Goal: Task Accomplishment & Management: Manage account settings

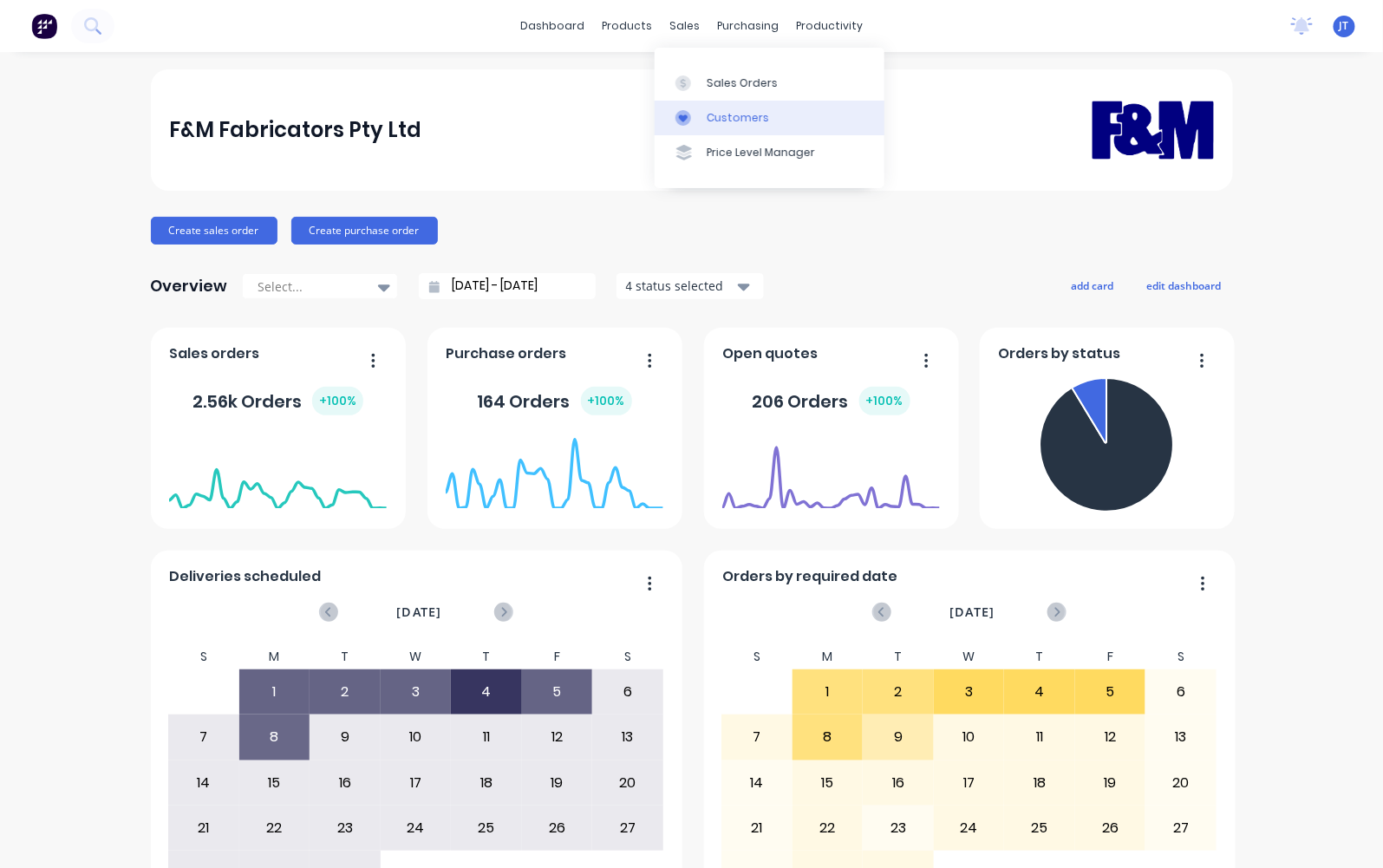
click at [709, 123] on div "Customers" at bounding box center [738, 118] width 62 height 16
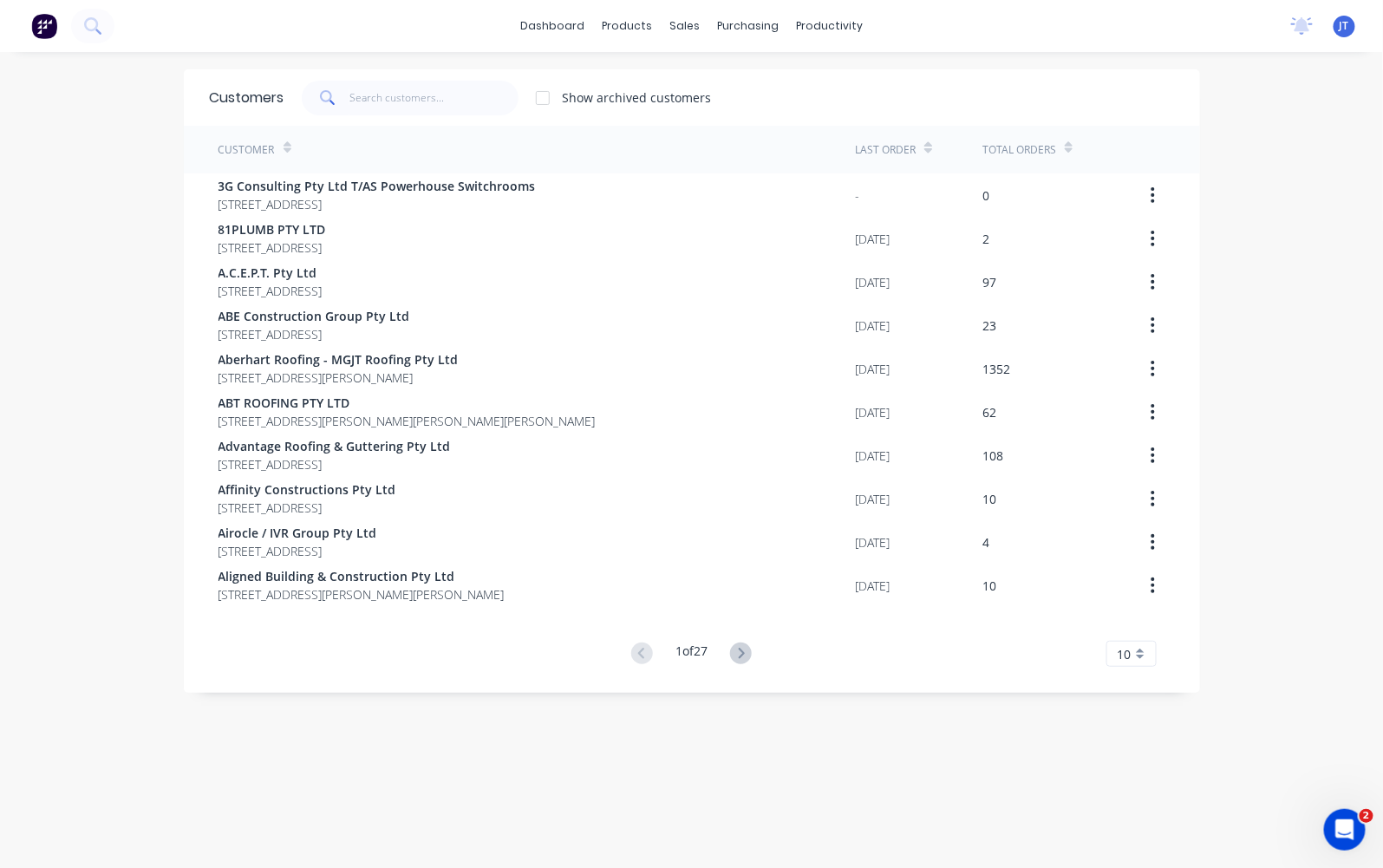
click at [1336, 26] on div "JT F&M Fabricators Pty Ltd [PERSON_NAME] Standard User (No Invoicing) Profile S…" at bounding box center [1344, 26] width 22 height 22
click at [1334, 35] on div "JT F&M Fabricators Pty Ltd [PERSON_NAME] Standard User (No Invoicing) Profile S…" at bounding box center [1344, 26] width 22 height 22
click at [1340, 21] on span "JT" at bounding box center [1344, 26] width 10 height 16
click at [1255, 219] on button "Sign out" at bounding box center [1234, 217] width 230 height 35
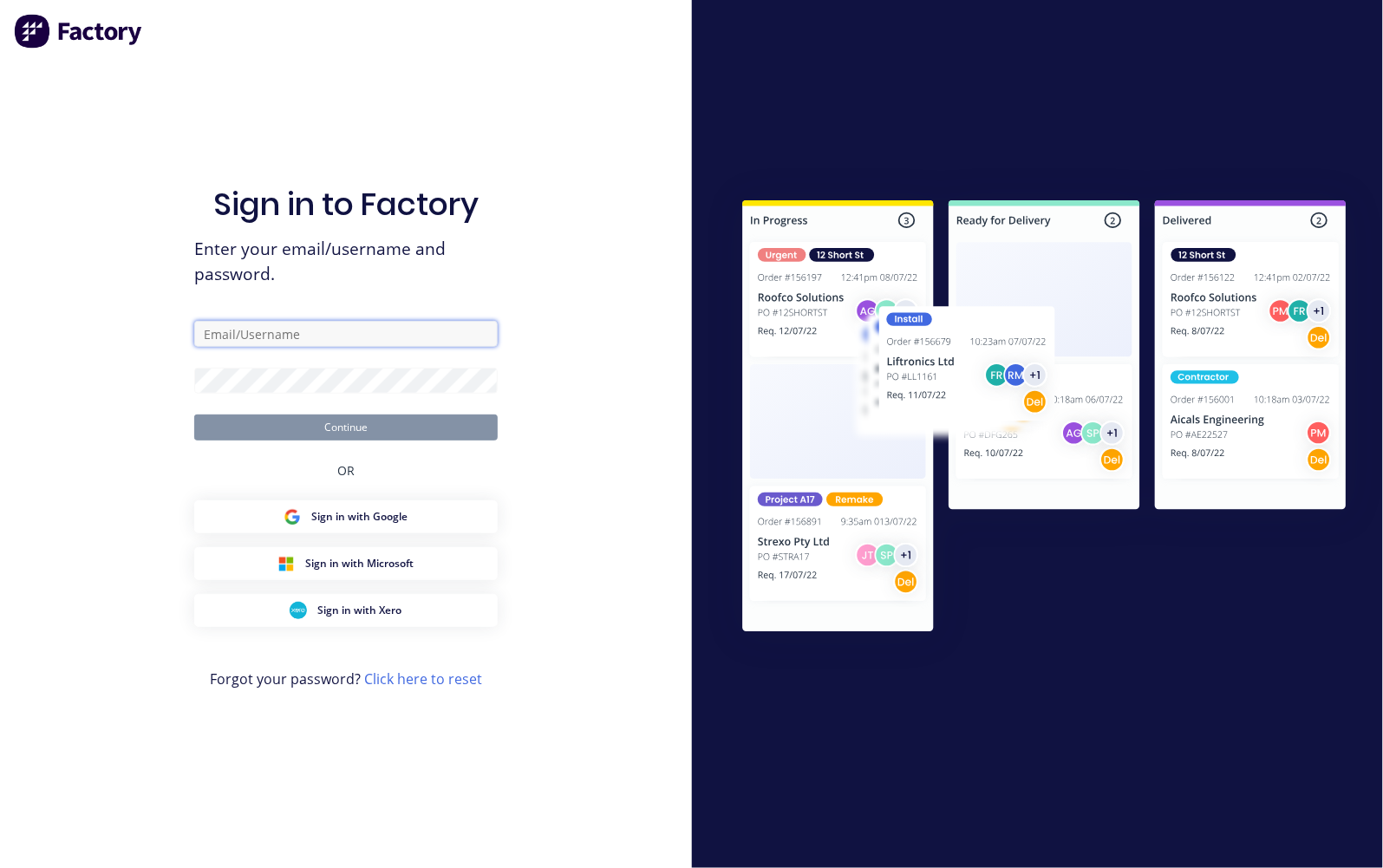
click at [362, 340] on input "text" at bounding box center [346, 334] width 304 height 26
type input "jeremy@fmfabricators.com.au"
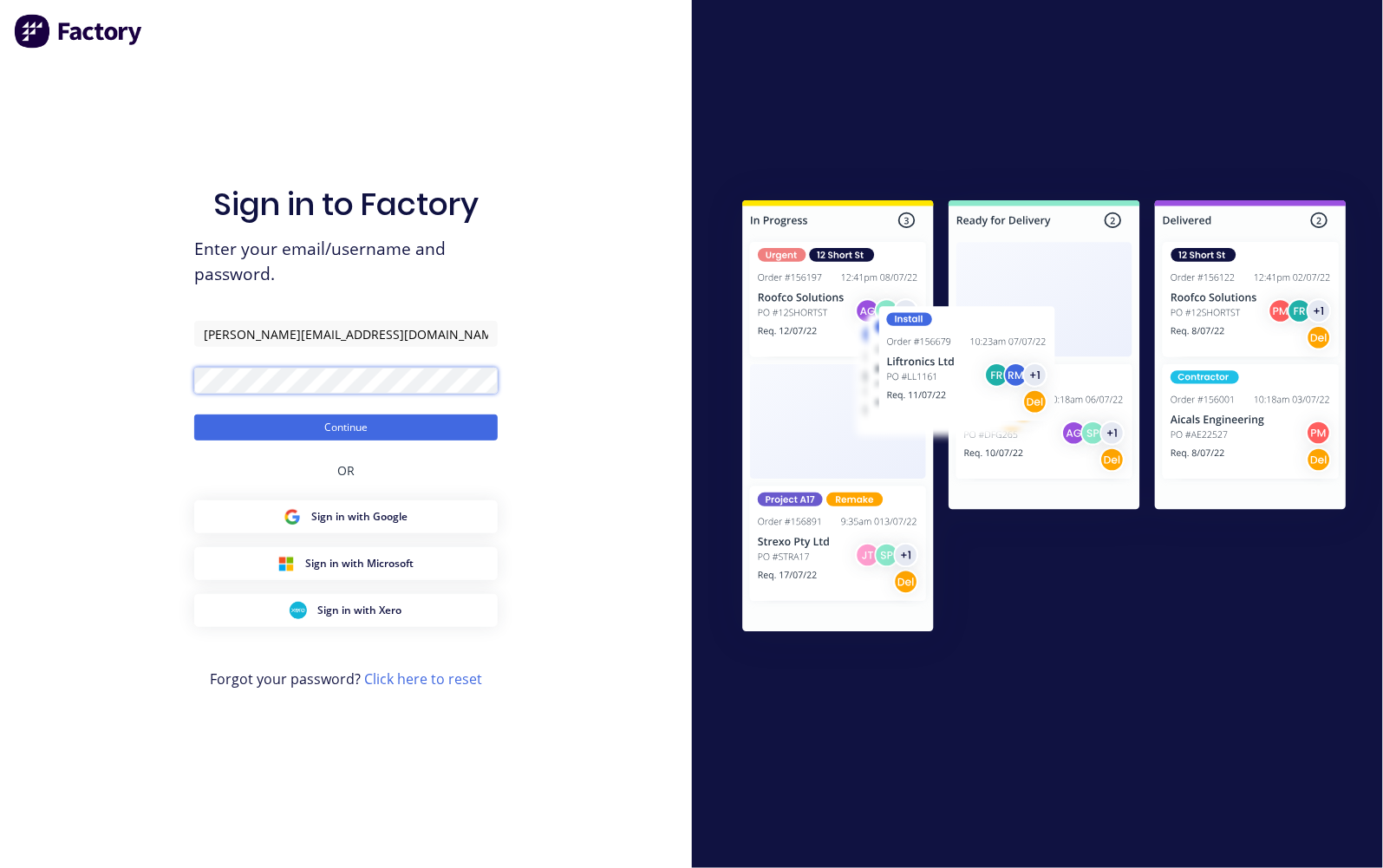
click at [194, 414] on button "Continue" at bounding box center [346, 427] width 304 height 26
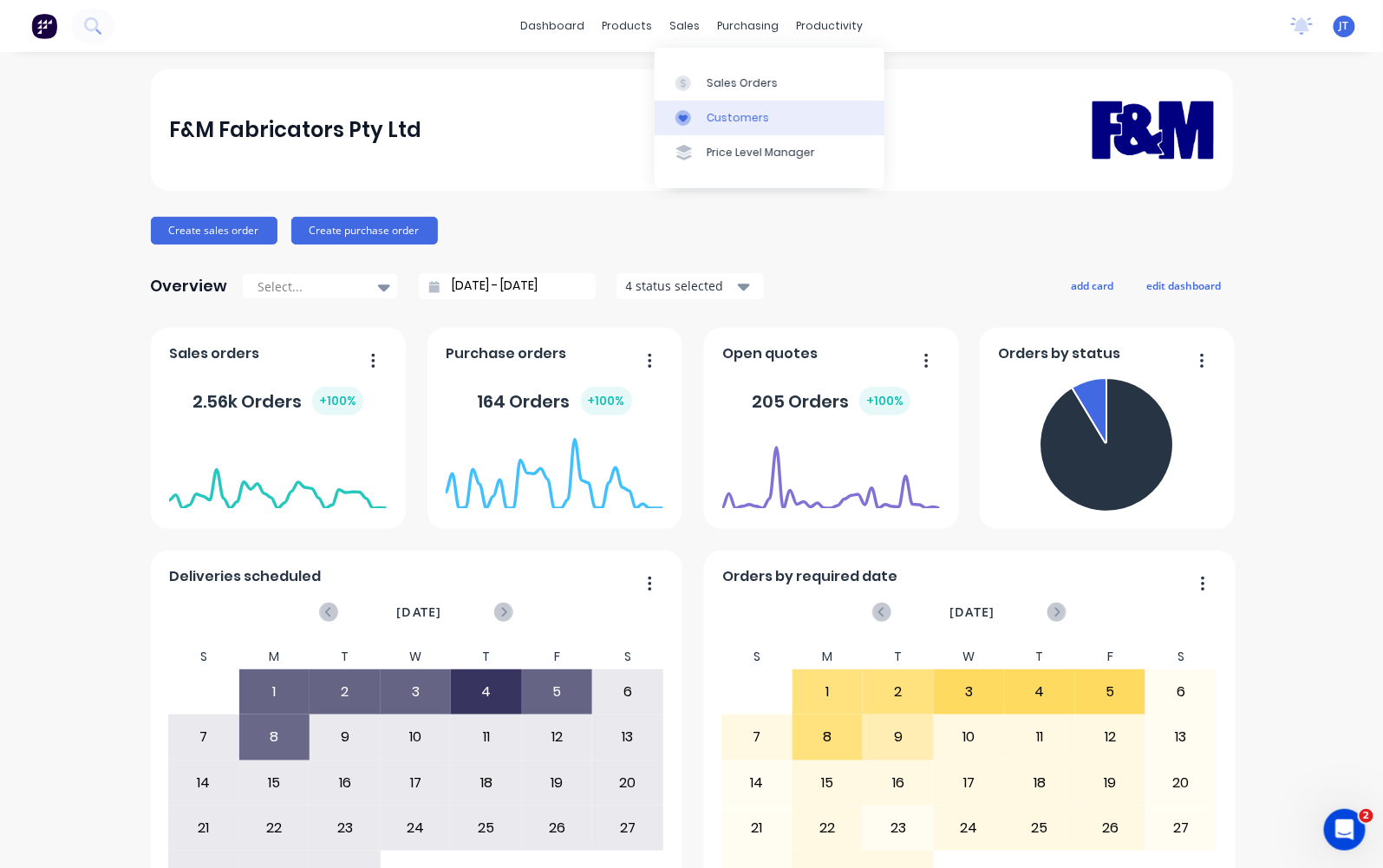
click at [724, 110] on div "Customers" at bounding box center [738, 118] width 62 height 16
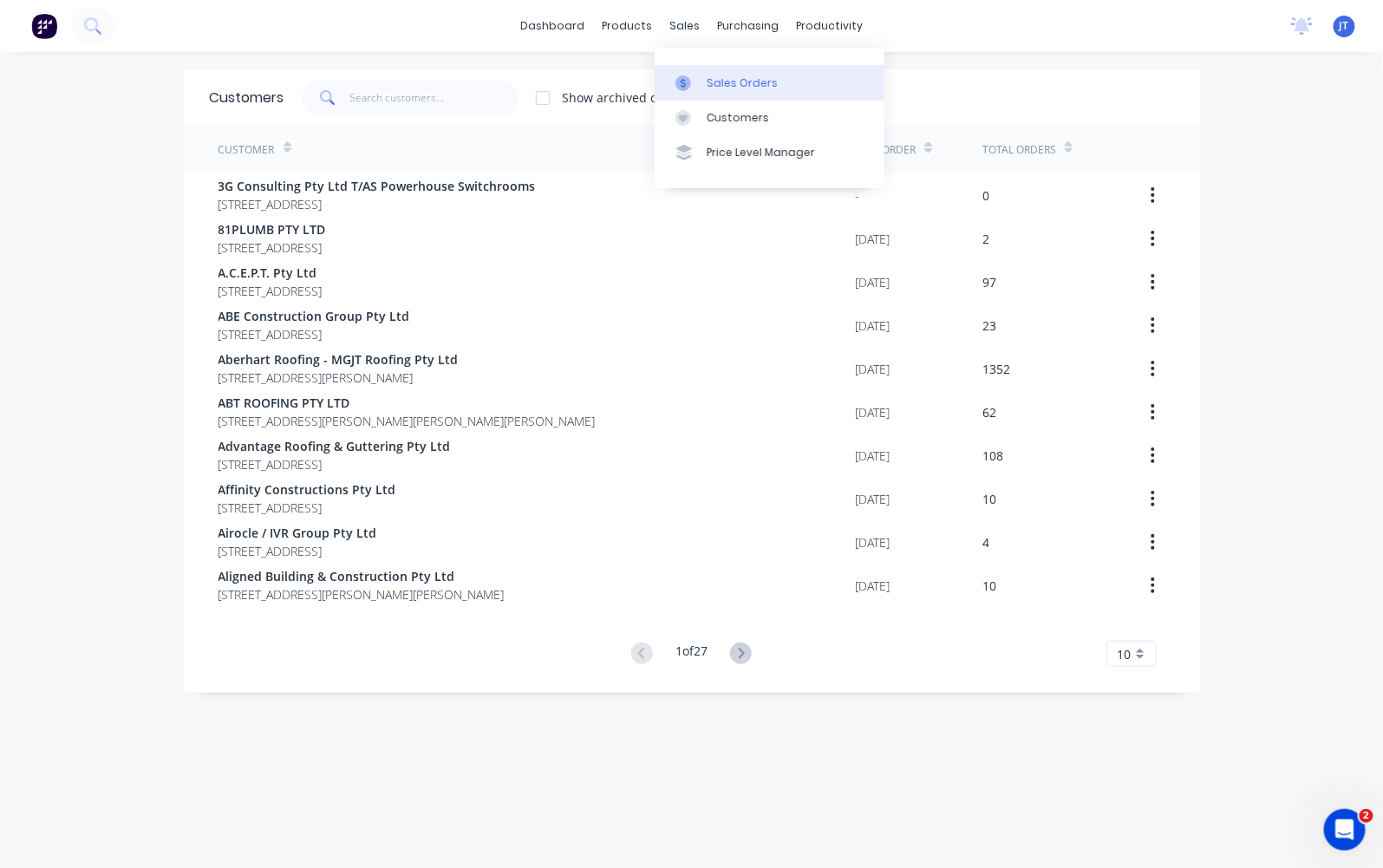
click at [741, 87] on div "Sales Orders" at bounding box center [743, 83] width 71 height 16
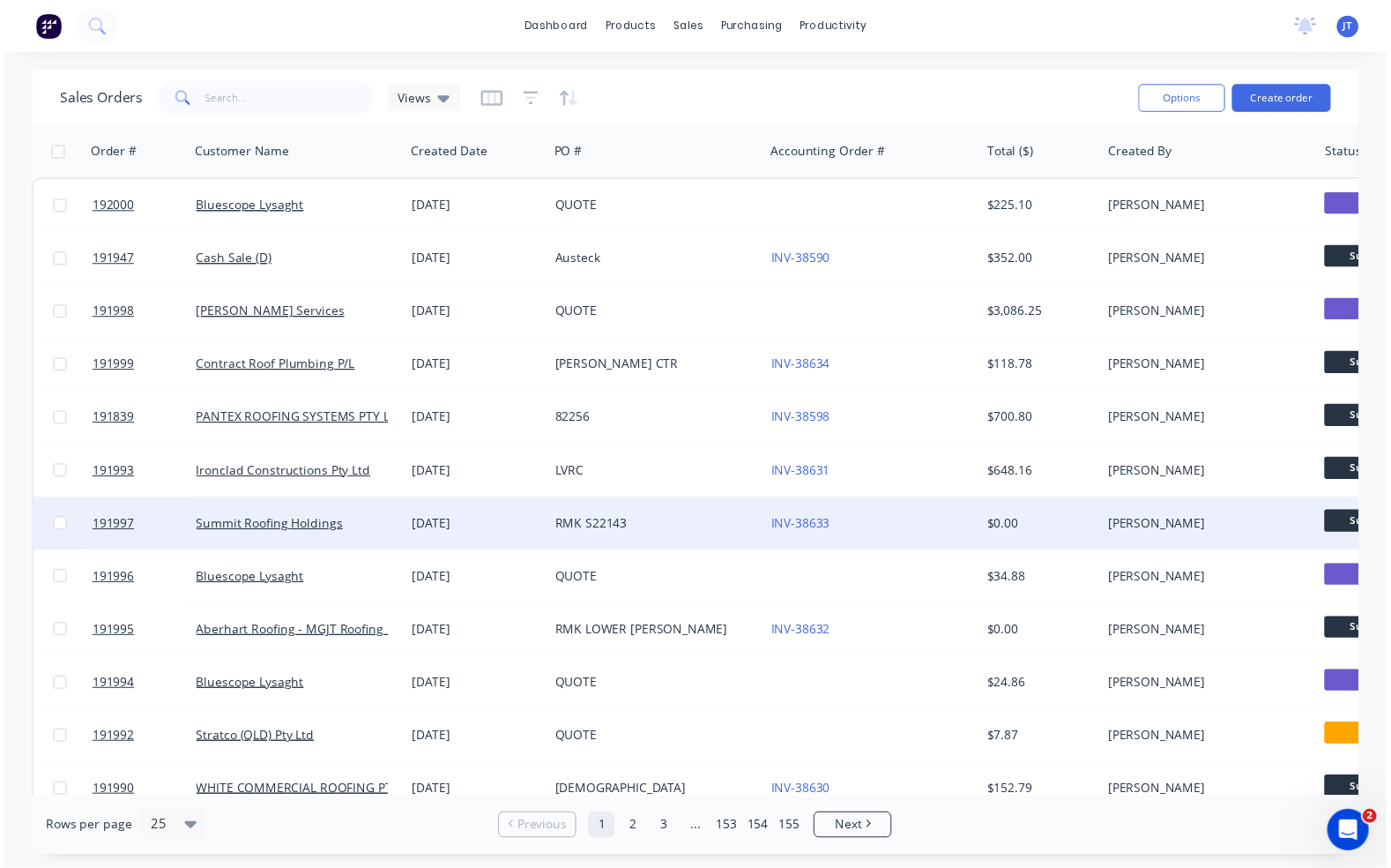
scroll to position [729, 0]
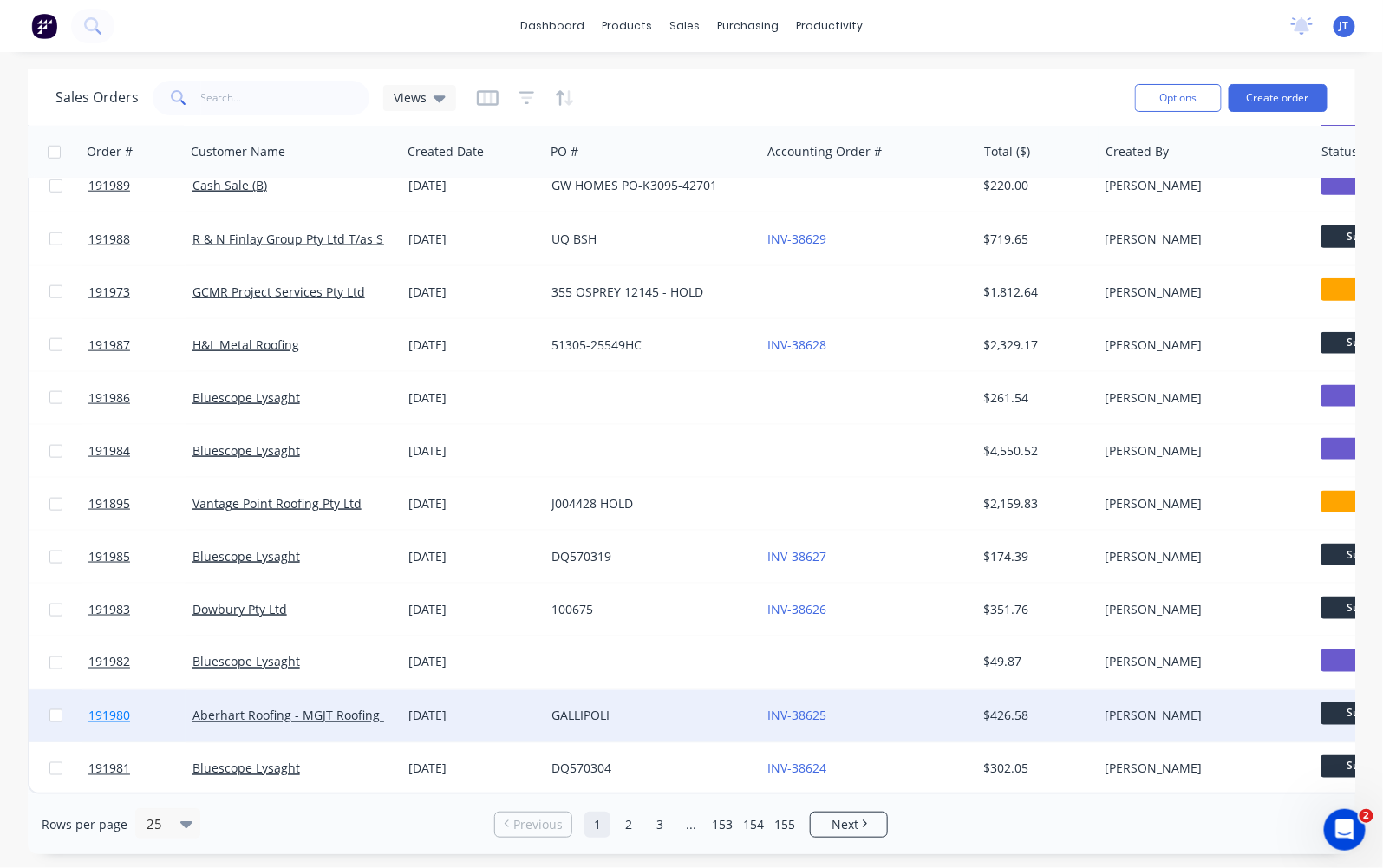
click at [106, 708] on span "191980" at bounding box center [109, 716] width 42 height 17
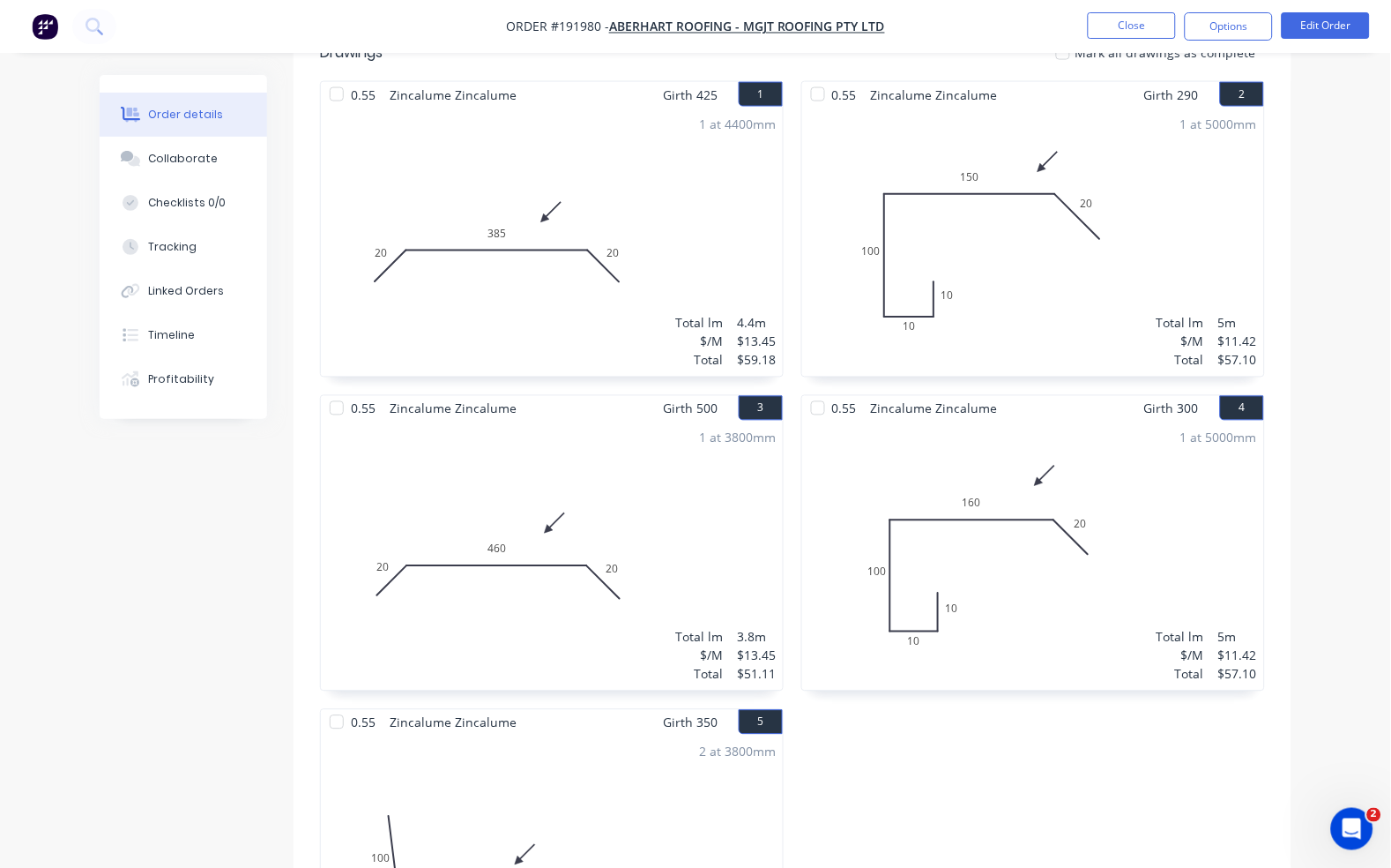
scroll to position [1175, 0]
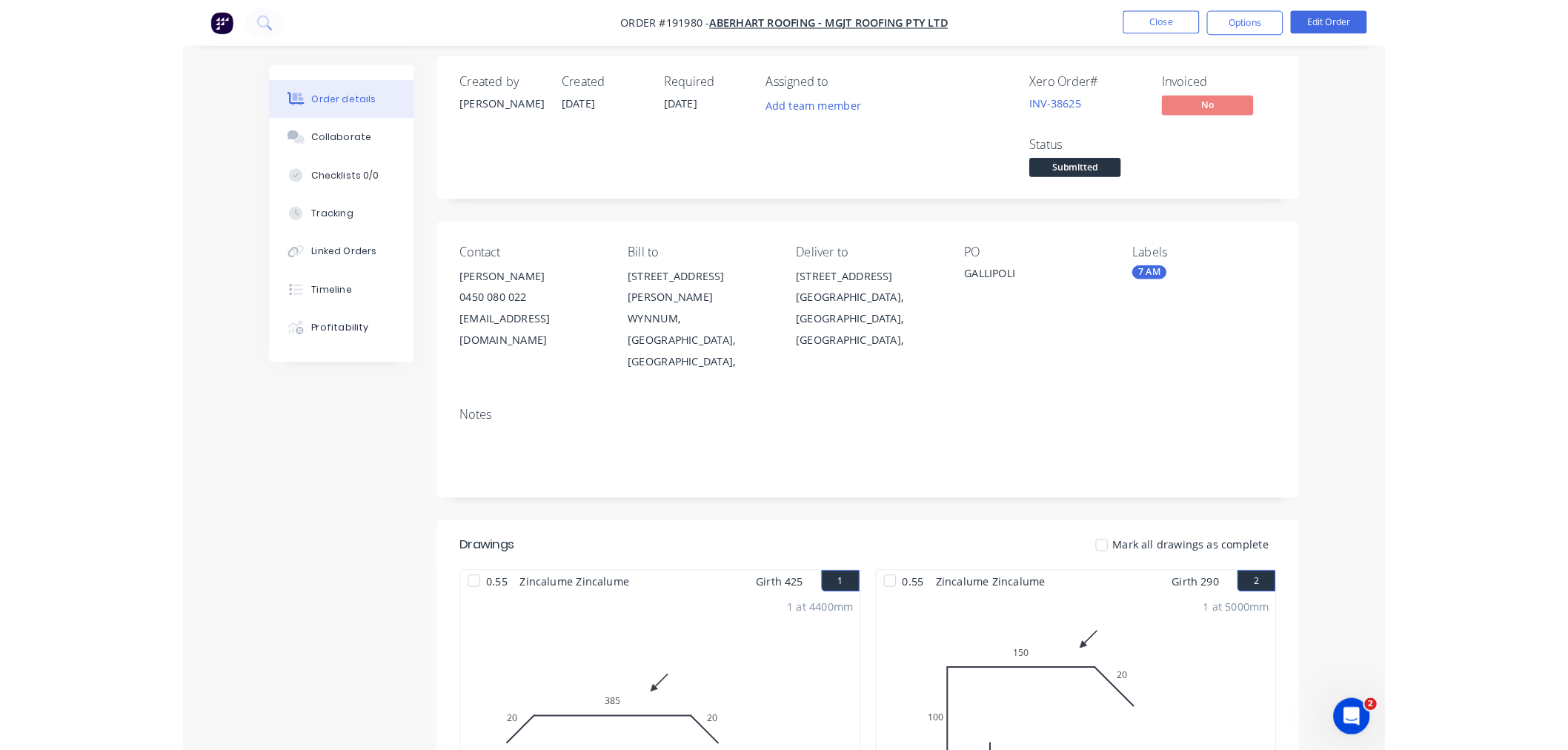
scroll to position [0, 0]
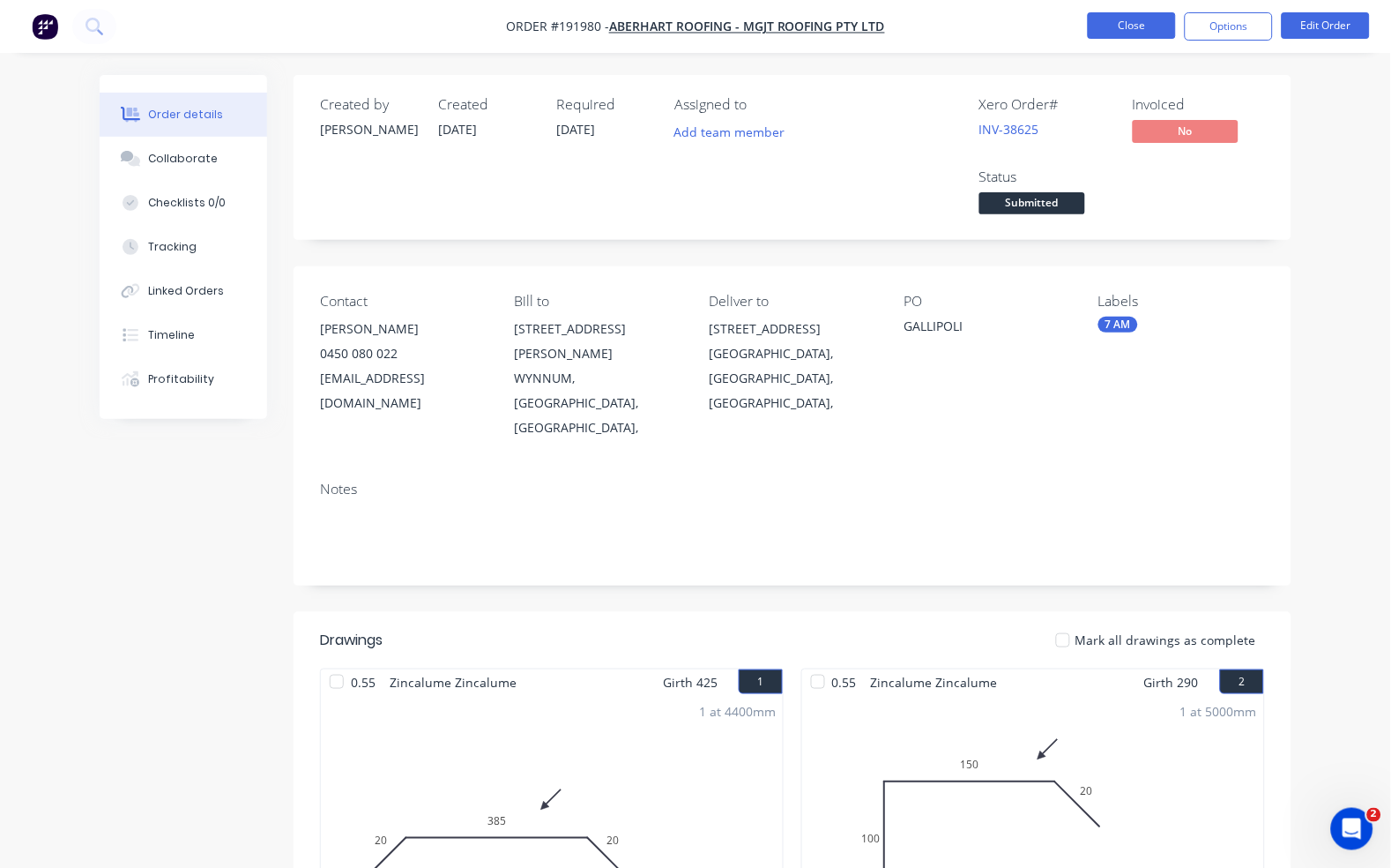
click at [1104, 26] on button "Close" at bounding box center [1132, 26] width 88 height 26
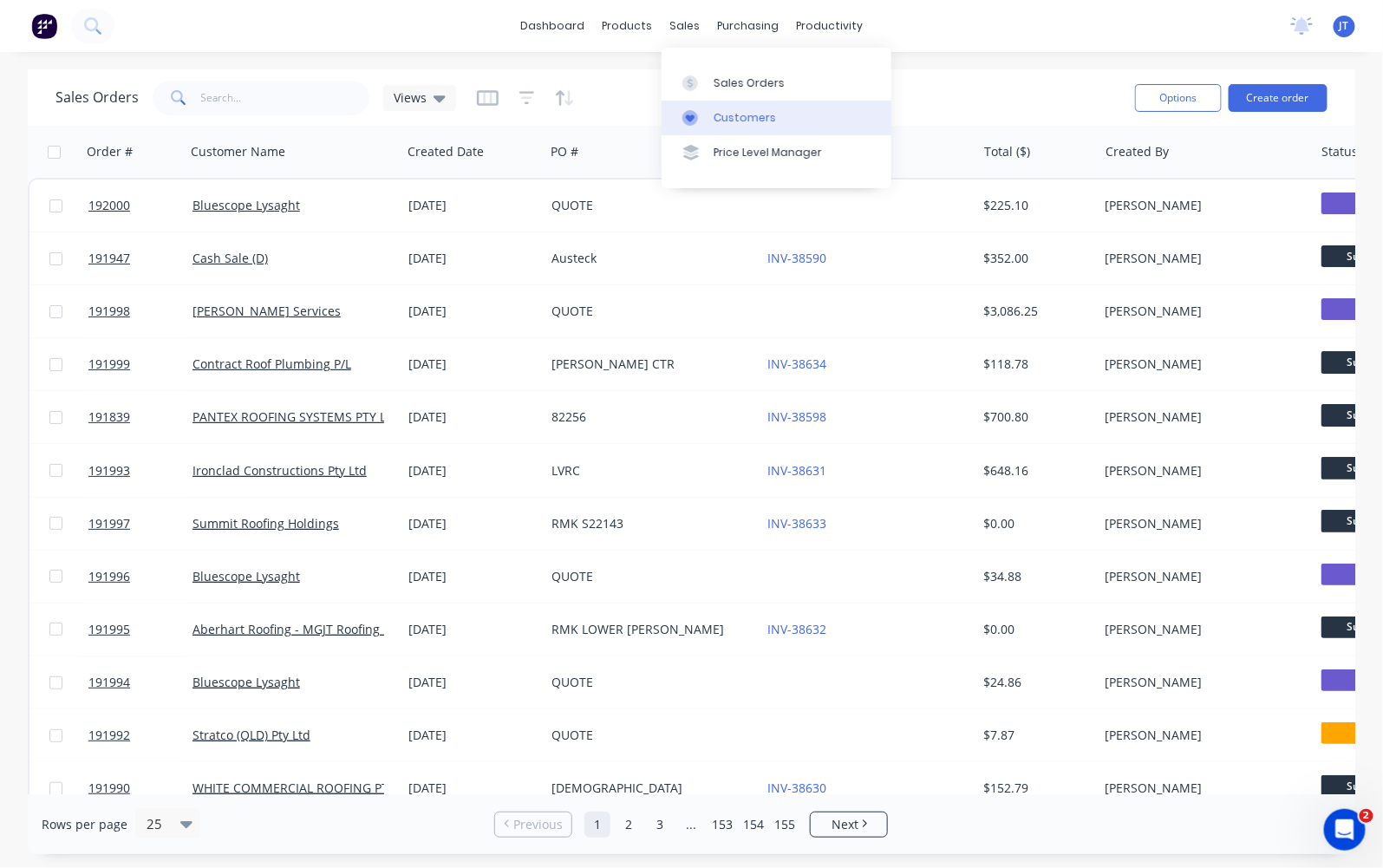
click at [720, 123] on div "Customers" at bounding box center [745, 118] width 62 height 16
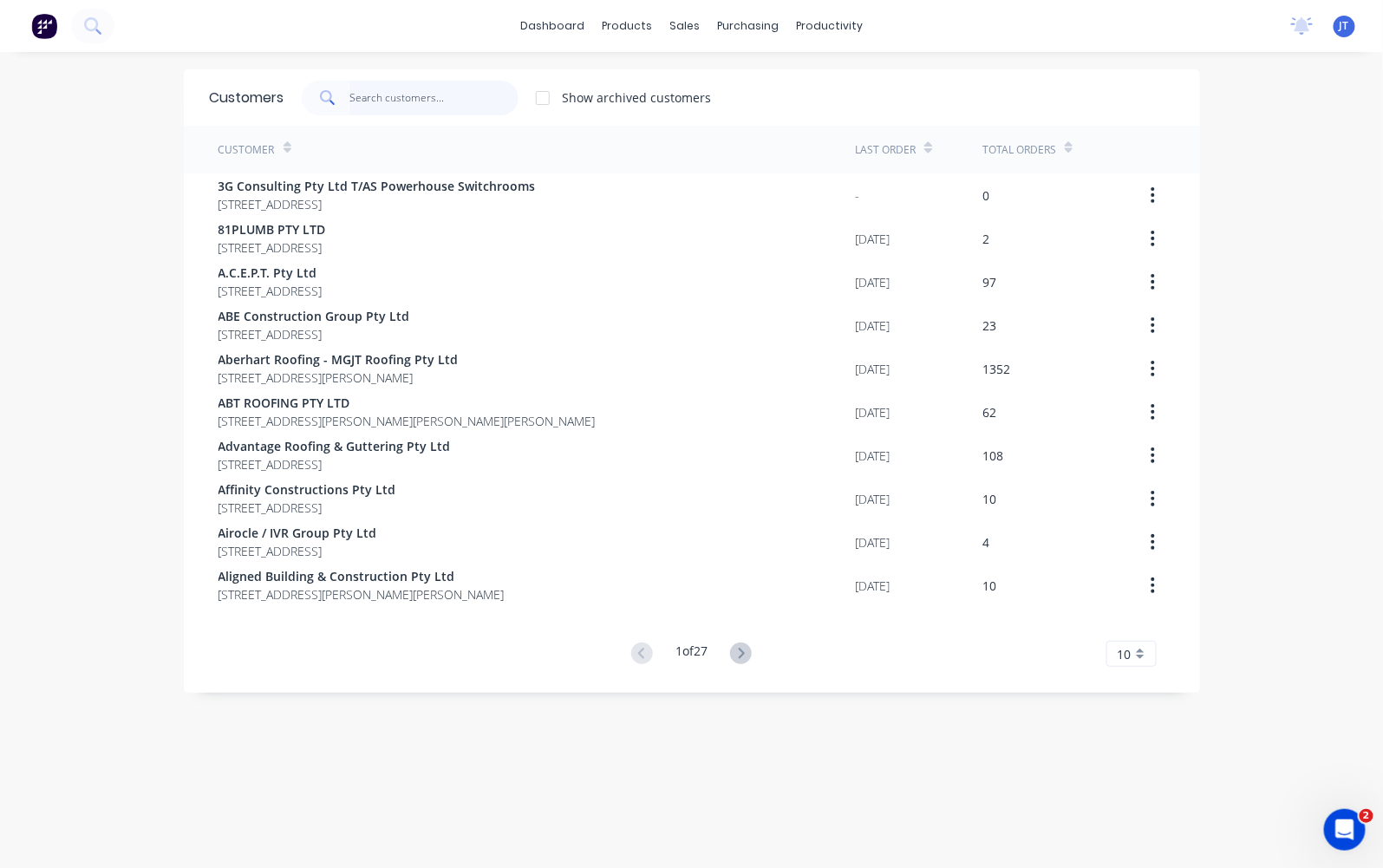
click at [375, 100] on input "text" at bounding box center [434, 98] width 169 height 35
click at [363, 98] on input "text" at bounding box center [434, 98] width 169 height 35
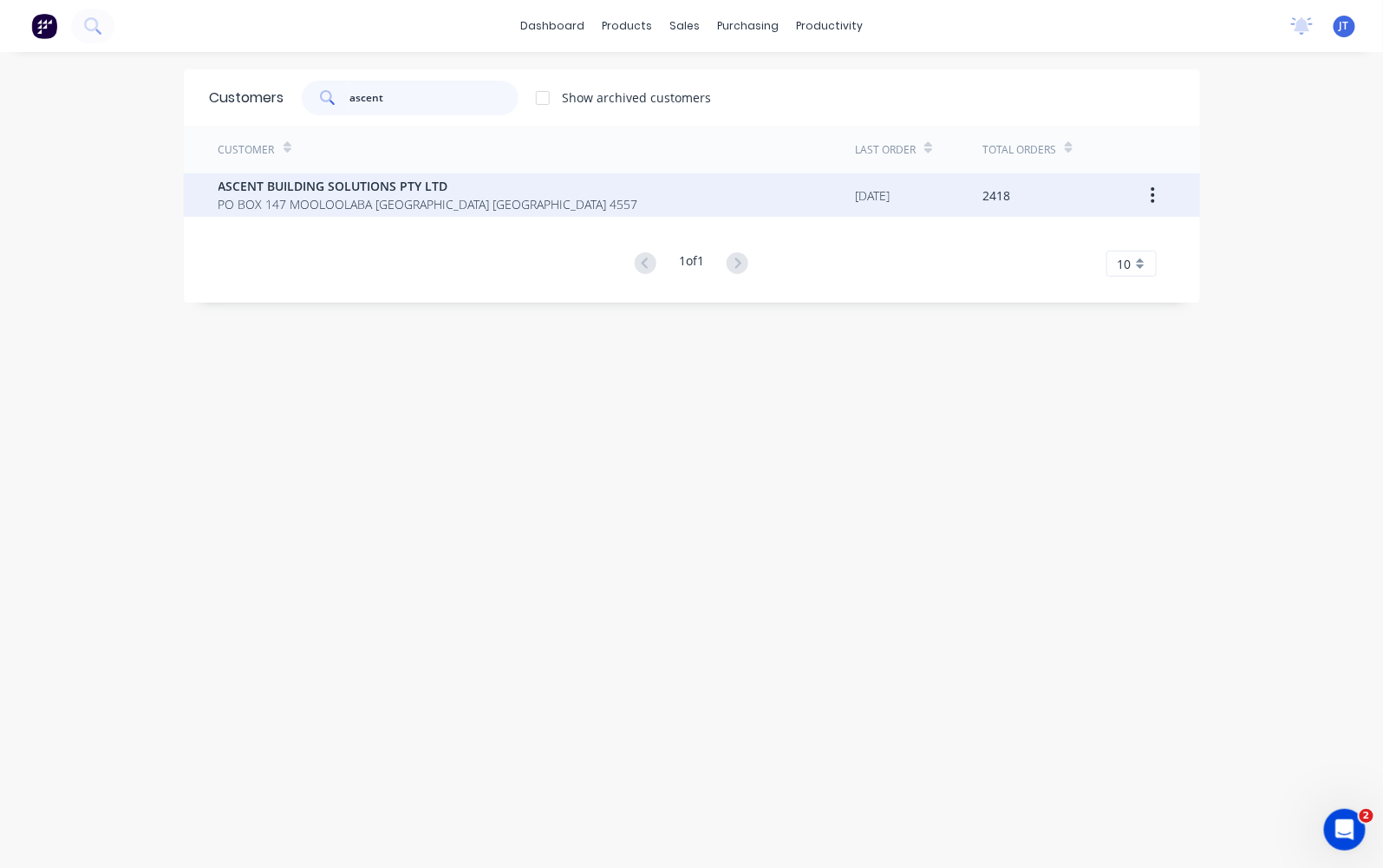
type input "ascent"
click at [377, 191] on span "ASCENT BUILDING SOLUTIONS PTY LTD" at bounding box center [429, 186] width 420 height 18
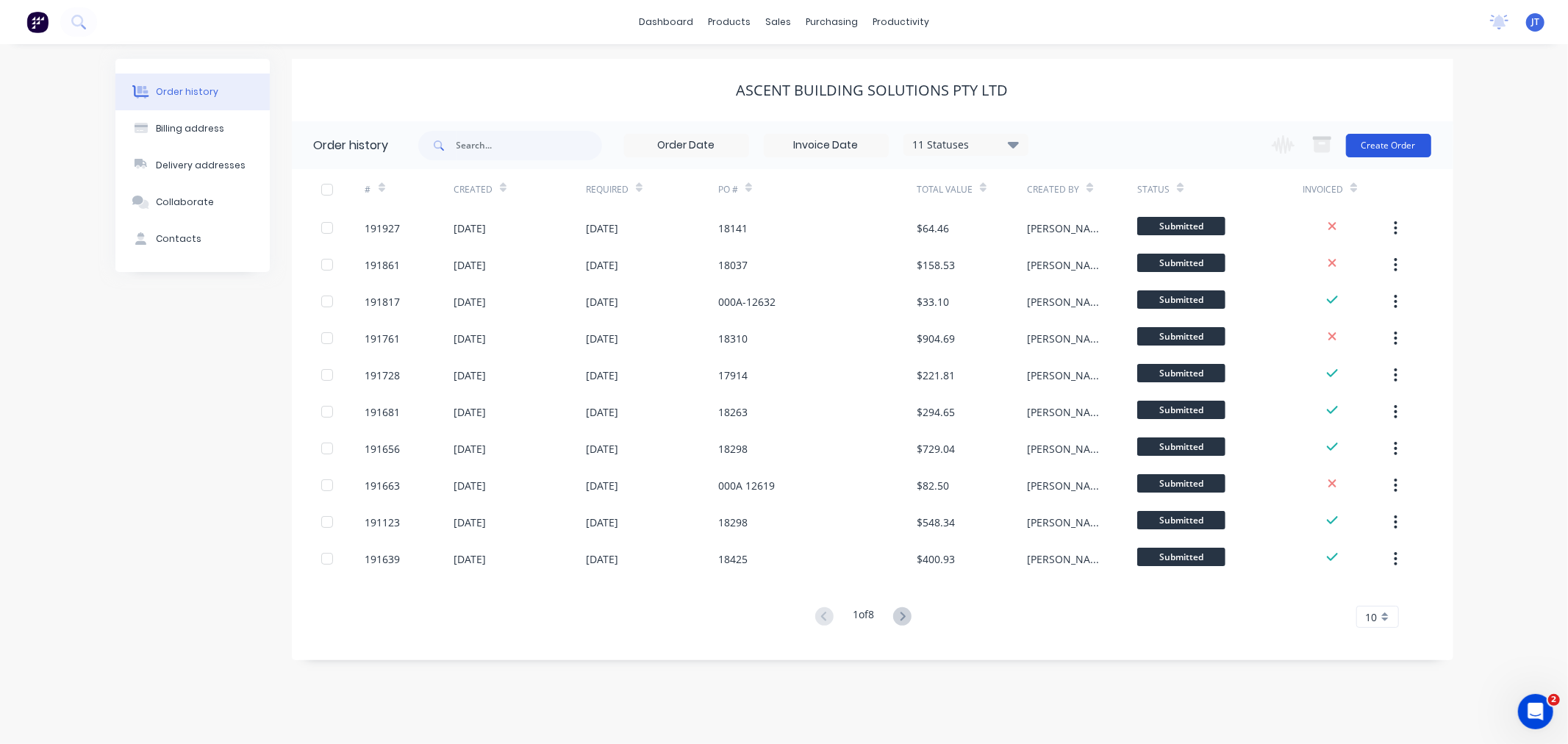
click at [1172, 148] on button "Create Order" at bounding box center [1389, 146] width 85 height 24
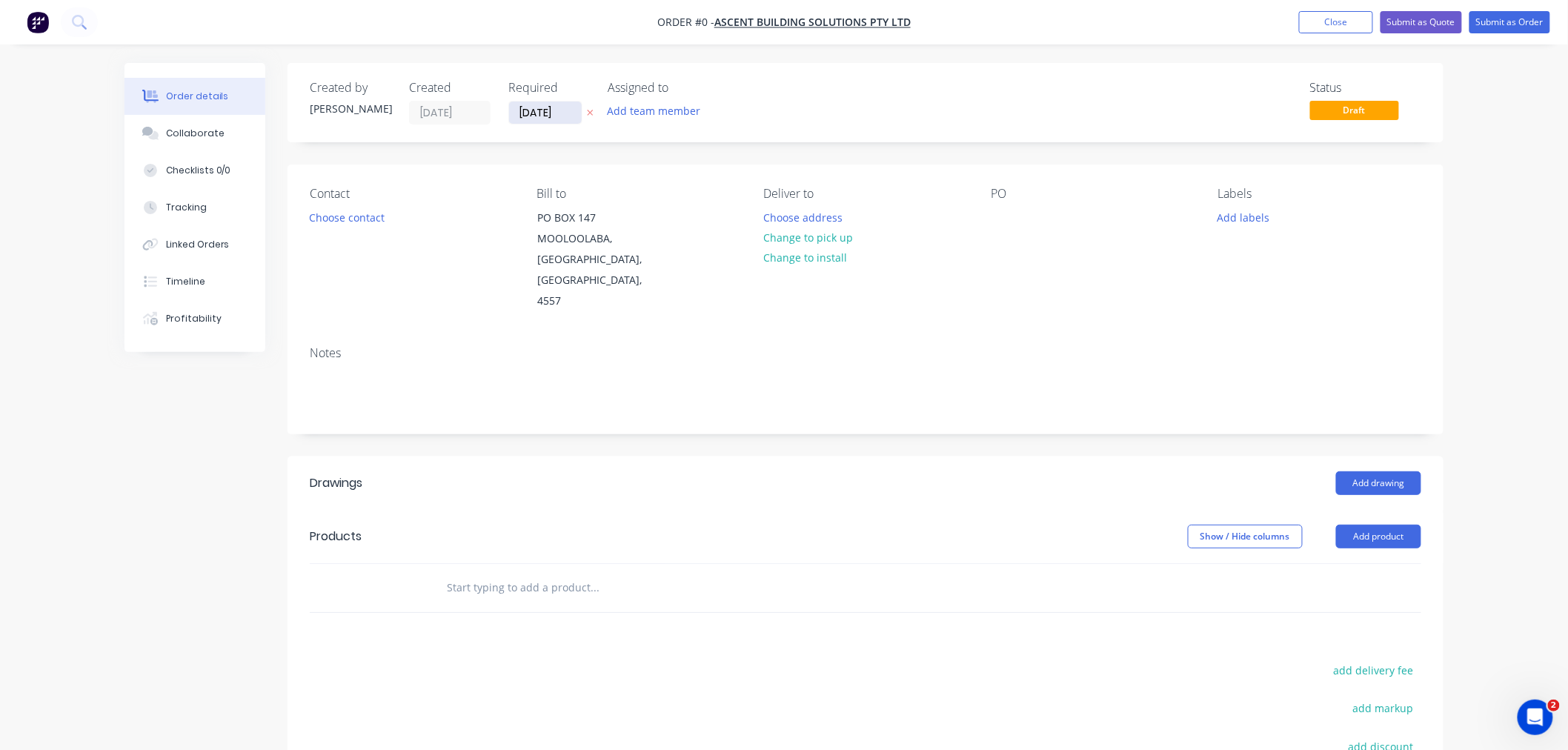
click at [537, 112] on input "[DATE]" at bounding box center [546, 113] width 73 height 22
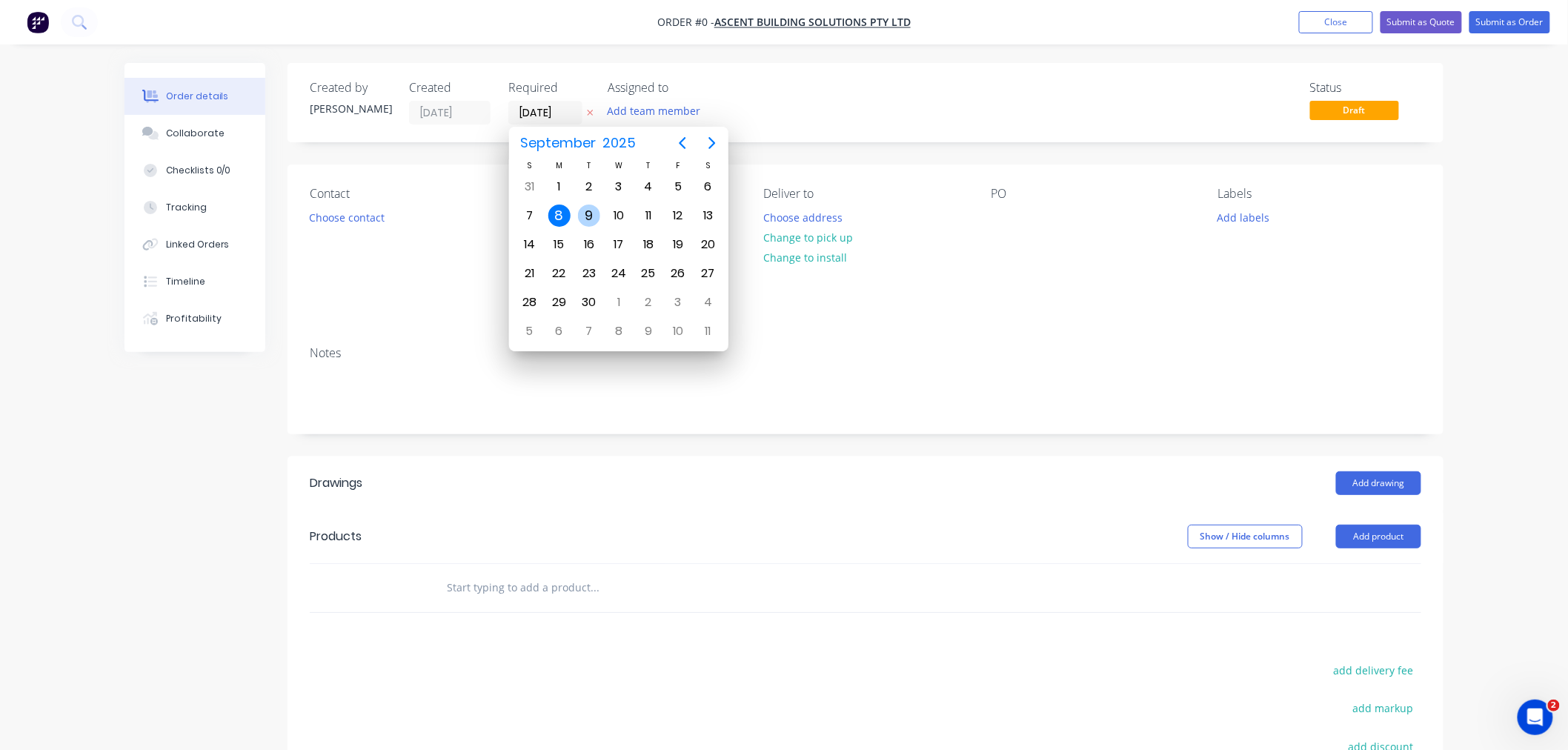
click at [586, 213] on div "9" at bounding box center [589, 216] width 22 height 22
type input "[DATE]"
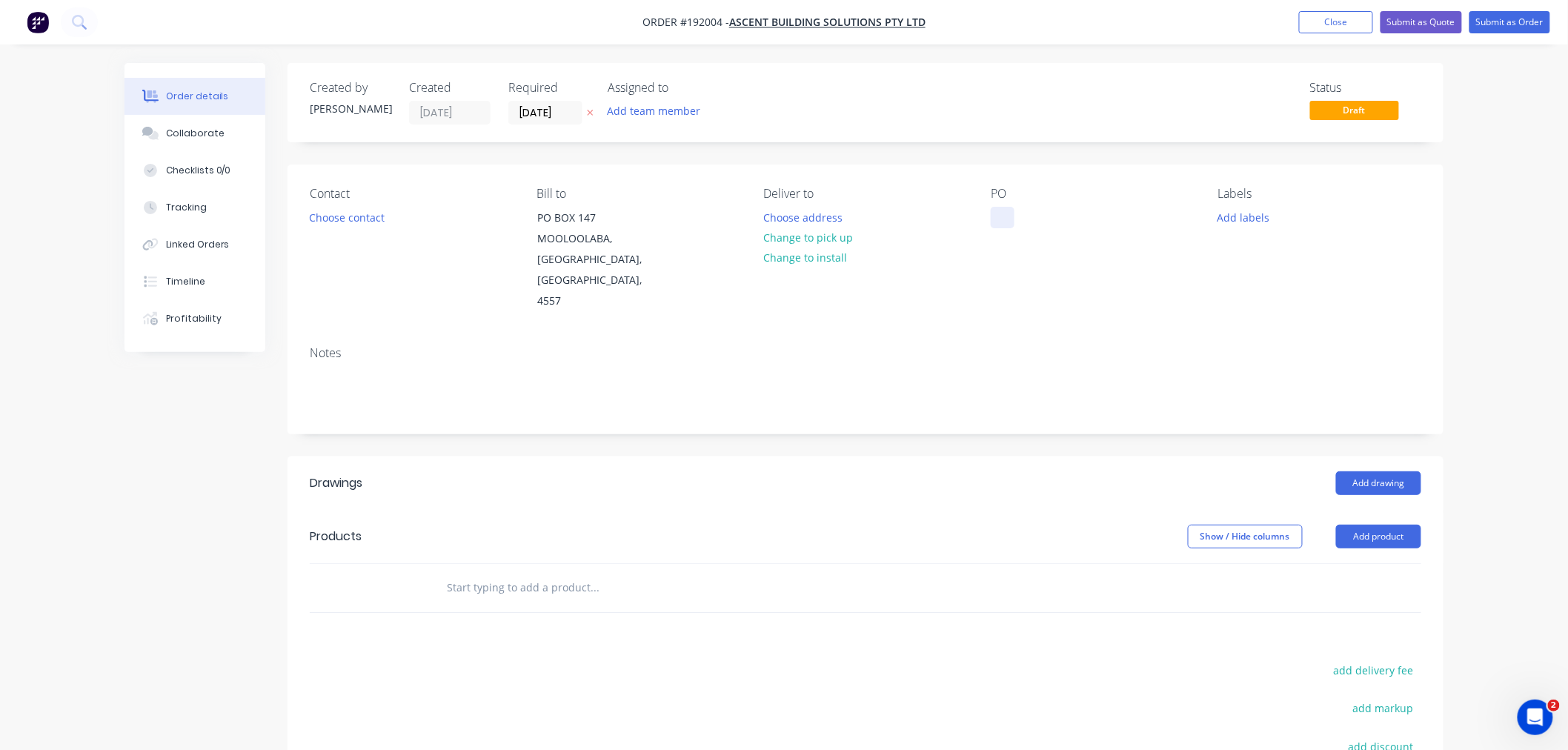
click at [1004, 221] on div at bounding box center [1002, 217] width 24 height 21
click at [813, 136] on div "Created by Jeremy Created 08/09/25 Required 09/09/25 Assigned to Add team membe…" at bounding box center [865, 102] width 1156 height 79
click at [354, 219] on button "Choose contact" at bounding box center [347, 216] width 91 height 20
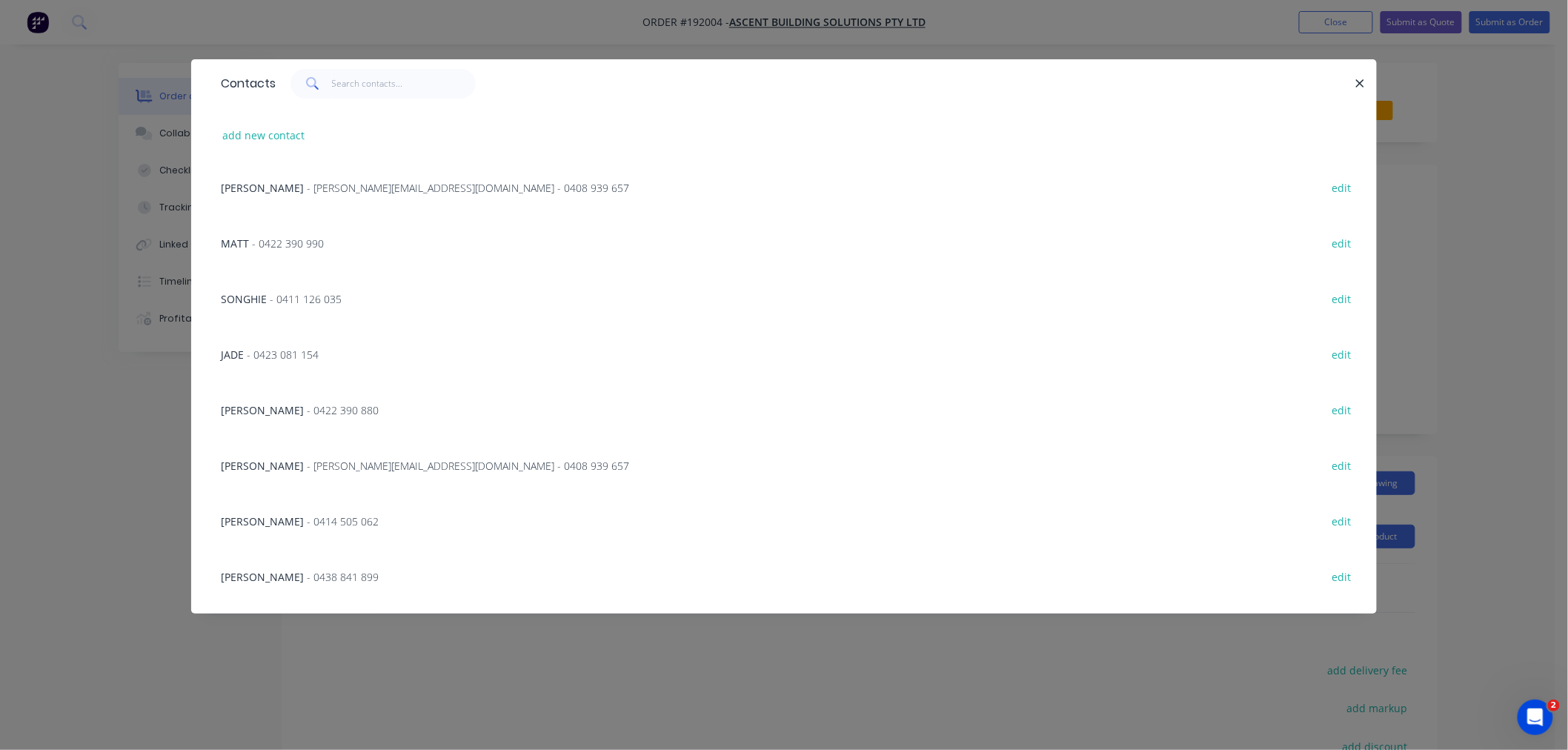
scroll to position [329, 0]
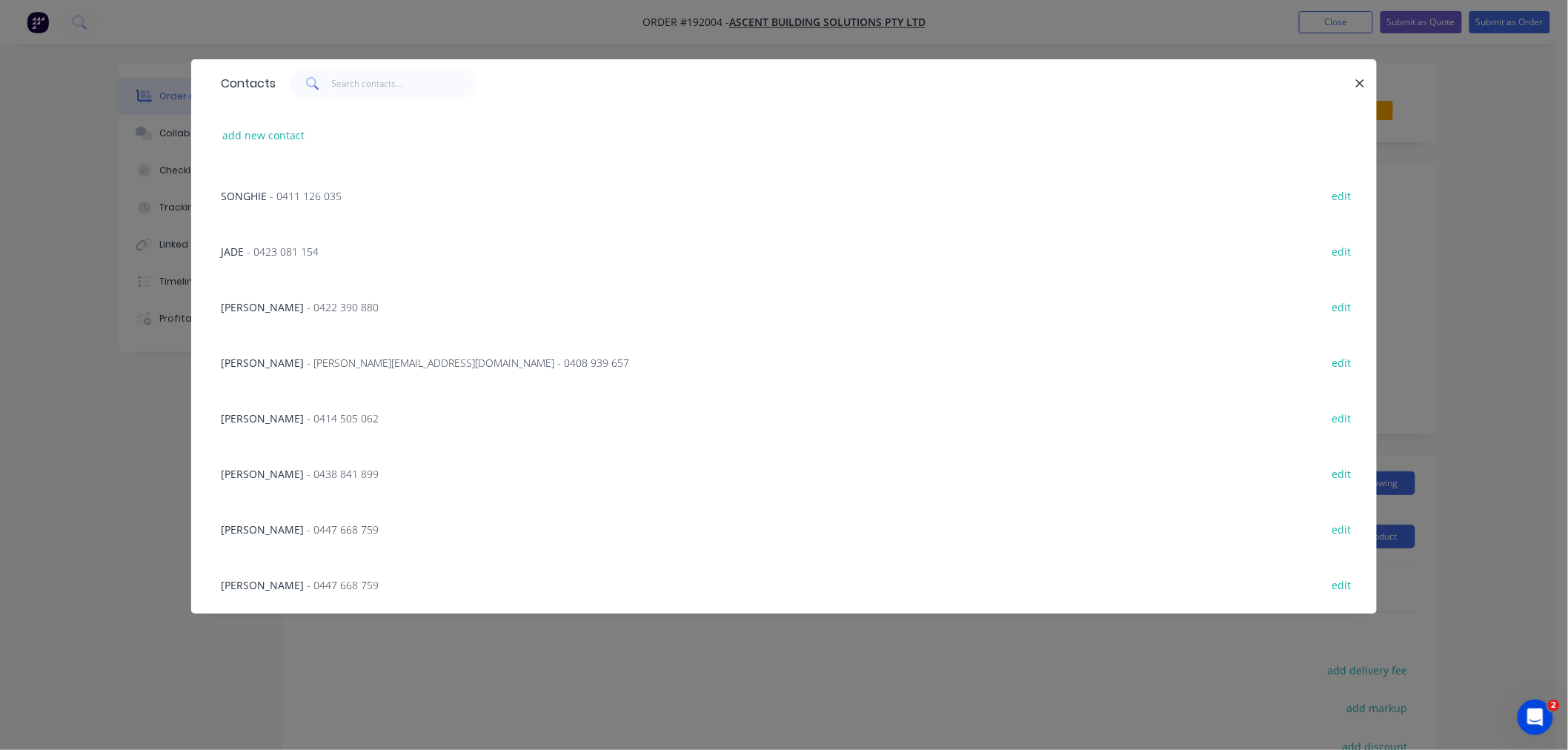
click at [450, 367] on span "- [PERSON_NAME][EMAIL_ADDRESS][DOMAIN_NAME] - 0408 939 657" at bounding box center [468, 362] width 322 height 14
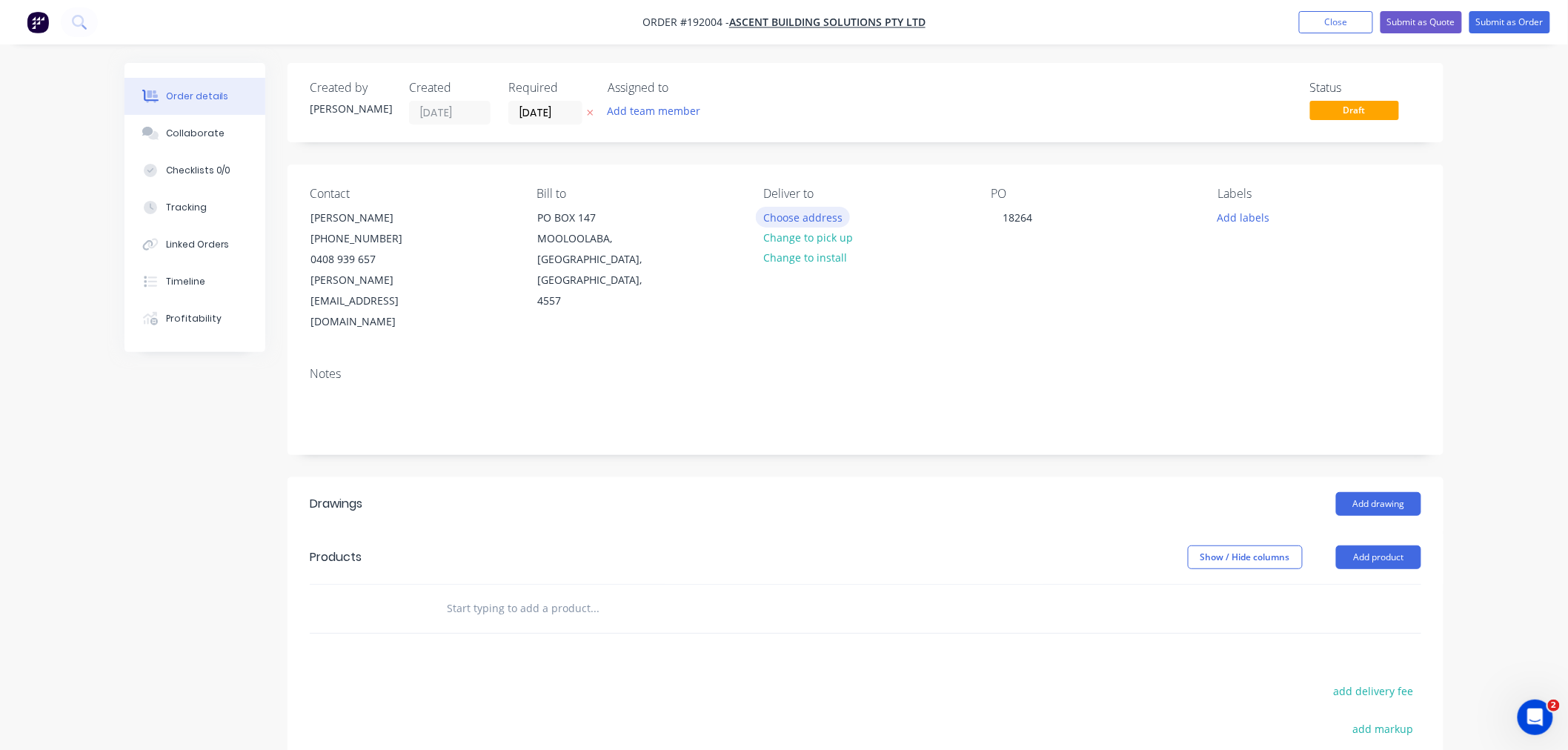
click at [793, 210] on button "Choose address" at bounding box center [804, 216] width 95 height 20
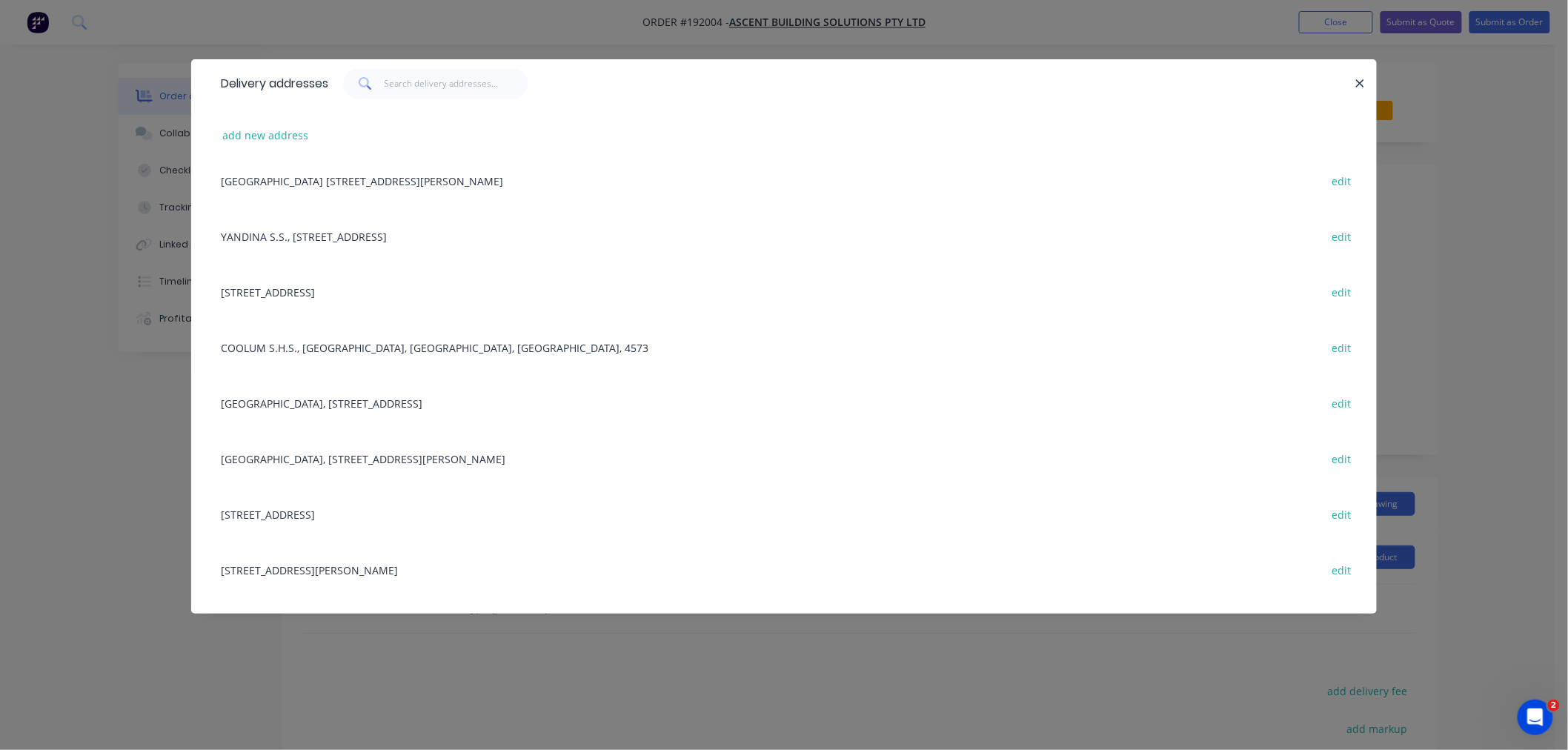
scroll to position [494, 0]
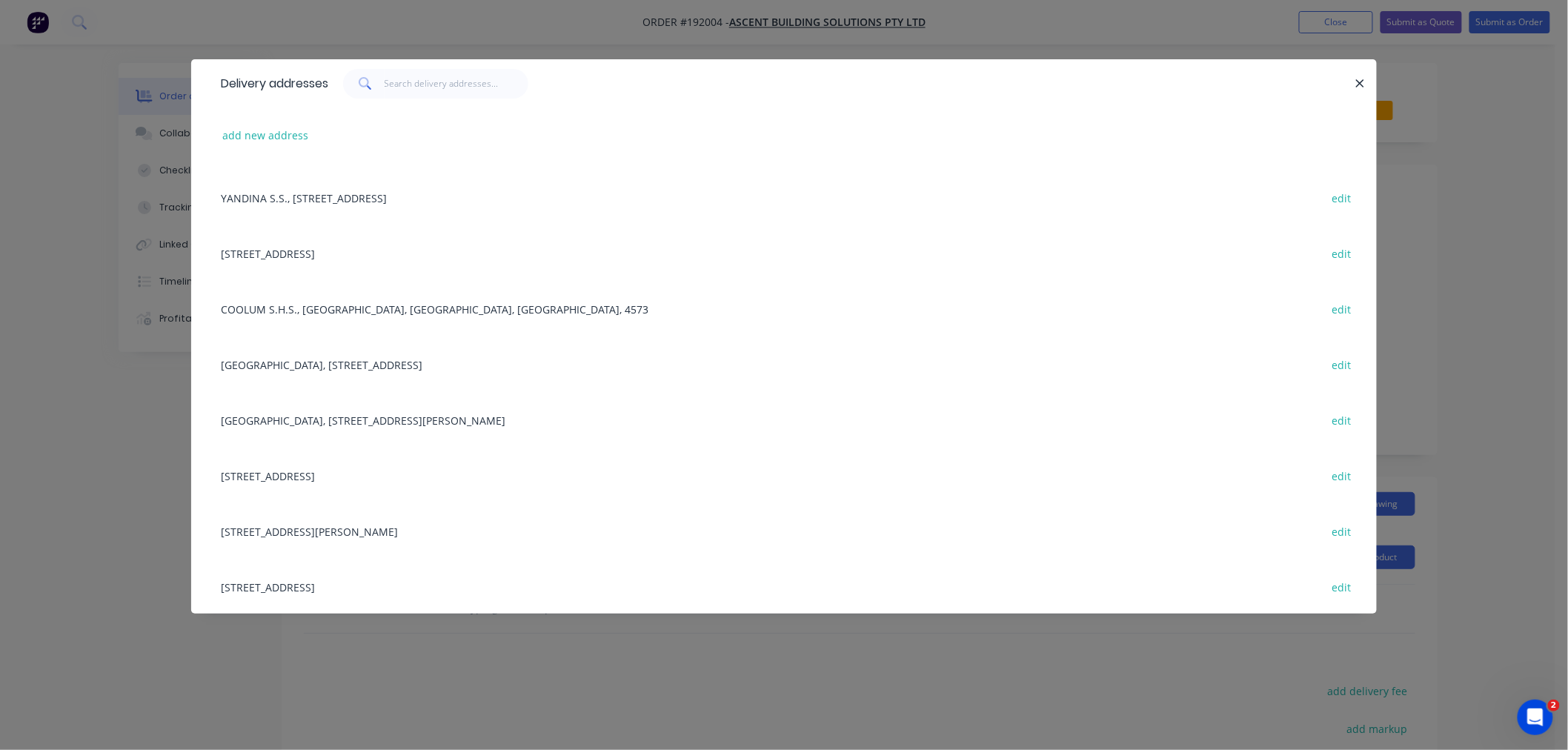
click at [441, 477] on div "[STREET_ADDRESS] edit" at bounding box center [784, 475] width 1141 height 56
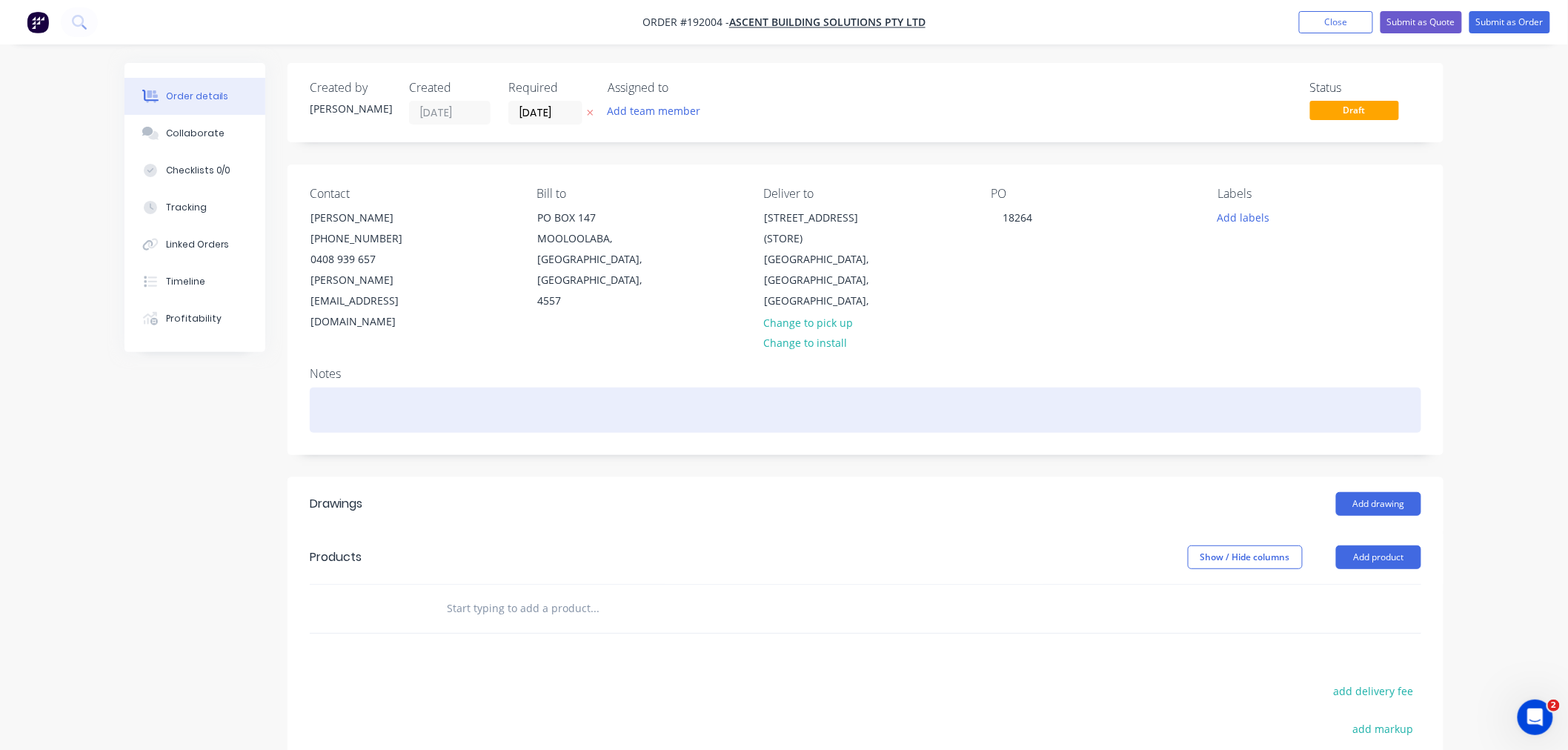
click at [982, 388] on div at bounding box center [865, 410] width 1111 height 45
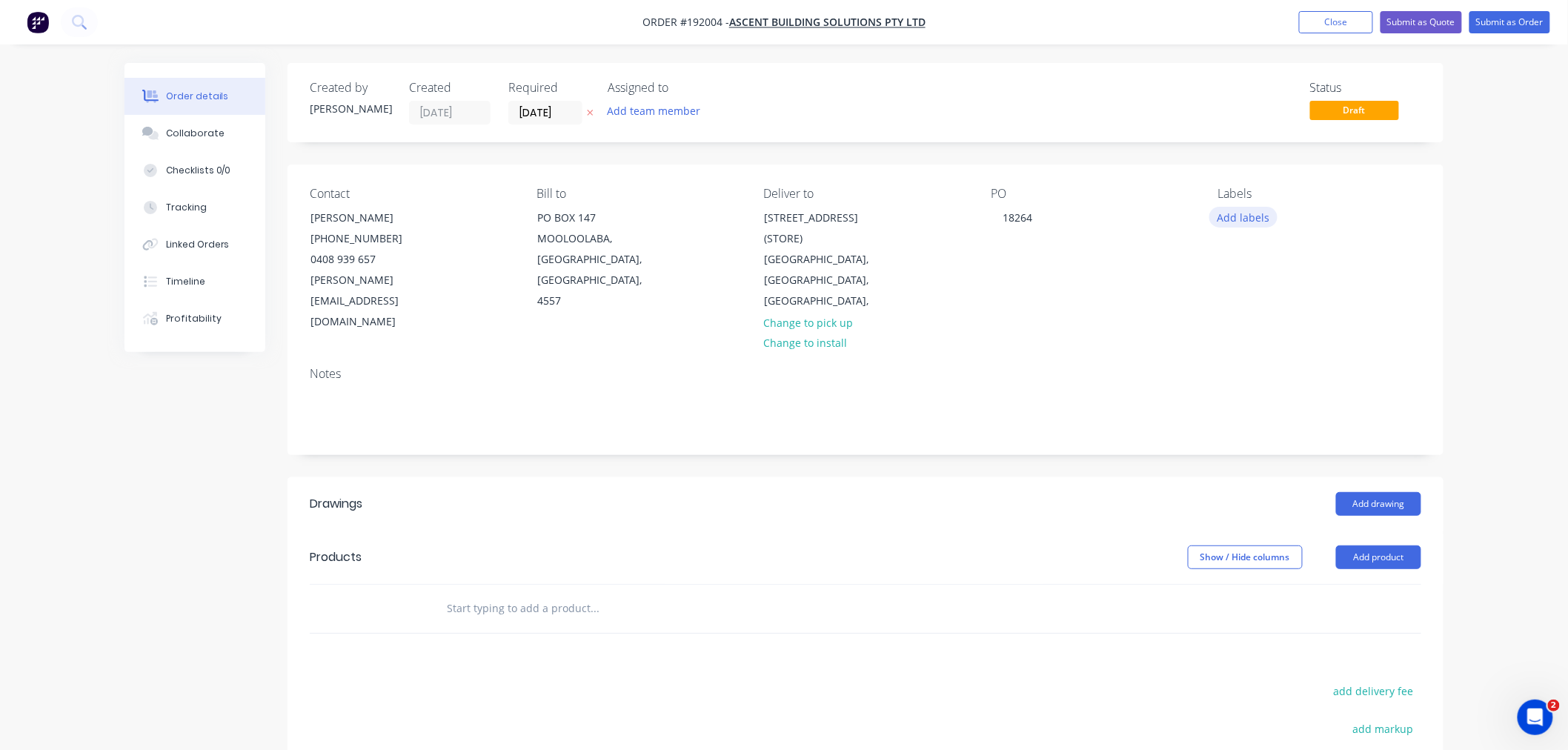
click at [1181, 216] on button "Add labels" at bounding box center [1243, 216] width 68 height 20
click at [1181, 293] on div "Order details Collaborate Checklists 0/0 Tracking Linked Orders Timeline Profit…" at bounding box center [784, 505] width 1568 height 1011
click at [1181, 402] on div "Order details Collaborate Checklists 0/0 Tracking Linked Orders Timeline Profit…" at bounding box center [784, 505] width 1568 height 1011
click at [1181, 492] on button "Add drawing" at bounding box center [1378, 504] width 85 height 24
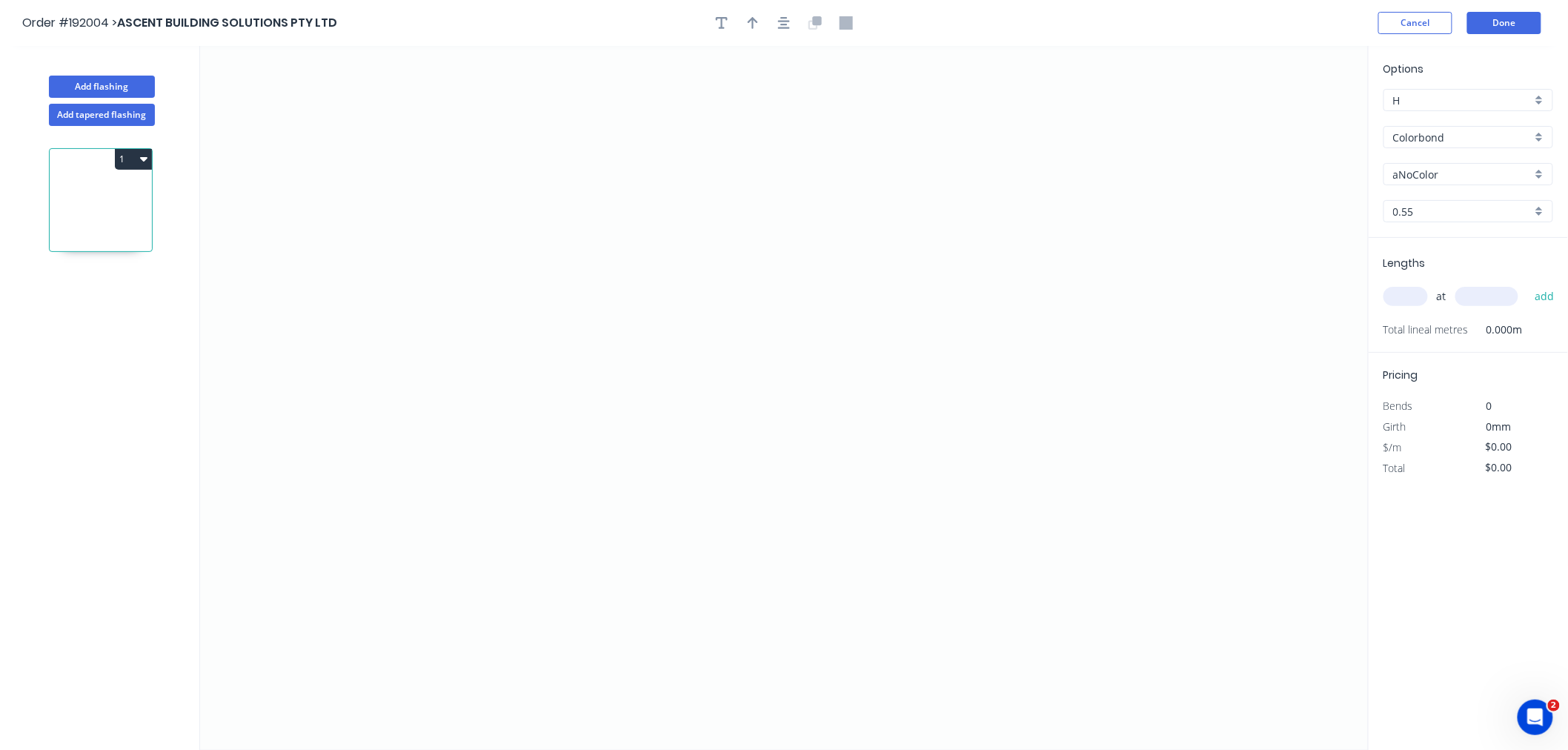
click at [1181, 172] on input "aNoColor" at bounding box center [1462, 174] width 139 height 16
click at [1181, 333] on div "Night Sky" at bounding box center [1468, 328] width 168 height 26
type input "Night Sky"
click at [1181, 296] on input "text" at bounding box center [1406, 296] width 44 height 19
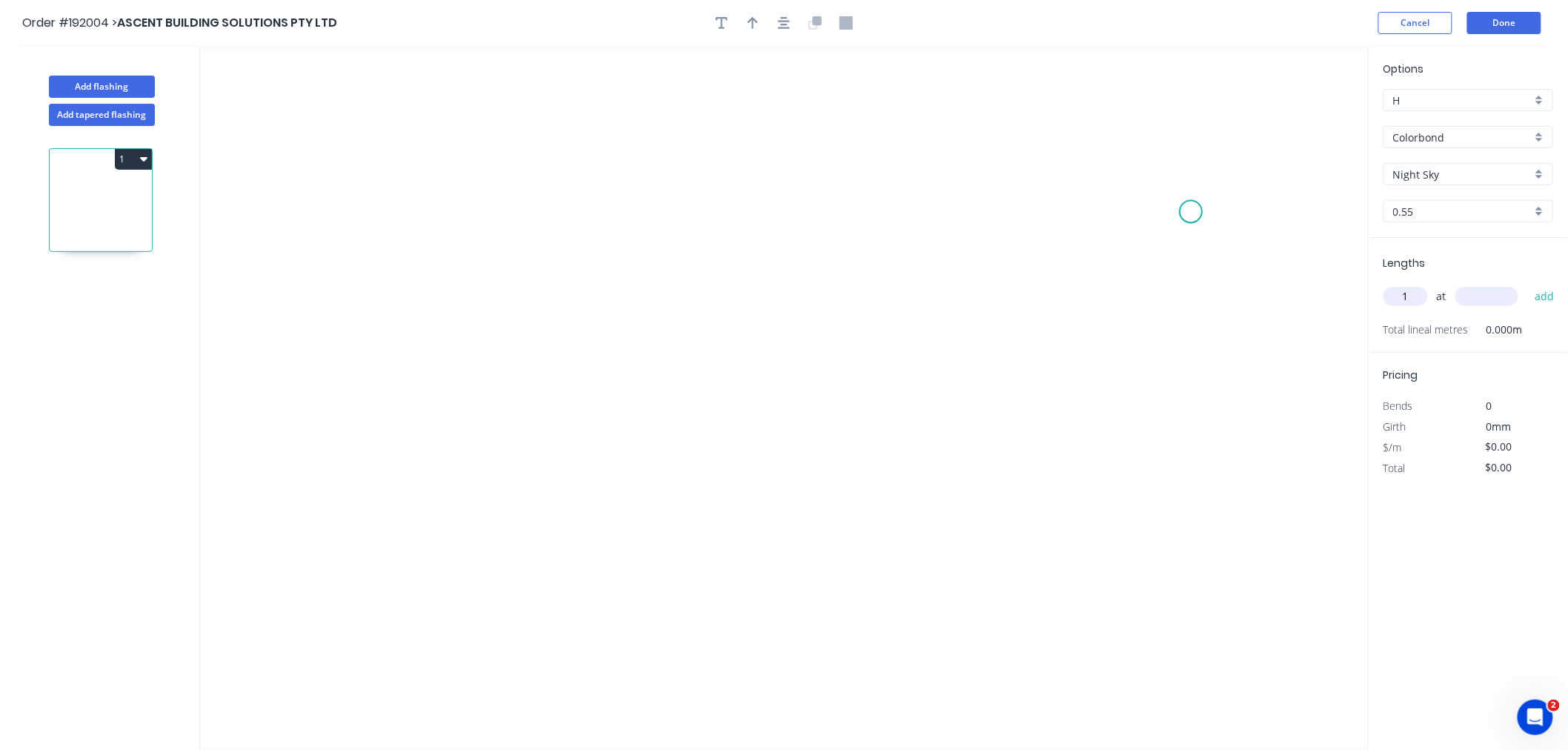
type input "1"
type input "4700"
click at [1181, 284] on button "add" at bounding box center [1544, 296] width 35 height 25
click at [649, 193] on icon "0" at bounding box center [784, 398] width 1168 height 704
click at [629, 119] on icon at bounding box center [638, 156] width 20 height 75
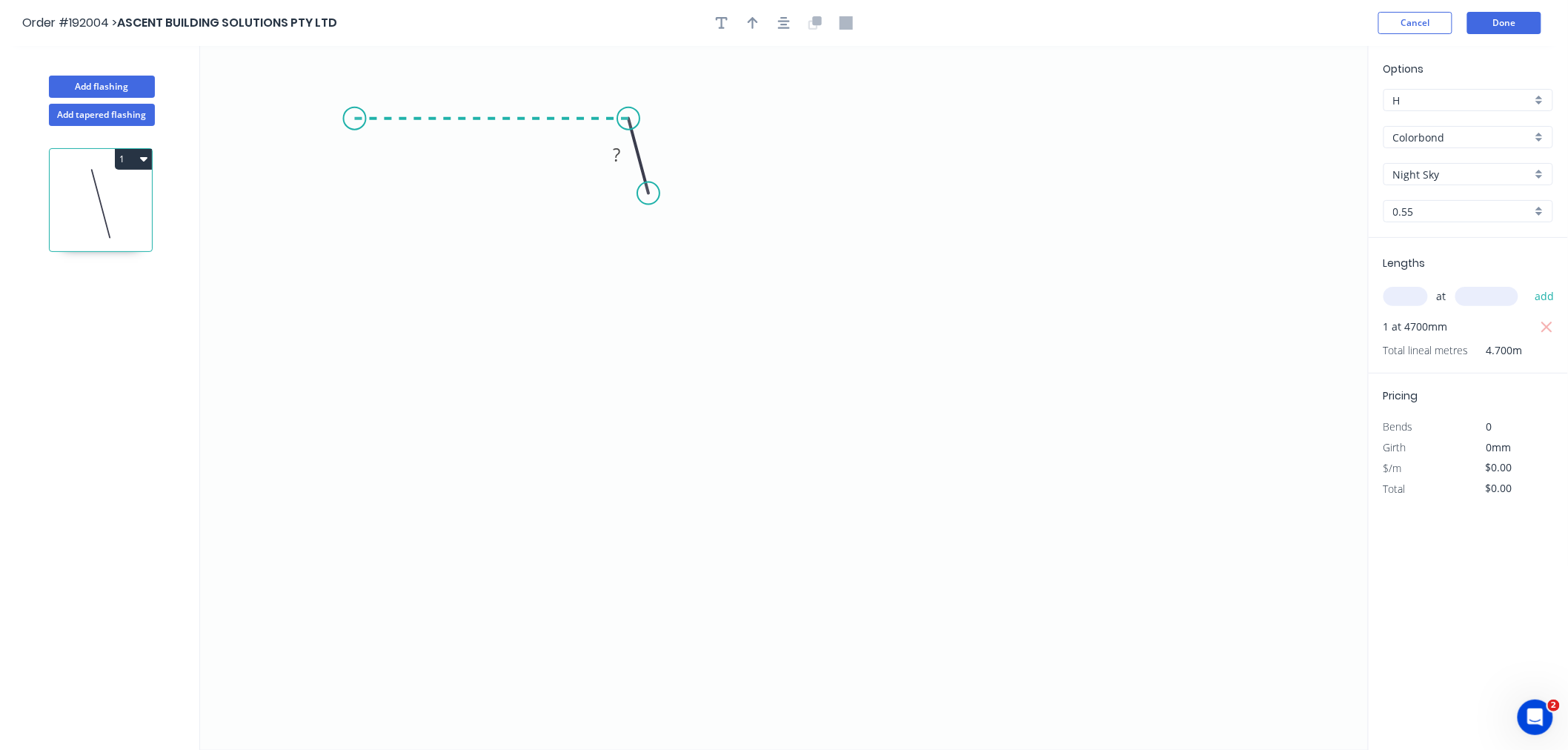
click at [355, 119] on icon at bounding box center [492, 119] width 274 height 0
click at [356, 341] on icon "0 ? ? ? º" at bounding box center [784, 398] width 1168 height 704
click at [423, 297] on icon at bounding box center [389, 319] width 69 height 43
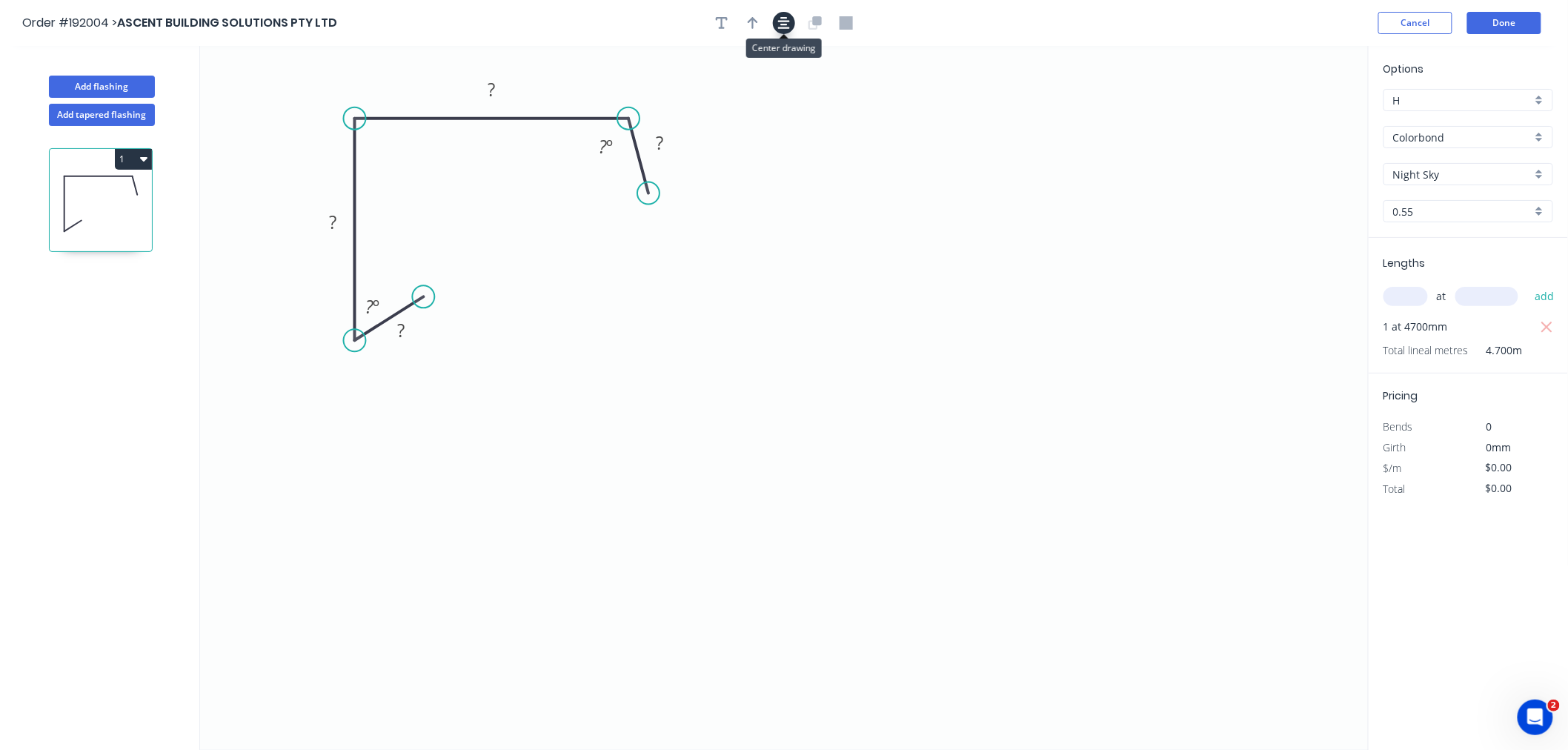
click at [781, 23] on icon "button" at bounding box center [784, 23] width 12 height 13
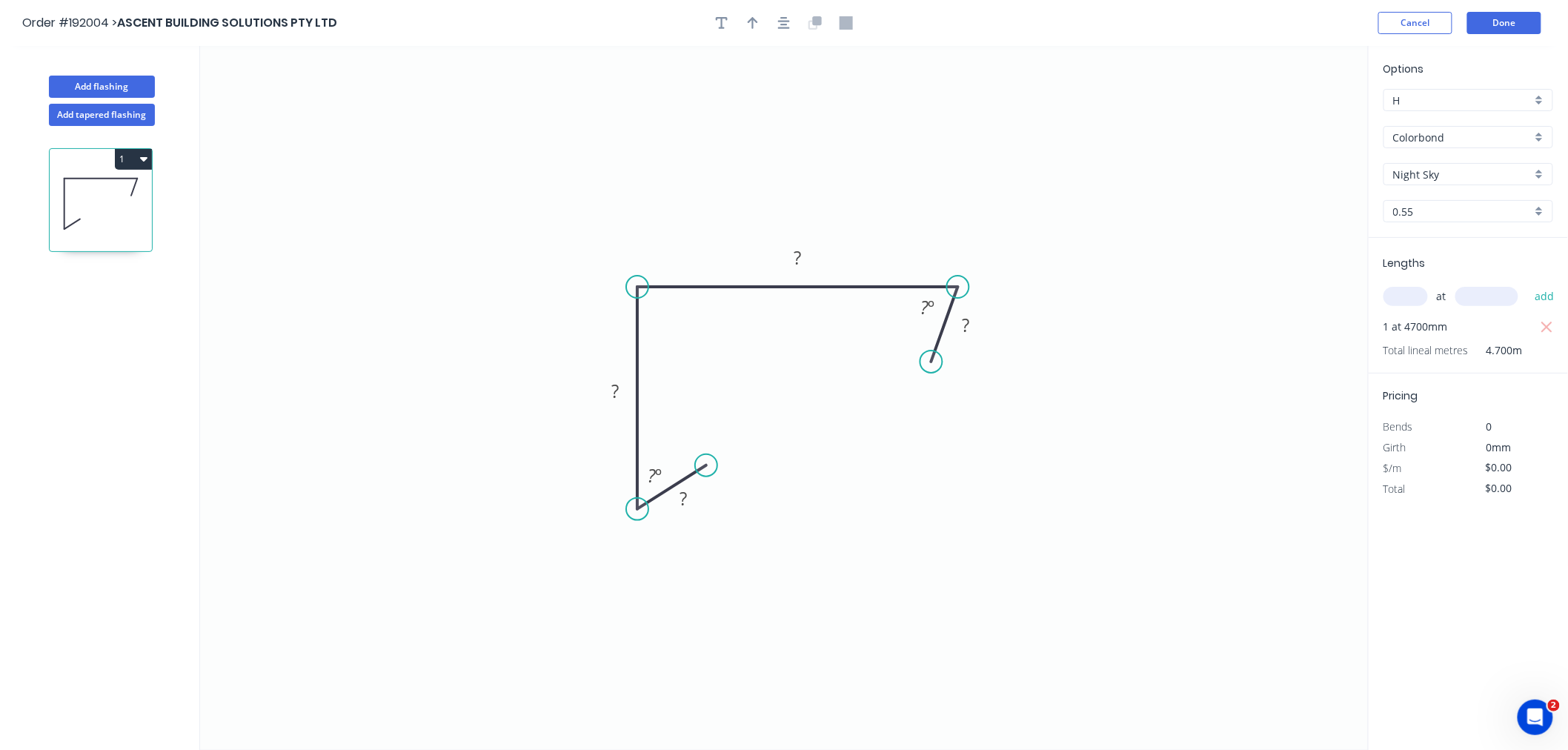
drag, startPoint x: 909, startPoint y: 285, endPoint x: 958, endPoint y: 288, distance: 49.1
click at [958, 288] on circle at bounding box center [958, 287] width 22 height 22
drag, startPoint x: 993, startPoint y: 362, endPoint x: 1019, endPoint y: 365, distance: 26.2
click at [1019, 365] on circle at bounding box center [1019, 364] width 22 height 22
drag, startPoint x: 958, startPoint y: 287, endPoint x: 963, endPoint y: 301, distance: 14.9
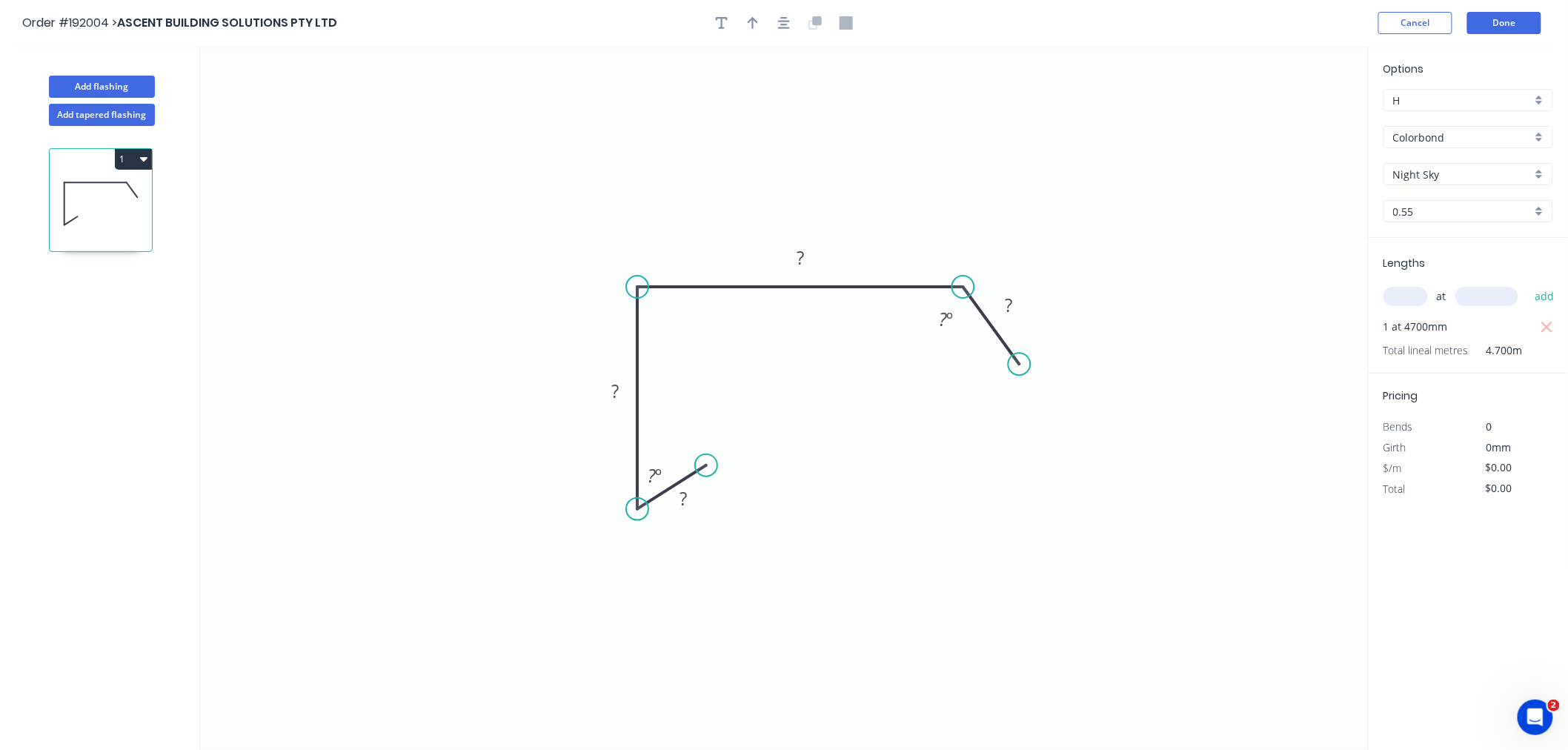
click at [963, 301] on icon "0 ? ? ? ? ? º ? º" at bounding box center [784, 398] width 1168 height 704
drag, startPoint x: 638, startPoint y: 506, endPoint x: 660, endPoint y: 501, distance: 22.6
click at [660, 501] on circle at bounding box center [660, 500] width 22 height 22
drag, startPoint x: 707, startPoint y: 464, endPoint x: 729, endPoint y: 454, distance: 24.2
click at [729, 454] on circle at bounding box center [729, 453] width 22 height 22
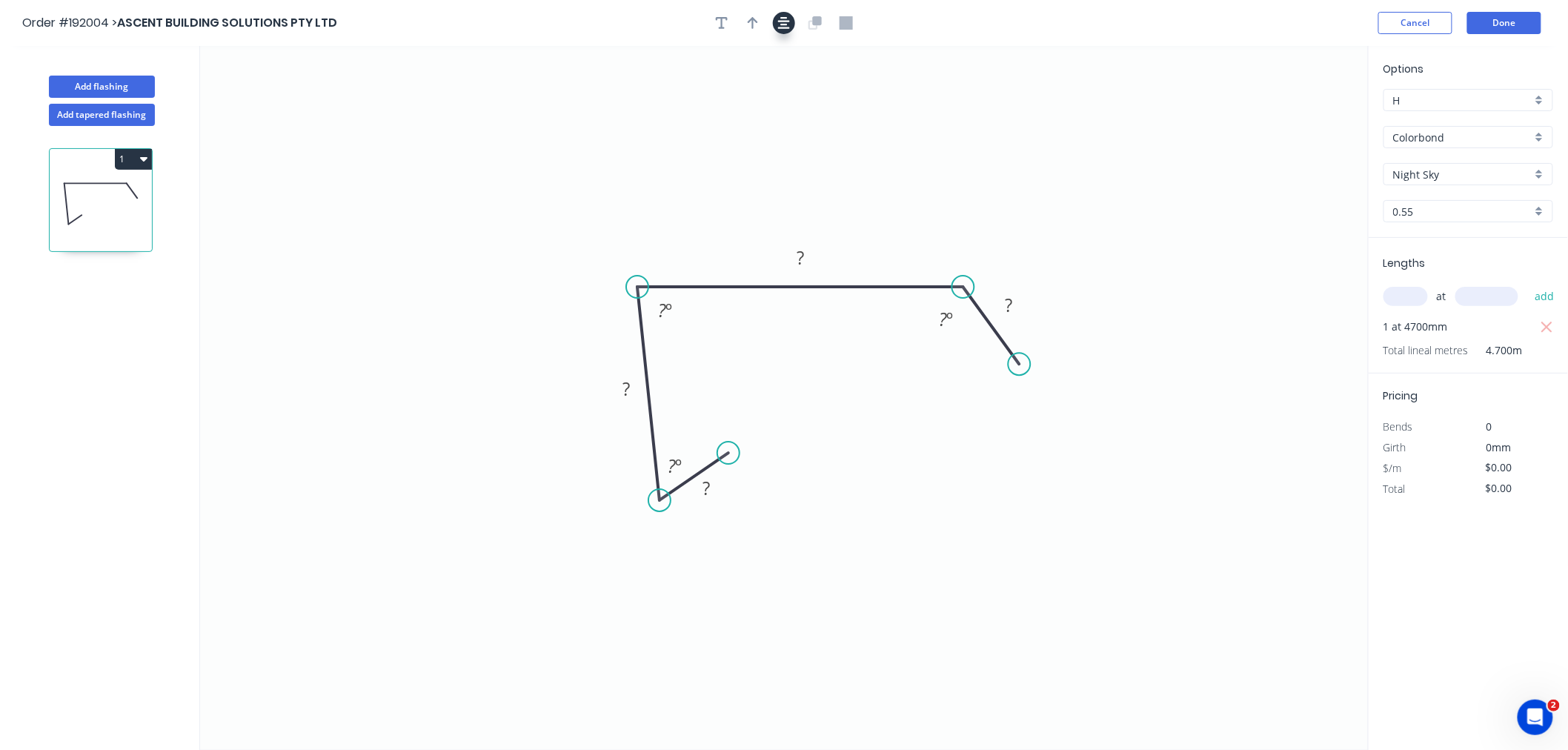
click at [787, 17] on icon "button" at bounding box center [784, 23] width 12 height 12
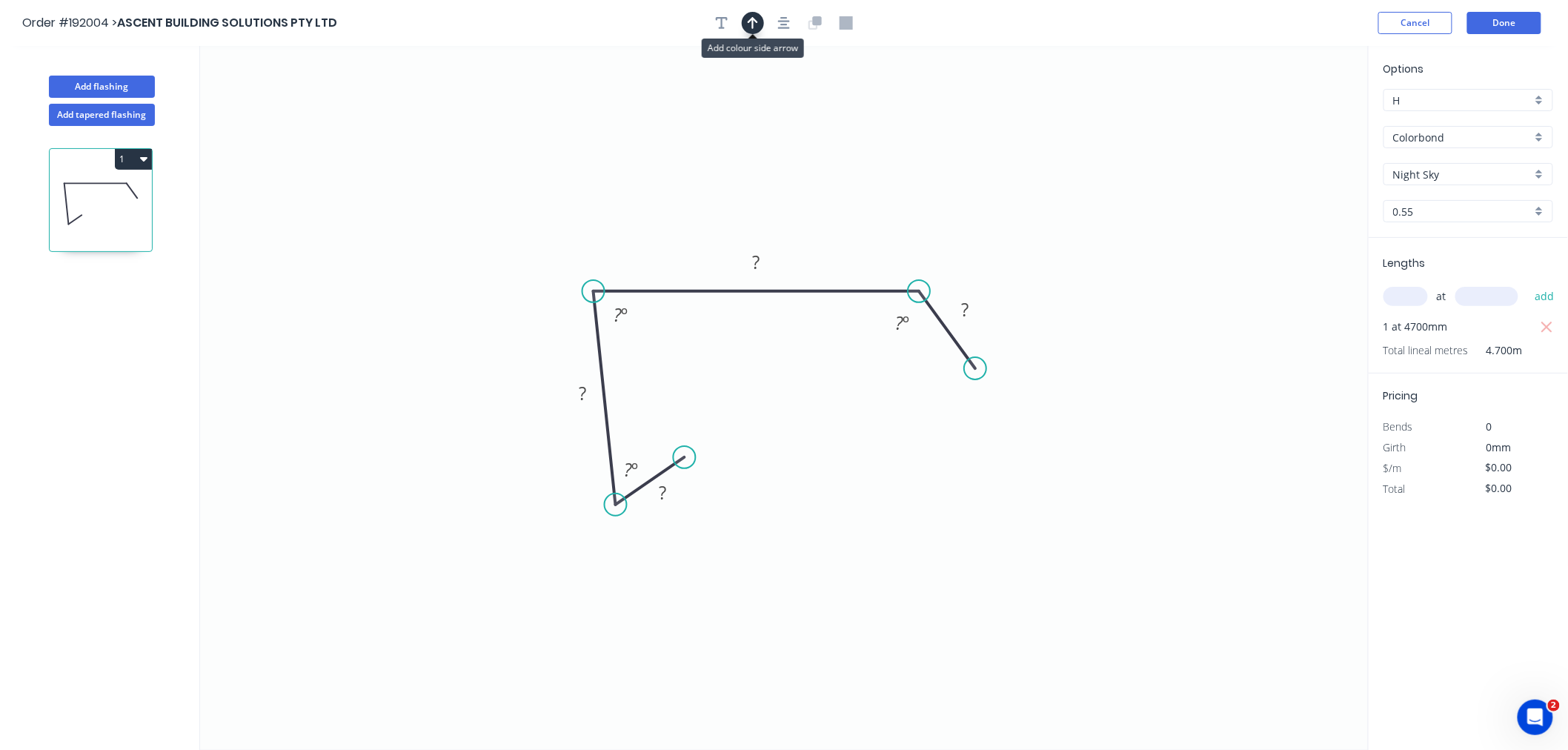
click at [747, 25] on button "button" at bounding box center [753, 23] width 22 height 22
drag, startPoint x: 1291, startPoint y: 116, endPoint x: 887, endPoint y: 241, distance: 422.9
click at [887, 241] on icon at bounding box center [883, 225] width 13 height 47
click at [887, 241] on icon at bounding box center [887, 224] width 13 height 47
click at [967, 305] on tspan "?" at bounding box center [965, 309] width 7 height 24
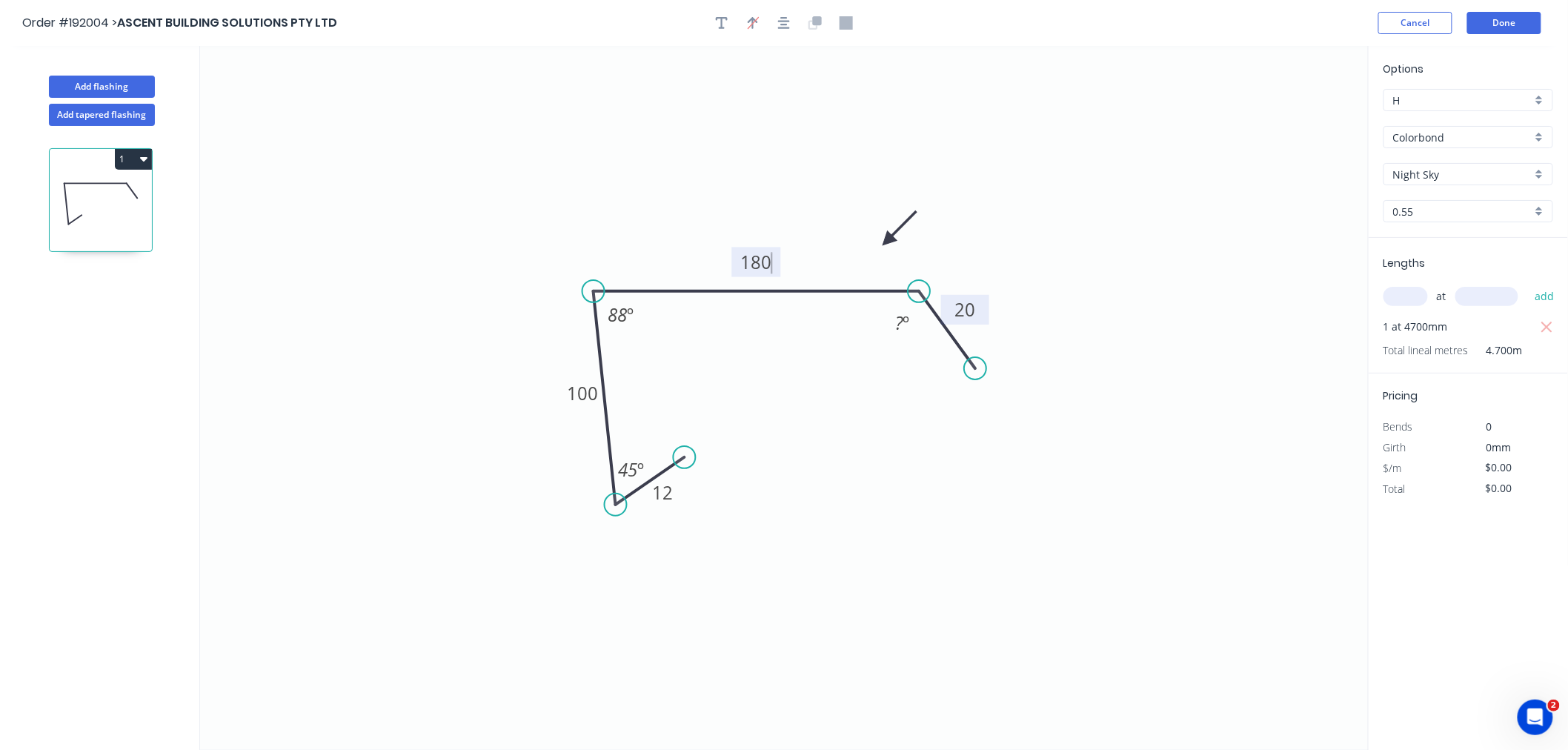
type input "$12.84"
type input "$60.35"
click at [693, 167] on icon "0 12 100 180 20 135 º 88 º 45 º" at bounding box center [784, 398] width 1168 height 704
drag, startPoint x: 591, startPoint y: 291, endPoint x: 559, endPoint y: 295, distance: 32.2
click at [559, 295] on circle at bounding box center [559, 291] width 22 height 22
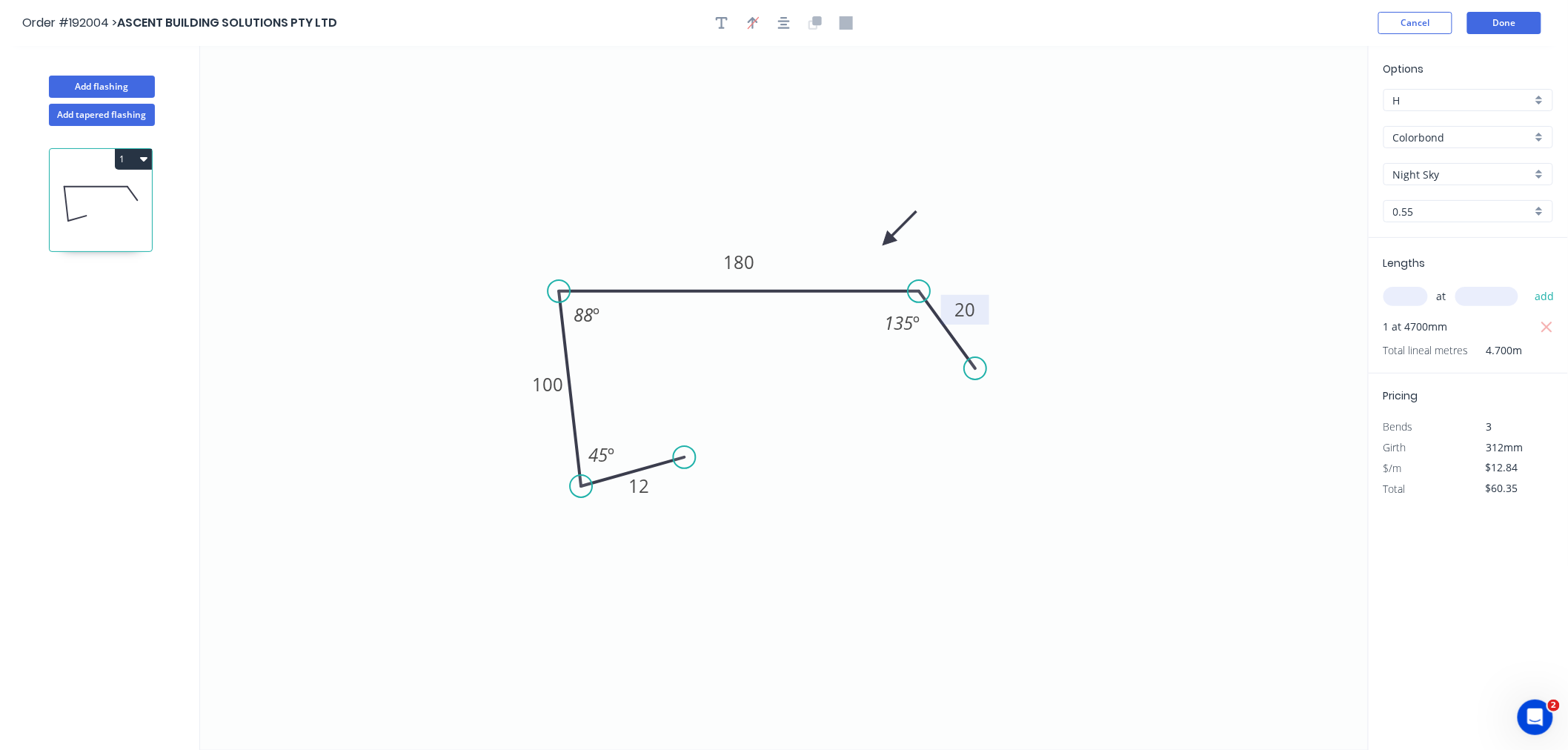
drag, startPoint x: 614, startPoint y: 498, endPoint x: 581, endPoint y: 486, distance: 35.1
click at [581, 486] on circle at bounding box center [581, 486] width 22 height 22
drag, startPoint x: 678, startPoint y: 461, endPoint x: 633, endPoint y: 440, distance: 49.7
click at [633, 440] on circle at bounding box center [633, 434] width 22 height 22
click at [781, 26] on icon "button" at bounding box center [784, 23] width 12 height 13
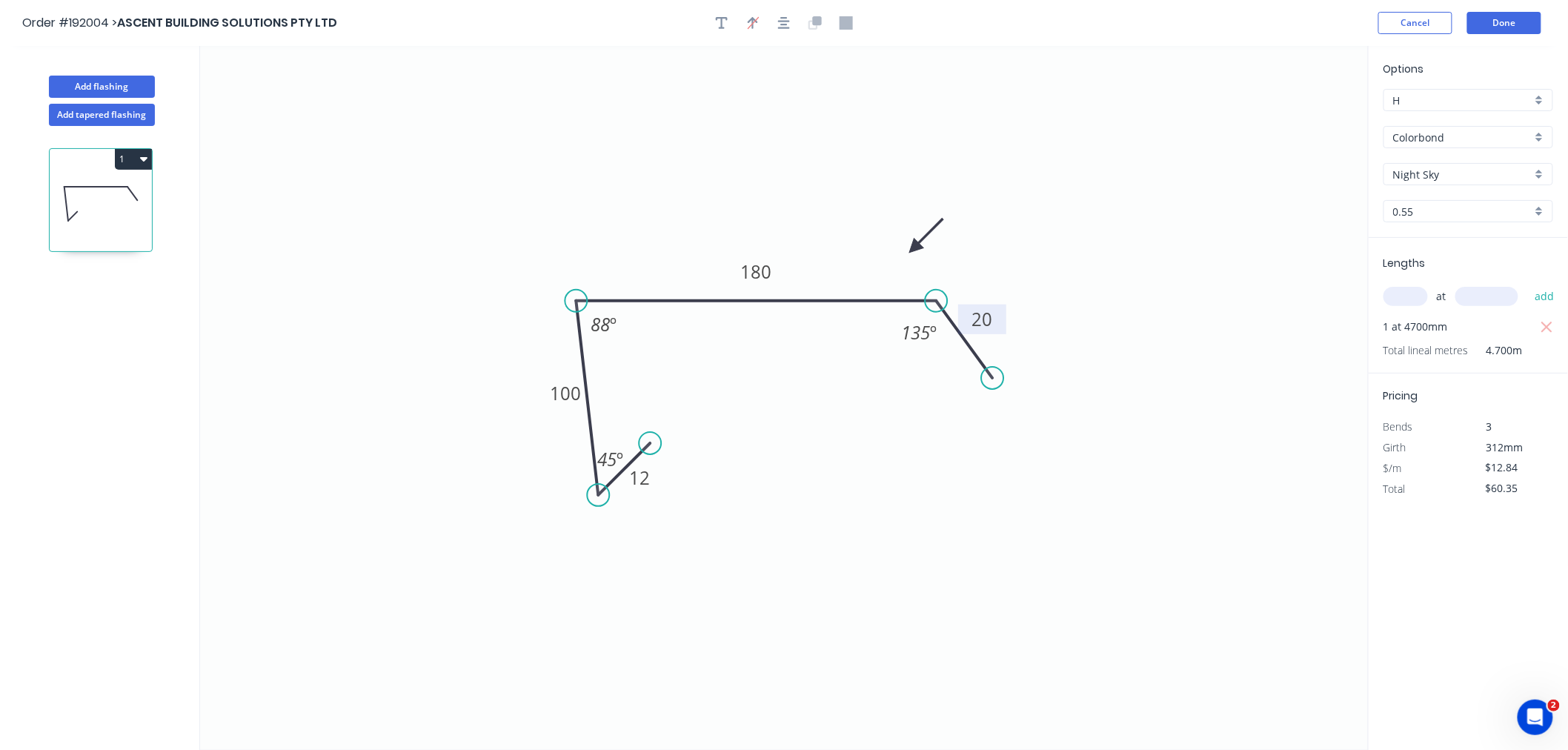
drag, startPoint x: 887, startPoint y: 239, endPoint x: 914, endPoint y: 248, distance: 28.5
click at [914, 248] on icon at bounding box center [926, 236] width 43 height 43
click at [779, 20] on icon "button" at bounding box center [784, 23] width 12 height 13
click at [1035, 30] on div "Order #192004 > ASCENT BUILDING SOLUTIONS PTY LTD Cancel Done" at bounding box center [784, 23] width 1524 height 22
click at [1181, 24] on div "Order #192004 > ASCENT BUILDING SOLUTIONS PTY LTD Cancel Done" at bounding box center [784, 23] width 1524 height 22
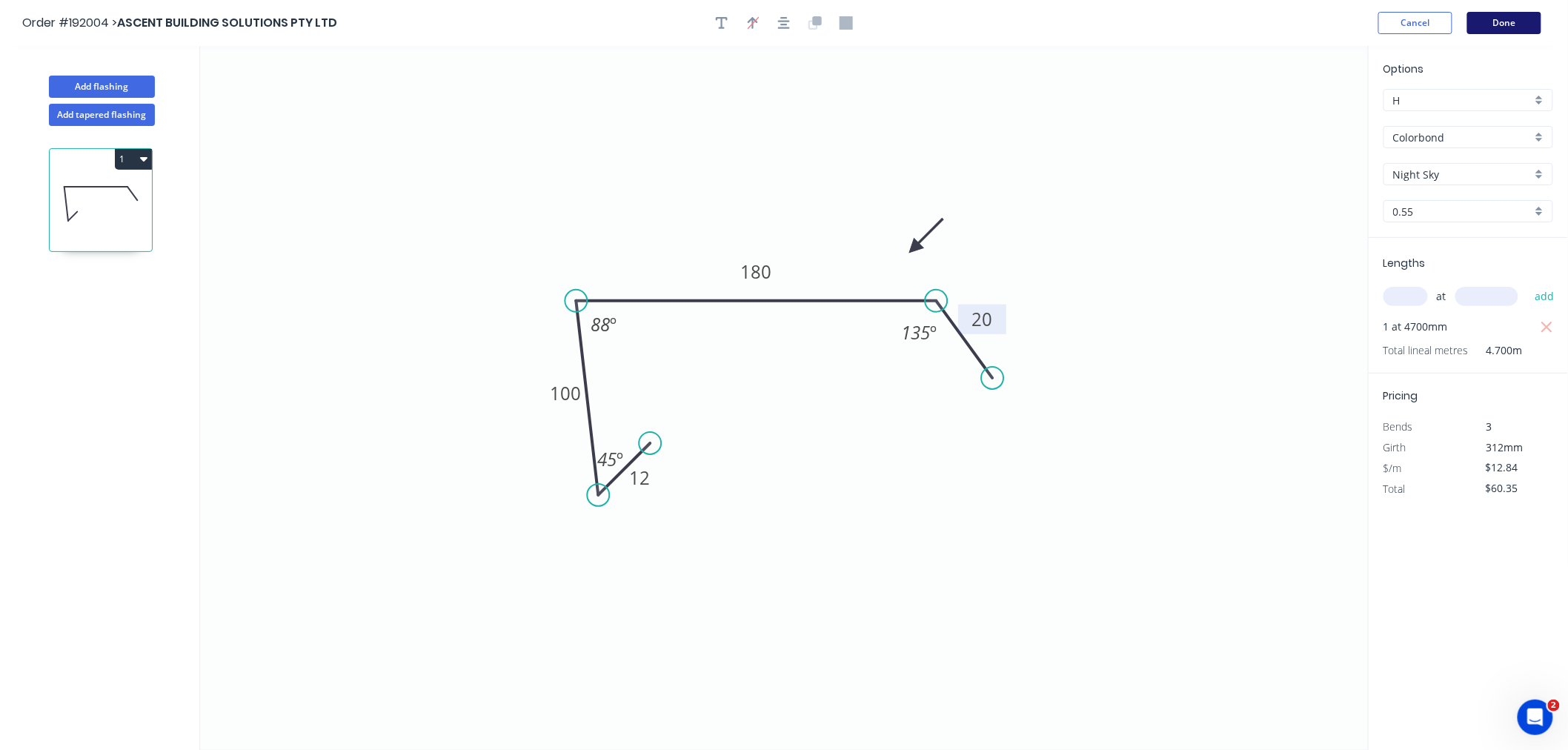
click at [1181, 28] on button "Done" at bounding box center [1504, 23] width 74 height 22
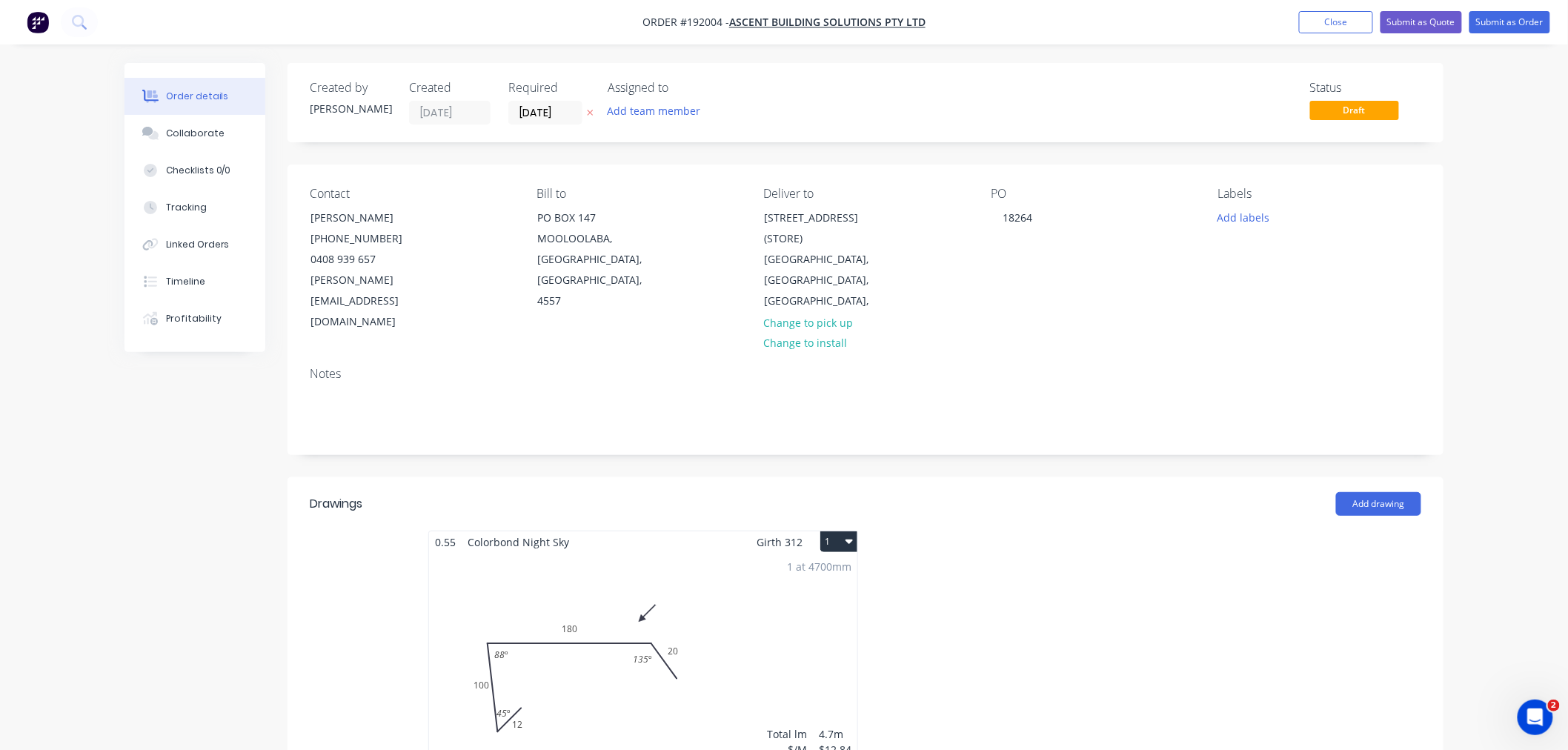
click at [1181, 366] on div "Order details Collaborate Checklists 0/0 Tracking Linked Orders Timeline Profit…" at bounding box center [784, 637] width 1568 height 1275
click at [836, 531] on button "1" at bounding box center [839, 542] width 37 height 21
click at [808, 567] on div "Use larger box size" at bounding box center [787, 577] width 114 height 21
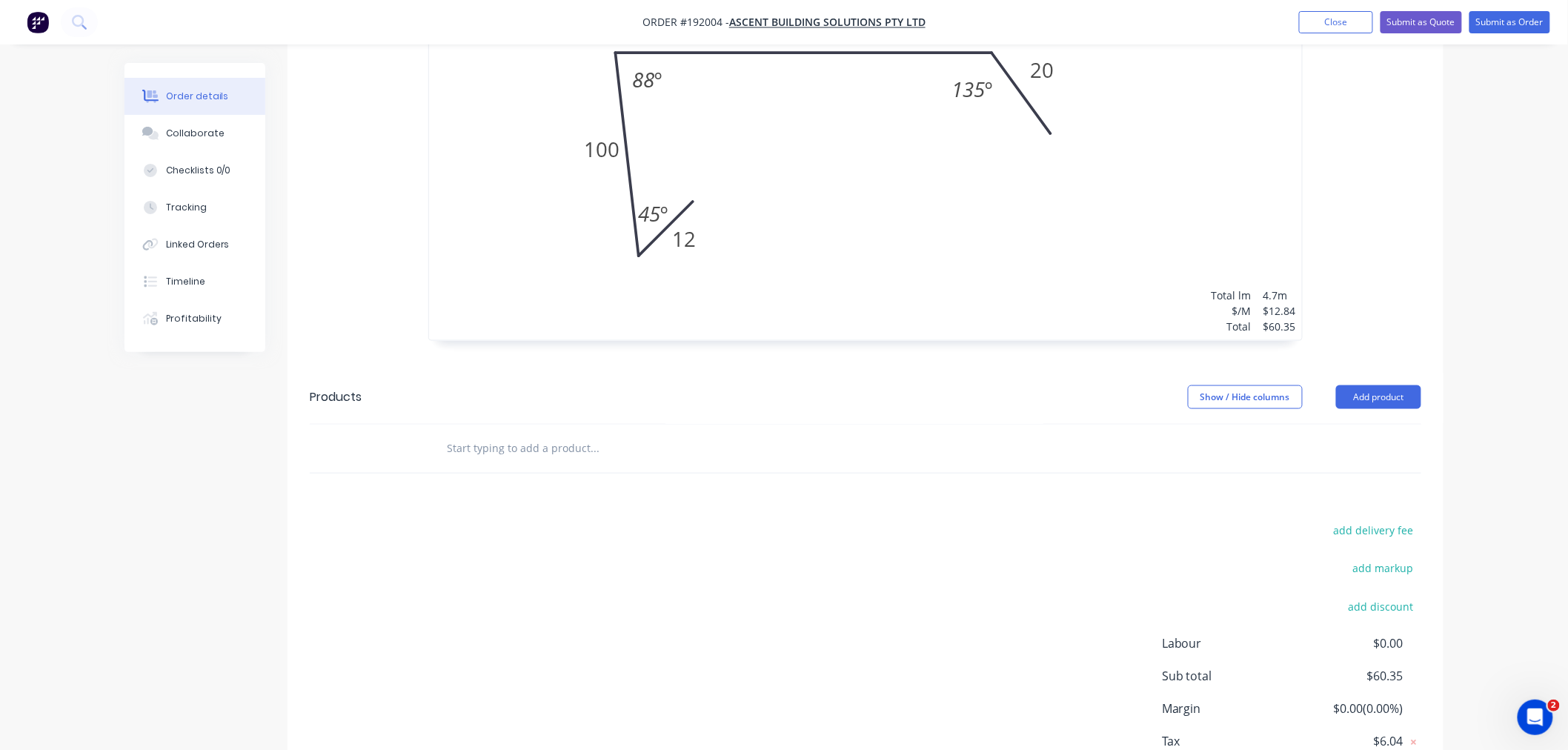
scroll to position [725, 0]
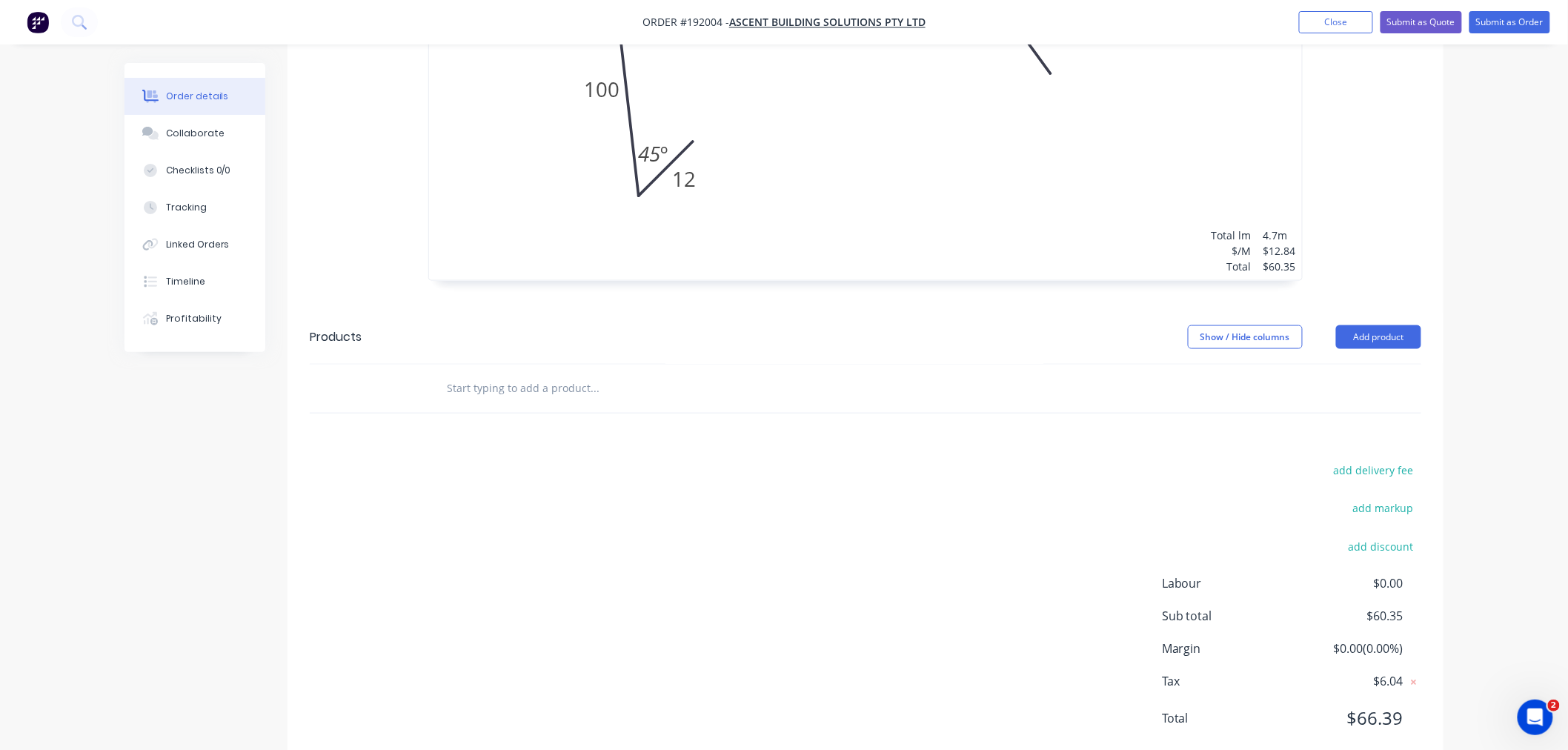
click at [1181, 583] on div "Order details Collaborate Checklists 0/0 Tracking Linked Orders Timeline Profit…" at bounding box center [784, 33] width 1568 height 1516
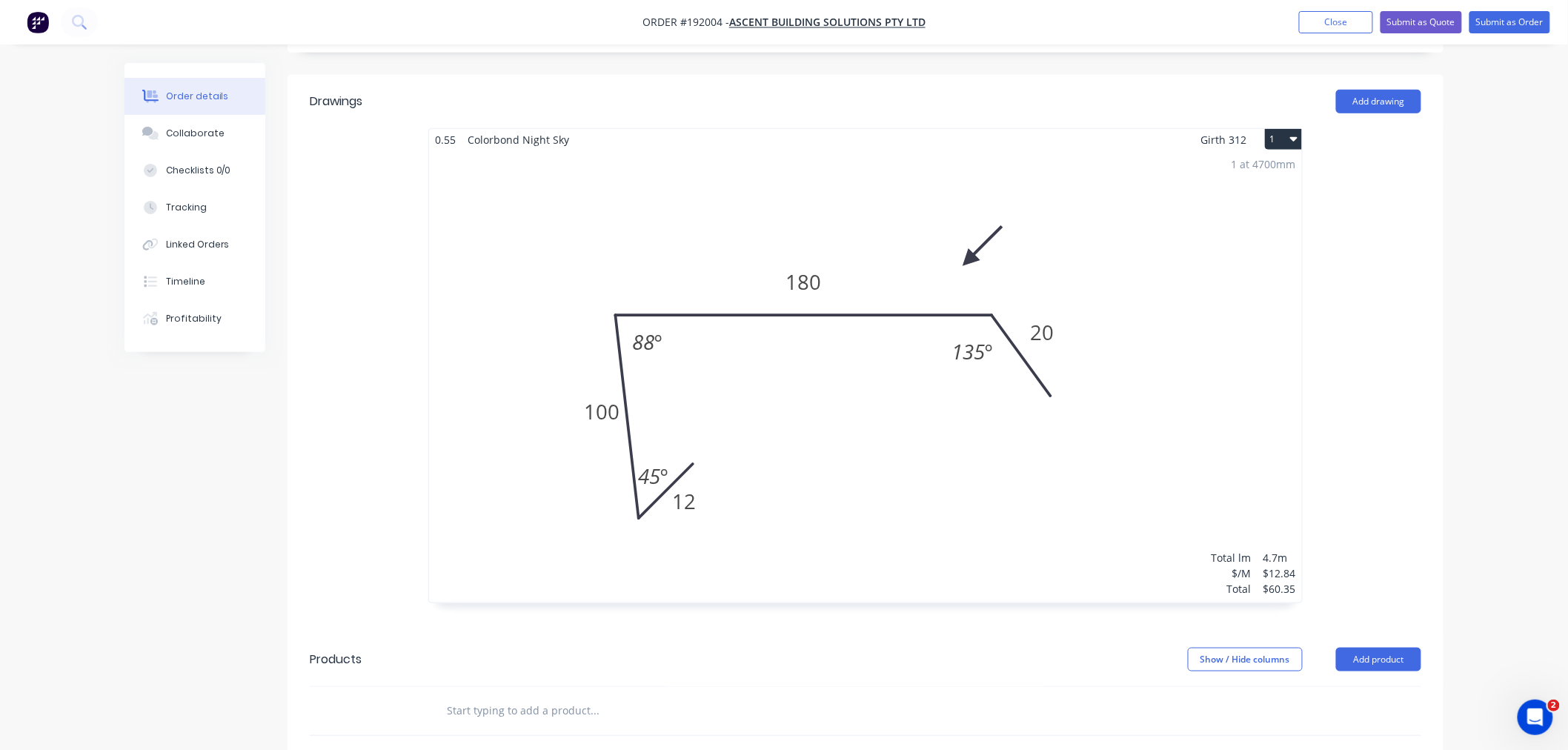
scroll to position [396, 0]
click at [1181, 559] on div "Order details Collaborate Checklists 0/0 Tracking Linked Orders Timeline Profit…" at bounding box center [784, 362] width 1568 height 1516
click at [896, 424] on div "1 at 4700mm Total lm $/M Total 4.7m $12.84 $60.35" at bounding box center [865, 383] width 873 height 452
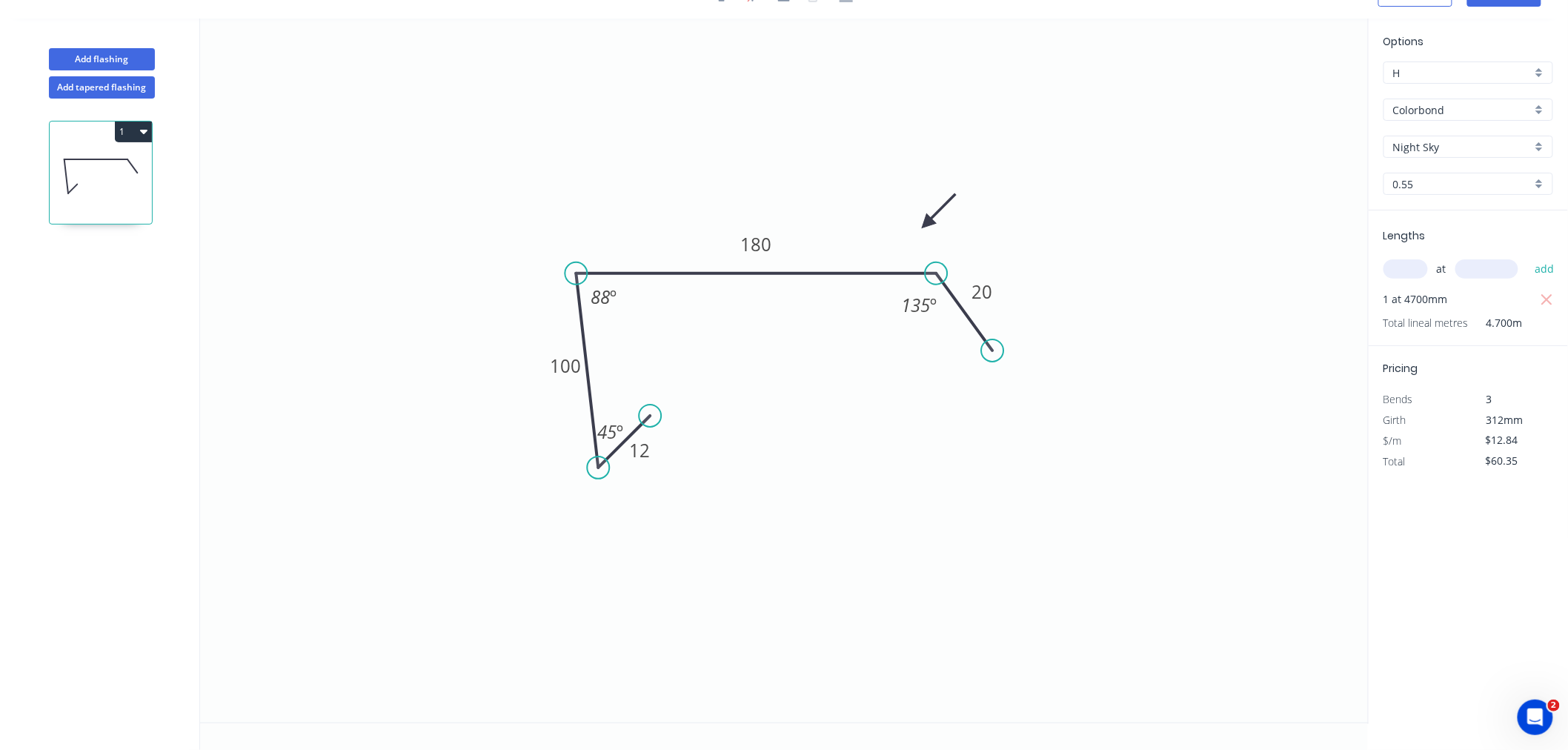
drag, startPoint x: 913, startPoint y: 218, endPoint x: 927, endPoint y: 223, distance: 14.9
click at [927, 223] on icon at bounding box center [939, 211] width 43 height 43
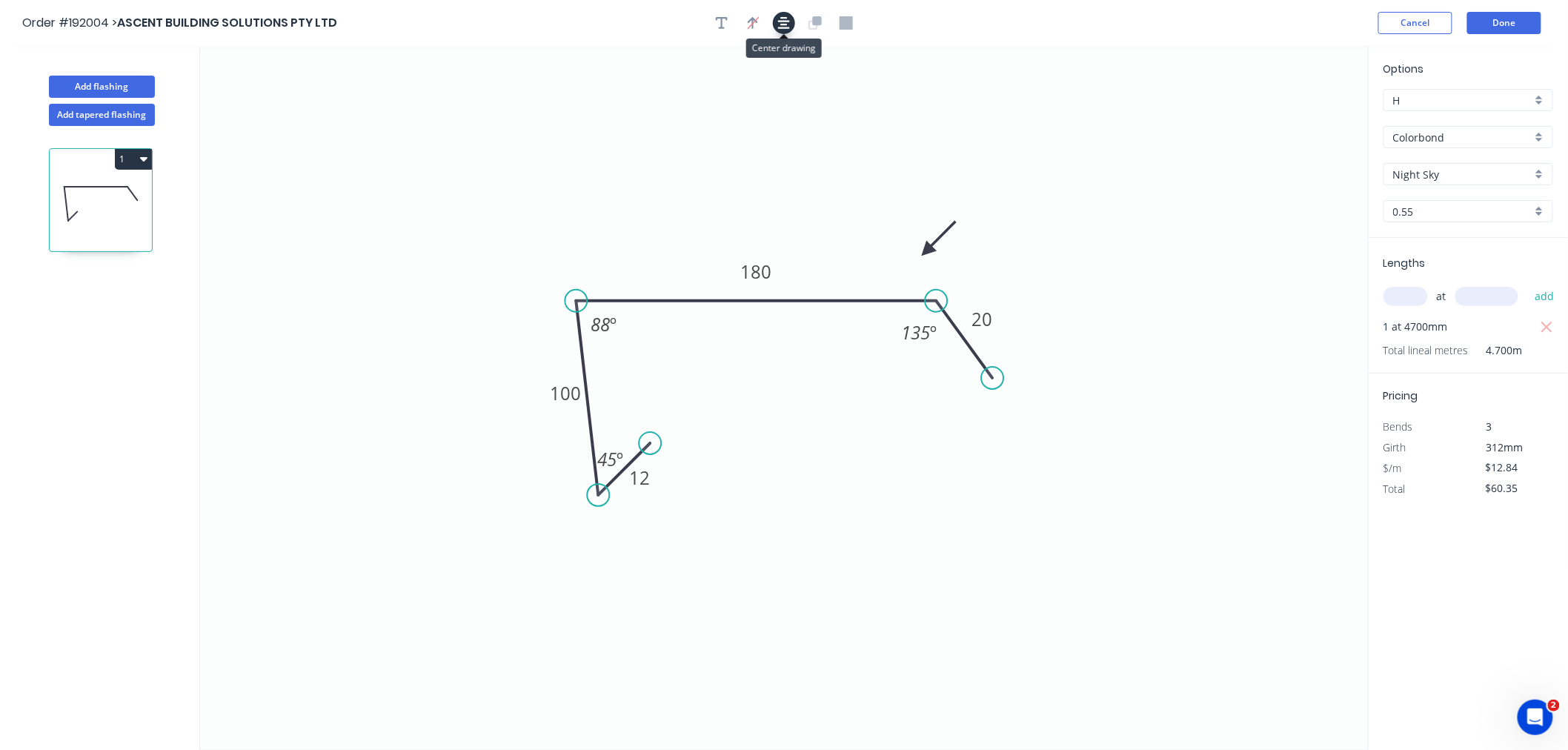
click at [784, 27] on icon "button" at bounding box center [784, 23] width 12 height 12
click at [1114, 53] on icon "0 12 100 180 20 135 º 88 º 45 º" at bounding box center [784, 398] width 1168 height 704
click at [1181, 26] on button "Done" at bounding box center [1504, 23] width 74 height 22
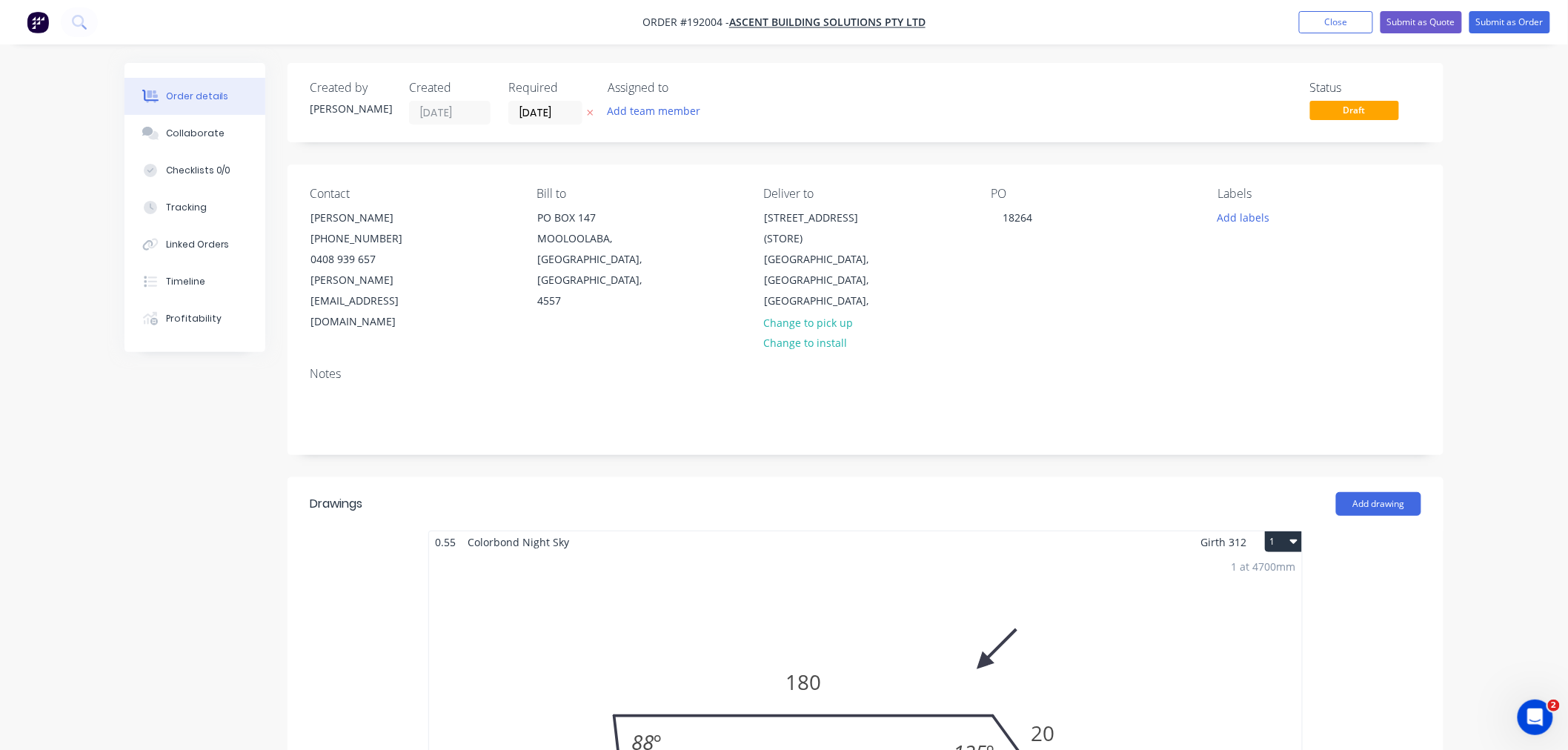
click at [1181, 299] on div "Order details Collaborate Checklists 0/0 Tracking Linked Orders Timeline Profit…" at bounding box center [784, 757] width 1568 height 1516
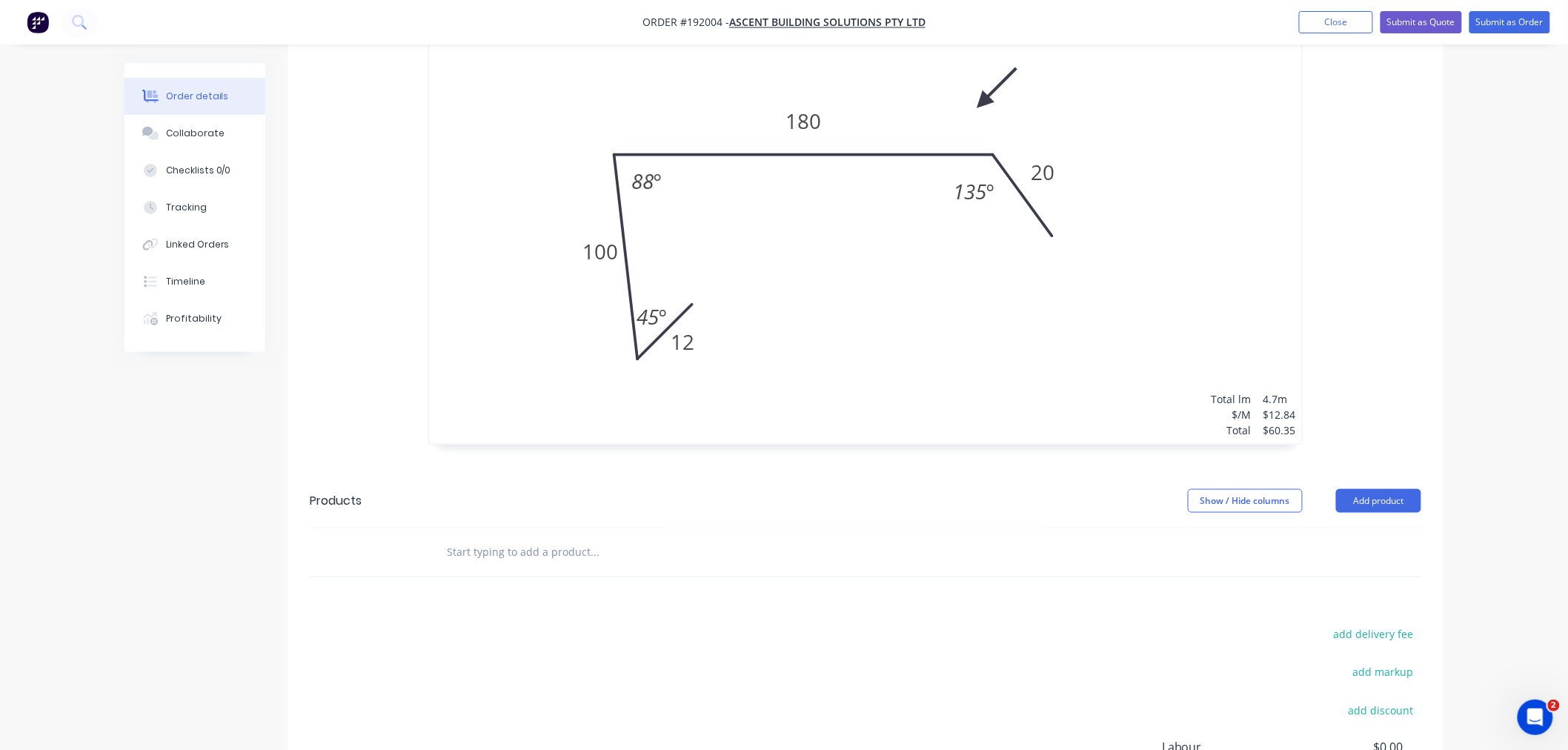
click at [1181, 491] on div "Order details Collaborate Checklists 0/0 Tracking Linked Orders Timeline Profit…" at bounding box center [784, 196] width 1568 height 1516
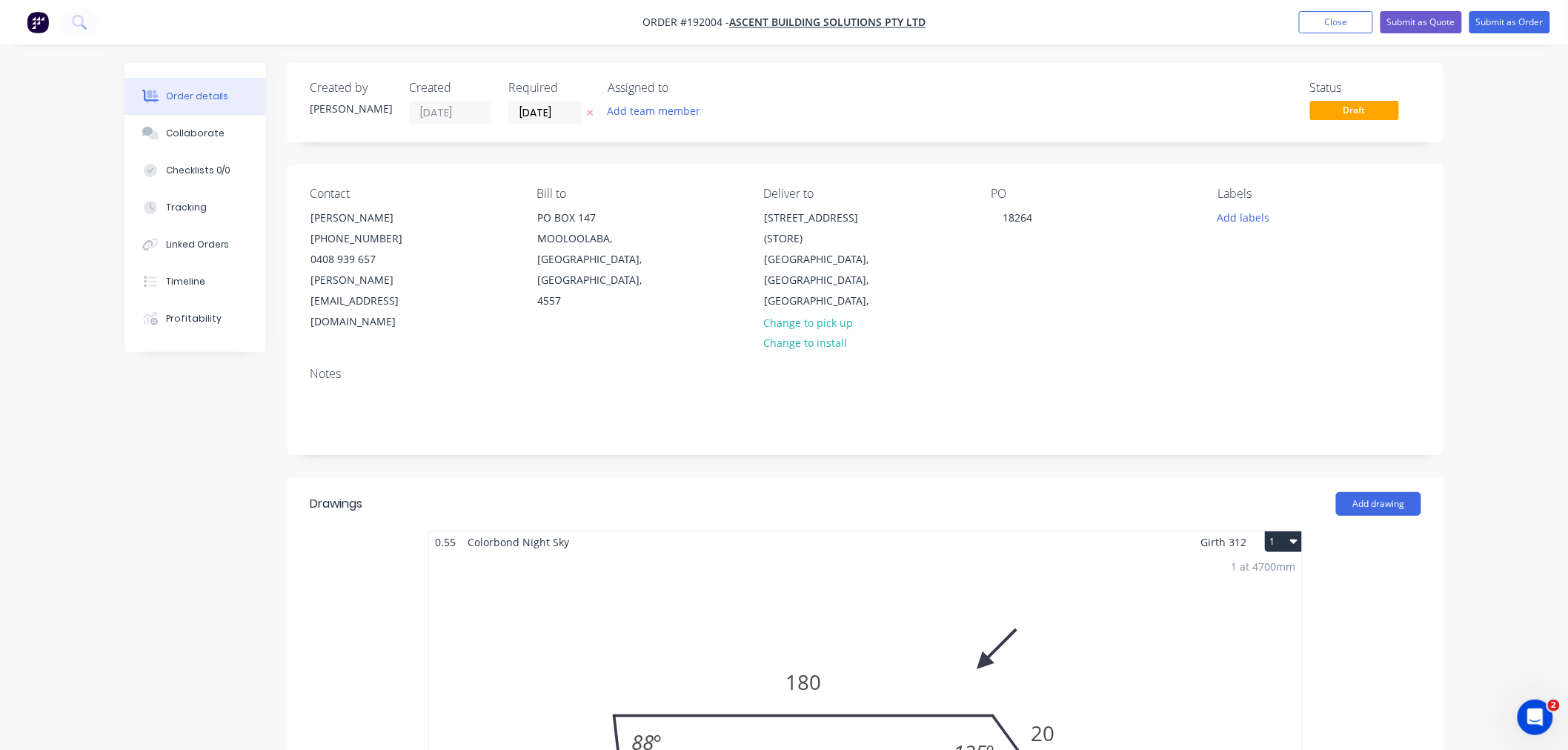
click at [1181, 350] on div "Order details Collaborate Checklists 0/0 Tracking Linked Orders Timeline Profit…" at bounding box center [784, 757] width 1568 height 1516
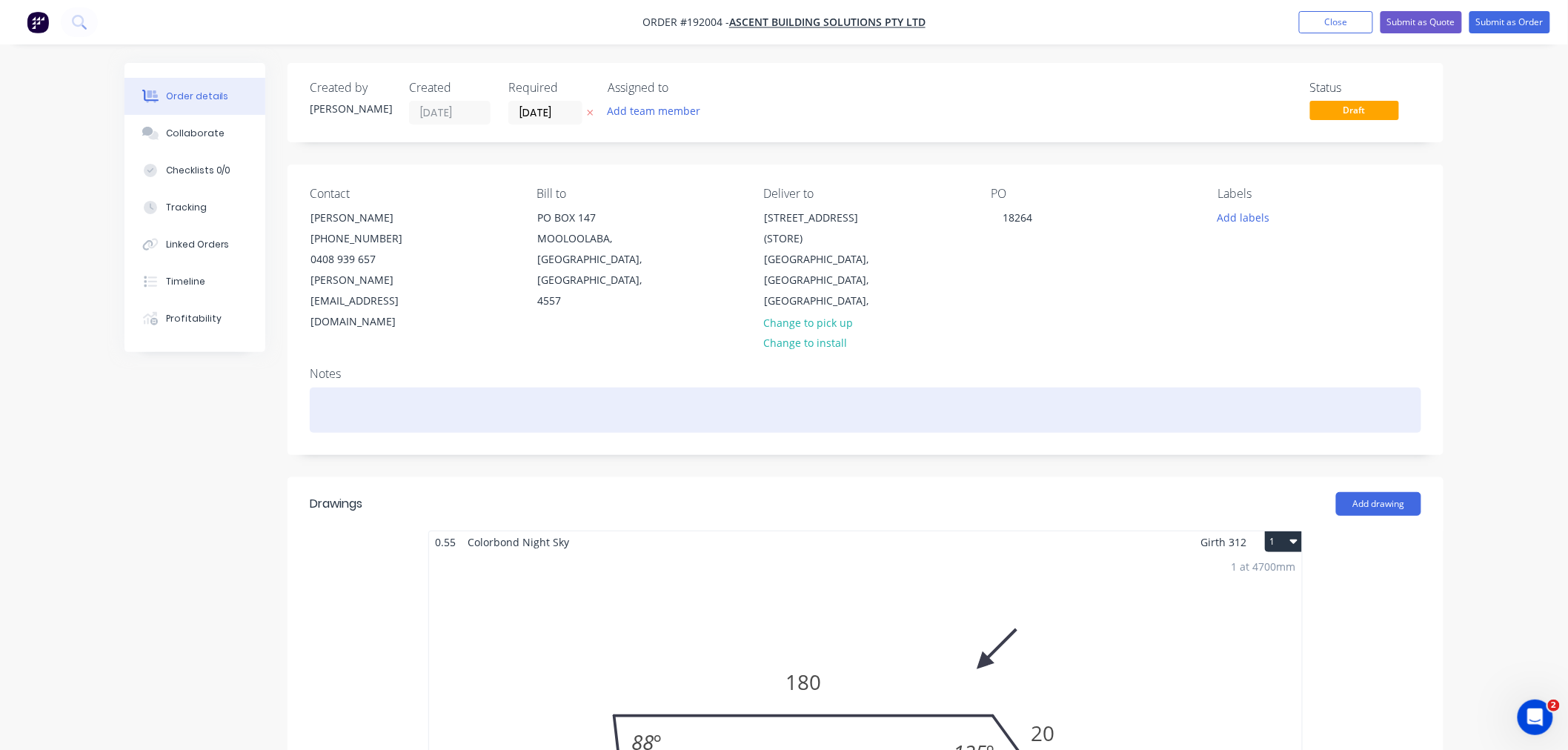
click at [588, 388] on div at bounding box center [865, 410] width 1111 height 45
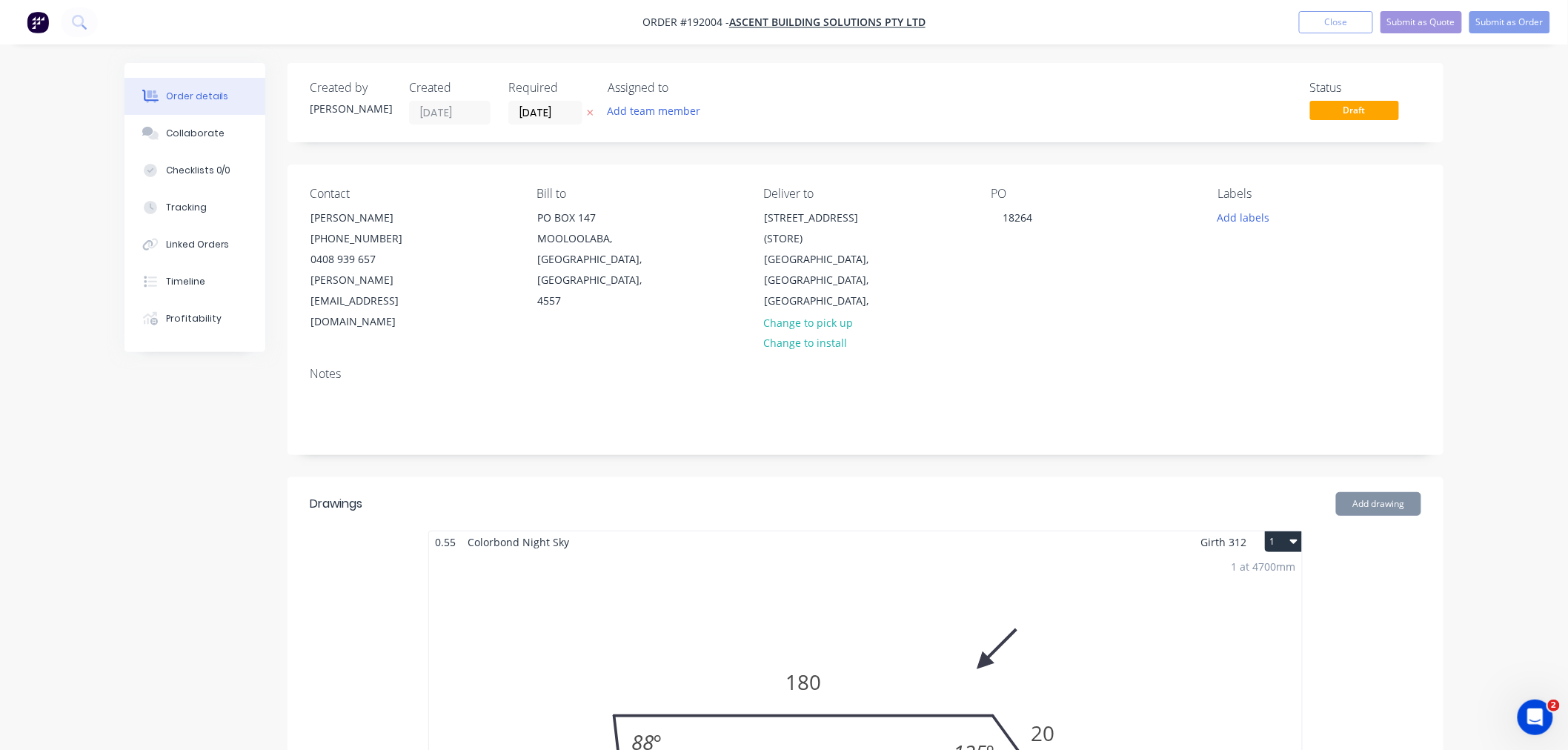
click at [1181, 295] on div "Order details Collaborate Checklists 0/0 Tracking Linked Orders Timeline Profit…" at bounding box center [784, 757] width 1568 height 1516
drag, startPoint x: 1503, startPoint y: 245, endPoint x: 1508, endPoint y: 89, distance: 156.1
click at [1181, 240] on div "Order details Collaborate Checklists 0/0 Tracking Linked Orders Timeline Profit…" at bounding box center [784, 757] width 1568 height 1516
click at [1181, 25] on button "Submit as Order" at bounding box center [1509, 22] width 81 height 22
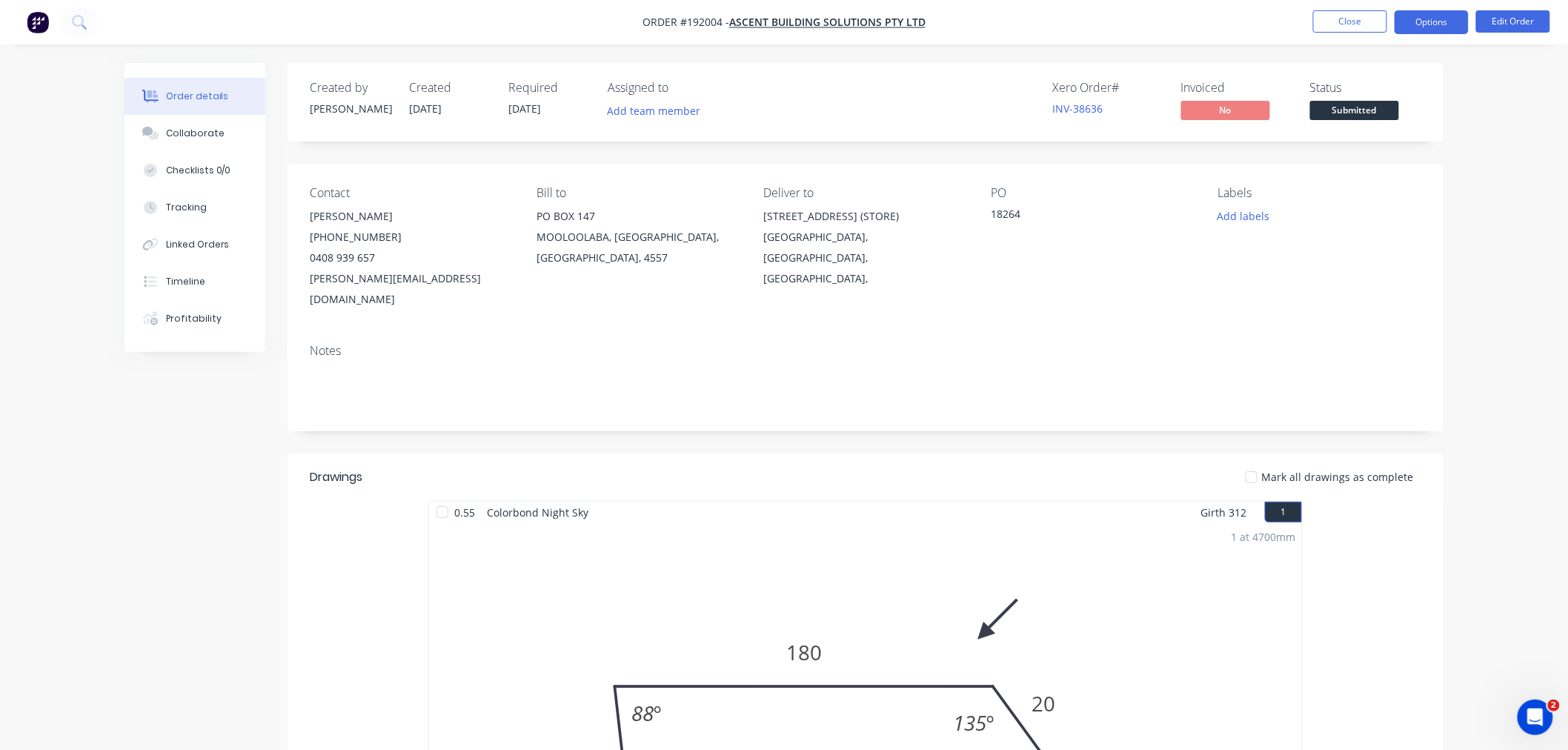
click at [1181, 30] on button "Options" at bounding box center [1432, 22] width 74 height 24
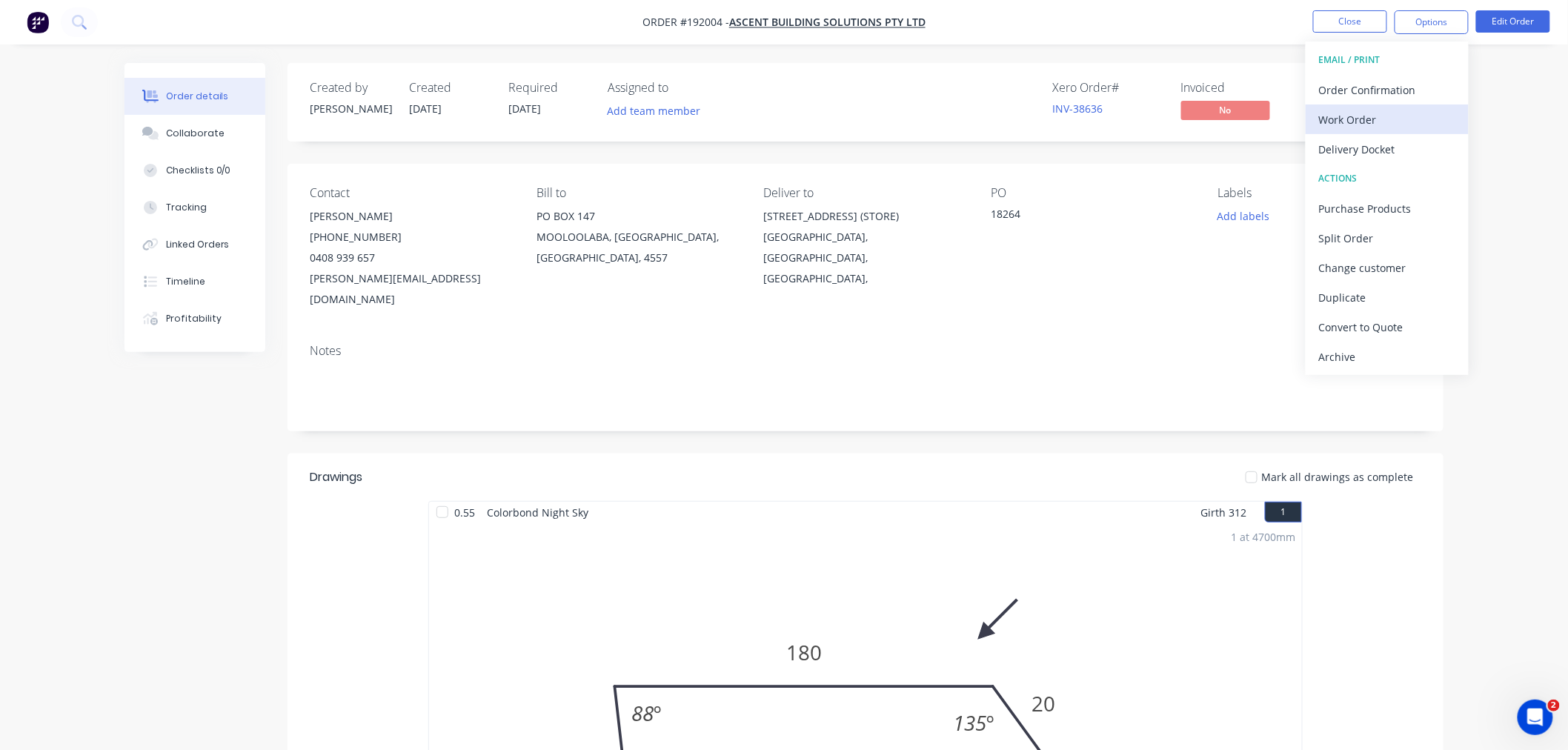
click at [1181, 116] on div "Work Order" at bounding box center [1387, 119] width 136 height 21
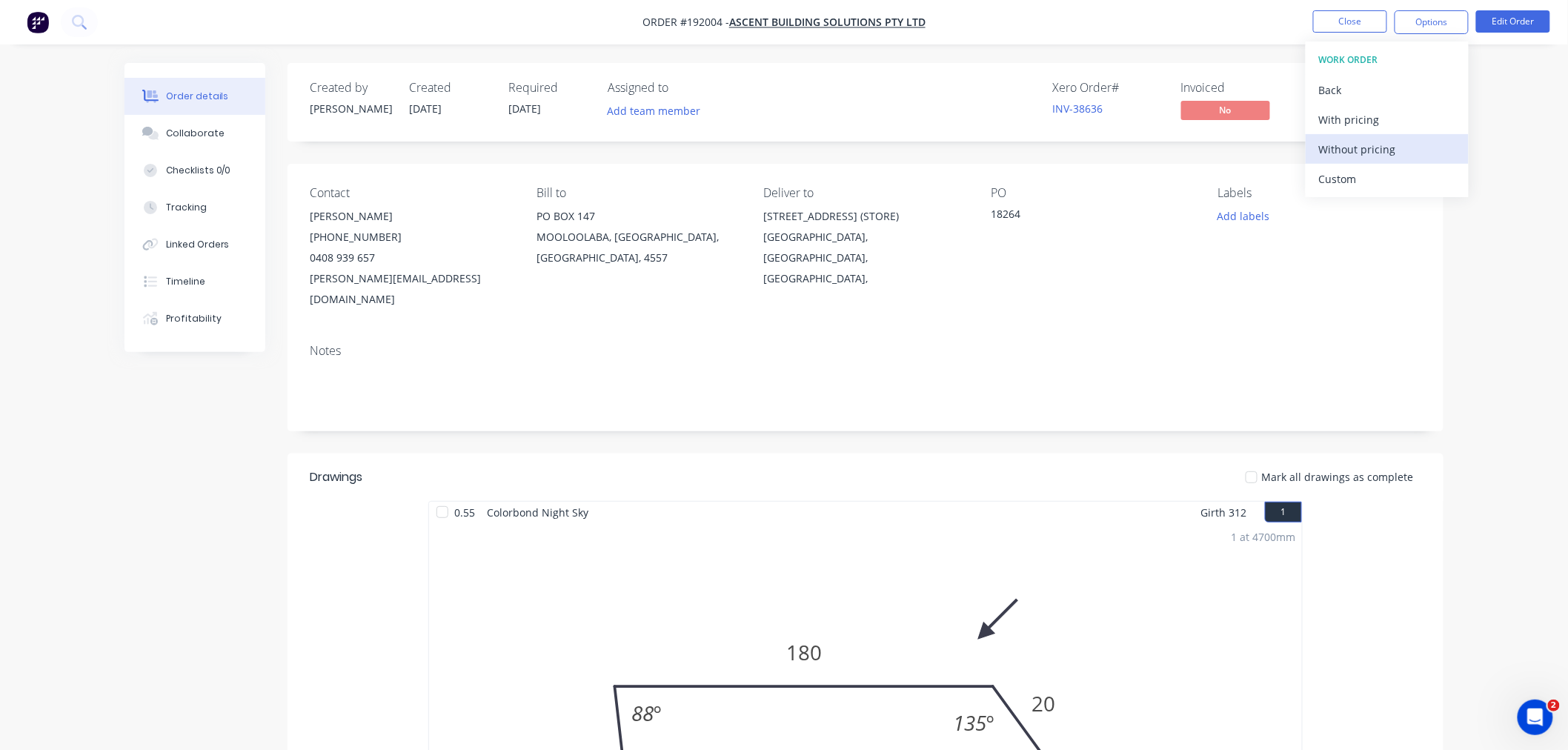
click at [1181, 150] on div "Without pricing" at bounding box center [1387, 149] width 136 height 21
click at [24, 190] on div "Order details Collaborate Checklists 0/0 Tracking Linked Orders Timeline Profit…" at bounding box center [784, 634] width 1568 height 1269
click at [1181, 24] on button "Close" at bounding box center [1350, 21] width 74 height 22
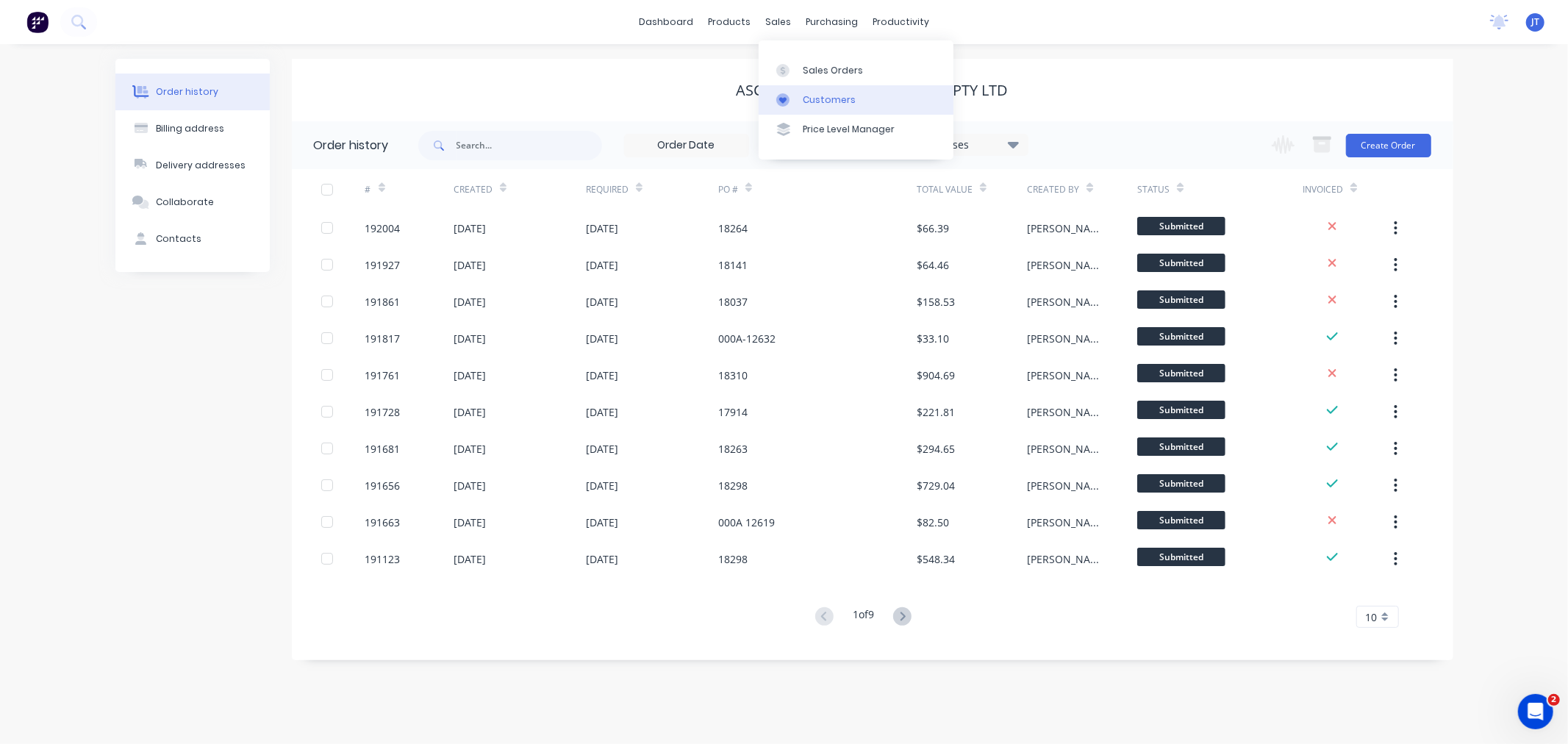
click at [790, 97] on div at bounding box center [788, 100] width 22 height 13
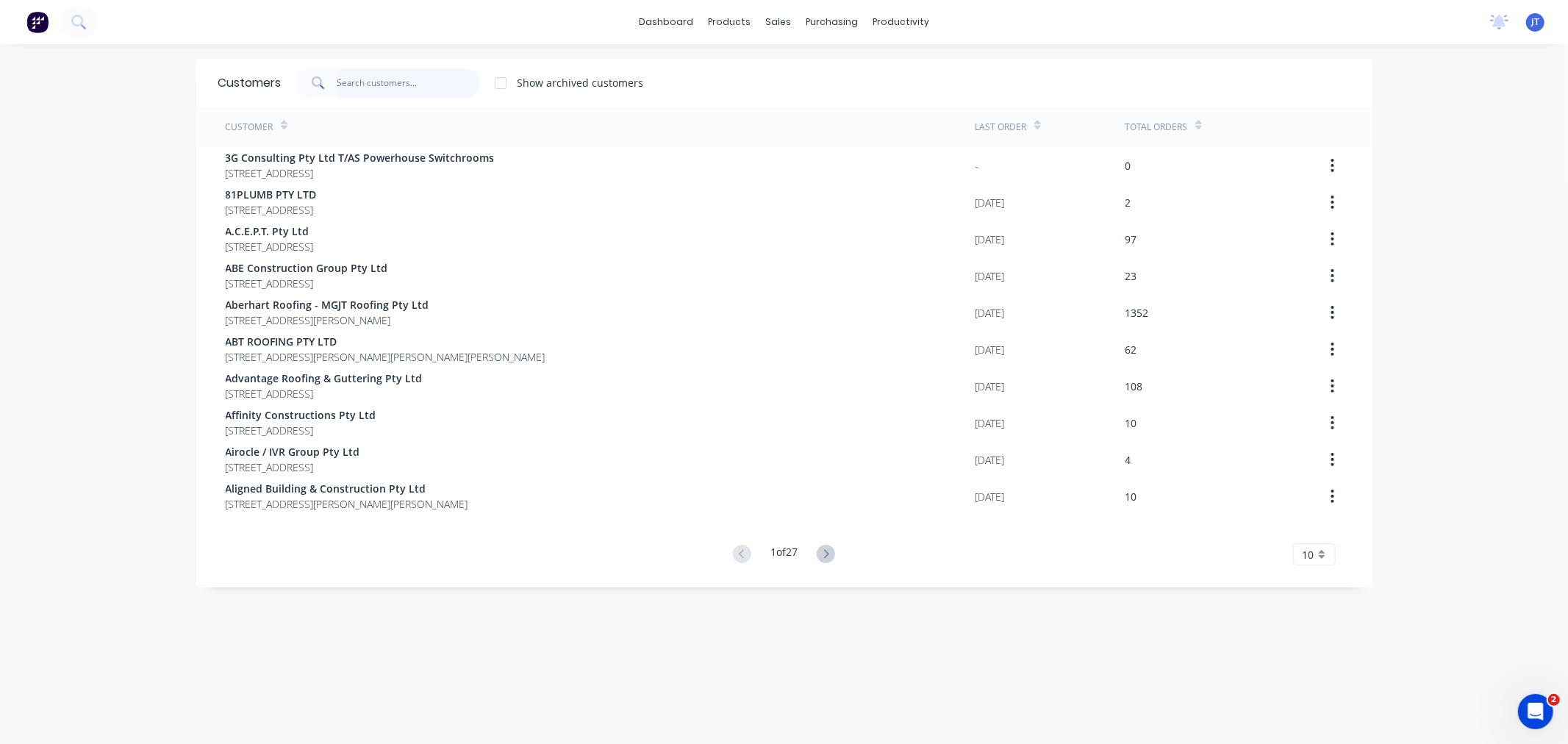
click at [408, 76] on input "text" at bounding box center [408, 83] width 143 height 29
click at [415, 32] on div "dashboard products sales purchasing productivity dashboard products Product Cat…" at bounding box center [784, 22] width 1568 height 44
click at [424, 81] on input "text" at bounding box center [408, 83] width 143 height 29
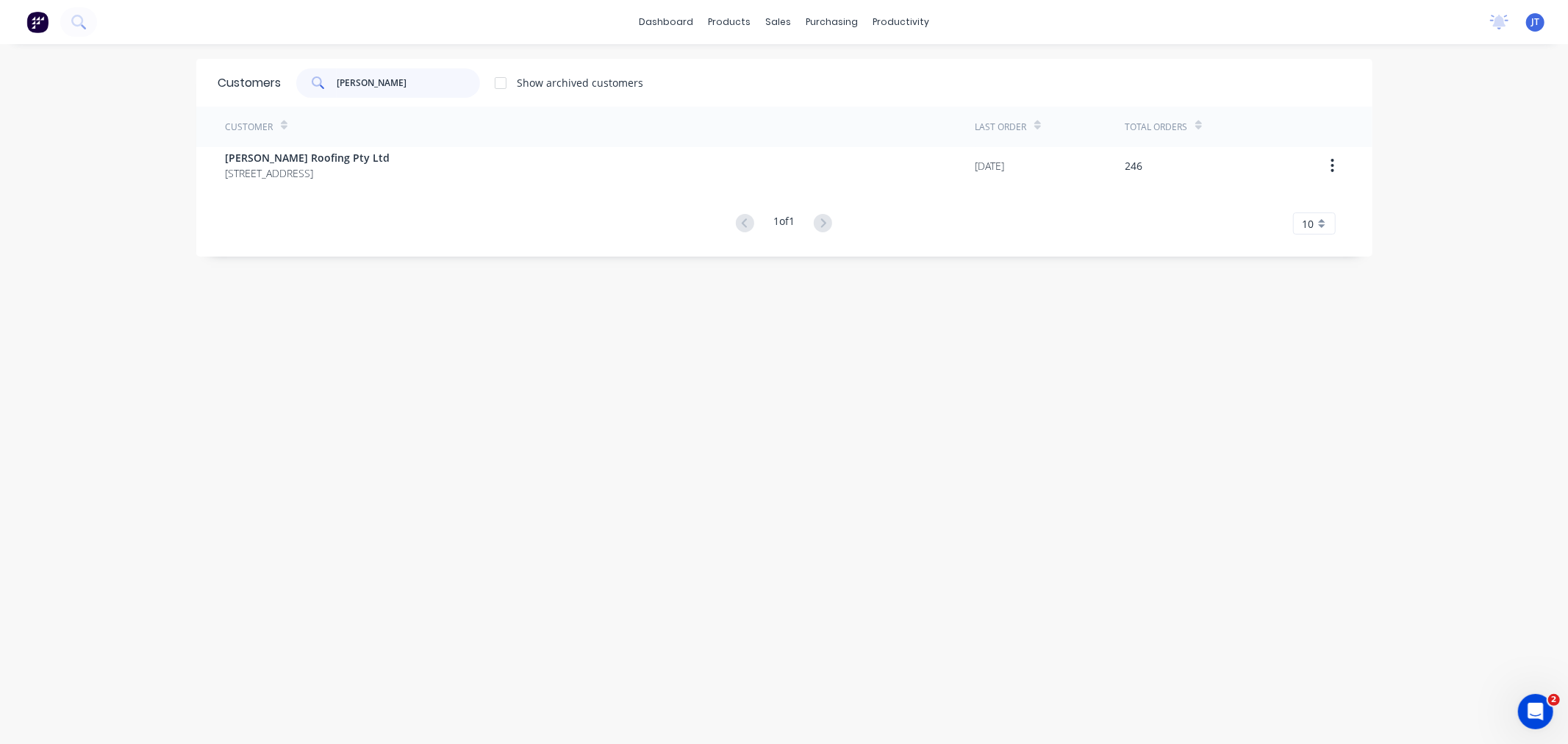
type input "simpson"
drag, startPoint x: 167, startPoint y: 243, endPoint x: 164, endPoint y: 218, distance: 25.2
click at [169, 244] on div "dashboard products sales purchasing productivity dashboard products Product Cat…" at bounding box center [784, 372] width 1568 height 744
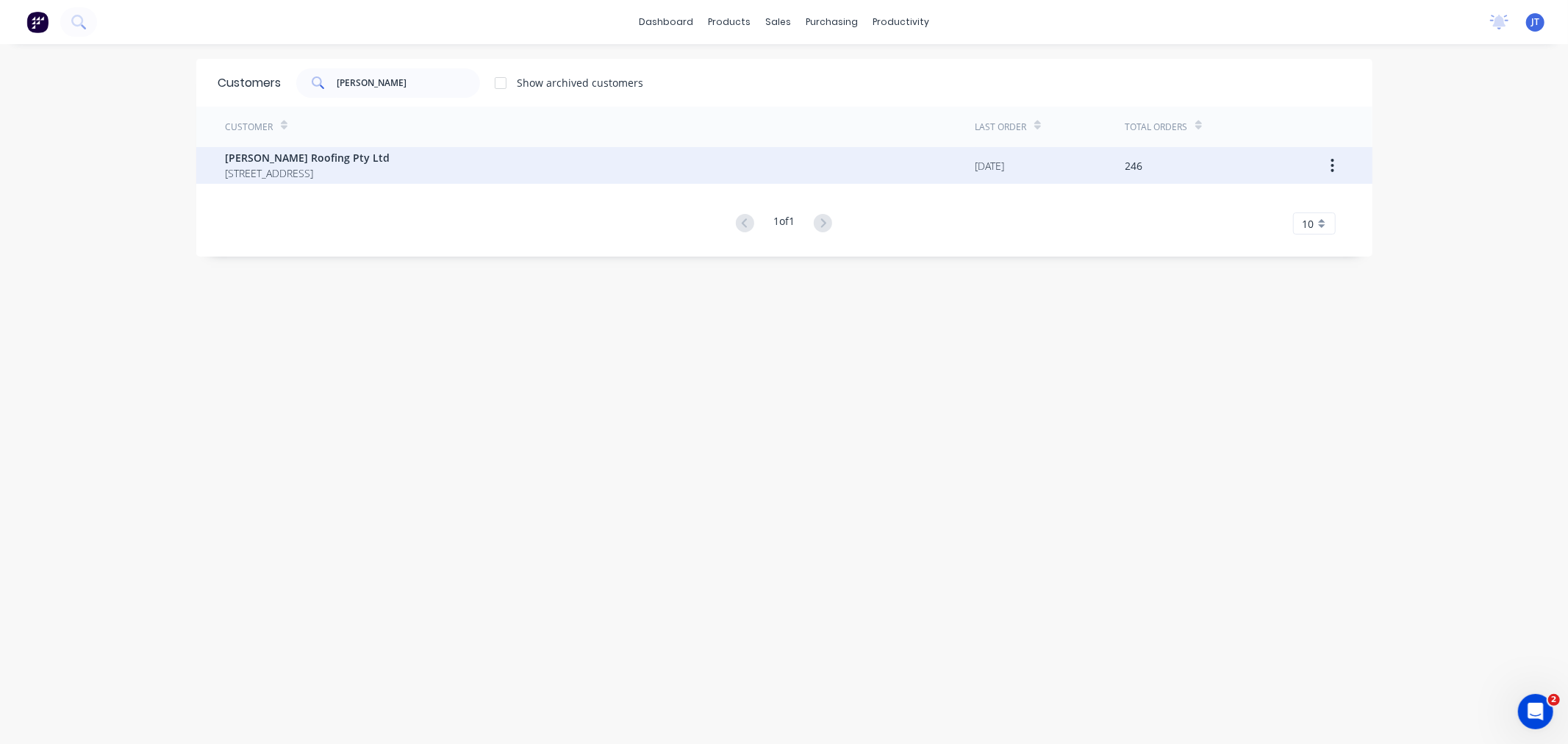
click at [354, 156] on span "[PERSON_NAME] Roofing Pty Ltd" at bounding box center [308, 157] width 165 height 15
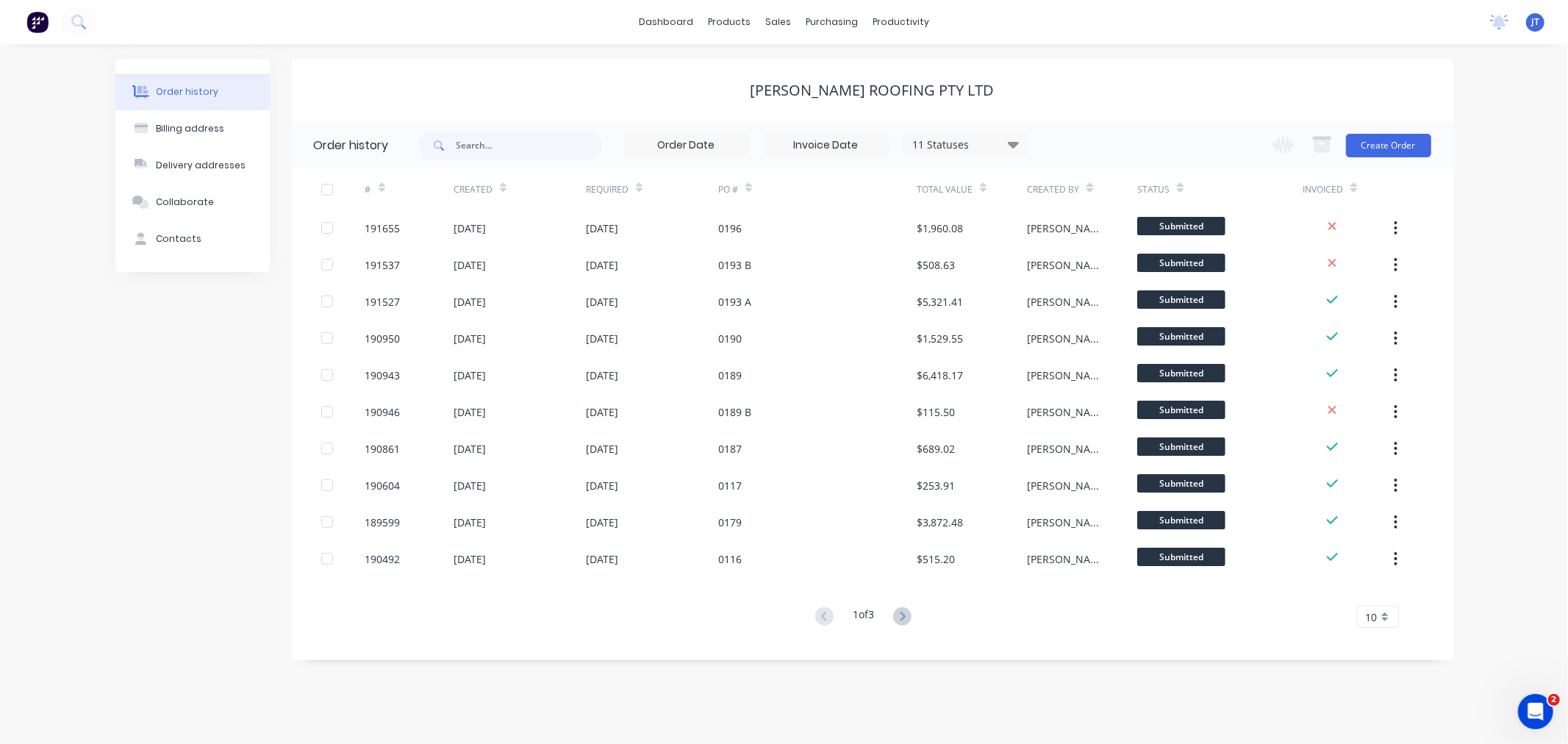
click at [26, 335] on div "Order history Billing address Delivery addresses Collaborate Contacts Simpson R…" at bounding box center [784, 394] width 1568 height 700
click at [166, 437] on div "Order history Billing address Delivery addresses Collaborate Contacts" at bounding box center [193, 360] width 154 height 601
click at [1172, 143] on button "Create Order" at bounding box center [1389, 146] width 85 height 24
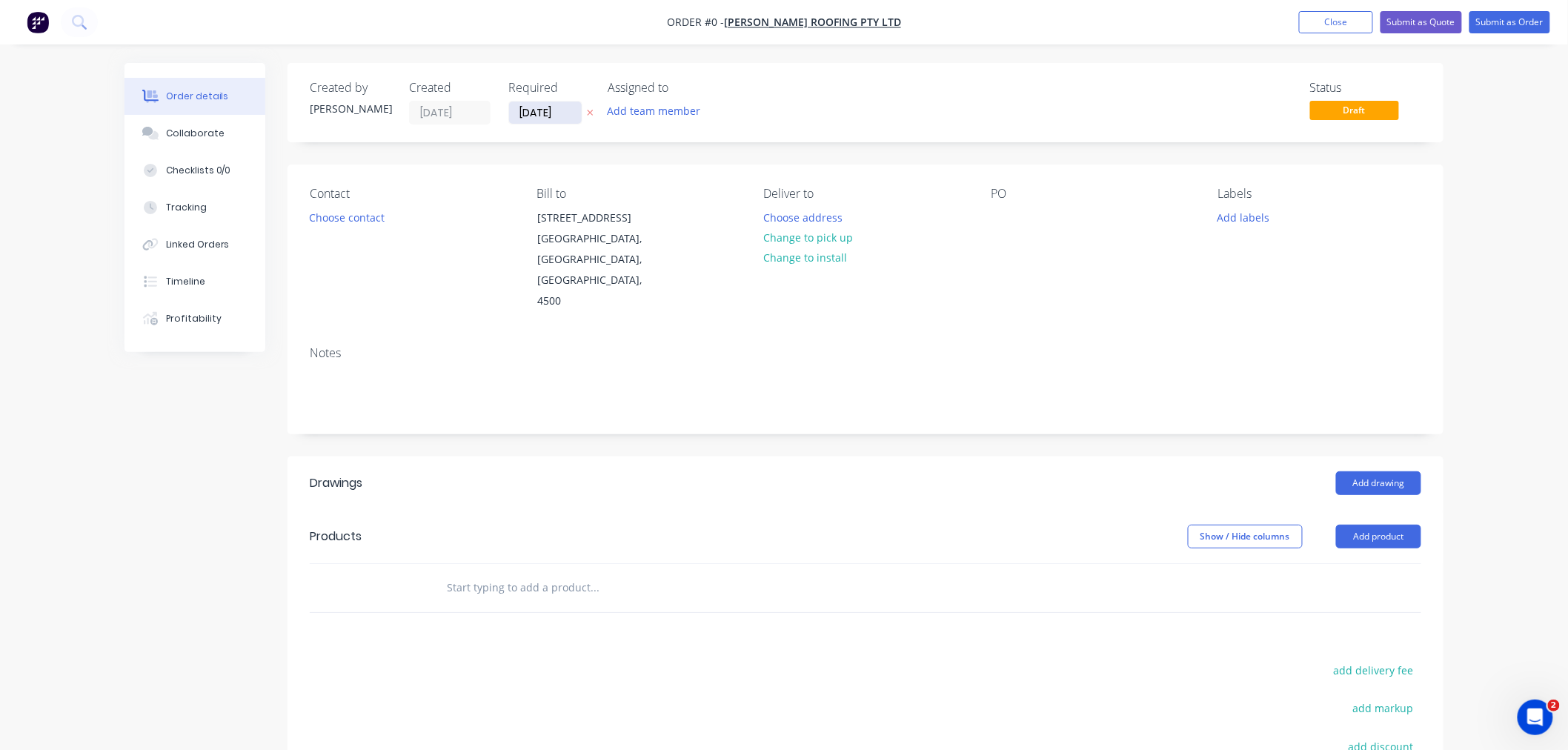
click at [546, 113] on input "[DATE]" at bounding box center [546, 113] width 73 height 22
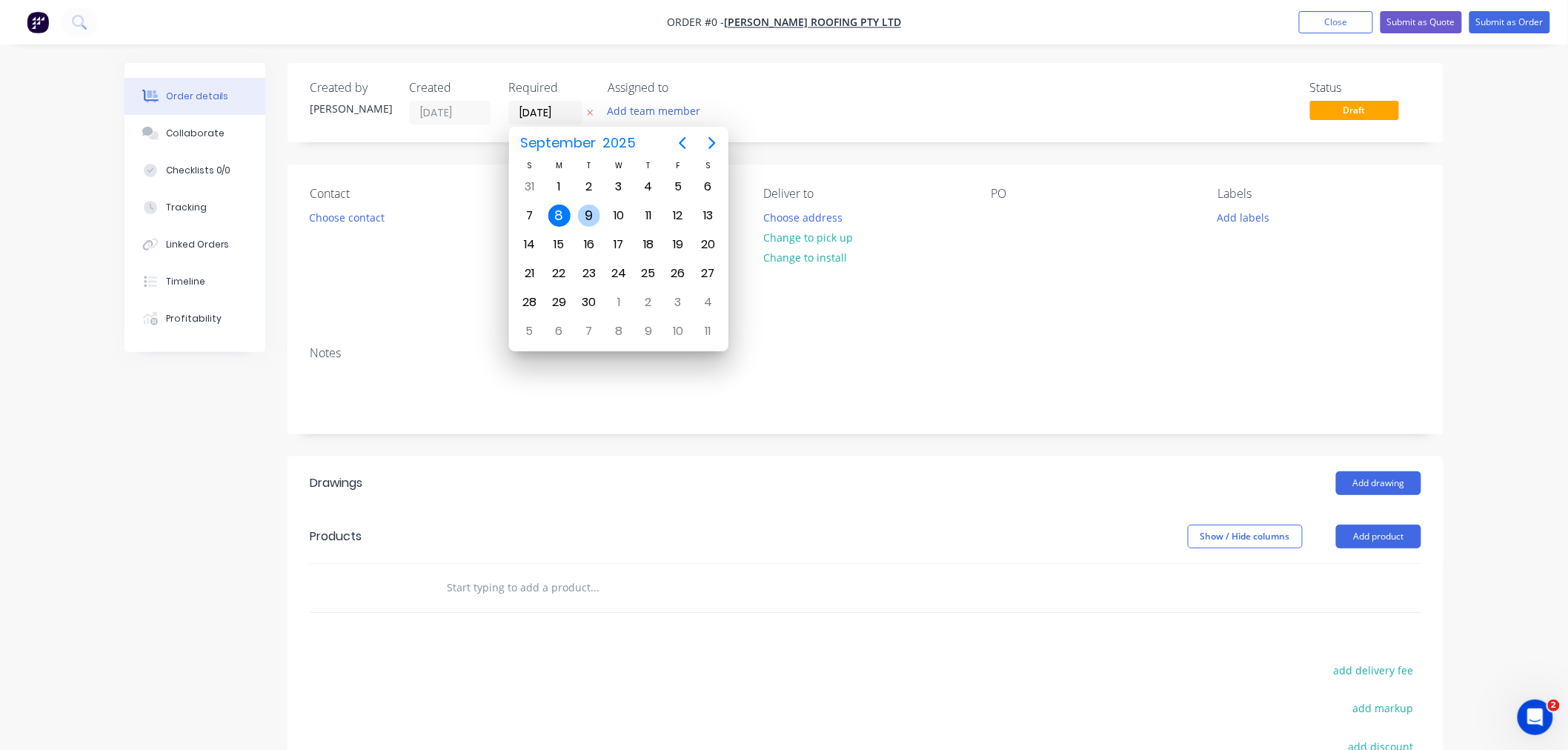
click at [591, 218] on div "9" at bounding box center [589, 216] width 22 height 22
type input "[DATE]"
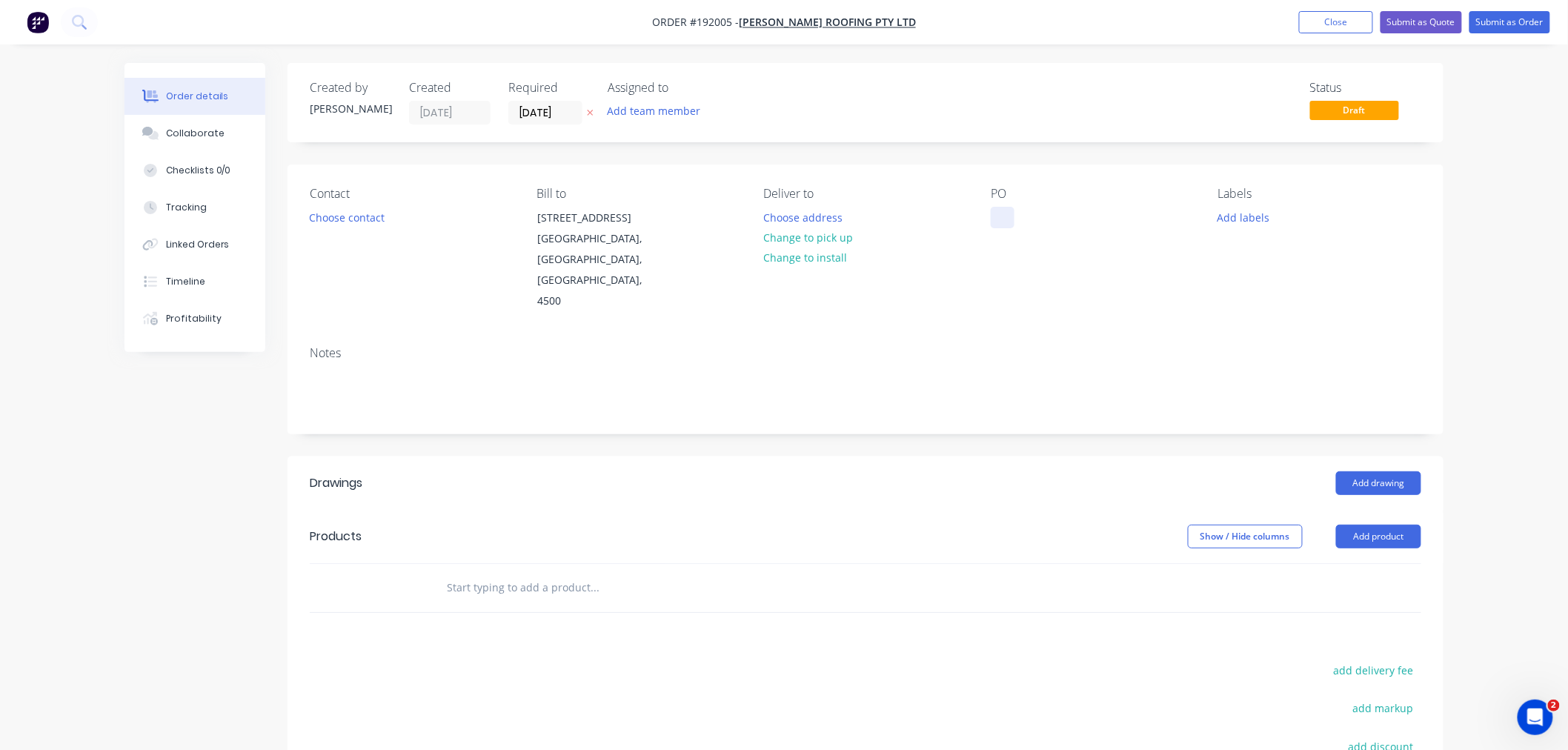
click at [1002, 219] on div at bounding box center [1002, 217] width 24 height 21
click at [1181, 217] on button "Add labels" at bounding box center [1243, 216] width 68 height 20
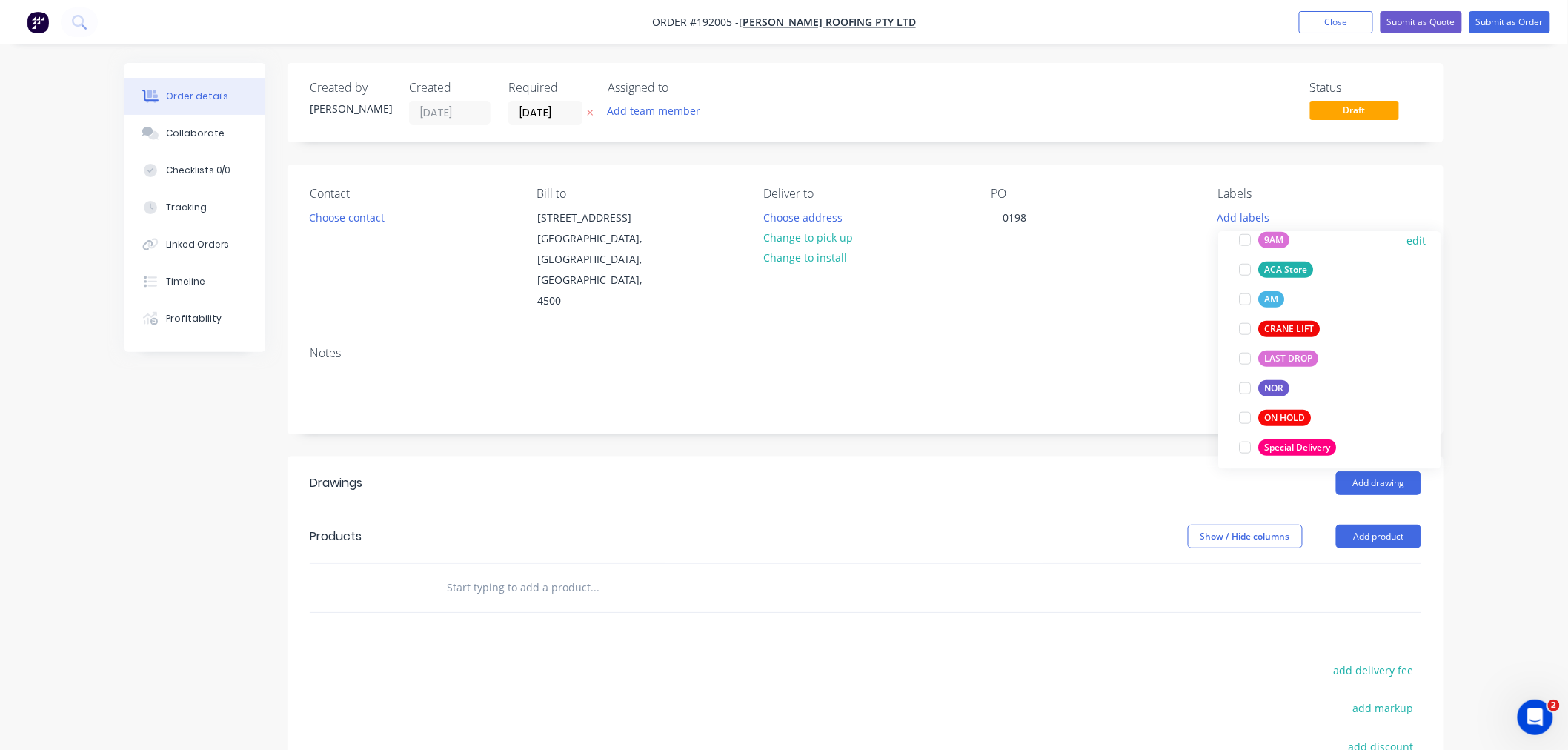
scroll to position [322, 0]
click at [1181, 232] on div "6 am" at bounding box center [1274, 235] width 33 height 16
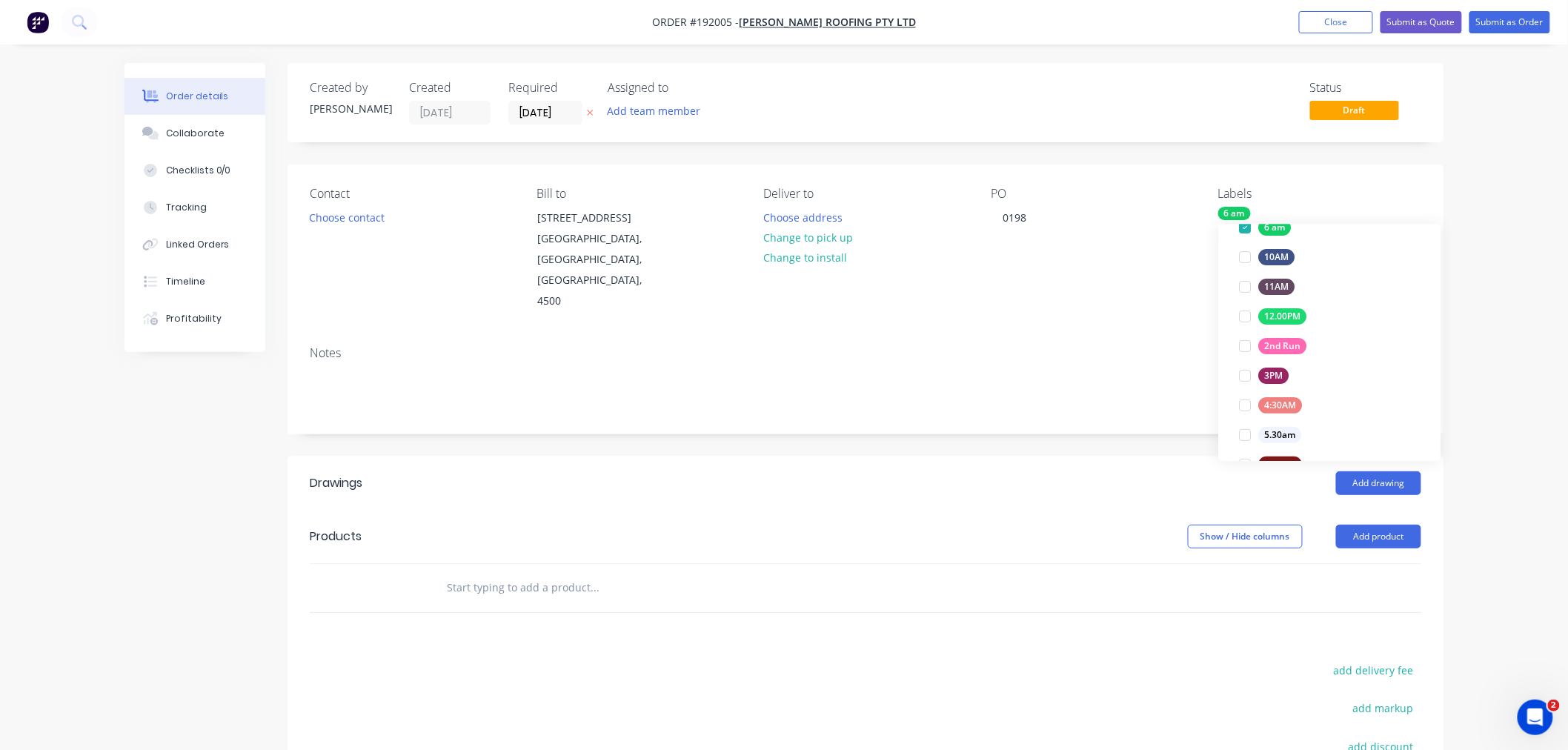
click at [1181, 405] on div "Order details Collaborate Checklists 0/0 Tracking Linked Orders Timeline Profit…" at bounding box center [784, 495] width 1568 height 990
click at [1181, 525] on button "Add product" at bounding box center [1378, 537] width 85 height 24
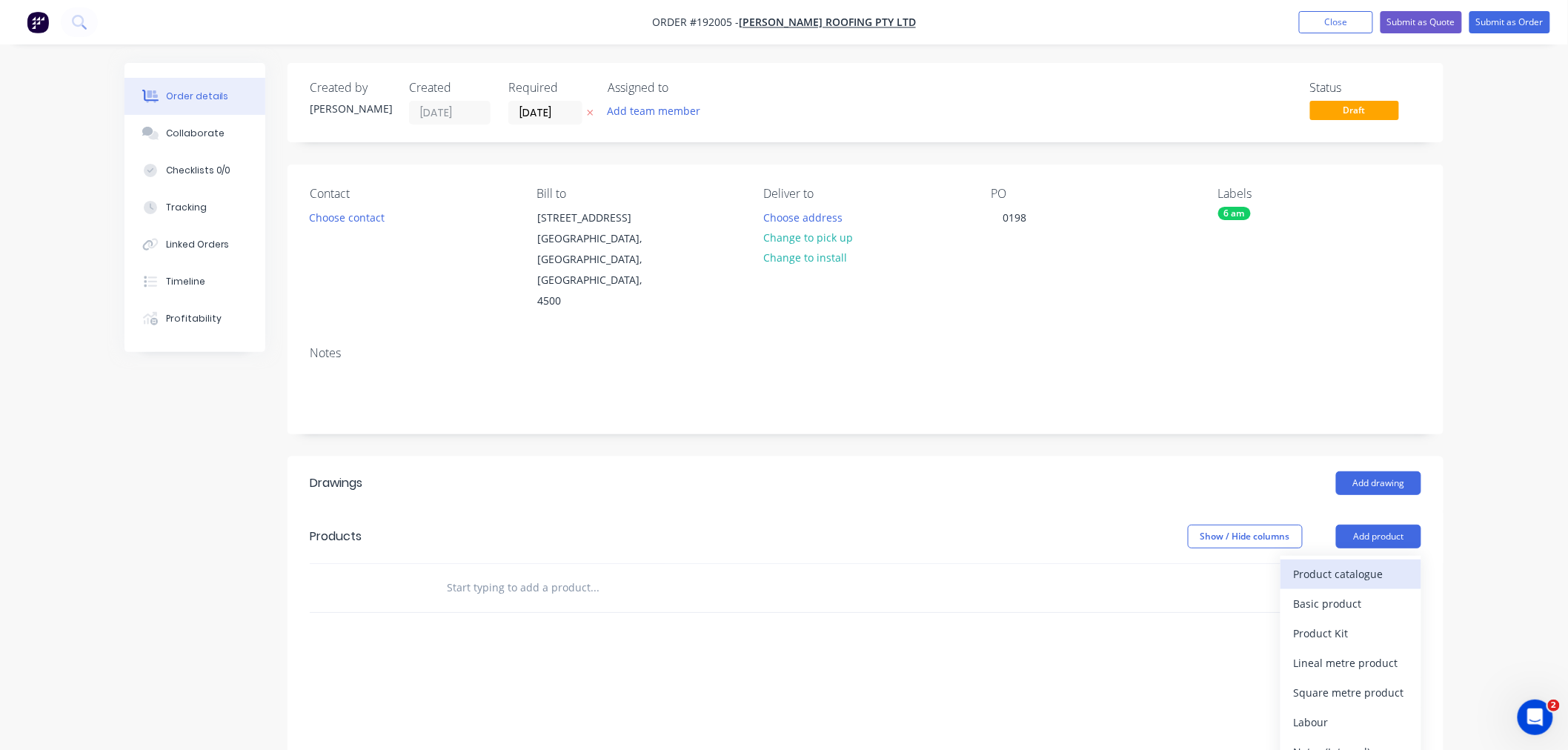
click at [1181, 563] on div "Product catalogue" at bounding box center [1351, 574] width 114 height 21
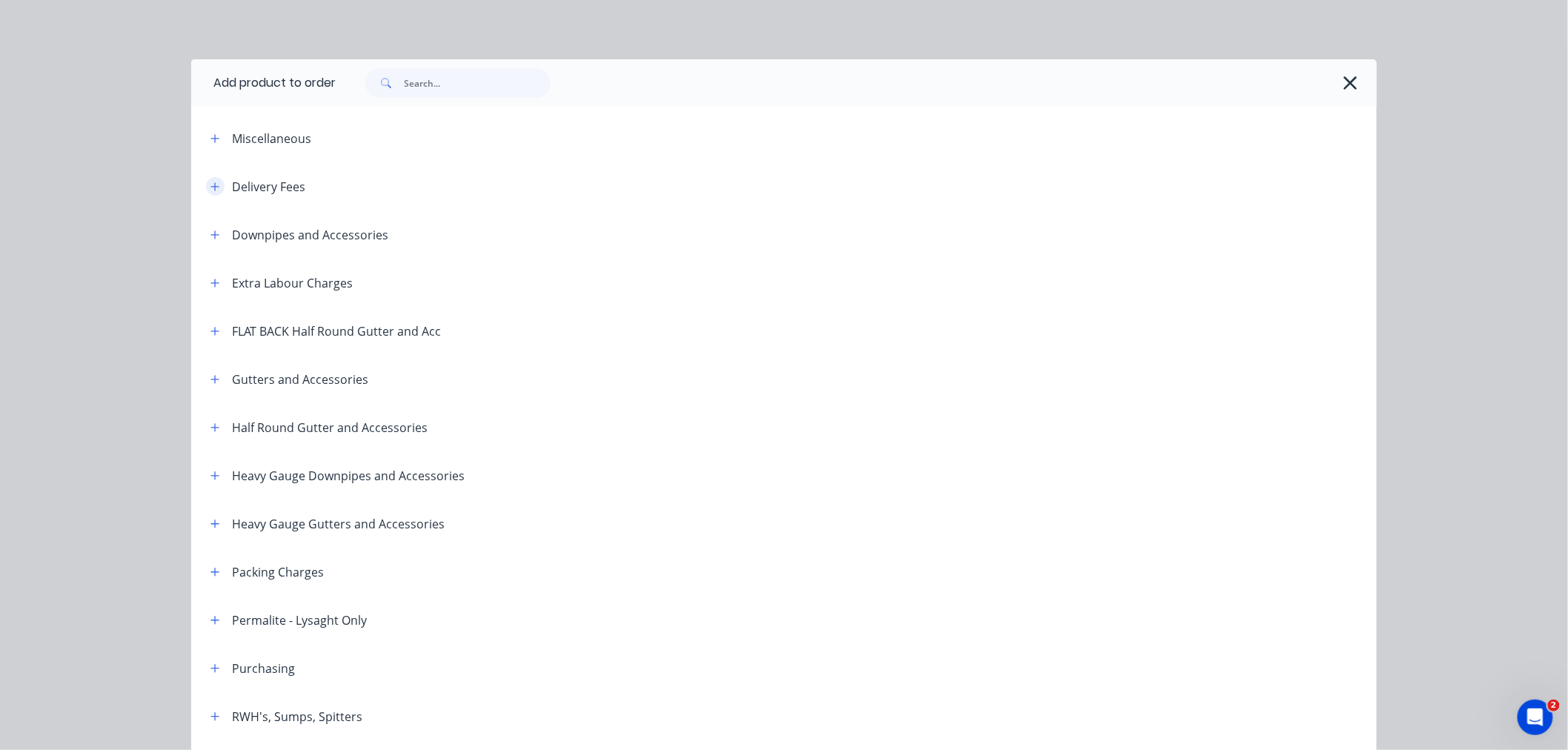
click at [214, 193] on button "button" at bounding box center [215, 186] width 19 height 19
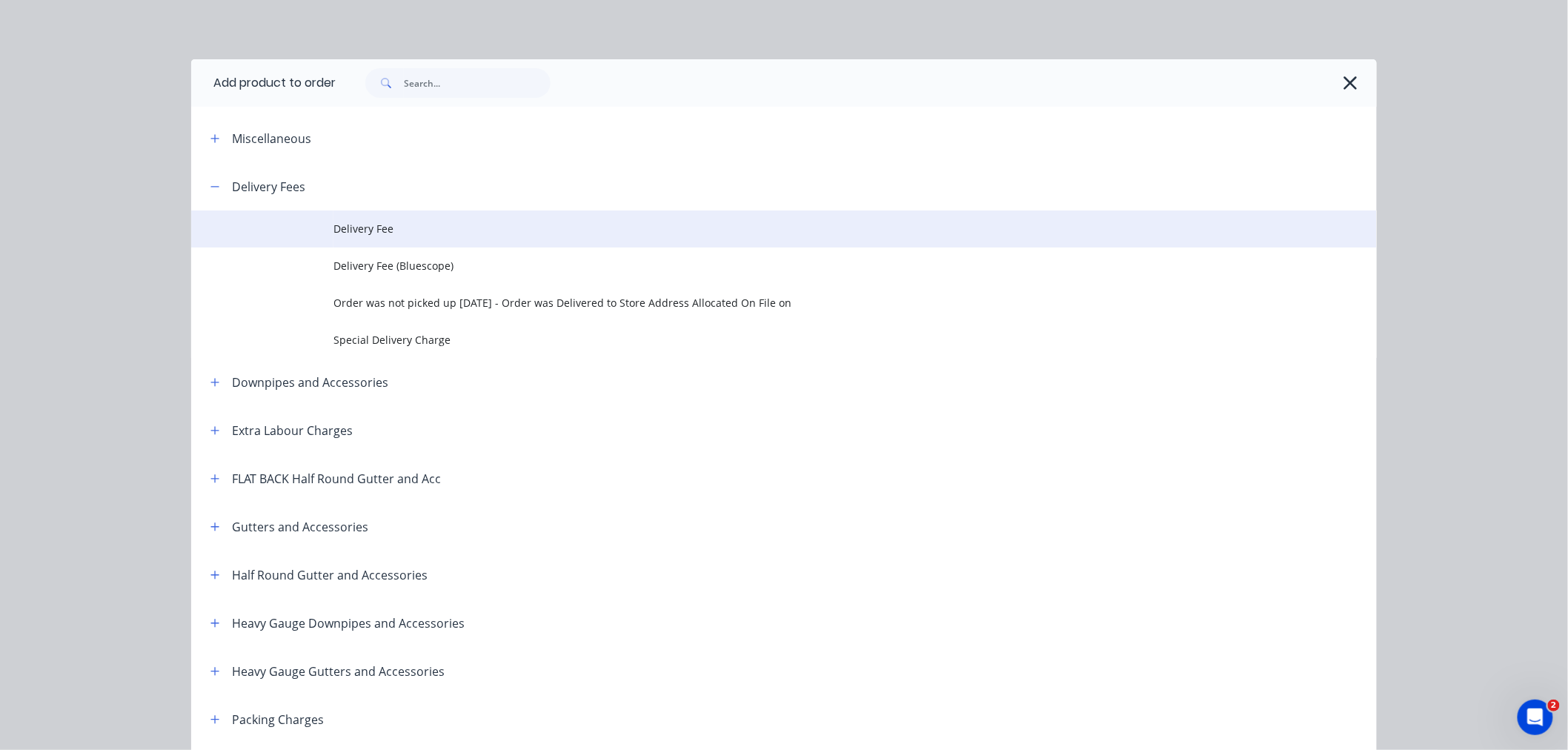
click at [394, 233] on span "Delivery Fee" at bounding box center [751, 228] width 835 height 16
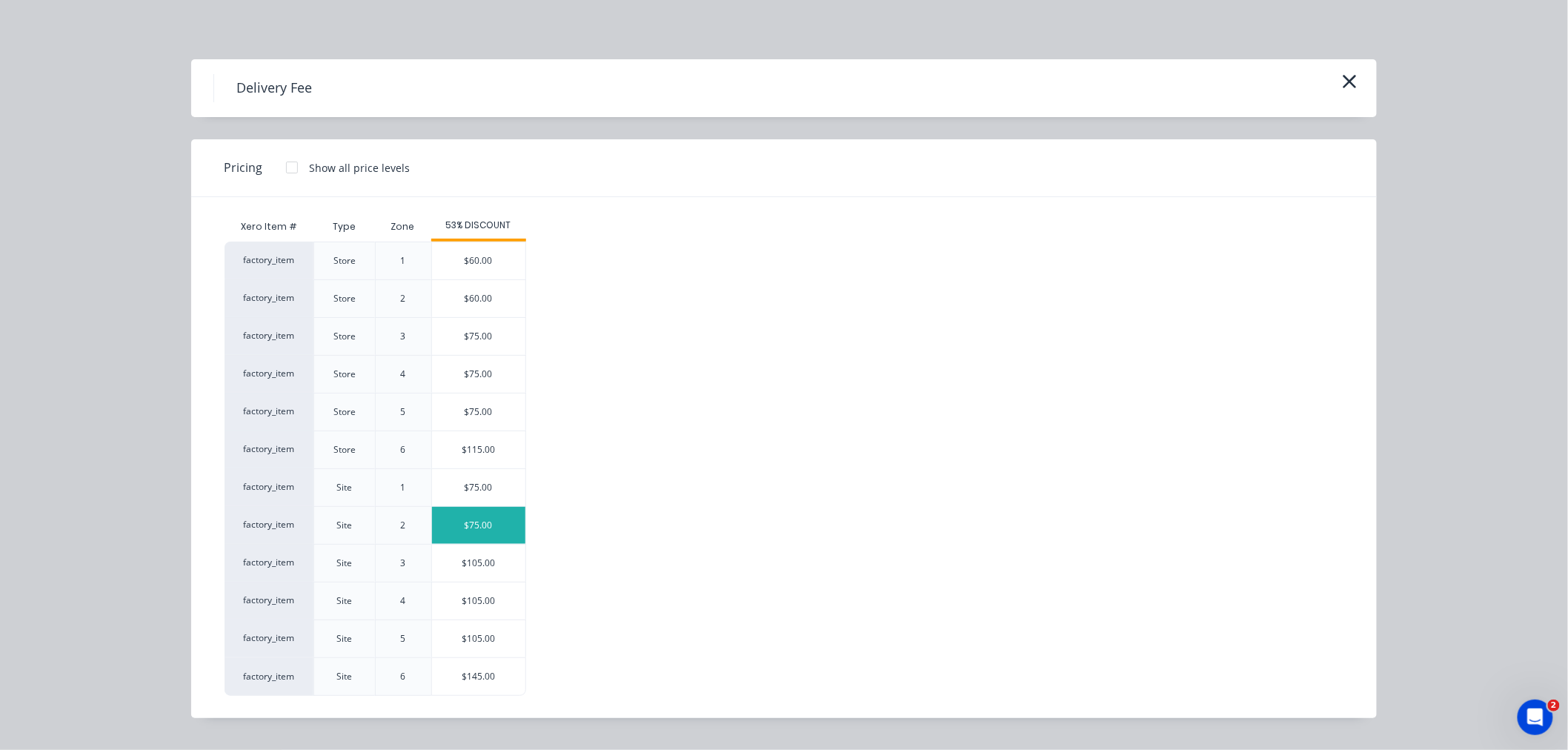
click at [509, 540] on div "$75.00" at bounding box center [479, 525] width 93 height 37
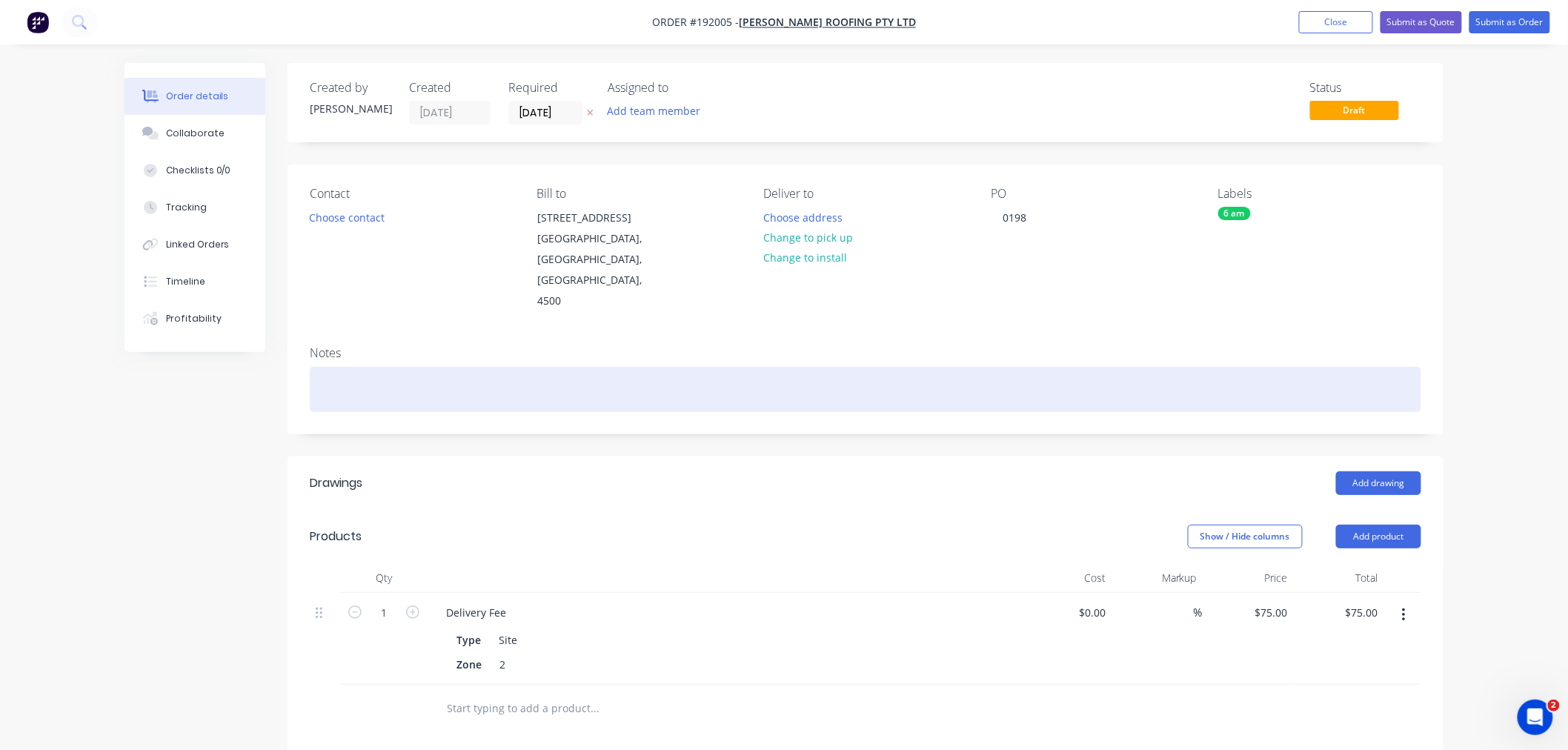
click at [383, 367] on div at bounding box center [865, 389] width 1111 height 45
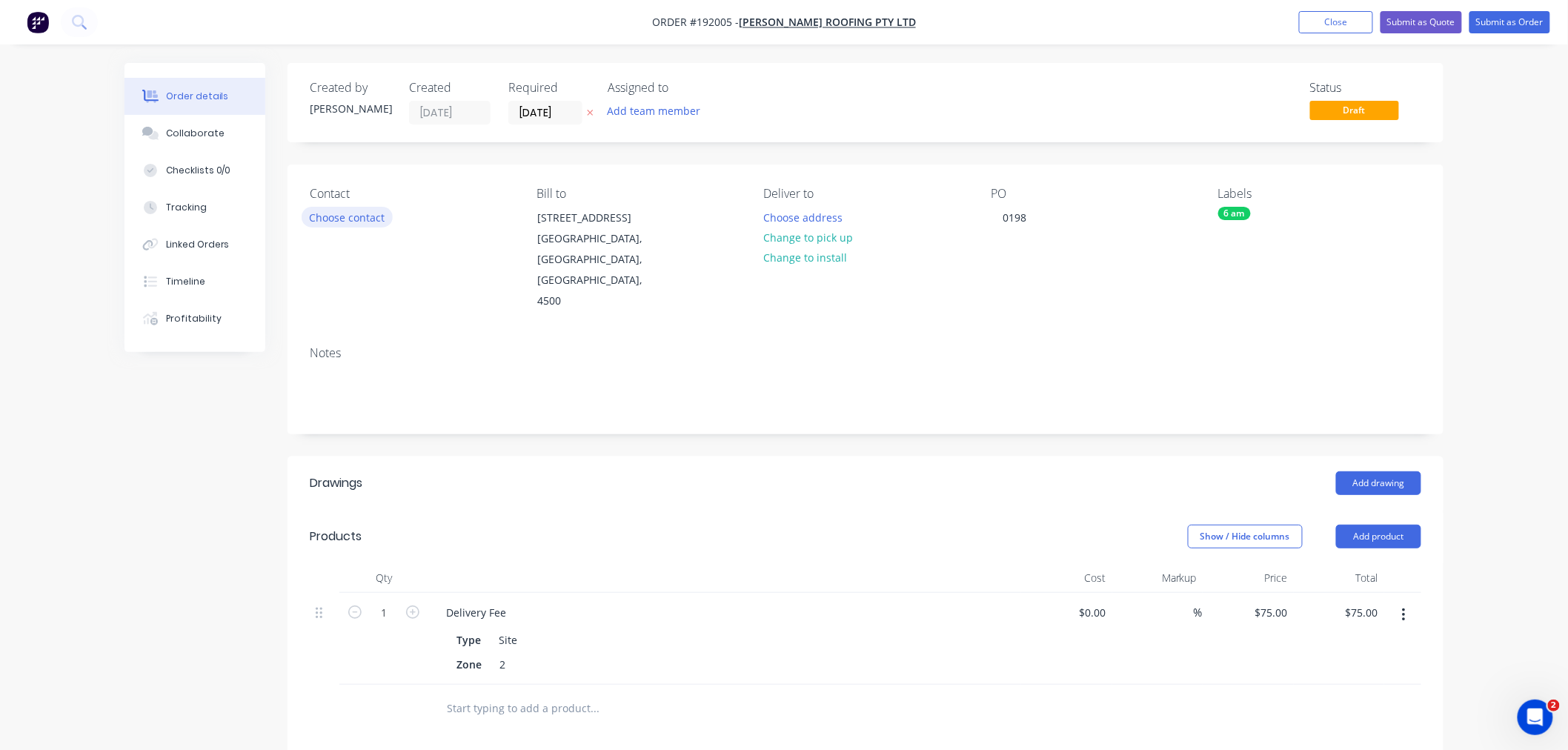
click at [367, 218] on button "Choose contact" at bounding box center [347, 216] width 91 height 20
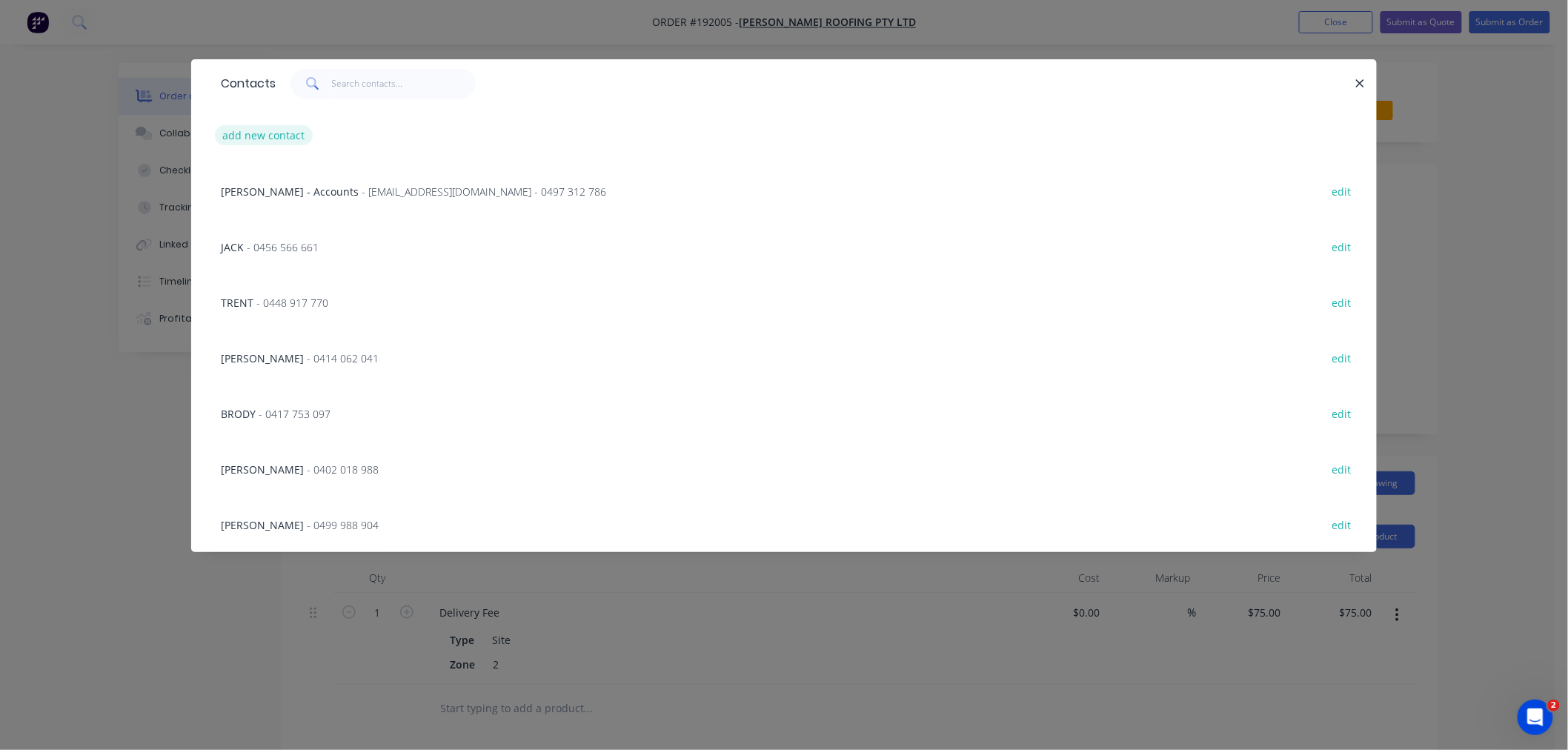
click at [268, 136] on button "add new contact" at bounding box center [264, 135] width 98 height 20
select select "AU"
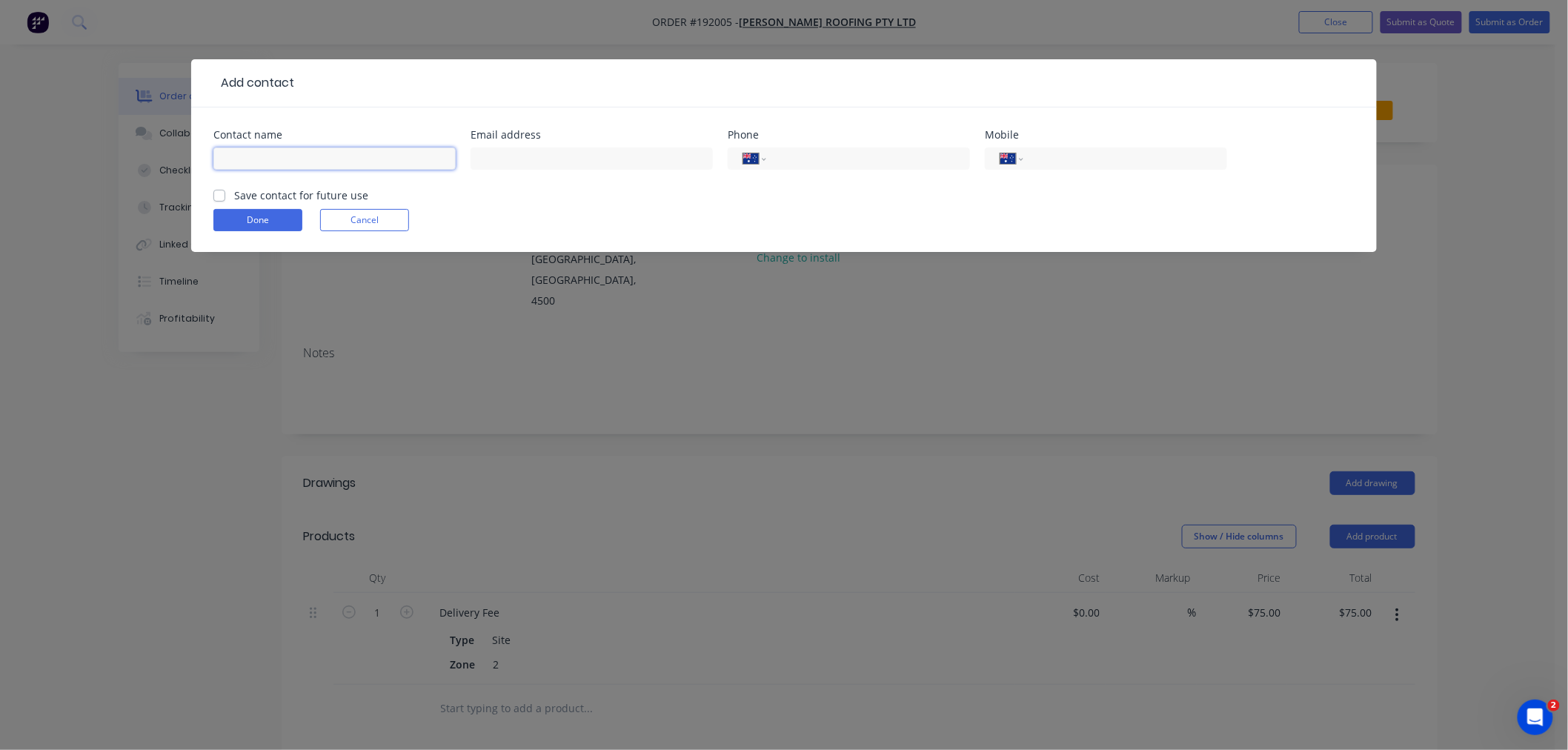
click at [349, 159] on input "text" at bounding box center [334, 159] width 242 height 22
click at [523, 181] on div at bounding box center [592, 165] width 242 height 44
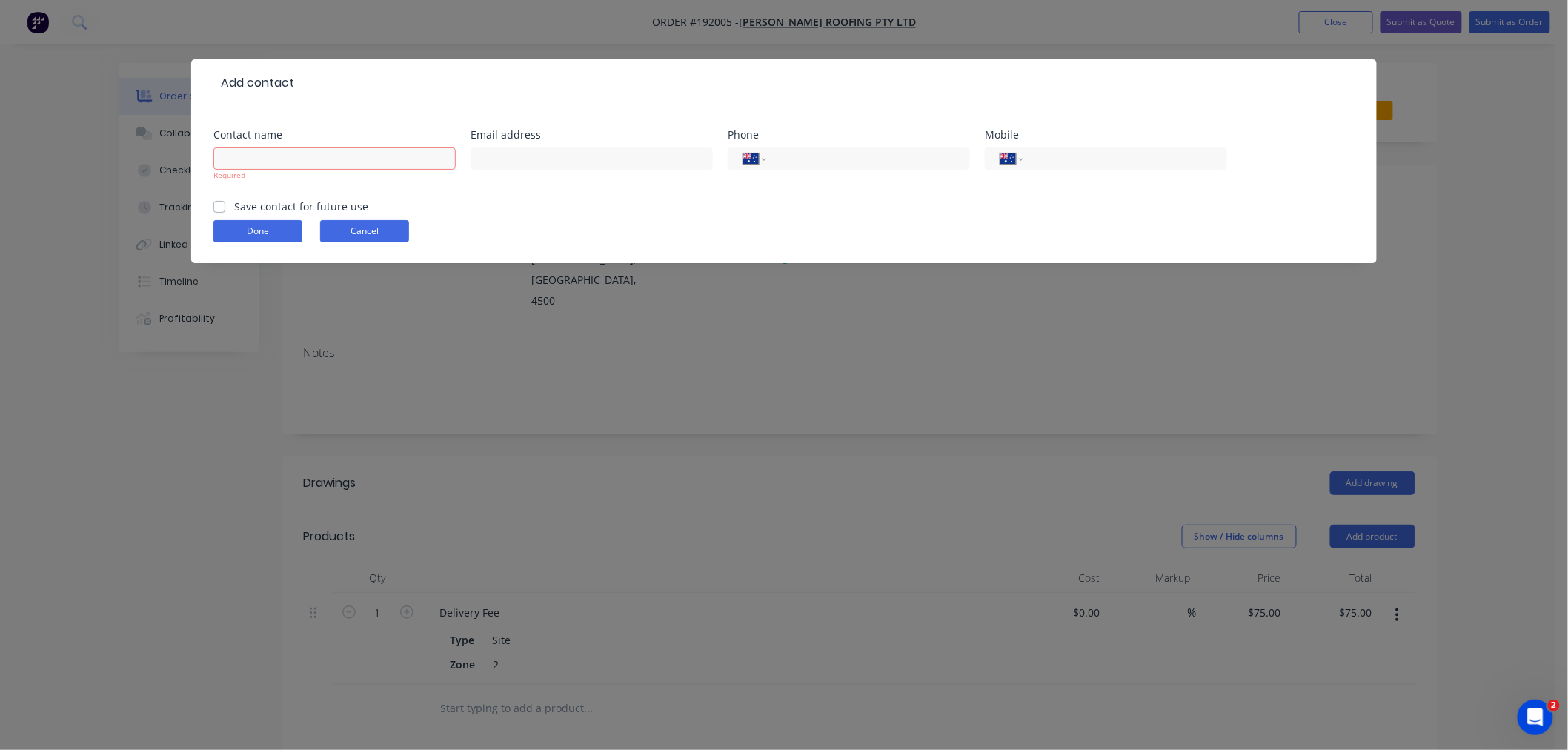
click at [358, 232] on button "Cancel" at bounding box center [365, 231] width 89 height 22
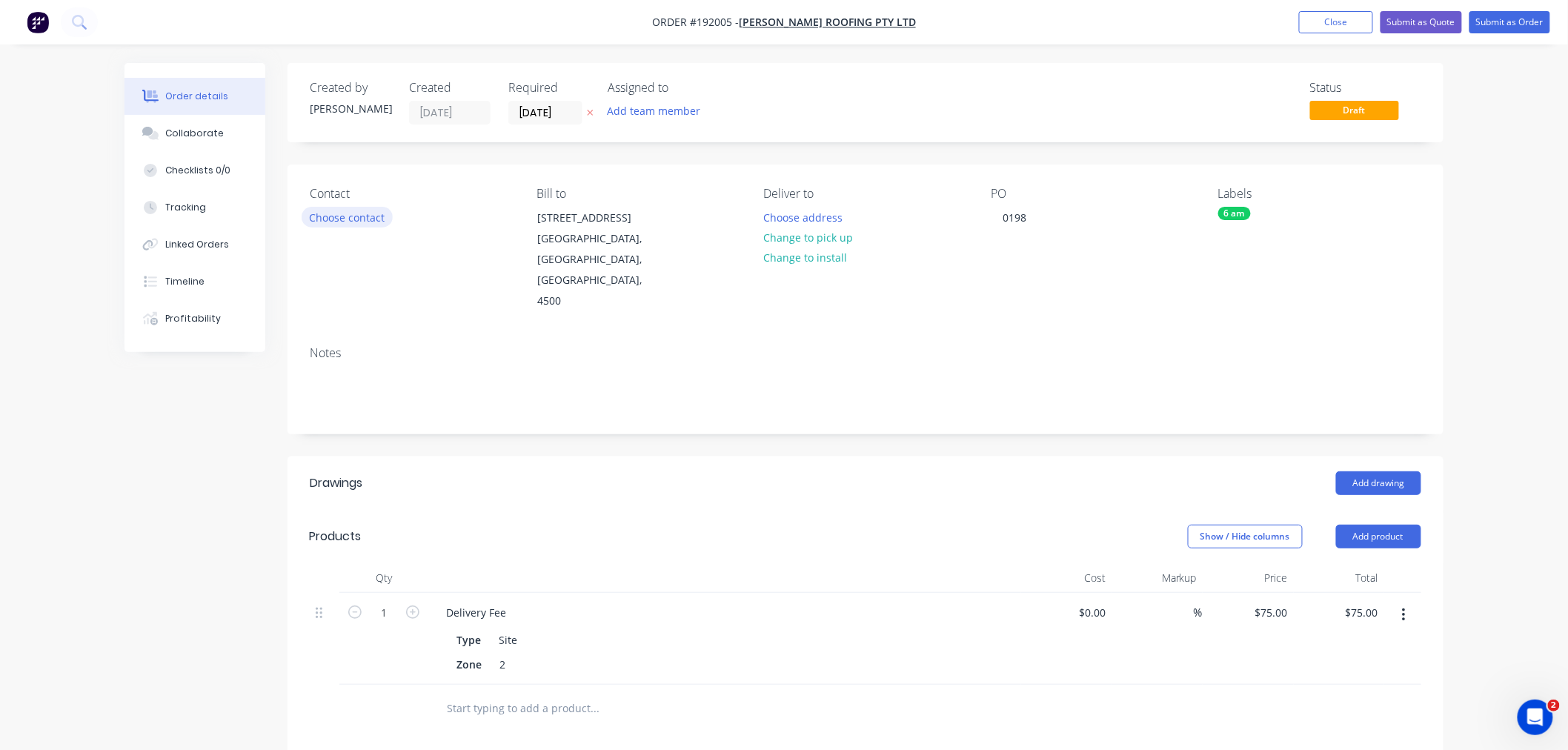
click at [354, 213] on button "Choose contact" at bounding box center [347, 216] width 91 height 20
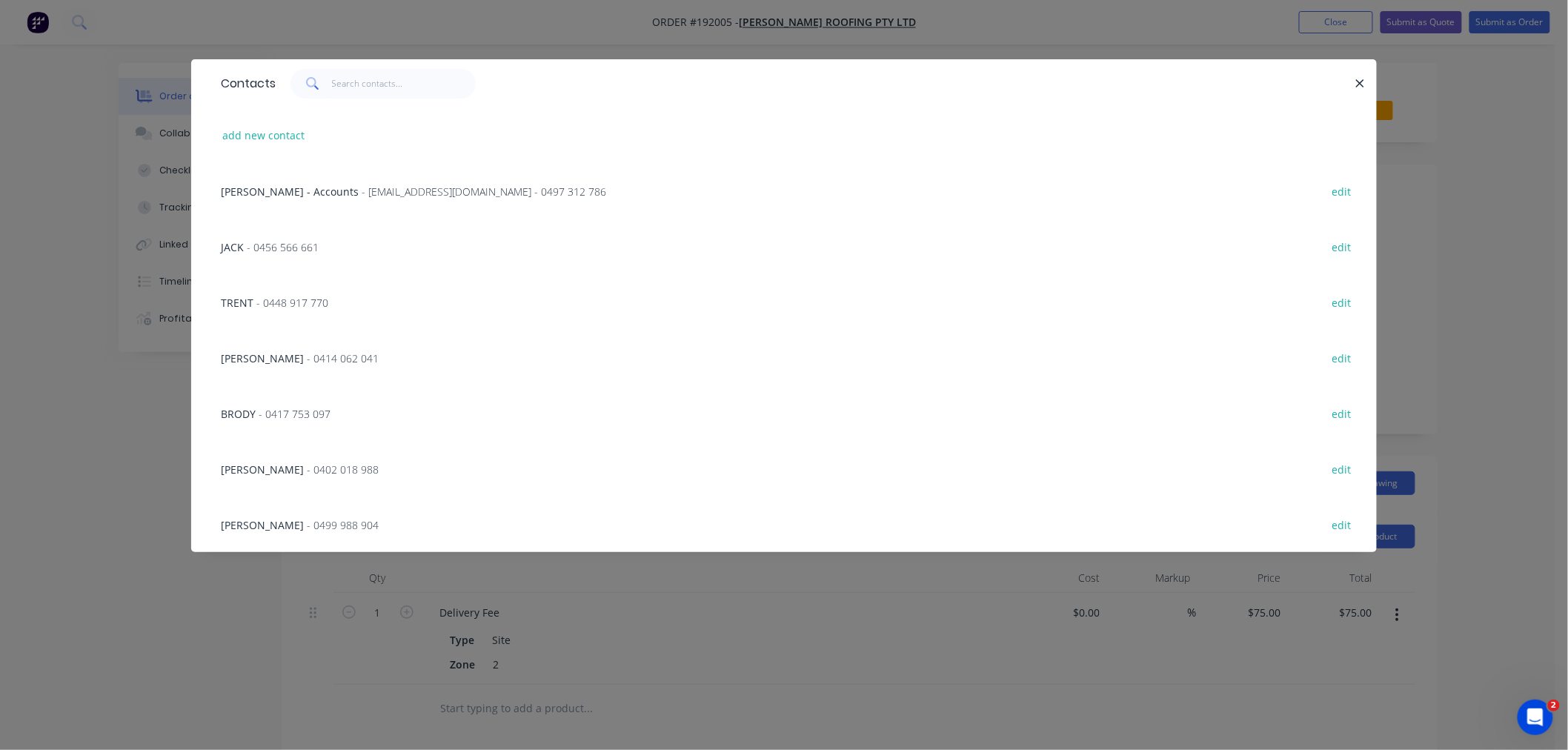
click at [285, 253] on div "JACK - 0456 566 661" at bounding box center [270, 247] width 98 height 16
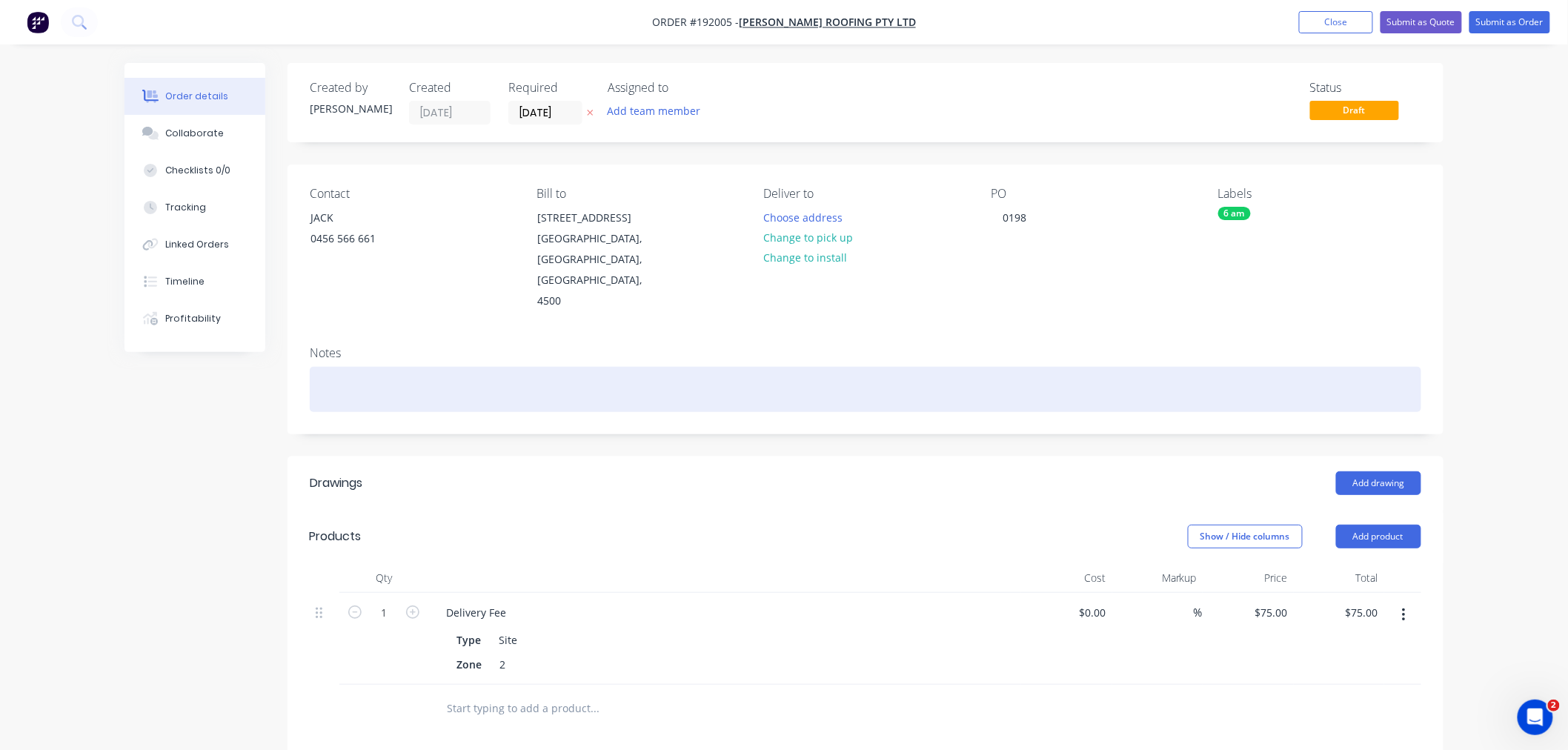
click at [475, 367] on div at bounding box center [865, 389] width 1111 height 45
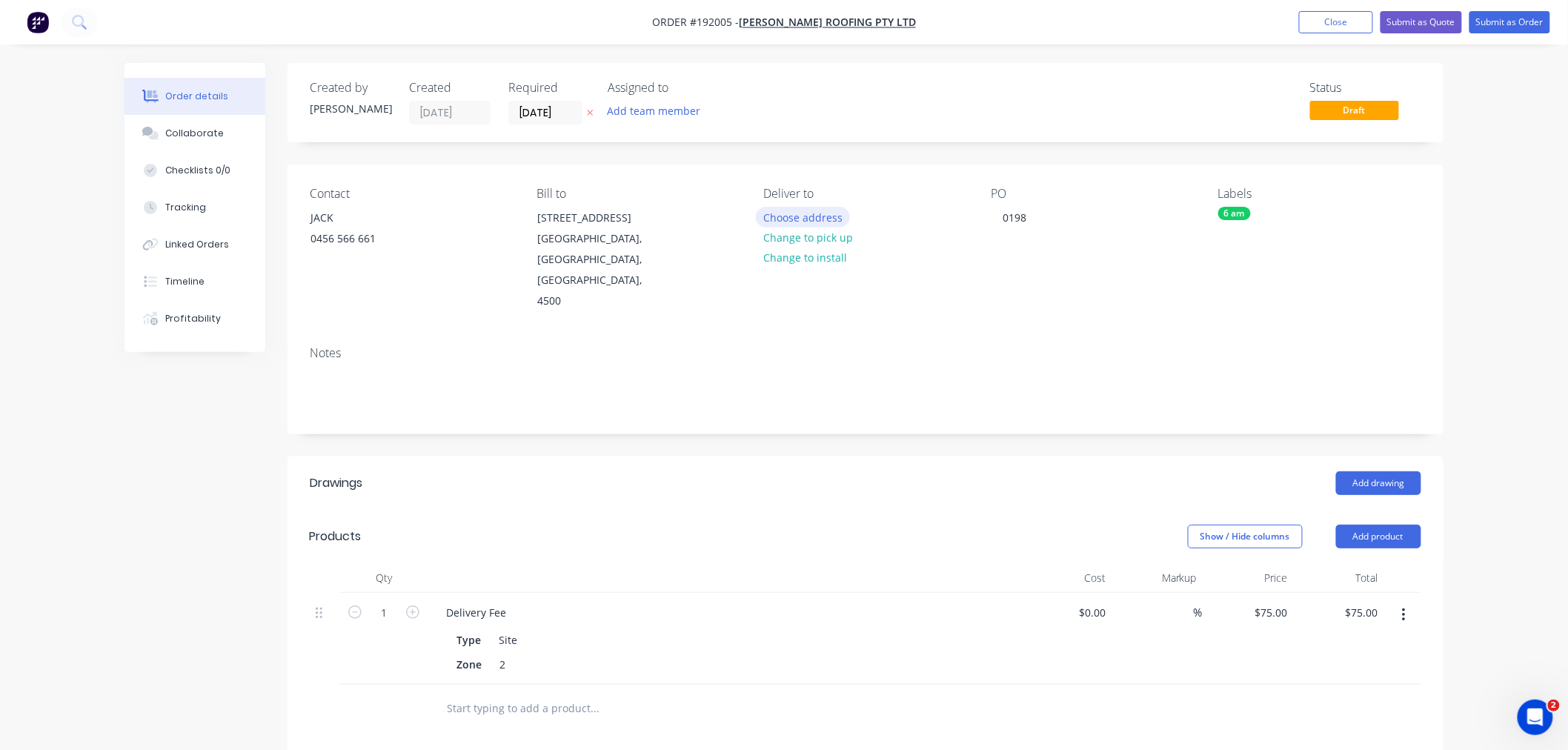
click at [823, 216] on button "Choose address" at bounding box center [804, 216] width 95 height 20
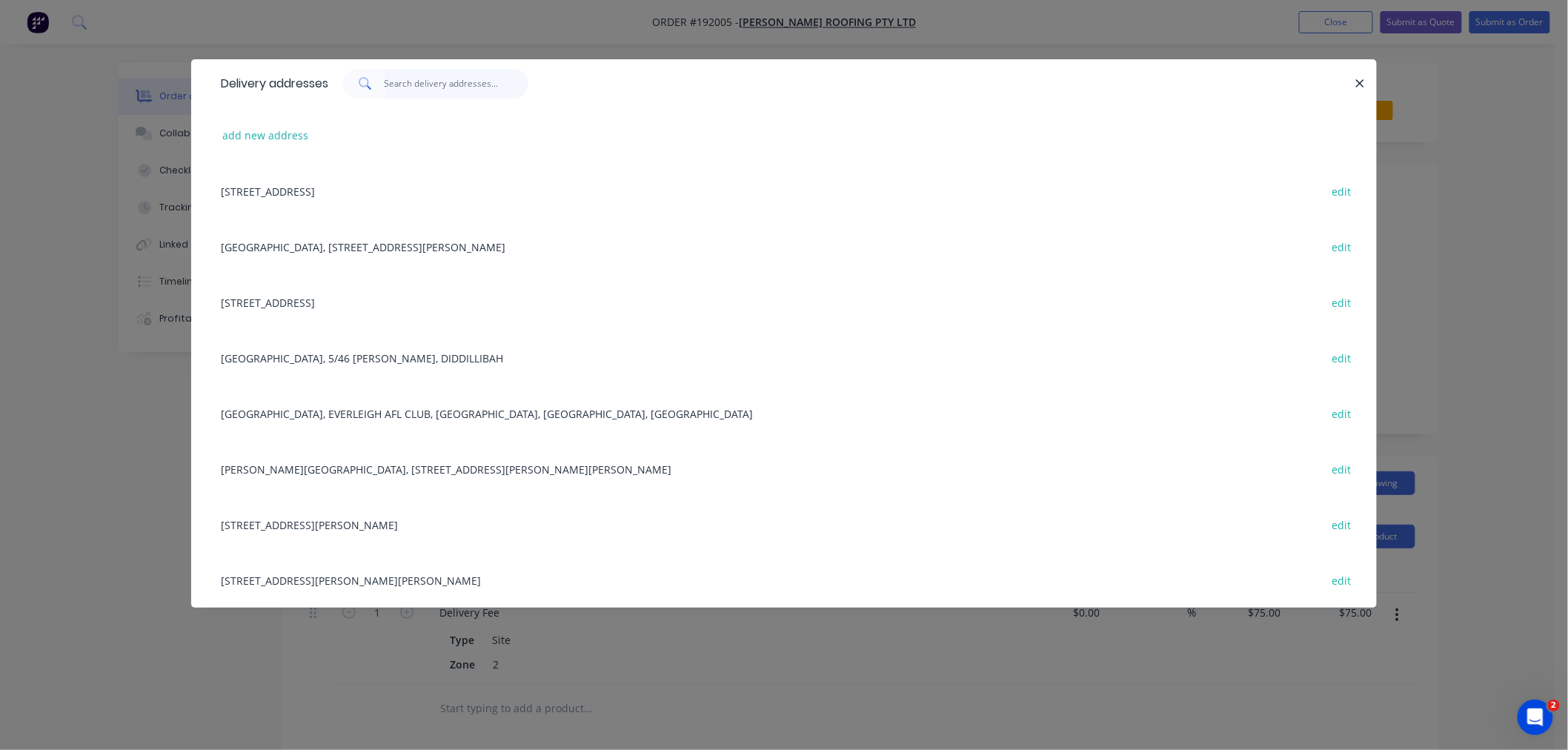
click at [411, 91] on input "text" at bounding box center [457, 84] width 145 height 30
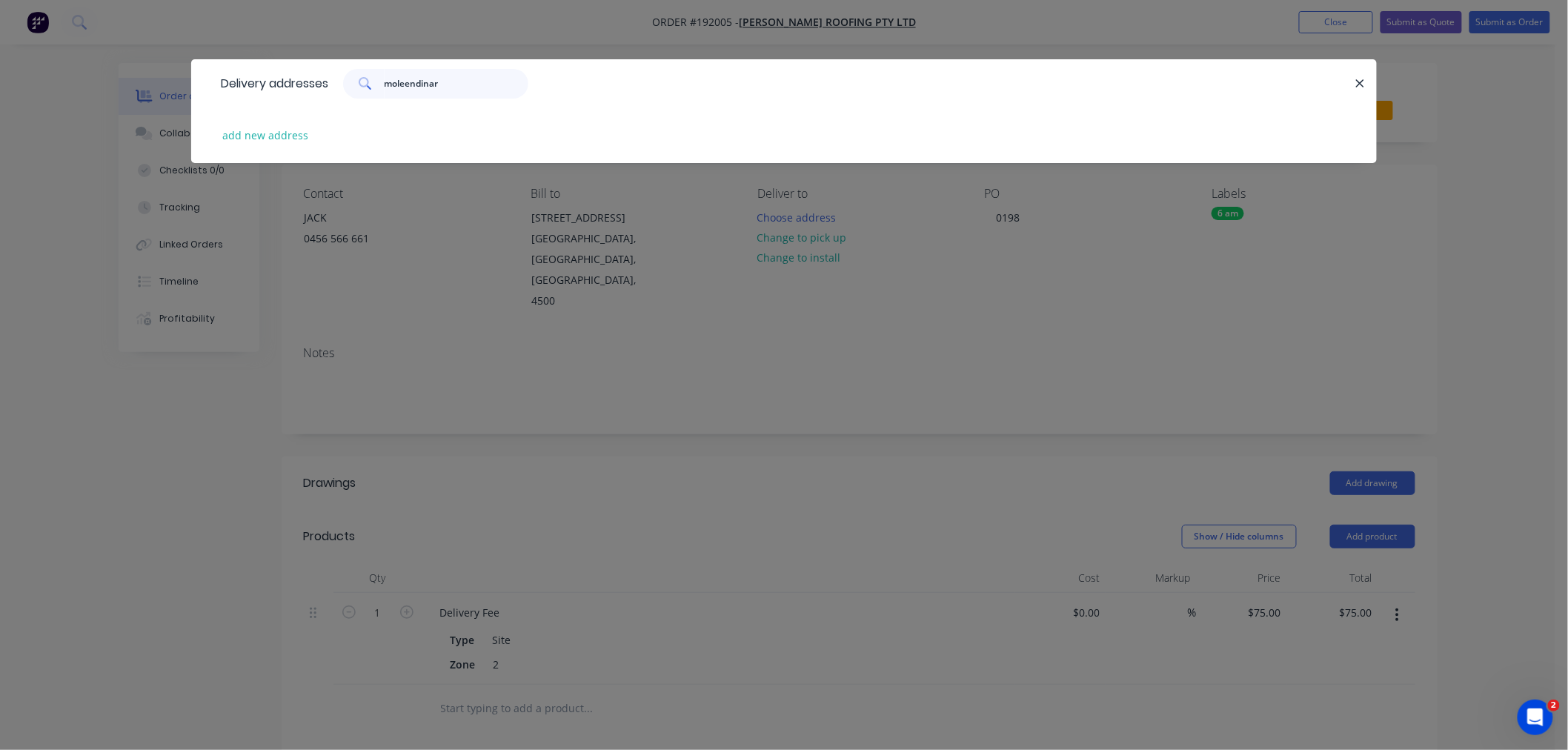
drag, startPoint x: 408, startPoint y: 83, endPoint x: 417, endPoint y: 77, distance: 10.8
click at [408, 82] on input "moleendinar" at bounding box center [457, 84] width 145 height 30
click at [408, 90] on input "moleendinar" at bounding box center [457, 84] width 145 height 30
type input "molendinar"
click at [472, 79] on input "molendinar" at bounding box center [457, 84] width 145 height 30
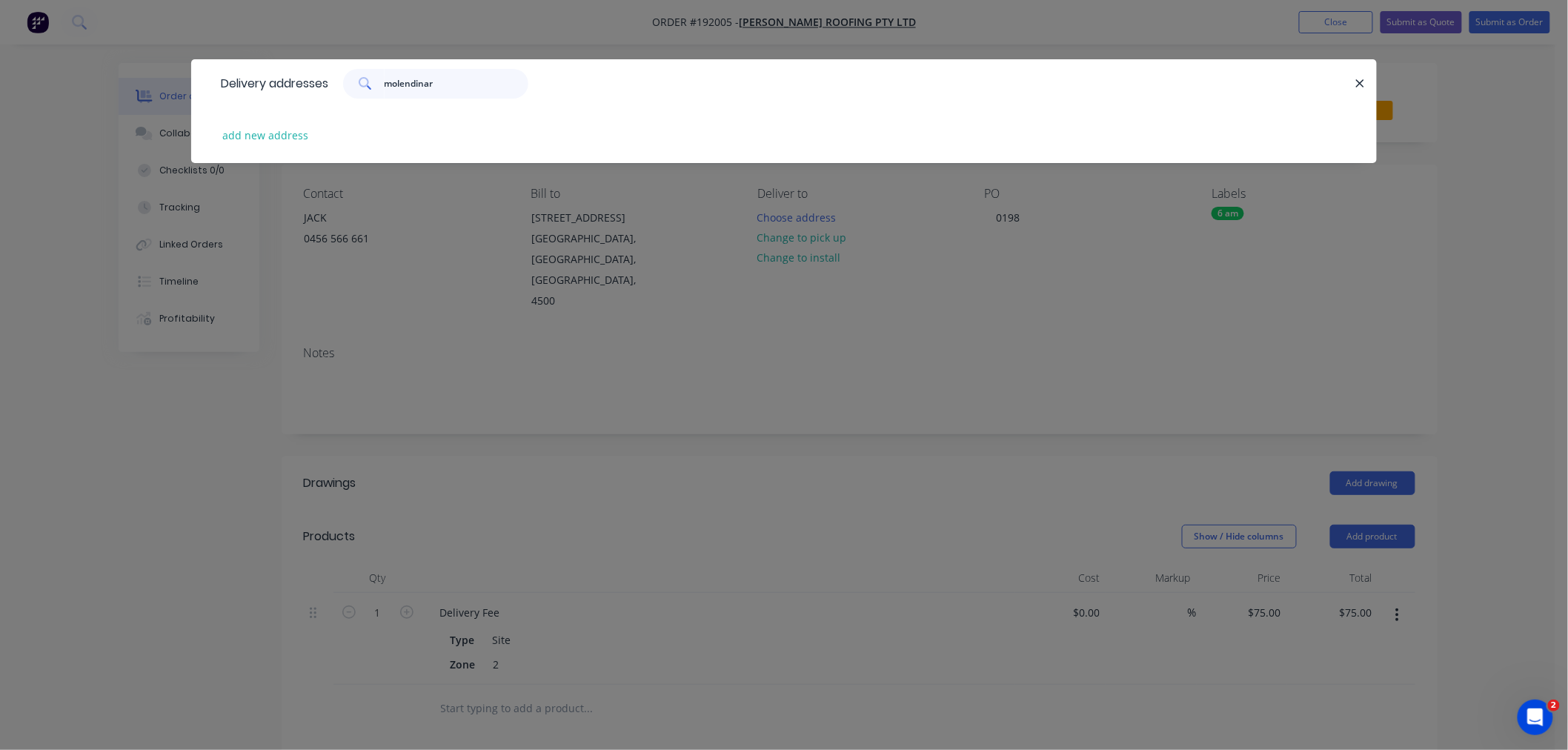
drag, startPoint x: 471, startPoint y: 79, endPoint x: 357, endPoint y: 93, distance: 114.9
click at [357, 93] on div "molendinar" at bounding box center [436, 84] width 185 height 30
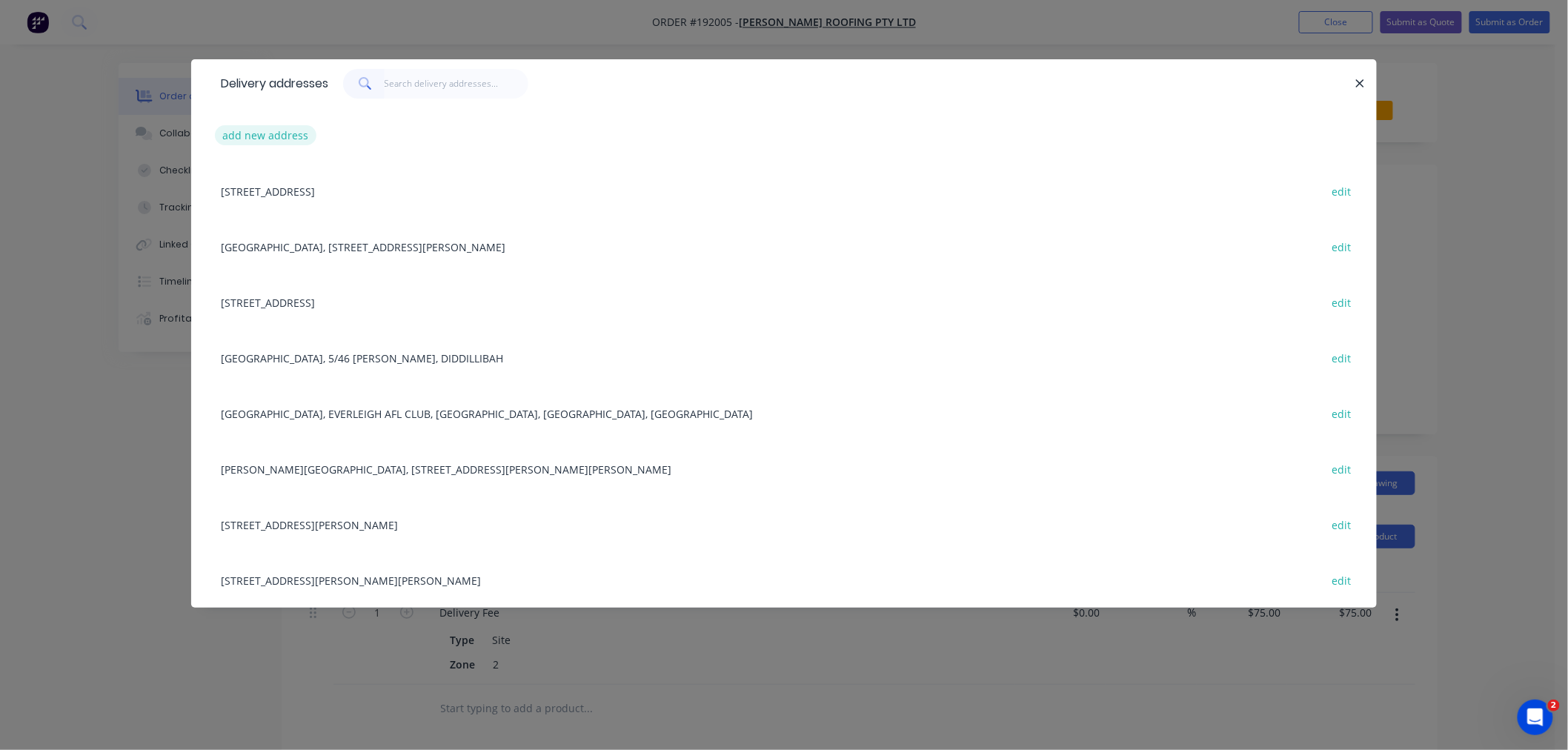
click at [282, 135] on button "add new address" at bounding box center [265, 135] width 102 height 20
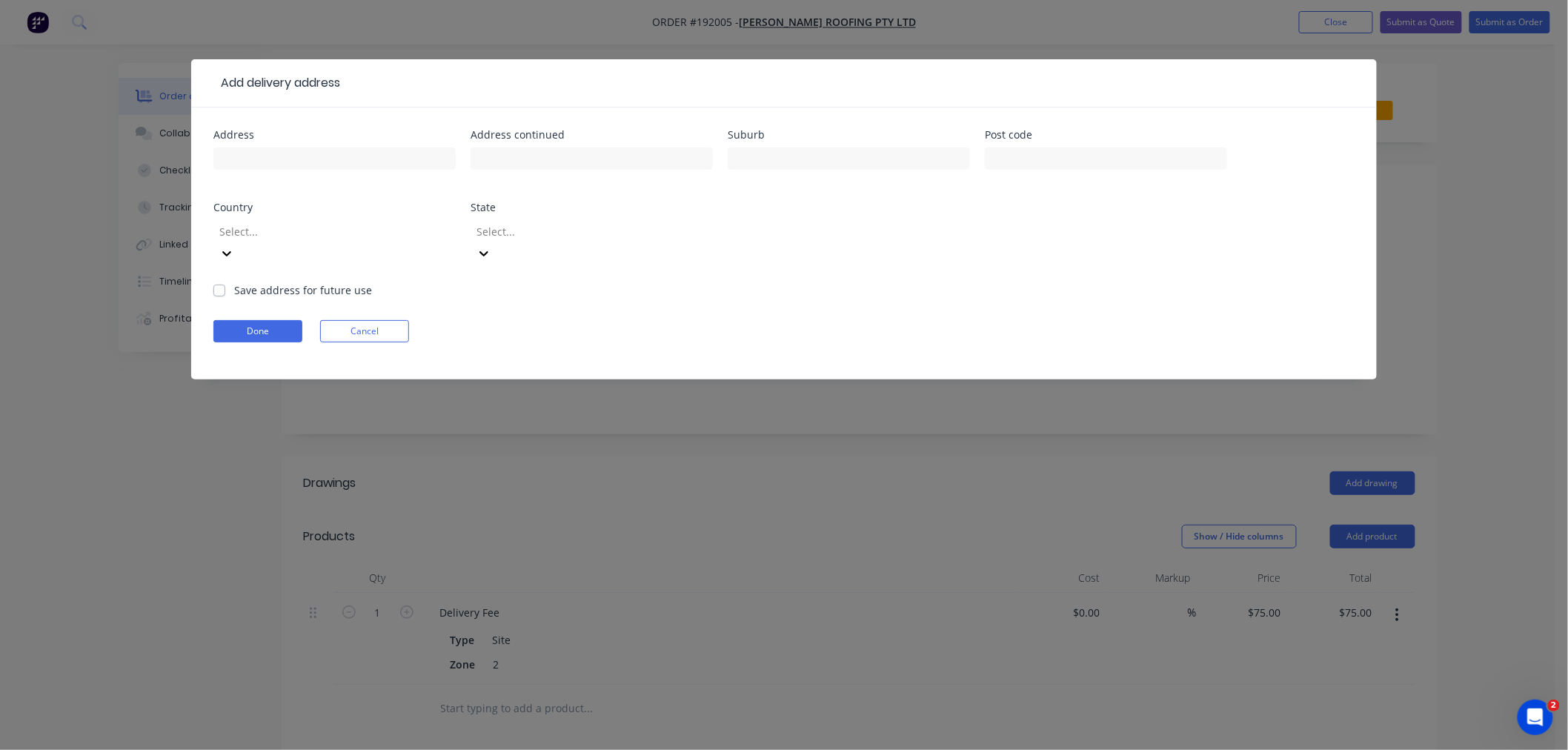
click at [365, 230] on div at bounding box center [325, 231] width 214 height 19
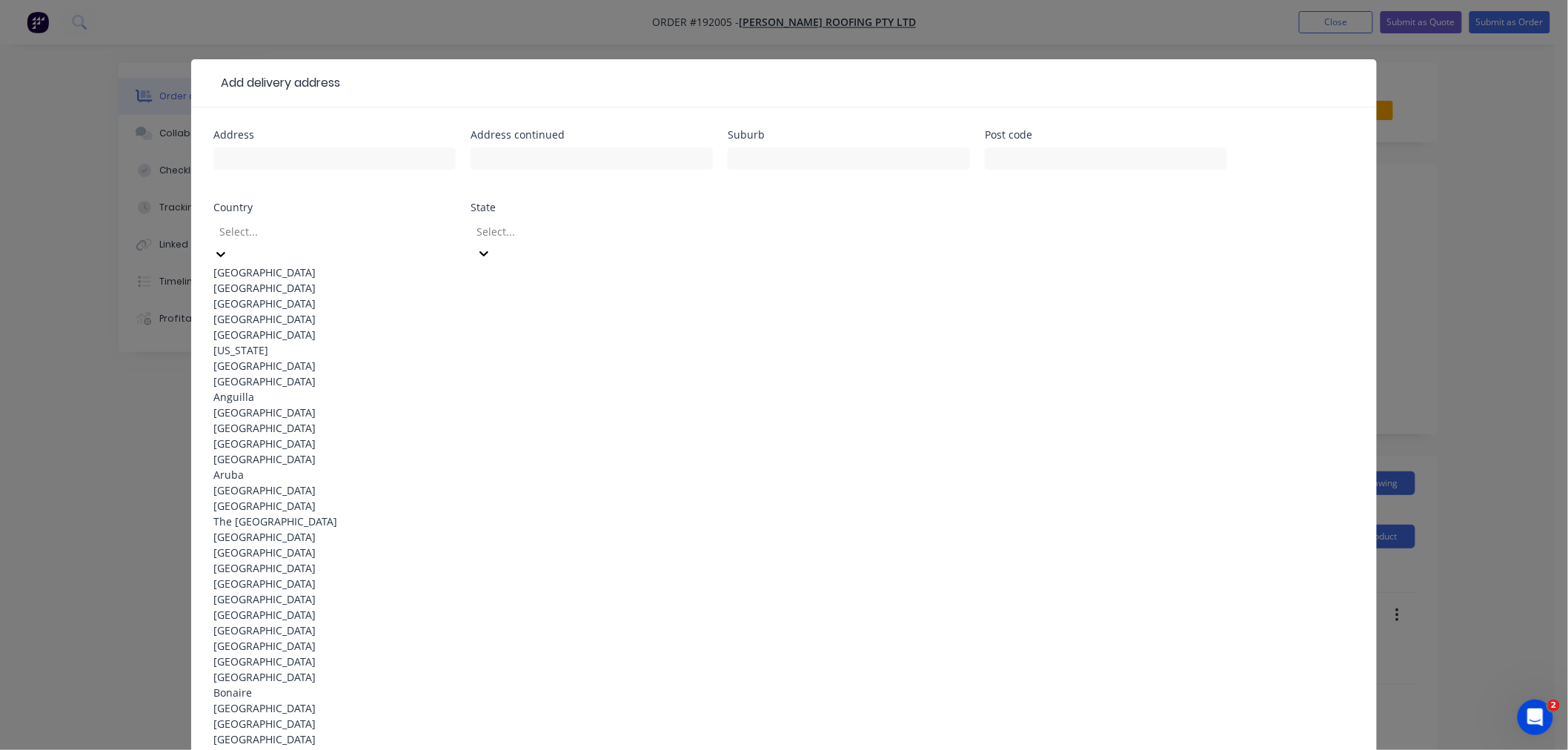
click at [393, 265] on div "[GEOGRAPHIC_DATA]" at bounding box center [334, 272] width 242 height 16
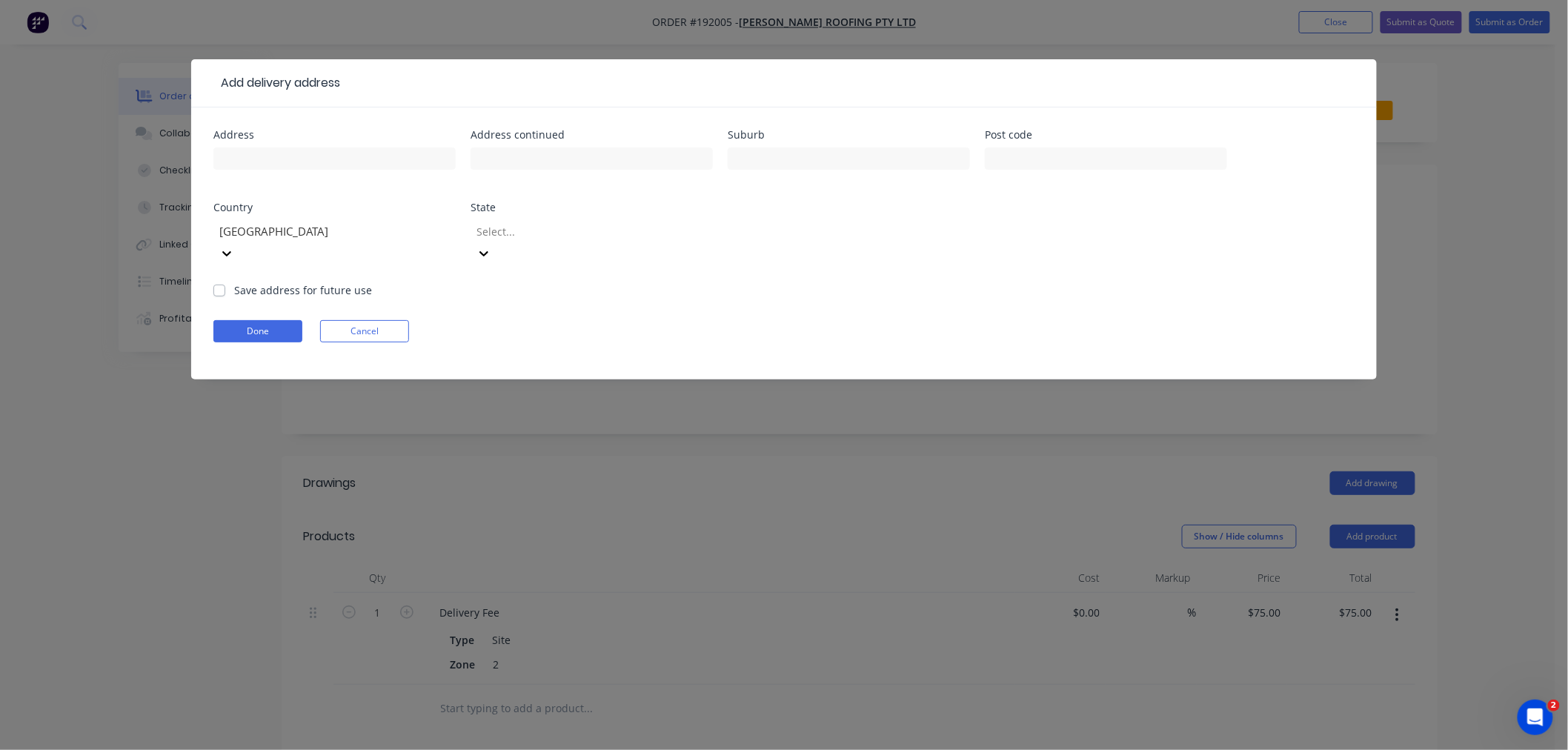
click at [558, 230] on div at bounding box center [582, 231] width 214 height 19
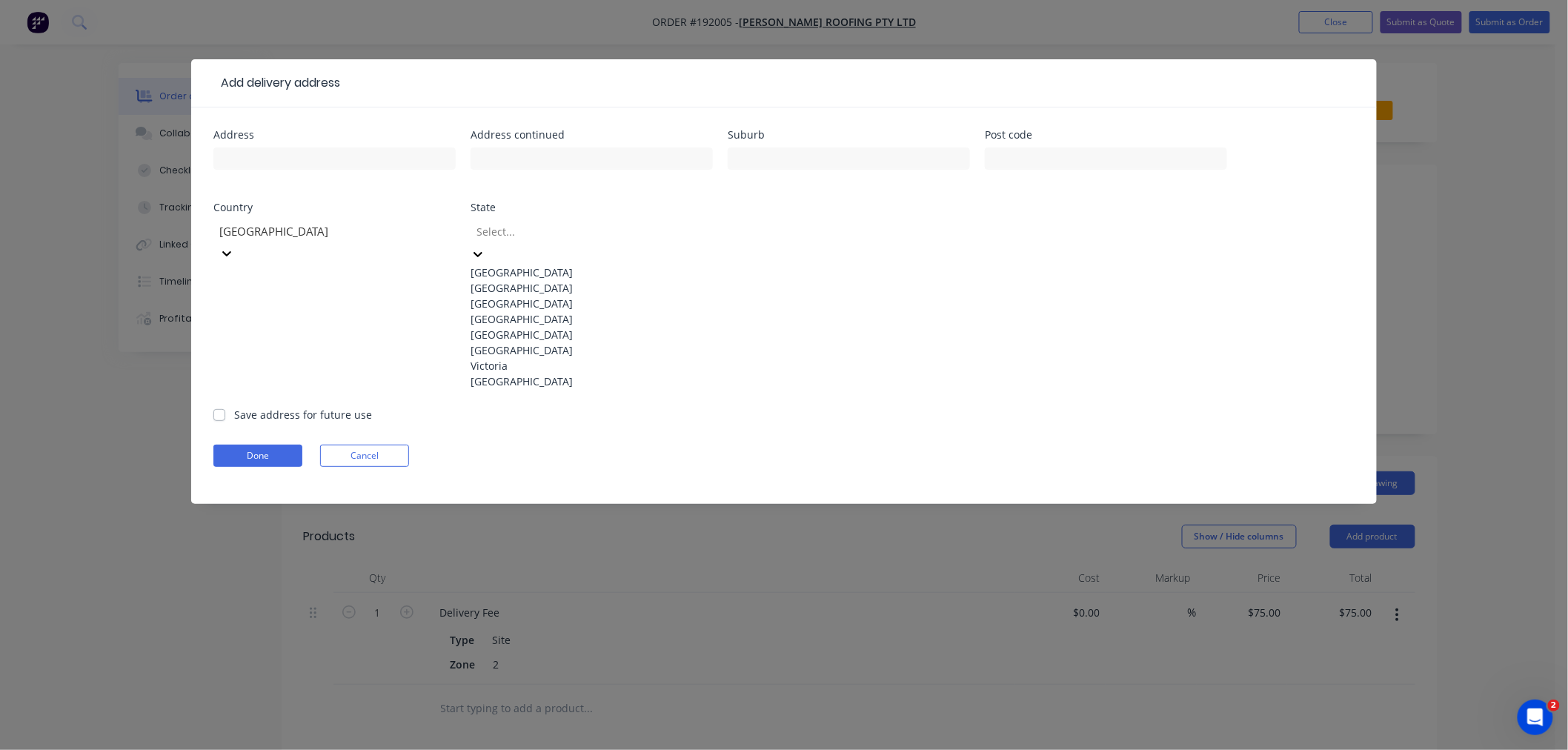
click at [555, 327] on div "[GEOGRAPHIC_DATA]" at bounding box center [592, 319] width 242 height 16
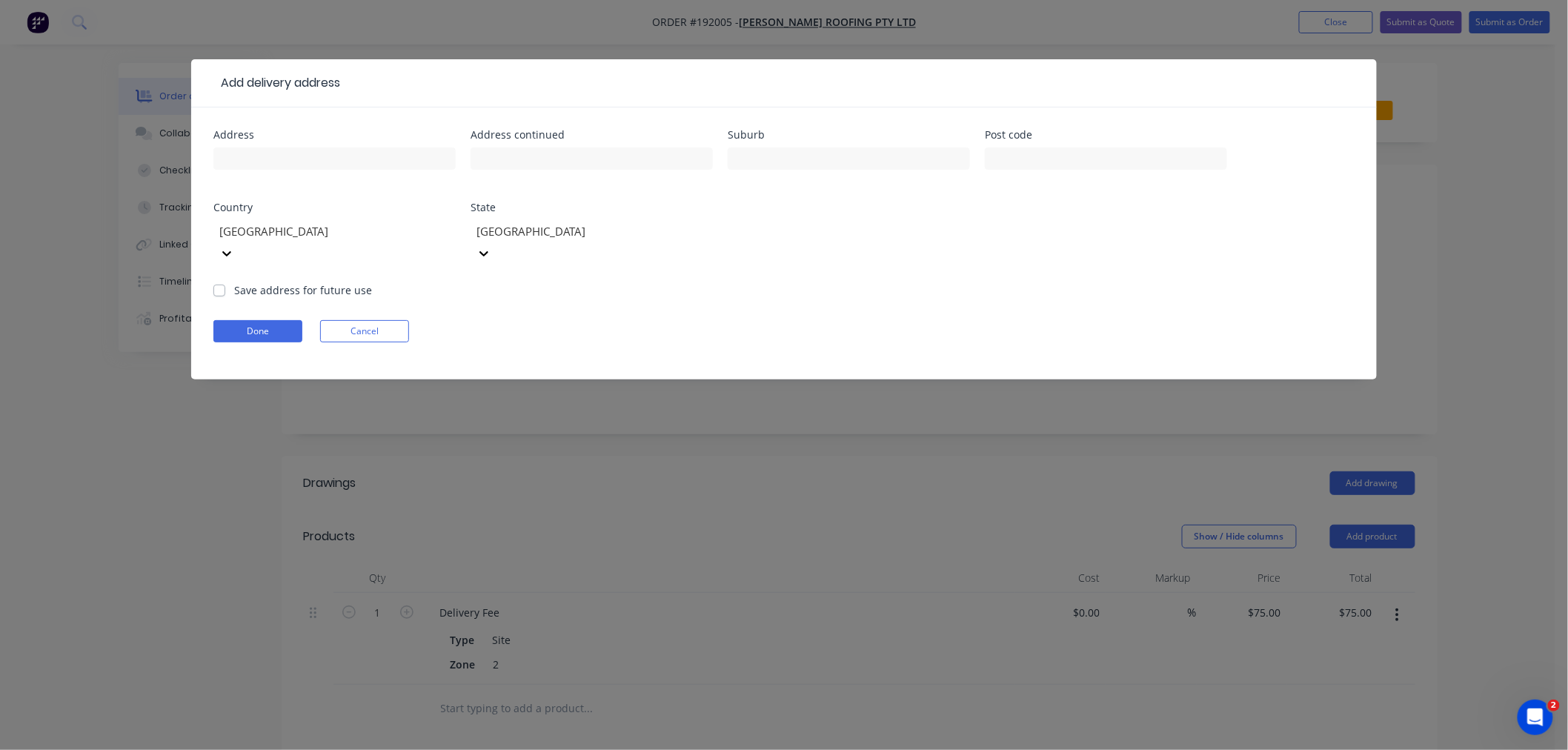
click at [241, 146] on div at bounding box center [334, 165] width 242 height 44
drag, startPoint x: 241, startPoint y: 146, endPoint x: 235, endPoint y: 164, distance: 19.0
click at [235, 164] on input "text" at bounding box center [334, 159] width 242 height 22
paste input "6-8 Geary Cres, Molendinar QLD 4214"
click at [374, 158] on input "6-8 Geary Cres, Molendinar QLD 4214" at bounding box center [334, 159] width 242 height 22
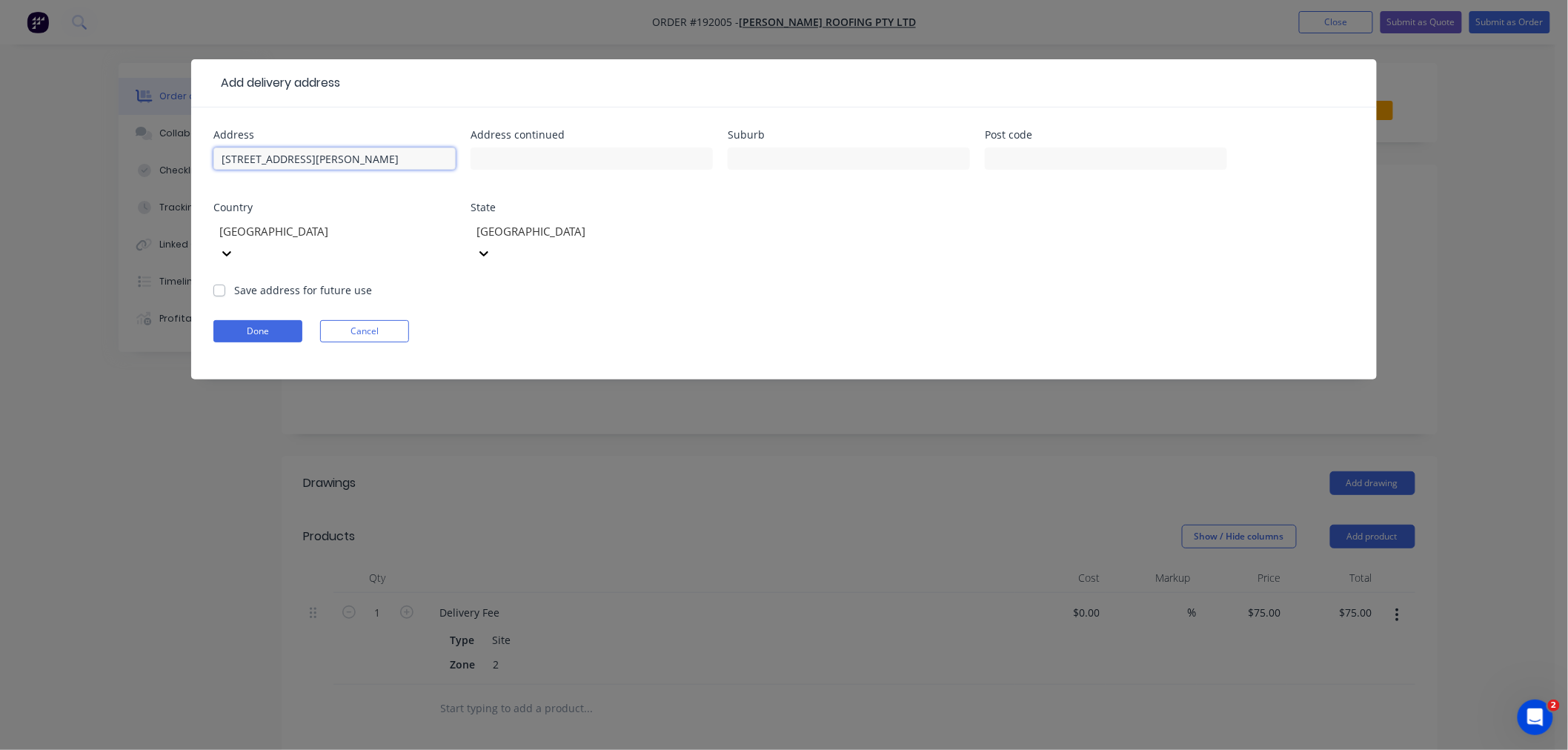
drag, startPoint x: 358, startPoint y: 156, endPoint x: 388, endPoint y: 157, distance: 30.0
click at [388, 157] on input "6-8 Geary Cres, Molendinar 4214" at bounding box center [334, 159] width 242 height 22
type input "6-8 Geary Cres, Molendinar"
paste input "4214"
type input "4214"
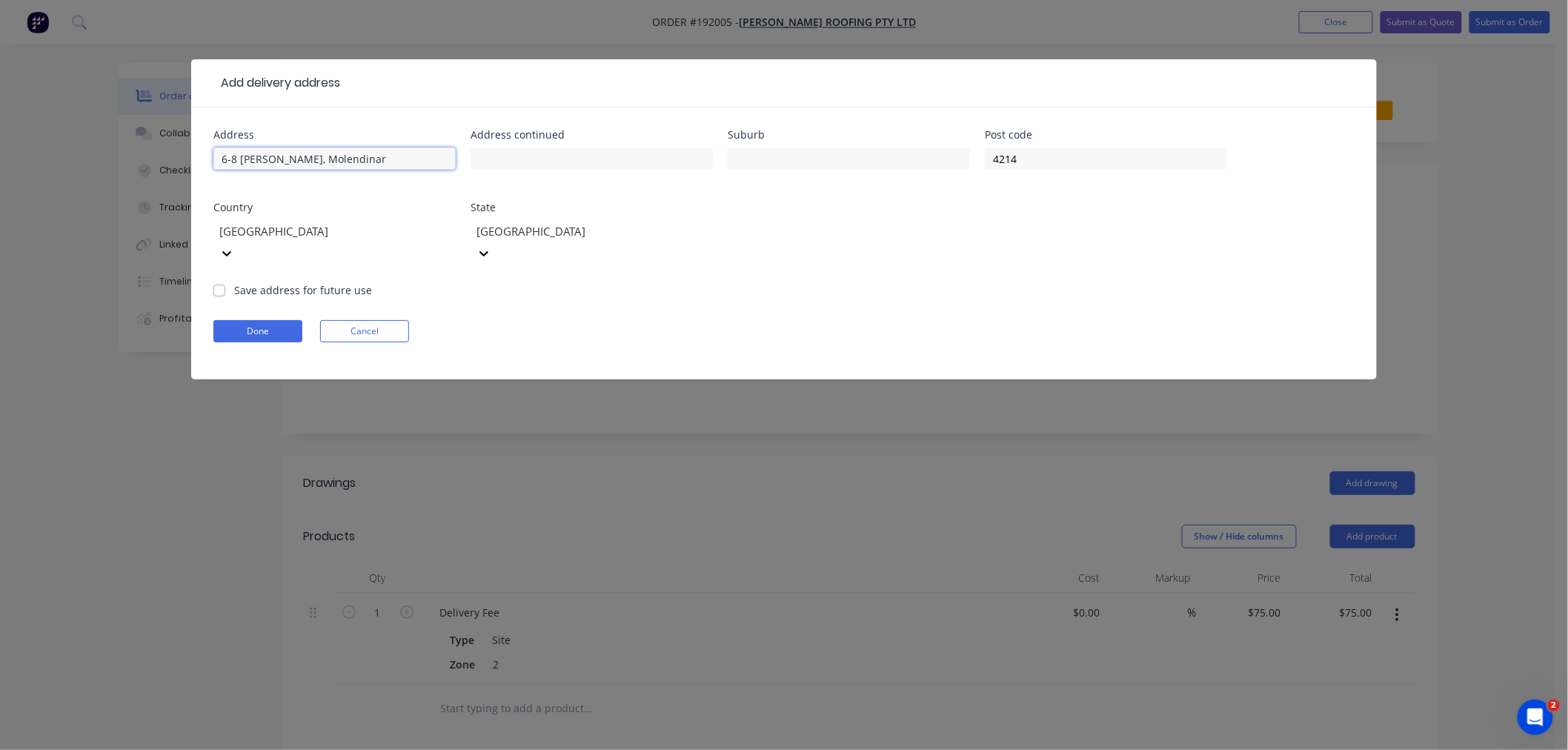
click at [302, 164] on input "6-8 Geary Cres, Molendinar" at bounding box center [334, 159] width 242 height 22
click at [299, 160] on input "6-8 Geary Cres, Molendinar" at bounding box center [334, 159] width 242 height 22
drag, startPoint x: 297, startPoint y: 156, endPoint x: 351, endPoint y: 161, distance: 54.2
click at [351, 161] on input "6-8 Geary Cres,Molendinar" at bounding box center [334, 159] width 242 height 22
type input "6-8 Geary Cres,"
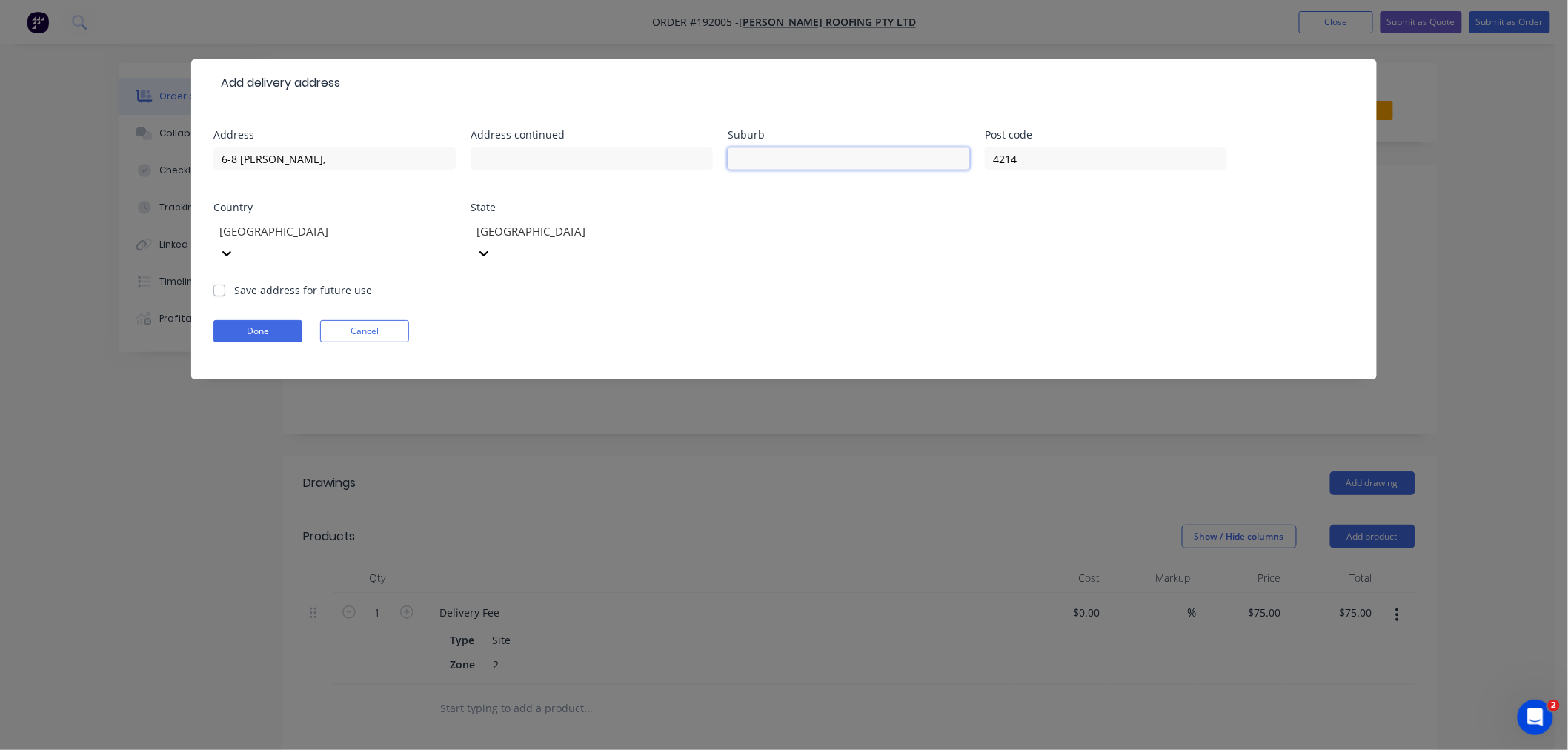
paste input "Molendinar"
type input "MOLENDINAR"
drag, startPoint x: 325, startPoint y: 148, endPoint x: 315, endPoint y: 156, distance: 12.8
click at [322, 150] on input "6-8 Geary Cres," at bounding box center [334, 159] width 242 height 22
type input "6-8 Geary Cres"
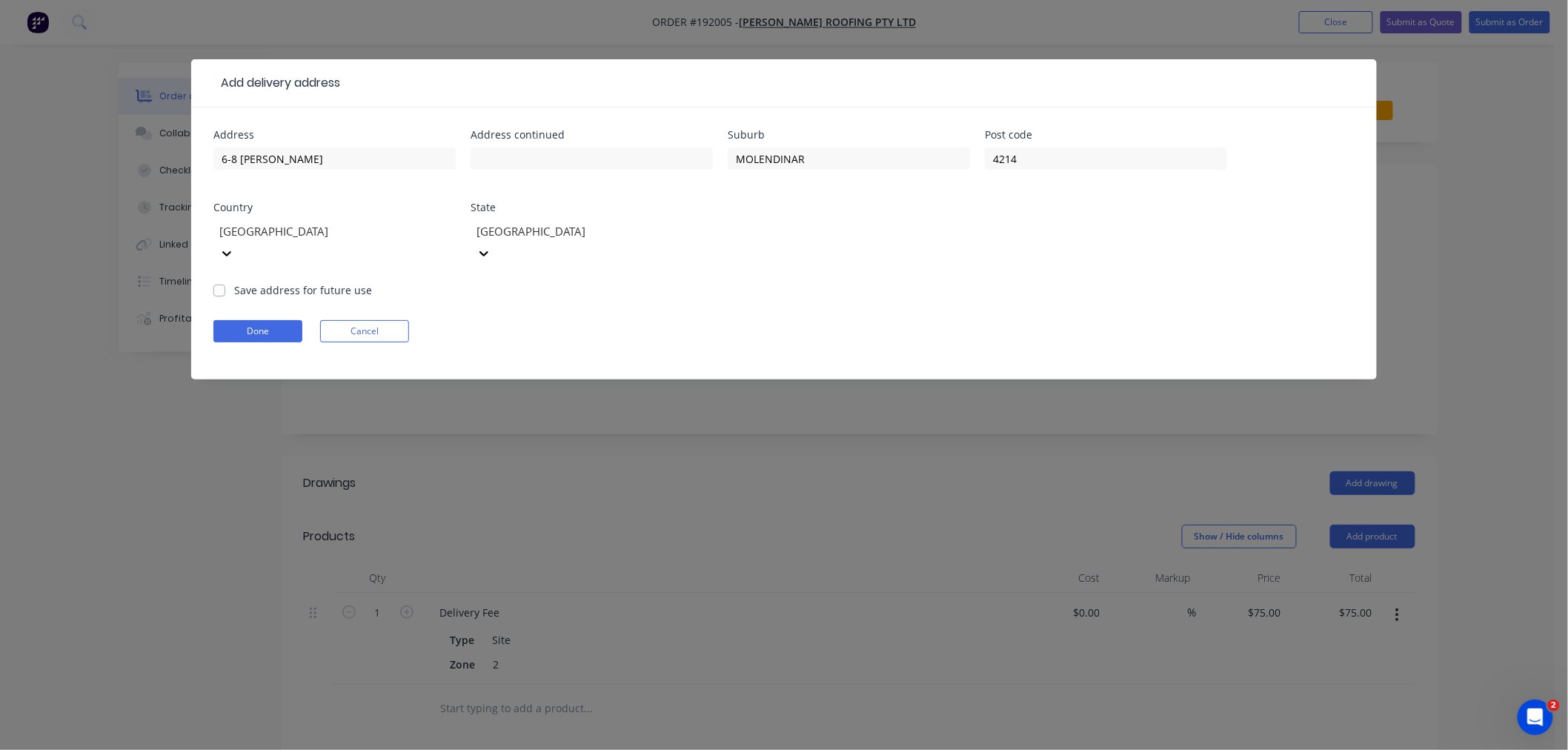
click at [529, 328] on form "Address 6-8 Geary Cres Address continued Suburb MOLENDINAR Post code 4214 Count…" at bounding box center [784, 254] width 1141 height 250
click at [270, 320] on button "Done" at bounding box center [258, 331] width 89 height 22
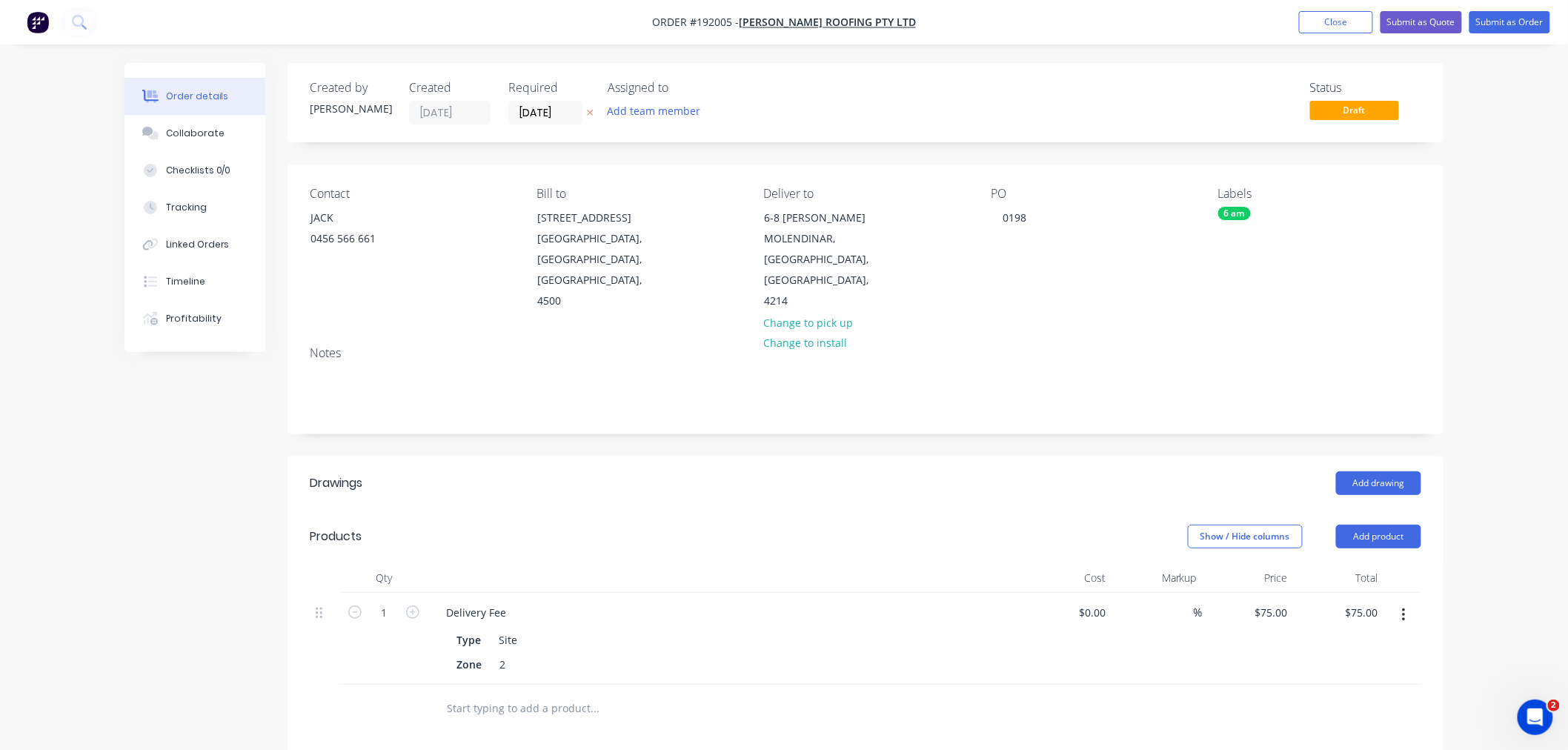
click at [1181, 520] on div "Order details Collaborate Checklists 0/0 Tracking Linked Orders Timeline Profit…" at bounding box center [784, 555] width 1568 height 1110
click at [1181, 471] on button "Add drawing" at bounding box center [1378, 483] width 85 height 24
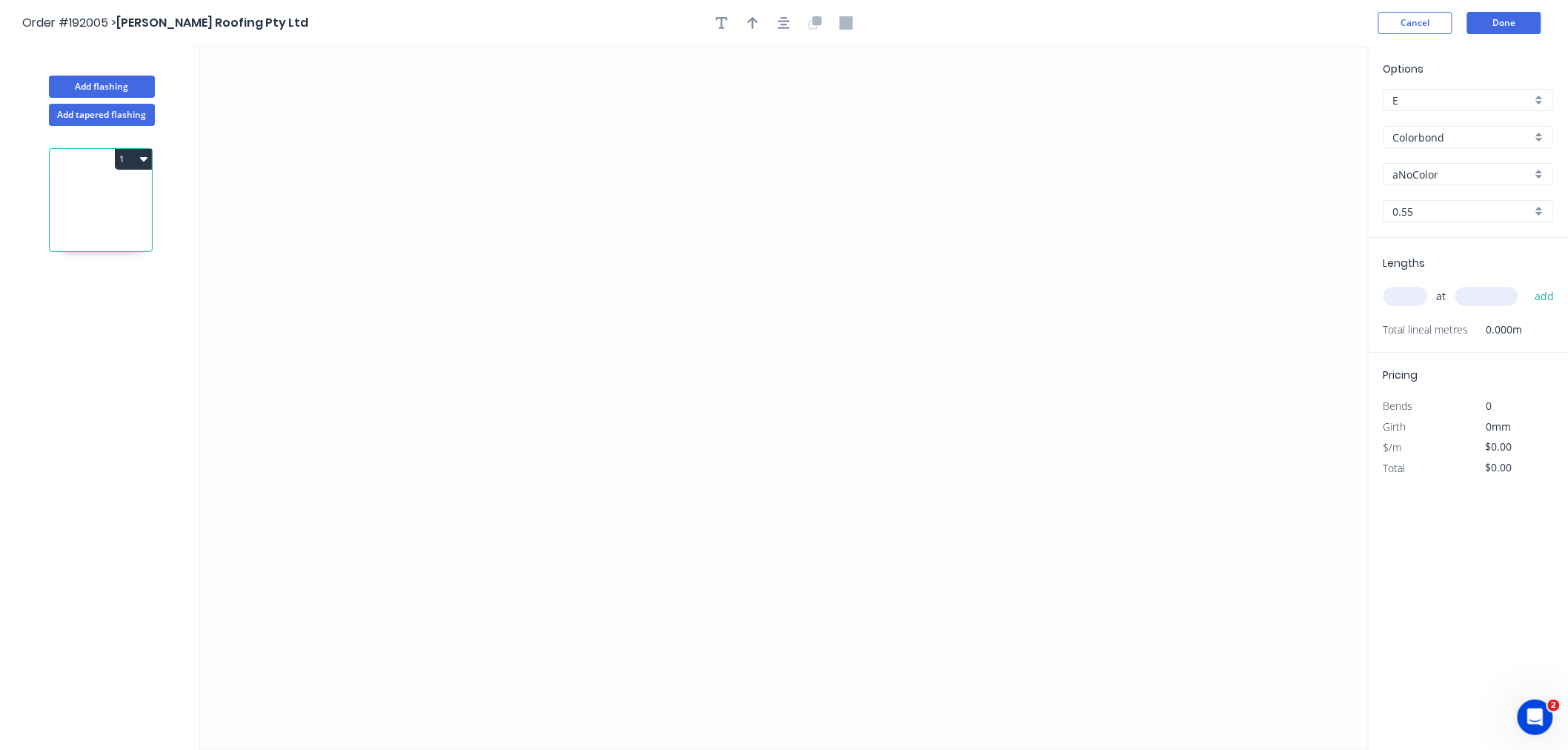
click at [1181, 167] on input "aNoColor" at bounding box center [1462, 174] width 139 height 16
click at [1181, 273] on div "Surfmist" at bounding box center [1468, 268] width 168 height 26
type input "Surfmist"
drag, startPoint x: 1397, startPoint y: 296, endPoint x: 1380, endPoint y: 301, distance: 17.7
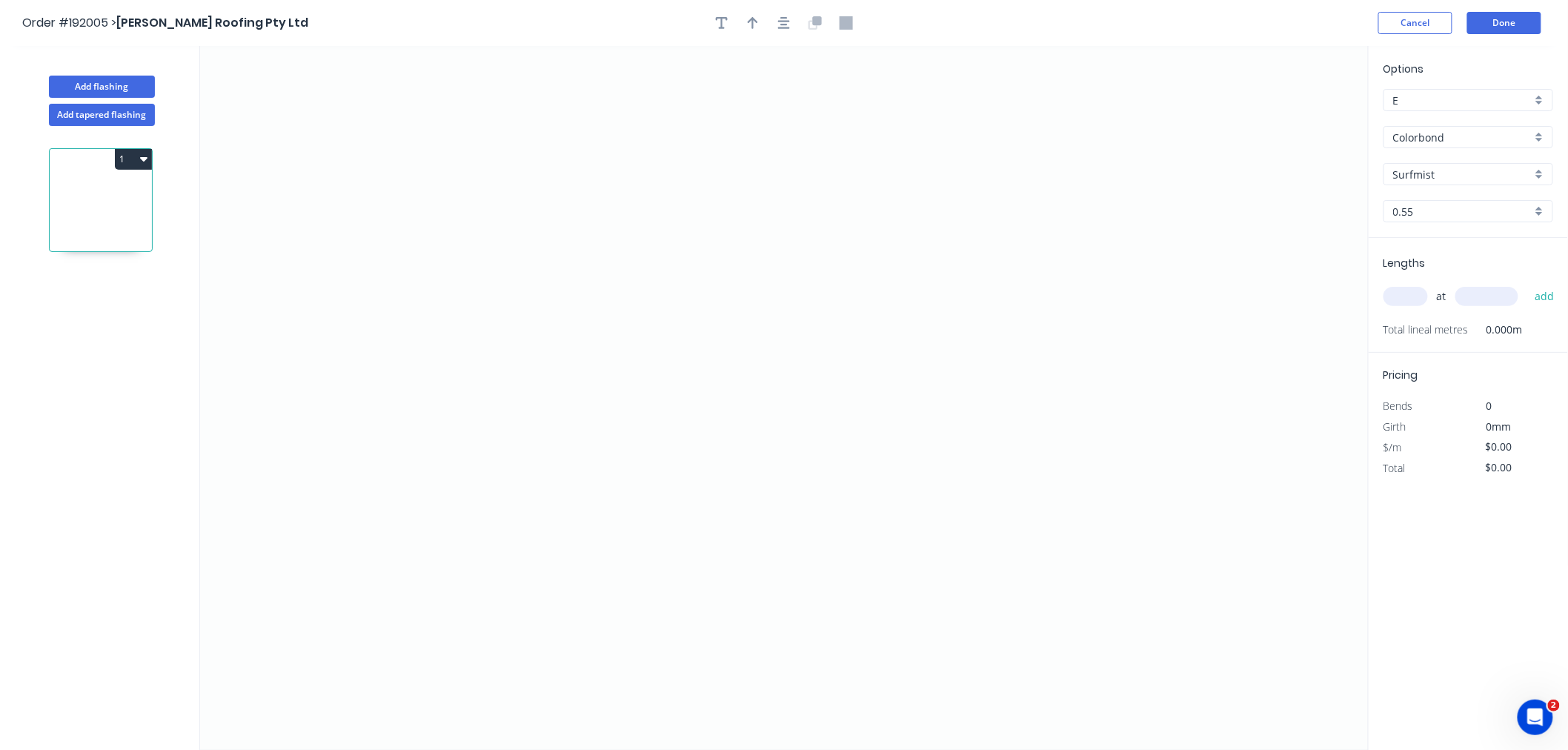
click at [1181, 296] on input "text" at bounding box center [1406, 296] width 44 height 19
type input "1"
type input "4200"
click at [1181, 284] on button "add" at bounding box center [1544, 296] width 35 height 25
click at [599, 187] on icon "0" at bounding box center [784, 398] width 1168 height 704
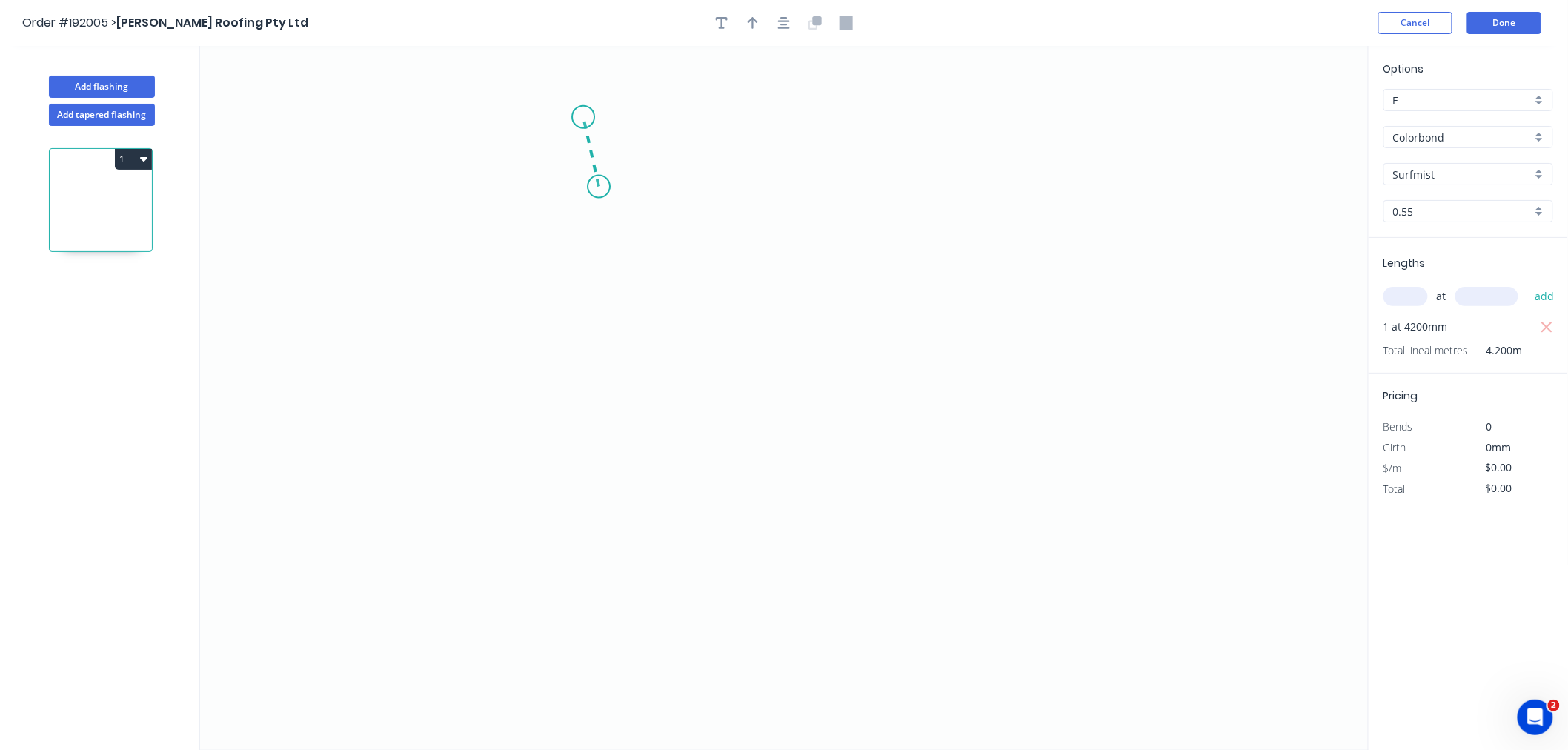
click at [583, 117] on icon "0" at bounding box center [784, 398] width 1168 height 704
click at [317, 111] on icon "0 ?" at bounding box center [784, 398] width 1168 height 704
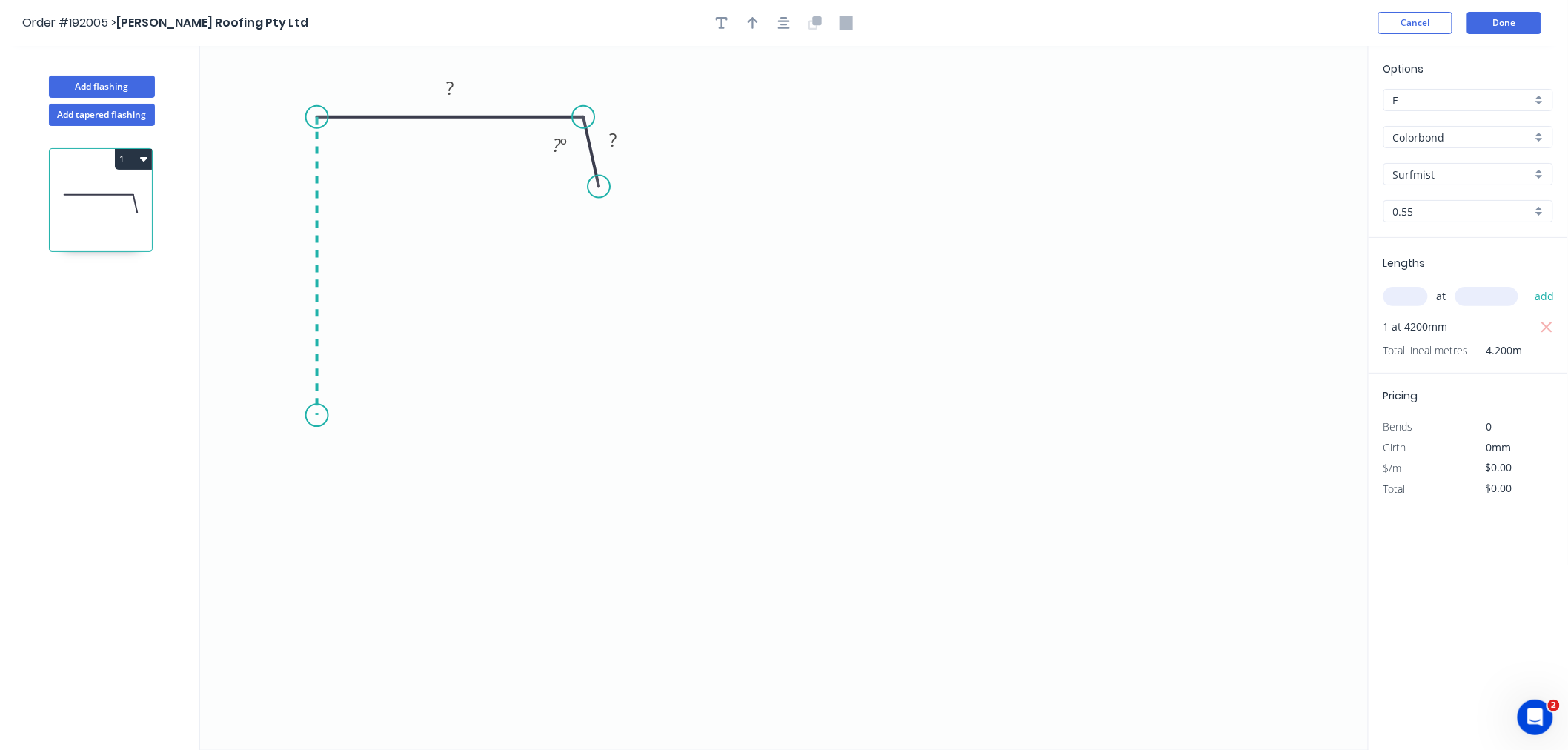
click at [315, 416] on icon "0 ? ? ? º" at bounding box center [784, 398] width 1168 height 704
click at [237, 470] on icon "0 ? ? ? ? º" at bounding box center [784, 398] width 1168 height 704
click at [319, 558] on icon "0 ? ? ? ? ? º ? º" at bounding box center [784, 398] width 1168 height 704
drag, startPoint x: 241, startPoint y: 469, endPoint x: 218, endPoint y: 478, distance: 24.7
click at [218, 478] on circle at bounding box center [219, 477] width 22 height 22
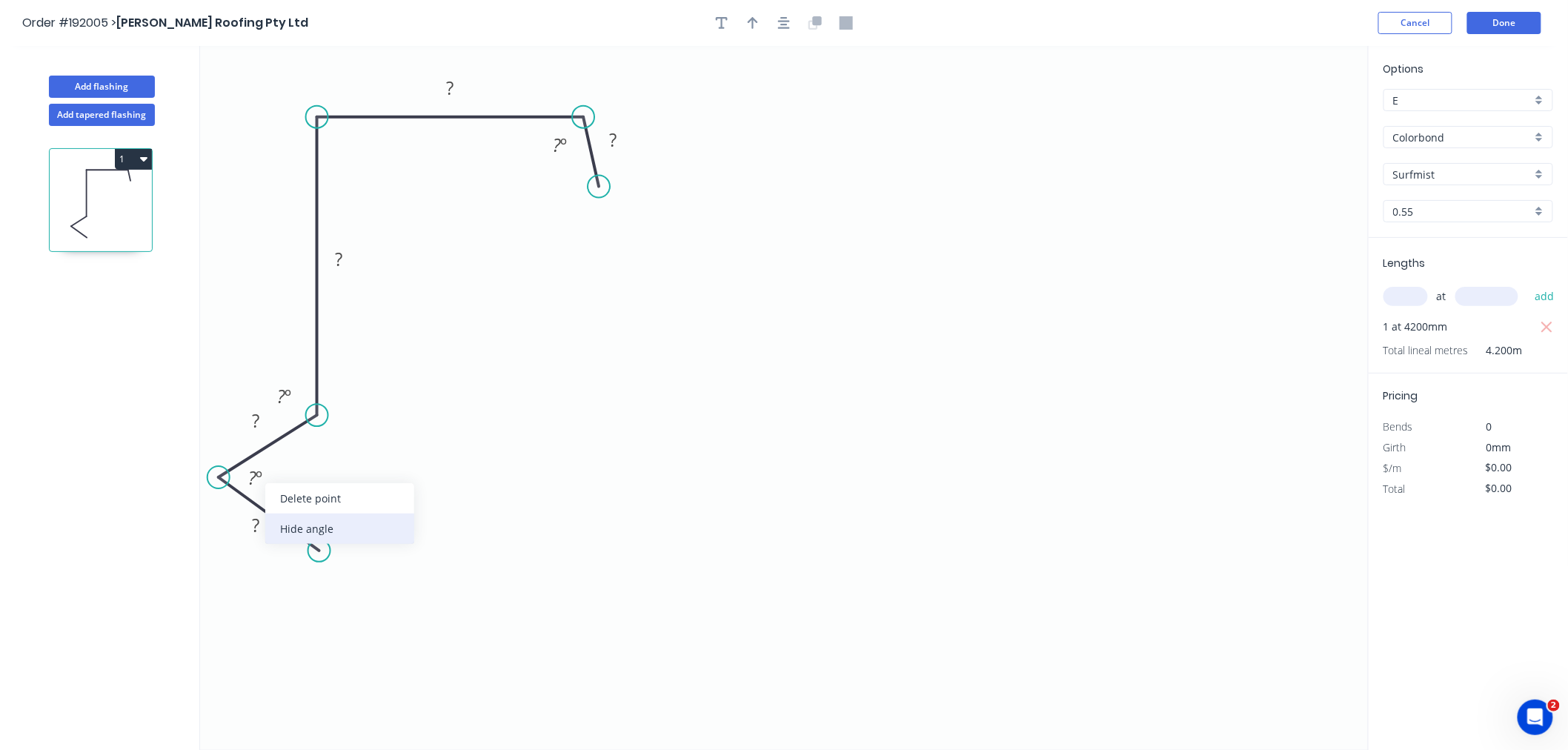
click at [291, 522] on div "Hide angle" at bounding box center [340, 528] width 149 height 30
click at [308, 455] on div "Hide angle" at bounding box center [356, 450] width 149 height 30
drag, startPoint x: 781, startPoint y: 22, endPoint x: 775, endPoint y: 27, distance: 7.8
click at [787, 25] on icon "button" at bounding box center [784, 23] width 12 height 13
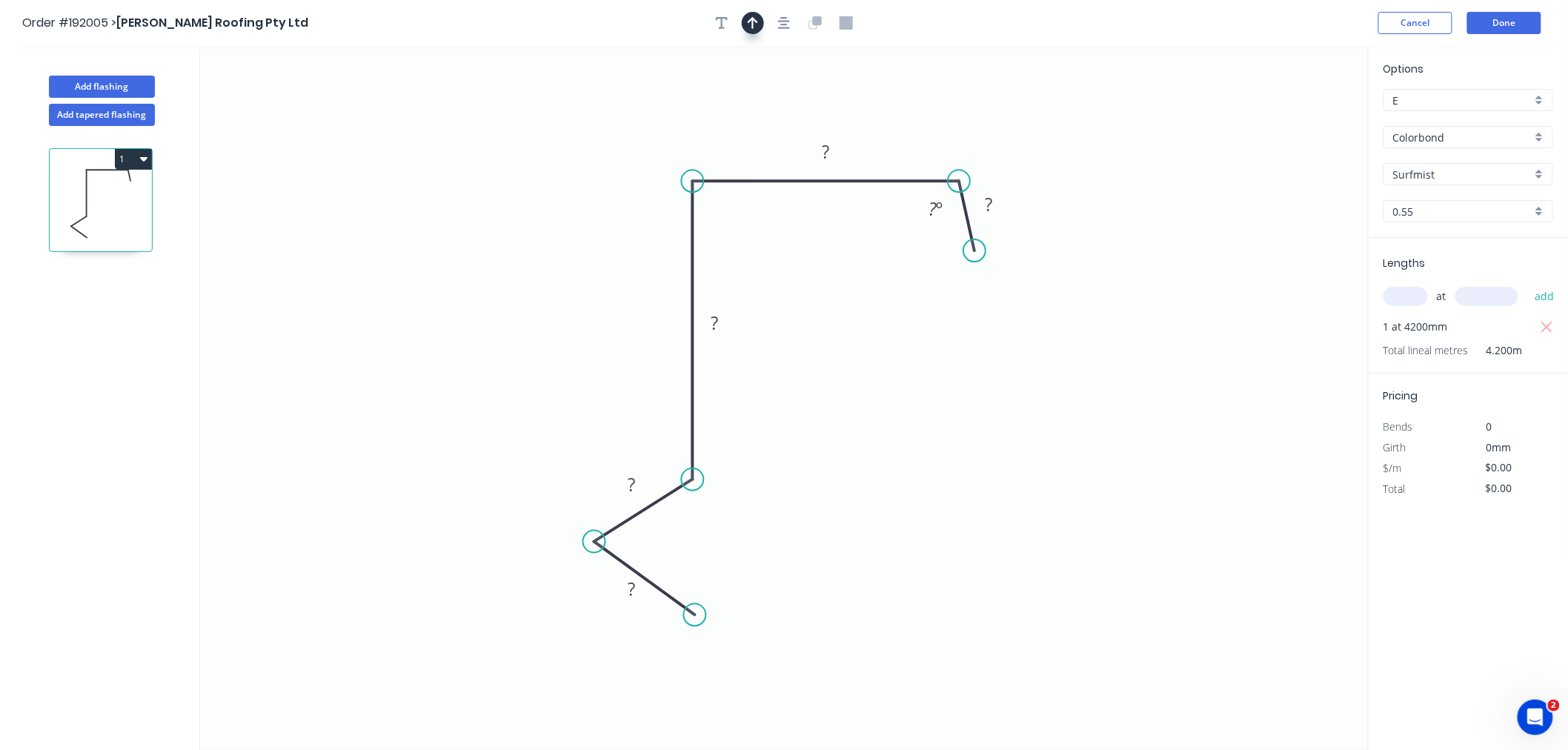
click at [758, 26] on icon "button" at bounding box center [753, 23] width 10 height 13
drag, startPoint x: 979, startPoint y: 248, endPoint x: 1009, endPoint y: 250, distance: 30.1
click at [1009, 250] on circle at bounding box center [1009, 250] width 22 height 22
drag, startPoint x: 1293, startPoint y: 120, endPoint x: 893, endPoint y: 136, distance: 400.3
click at [893, 136] on icon at bounding box center [893, 119] width 13 height 47
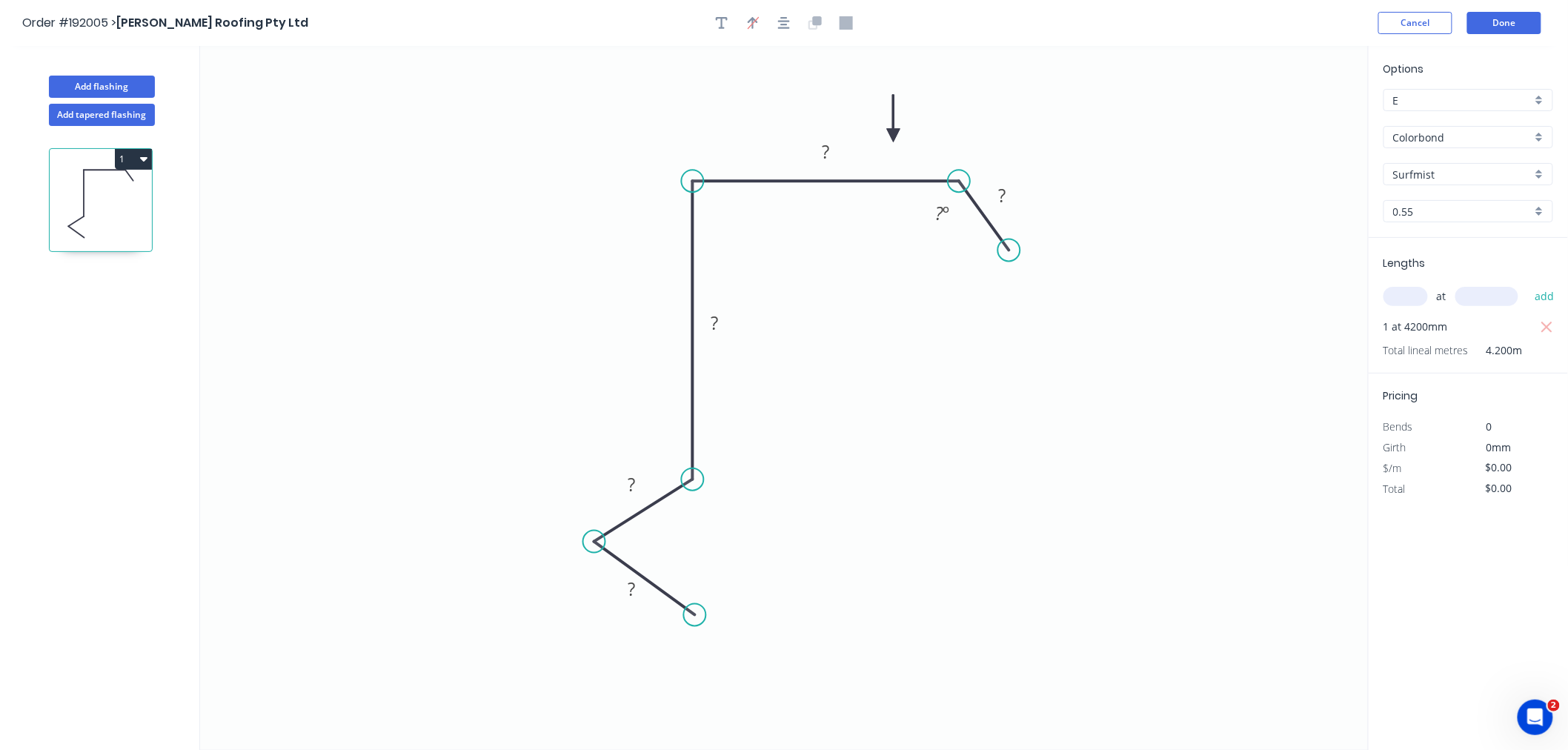
click at [893, 136] on icon at bounding box center [893, 119] width 13 height 47
drag, startPoint x: 893, startPoint y: 136, endPoint x: 944, endPoint y: 143, distance: 51.5
click at [944, 143] on icon at bounding box center [956, 130] width 43 height 43
click at [824, 156] on tspan "?" at bounding box center [826, 151] width 7 height 24
click at [1005, 272] on icon "0 ? ? ? 300 30 ? º" at bounding box center [784, 398] width 1168 height 704
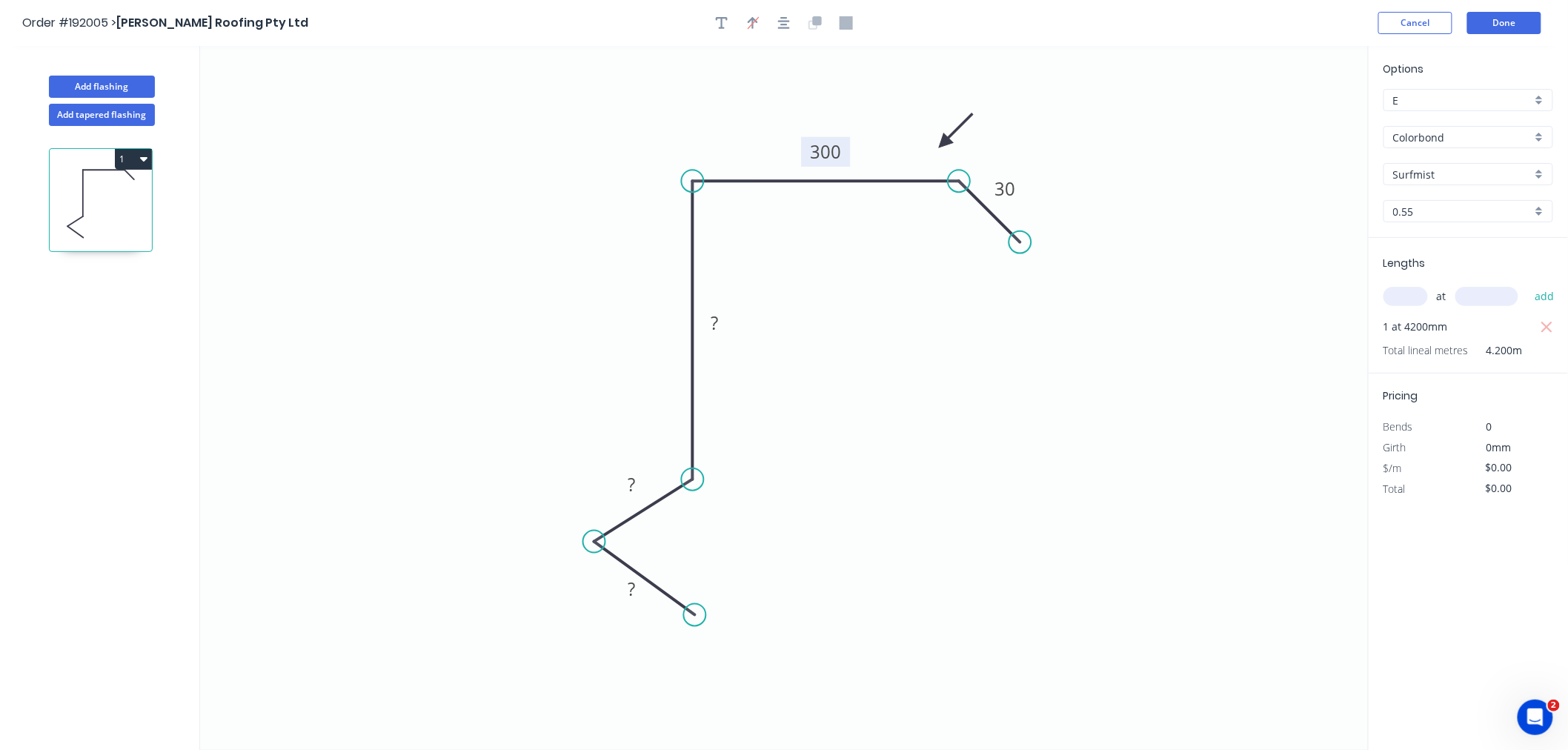
drag, startPoint x: 1010, startPoint y: 246, endPoint x: 1020, endPoint y: 245, distance: 10.0
click at [1020, 245] on circle at bounding box center [1020, 242] width 22 height 22
click at [786, 21] on icon "button" at bounding box center [784, 23] width 12 height 12
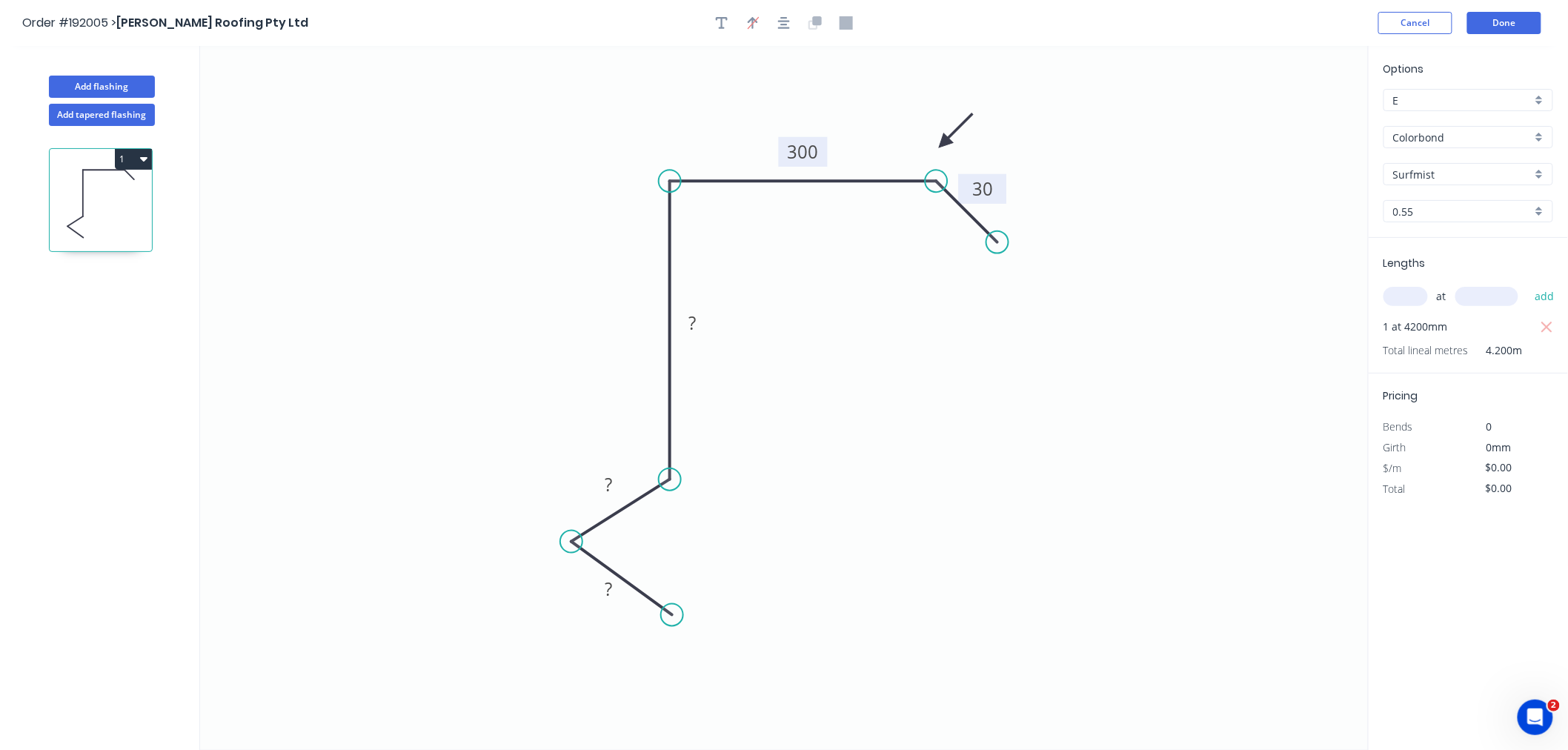
click at [982, 187] on tspan "30" at bounding box center [982, 188] width 21 height 24
click at [872, 419] on icon "0 15 15 380 300 30" at bounding box center [784, 398] width 1168 height 704
type input "$23.54"
type input "$98.87"
drag, startPoint x: 944, startPoint y: 139, endPoint x: 936, endPoint y: 138, distance: 8.1
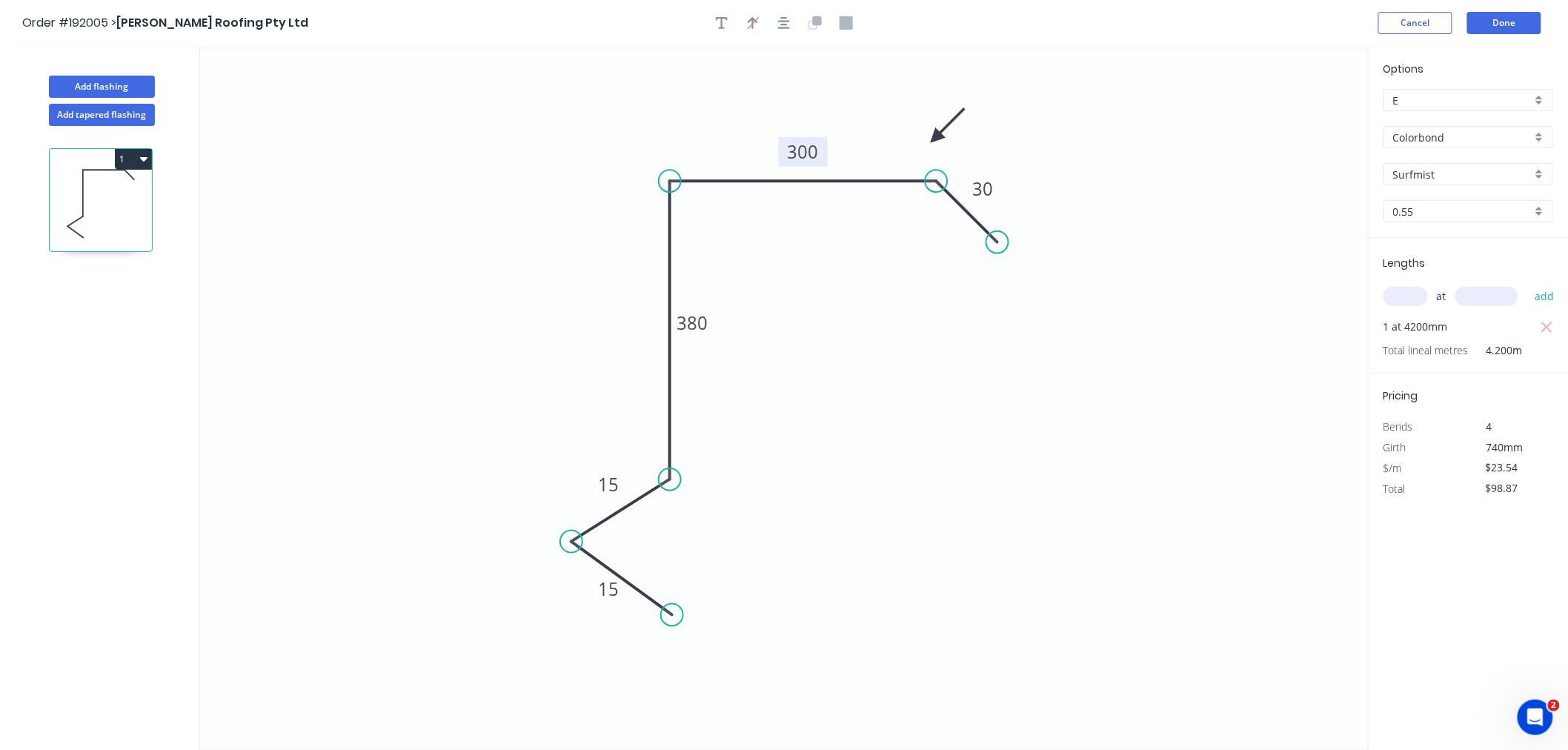
click at [936, 138] on icon at bounding box center [947, 125] width 43 height 43
click at [777, 28] on button "button" at bounding box center [784, 23] width 22 height 22
click at [793, 22] on button "button" at bounding box center [784, 23] width 22 height 22
drag, startPoint x: 707, startPoint y: 322, endPoint x: 721, endPoint y: 327, distance: 14.9
click at [721, 327] on icon "0 15 15 380 300 30" at bounding box center [784, 398] width 1168 height 704
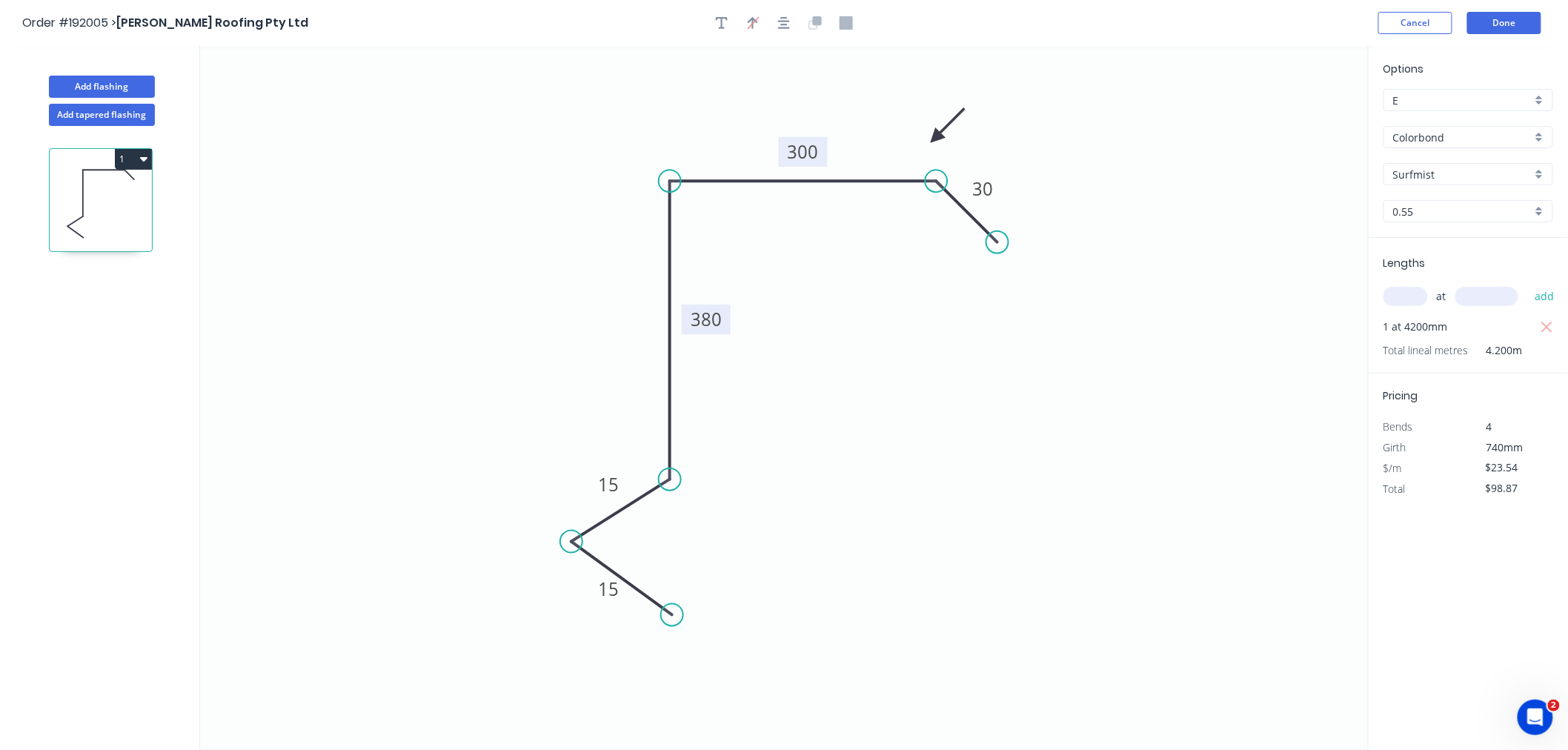
drag, startPoint x: 715, startPoint y: 326, endPoint x: 729, endPoint y: 322, distance: 14.6
click at [729, 322] on rect at bounding box center [707, 319] width 49 height 30
click at [787, 21] on icon "button" at bounding box center [784, 23] width 12 height 12
click at [1174, 24] on div "Order #192005 > Simpson Roofing Pty Ltd Cancel Done" at bounding box center [784, 23] width 1524 height 22
click at [1181, 15] on button "Done" at bounding box center [1504, 23] width 74 height 22
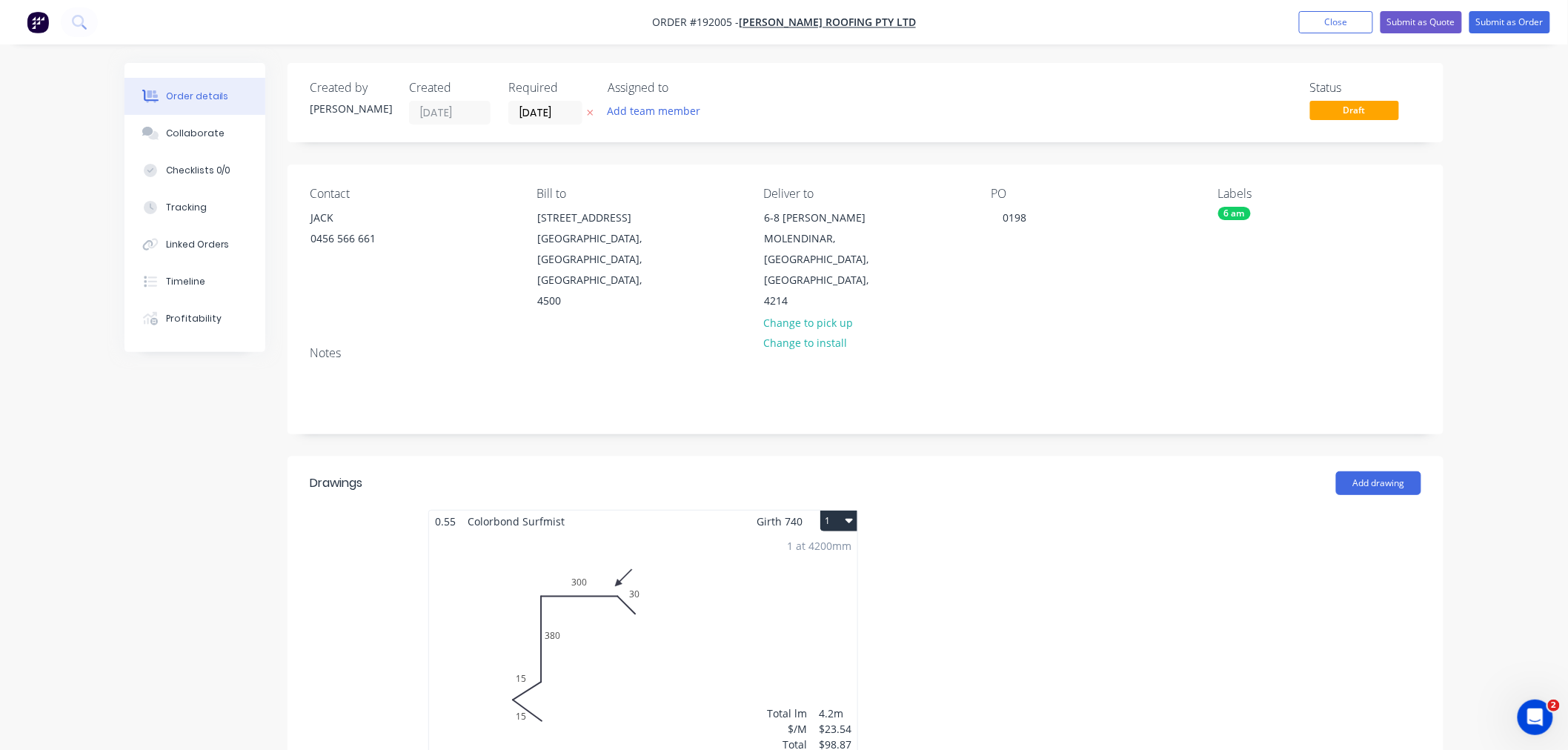
drag, startPoint x: 1504, startPoint y: 359, endPoint x: 1257, endPoint y: 402, distance: 250.7
click at [1181, 359] on div "Order details Collaborate Checklists 0/0 Tracking Linked Orders Timeline Profit…" at bounding box center [784, 687] width 1568 height 1374
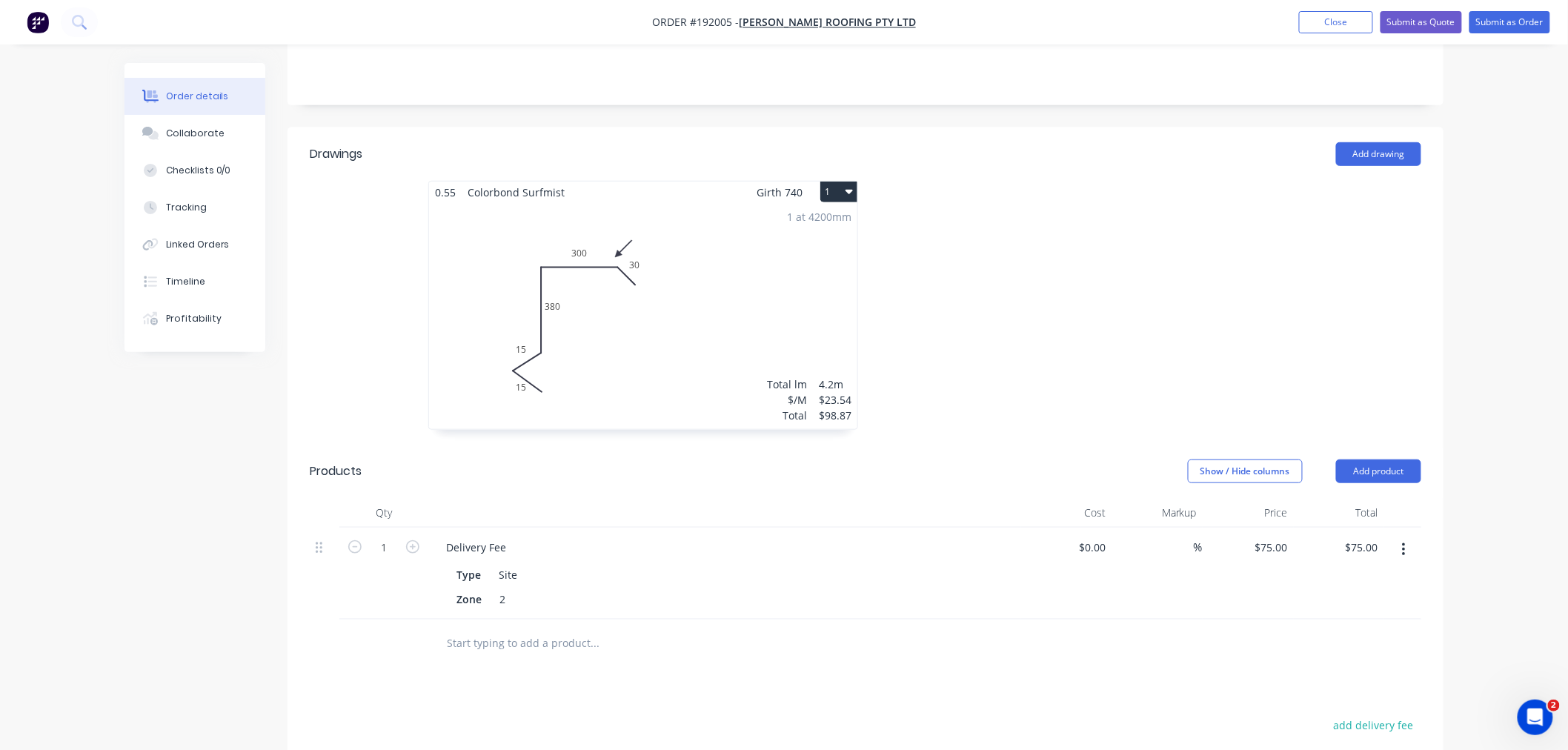
click at [841, 182] on button "1" at bounding box center [839, 192] width 37 height 21
click at [794, 217] on div "Use larger box size" at bounding box center [787, 228] width 114 height 21
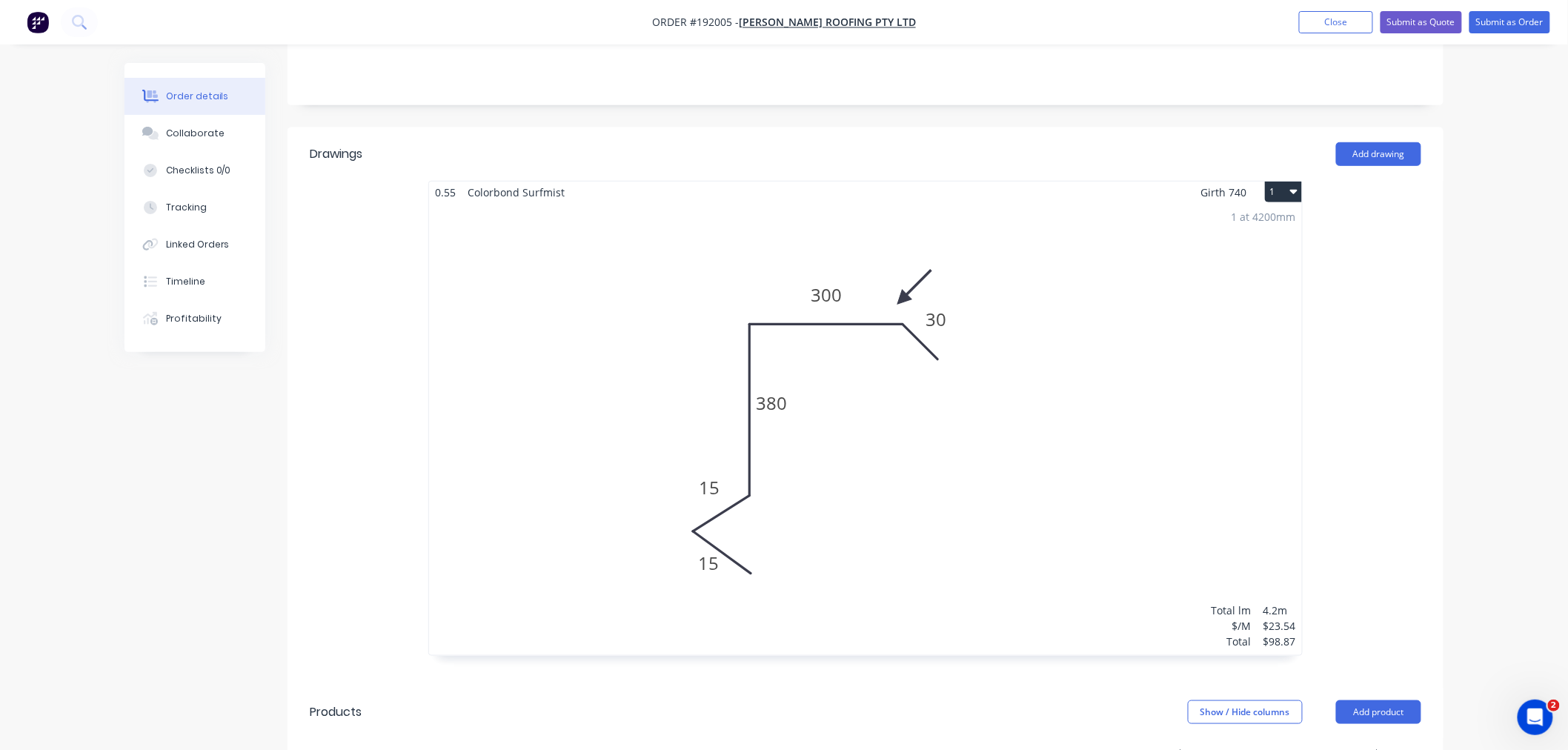
click at [1181, 311] on div "Order details Collaborate Checklists 0/0 Tracking Linked Orders Timeline Profit…" at bounding box center [784, 478] width 1568 height 1615
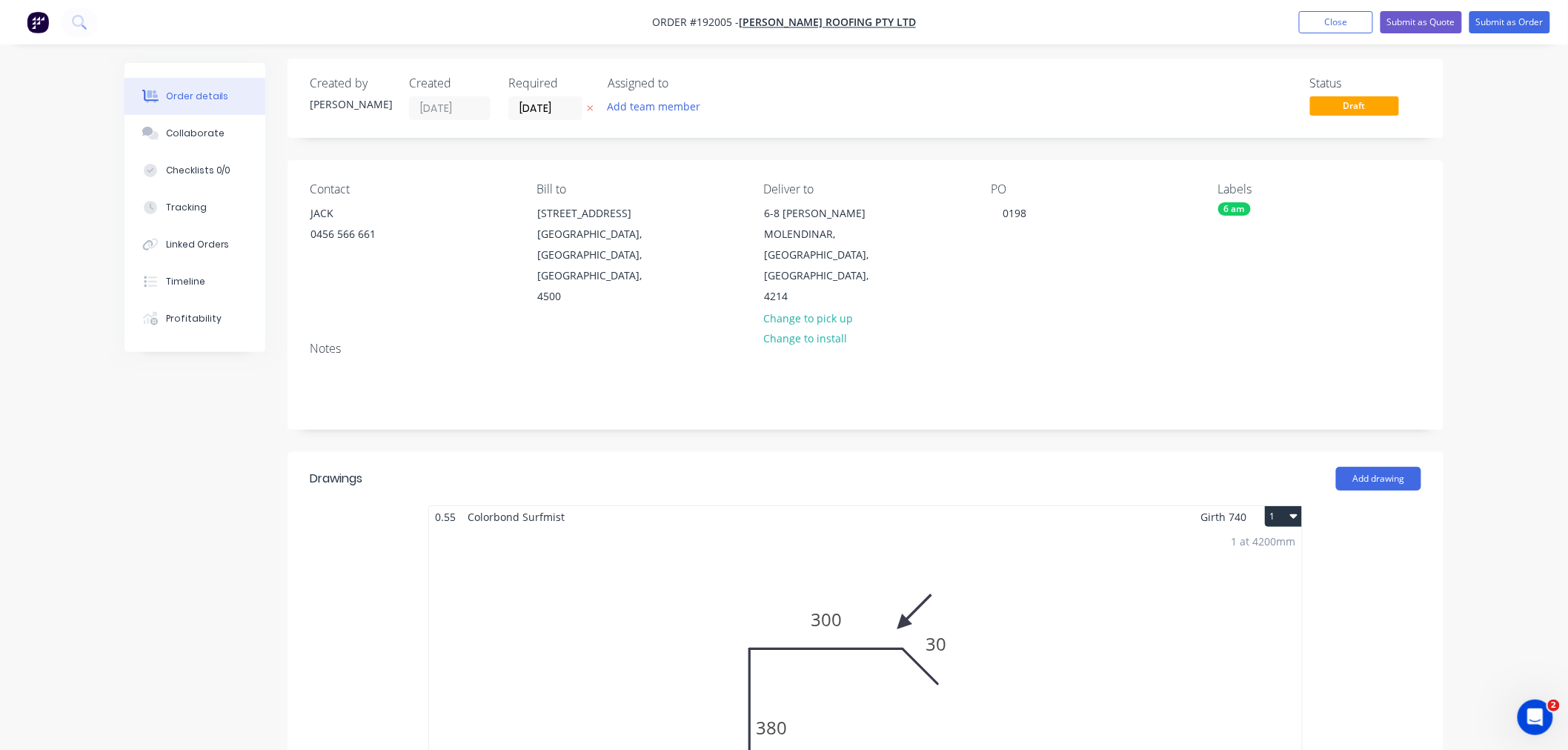
scroll to position [0, 0]
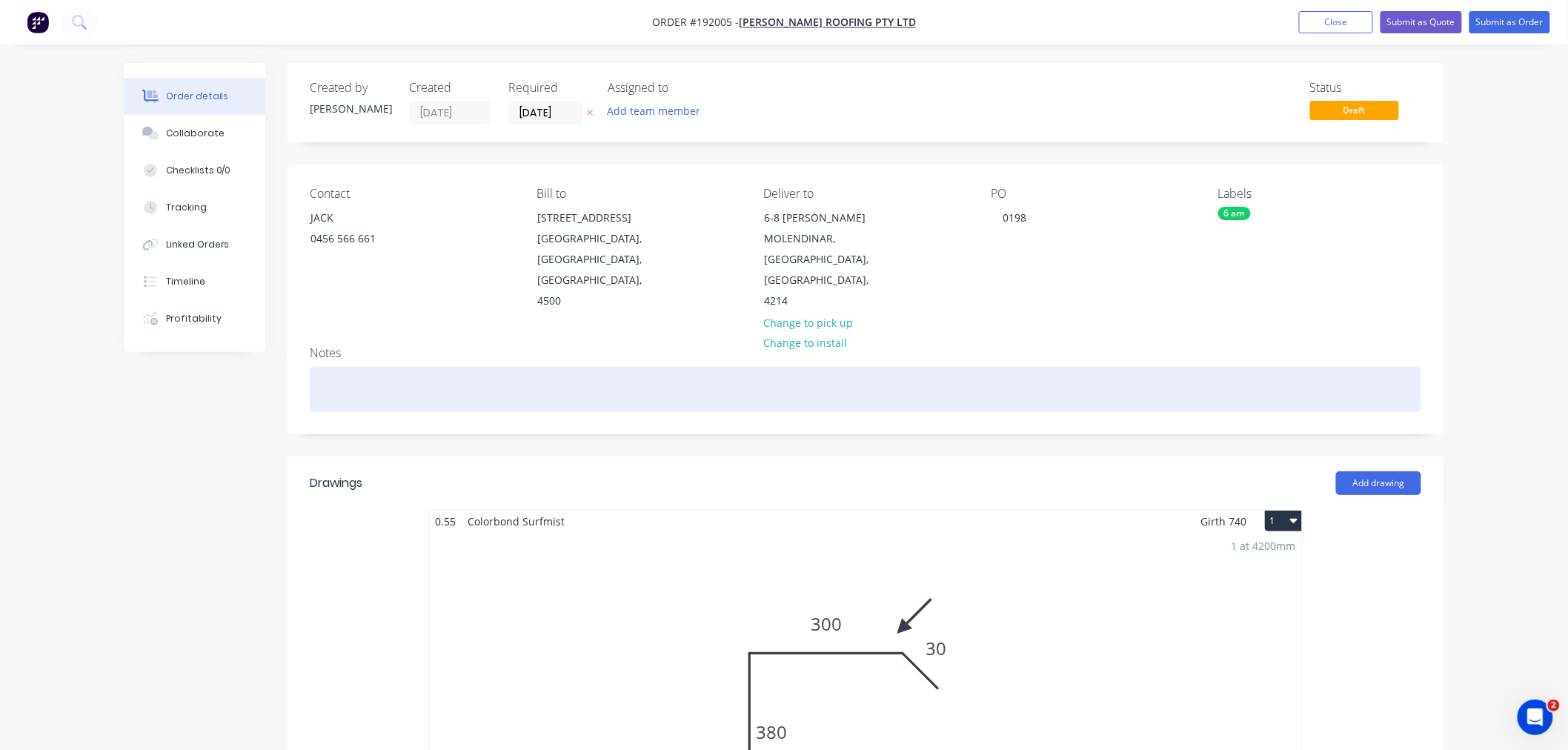
click at [956, 367] on div at bounding box center [865, 389] width 1111 height 45
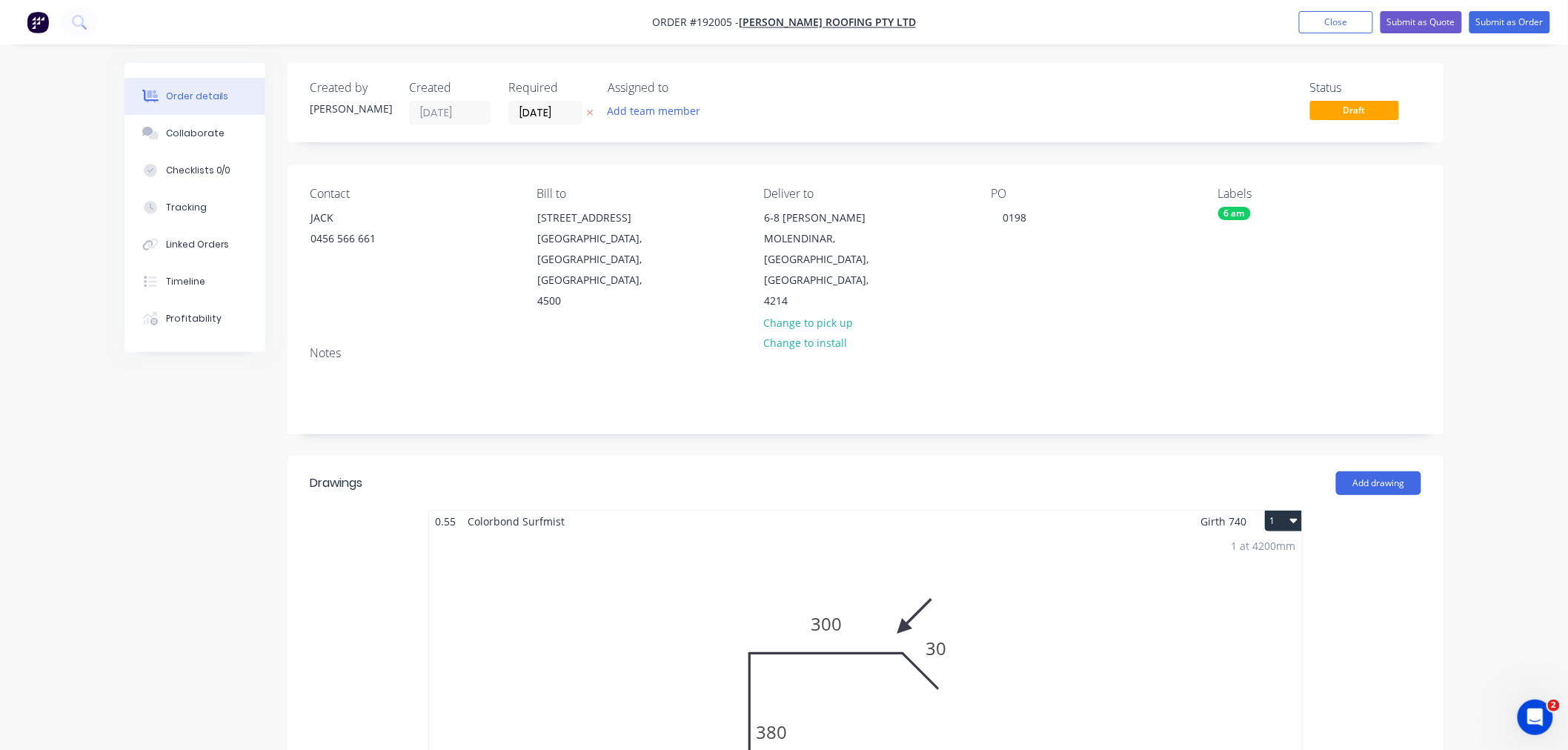
drag, startPoint x: 1529, startPoint y: 215, endPoint x: 1507, endPoint y: 223, distance: 23.4
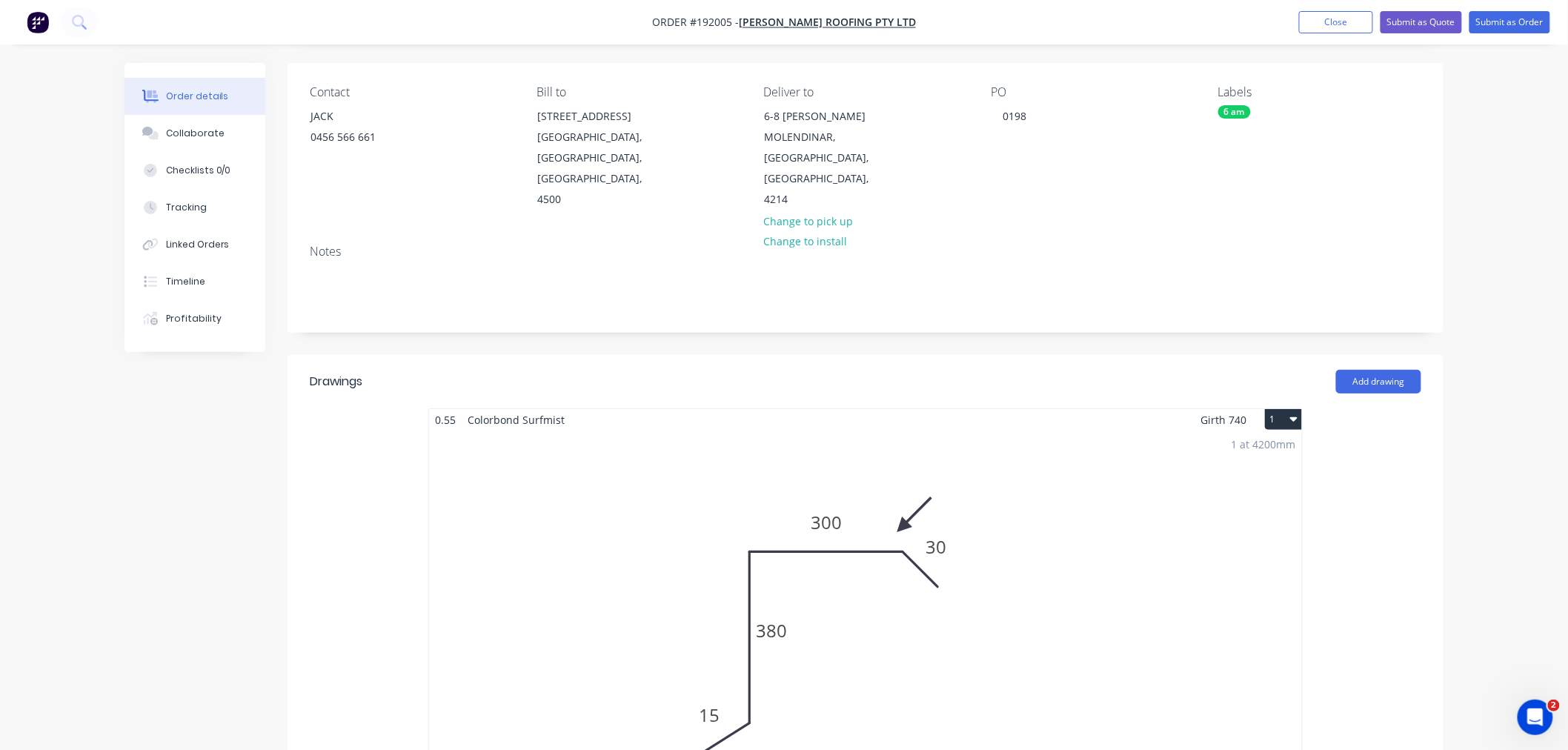
scroll to position [165, 0]
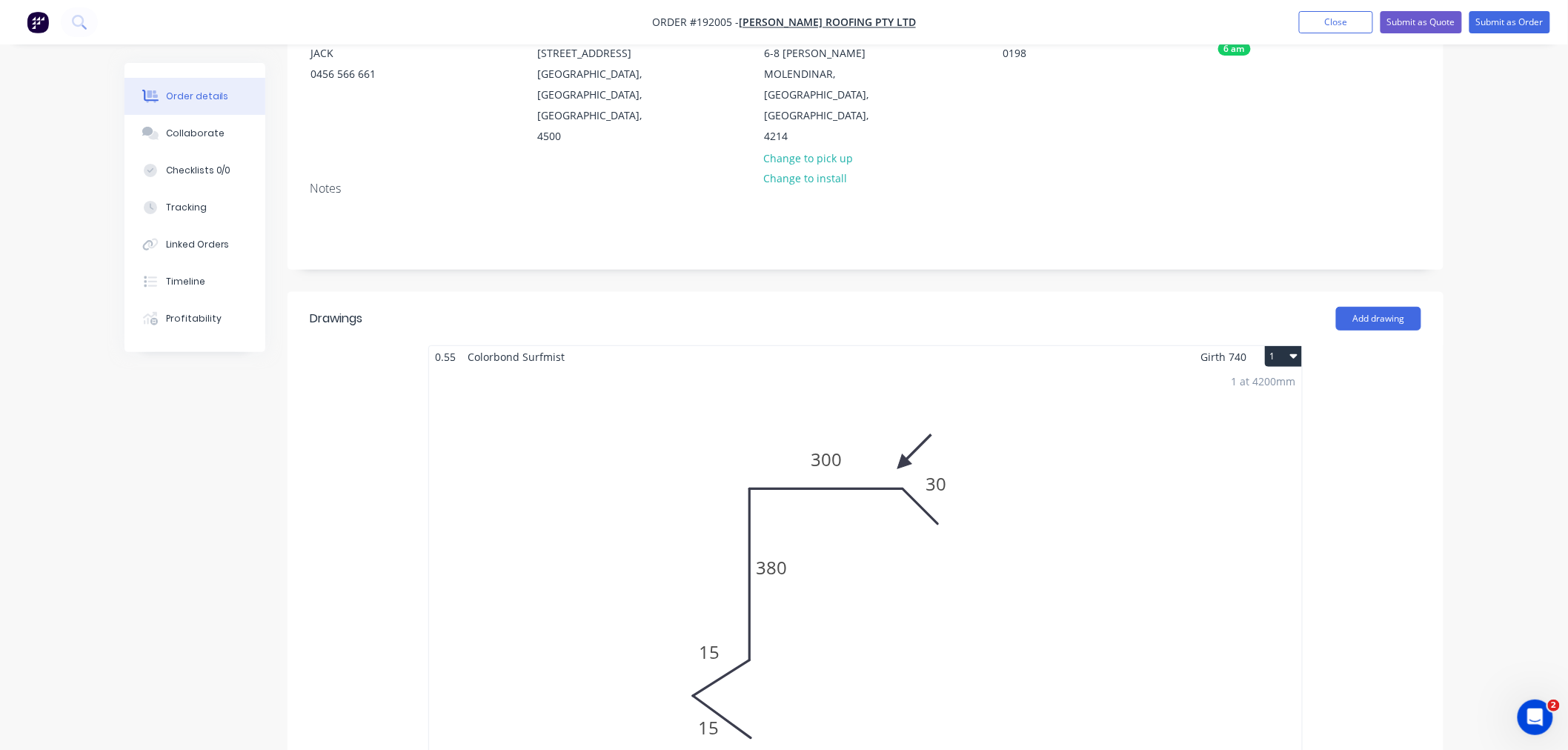
click at [1181, 519] on div "Order details Collaborate Checklists 0/0 Tracking Linked Orders Timeline Profit…" at bounding box center [784, 643] width 1568 height 1615
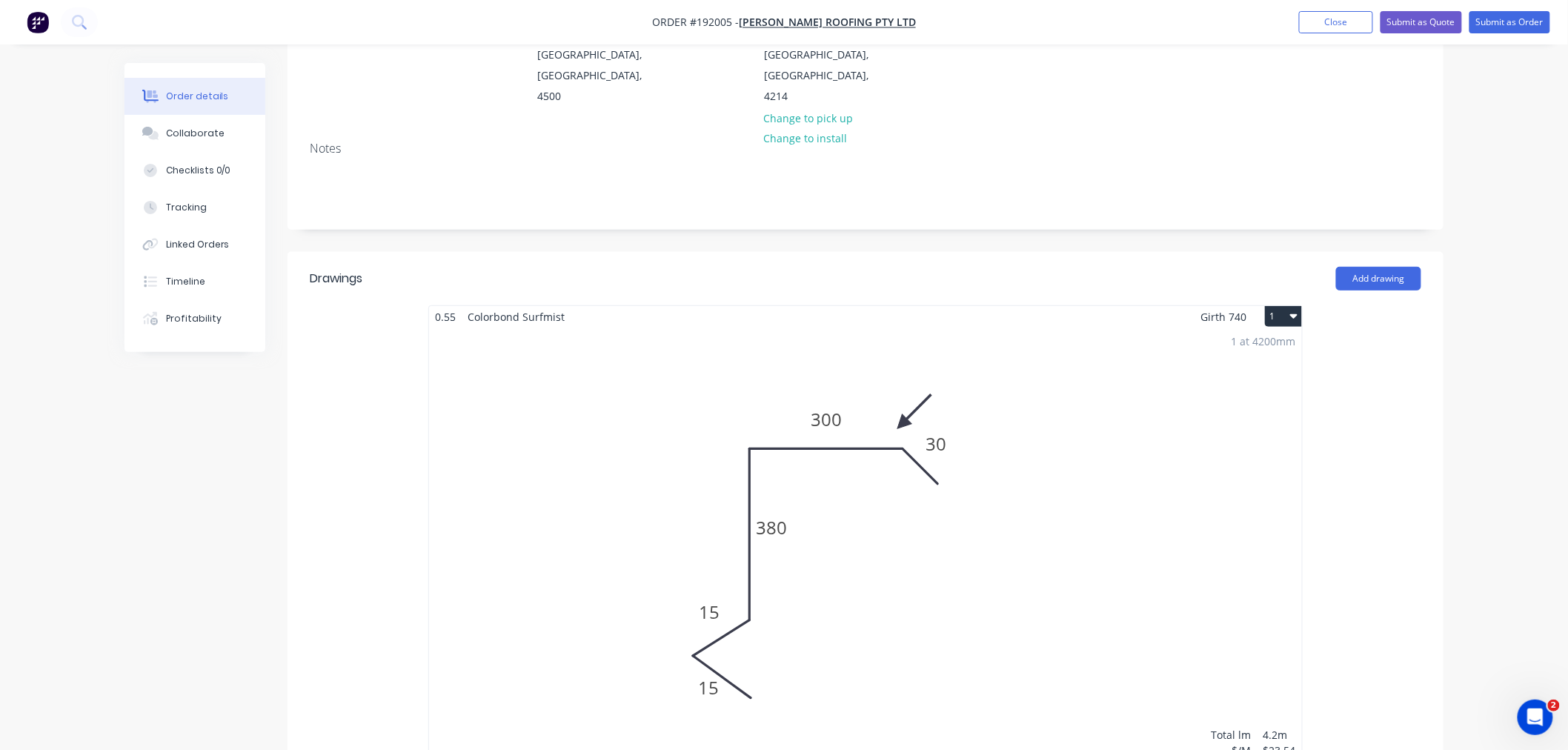
scroll to position [0, 0]
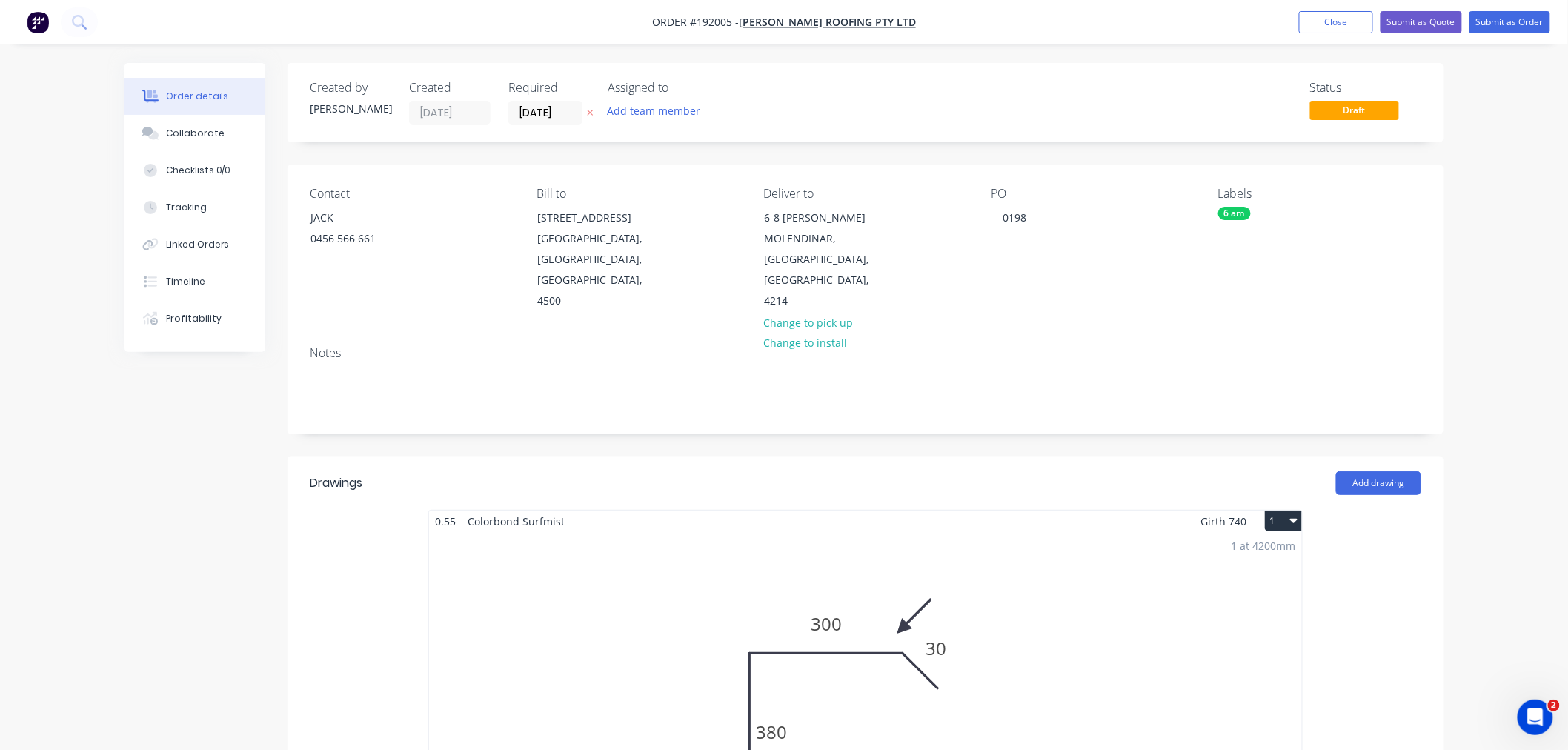
click at [1181, 21] on button "Submit as Order" at bounding box center [1509, 22] width 81 height 22
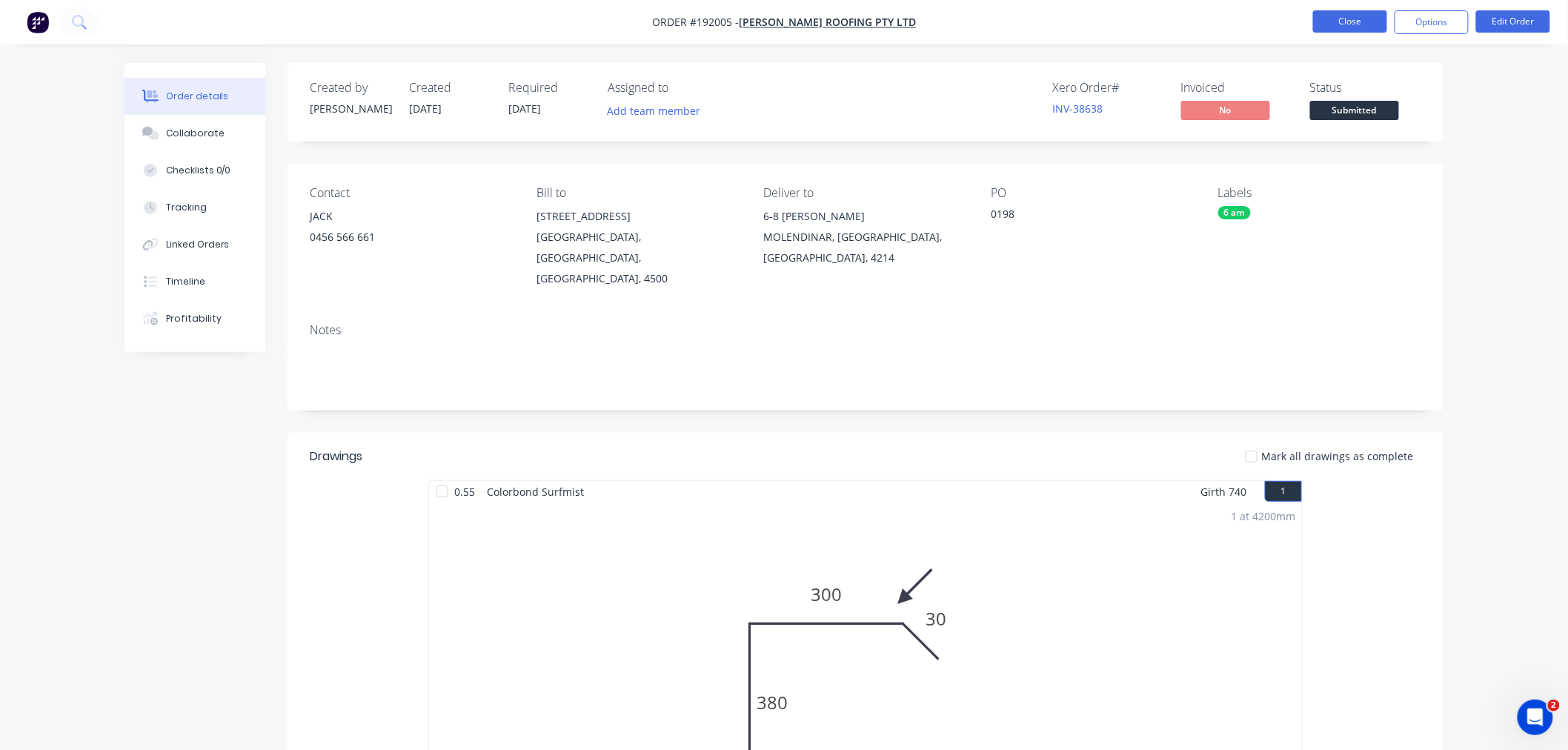
click at [1181, 25] on button "Close" at bounding box center [1350, 21] width 74 height 22
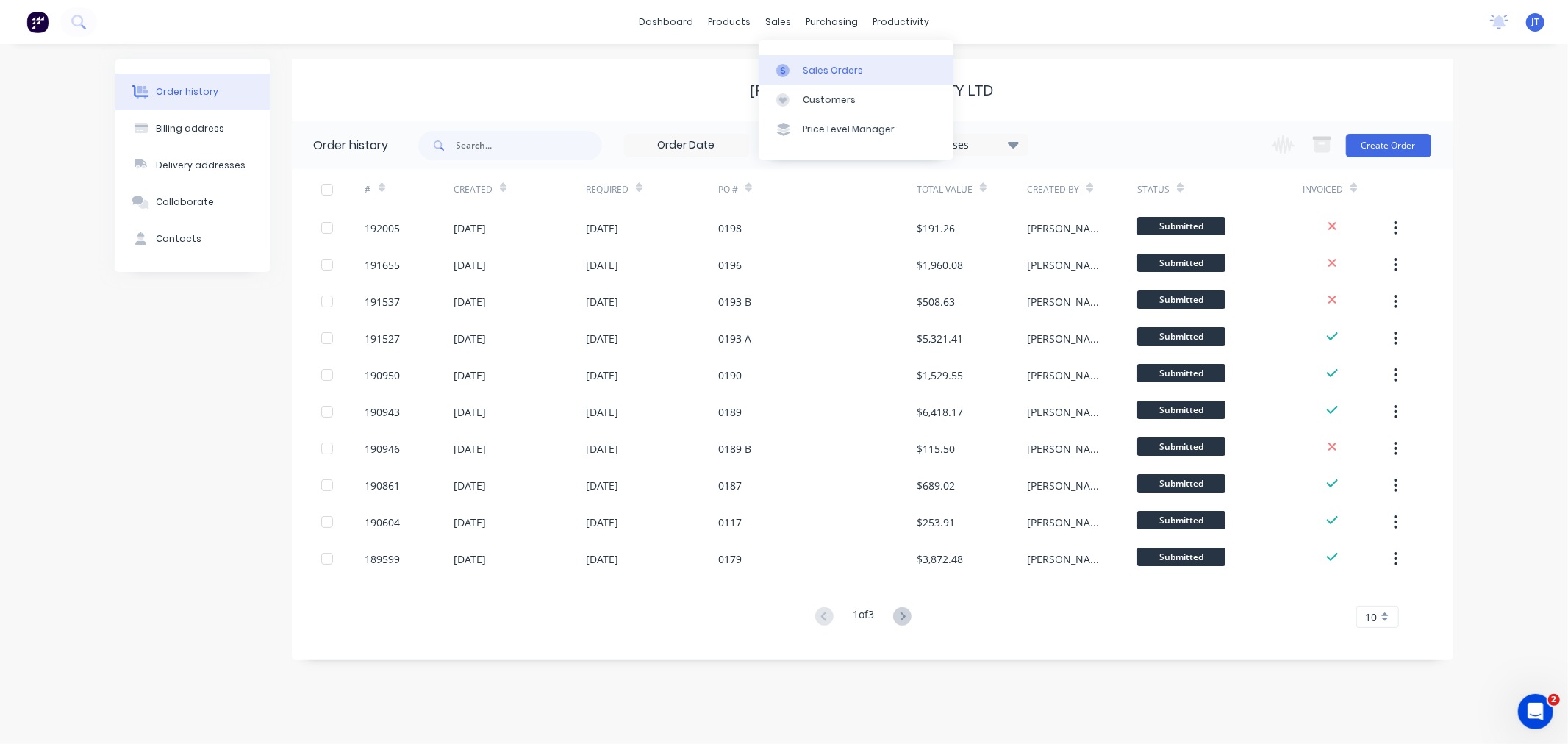
click at [815, 75] on div "Sales Orders" at bounding box center [833, 71] width 60 height 13
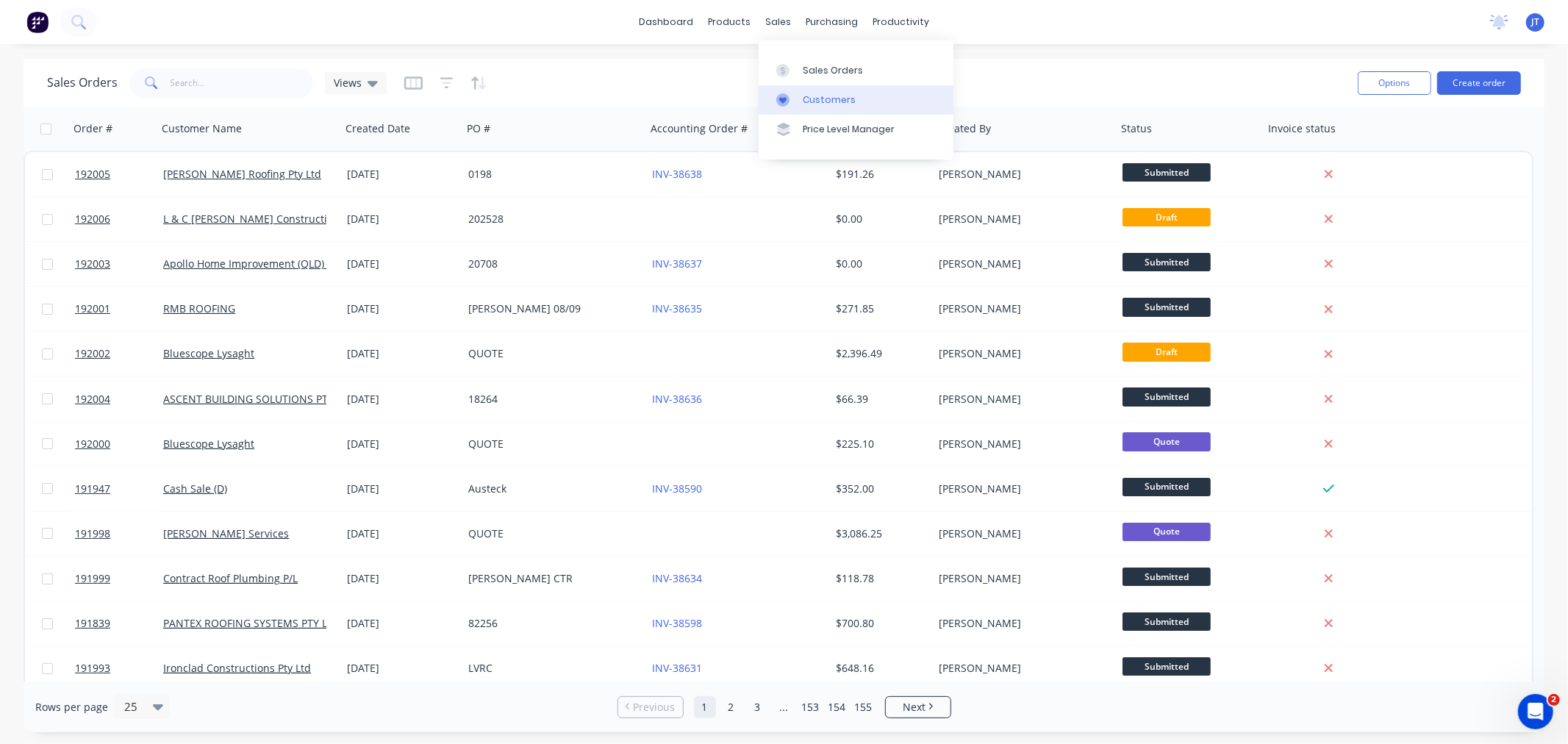
click at [803, 104] on div "Customers" at bounding box center [830, 100] width 53 height 13
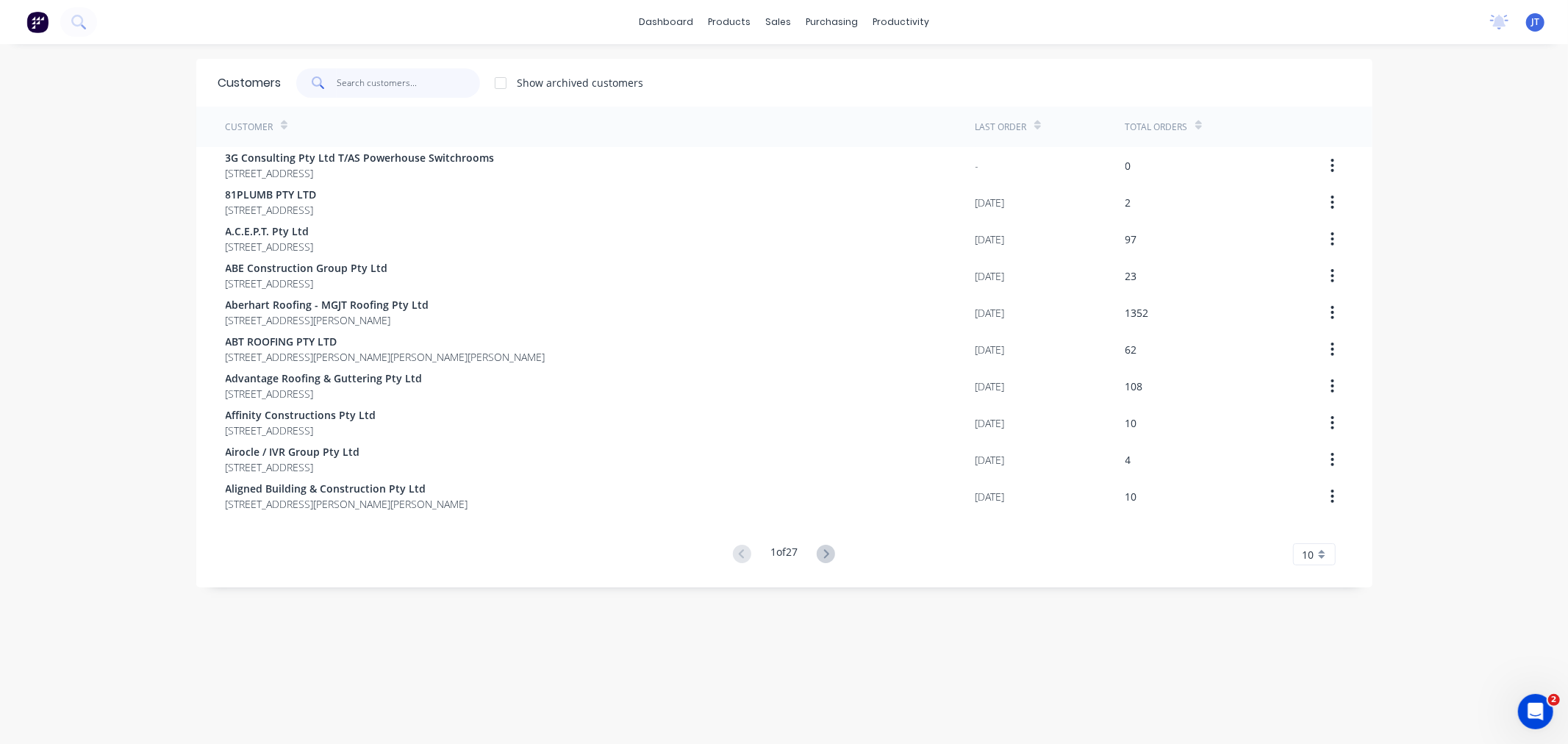
click at [406, 91] on input "text" at bounding box center [408, 83] width 143 height 29
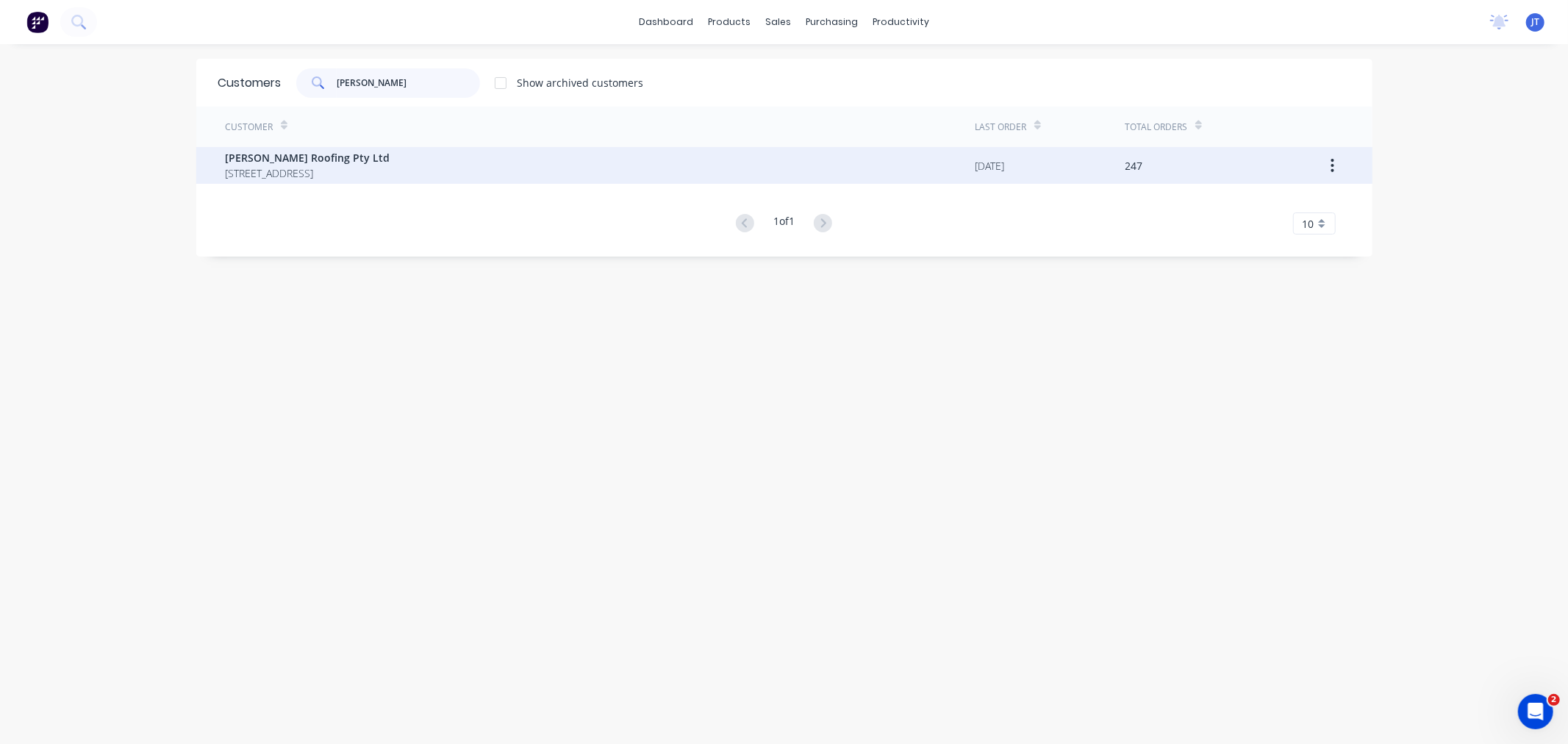
type input "simpson"
click at [391, 154] on span "[PERSON_NAME] Roofing Pty Ltd" at bounding box center [308, 157] width 165 height 15
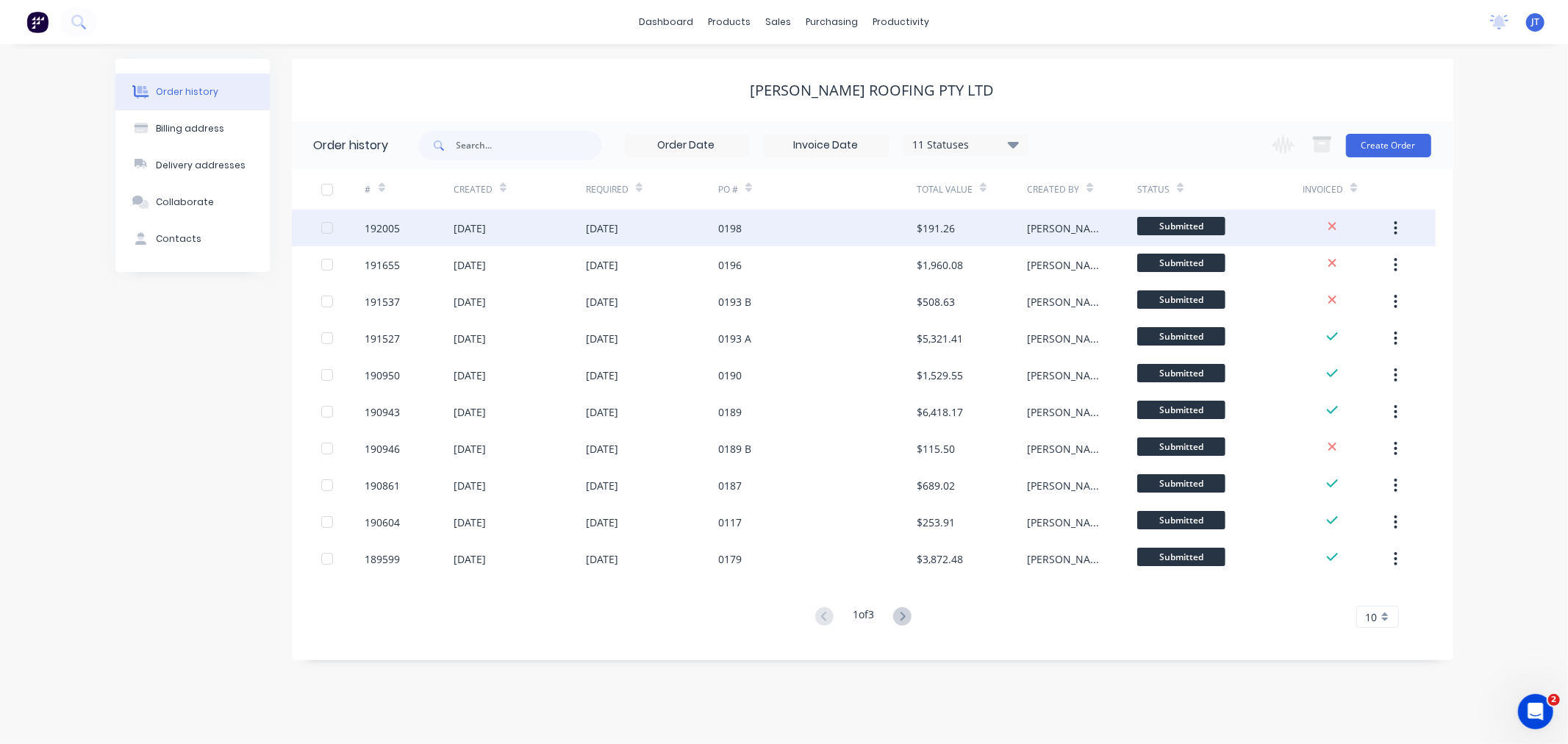
click at [376, 231] on div "192005" at bounding box center [383, 228] width 35 height 15
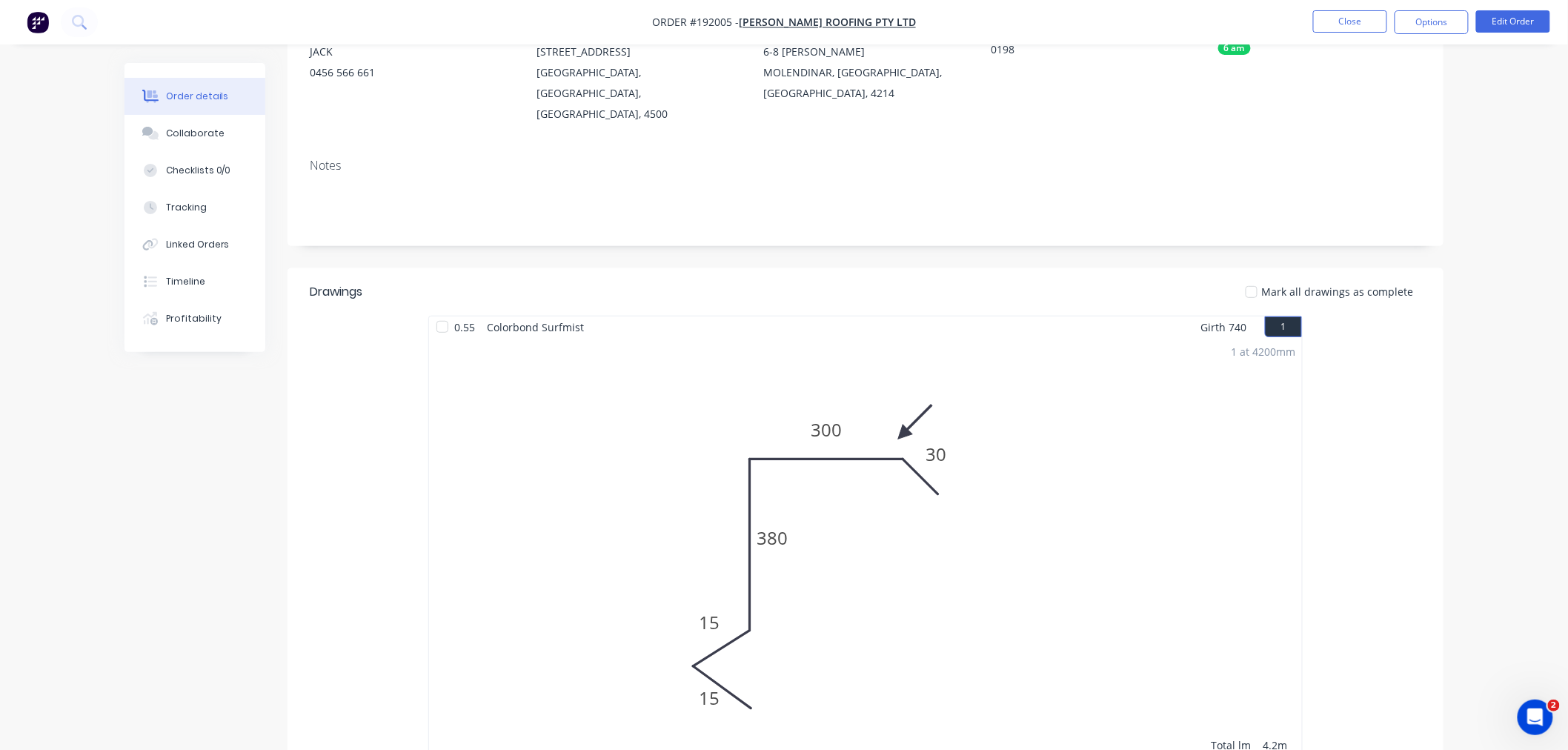
scroll to position [329, 0]
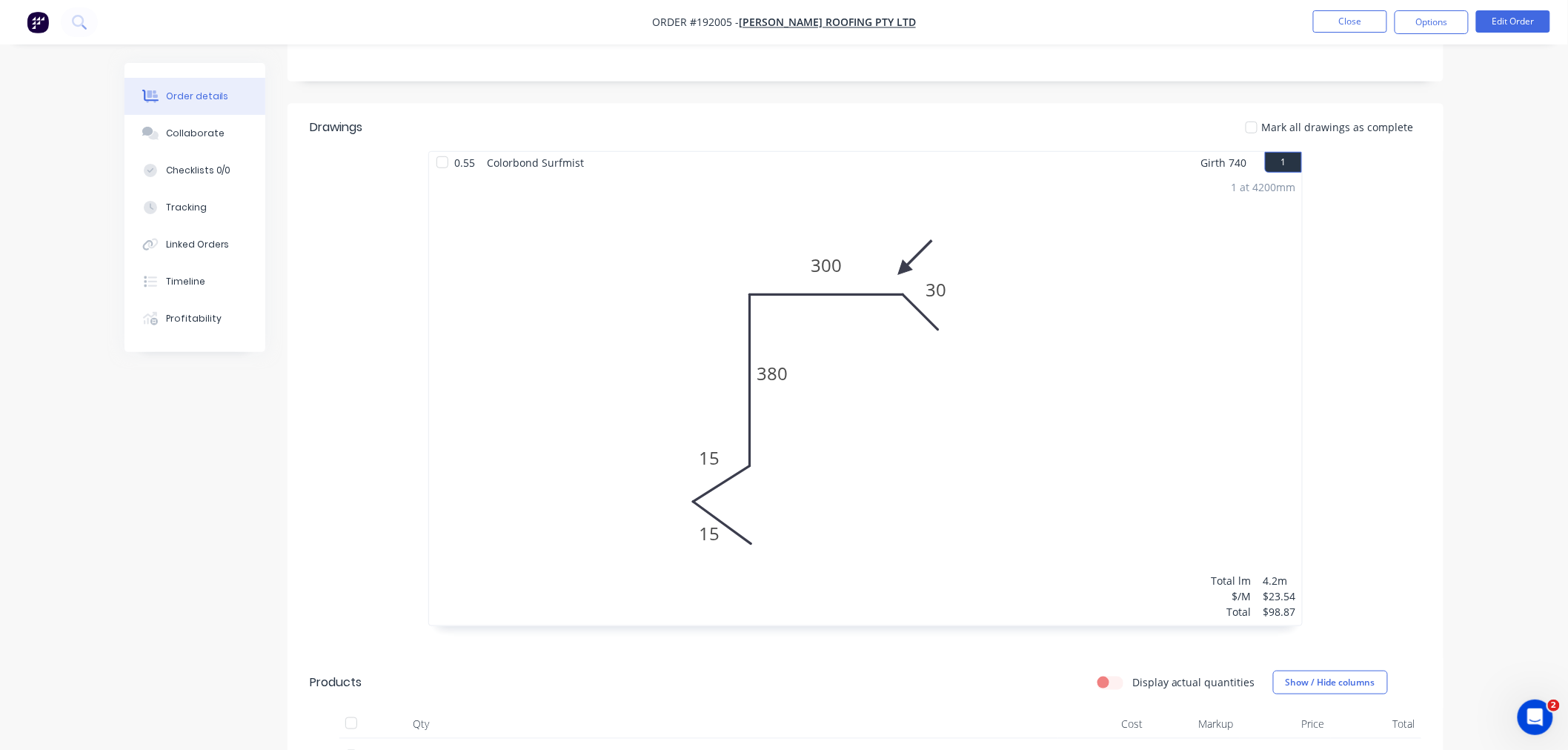
click at [1181, 457] on div "0.55 Colorbond Surfmist Girth 740 1 0 15 15 380 300 30 0 15 15 380 300 30 1 at …" at bounding box center [865, 403] width 1156 height 505
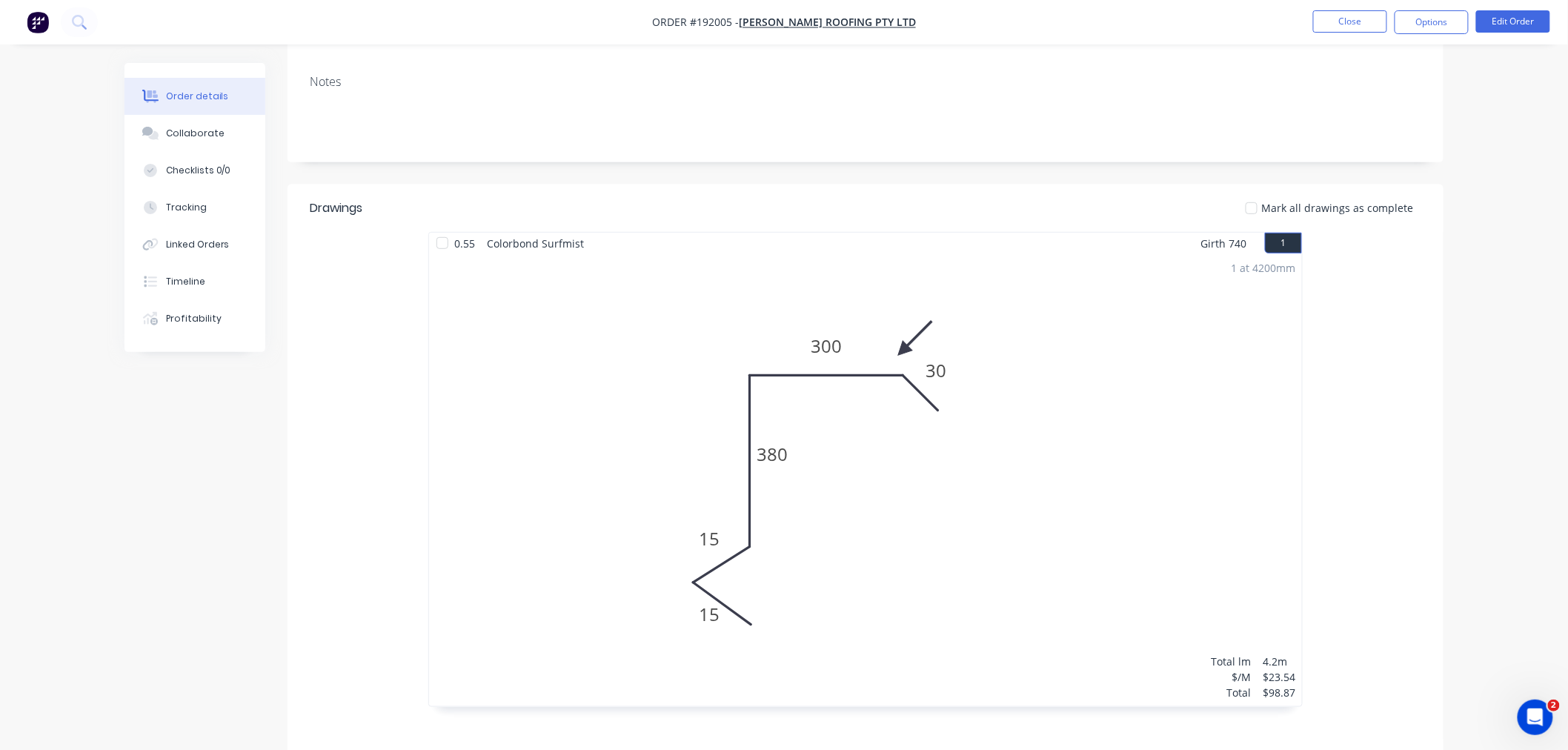
scroll to position [0, 0]
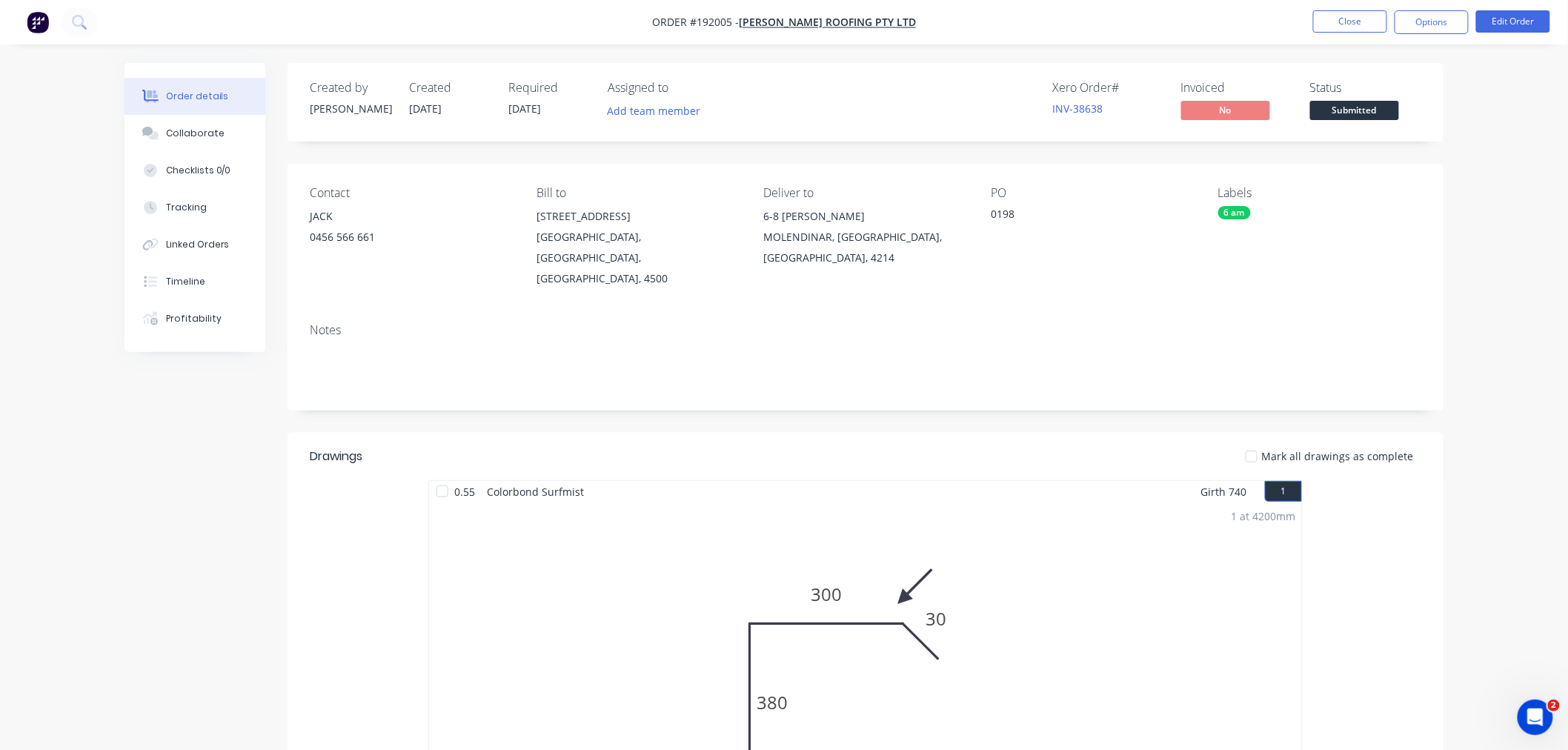
click at [1181, 299] on div "Order details Collaborate Checklists 0/0 Tracking Linked Orders Timeline Profit…" at bounding box center [784, 708] width 1568 height 1417
click at [1181, 19] on button "Options" at bounding box center [1432, 22] width 74 height 24
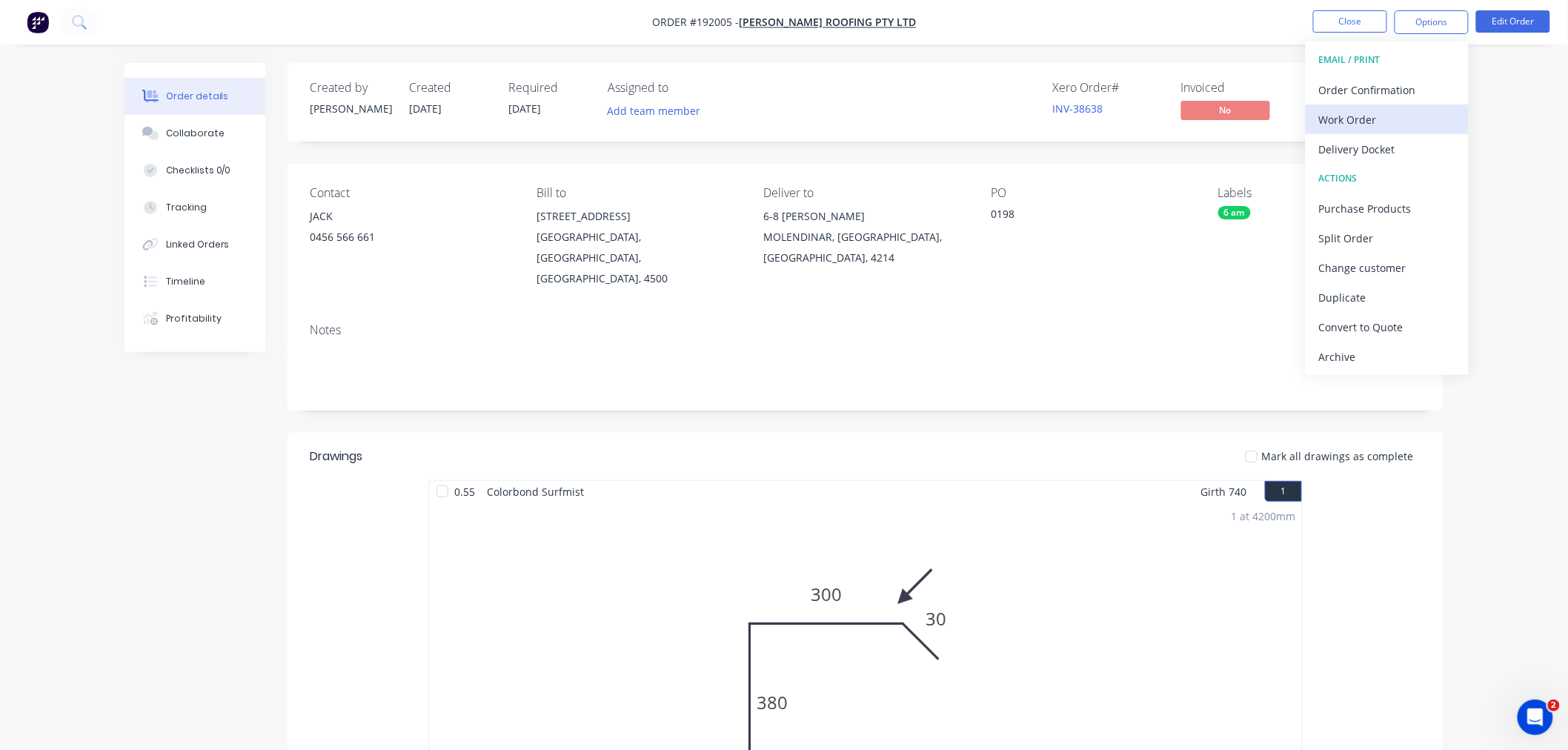
click at [1181, 117] on div "Work Order" at bounding box center [1387, 119] width 136 height 21
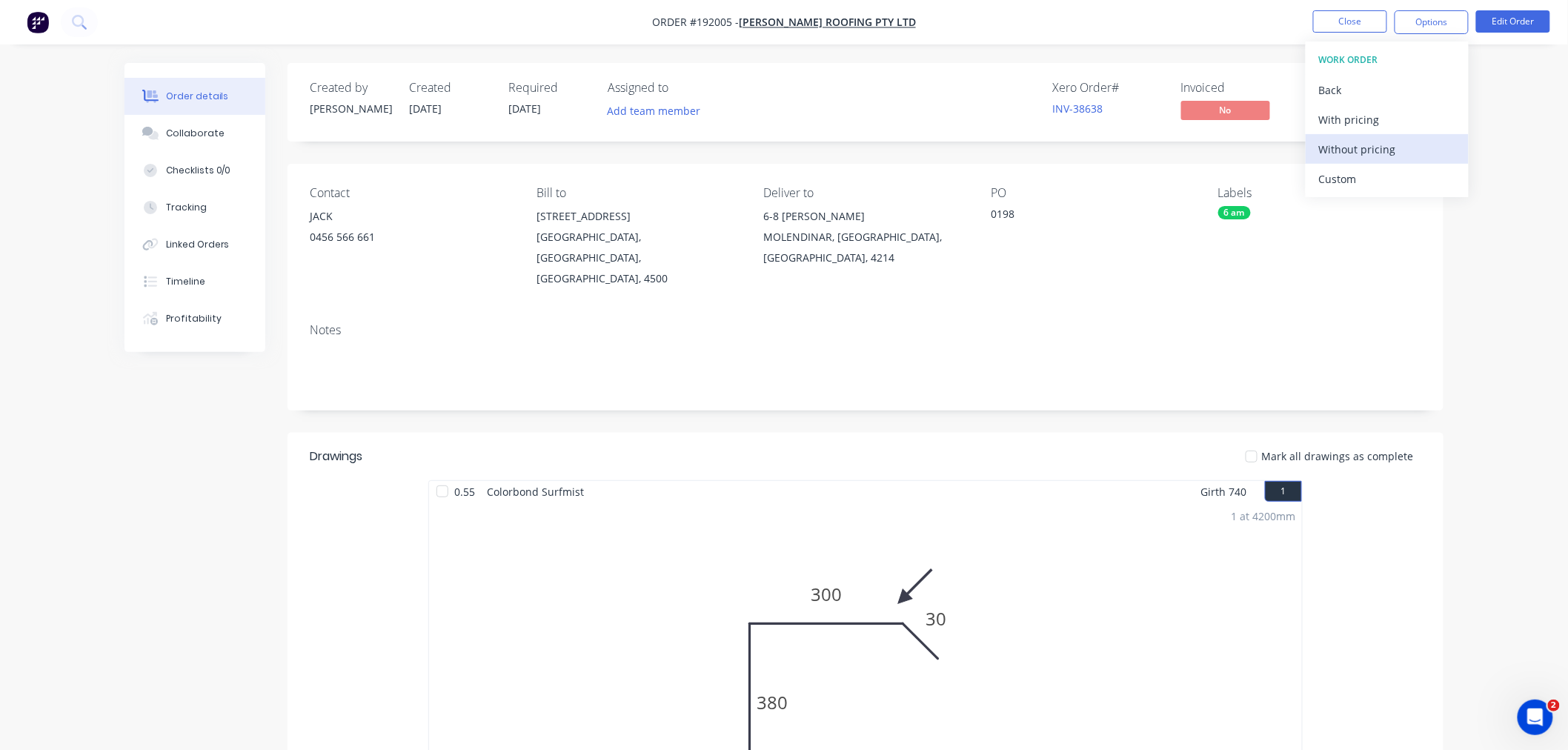
click at [1181, 148] on div "Without pricing" at bounding box center [1387, 149] width 136 height 21
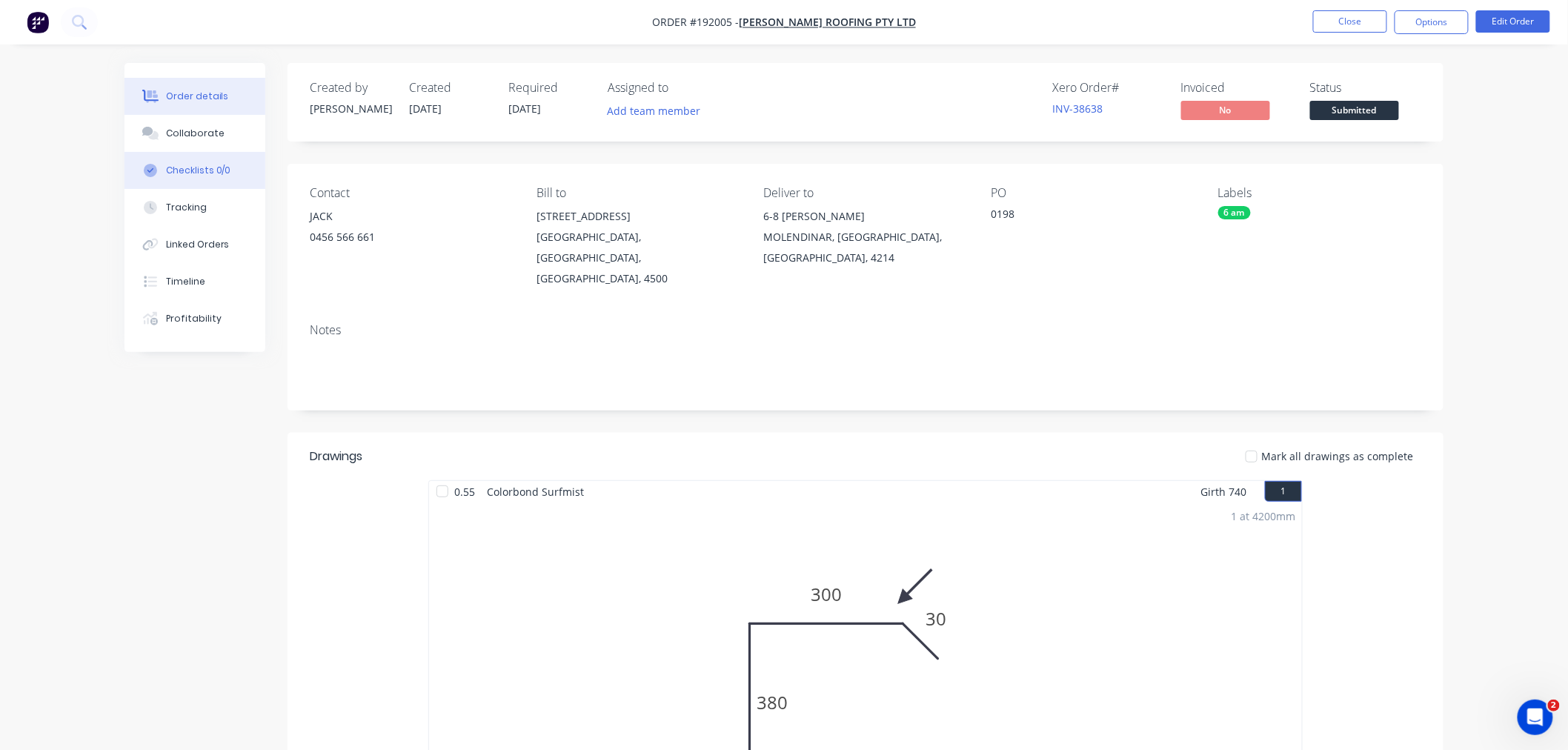
drag, startPoint x: 179, startPoint y: 477, endPoint x: 202, endPoint y: 166, distance: 311.8
click at [180, 477] on div "Created by Jeremy Created 08/09/25 Required 09/09/25 Assigned to Add team membe…" at bounding box center [784, 740] width 1319 height 1354
drag, startPoint x: 202, startPoint y: 432, endPoint x: 200, endPoint y: 446, distance: 14.1
click at [205, 437] on div "Created by Jeremy Created 08/09/25 Required 09/09/25 Assigned to Add team membe…" at bounding box center [784, 740] width 1319 height 1354
click at [1181, 20] on button "Close" at bounding box center [1350, 21] width 74 height 22
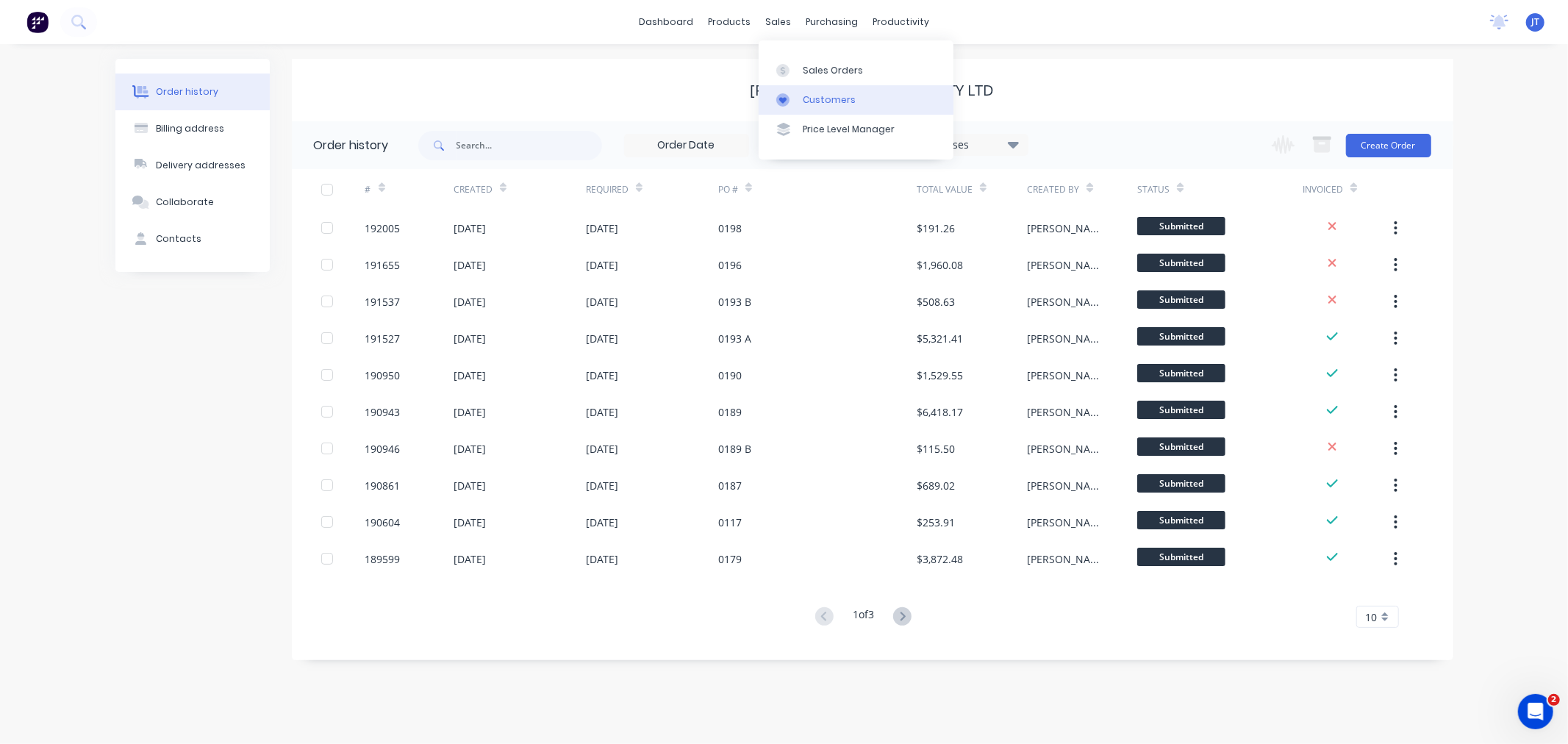
click at [887, 99] on link "Customers" at bounding box center [856, 100] width 195 height 29
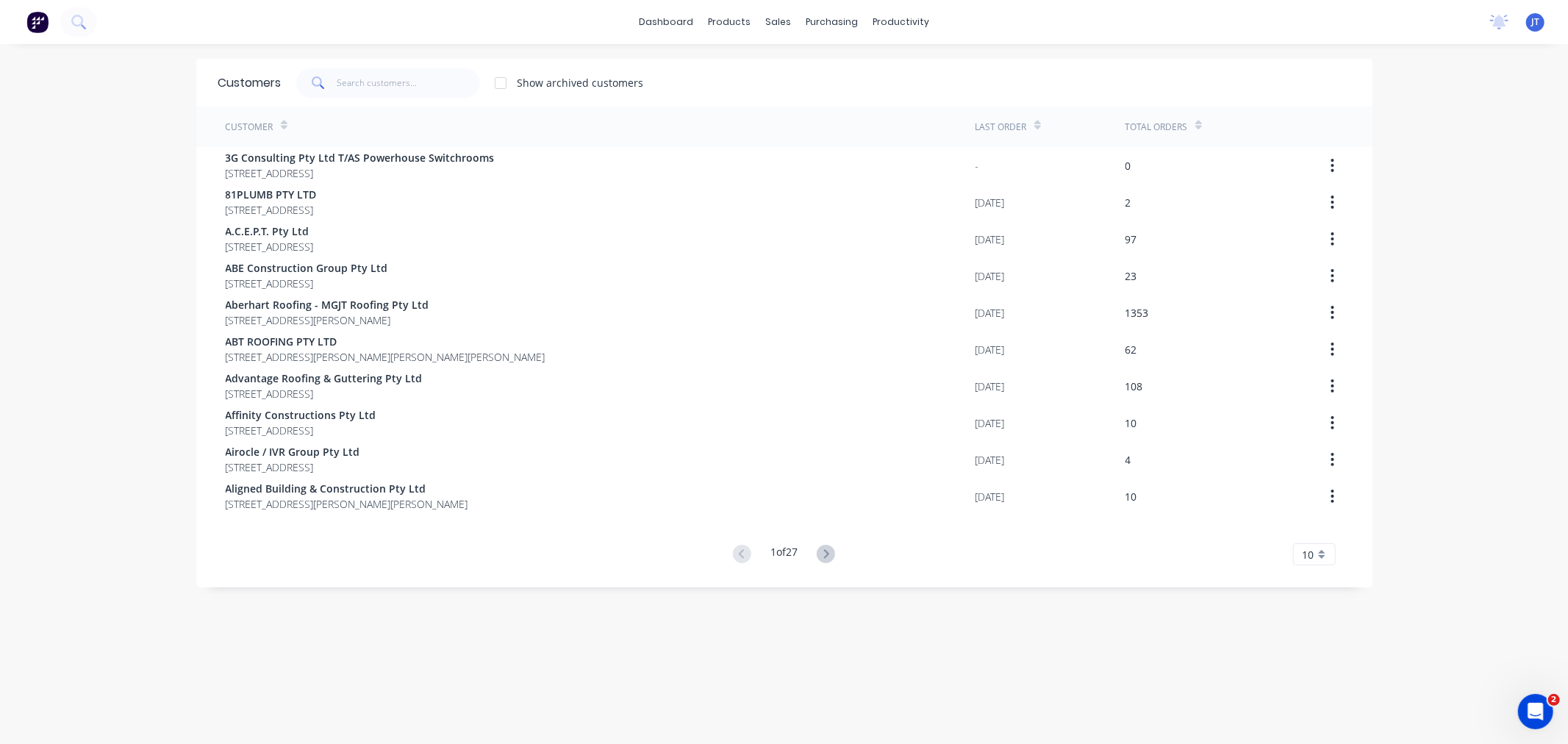
click at [1172, 322] on div "dashboard products sales purchasing productivity dashboard products Product Cat…" at bounding box center [784, 372] width 1568 height 744
click at [402, 82] on input "text" at bounding box center [408, 83] width 143 height 29
click at [392, 88] on input "text" at bounding box center [408, 83] width 143 height 29
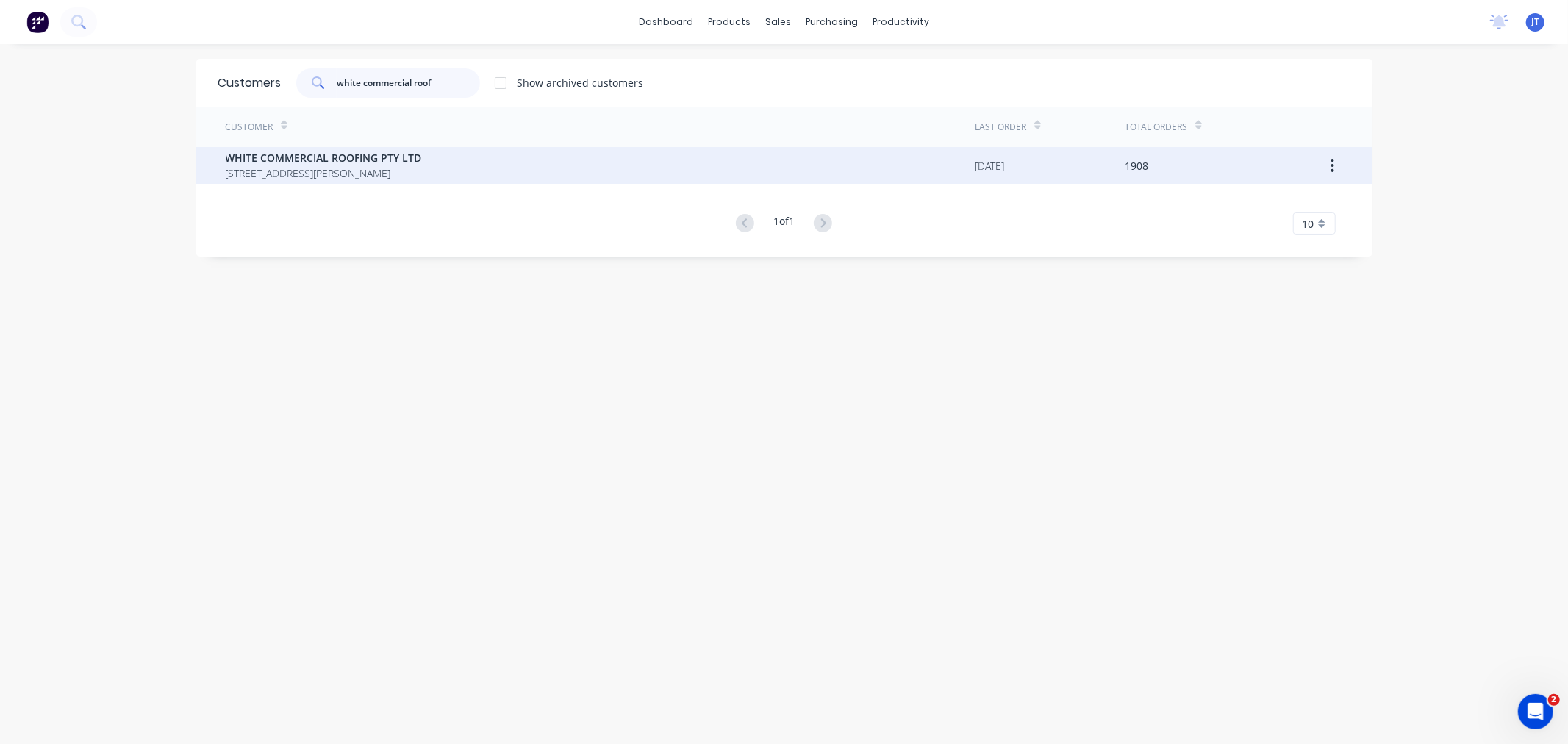
type input "white commercial roof"
click at [410, 165] on span "[STREET_ADDRESS][PERSON_NAME]" at bounding box center [324, 173] width 196 height 15
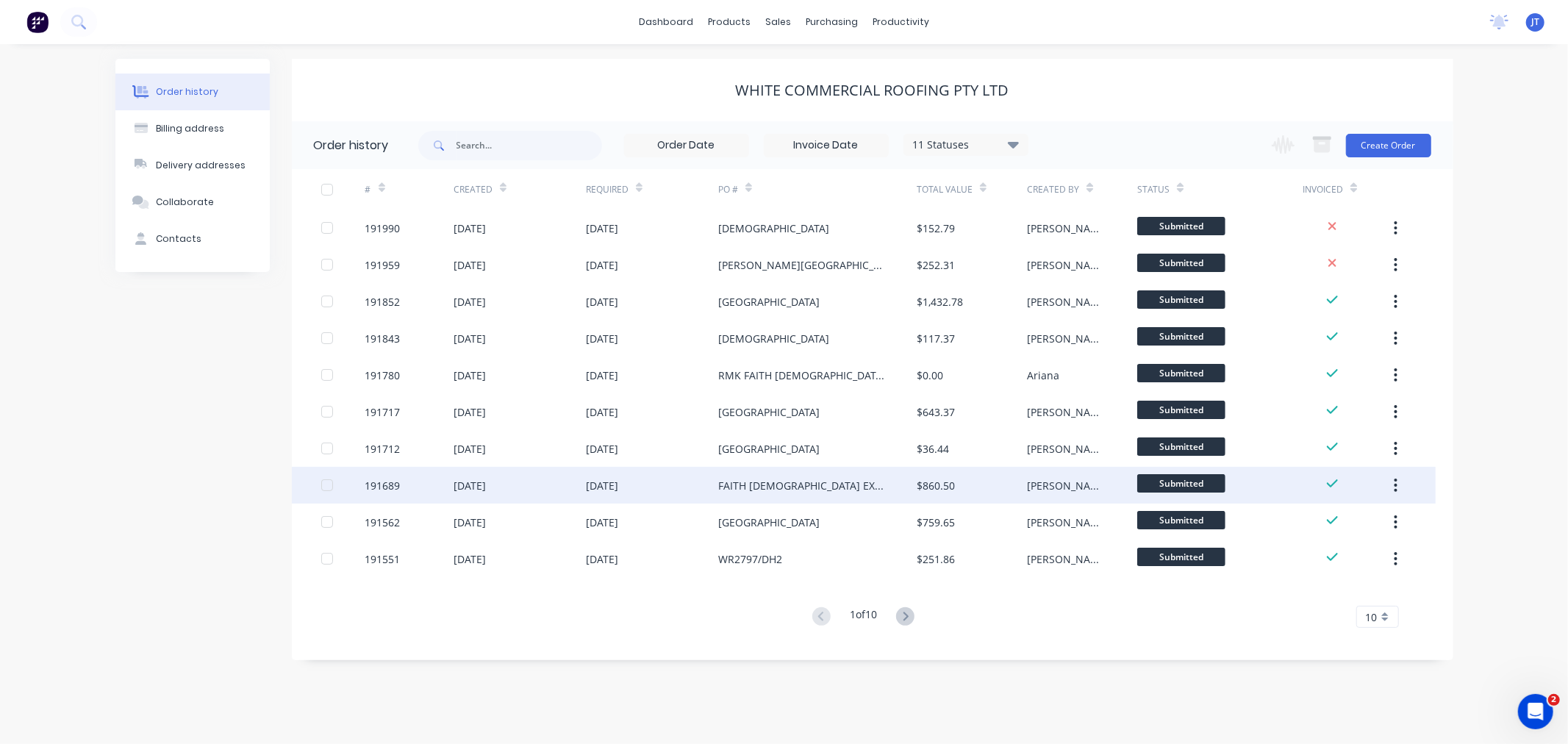
click at [380, 489] on div "191689" at bounding box center [383, 485] width 35 height 15
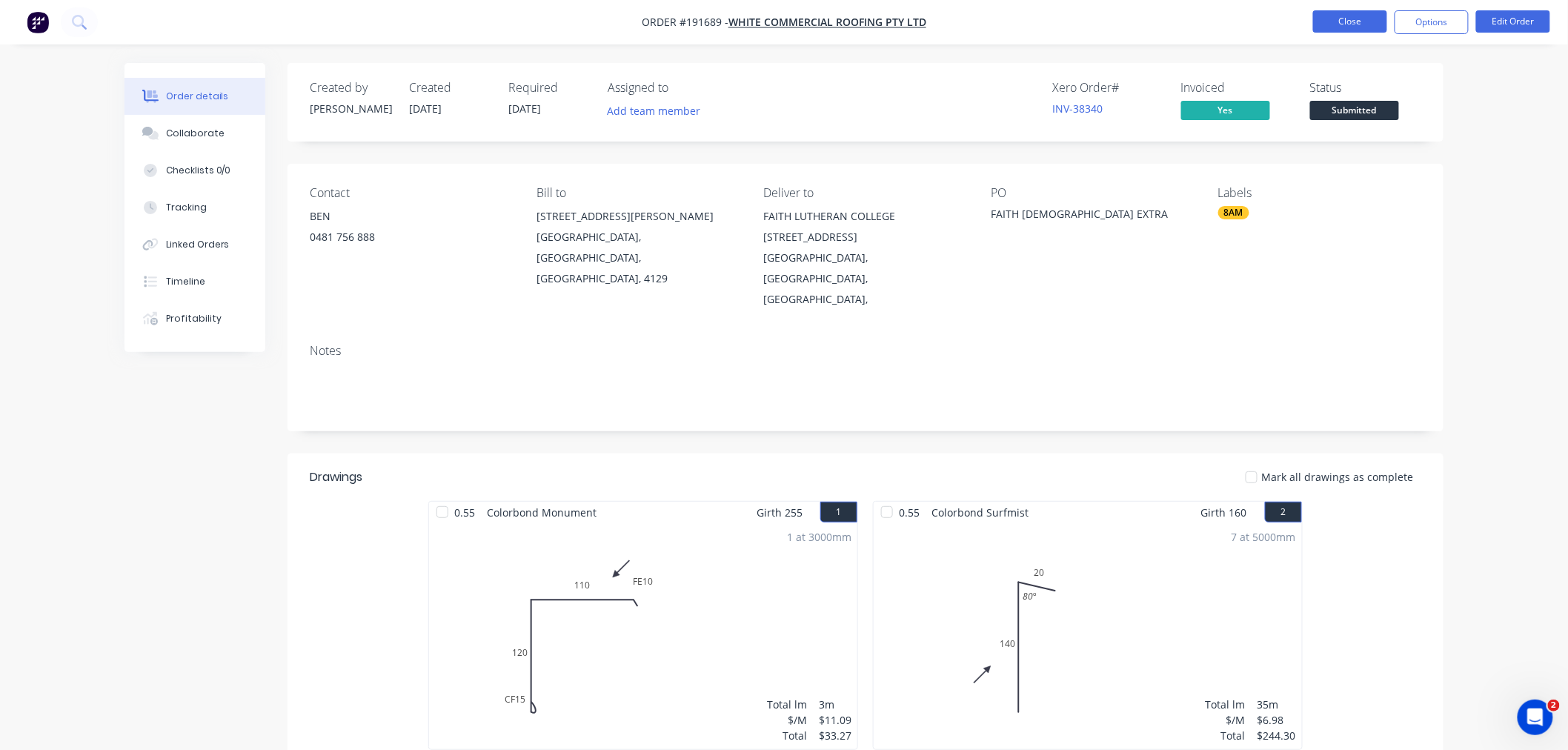
click at [1181, 15] on button "Close" at bounding box center [1350, 21] width 74 height 22
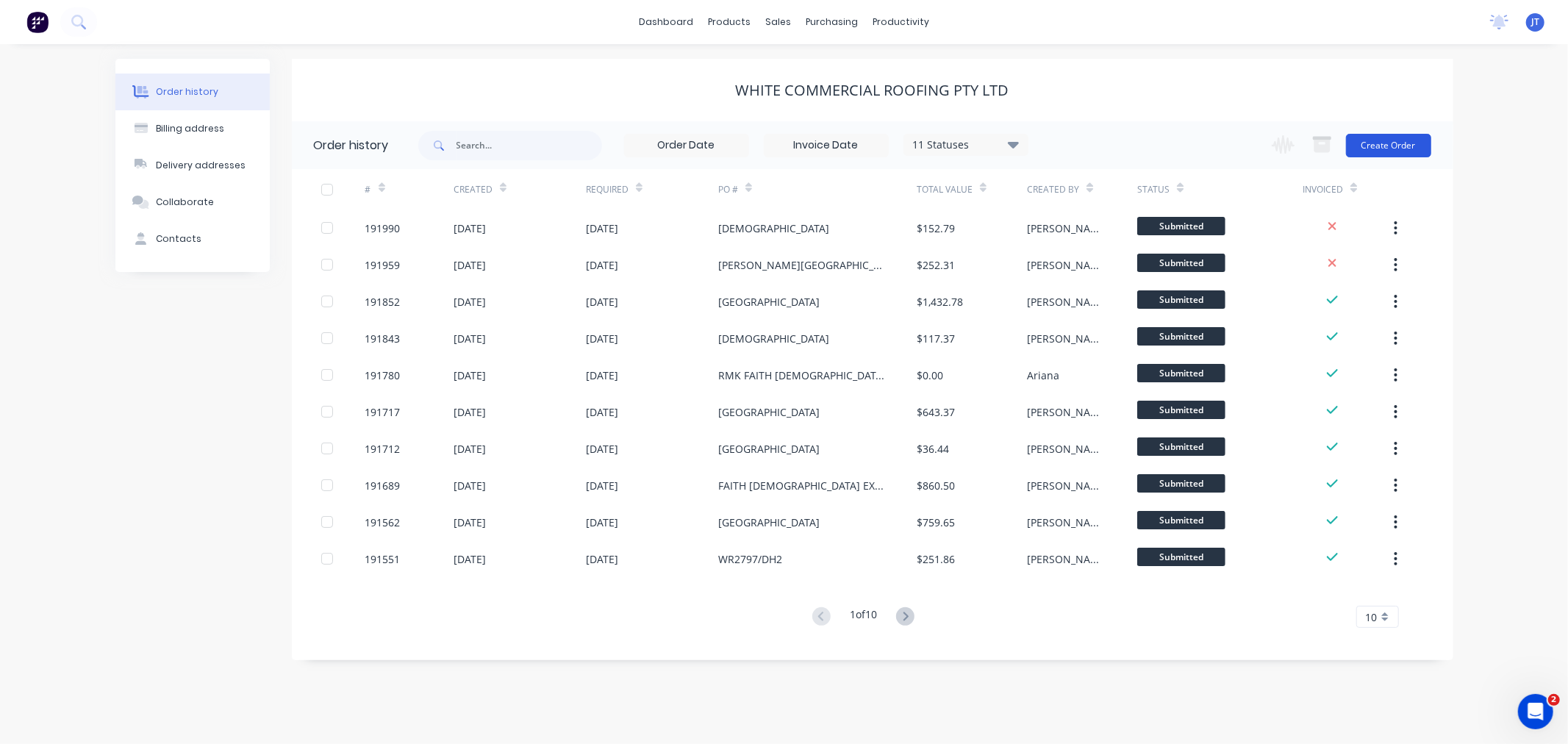
click at [1172, 144] on button "Create Order" at bounding box center [1389, 146] width 85 height 24
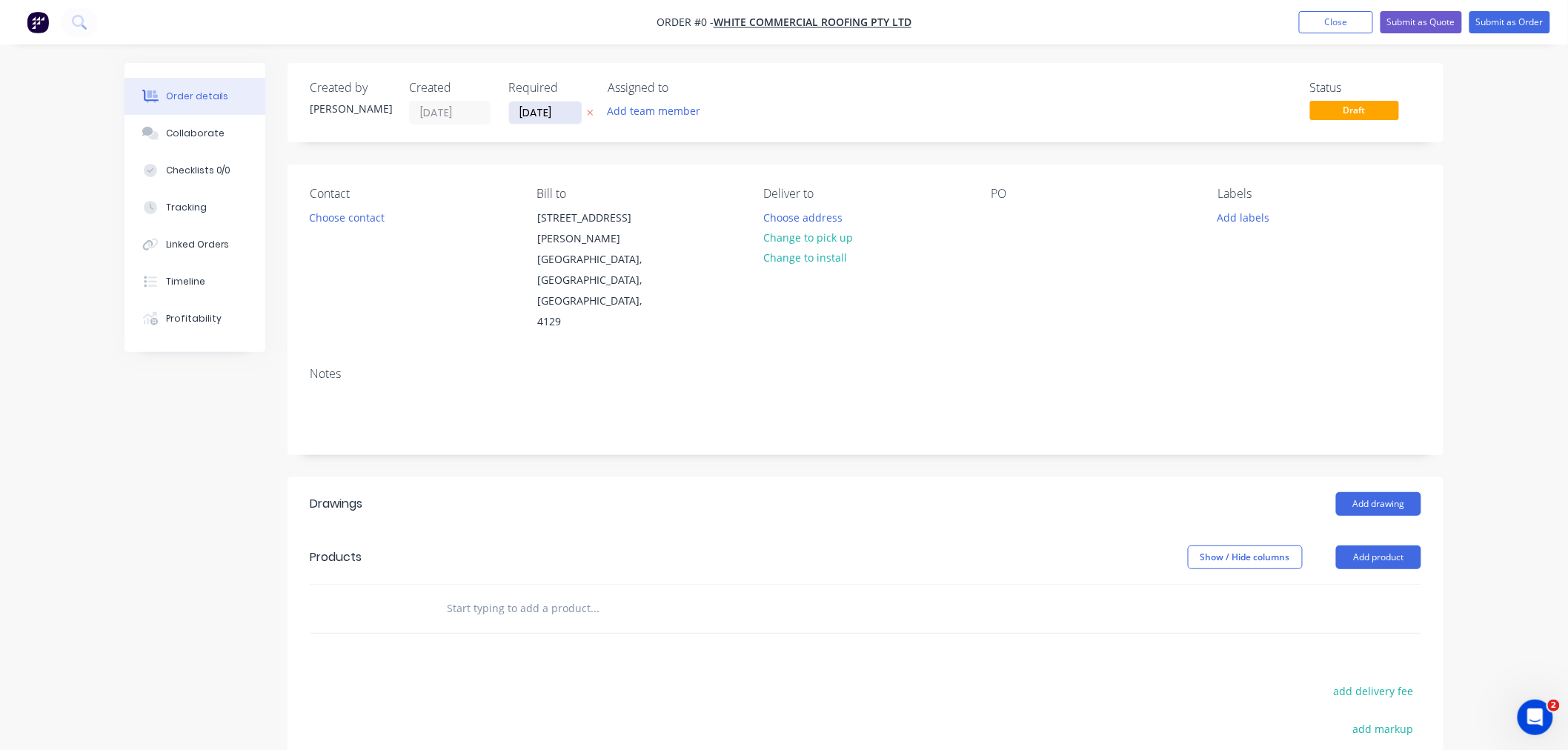
click at [537, 112] on input "[DATE]" at bounding box center [546, 113] width 73 height 22
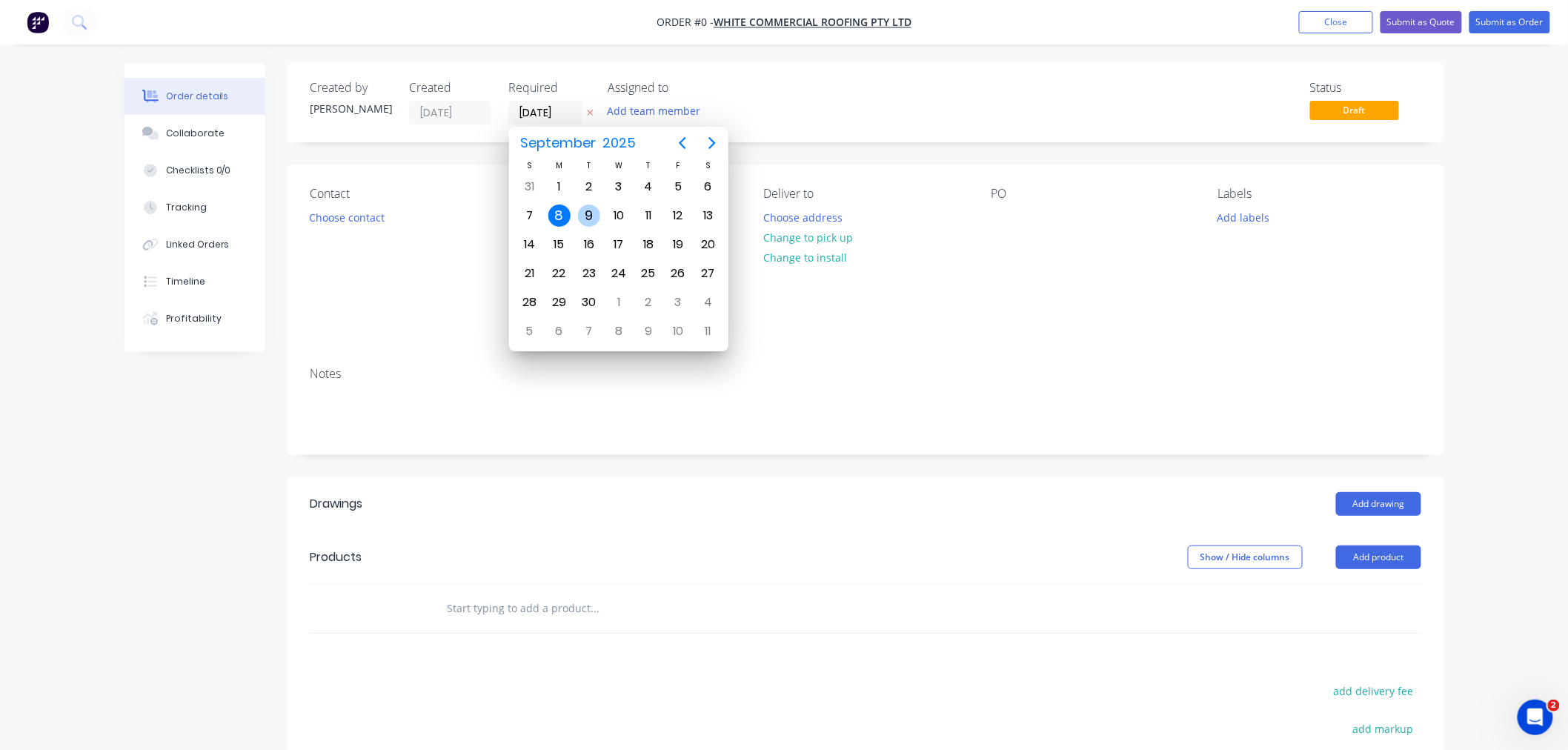
click at [586, 216] on div "9" at bounding box center [589, 216] width 22 height 22
type input "[DATE]"
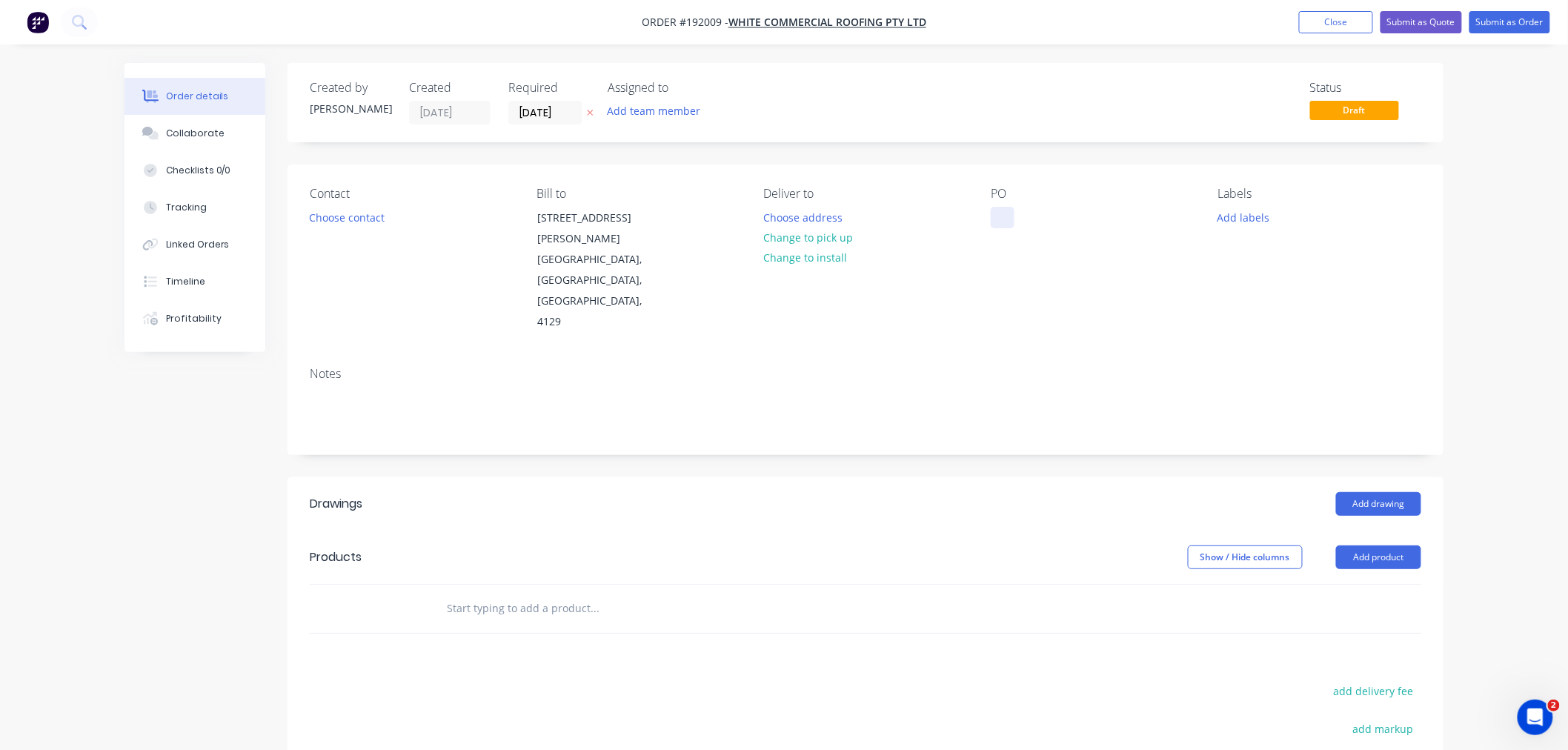
click at [1008, 216] on div at bounding box center [1002, 217] width 24 height 21
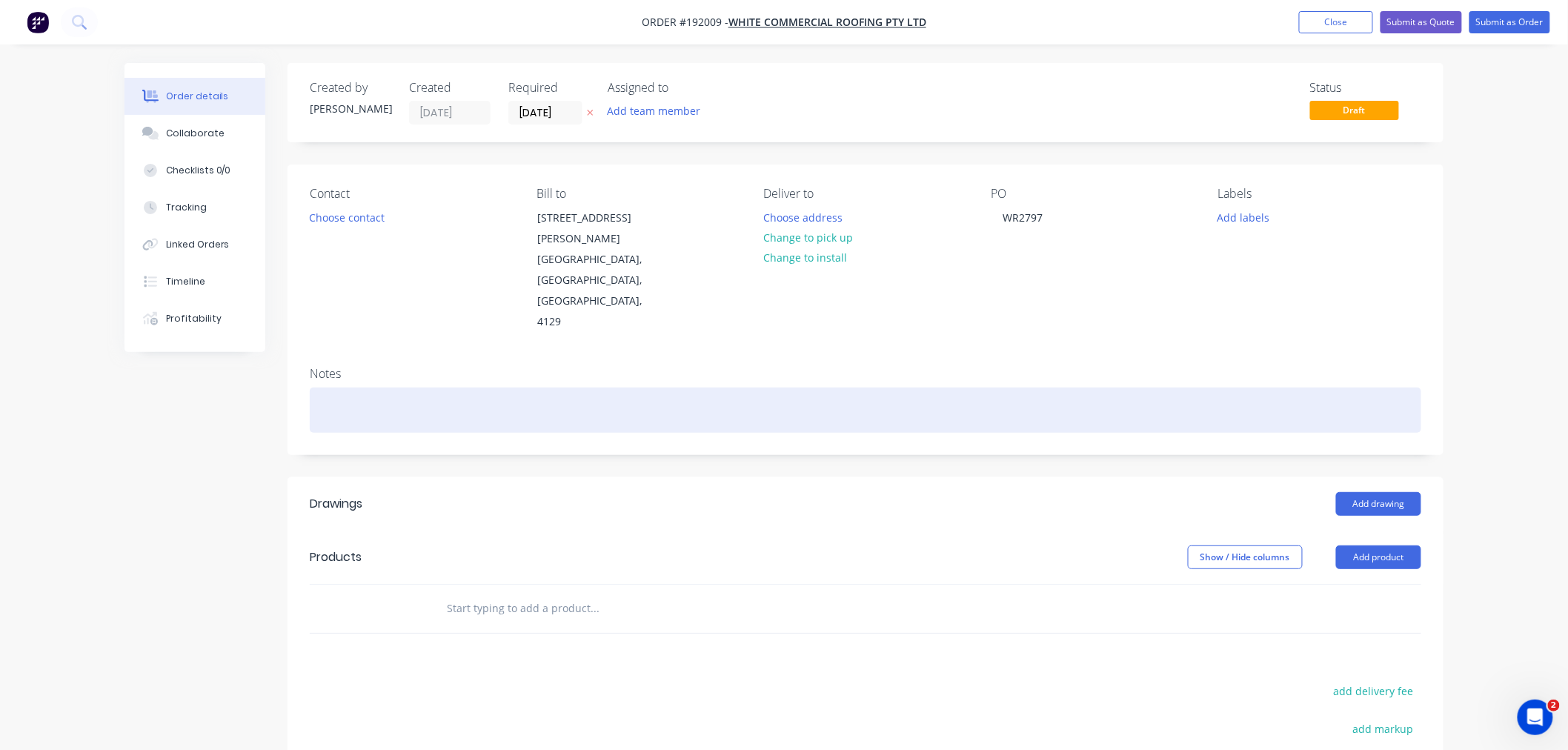
click at [1120, 388] on div at bounding box center [865, 410] width 1111 height 45
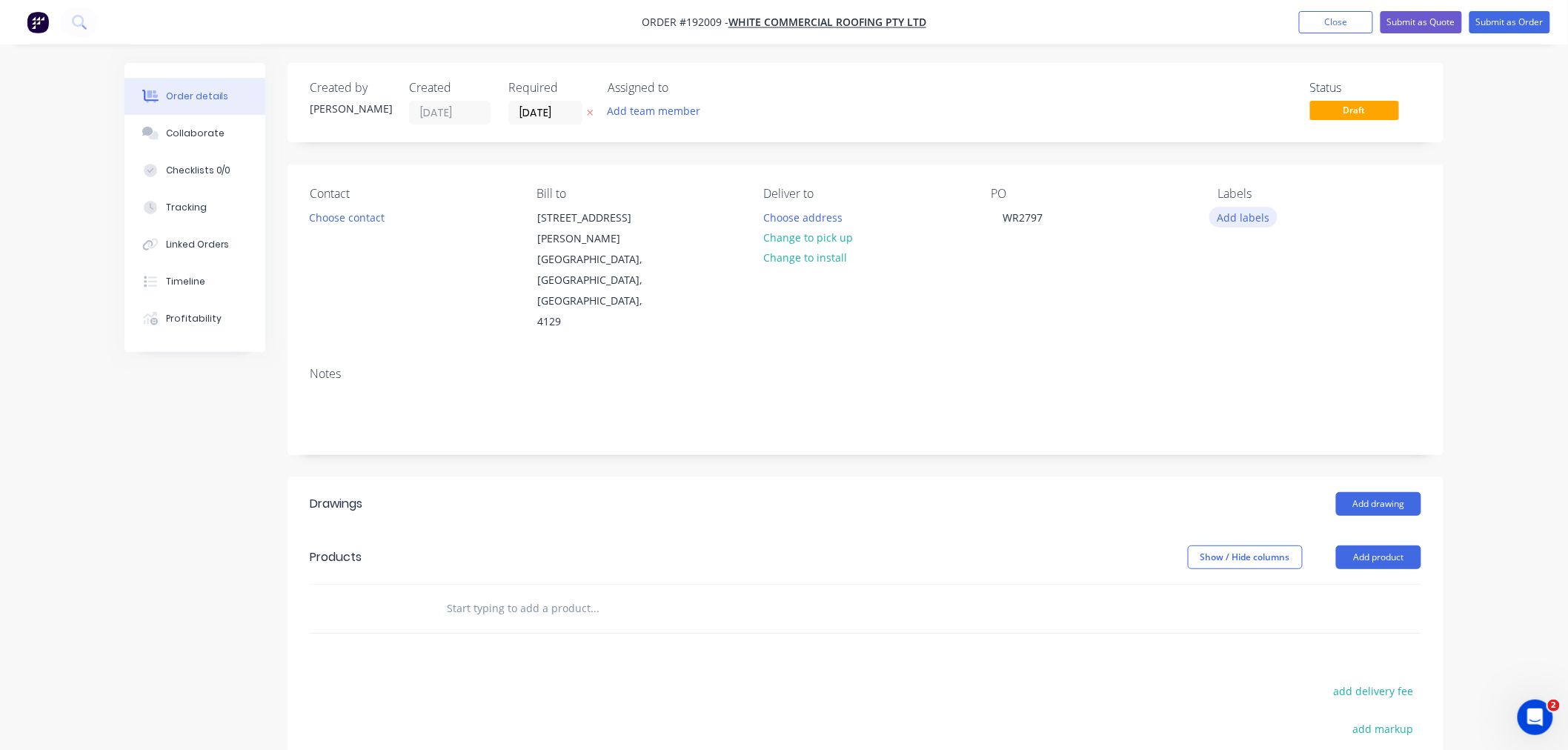
click at [1181, 223] on button "Add labels" at bounding box center [1243, 216] width 68 height 20
click at [1181, 320] on div "6:30 am" at bounding box center [1280, 317] width 45 height 16
click at [1181, 384] on div "Order details Collaborate Checklists 0/0 Tracking Linked Orders Timeline Profit…" at bounding box center [784, 505] width 1568 height 1011
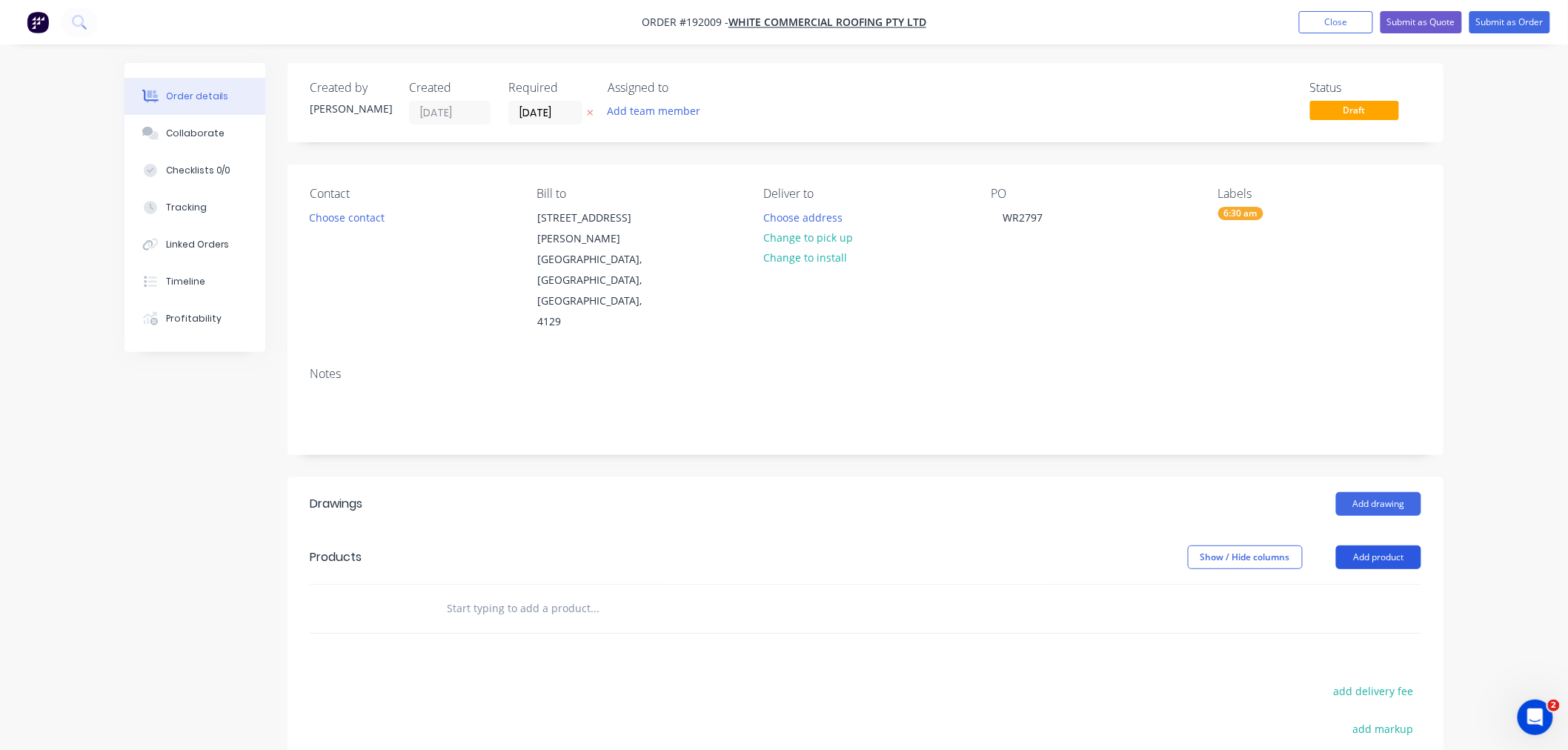
click at [1181, 545] on button "Add product" at bounding box center [1378, 557] width 85 height 24
click at [1181, 454] on div "Order details Collaborate Checklists 0/0 Tracking Linked Orders Timeline Profit…" at bounding box center [784, 505] width 1568 height 1011
click at [369, 218] on button "Choose contact" at bounding box center [347, 216] width 91 height 20
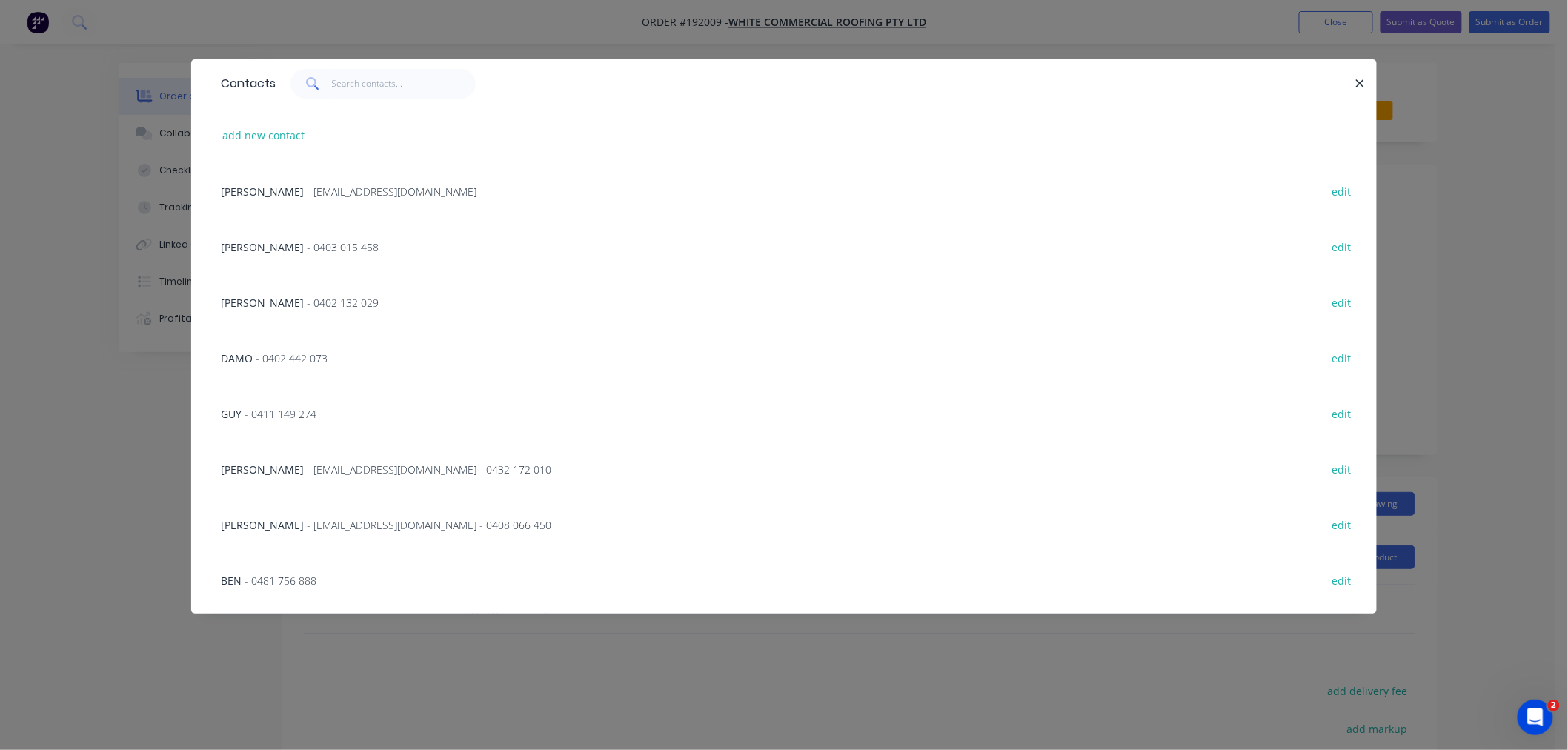
click at [320, 248] on div "ERIC - 0403 015 458 edit" at bounding box center [784, 246] width 1141 height 56
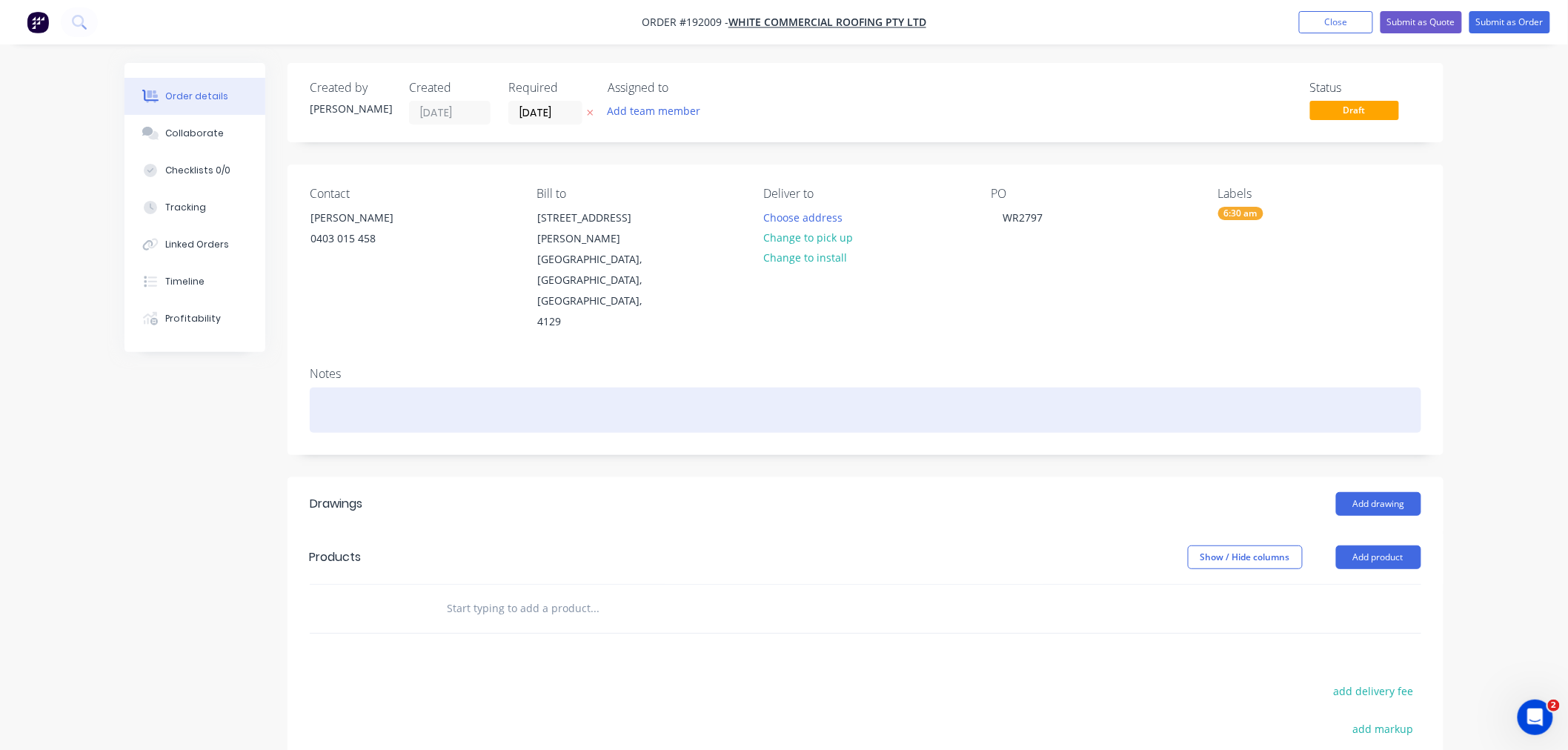
click at [484, 388] on div at bounding box center [865, 410] width 1111 height 45
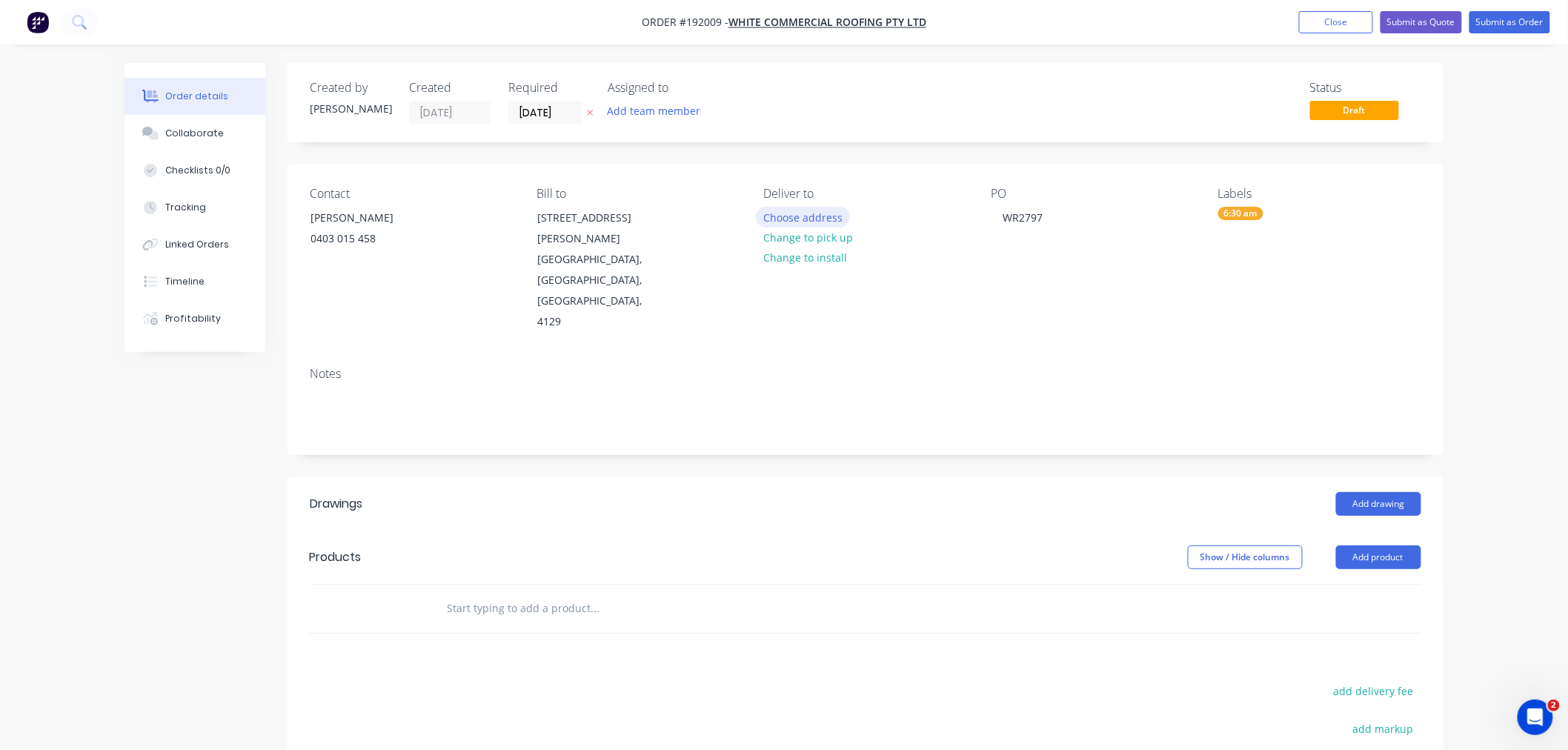
click at [807, 216] on button "Choose address" at bounding box center [804, 216] width 95 height 20
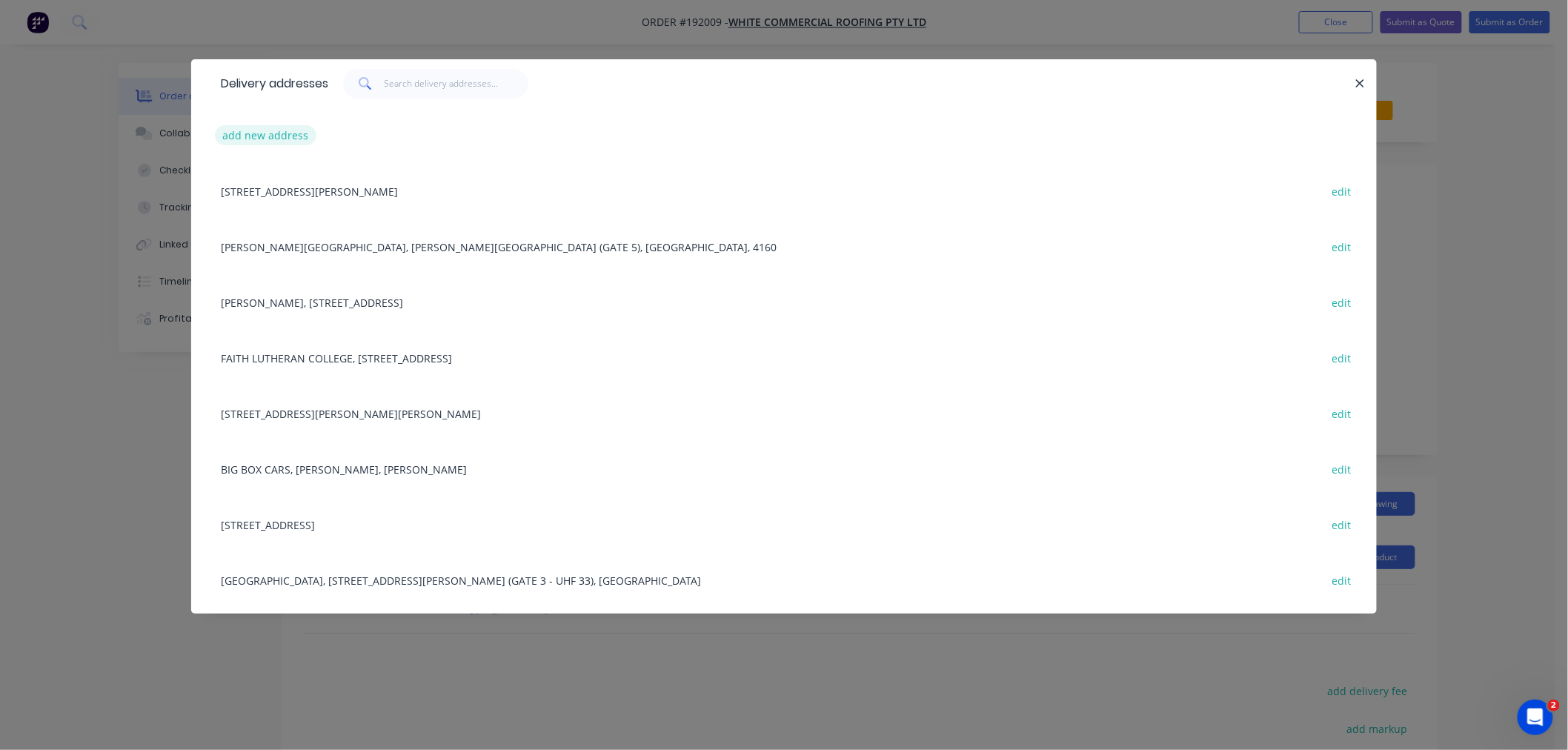
drag, startPoint x: 267, startPoint y: 125, endPoint x: 267, endPoint y: 137, distance: 12.0
click at [267, 137] on button "add new address" at bounding box center [265, 135] width 102 height 20
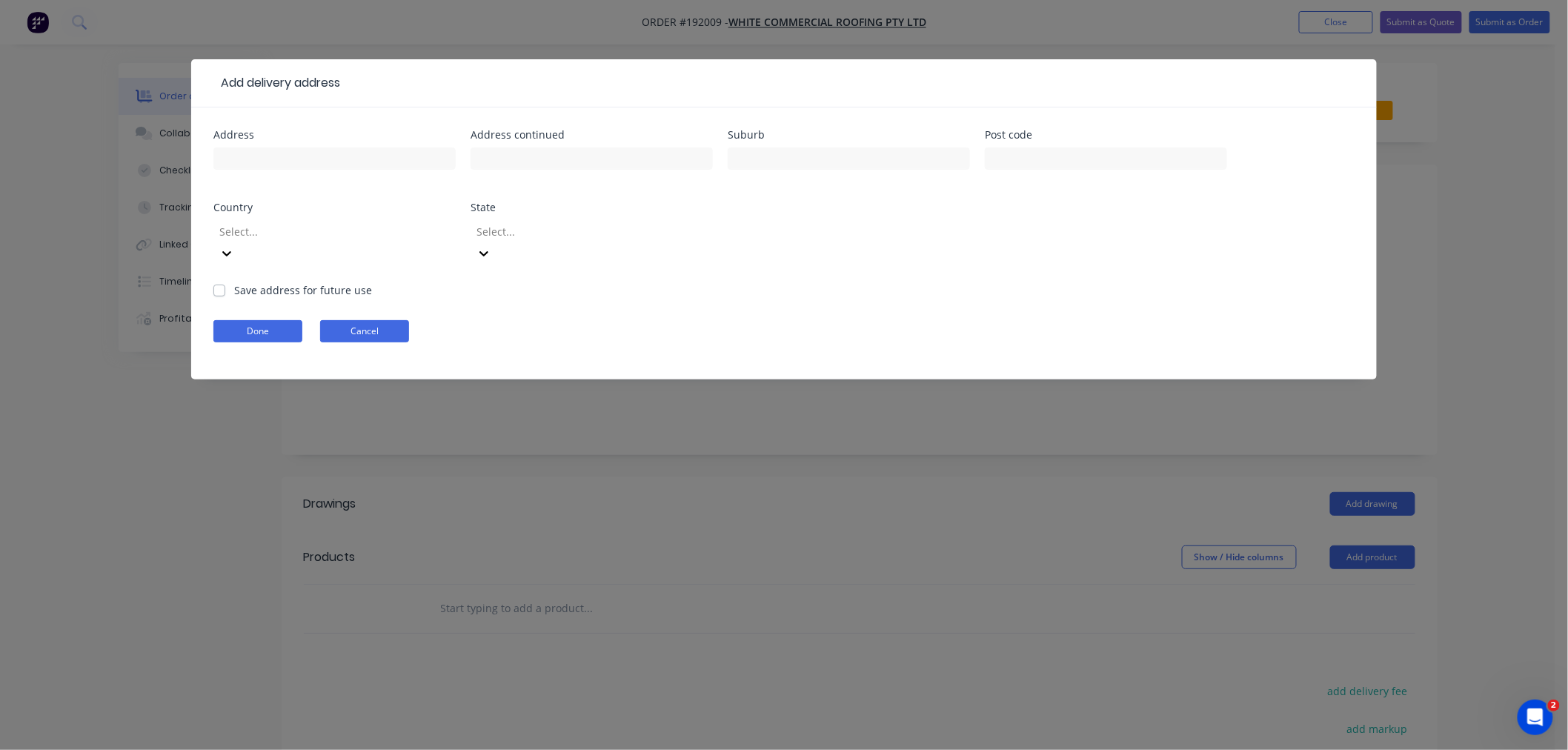
click at [375, 320] on button "Cancel" at bounding box center [365, 331] width 89 height 22
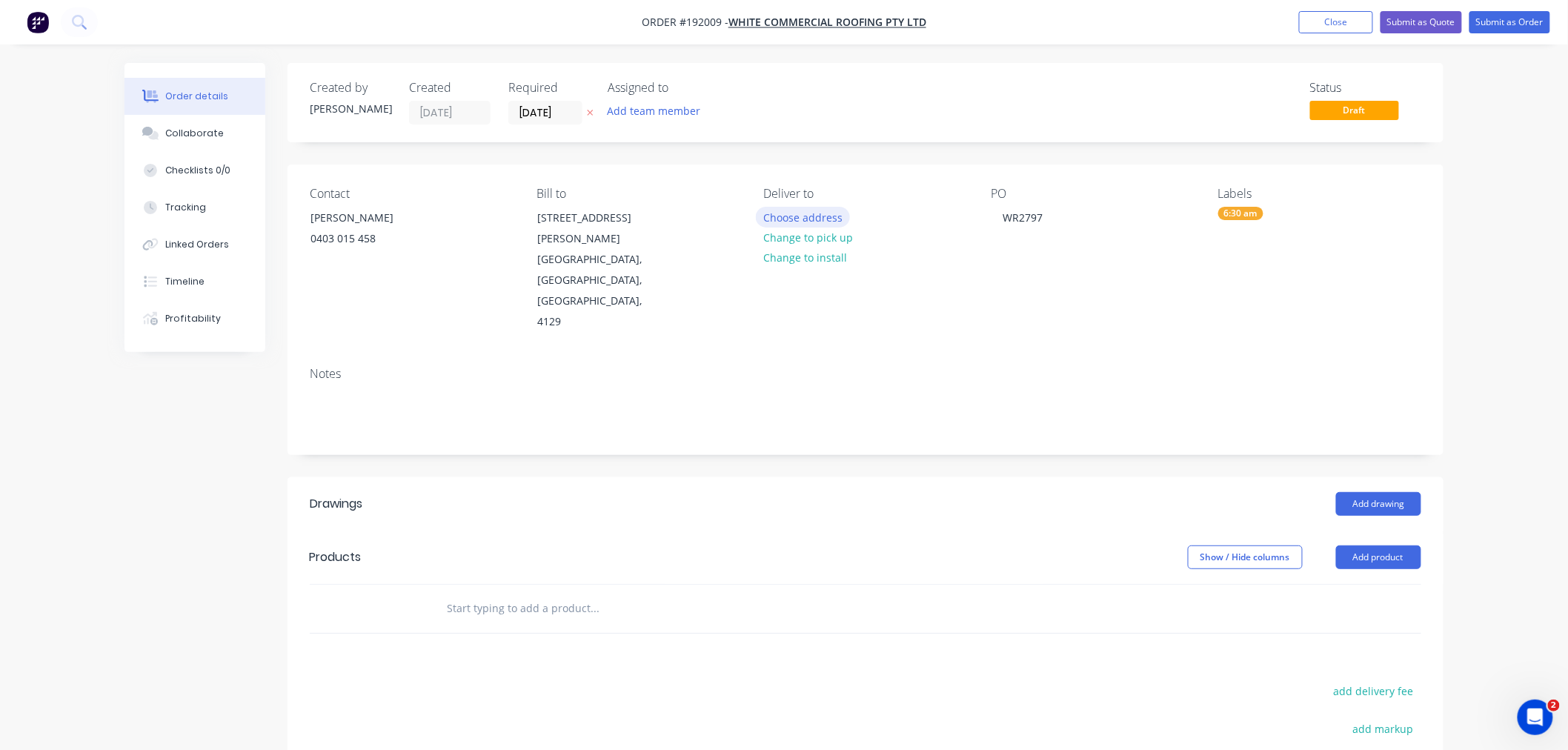
click at [825, 216] on button "Choose address" at bounding box center [804, 216] width 95 height 20
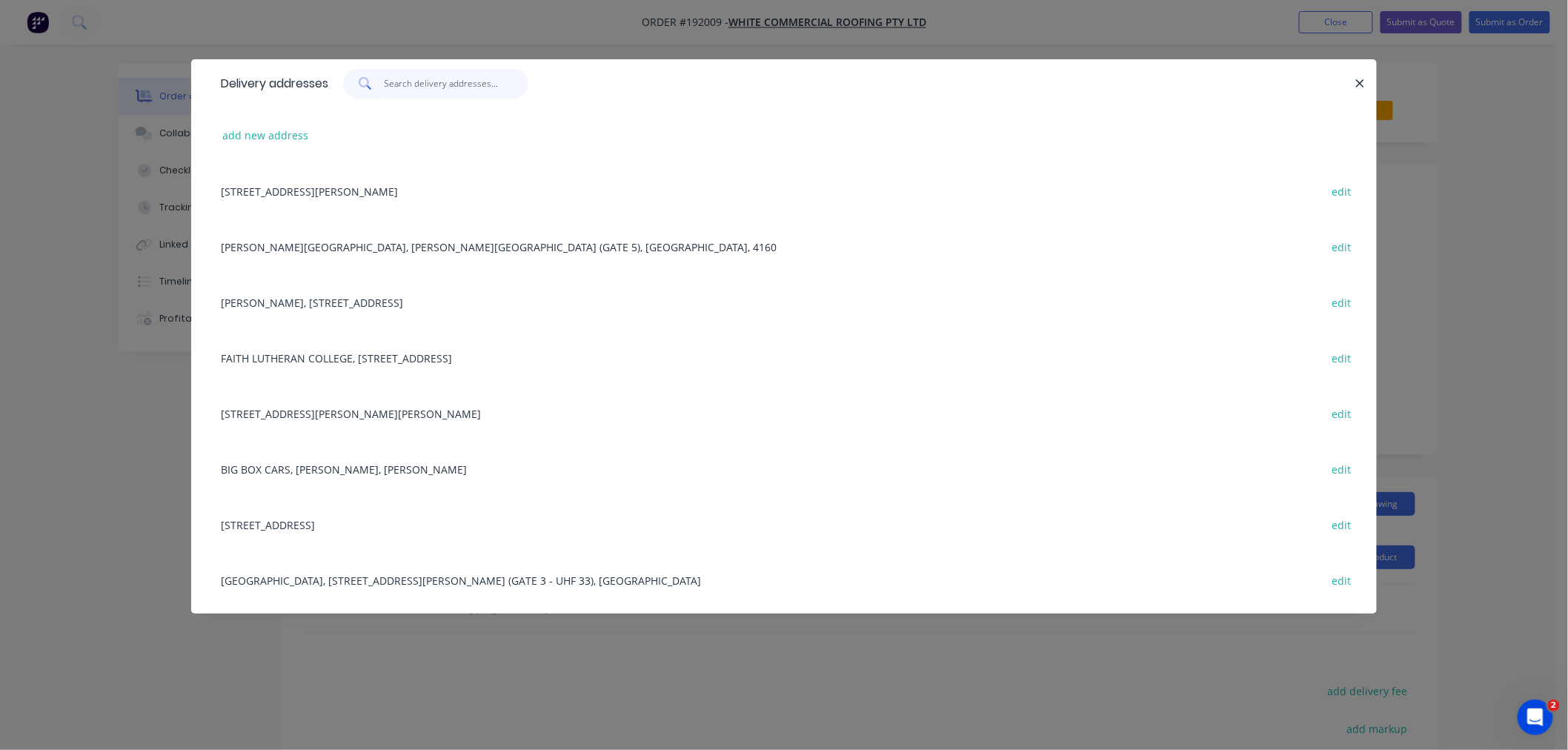
click at [480, 91] on input "text" at bounding box center [457, 84] width 145 height 30
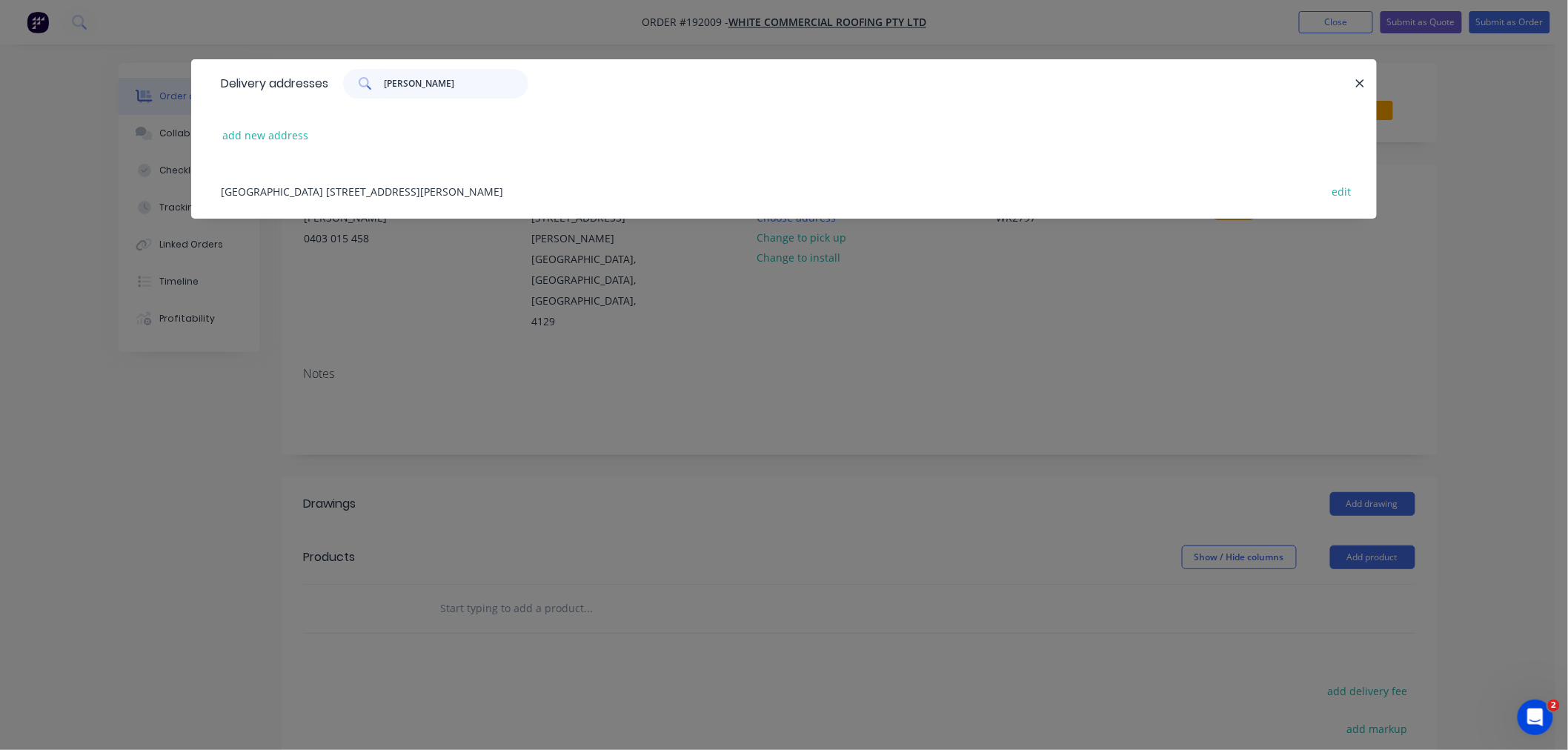
type input "REEDY"
click at [285, 130] on button "add new address" at bounding box center [265, 135] width 102 height 20
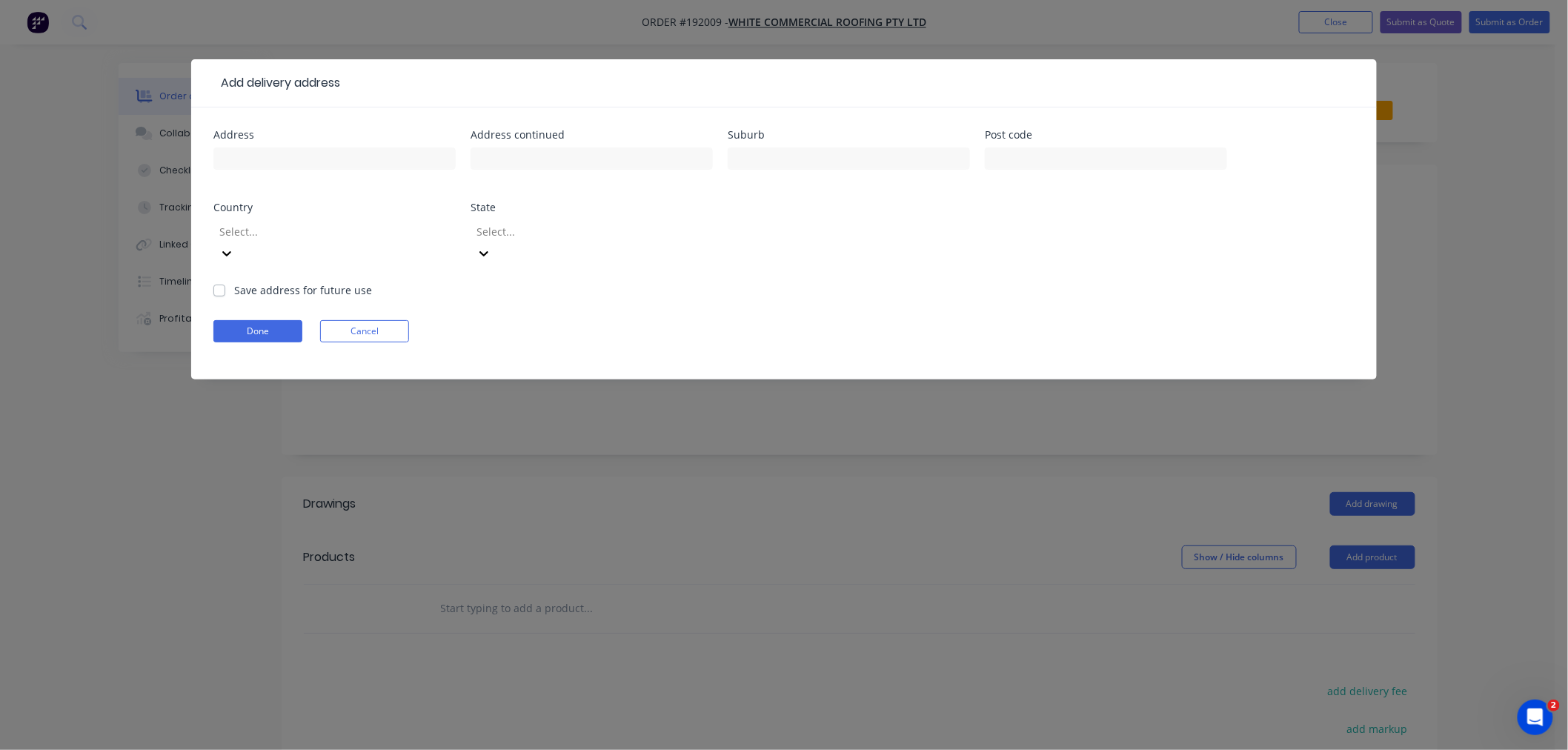
click at [349, 232] on div at bounding box center [325, 231] width 214 height 19
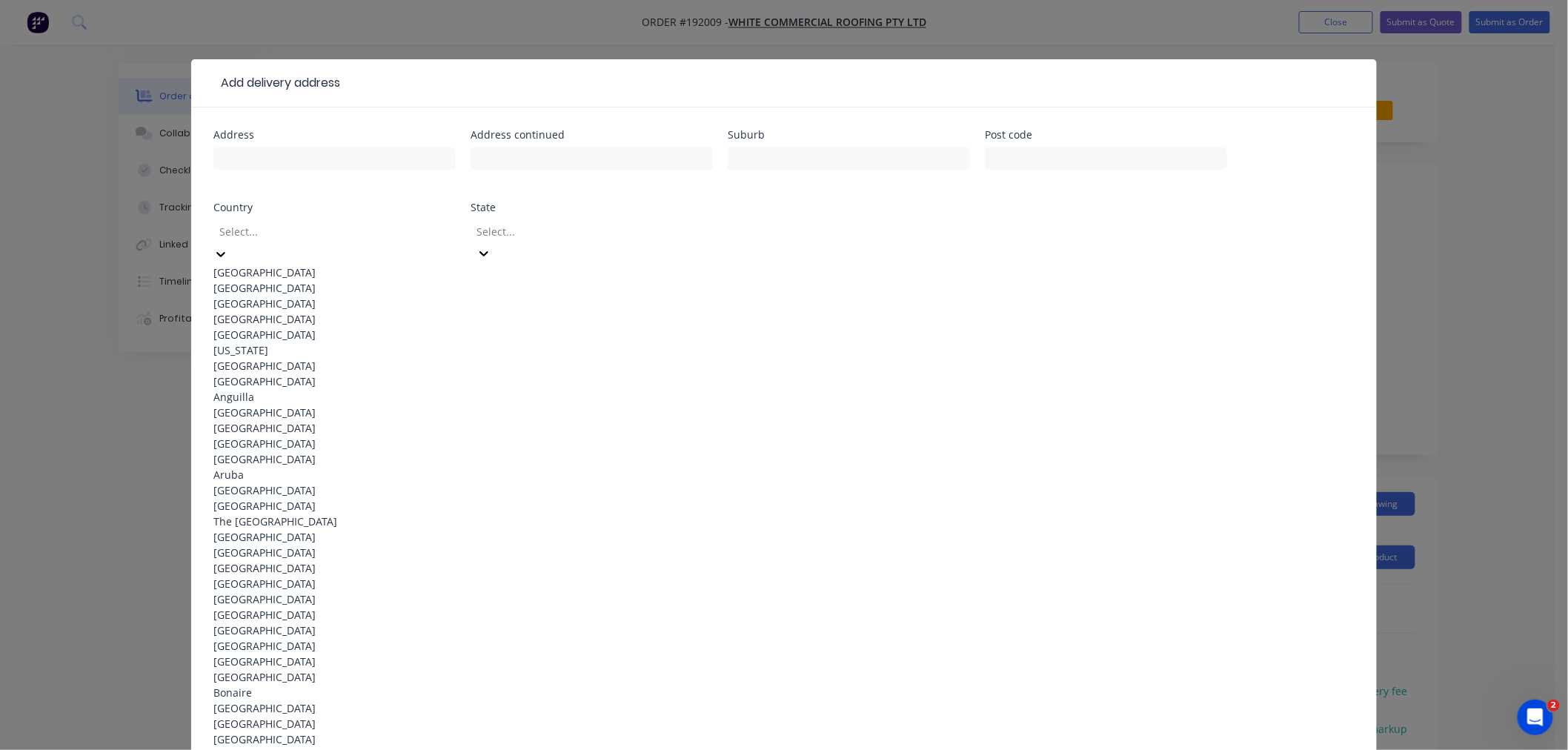
click at [363, 265] on div "[GEOGRAPHIC_DATA]" at bounding box center [334, 272] width 242 height 16
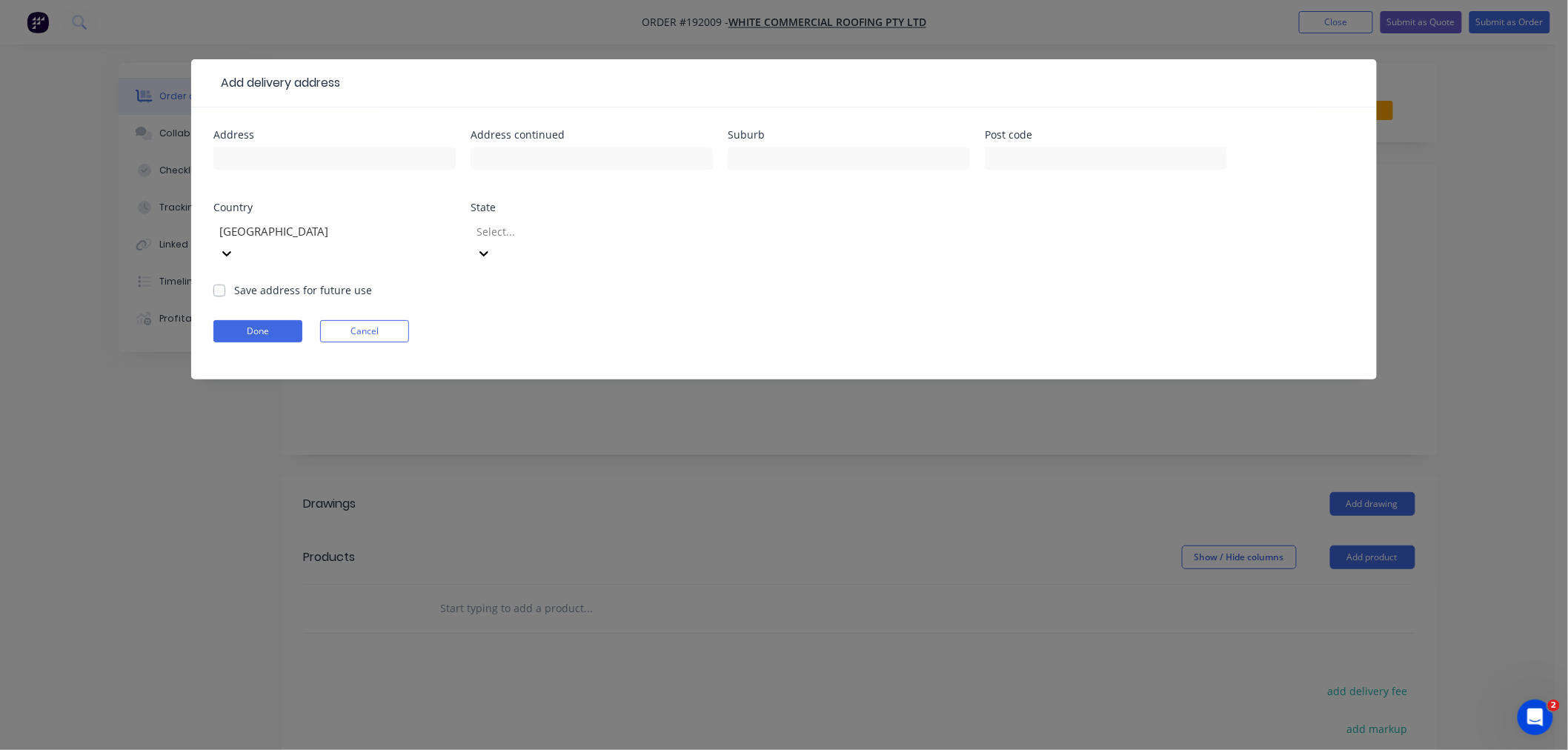
drag, startPoint x: 552, startPoint y: 231, endPoint x: 572, endPoint y: 233, distance: 20.1
click at [554, 232] on div at bounding box center [582, 231] width 214 height 19
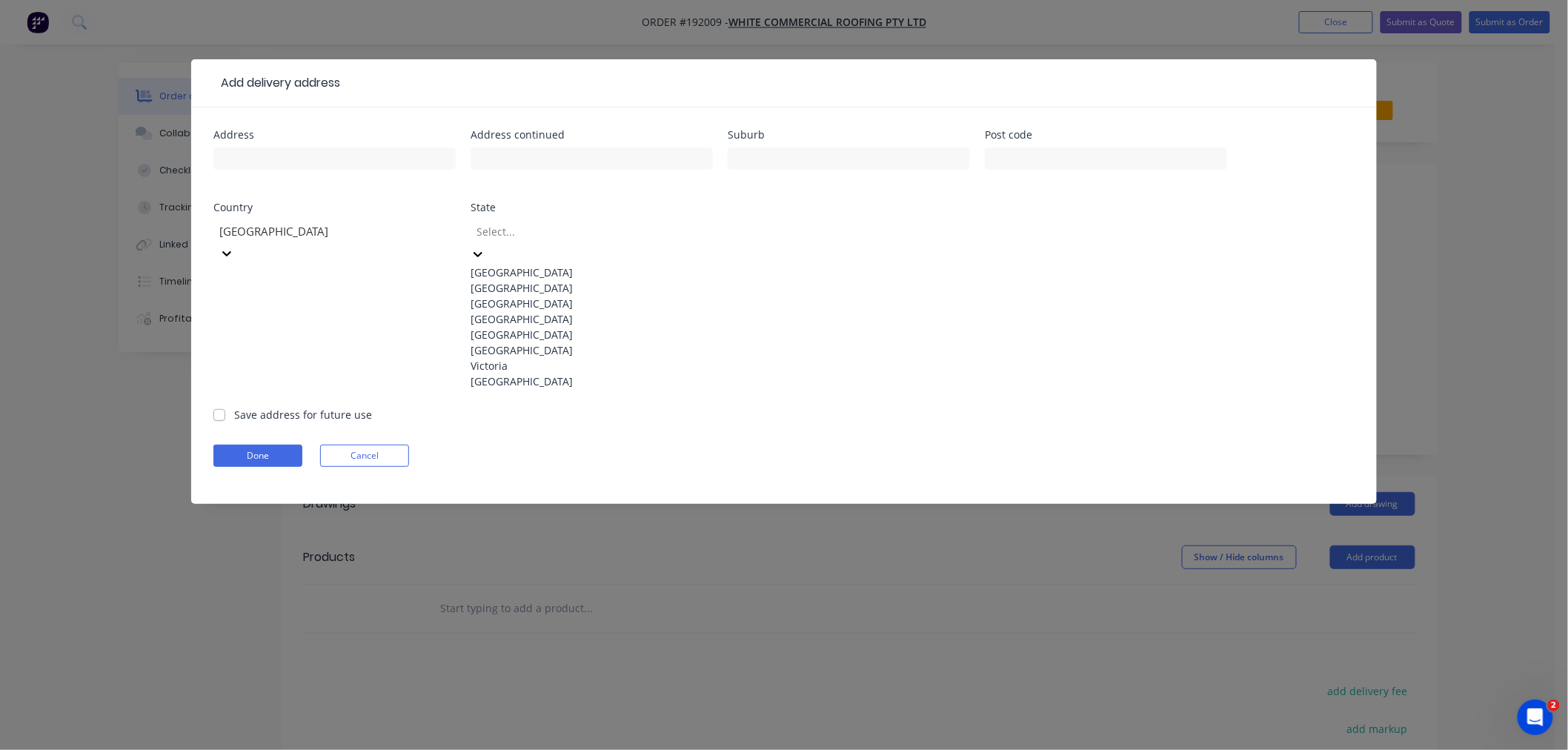
click at [628, 327] on div "[GEOGRAPHIC_DATA]" at bounding box center [592, 319] width 242 height 16
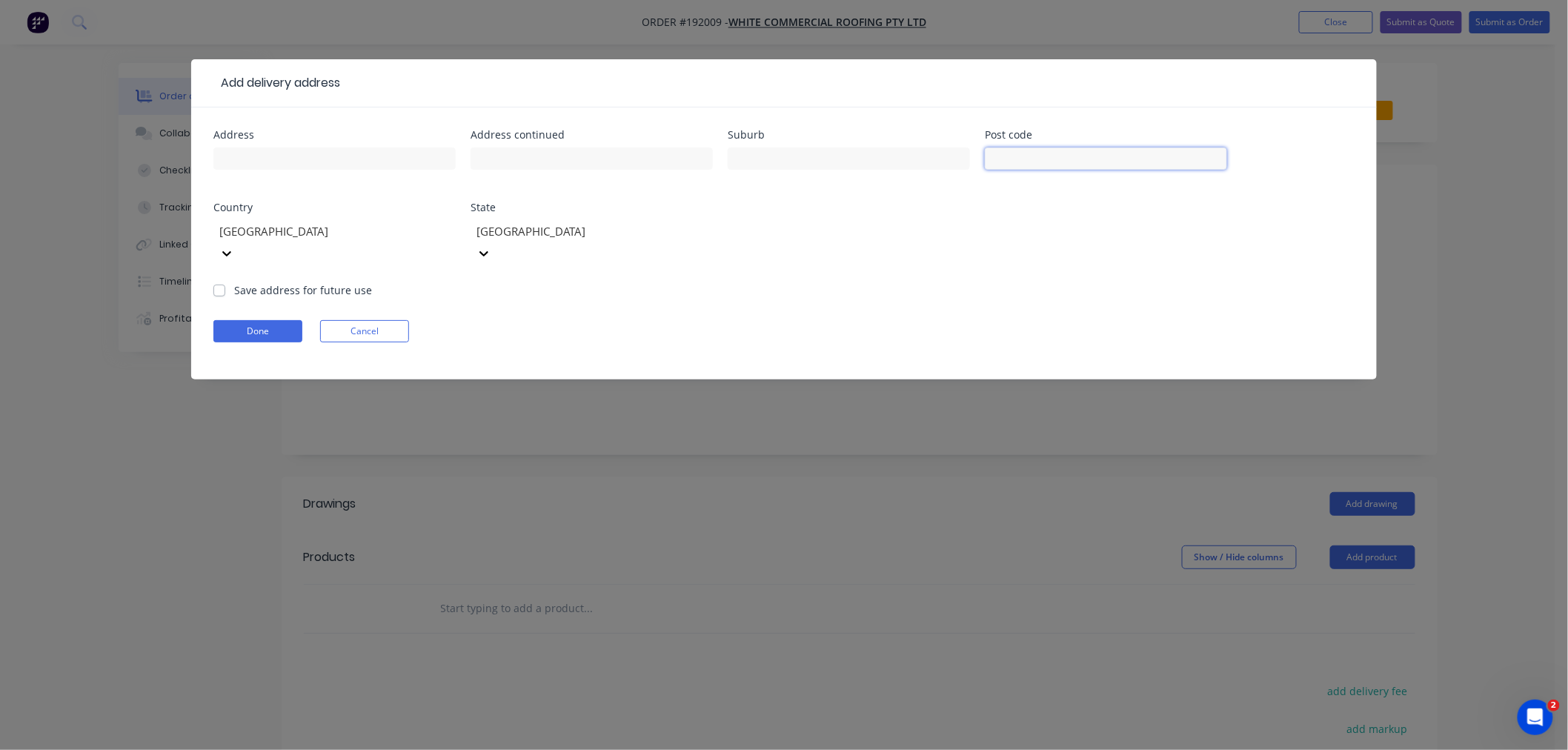
click at [1048, 156] on input "text" at bounding box center [1105, 159] width 242 height 22
click at [277, 159] on input "text" at bounding box center [334, 159] width 242 height 22
paste input "68 Gemvale Rd, Reedy Creek QLD 4227"
type input "68 Gemvale Rd, Reedy Creek"
paste input "4227"
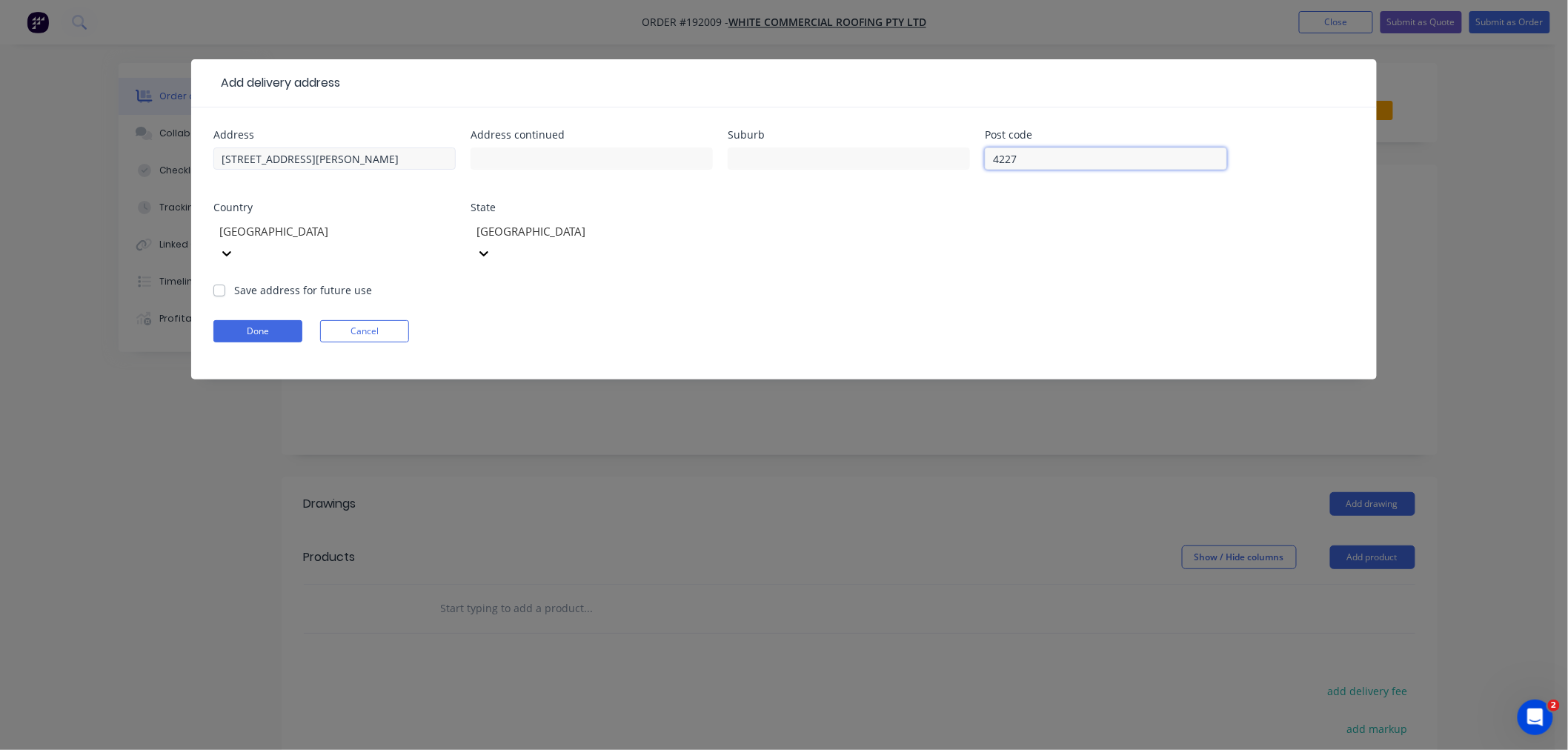
type input "4227"
click at [354, 149] on input "68 Gemvale Rd, Reedy Creek" at bounding box center [334, 159] width 242 height 22
drag, startPoint x: 361, startPoint y: 161, endPoint x: 300, endPoint y: 163, distance: 61.0
click at [300, 163] on input "68 Gemvale Rd, Reedy Creek" at bounding box center [334, 159] width 242 height 22
type input "68 Gemvale Rd,"
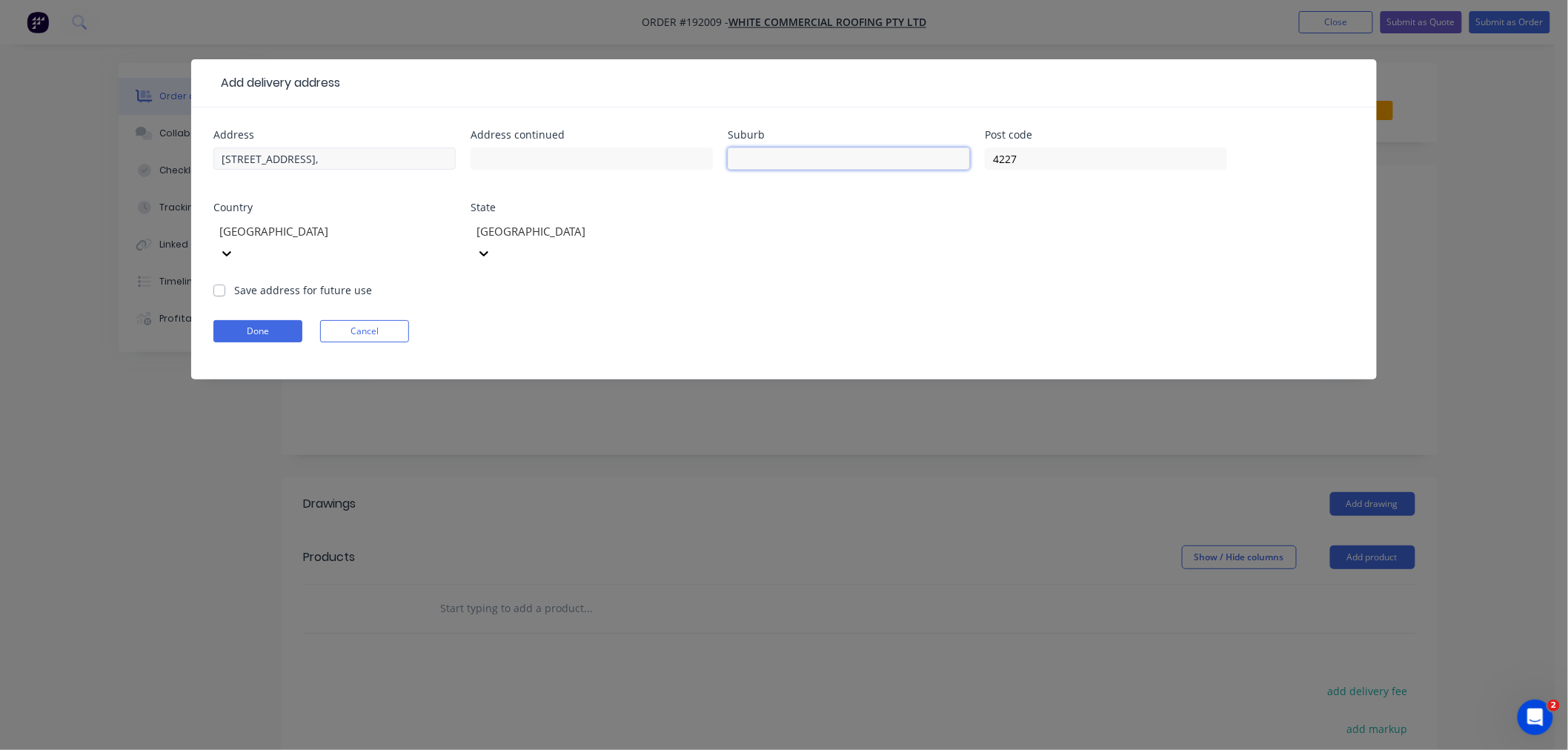
paste input "Reedy Creek"
type input "REEDY CREEK"
click at [314, 161] on input "68 Gemvale Rd," at bounding box center [334, 159] width 242 height 22
type input "[STREET_ADDRESS]"
click at [278, 320] on button "Done" at bounding box center [258, 331] width 89 height 22
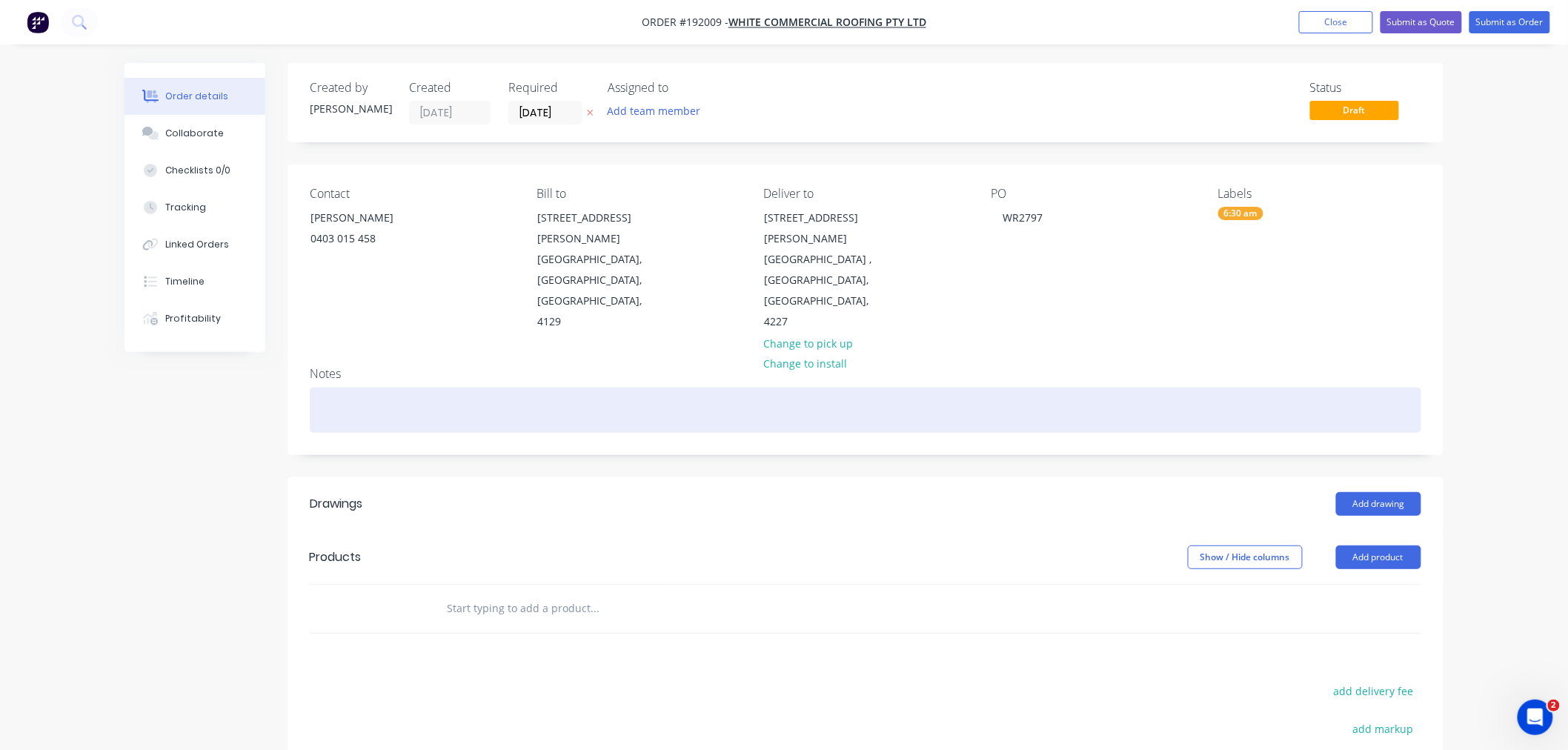
click at [546, 388] on div at bounding box center [865, 410] width 1111 height 45
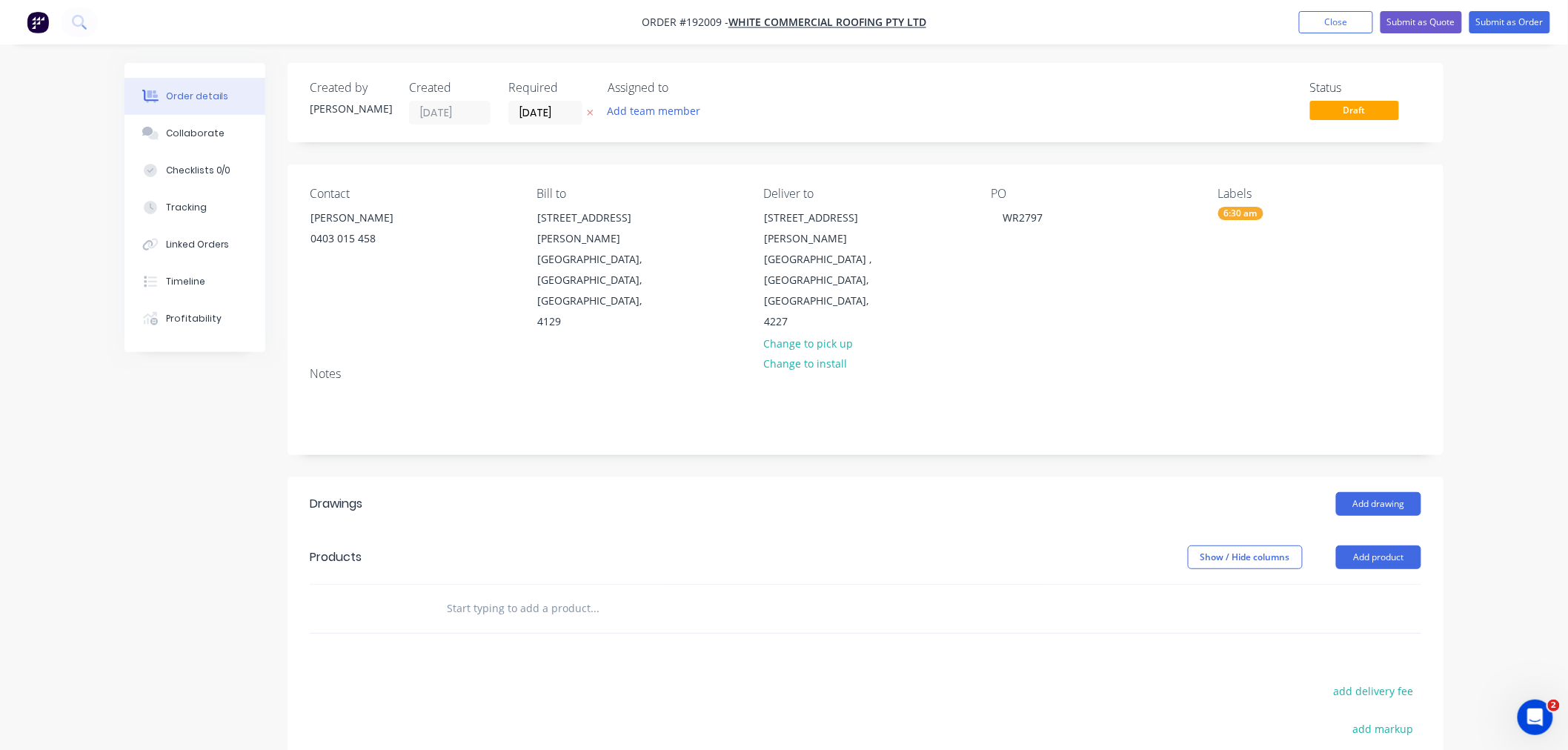
click at [1181, 474] on div "Order details Collaborate Checklists 0/0 Tracking Linked Orders Timeline Profit…" at bounding box center [784, 505] width 1568 height 1011
click at [1181, 589] on div "Order details Collaborate Checklists 0/0 Tracking Linked Orders Timeline Profit…" at bounding box center [784, 505] width 1568 height 1011
click at [1181, 492] on button "Add drawing" at bounding box center [1378, 504] width 85 height 24
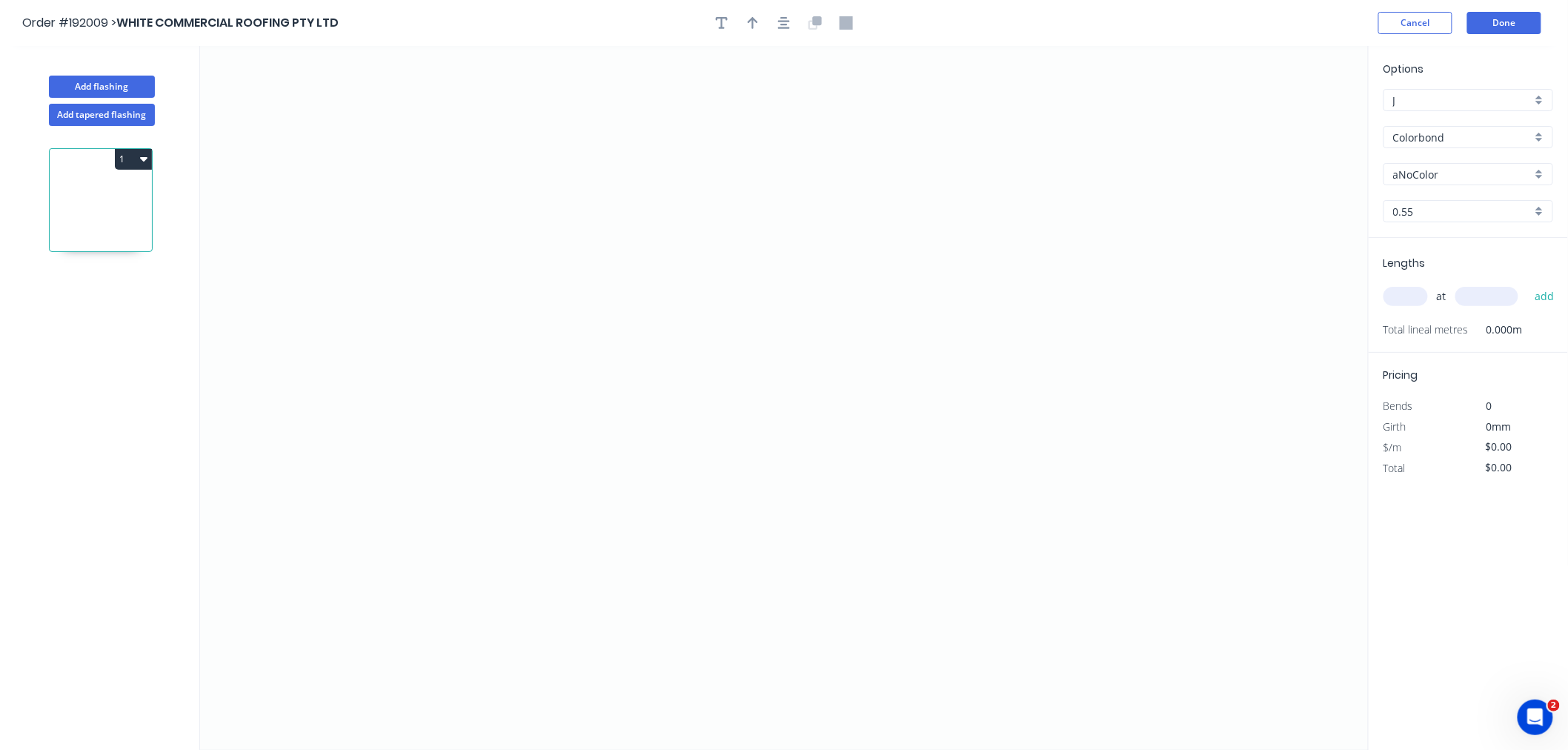
click at [1181, 167] on input "aNoColor" at bounding box center [1462, 174] width 139 height 16
click at [1181, 315] on div "Surfmist" at bounding box center [1468, 323] width 168 height 26
type input "Surfmist"
click at [1181, 295] on input "text" at bounding box center [1406, 296] width 44 height 19
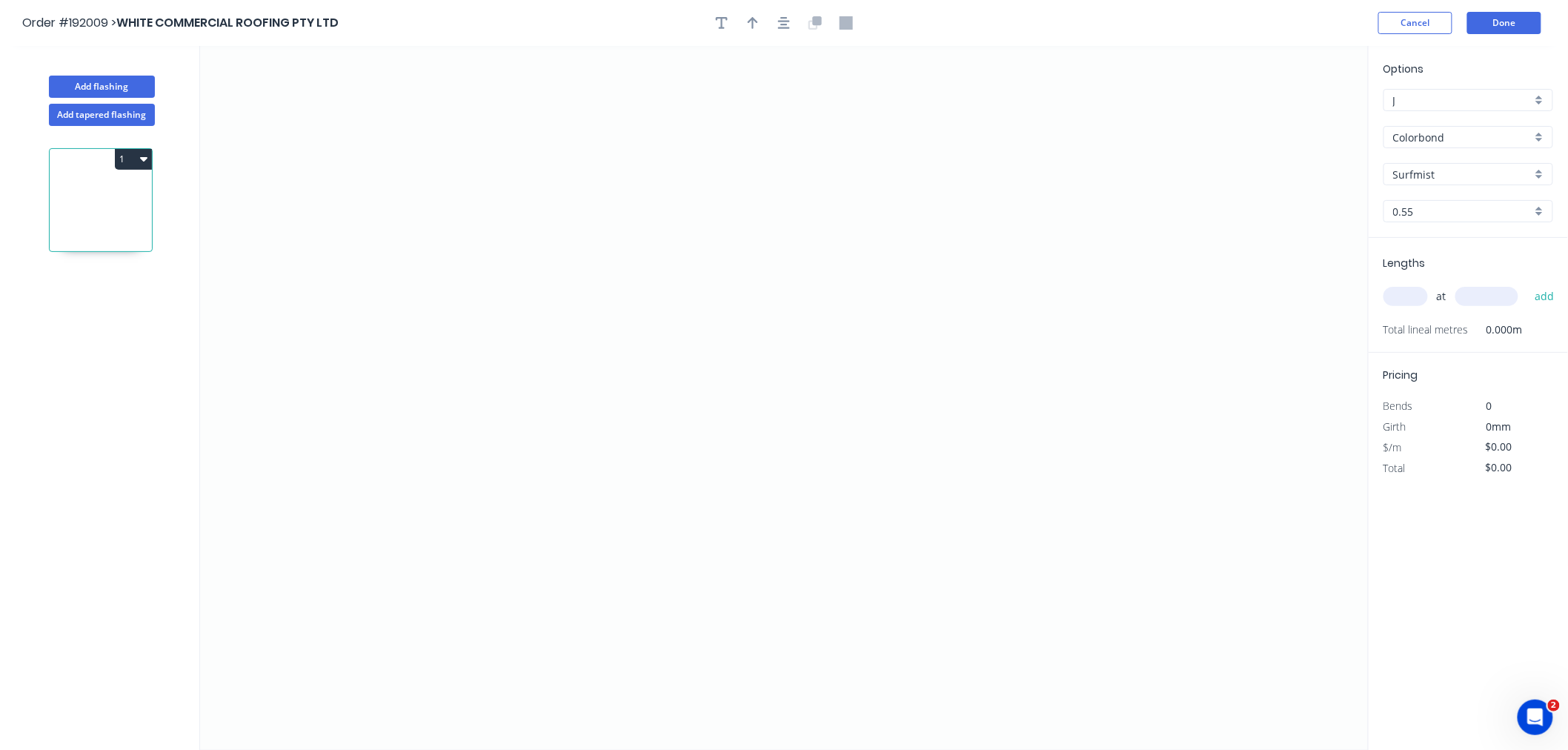
click at [1181, 300] on input "text" at bounding box center [1406, 296] width 44 height 19
type input "2"
type input "1000"
click at [1181, 284] on button "add" at bounding box center [1544, 296] width 35 height 25
click at [360, 190] on icon "0" at bounding box center [784, 398] width 1168 height 704
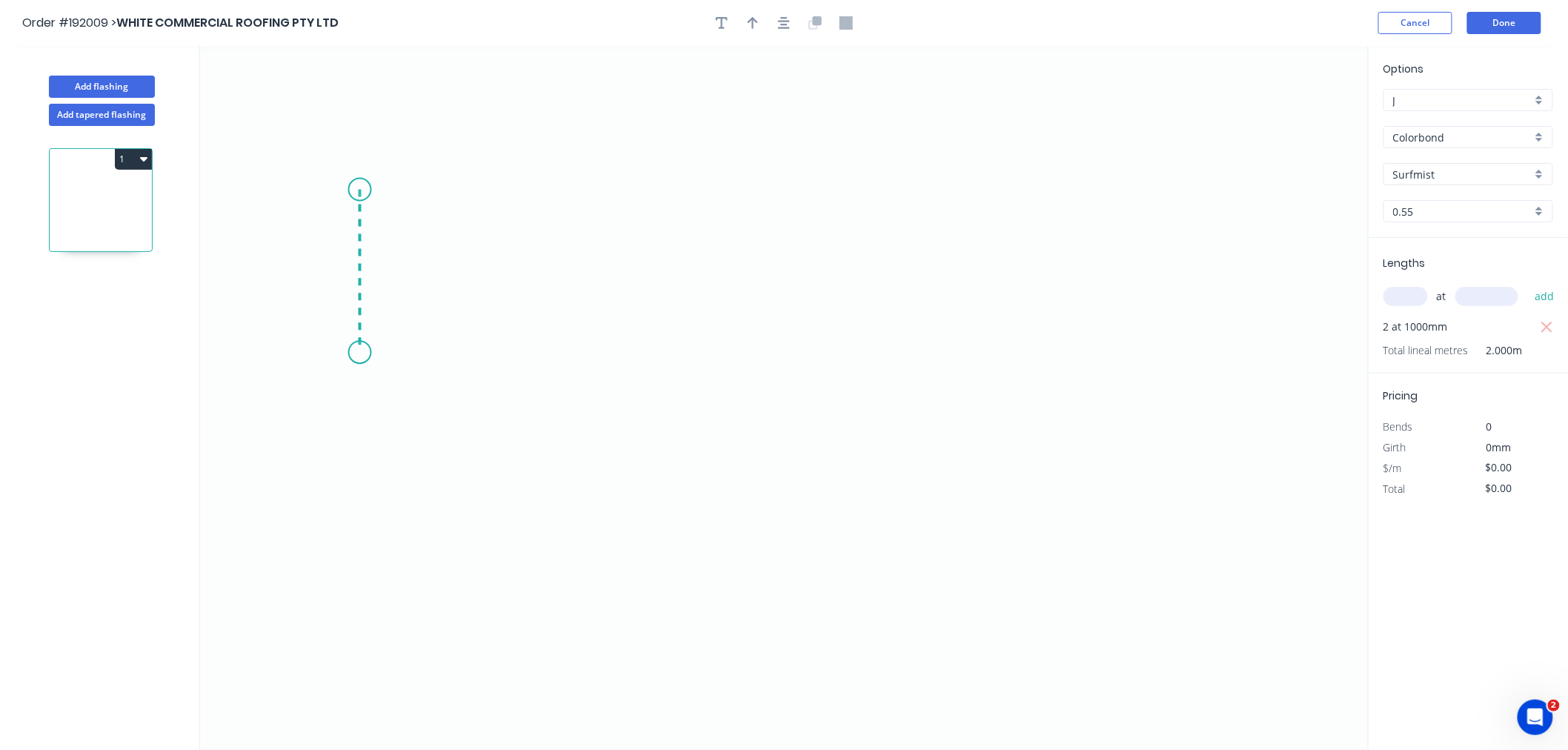
click at [362, 353] on icon "0" at bounding box center [784, 398] width 1168 height 704
click at [698, 360] on icon "0 ?" at bounding box center [784, 398] width 1168 height 704
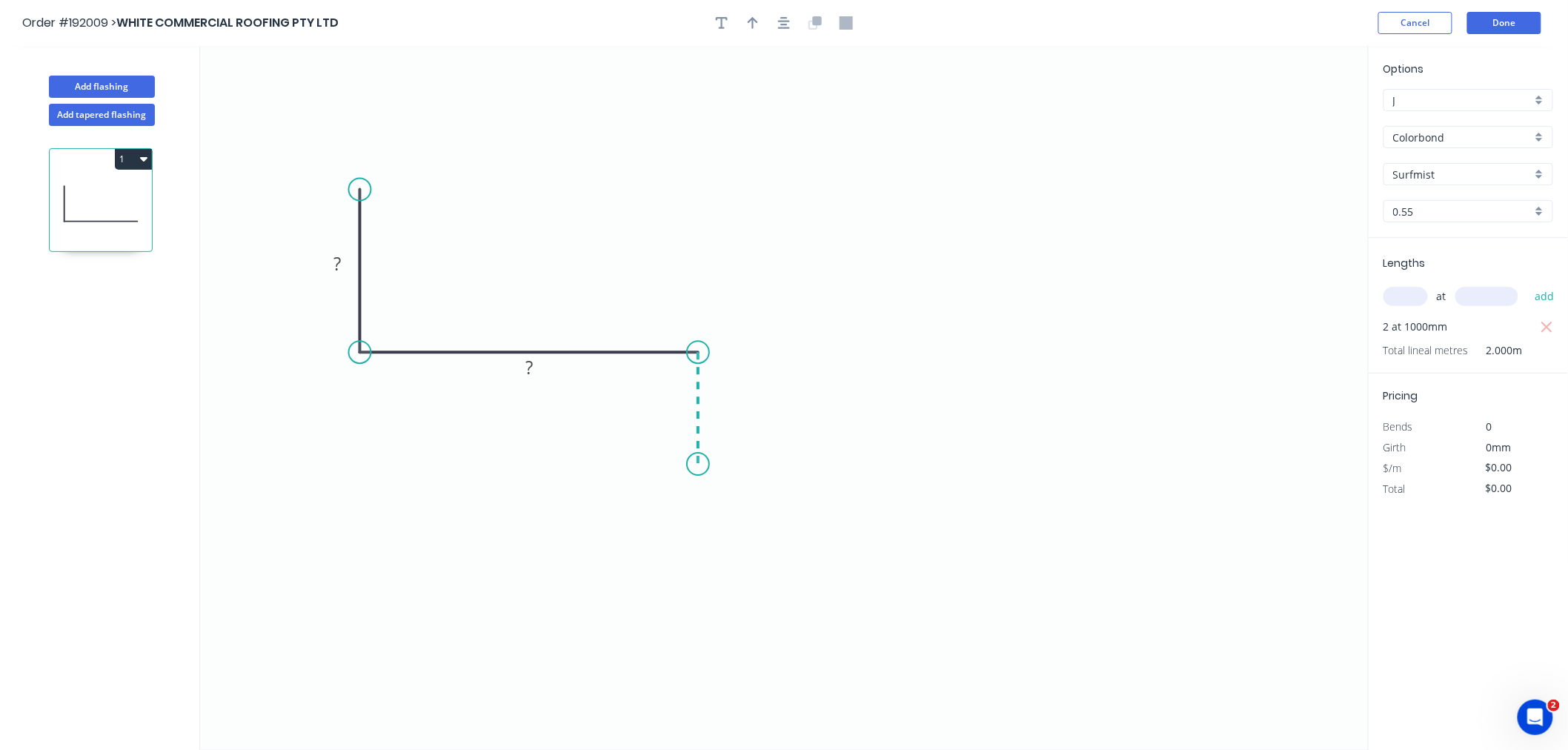
click at [704, 465] on icon "0 ? ?" at bounding box center [784, 398] width 1168 height 704
click at [781, 23] on icon "button" at bounding box center [784, 23] width 12 height 13
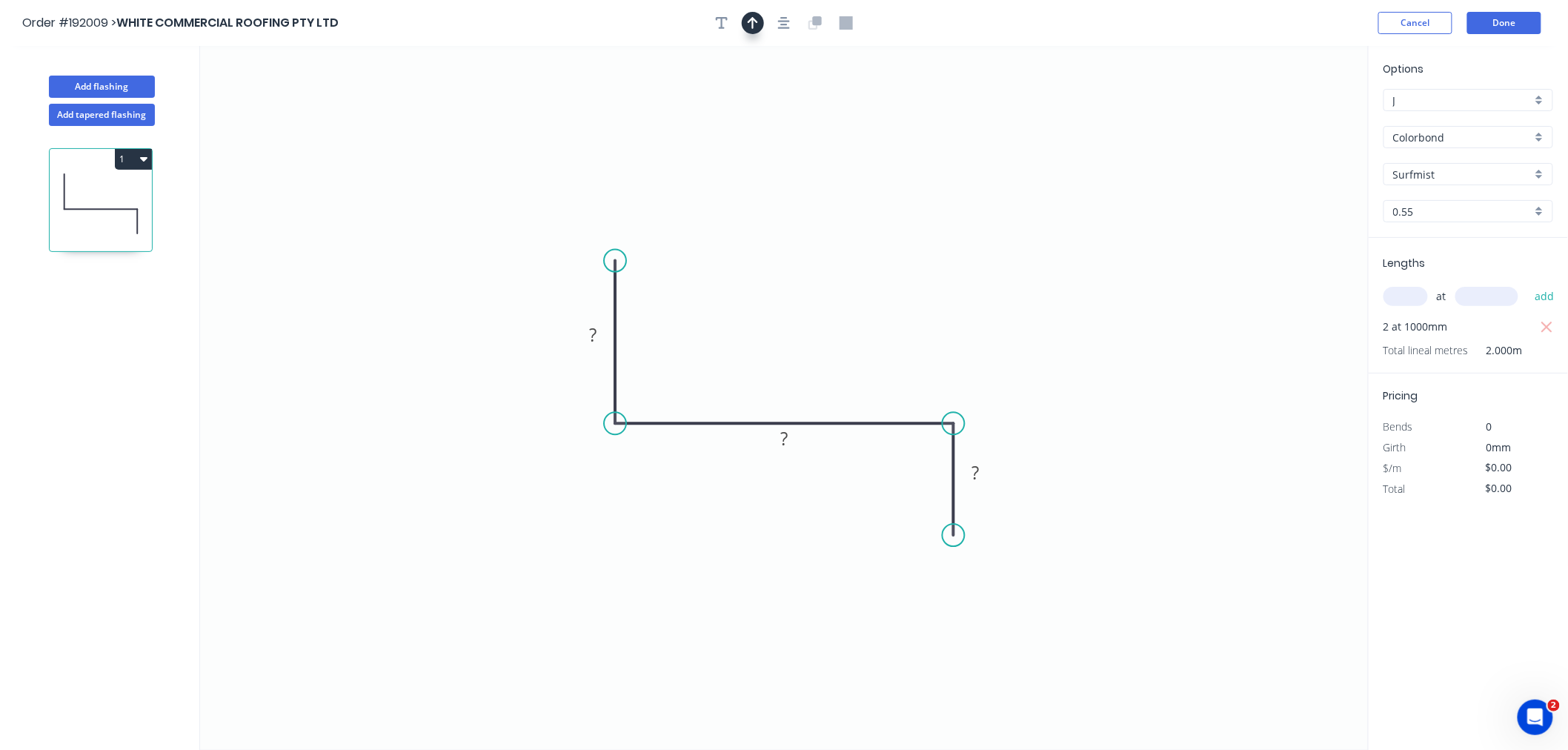
click at [759, 24] on button "button" at bounding box center [753, 23] width 22 height 22
drag, startPoint x: 1293, startPoint y: 119, endPoint x: 826, endPoint y: 341, distance: 517.1
click at [826, 341] on icon at bounding box center [826, 323] width 13 height 47
drag, startPoint x: 826, startPoint y: 341, endPoint x: 850, endPoint y: 339, distance: 24.1
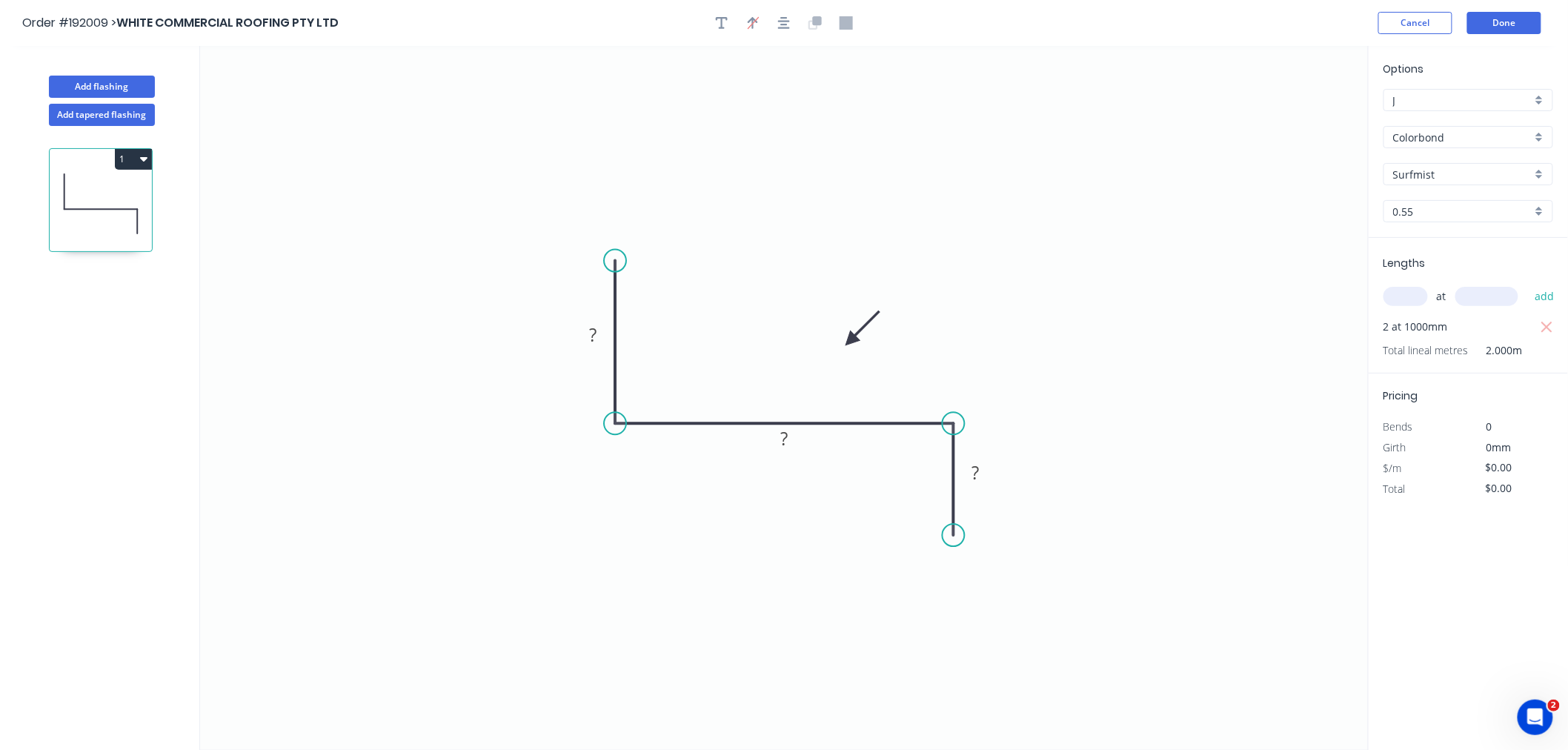
click at [850, 339] on icon at bounding box center [863, 328] width 43 height 43
click at [618, 253] on circle at bounding box center [615, 253] width 22 height 22
click at [594, 331] on tspan "?" at bounding box center [593, 331] width 7 height 24
click at [497, 159] on icon "0 300 420 35" at bounding box center [784, 398] width 1168 height 704
type input "$19.06"
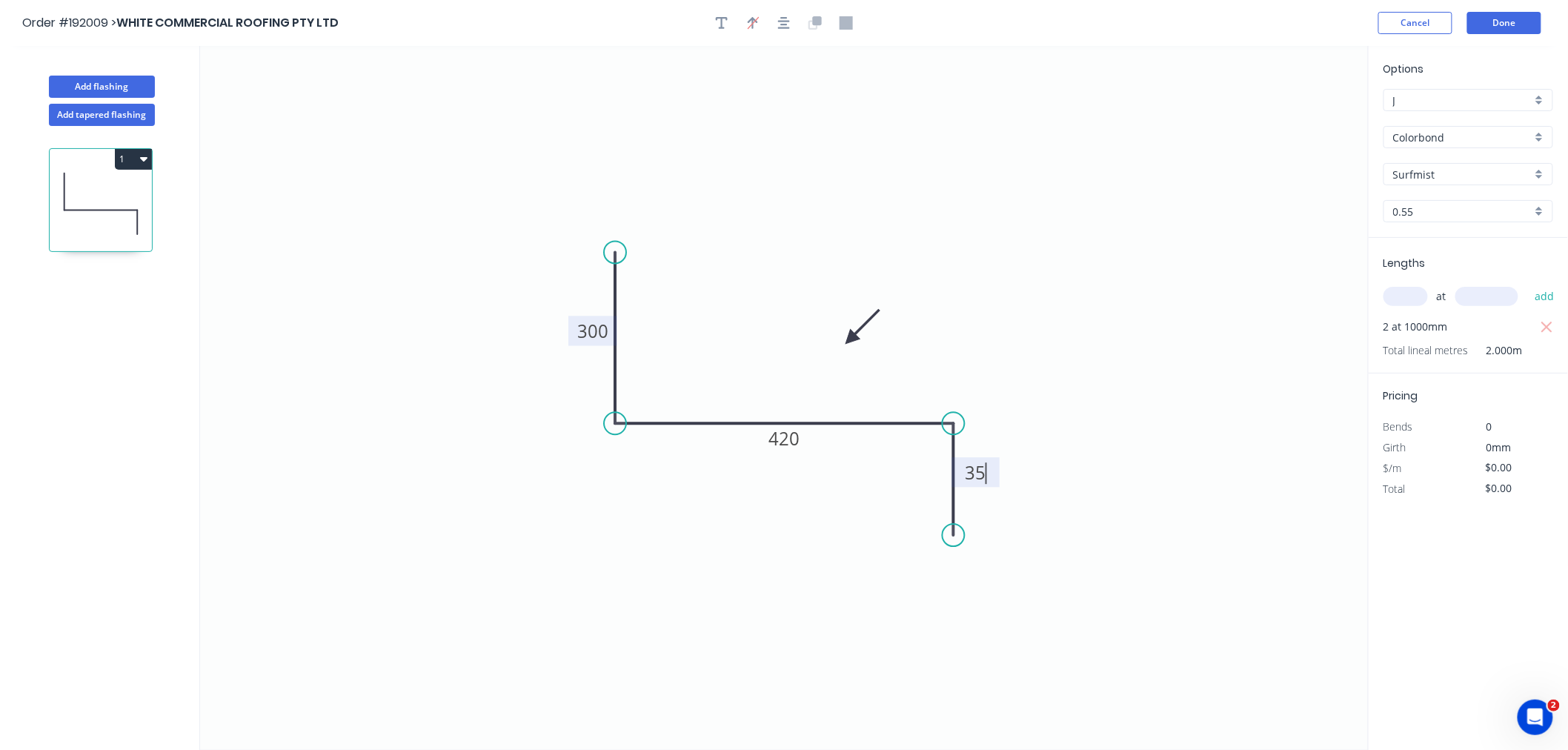
type input "$38.12"
click at [783, 24] on icon "button" at bounding box center [784, 23] width 12 height 12
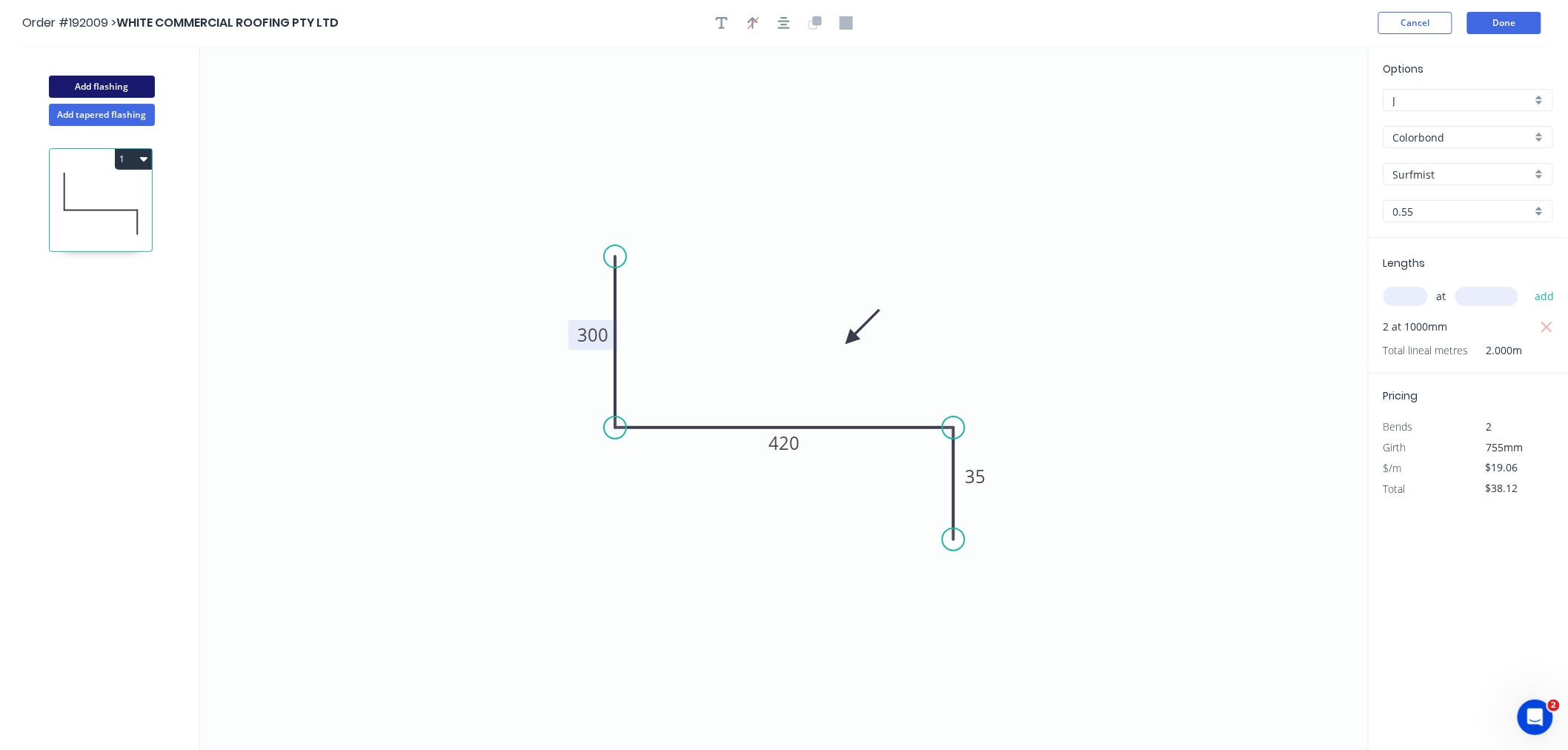
click at [119, 90] on button "Add flashing" at bounding box center [102, 87] width 106 height 22
type input "$0.00"
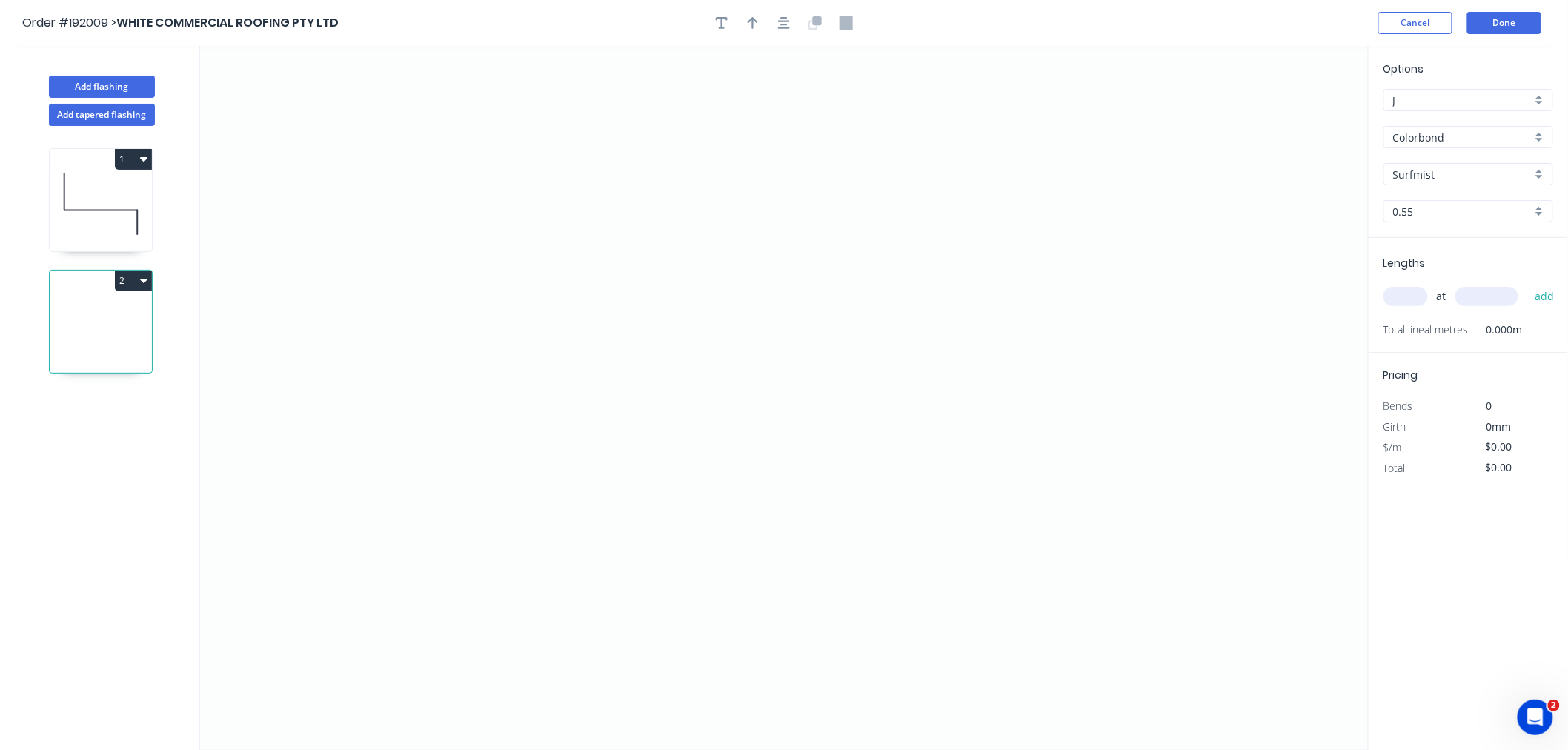
click at [1181, 291] on input "text" at bounding box center [1406, 296] width 44 height 19
type input "1"
type input "1300"
click at [1181, 284] on button "add" at bounding box center [1544, 296] width 35 height 25
click at [297, 185] on icon "0" at bounding box center [784, 398] width 1168 height 704
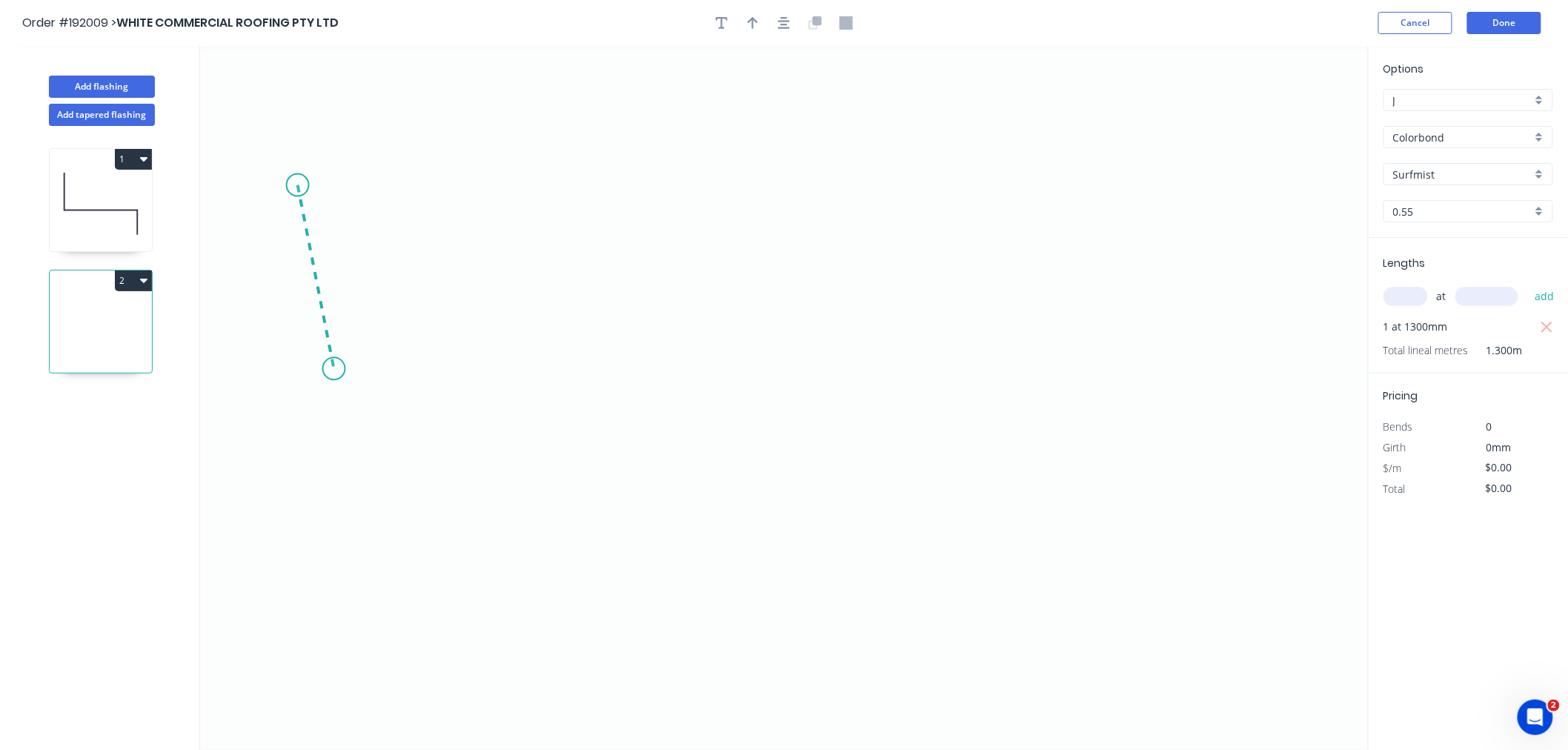
click at [334, 369] on icon "0" at bounding box center [784, 398] width 1168 height 704
click at [603, 385] on icon "0 ?" at bounding box center [784, 398] width 1168 height 704
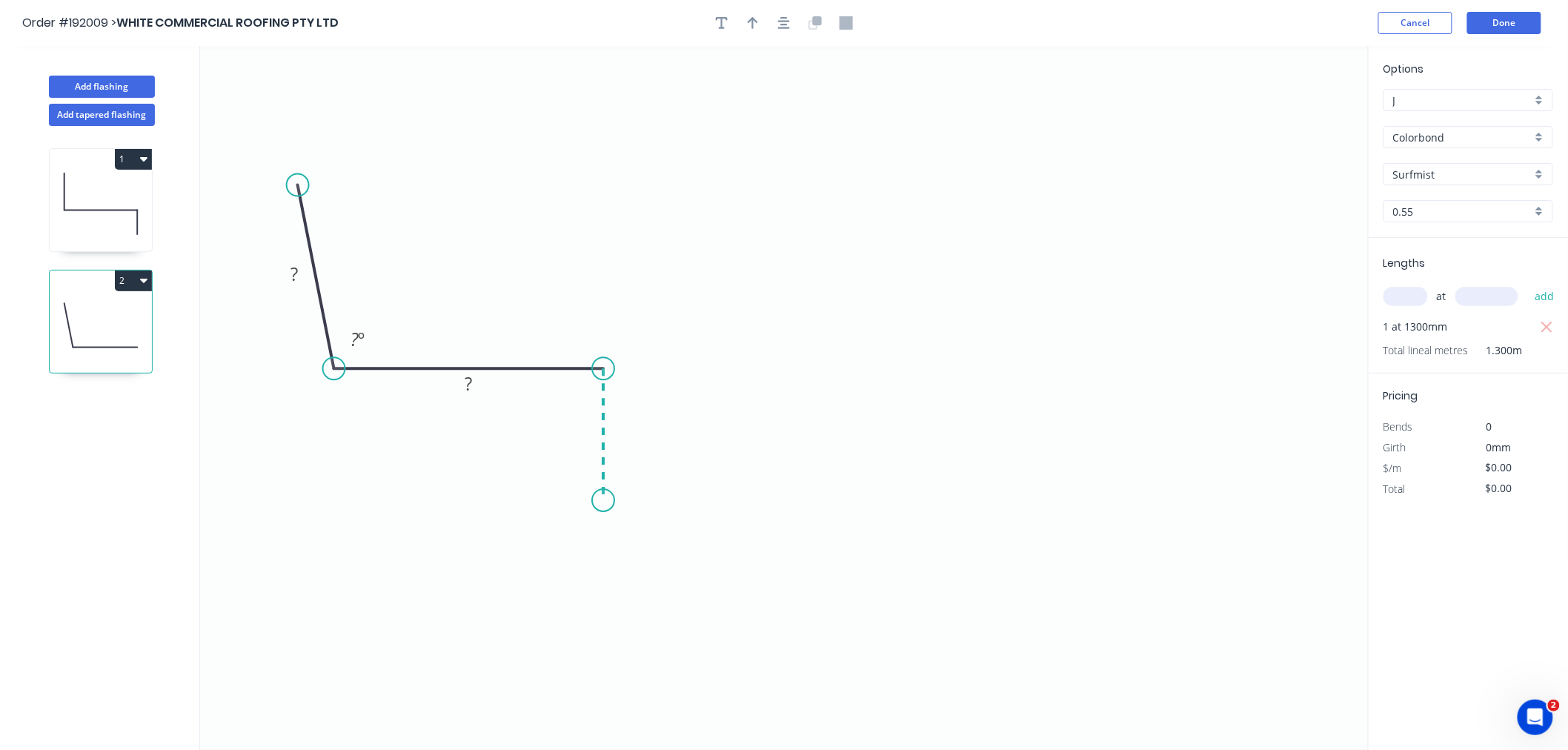
click at [603, 501] on icon "0 ? ? ? º" at bounding box center [784, 398] width 1168 height 704
click at [782, 30] on button "button" at bounding box center [784, 23] width 22 height 22
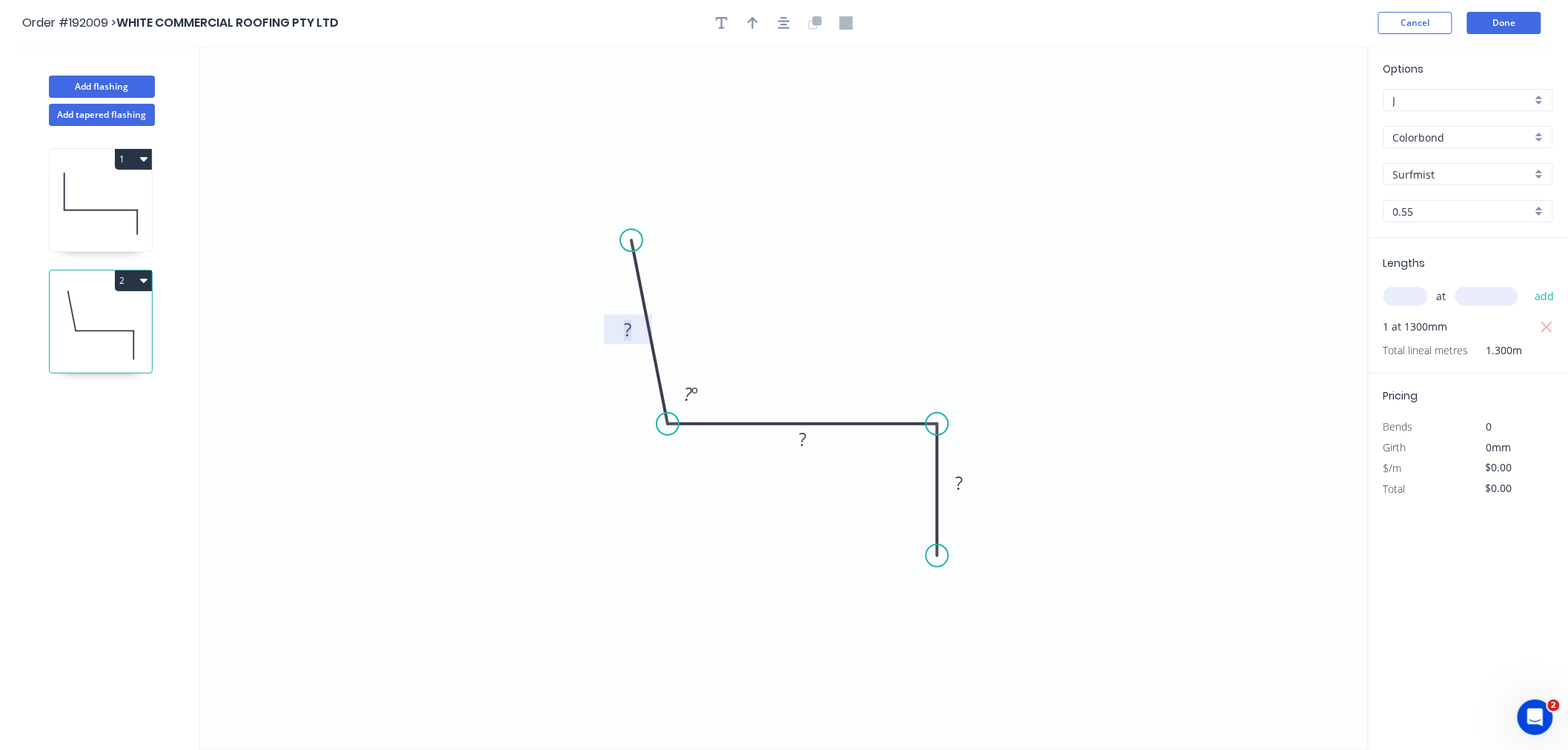
click at [626, 334] on tspan "?" at bounding box center [628, 329] width 7 height 24
click at [884, 286] on icon "0 300 250 35 95 º" at bounding box center [784, 398] width 1168 height 704
type input "$15.28"
type input "$19.86"
click at [1181, 21] on button "Done" at bounding box center [1504, 23] width 74 height 22
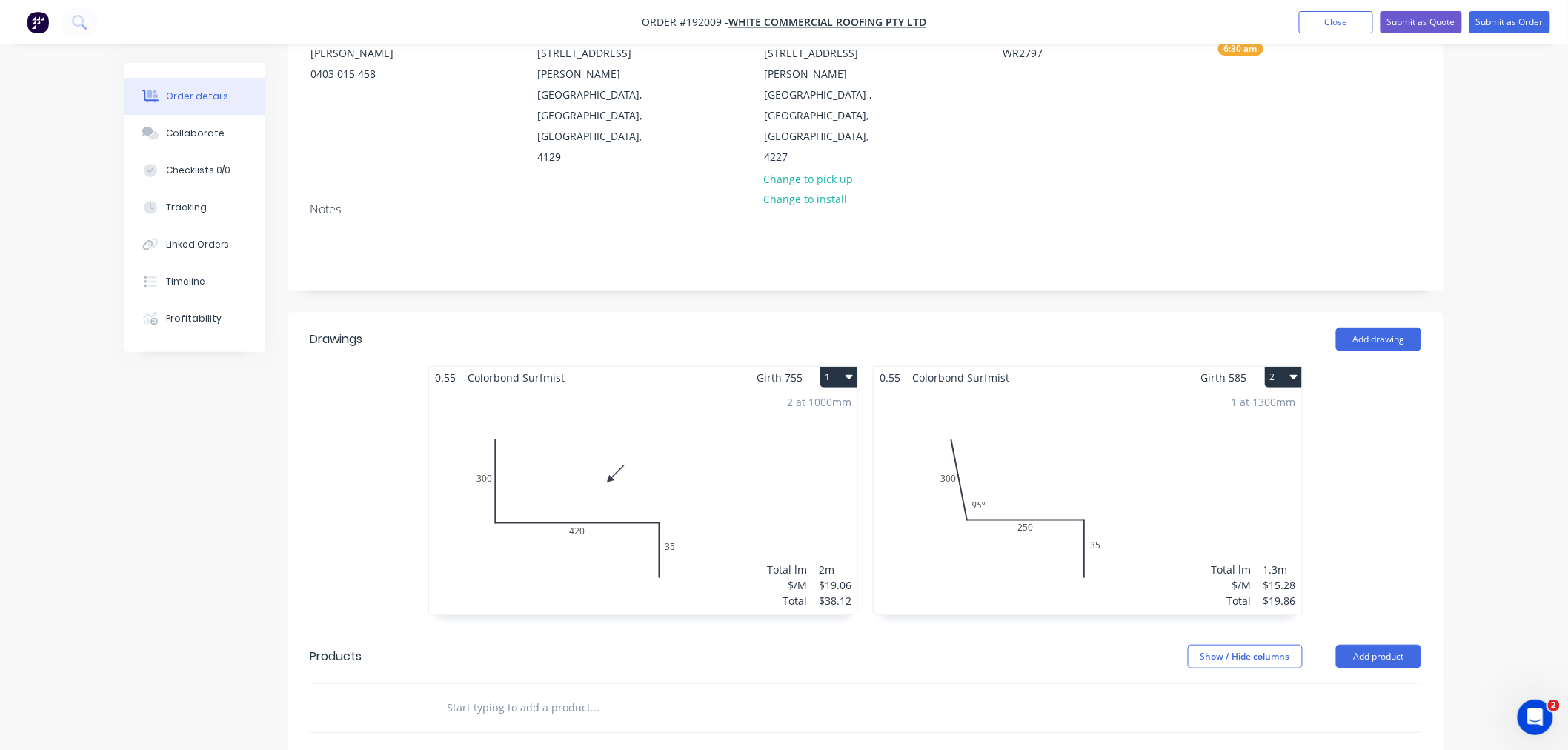
scroll to position [329, 0]
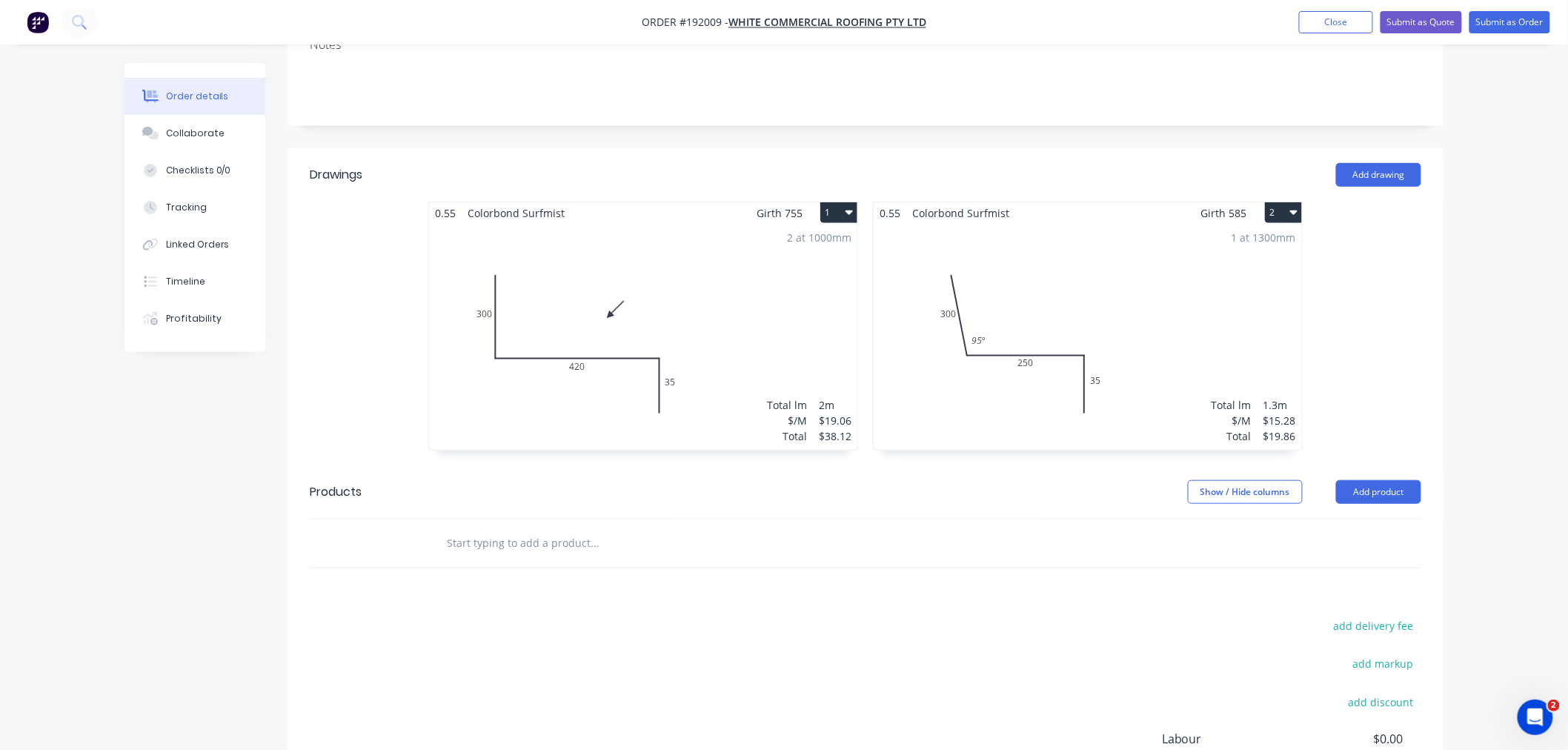
click at [508, 528] on input "text" at bounding box center [595, 543] width 297 height 30
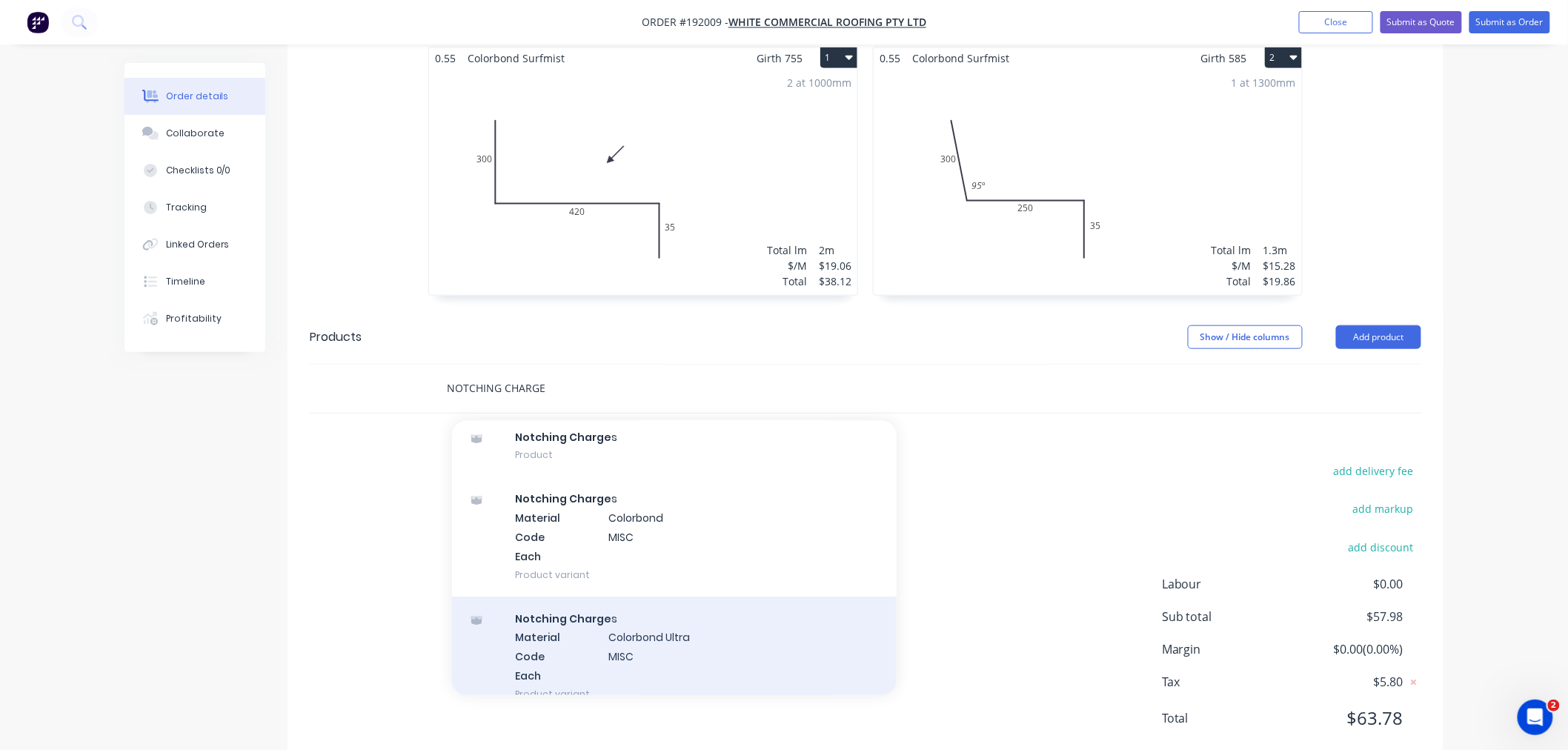
scroll to position [0, 0]
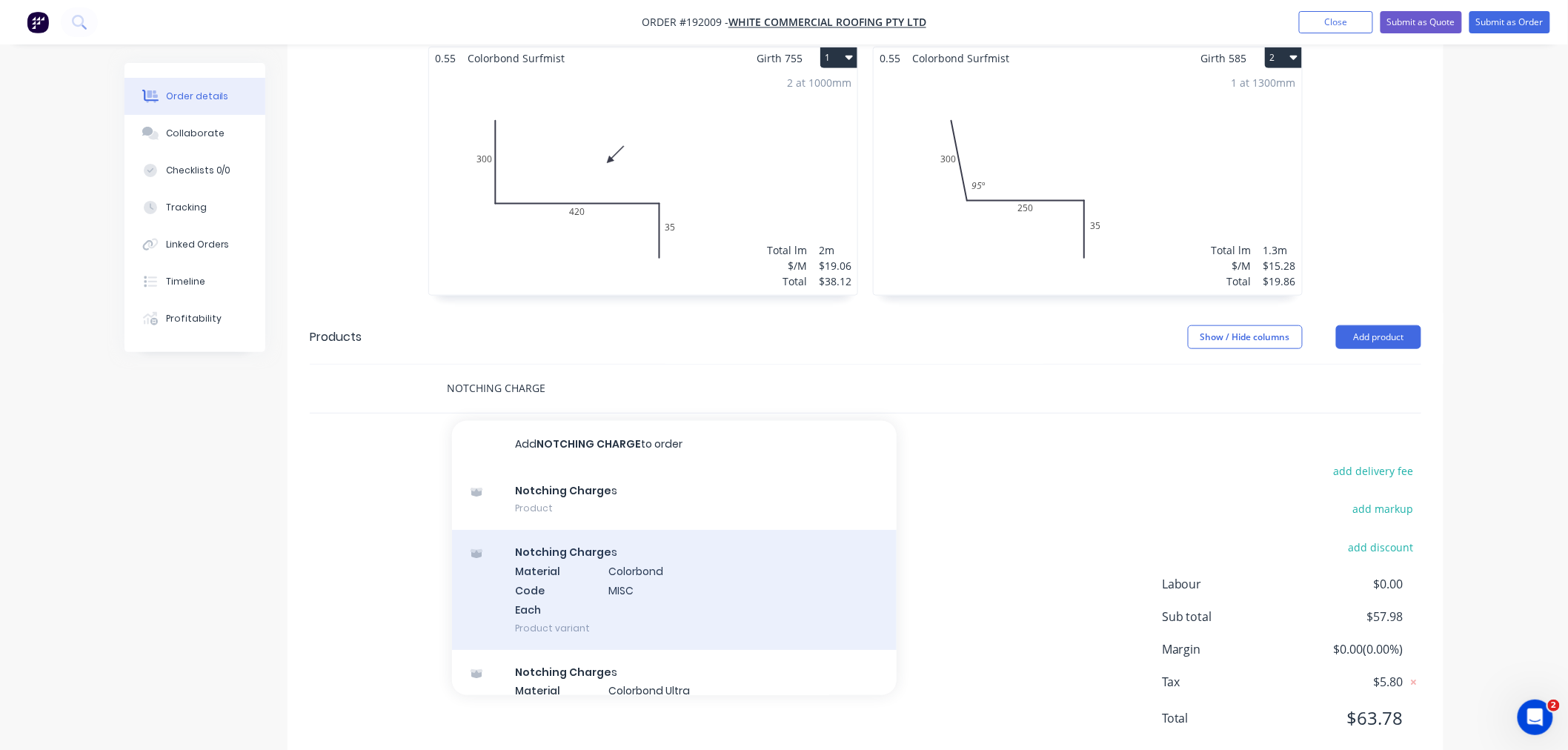
type input "NOTCHING CHARGE"
click at [670, 549] on div "Notching Charge s Material Colorbond Code MISC Each Product variant" at bounding box center [675, 589] width 445 height 119
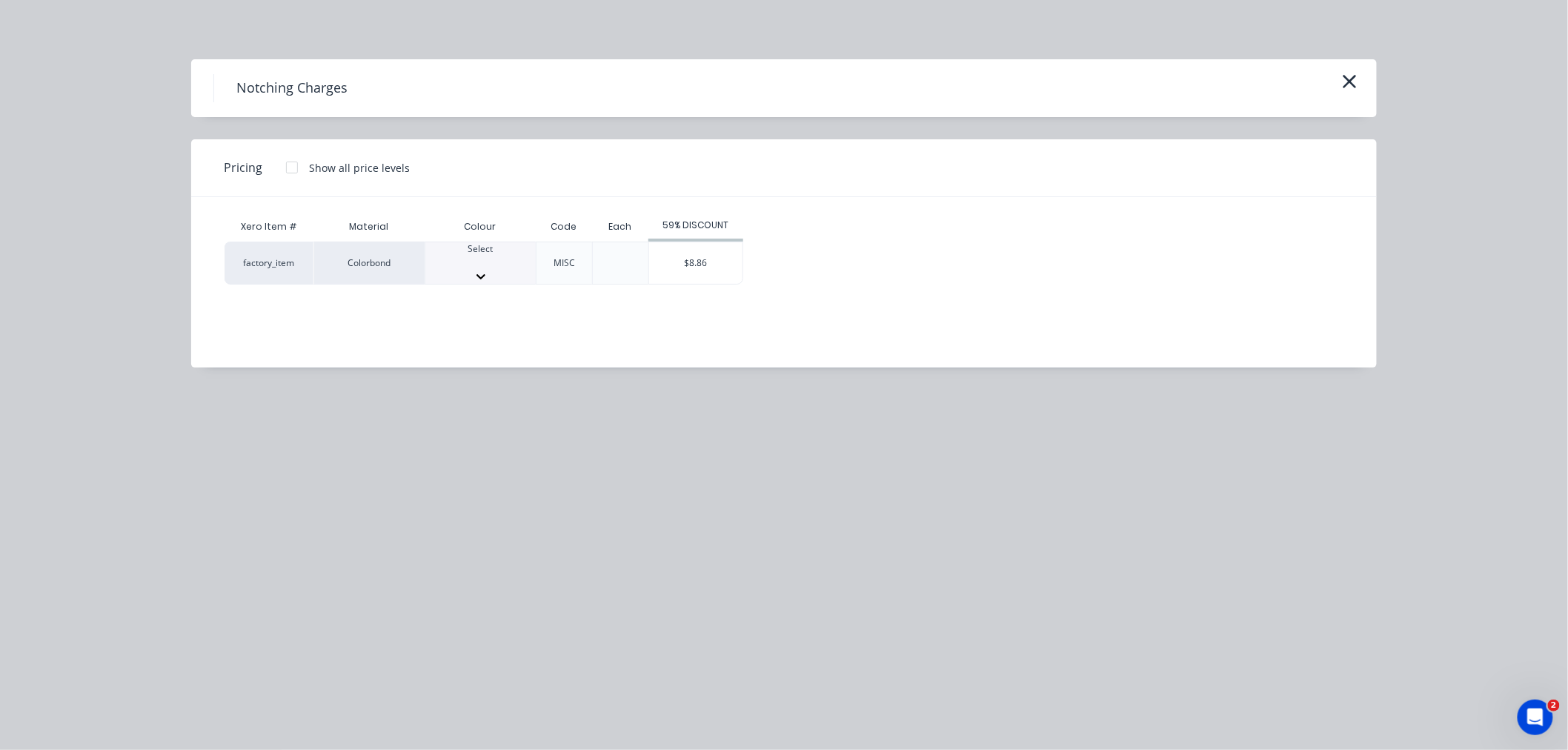
click at [491, 265] on div at bounding box center [480, 262] width 110 height 13
click at [712, 262] on div "$8.86" at bounding box center [696, 268] width 93 height 50
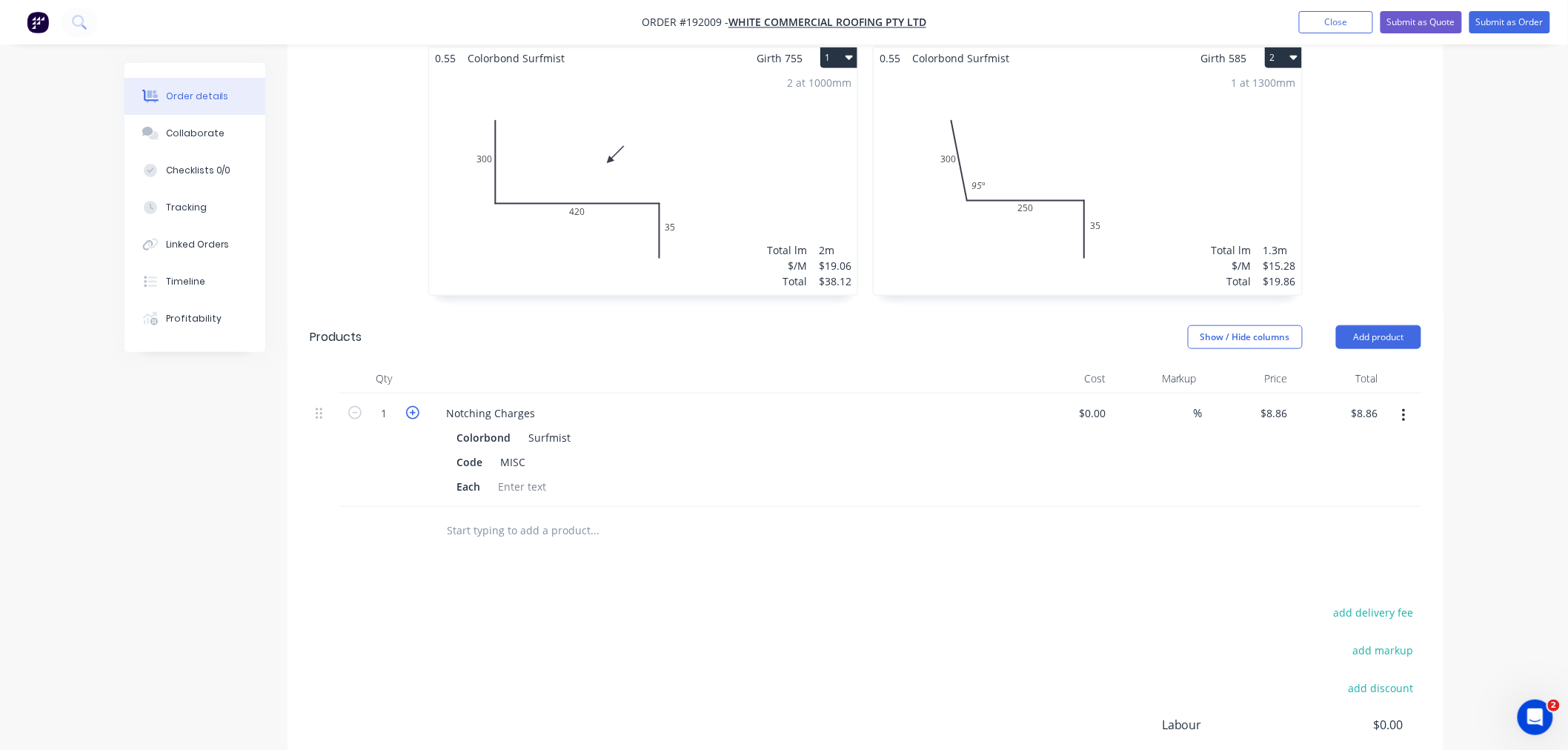
click at [415, 406] on icon "button" at bounding box center [413, 413] width 13 height 13
type input "2"
type input "$17.72"
click at [415, 406] on icon "button" at bounding box center [413, 413] width 13 height 13
type input "3"
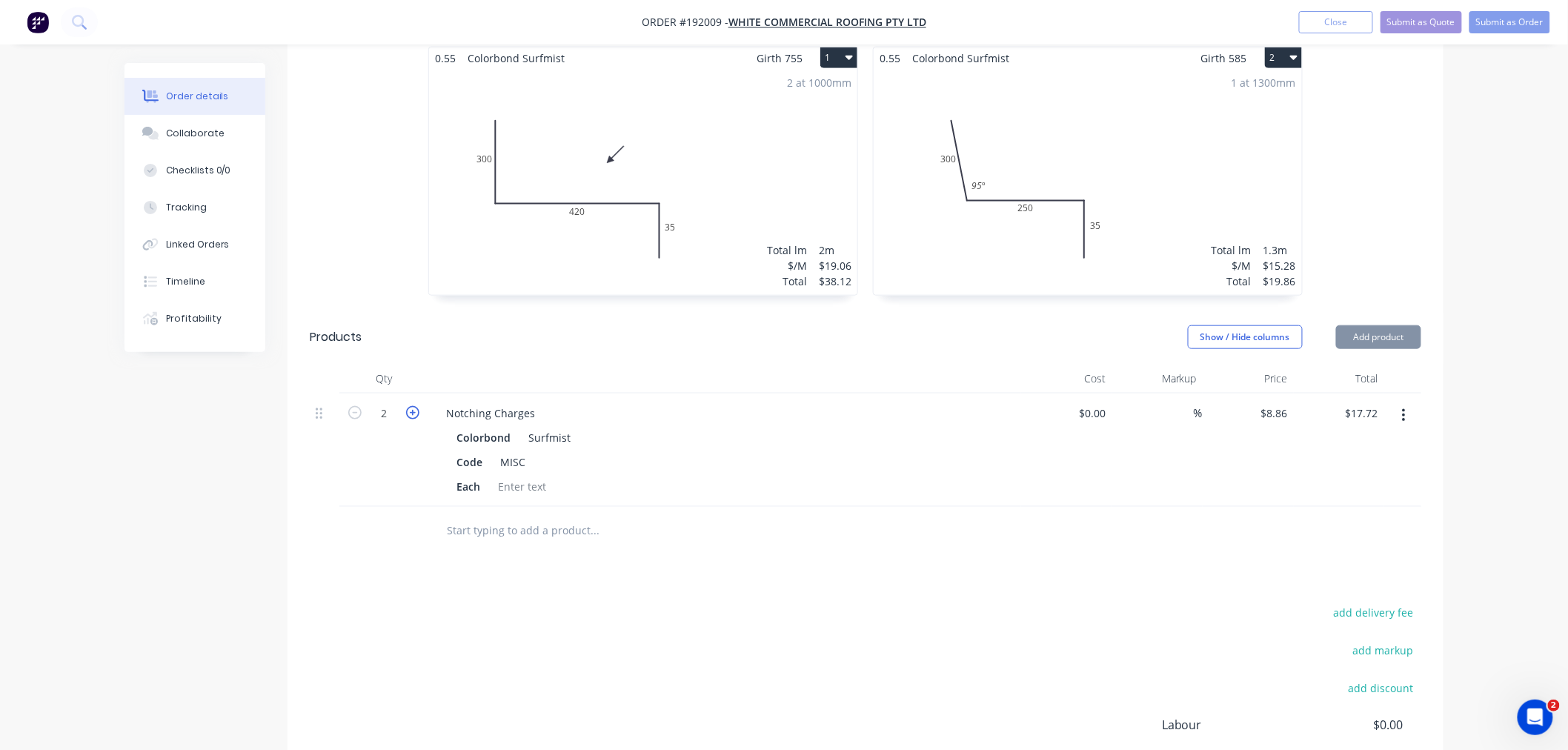
type input "$26.58"
click at [415, 406] on icon "button" at bounding box center [413, 413] width 13 height 13
type input "4"
type input "$35.44"
click at [228, 522] on div "Created by Jeremy Created 08/09/25 Required 09/09/25 Assigned to Add team membe…" at bounding box center [784, 256] width 1319 height 1353
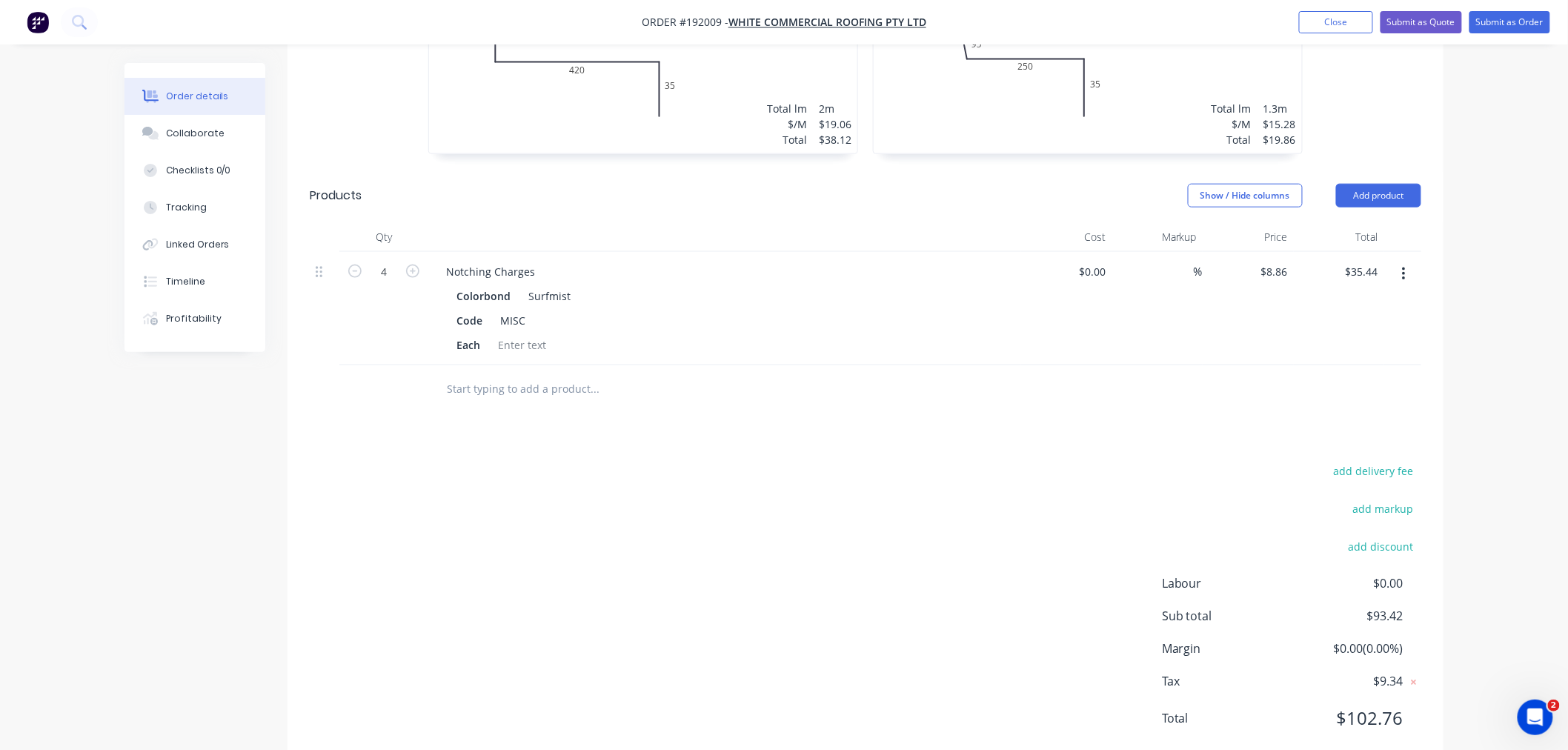
scroll to position [131, 0]
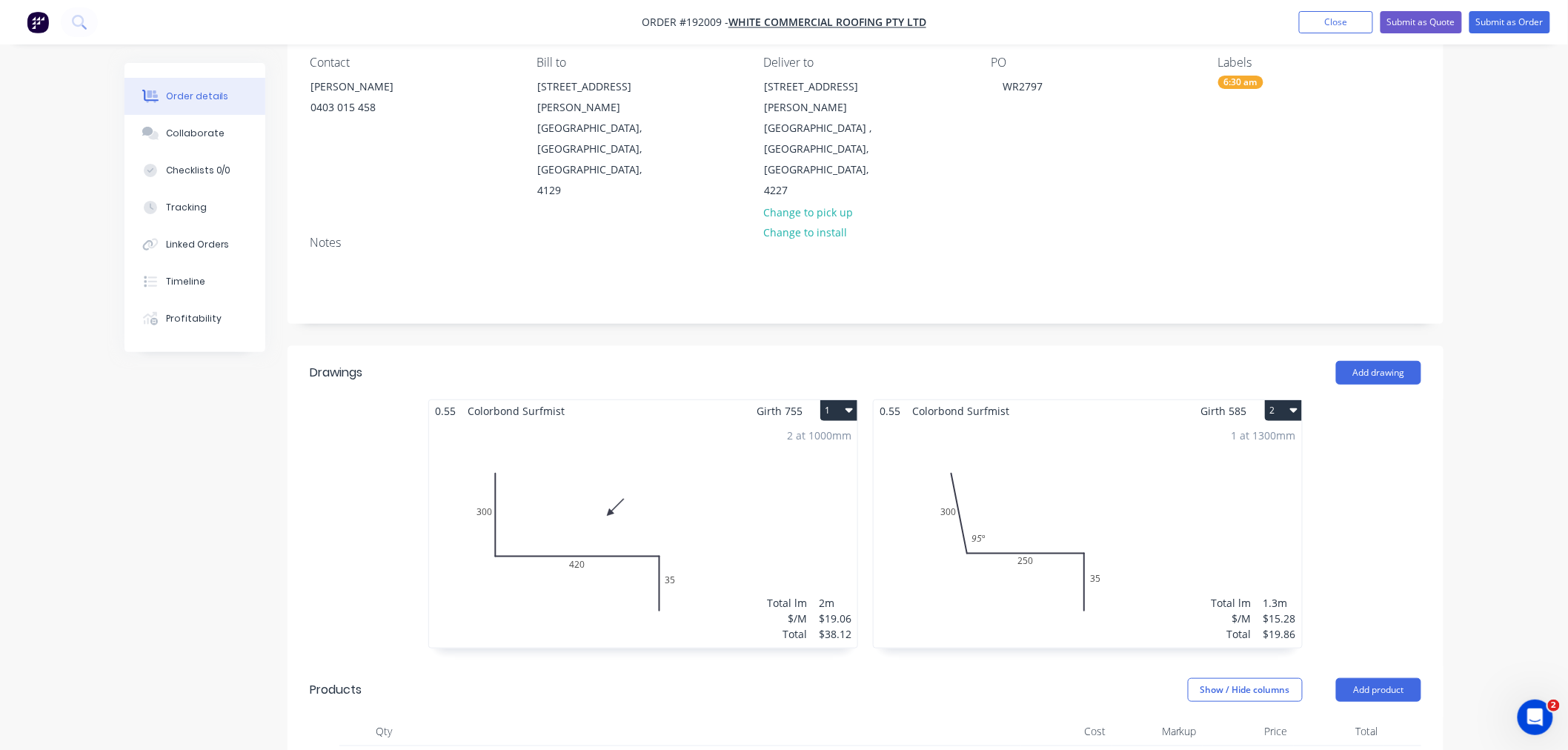
click at [1181, 453] on div "1 at 1300mm Total lm $/M Total 1.3m $15.28 $19.86" at bounding box center [1088, 534] width 429 height 226
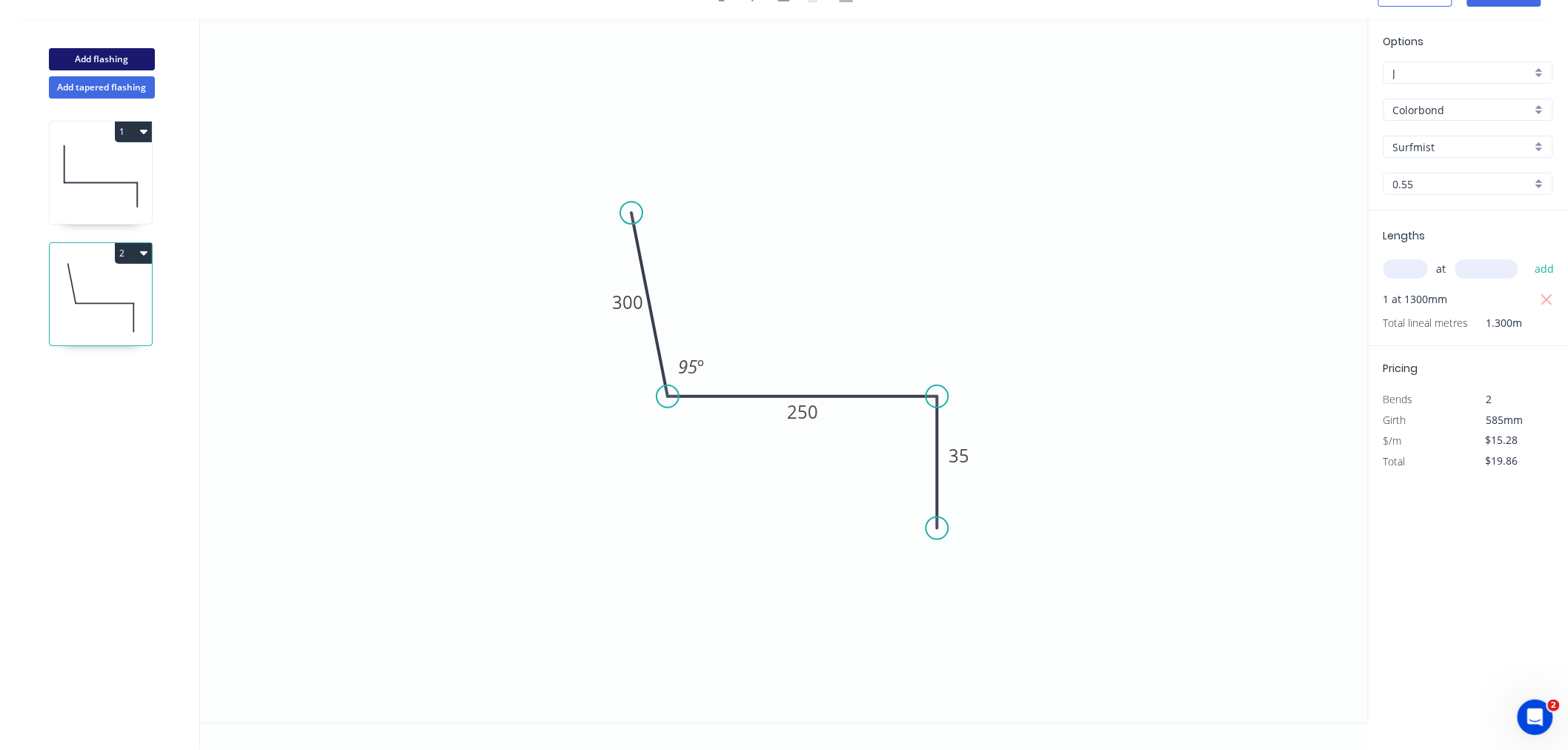
click at [100, 55] on button "Add flashing" at bounding box center [102, 59] width 106 height 22
type input "$0.00"
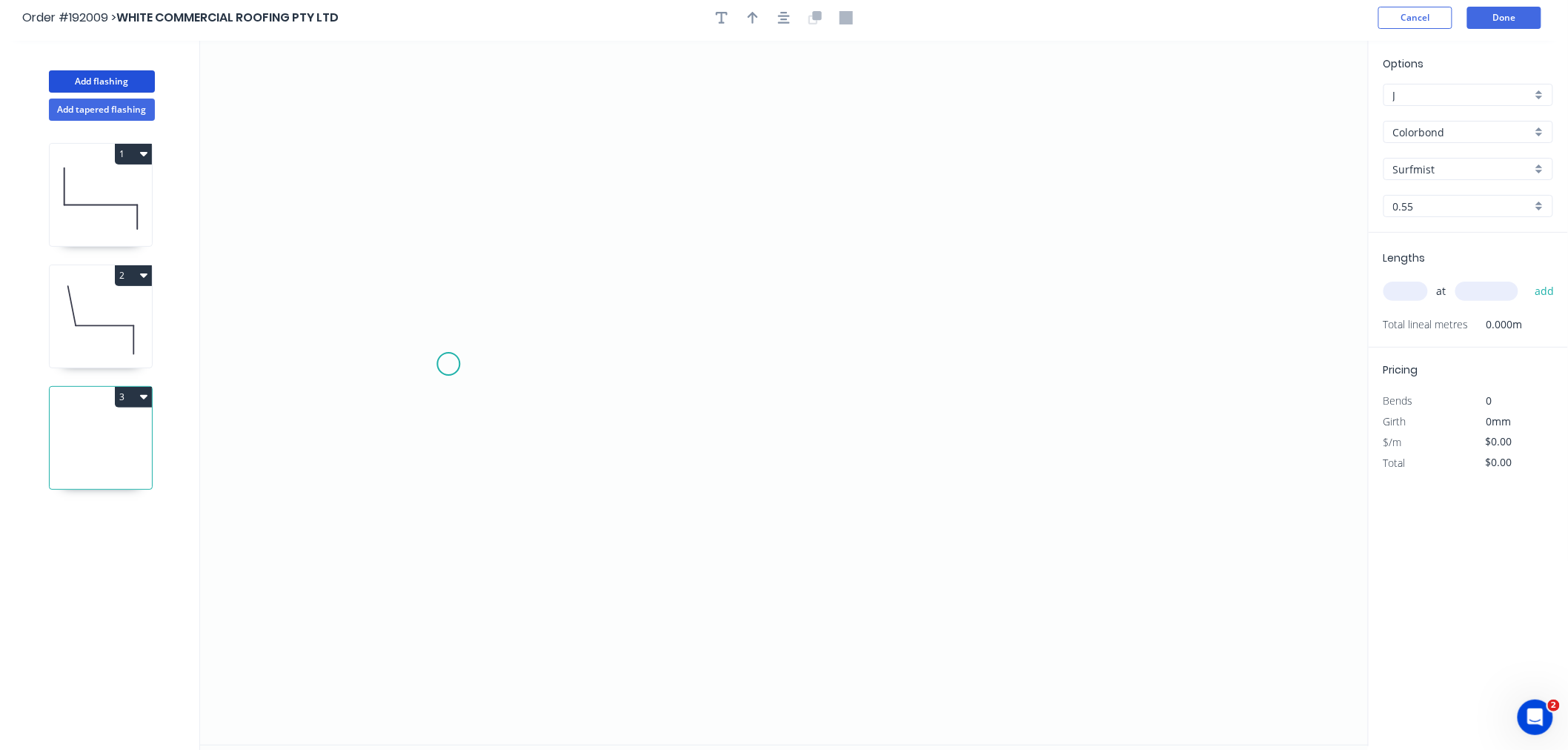
scroll to position [0, 0]
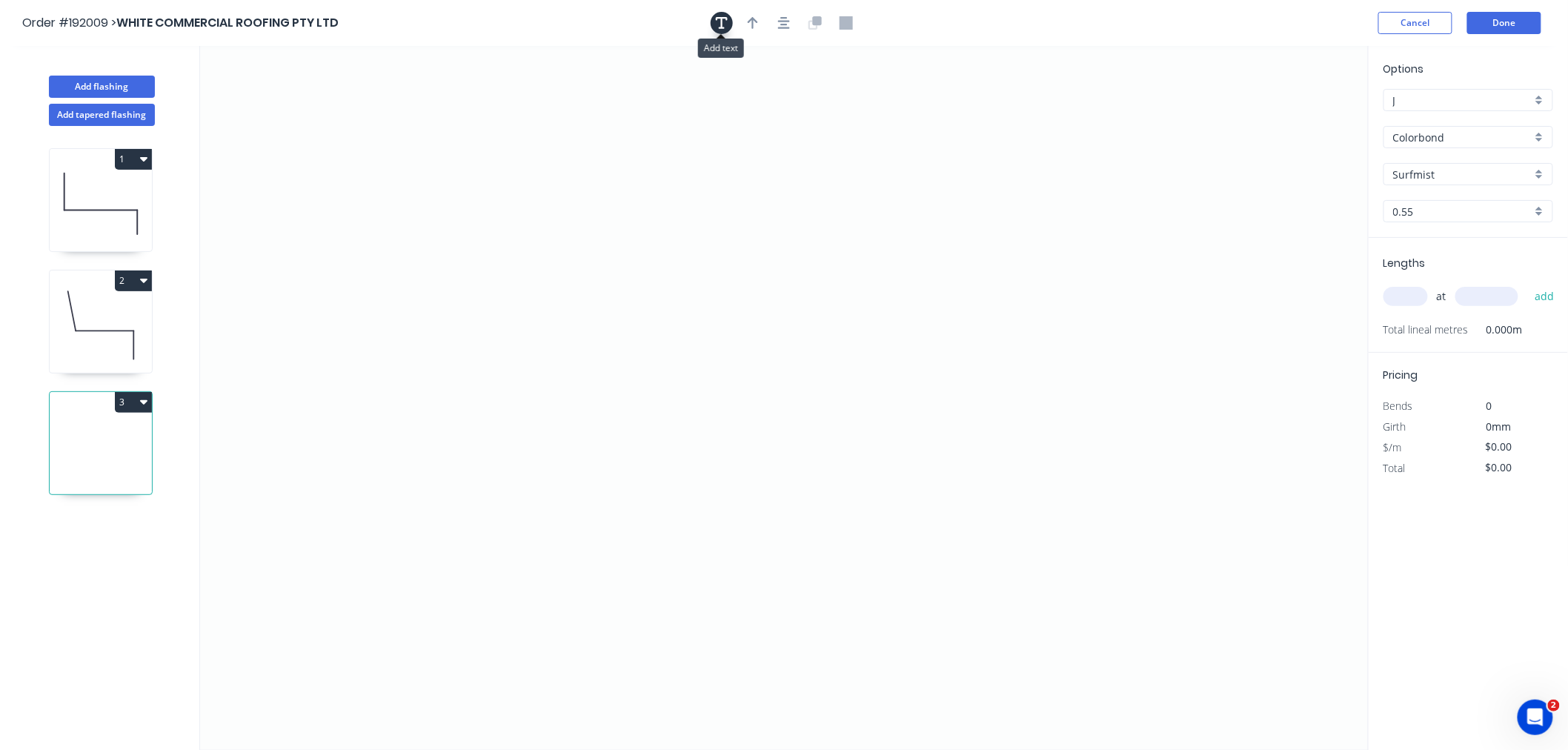
click at [716, 20] on icon "button" at bounding box center [722, 23] width 12 height 13
drag, startPoint x: 279, startPoint y: 82, endPoint x: 1238, endPoint y: 99, distance: 959.2
click at [1181, 97] on textarea at bounding box center [1248, 120] width 120 height 55
click at [1181, 295] on input "text" at bounding box center [1406, 296] width 44 height 19
type input "1"
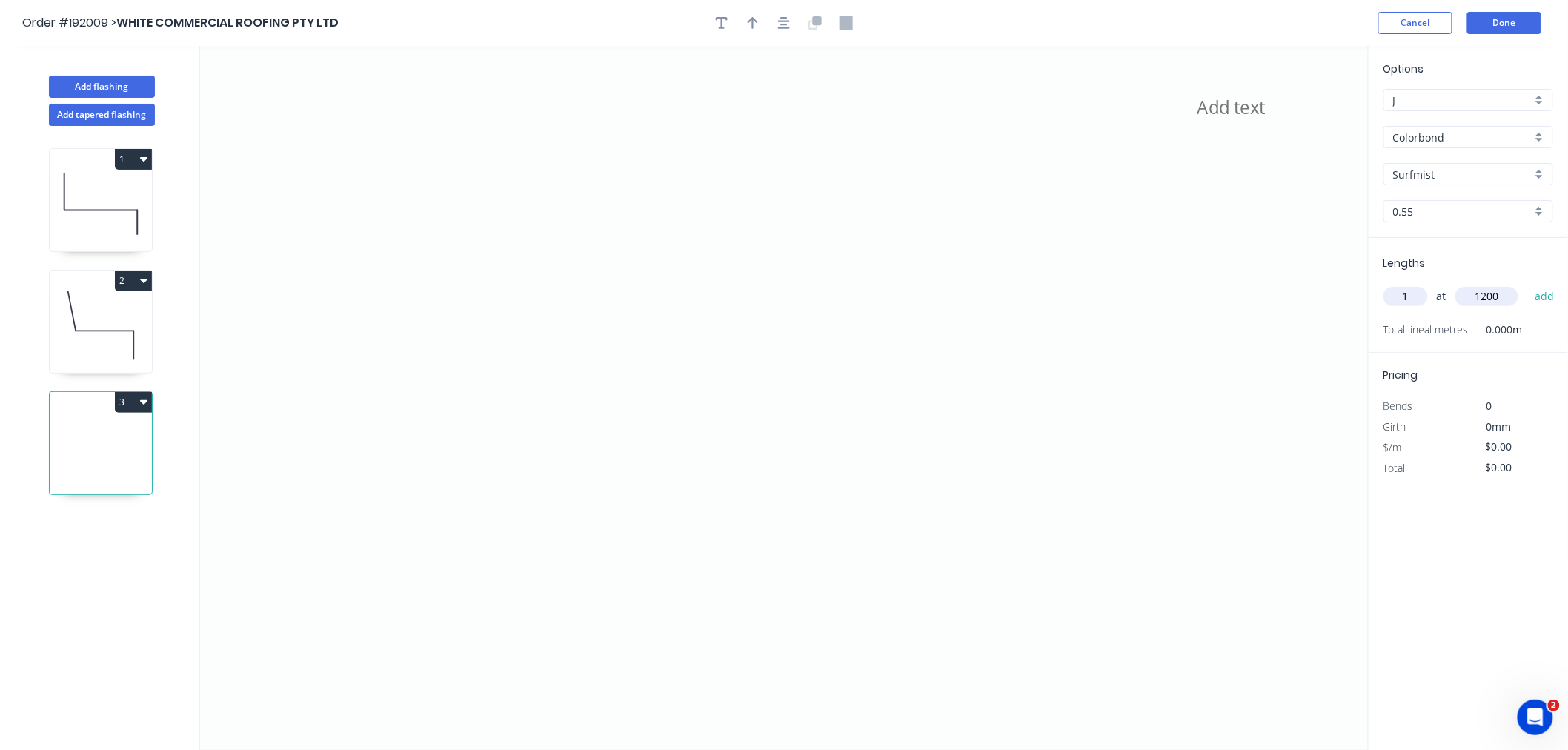
type input "1200"
click at [1181, 284] on button "add" at bounding box center [1544, 296] width 35 height 25
click at [287, 559] on icon at bounding box center [784, 398] width 1168 height 704
click at [289, 468] on icon at bounding box center [784, 398] width 1168 height 704
click at [615, 471] on icon "?" at bounding box center [784, 398] width 1168 height 704
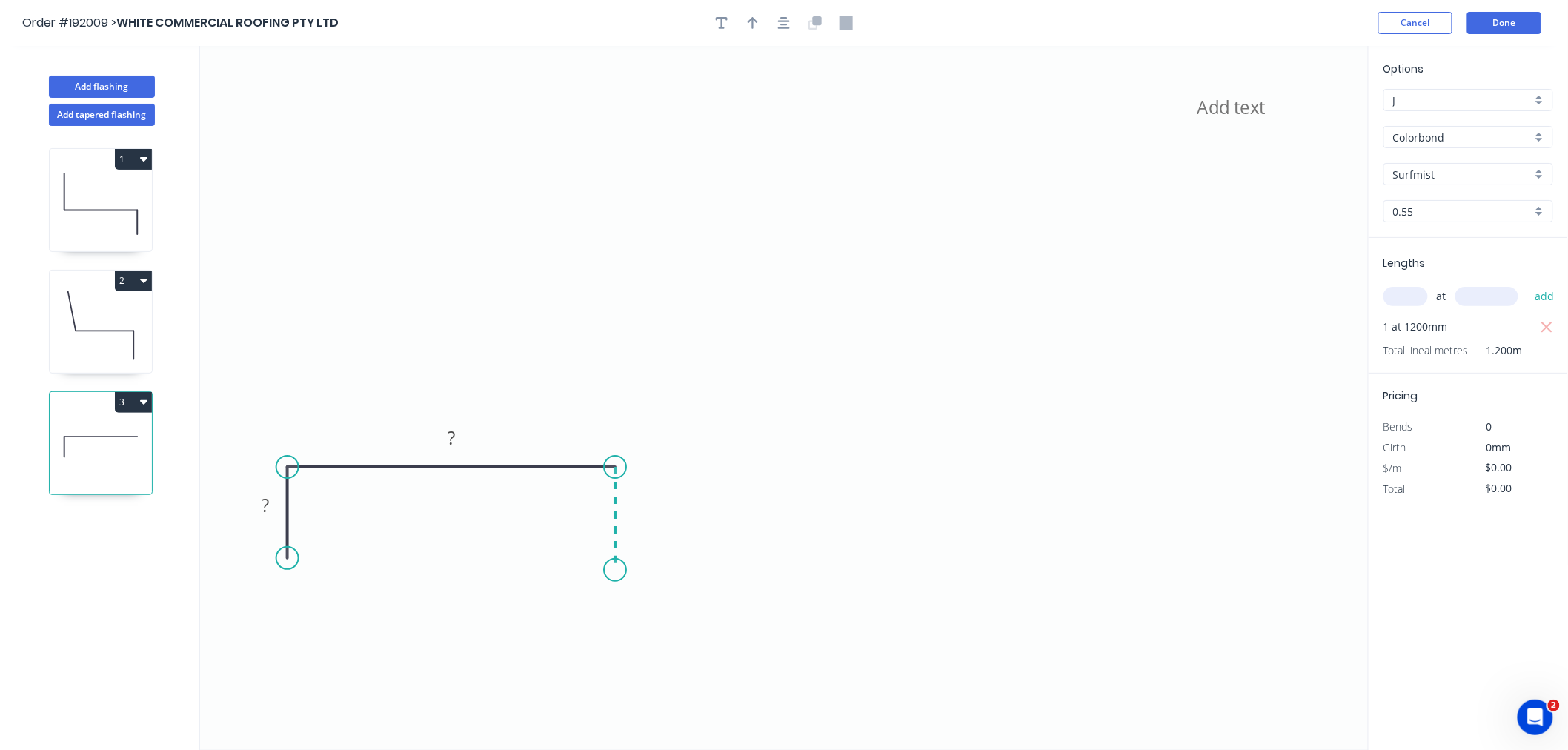
click at [621, 571] on icon "? ?" at bounding box center [784, 398] width 1168 height 704
click at [273, 509] on rect at bounding box center [265, 507] width 30 height 21
click at [505, 268] on icon "35 1220 35" at bounding box center [784, 398] width 1168 height 704
click at [1181, 19] on button "Done" at bounding box center [1504, 23] width 74 height 22
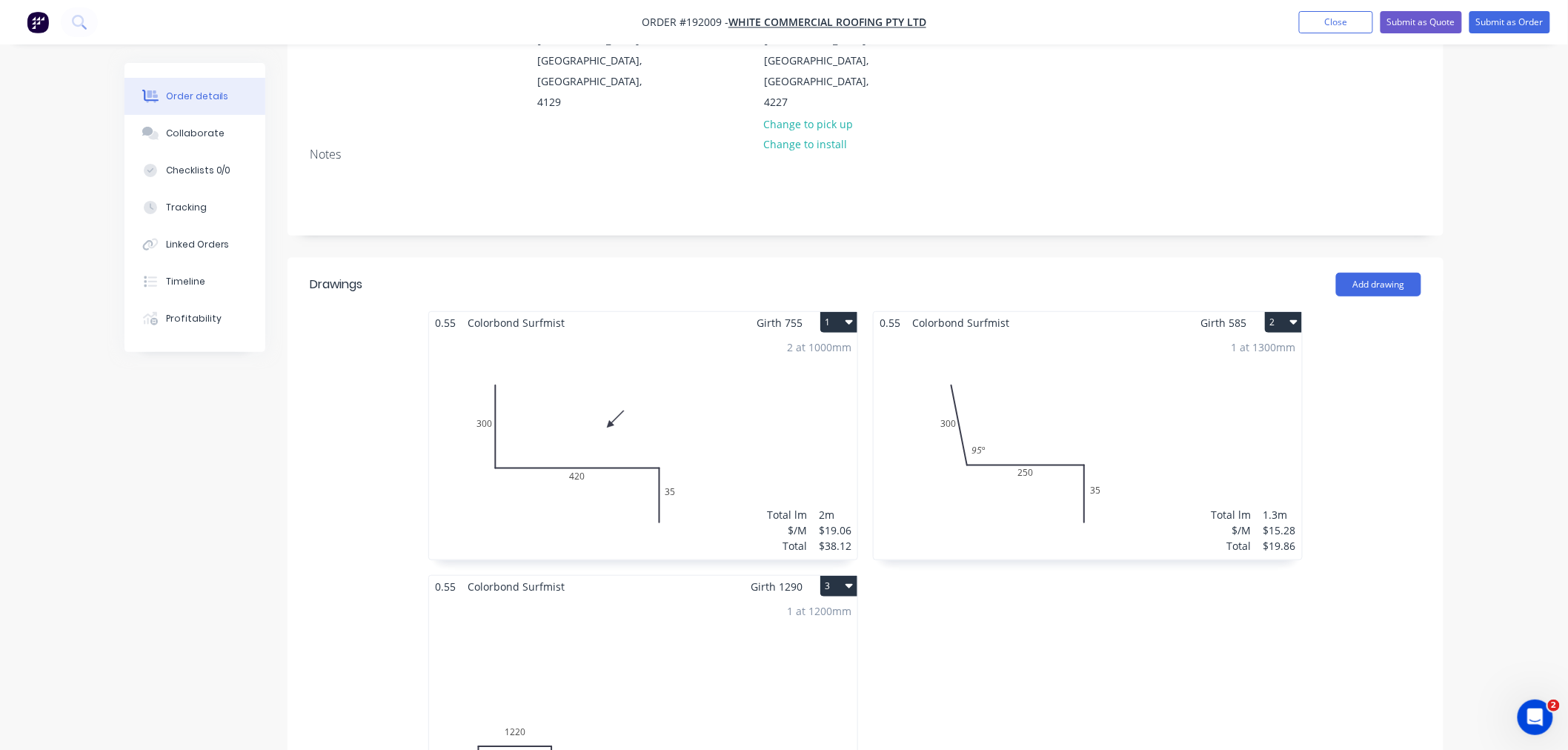
scroll to position [494, 0]
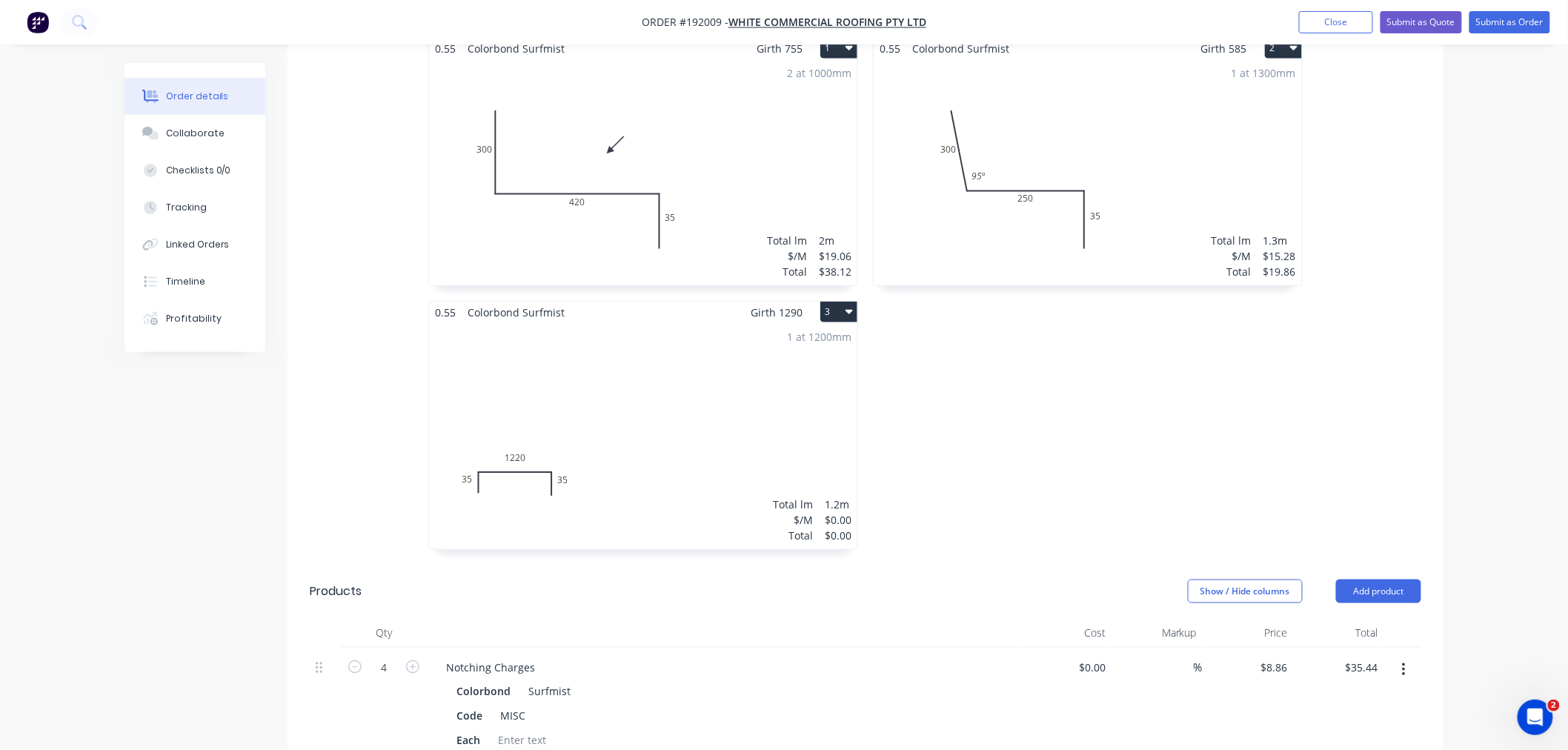
click at [673, 457] on div "1 at 1200mm Total lm $/M Total 1.2m $0.00 $0.00" at bounding box center [644, 436] width 429 height 226
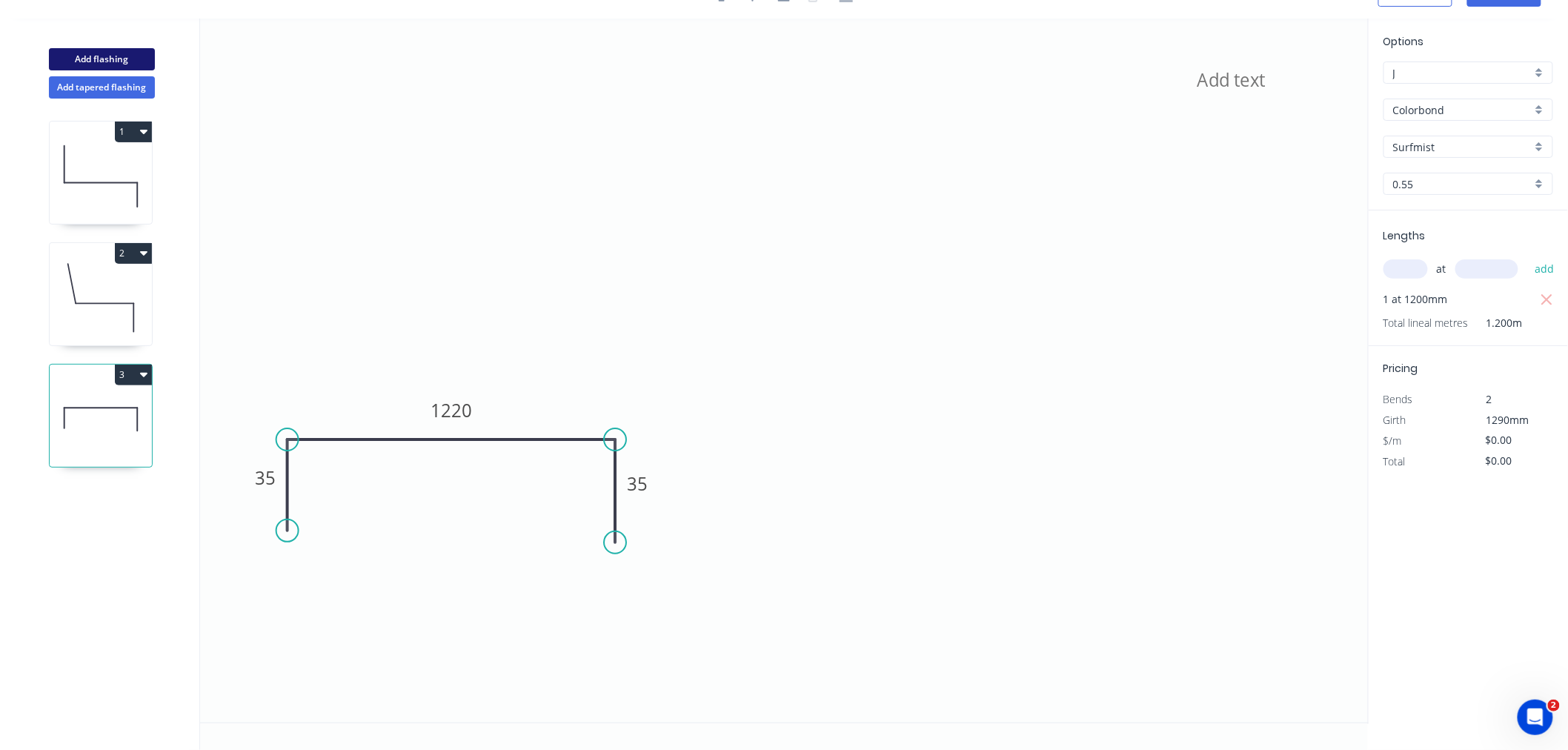
click at [101, 57] on button "Add flashing" at bounding box center [102, 59] width 106 height 22
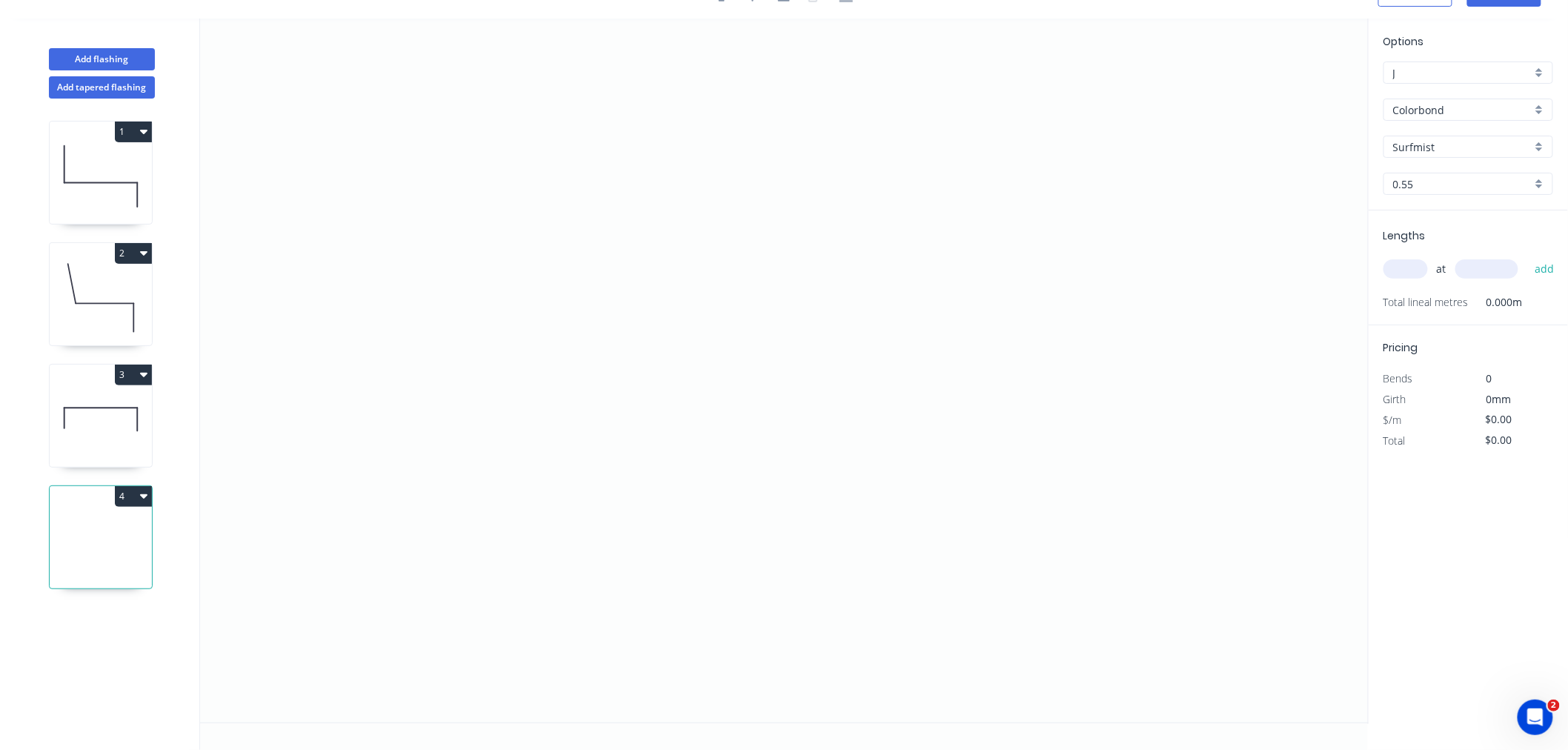
click at [1181, 262] on input "text" at bounding box center [1406, 269] width 44 height 19
type input "1"
type input "1000"
click at [1181, 256] on button "add" at bounding box center [1544, 269] width 35 height 25
click at [337, 170] on icon "0" at bounding box center [784, 371] width 1168 height 704
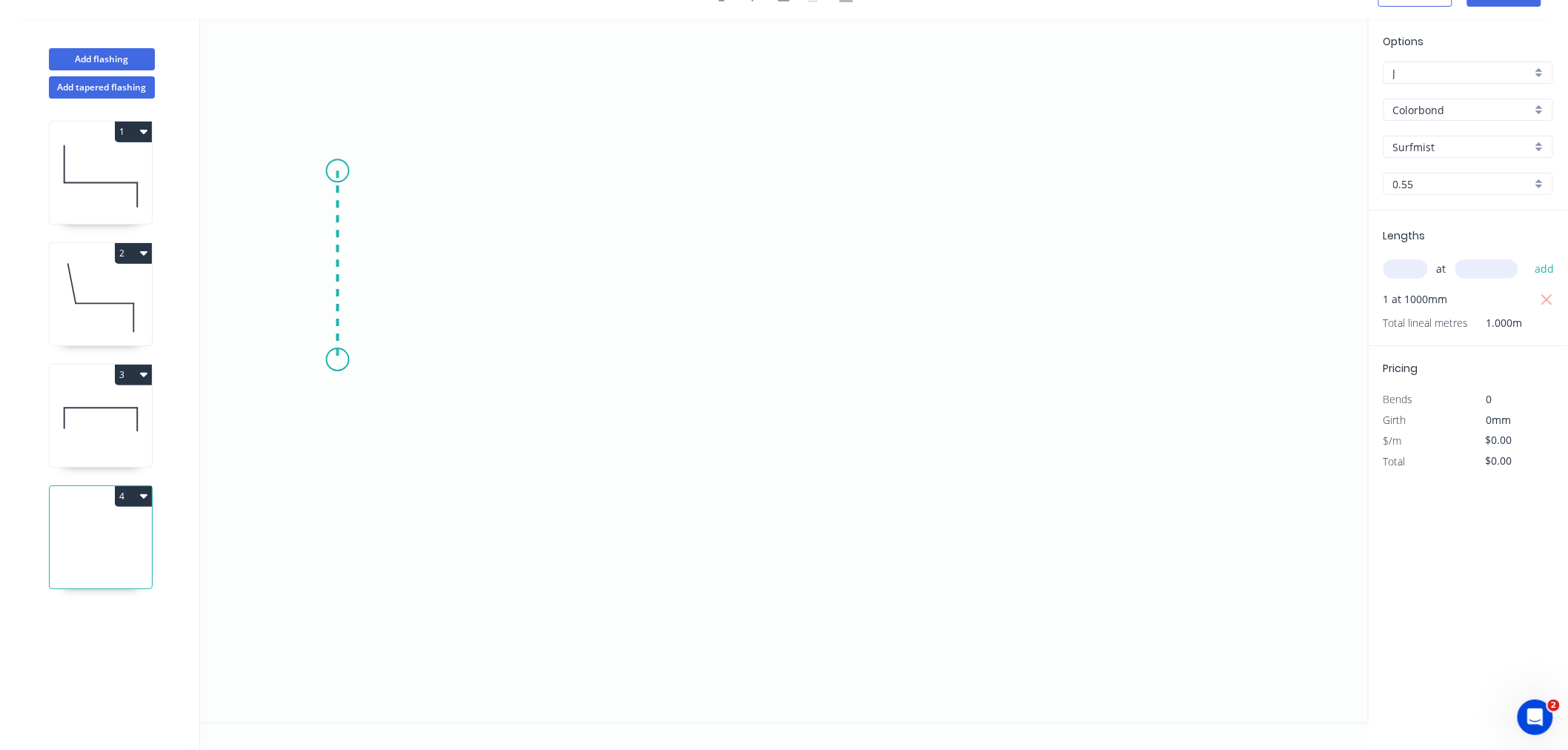
click at [336, 359] on icon "0" at bounding box center [784, 371] width 1168 height 704
click at [601, 359] on icon "0 ?" at bounding box center [784, 371] width 1168 height 704
click at [598, 483] on icon "0 ? ?" at bounding box center [784, 371] width 1168 height 704
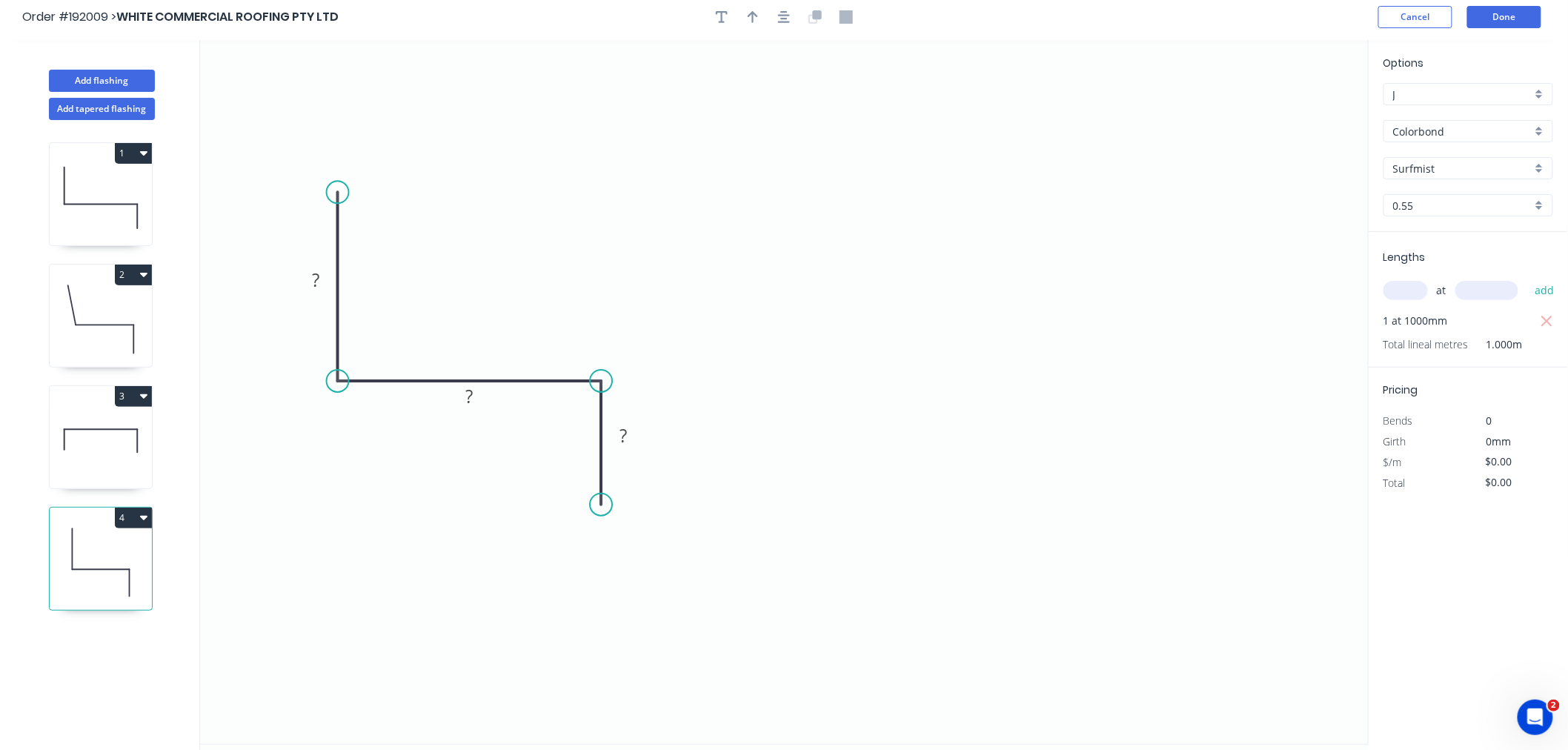
scroll to position [0, 0]
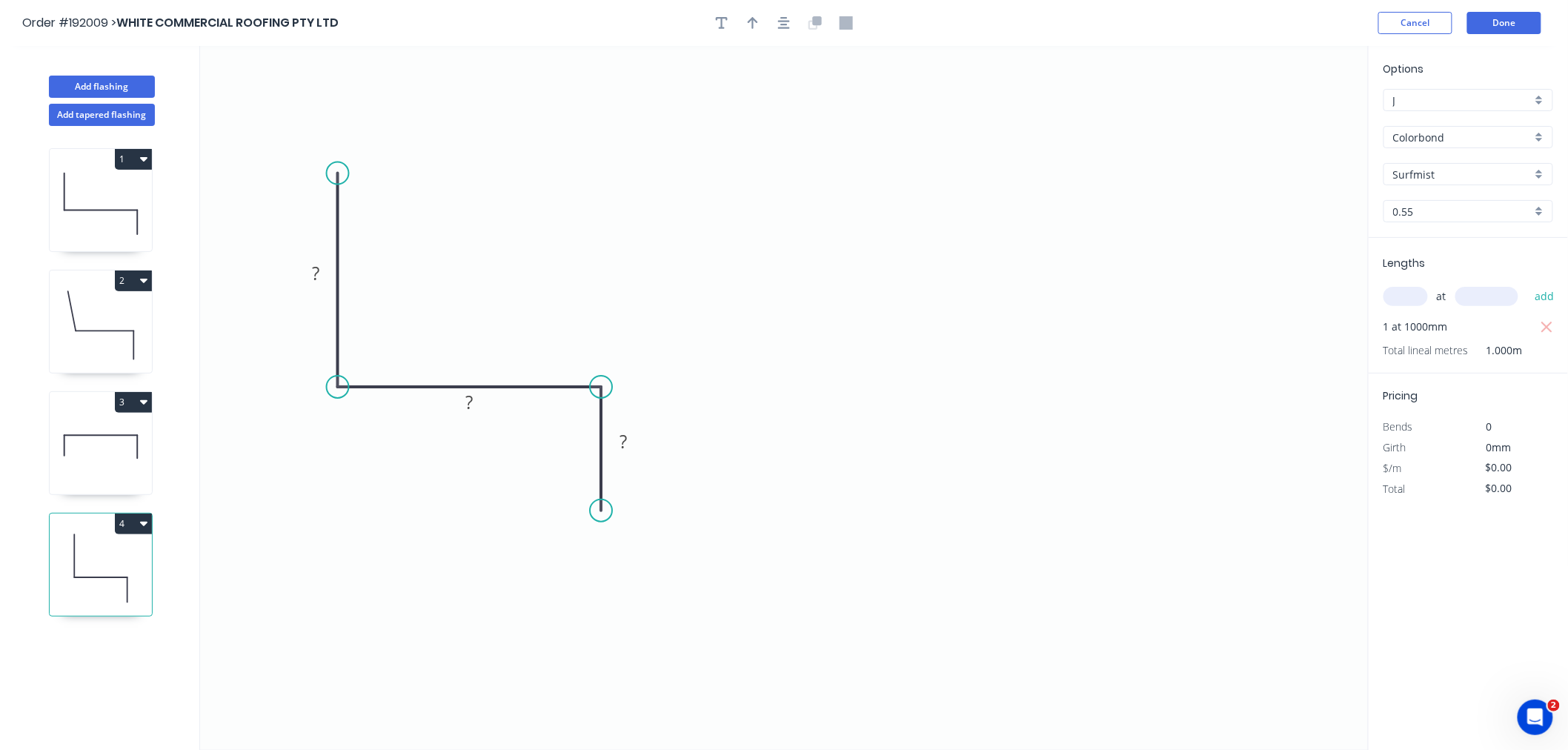
drag, startPoint x: 334, startPoint y: 190, endPoint x: 337, endPoint y: 173, distance: 17.3
click at [337, 173] on circle at bounding box center [338, 173] width 22 height 22
click at [788, 27] on icon "button" at bounding box center [784, 23] width 12 height 12
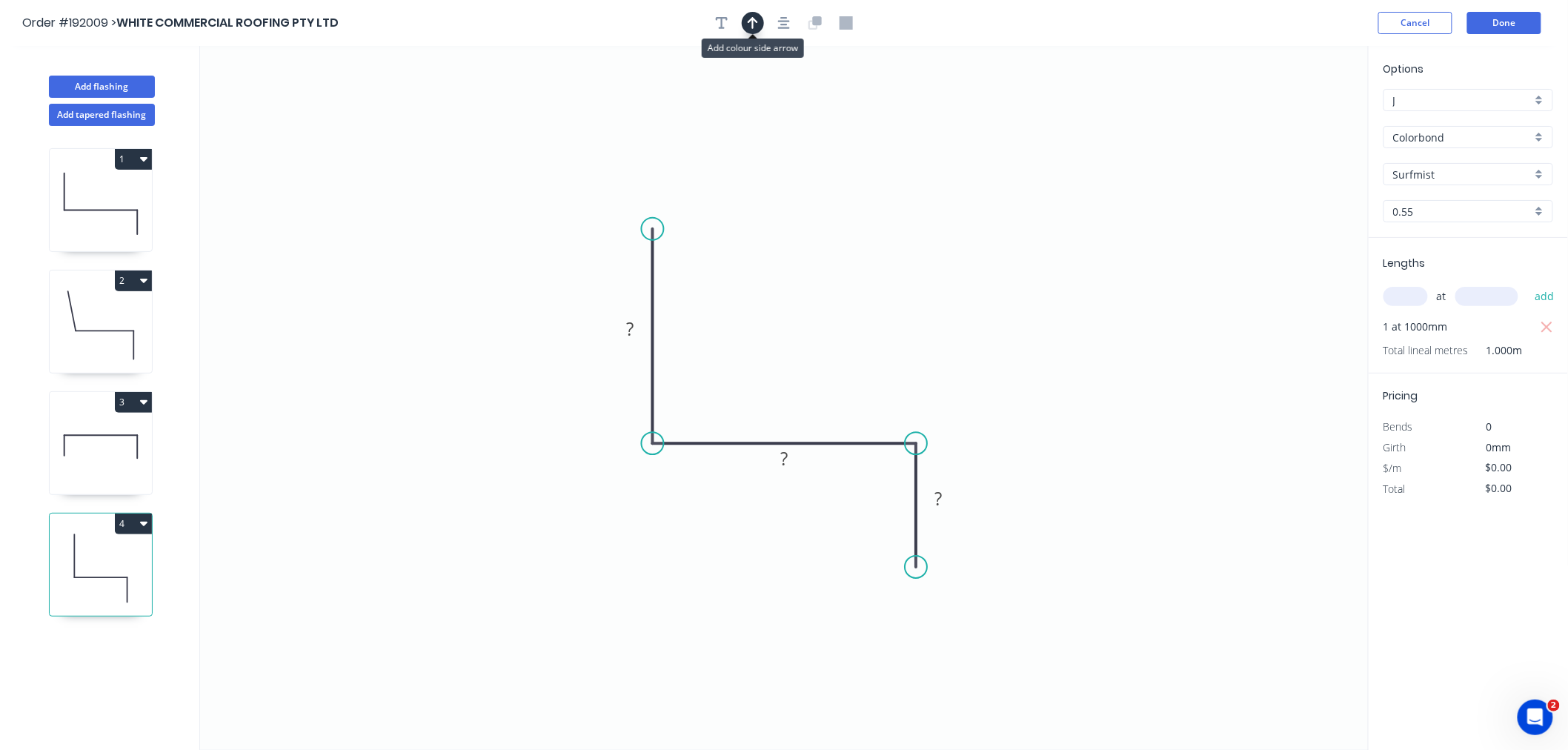
click at [754, 28] on icon "button" at bounding box center [753, 23] width 10 height 13
drag, startPoint x: 1292, startPoint y: 114, endPoint x: 846, endPoint y: 339, distance: 499.5
click at [846, 339] on icon at bounding box center [847, 321] width 13 height 47
click at [627, 334] on tspan "?" at bounding box center [631, 329] width 7 height 24
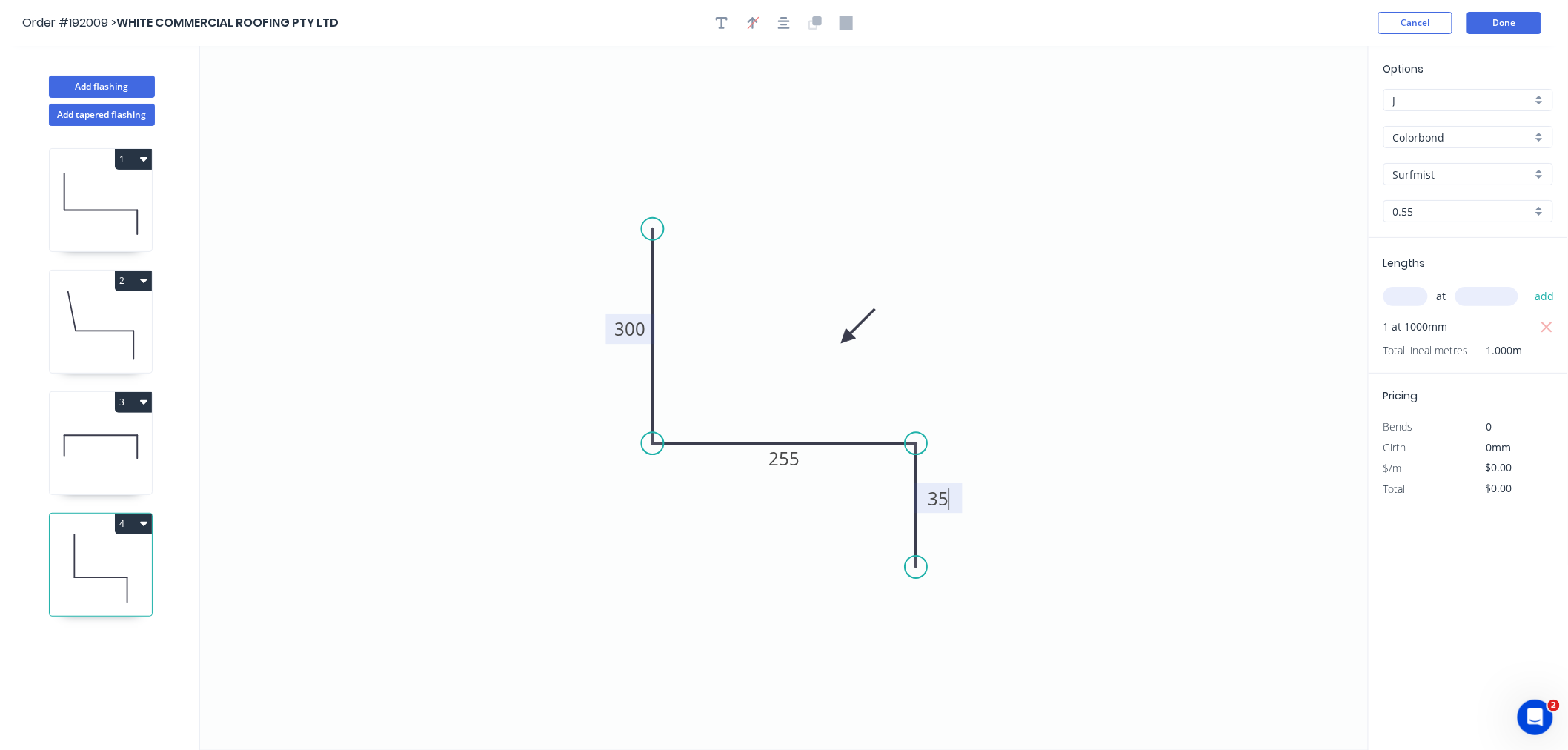
click at [1181, 265] on icon "0 300 255 35" at bounding box center [784, 398] width 1168 height 704
type input "$15.28"
click at [114, 87] on button "Add flashing" at bounding box center [102, 87] width 106 height 22
type input "$0.00"
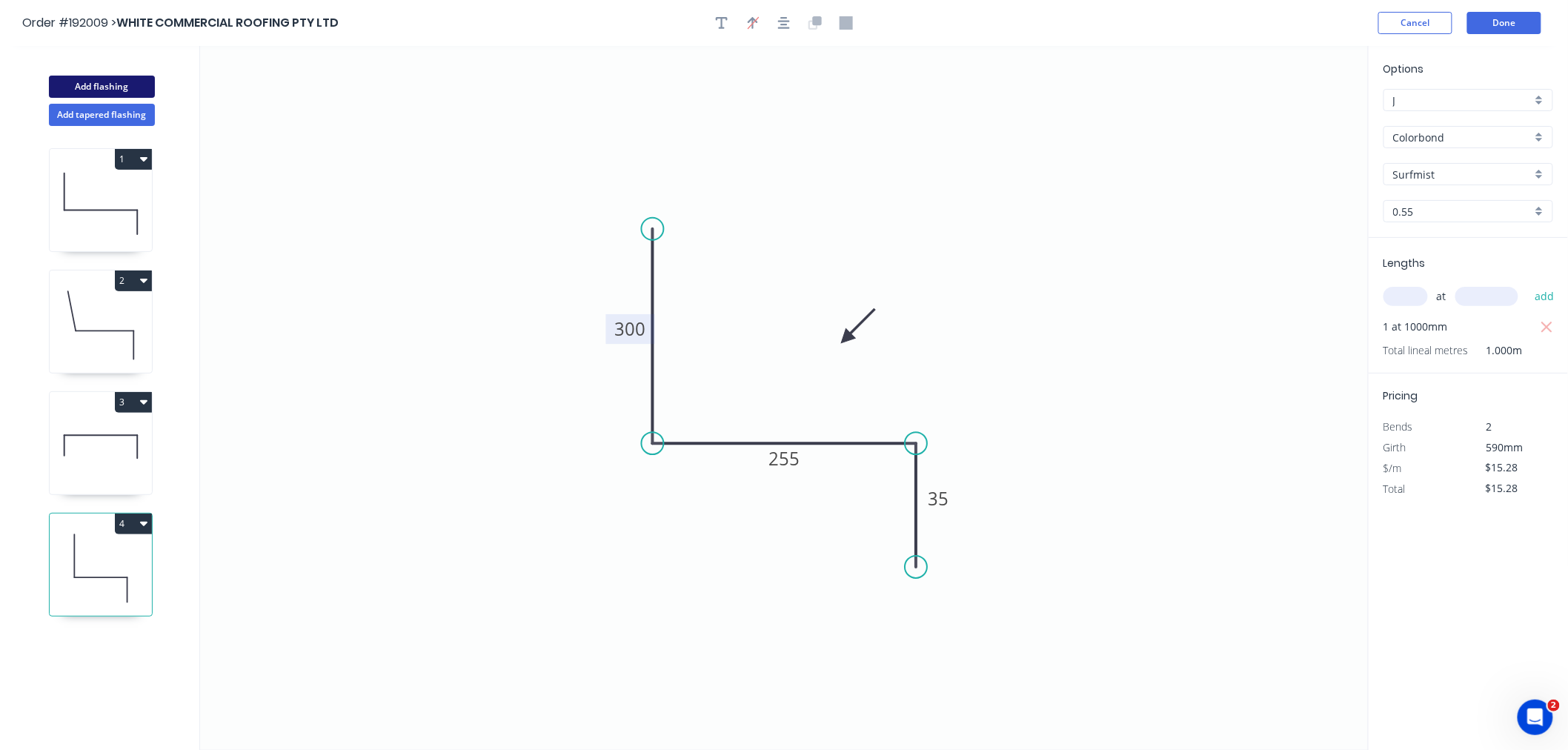
type input "$0.00"
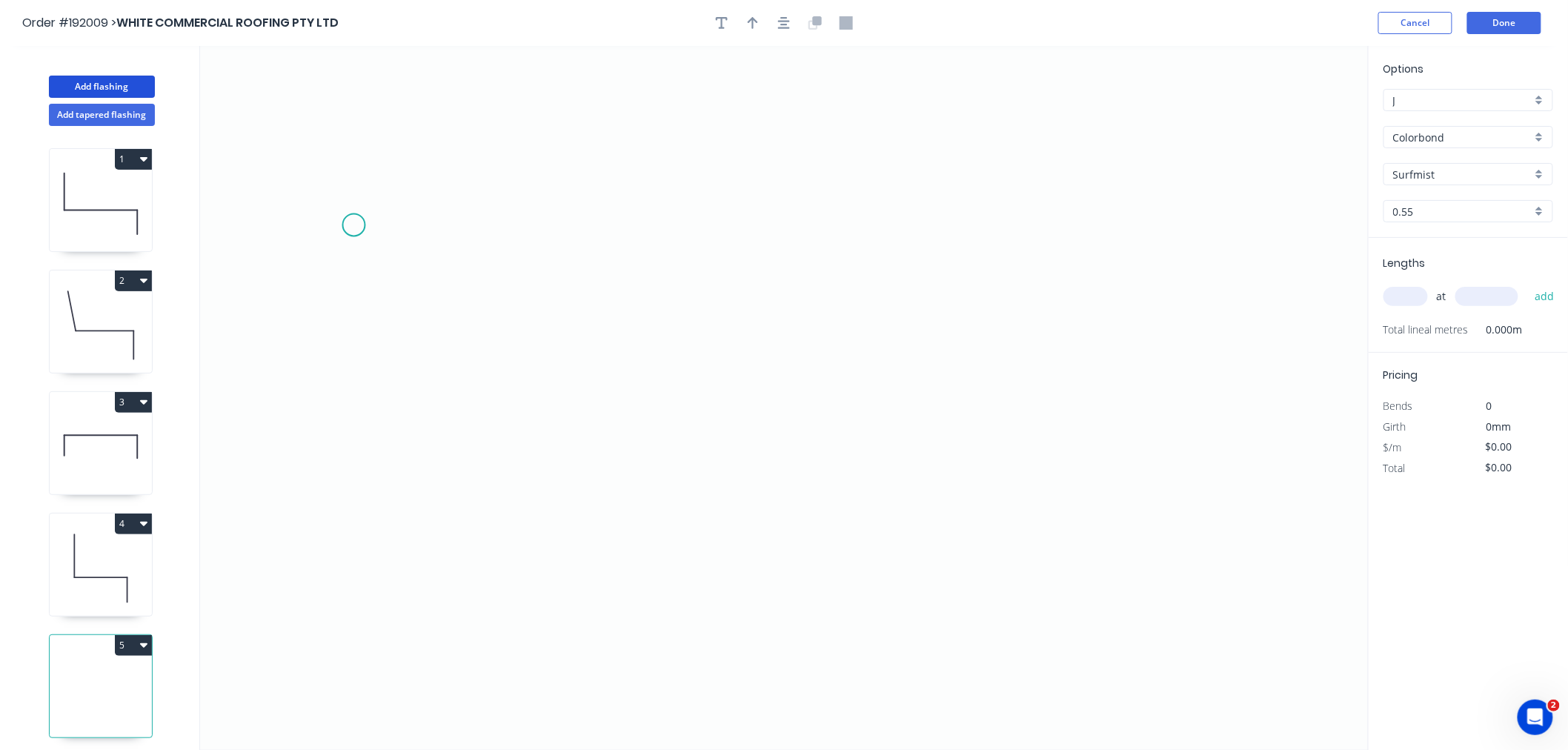
click at [337, 205] on icon "0" at bounding box center [784, 398] width 1168 height 704
click at [345, 441] on icon "0" at bounding box center [784, 398] width 1168 height 704
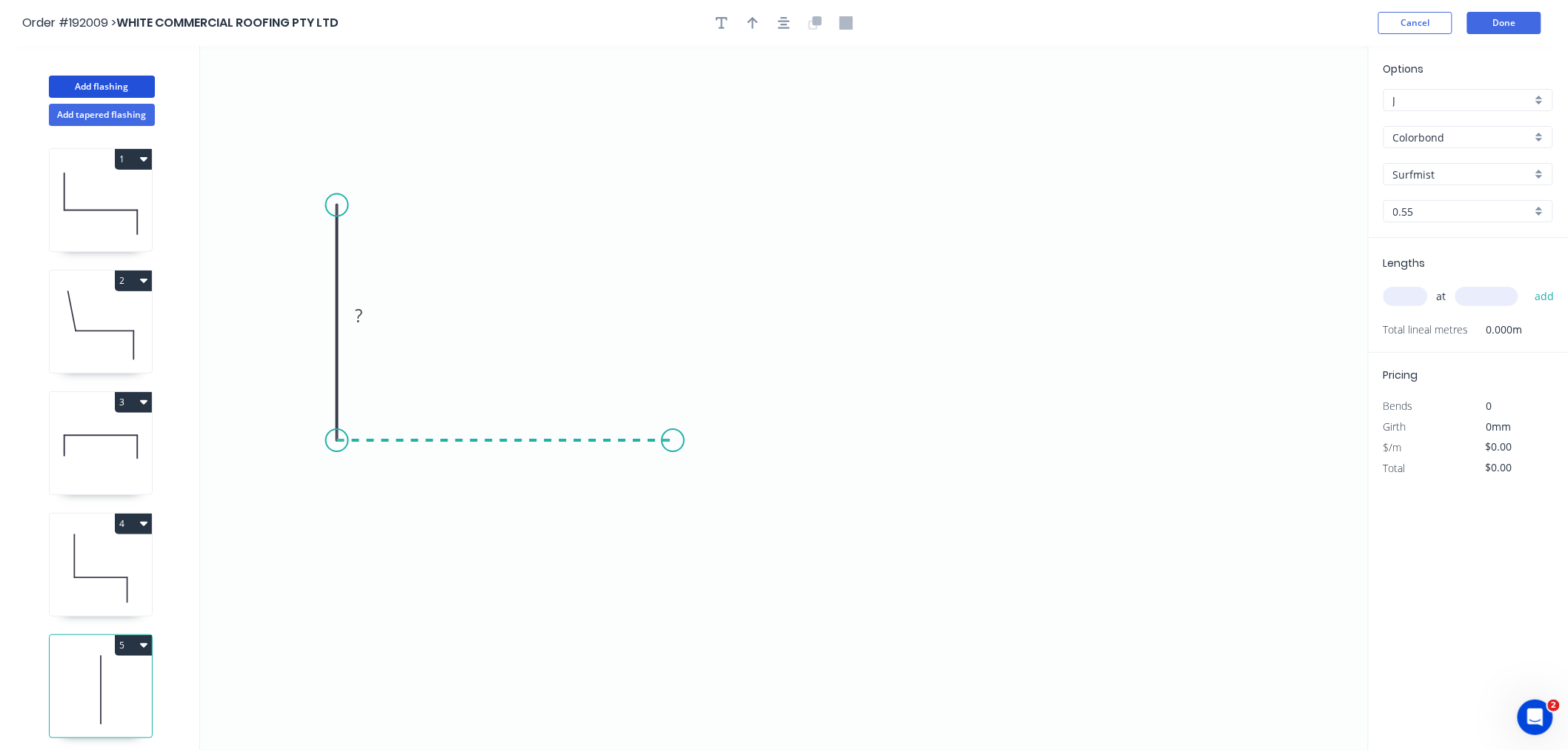
click at [673, 454] on icon "0 ?" at bounding box center [784, 398] width 1168 height 704
click at [678, 559] on icon "0 ? ?" at bounding box center [784, 398] width 1168 height 704
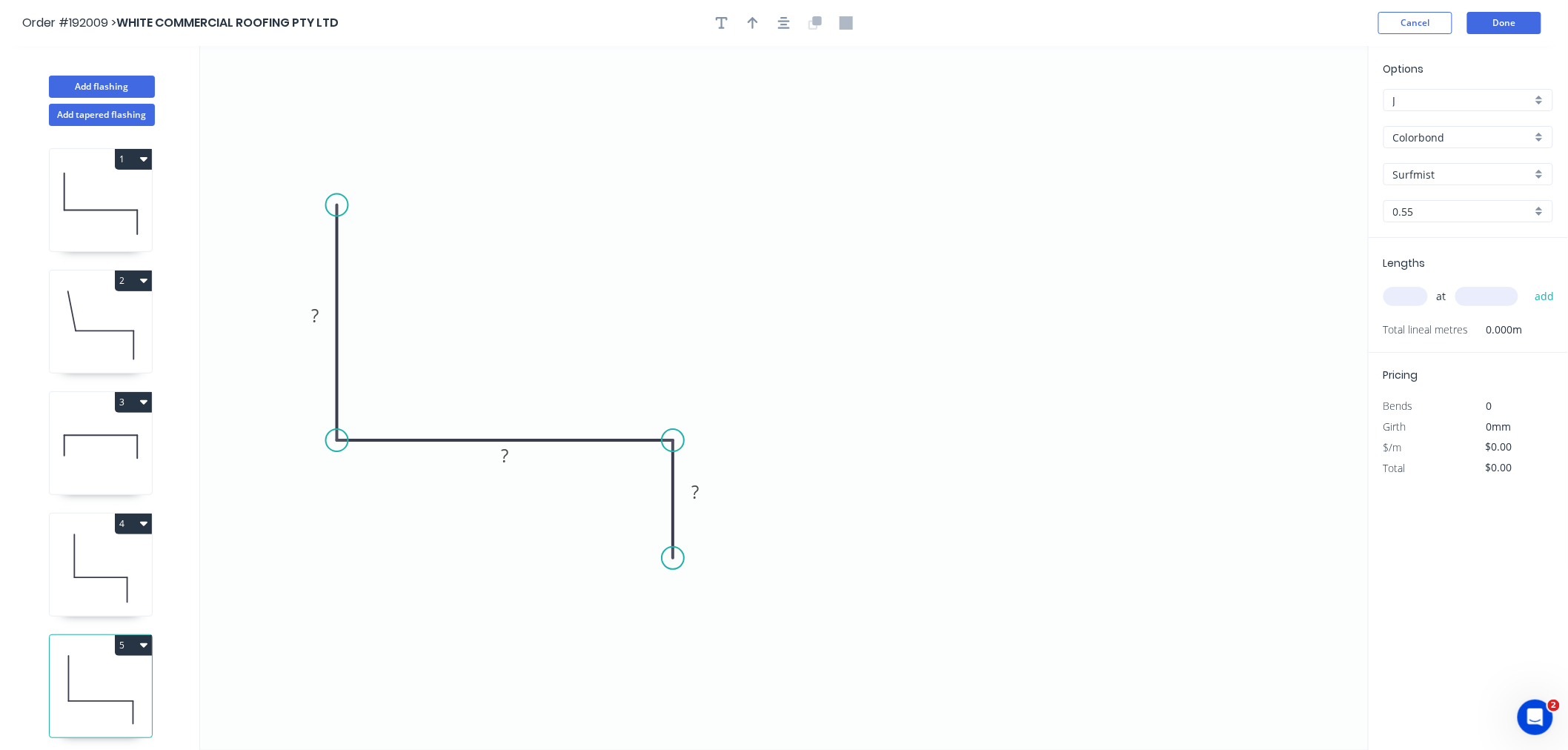
click at [789, 33] on div at bounding box center [784, 23] width 156 height 22
click at [783, 24] on icon "button" at bounding box center [784, 23] width 12 height 12
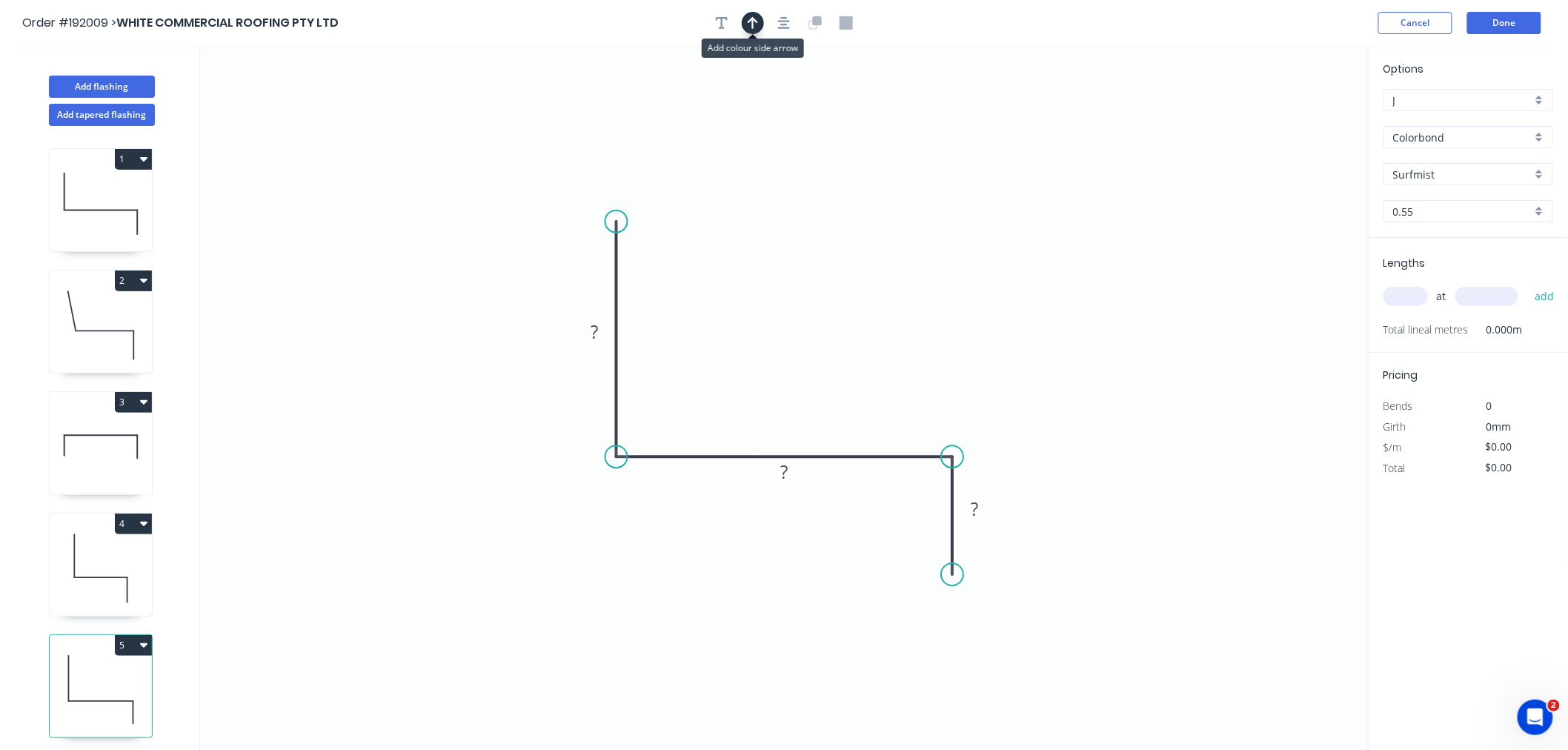
click at [750, 24] on icon "button" at bounding box center [753, 23] width 10 height 13
drag, startPoint x: 1292, startPoint y: 117, endPoint x: 843, endPoint y: 354, distance: 507.7
click at [847, 351] on icon at bounding box center [854, 328] width 13 height 47
click at [843, 354] on icon at bounding box center [844, 336] width 13 height 47
drag, startPoint x: 821, startPoint y: 362, endPoint x: 850, endPoint y: 338, distance: 37.6
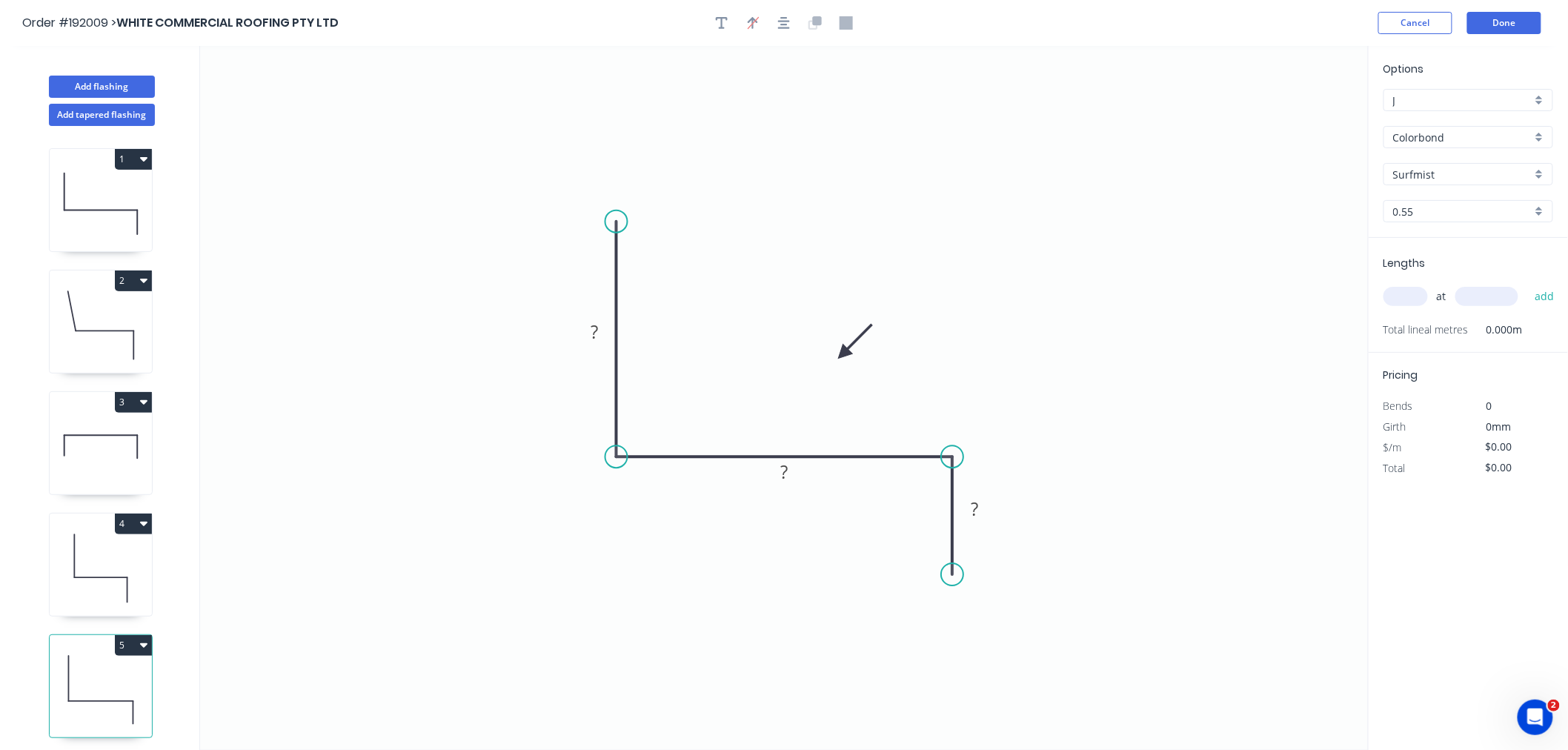
click at [860, 308] on icon "0 ? ? ?" at bounding box center [784, 398] width 1168 height 704
drag, startPoint x: 885, startPoint y: 314, endPoint x: 902, endPoint y: 311, distance: 17.3
click at [897, 309] on icon at bounding box center [906, 296] width 43 height 43
click at [1181, 291] on input "text" at bounding box center [1406, 296] width 44 height 19
type input "1"
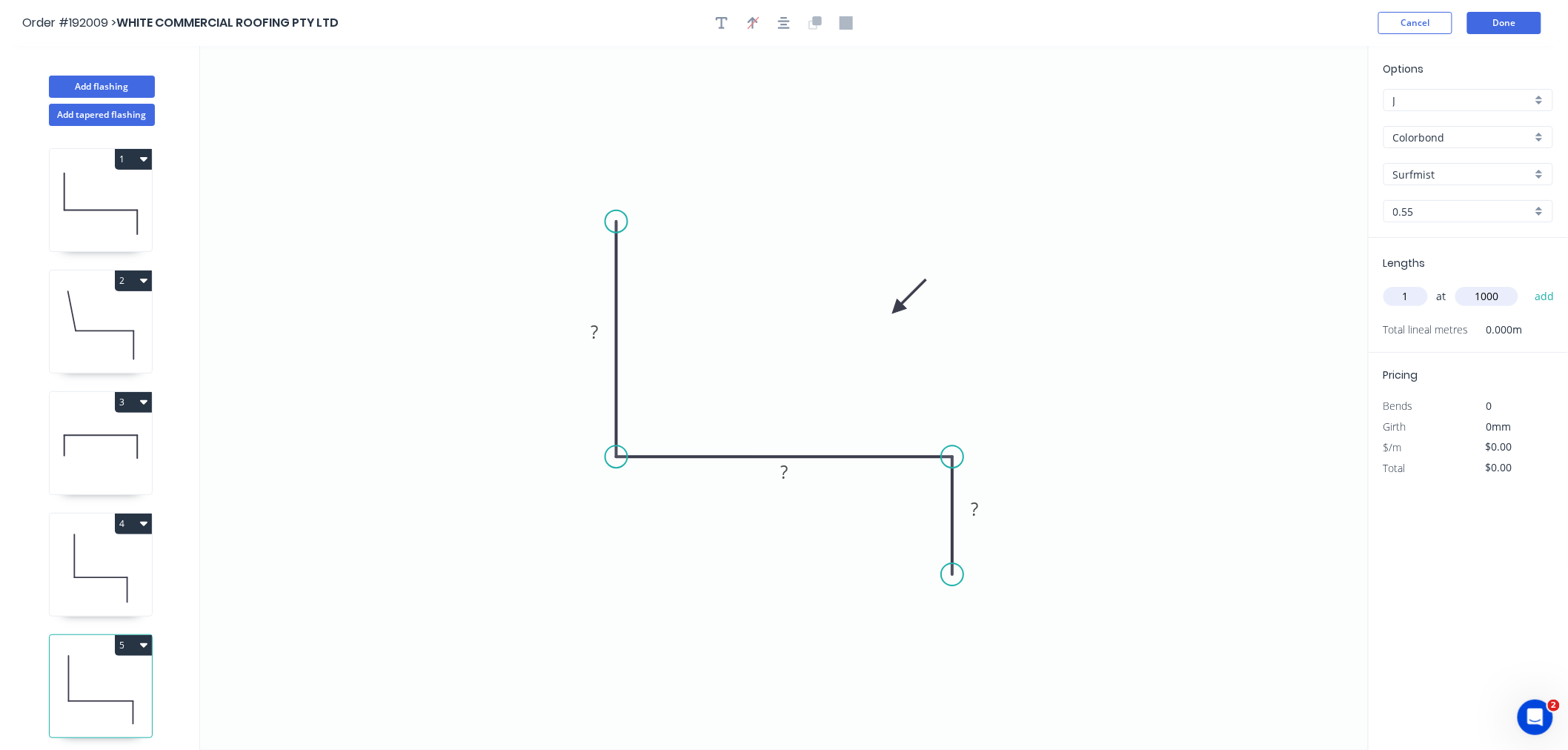
type input "1000"
click at [1181, 284] on button "add" at bounding box center [1544, 296] width 35 height 25
click at [580, 334] on rect at bounding box center [595, 333] width 30 height 21
click at [599, 331] on rect at bounding box center [595, 333] width 30 height 21
click at [457, 322] on icon "0 300 300 35" at bounding box center [784, 398] width 1168 height 704
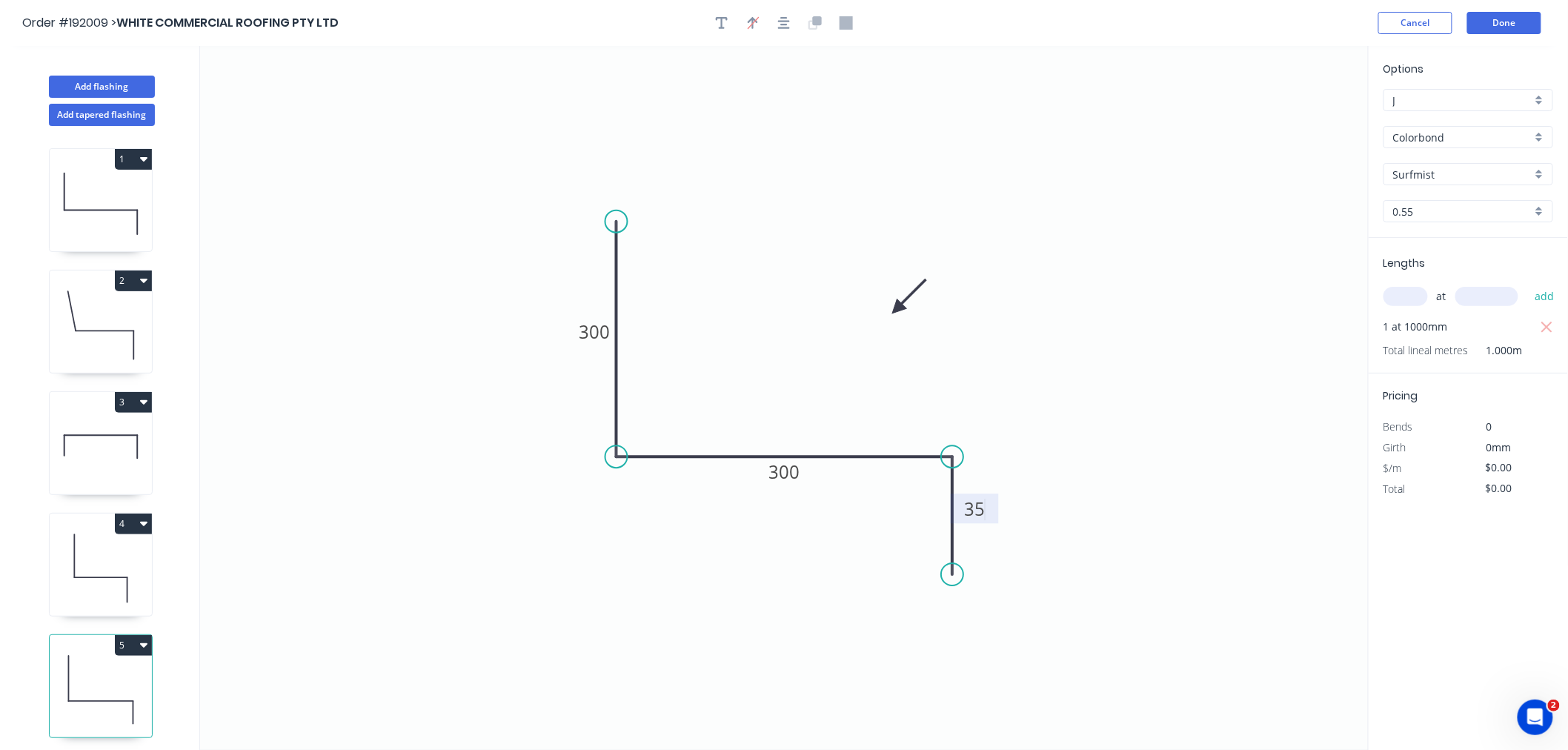
type input "$19.06"
click at [110, 588] on icon at bounding box center [101, 568] width 102 height 95
type input "$15.28"
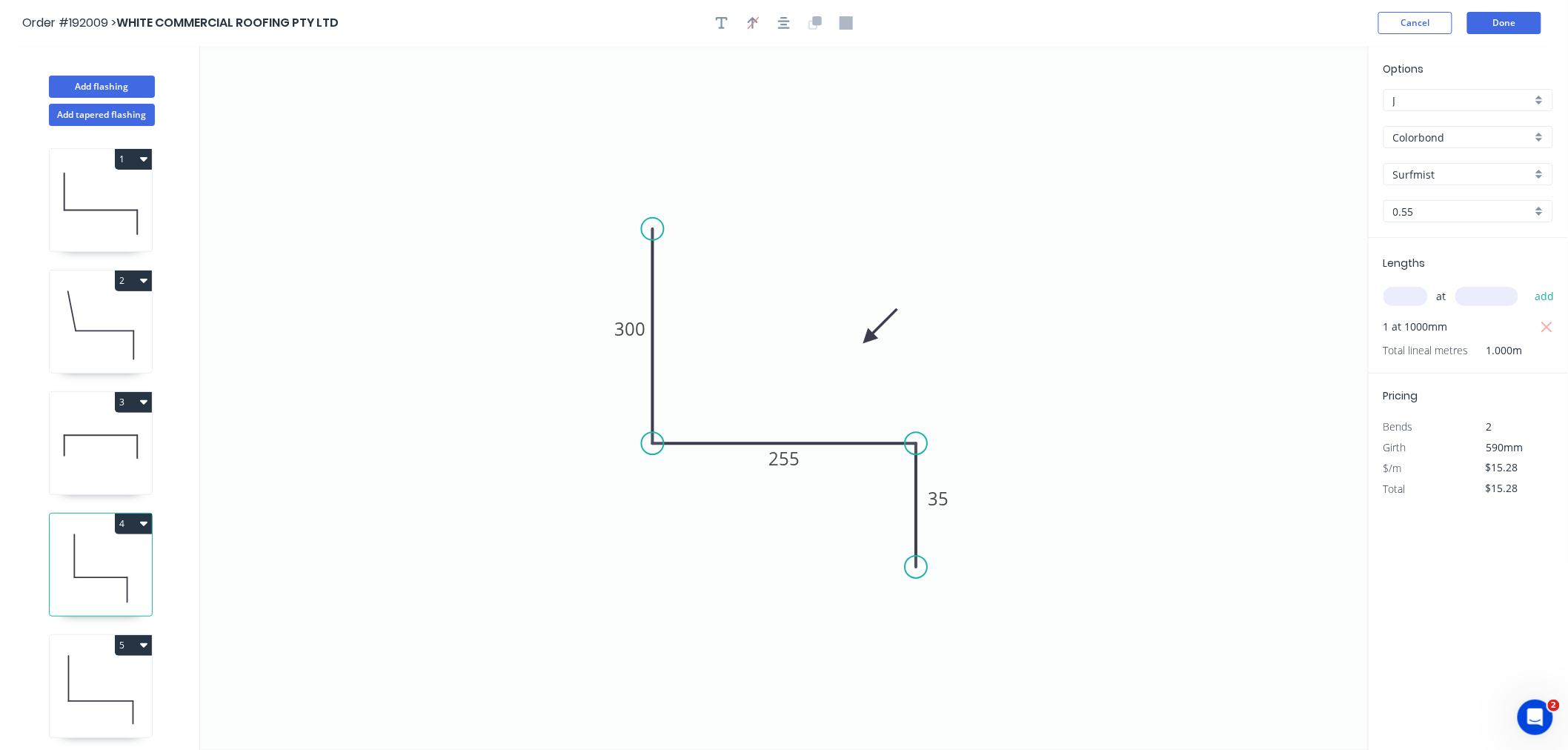
drag, startPoint x: 847, startPoint y: 339, endPoint x: 869, endPoint y: 339, distance: 22.0
click at [869, 339] on icon at bounding box center [880, 326] width 43 height 43
click at [784, 22] on icon "button" at bounding box center [784, 23] width 12 height 13
click at [361, 361] on icon "0 300 255 35" at bounding box center [784, 398] width 1168 height 704
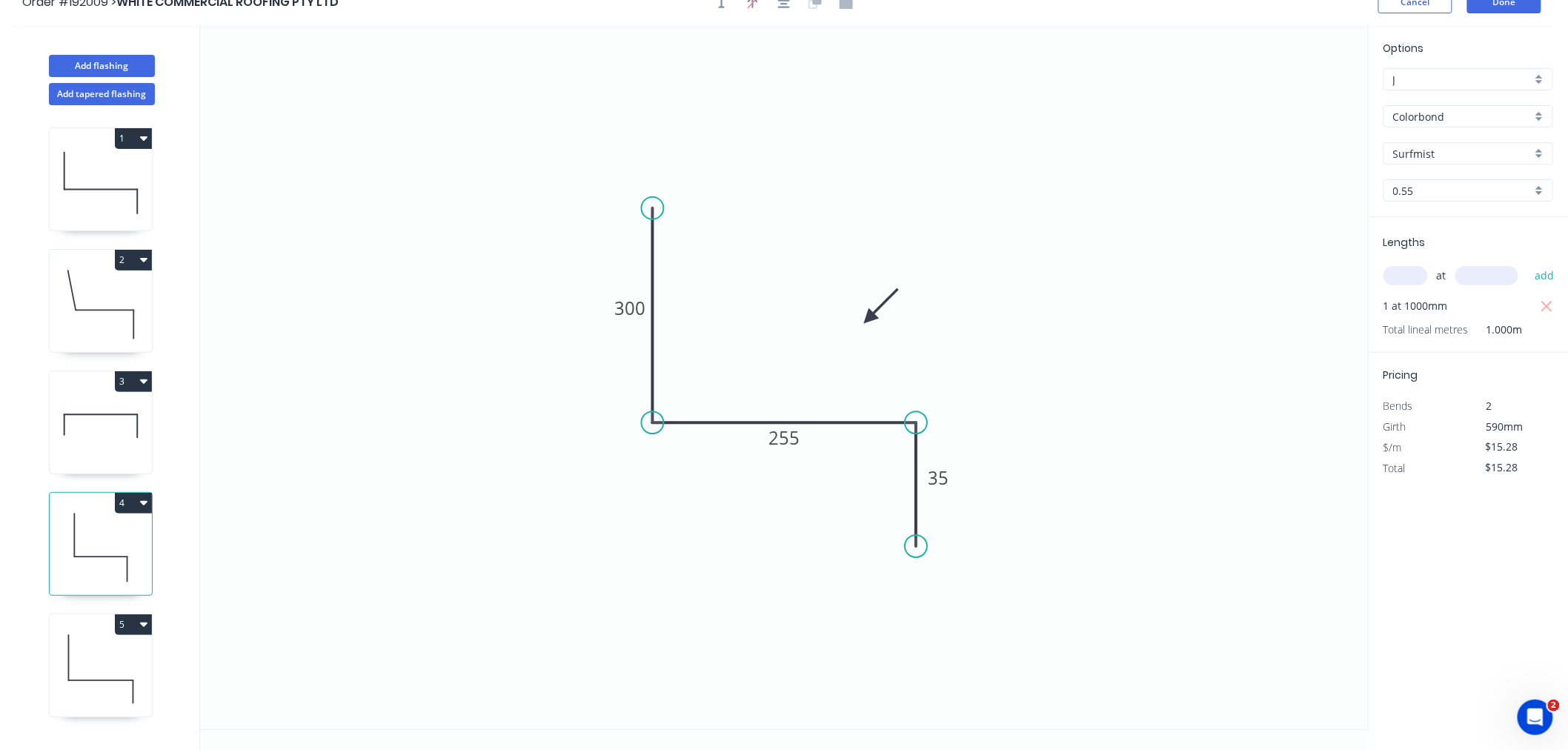
scroll to position [27, 0]
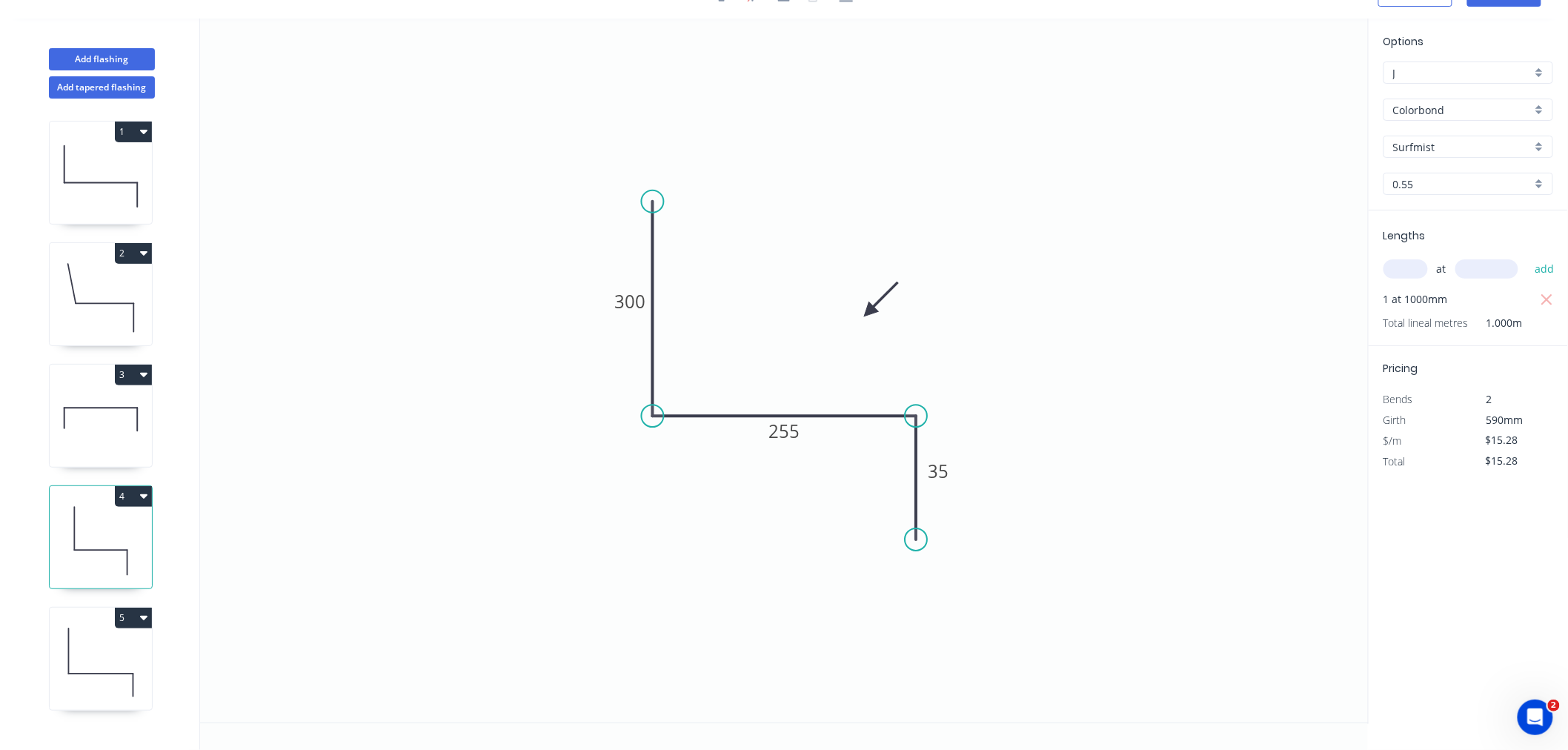
click at [110, 412] on icon at bounding box center [101, 419] width 102 height 95
type input "$0.00"
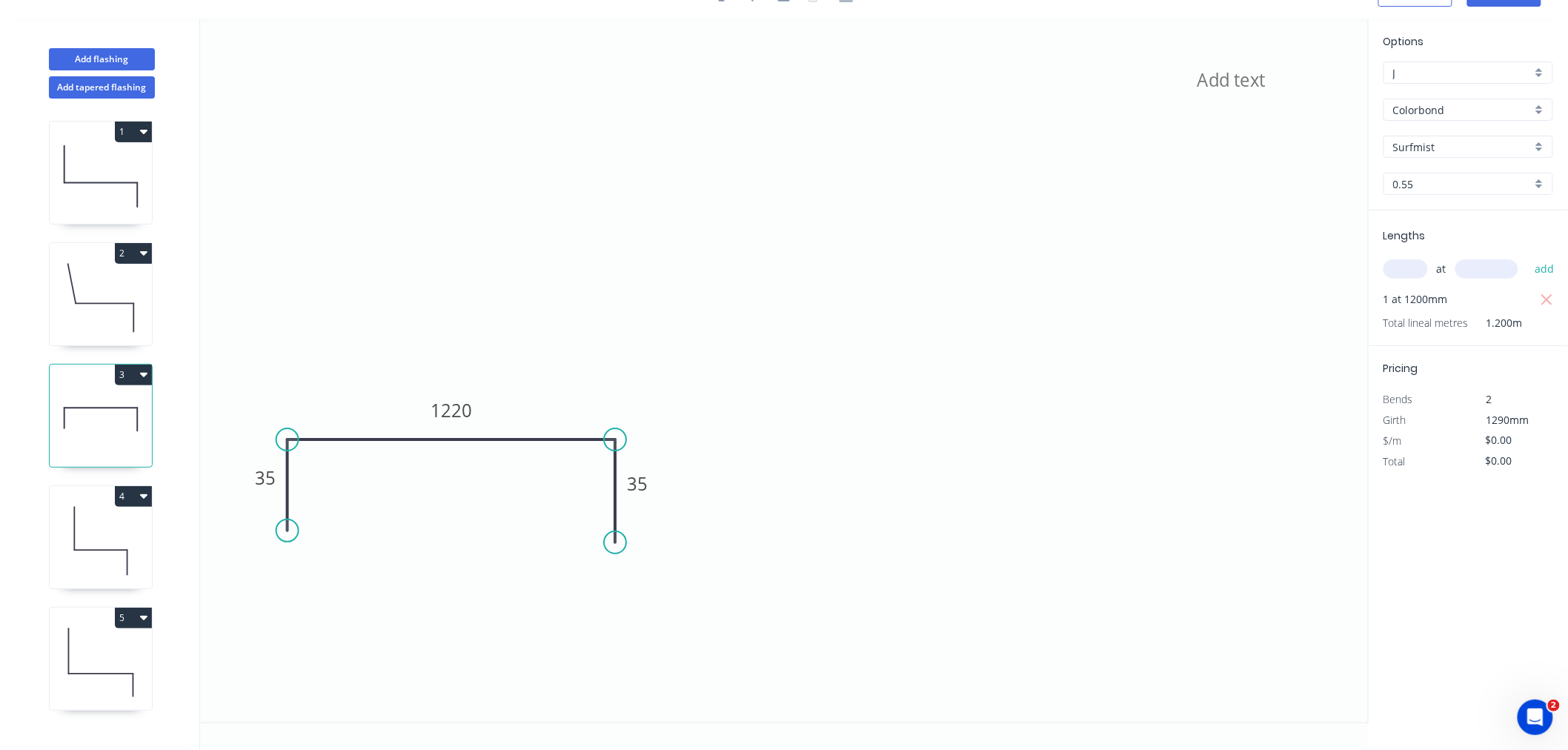
click at [110, 557] on icon at bounding box center [101, 541] width 102 height 95
type input "$15.28"
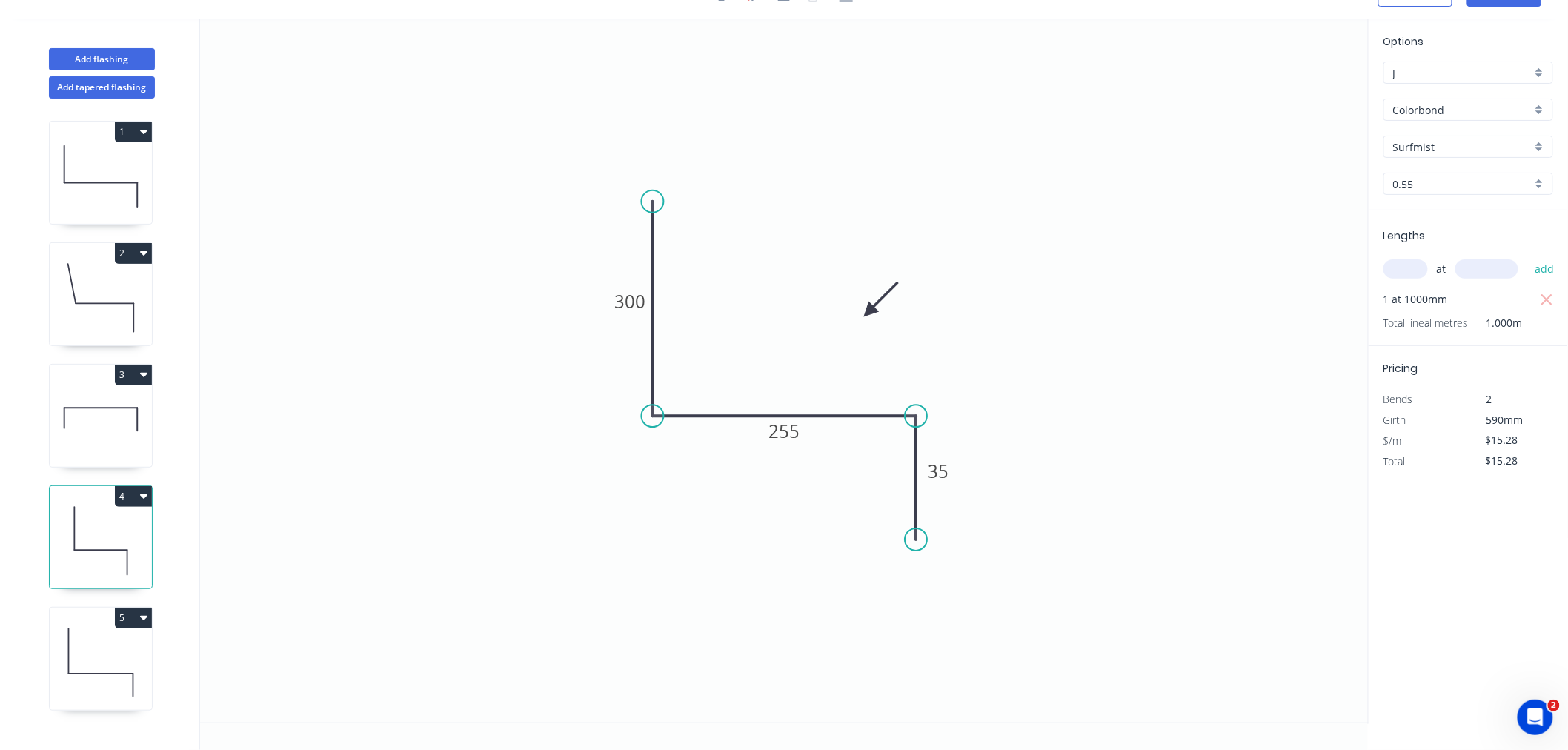
click at [107, 650] on icon at bounding box center [101, 663] width 102 height 95
type input "$19.06"
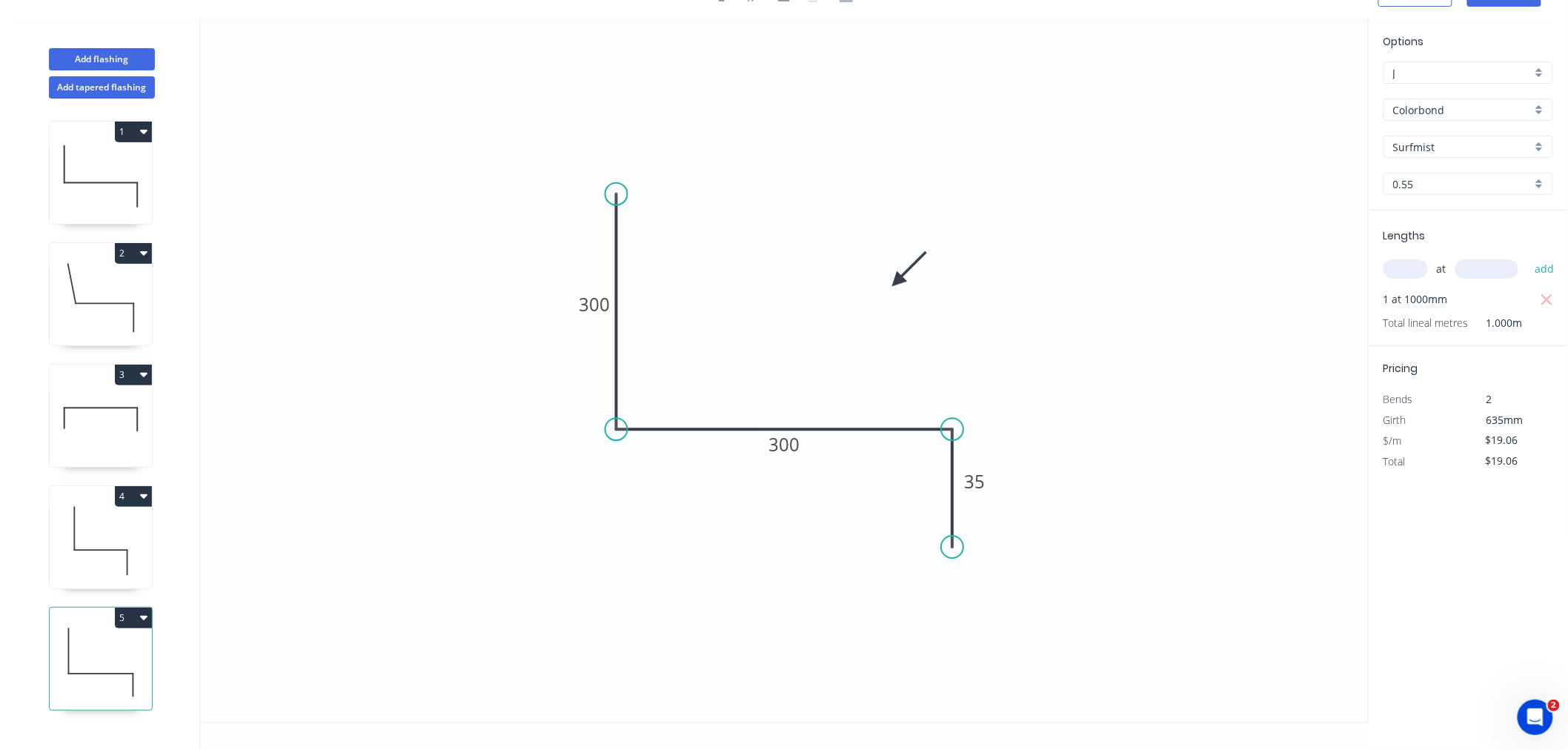
click at [108, 525] on icon at bounding box center [101, 541] width 102 height 95
type input "$15.28"
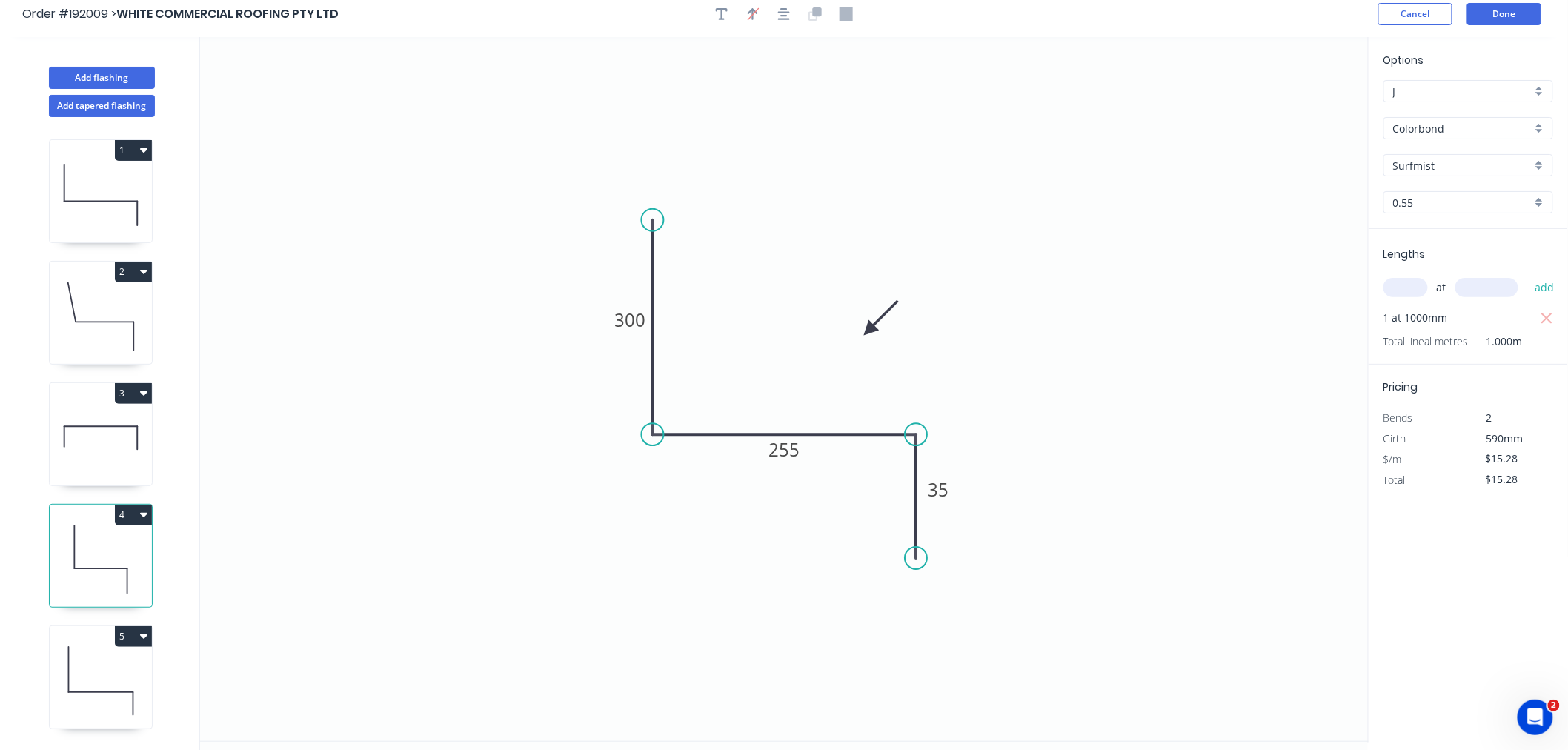
scroll to position [0, 0]
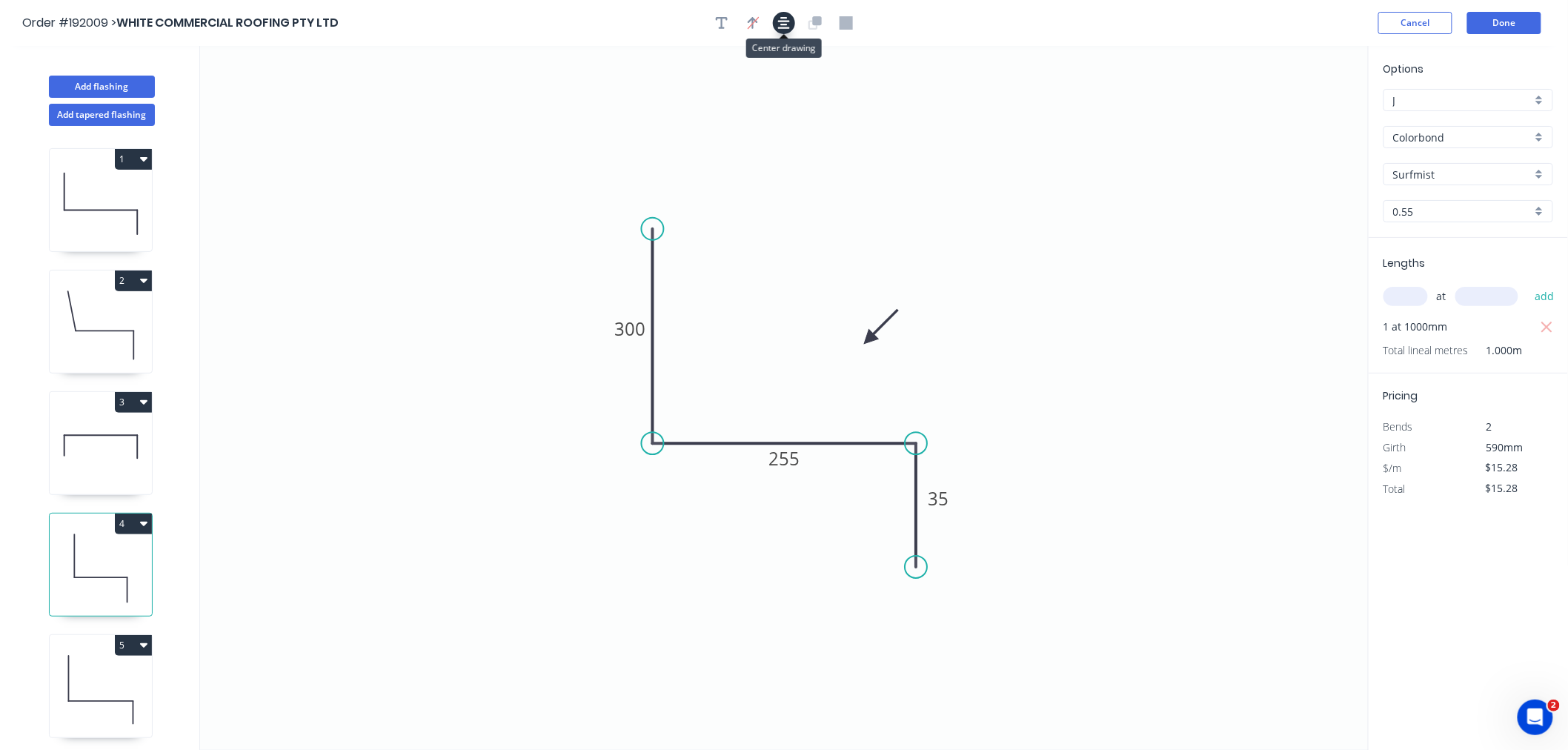
click at [781, 23] on icon "button" at bounding box center [784, 23] width 12 height 13
click at [105, 446] on icon at bounding box center [101, 447] width 102 height 95
type input "$0.00"
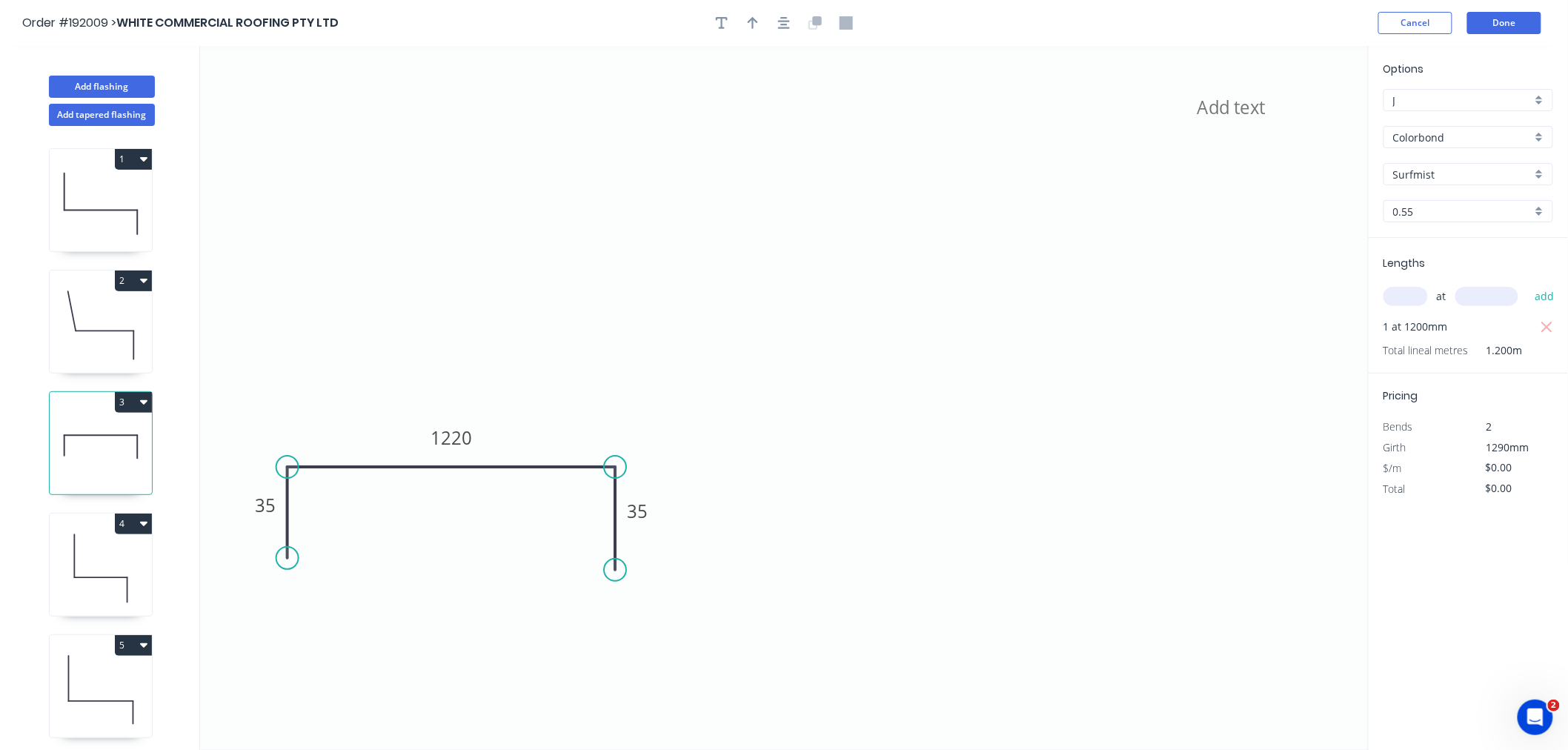
click at [116, 576] on icon at bounding box center [101, 568] width 102 height 95
type input "$15.28"
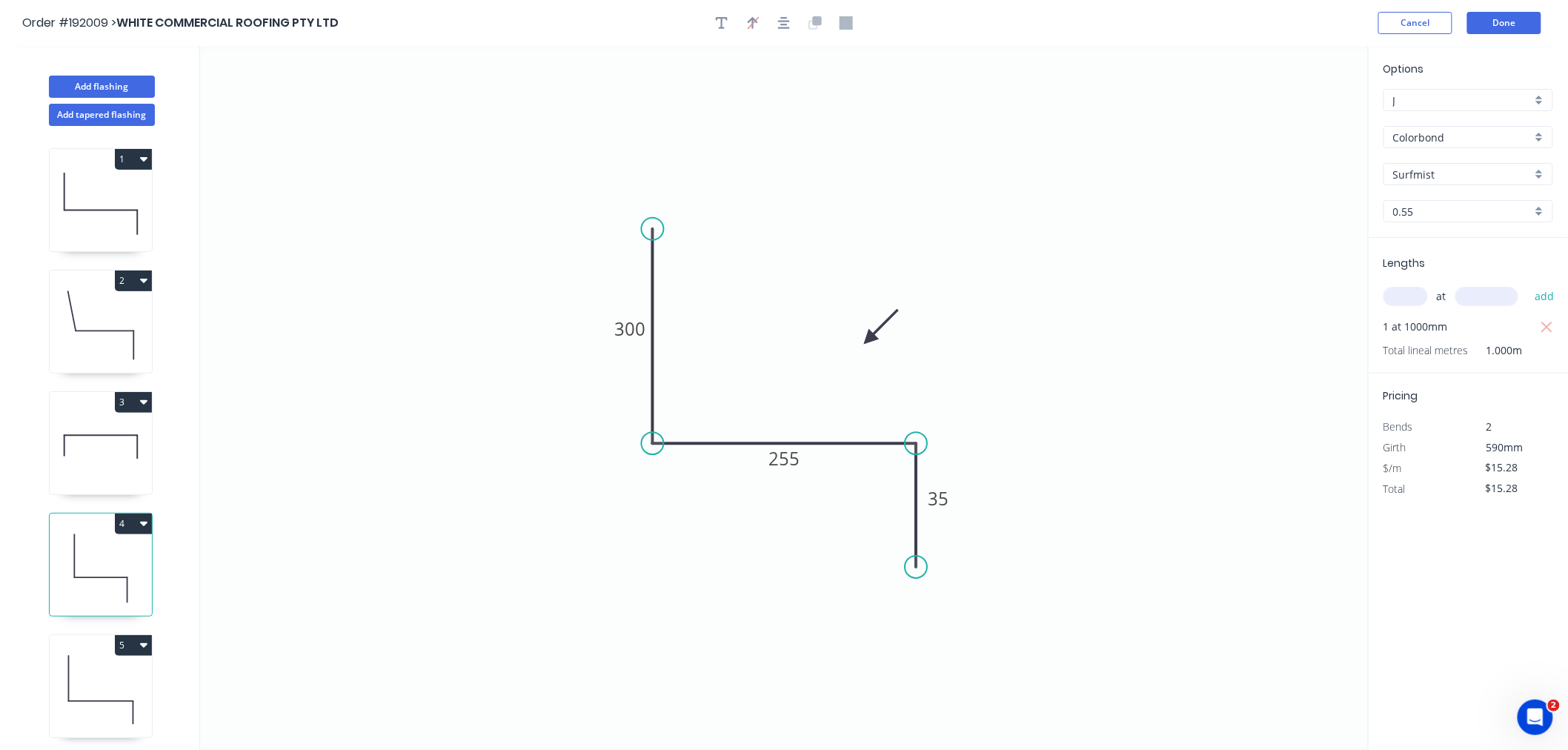
click at [117, 684] on icon at bounding box center [101, 690] width 102 height 95
type input "$19.06"
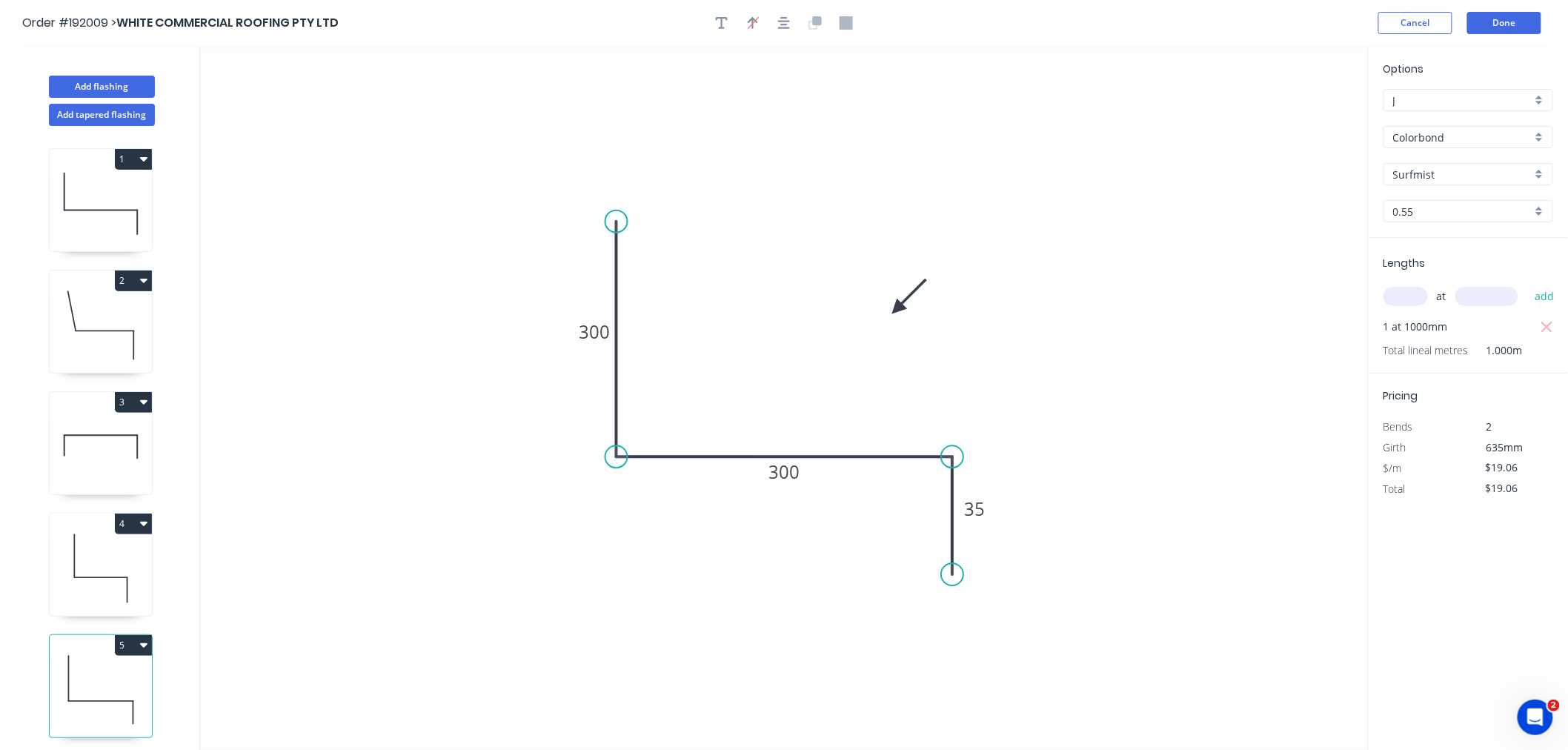
click at [113, 584] on icon at bounding box center [101, 568] width 102 height 95
type input "$15.28"
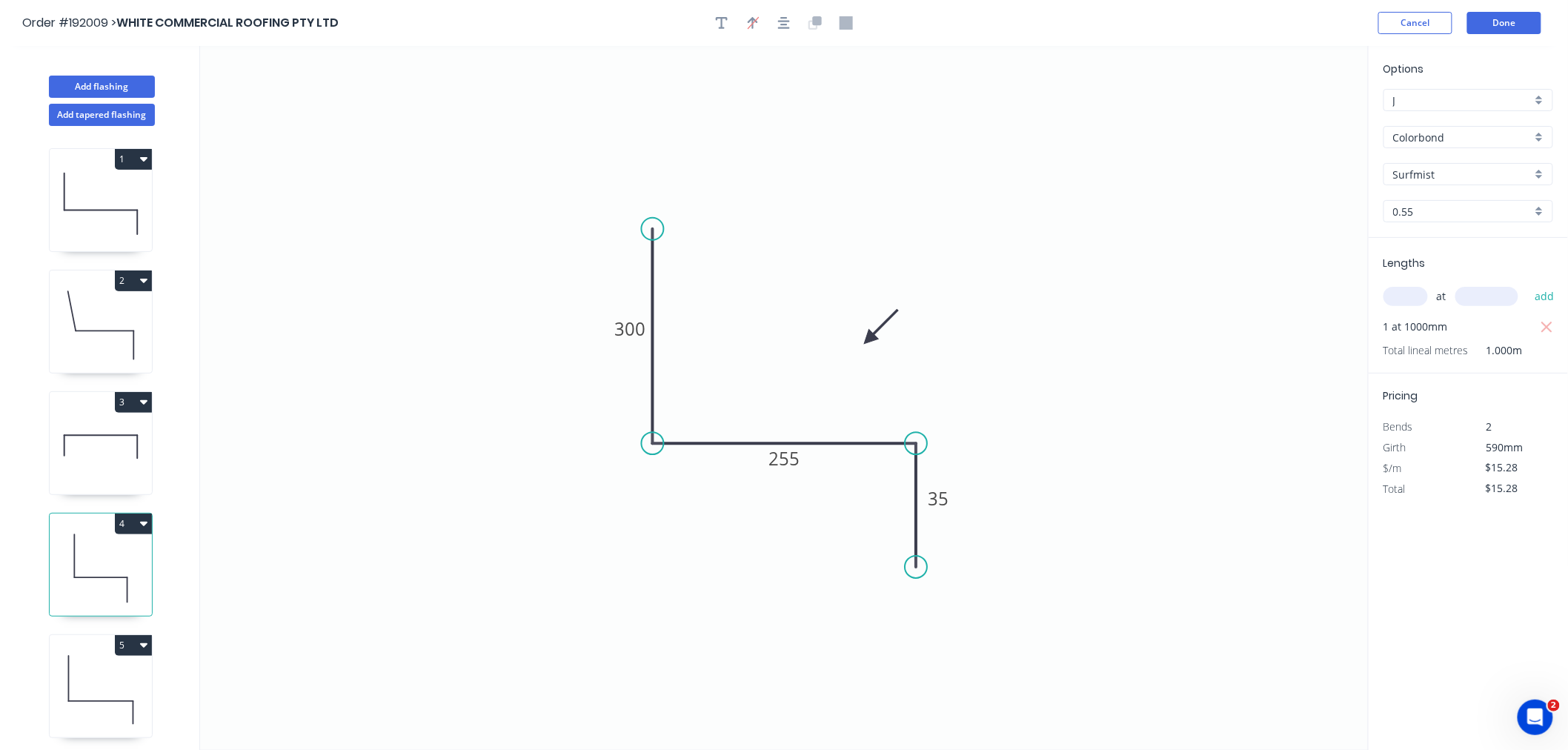
click at [105, 699] on icon at bounding box center [101, 690] width 102 height 95
type input "$19.06"
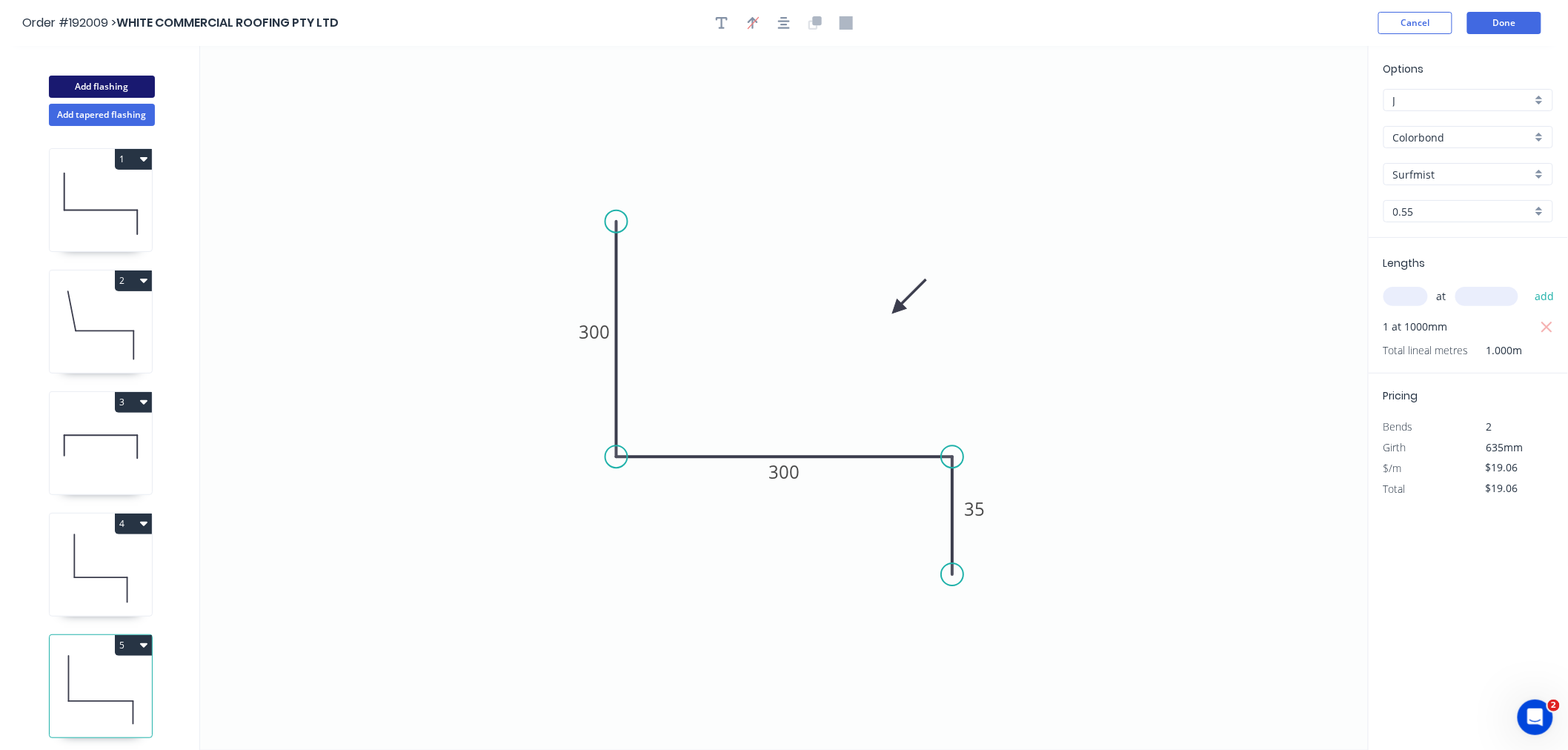
click at [108, 84] on button "Add flashing" at bounding box center [102, 87] width 106 height 22
type input "$0.00"
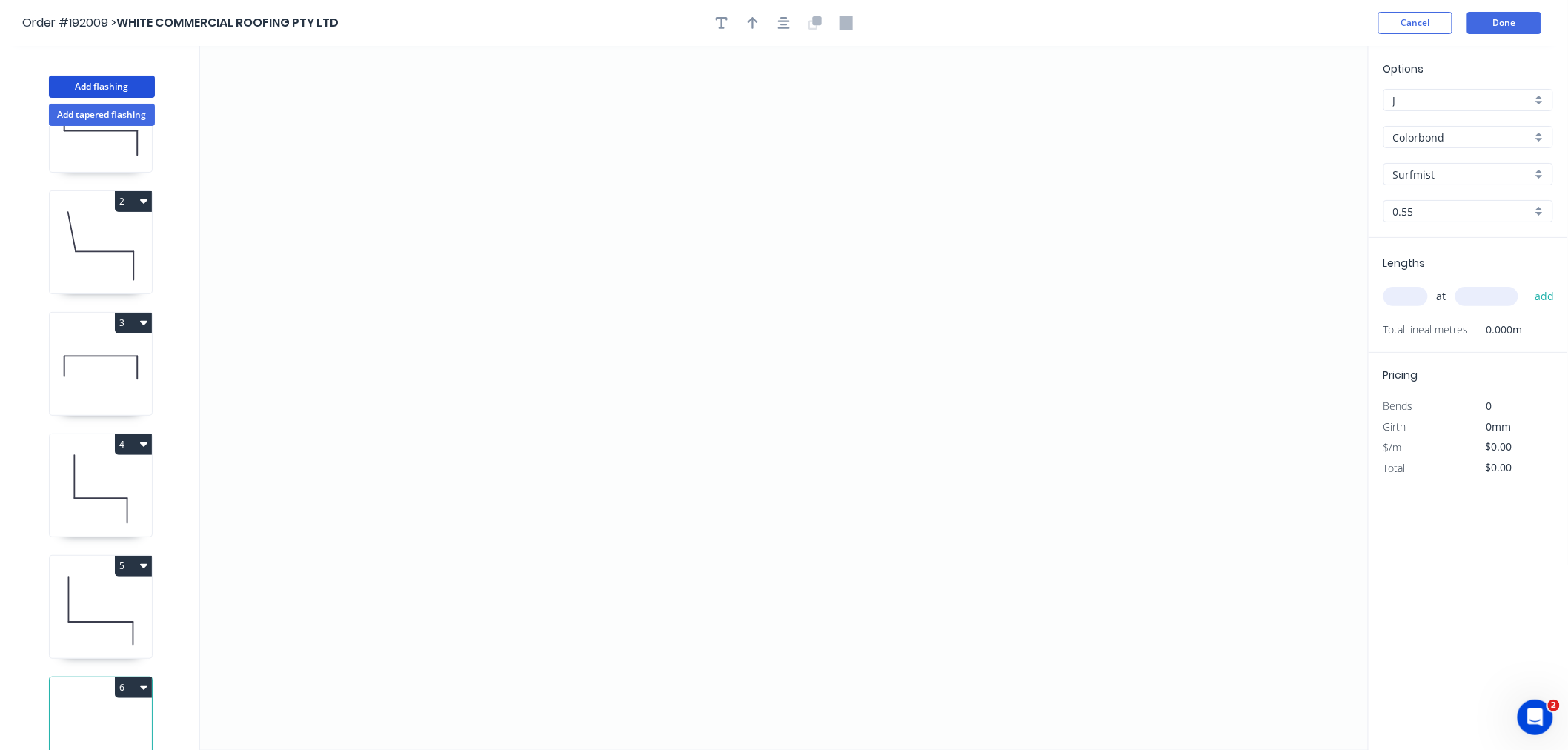
scroll to position [112, 0]
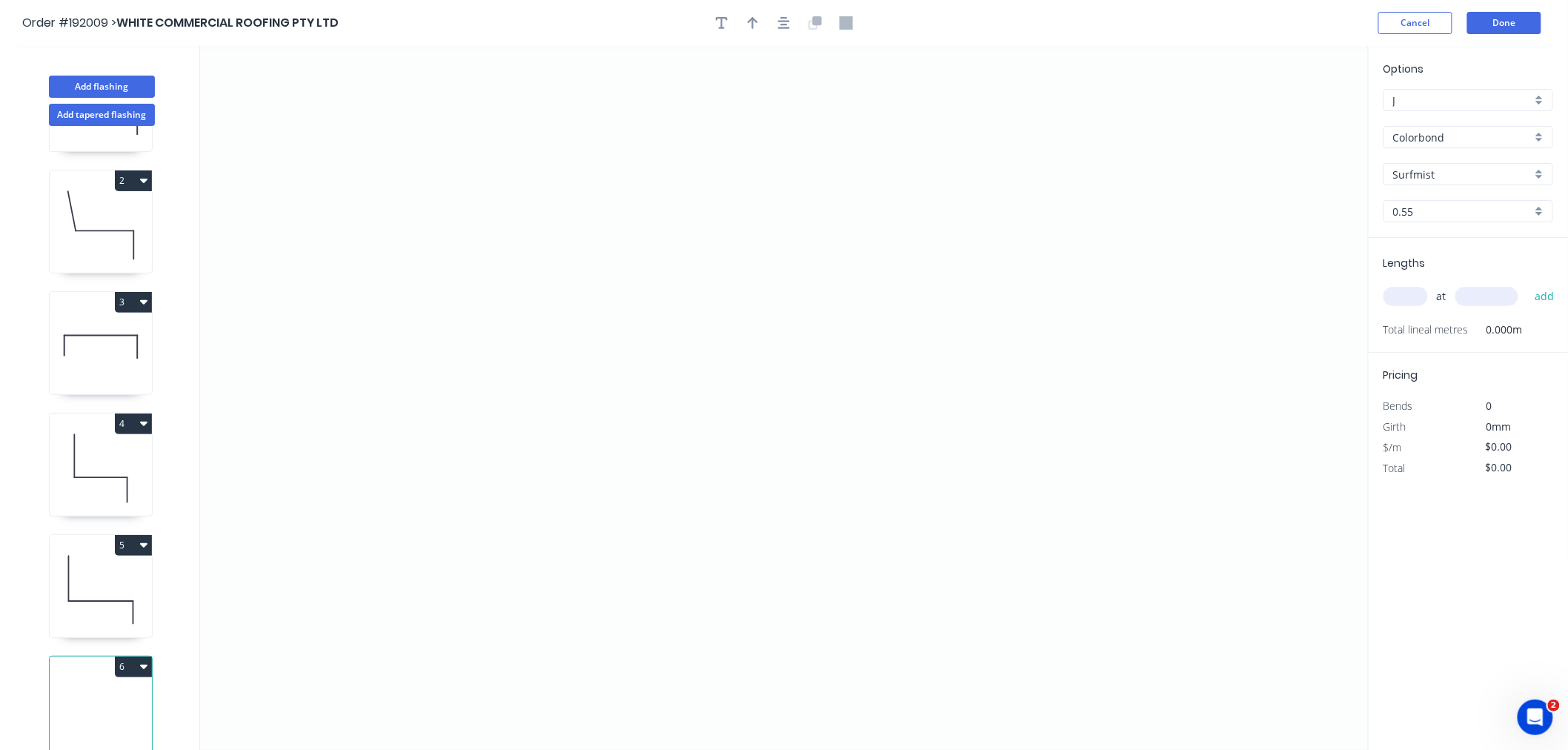
drag, startPoint x: 1408, startPoint y: 299, endPoint x: 1148, endPoint y: 245, distance: 265.5
click at [1181, 299] on input "text" at bounding box center [1406, 296] width 44 height 19
type input "1"
type input "1300"
click at [1181, 284] on button "add" at bounding box center [1544, 296] width 35 height 25
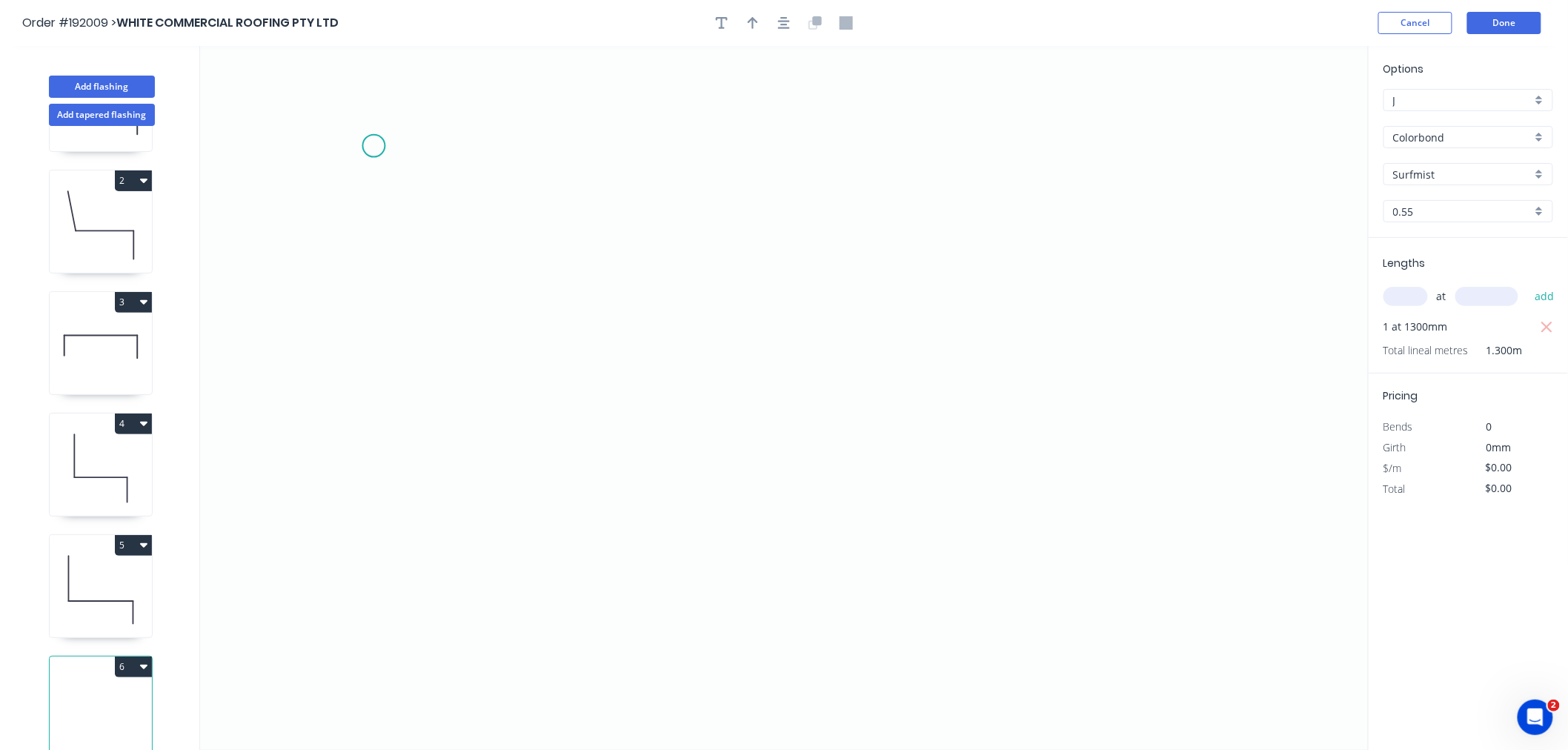
click at [374, 146] on icon "0" at bounding box center [784, 398] width 1168 height 704
click at [368, 402] on icon "0" at bounding box center [784, 398] width 1168 height 704
click at [639, 408] on icon "0 ?" at bounding box center [784, 398] width 1168 height 704
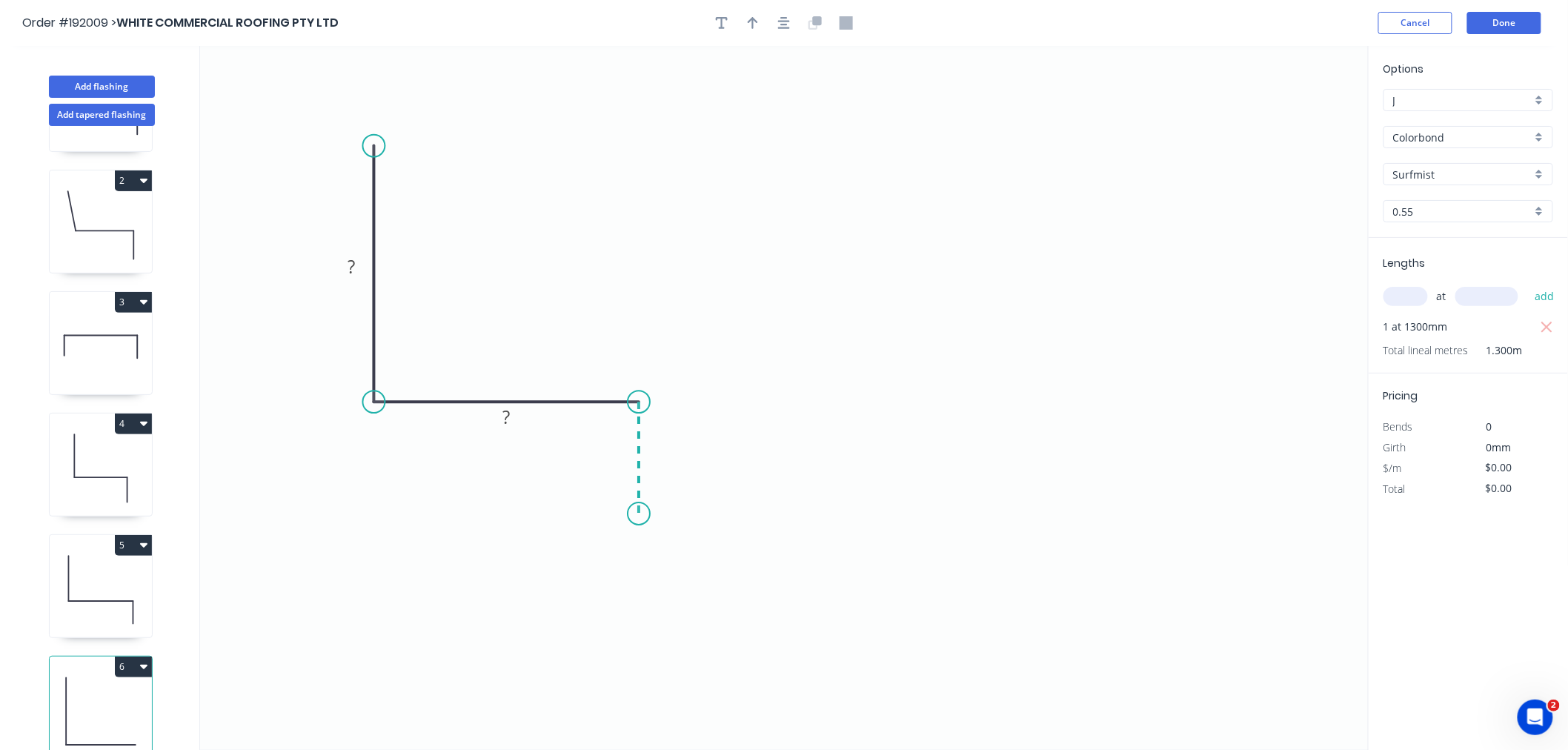
click at [641, 514] on icon "0 ? ?" at bounding box center [784, 398] width 1168 height 704
click at [783, 27] on icon "button" at bounding box center [784, 23] width 12 height 12
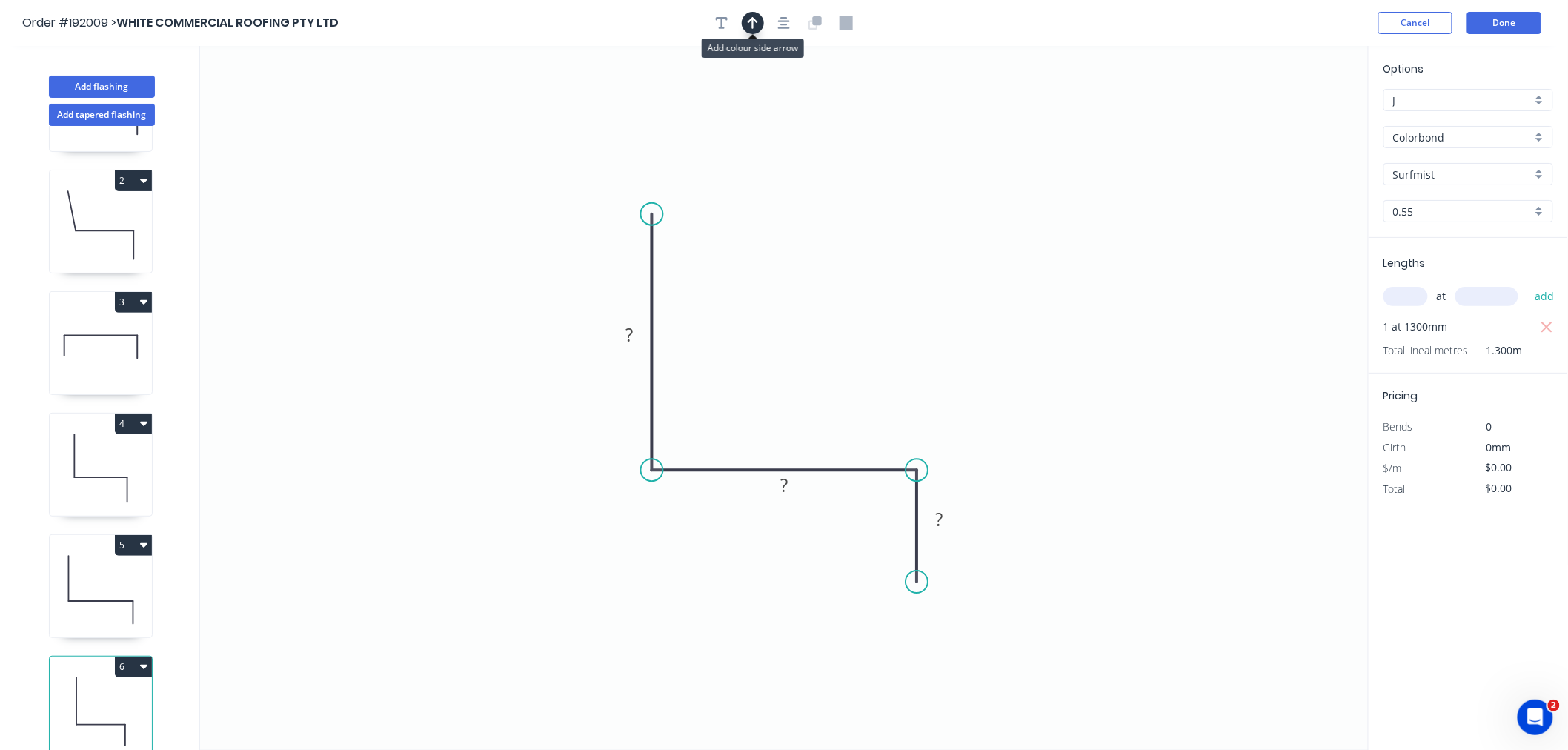
click at [752, 30] on button "button" at bounding box center [753, 23] width 22 height 22
drag, startPoint x: 1292, startPoint y: 116, endPoint x: 876, endPoint y: 368, distance: 486.4
click at [876, 368] on icon at bounding box center [876, 350] width 13 height 47
click at [628, 336] on tspan "?" at bounding box center [630, 335] width 7 height 24
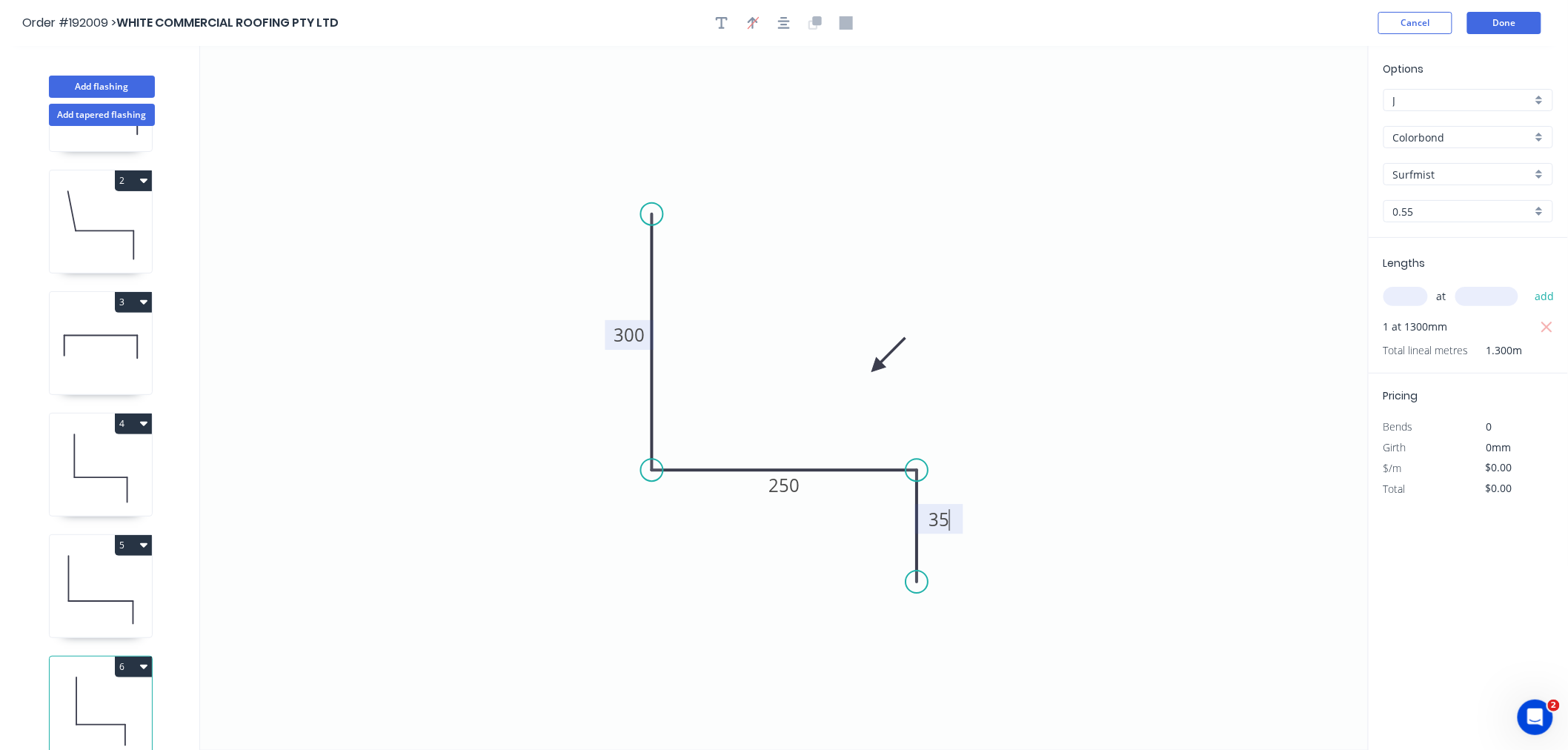
click at [835, 228] on icon "0 300 250 35" at bounding box center [784, 398] width 1168 height 704
type input "$15.28"
type input "$19.86"
click at [781, 27] on icon "button" at bounding box center [784, 23] width 12 height 13
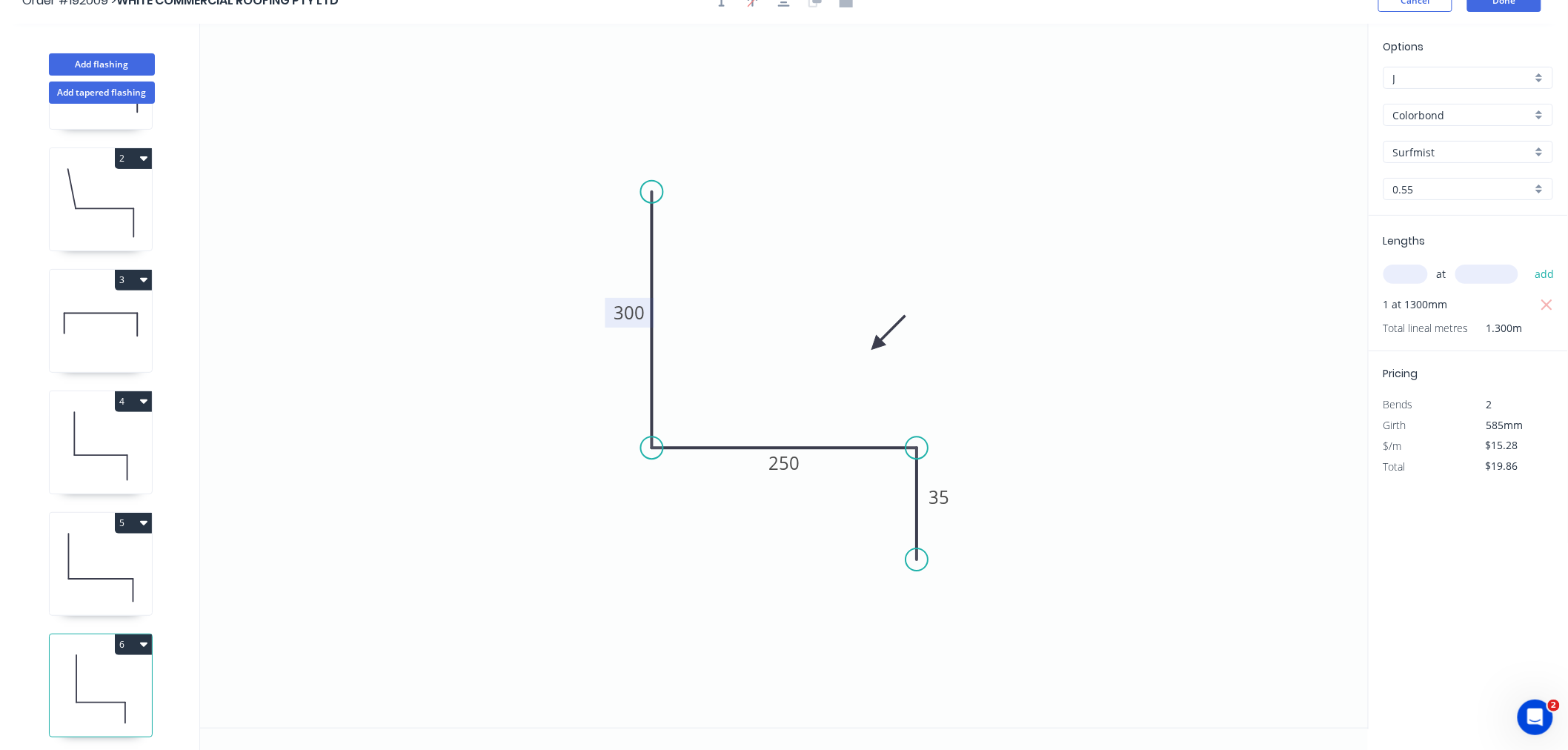
scroll to position [27, 0]
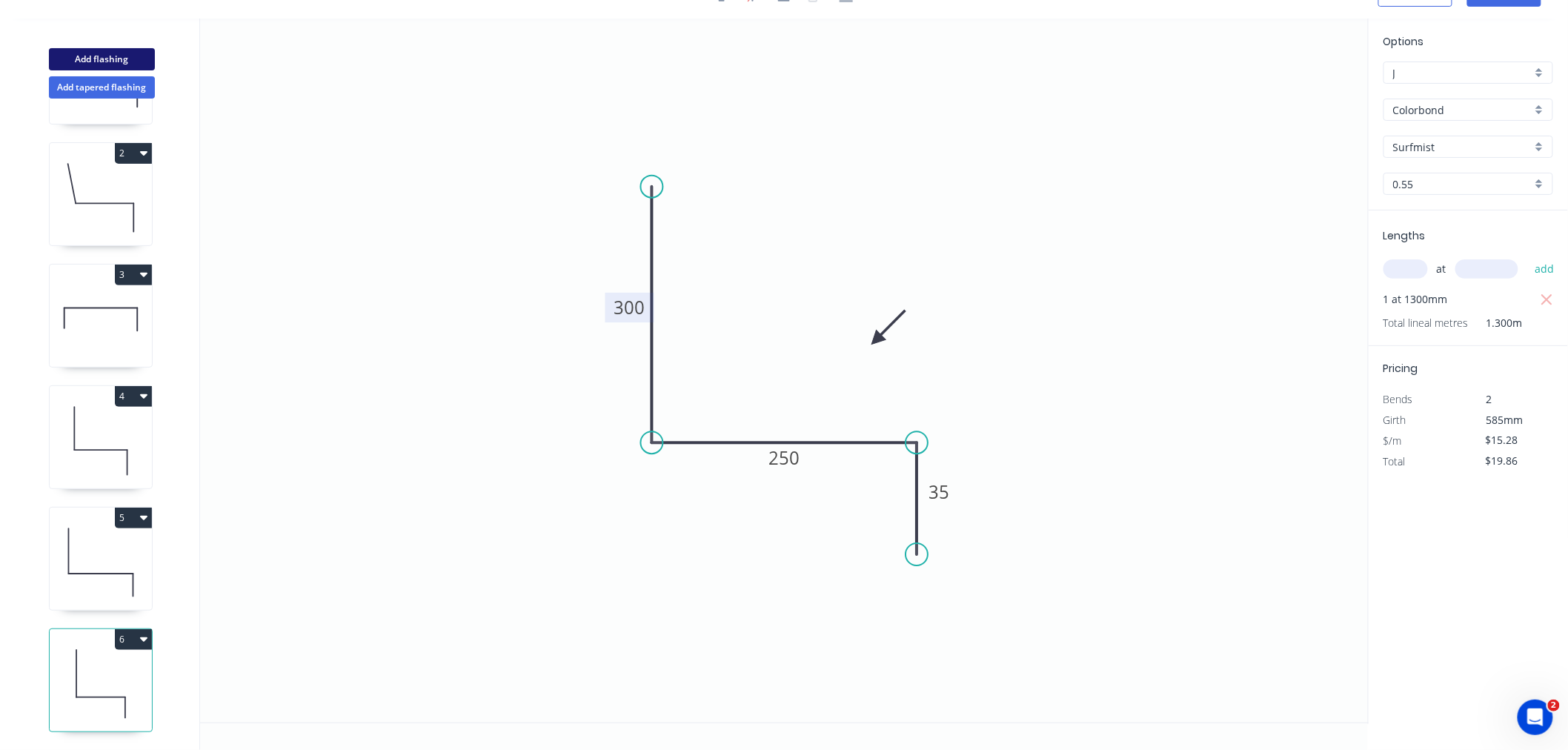
click at [129, 61] on button "Add flashing" at bounding box center [102, 59] width 106 height 22
type input "$0.00"
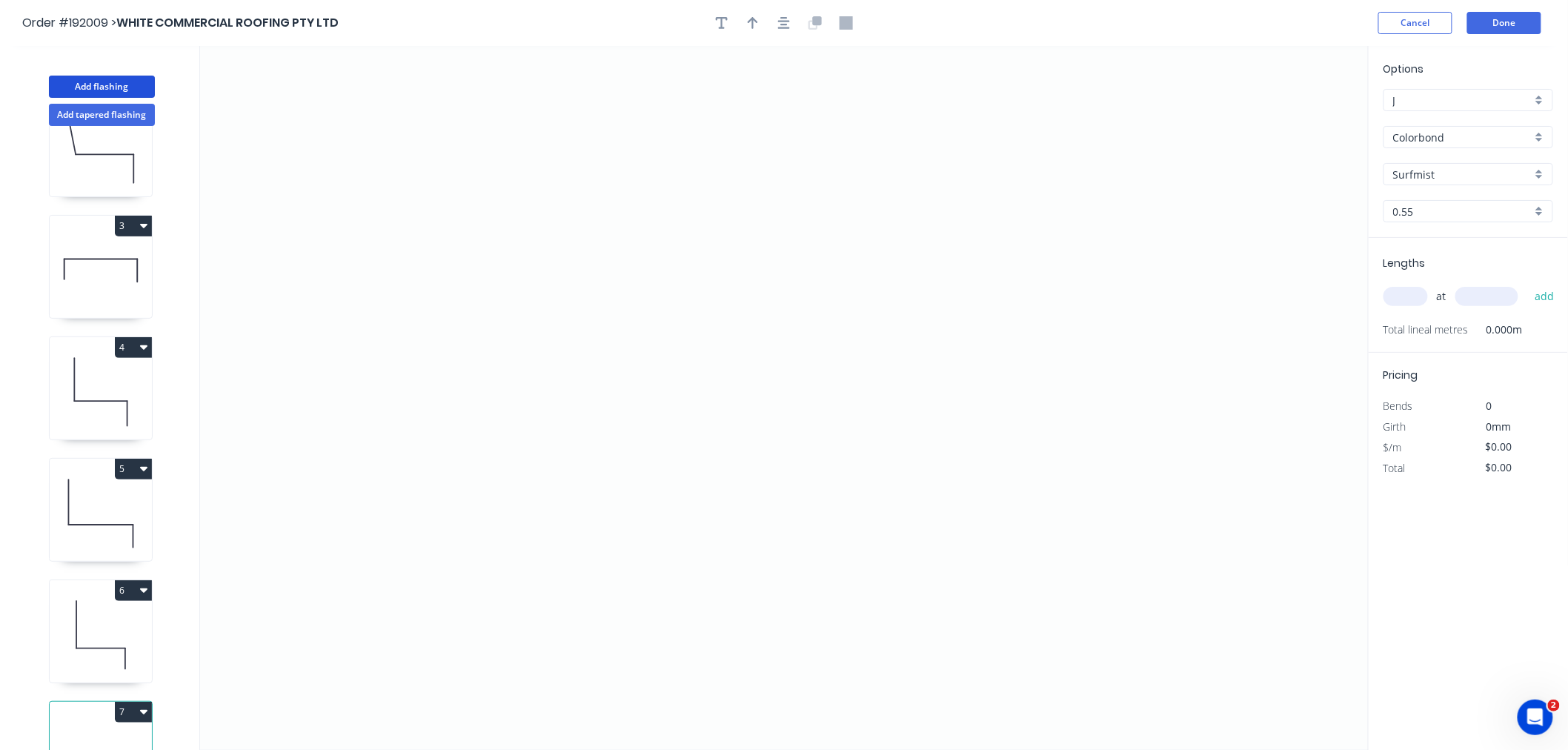
scroll to position [233, 0]
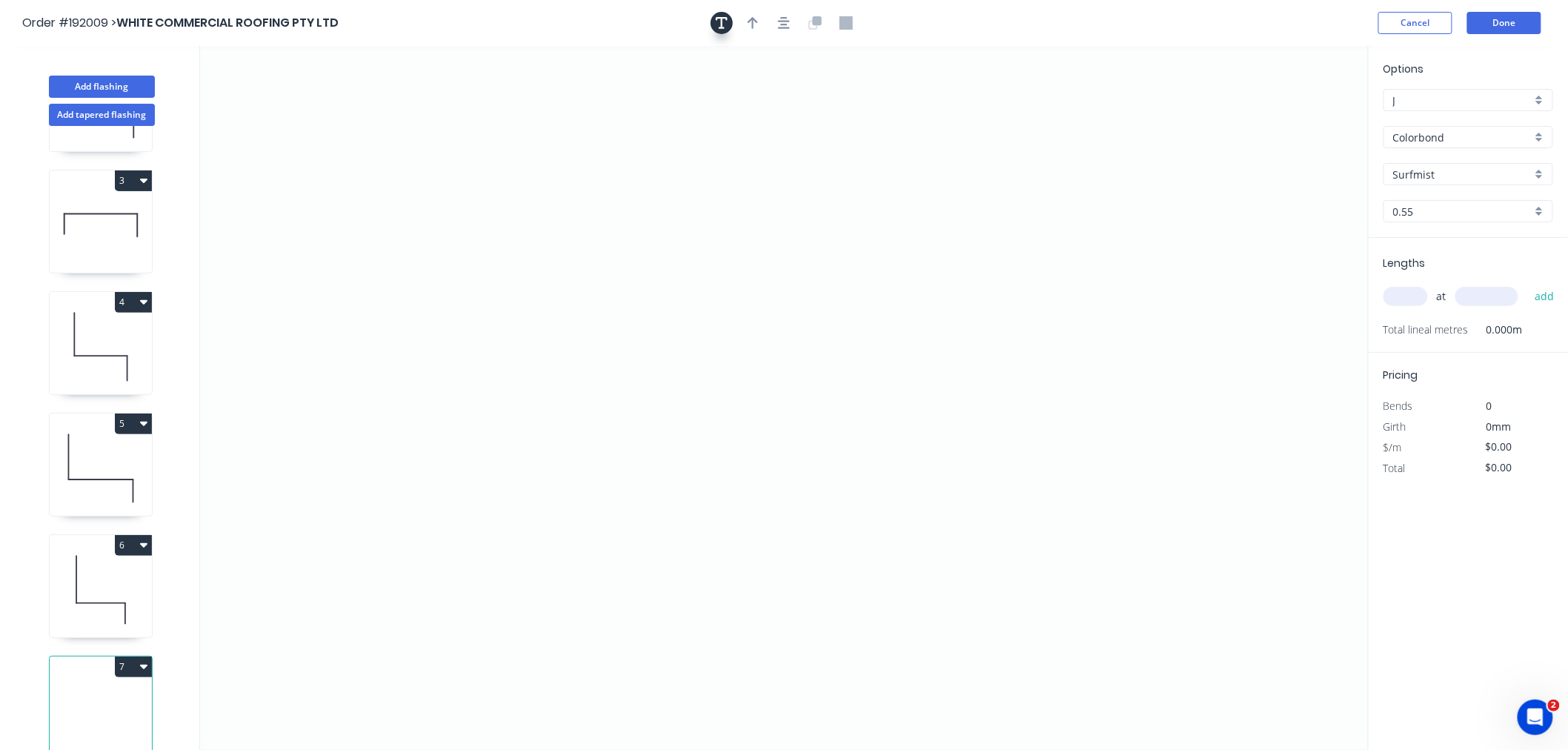
click at [721, 24] on icon "button" at bounding box center [722, 23] width 12 height 13
drag, startPoint x: 325, startPoint y: 95, endPoint x: 1267, endPoint y: 105, distance: 942.1
click at [1181, 96] on textarea at bounding box center [1251, 107] width 120 height 55
click at [1181, 292] on input "text" at bounding box center [1406, 296] width 44 height 19
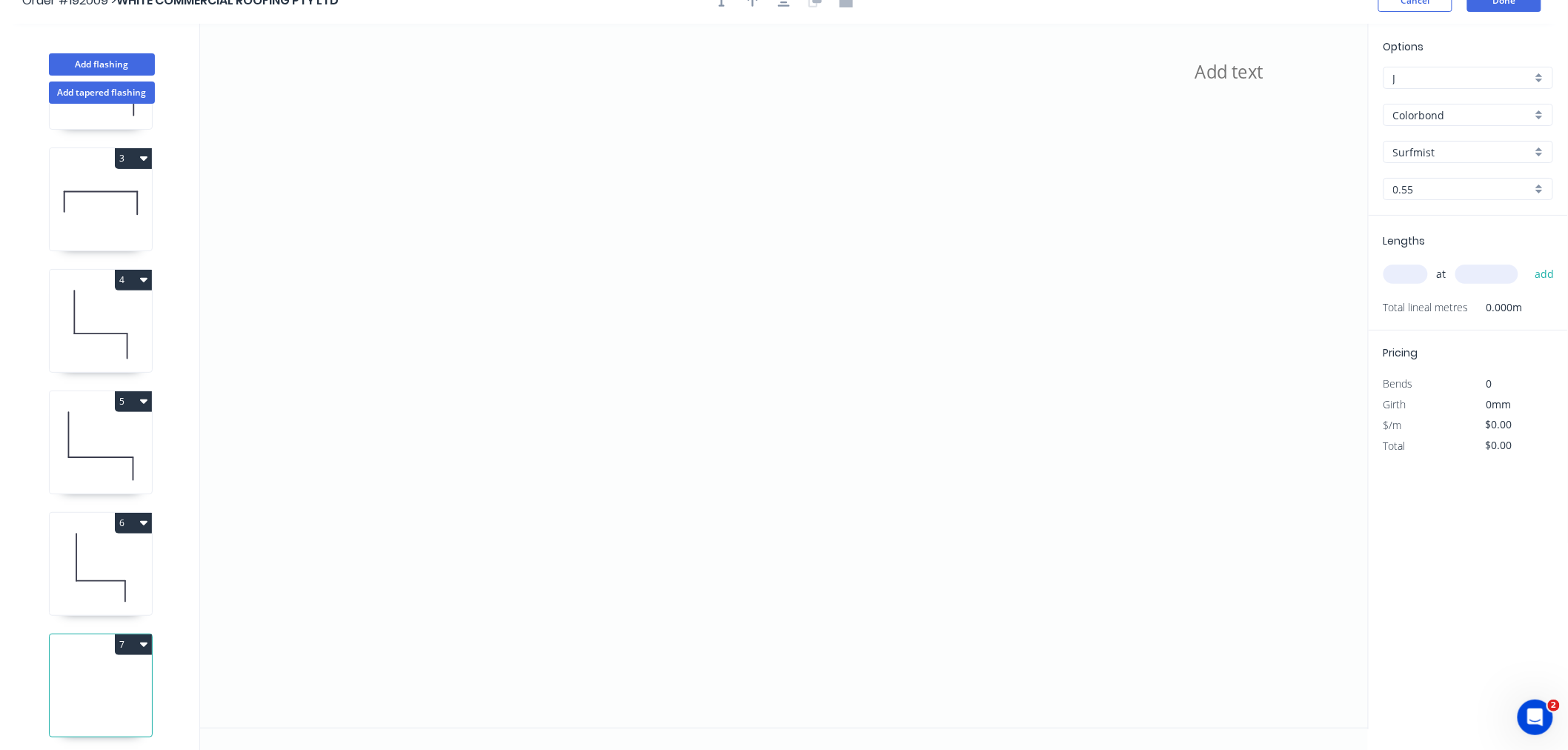
scroll to position [27, 0]
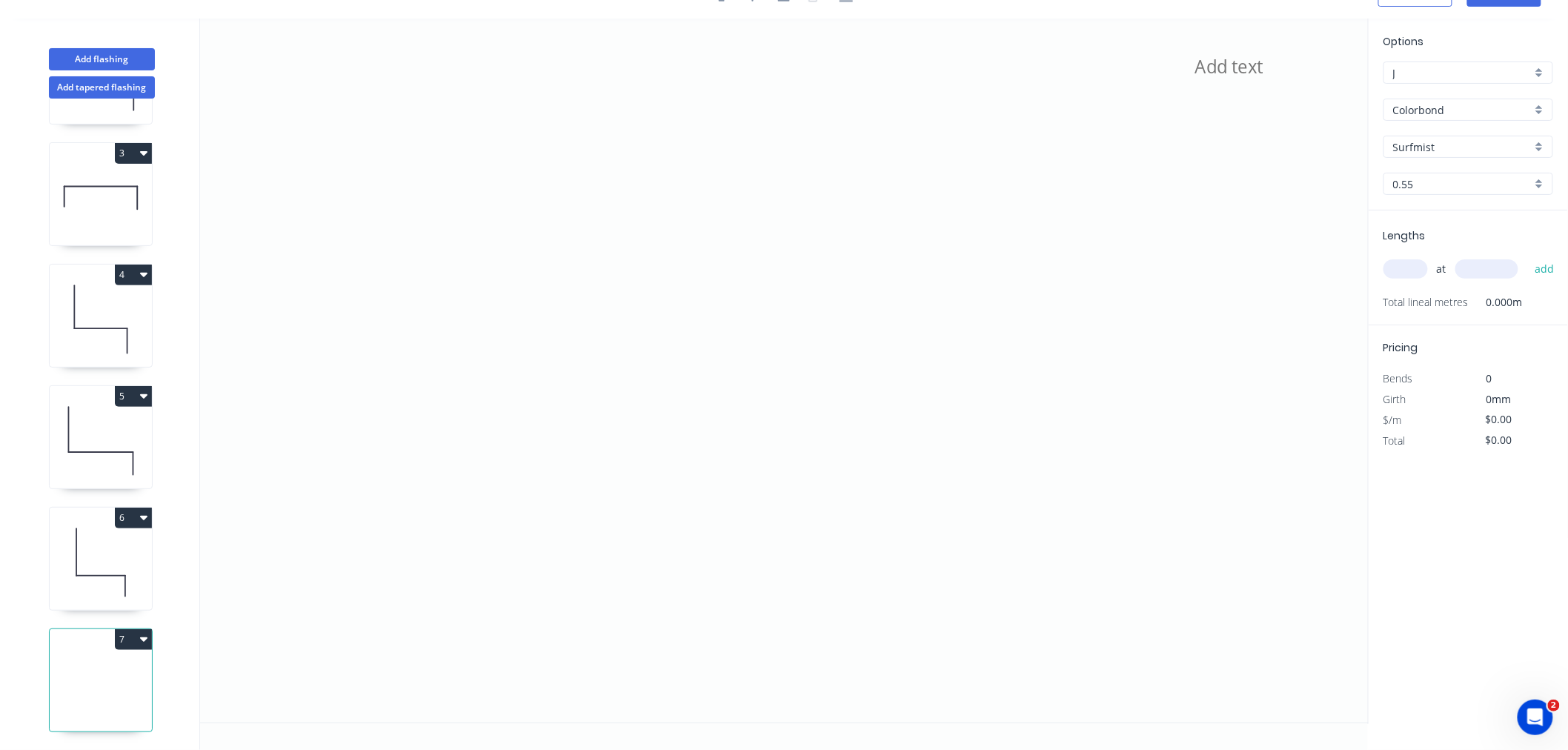
click at [1181, 269] on input "text" at bounding box center [1406, 269] width 44 height 19
click at [250, 609] on icon at bounding box center [784, 371] width 1168 height 704
click at [257, 485] on icon at bounding box center [784, 371] width 1168 height 704
click at [626, 495] on icon "?" at bounding box center [784, 371] width 1168 height 704
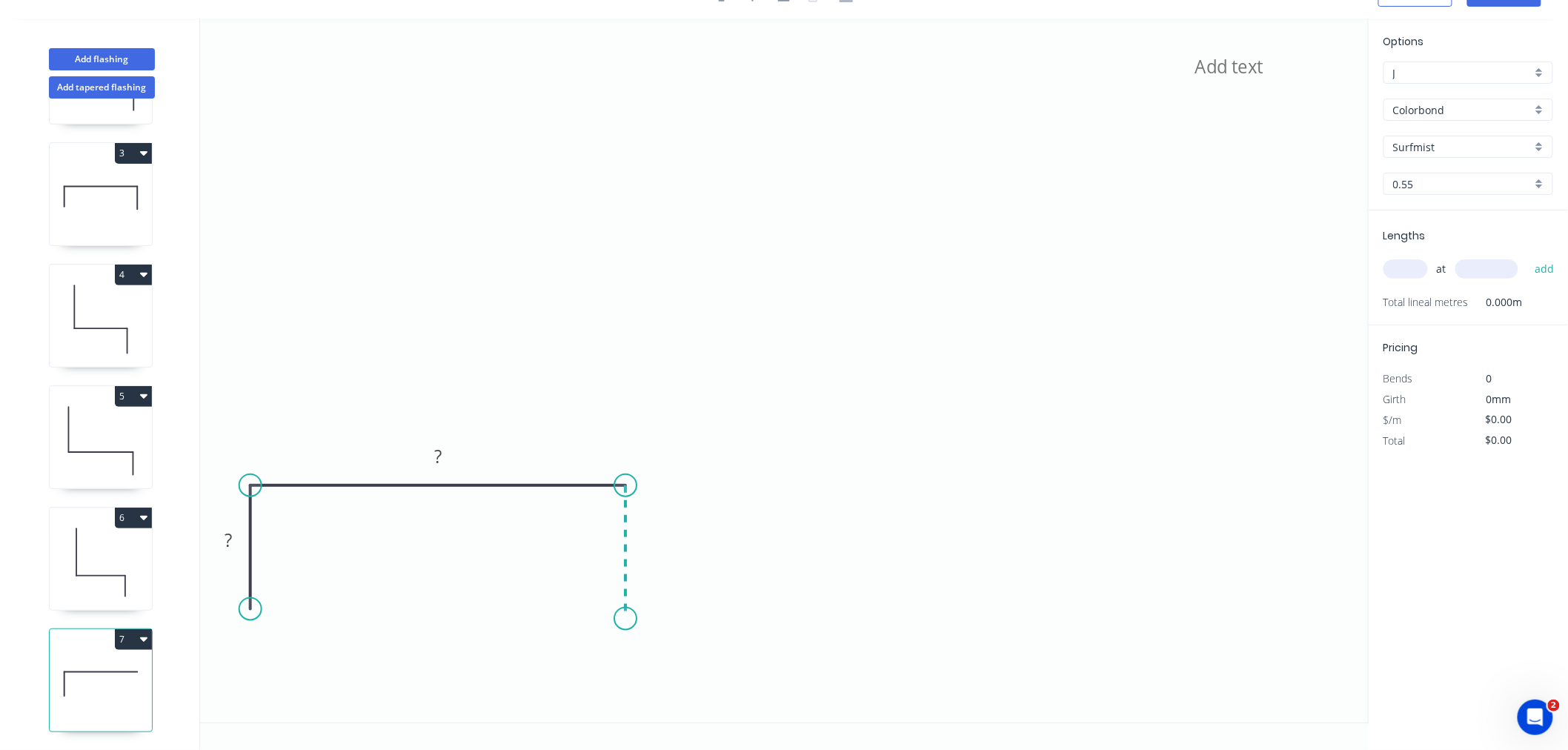
click at [627, 619] on icon "? ?" at bounding box center [784, 371] width 1168 height 704
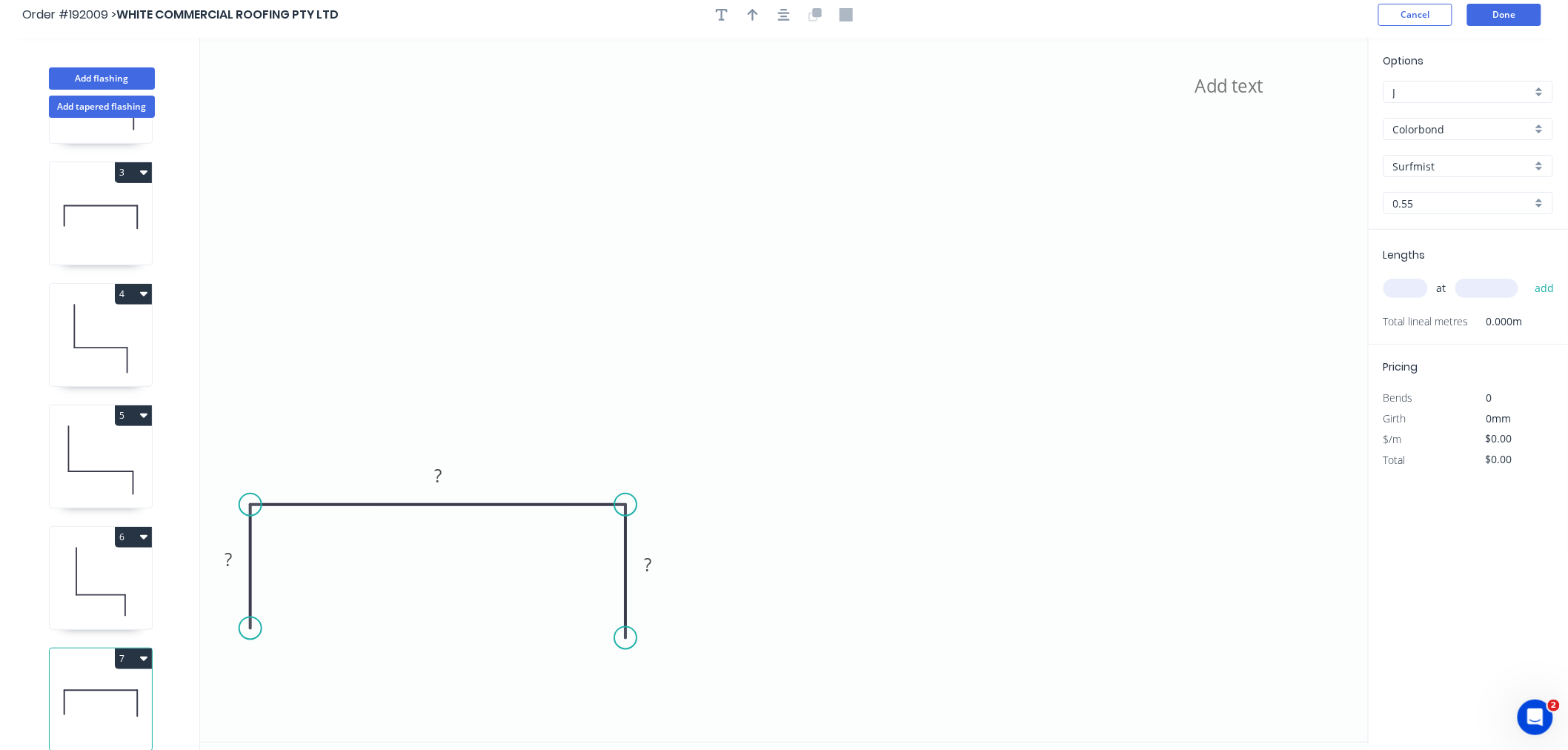
scroll to position [0, 0]
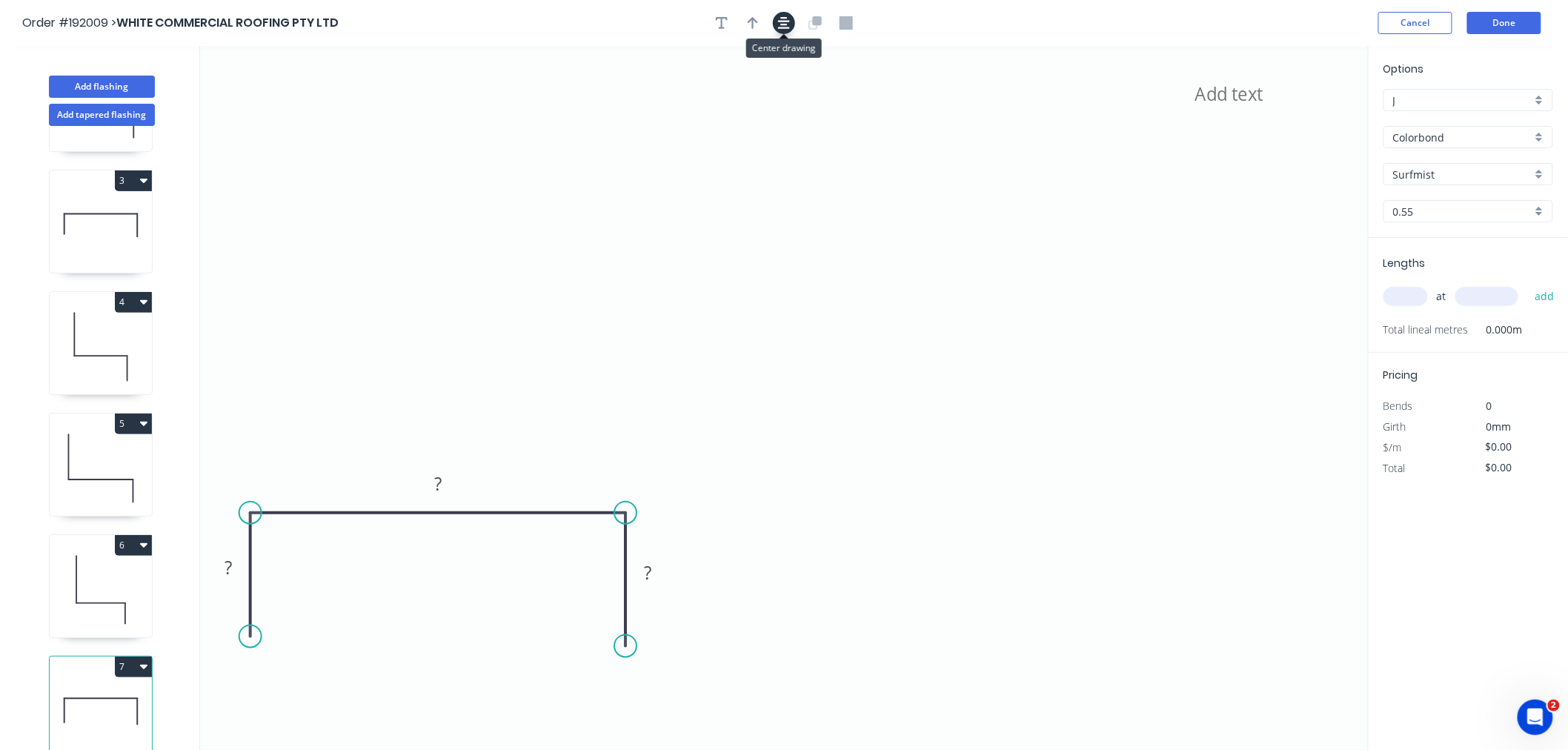
click at [782, 26] on icon "button" at bounding box center [784, 23] width 12 height 13
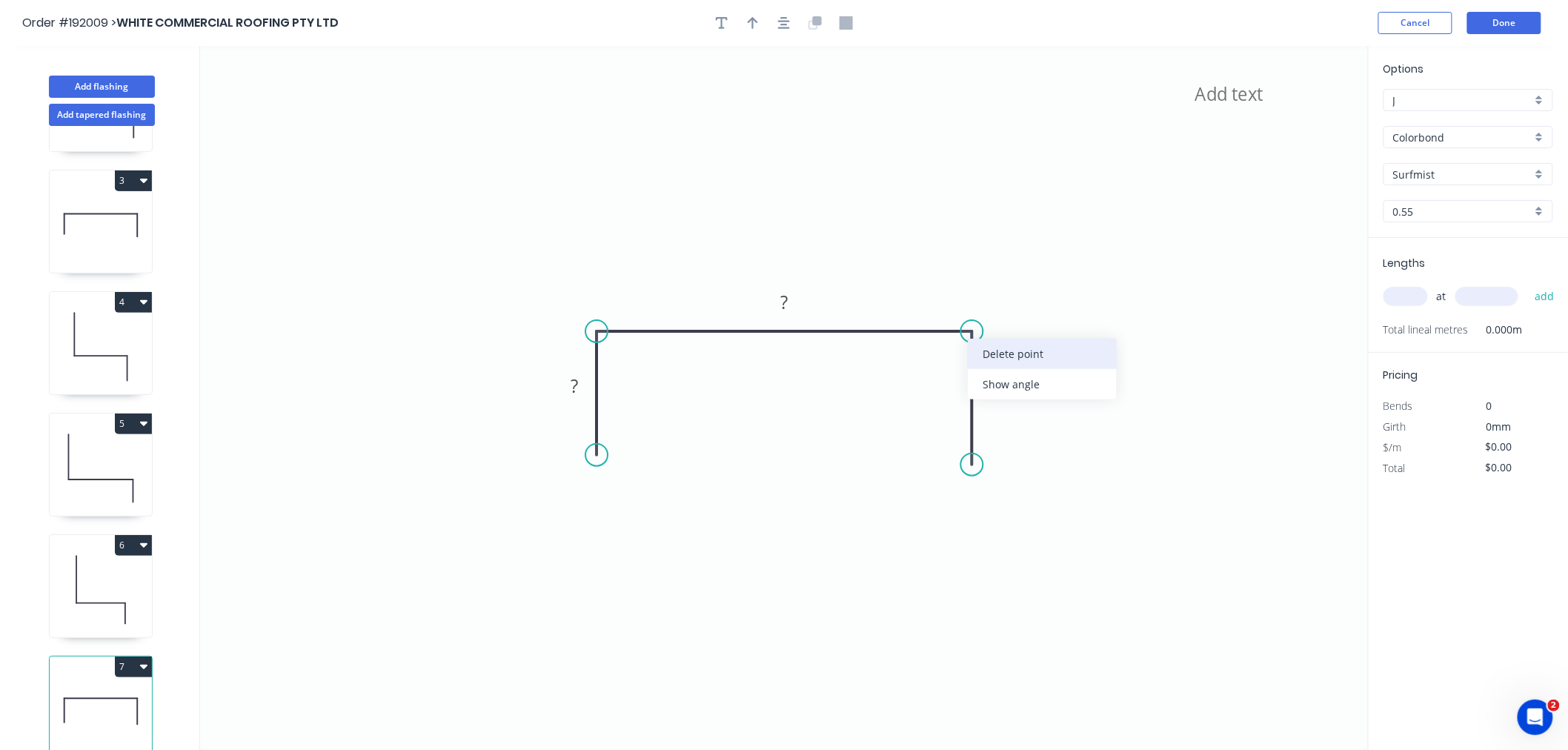
click at [988, 346] on div "Delete point" at bounding box center [1042, 354] width 149 height 30
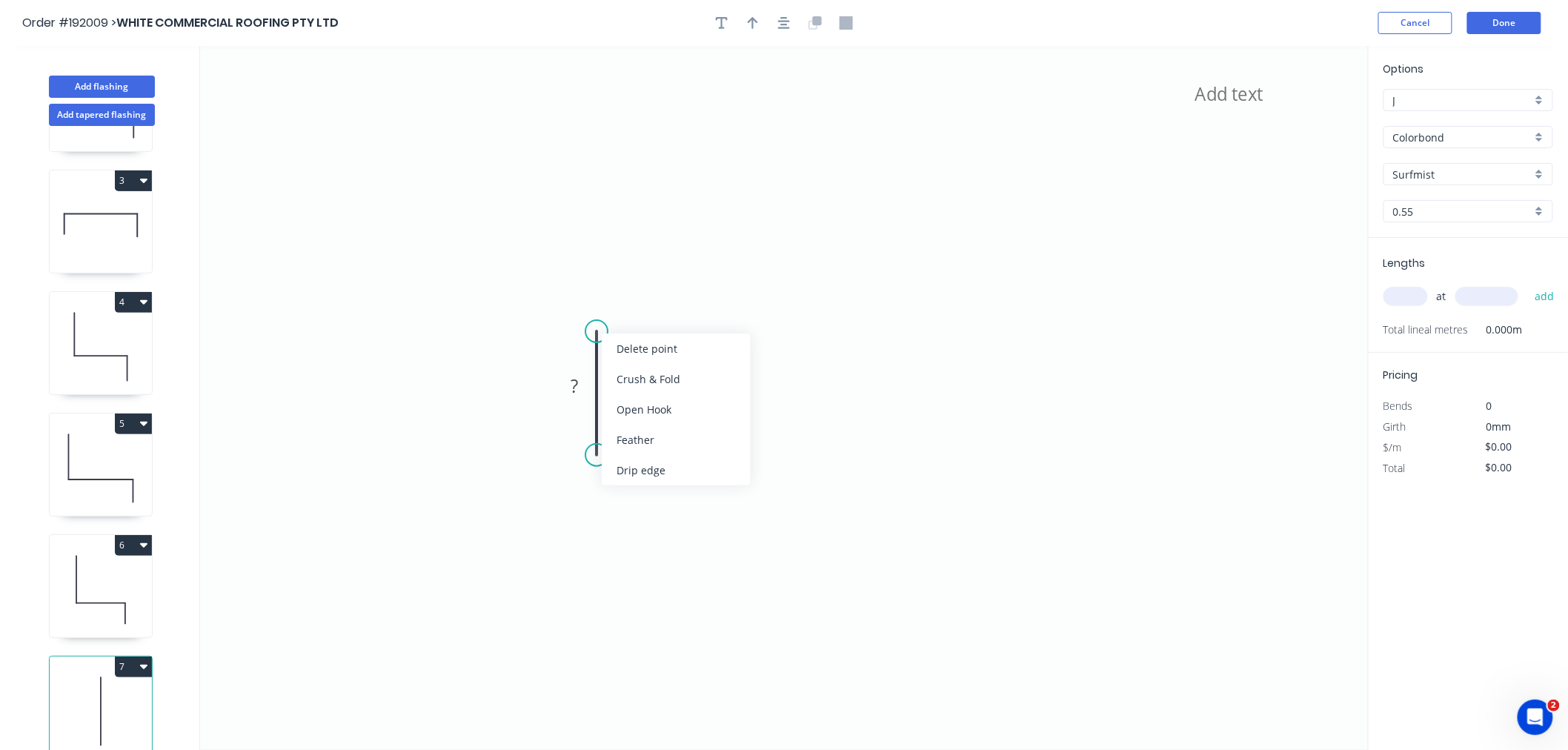
click at [619, 349] on div "Delete point" at bounding box center [676, 348] width 149 height 30
click at [251, 691] on icon at bounding box center [784, 398] width 1168 height 704
click at [252, 575] on icon at bounding box center [784, 398] width 1168 height 704
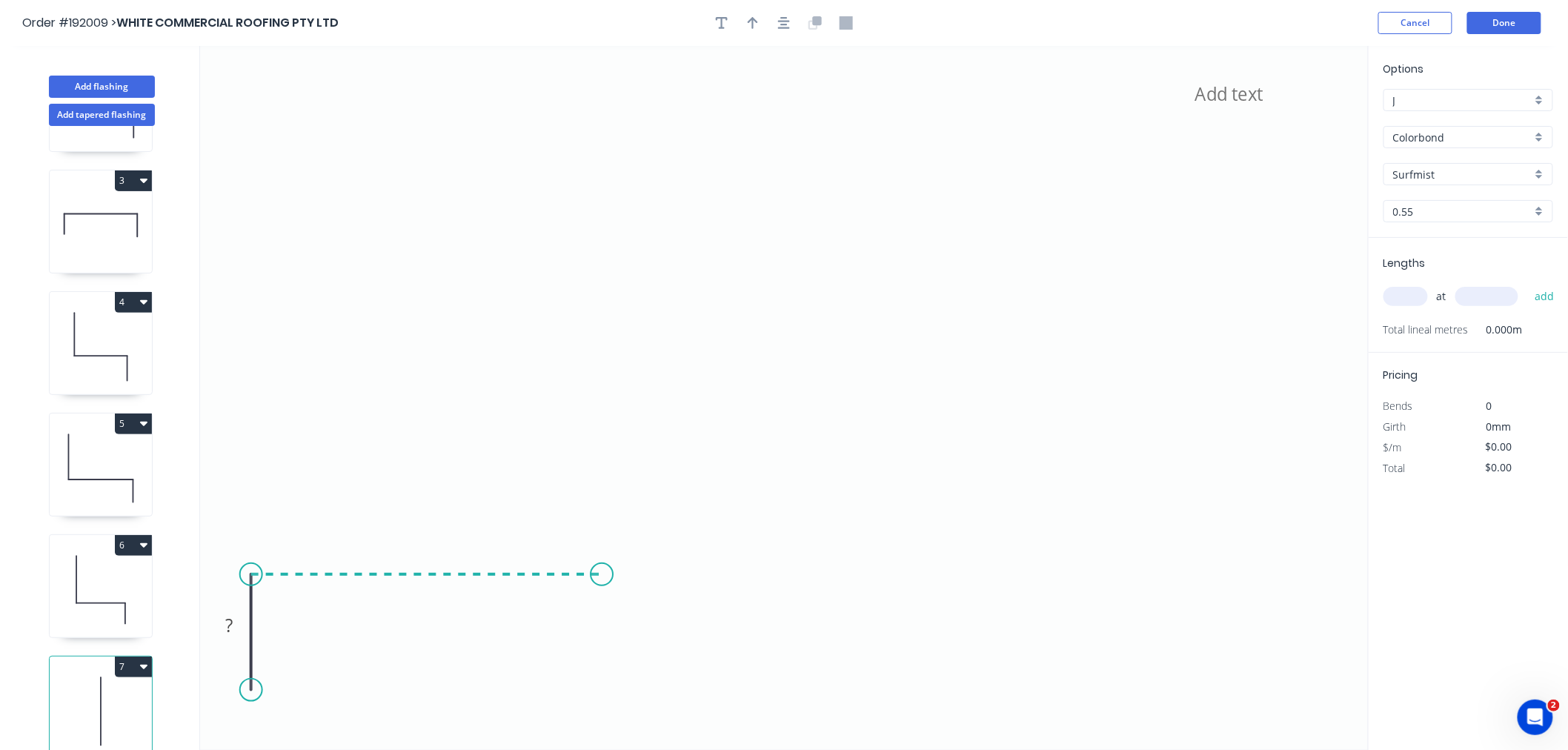
click at [602, 590] on icon "?" at bounding box center [784, 398] width 1168 height 704
click at [606, 702] on icon "? ?" at bounding box center [784, 398] width 1168 height 704
click at [223, 628] on rect at bounding box center [229, 626] width 30 height 21
click at [626, 319] on icon "35 1220 35" at bounding box center [784, 398] width 1168 height 704
click at [1181, 298] on input "text" at bounding box center [1406, 296] width 44 height 19
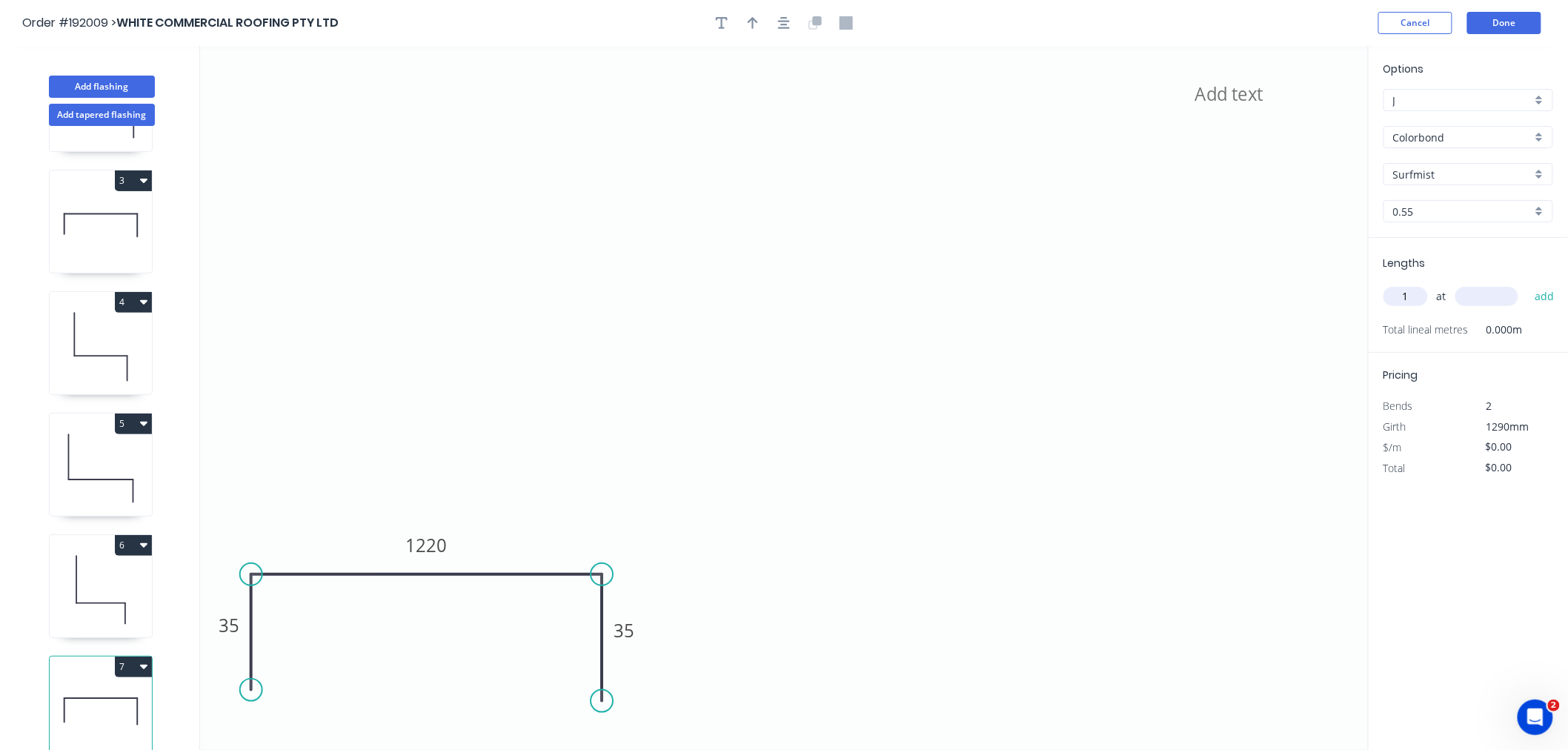
type input "1"
type input "1200"
click at [1181, 284] on button "add" at bounding box center [1544, 296] width 35 height 25
click at [1181, 26] on button "Done" at bounding box center [1504, 23] width 74 height 22
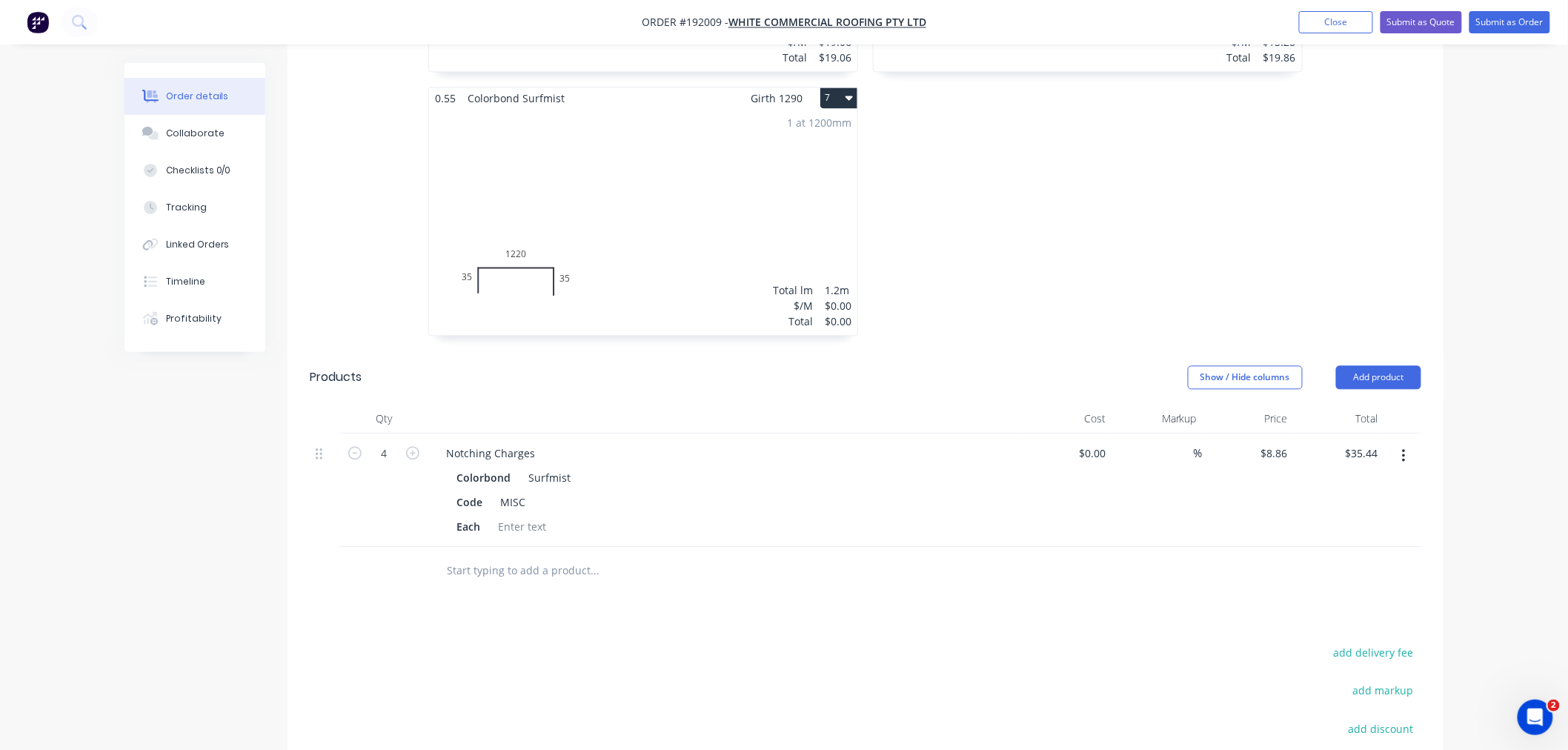
scroll to position [1087, 0]
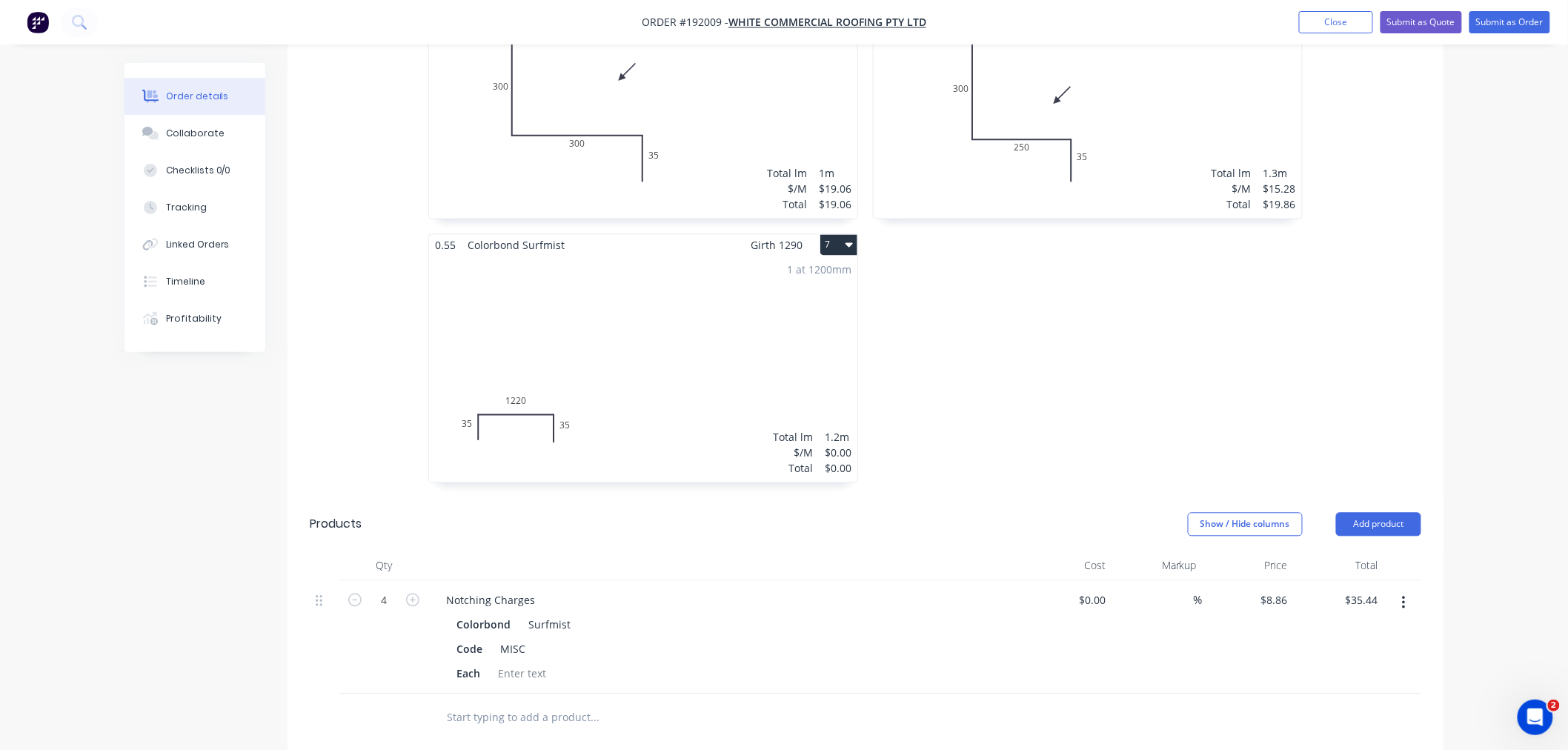
click at [219, 552] on div "Created by Jeremy Created 08/09/25 Required 09/09/25 Assigned to Add team membe…" at bounding box center [784, 48] width 1319 height 2145
click at [1181, 542] on div "Order details Collaborate Checklists 0/0 Tracking Linked Orders Timeline Profit…" at bounding box center [784, 16] width 1568 height 2208
click at [648, 359] on div "1 at 1200mm Total lm $/M Total 1.2m $0.00 $0.00" at bounding box center [644, 369] width 429 height 226
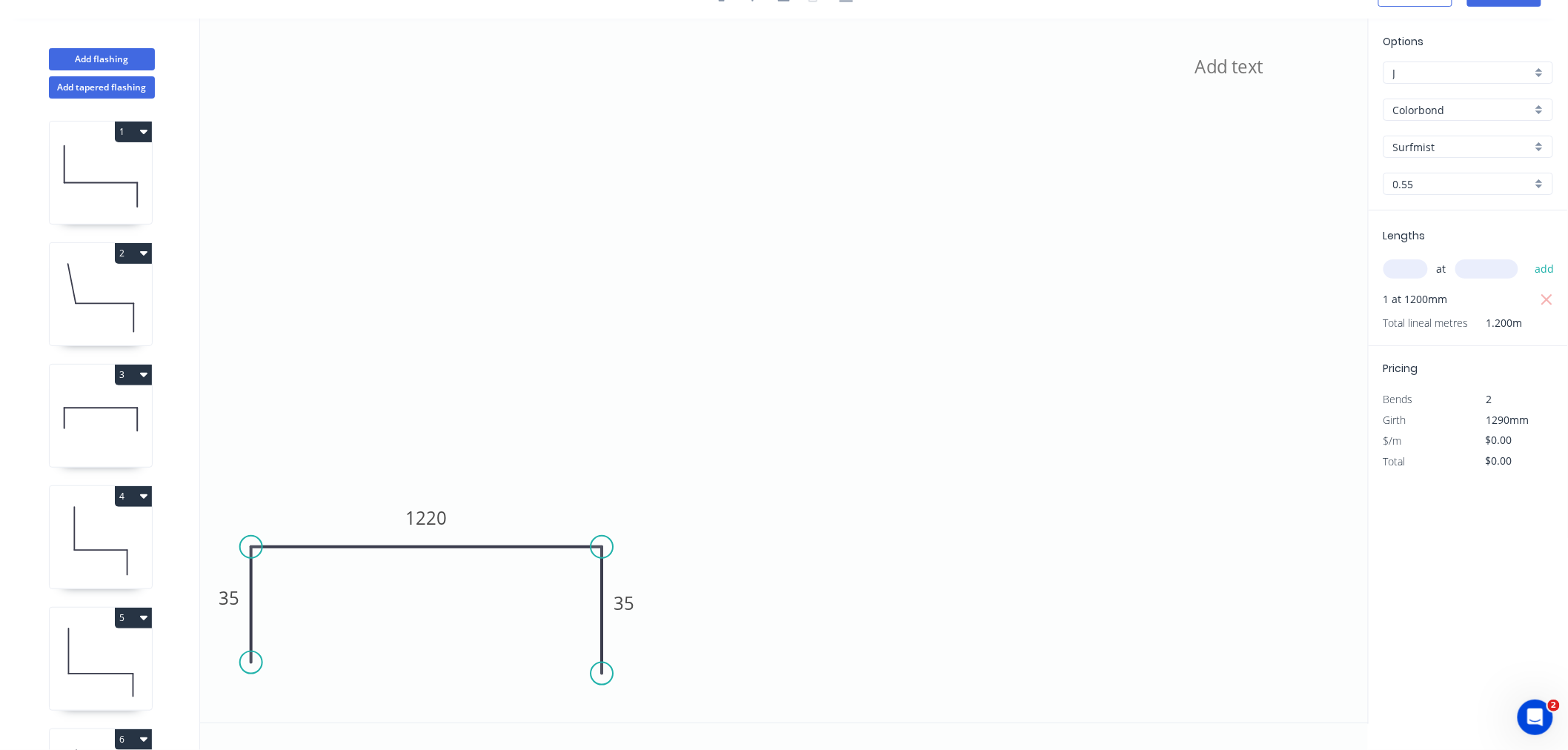
scroll to position [233, 0]
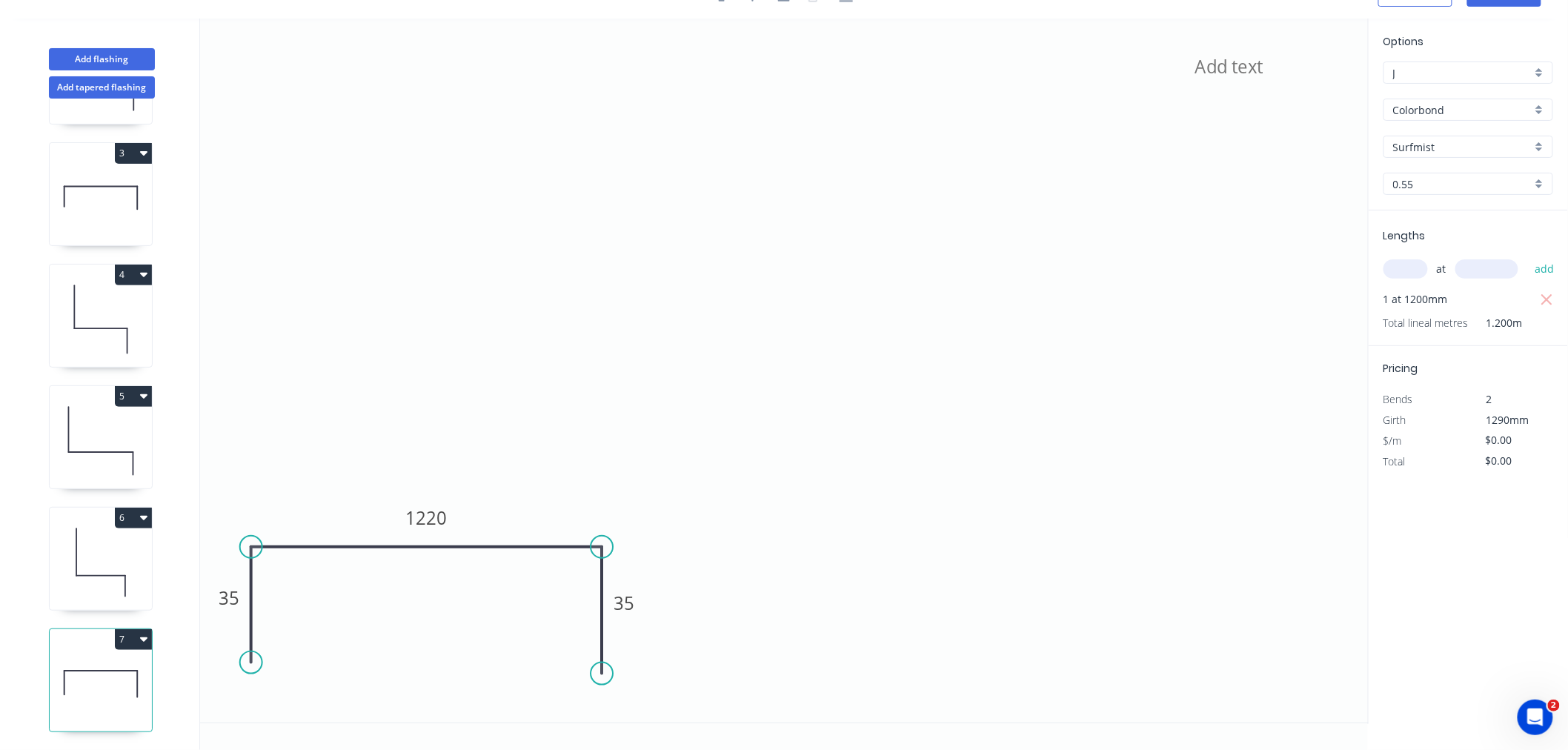
click at [143, 637] on icon "button" at bounding box center [144, 640] width 7 height 4
click at [130, 666] on div "Duplicate" at bounding box center [82, 676] width 114 height 21
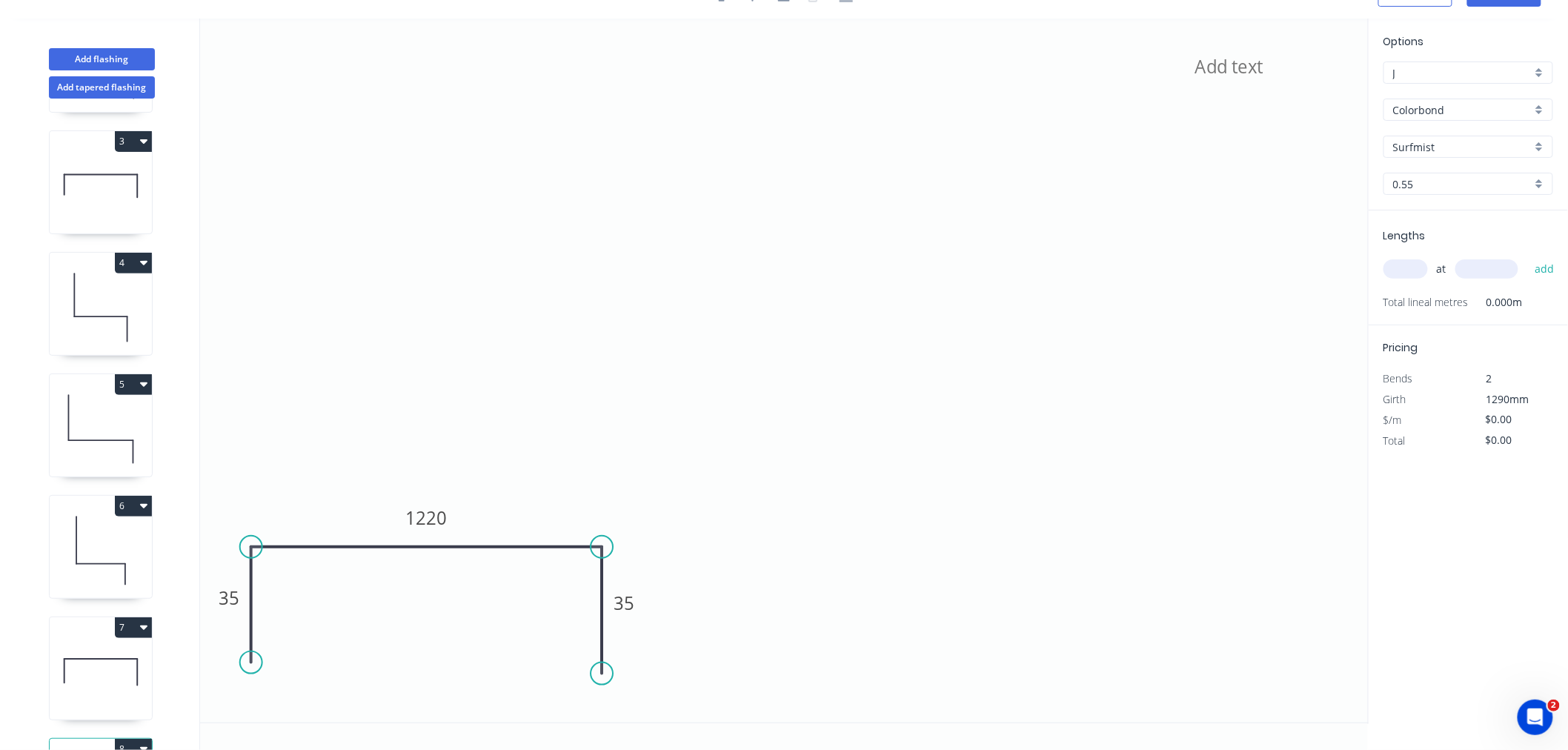
scroll to position [354, 0]
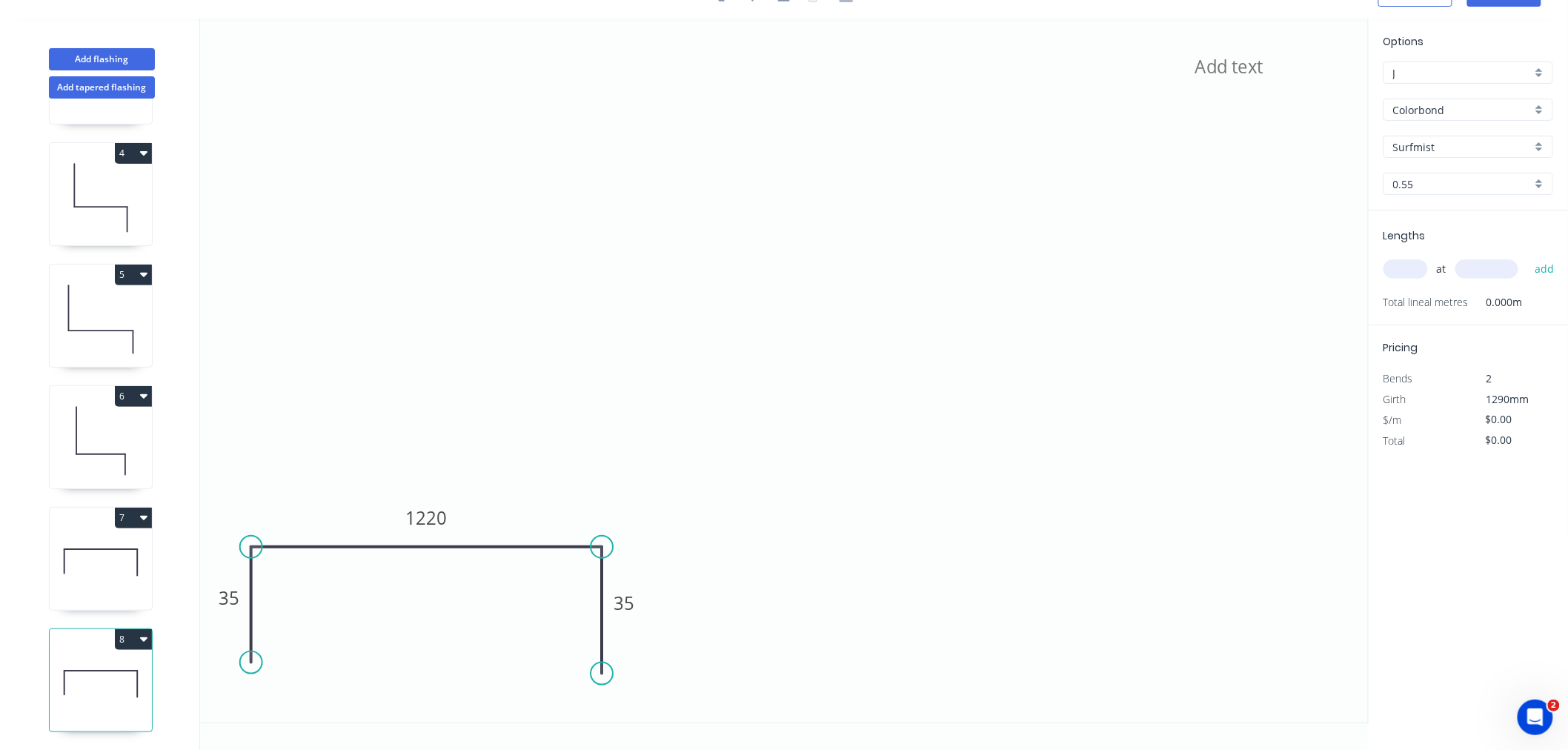
click at [96, 678] on icon at bounding box center [101, 684] width 102 height 95
click at [1181, 264] on input "text" at bounding box center [1406, 269] width 44 height 19
type input "1"
type input "1200"
click at [1181, 256] on button "add" at bounding box center [1544, 269] width 35 height 25
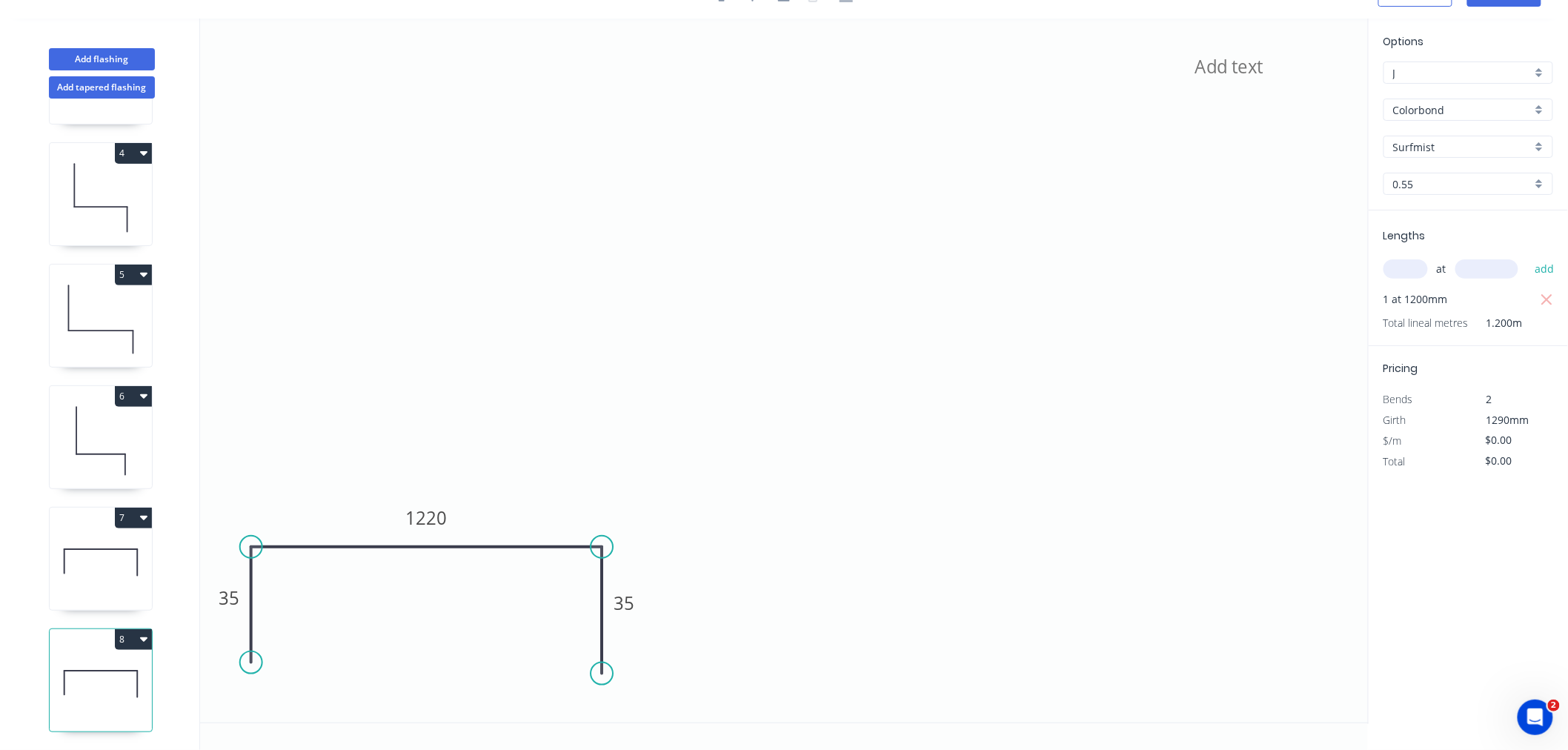
drag, startPoint x: 89, startPoint y: 546, endPoint x: 93, endPoint y: 539, distance: 8.1
click at [89, 545] on icon at bounding box center [101, 562] width 102 height 95
click at [90, 689] on icon at bounding box center [101, 684] width 102 height 95
click at [76, 564] on icon at bounding box center [101, 562] width 102 height 95
click at [96, 689] on icon at bounding box center [101, 684] width 102 height 95
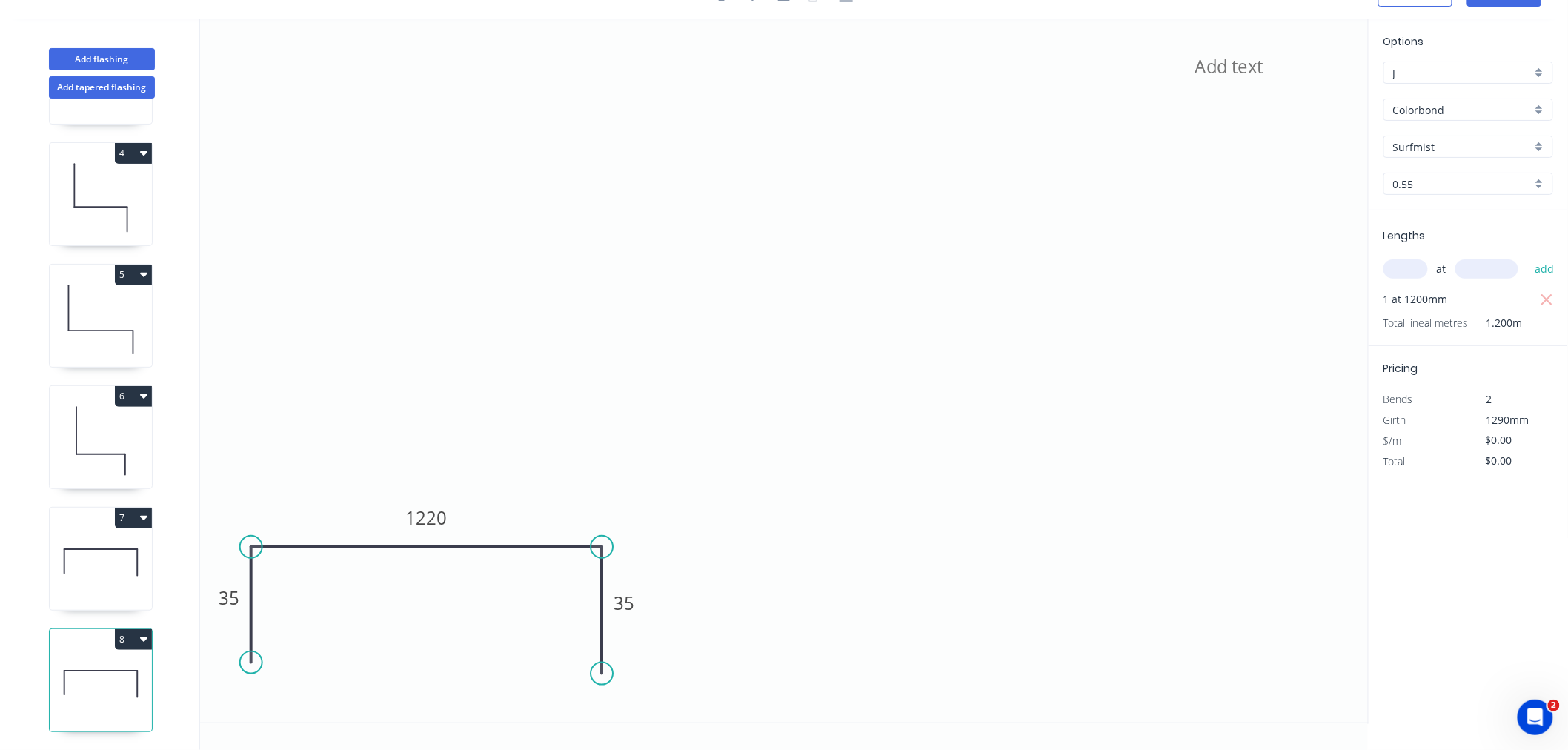
click at [141, 633] on icon "button" at bounding box center [144, 639] width 7 height 12
click at [120, 666] on div "Duplicate" at bounding box center [82, 676] width 114 height 21
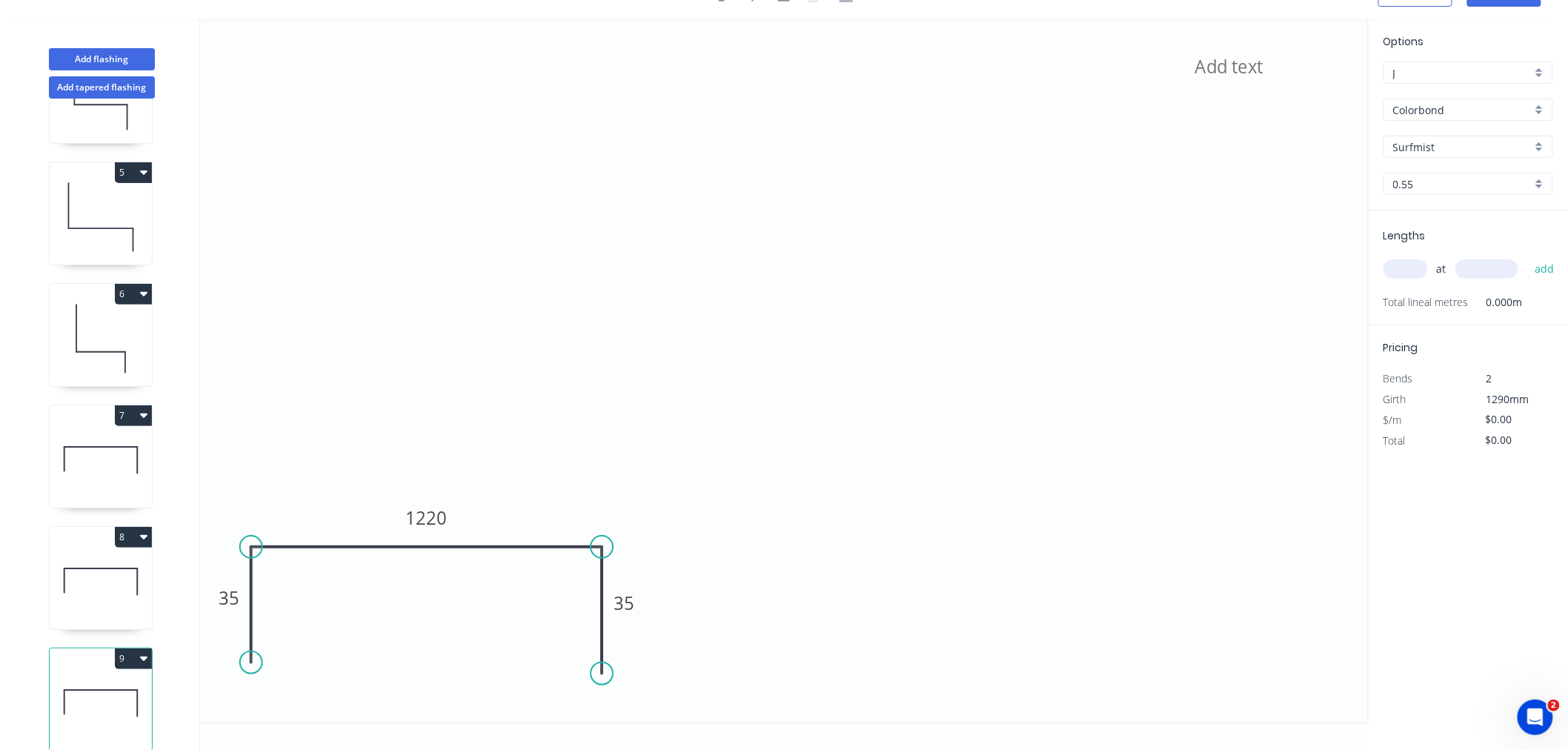
scroll to position [477, 0]
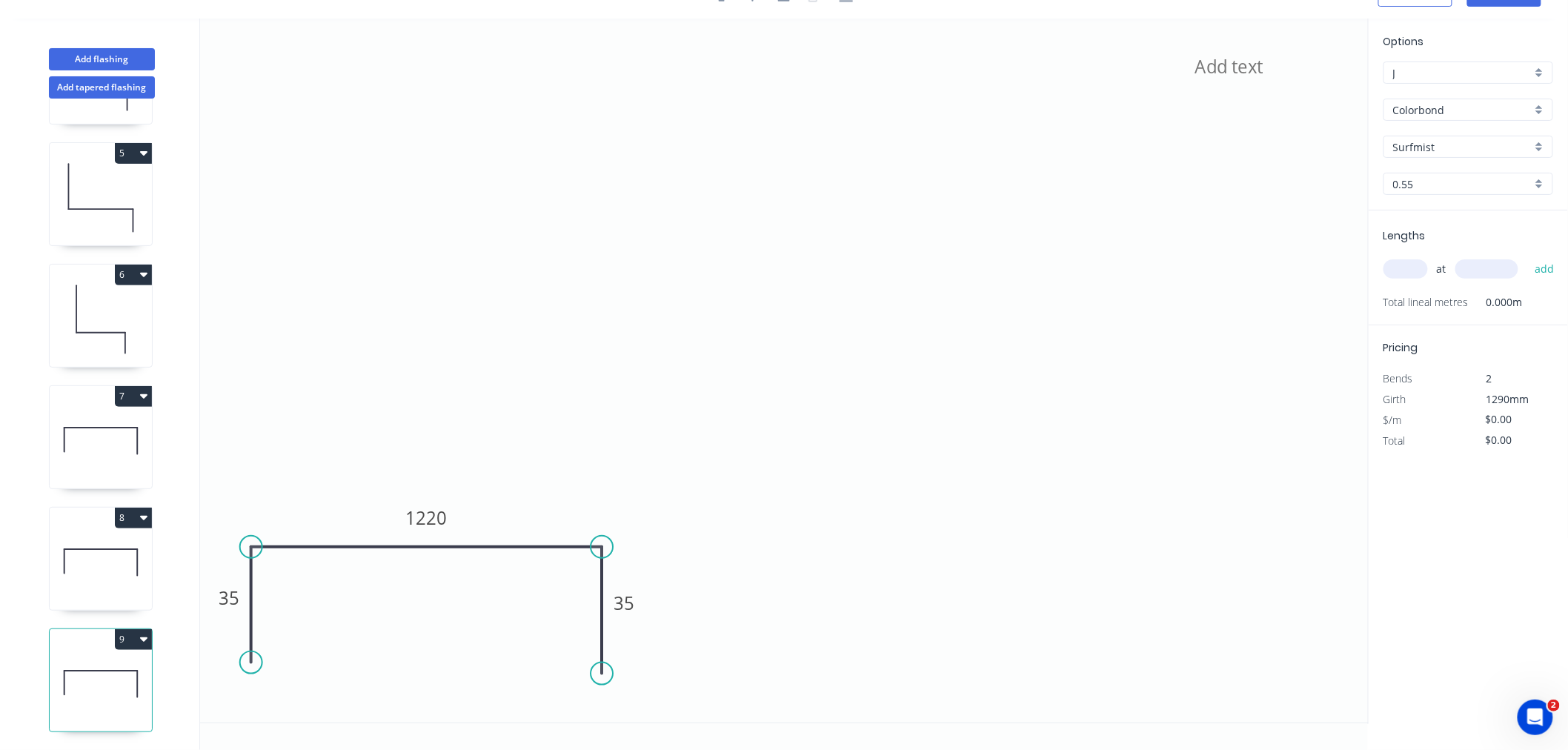
click at [90, 687] on icon at bounding box center [101, 684] width 102 height 95
click at [1181, 264] on input "text" at bounding box center [1406, 269] width 44 height 19
type input "1"
type input "1200"
click at [1181, 256] on button "add" at bounding box center [1544, 269] width 35 height 25
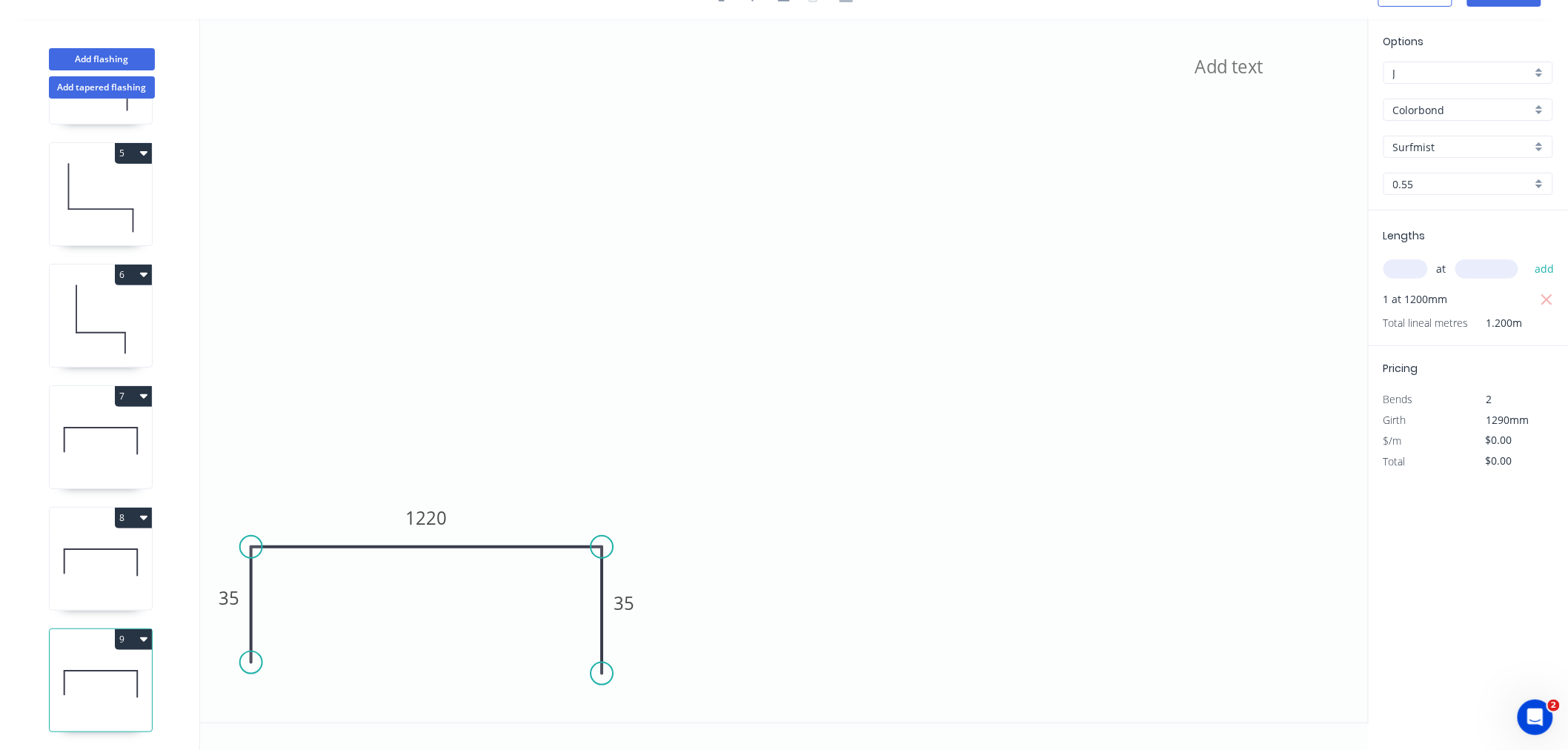
click at [123, 654] on icon at bounding box center [101, 684] width 102 height 95
click at [113, 557] on icon at bounding box center [101, 562] width 102 height 95
click at [112, 439] on icon at bounding box center [101, 441] width 102 height 95
click at [114, 560] on icon at bounding box center [101, 562] width 102 height 95
click at [119, 684] on icon at bounding box center [101, 684] width 102 height 95
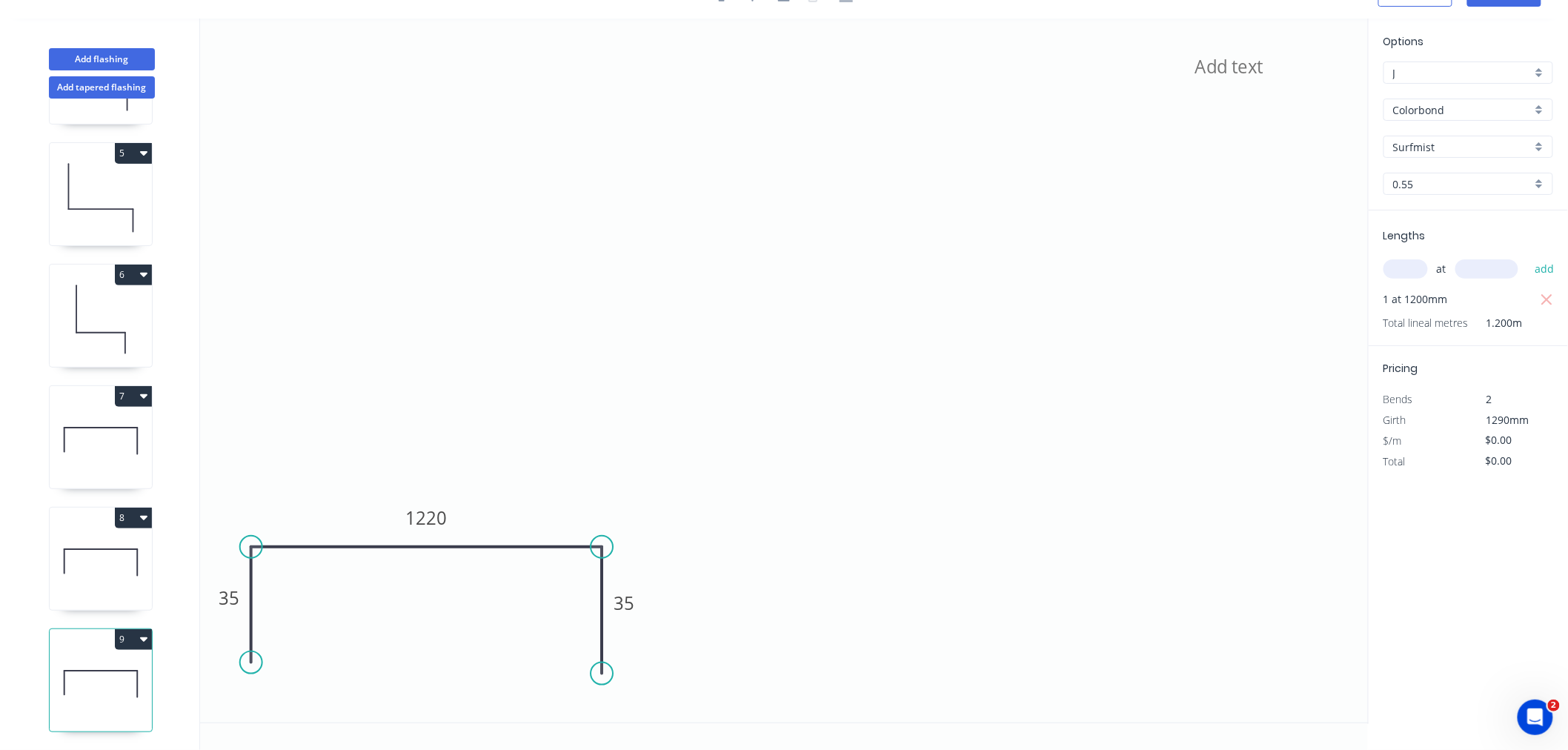
click at [114, 432] on icon at bounding box center [101, 441] width 102 height 95
click at [121, 554] on icon at bounding box center [101, 562] width 102 height 95
click at [121, 677] on icon at bounding box center [101, 684] width 102 height 95
click at [47, 439] on div "1 2 3 4 5 6 7 8 9" at bounding box center [102, 424] width 195 height 651
click at [94, 442] on icon at bounding box center [101, 441] width 102 height 95
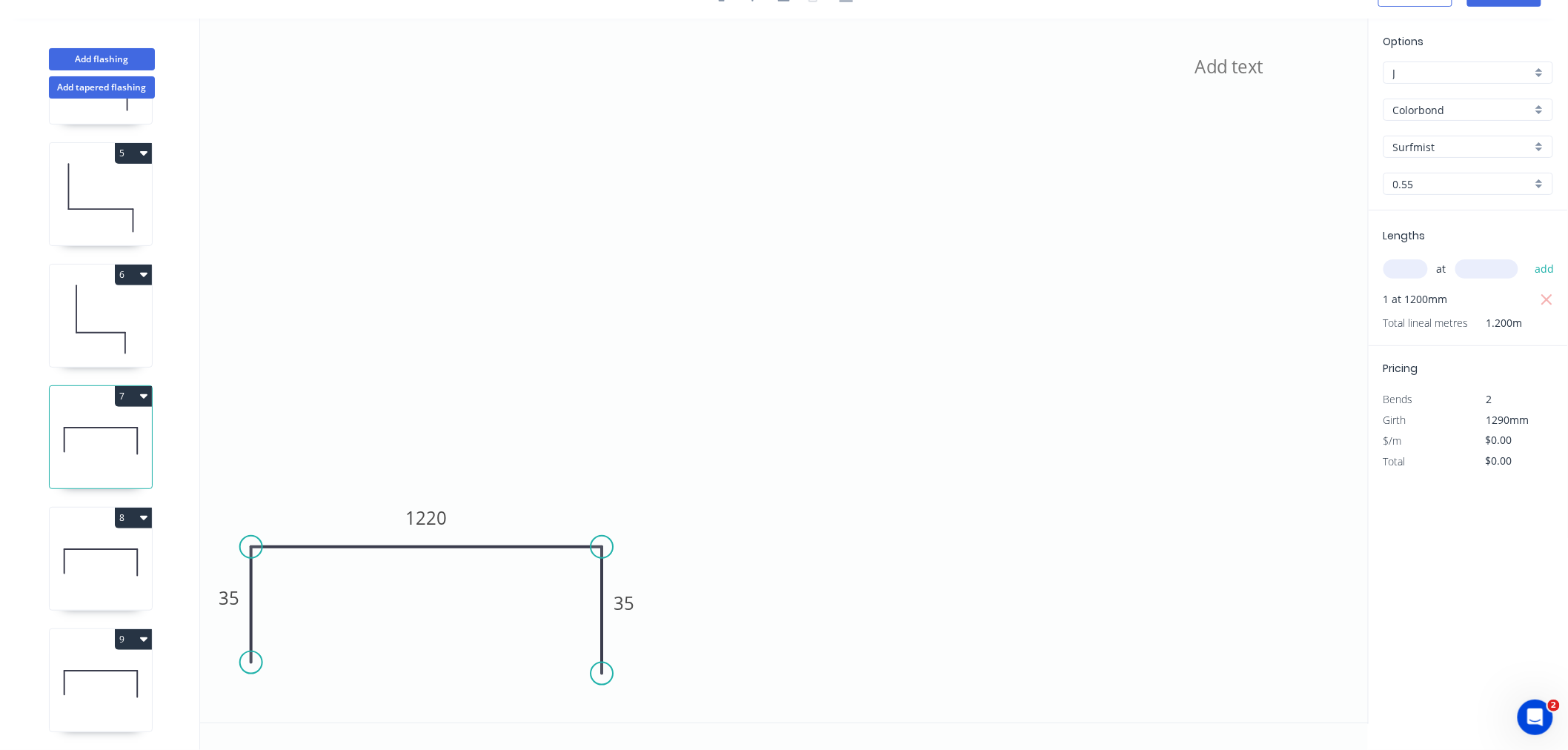
click at [110, 571] on icon at bounding box center [101, 562] width 102 height 95
click at [112, 686] on icon at bounding box center [101, 684] width 102 height 95
click at [145, 637] on icon "button" at bounding box center [144, 640] width 7 height 4
click at [131, 666] on div "Duplicate" at bounding box center [82, 676] width 114 height 21
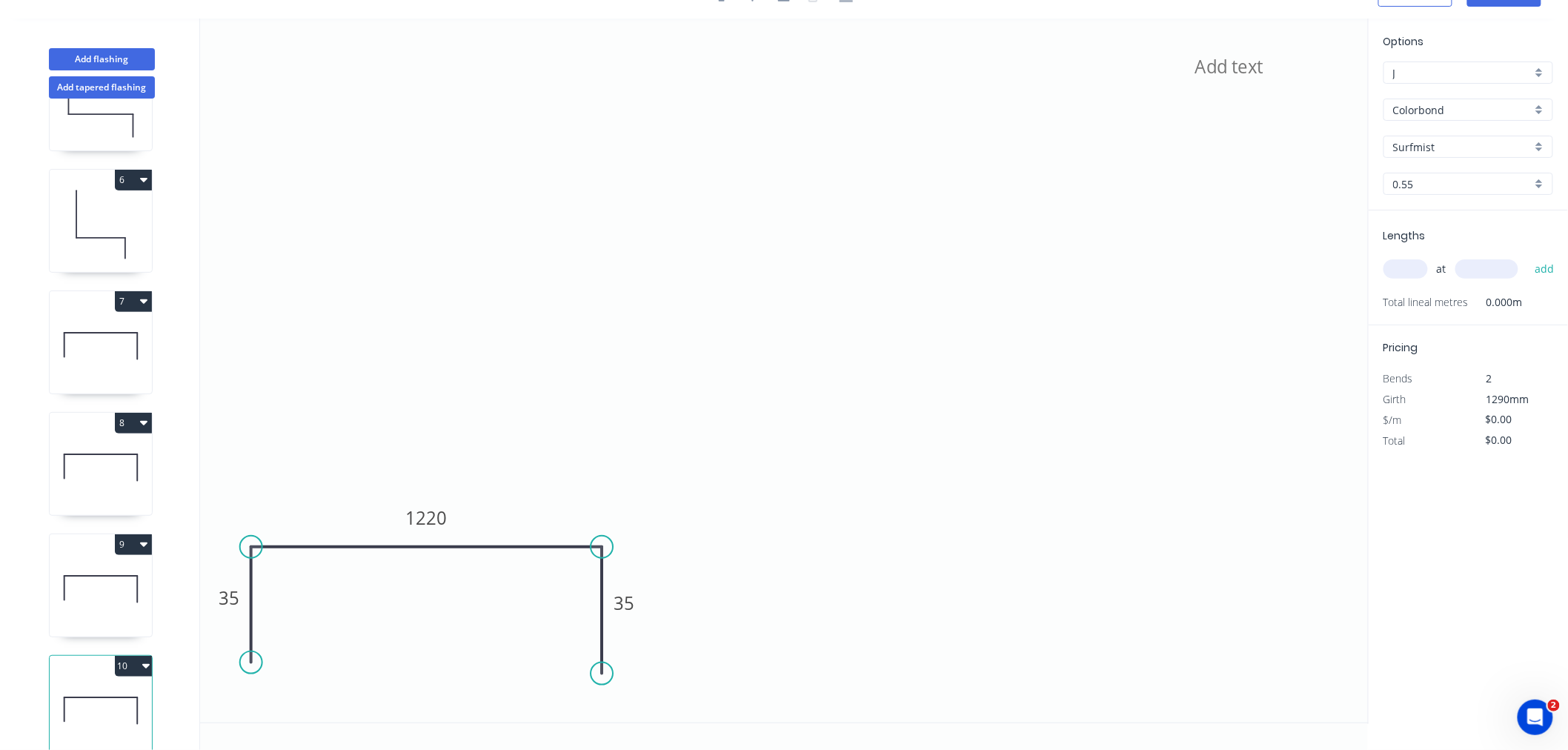
scroll to position [597, 0]
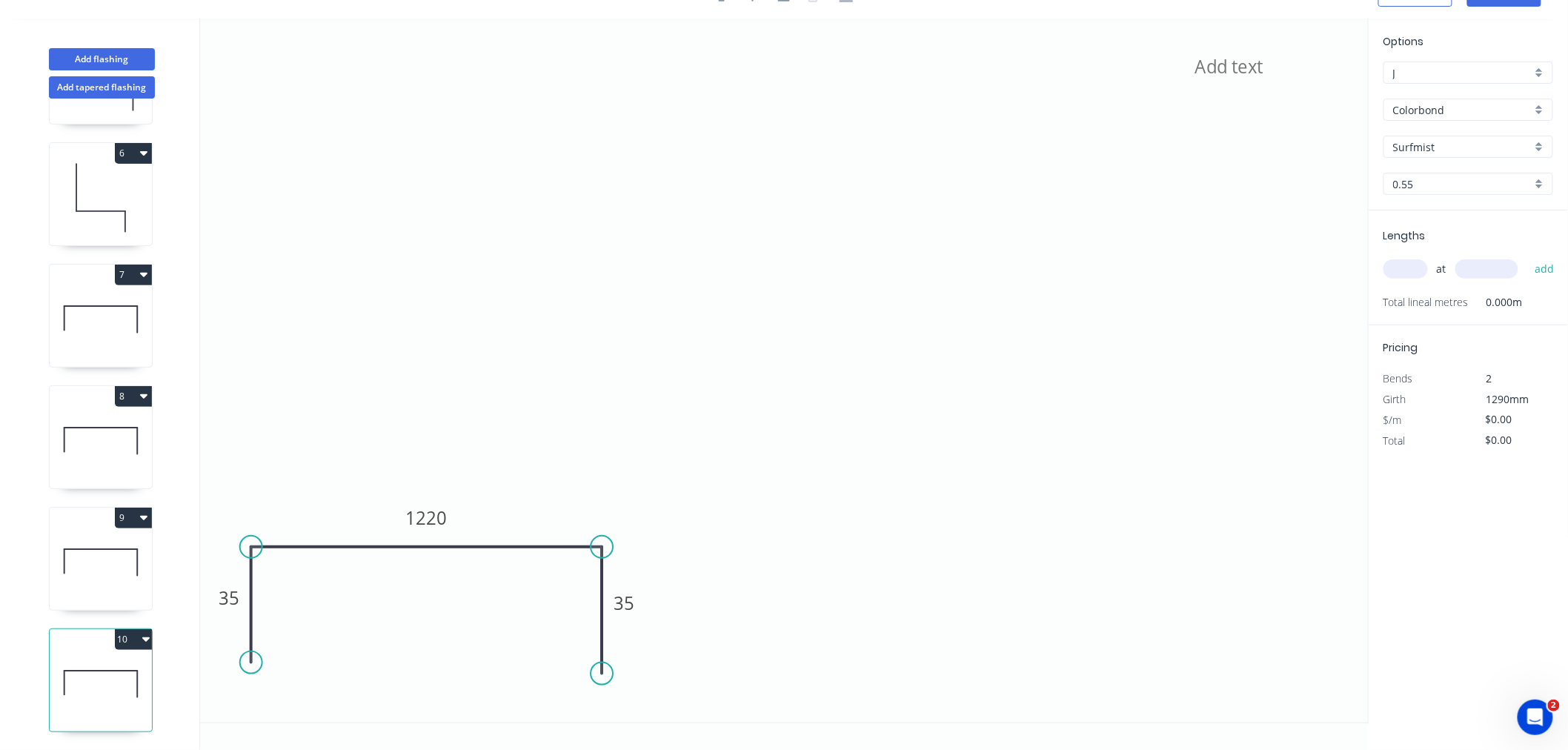
click at [111, 673] on icon at bounding box center [101, 684] width 102 height 95
drag, startPoint x: 1408, startPoint y: 267, endPoint x: 1398, endPoint y: 250, distance: 19.7
click at [1181, 265] on input "text" at bounding box center [1406, 269] width 44 height 19
type input "1"
type input "1200"
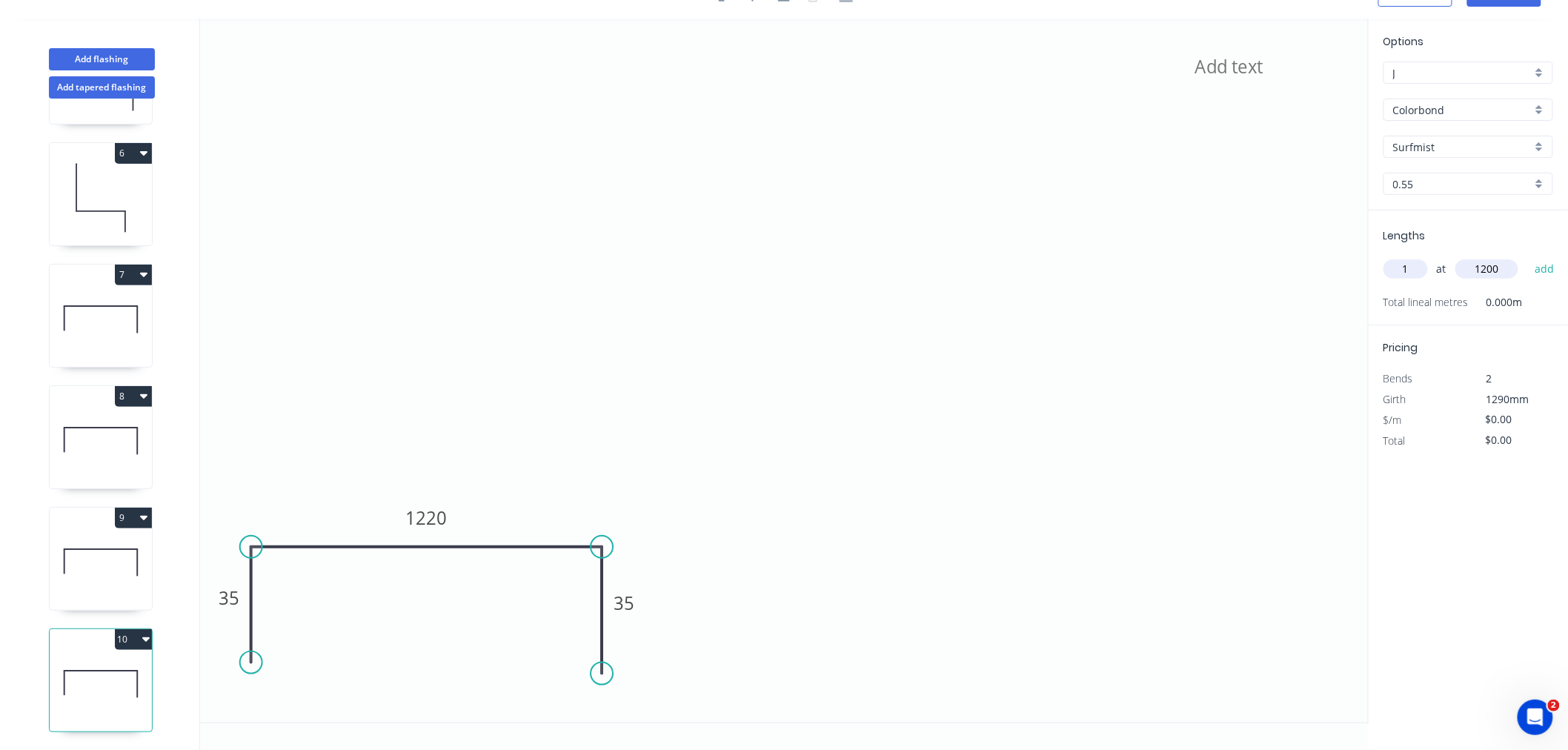
click at [1181, 256] on button "add" at bounding box center [1544, 269] width 35 height 25
click at [119, 62] on button "Add flashing" at bounding box center [102, 59] width 106 height 22
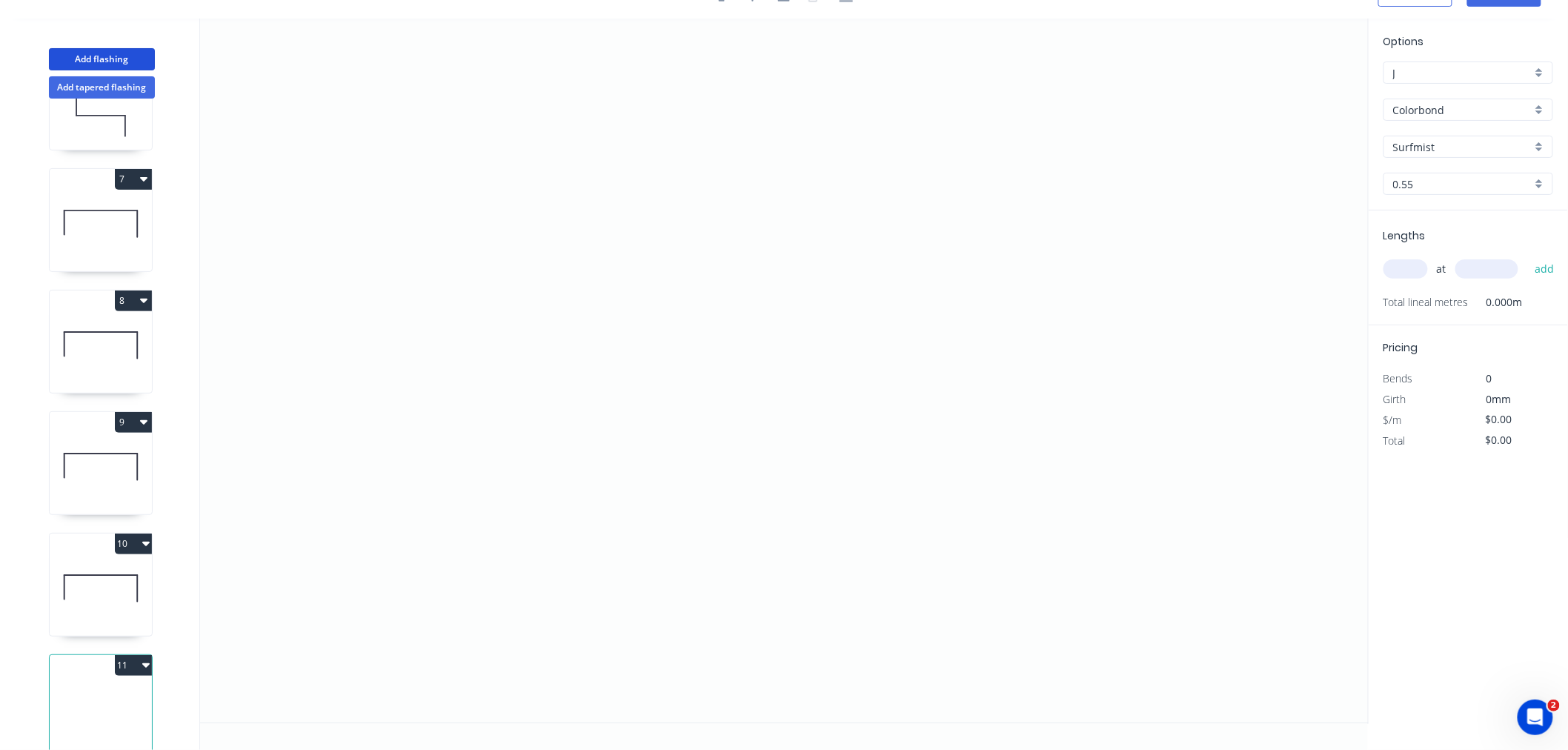
scroll to position [720, 0]
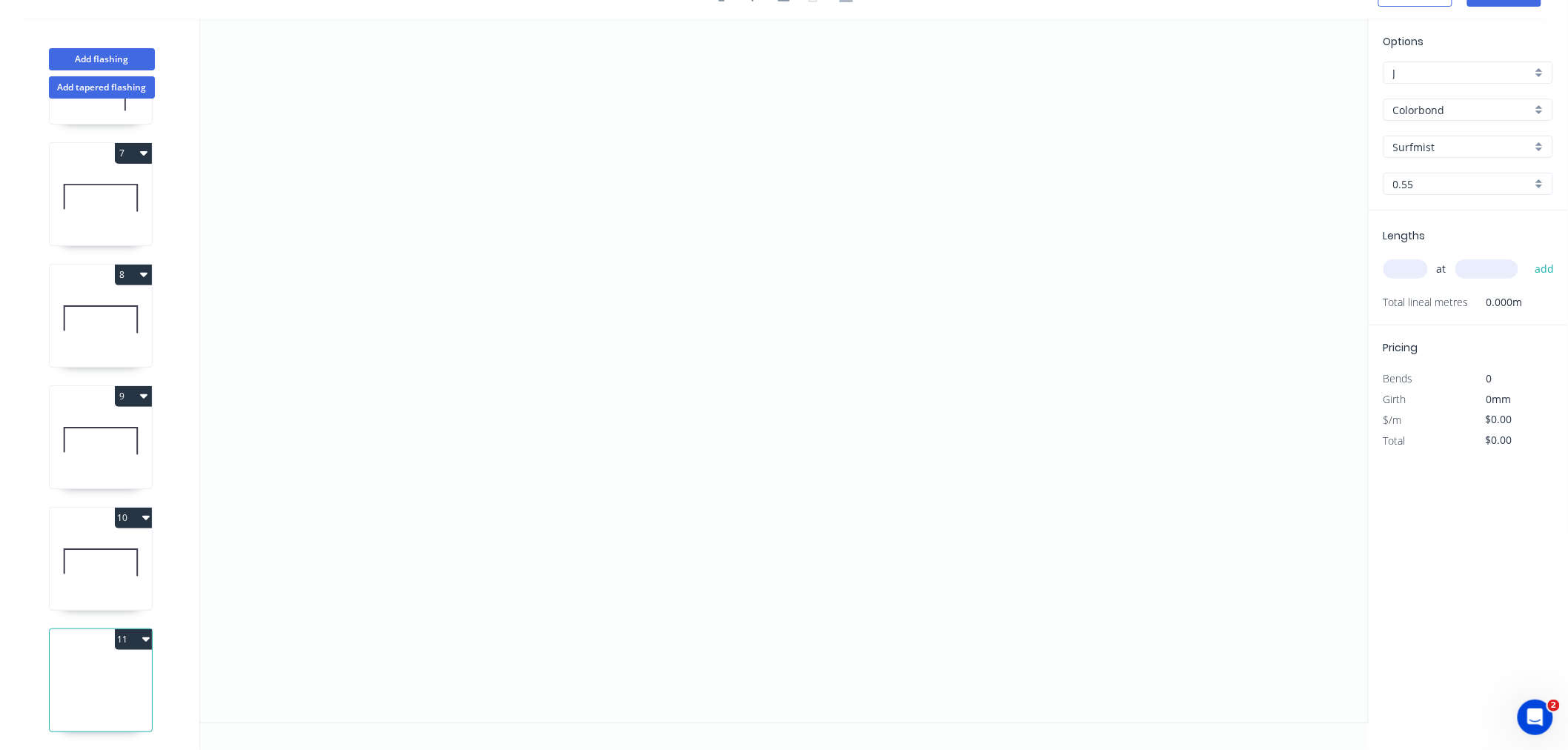
click at [1181, 148] on input "Surfmist" at bounding box center [1462, 147] width 139 height 16
click at [1181, 206] on div "[PERSON_NAME]" at bounding box center [1468, 207] width 168 height 26
type input "[PERSON_NAME]"
click at [1181, 139] on input "[PERSON_NAME]" at bounding box center [1462, 147] width 139 height 16
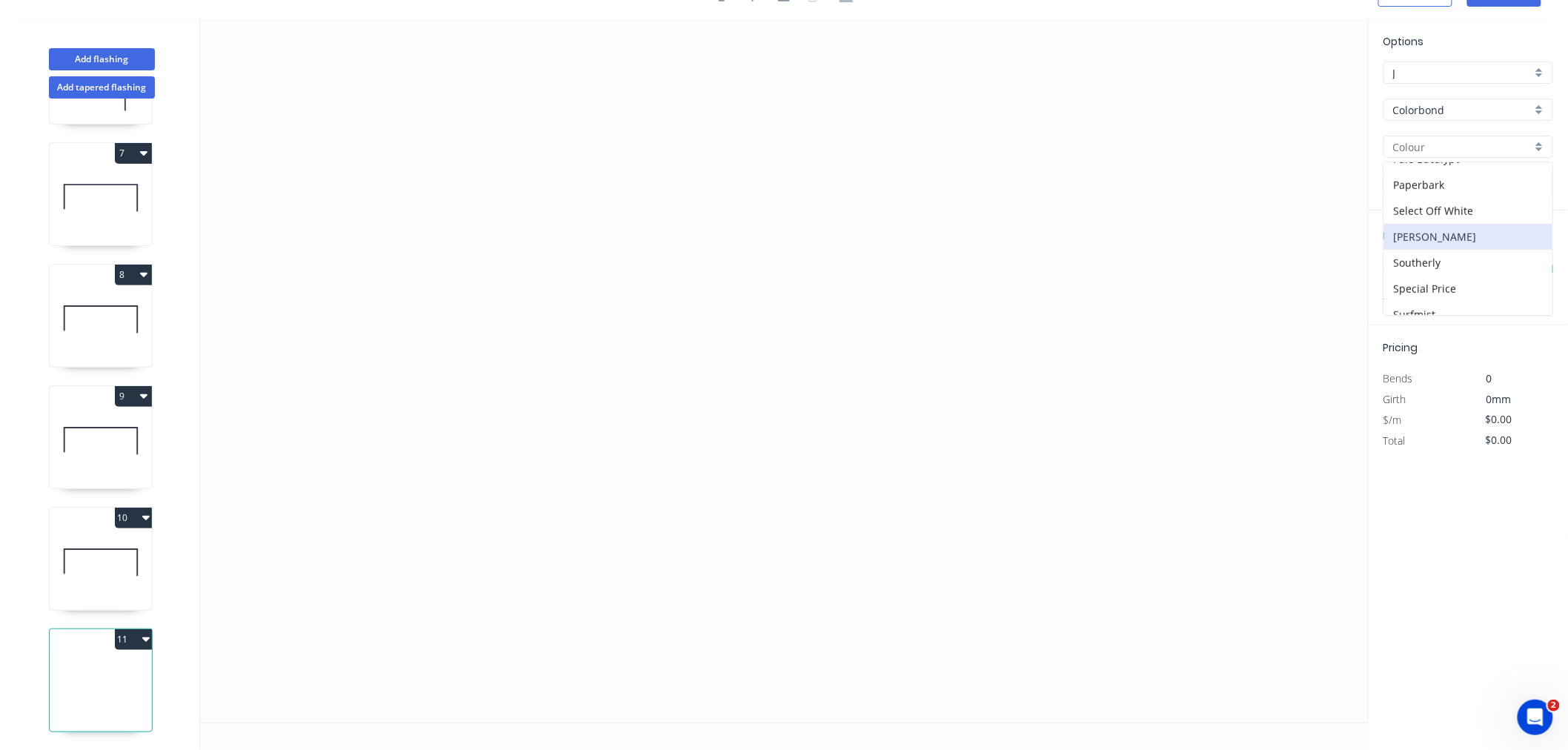
scroll to position [479, 0]
click at [1181, 184] on div "[PERSON_NAME]" at bounding box center [1468, 188] width 168 height 26
type input "[PERSON_NAME]"
click at [1181, 271] on input "text" at bounding box center [1406, 269] width 44 height 19
type input "1"
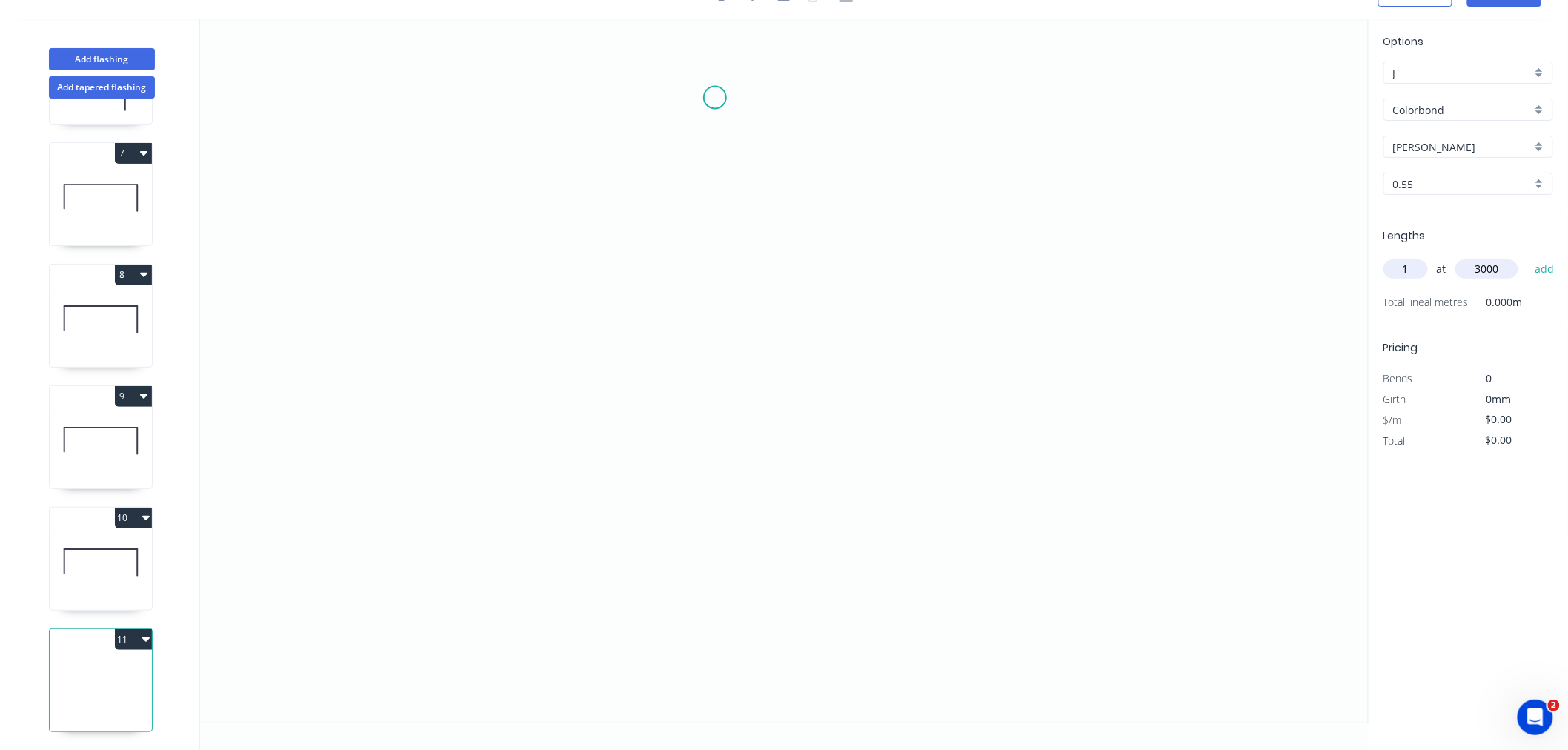
type input "3000"
click at [1181, 256] on button "add" at bounding box center [1544, 269] width 35 height 25
click at [304, 168] on icon "0" at bounding box center [784, 371] width 1168 height 704
click at [317, 336] on icon "0" at bounding box center [784, 371] width 1168 height 704
click at [320, 188] on div "Delete point" at bounding box center [376, 183] width 149 height 30
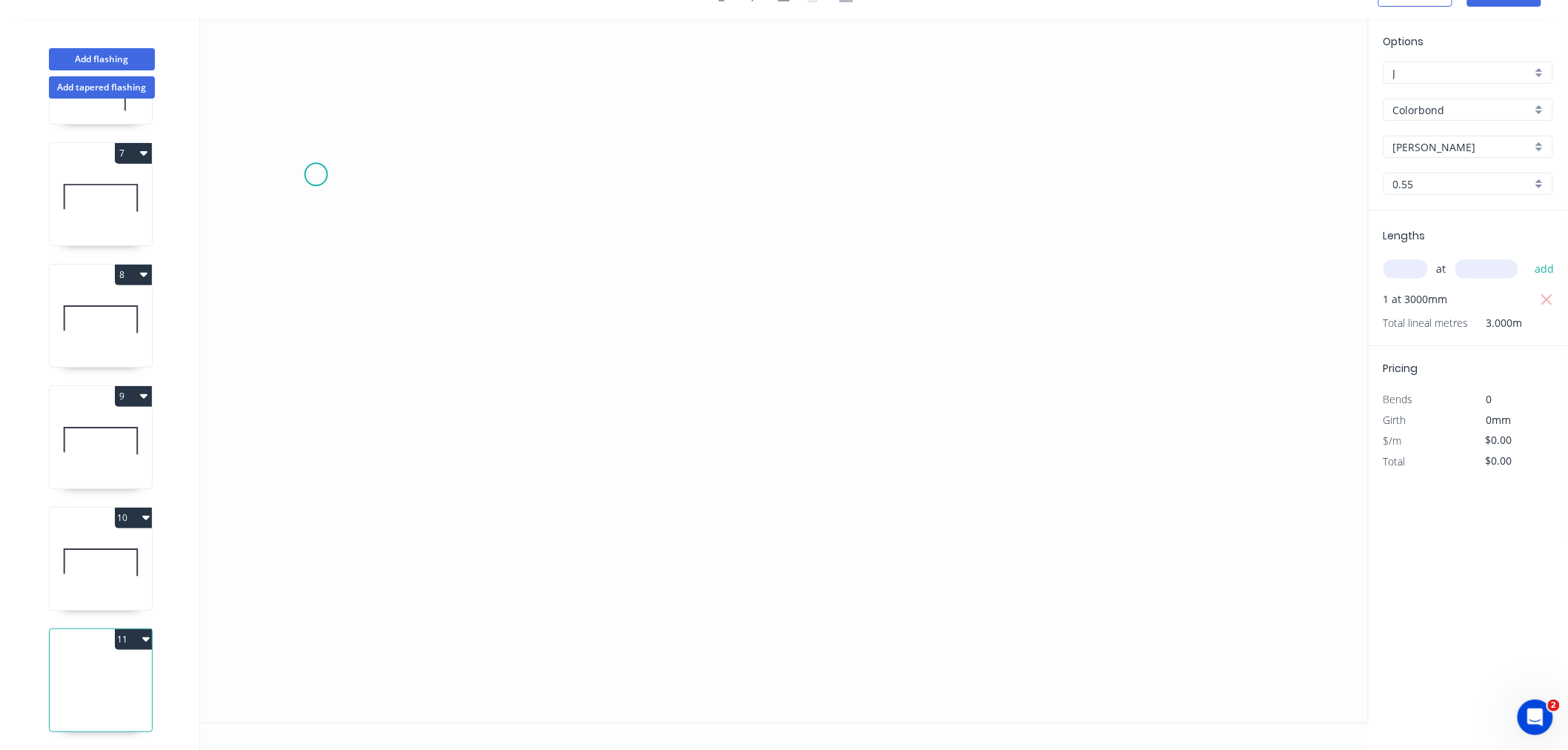
click at [297, 171] on icon "0" at bounding box center [784, 371] width 1168 height 704
click at [305, 333] on icon "0" at bounding box center [784, 371] width 1168 height 704
click at [550, 341] on icon "0 ?" at bounding box center [784, 371] width 1168 height 704
click at [549, 448] on icon "0 ? ?" at bounding box center [784, 371] width 1168 height 704
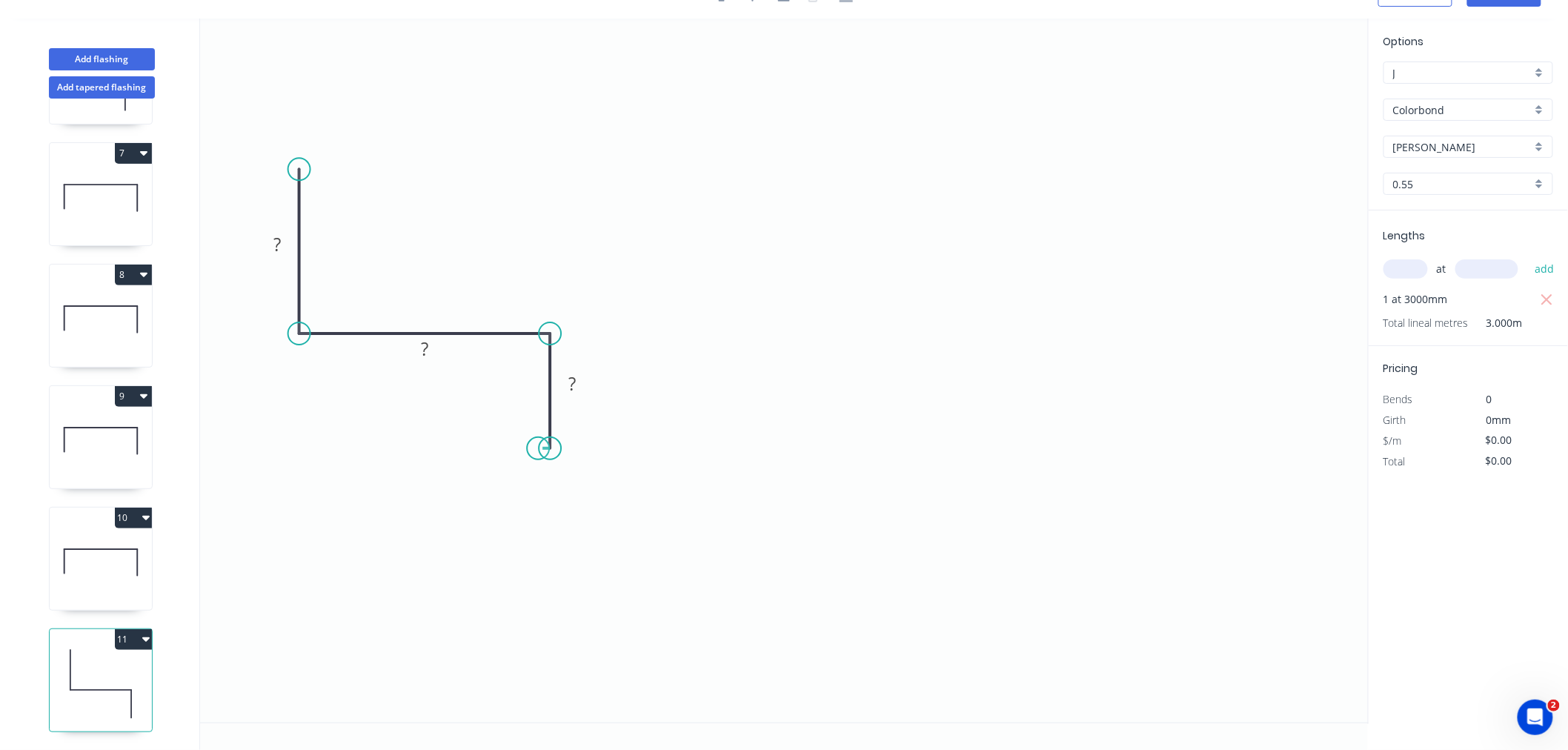
click at [539, 448] on circle at bounding box center [550, 448] width 22 height 22
click at [534, 448] on icon "0 ? ? ?" at bounding box center [784, 371] width 1168 height 704
click at [537, 361] on icon "0 ? ? ? ?" at bounding box center [784, 371] width 1168 height 704
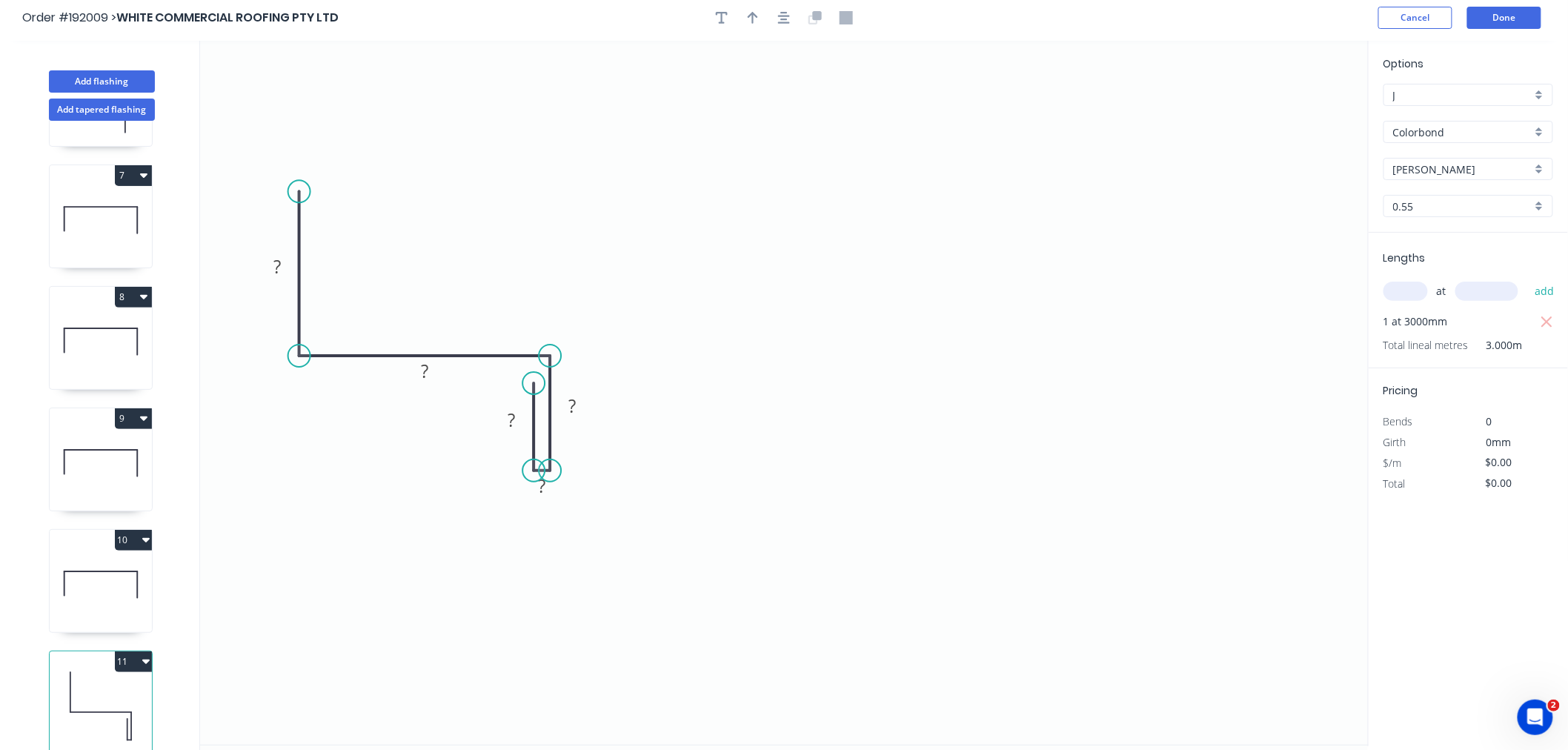
scroll to position [0, 0]
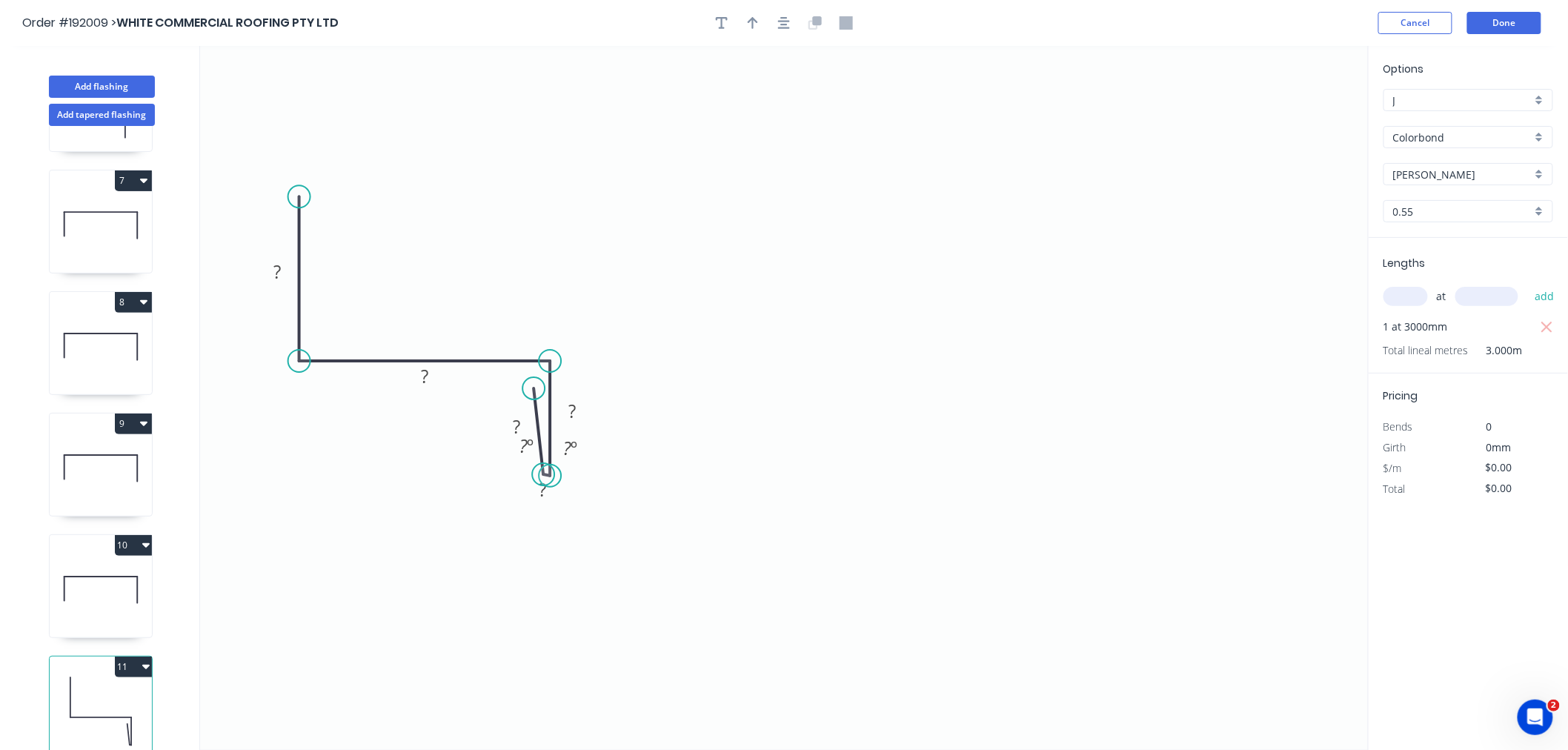
drag, startPoint x: 532, startPoint y: 475, endPoint x: 543, endPoint y: 475, distance: 11.0
click at [543, 475] on circle at bounding box center [543, 474] width 22 height 22
drag, startPoint x: 531, startPoint y: 388, endPoint x: 540, endPoint y: 387, distance: 9.1
click at [540, 387] on circle at bounding box center [543, 386] width 22 height 22
click at [539, 476] on circle at bounding box center [543, 476] width 22 height 22
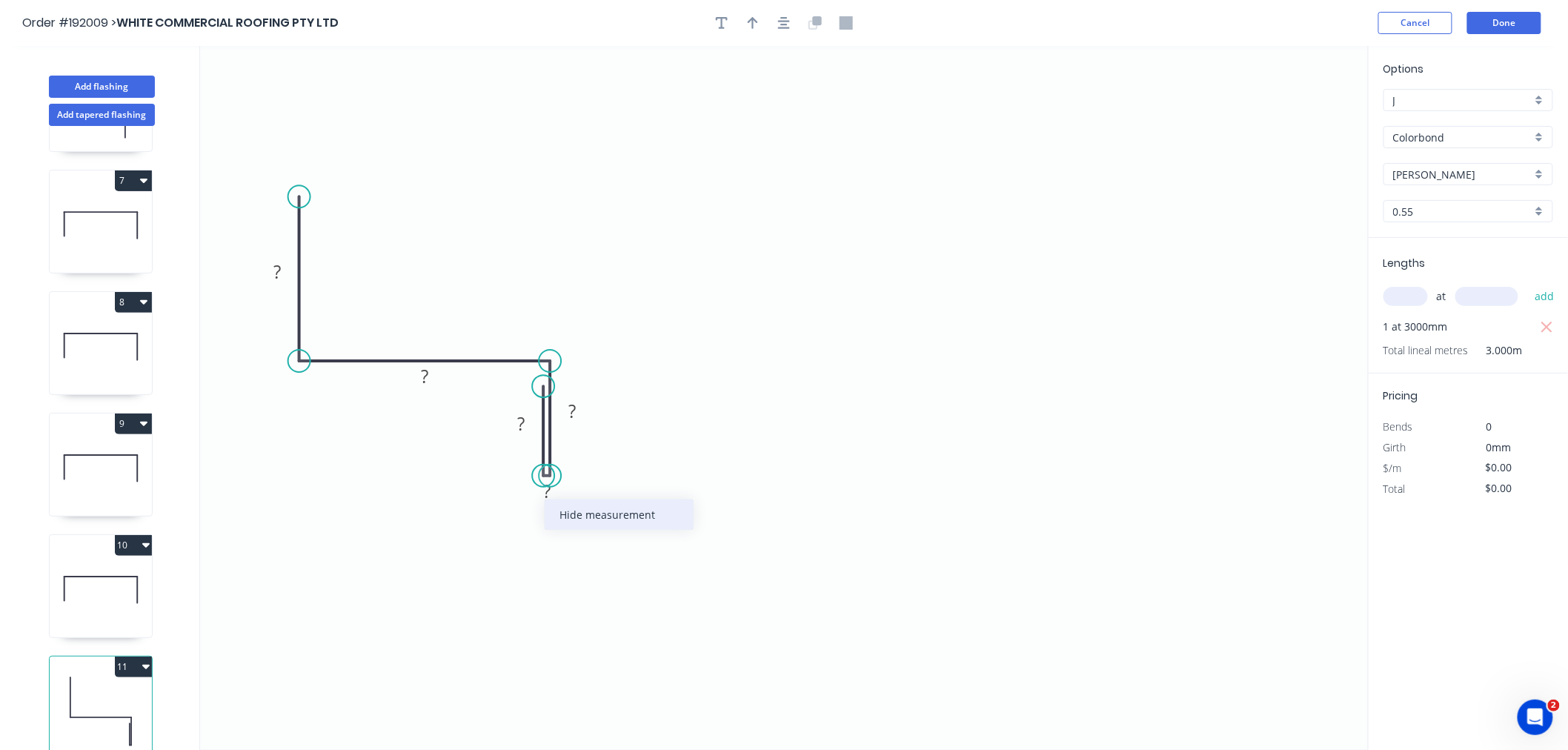
click at [571, 515] on div "Hide measurement" at bounding box center [619, 514] width 149 height 30
click at [787, 26] on icon "button" at bounding box center [784, 23] width 12 height 13
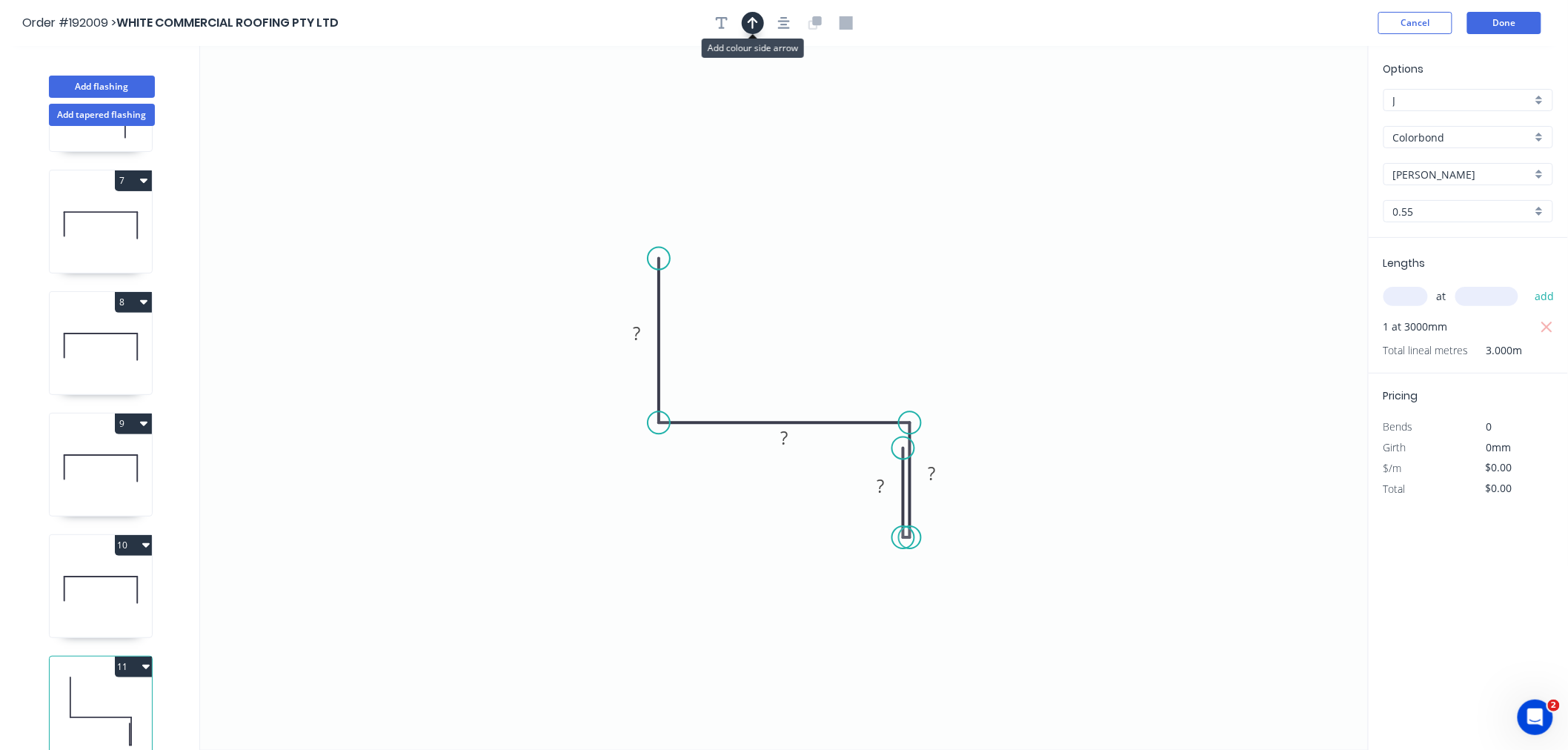
click at [753, 22] on icon "button" at bounding box center [753, 23] width 10 height 12
drag, startPoint x: 927, startPoint y: 321, endPoint x: 836, endPoint y: 339, distance: 92.8
click at [836, 339] on icon at bounding box center [836, 321] width 13 height 47
click at [633, 338] on tspan "?" at bounding box center [637, 333] width 7 height 24
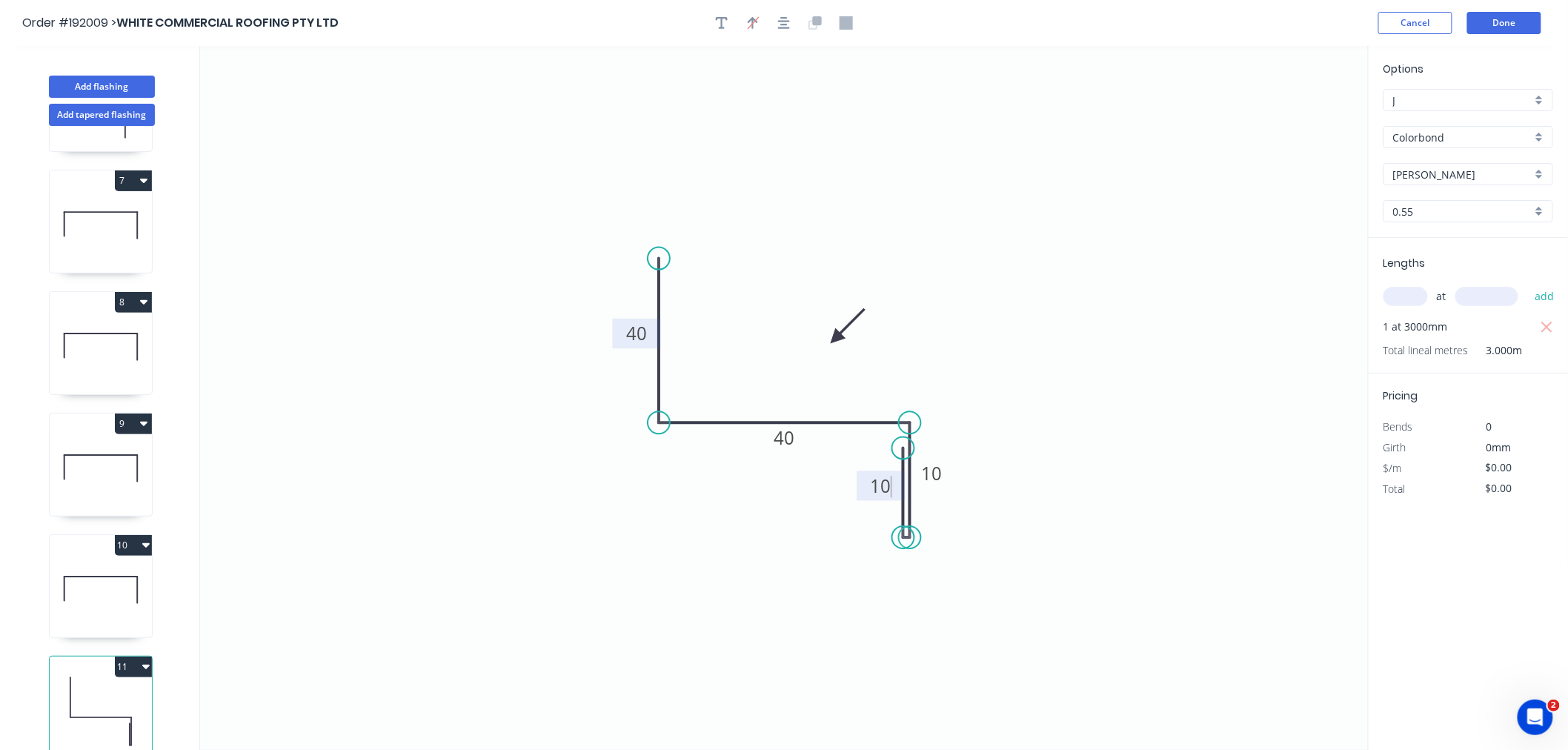
click at [558, 583] on icon "0 40 40 10 10" at bounding box center [784, 398] width 1168 height 704
type input "$7.31"
type input "$21.93"
drag, startPoint x: 901, startPoint y: 448, endPoint x: 902, endPoint y: 432, distance: 16.0
click at [902, 432] on circle at bounding box center [903, 431] width 22 height 22
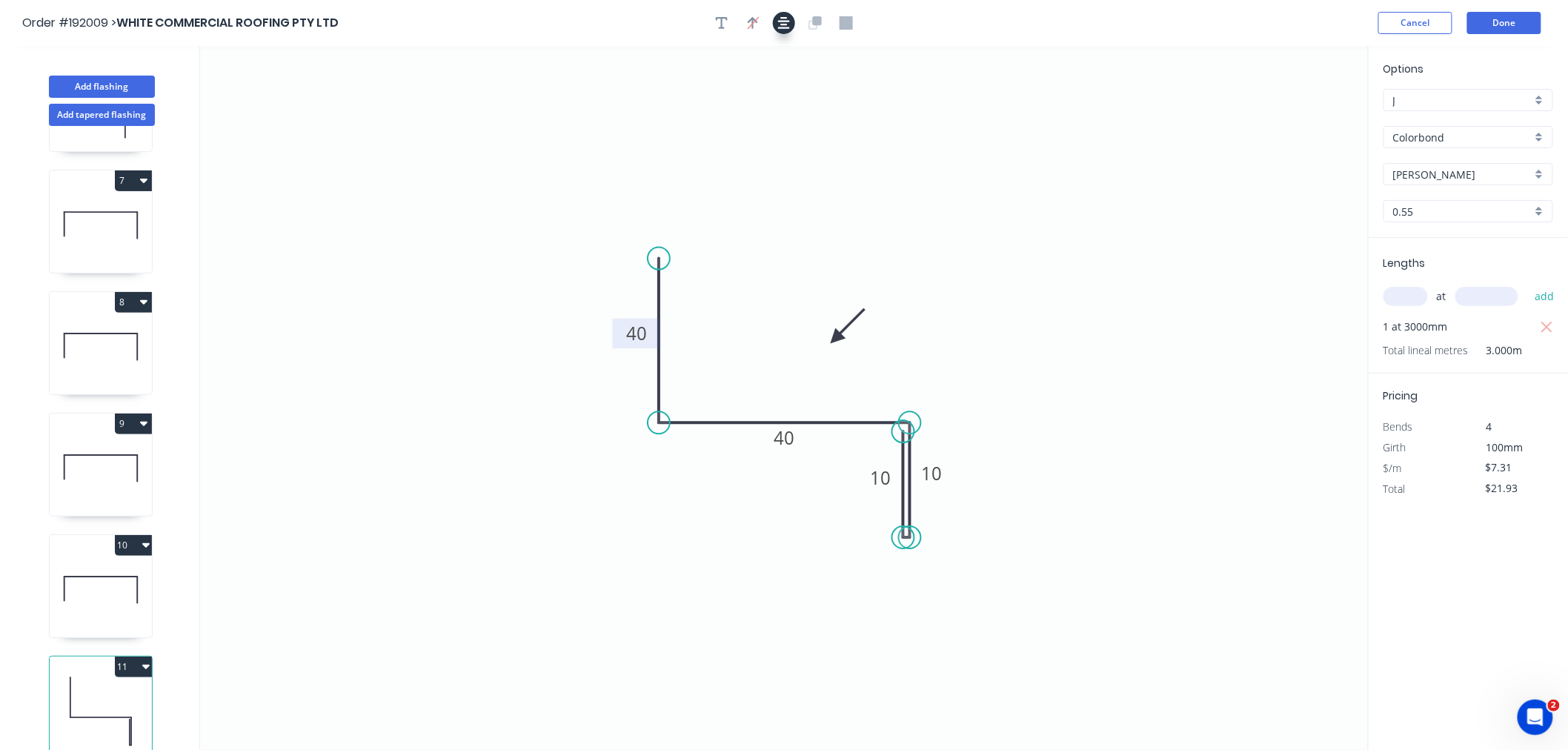
click at [781, 28] on button "button" at bounding box center [784, 23] width 22 height 22
click at [1181, 25] on div "Order #192009 > WHITE COMMERCIAL ROOFING PTY LTD Cancel Done" at bounding box center [784, 23] width 1524 height 22
click at [1181, 21] on button "Done" at bounding box center [1504, 23] width 74 height 22
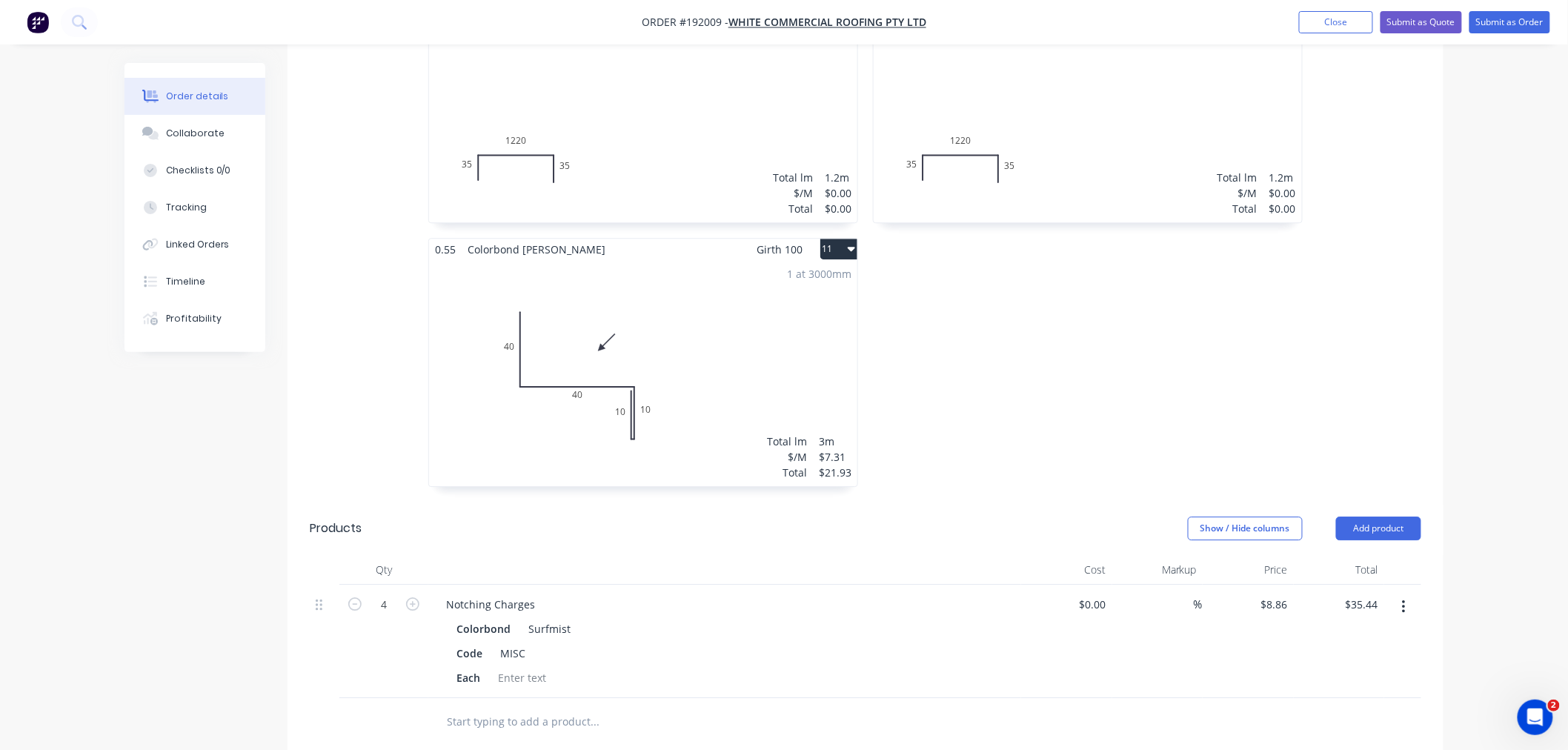
scroll to position [1616, 0]
click at [416, 593] on icon "button" at bounding box center [413, 600] width 13 height 13
type input "5"
type input "$44.30"
click at [416, 593] on icon "button" at bounding box center [413, 600] width 13 height 13
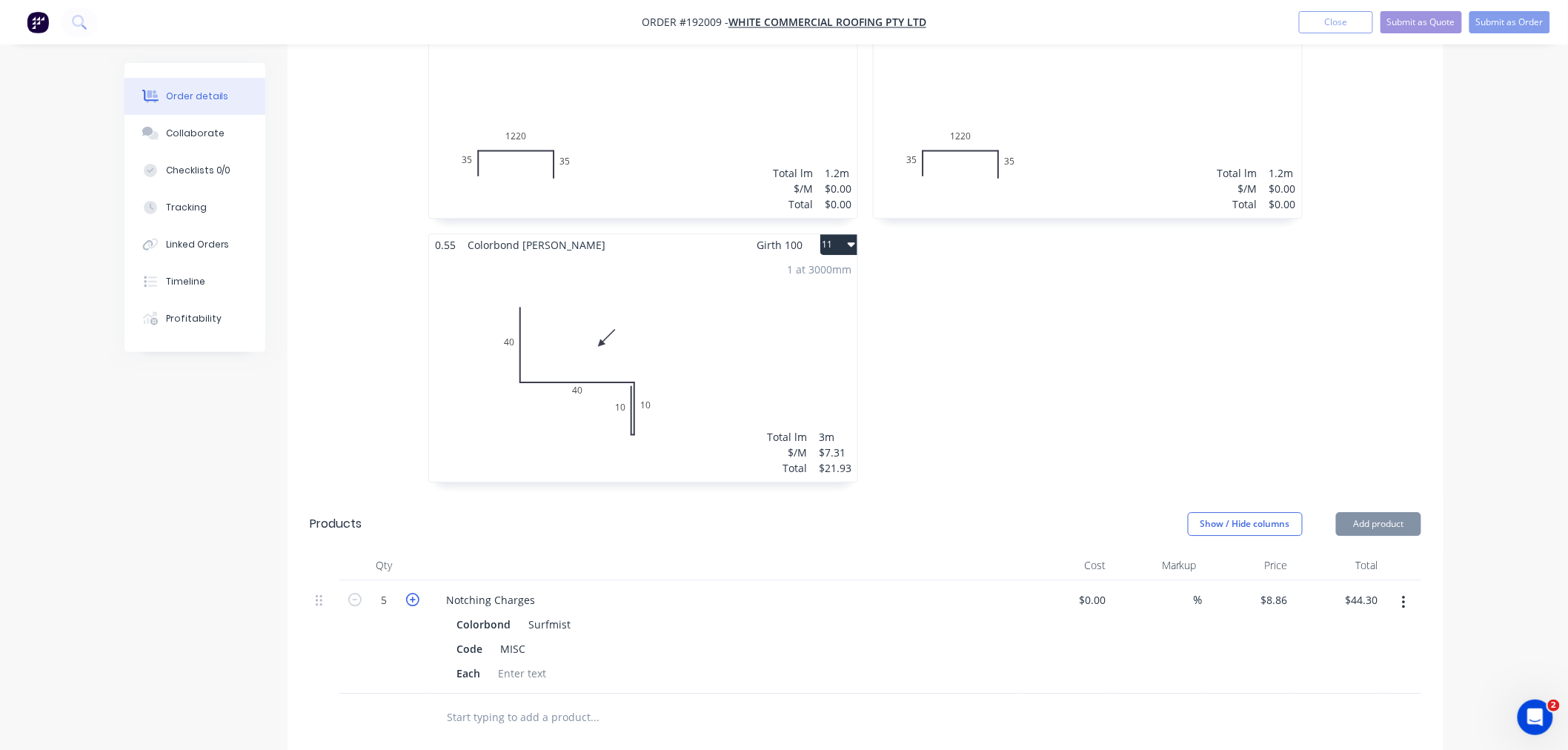
type input "6"
type input "$53.16"
click at [416, 593] on icon "button" at bounding box center [413, 600] width 13 height 13
type input "7"
type input "$62.02"
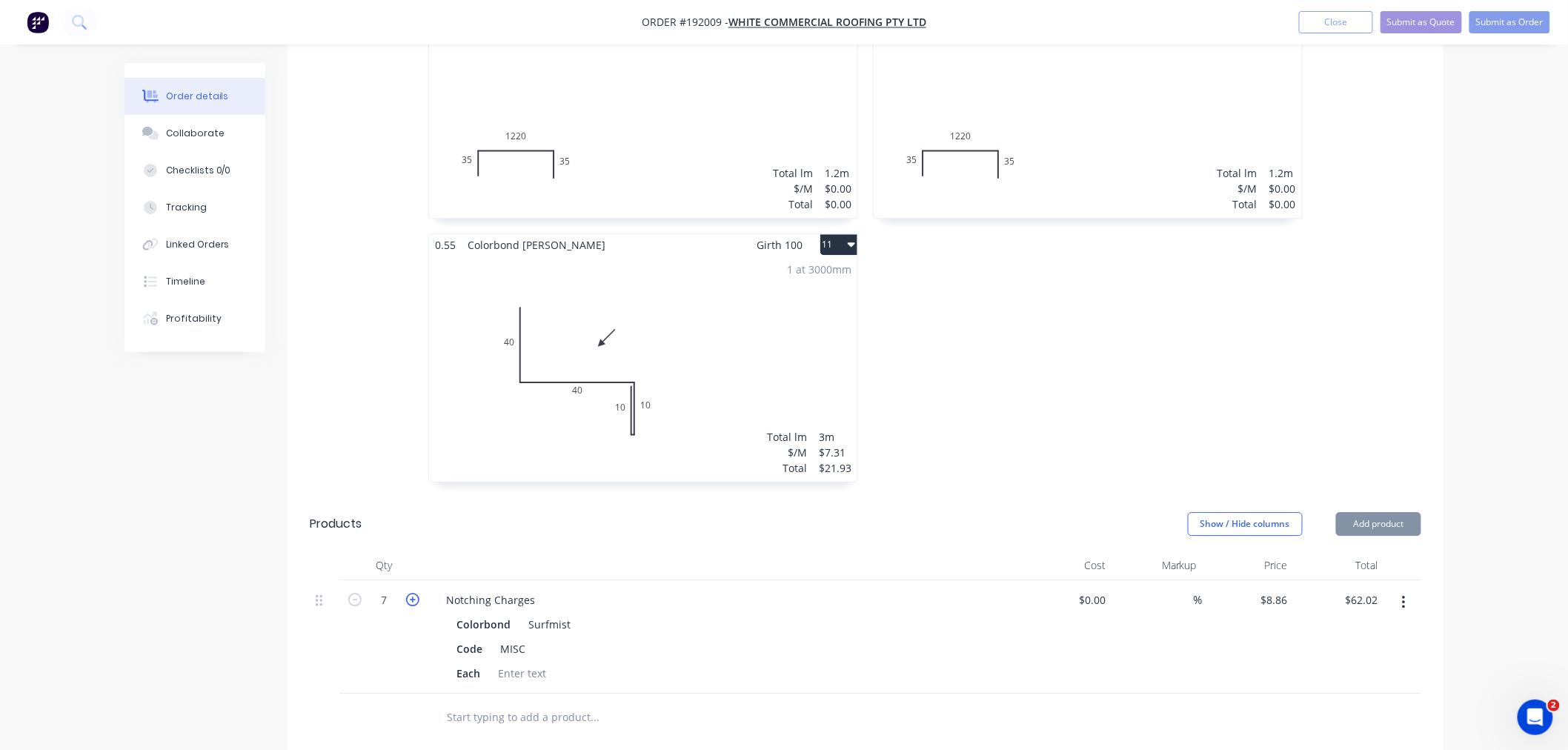
click at [416, 593] on icon "button" at bounding box center [413, 600] width 13 height 13
type input "8"
type input "$70.88"
click at [416, 593] on icon "button" at bounding box center [413, 600] width 13 height 13
type input "9"
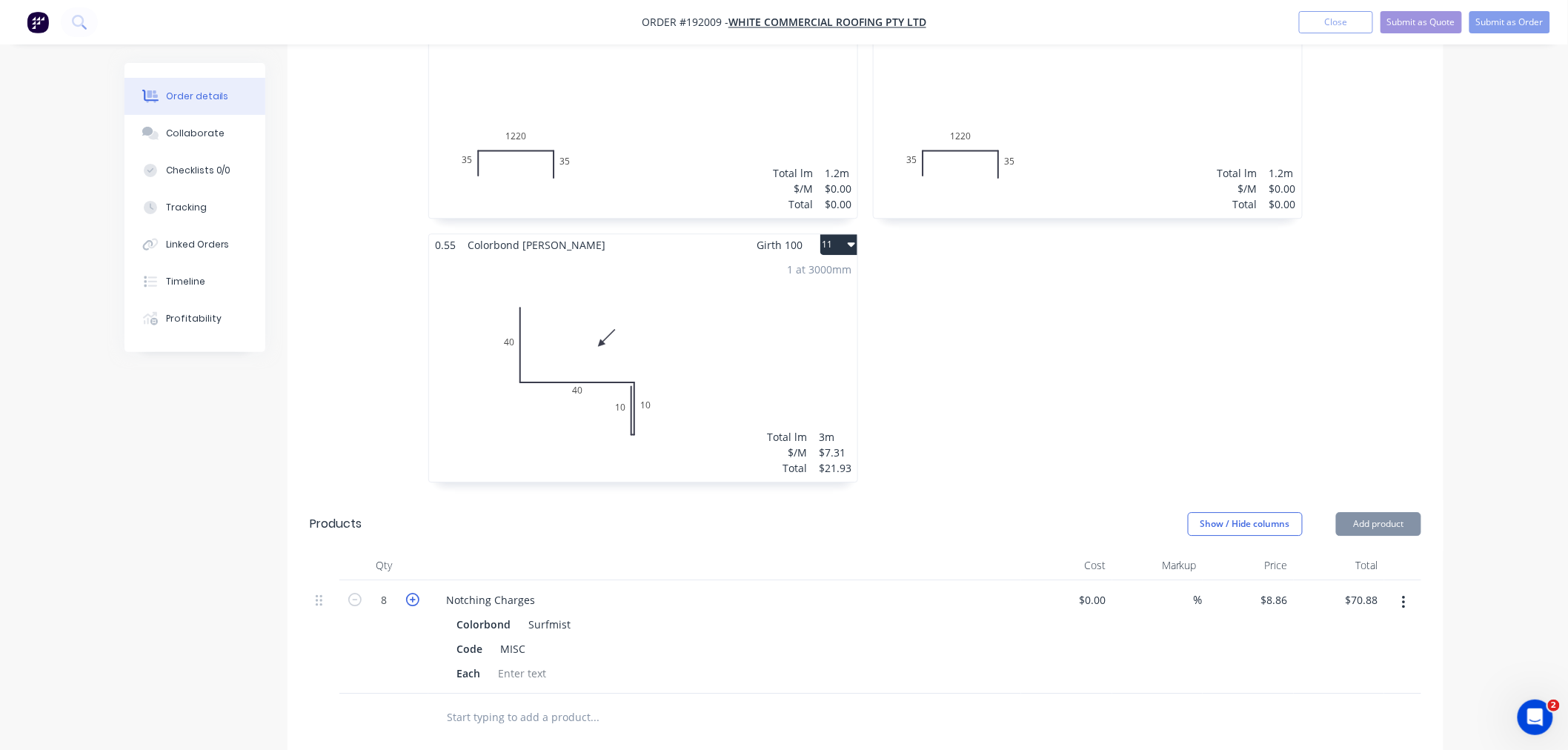
type input "$79.74"
click at [416, 593] on icon "button" at bounding box center [413, 600] width 13 height 13
type input "10"
type input "$88.60"
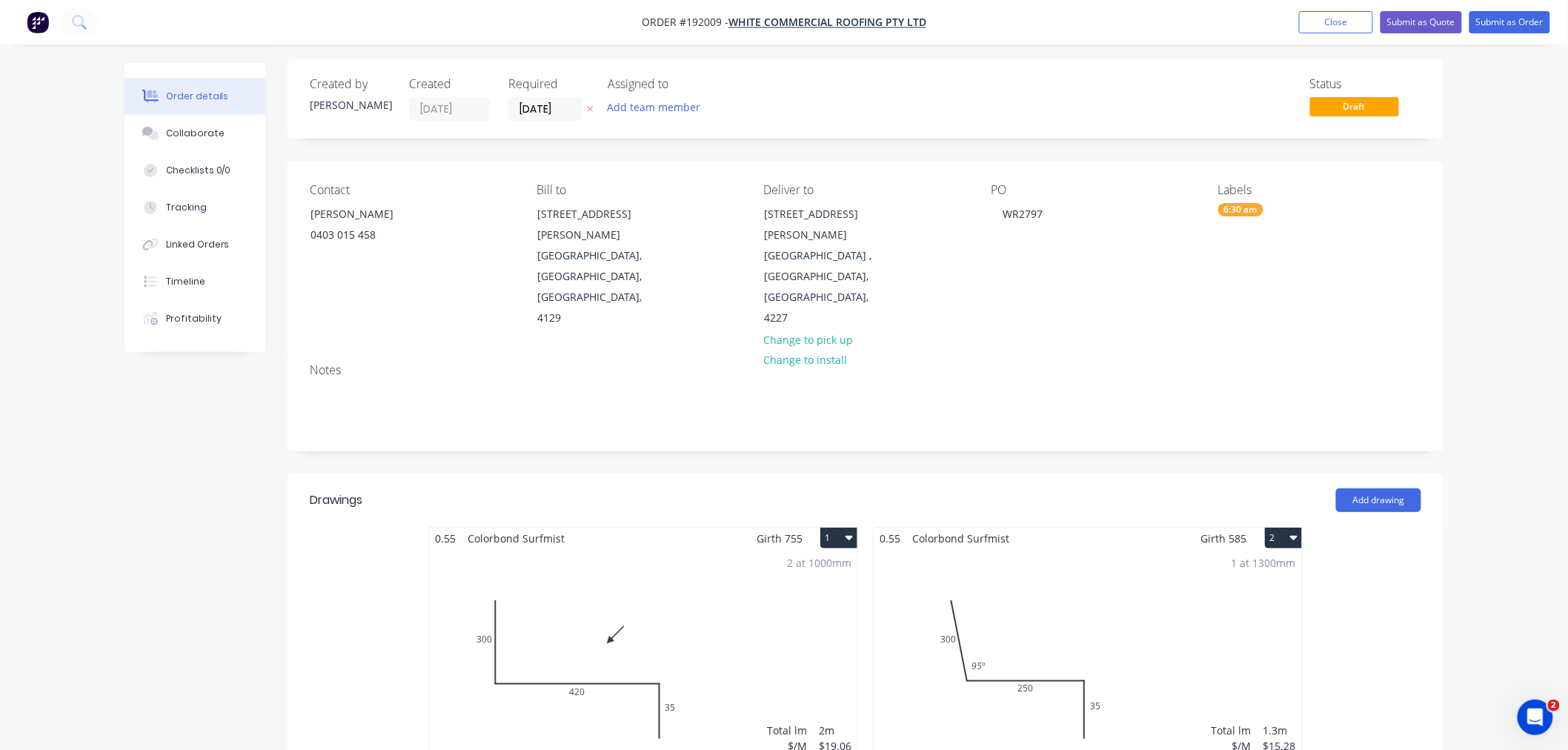
scroll to position [0, 0]
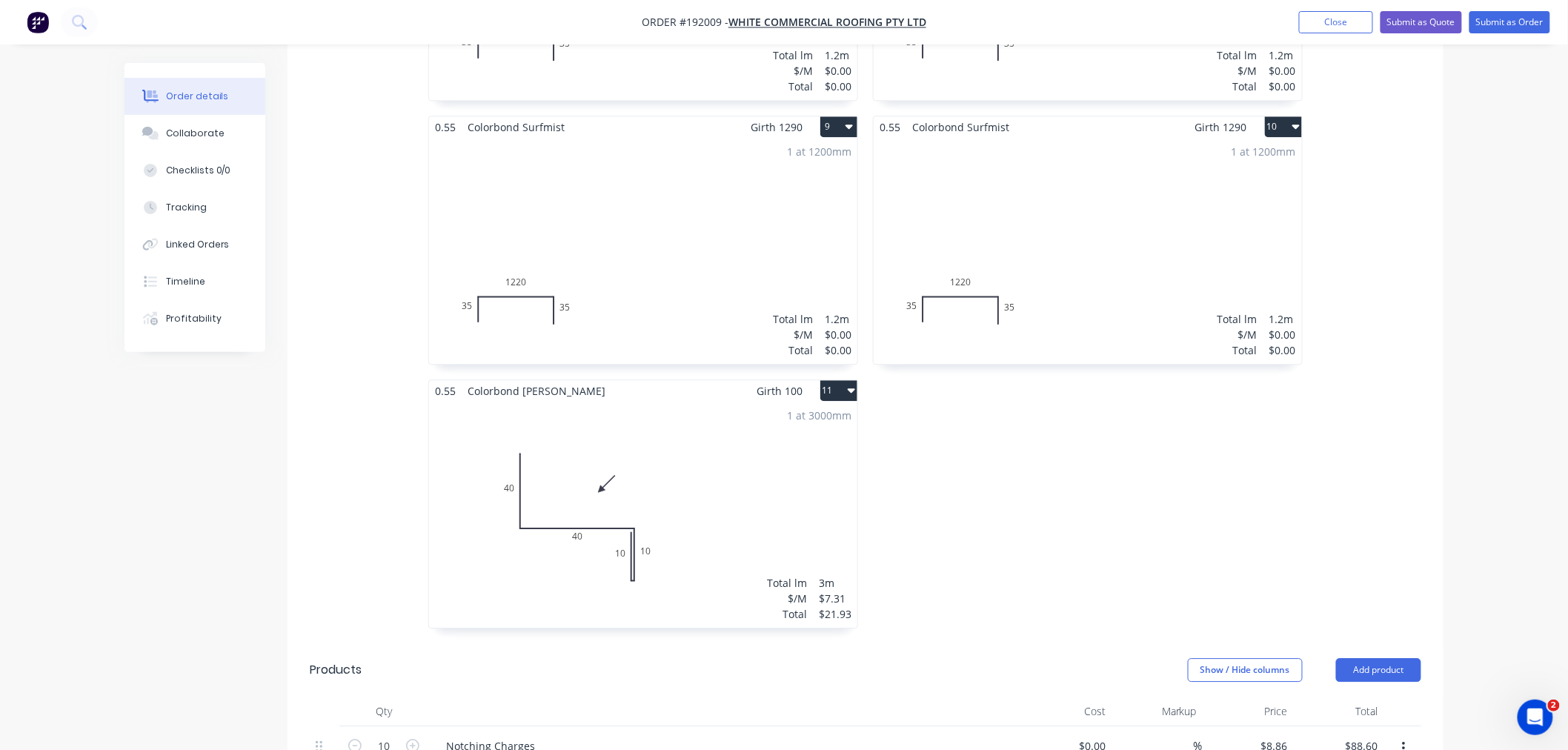
scroll to position [1481, 0]
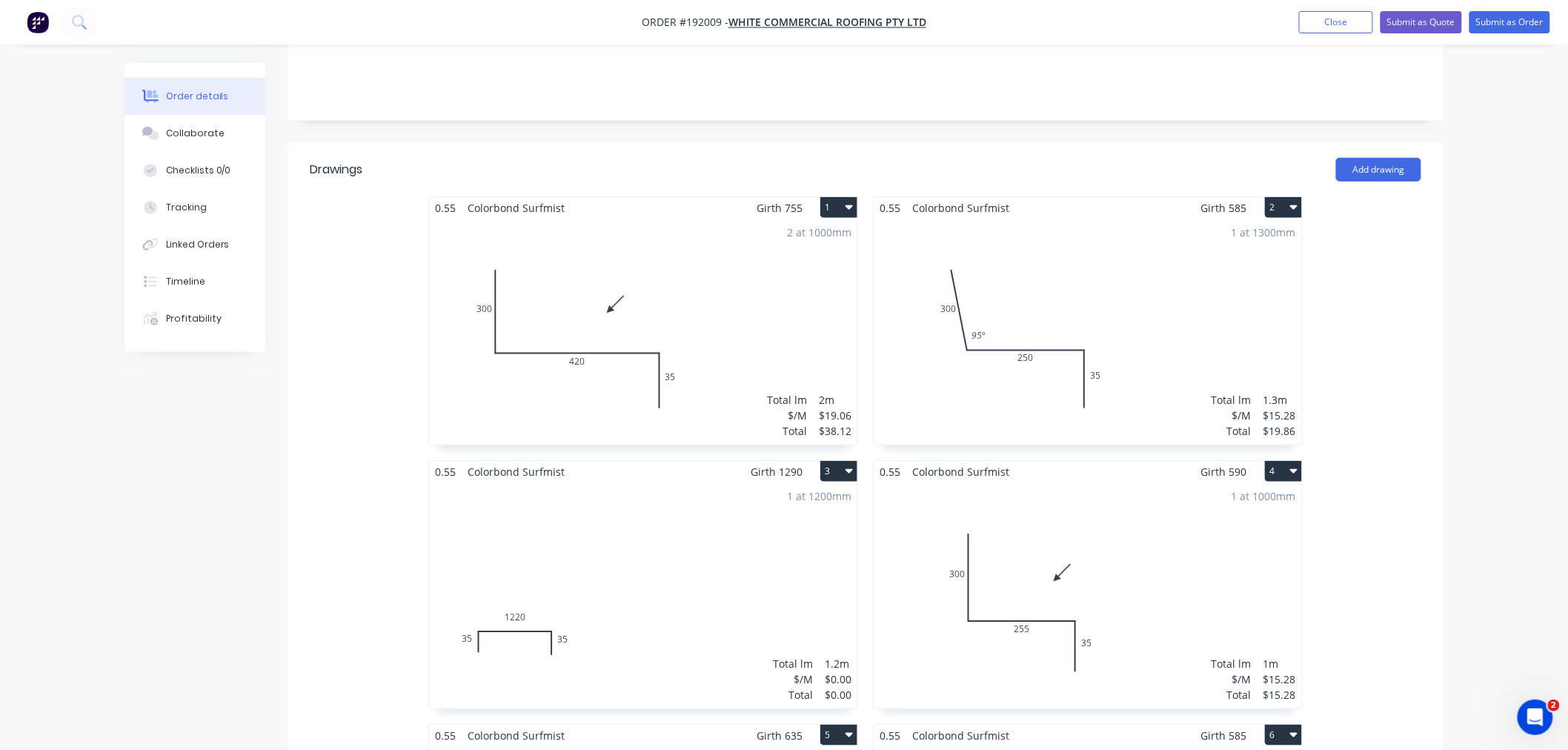
scroll to position [0, 0]
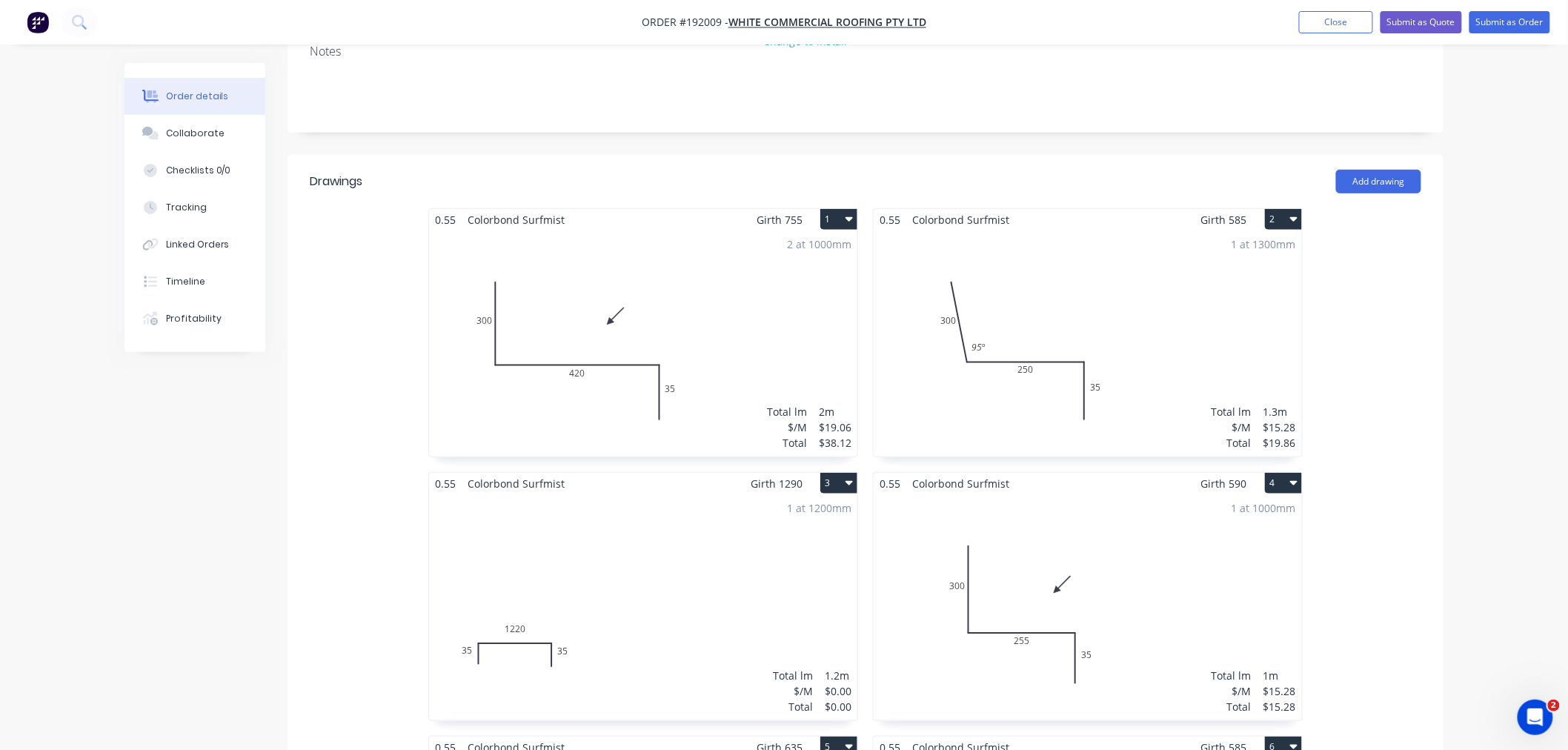
scroll to position [494, 0]
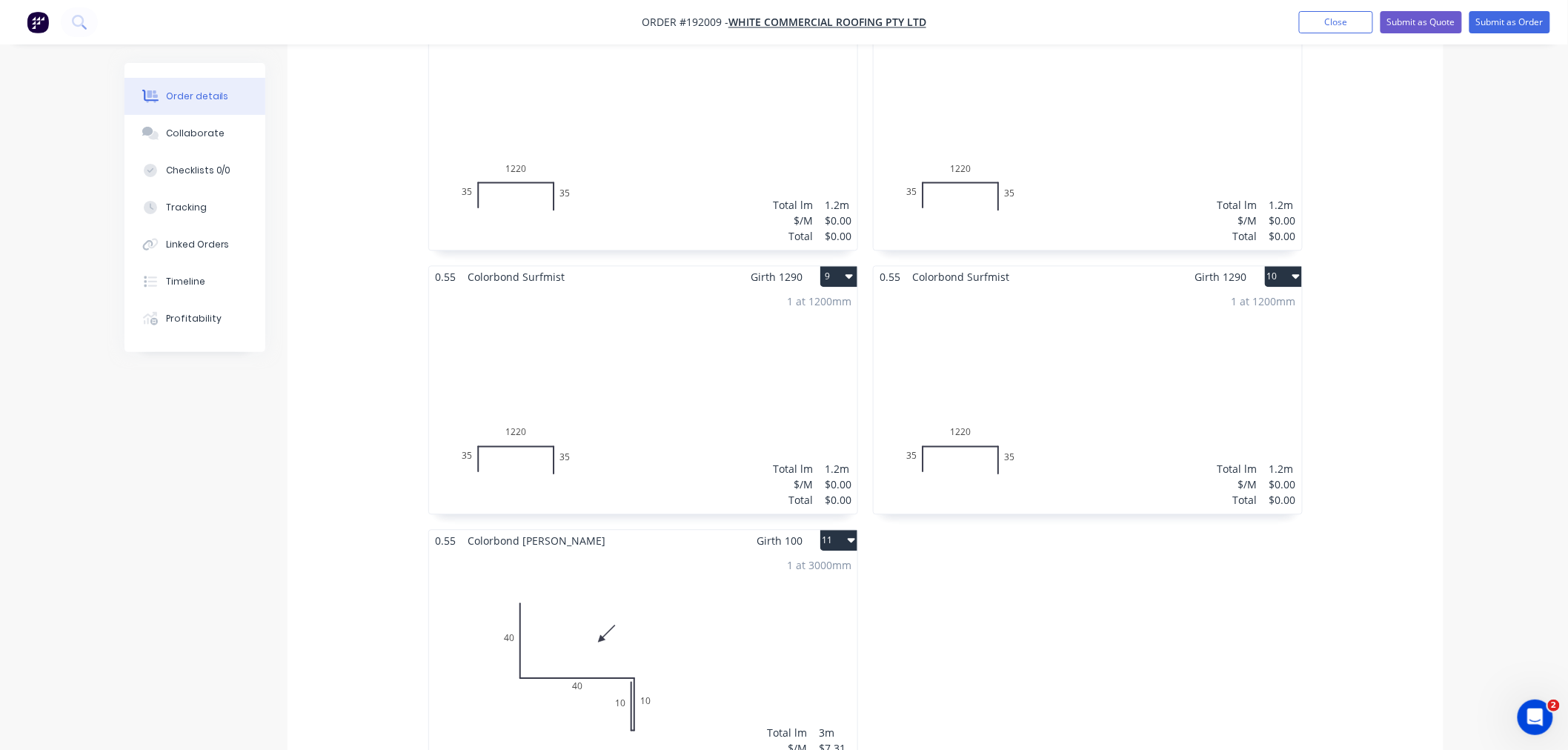
scroll to position [1481, 0]
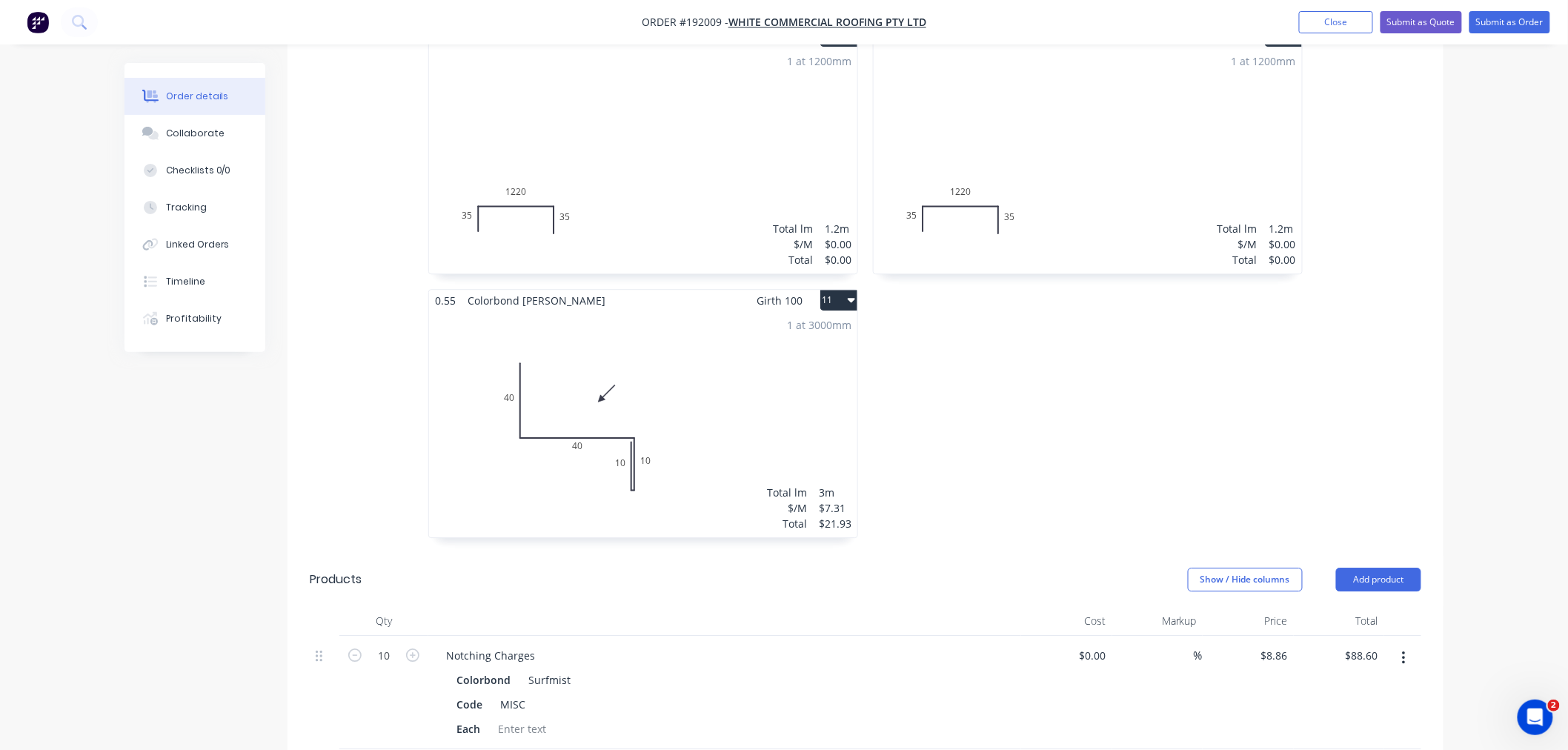
scroll to position [1646, 0]
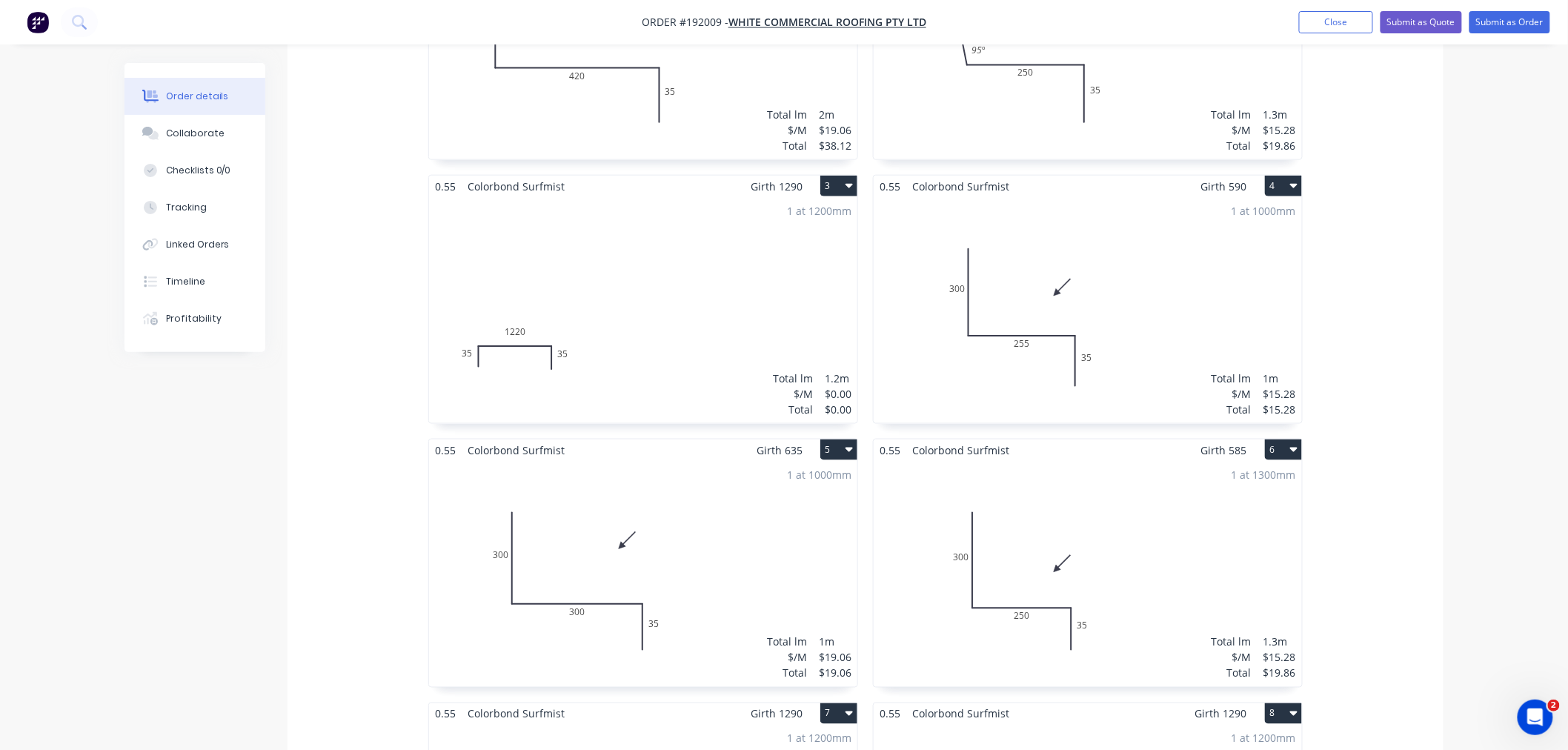
scroll to position [658, 0]
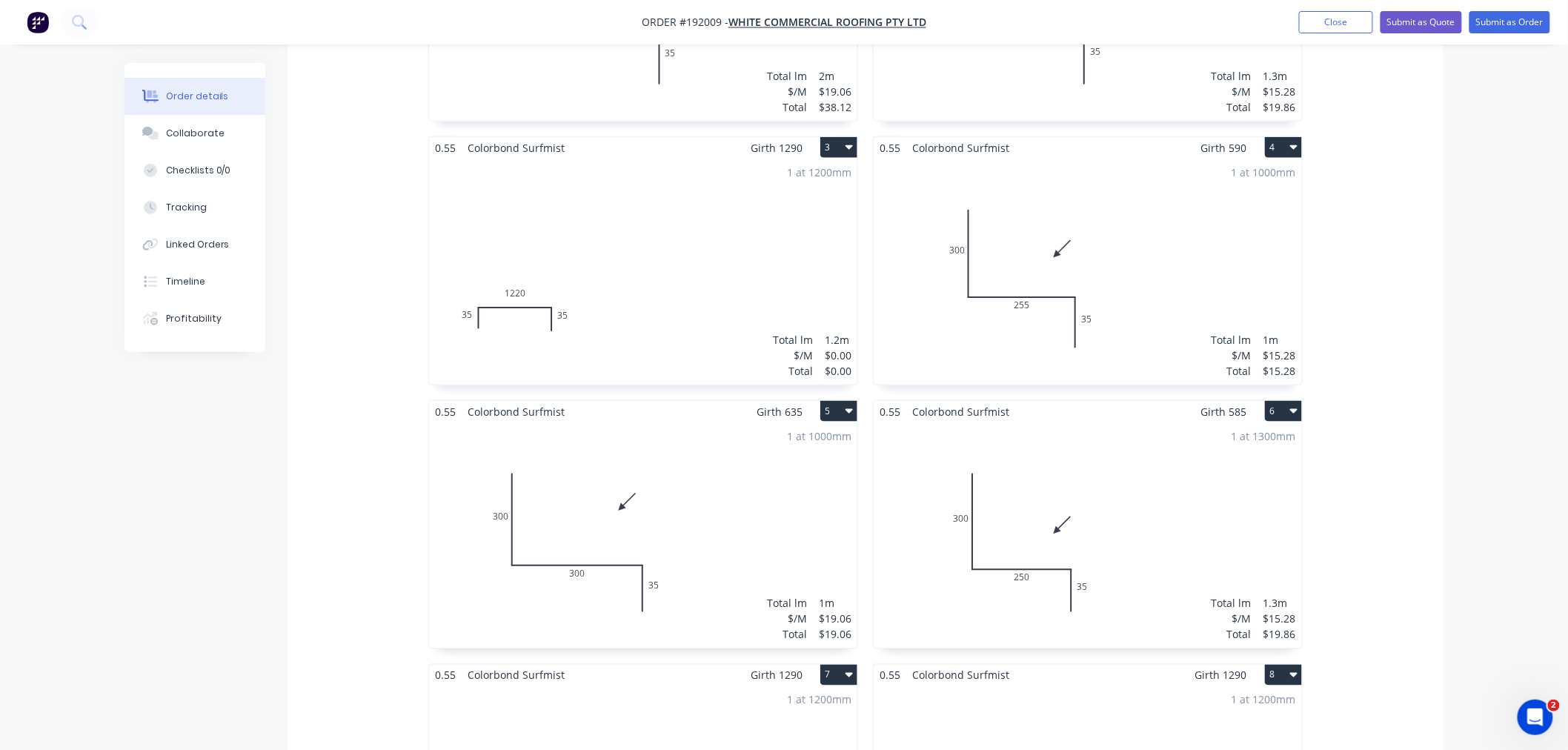
click at [1181, 516] on div "Order details Collaborate Checklists 0/0 Tracking Linked Orders Timeline Profit…" at bounding box center [784, 709] width 1568 height 2735
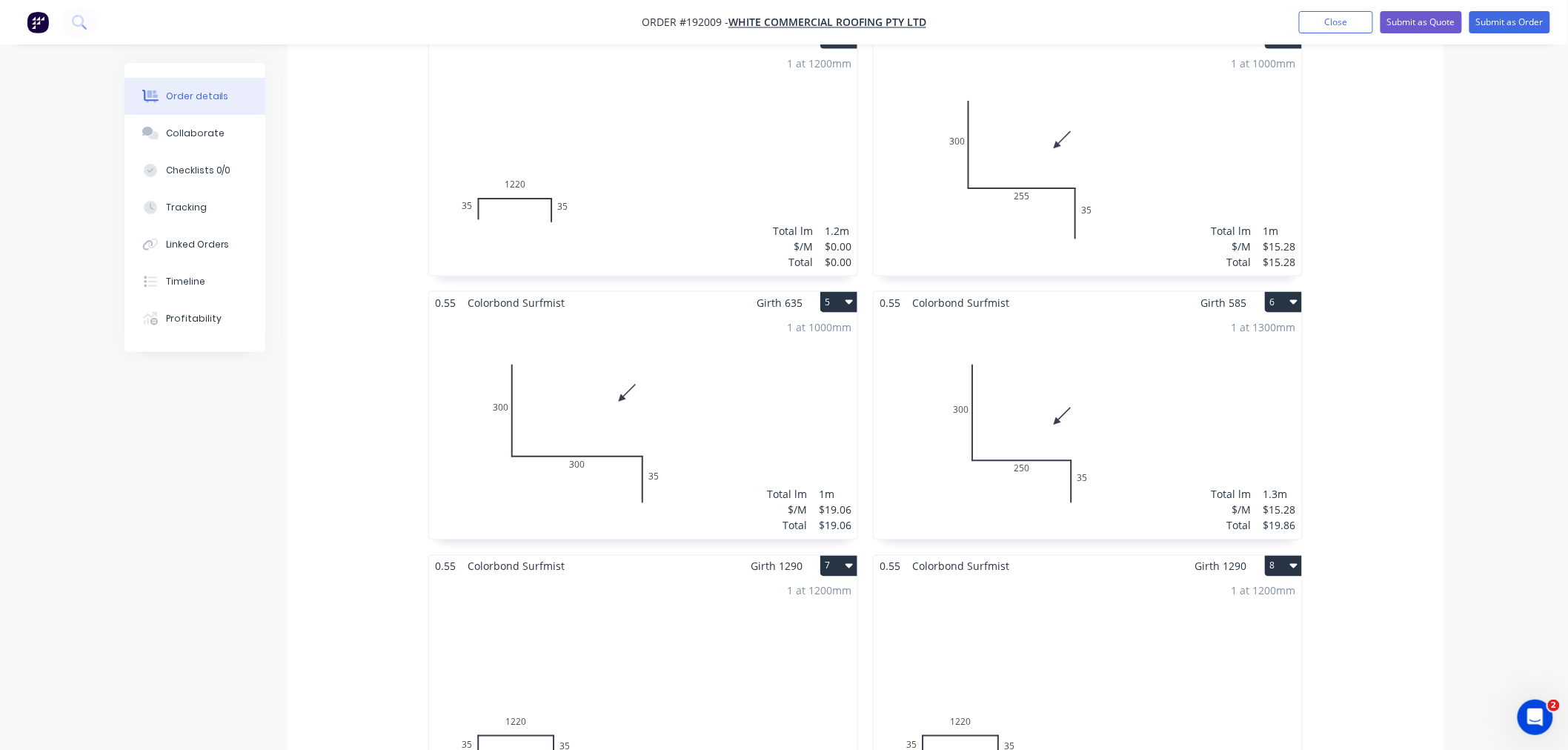
scroll to position [823, 0]
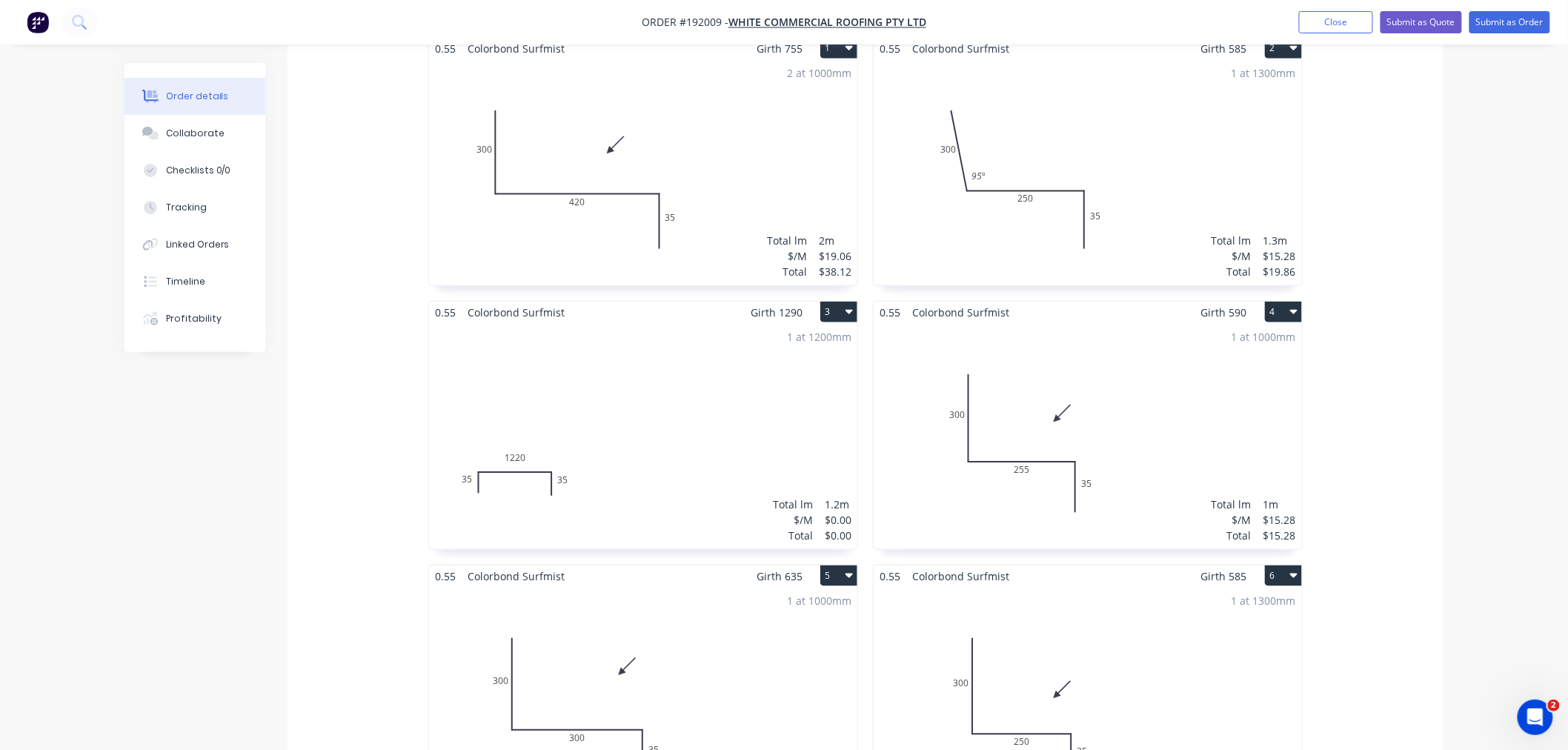
click at [1154, 625] on div "1 at 1300mm Total lm $/M Total 1.3m $15.28 $19.86" at bounding box center [1088, 700] width 429 height 226
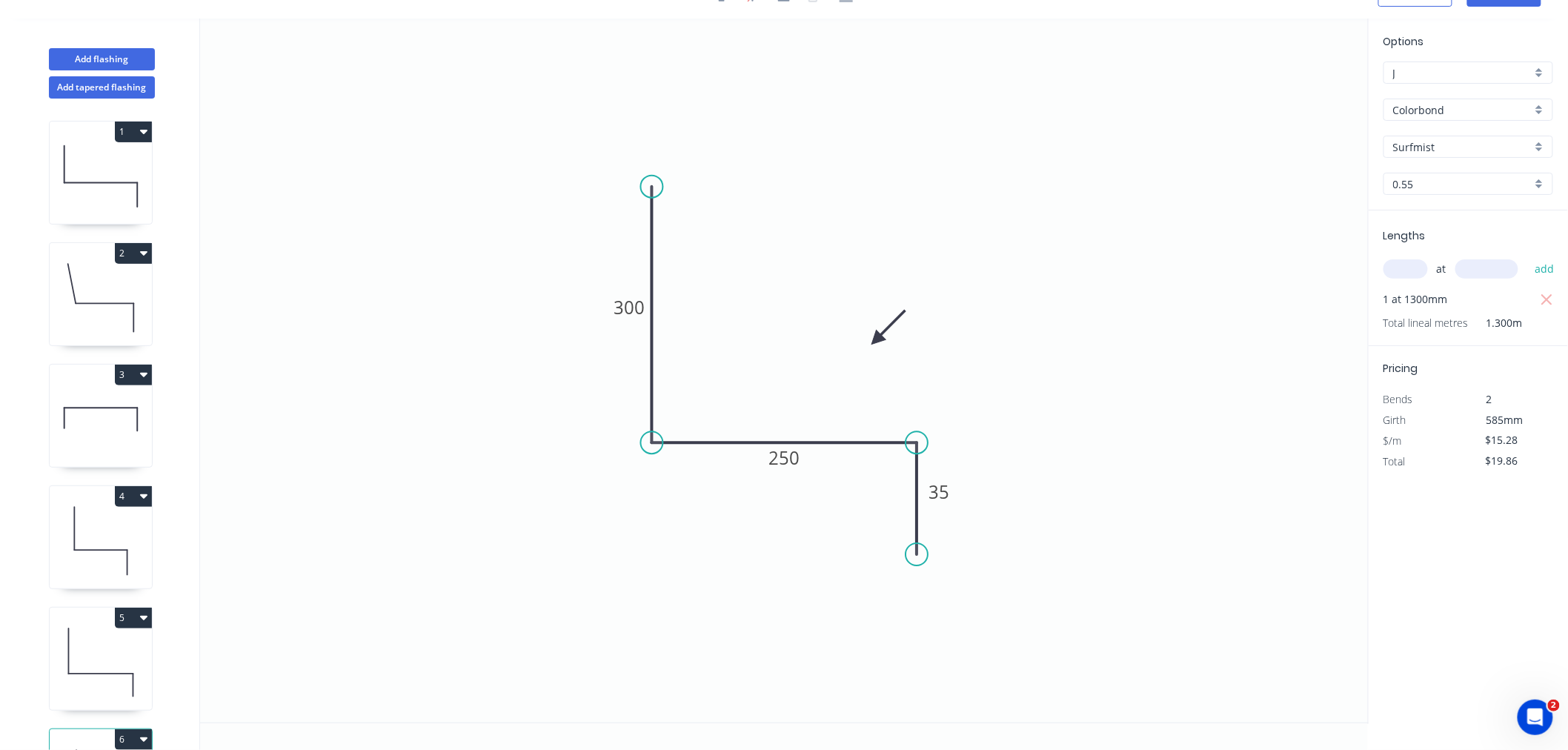
scroll to position [27, 0]
drag, startPoint x: 878, startPoint y: 341, endPoint x: 877, endPoint y: 302, distance: 39.0
click at [877, 302] on icon at bounding box center [889, 291] width 43 height 43
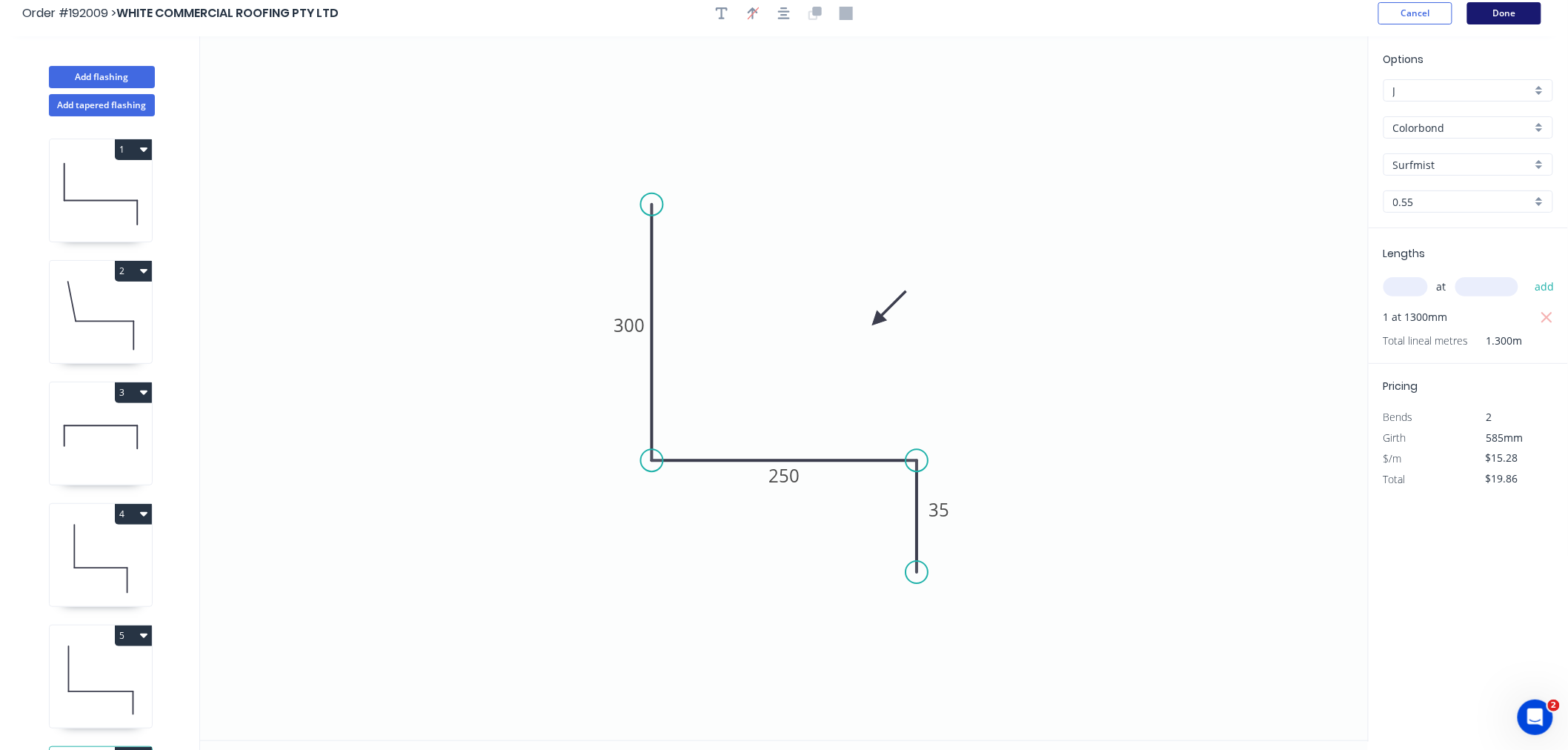
scroll to position [0, 0]
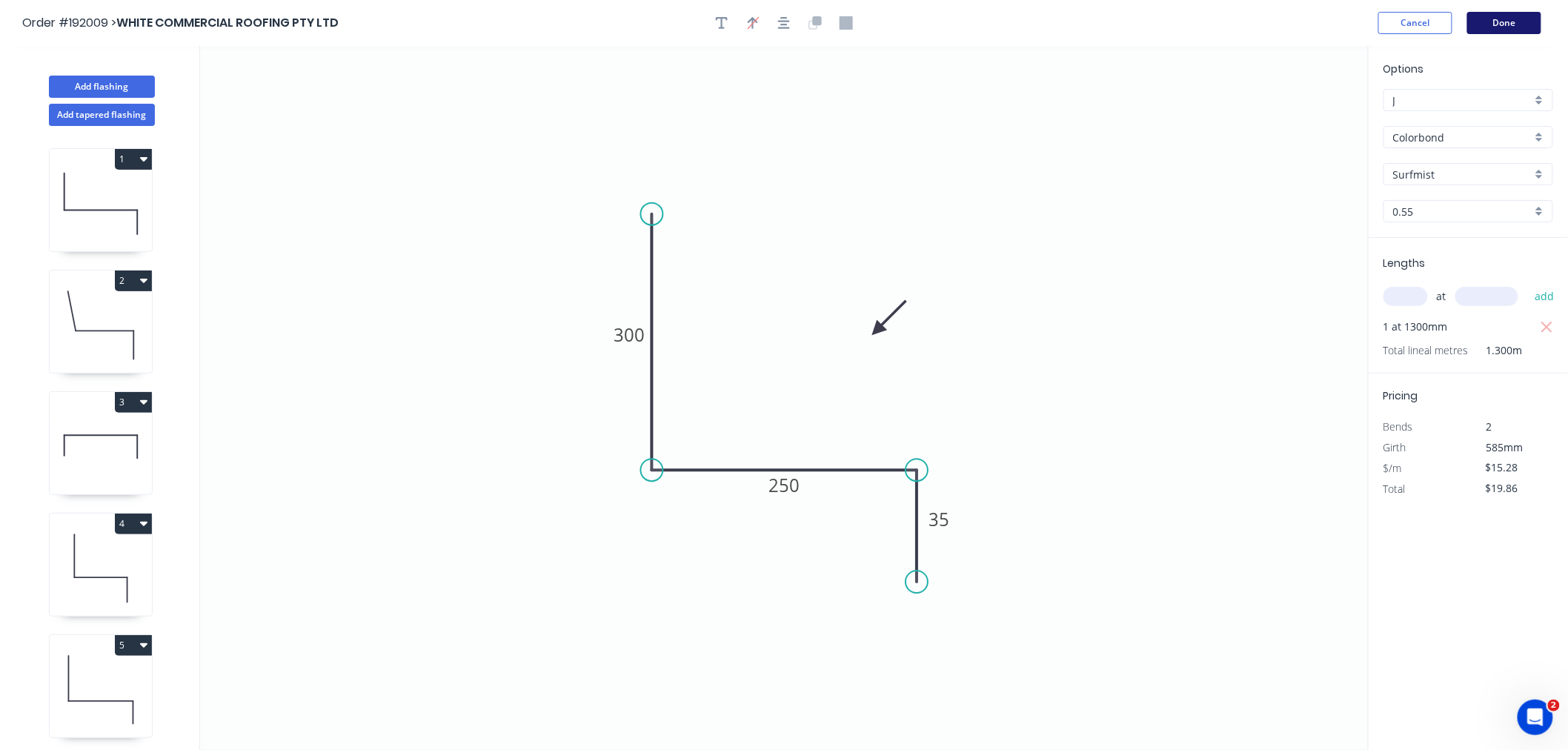
click at [1181, 24] on button "Done" at bounding box center [1504, 23] width 74 height 22
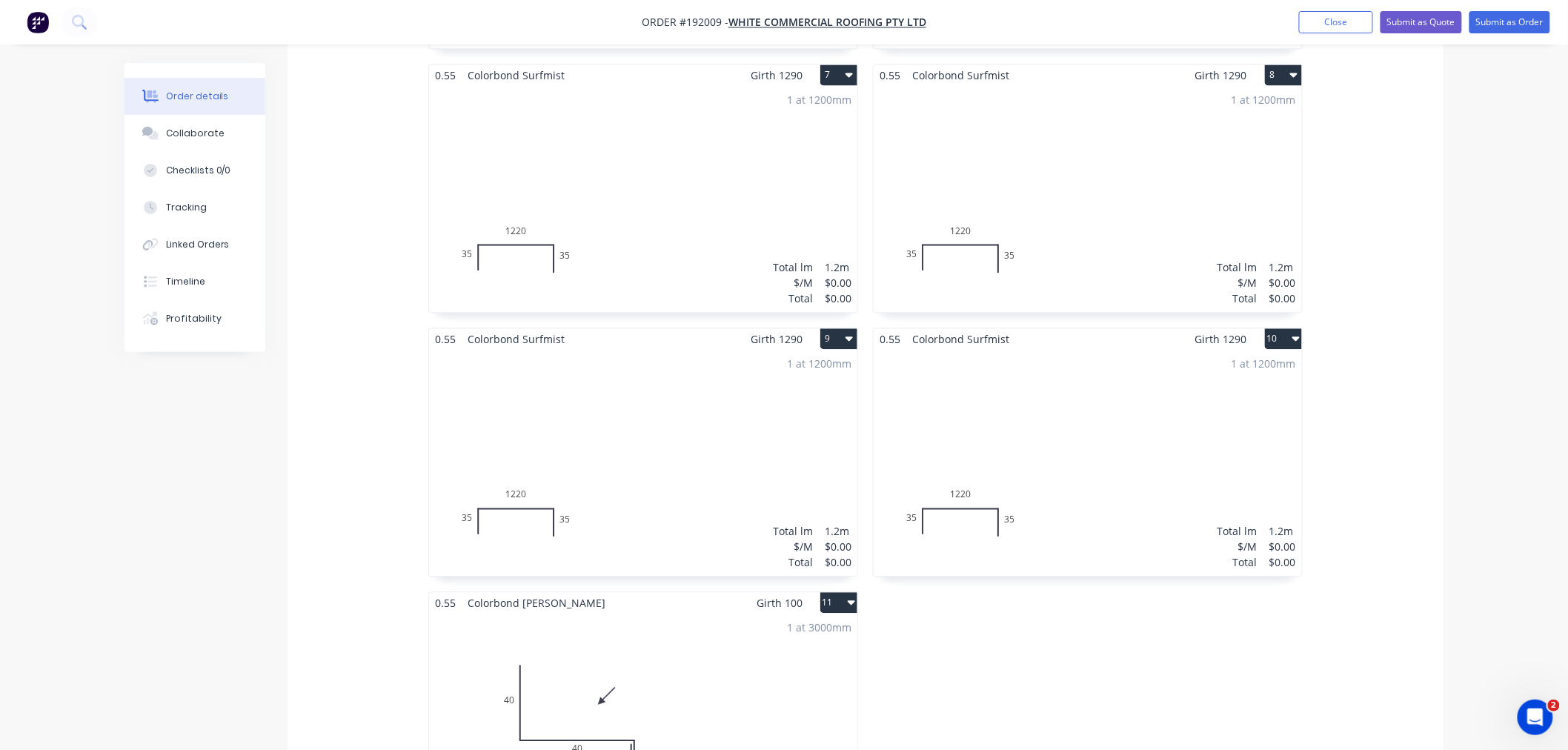
scroll to position [1316, 0]
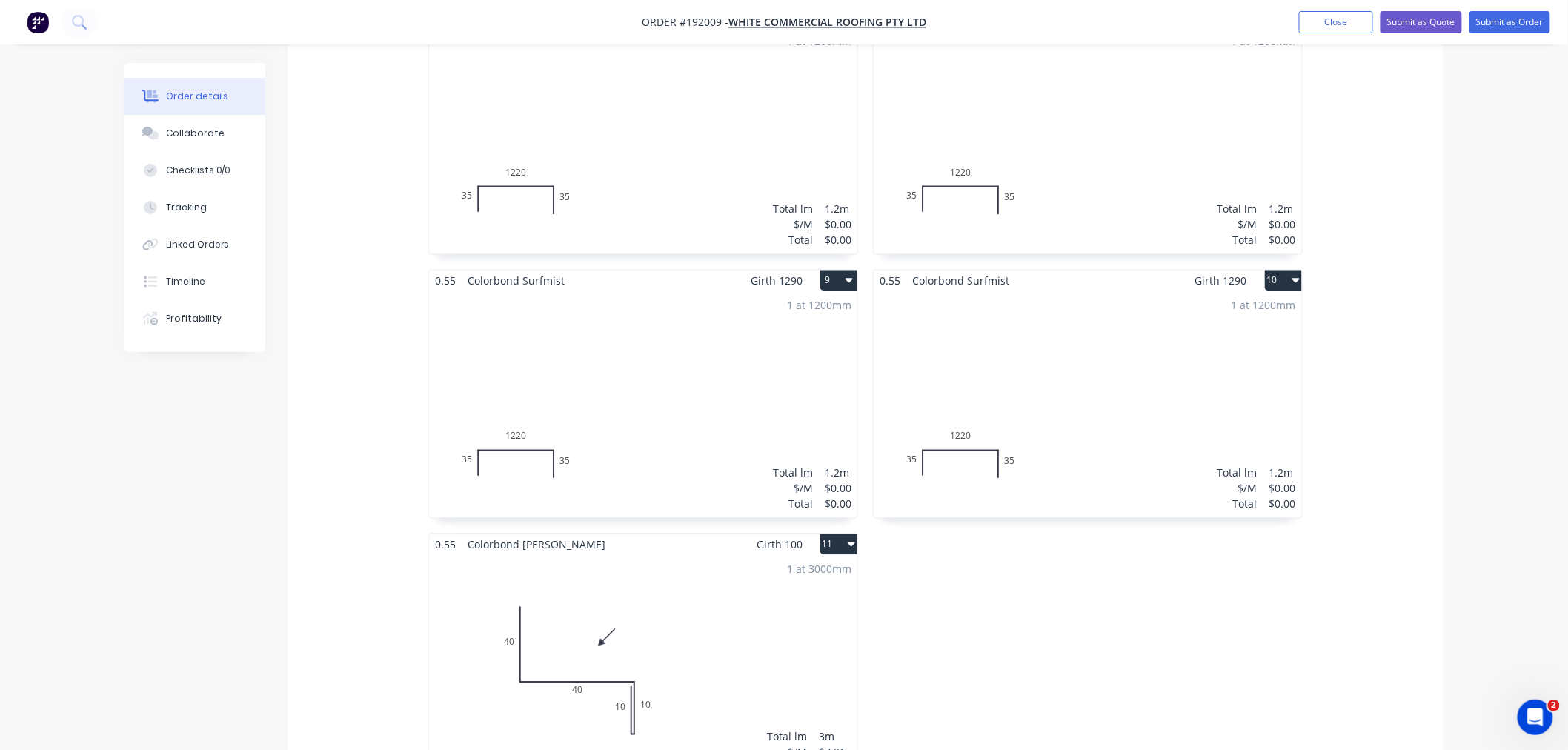
click at [639, 591] on div "1 at 3000mm Total lm $/M Total 3m $7.31 $21.93" at bounding box center [644, 668] width 429 height 226
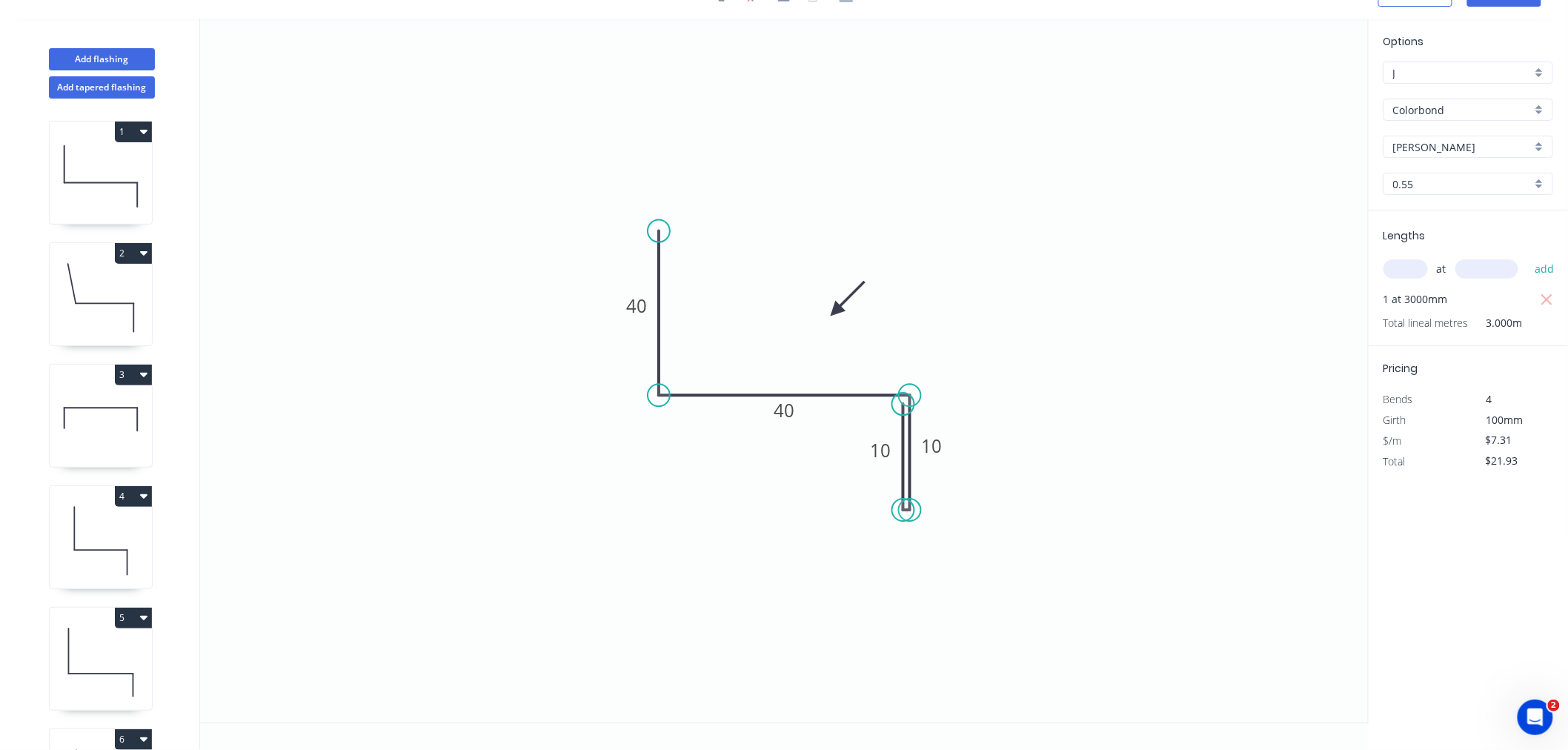
scroll to position [27, 0]
click at [853, 297] on icon at bounding box center [865, 285] width 43 height 43
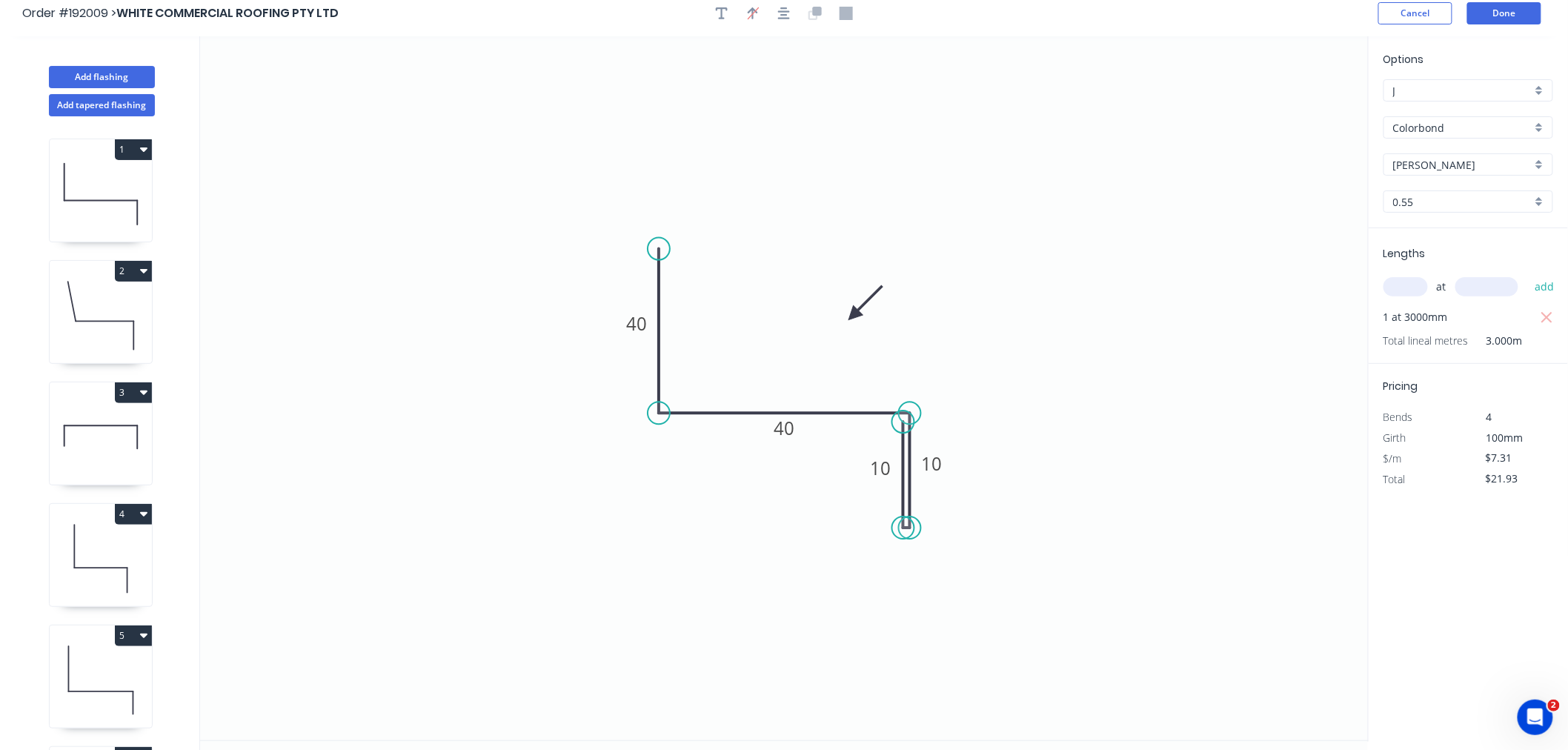
scroll to position [0, 0]
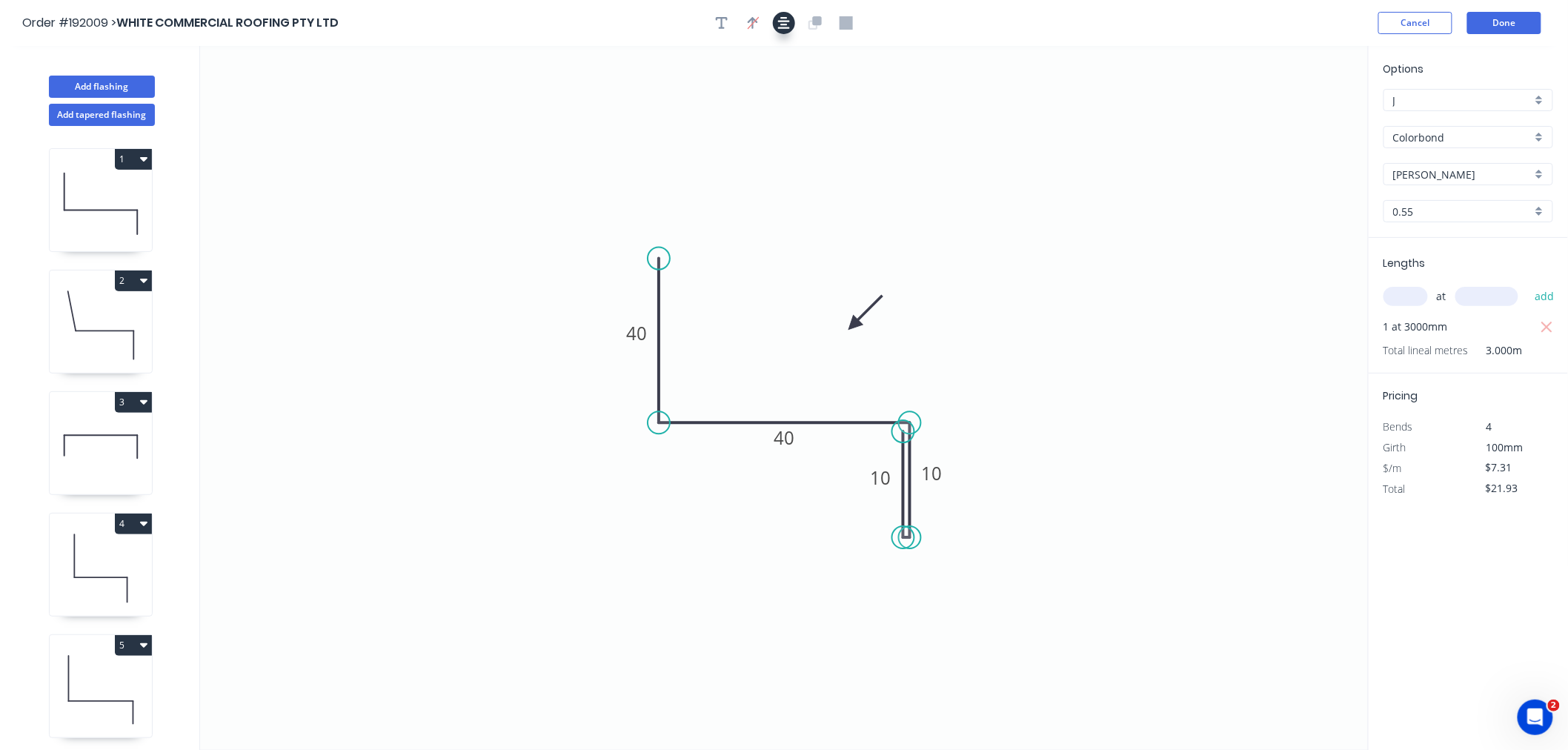
click at [781, 26] on icon "button" at bounding box center [784, 23] width 12 height 13
drag, startPoint x: 1217, startPoint y: 25, endPoint x: 1300, endPoint y: 16, distance: 83.5
click at [1181, 25] on div "Order #192009 > WHITE COMMERCIAL ROOFING PTY LTD Cancel Done" at bounding box center [784, 23] width 1524 height 22
click at [1181, 16] on button "Done" at bounding box center [1504, 23] width 74 height 22
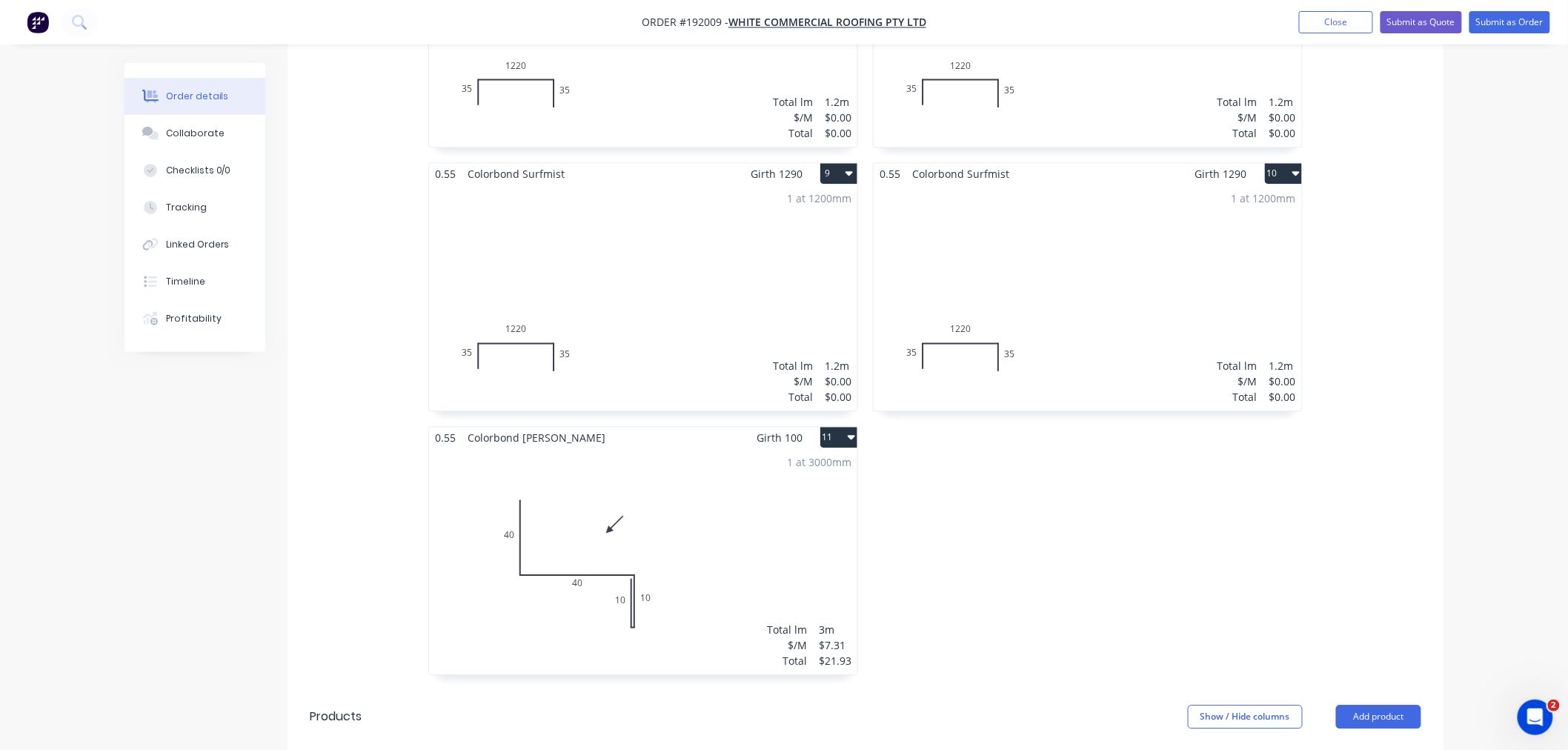
scroll to position [1481, 0]
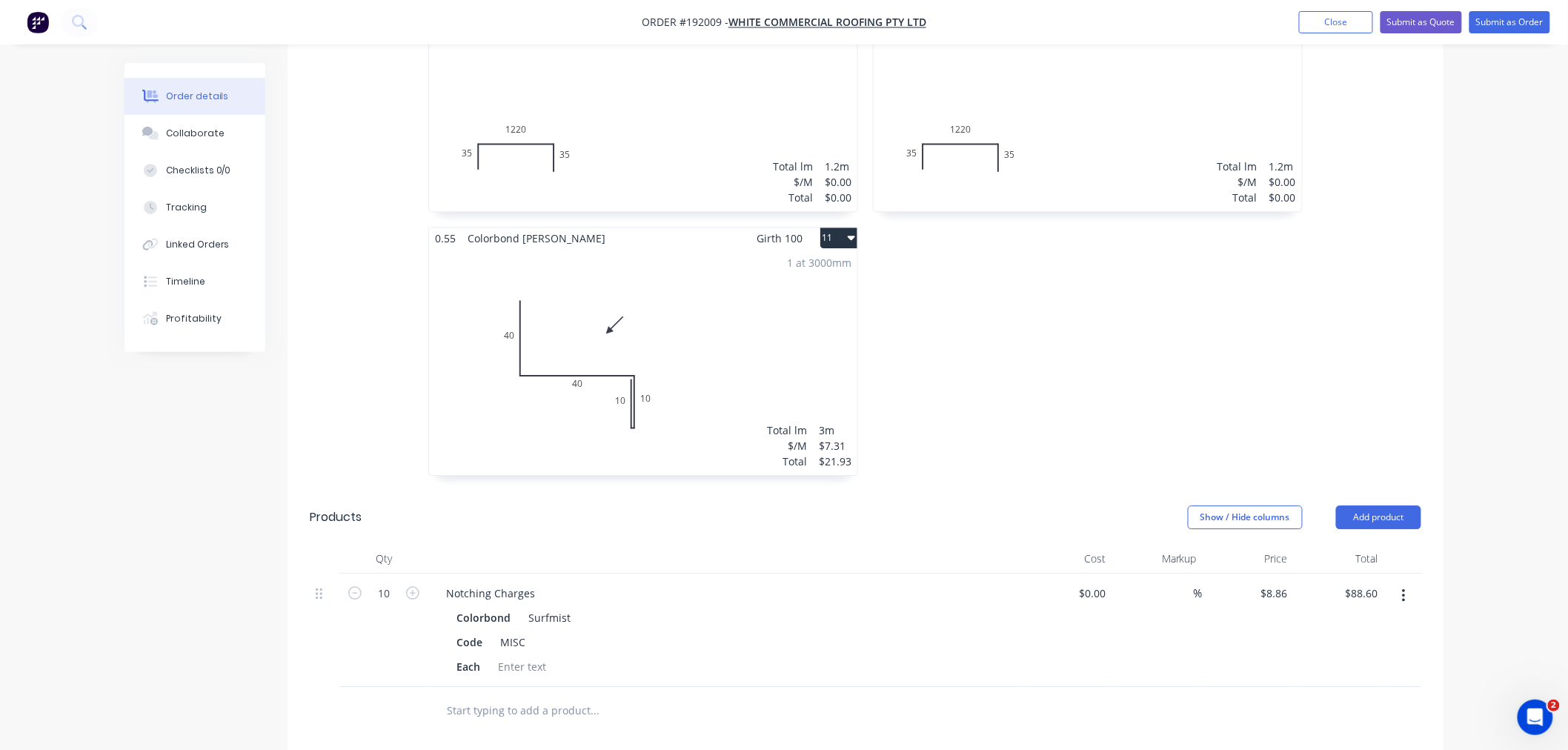
scroll to position [1616, 0]
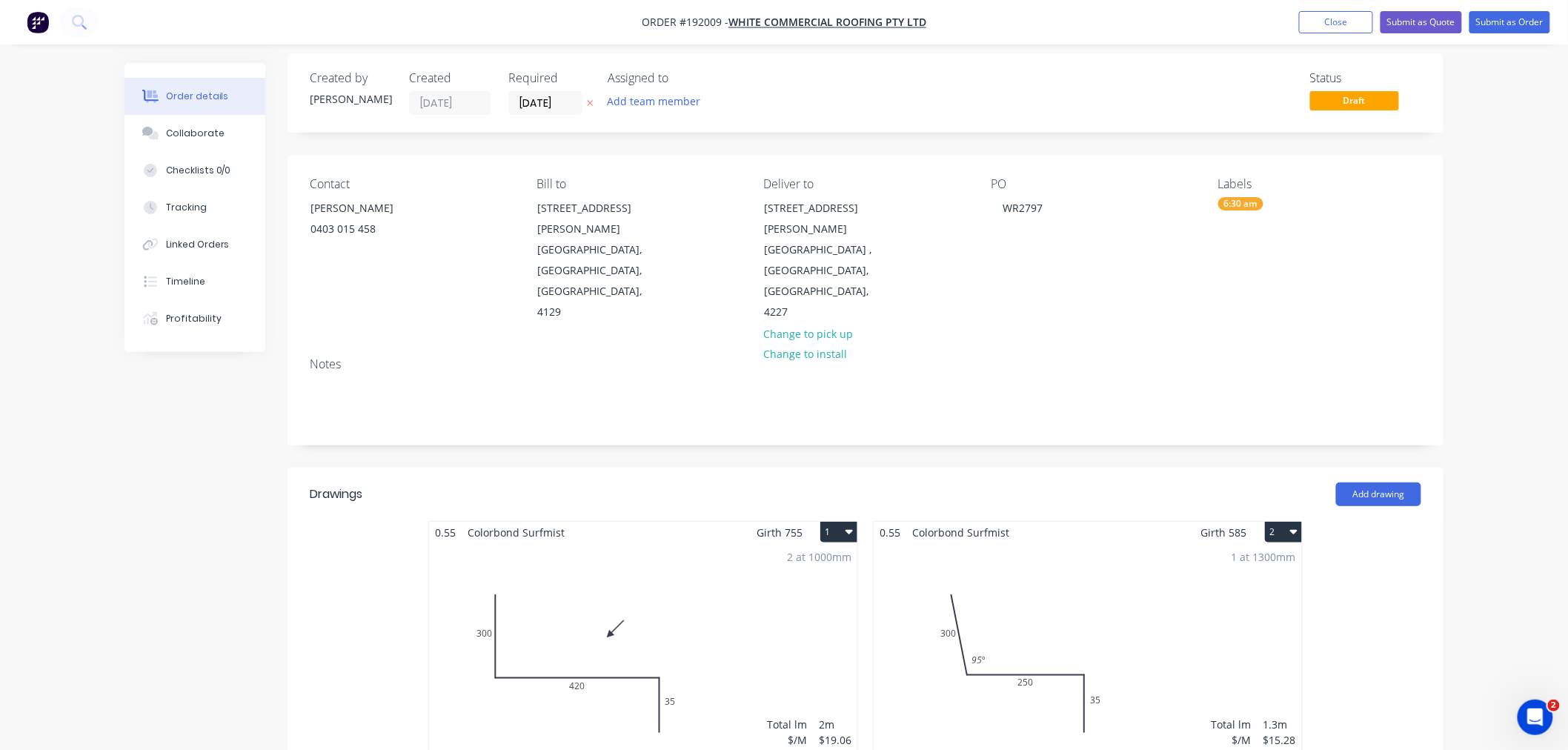
scroll to position [0, 0]
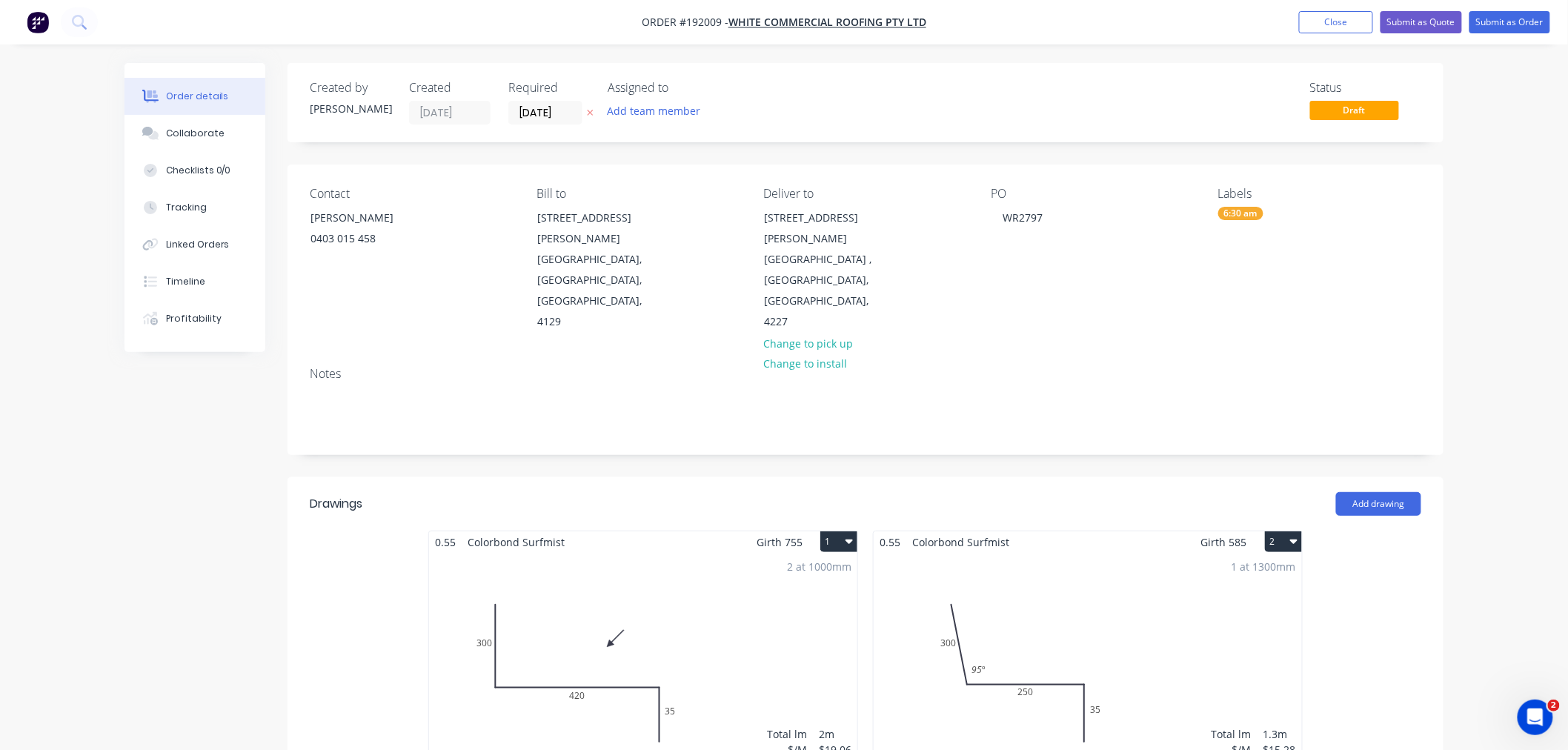
click at [1181, 21] on button "Submit as Order" at bounding box center [1509, 22] width 81 height 22
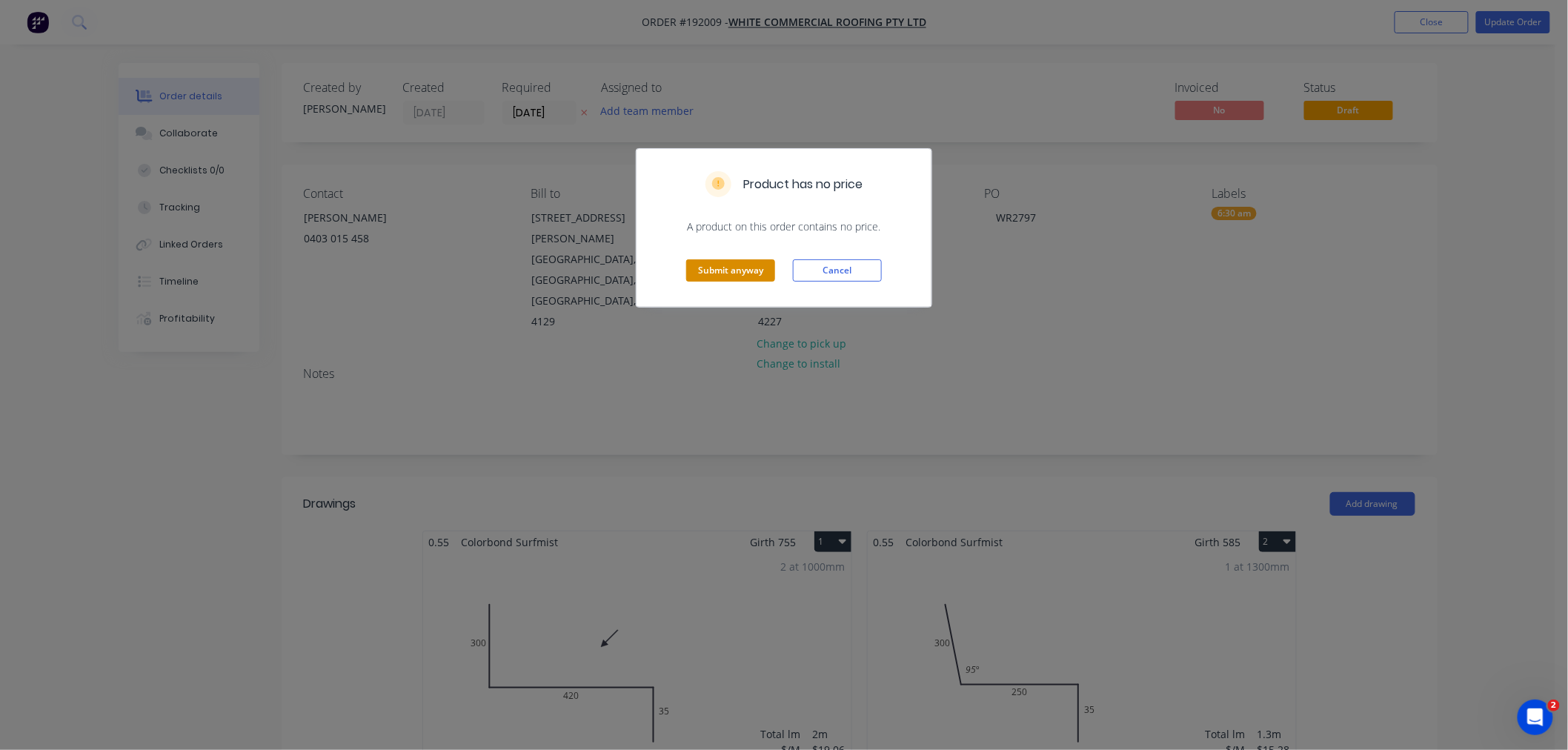
click at [707, 275] on button "Submit anyway" at bounding box center [731, 271] width 89 height 22
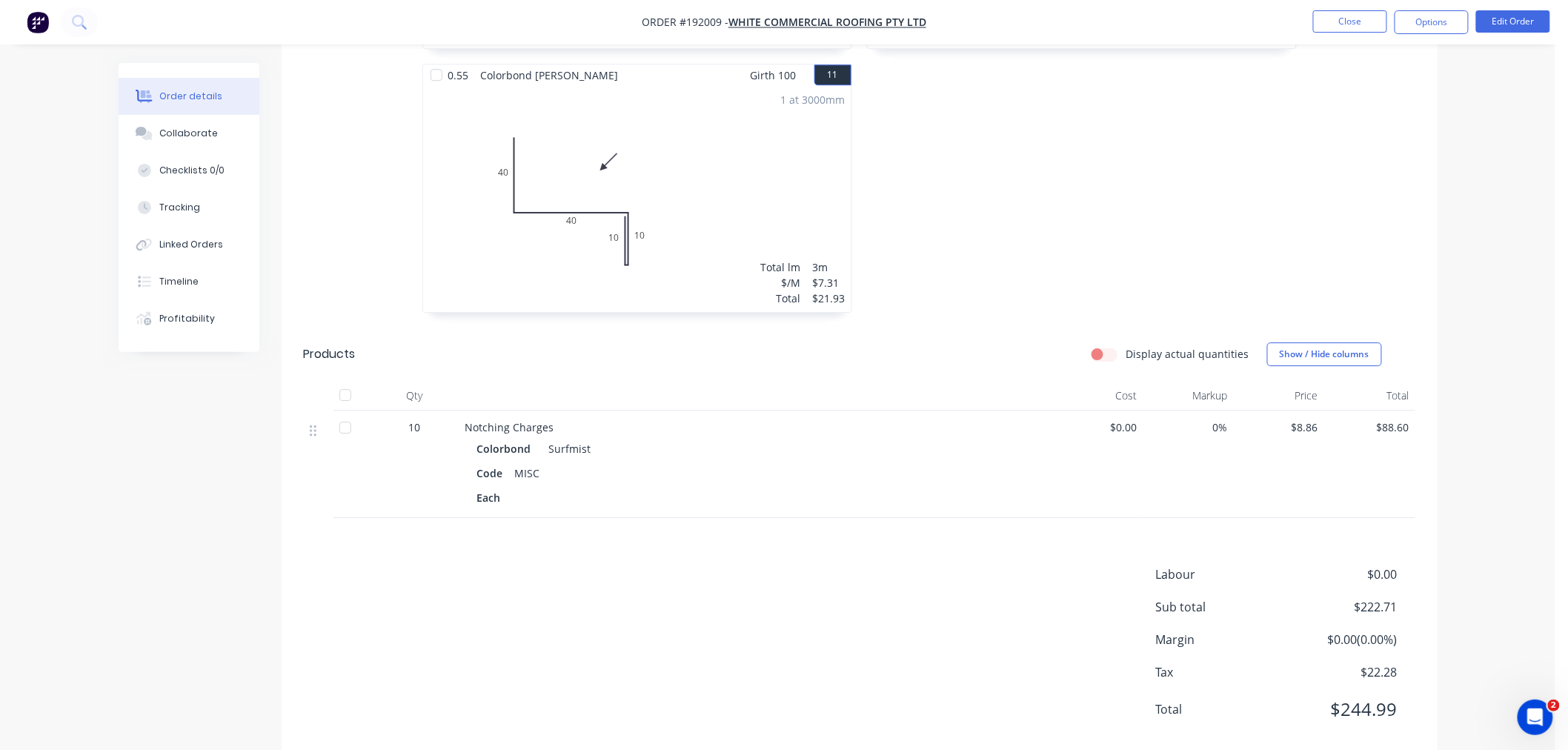
scroll to position [1418, 0]
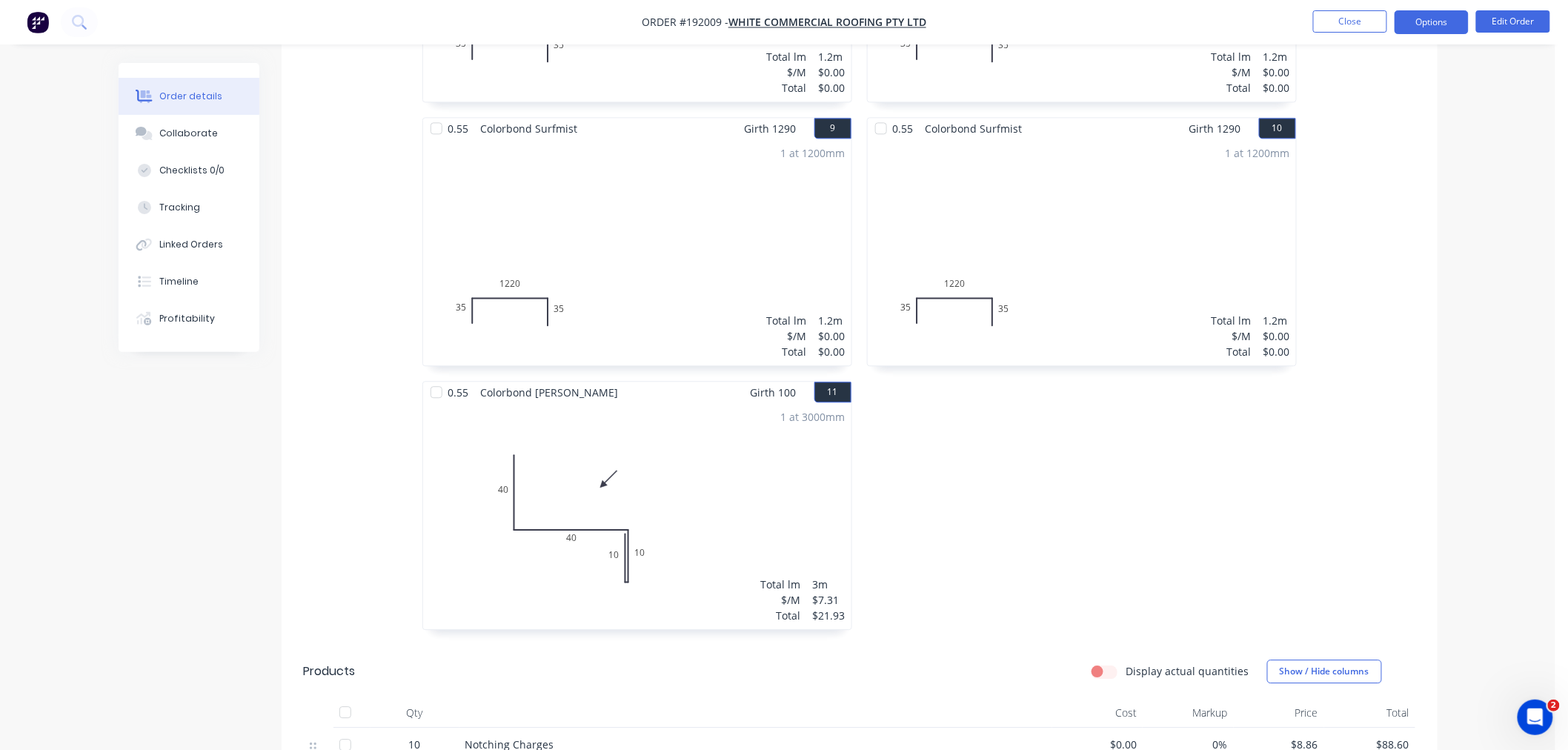
click at [1181, 24] on button "Options" at bounding box center [1432, 22] width 74 height 24
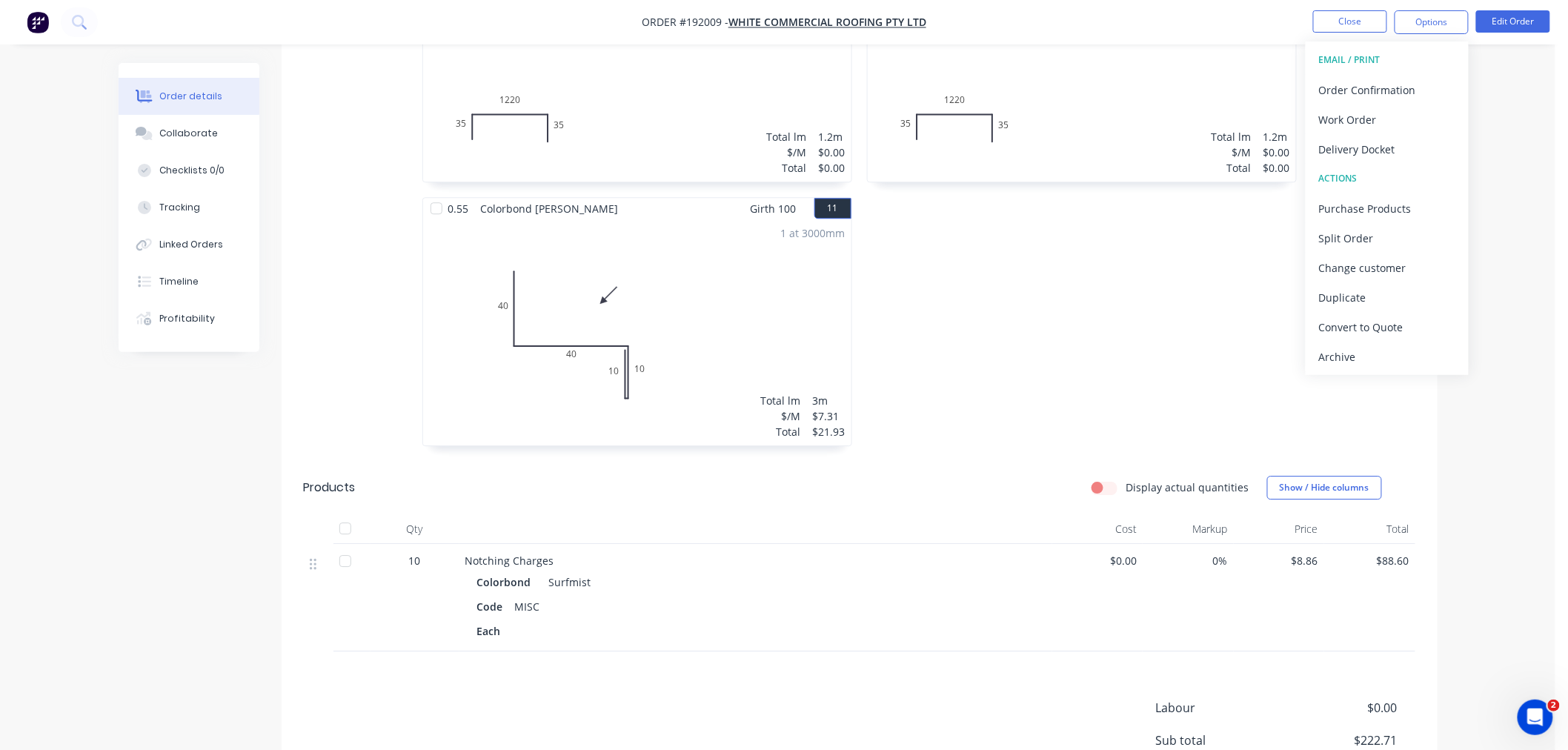
scroll to position [1747, 0]
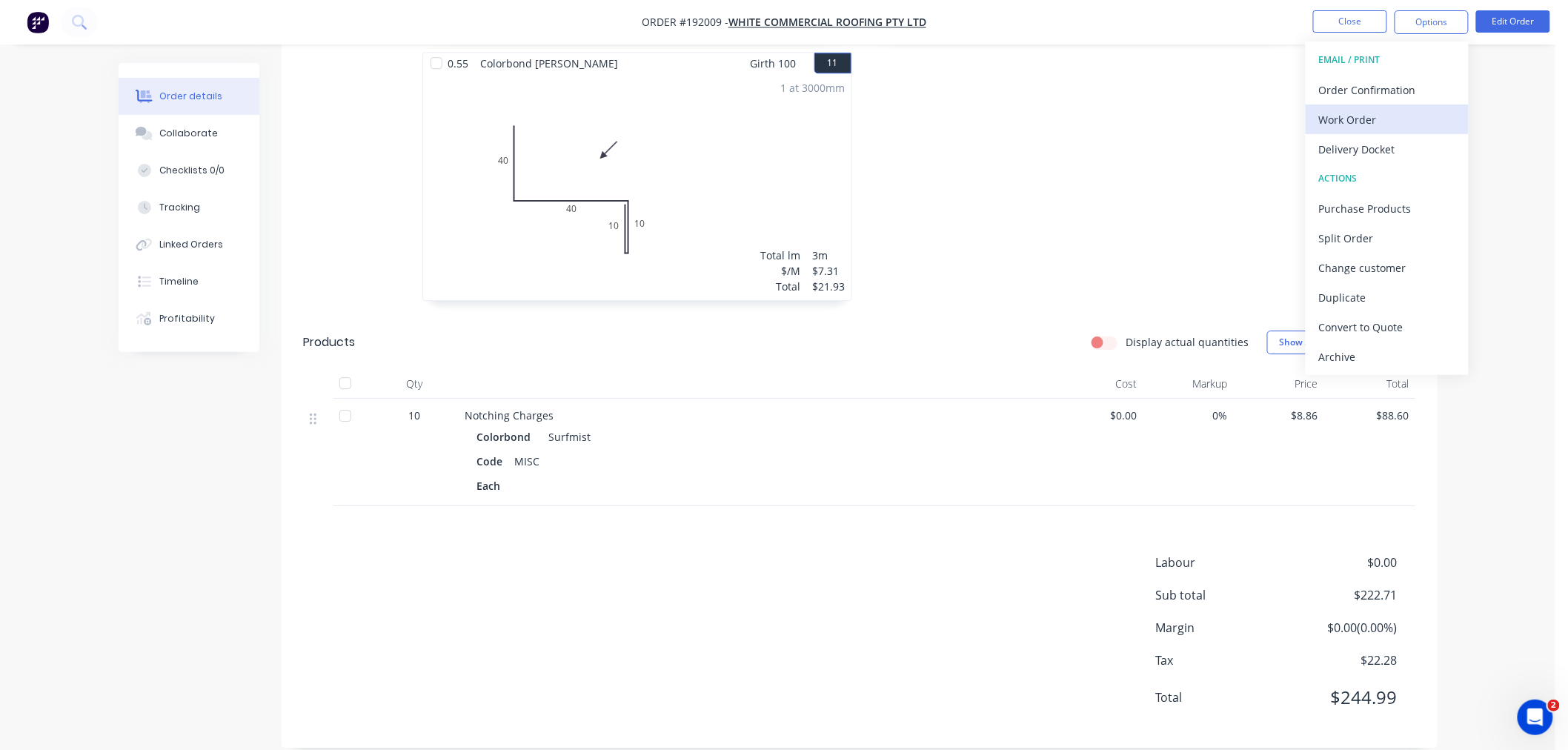
click at [1181, 115] on div "Work Order" at bounding box center [1387, 119] width 136 height 21
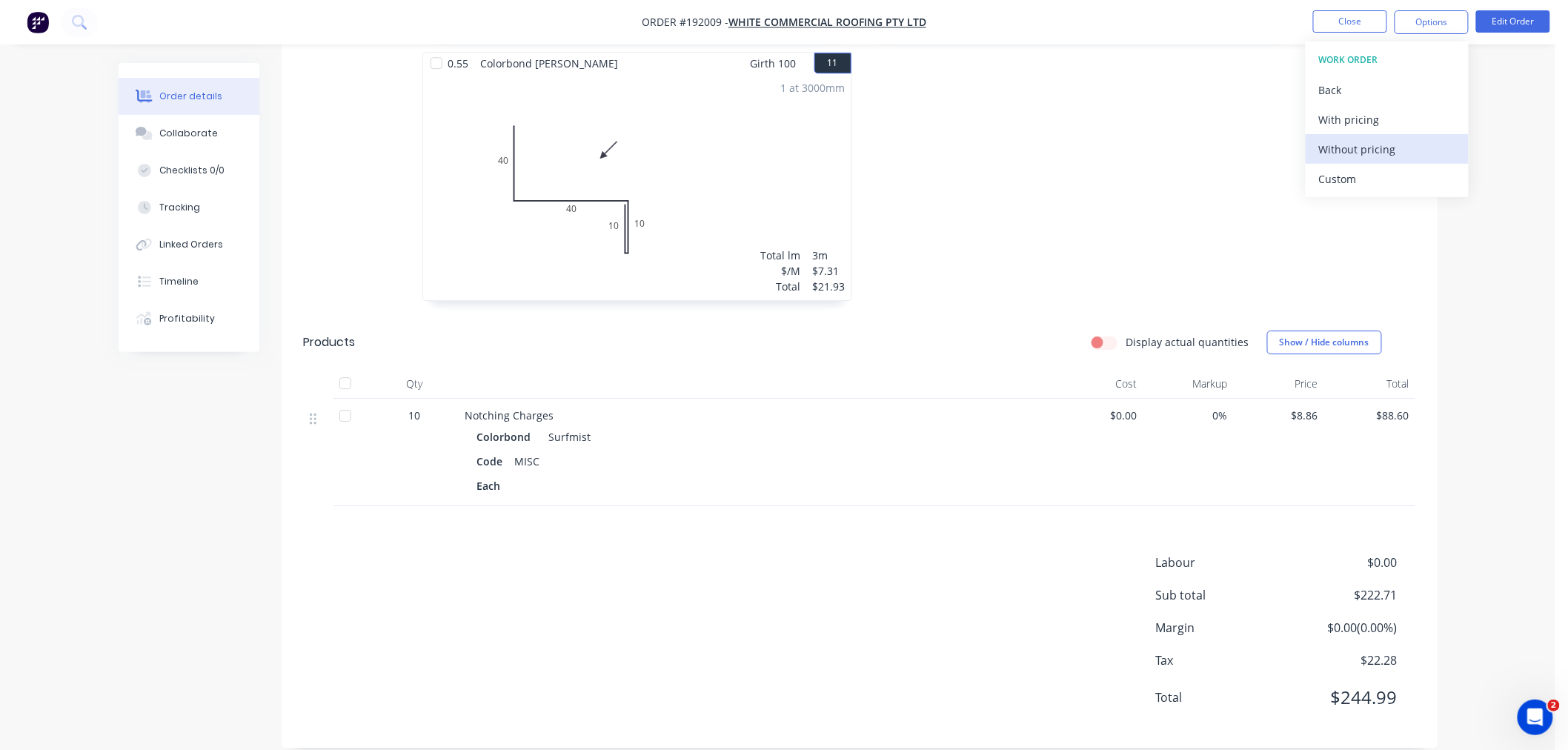
click at [1181, 150] on div "Without pricing" at bounding box center [1387, 149] width 136 height 21
drag, startPoint x: 1174, startPoint y: 150, endPoint x: 1267, endPoint y: 69, distance: 123.3
click at [1181, 30] on button "Edit Order" at bounding box center [1513, 21] width 74 height 22
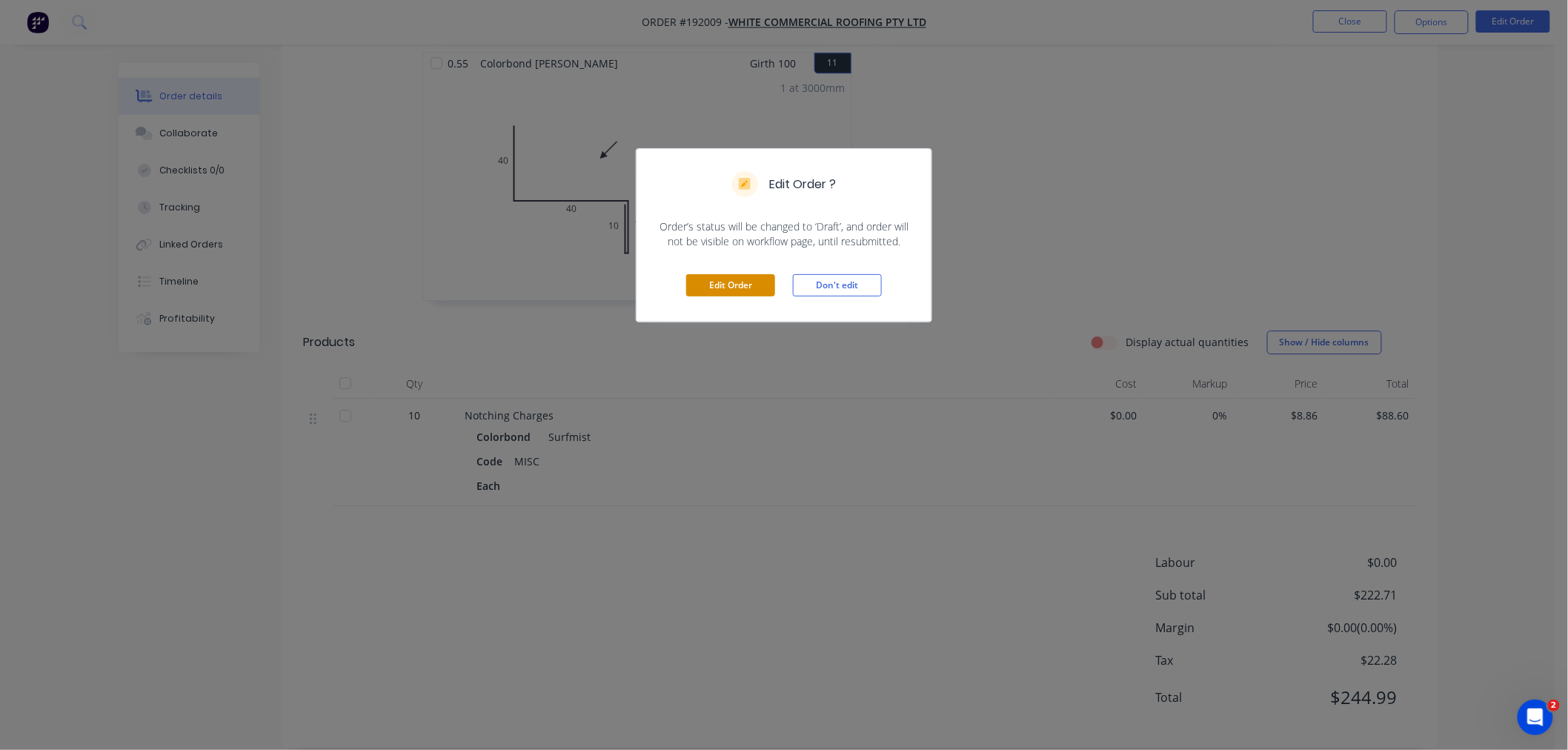
click at [734, 284] on button "Edit Order" at bounding box center [731, 285] width 89 height 22
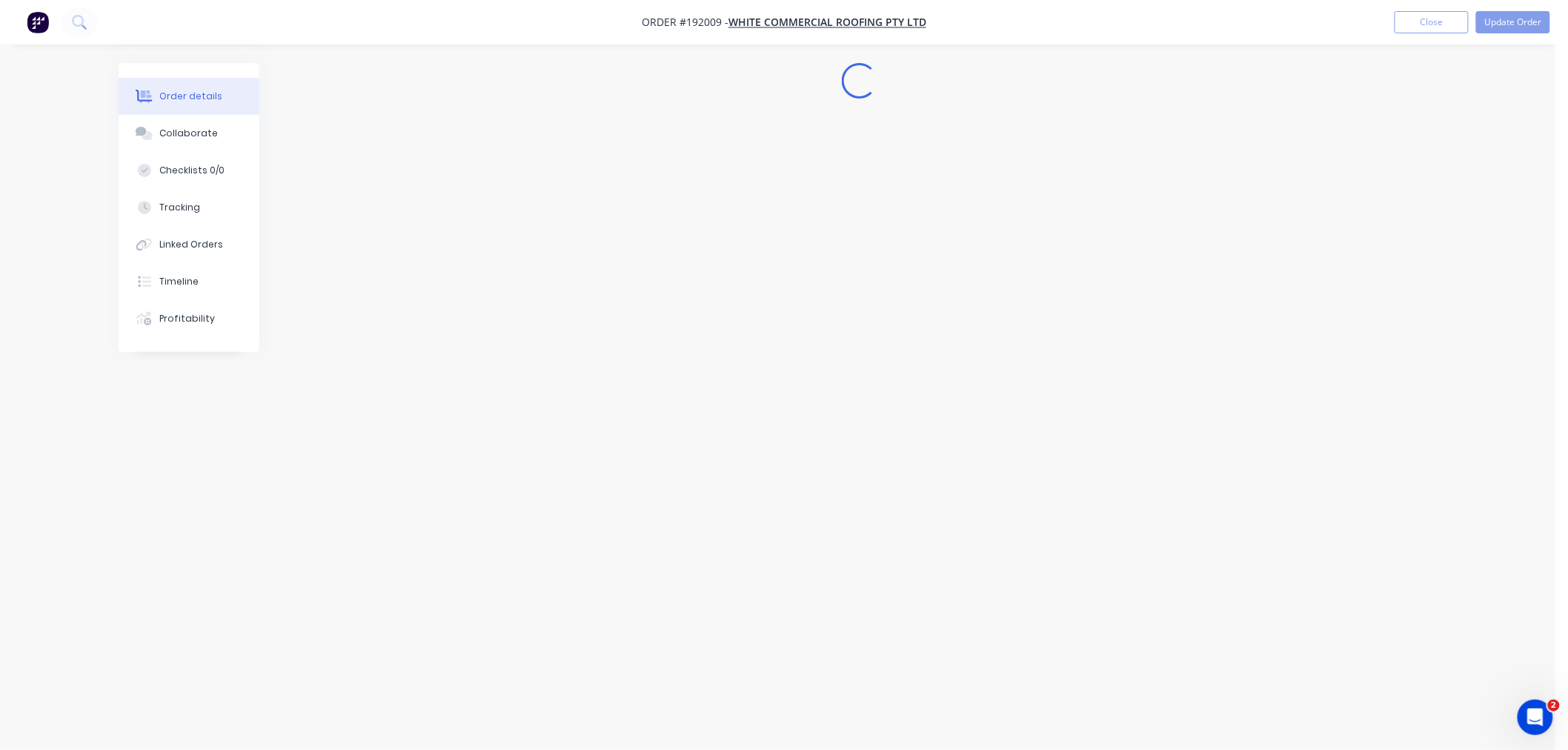
scroll to position [0, 0]
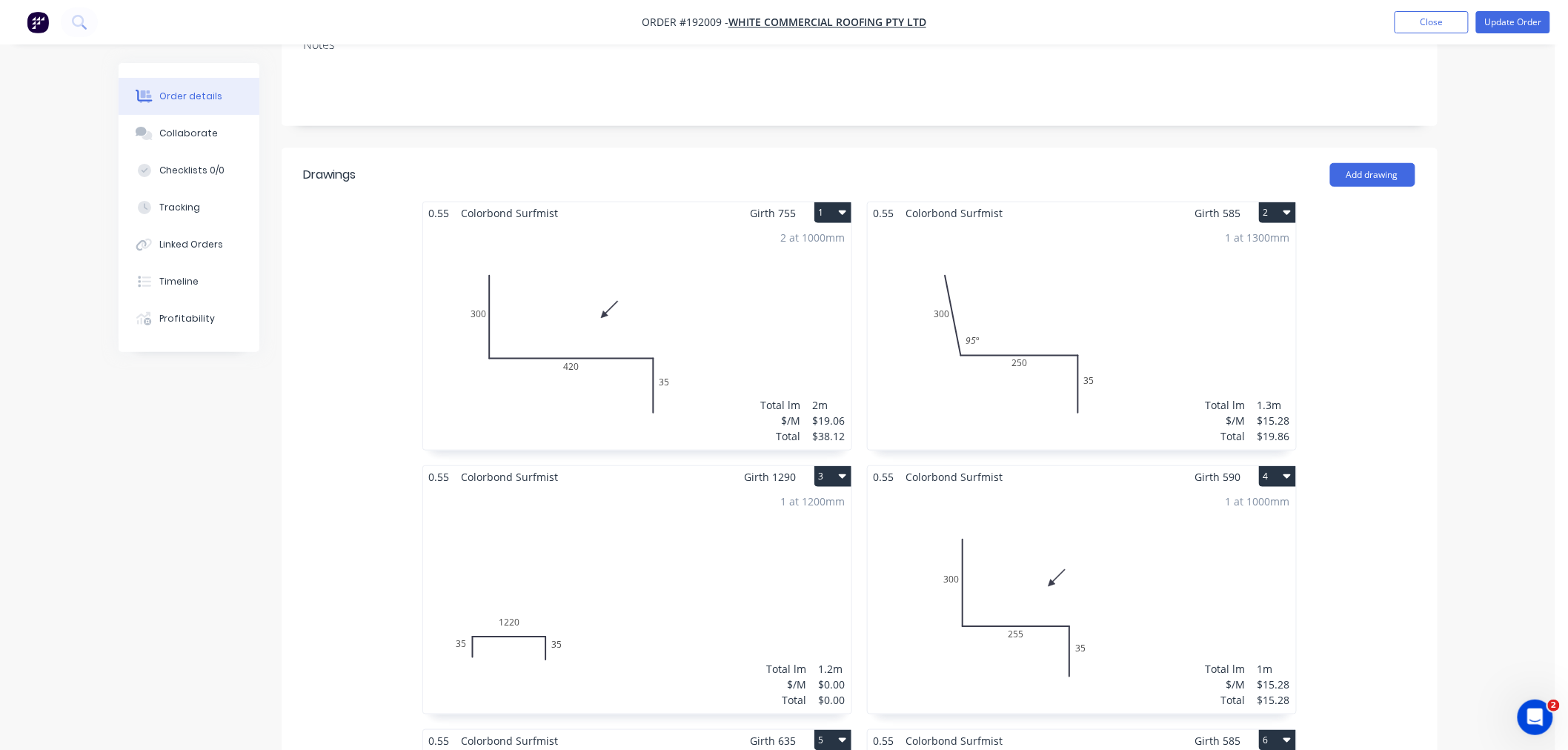
click at [1176, 312] on div "1 at 1300mm Total lm $/M Total 1.3m $15.28 $19.86" at bounding box center [1082, 336] width 429 height 226
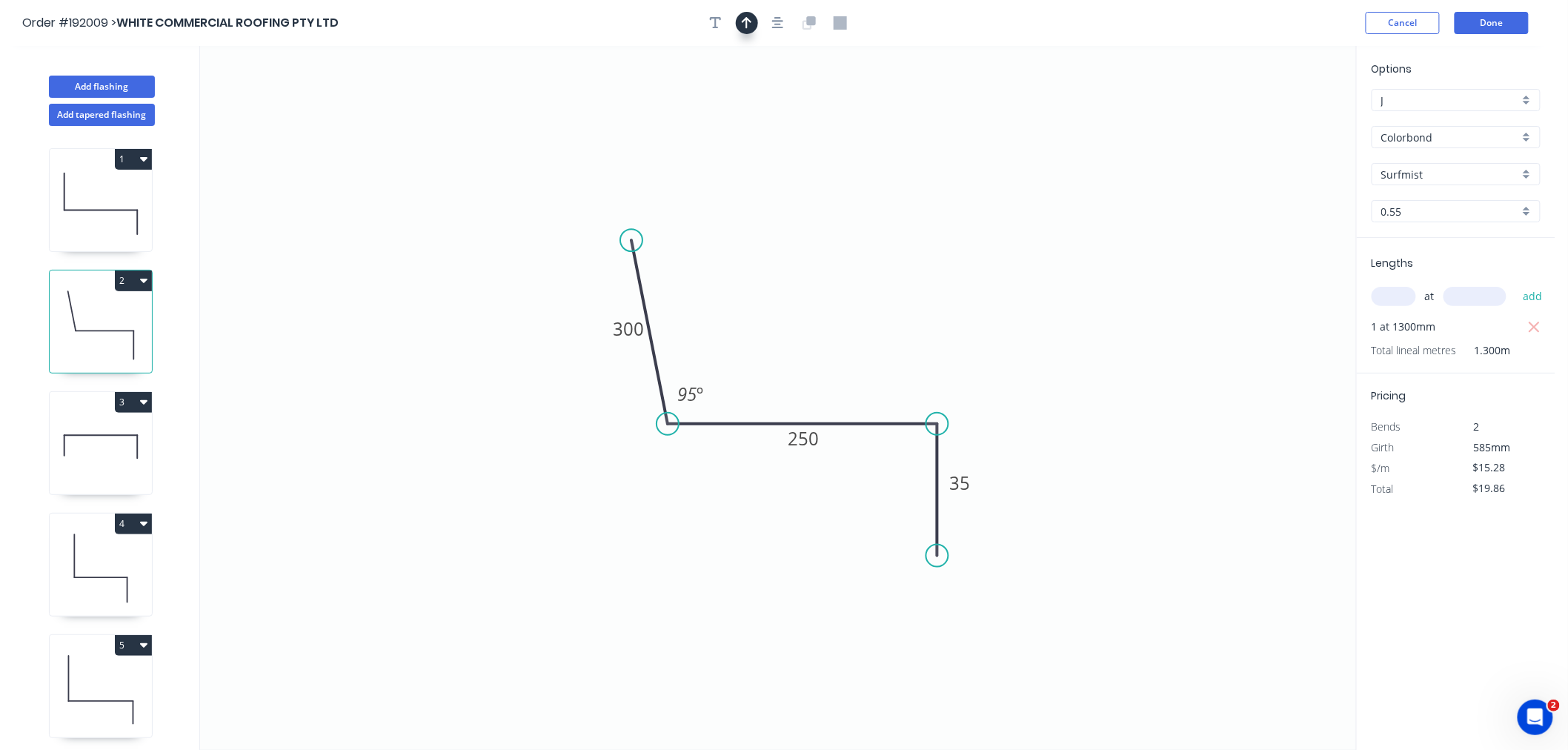
click at [742, 24] on icon "button" at bounding box center [747, 23] width 10 height 13
drag, startPoint x: 1154, startPoint y: 173, endPoint x: 862, endPoint y: 331, distance: 332.0
click at [862, 331] on icon at bounding box center [862, 313] width 13 height 47
click at [1181, 30] on button "Done" at bounding box center [1492, 23] width 74 height 22
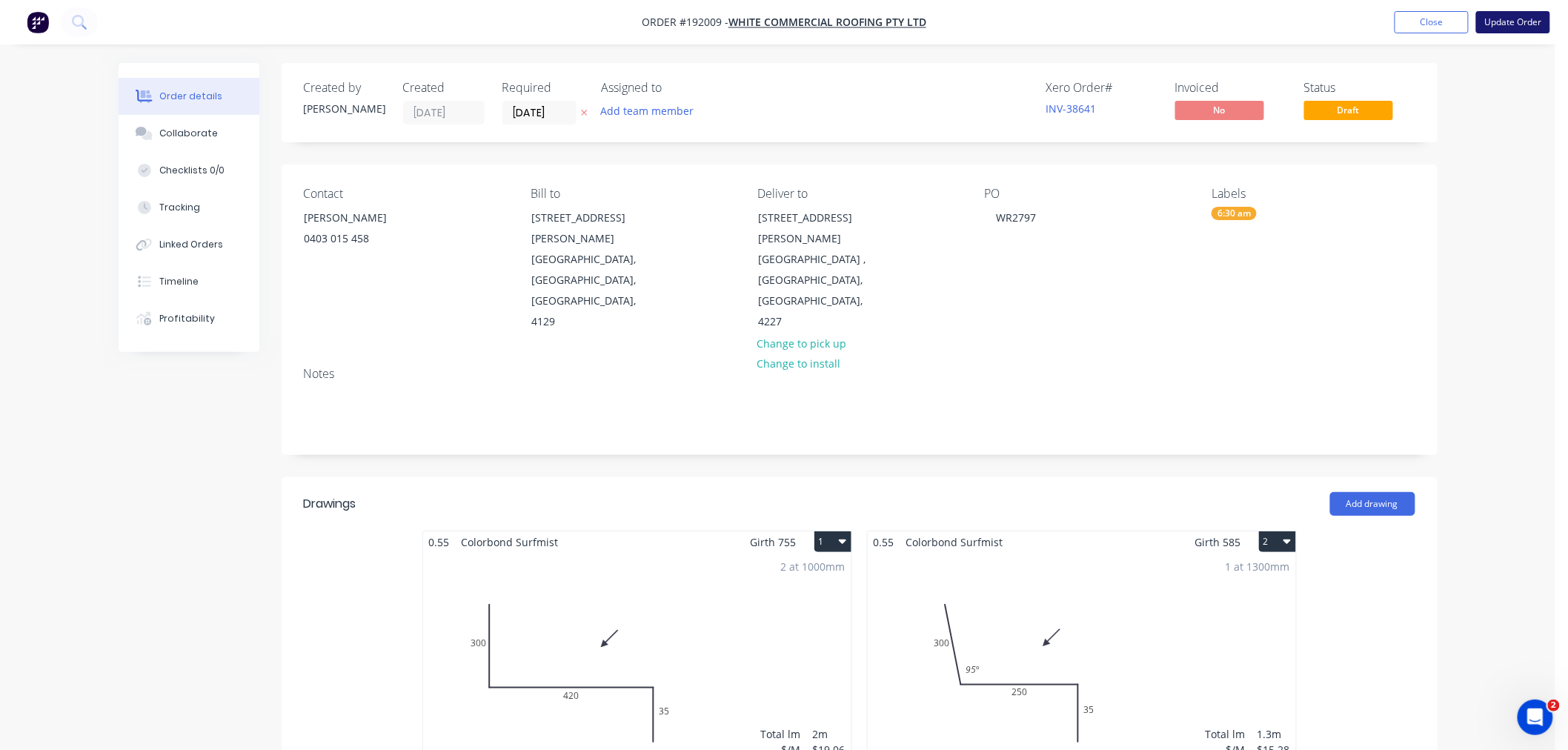
click at [1181, 21] on button "Update Order" at bounding box center [1513, 22] width 74 height 22
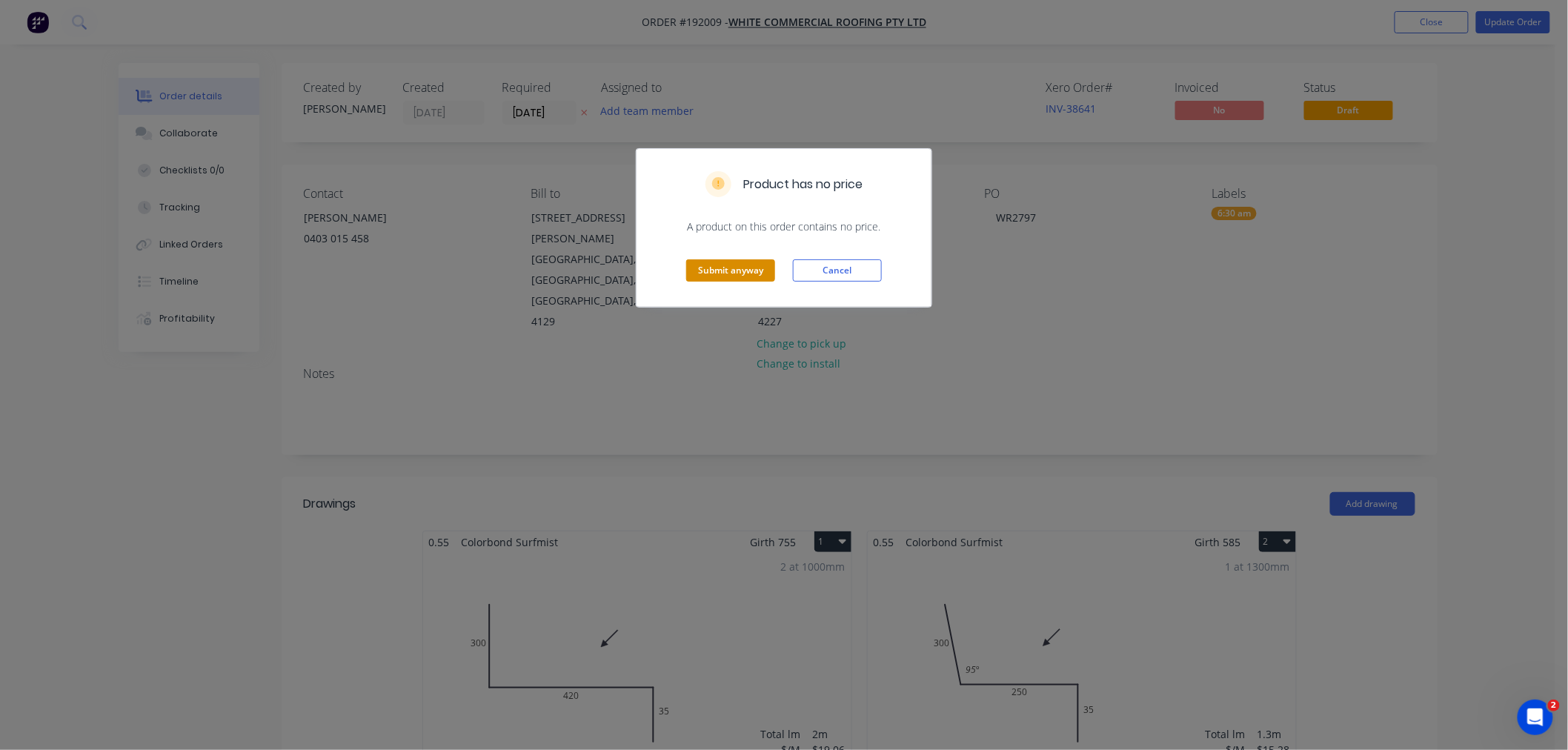
click at [757, 268] on button "Submit anyway" at bounding box center [731, 271] width 89 height 22
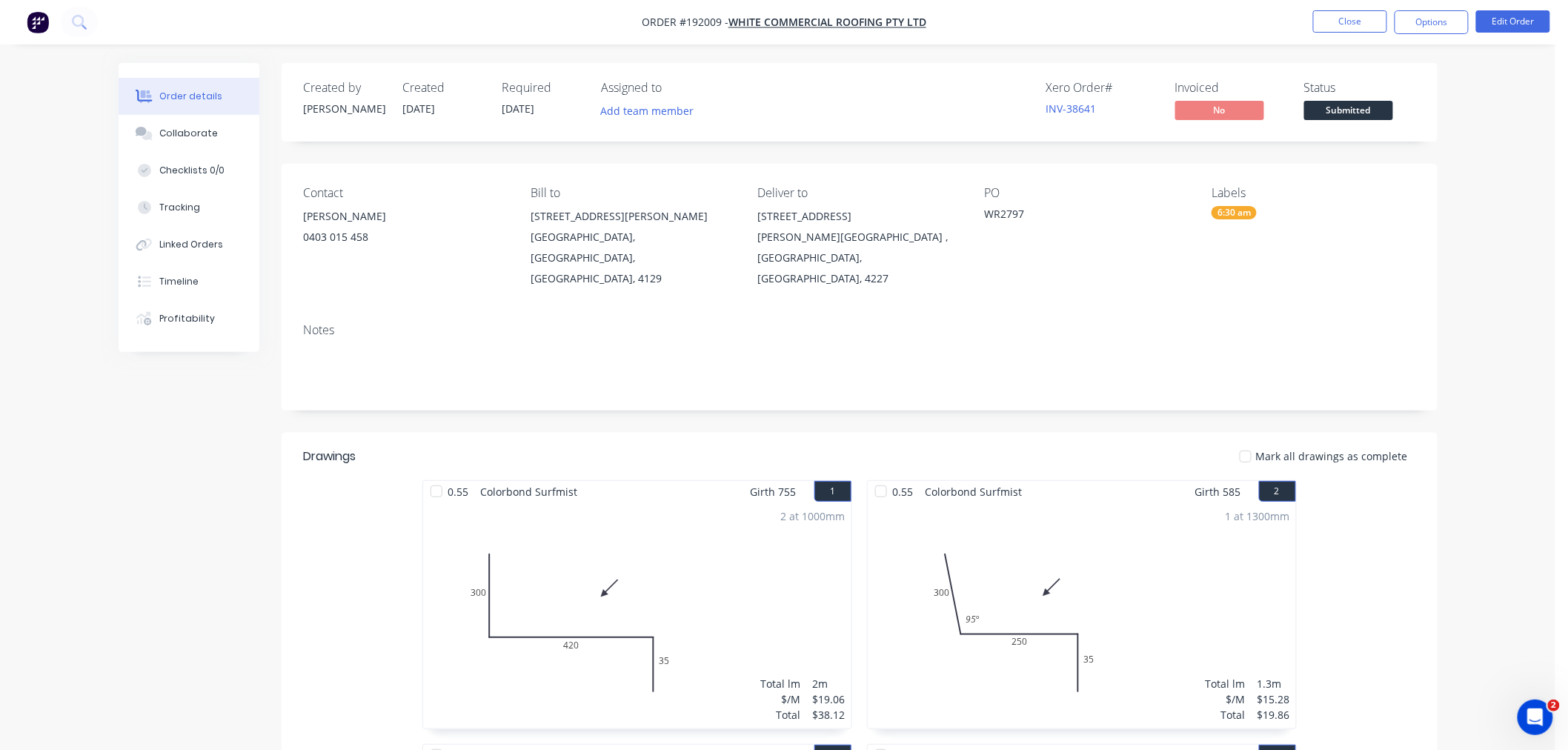
click at [1181, 17] on button "Options" at bounding box center [1432, 22] width 74 height 24
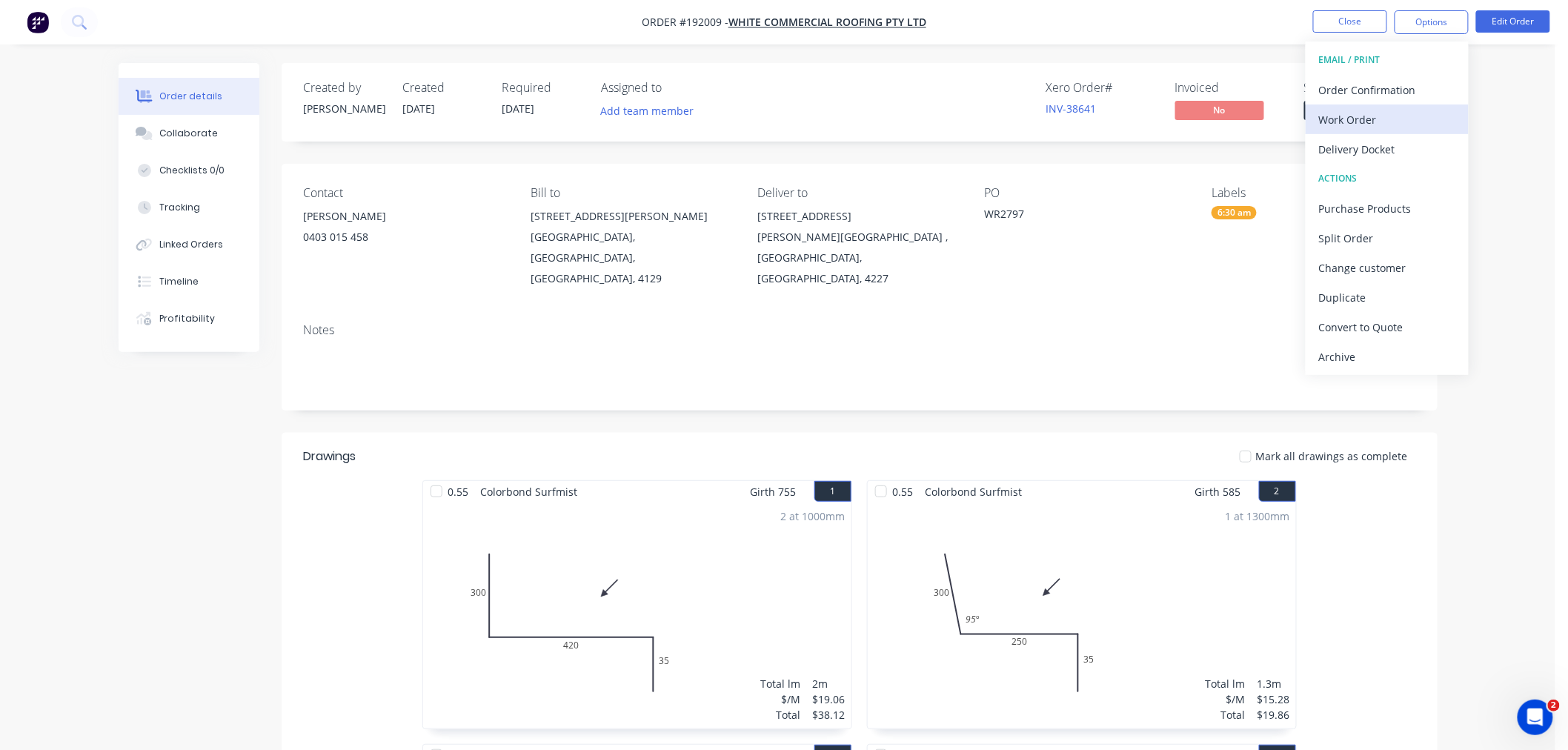
click at [1181, 123] on div "Work Order" at bounding box center [1387, 119] width 136 height 21
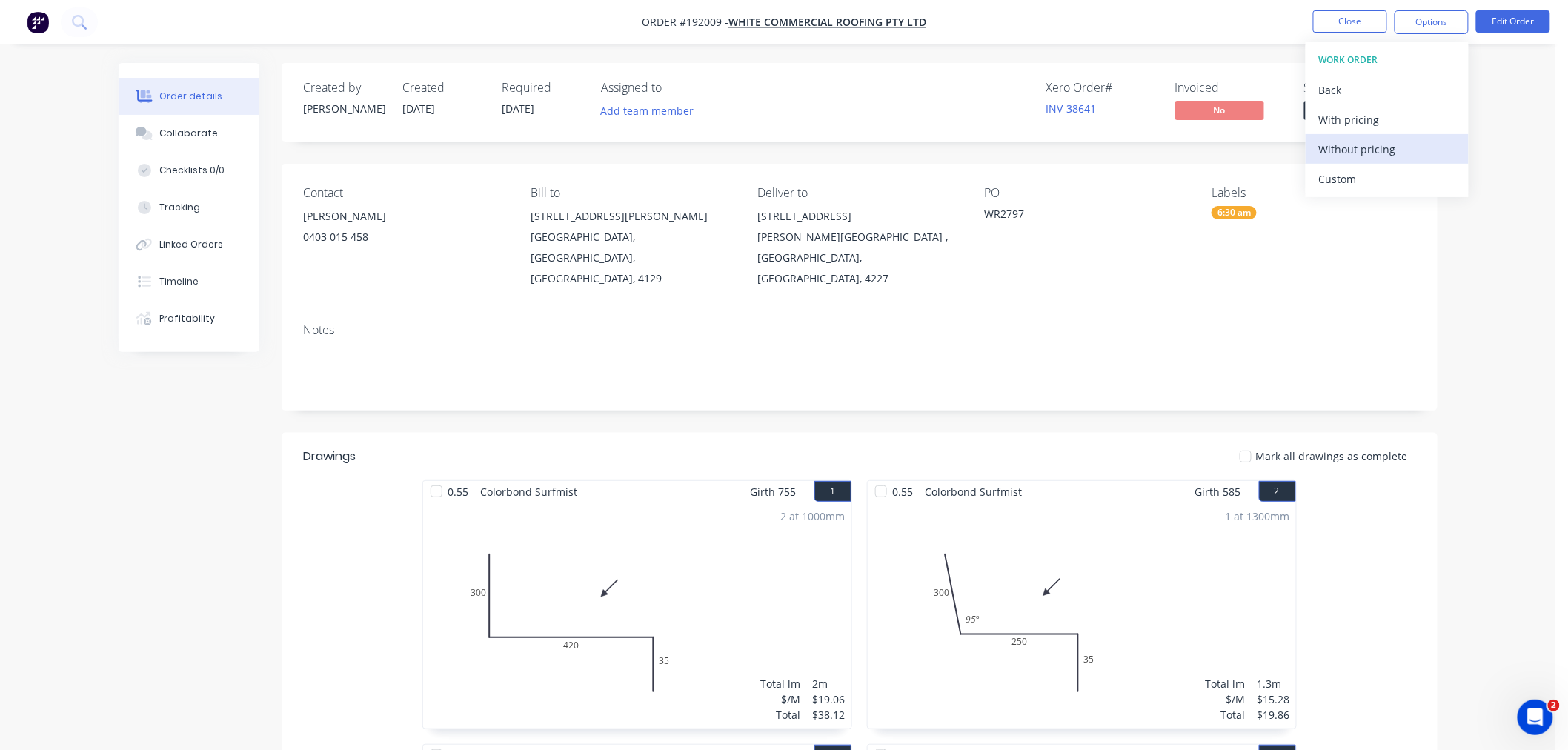
click at [1181, 150] on div "Without pricing" at bounding box center [1387, 149] width 136 height 21
click at [565, 30] on nav "Order #192009 - WHITE COMMERCIAL ROOFING PTY LTD Close Options EMAIL / PRINT Or…" at bounding box center [784, 22] width 1568 height 44
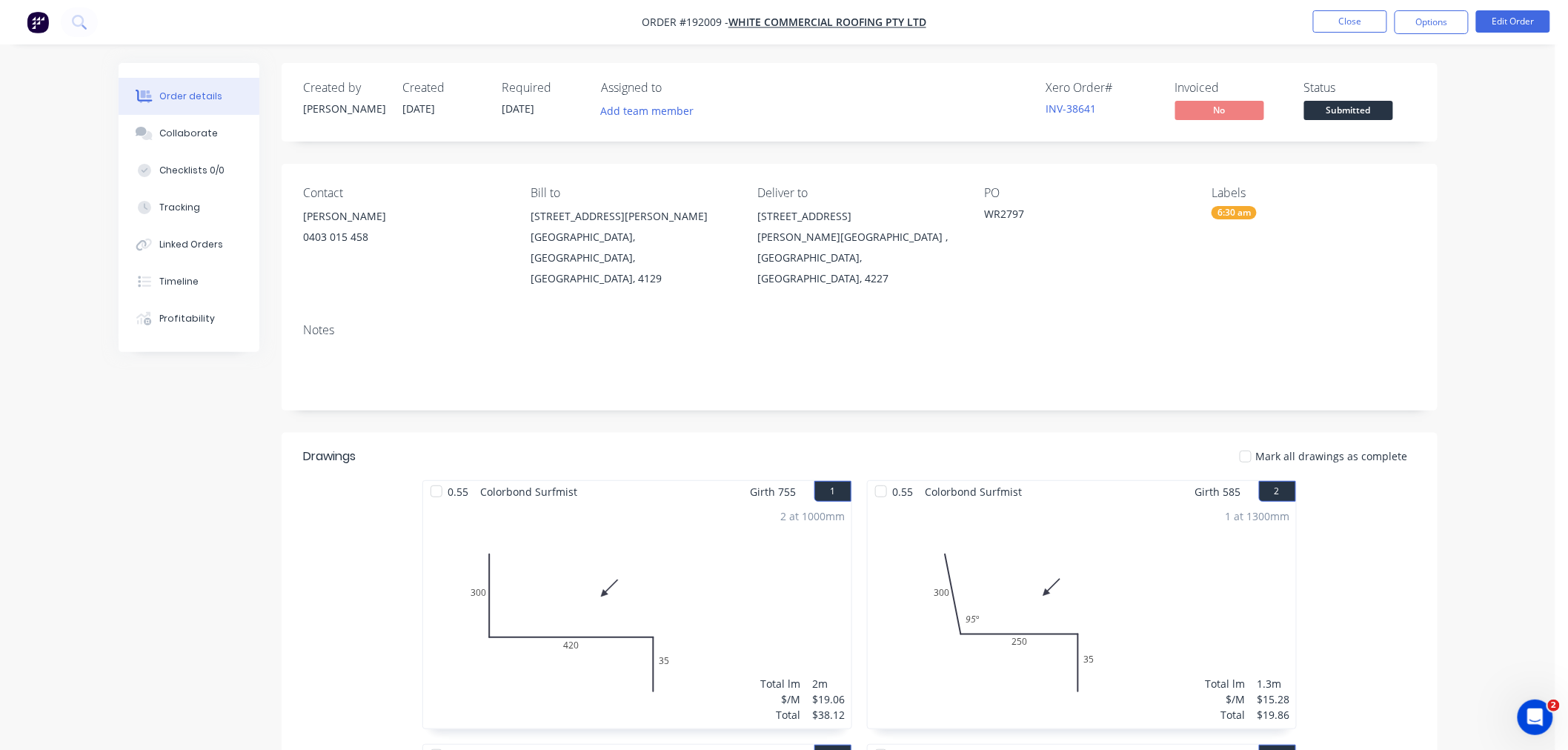
drag, startPoint x: 131, startPoint y: 484, endPoint x: 157, endPoint y: 490, distance: 26.7
click at [1181, 28] on nav "Order #192009 - WHITE COMMERCIAL ROOFING PTY LTD Close Options Edit Order" at bounding box center [784, 22] width 1568 height 44
click at [1181, 18] on button "Close" at bounding box center [1350, 21] width 74 height 22
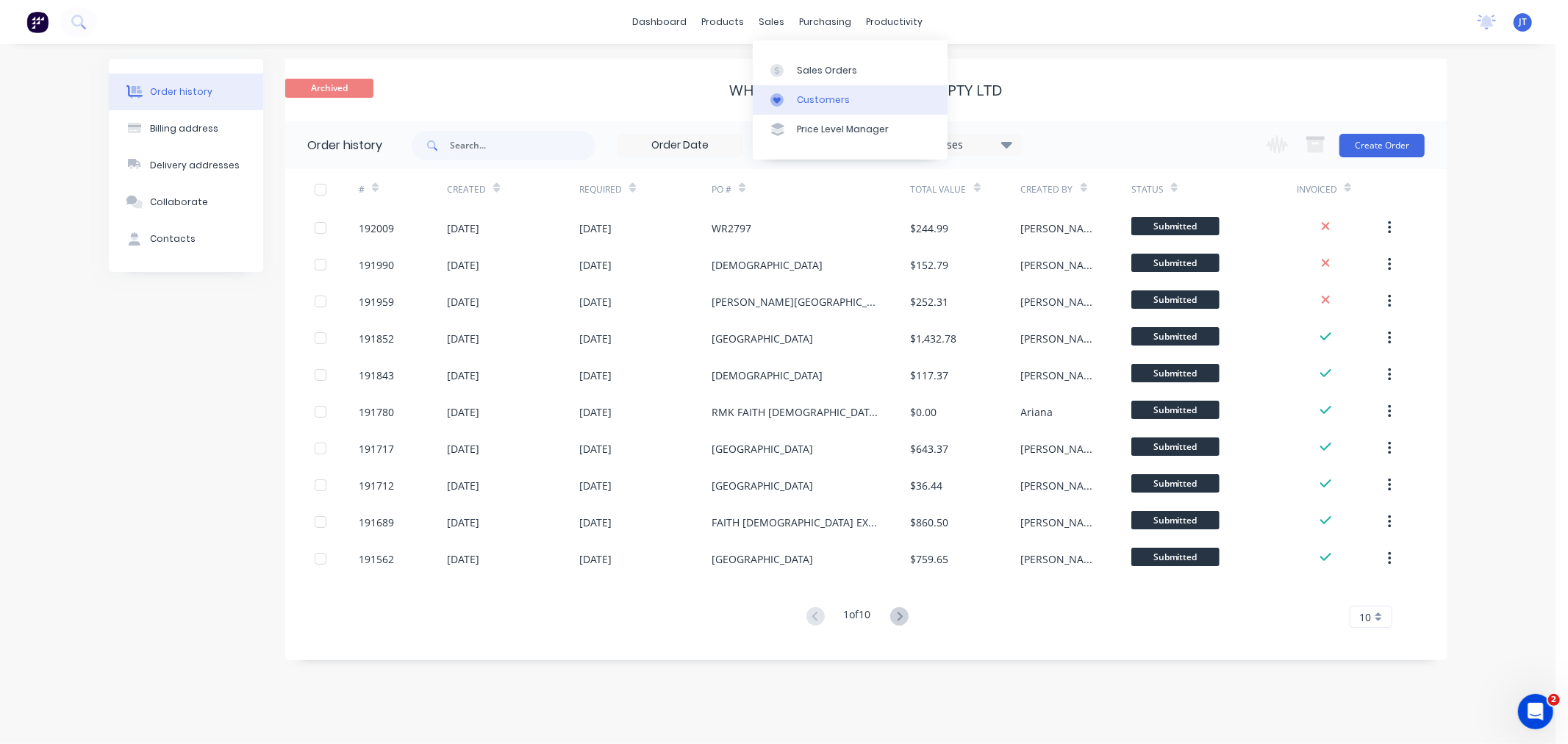
click at [806, 96] on div "Customers" at bounding box center [824, 100] width 53 height 13
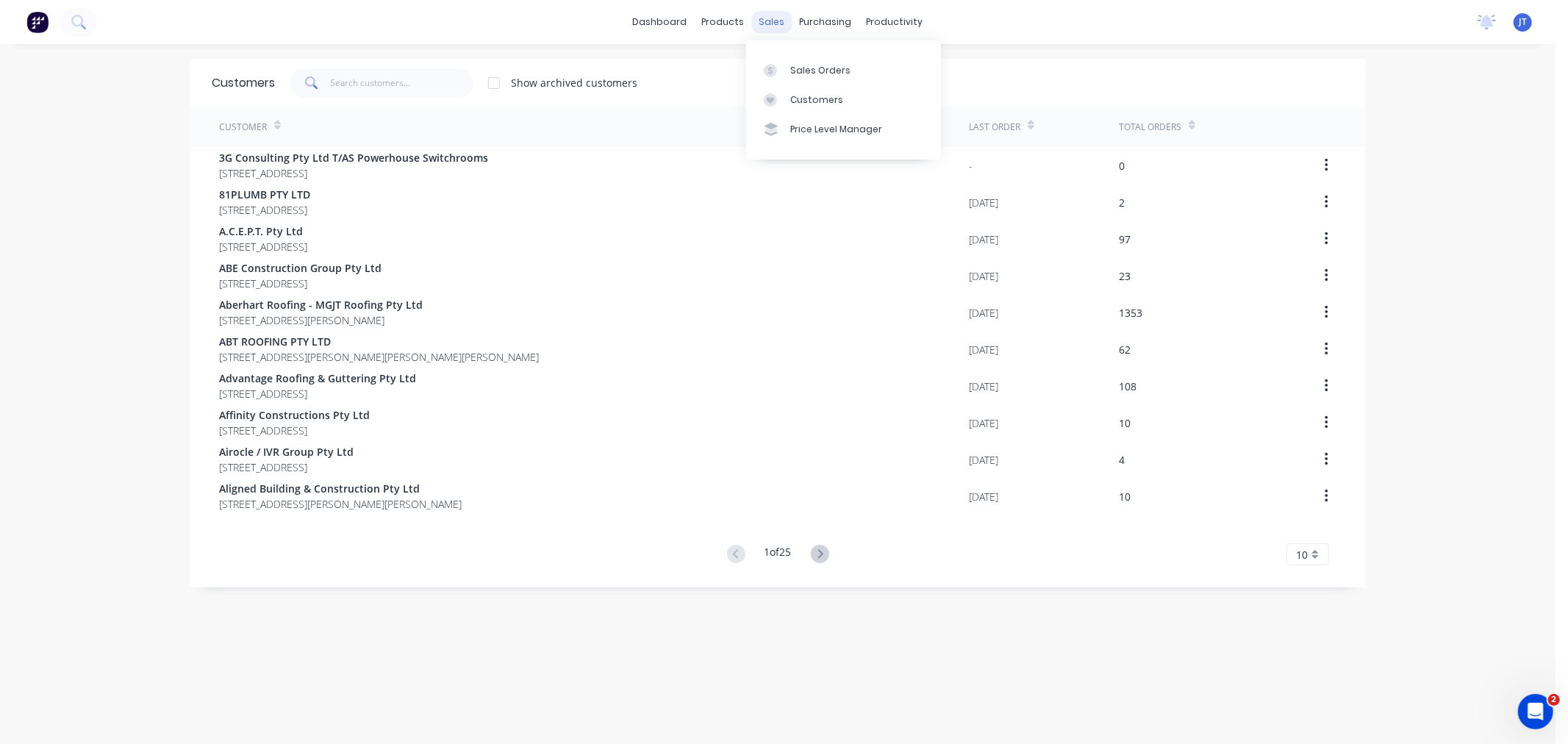
click at [768, 17] on div "sales" at bounding box center [772, 22] width 40 height 22
click at [797, 101] on div "Customers" at bounding box center [817, 100] width 53 height 13
click at [358, 96] on input "text" at bounding box center [402, 83] width 143 height 29
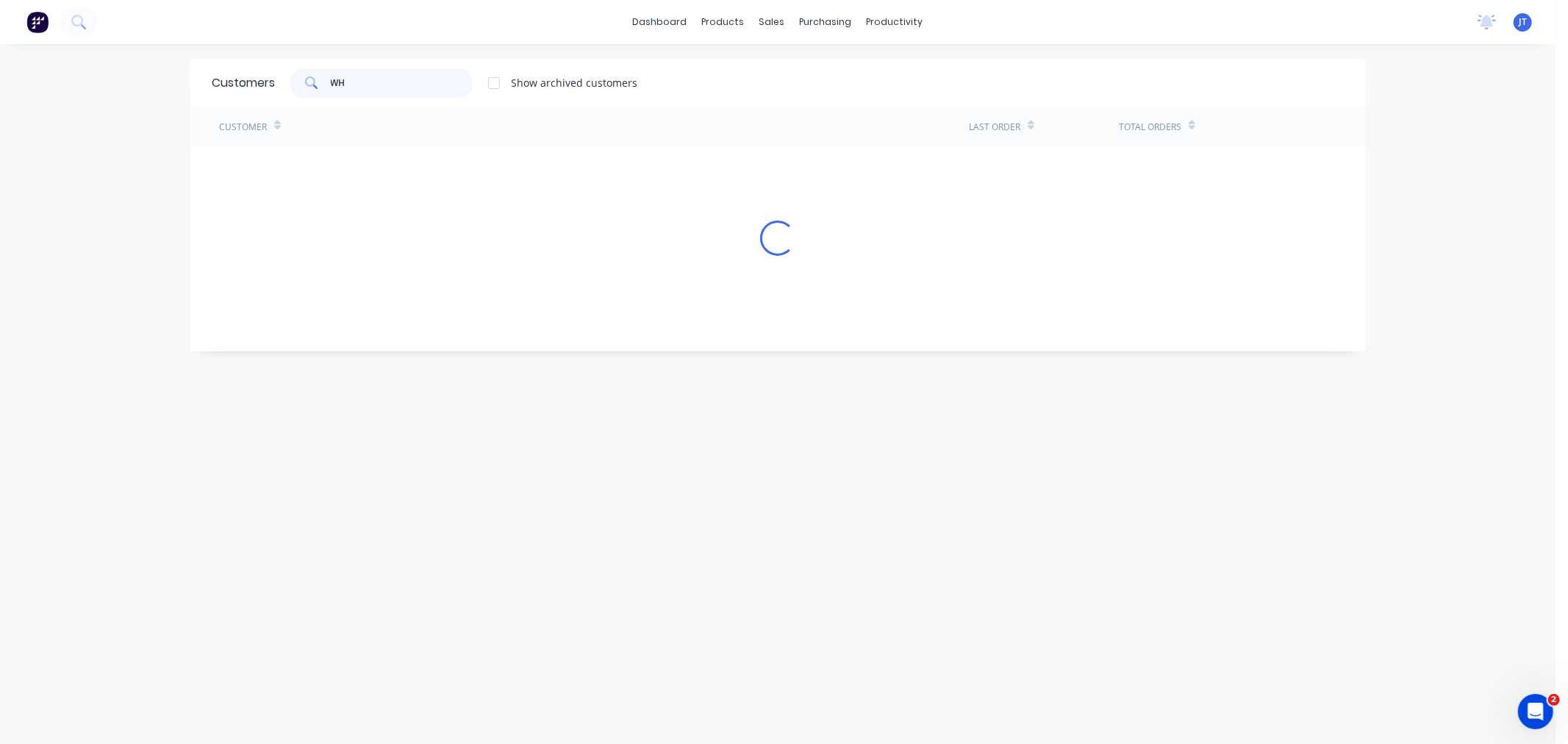
type input "W"
type input "white commercial"
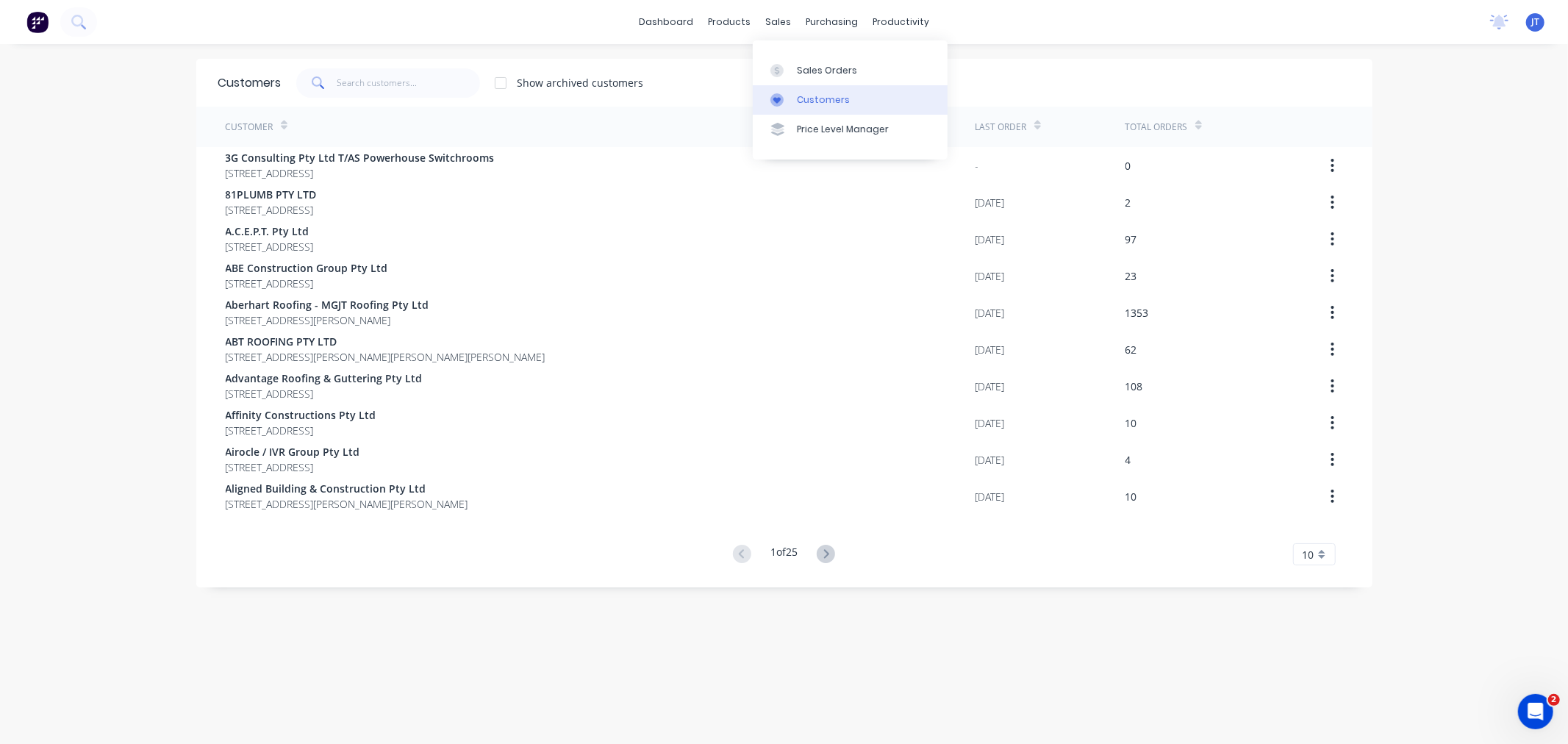
click at [820, 99] on div "Customers" at bounding box center [824, 100] width 53 height 13
click at [844, 68] on div "Sales Orders" at bounding box center [827, 71] width 60 height 13
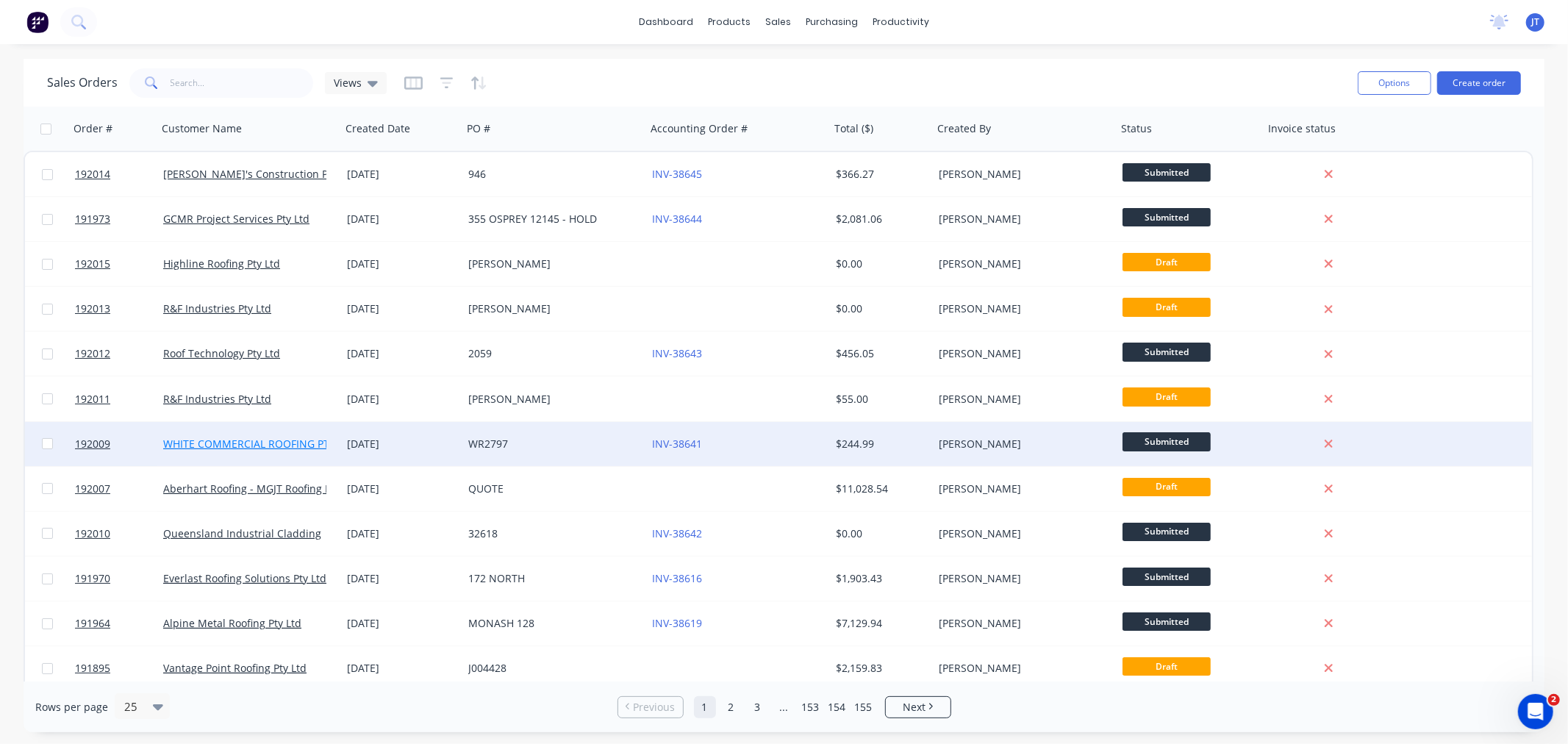
click at [188, 440] on link "WHITE COMMERCIAL ROOFING PTY LTD" at bounding box center [260, 443] width 193 height 14
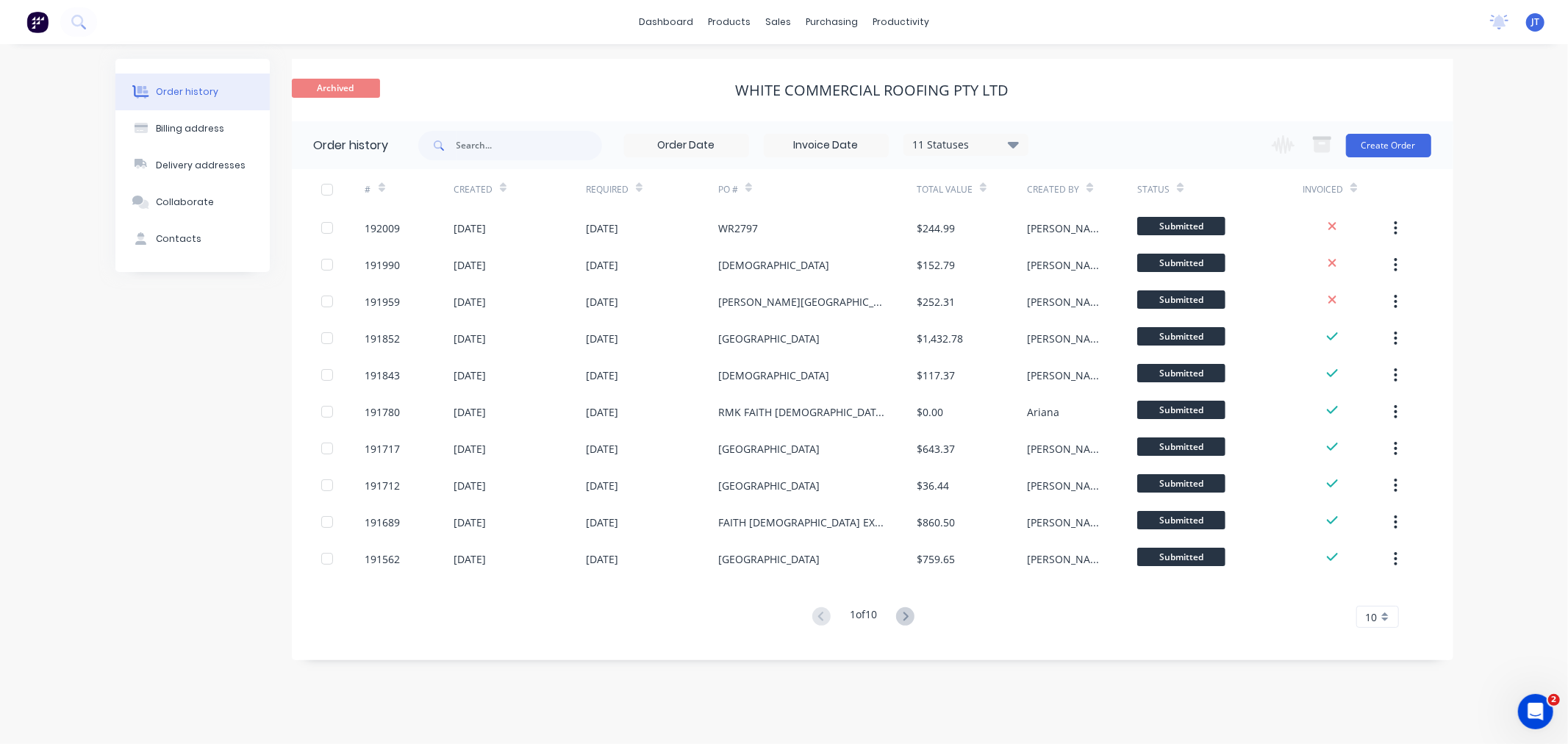
click at [409, 85] on div "WHITE COMMERCIAL ROOFING PTY LTD" at bounding box center [872, 90] width 1161 height 18
click at [466, 50] on div "Order history Billing address Delivery addresses Collaborate Contacts Archived …" at bounding box center [784, 394] width 1568 height 700
click at [493, 88] on div "WHITE COMMERCIAL ROOFING PTY LTD" at bounding box center [872, 90] width 1161 height 18
click at [576, 71] on div "Archived WHITE COMMERCIAL ROOFING PTY LTD" at bounding box center [872, 90] width 1161 height 62
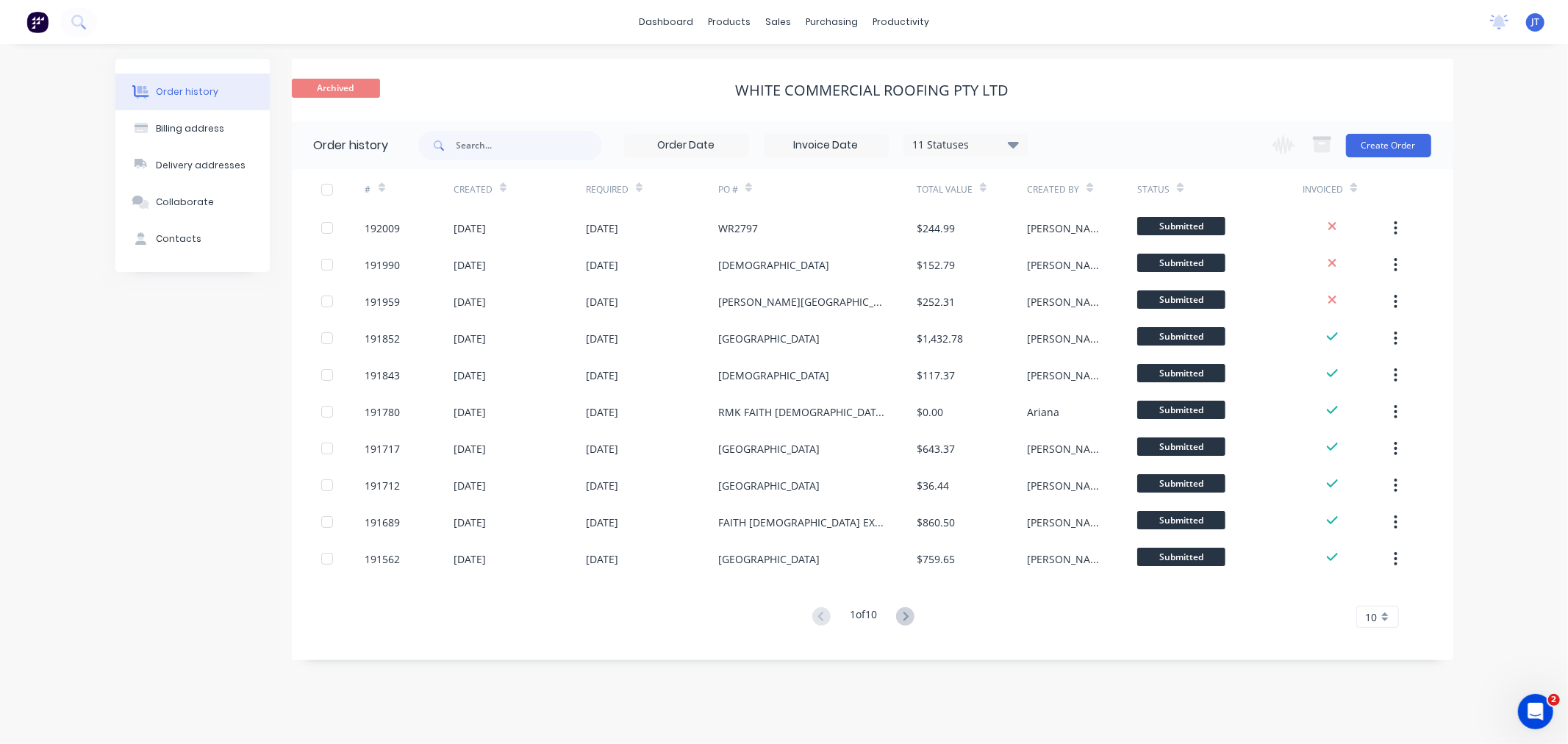
click at [997, 149] on div "11 Statuses" at bounding box center [966, 145] width 124 height 16
click at [1149, 74] on div "Archived WHITE COMMERCIAL ROOFING PTY LTD" at bounding box center [872, 90] width 1161 height 62
click at [430, 85] on div "WHITE COMMERCIAL ROOFING PTY LTD" at bounding box center [872, 90] width 1161 height 18
drag, startPoint x: 311, startPoint y: 87, endPoint x: 486, endPoint y: 90, distance: 175.0
click at [486, 90] on div "WHITE COMMERCIAL ROOFING PTY LTD" at bounding box center [872, 90] width 1161 height 18
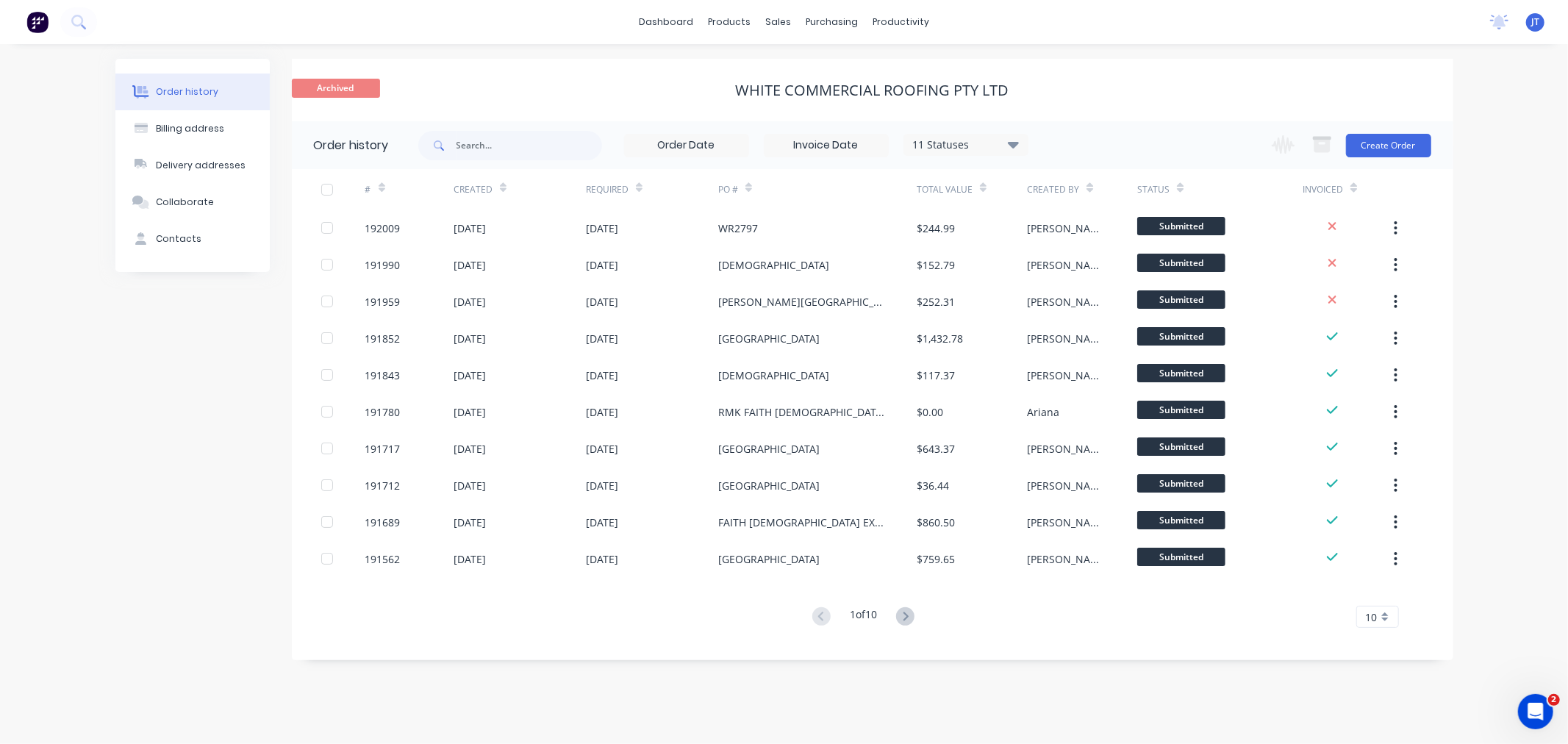
drag, startPoint x: 327, startPoint y: 86, endPoint x: 419, endPoint y: 104, distance: 93.7
click at [419, 104] on div "Archived WHITE COMMERCIAL ROOFING PTY LTD" at bounding box center [872, 90] width 1161 height 62
click at [1016, 146] on icon at bounding box center [1012, 144] width 11 height 7
click at [1103, 61] on div "Archived WHITE COMMERCIAL ROOFING PTY LTD" at bounding box center [872, 90] width 1161 height 62
click at [810, 99] on div "Customers" at bounding box center [830, 100] width 53 height 13
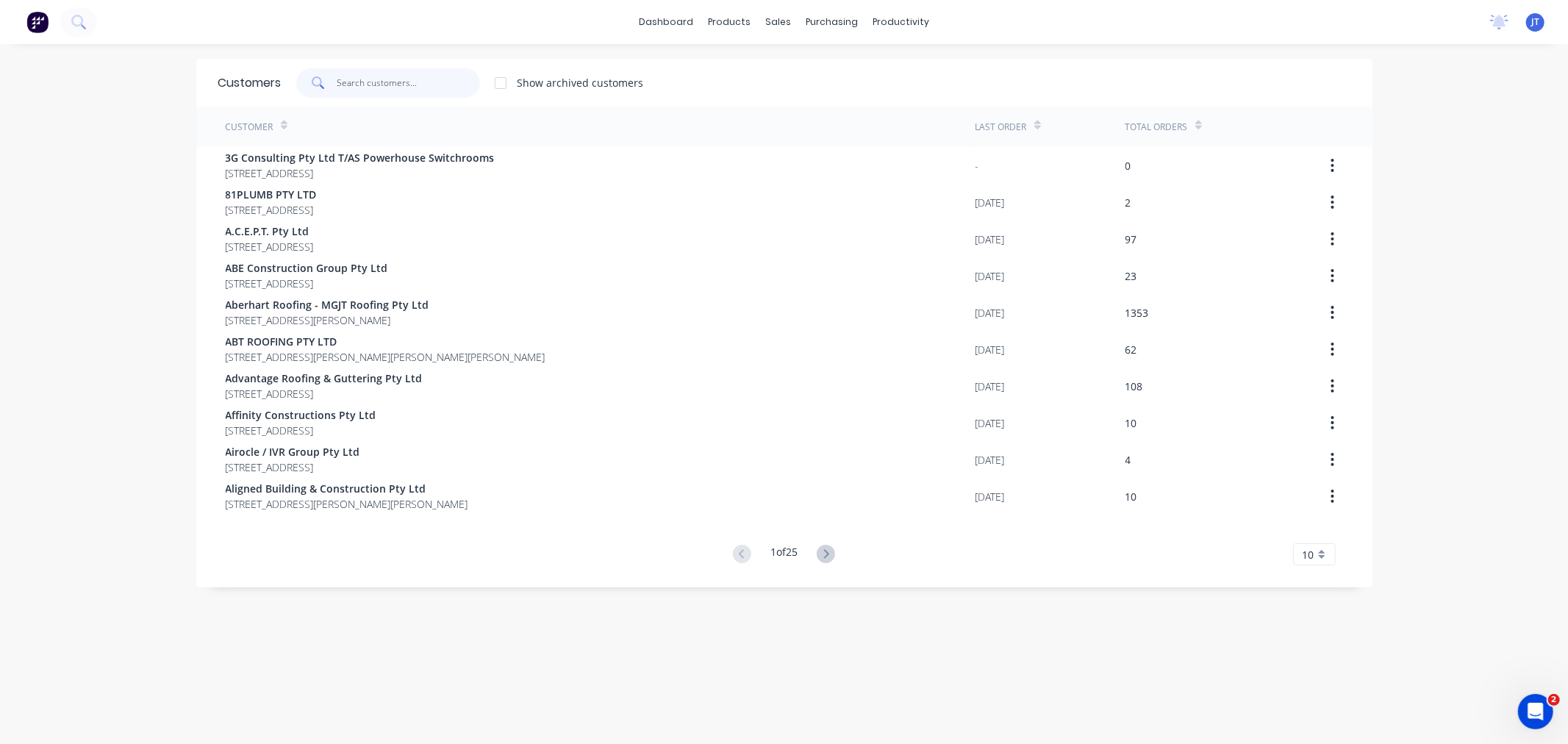
click at [378, 76] on input "text" at bounding box center [408, 83] width 143 height 29
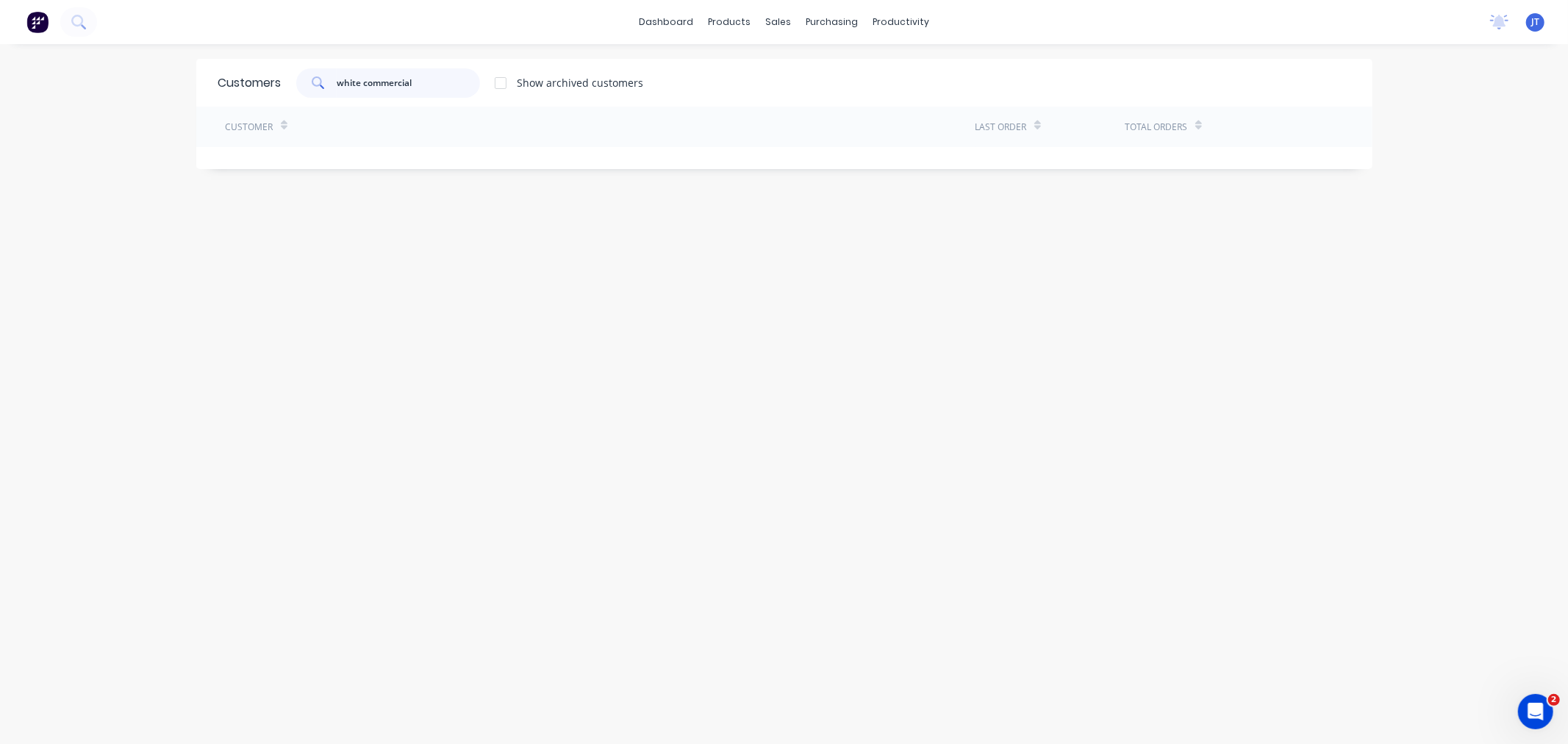
type input "white commercial"
click at [493, 83] on div at bounding box center [501, 83] width 29 height 29
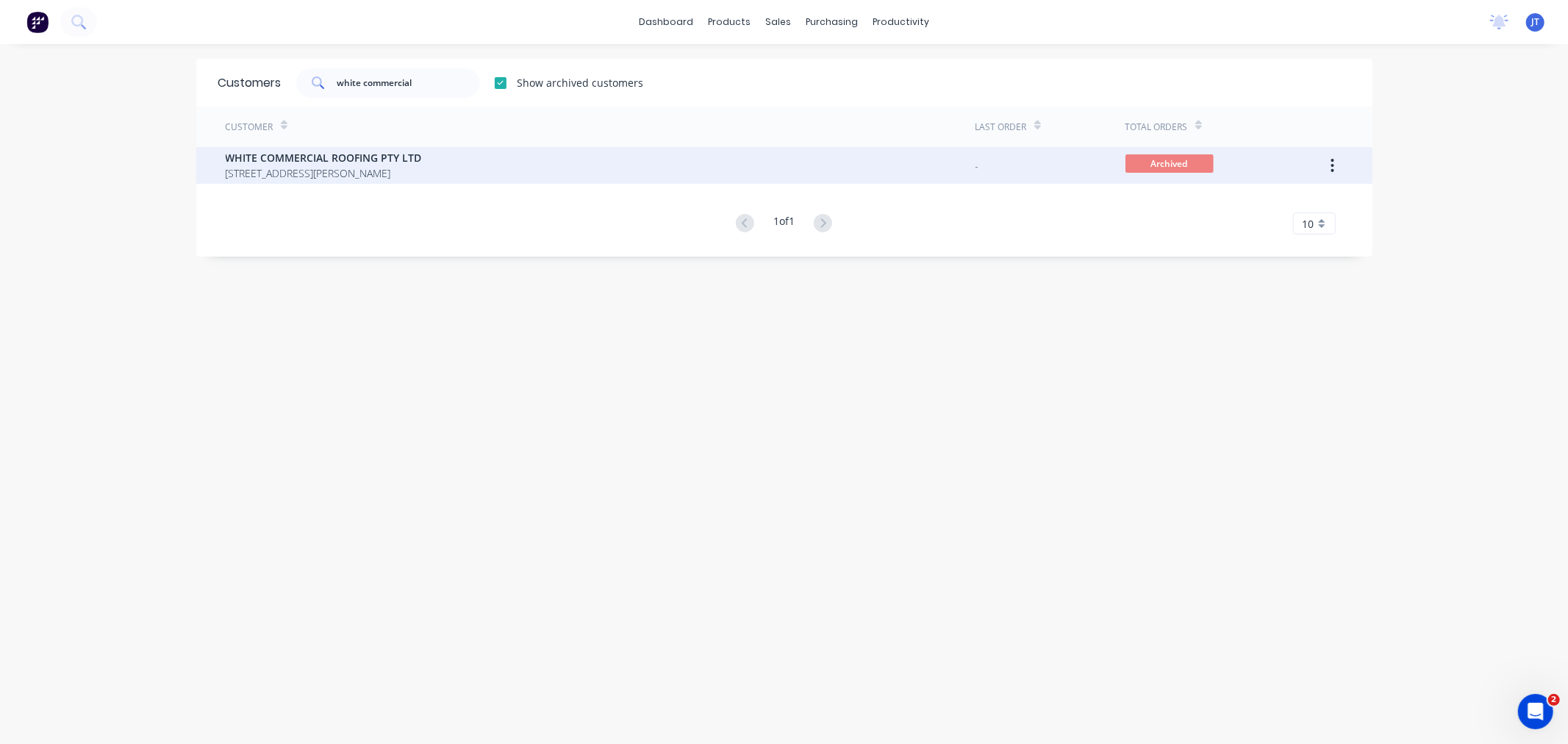
click at [1328, 163] on button "button" at bounding box center [1332, 165] width 35 height 26
click at [1247, 210] on div "Unarchive" at bounding box center [1280, 204] width 113 height 21
click at [293, 160] on span "WHITE COMMERCIAL ROOFING PTY LTD" at bounding box center [324, 157] width 196 height 15
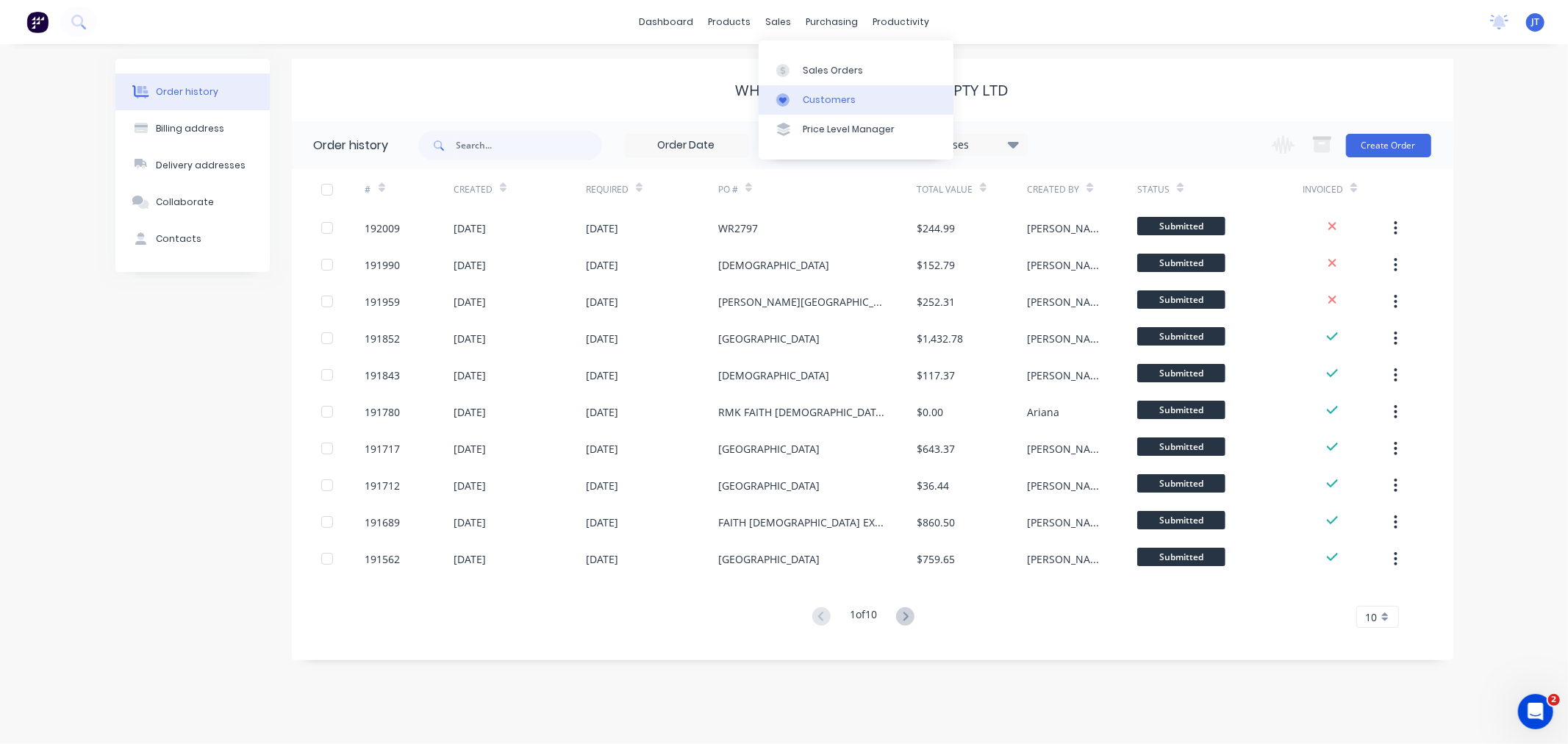
click at [815, 111] on link "Customers" at bounding box center [856, 100] width 195 height 29
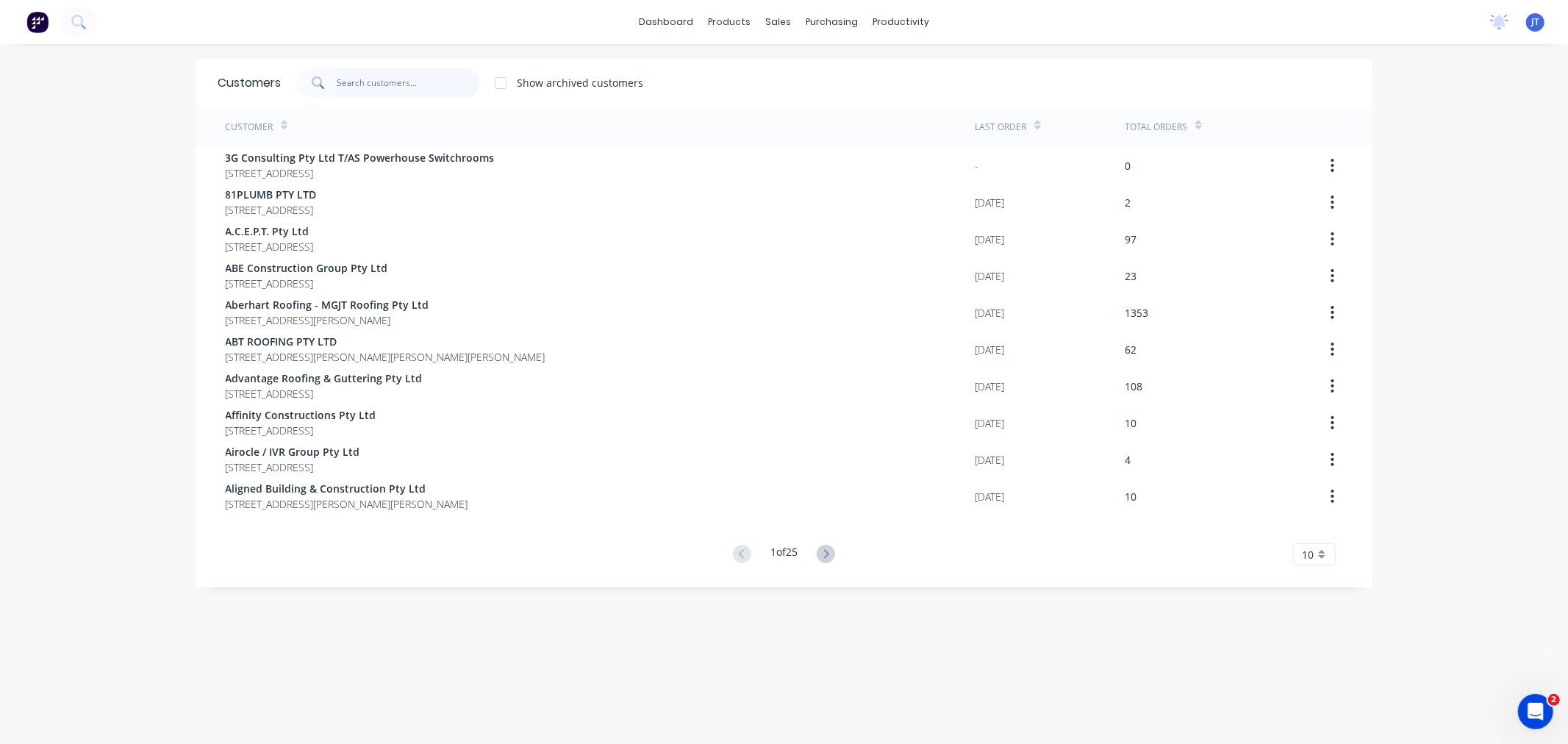
click at [362, 74] on input "text" at bounding box center [408, 83] width 143 height 29
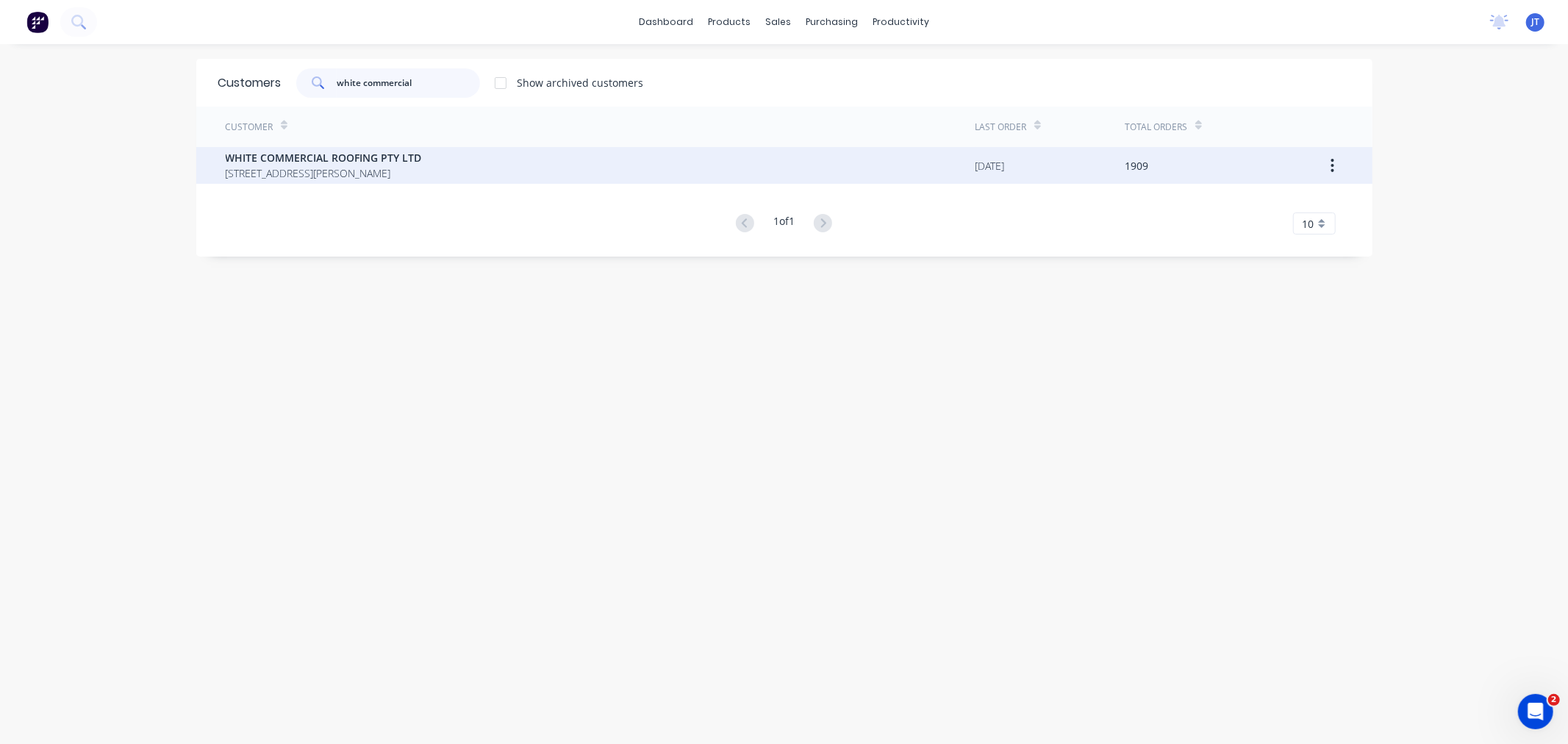
type input "white commercial"
click at [412, 157] on span "WHITE COMMERCIAL ROOFING PTY LTD" at bounding box center [324, 157] width 196 height 15
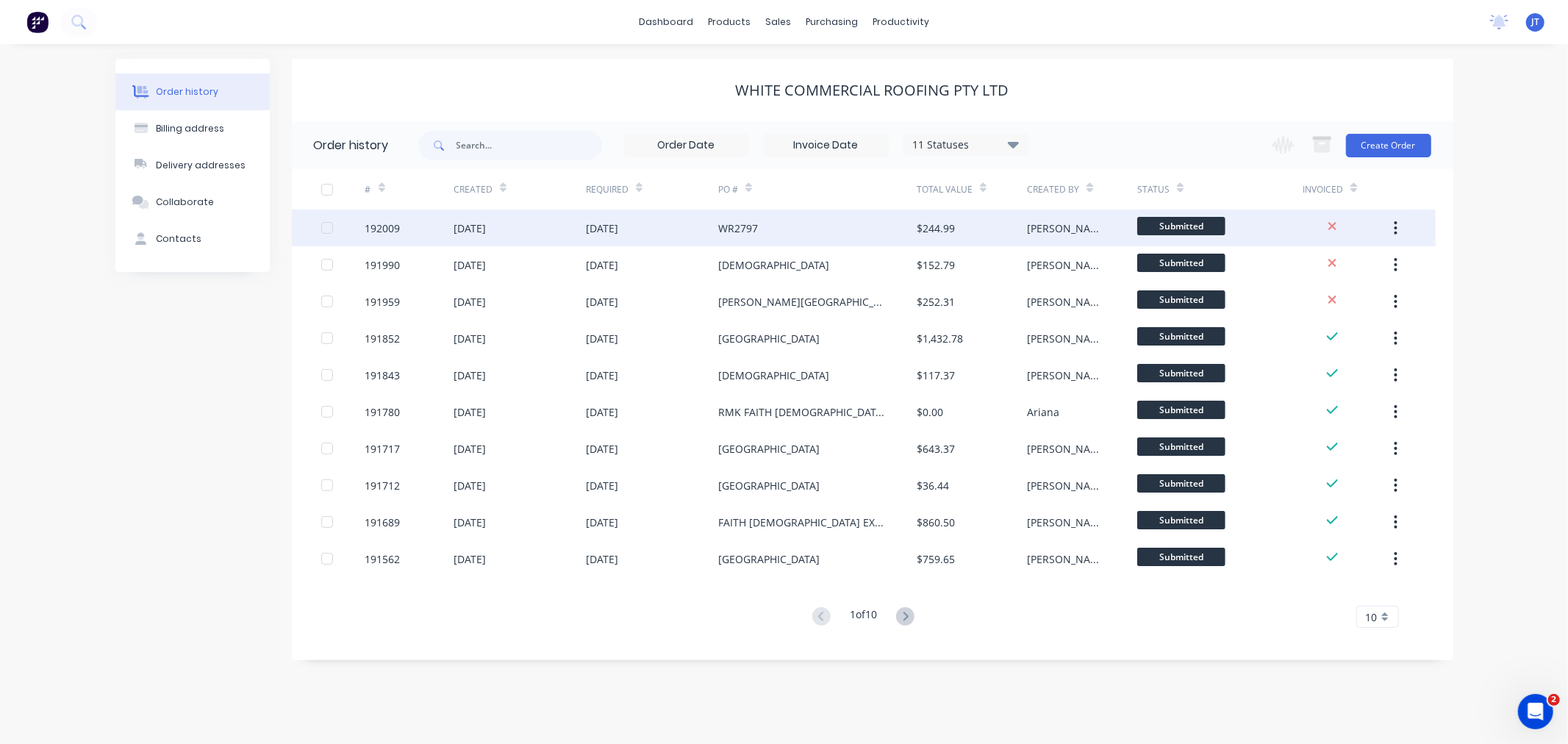
click at [388, 237] on div "192009" at bounding box center [410, 228] width 88 height 37
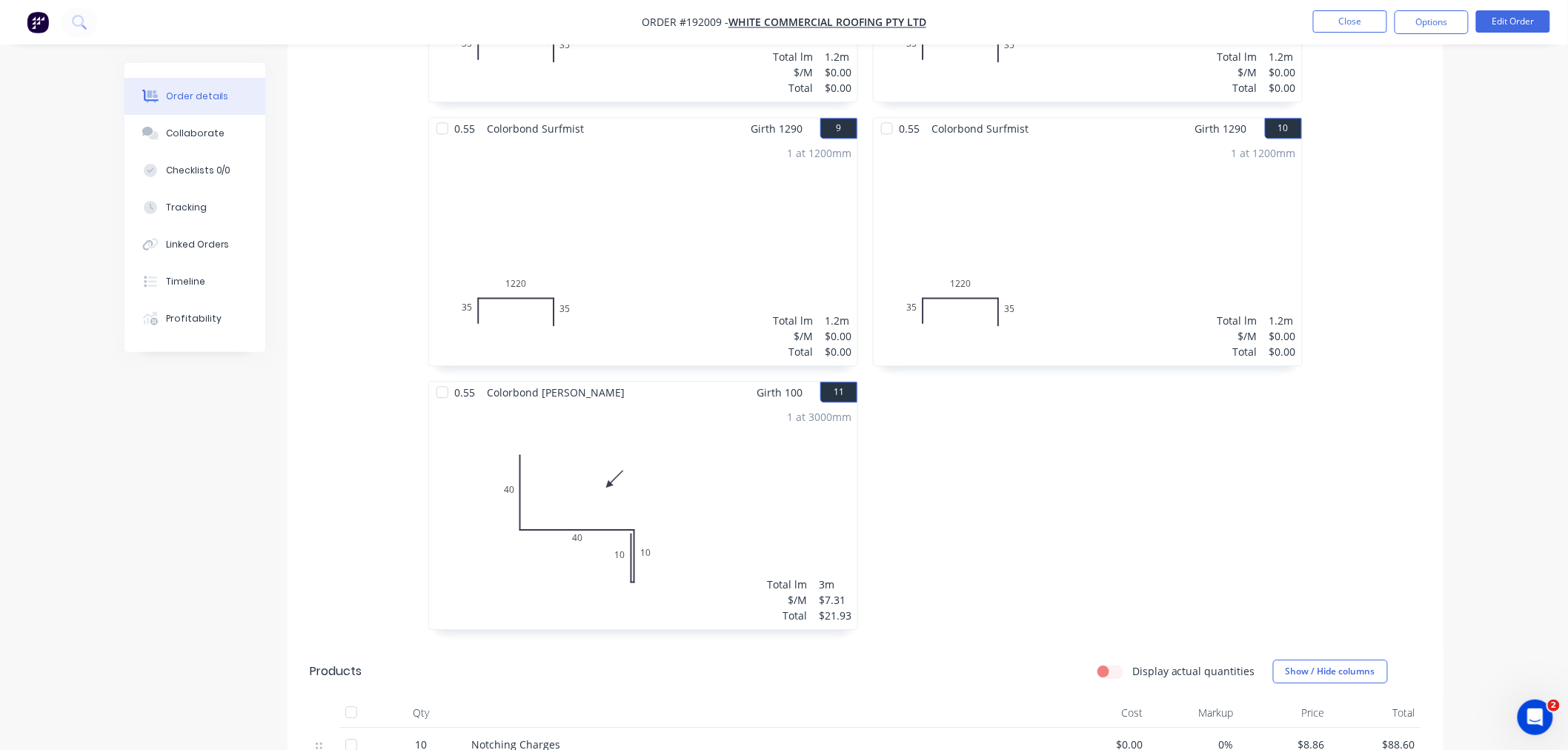
scroll to position [1582, 0]
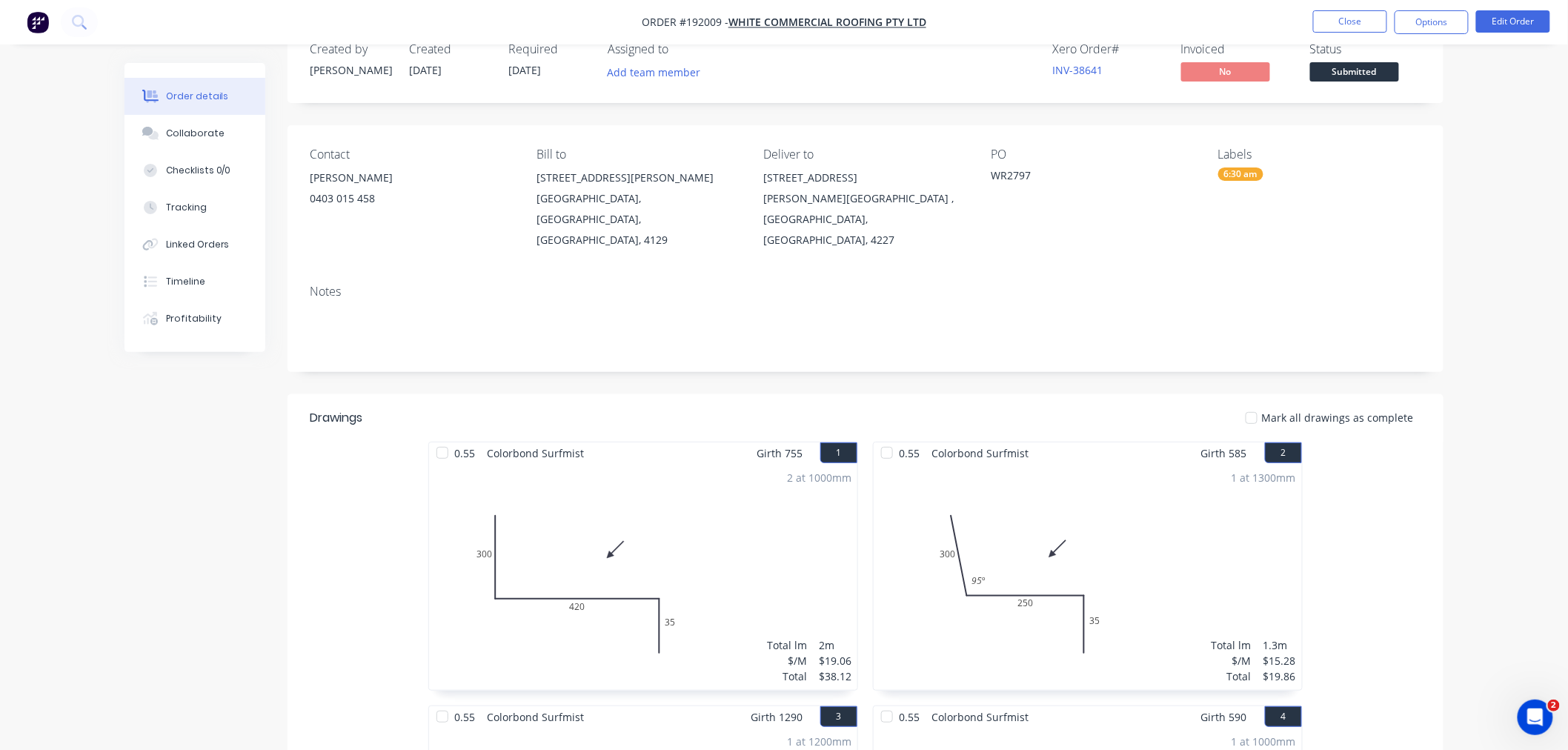
scroll to position [0, 0]
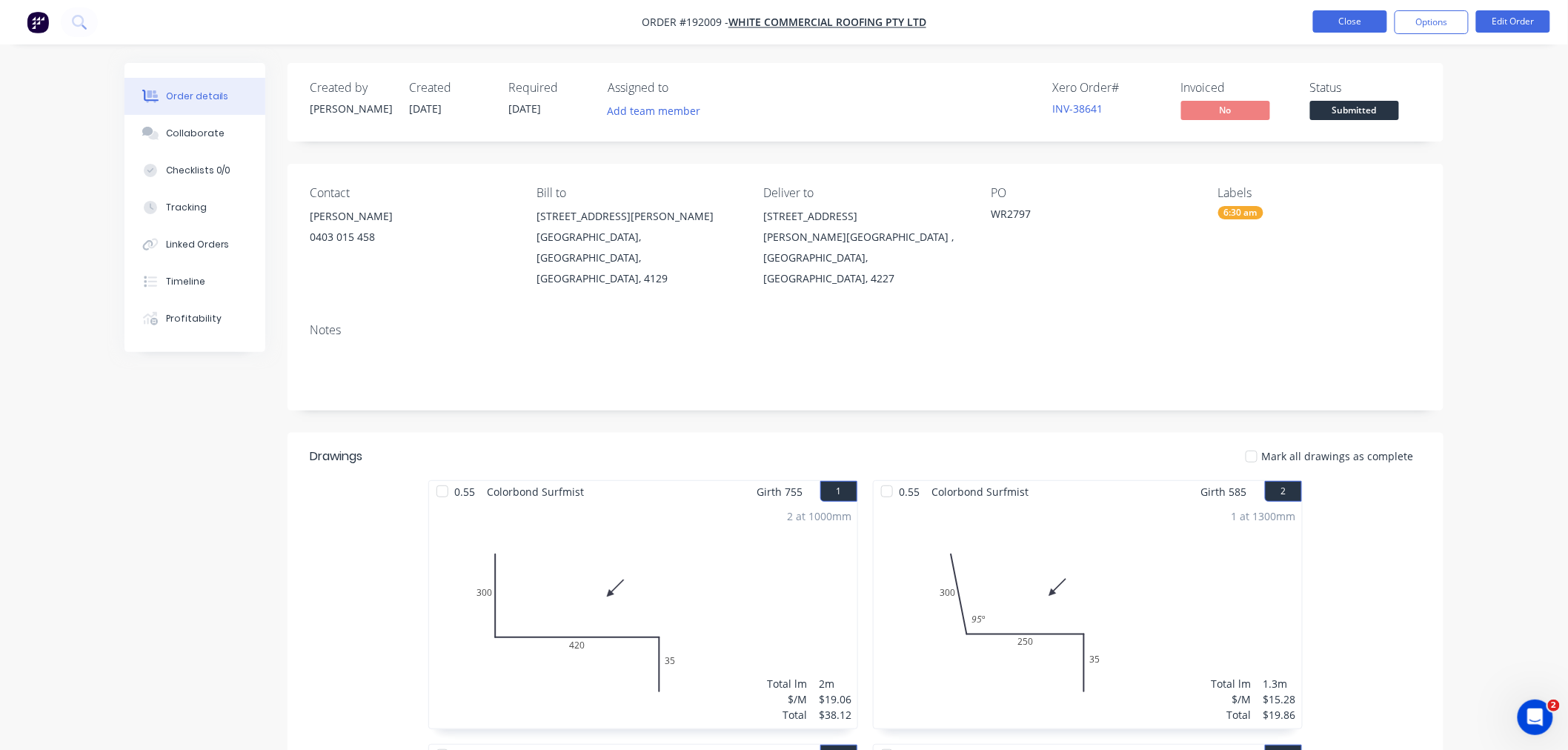
click at [1358, 17] on button "Close" at bounding box center [1350, 21] width 74 height 22
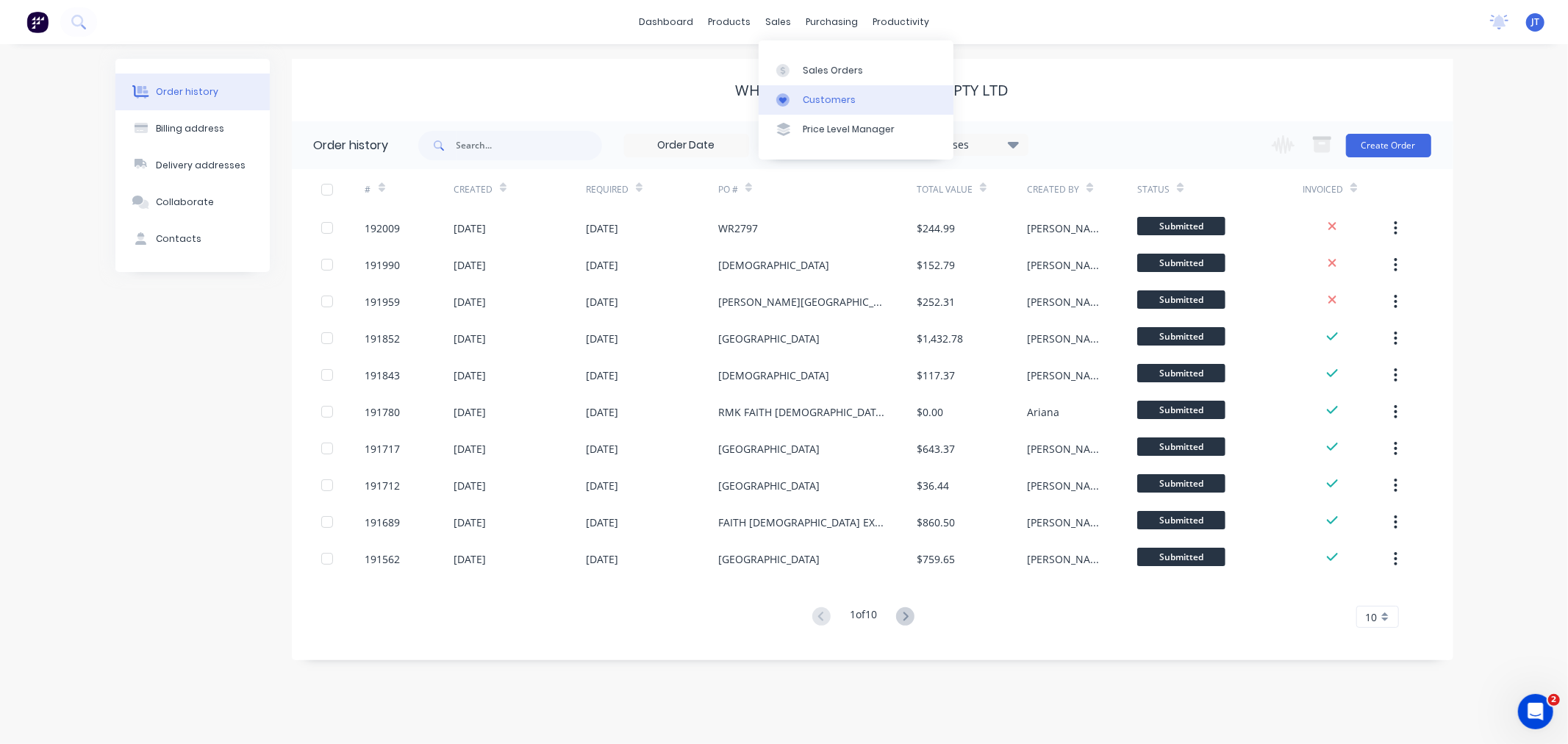
click at [810, 88] on link "Customers" at bounding box center [856, 100] width 195 height 29
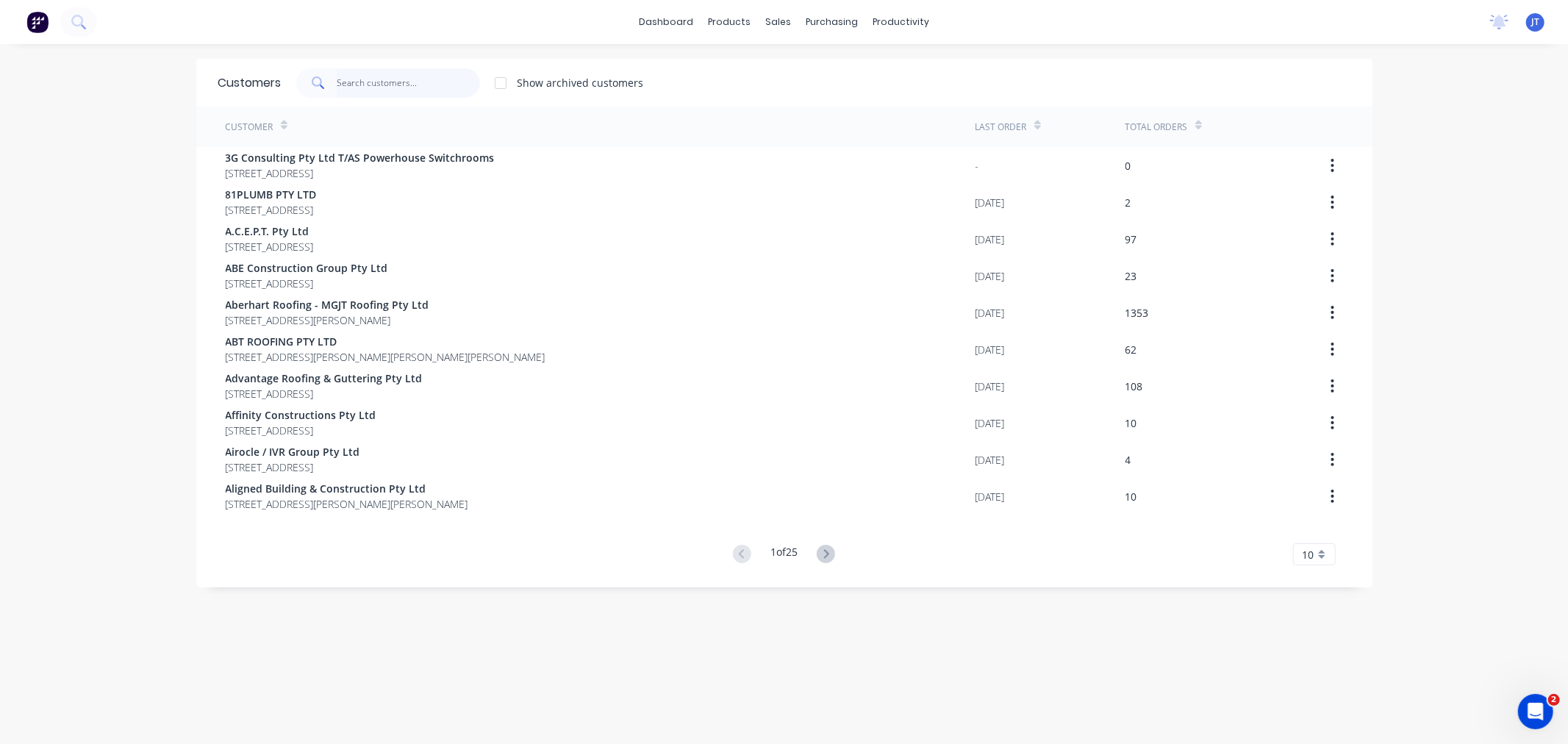
click at [372, 83] on input "text" at bounding box center [408, 83] width 143 height 29
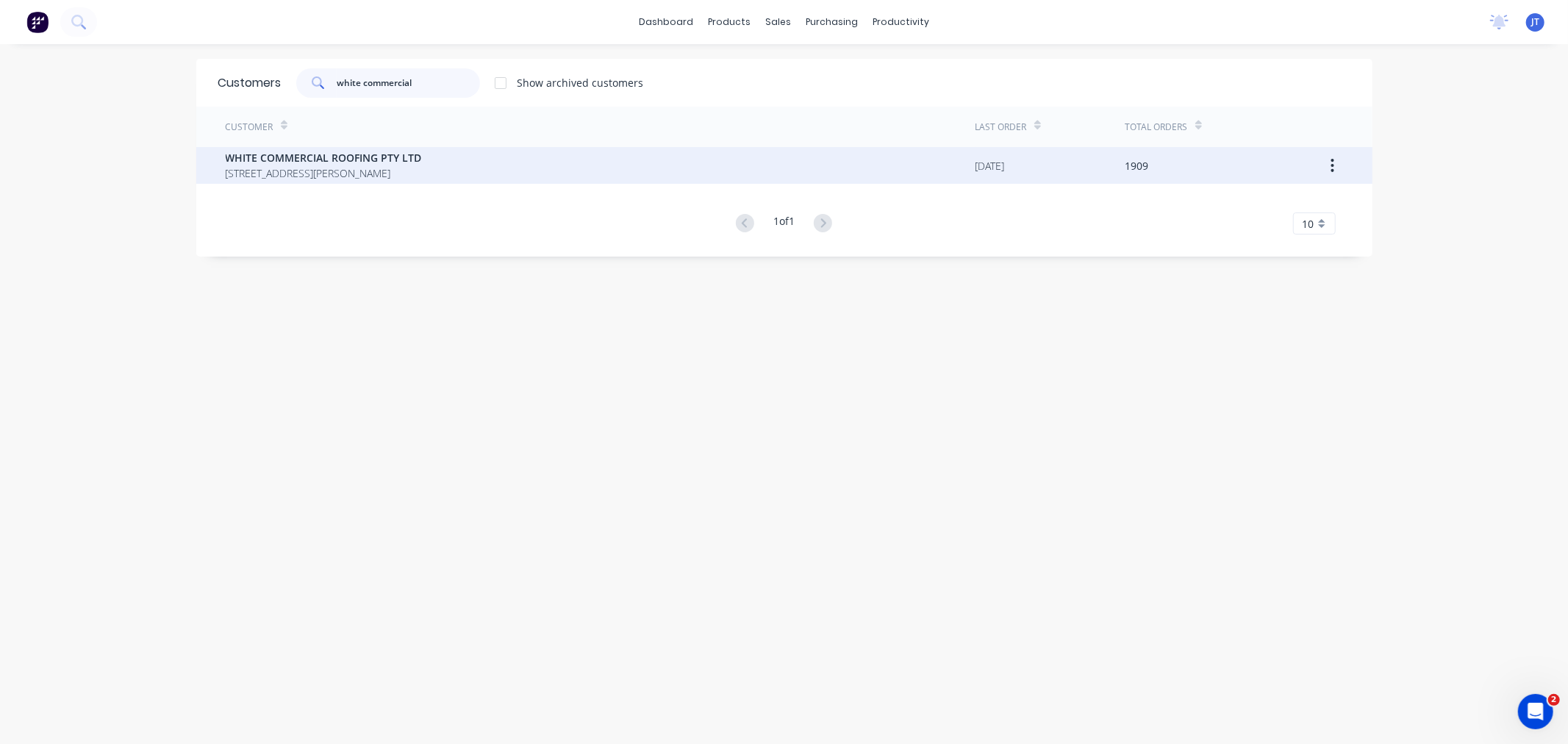
type input "white commercial"
click at [337, 165] on span "[STREET_ADDRESS][PERSON_NAME]" at bounding box center [324, 173] width 196 height 15
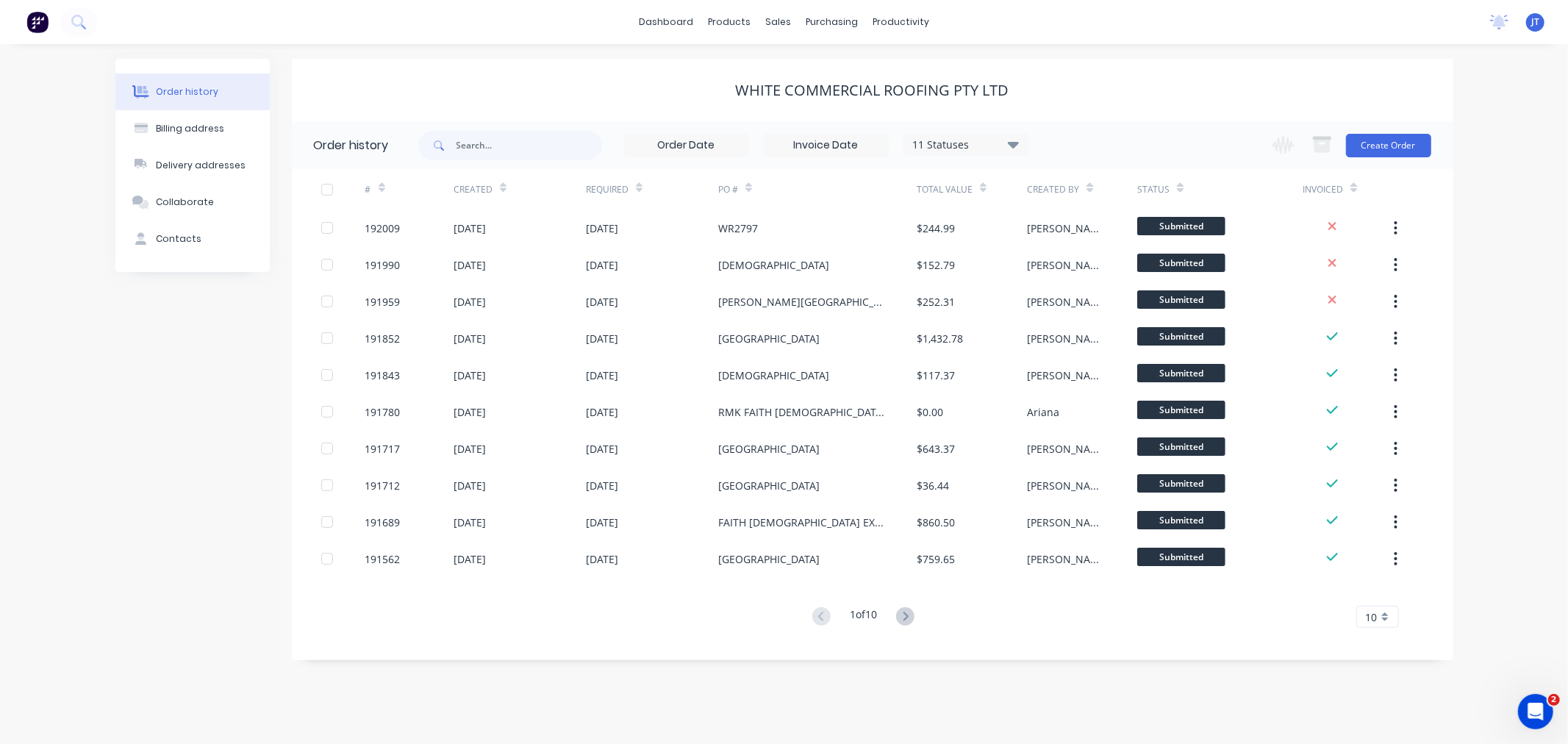
click at [905, 612] on icon at bounding box center [905, 616] width 18 height 18
click at [817, 612] on icon at bounding box center [822, 616] width 18 height 18
click at [793, 93] on div at bounding box center [788, 100] width 22 height 13
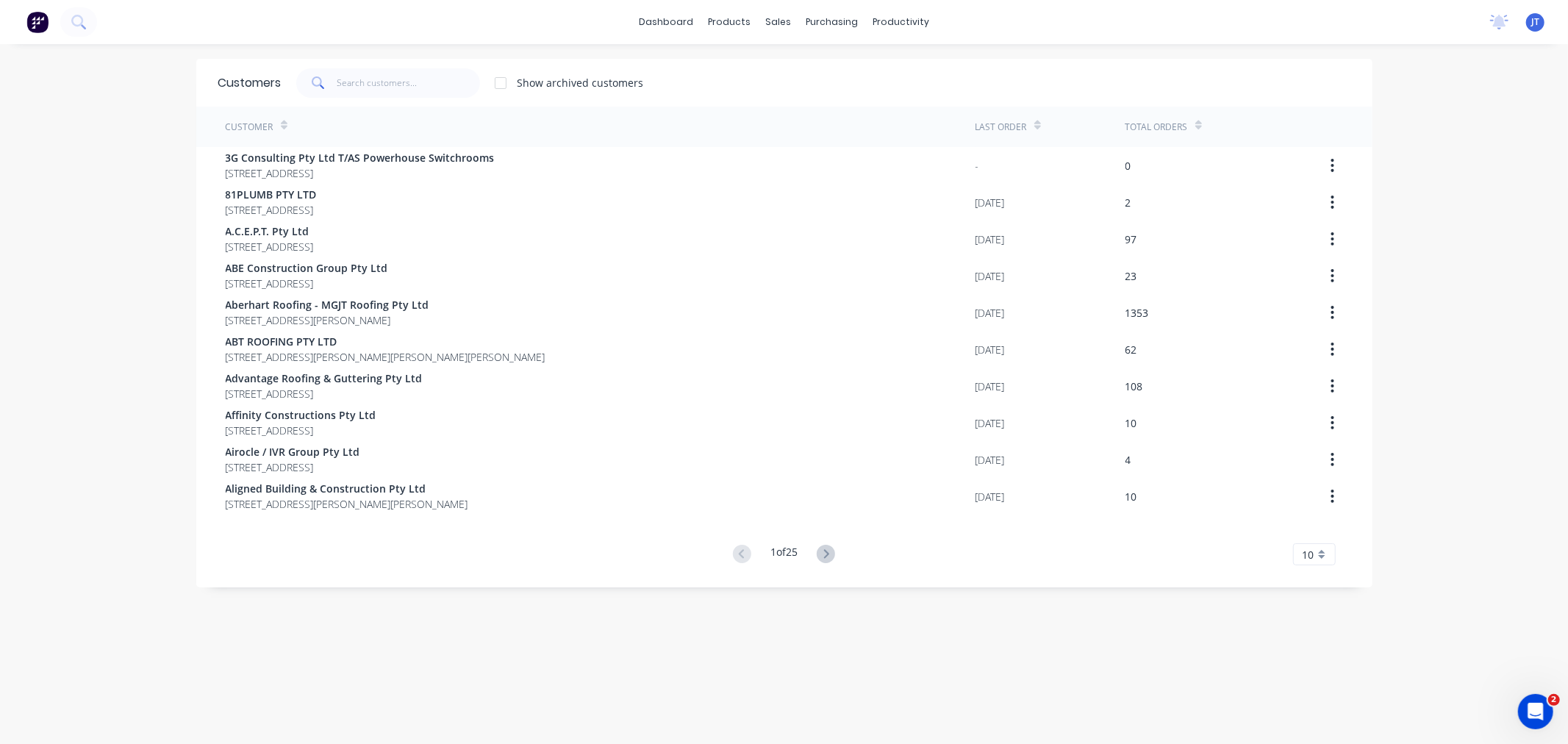
click at [6, 309] on div "dashboard products sales purchasing productivity dashboard products Product Cat…" at bounding box center [784, 372] width 1568 height 744
click at [85, 151] on div "dashboard products sales purchasing productivity dashboard products Product Cat…" at bounding box center [784, 372] width 1568 height 744
click at [363, 86] on input "text" at bounding box center [408, 83] width 143 height 29
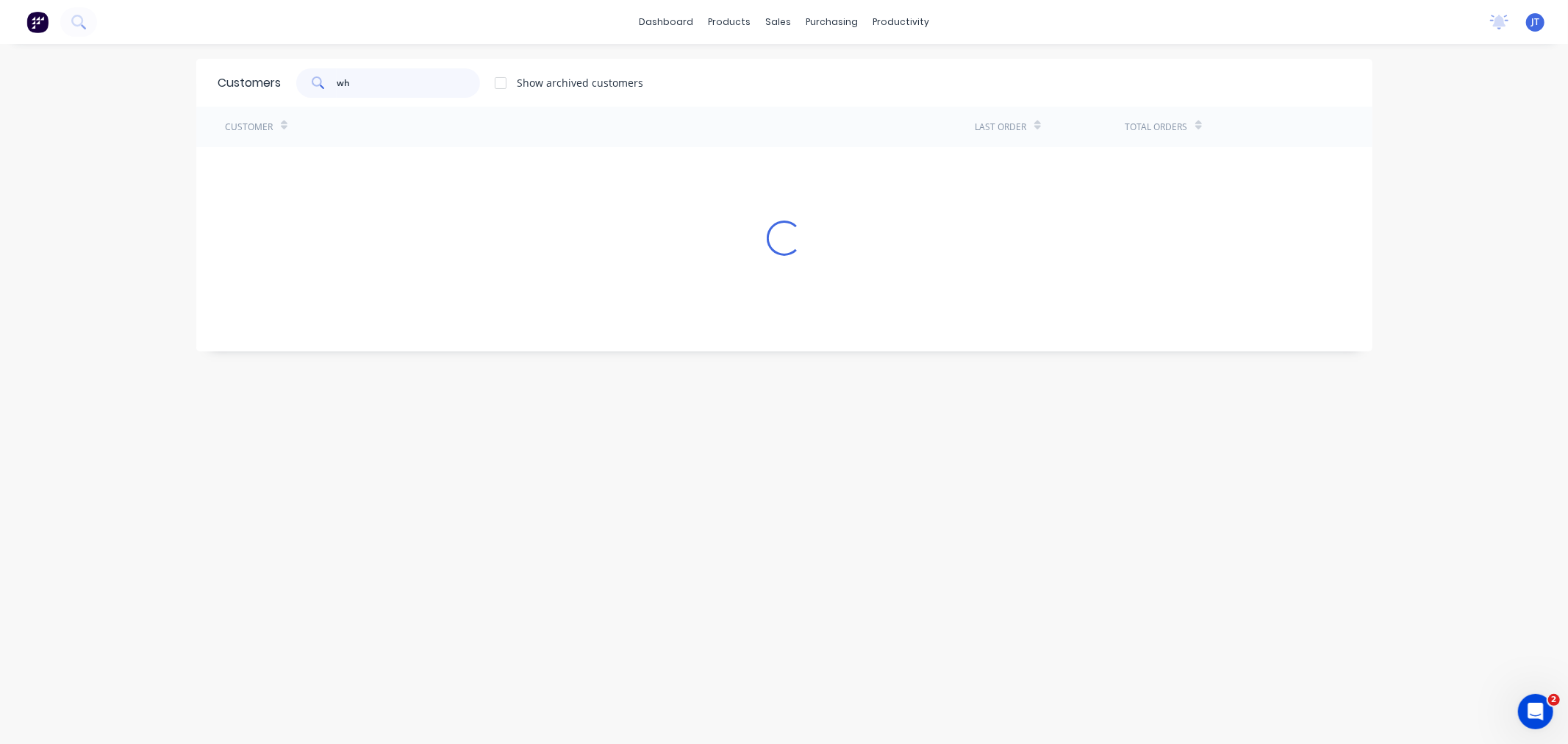
type input "w"
type input "bluescope"
click at [79, 170] on div "dashboard products sales purchasing productivity dashboard products Product Cat…" at bounding box center [784, 372] width 1568 height 744
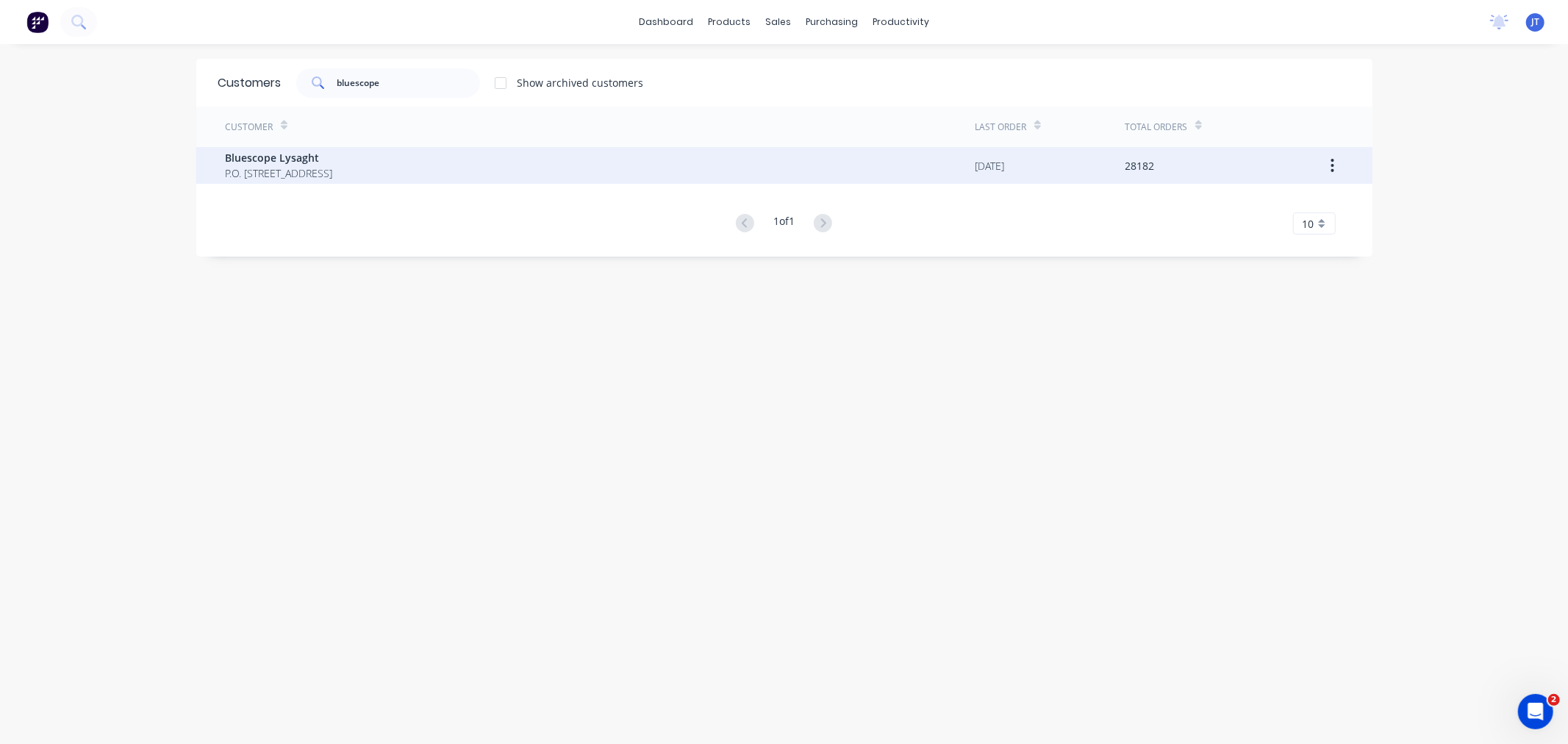
click at [333, 174] on span "P.O. [STREET_ADDRESS]" at bounding box center [279, 173] width 107 height 15
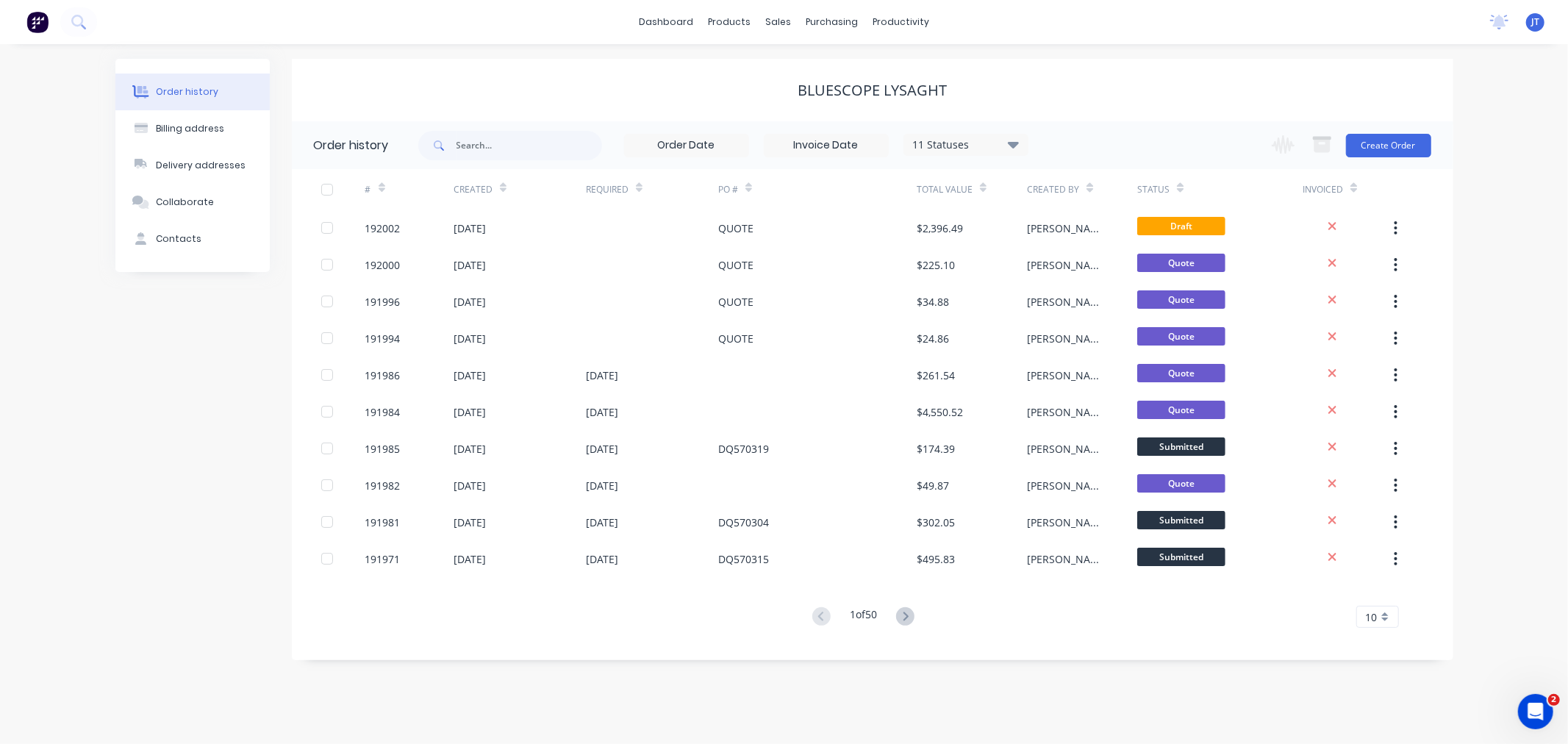
click at [169, 414] on div "Order history Billing address Delivery addresses Collaborate Contacts" at bounding box center [193, 360] width 154 height 601
click at [908, 614] on icon at bounding box center [905, 616] width 5 height 9
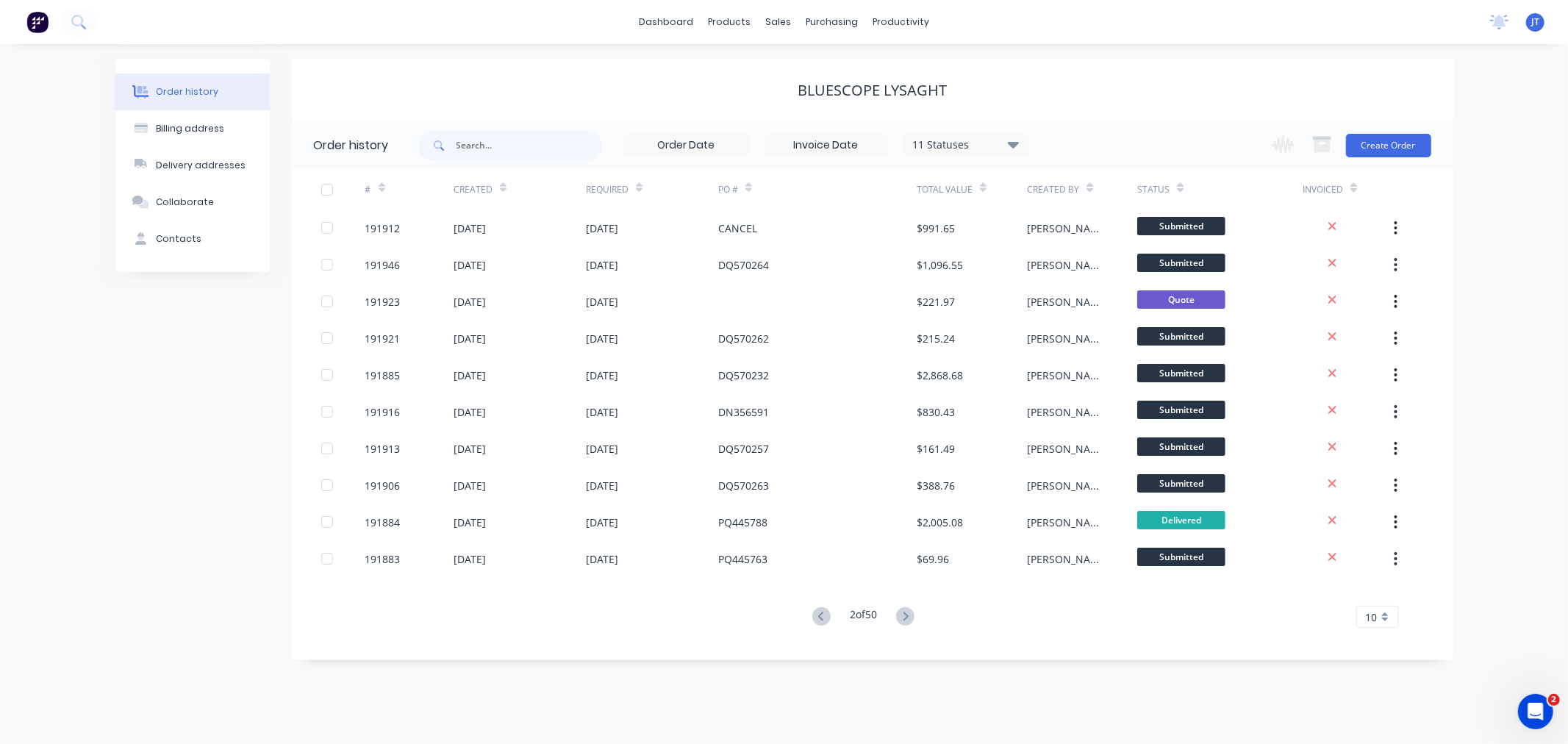
click at [783, 691] on div "Order history Billing address Delivery addresses Collaborate Contacts Bluescope…" at bounding box center [784, 394] width 1568 height 700
click at [815, 615] on icon at bounding box center [822, 616] width 18 height 18
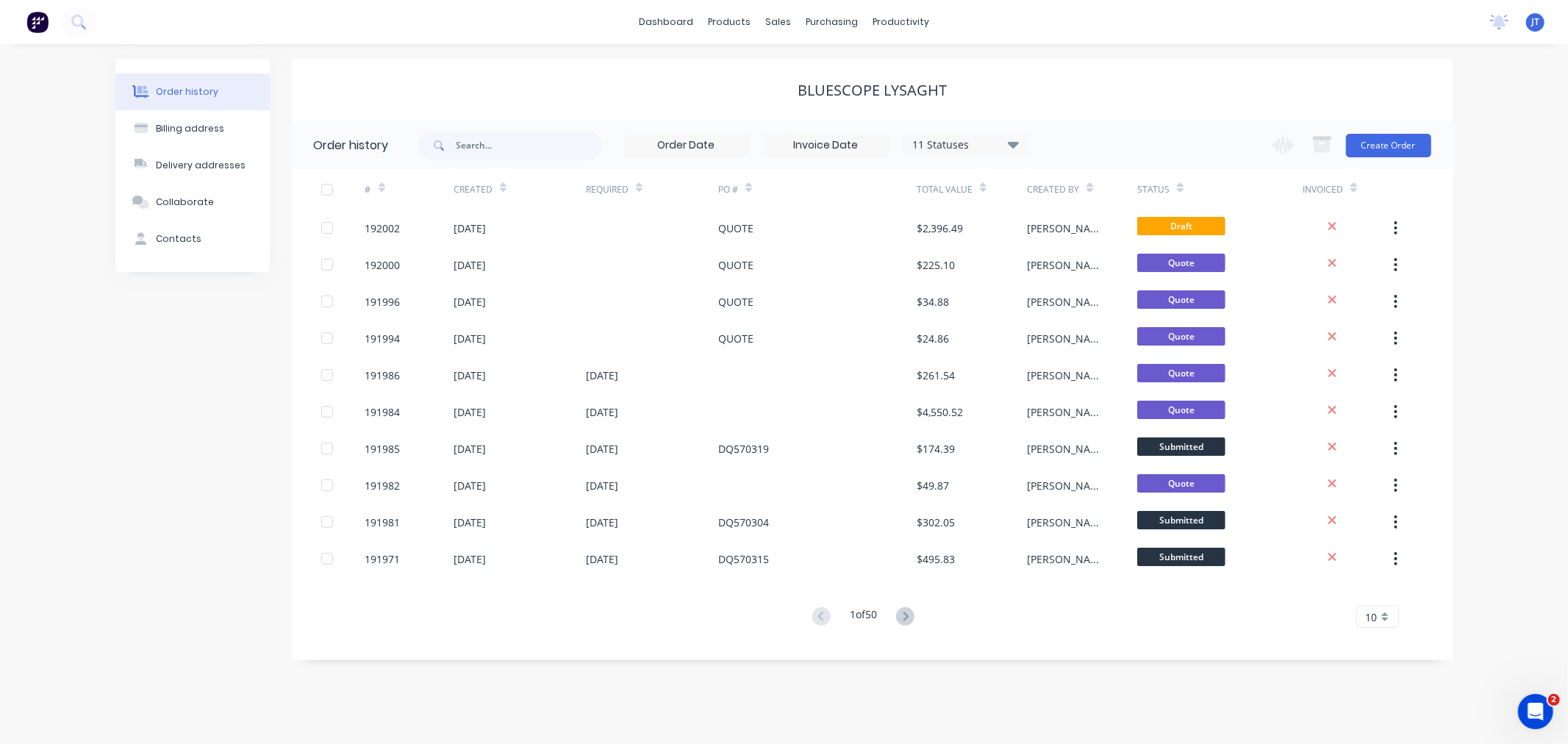
click at [245, 423] on div "Order history Billing address Delivery addresses Collaborate Contacts" at bounding box center [193, 360] width 154 height 601
click at [1528, 115] on div "Order history Billing address Delivery addresses Collaborate Contacts Bluescope…" at bounding box center [784, 394] width 1568 height 700
click at [1387, 142] on button "Create Order" at bounding box center [1389, 146] width 85 height 24
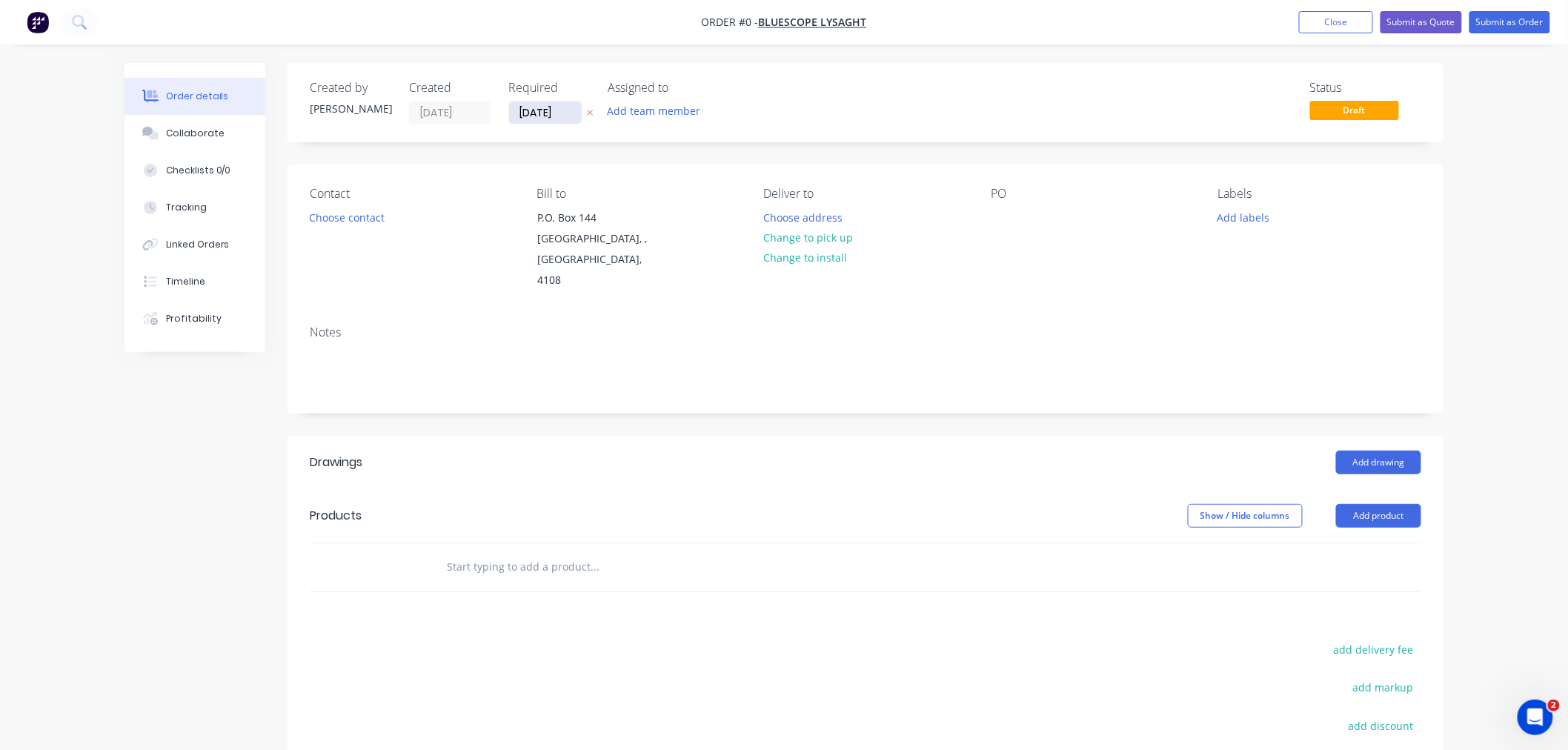
click at [543, 119] on input "[DATE]" at bounding box center [546, 113] width 73 height 22
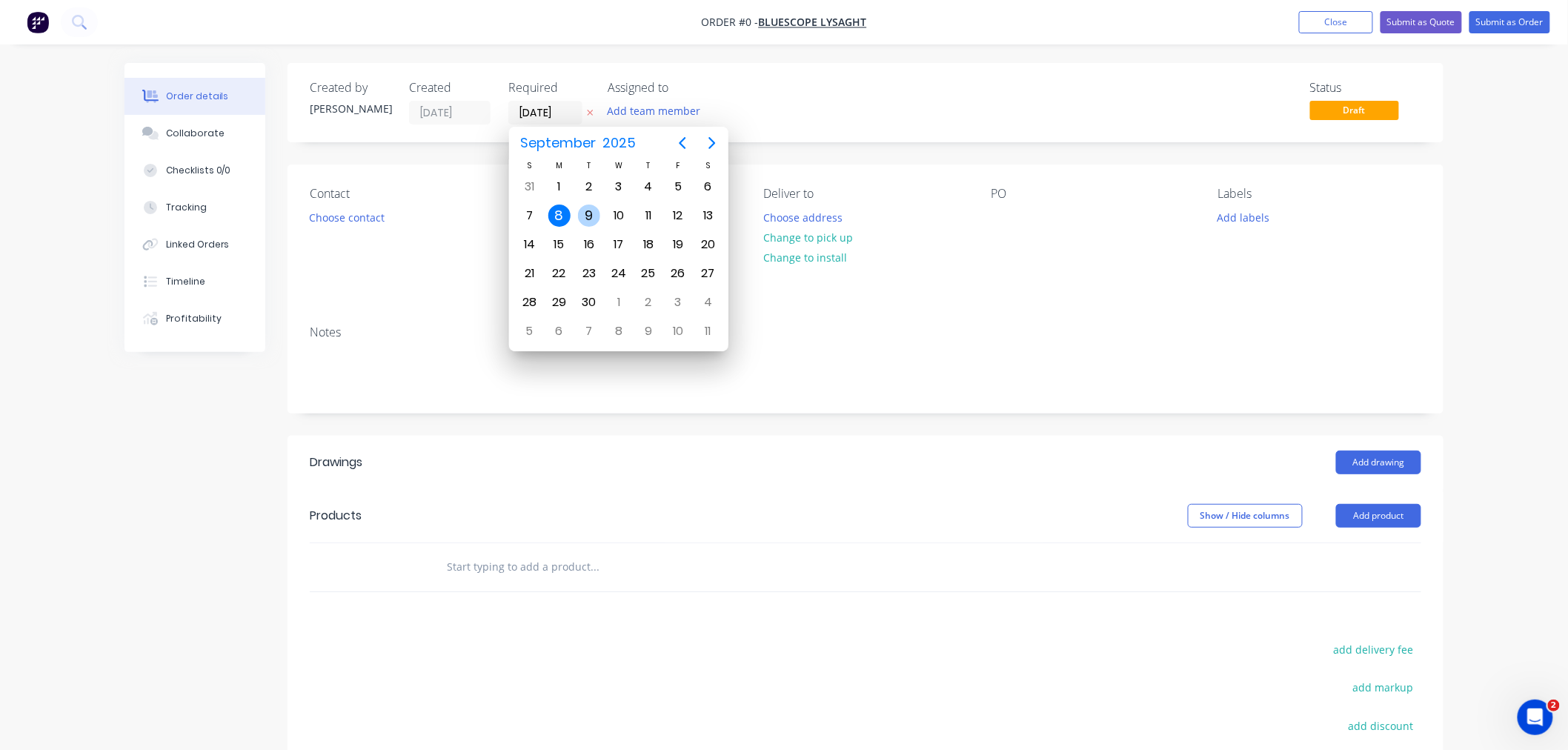
click at [580, 205] on div "9" at bounding box center [589, 216] width 30 height 28
type input "[DATE]"
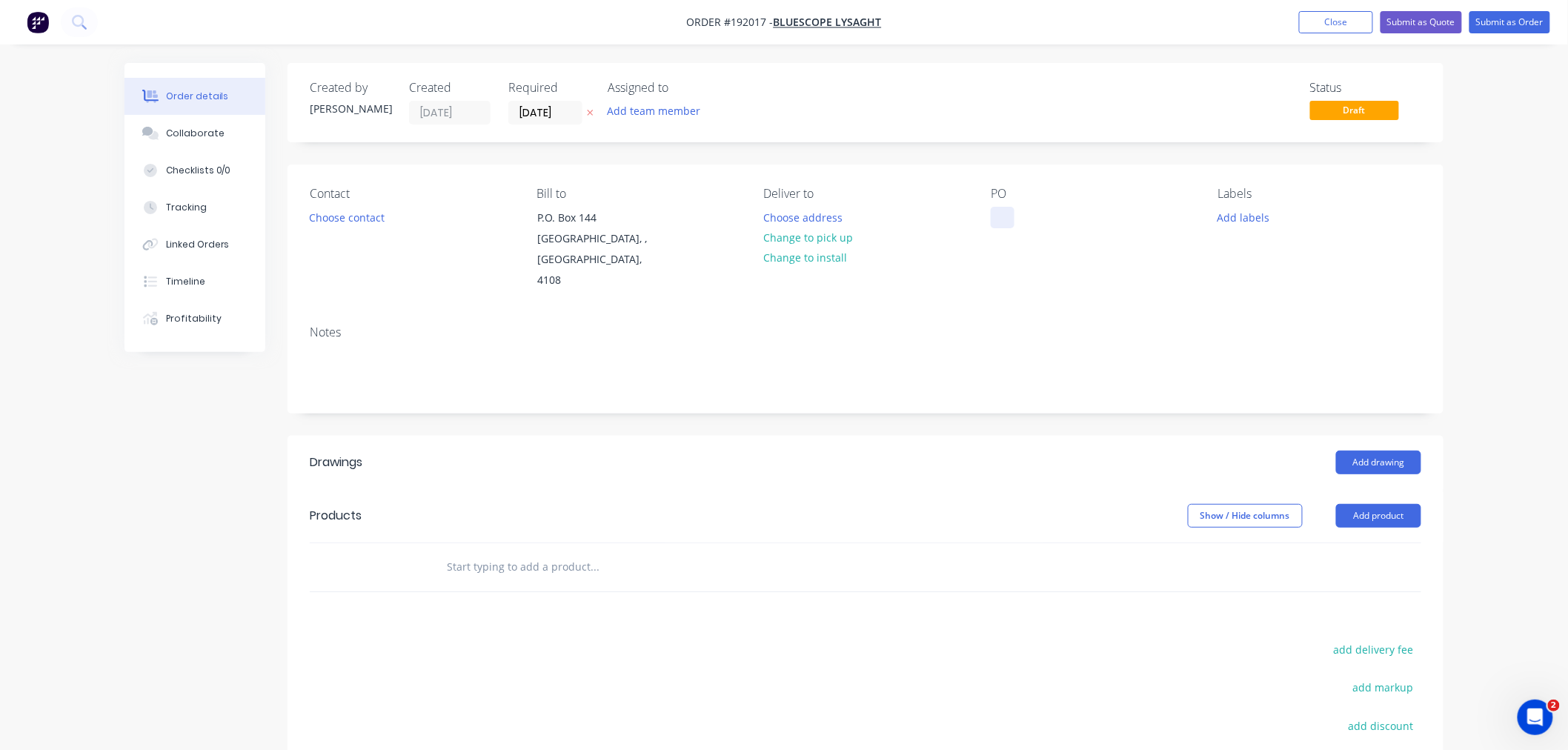
click at [1005, 226] on div at bounding box center [1002, 217] width 24 height 21
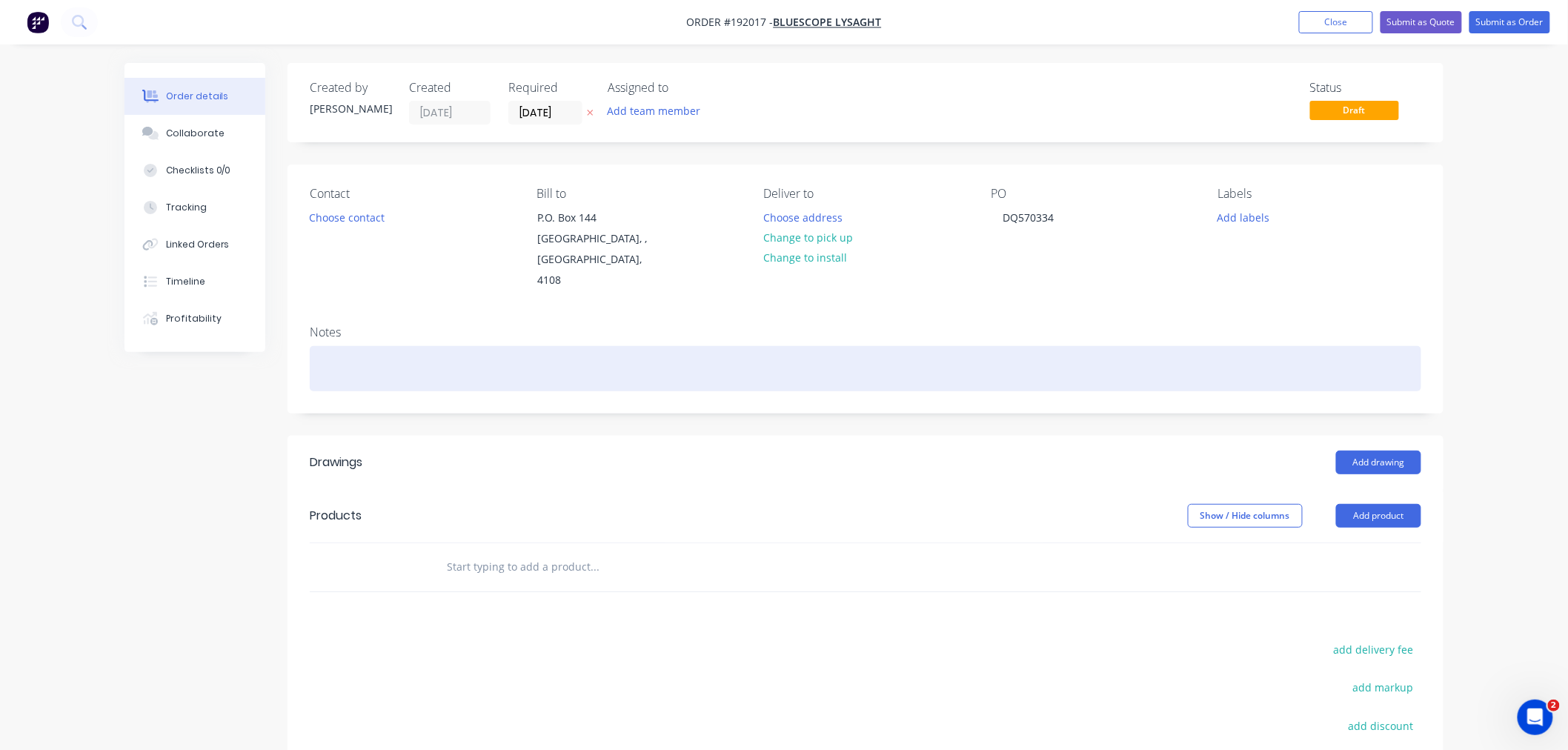
click at [630, 364] on div at bounding box center [865, 368] width 1111 height 45
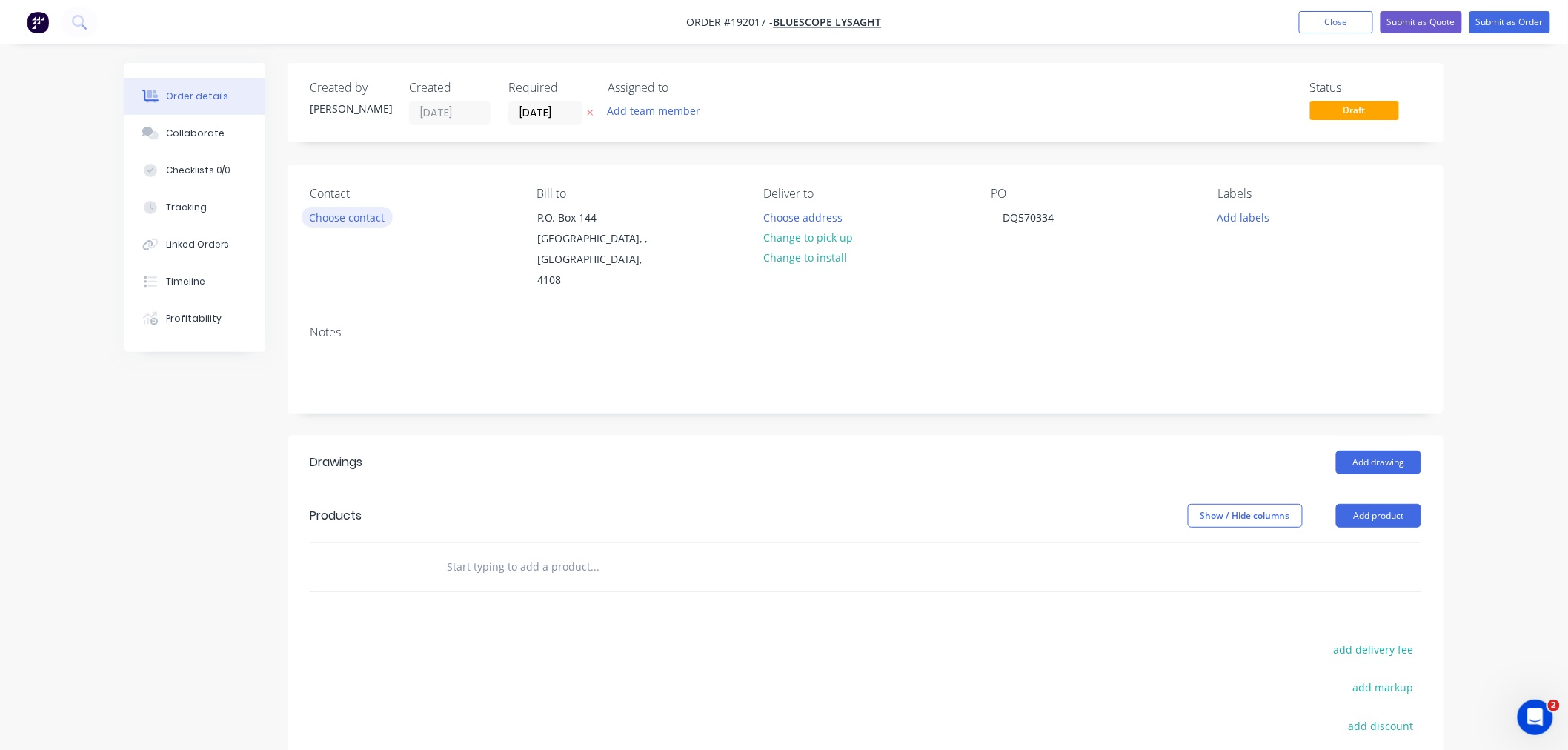
click at [346, 211] on button "Choose contact" at bounding box center [347, 216] width 91 height 20
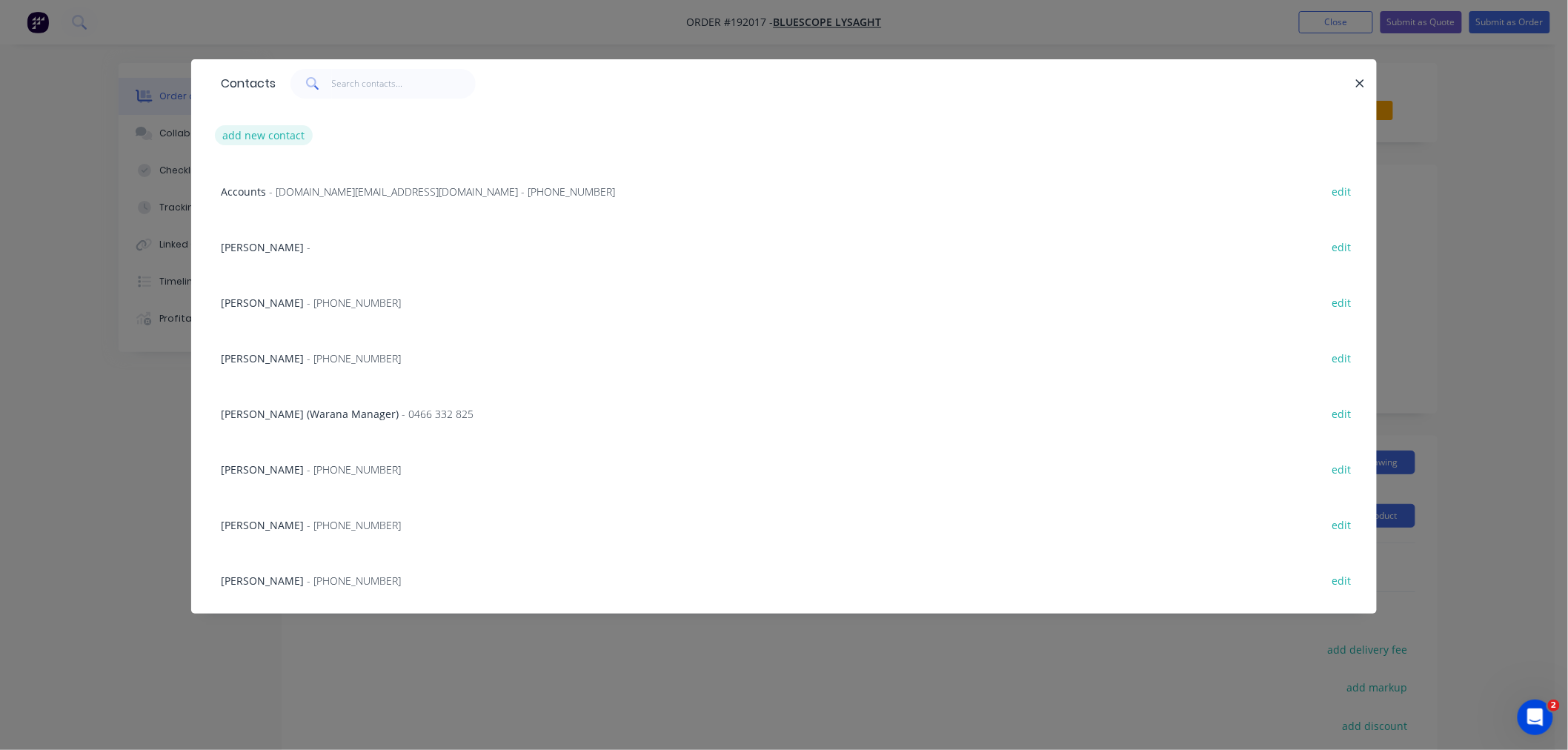
click at [268, 143] on button "add new contact" at bounding box center [264, 135] width 98 height 20
select select "AU"
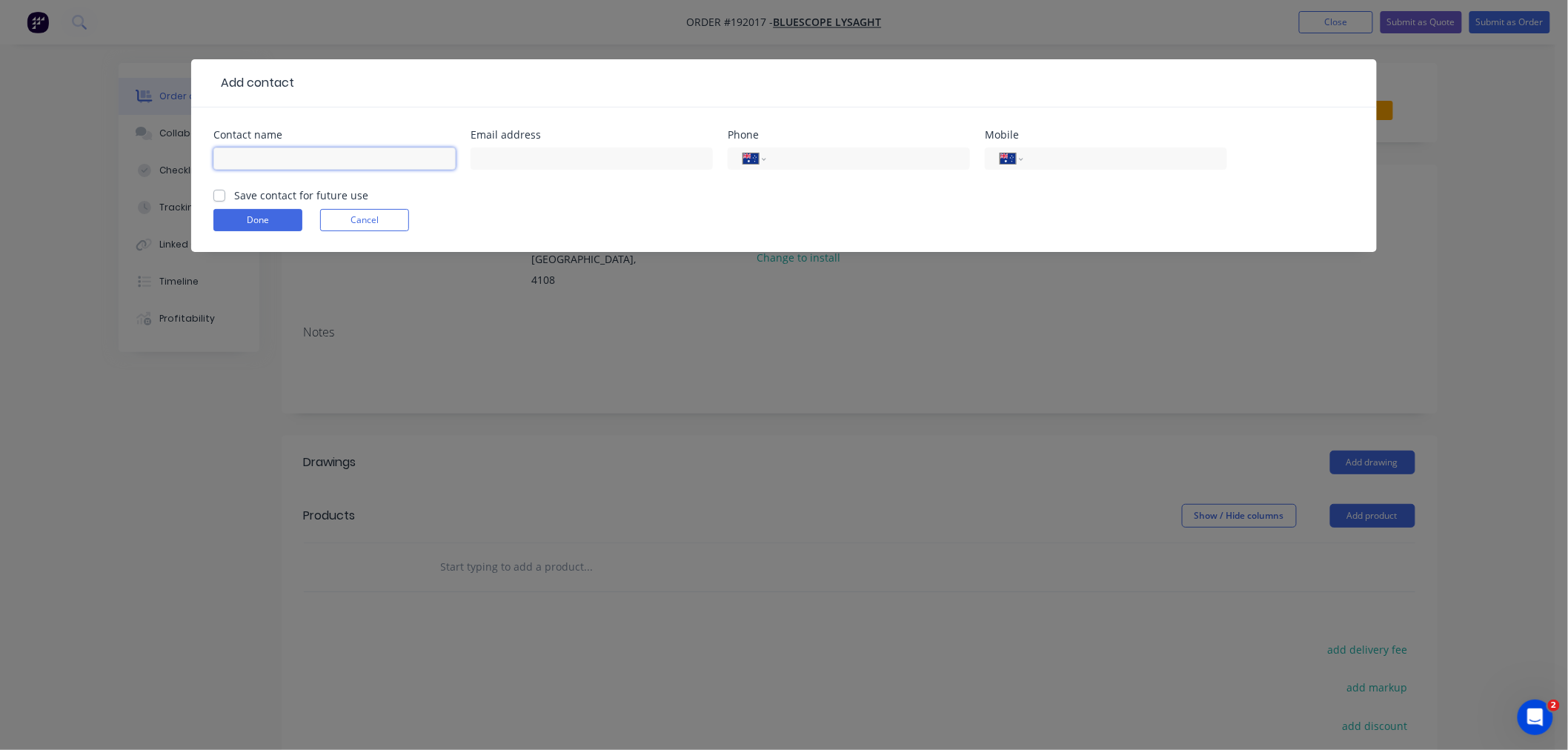
click at [311, 161] on input "text" at bounding box center [334, 159] width 242 height 22
type input "[PERSON_NAME]"
click at [803, 153] on input "tel" at bounding box center [866, 159] width 178 height 17
type input "[PHONE_NUMBER]"
click at [669, 239] on form "Contact name [PERSON_NAME] Email address Phone International [GEOGRAPHIC_DATA] …" at bounding box center [784, 190] width 1141 height 122
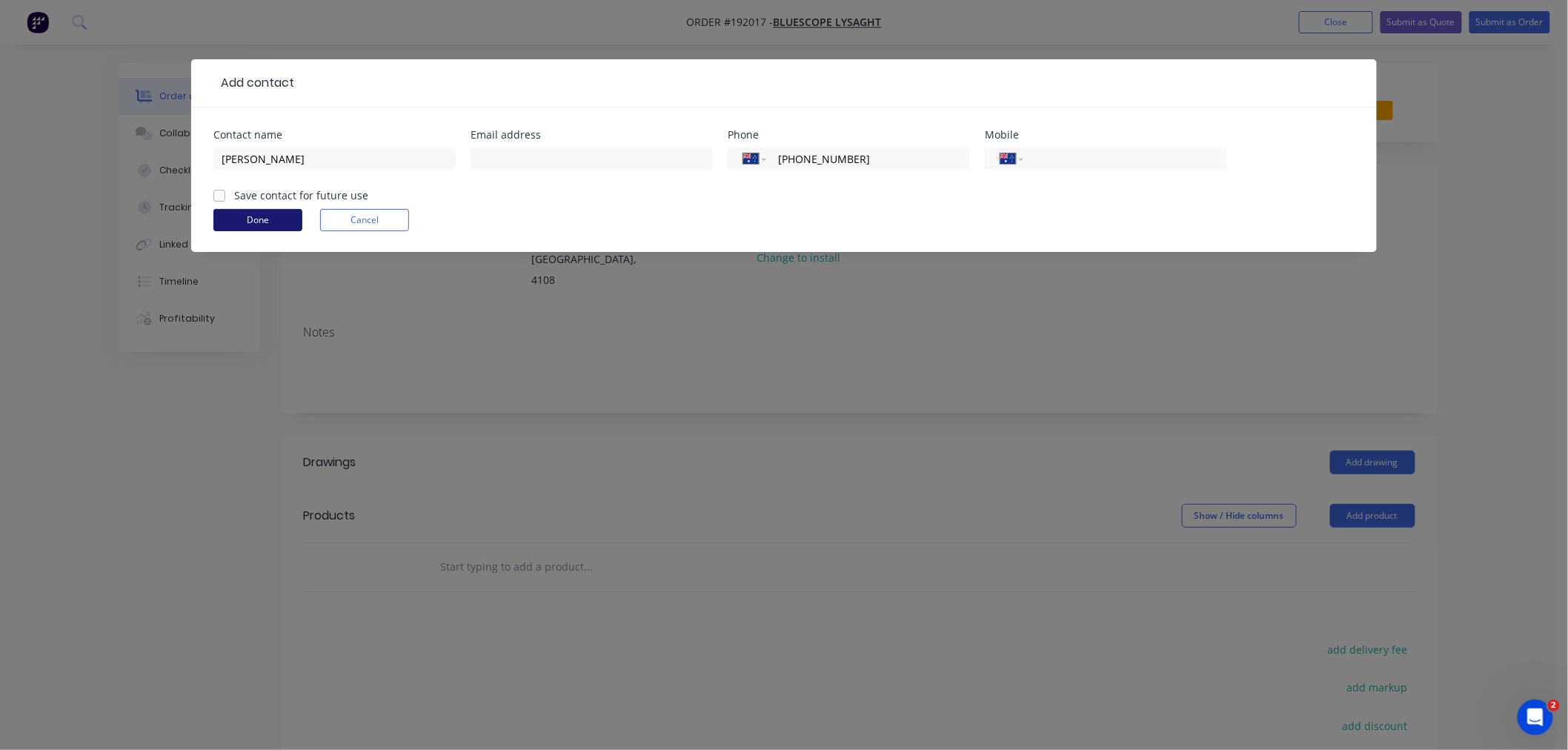
click at [282, 225] on button "Done" at bounding box center [258, 220] width 89 height 22
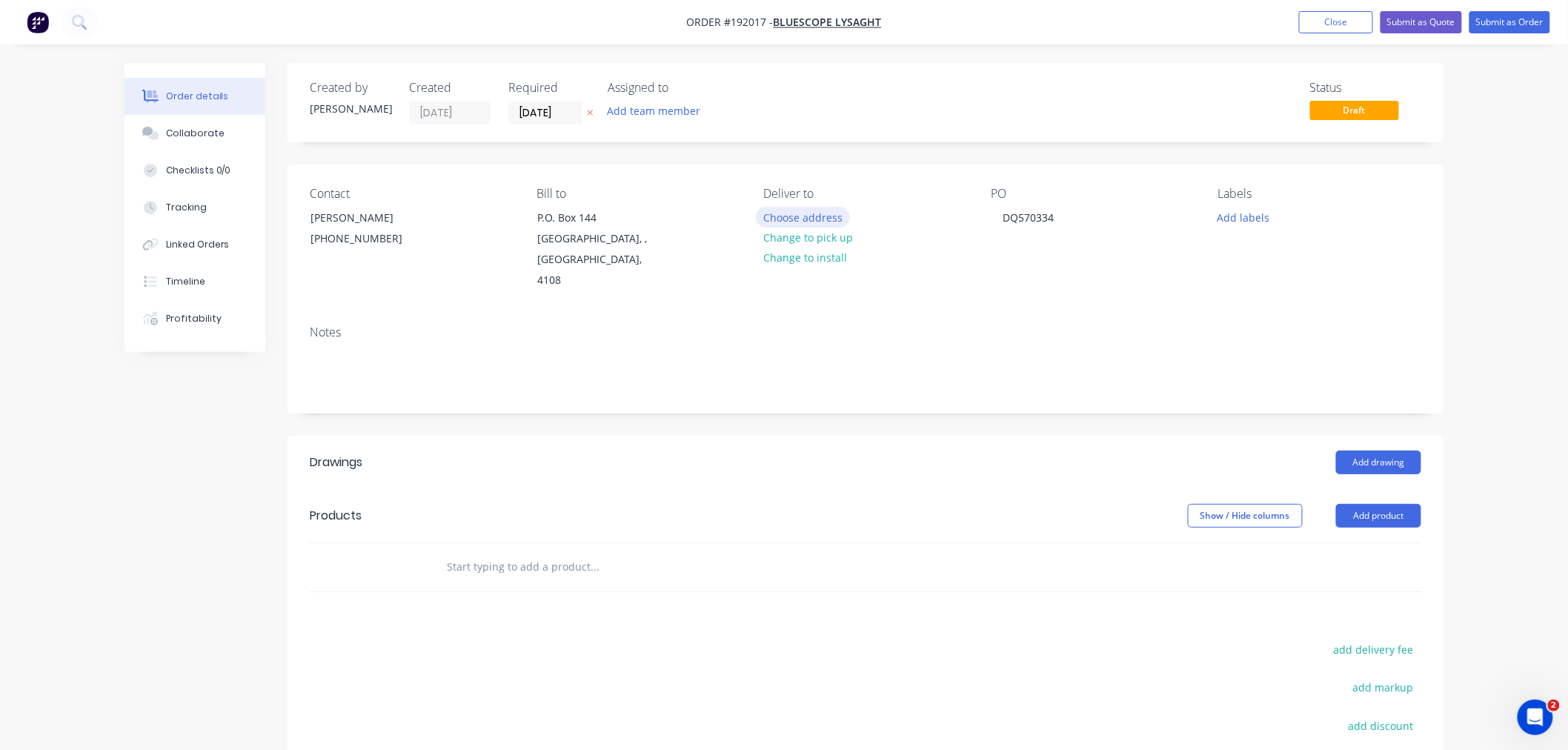
click at [825, 220] on button "Choose address" at bounding box center [804, 216] width 95 height 20
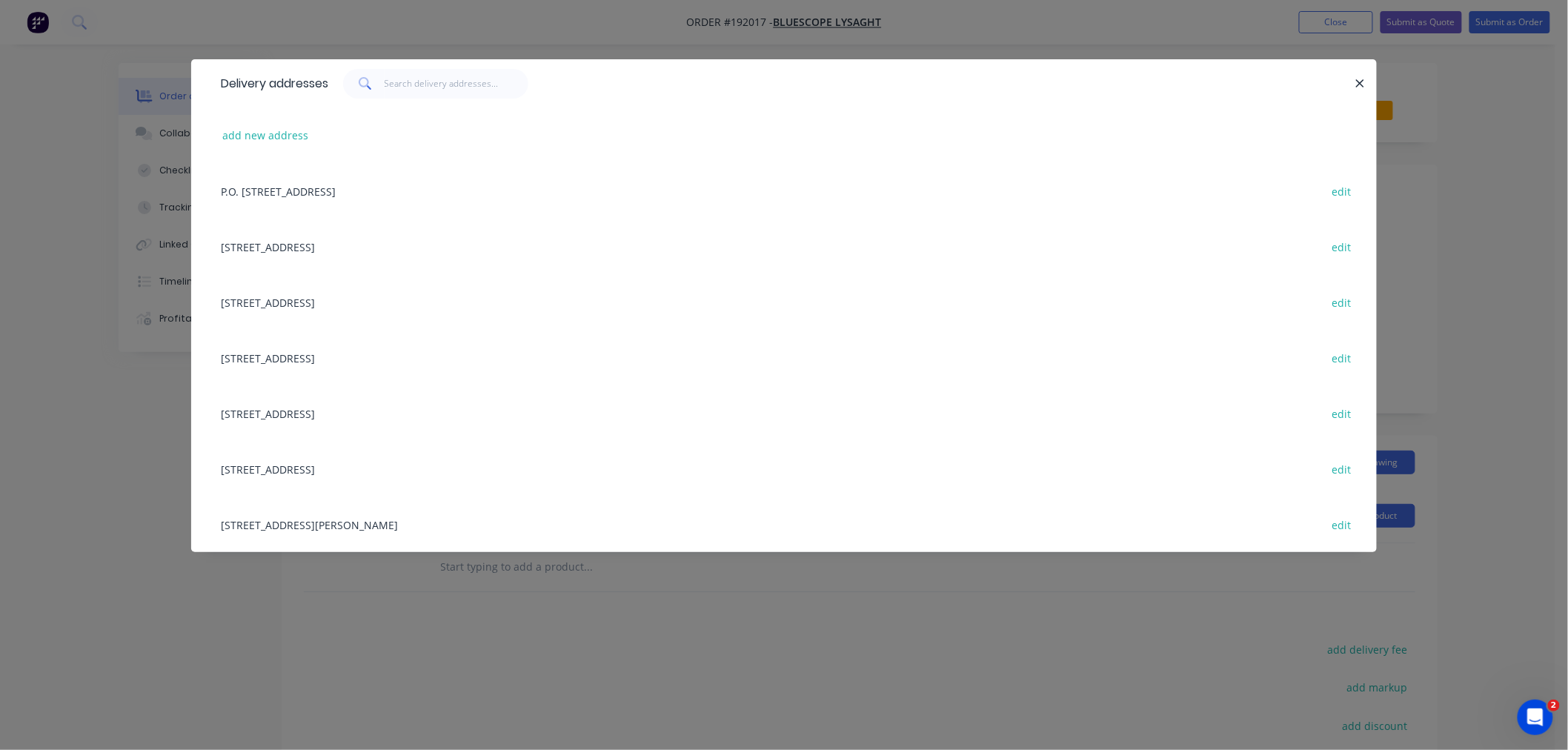
click at [491, 528] on div "[STREET_ADDRESS][PERSON_NAME] edit" at bounding box center [784, 524] width 1141 height 56
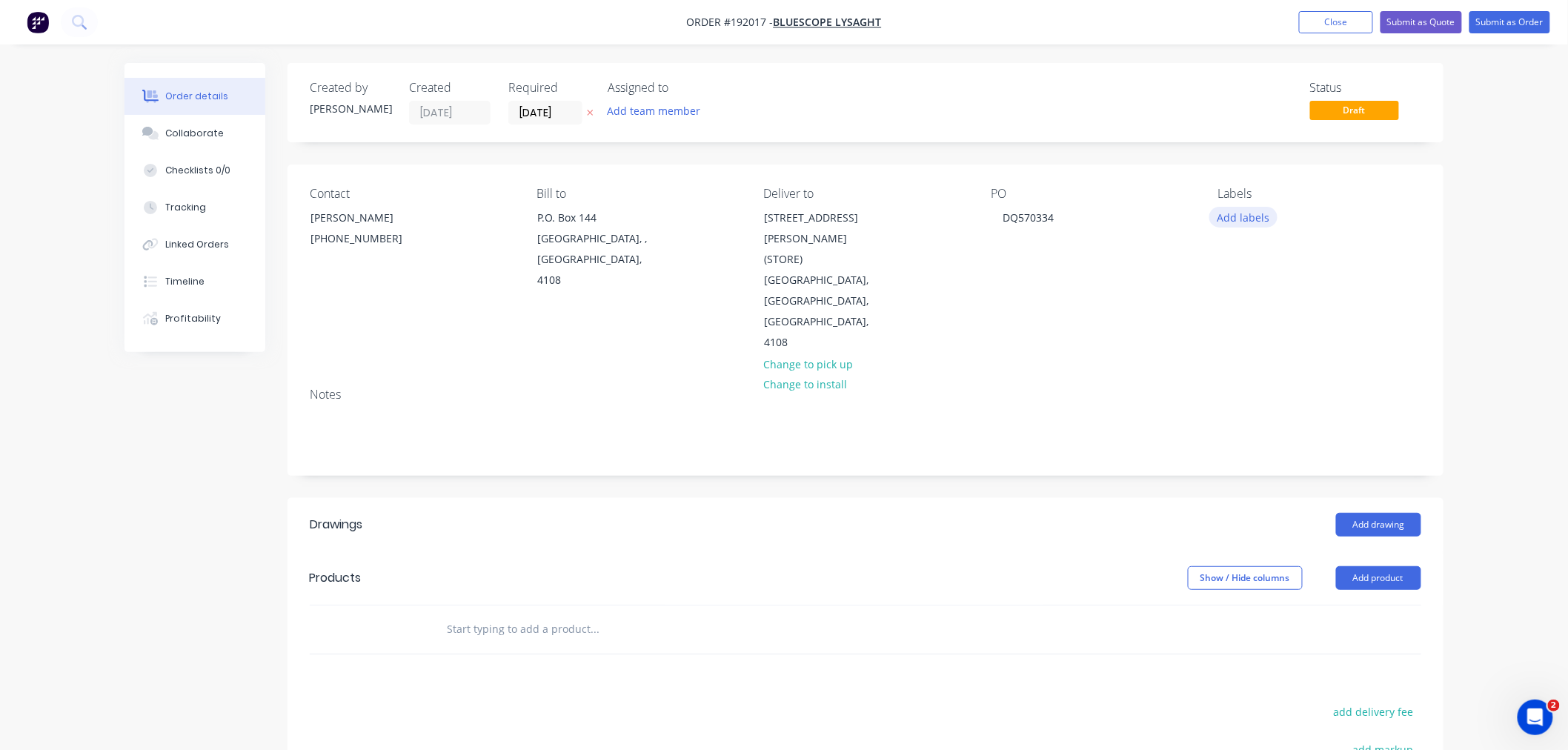
click at [1255, 216] on button "Add labels" at bounding box center [1243, 216] width 68 height 20
click at [1299, 393] on div "ACA Store" at bounding box center [1286, 390] width 55 height 16
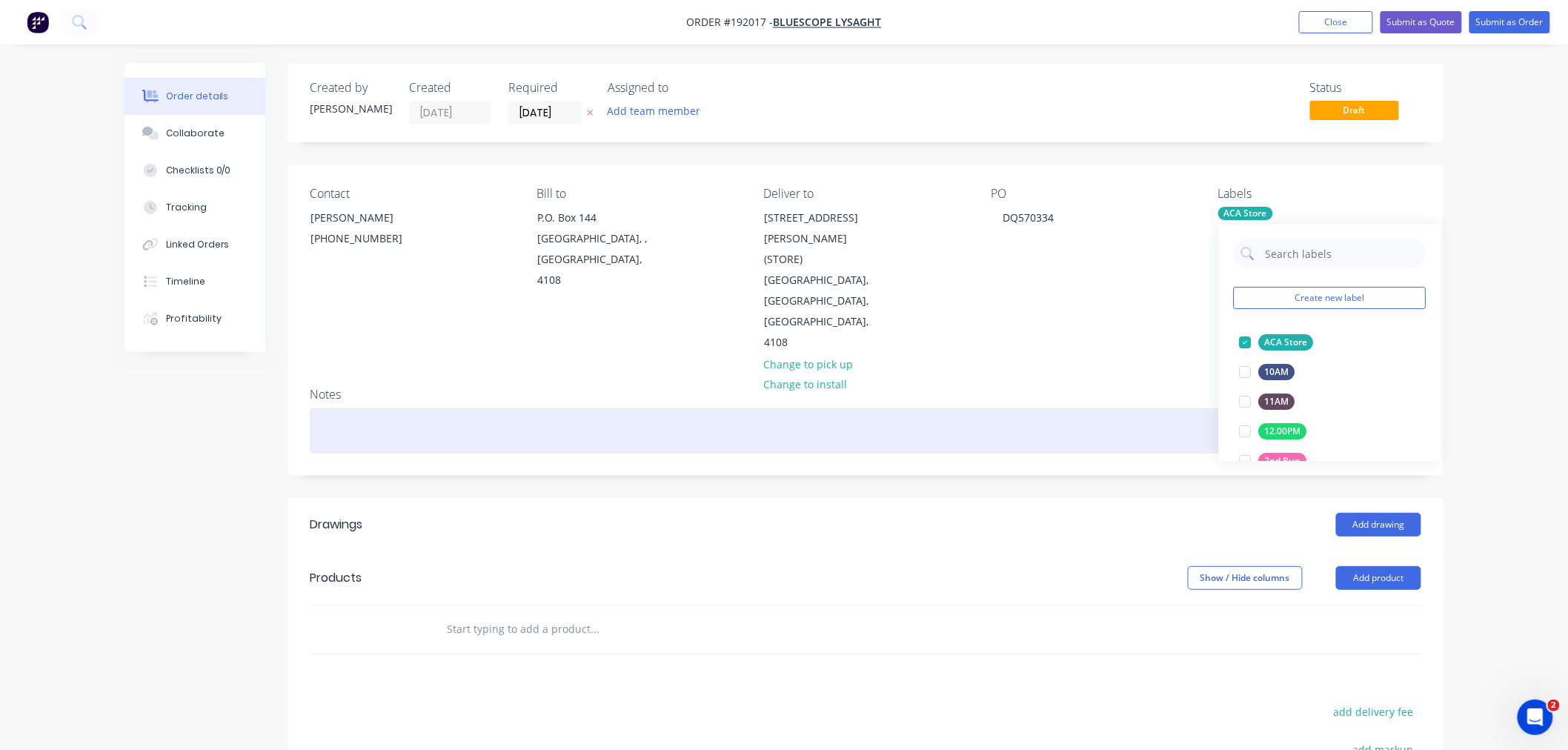
click at [991, 408] on div at bounding box center [865, 431] width 1111 height 45
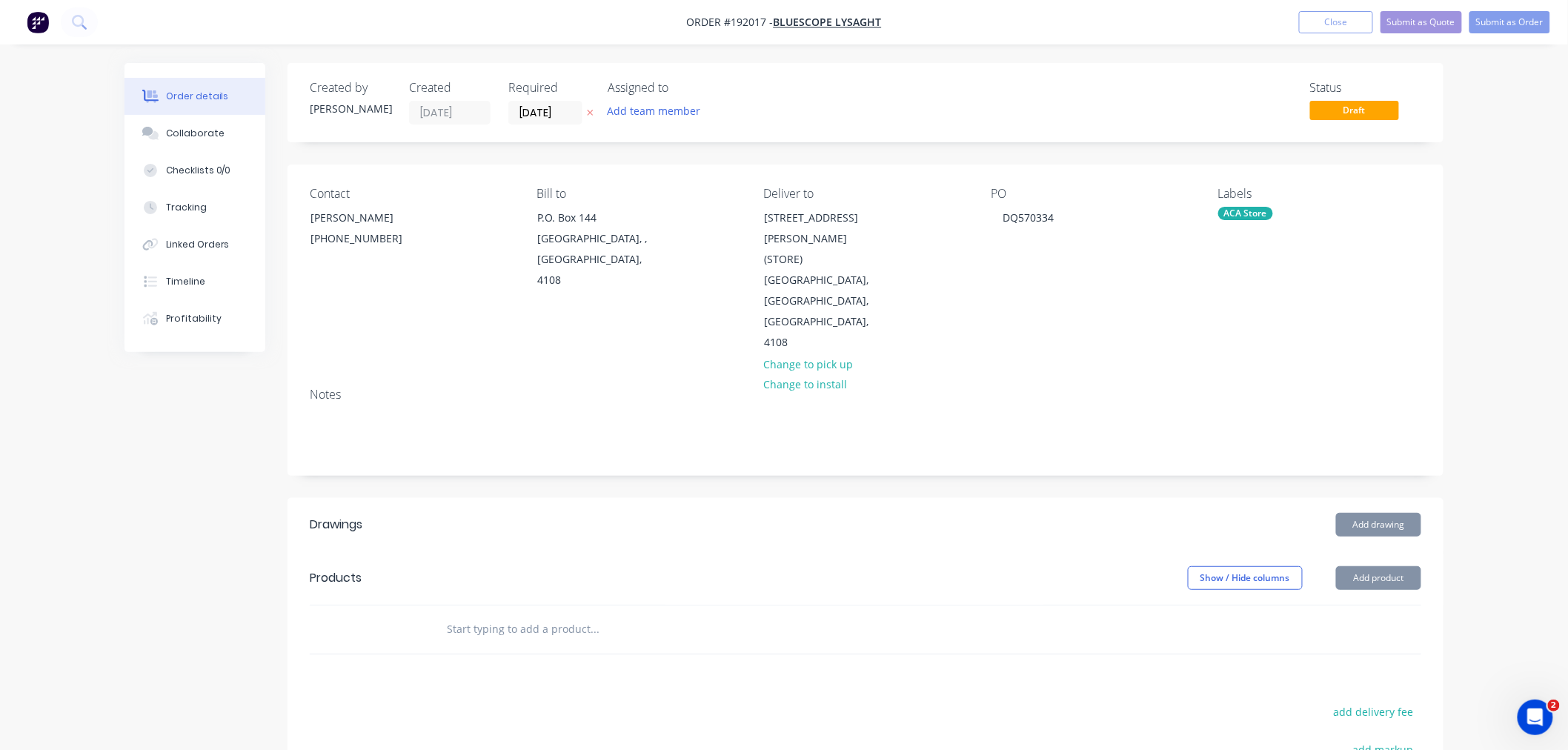
click at [1523, 396] on div "Order details Collaborate Checklists 0/0 Tracking Linked Orders Timeline Profit…" at bounding box center [784, 516] width 1568 height 1032
click at [1382, 566] on button "Add product" at bounding box center [1378, 578] width 85 height 24
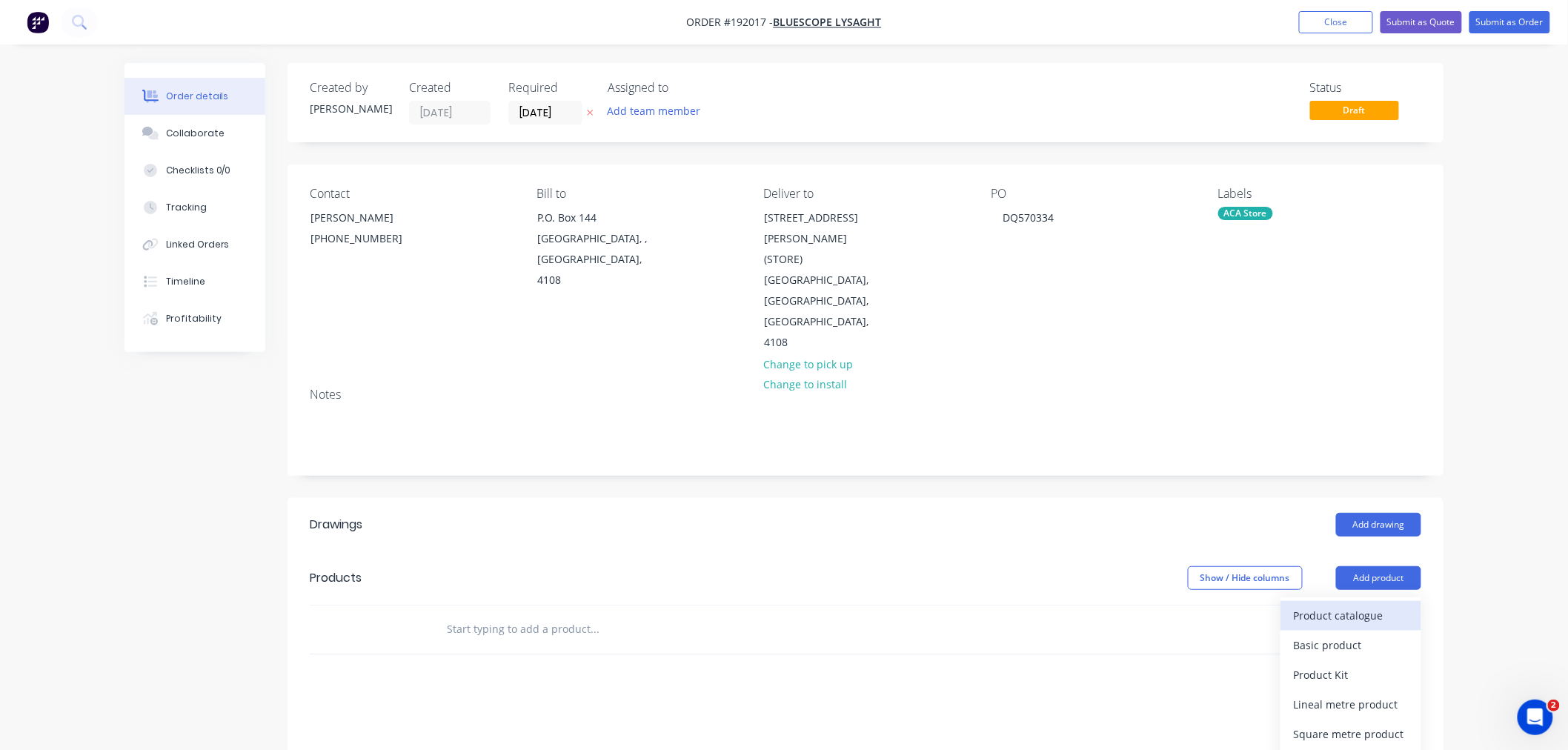
click at [1380, 605] on div "Product catalogue" at bounding box center [1351, 615] width 114 height 21
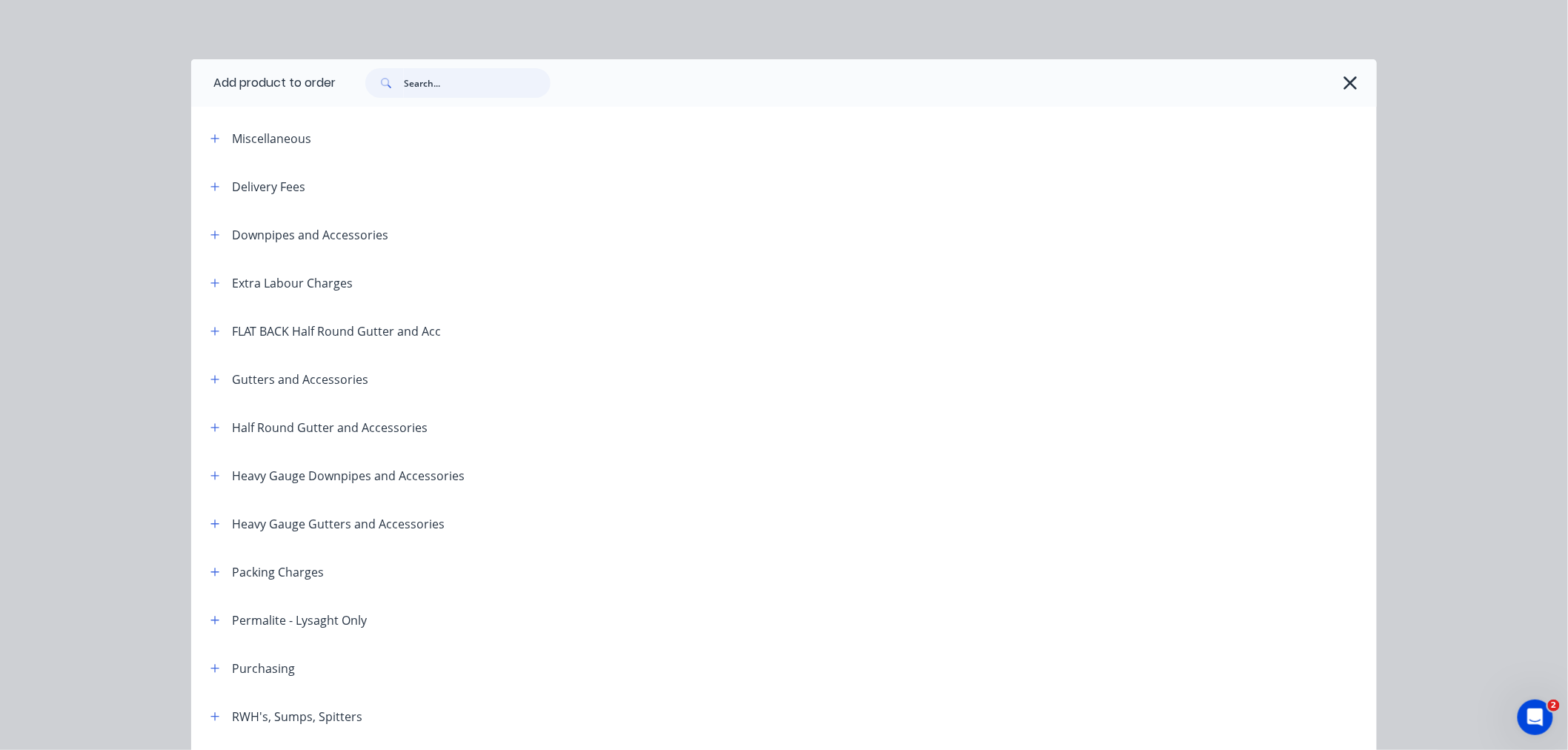
click at [431, 80] on input "text" at bounding box center [477, 83] width 147 height 30
type input "F"
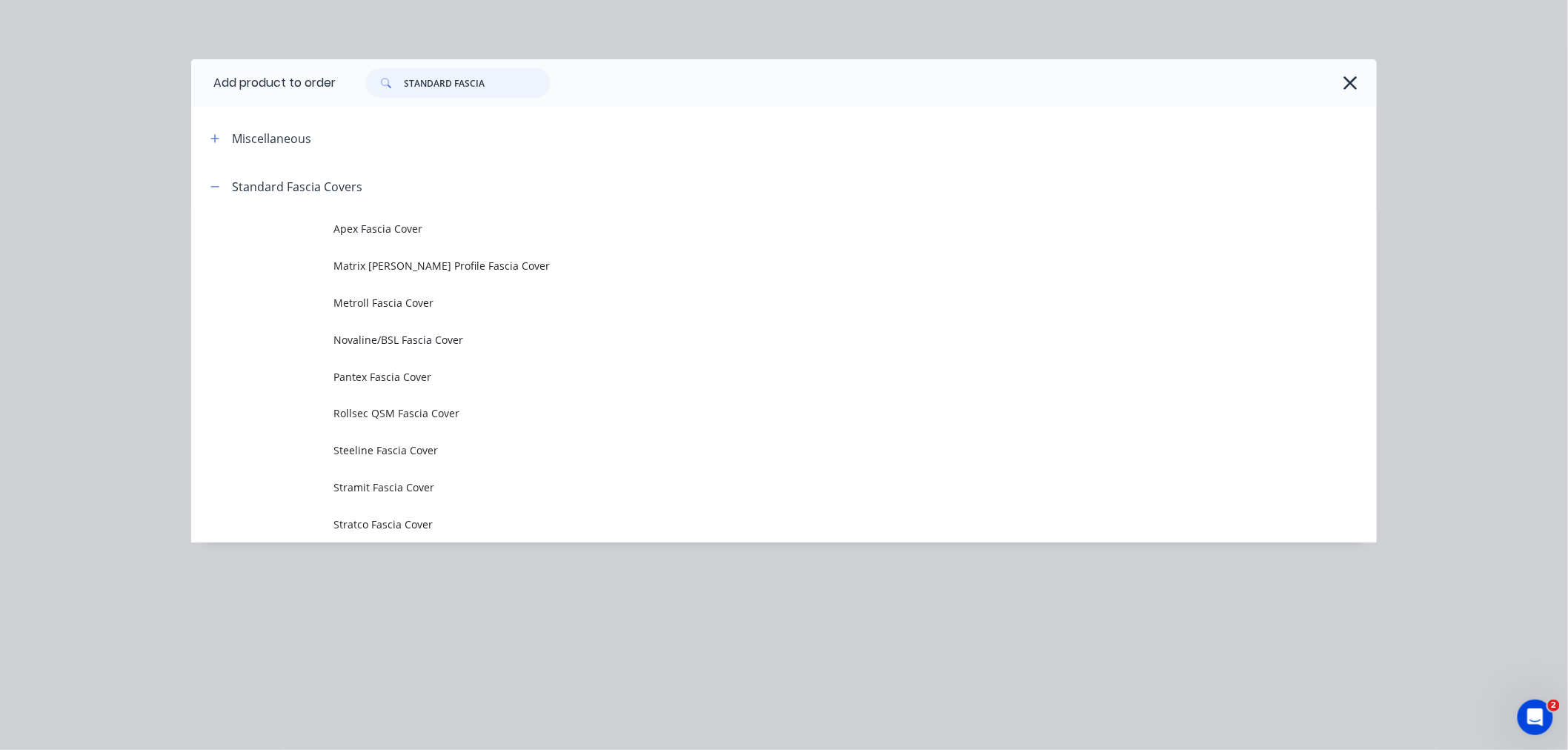
drag, startPoint x: 454, startPoint y: 82, endPoint x: 376, endPoint y: 82, distance: 78.0
click at [376, 82] on div "STANDARD FASCIA" at bounding box center [458, 83] width 185 height 30
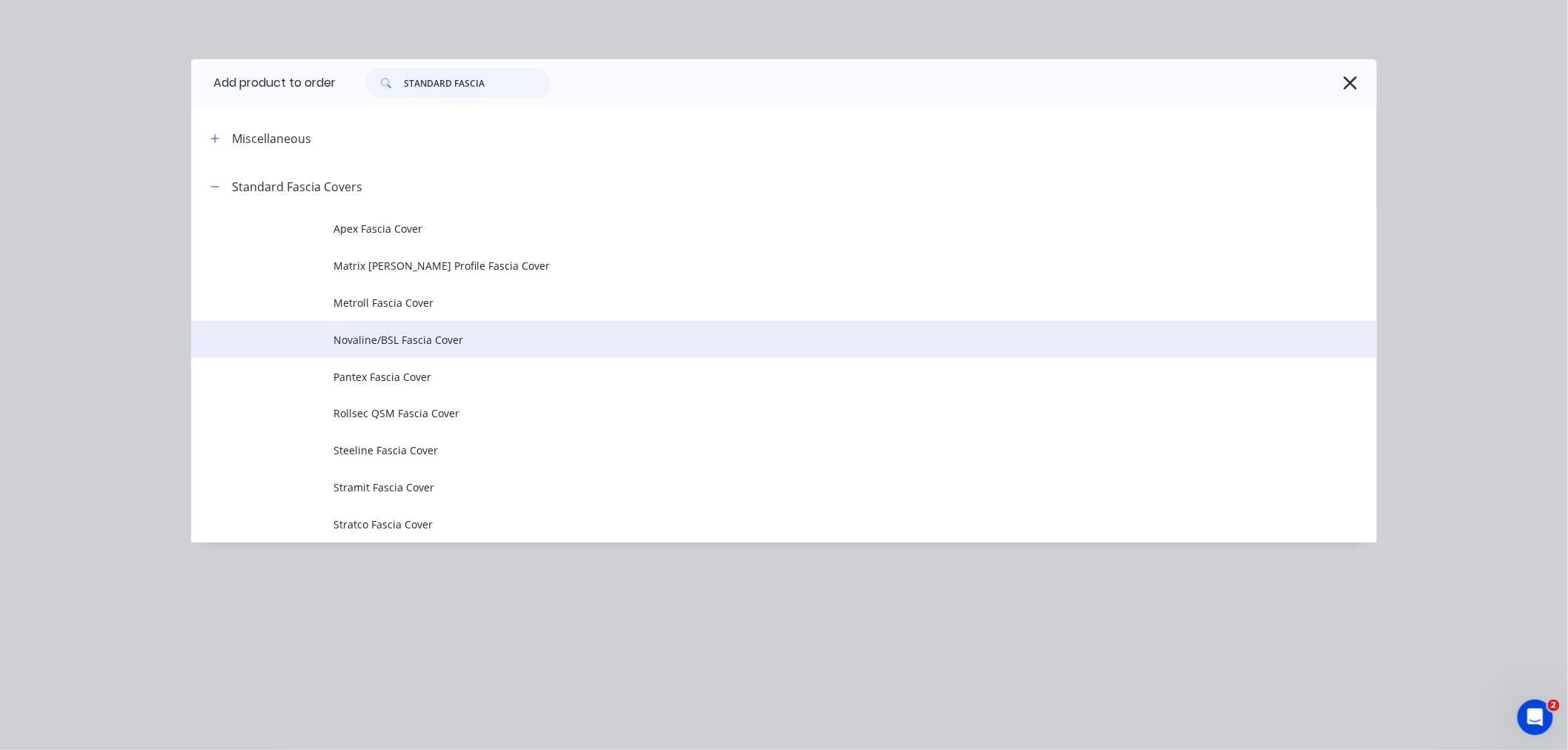
type input "STANDARD FASCIA"
click at [426, 344] on span "Novaline/BSL Fascia Cover" at bounding box center [751, 339] width 835 height 16
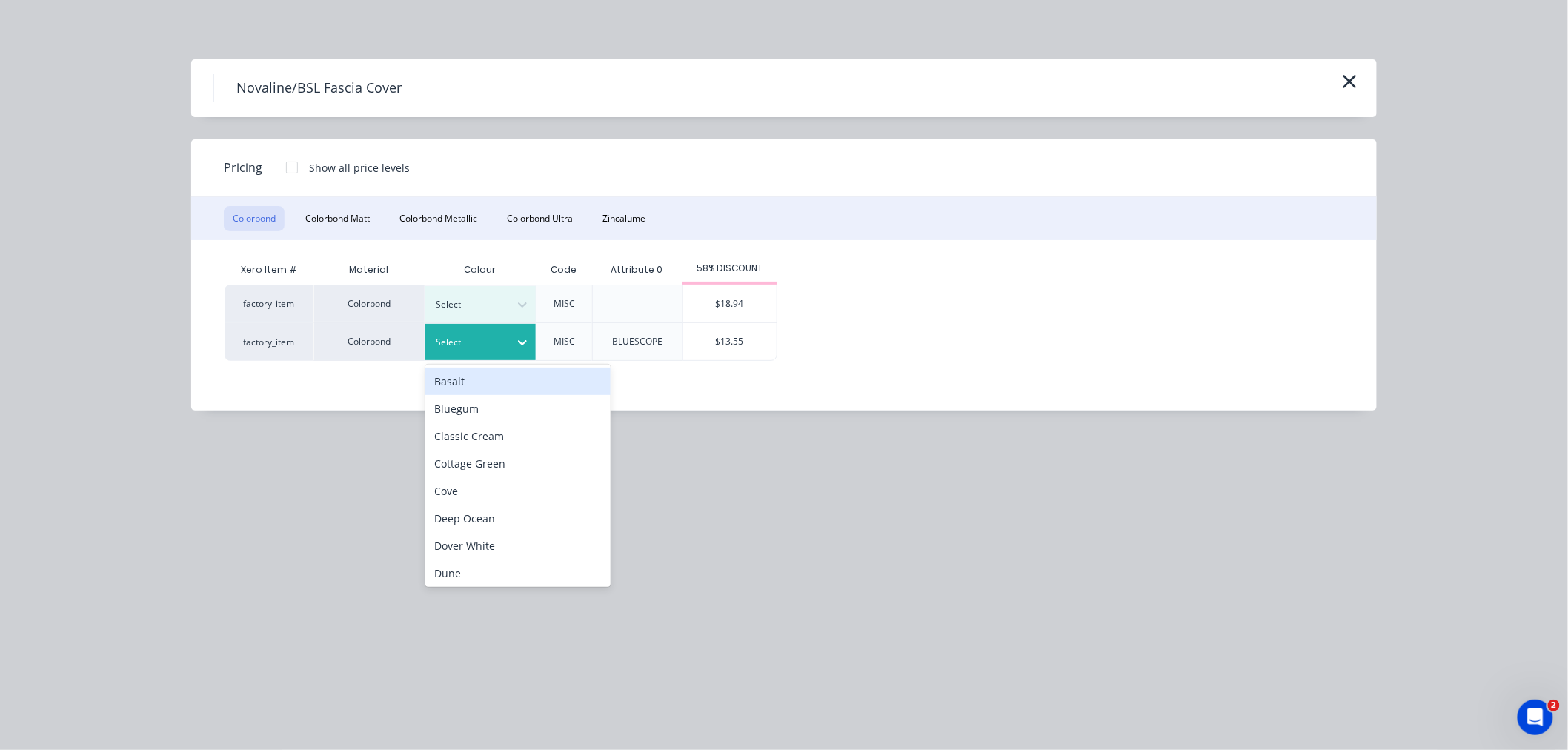
click at [502, 347] on div at bounding box center [470, 342] width 67 height 16
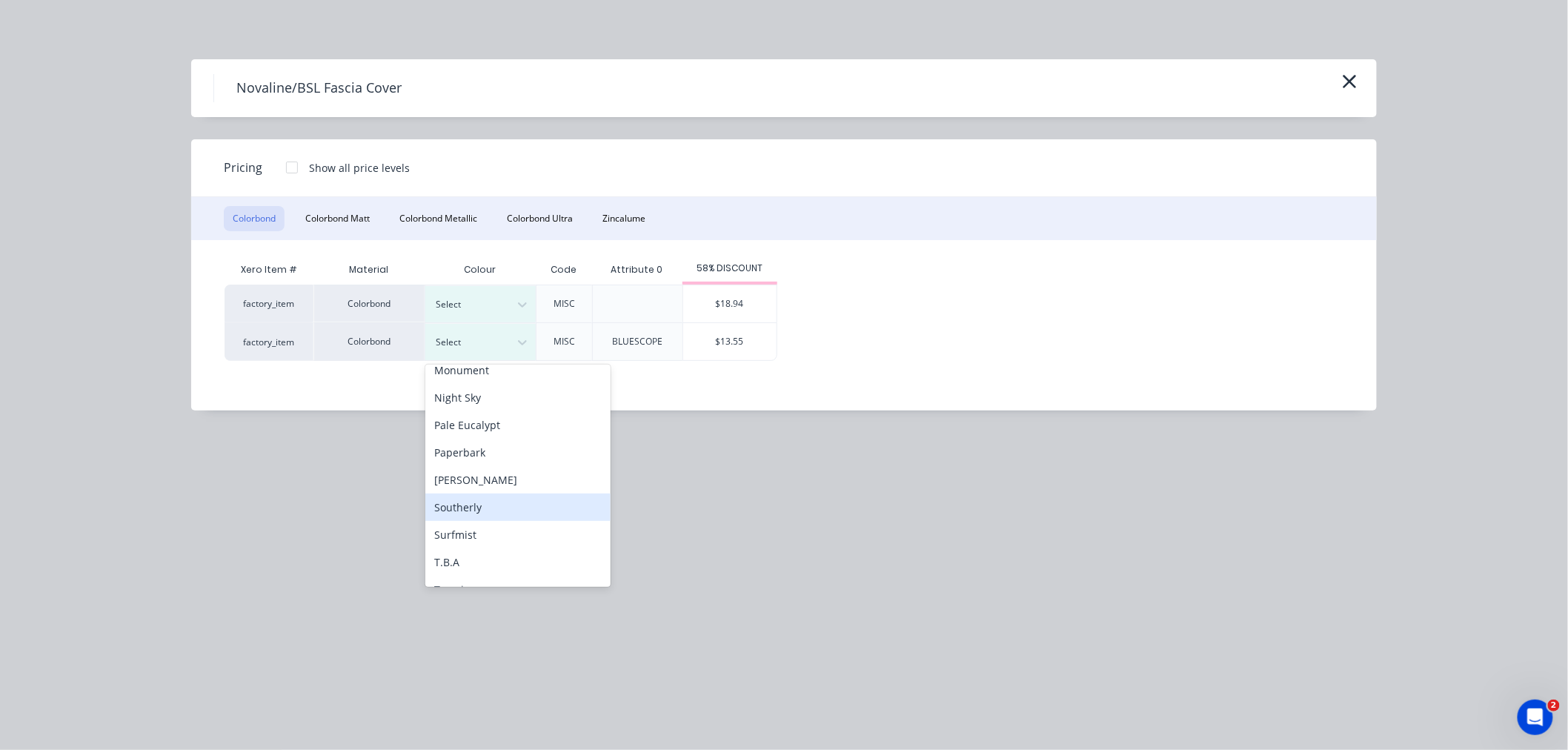
click at [512, 499] on div "Southerly" at bounding box center [518, 507] width 185 height 27
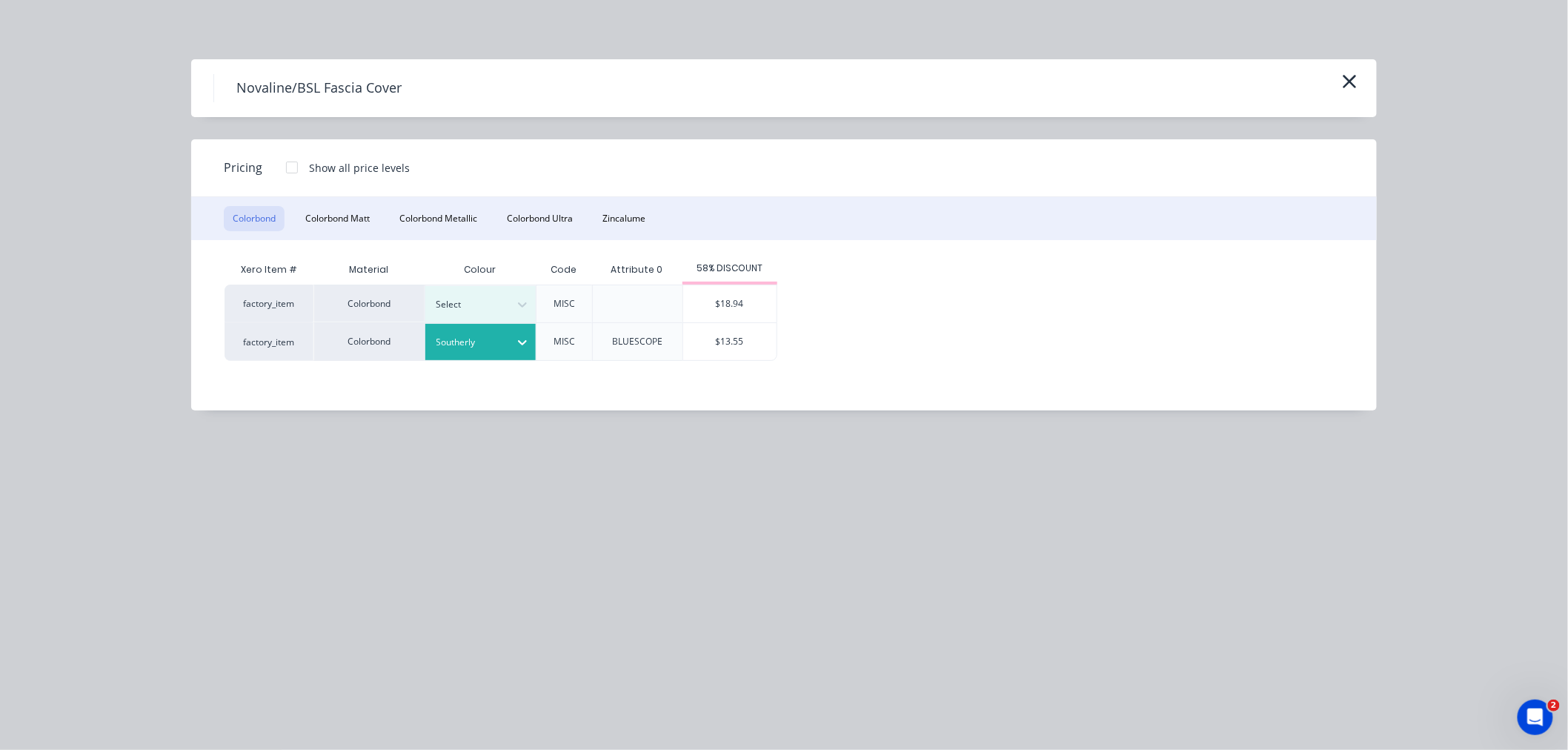
click at [652, 385] on div "Xero Item # Material Colour Code Attribute 0 58% DISCOUNT factory_item Colorbon…" at bounding box center [773, 314] width 1163 height 148
click at [740, 339] on div "$13.55" at bounding box center [730, 342] width 93 height 37
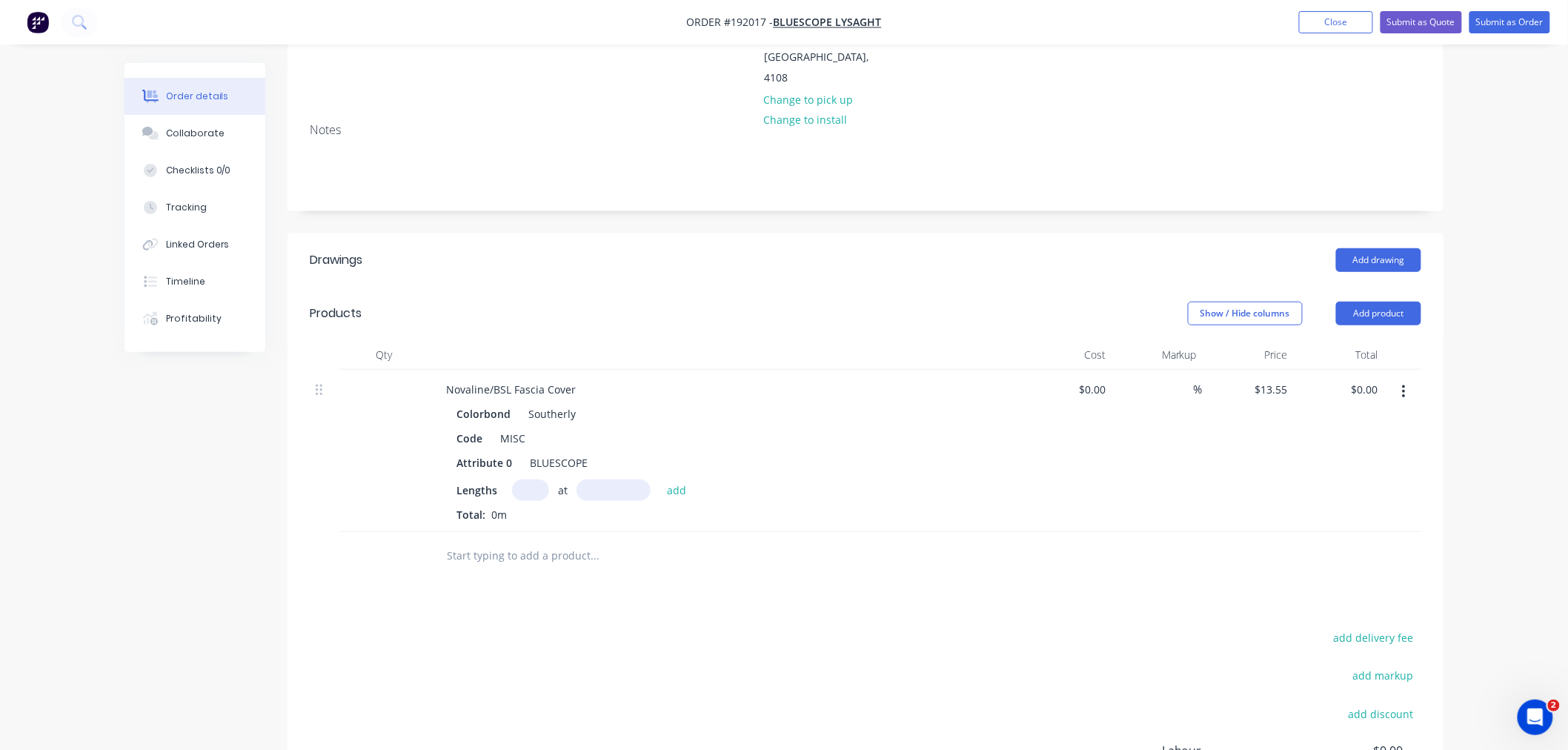
scroll to position [329, 0]
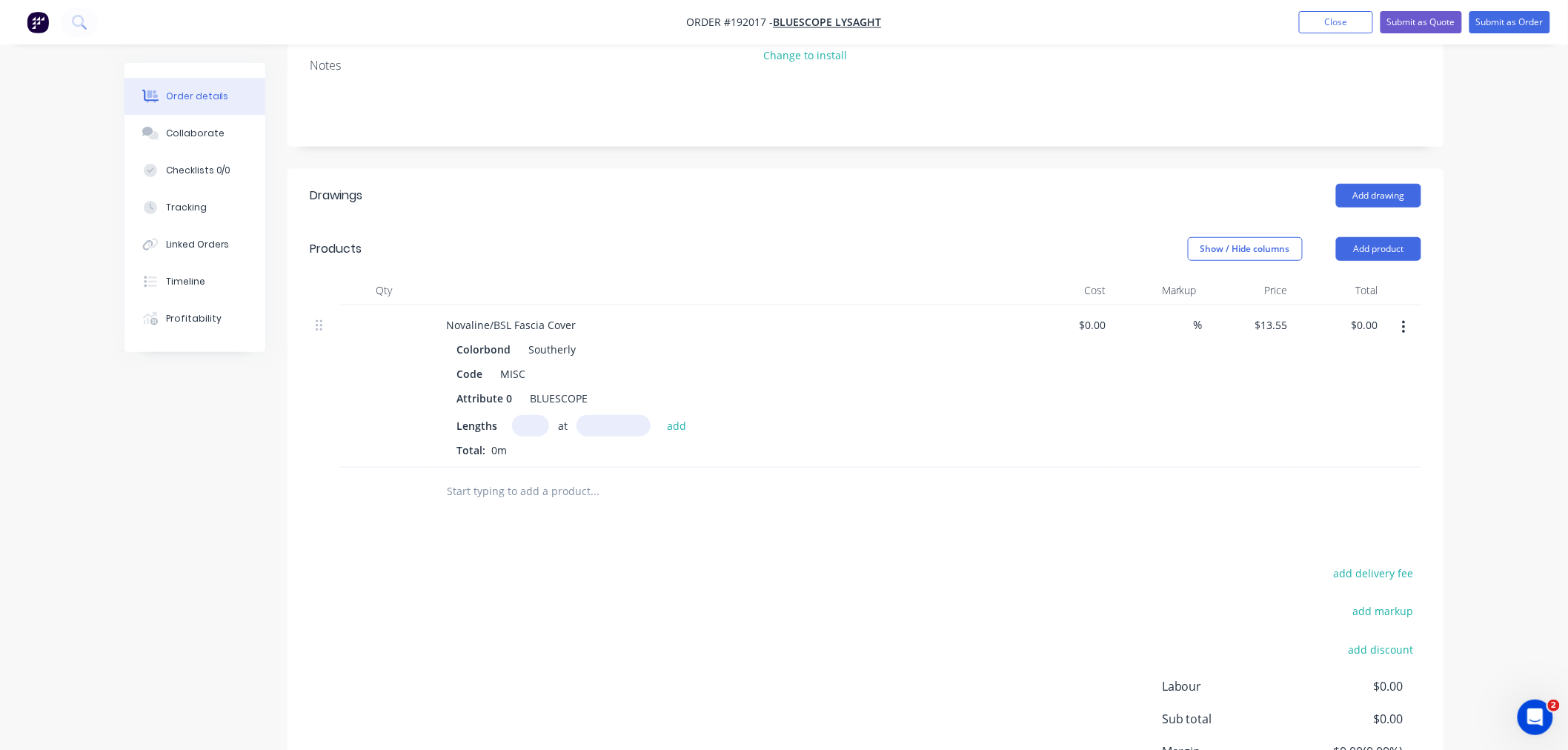
click at [529, 415] on input "text" at bounding box center [531, 425] width 37 height 21
type input "1"
type input "1600"
click at [660, 415] on button "add" at bounding box center [677, 425] width 35 height 20
type input "$21.68"
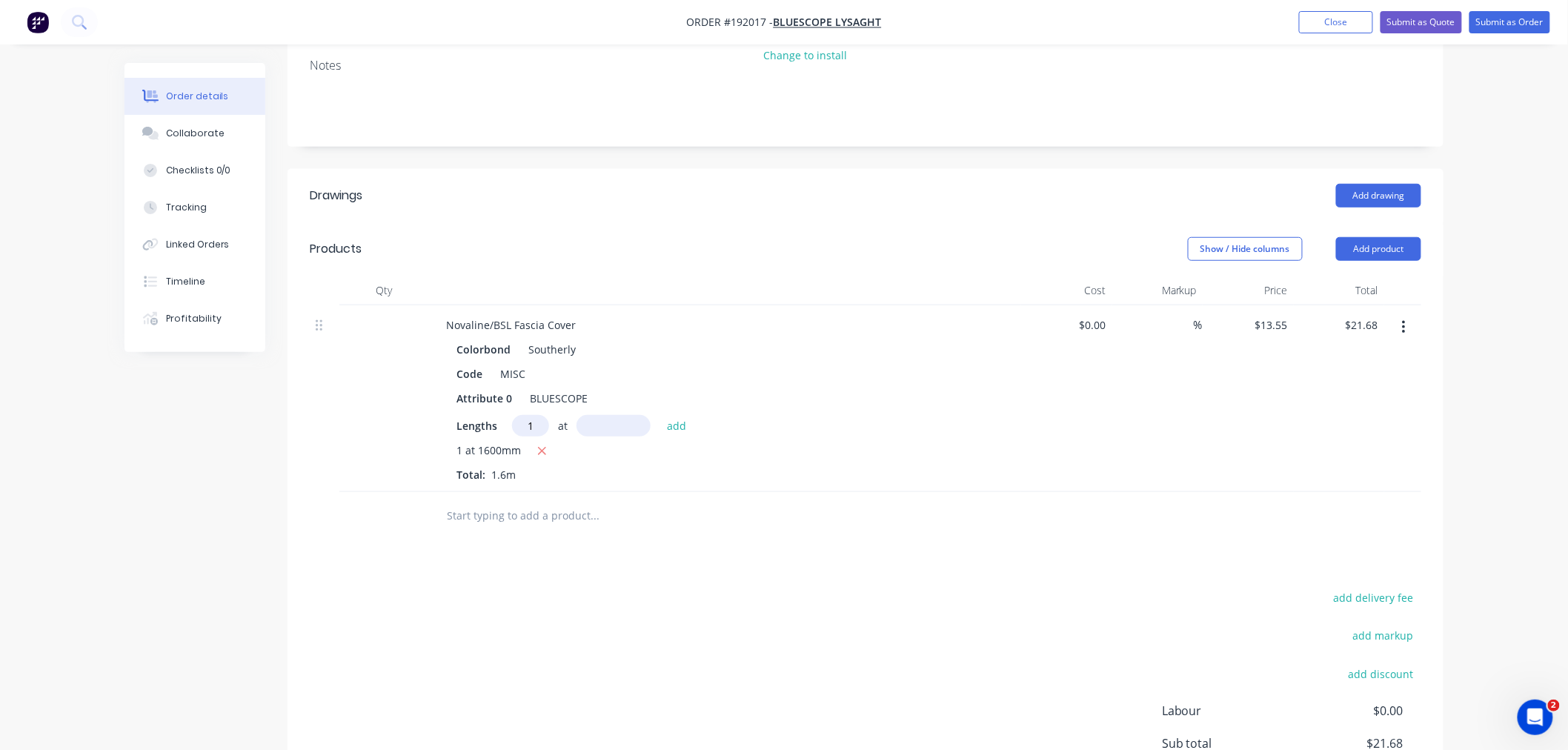
type input "1"
type input "5100"
click at [660, 415] on button "add" at bounding box center [677, 425] width 35 height 20
type input "$90.79"
click at [1508, 411] on div "Order details Collaborate Checklists 0/0 Tracking Linked Orders Timeline Profit…" at bounding box center [784, 306] width 1568 height 1271
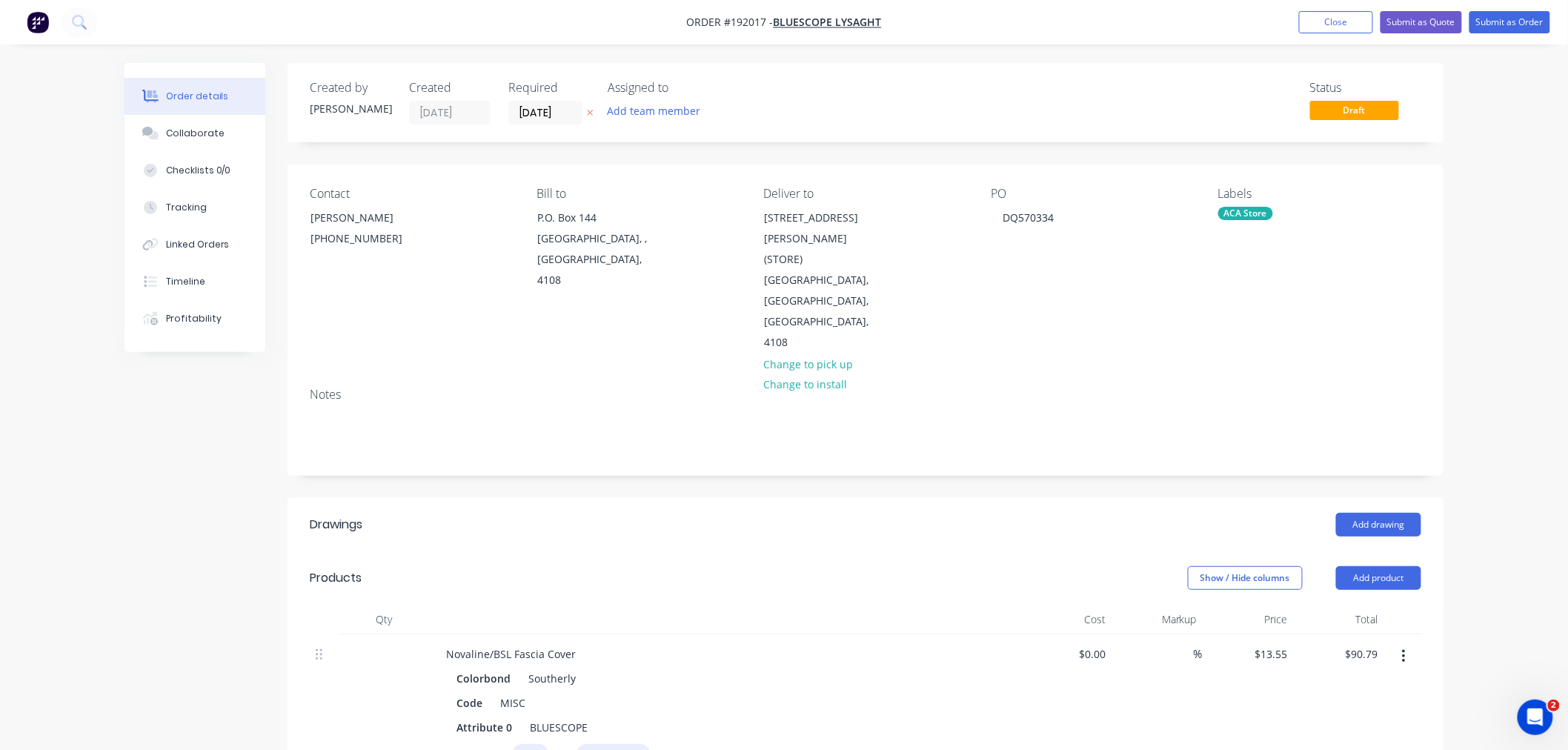
scroll to position [165, 0]
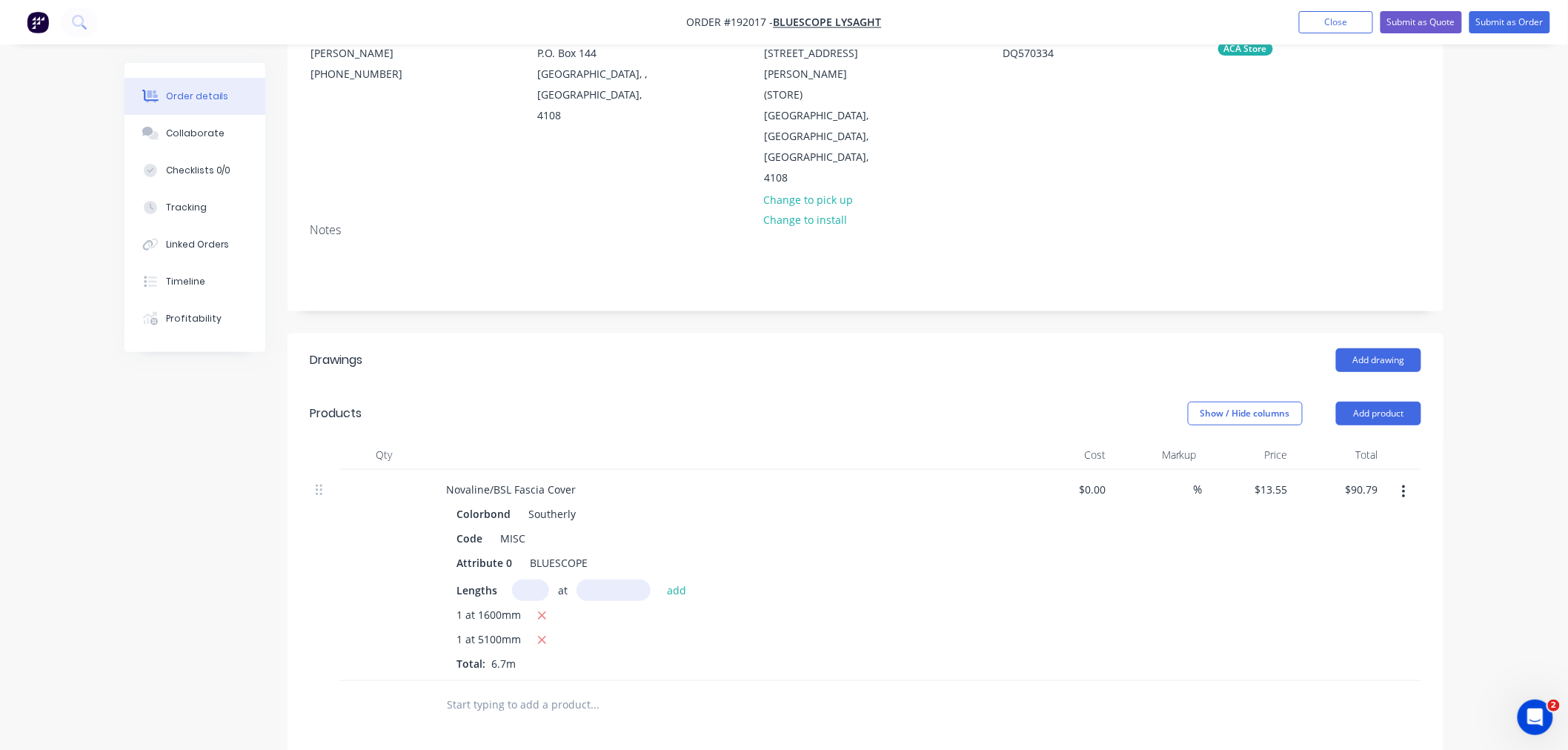
click at [1509, 483] on div "Order details Collaborate Checklists 0/0 Tracking Linked Orders Timeline Profit…" at bounding box center [784, 471] width 1568 height 1271
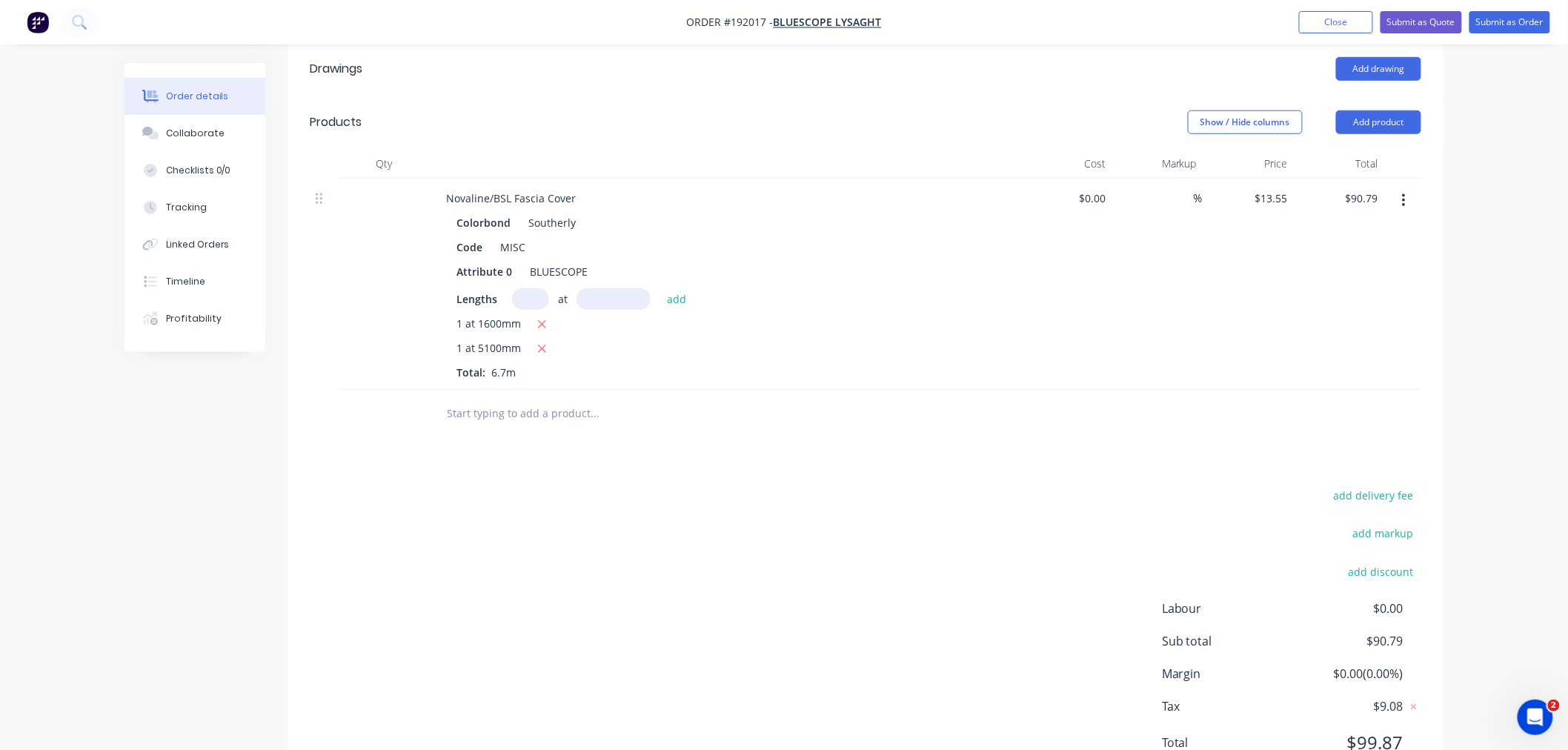
scroll to position [479, 0]
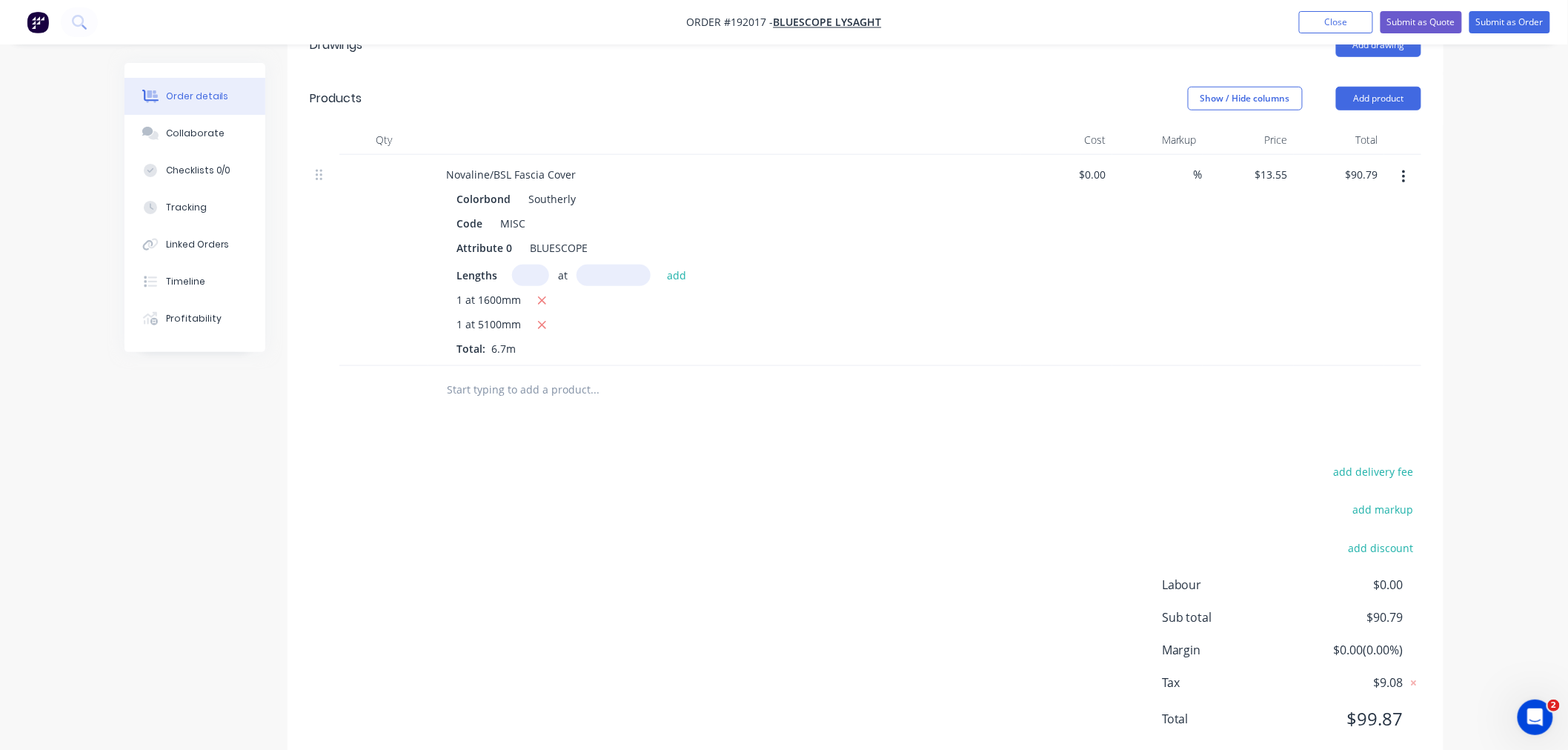
click at [1512, 426] on div "Order details Collaborate Checklists 0/0 Tracking Linked Orders Timeline Profit…" at bounding box center [784, 156] width 1568 height 1271
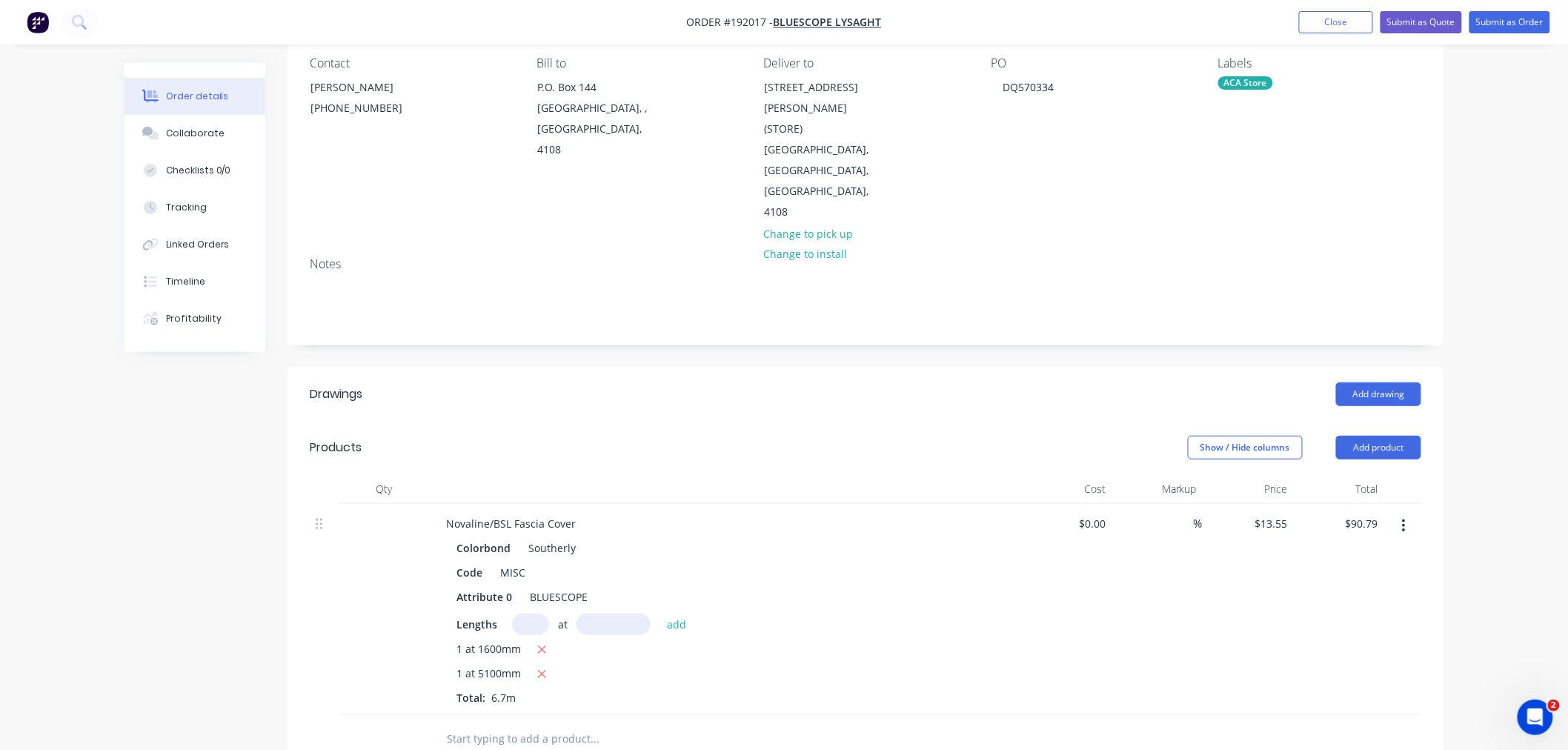
scroll to position [0, 0]
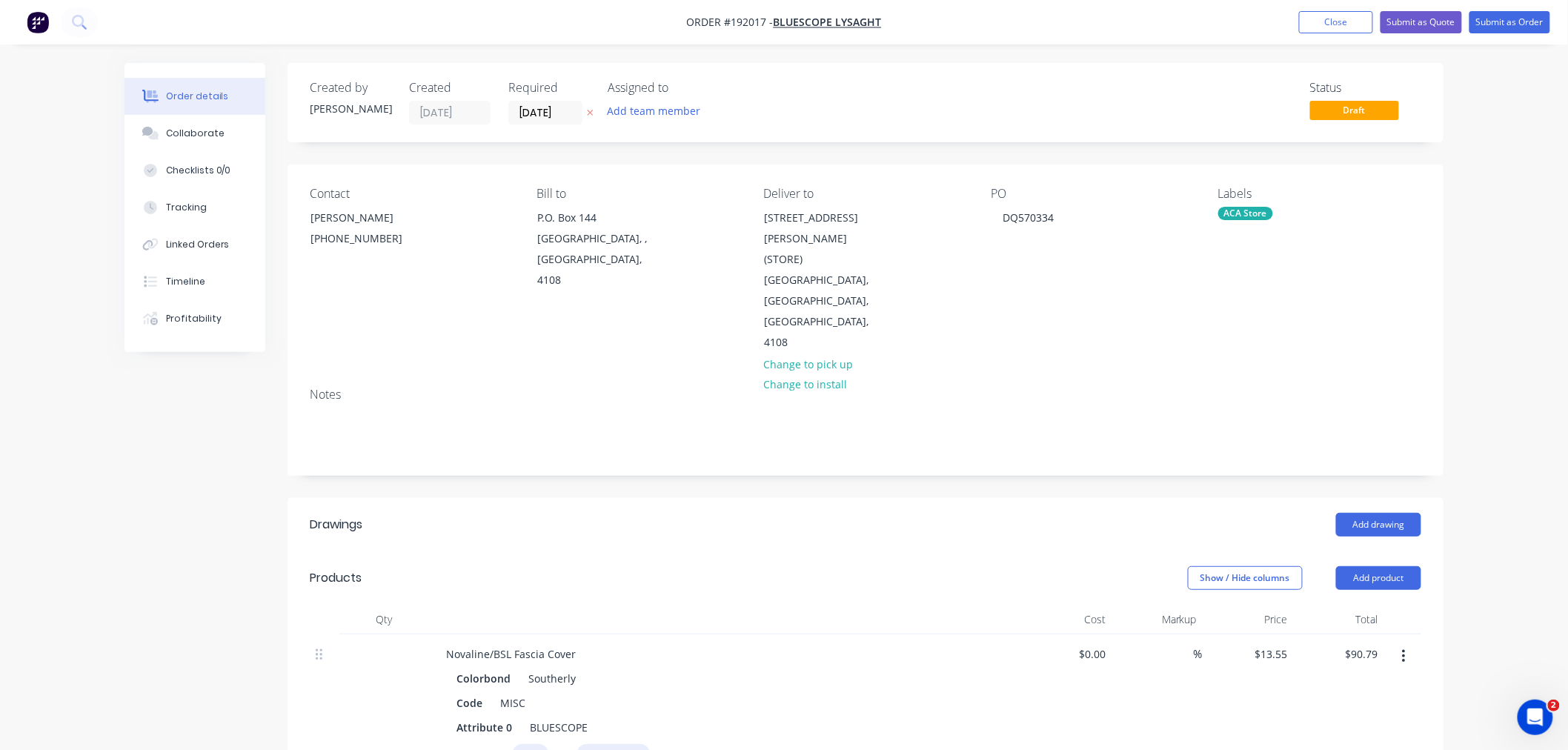
click at [1488, 343] on div "Order details Collaborate Checklists 0/0 Tracking Linked Orders Timeline Profit…" at bounding box center [784, 635] width 1568 height 1271
click at [1518, 19] on button "Submit as Order" at bounding box center [1509, 22] width 81 height 22
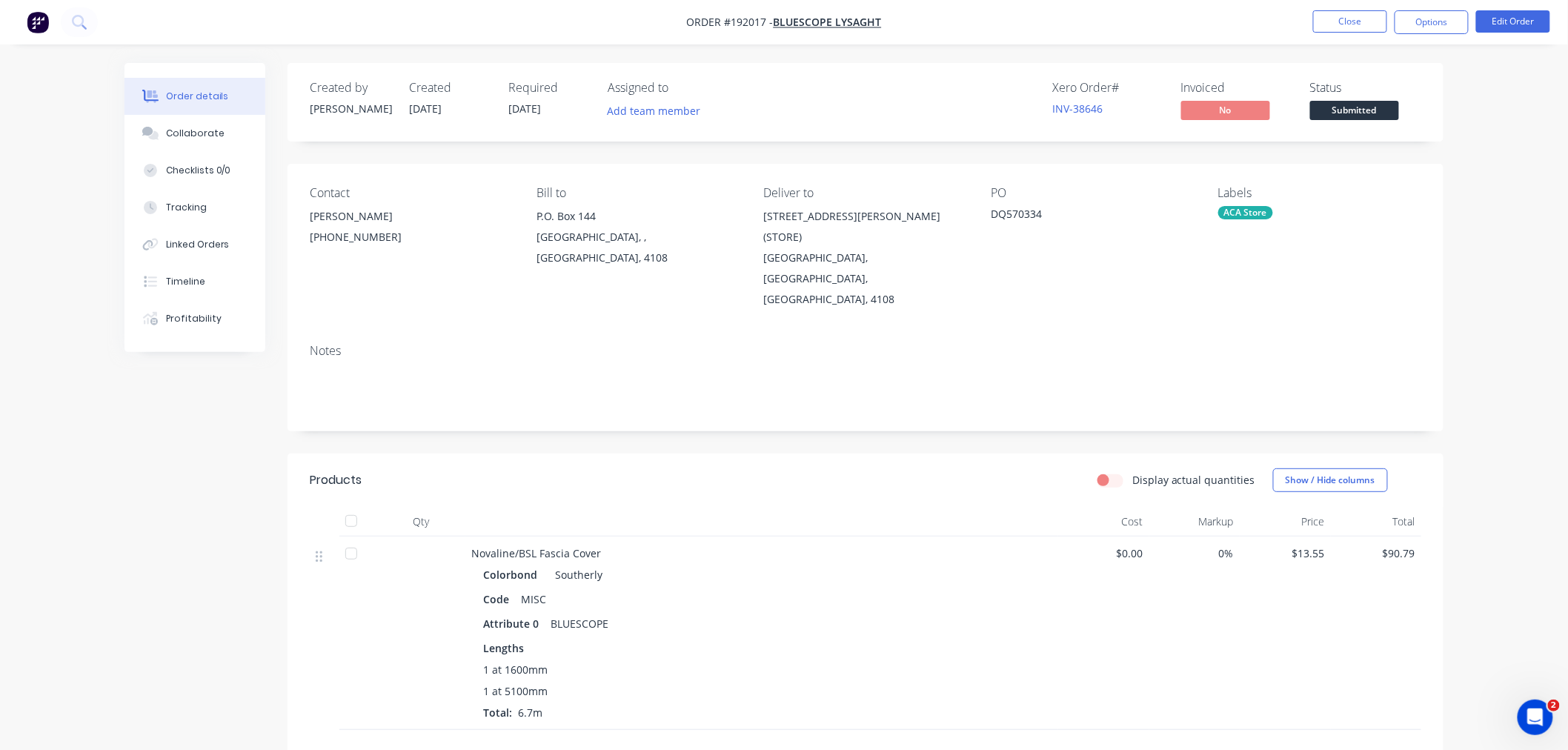
drag, startPoint x: 1479, startPoint y: 162, endPoint x: 1472, endPoint y: 117, distance: 45.5
click at [1480, 162] on div "Order details Collaborate Checklists 0/0 Tracking Linked Orders Timeline Profit…" at bounding box center [784, 497] width 1568 height 993
click at [1445, 21] on button "Options" at bounding box center [1432, 22] width 74 height 24
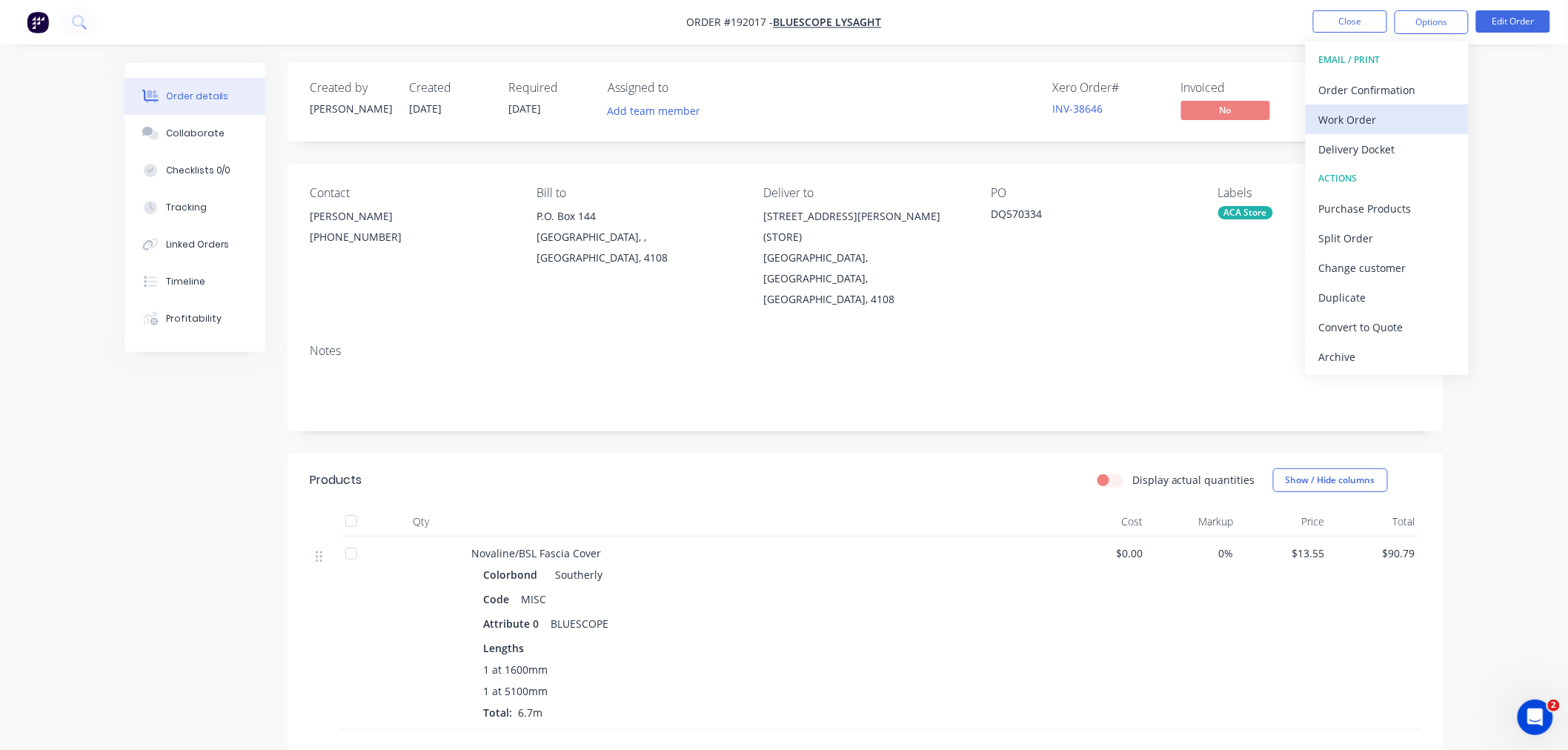
click at [1427, 119] on div "Work Order" at bounding box center [1387, 119] width 136 height 21
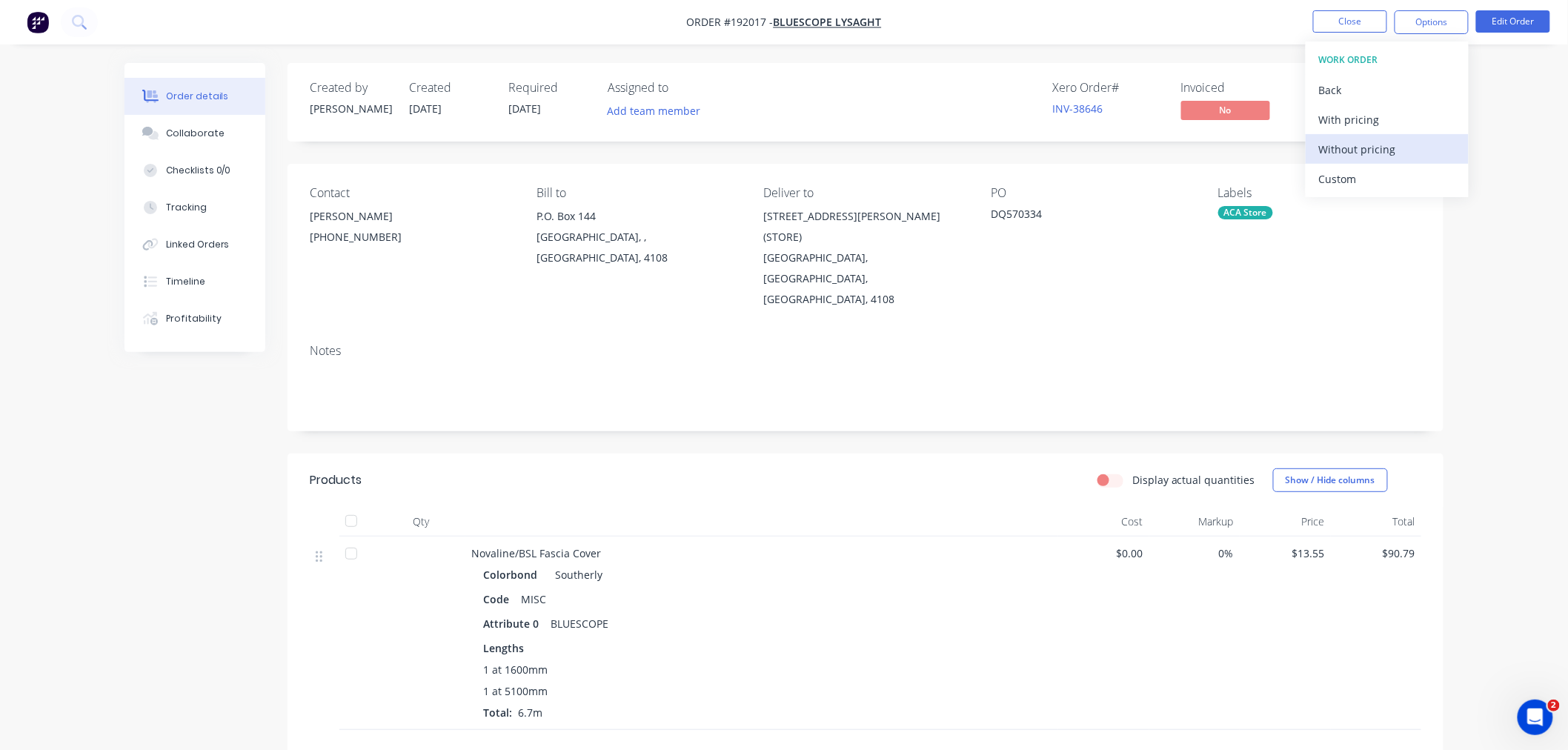
click at [1413, 149] on div "Without pricing" at bounding box center [1387, 149] width 136 height 21
click at [1506, 136] on div "Order details Collaborate Checklists 0/0 Tracking Linked Orders Timeline Profit…" at bounding box center [784, 497] width 1568 height 993
click at [1443, 27] on button "Options" at bounding box center [1432, 22] width 74 height 24
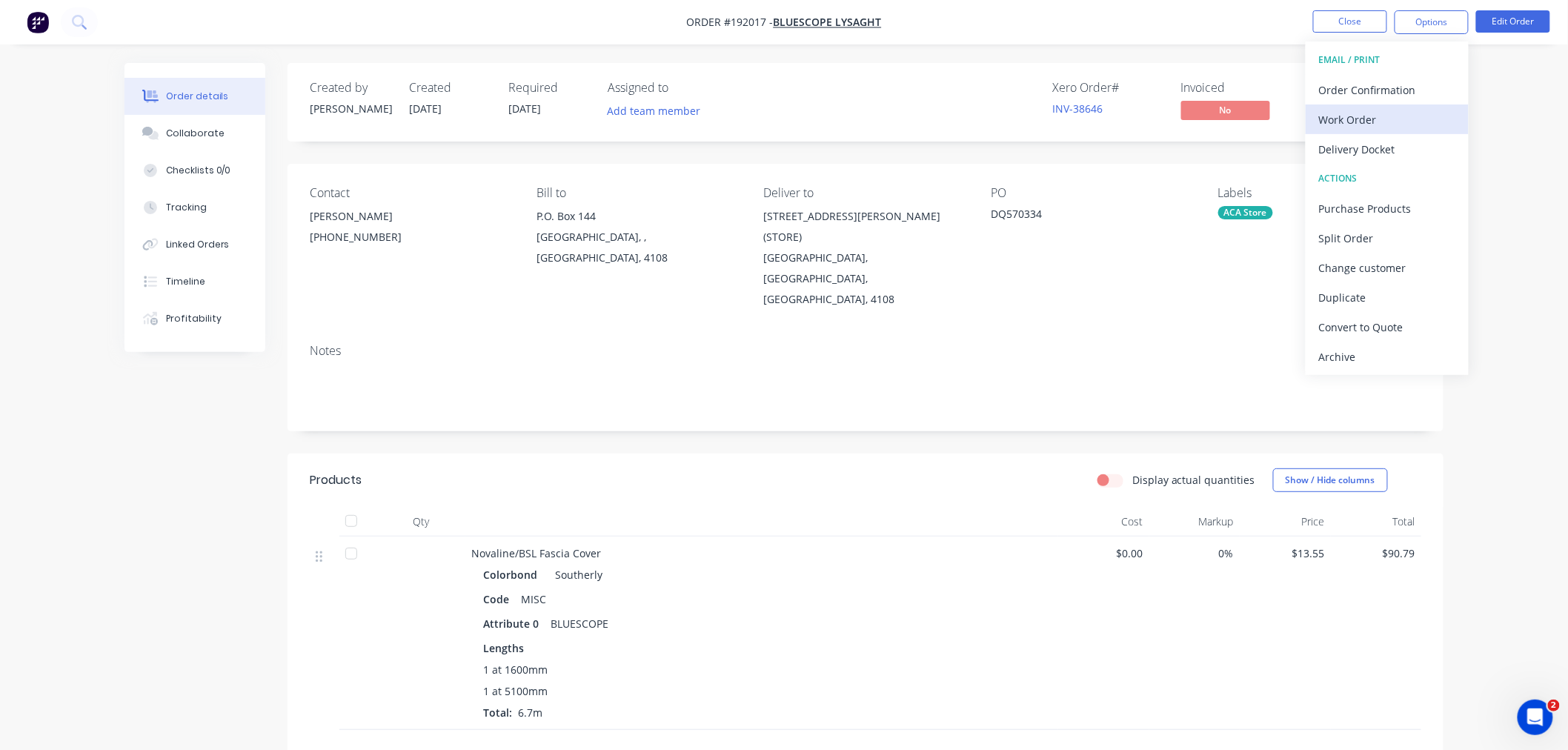
click at [1415, 114] on div "Work Order" at bounding box center [1387, 119] width 136 height 21
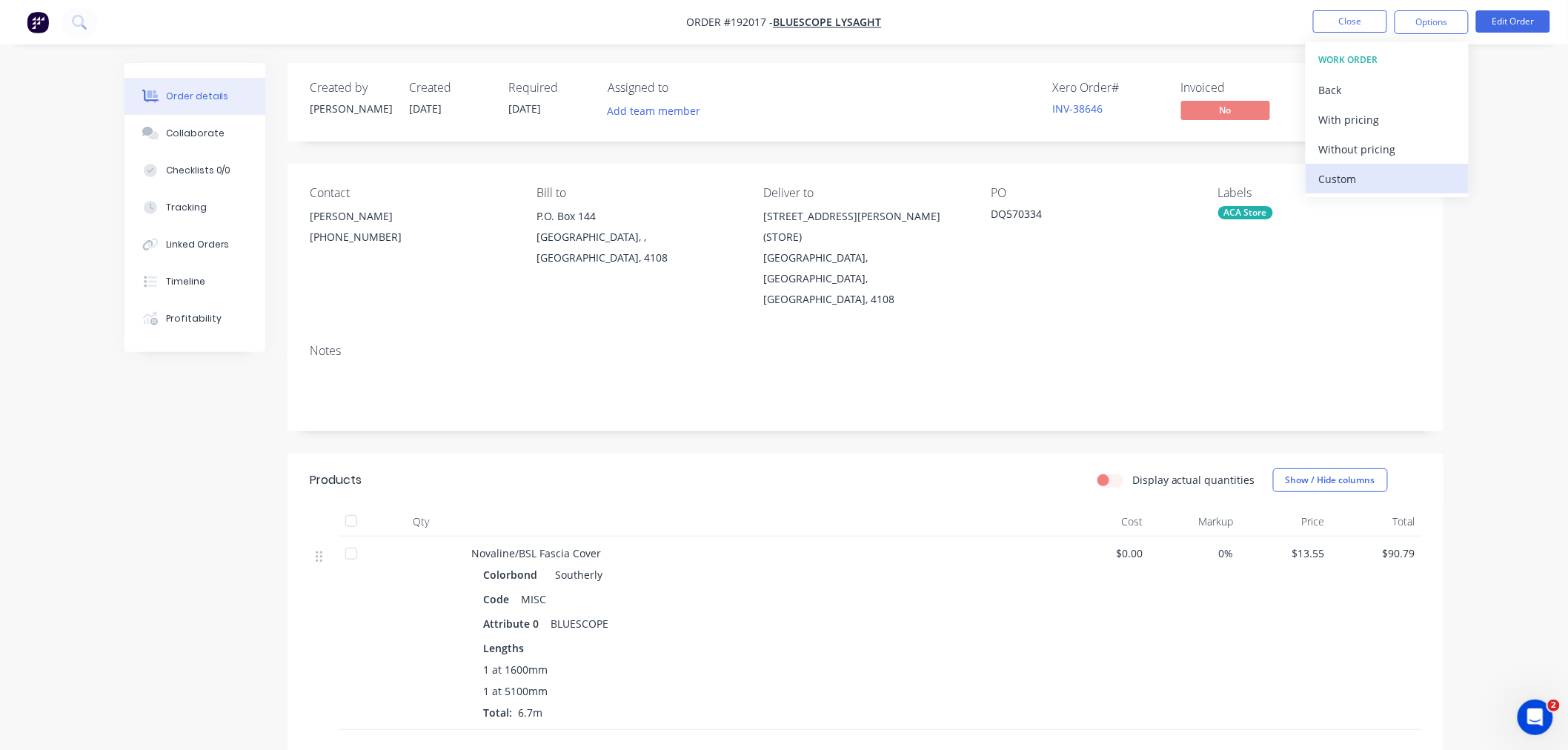
click at [1388, 184] on div "Custom" at bounding box center [1387, 179] width 136 height 21
click at [1401, 150] on div "Without pricing" at bounding box center [1387, 149] width 136 height 21
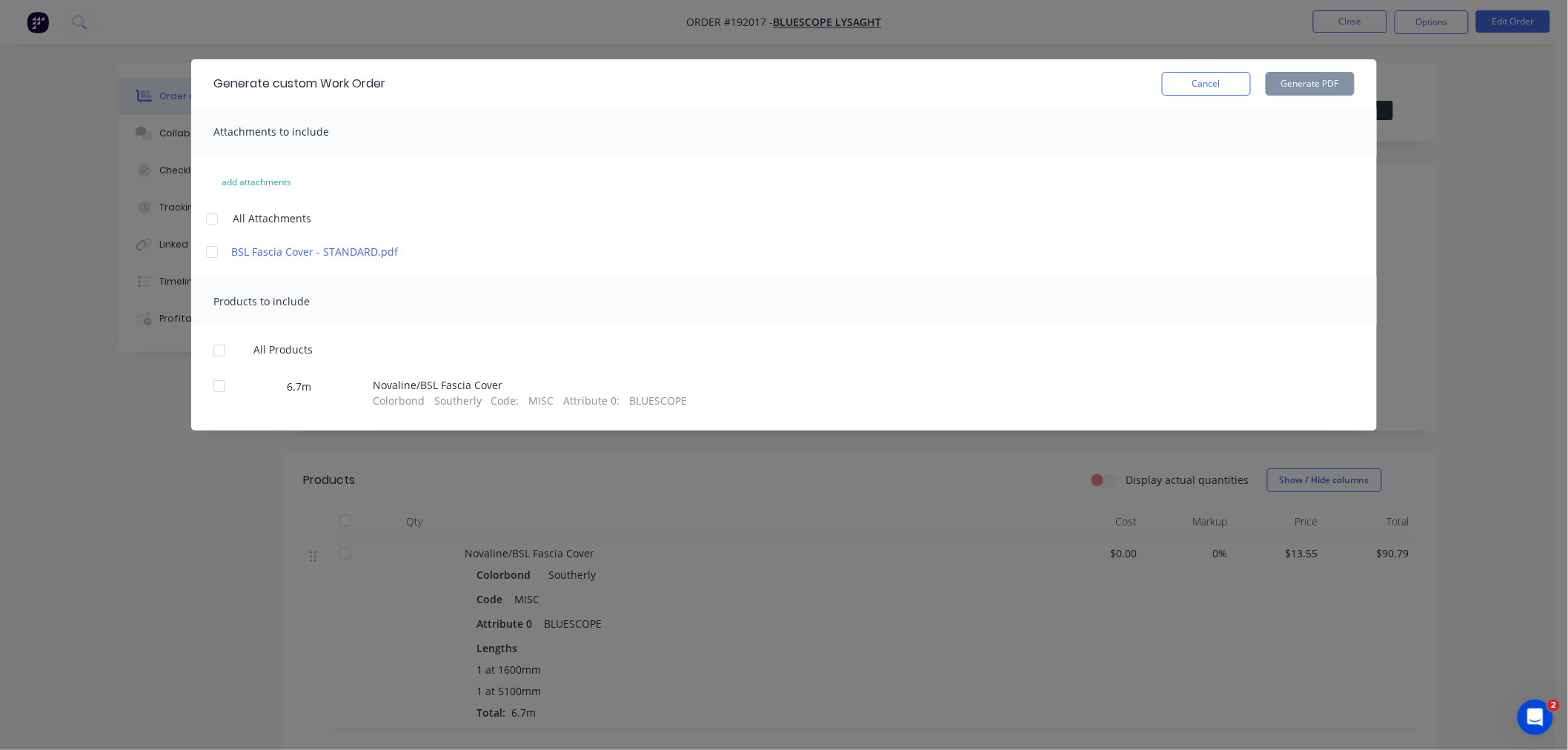
click at [216, 216] on div at bounding box center [212, 219] width 30 height 30
click at [218, 345] on div at bounding box center [219, 351] width 30 height 30
click at [1309, 82] on button "Generate PDF" at bounding box center [1310, 84] width 89 height 24
click at [98, 532] on div "Generate custom Work Order Cancel Generate PDF Attachments to include add attac…" at bounding box center [784, 375] width 1568 height 750
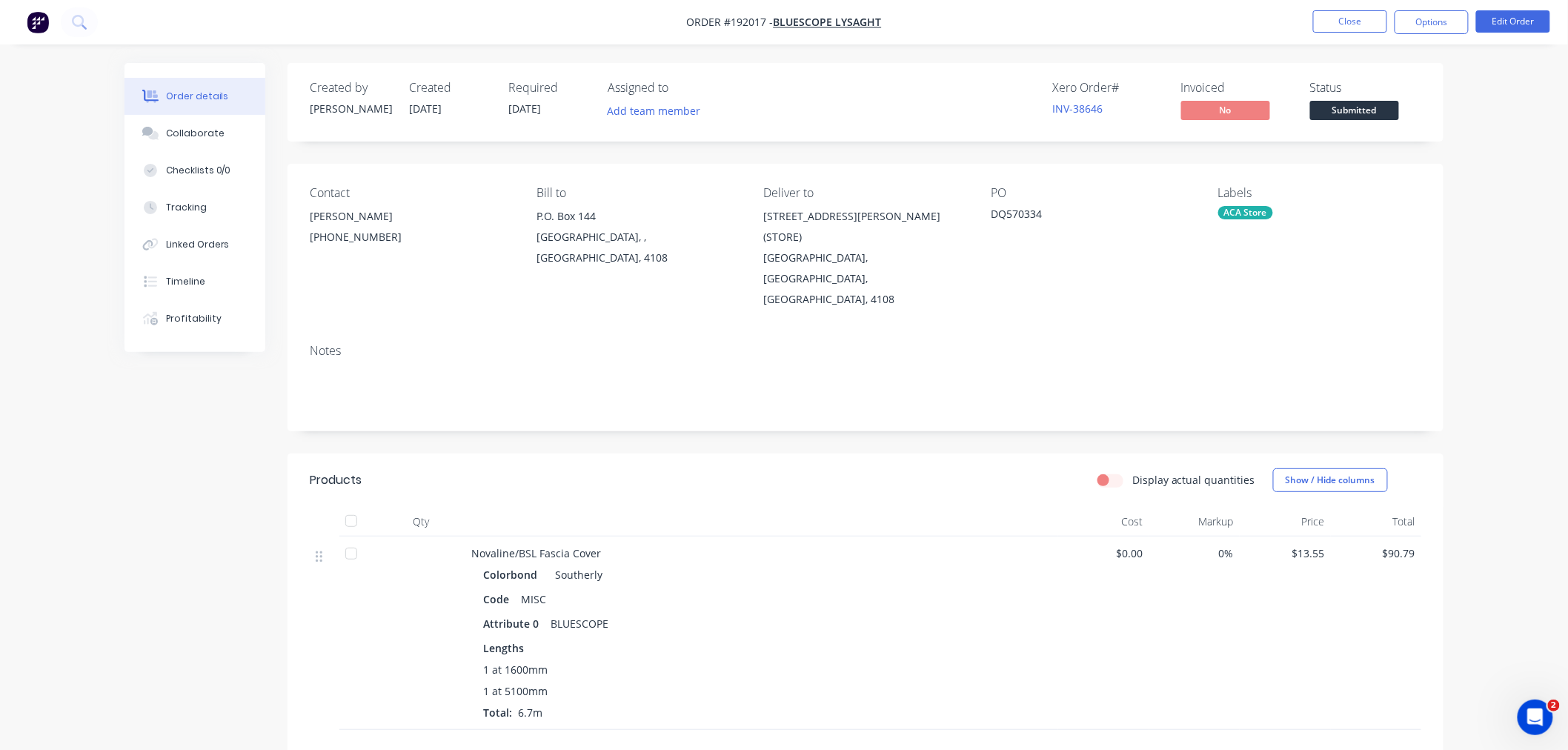
click at [1524, 213] on div "Order details Collaborate Checklists 0/0 Tracking Linked Orders Timeline Profit…" at bounding box center [784, 497] width 1568 height 993
click at [1335, 19] on button "Close" at bounding box center [1350, 21] width 74 height 22
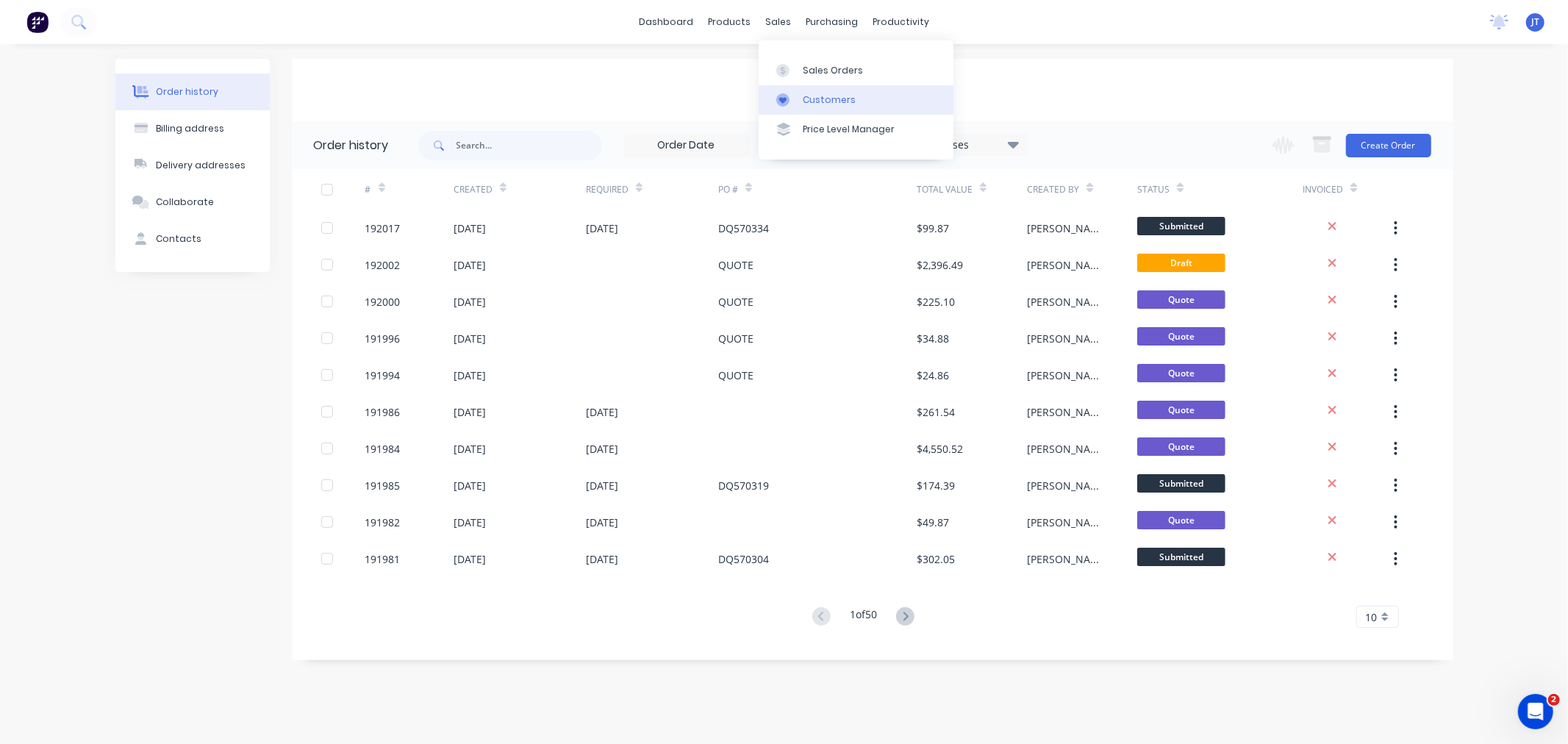
click at [827, 96] on div "Customers" at bounding box center [830, 100] width 53 height 13
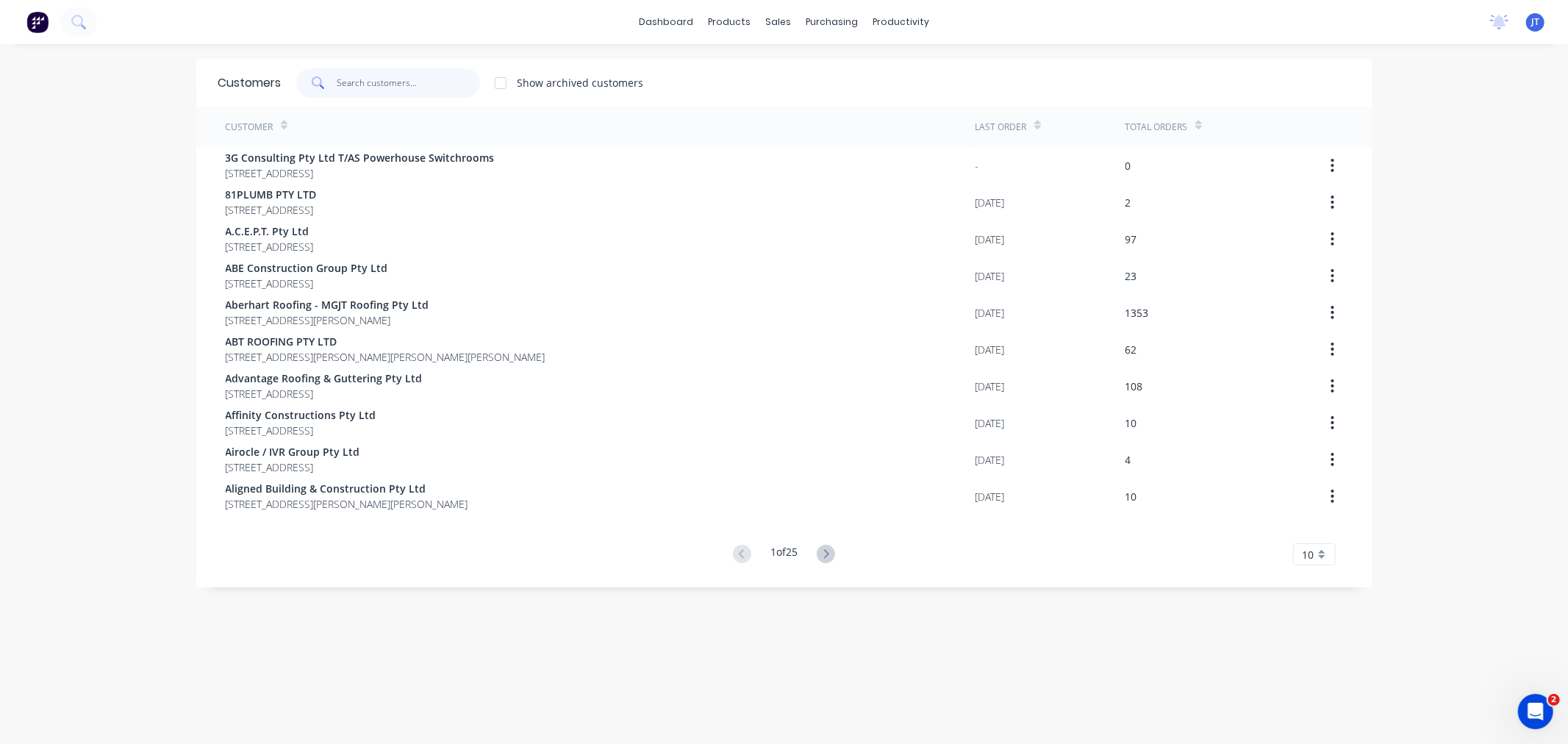
click at [379, 84] on input "text" at bounding box center [408, 83] width 143 height 29
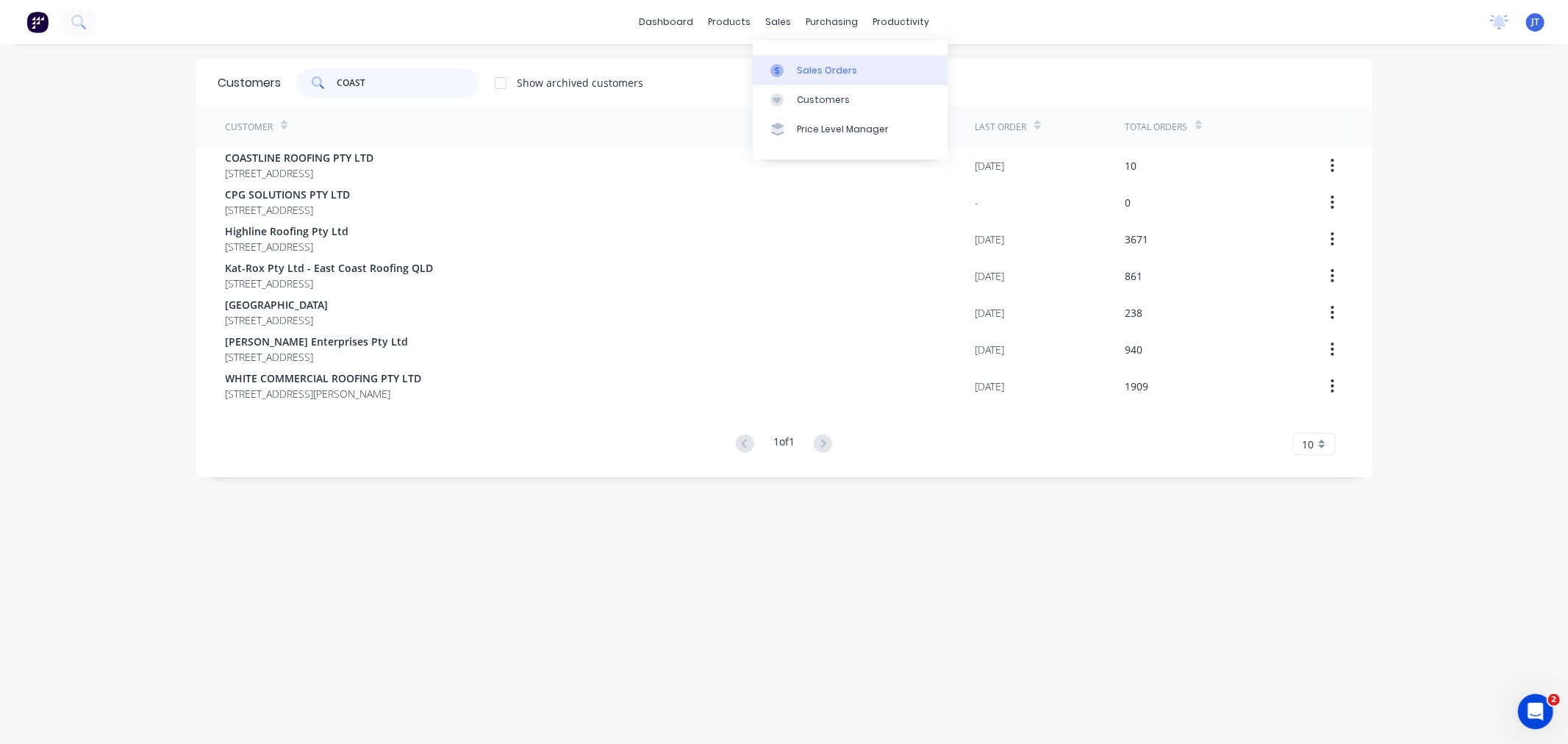
type input "COAST"
click at [813, 69] on div "Sales Orders" at bounding box center [827, 71] width 60 height 13
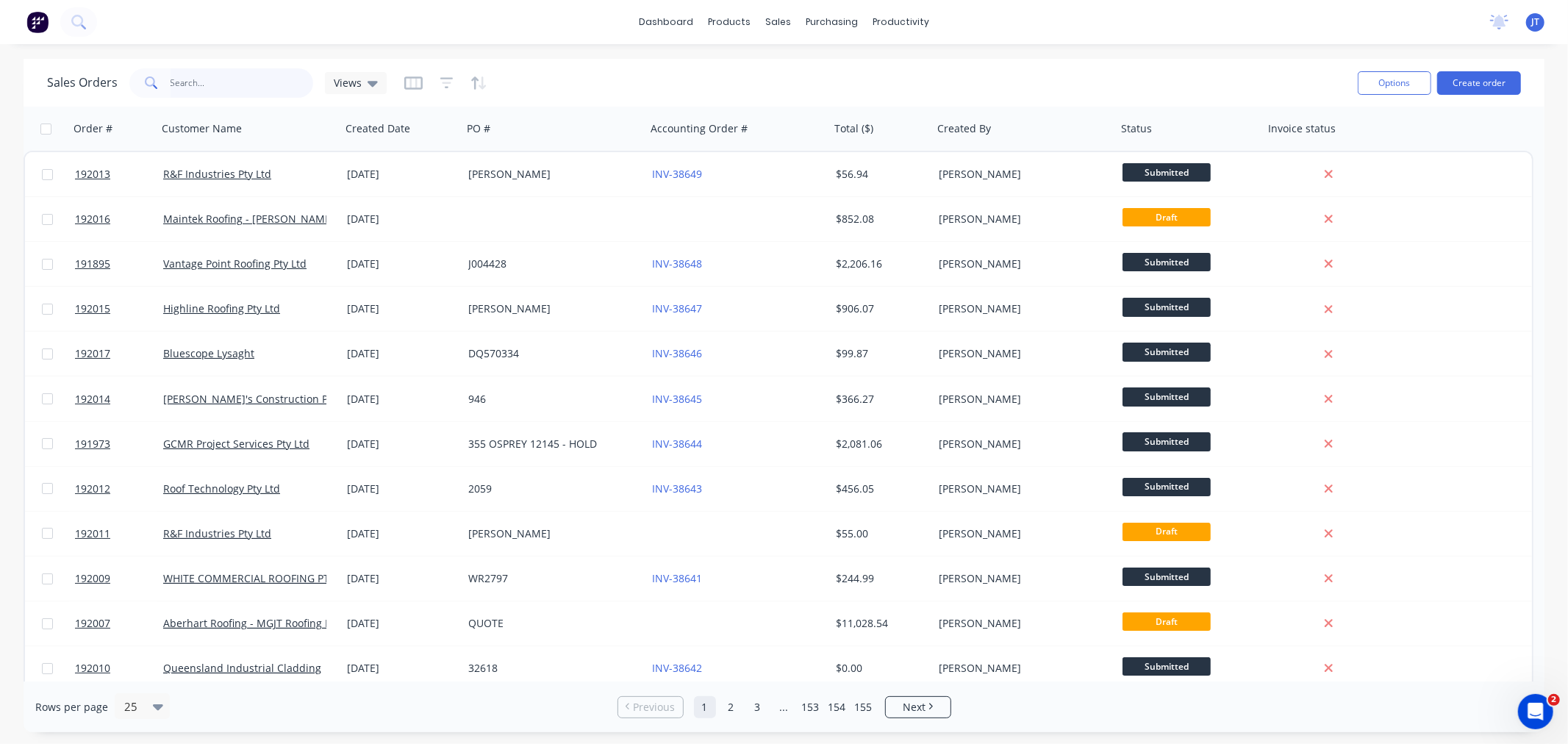
click at [210, 90] on input "text" at bounding box center [242, 83] width 143 height 29
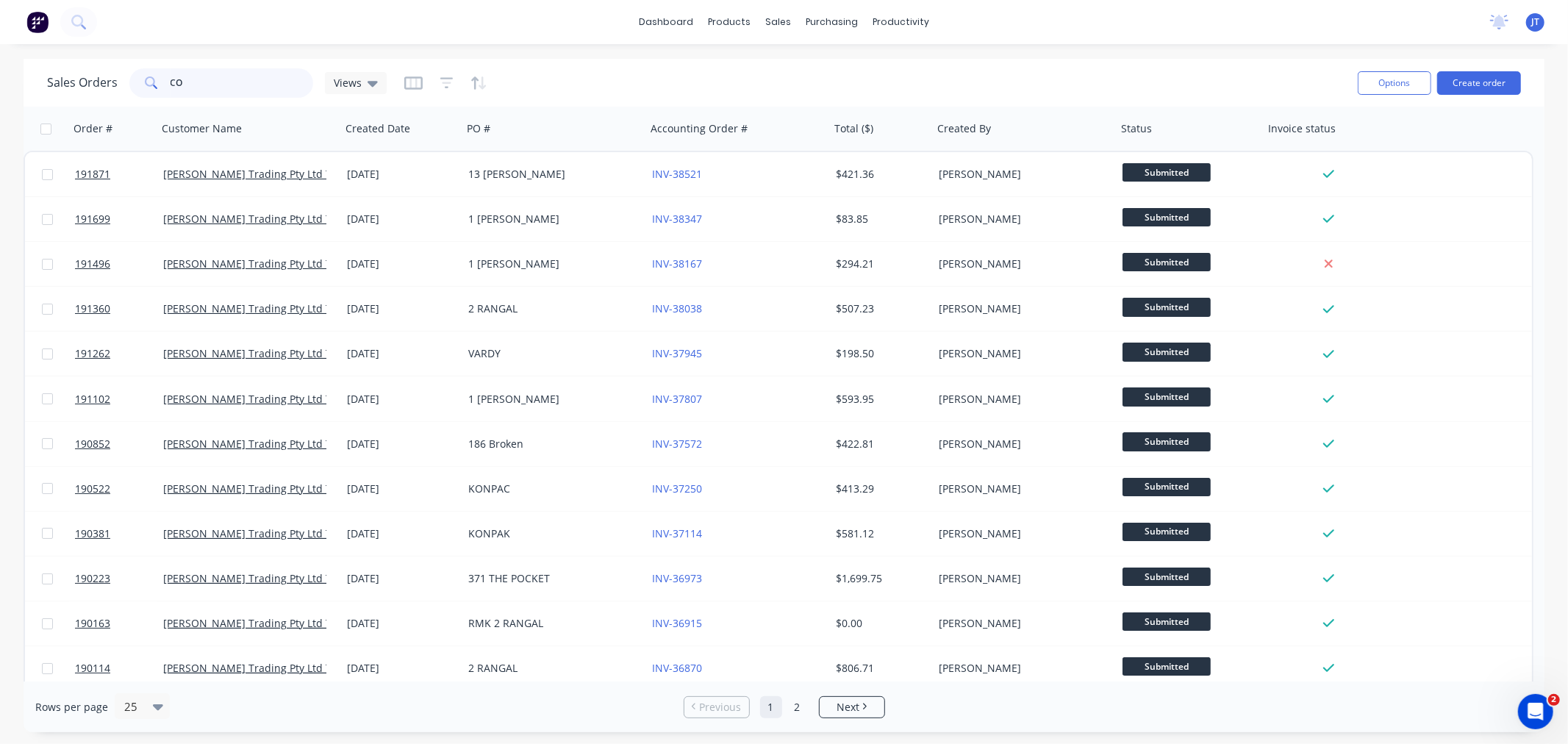
type input "C"
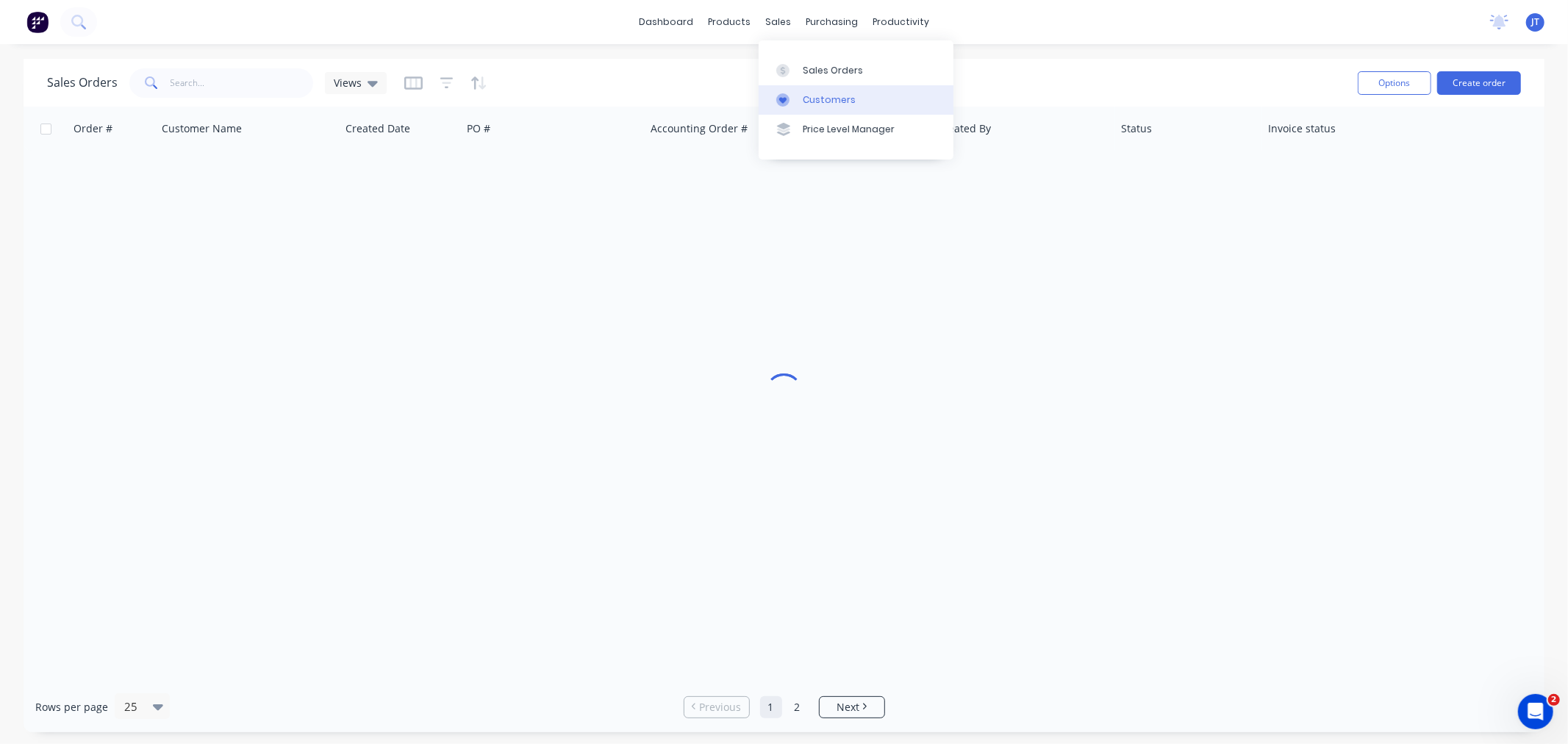
click at [812, 99] on div "Customers" at bounding box center [830, 100] width 53 height 13
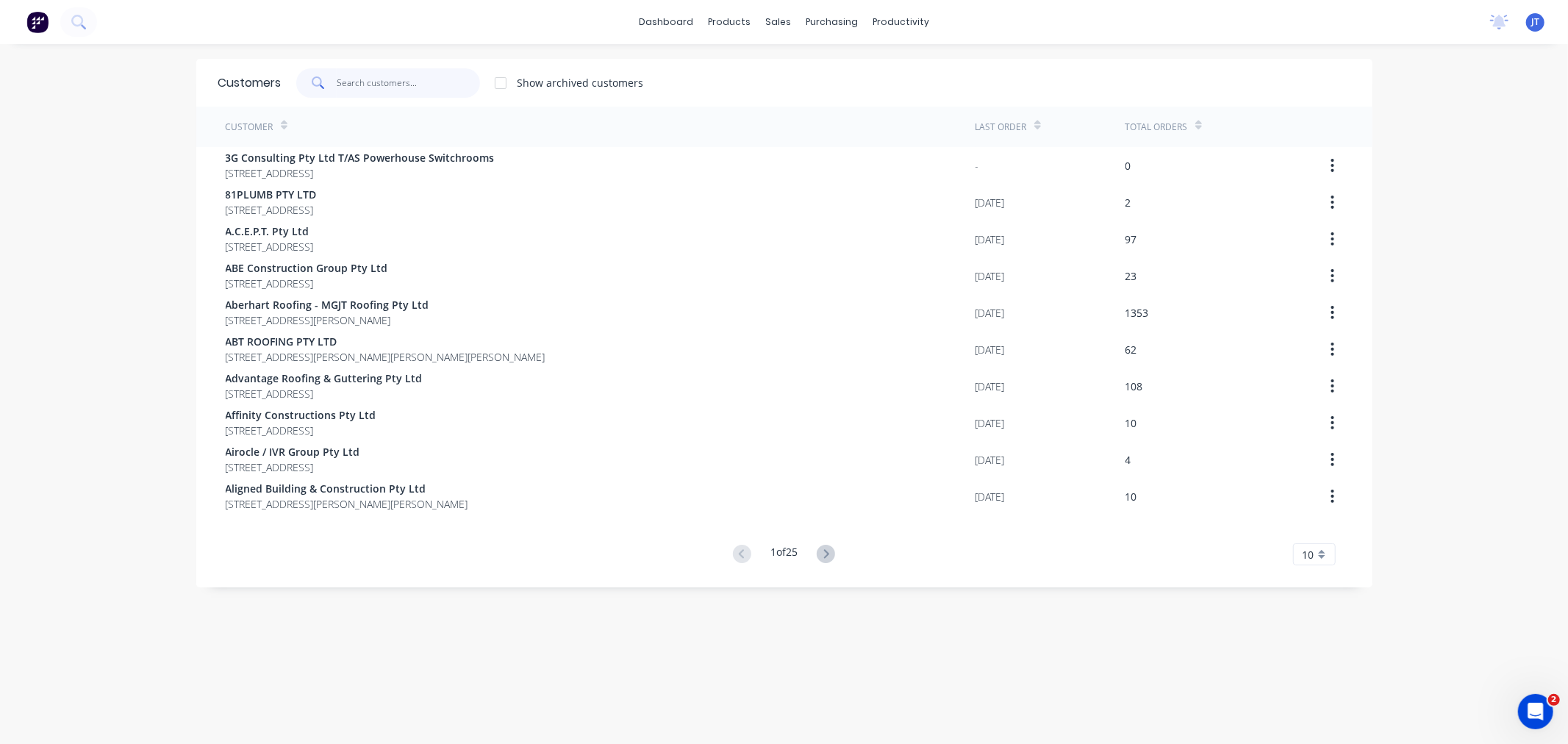
click at [390, 83] on input "text" at bounding box center [408, 83] width 143 height 29
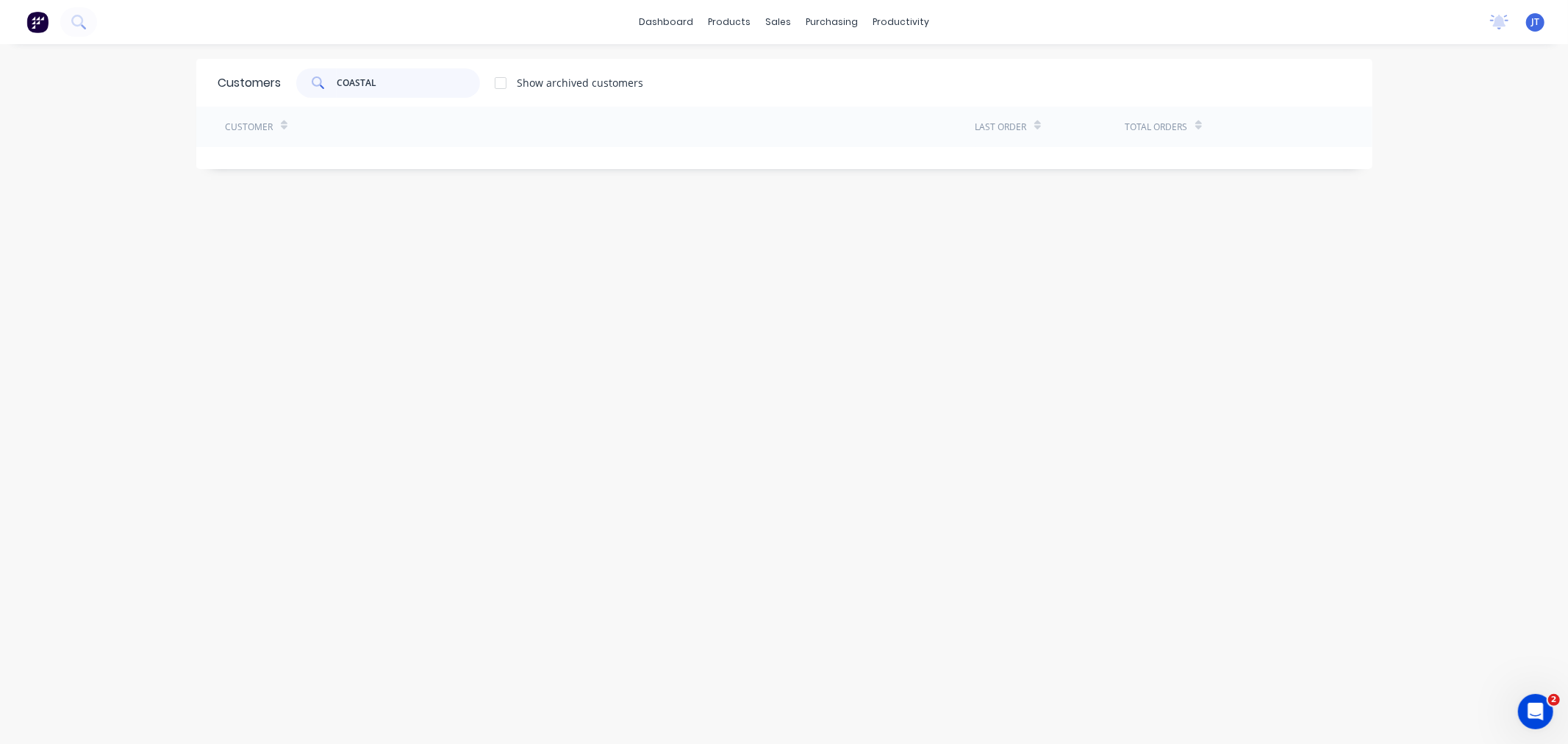
type input "COASTAL"
click at [502, 82] on div at bounding box center [501, 83] width 29 height 29
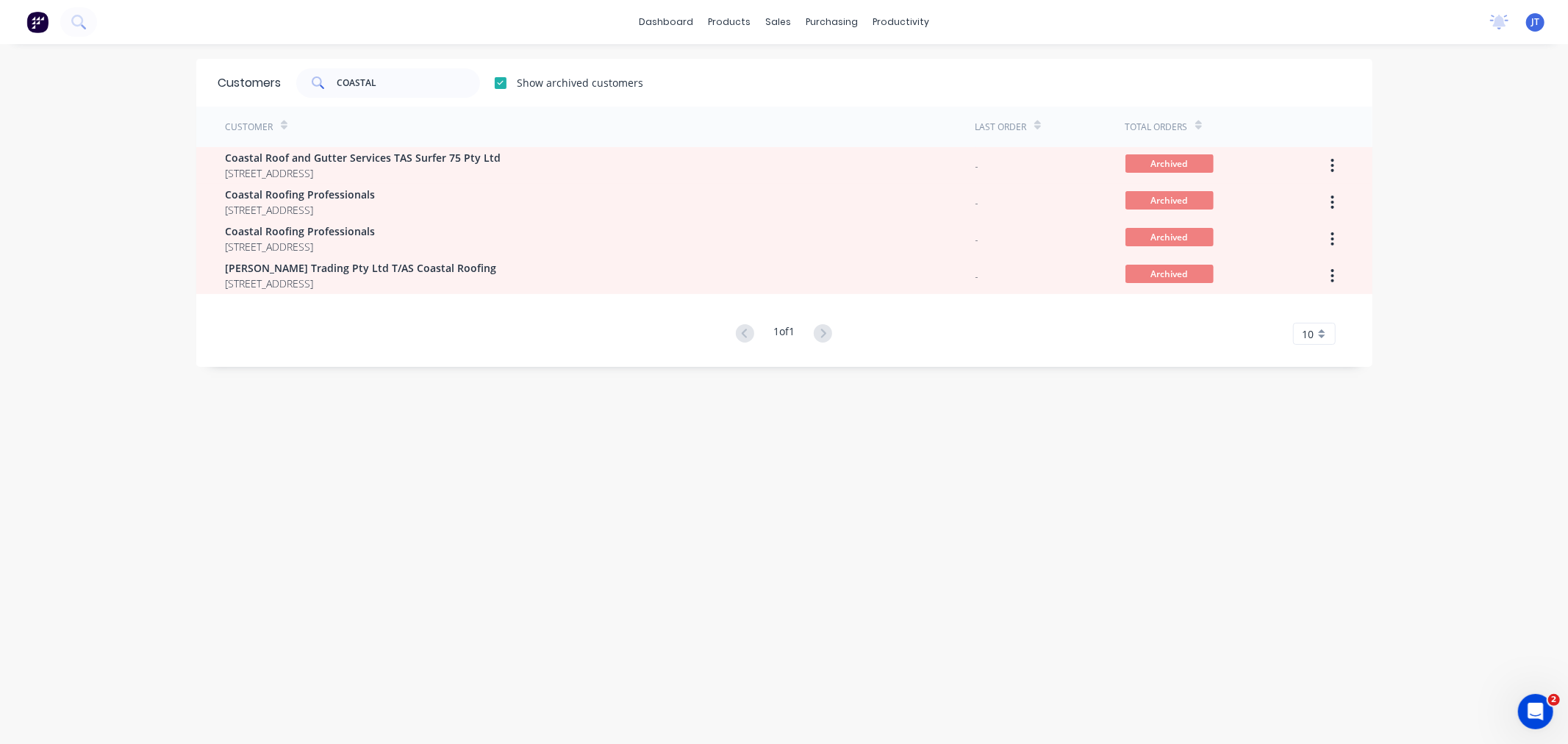
click at [388, 310] on div "Customer Last Order Total Orders Coastal Roof and Gutter Services TAS Surfer 75…" at bounding box center [784, 226] width 1176 height 238
click at [487, 462] on div "Customers COASTAL Show archived customers Customer Last Order Total Orders Coas…" at bounding box center [784, 409] width 1176 height 700
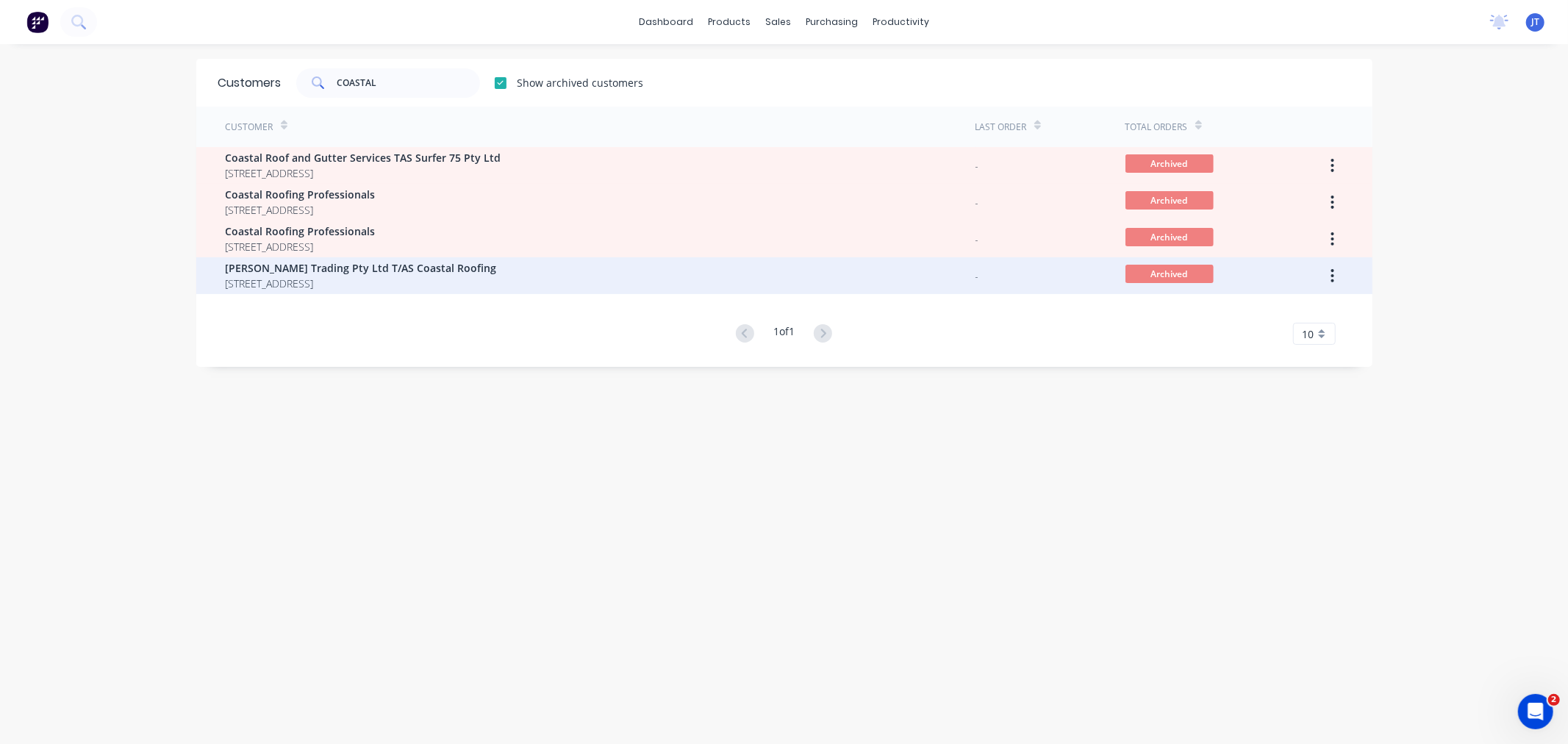
click at [1331, 274] on icon "button" at bounding box center [1333, 276] width 3 height 13
click at [1291, 314] on div "Unarchive" at bounding box center [1280, 314] width 113 height 21
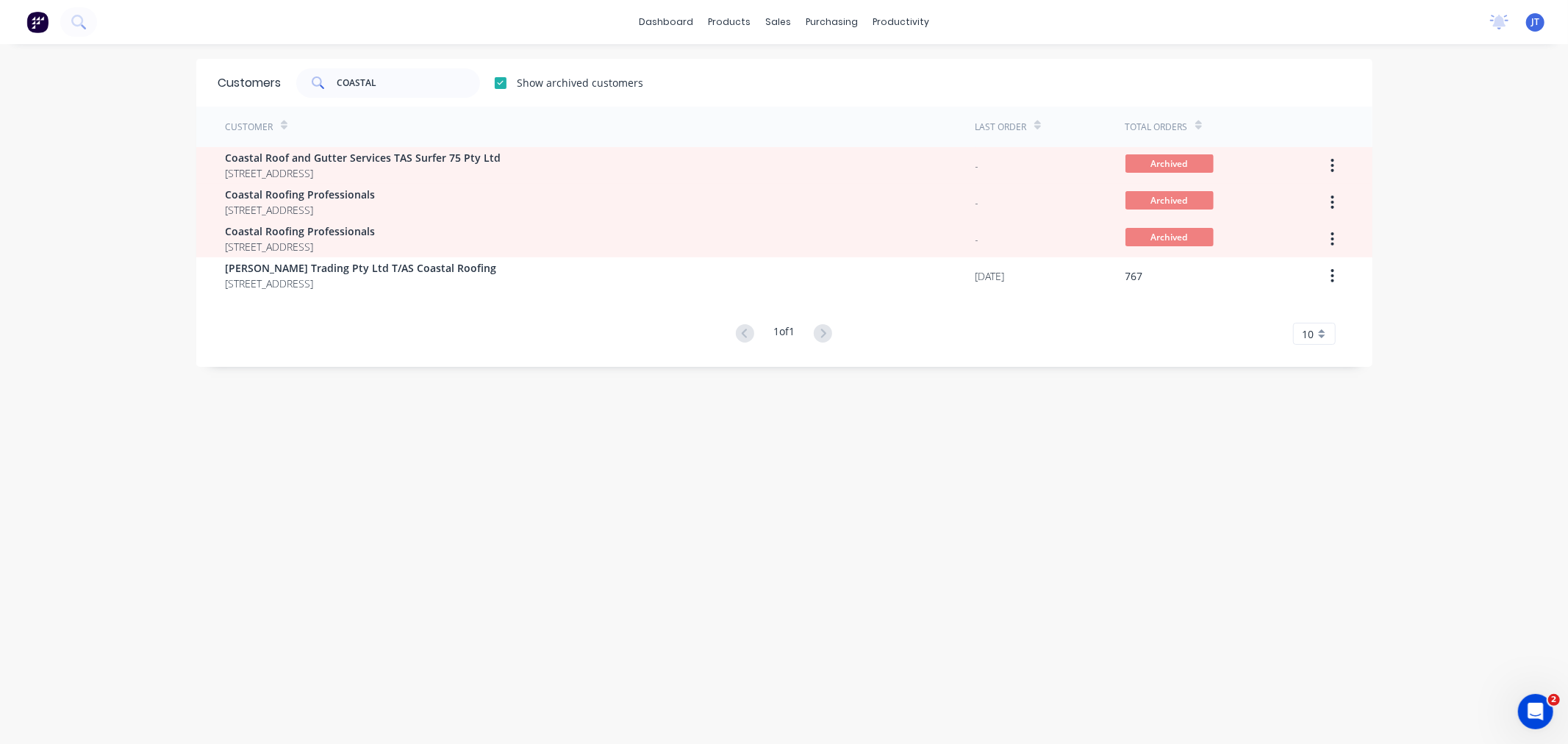
click at [458, 496] on div "Customers COASTAL Show archived customers Customer Last Order Total Orders Coas…" at bounding box center [784, 409] width 1176 height 700
click at [496, 77] on div at bounding box center [501, 83] width 29 height 29
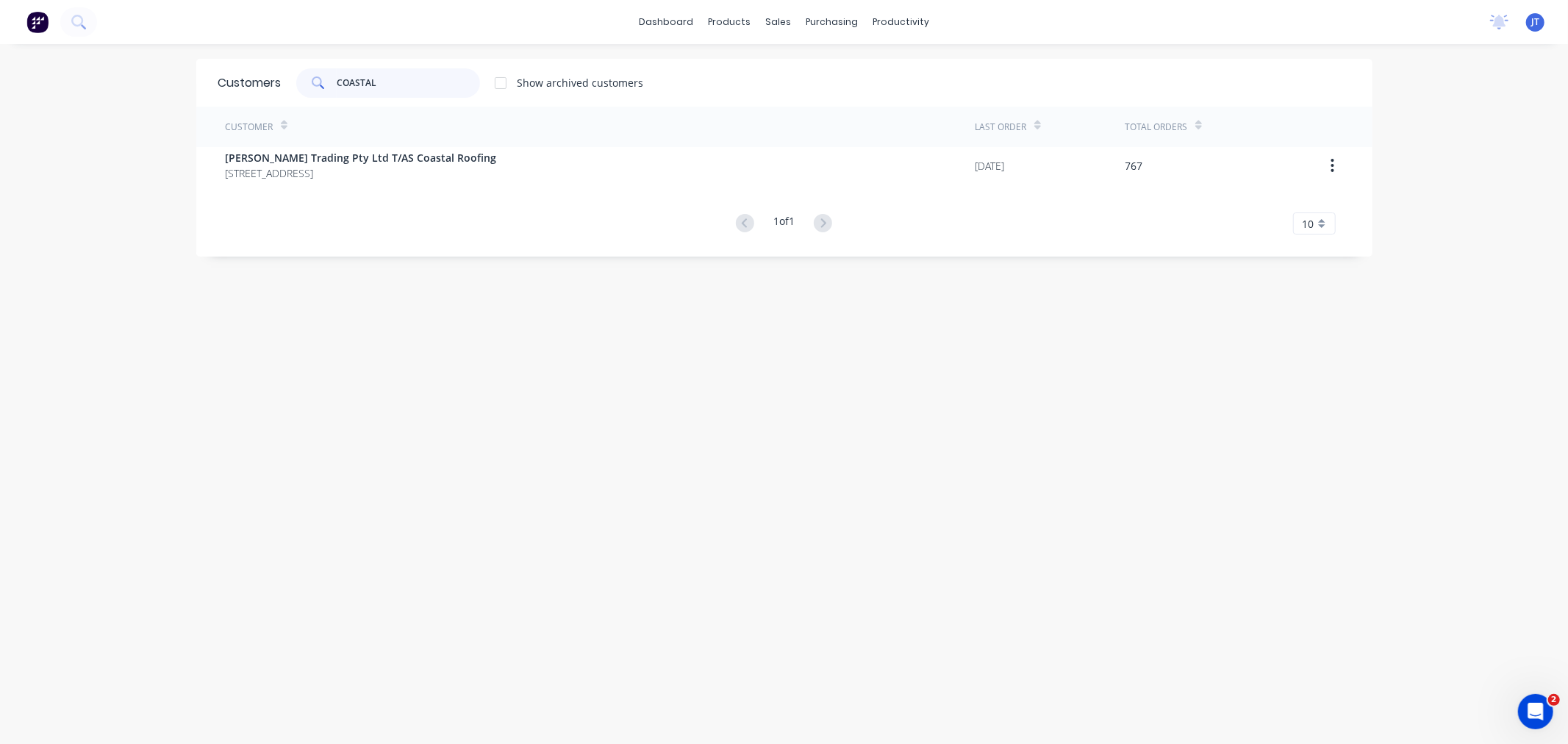
click at [402, 82] on input "COASTAL" at bounding box center [408, 83] width 143 height 29
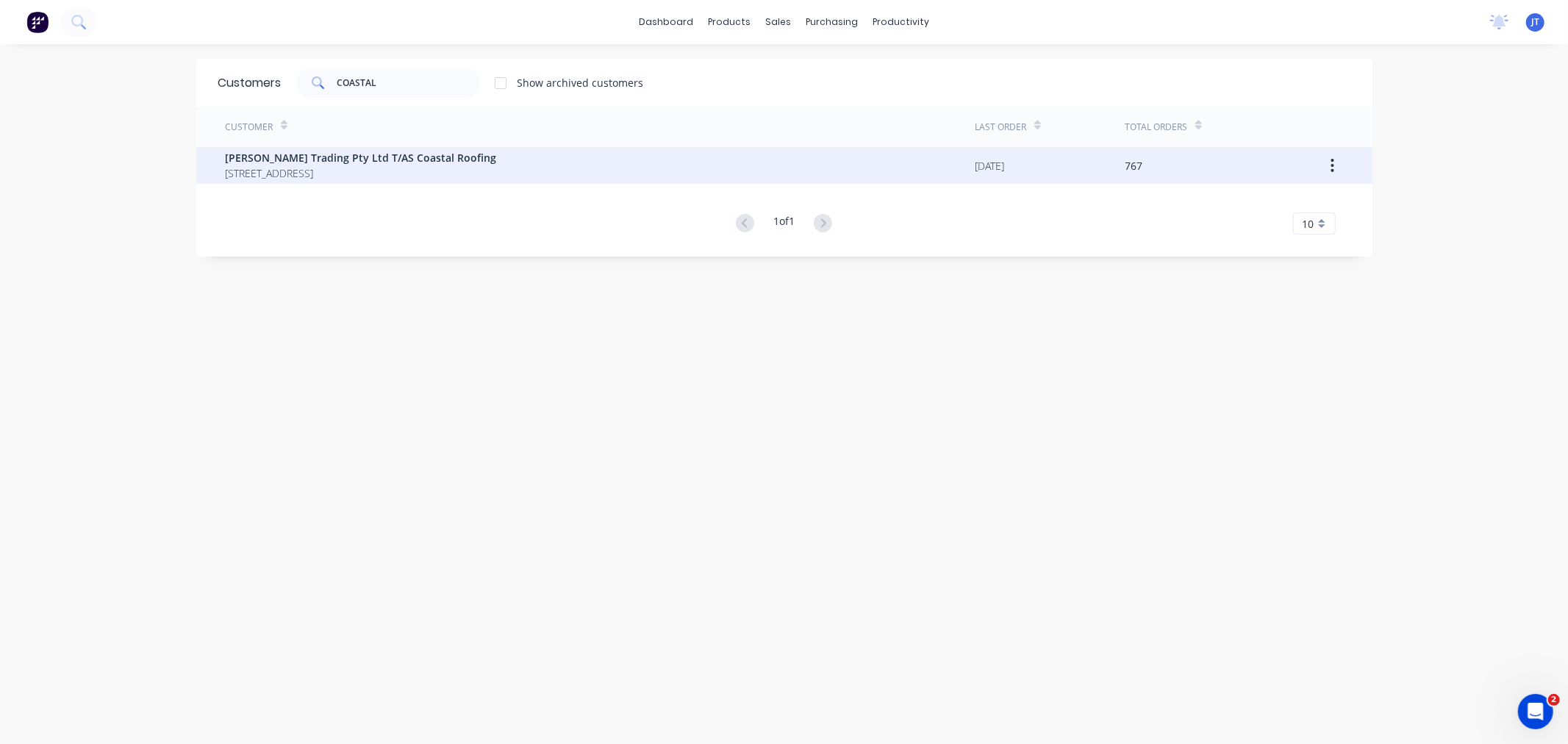
click at [376, 160] on span "[PERSON_NAME] Trading Pty Ltd T/AS Coastal Roofing" at bounding box center [361, 157] width 271 height 15
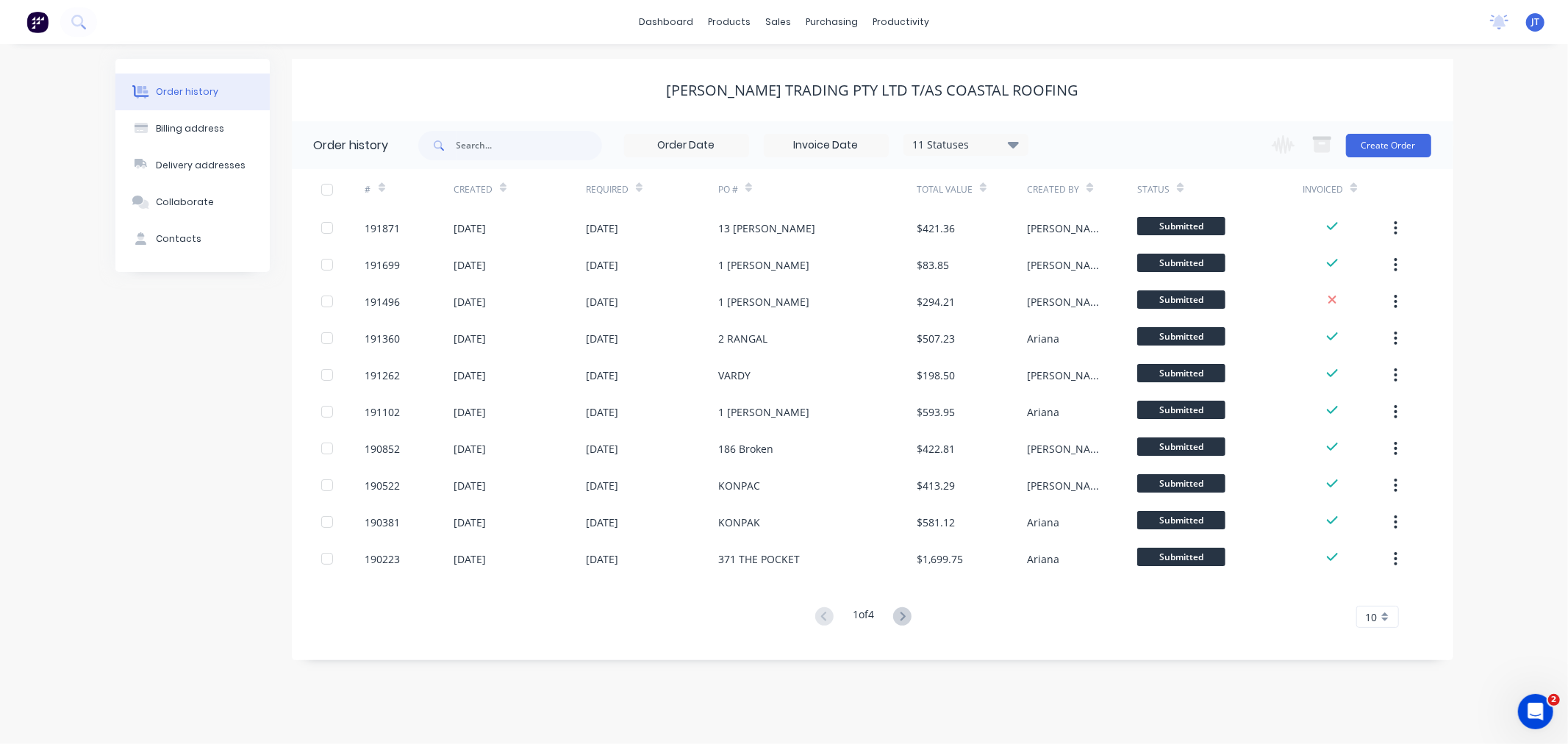
click at [1522, 426] on div "Order history Billing address Delivery addresses Collaborate Contacts [PERSON_N…" at bounding box center [784, 394] width 1568 height 700
click at [813, 99] on div "Customers" at bounding box center [830, 100] width 53 height 13
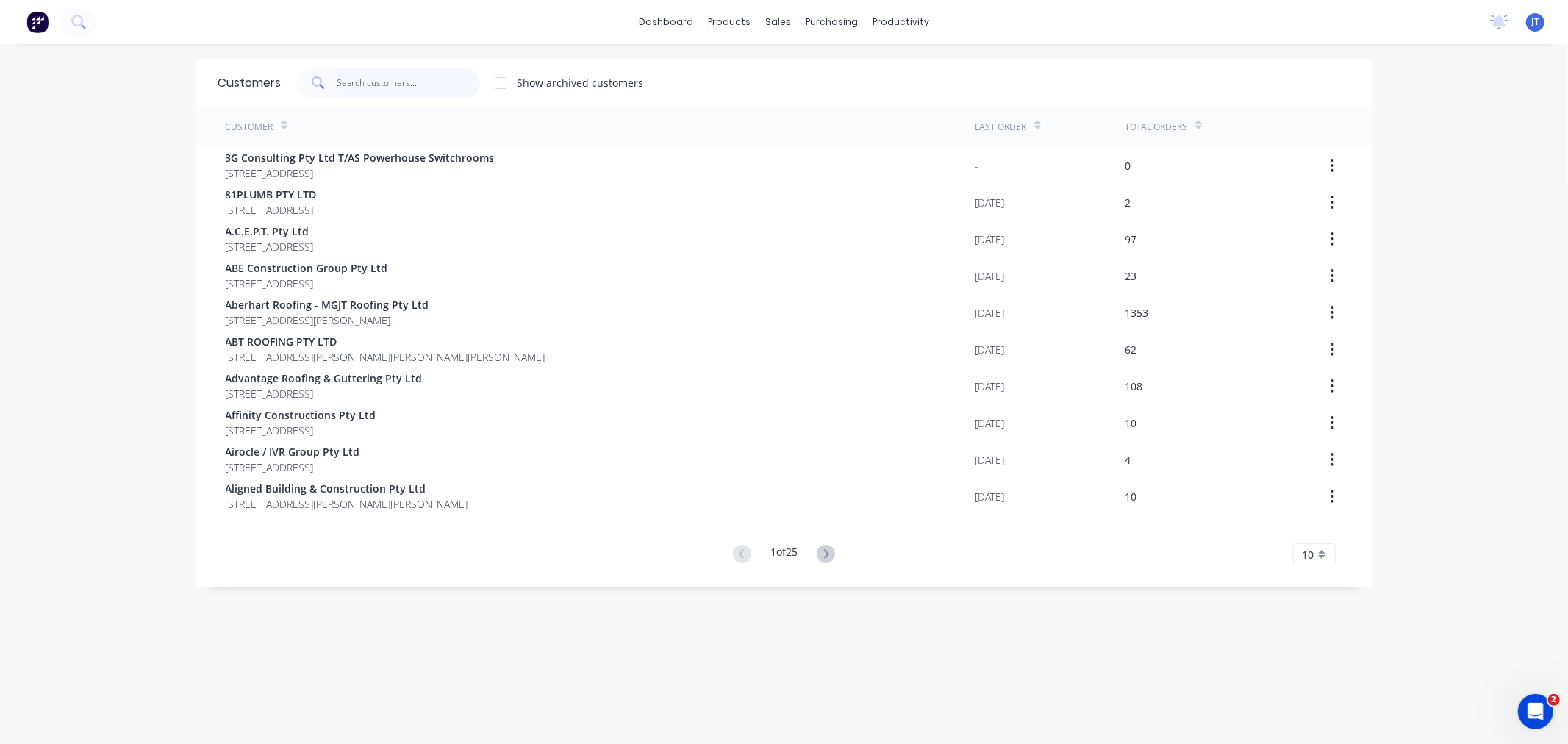
click at [354, 82] on input "text" at bounding box center [408, 83] width 143 height 29
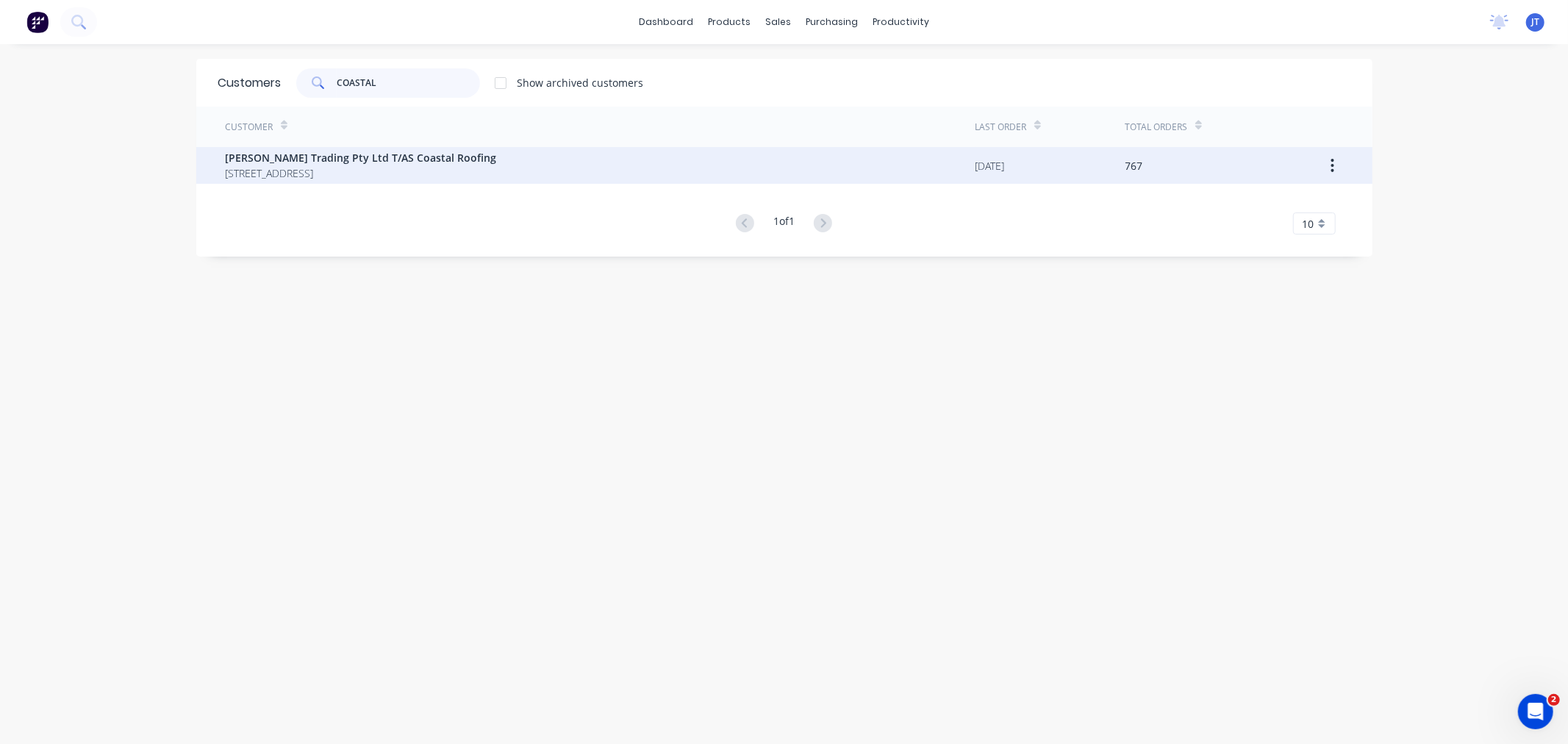
type input "COASTAL"
click at [442, 176] on span "[STREET_ADDRESS]" at bounding box center [361, 173] width 271 height 15
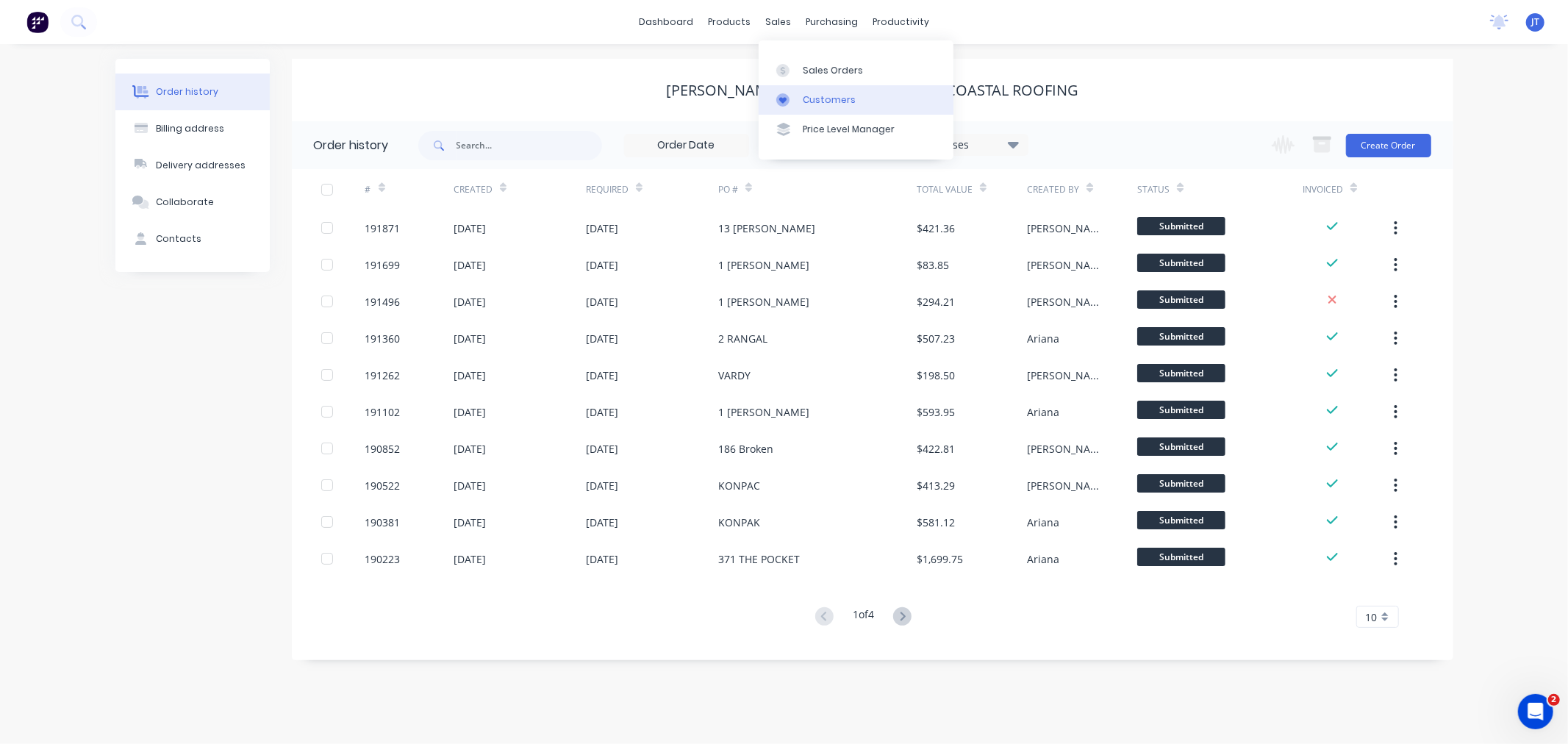
click at [805, 92] on link "Customers" at bounding box center [856, 100] width 195 height 29
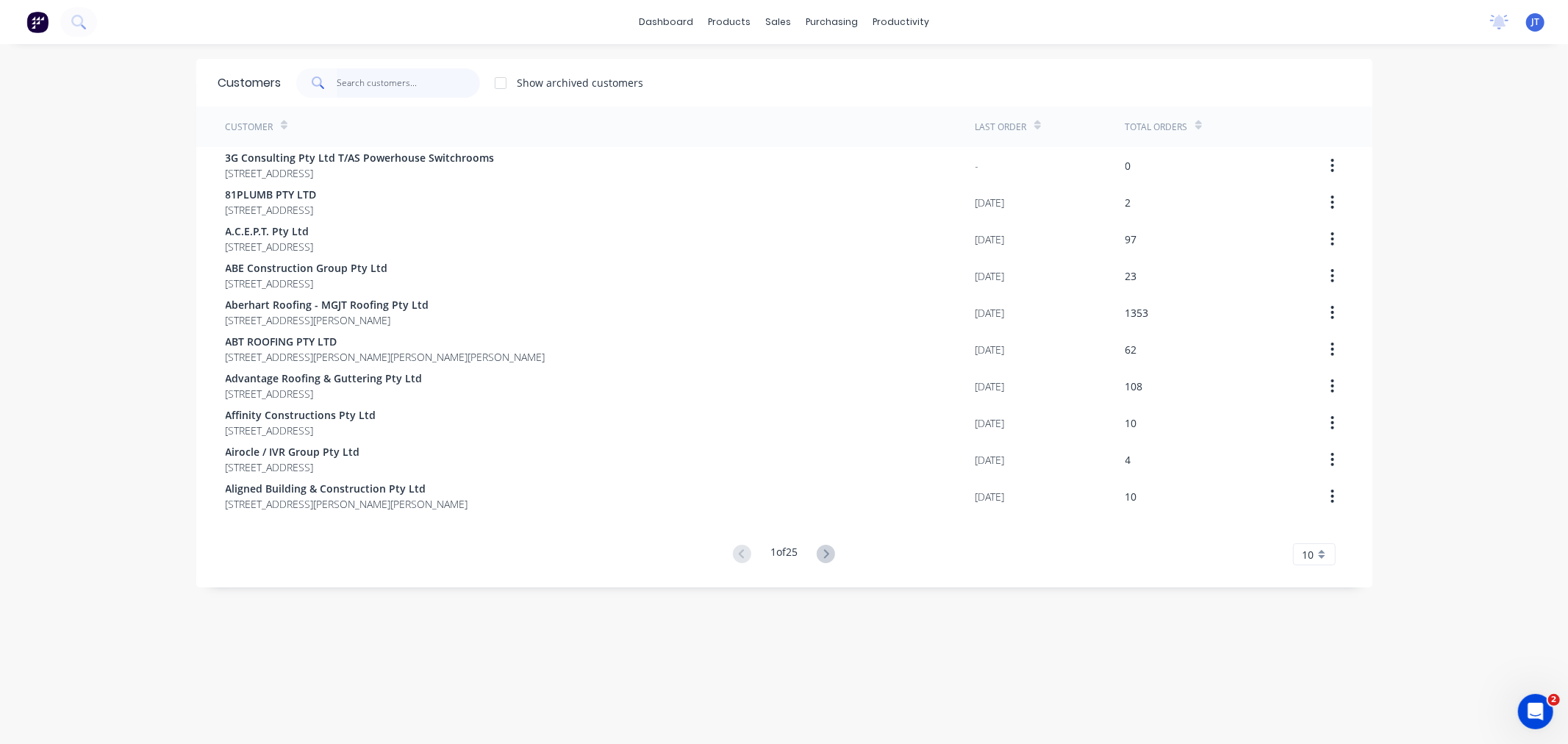
click at [373, 82] on input "text" at bounding box center [408, 83] width 143 height 29
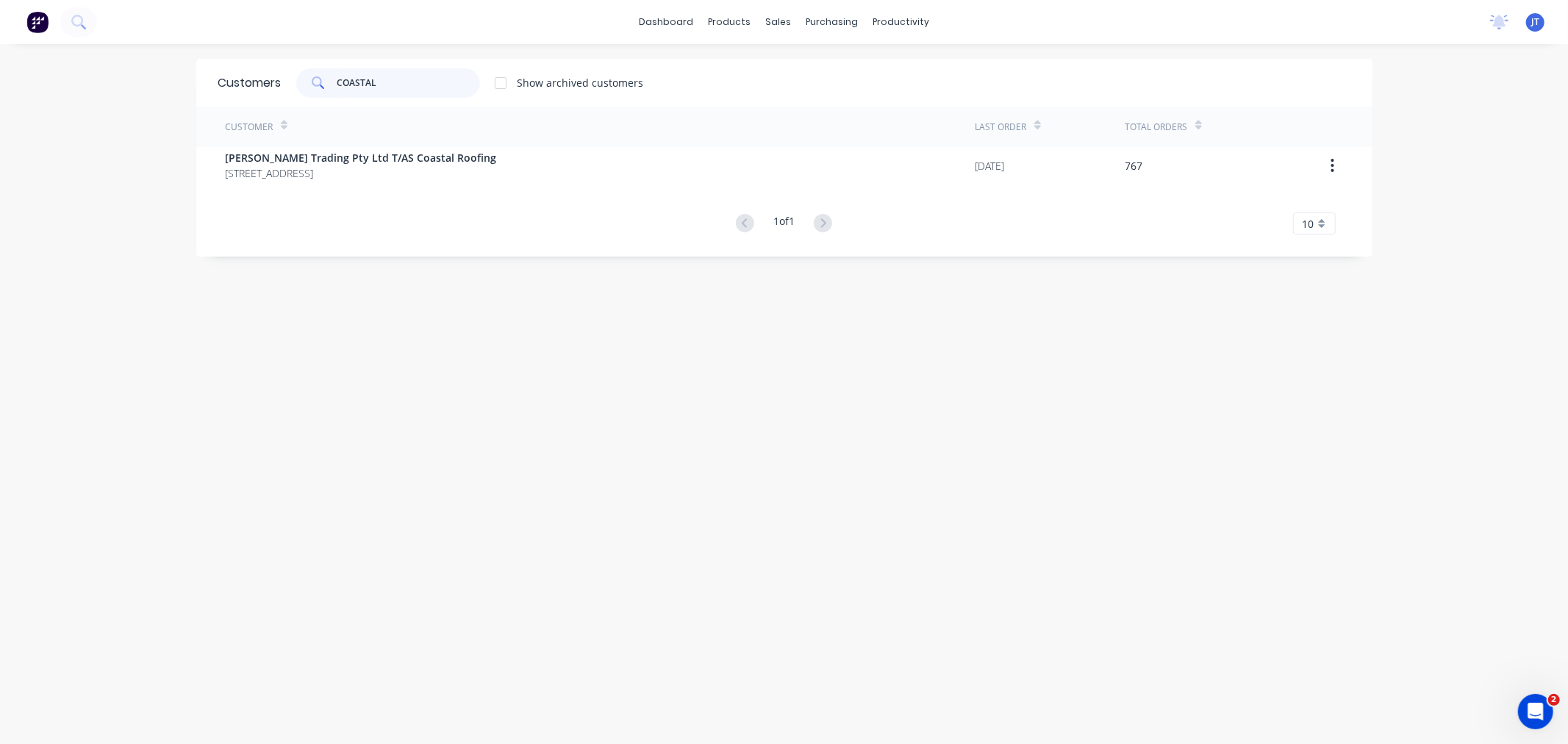
drag, startPoint x: 387, startPoint y: 81, endPoint x: 279, endPoint y: 71, distance: 108.5
click at [282, 71] on div "COASTAL Show archived customers" at bounding box center [463, 83] width 363 height 29
type input "COASTAL"
click at [221, 400] on div "Customers COASTAL Show archived customers Customer Last Order Total Orders [PER…" at bounding box center [784, 409] width 1176 height 700
click at [803, 69] on div "Sales Orders" at bounding box center [827, 71] width 60 height 13
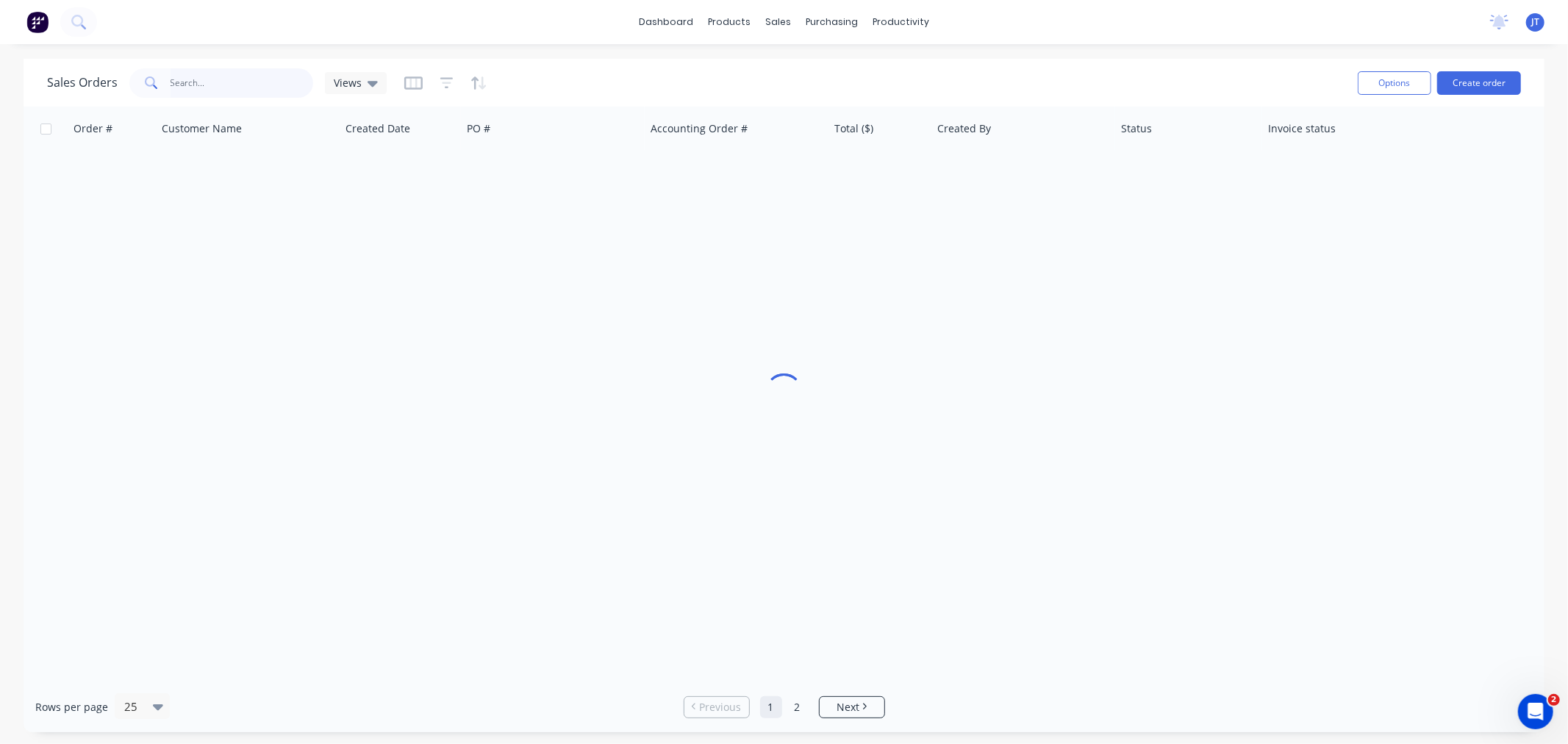
click at [182, 76] on input "text" at bounding box center [242, 83] width 143 height 29
paste input "COASTAL"
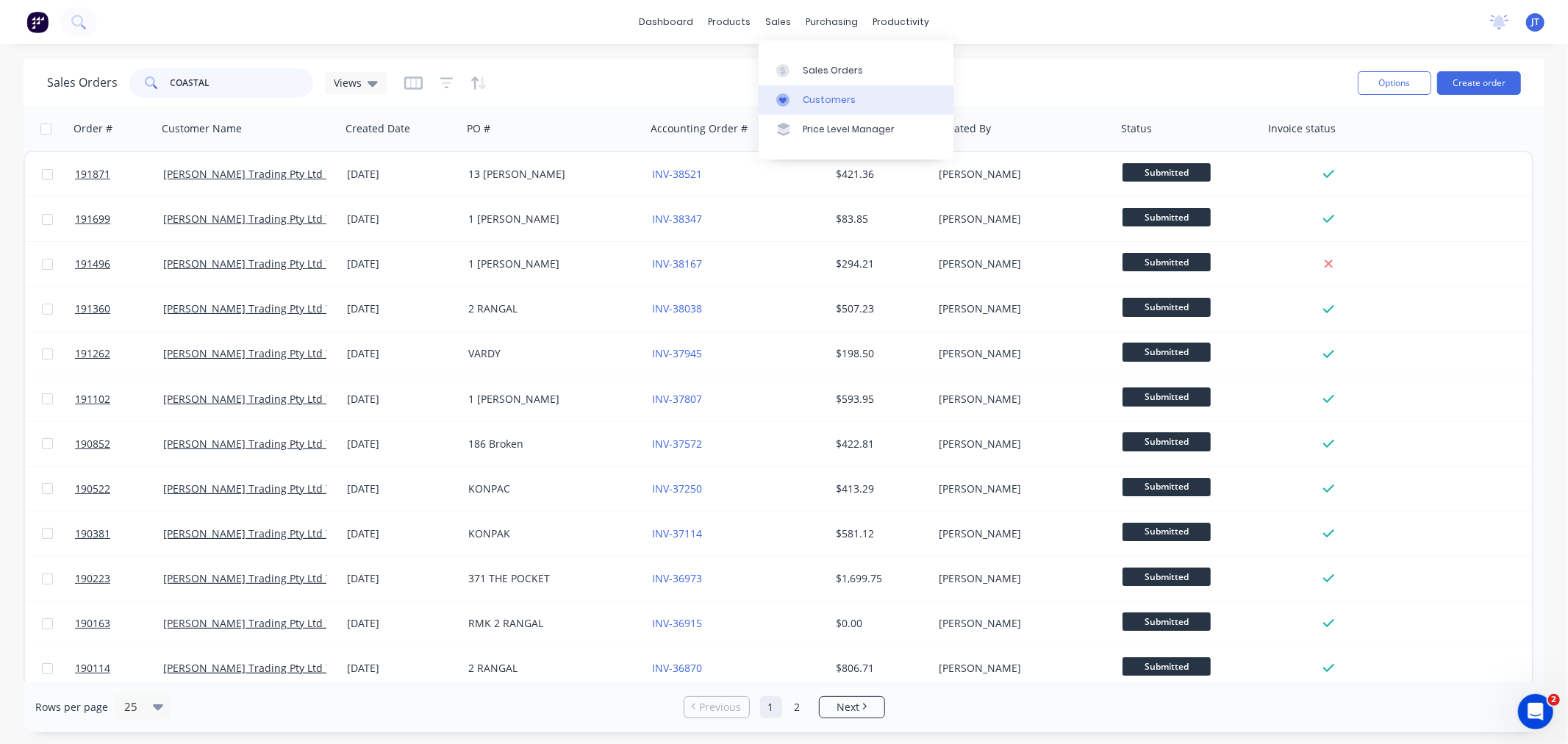
type input "COASTAL"
click at [818, 98] on div "Customers" at bounding box center [830, 100] width 53 height 13
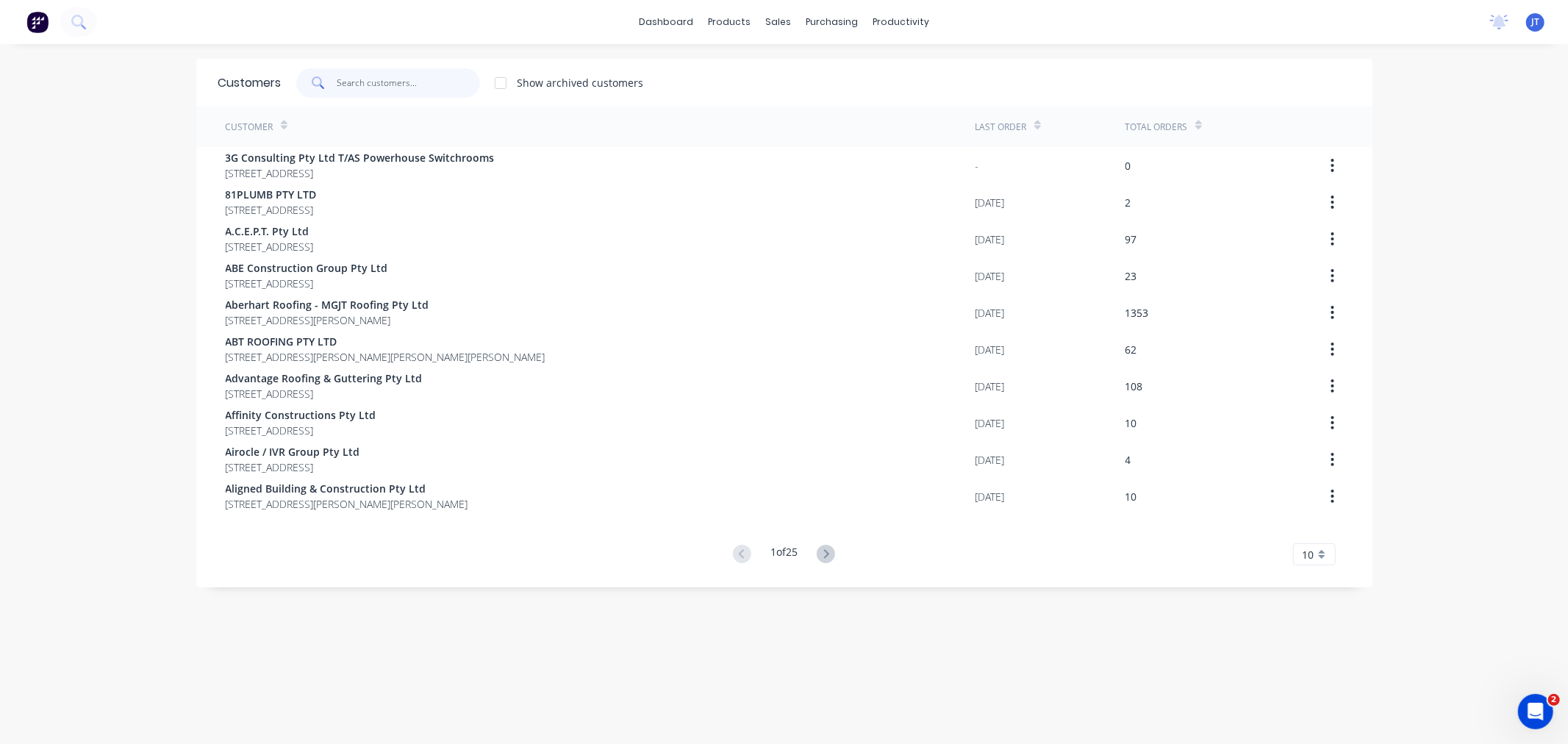
click at [386, 96] on input "text" at bounding box center [408, 83] width 143 height 29
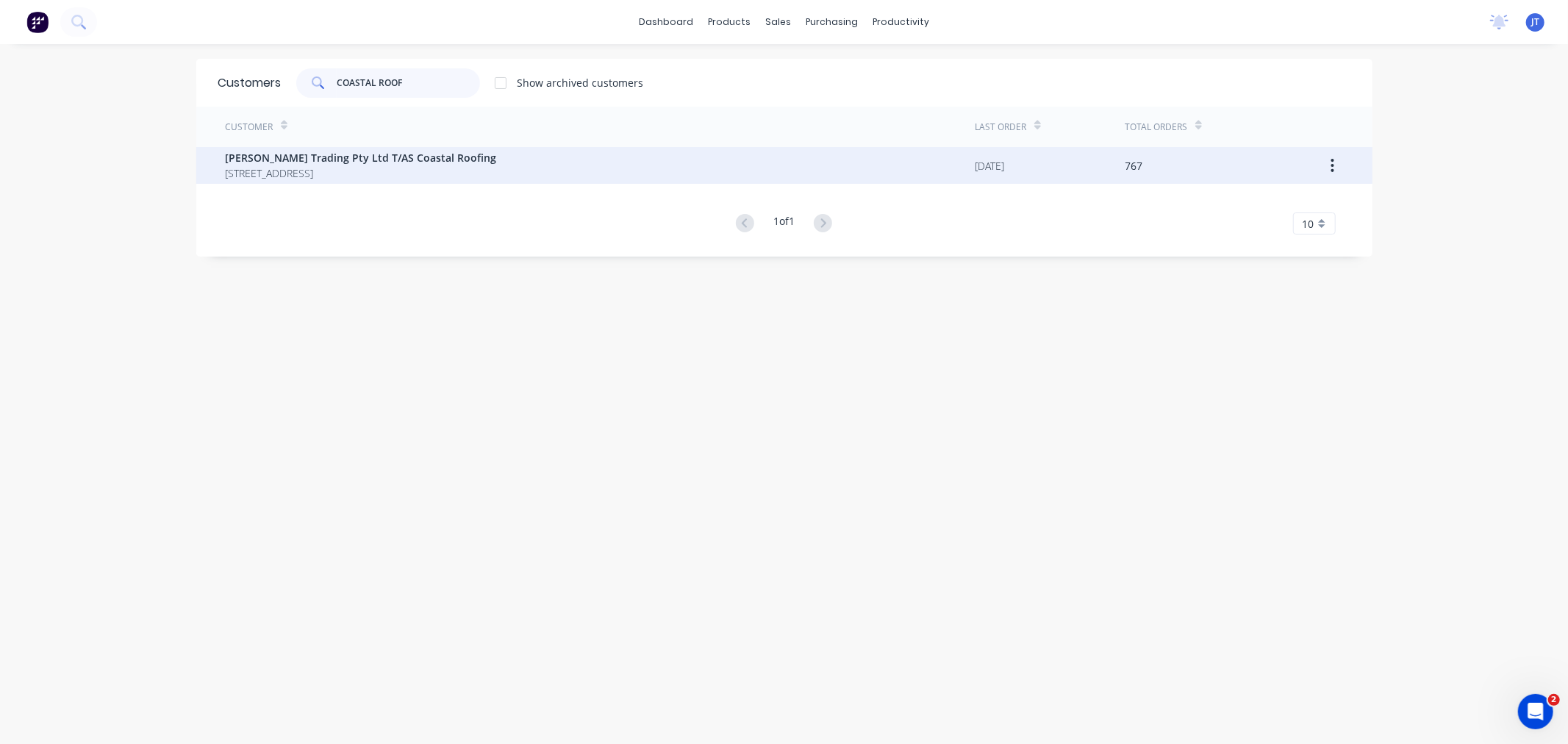
type input "COASTAL ROOF"
click at [449, 166] on span "[STREET_ADDRESS]" at bounding box center [361, 173] width 271 height 15
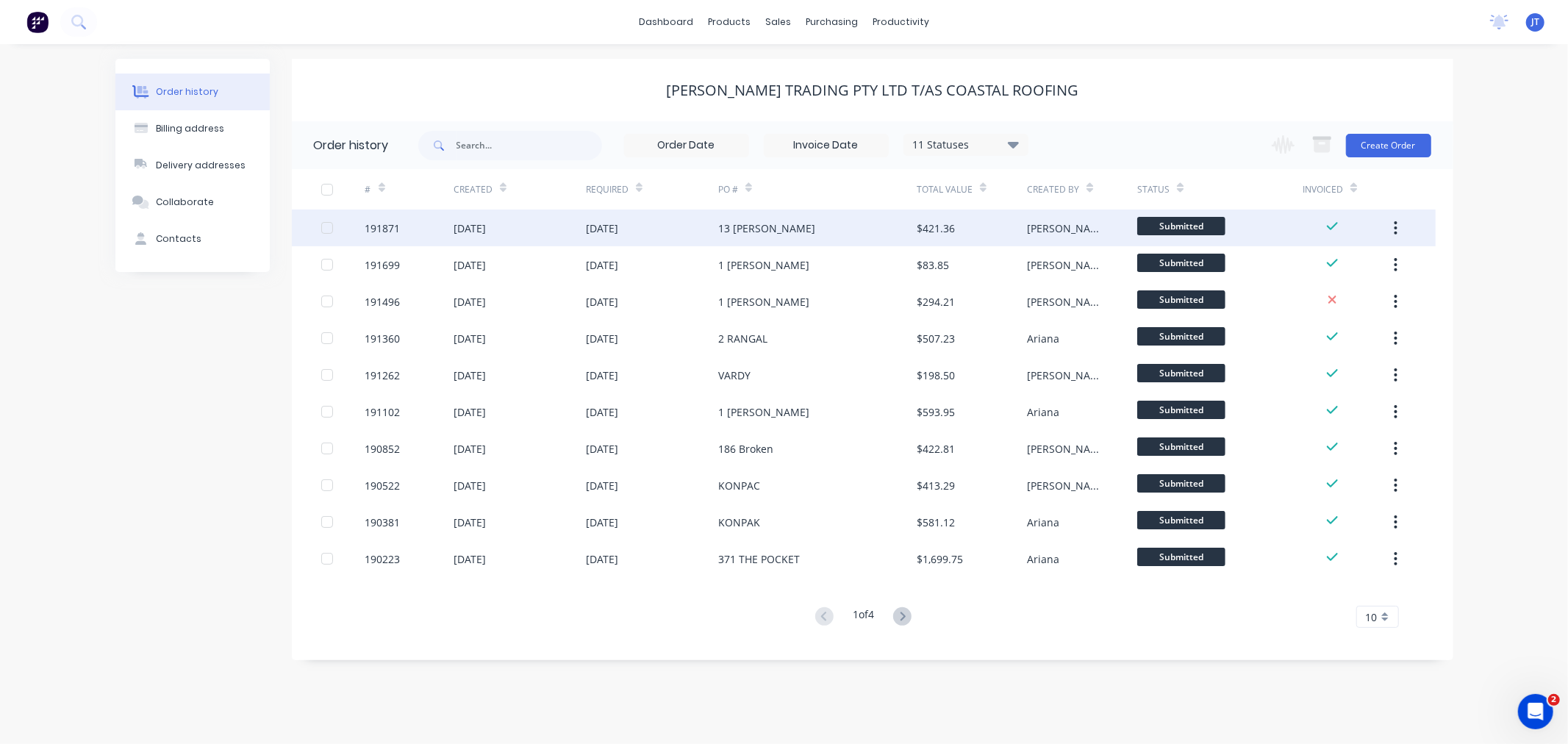
click at [384, 221] on div "191871" at bounding box center [383, 228] width 35 height 15
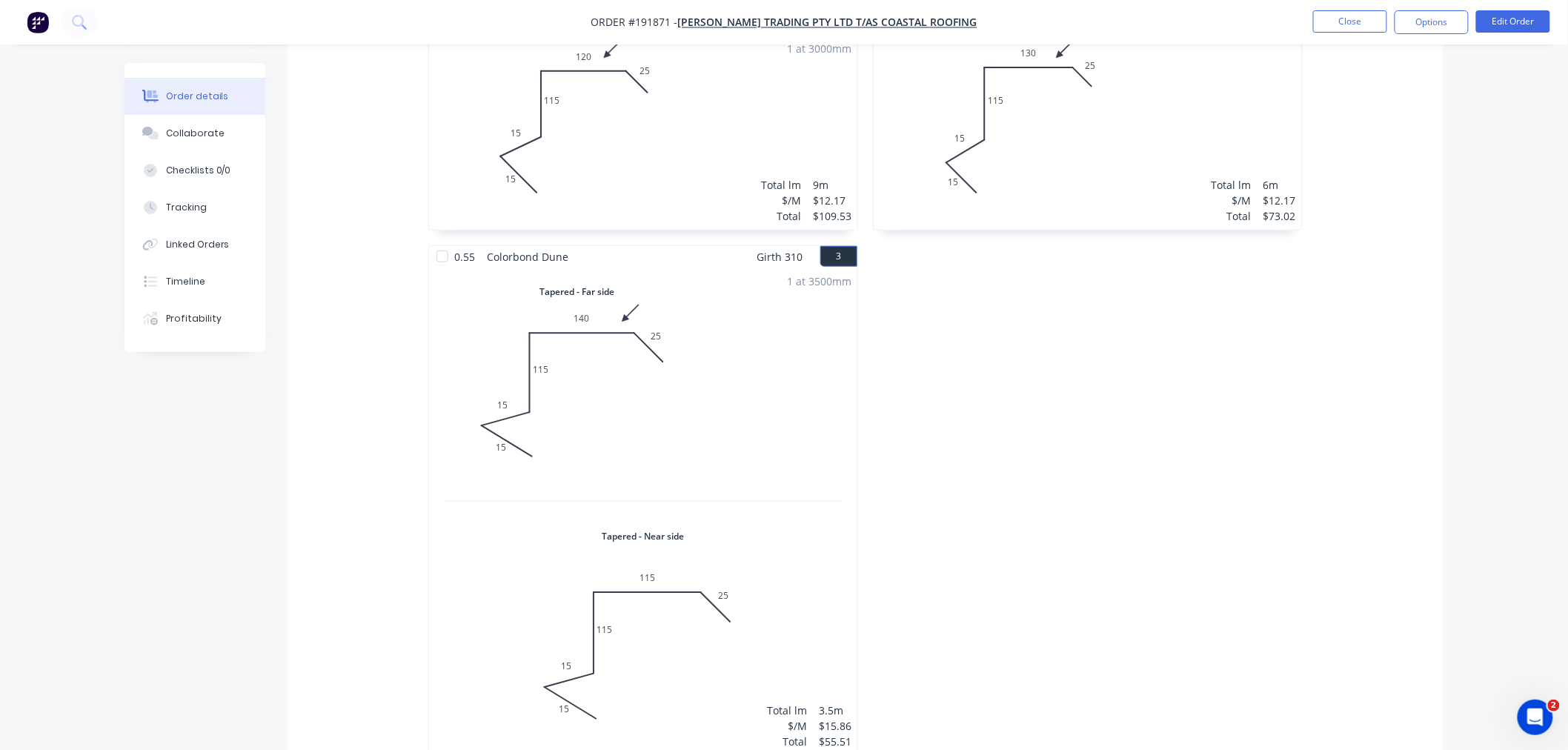
scroll to position [933, 0]
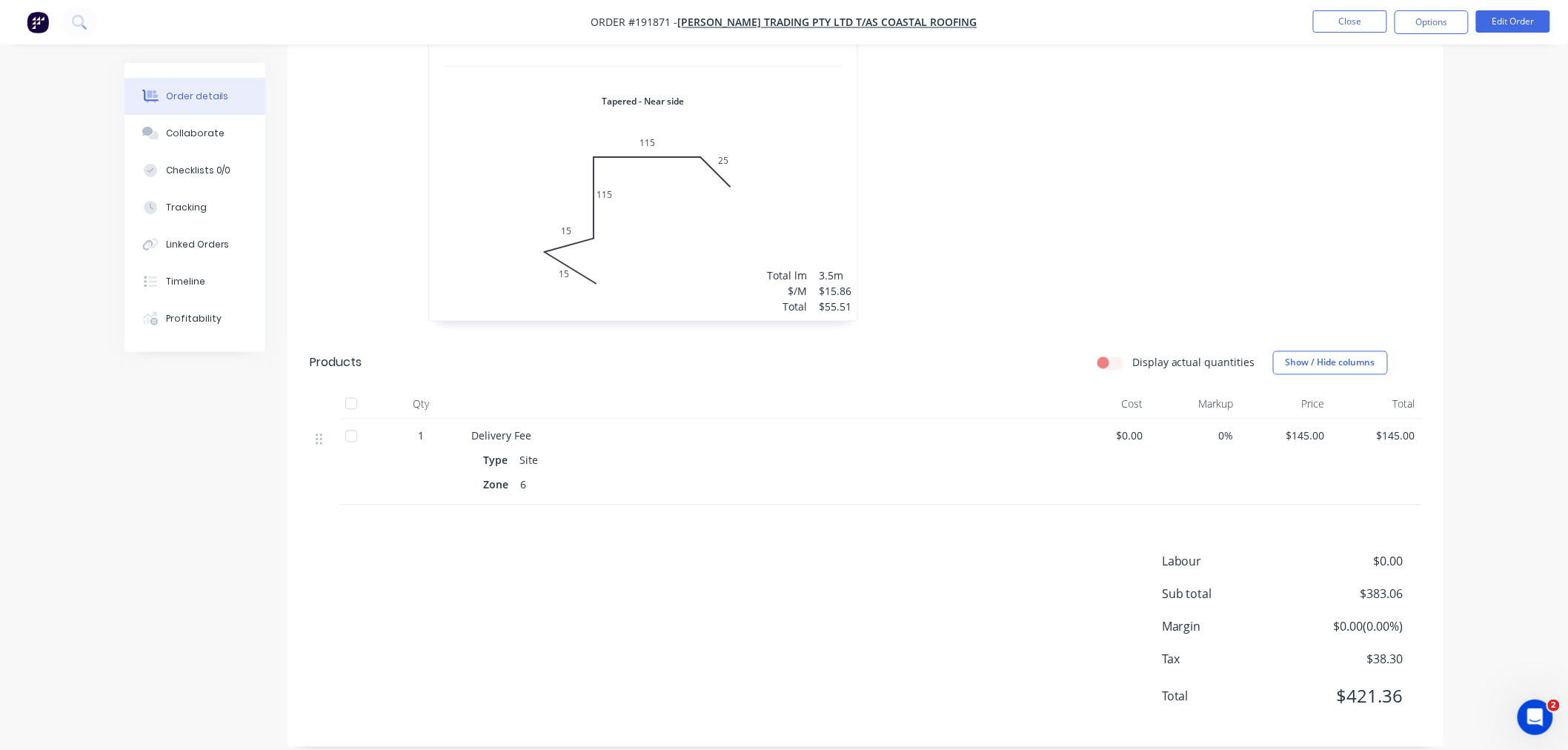
drag, startPoint x: 1498, startPoint y: 534, endPoint x: 1486, endPoint y: 531, distance: 12.4
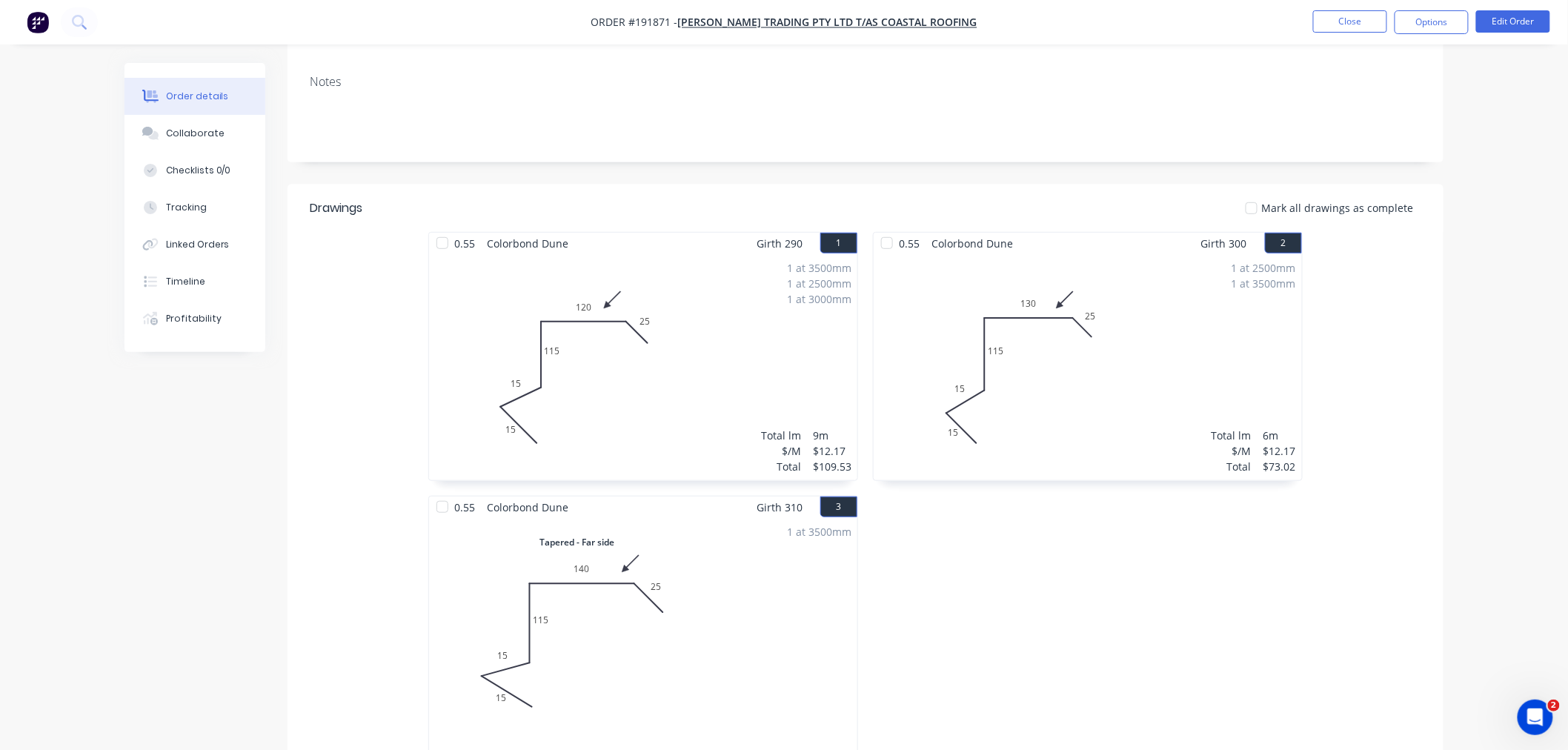
scroll to position [0, 0]
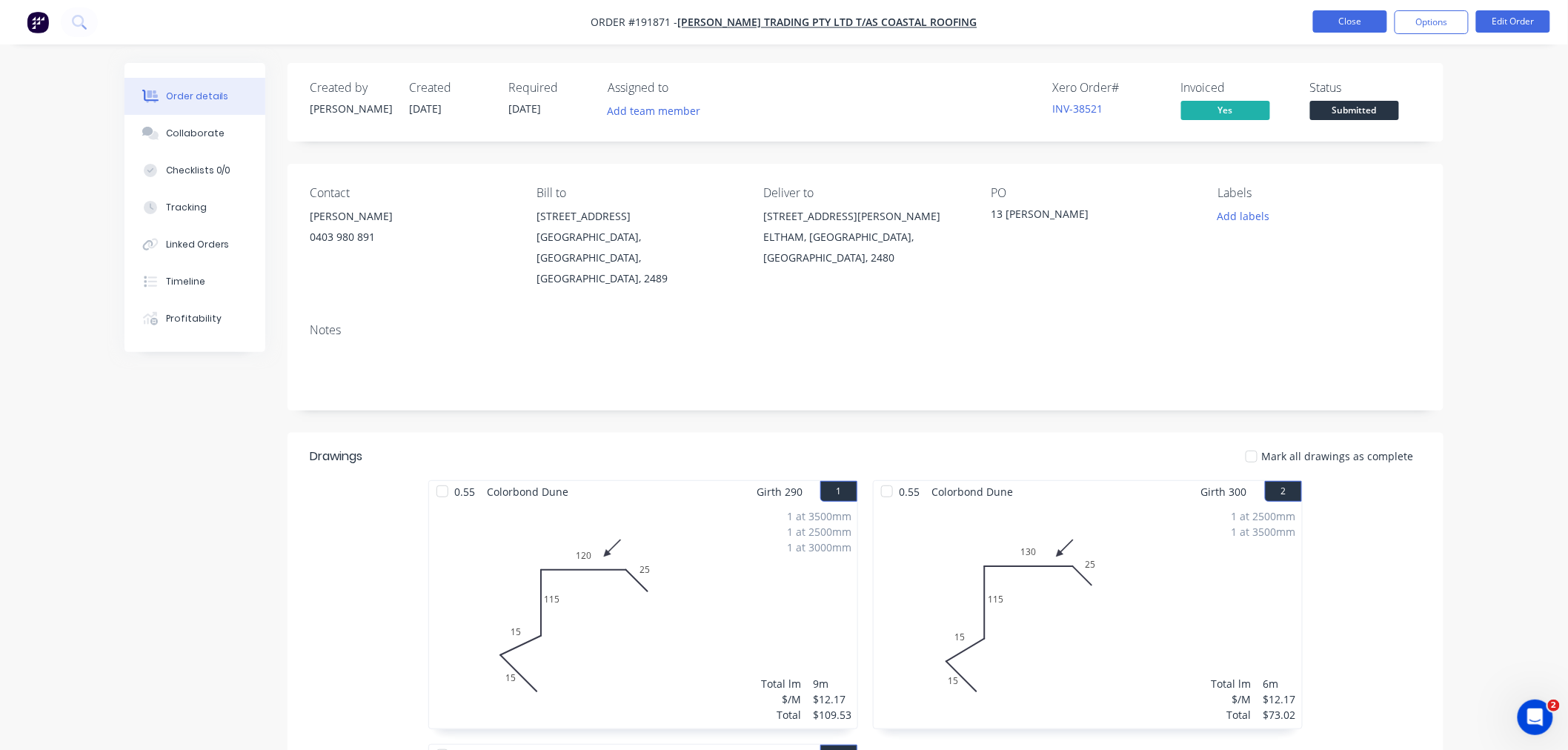
click at [1342, 27] on button "Close" at bounding box center [1350, 21] width 74 height 22
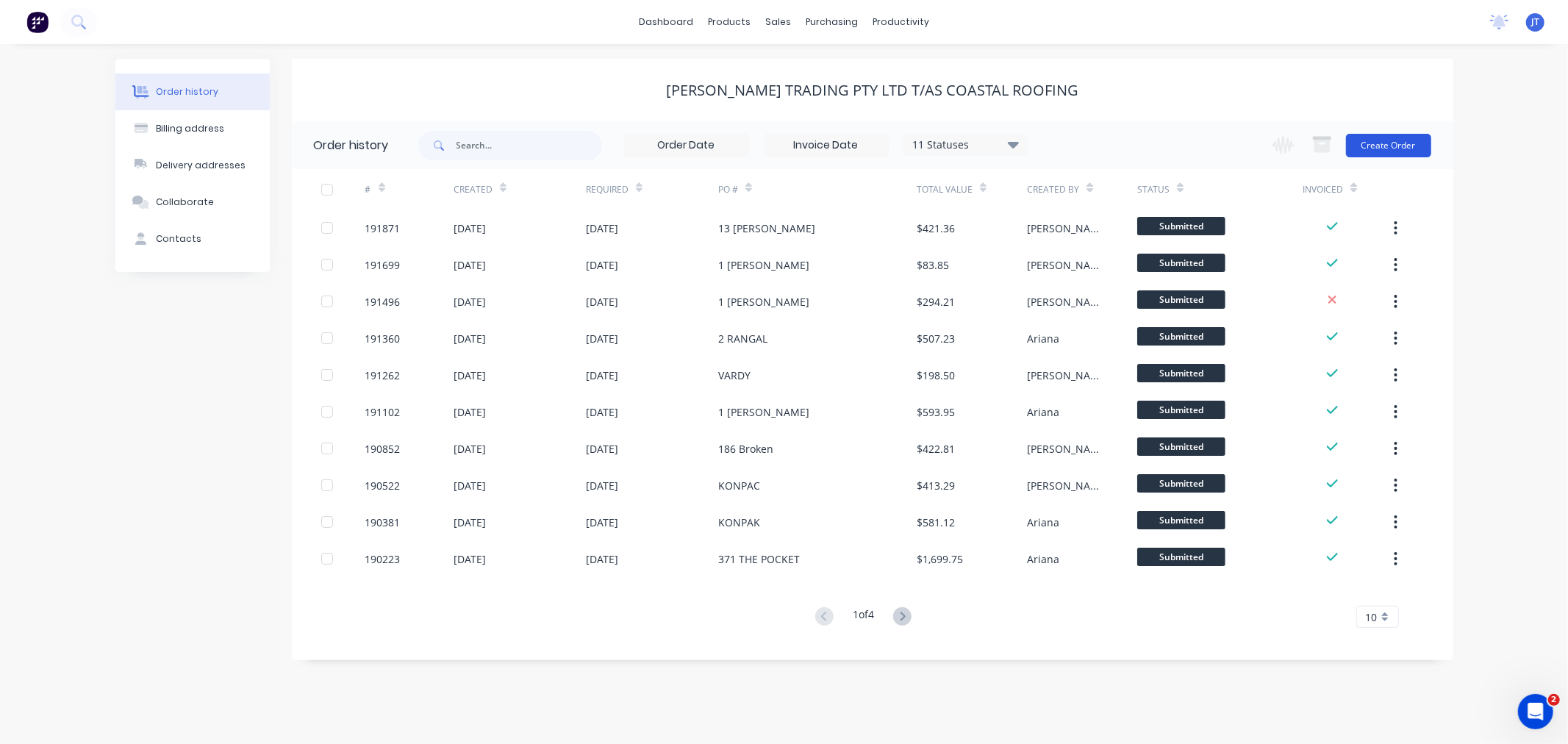
click at [1383, 149] on button "Create Order" at bounding box center [1389, 146] width 85 height 24
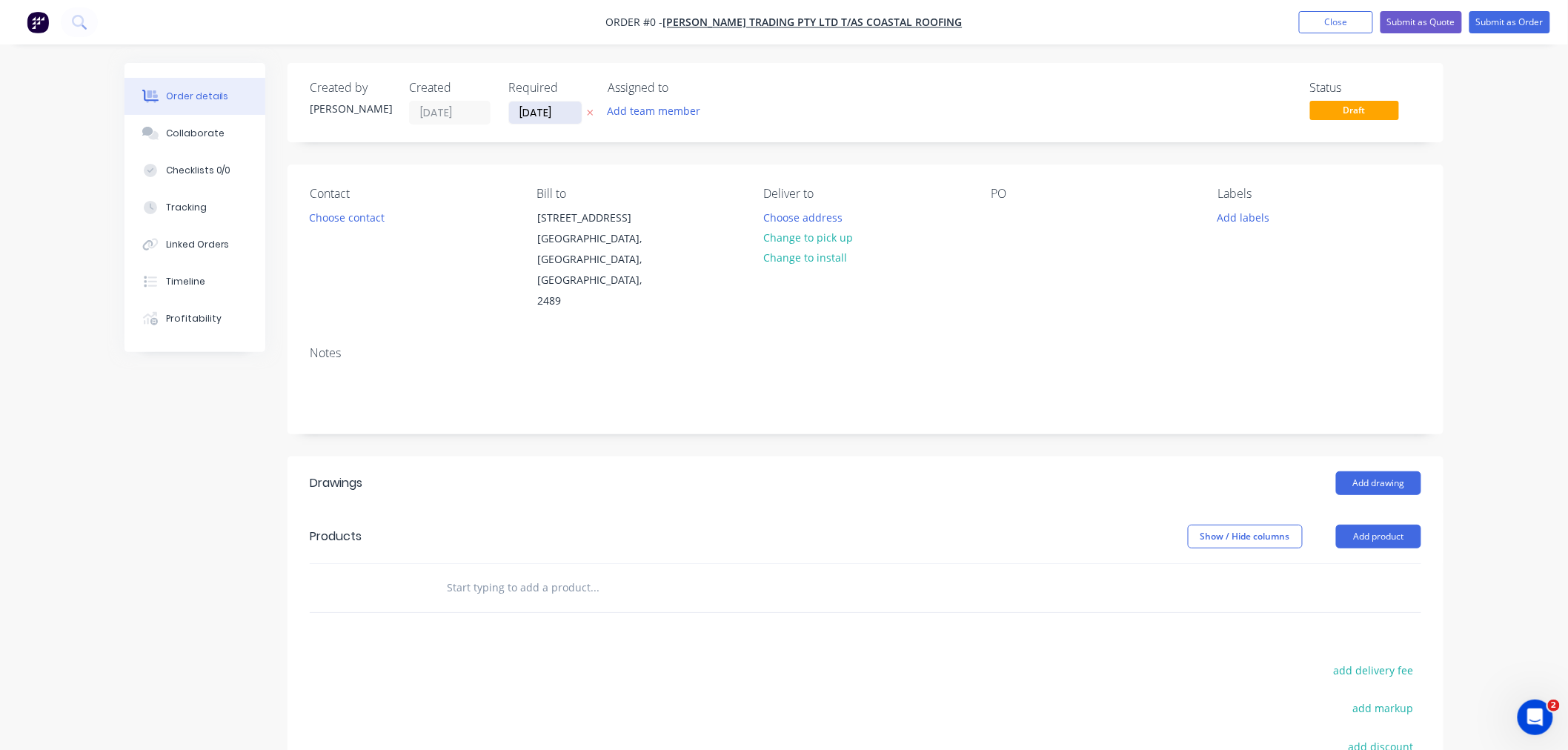
click at [530, 114] on input "[DATE]" at bounding box center [546, 113] width 73 height 22
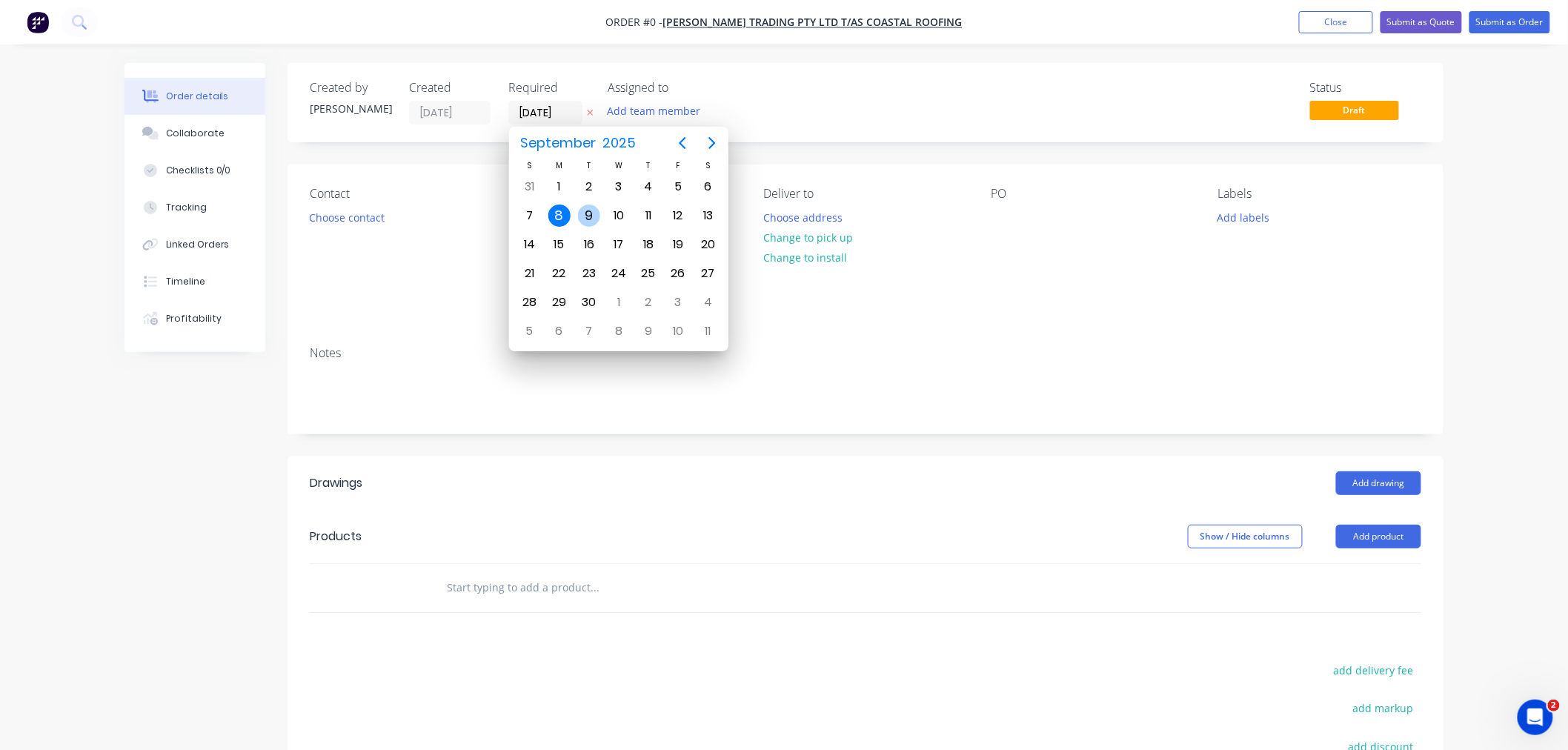
click at [594, 210] on div "9" at bounding box center [589, 216] width 22 height 22
type input "[DATE]"
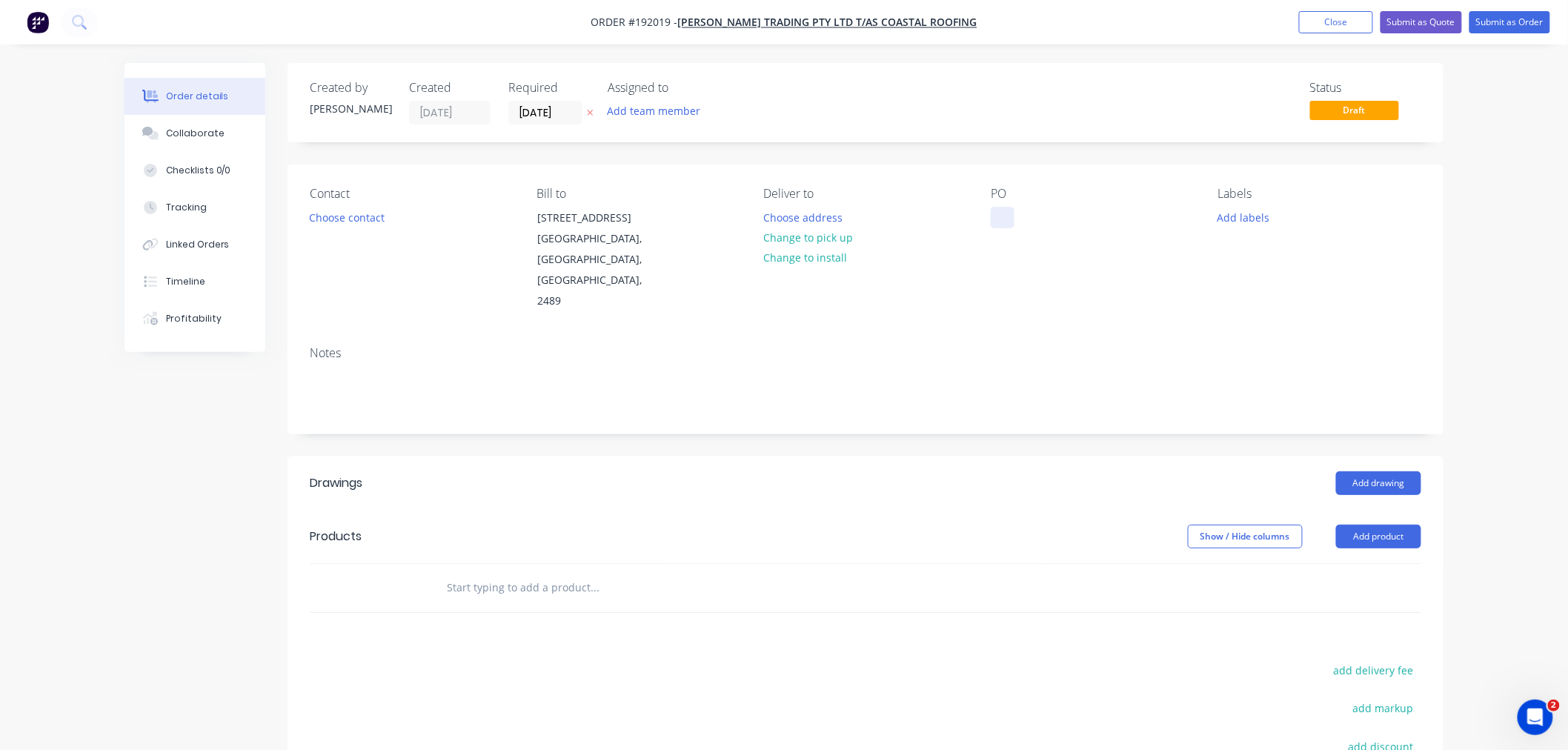
click at [1011, 219] on div at bounding box center [1002, 217] width 24 height 21
click at [879, 188] on div "Contact Choose contact [PERSON_NAME] to [STREET_ADDRESS] Deliver to Choose addr…" at bounding box center [865, 249] width 1156 height 170
click at [360, 215] on button "Choose contact" at bounding box center [347, 216] width 91 height 20
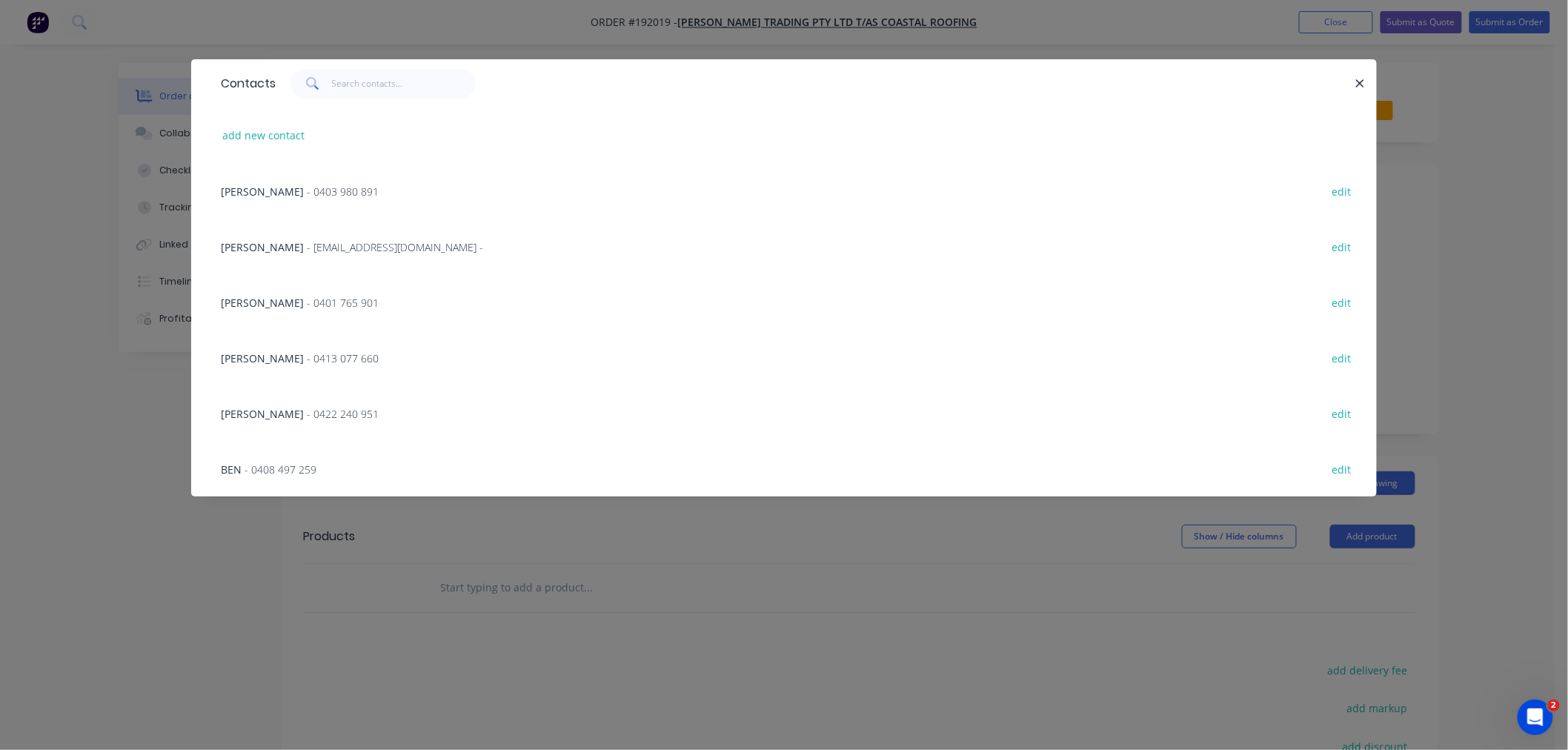
click at [307, 305] on span "- 0401 765 901" at bounding box center [343, 302] width 72 height 14
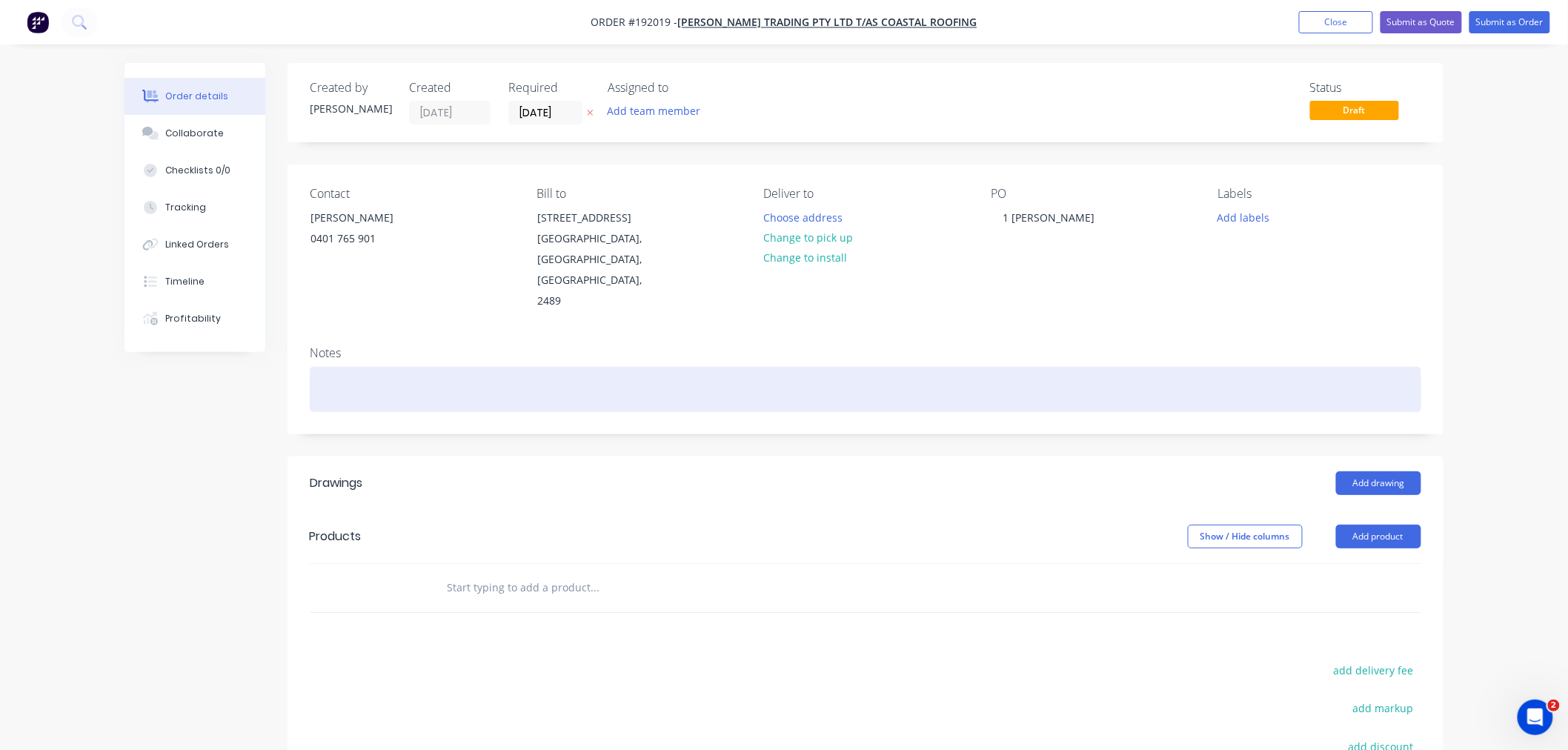
click at [411, 367] on div at bounding box center [865, 389] width 1111 height 45
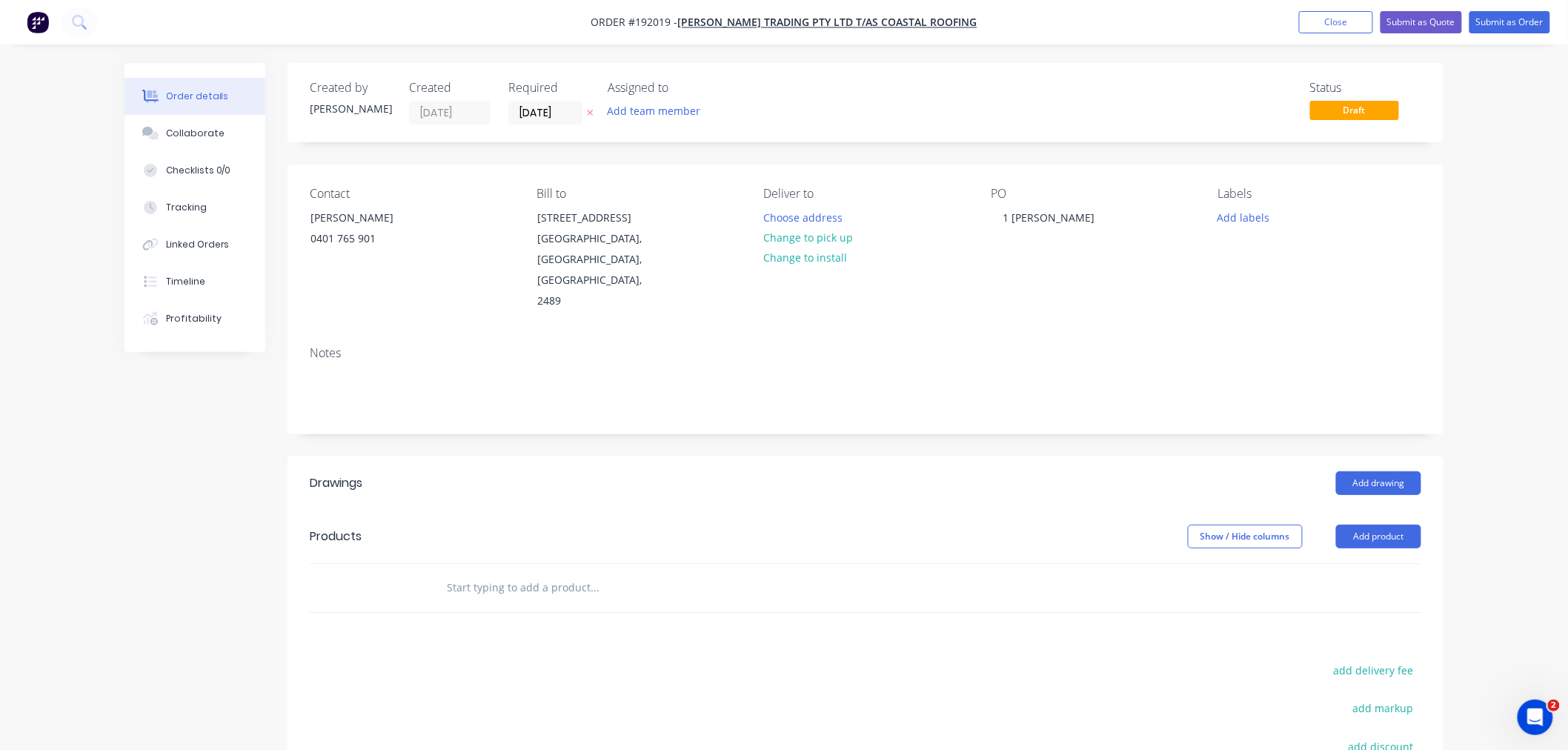
click at [1389, 510] on header "Products Show / Hide columns Add product" at bounding box center [865, 537] width 1156 height 53
click at [1390, 525] on button "Add product" at bounding box center [1378, 537] width 85 height 24
click at [1386, 563] on div "Product catalogue" at bounding box center [1351, 574] width 114 height 21
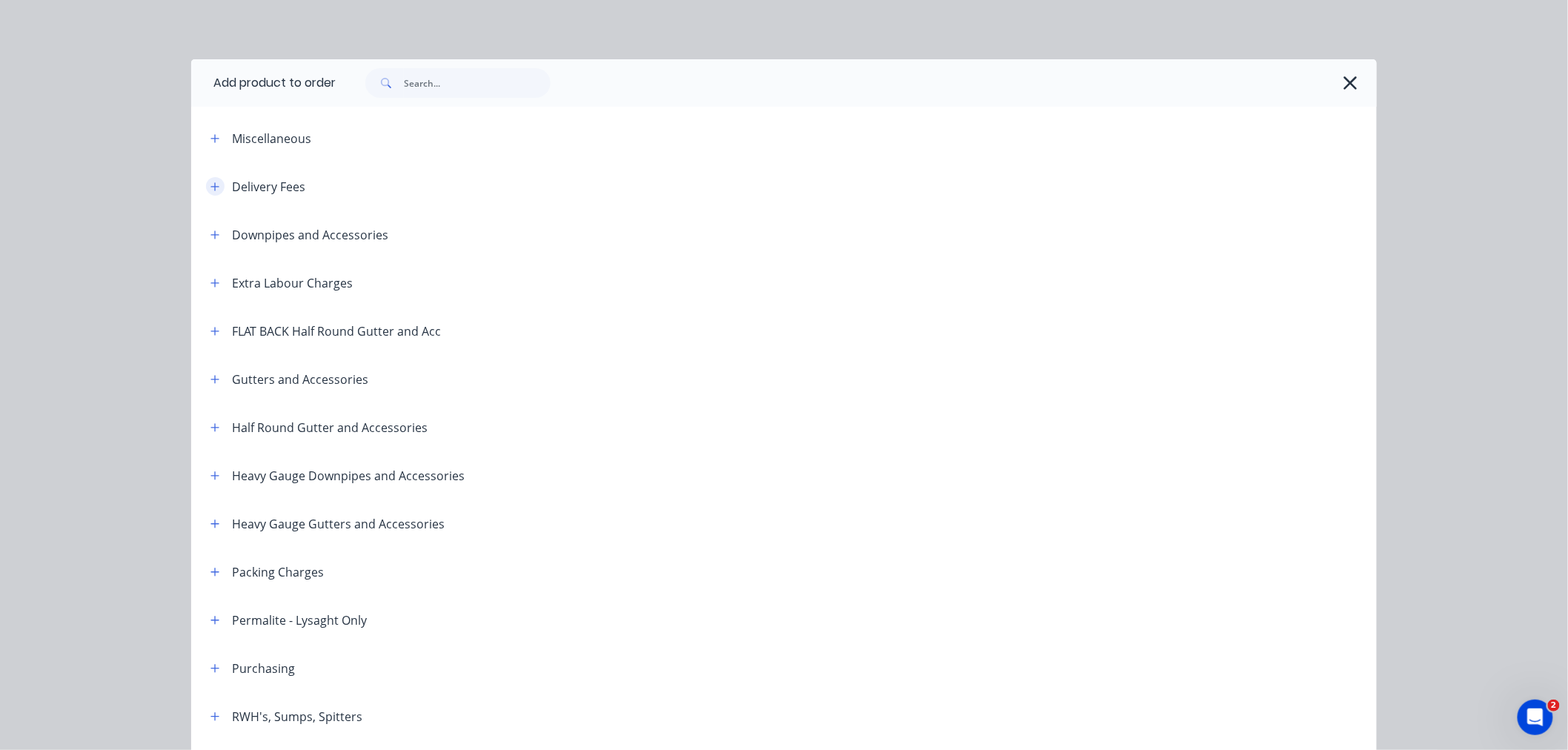
click at [209, 193] on button "button" at bounding box center [215, 186] width 19 height 19
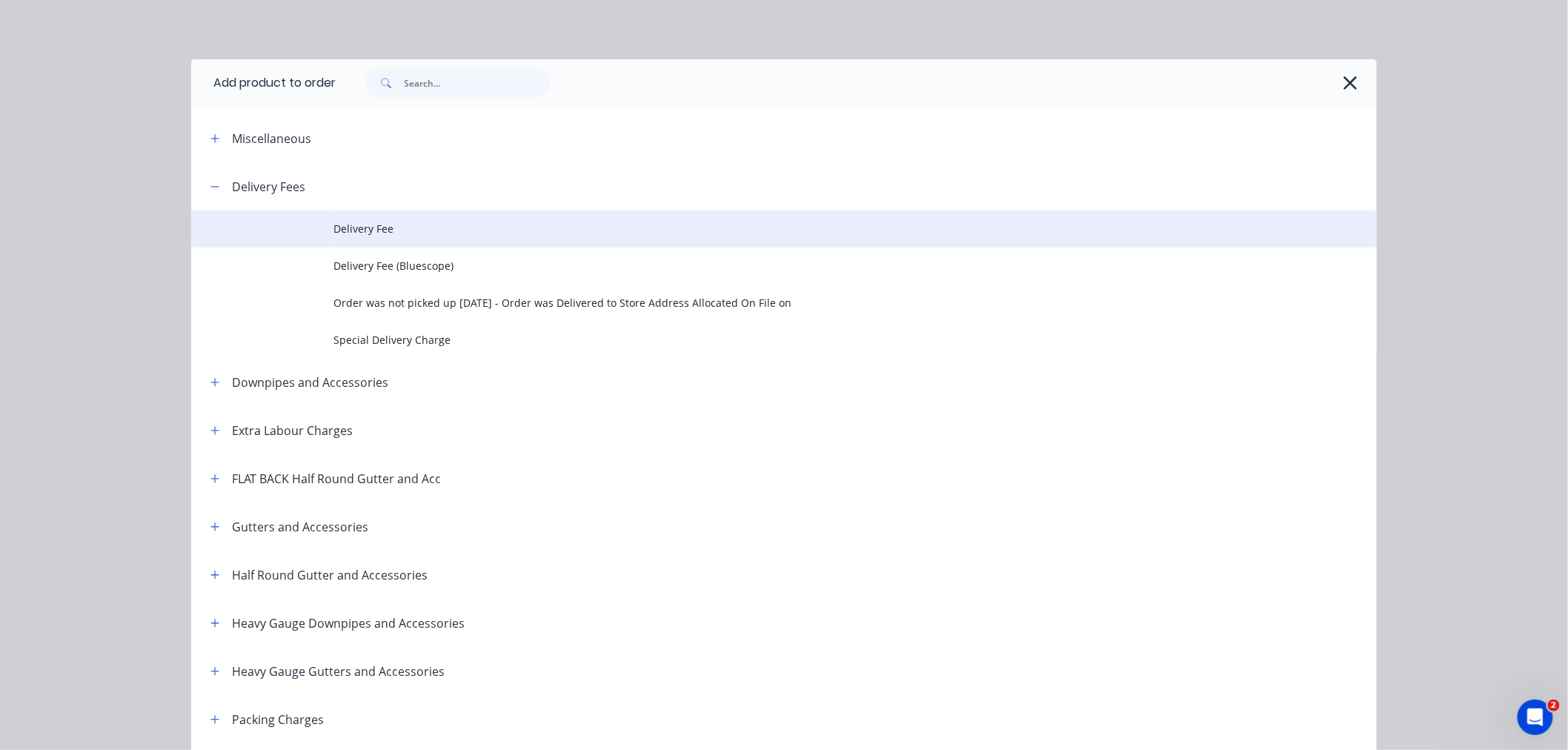
click at [373, 243] on td "Delivery Fee" at bounding box center [855, 229] width 1043 height 37
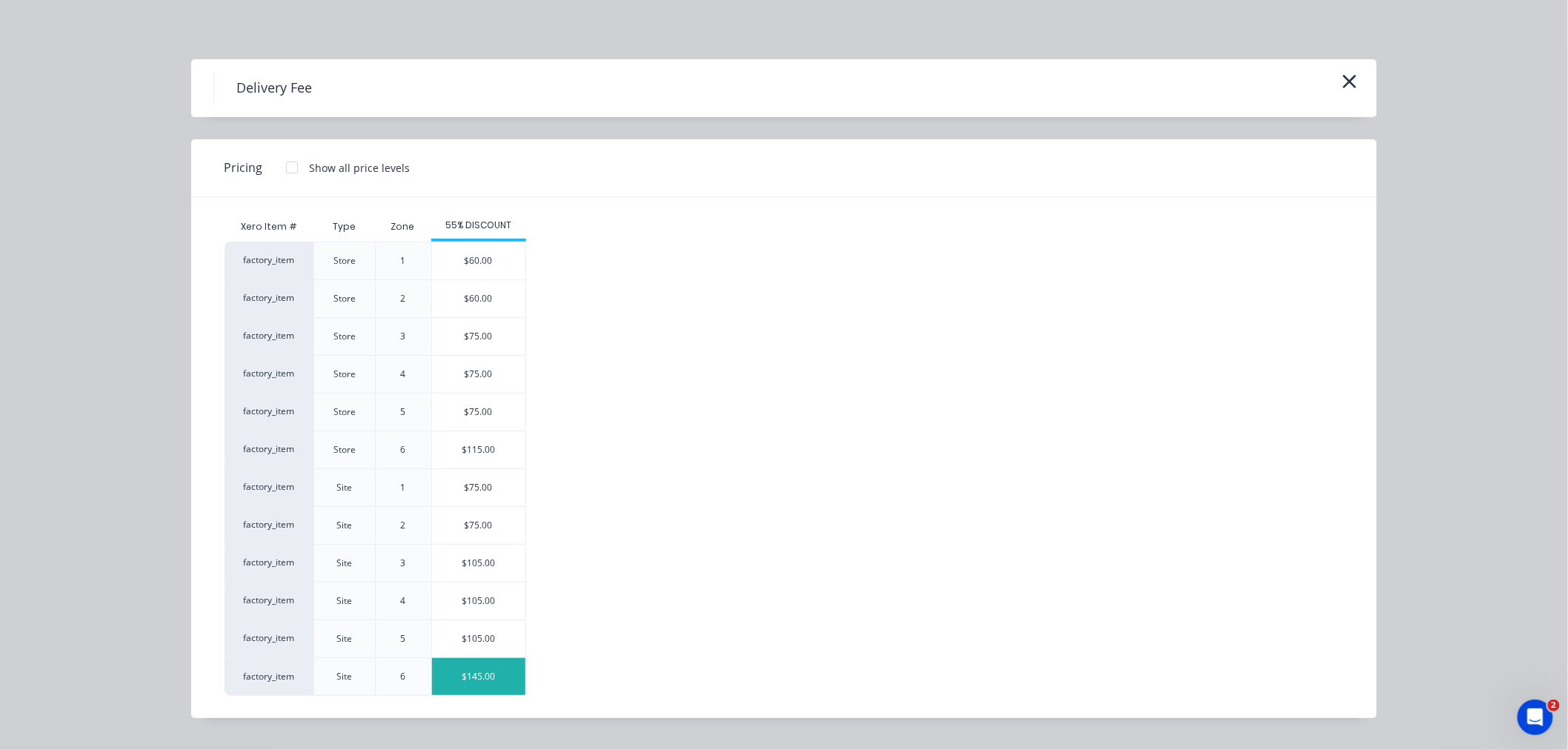
click at [505, 671] on div "$145.00" at bounding box center [479, 677] width 93 height 37
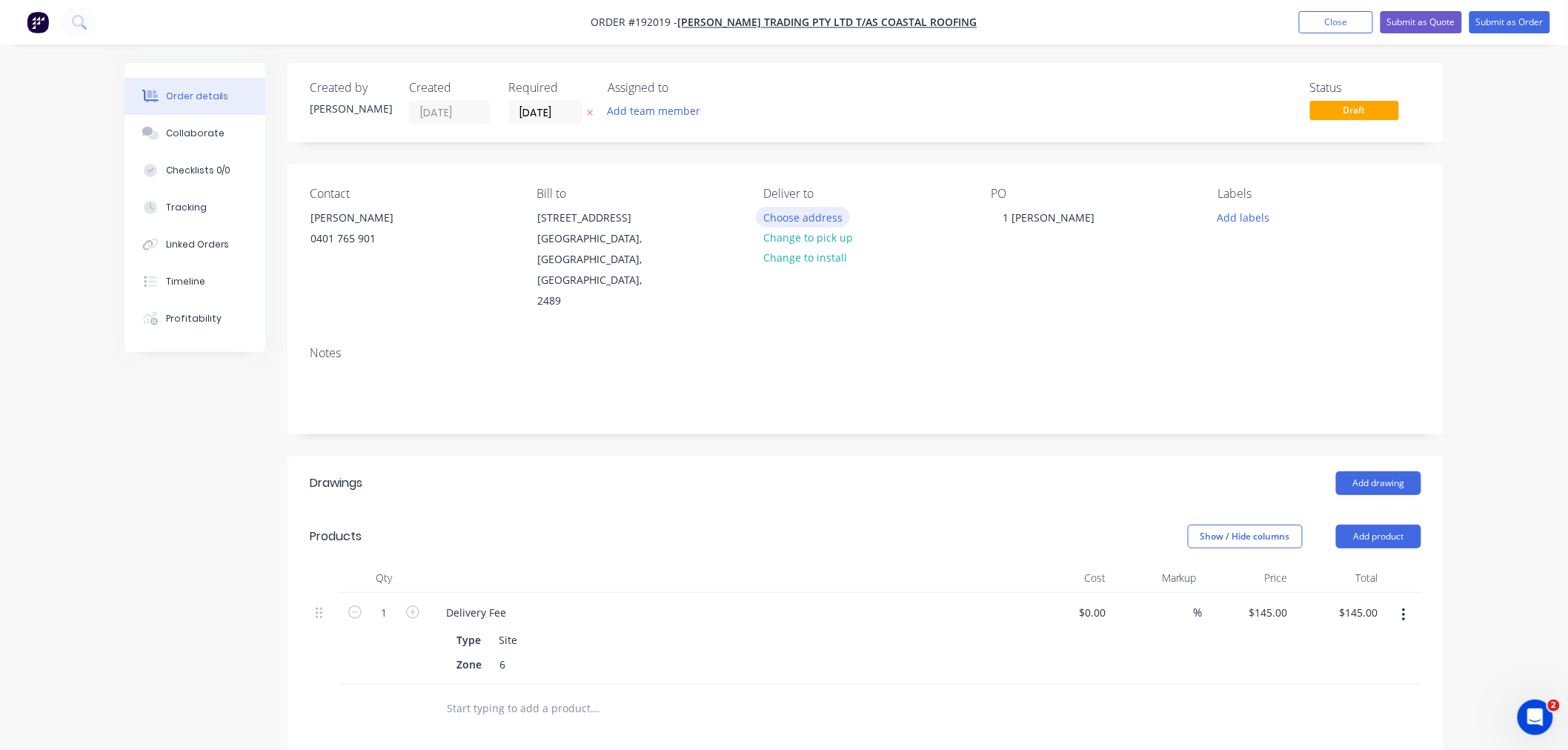
click at [804, 210] on button "Choose address" at bounding box center [804, 216] width 95 height 20
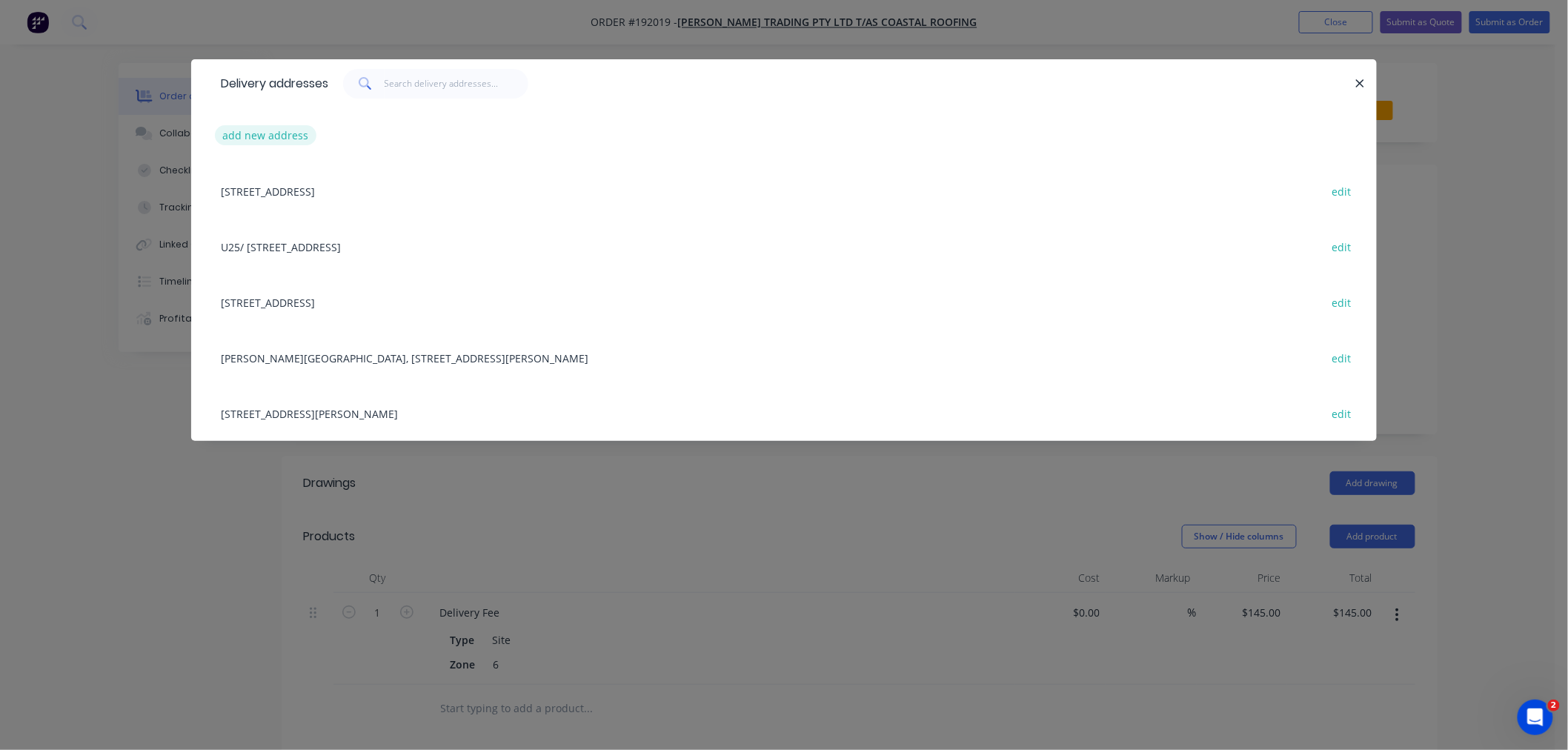
click at [277, 138] on button "add new address" at bounding box center [265, 135] width 102 height 20
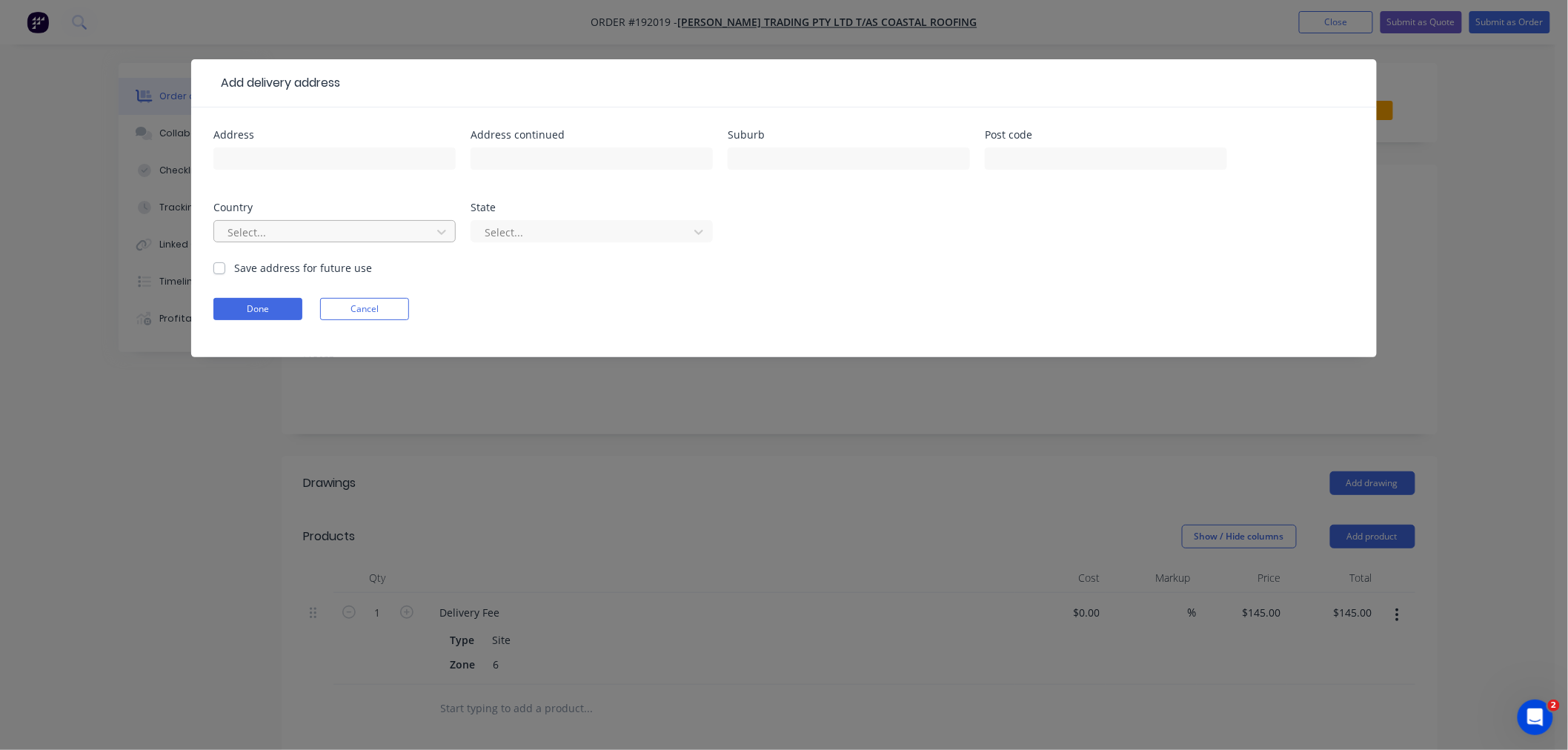
click at [336, 232] on div at bounding box center [325, 232] width 198 height 19
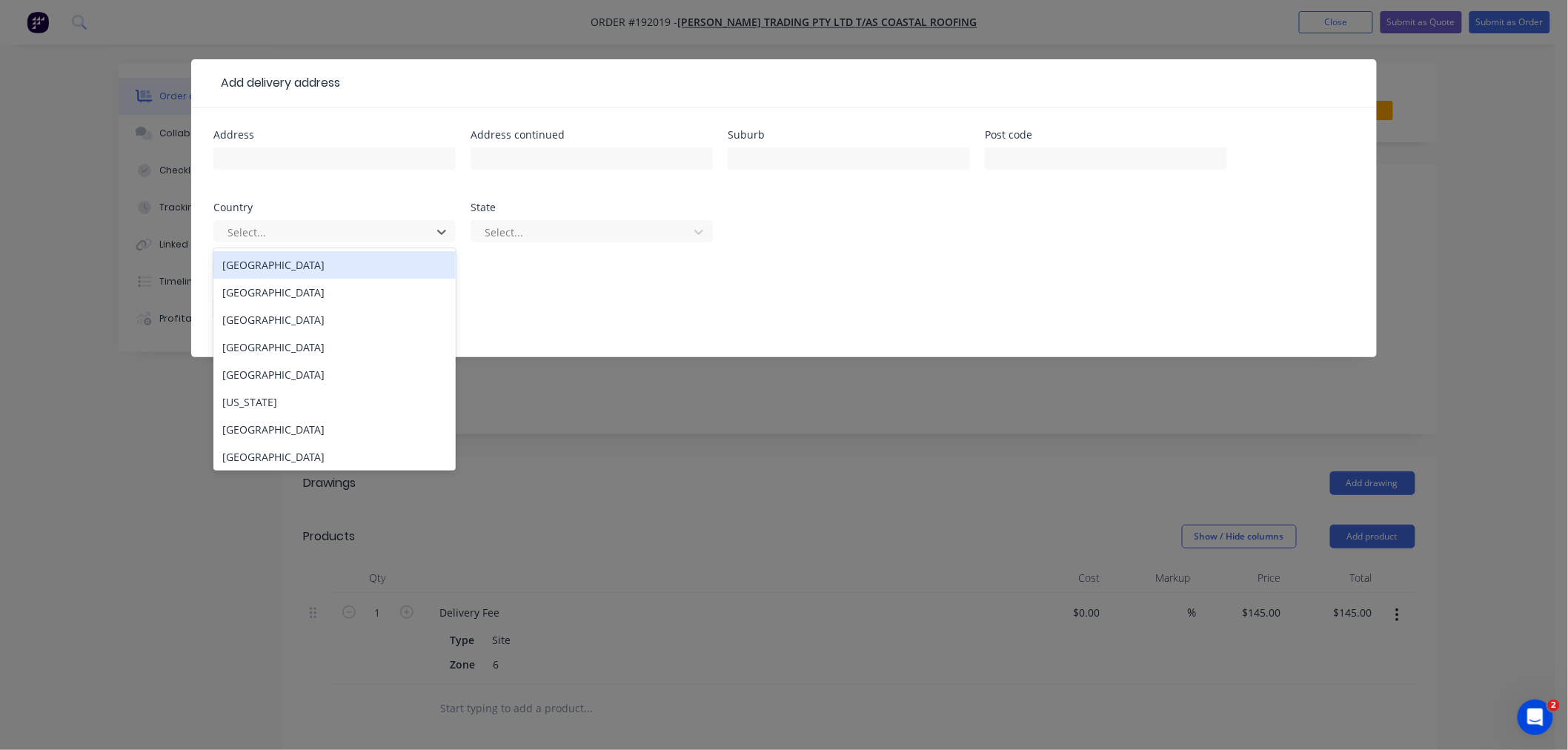
click at [336, 268] on div "[GEOGRAPHIC_DATA]" at bounding box center [334, 265] width 242 height 27
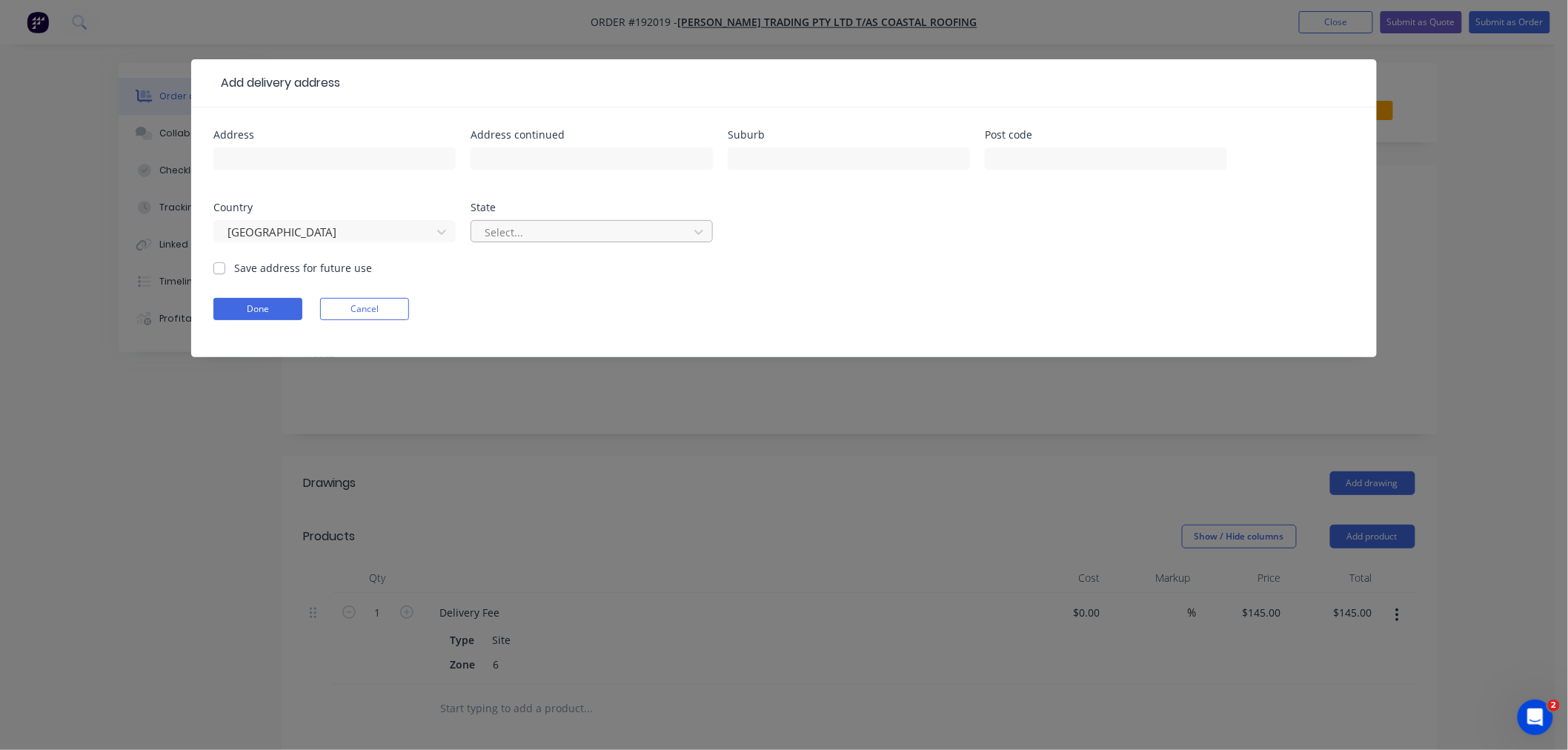
click at [515, 231] on div at bounding box center [582, 232] width 198 height 19
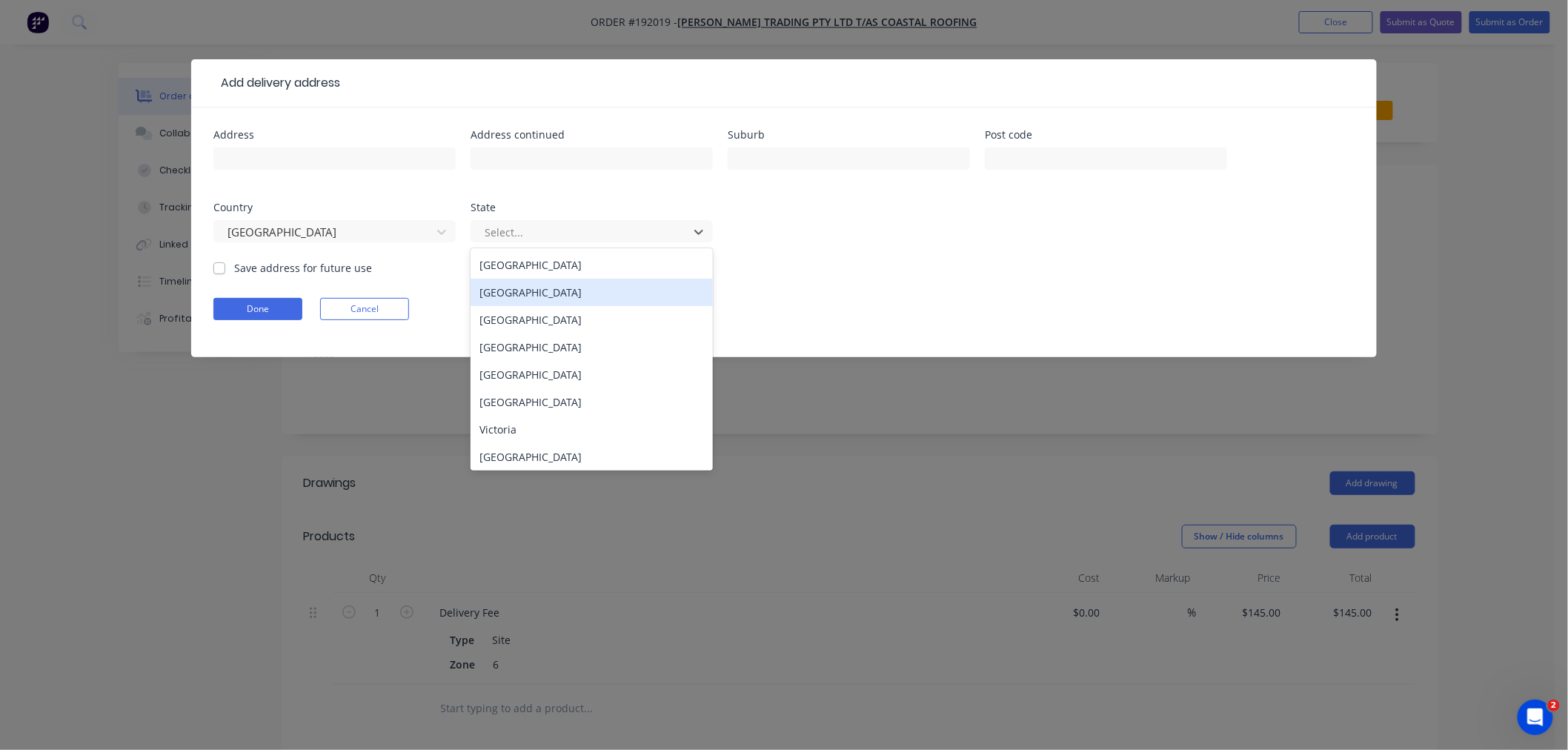
click at [543, 297] on div "[GEOGRAPHIC_DATA]" at bounding box center [592, 292] width 242 height 27
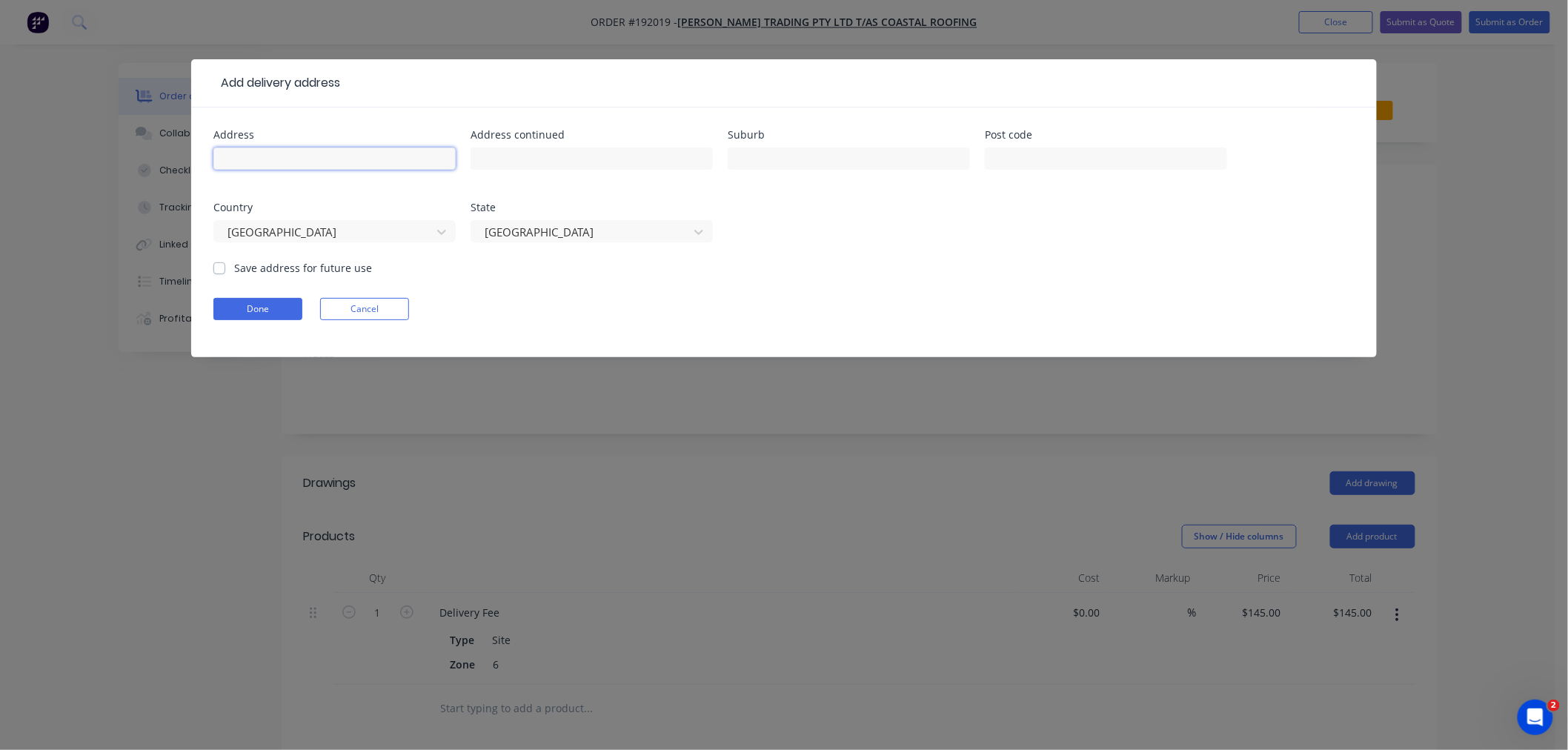
click at [319, 160] on input "text" at bounding box center [334, 159] width 242 height 22
paste input "[STREET_ADDRESS][PERSON_NAME]"
type input "[STREET_ADDRESS][PERSON_NAME]"
paste input "2479"
type input "2479"
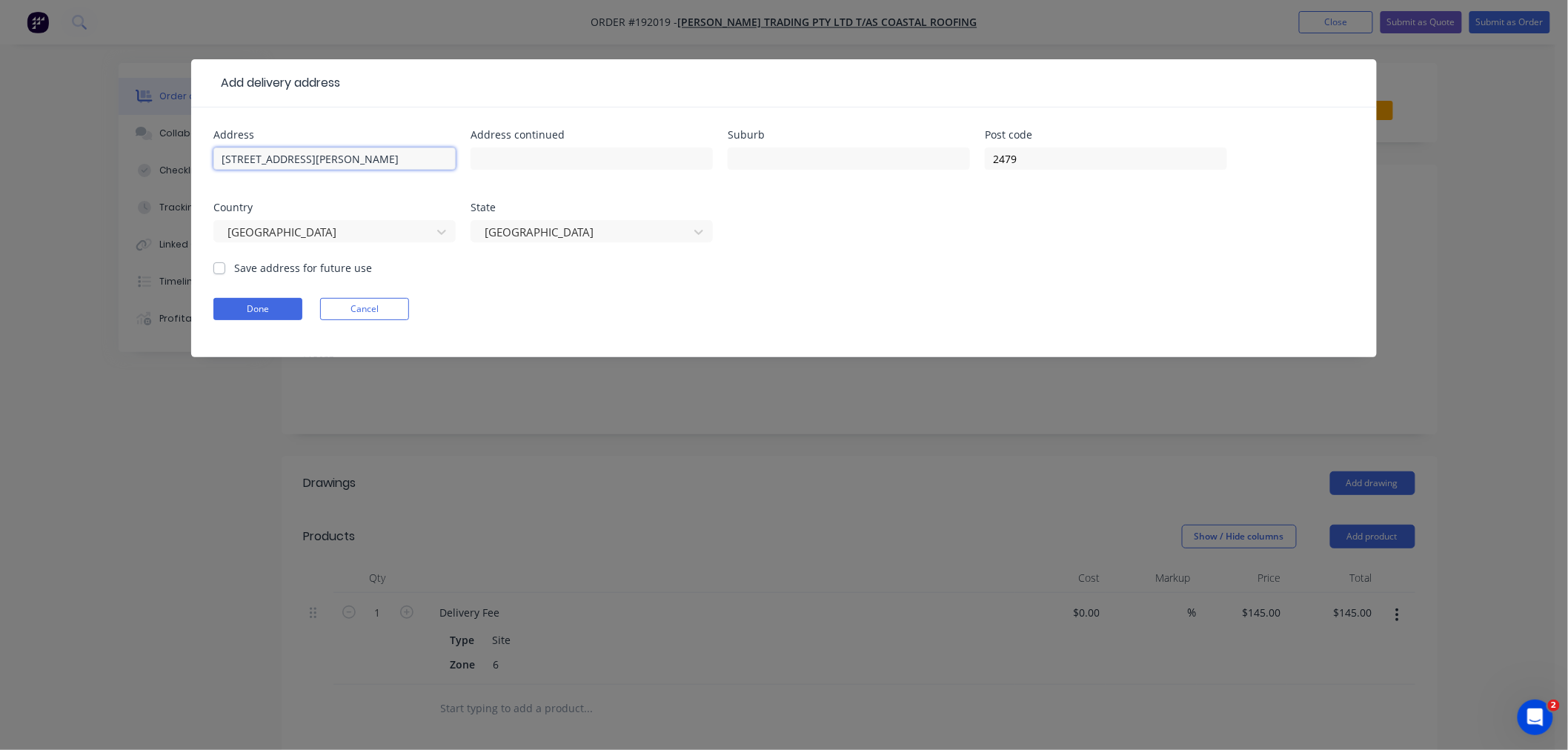
click at [368, 158] on input "[STREET_ADDRESS][PERSON_NAME]" at bounding box center [334, 159] width 242 height 22
type input "[STREET_ADDRESS][PERSON_NAME]"
paste input "Newrybar"
type input "NEWRYBAR"
click at [532, 306] on div "Done Cancel" at bounding box center [784, 309] width 1141 height 22
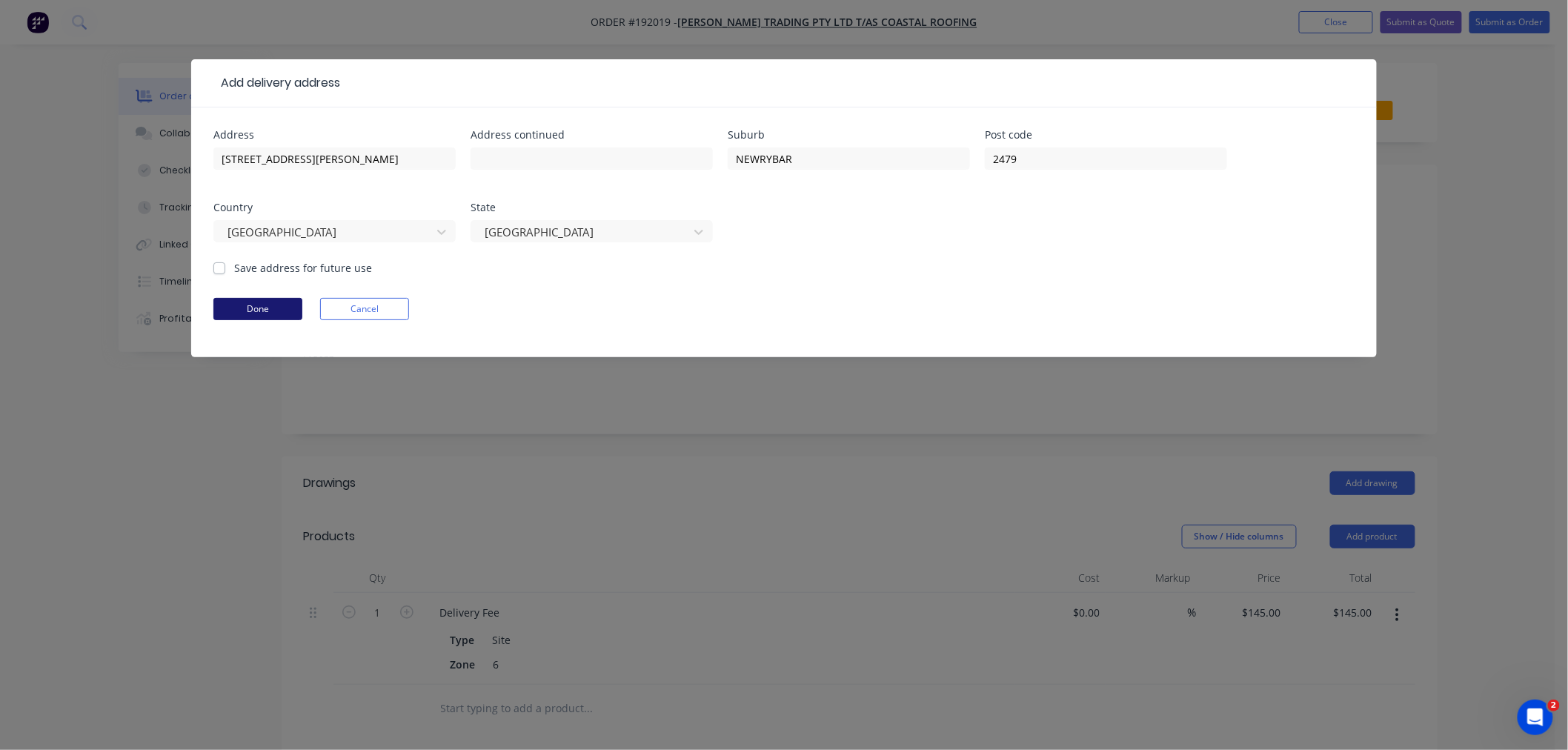
click at [250, 307] on button "Done" at bounding box center [258, 309] width 89 height 22
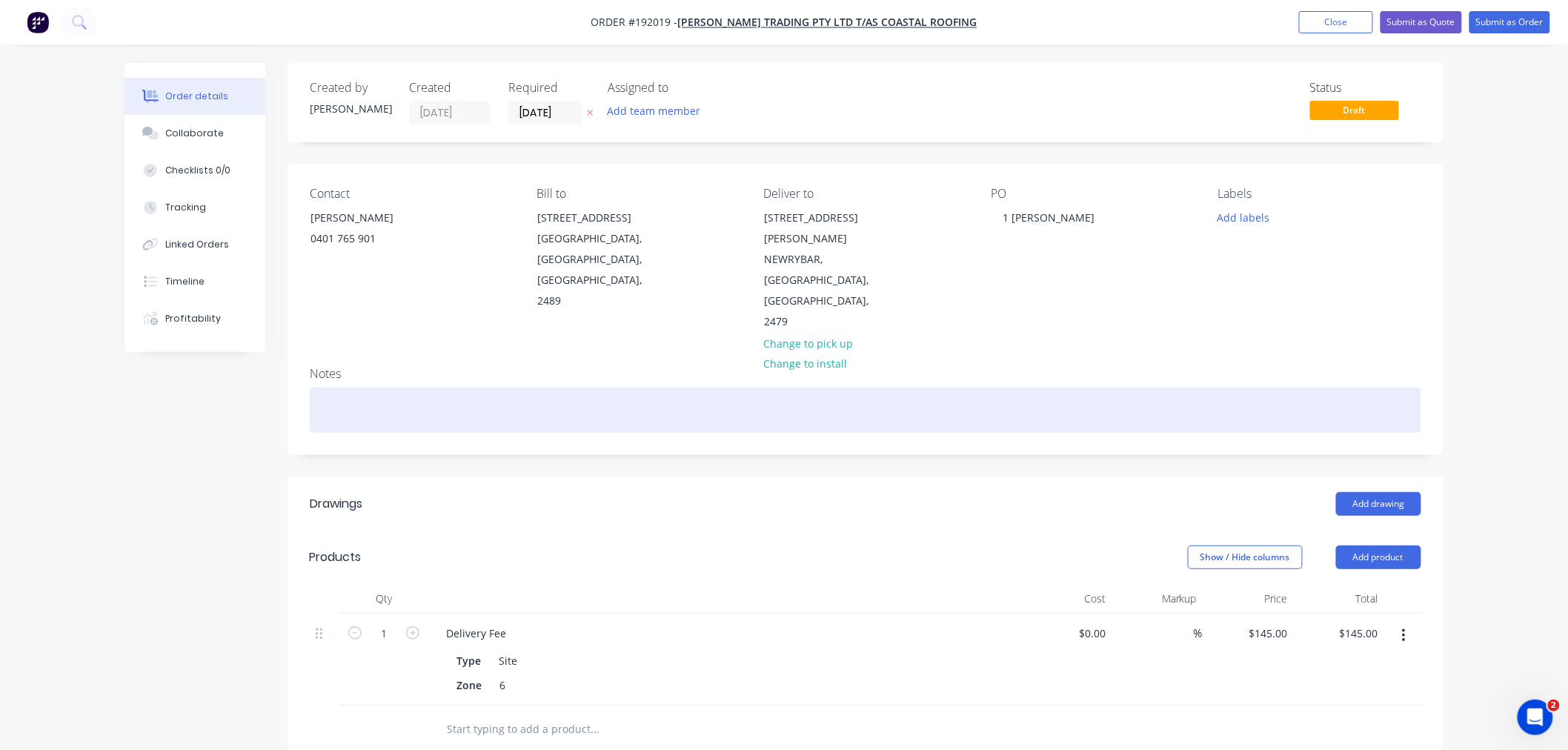
click at [382, 388] on div at bounding box center [865, 410] width 1111 height 45
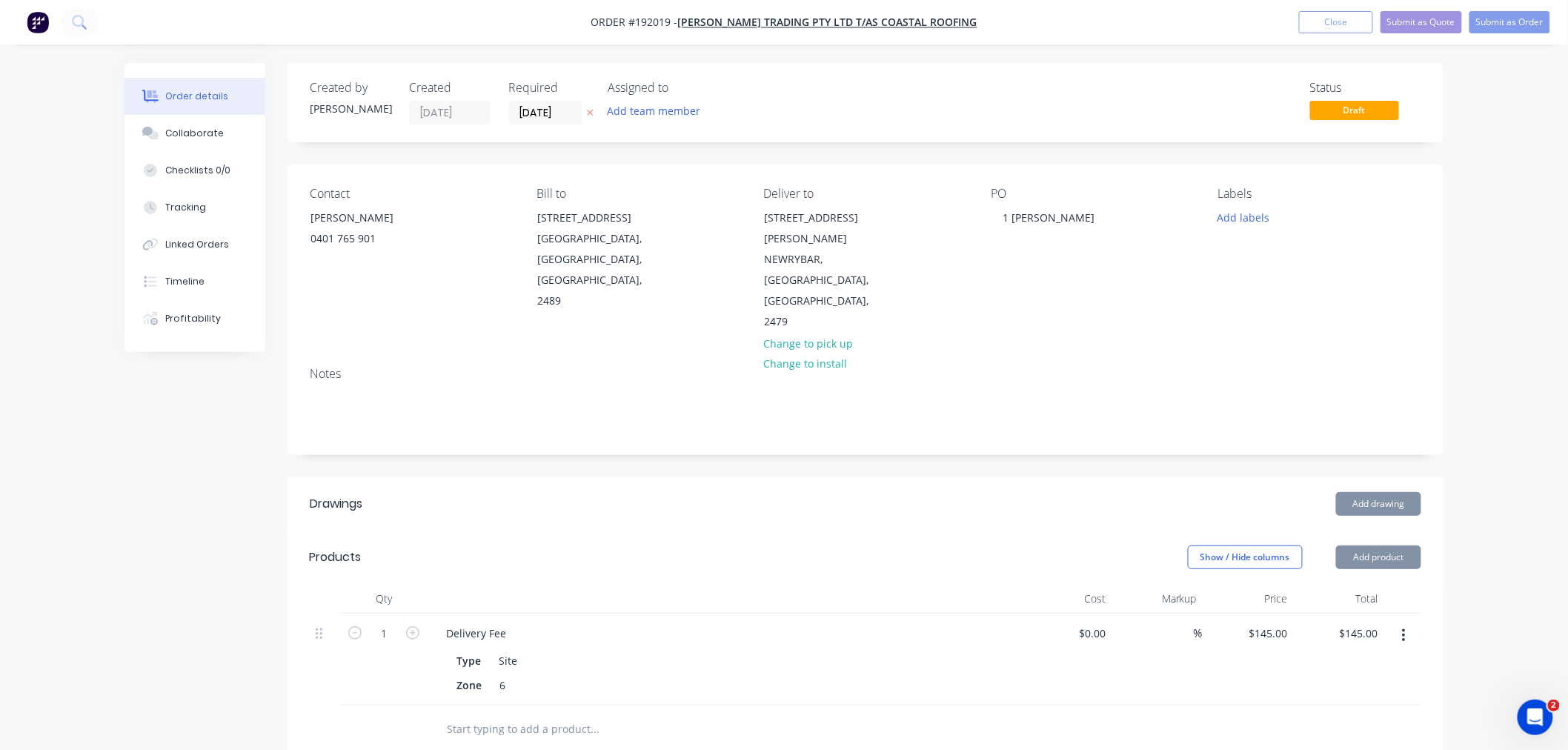
click at [202, 513] on div "Created by [PERSON_NAME] Created [DATE] Required [DATE] Assigned to Add team me…" at bounding box center [784, 597] width 1319 height 1068
click at [1475, 415] on div "Order details Collaborate Checklists 0/0 Tracking Linked Orders Timeline Profit…" at bounding box center [784, 565] width 1568 height 1131
click at [1381, 492] on button "Add drawing" at bounding box center [1378, 504] width 85 height 24
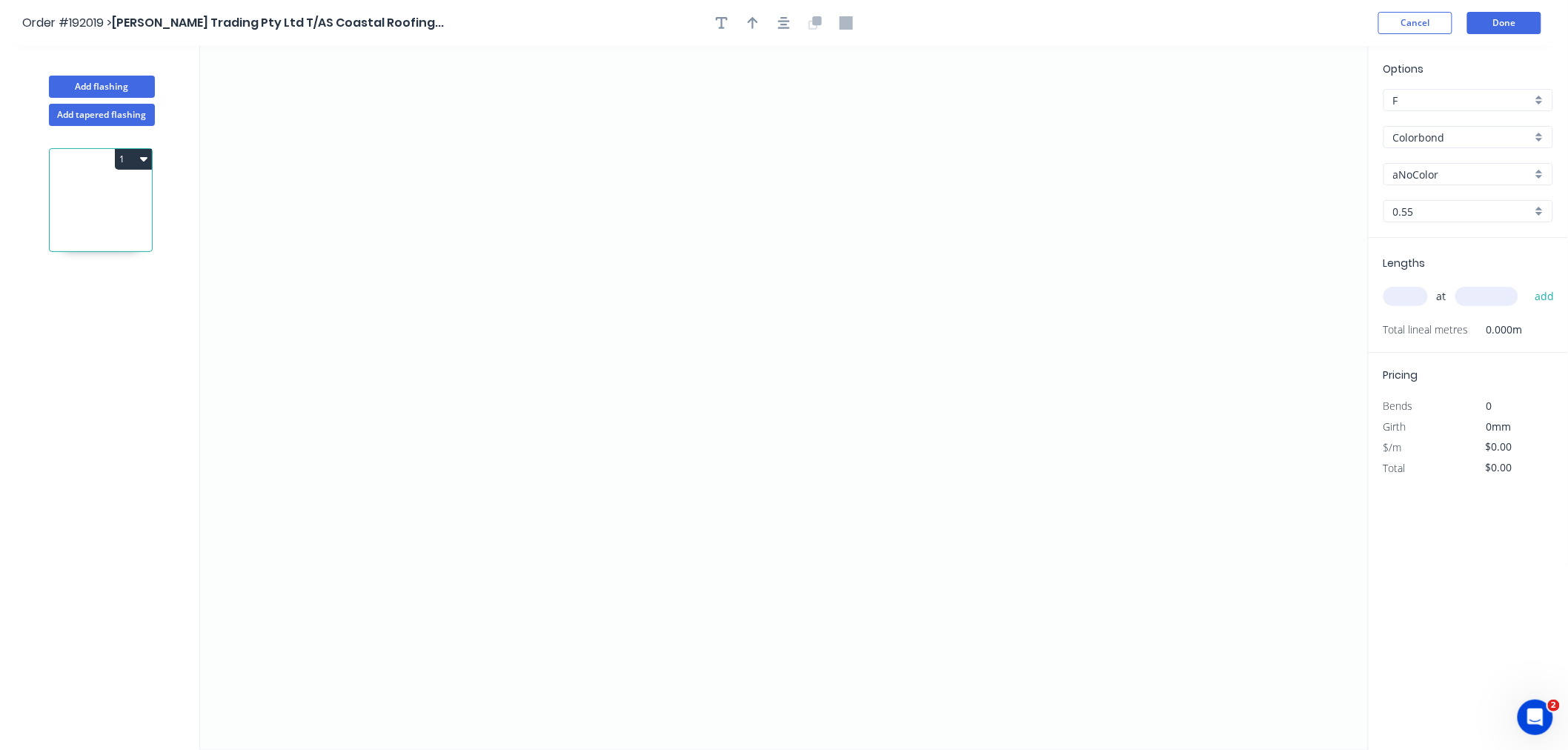
click at [1457, 139] on input "Colorbond" at bounding box center [1462, 137] width 139 height 16
click at [1485, 239] on div "Colorbond Matt" at bounding box center [1468, 243] width 168 height 26
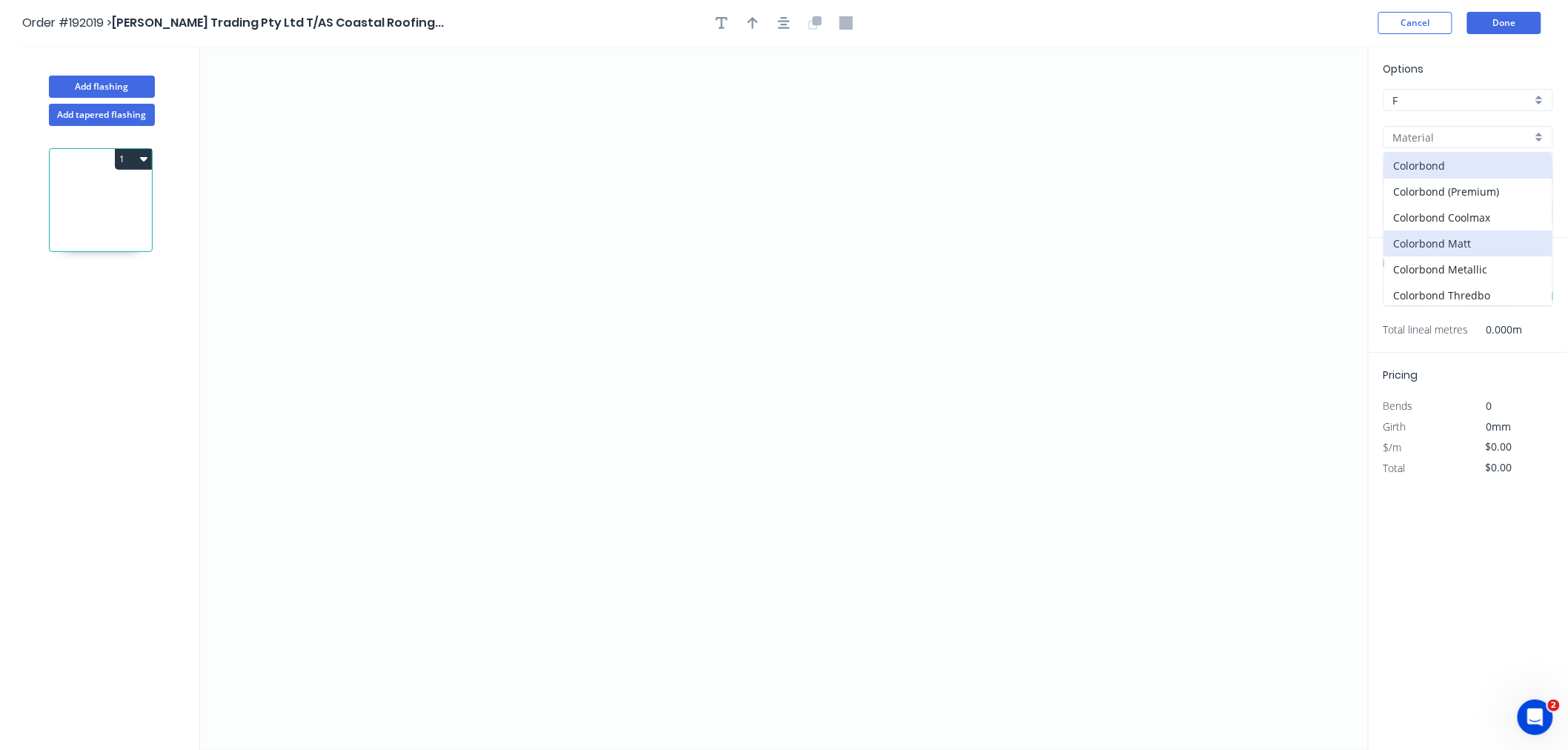
type input "Colorbond Matt"
type input "Basalt"
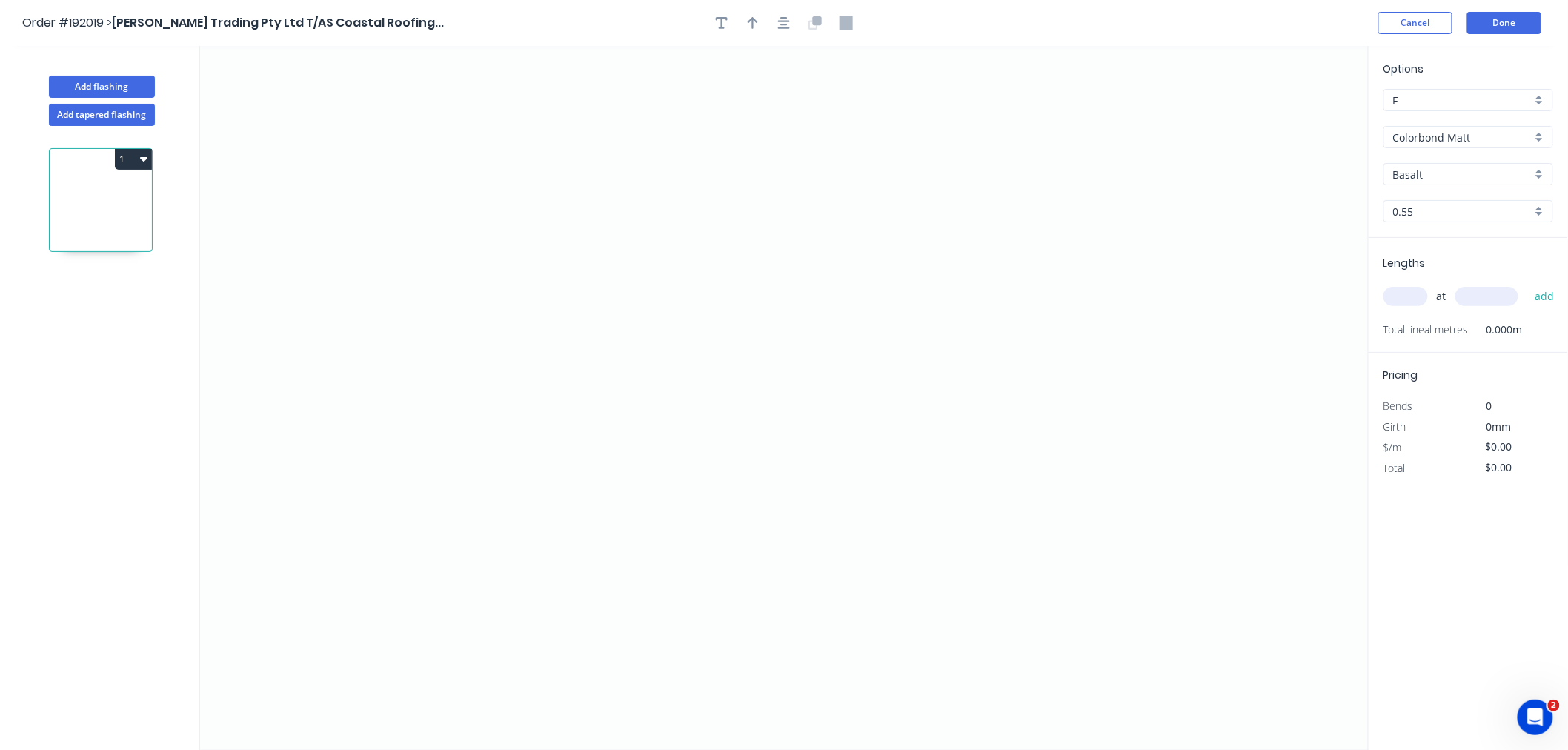
click at [1443, 173] on input "Basalt" at bounding box center [1462, 174] width 139 height 16
click at [1495, 282] on div "Monument" at bounding box center [1468, 280] width 168 height 26
type input "Monument"
click at [1413, 296] on input "text" at bounding box center [1406, 296] width 44 height 19
type input "2"
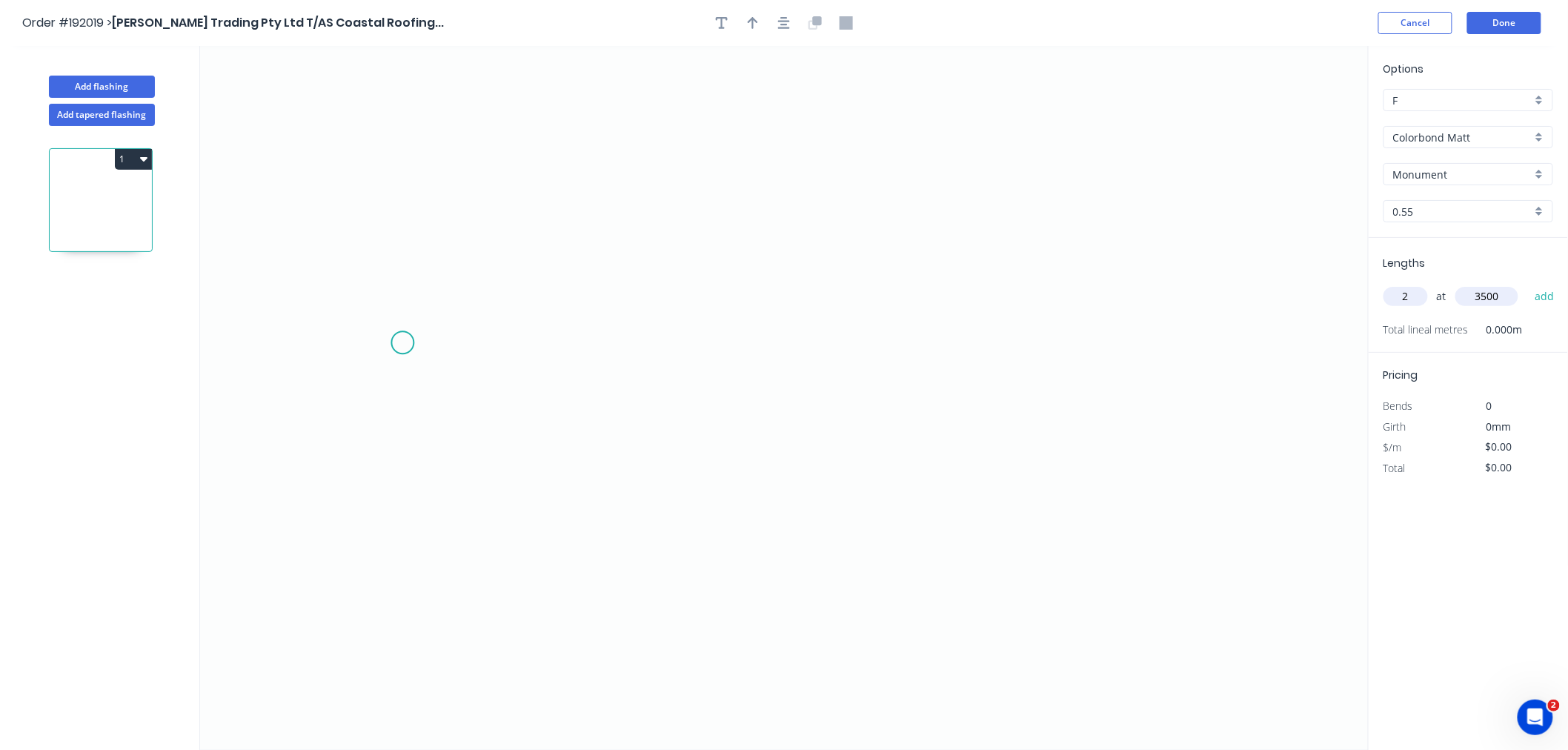
type input "3500"
click at [1527, 284] on button "add" at bounding box center [1544, 296] width 35 height 25
type input "4"
type input "5500"
click at [1527, 284] on button "add" at bounding box center [1544, 296] width 35 height 25
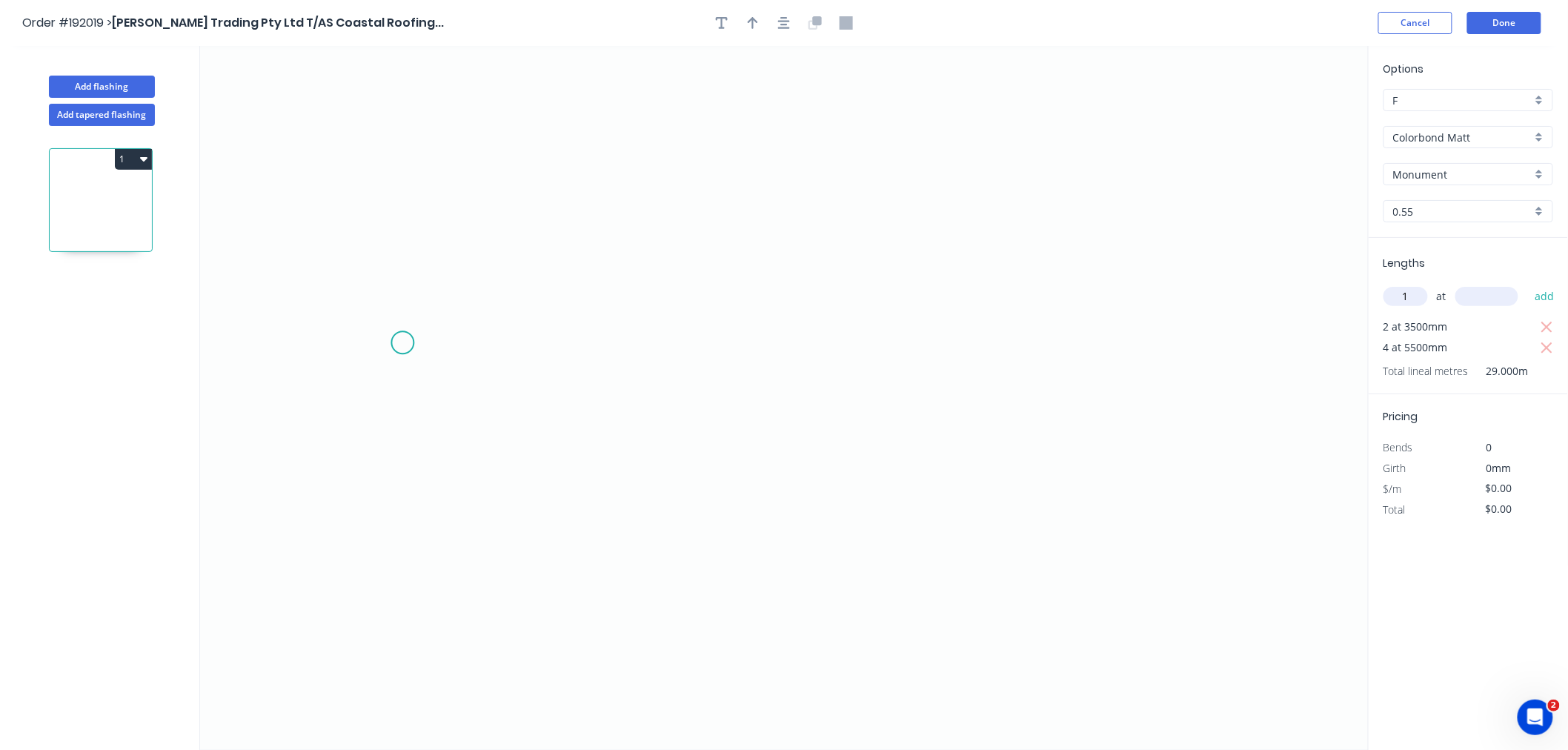
type input "1"
type input "5500"
click at [1527, 284] on button "add" at bounding box center [1544, 296] width 35 height 25
click at [389, 258] on icon "0" at bounding box center [784, 398] width 1168 height 704
click at [321, 256] on icon "0" at bounding box center [784, 398] width 1168 height 704
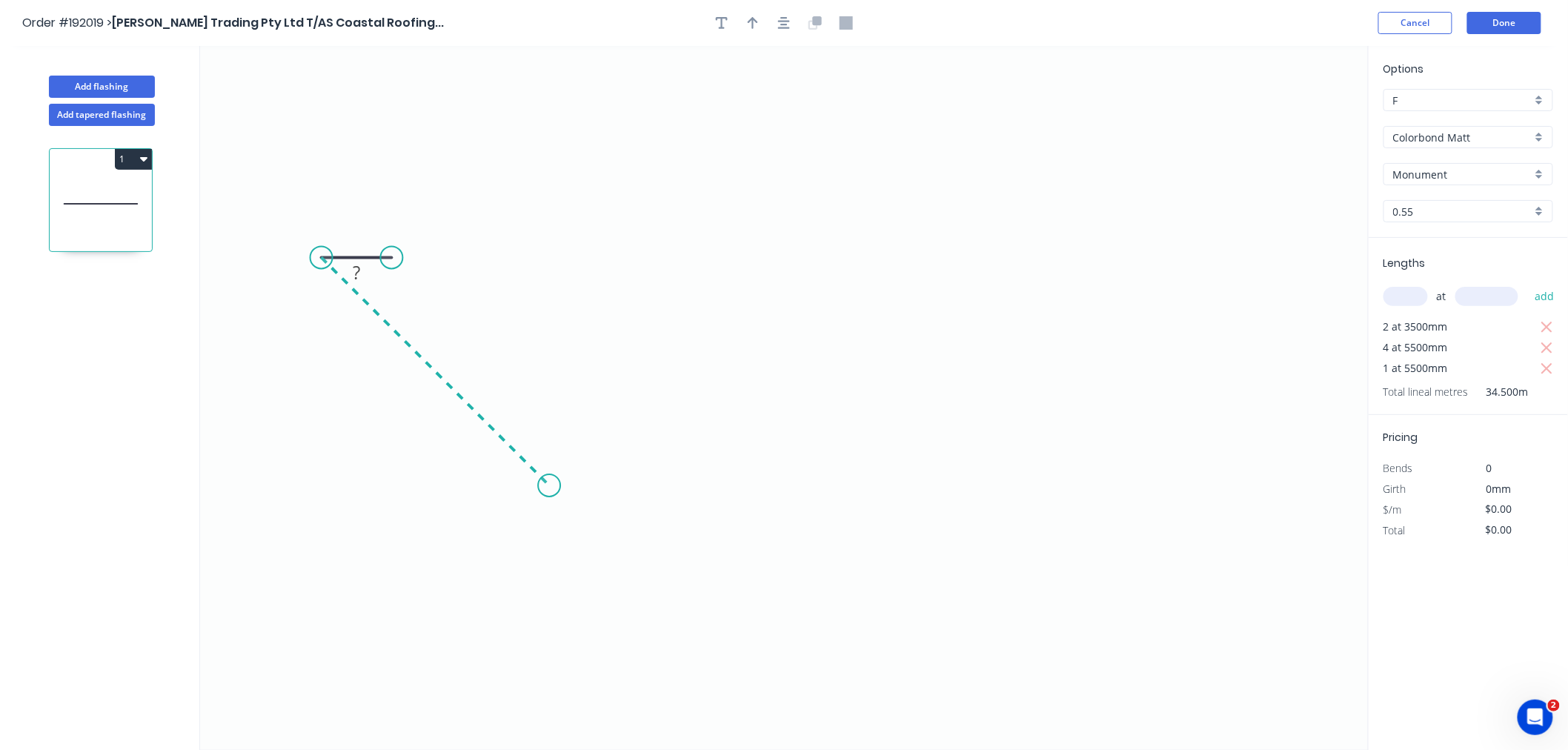
click at [549, 485] on icon "0 ?" at bounding box center [784, 398] width 1168 height 704
click at [747, 246] on icon "0 ? ?" at bounding box center [784, 398] width 1168 height 704
drag, startPoint x: 747, startPoint y: 247, endPoint x: 735, endPoint y: 258, distance: 16.3
click at [735, 258] on circle at bounding box center [735, 258] width 22 height 22
click at [738, 248] on circle at bounding box center [738, 248] width 22 height 22
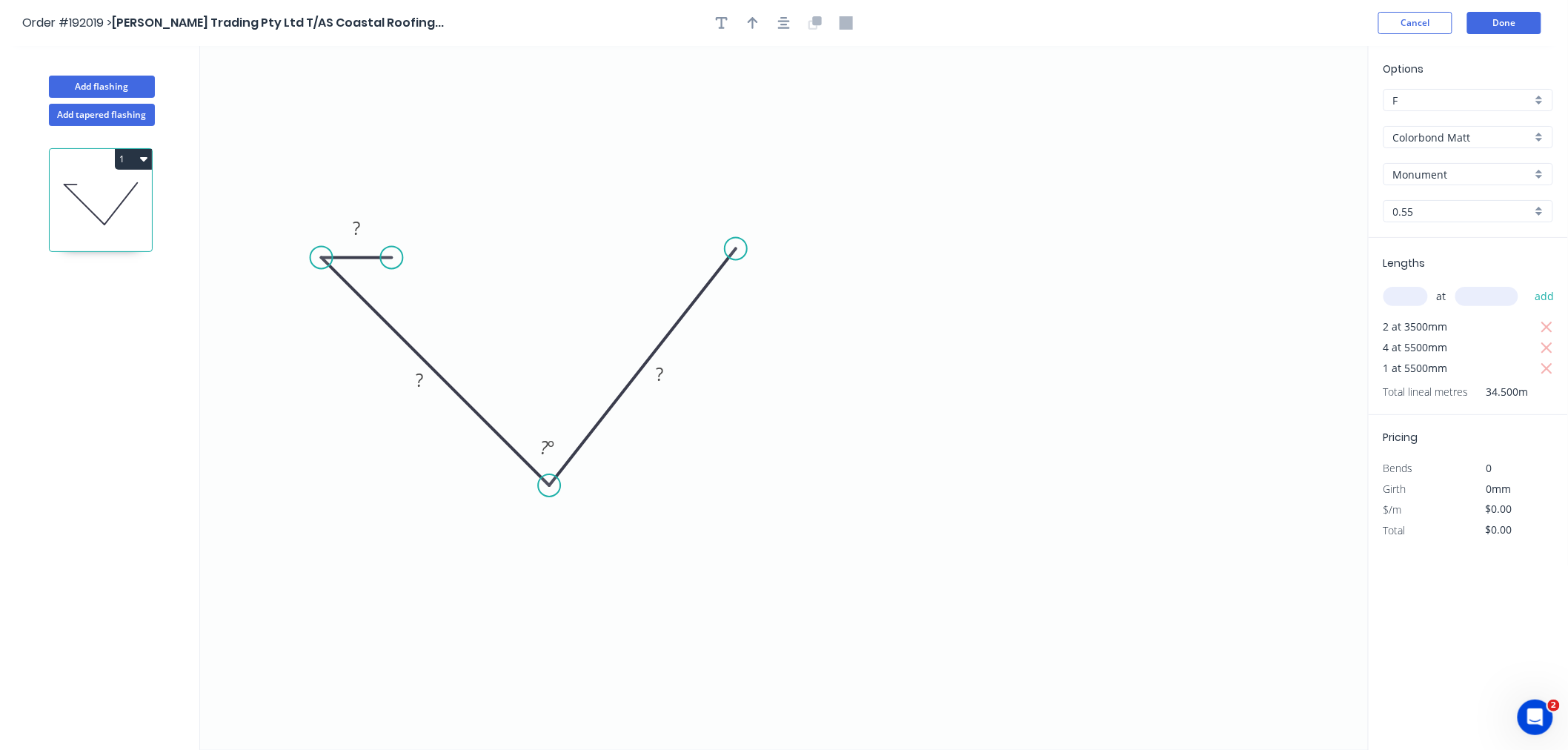
drag, startPoint x: 738, startPoint y: 248, endPoint x: 730, endPoint y: 252, distance: 8.9
click at [730, 252] on circle at bounding box center [736, 249] width 22 height 22
click at [736, 247] on circle at bounding box center [736, 249] width 22 height 22
click at [735, 245] on circle at bounding box center [736, 247] width 22 height 22
drag, startPoint x: 734, startPoint y: 245, endPoint x: 728, endPoint y: 254, distance: 10.8
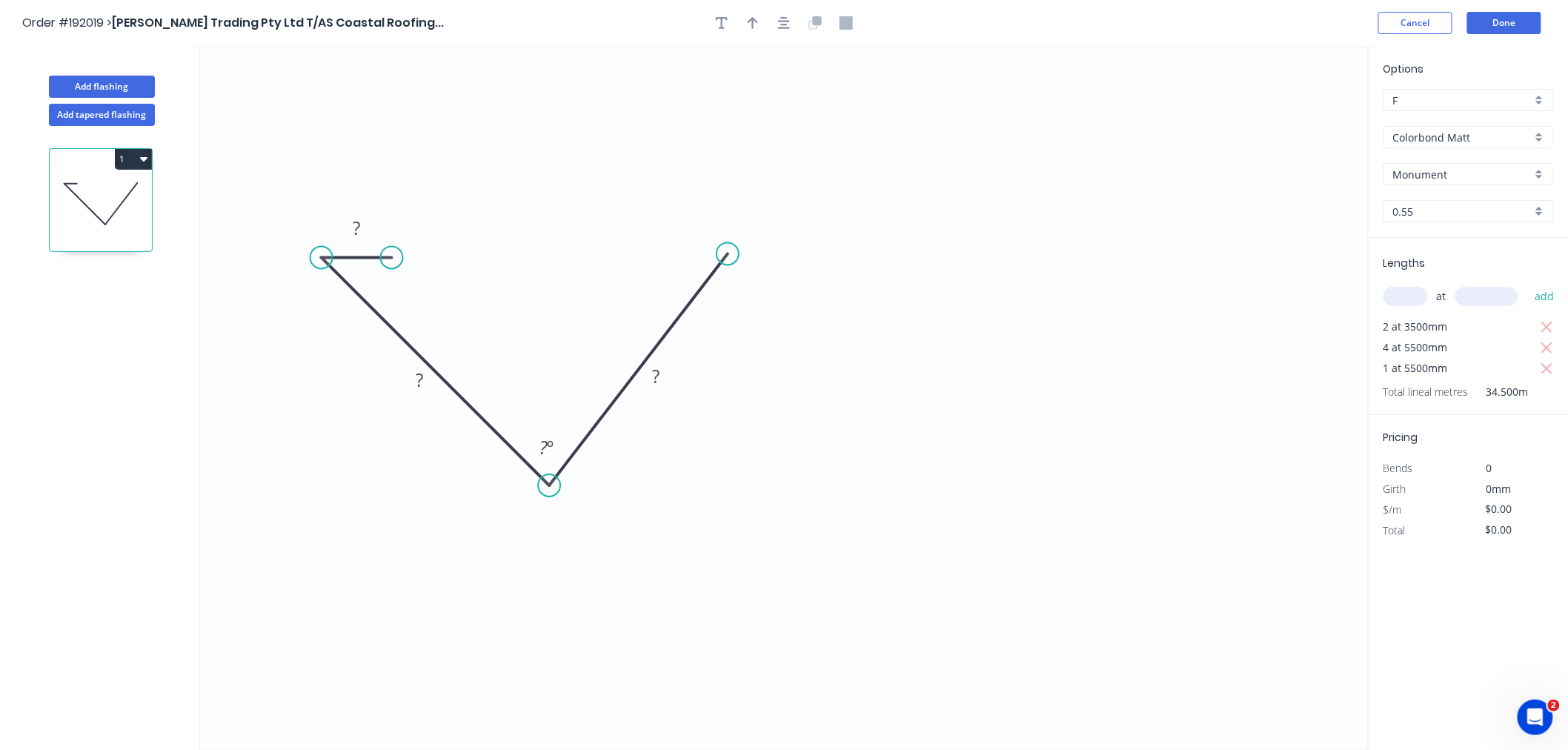
click at [728, 254] on circle at bounding box center [728, 254] width 22 height 22
click at [655, 255] on icon "0 ? ? ? ? º" at bounding box center [784, 398] width 1168 height 704
click at [779, 30] on button "button" at bounding box center [784, 23] width 22 height 22
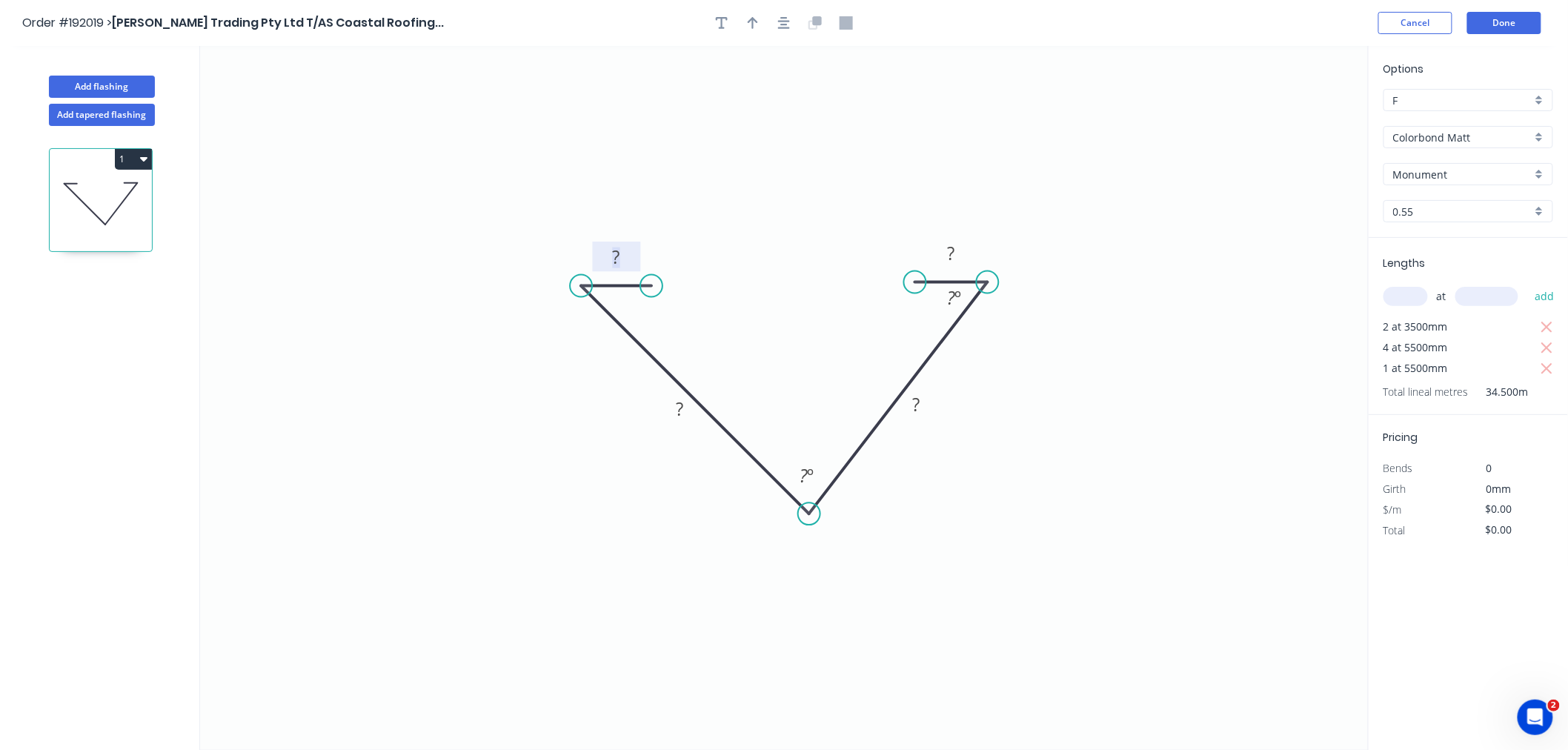
click at [617, 262] on tspan "?" at bounding box center [617, 256] width 7 height 24
click at [786, 27] on icon "button" at bounding box center [784, 23] width 12 height 12
click at [749, 24] on icon "button" at bounding box center [753, 23] width 10 height 13
drag, startPoint x: 1294, startPoint y: 122, endPoint x: 721, endPoint y: 348, distance: 616.0
click at [721, 348] on icon at bounding box center [721, 331] width 13 height 47
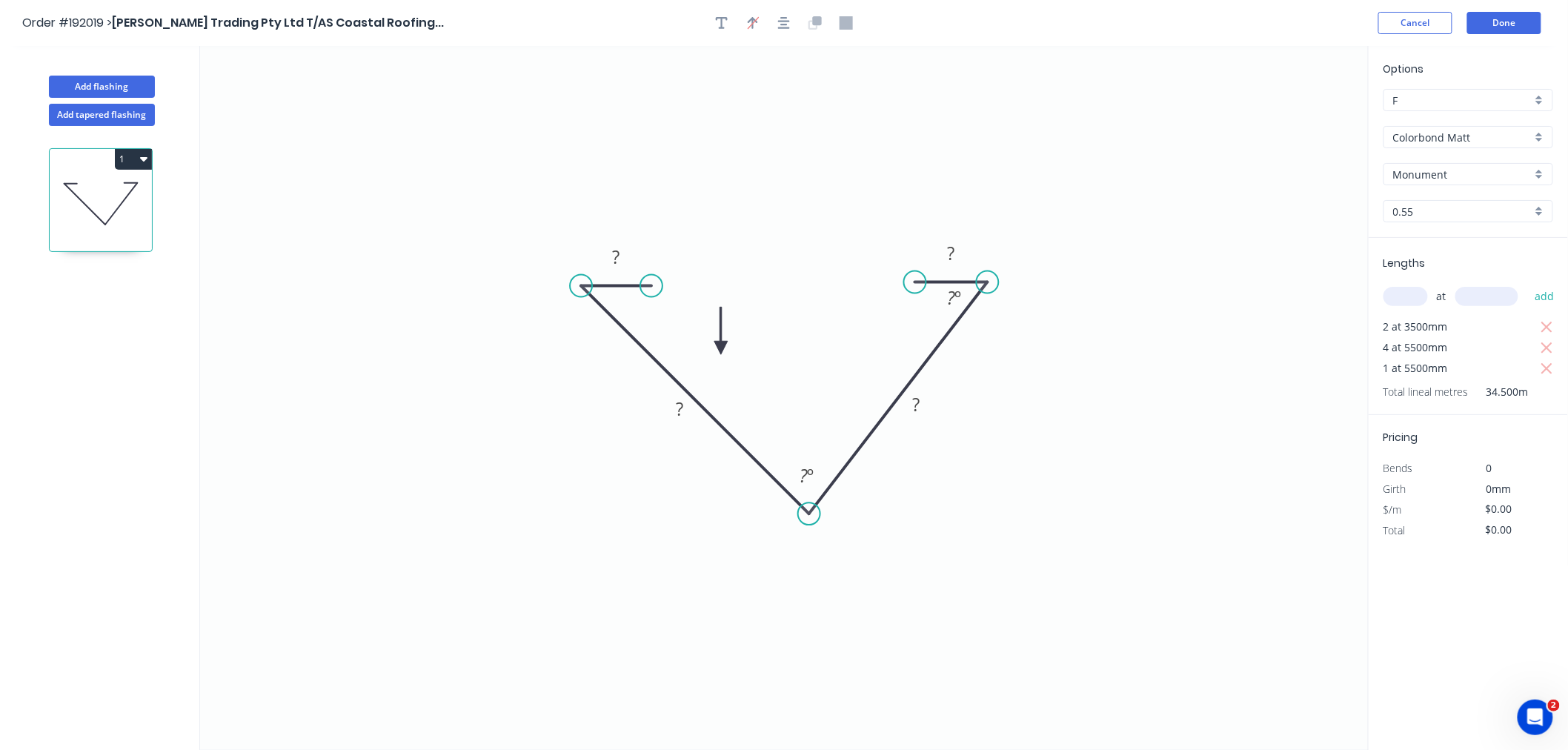
click at [721, 348] on icon at bounding box center [721, 331] width 13 height 47
drag, startPoint x: 721, startPoint y: 348, endPoint x: 735, endPoint y: 347, distance: 14.0
click at [736, 347] on icon at bounding box center [734, 336] width 43 height 43
click at [631, 256] on rect at bounding box center [617, 258] width 30 height 21
drag, startPoint x: 914, startPoint y: 285, endPoint x: 906, endPoint y: 277, distance: 11.3
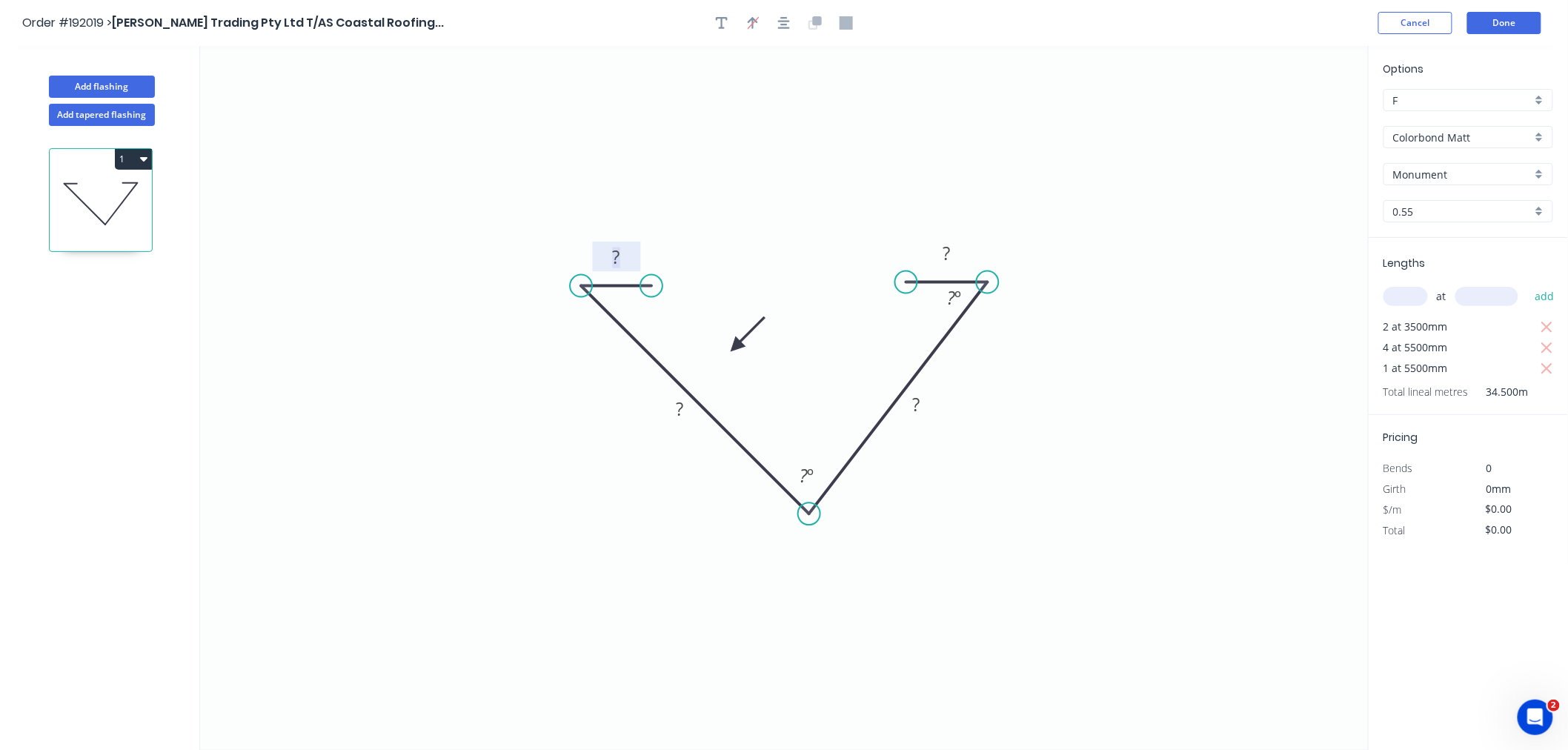
click at [906, 277] on circle at bounding box center [906, 282] width 22 height 22
drag, startPoint x: 983, startPoint y: 282, endPoint x: 982, endPoint y: 290, distance: 8.1
click at [982, 290] on circle at bounding box center [982, 289] width 22 height 22
click at [907, 291] on circle at bounding box center [907, 289] width 22 height 22
drag, startPoint x: 979, startPoint y: 288, endPoint x: 990, endPoint y: 291, distance: 11.4
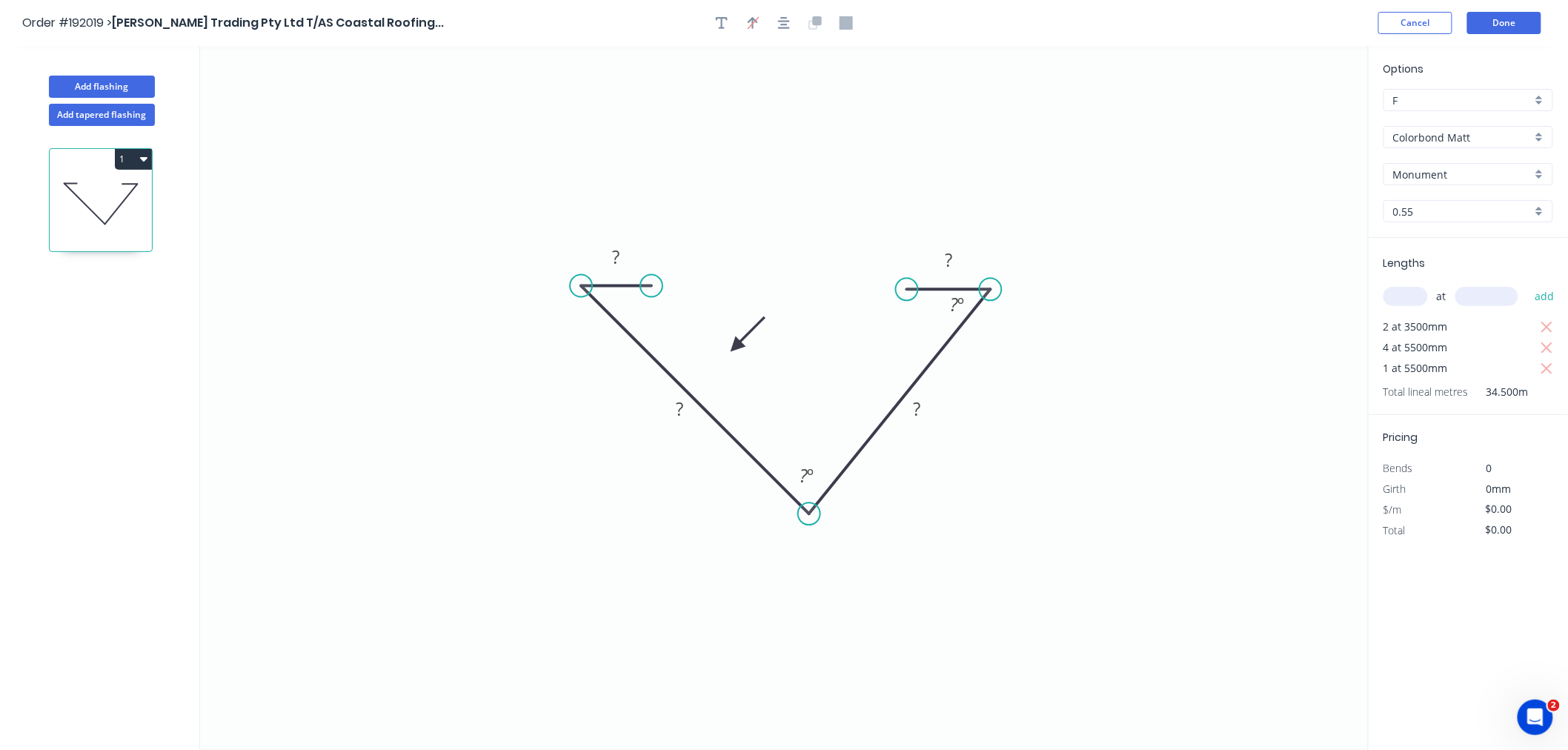
click at [990, 291] on circle at bounding box center [990, 289] width 22 height 22
drag, startPoint x: 910, startPoint y: 290, endPoint x: 902, endPoint y: 285, distance: 9.4
click at [902, 285] on circle at bounding box center [902, 289] width 22 height 22
click at [979, 288] on circle at bounding box center [979, 289] width 22 height 22
drag, startPoint x: 908, startPoint y: 288, endPoint x: 890, endPoint y: 289, distance: 18.0
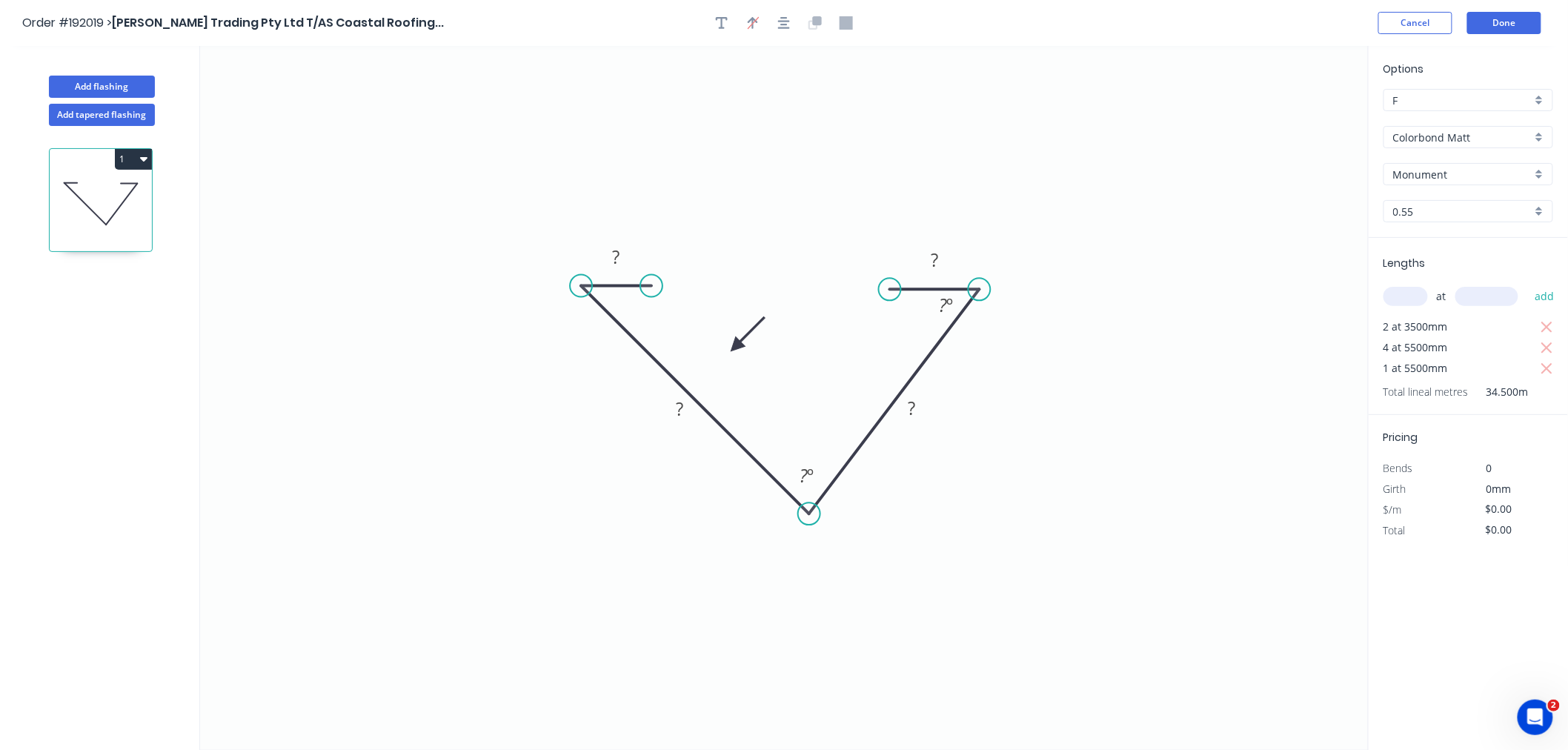
click at [890, 289] on circle at bounding box center [890, 289] width 22 height 22
drag, startPoint x: 976, startPoint y: 288, endPoint x: 984, endPoint y: 283, distance: 9.4
click at [984, 283] on circle at bounding box center [984, 282] width 22 height 22
click at [902, 284] on circle at bounding box center [902, 282] width 22 height 22
drag, startPoint x: 982, startPoint y: 280, endPoint x: 982, endPoint y: 293, distance: 13.0
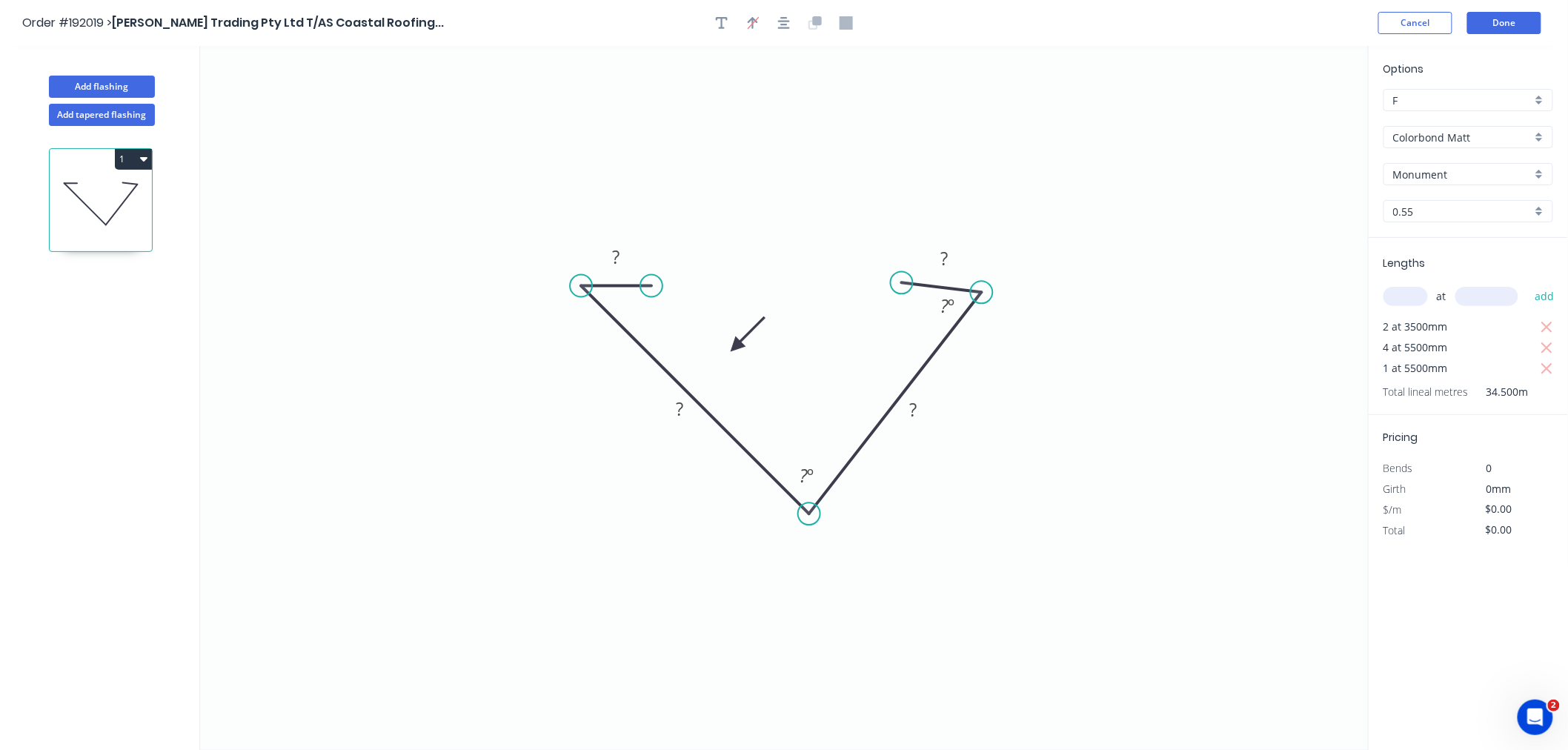
click at [982, 293] on circle at bounding box center [982, 292] width 22 height 22
click at [901, 288] on circle at bounding box center [901, 292] width 22 height 22
click at [904, 282] on circle at bounding box center [904, 282] width 22 height 22
click at [976, 283] on circle at bounding box center [976, 282] width 22 height 22
drag, startPoint x: 904, startPoint y: 282, endPoint x: 886, endPoint y: 291, distance: 20.1
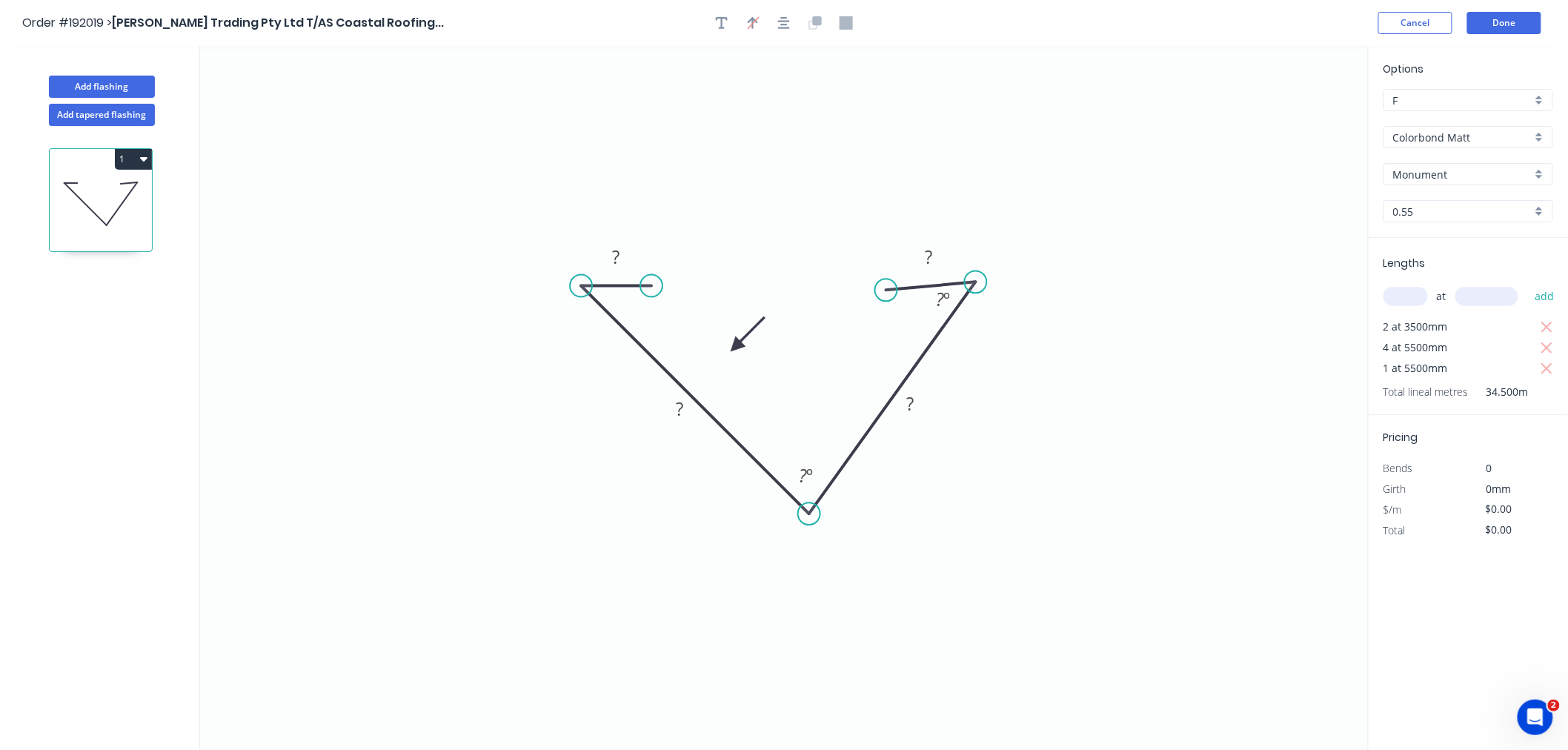
click at [886, 291] on circle at bounding box center [886, 290] width 22 height 22
drag, startPoint x: 886, startPoint y: 291, endPoint x: 890, endPoint y: 283, distance: 8.9
click at [890, 283] on circle at bounding box center [890, 282] width 22 height 22
drag, startPoint x: 972, startPoint y: 282, endPoint x: 959, endPoint y: 285, distance: 13.3
click at [959, 285] on circle at bounding box center [959, 282] width 22 height 22
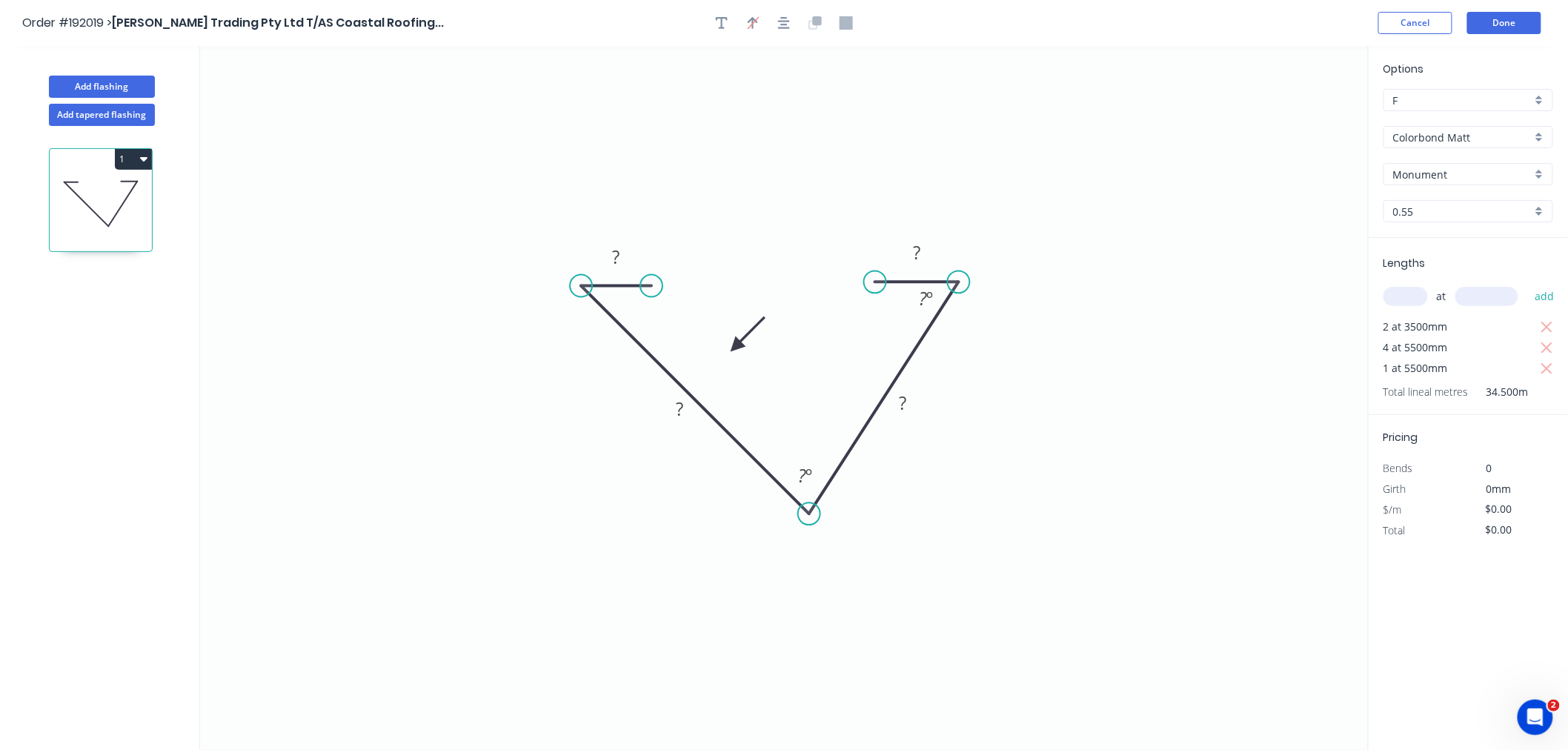
drag, startPoint x: 890, startPoint y: 282, endPoint x: 875, endPoint y: 285, distance: 15.3
click at [875, 285] on circle at bounding box center [875, 282] width 22 height 22
drag, startPoint x: 1012, startPoint y: 357, endPoint x: 1005, endPoint y: 351, distance: 9.2
click at [1012, 356] on icon "0 ? ? ? ? ? º ? º" at bounding box center [784, 398] width 1168 height 704
click at [963, 354] on div "Hide angle" at bounding box center [1004, 350] width 149 height 30
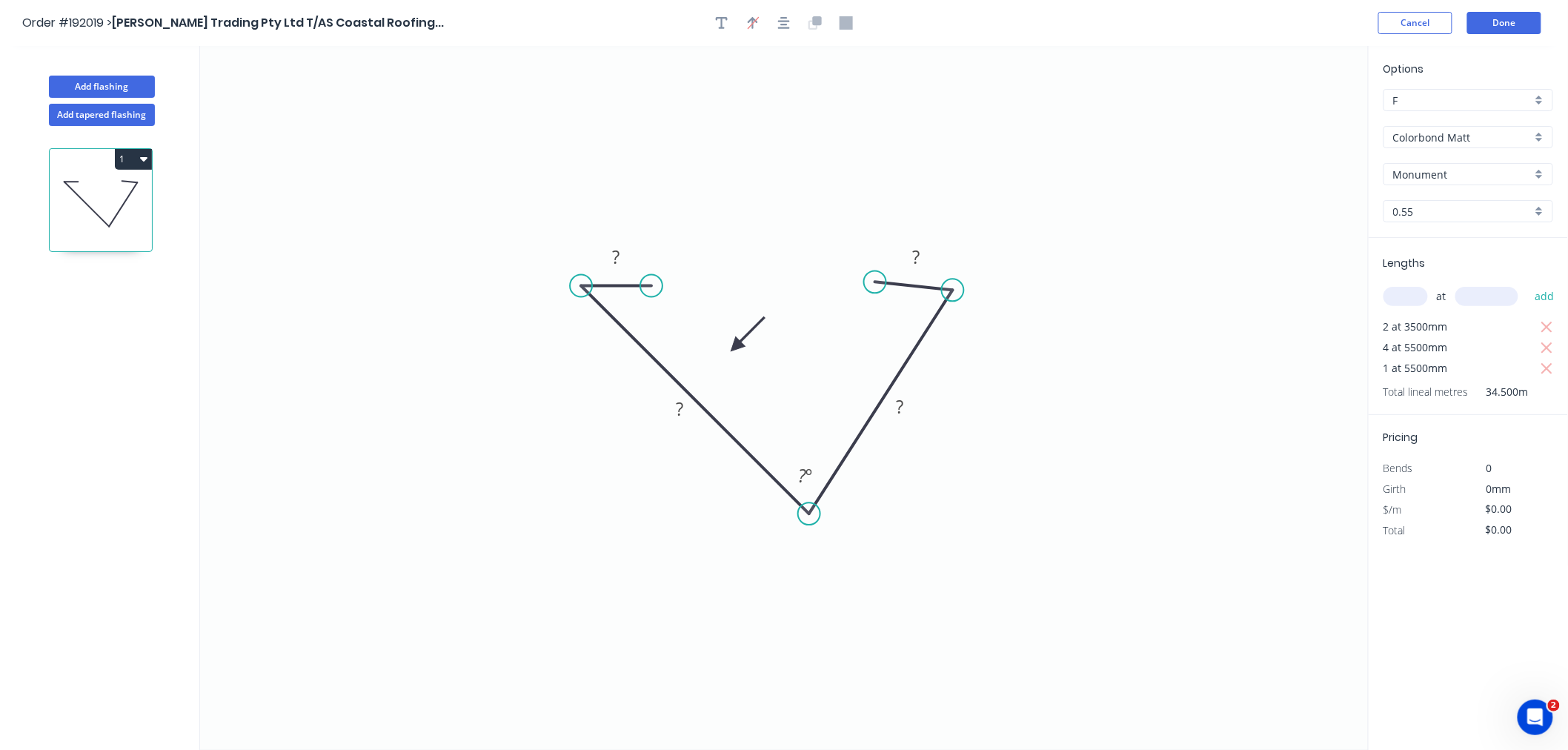
drag, startPoint x: 953, startPoint y: 280, endPoint x: 953, endPoint y: 291, distance: 11.0
click at [953, 291] on circle at bounding box center [953, 290] width 22 height 22
drag, startPoint x: 873, startPoint y: 283, endPoint x: 874, endPoint y: 292, distance: 9.1
click at [874, 292] on circle at bounding box center [874, 290] width 22 height 22
click at [864, 196] on icon "0 ? ? ? ? ? º" at bounding box center [784, 398] width 1168 height 704
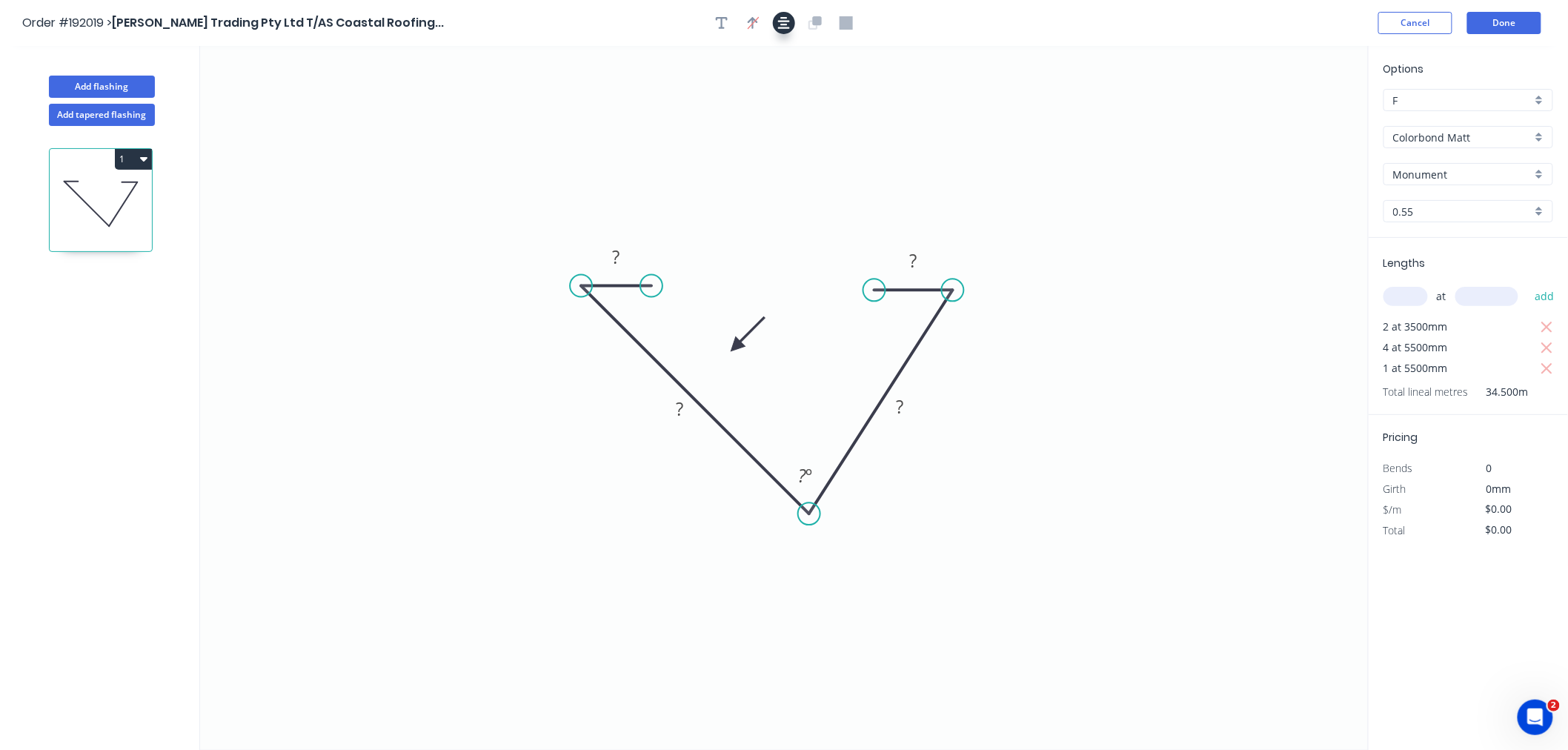
click at [787, 23] on icon "button" at bounding box center [784, 23] width 12 height 13
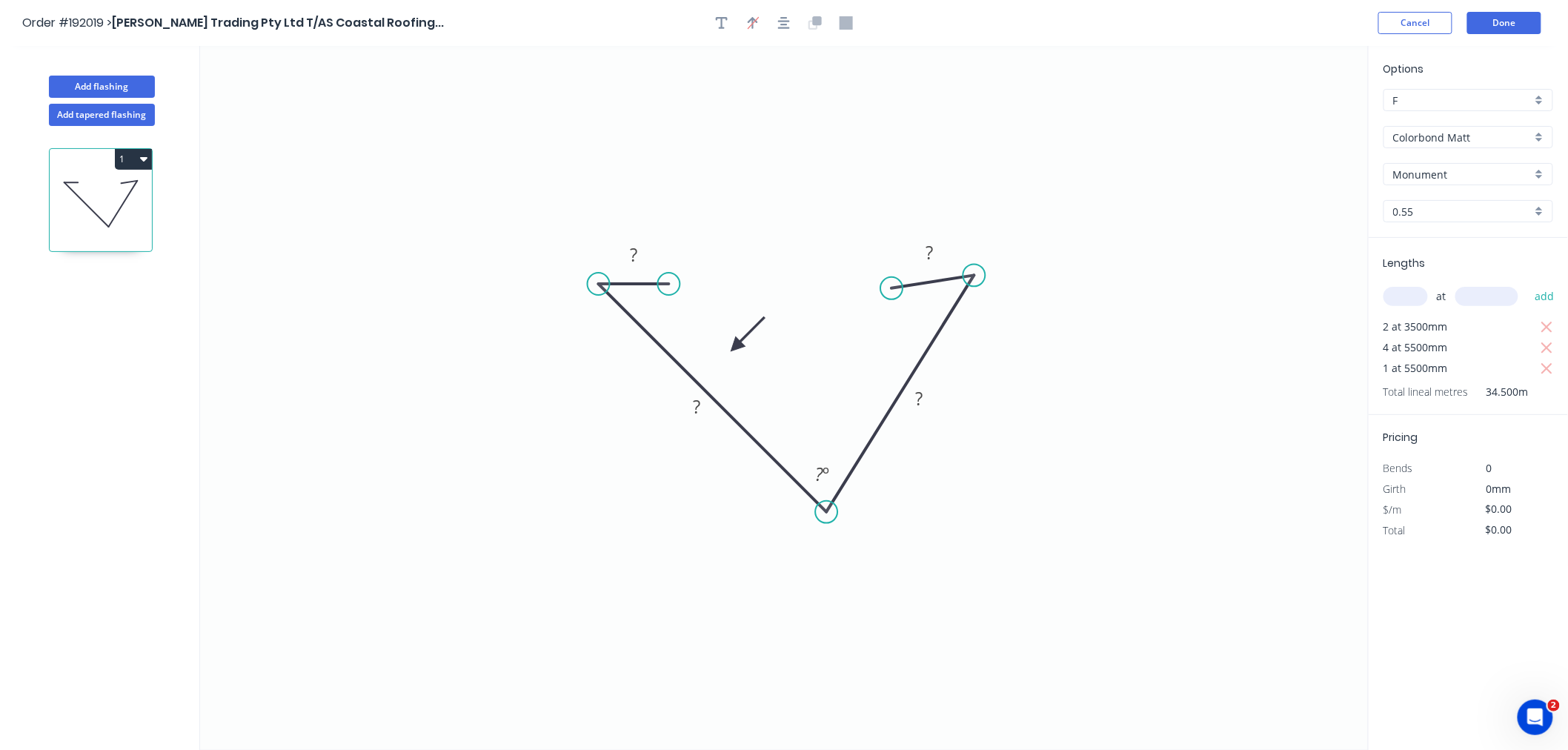
drag, startPoint x: 968, startPoint y: 283, endPoint x: 974, endPoint y: 276, distance: 9.2
click at [974, 276] on circle at bounding box center [974, 276] width 22 height 22
click at [890, 282] on circle at bounding box center [890, 281] width 22 height 22
click at [973, 279] on circle at bounding box center [973, 281] width 22 height 22
click at [788, 19] on icon "button" at bounding box center [784, 23] width 12 height 13
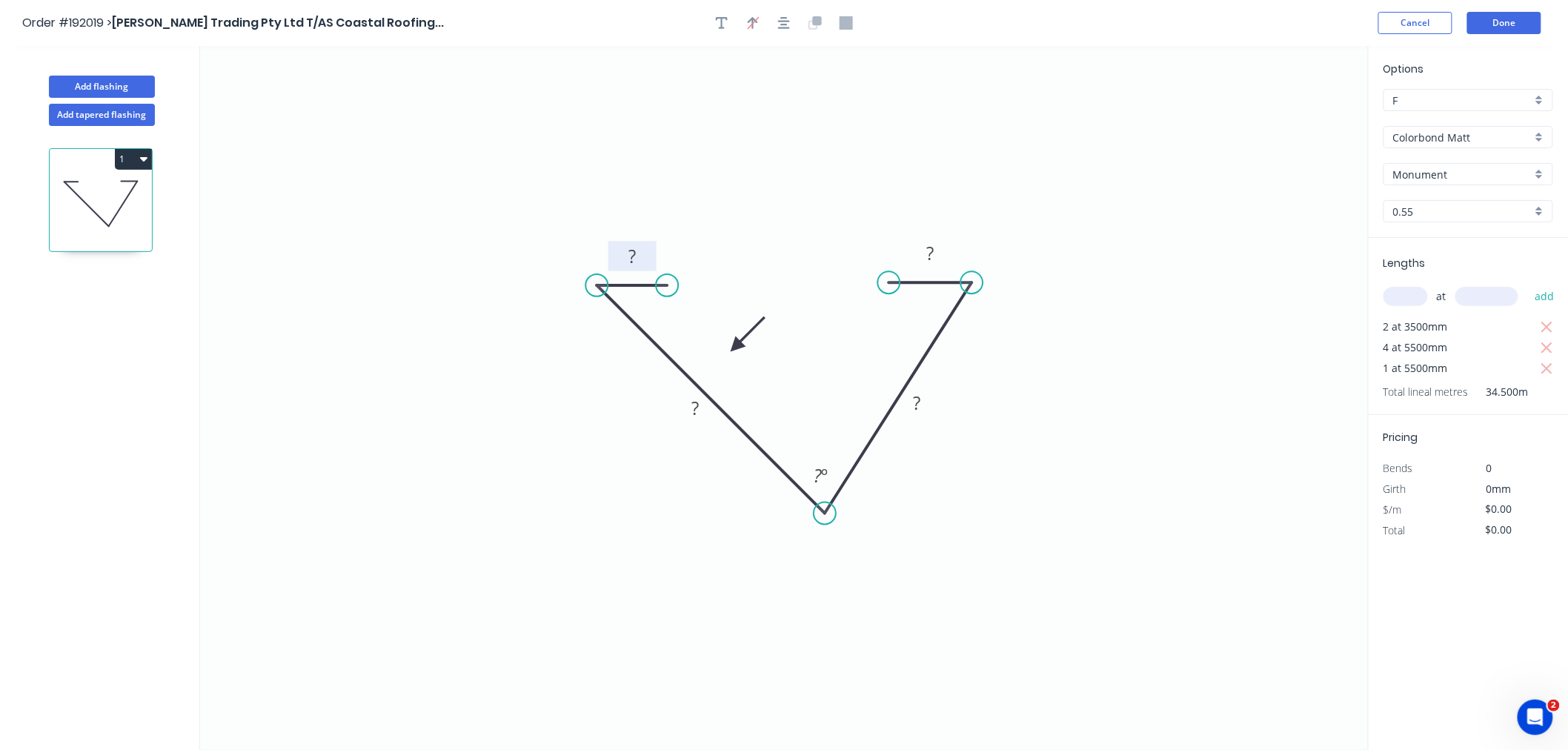
click at [630, 254] on tspan "?" at bounding box center [632, 256] width 7 height 24
click at [894, 279] on circle at bounding box center [894, 282] width 22 height 22
drag, startPoint x: 667, startPoint y: 285, endPoint x: 678, endPoint y: 286, distance: 11.0
click at [678, 286] on circle at bounding box center [678, 285] width 22 height 22
click at [707, 200] on icon "0 ? ? ? ? ? º" at bounding box center [784, 398] width 1168 height 704
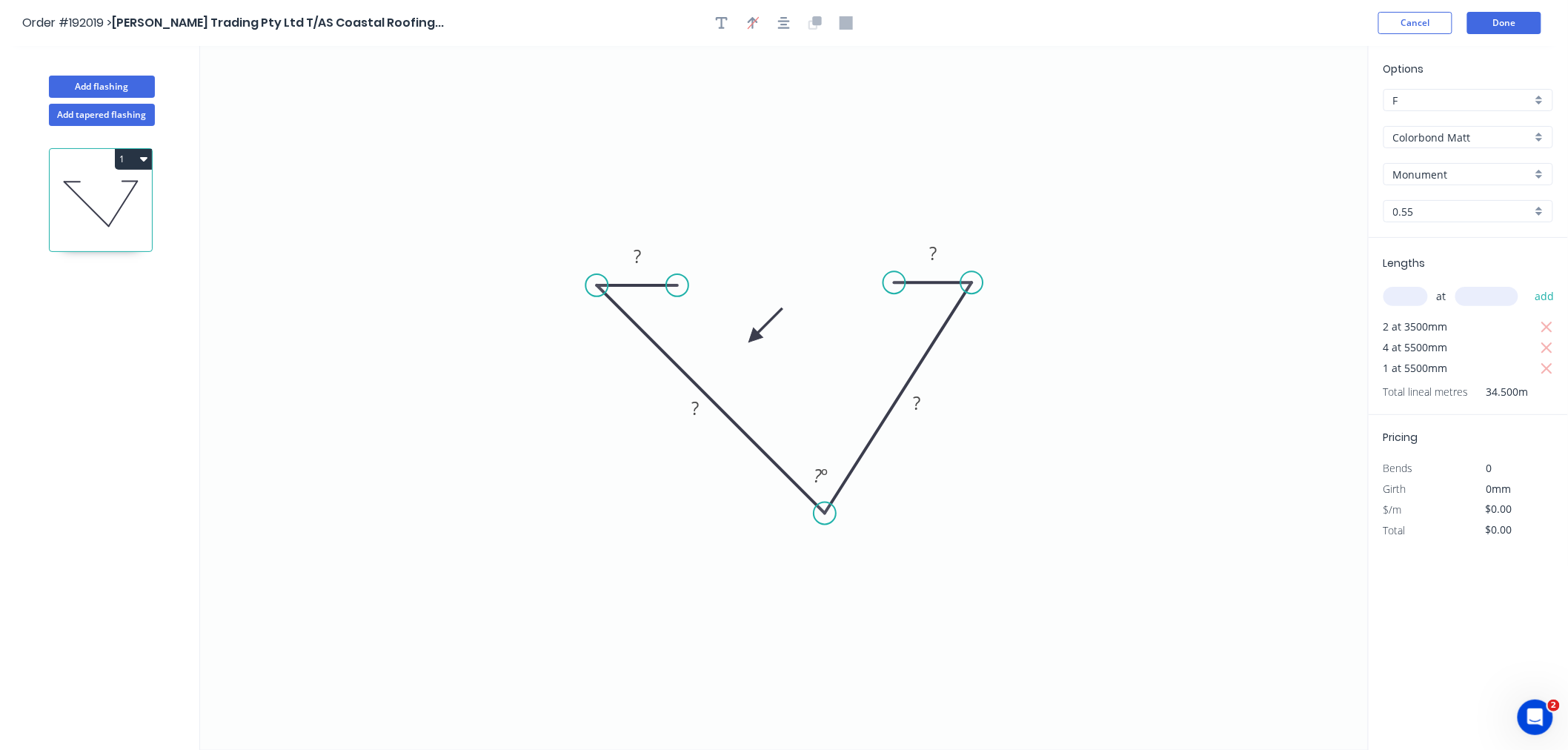
drag, startPoint x: 736, startPoint y: 342, endPoint x: 754, endPoint y: 338, distance: 18.4
click at [754, 338] on icon at bounding box center [766, 325] width 43 height 43
drag, startPoint x: 830, startPoint y: 510, endPoint x: 801, endPoint y: 536, distance: 38.9
click at [801, 536] on circle at bounding box center [801, 535] width 22 height 22
click at [676, 283] on circle at bounding box center [678, 285] width 22 height 22
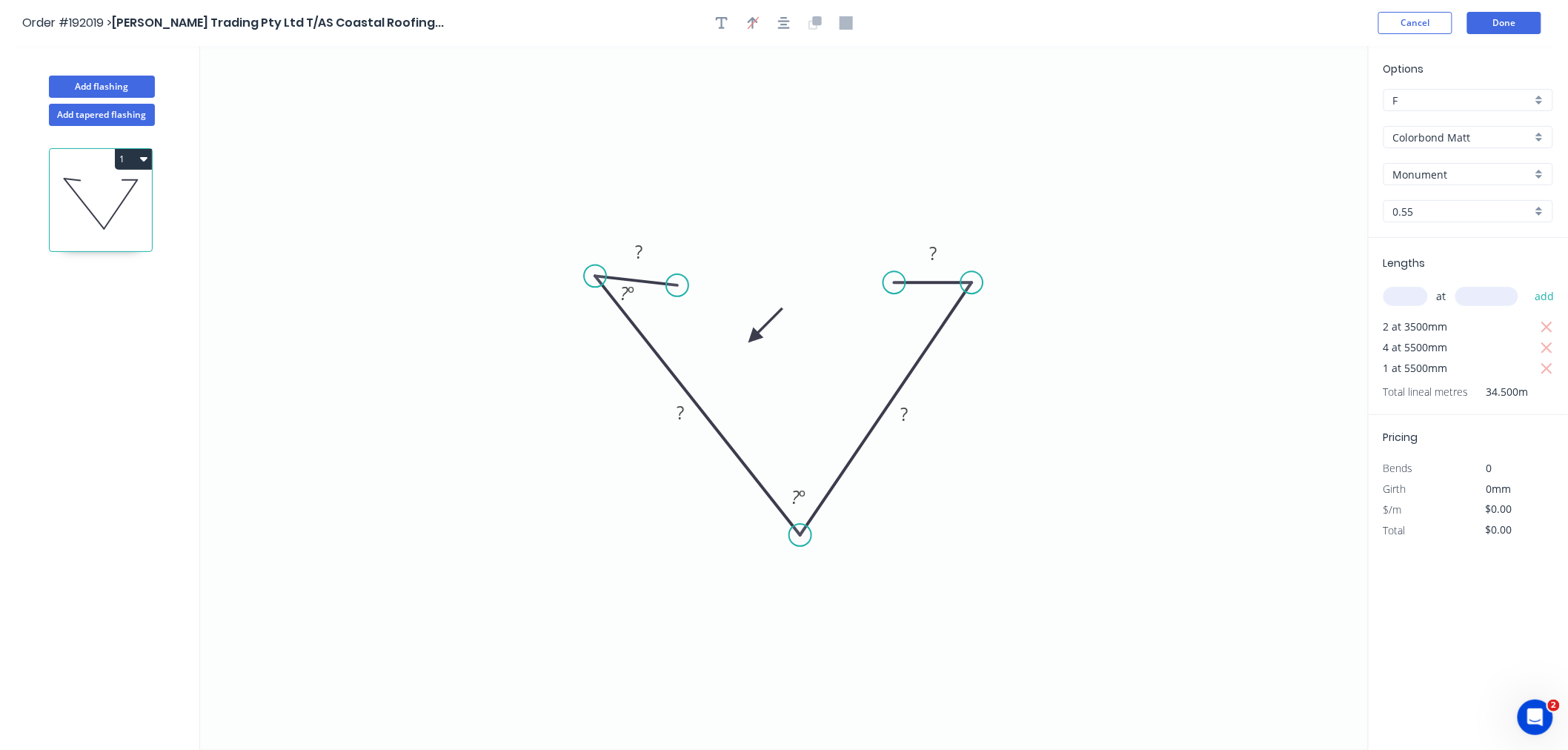
drag, startPoint x: 595, startPoint y: 284, endPoint x: 595, endPoint y: 276, distance: 8.0
click at [595, 276] on circle at bounding box center [595, 276] width 22 height 22
drag, startPoint x: 675, startPoint y: 287, endPoint x: 678, endPoint y: 279, distance: 8.5
click at [678, 279] on circle at bounding box center [678, 276] width 22 height 22
click at [598, 282] on circle at bounding box center [598, 281] width 22 height 22
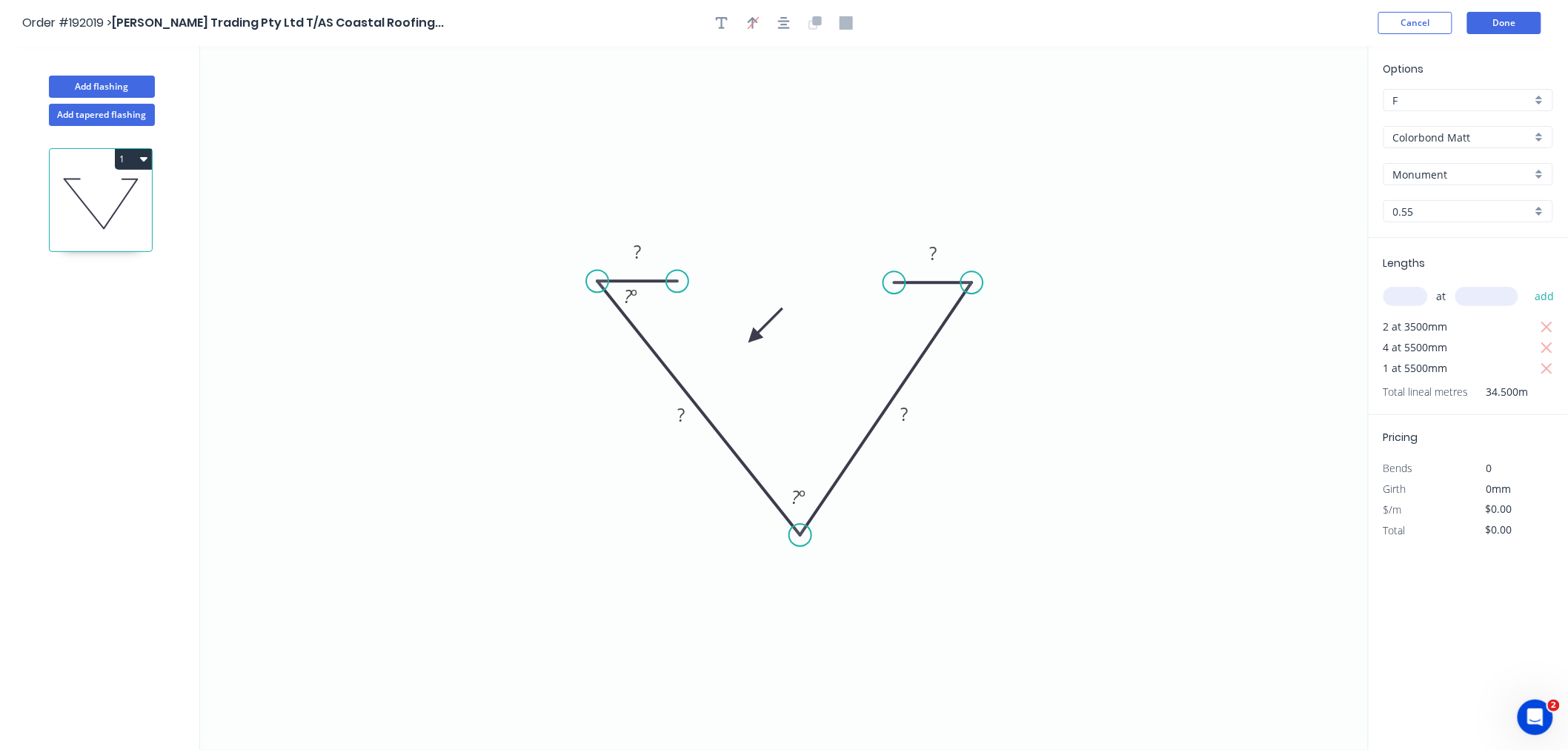
click at [678, 284] on circle at bounding box center [678, 281] width 22 height 22
click at [675, 348] on div "Hide angle" at bounding box center [703, 339] width 149 height 30
click at [648, 250] on rect at bounding box center [638, 253] width 30 height 21
click at [577, 125] on icon "0 20 200 200 20 130 º" at bounding box center [784, 398] width 1168 height 704
type input "$22.17"
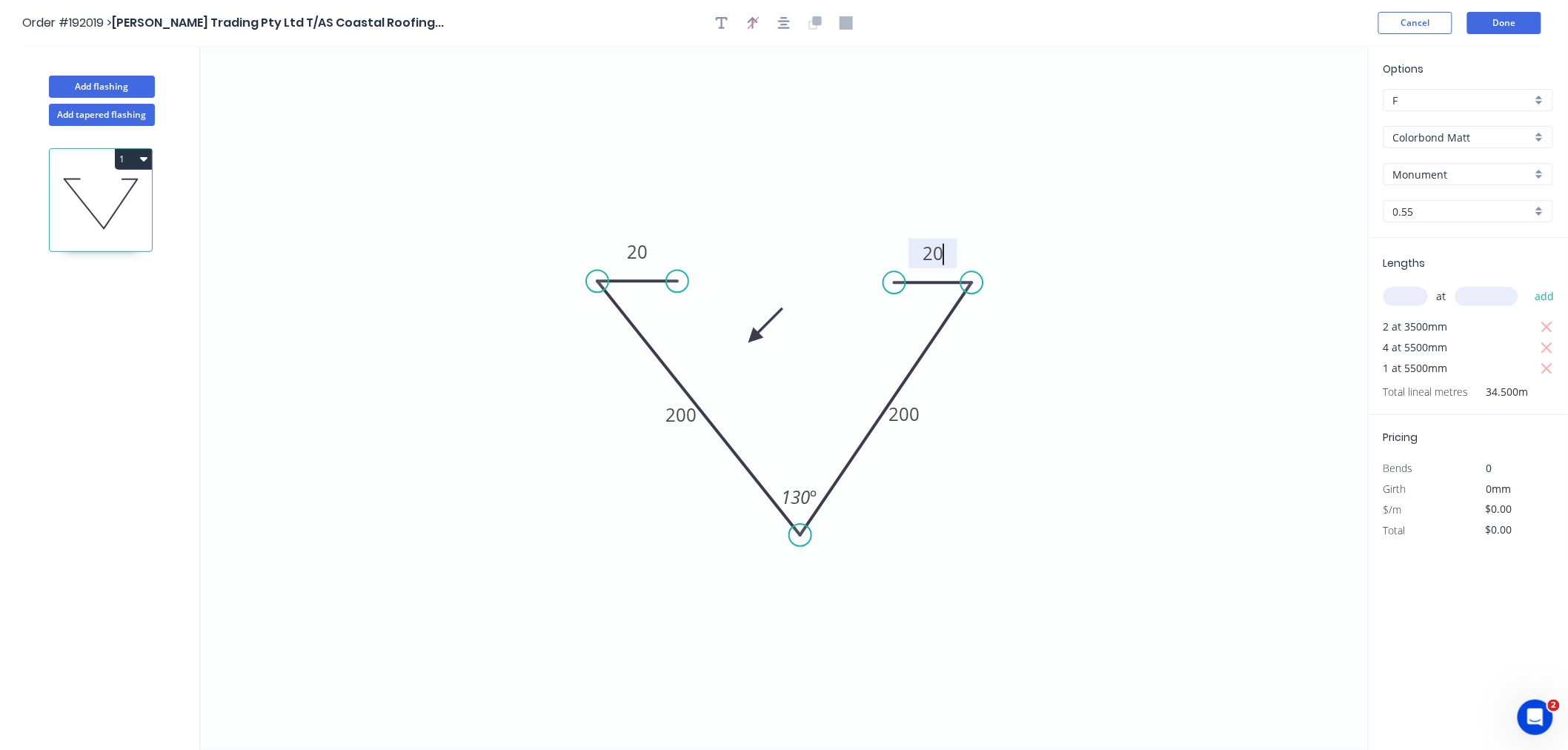
type input "$764.87"
drag, startPoint x: 801, startPoint y: 536, endPoint x: 805, endPoint y: 554, distance: 18.4
click at [805, 554] on circle at bounding box center [805, 554] width 22 height 22
drag, startPoint x: 929, startPoint y: 423, endPoint x: 962, endPoint y: 423, distance: 33.0
click at [962, 423] on rect at bounding box center [939, 422] width 49 height 30
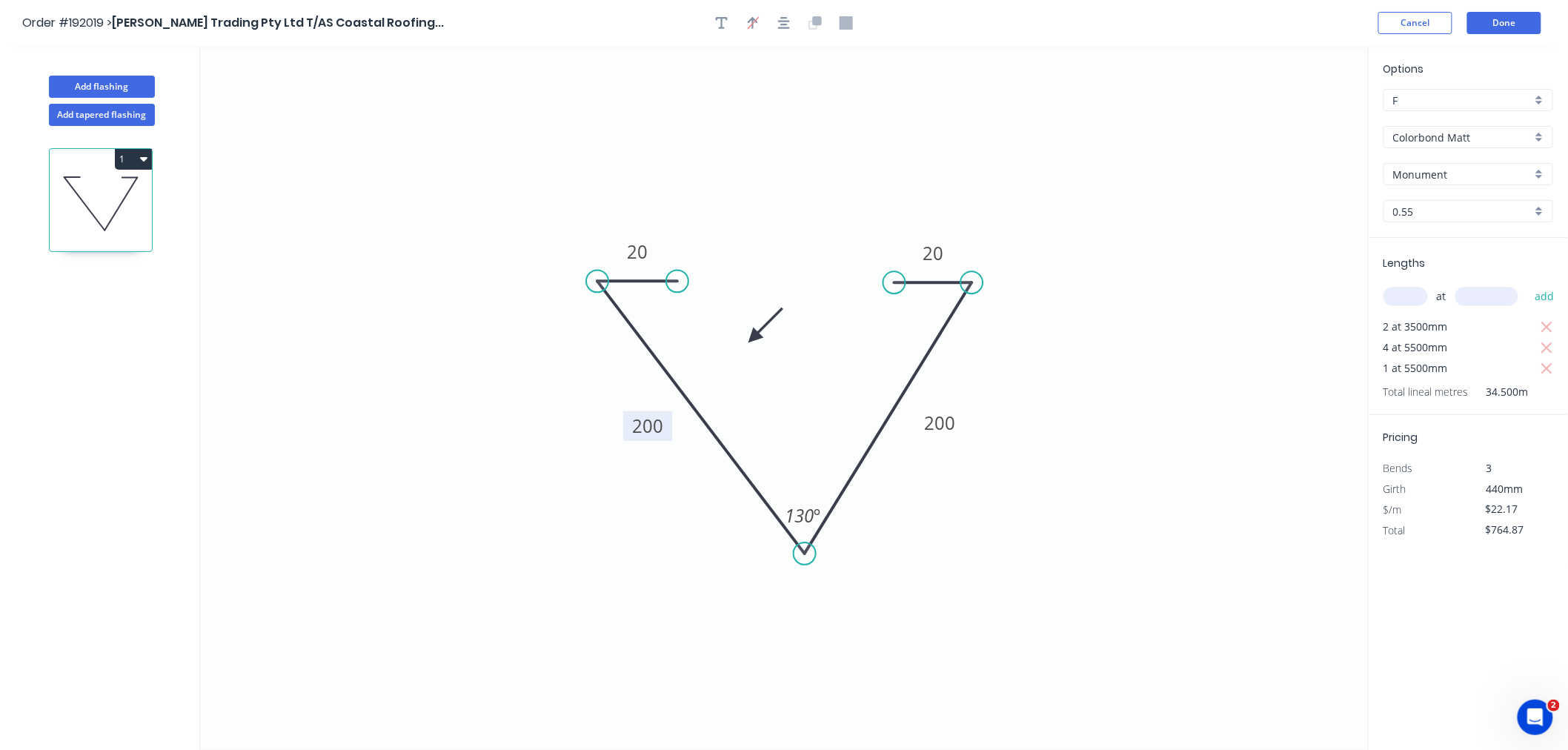
drag, startPoint x: 663, startPoint y: 431, endPoint x: 627, endPoint y: 433, distance: 36.1
click at [627, 433] on rect at bounding box center [648, 426] width 49 height 30
click at [782, 24] on icon "button" at bounding box center [784, 23] width 12 height 12
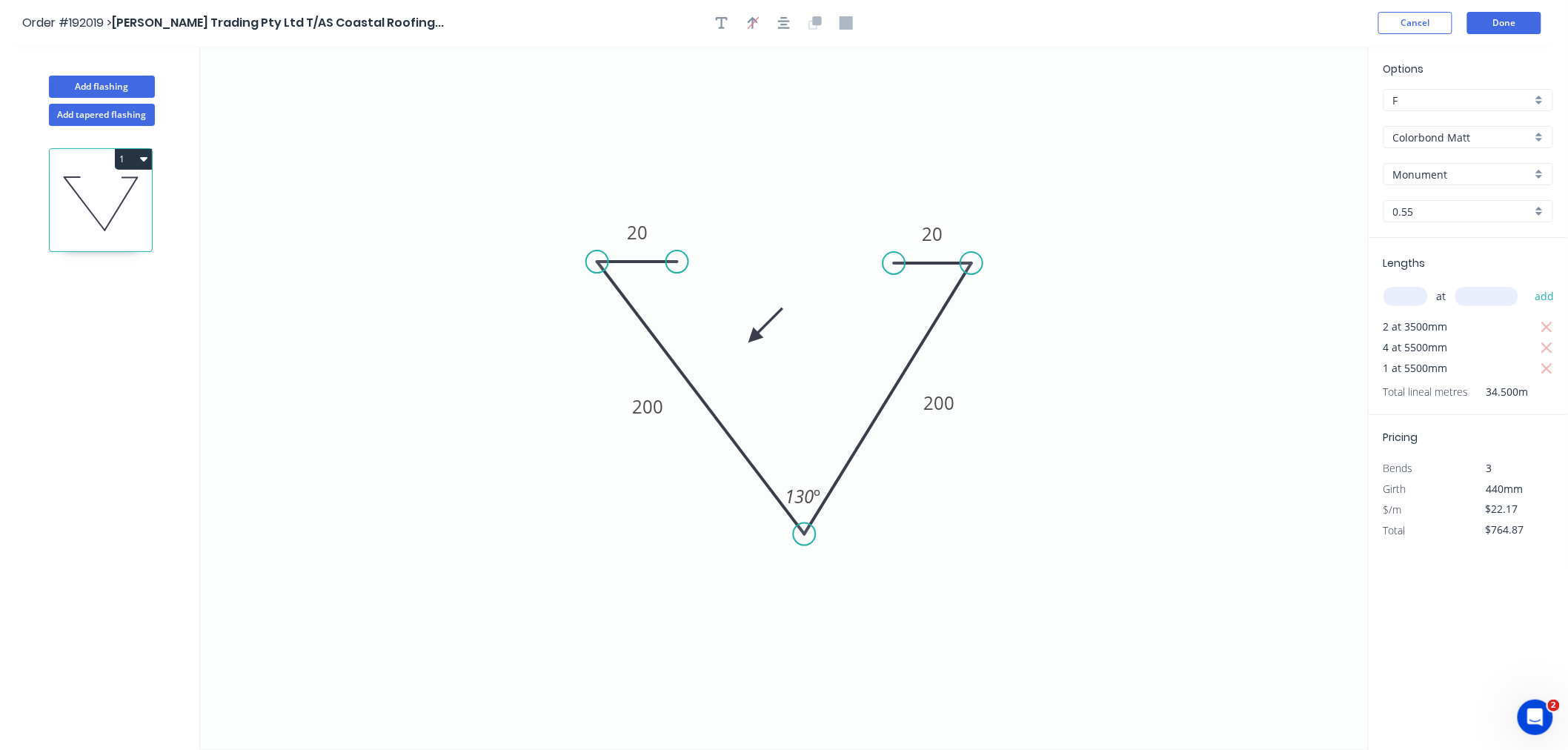
click at [320, 230] on icon "0 20 200 200 20 130 º" at bounding box center [784, 398] width 1168 height 704
click at [92, 84] on button "Add flashing" at bounding box center [102, 87] width 106 height 22
type input "$0.00"
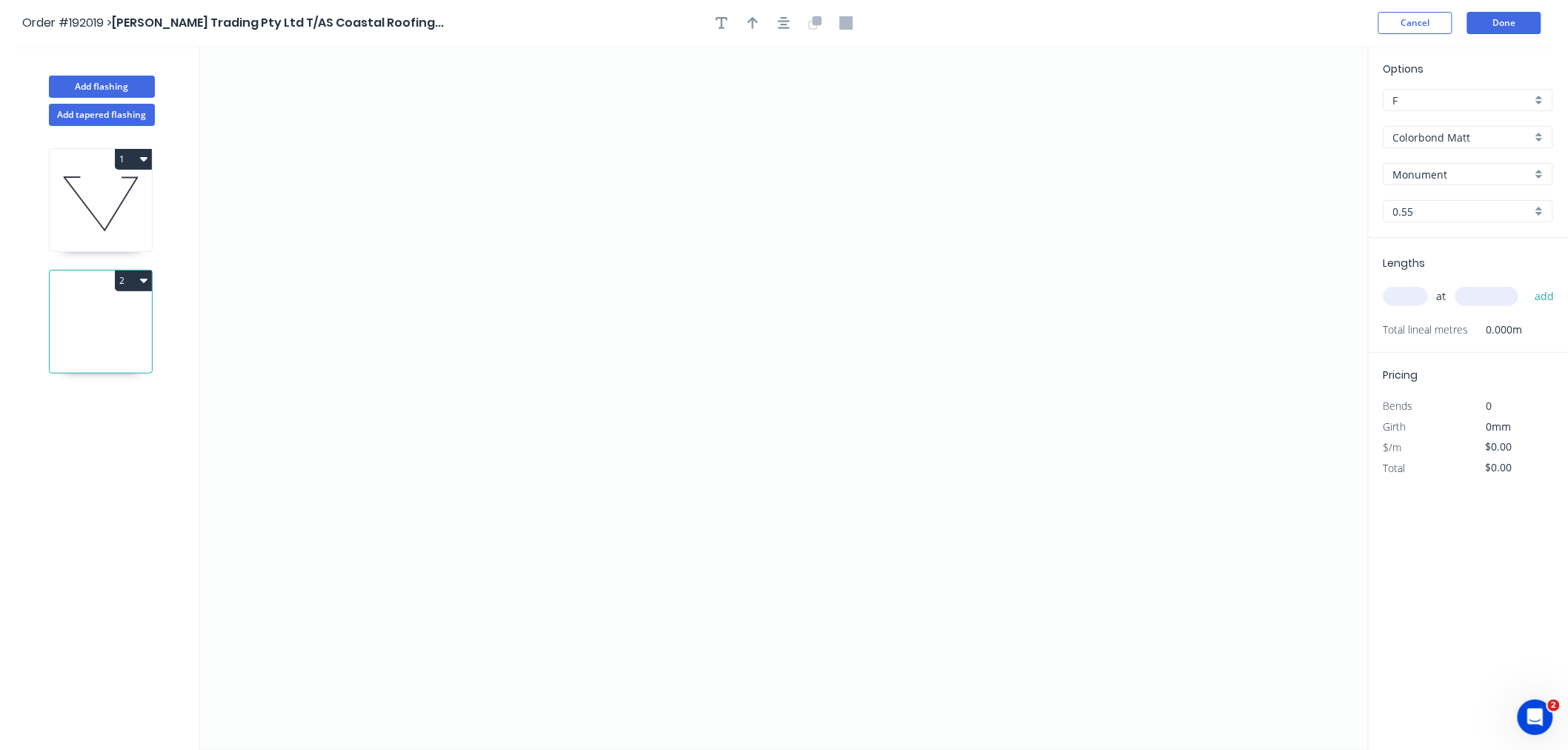
click at [1396, 293] on input "text" at bounding box center [1406, 296] width 44 height 19
type input "2"
type input "1500"
click at [1527, 284] on button "add" at bounding box center [1544, 296] width 35 height 25
click at [371, 190] on icon "0" at bounding box center [784, 398] width 1168 height 704
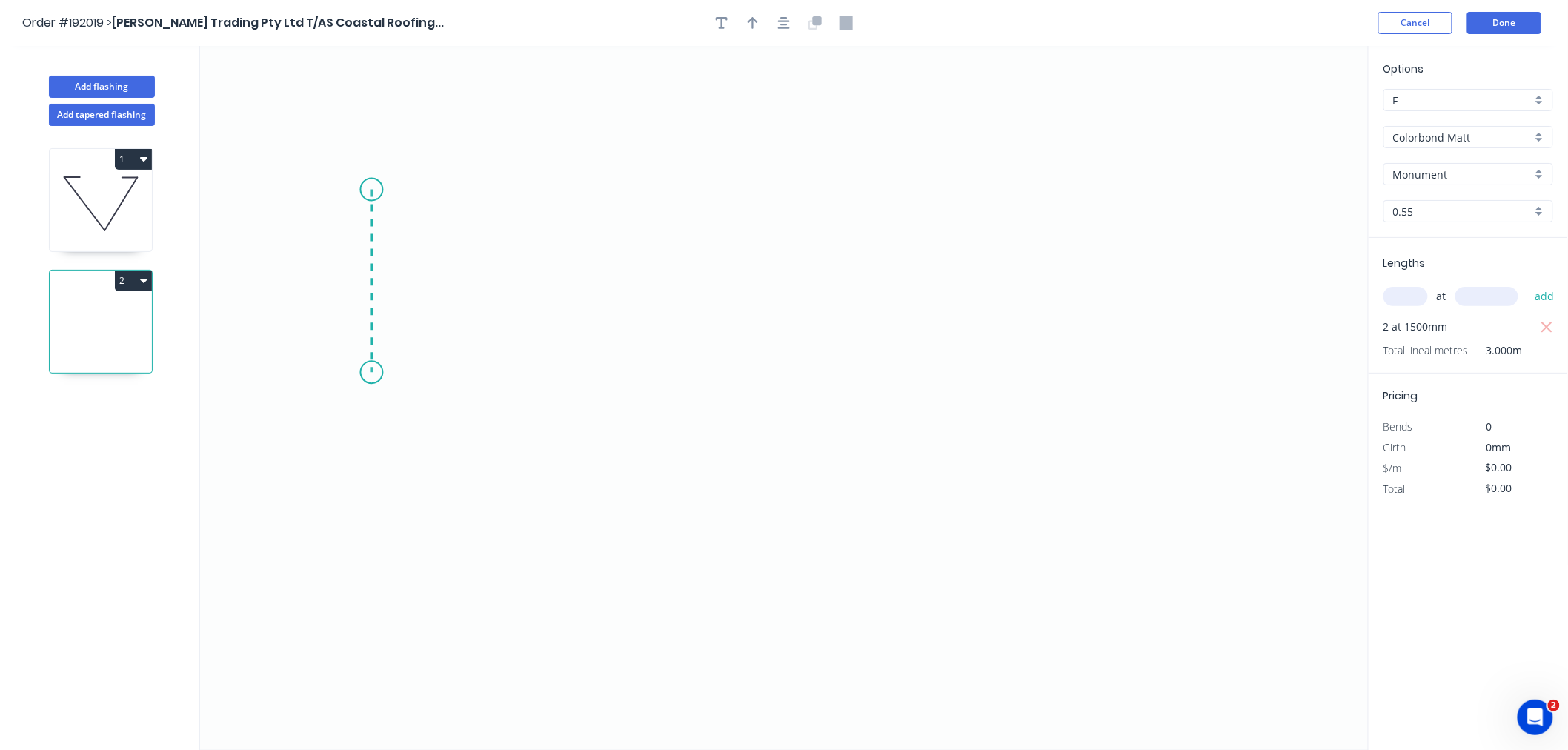
click at [373, 373] on icon "0" at bounding box center [784, 398] width 1168 height 704
click at [686, 376] on icon "0 ?" at bounding box center [784, 398] width 1168 height 704
click at [779, 25] on icon "button" at bounding box center [784, 23] width 12 height 13
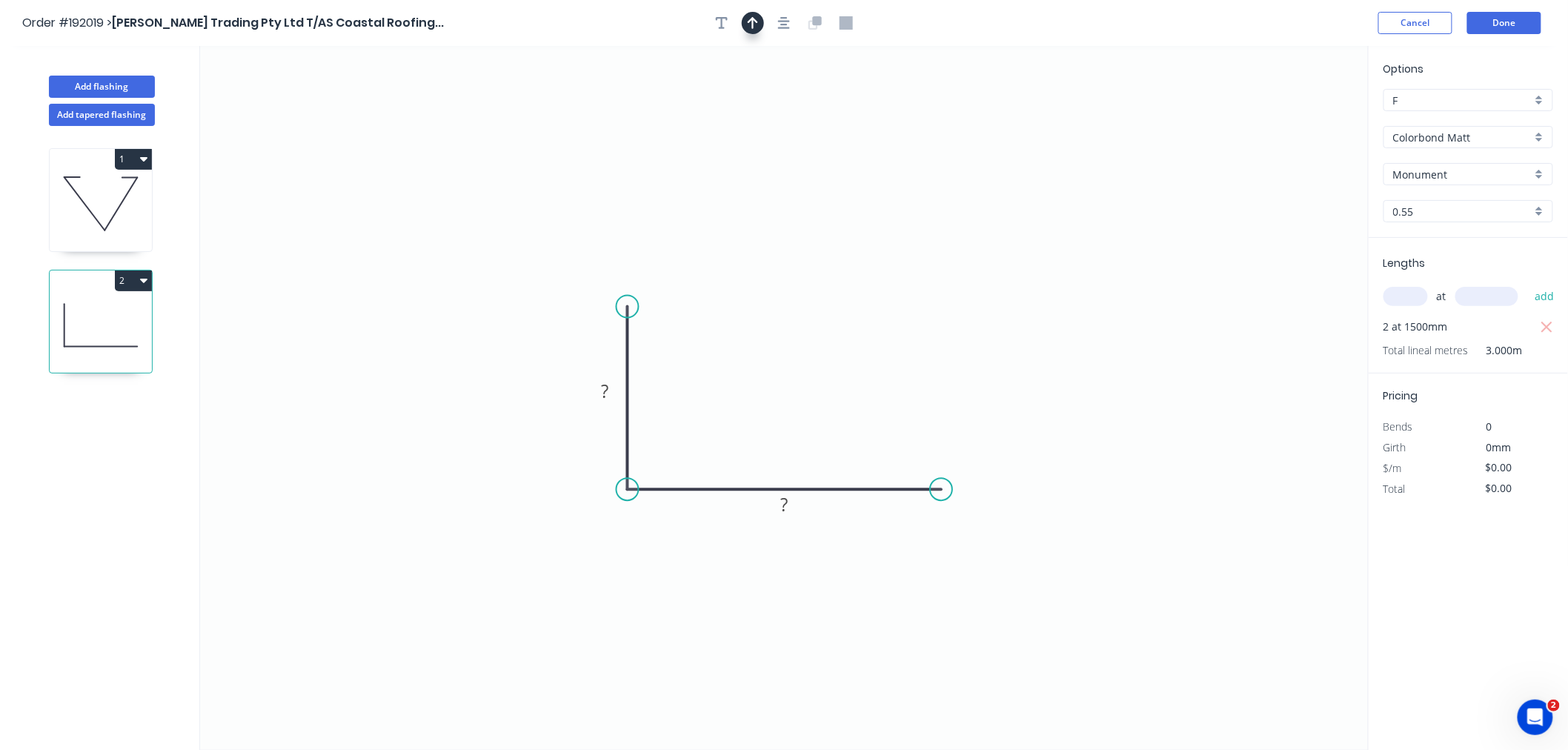
click at [759, 20] on button "button" at bounding box center [753, 23] width 22 height 22
drag, startPoint x: 1289, startPoint y: 120, endPoint x: 803, endPoint y: 358, distance: 541.1
click at [805, 365] on icon "0 ? ?" at bounding box center [784, 398] width 1168 height 704
drag, startPoint x: 1291, startPoint y: 116, endPoint x: 803, endPoint y: 372, distance: 551.1
click at [803, 372] on icon at bounding box center [803, 354] width 13 height 47
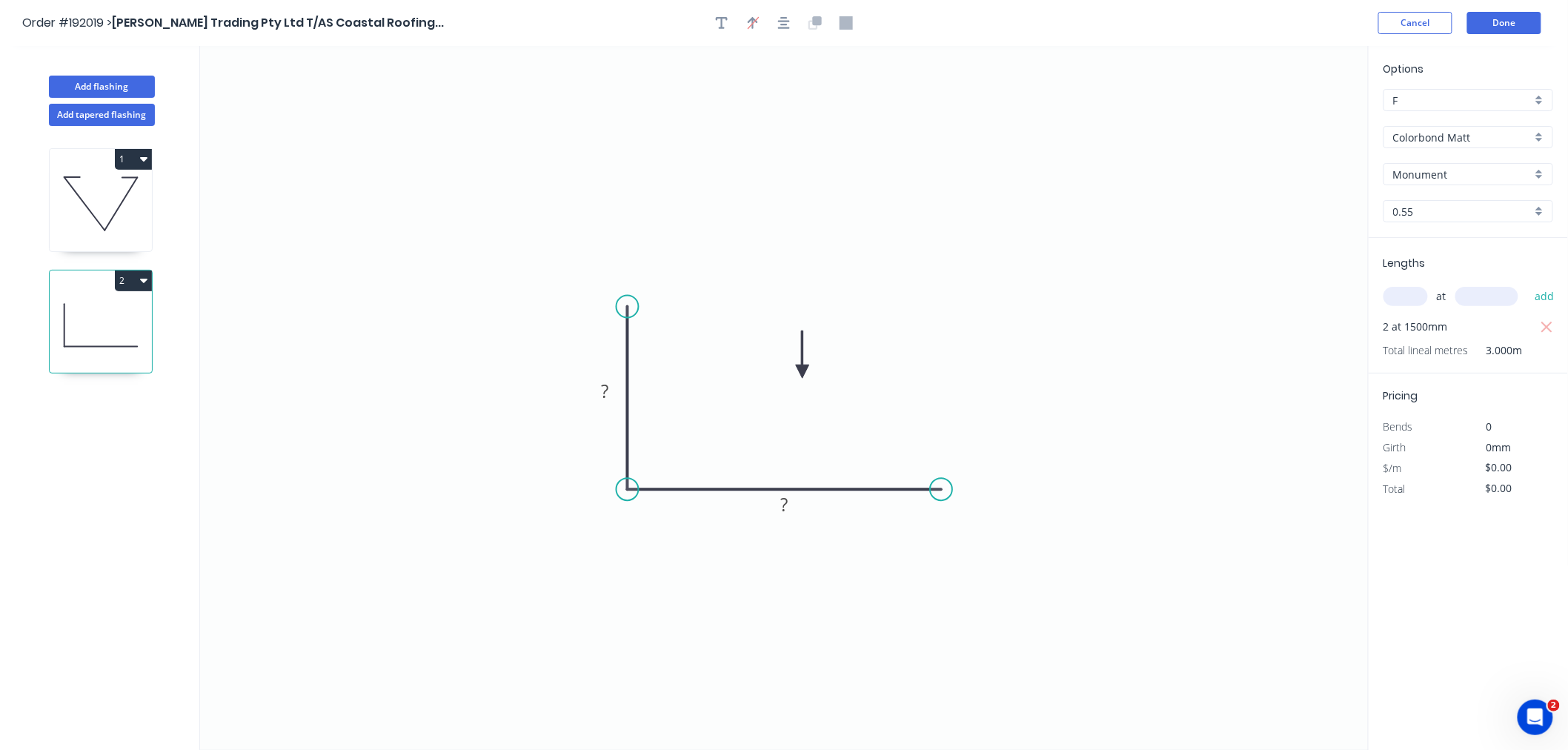
click at [803, 372] on icon at bounding box center [803, 354] width 13 height 47
drag, startPoint x: 803, startPoint y: 372, endPoint x: 749, endPoint y: 356, distance: 56.3
click at [749, 356] on icon at bounding box center [761, 343] width 43 height 43
click at [603, 391] on tspan "?" at bounding box center [606, 391] width 7 height 24
click at [786, 196] on icon "0 130 200" at bounding box center [784, 398] width 1168 height 704
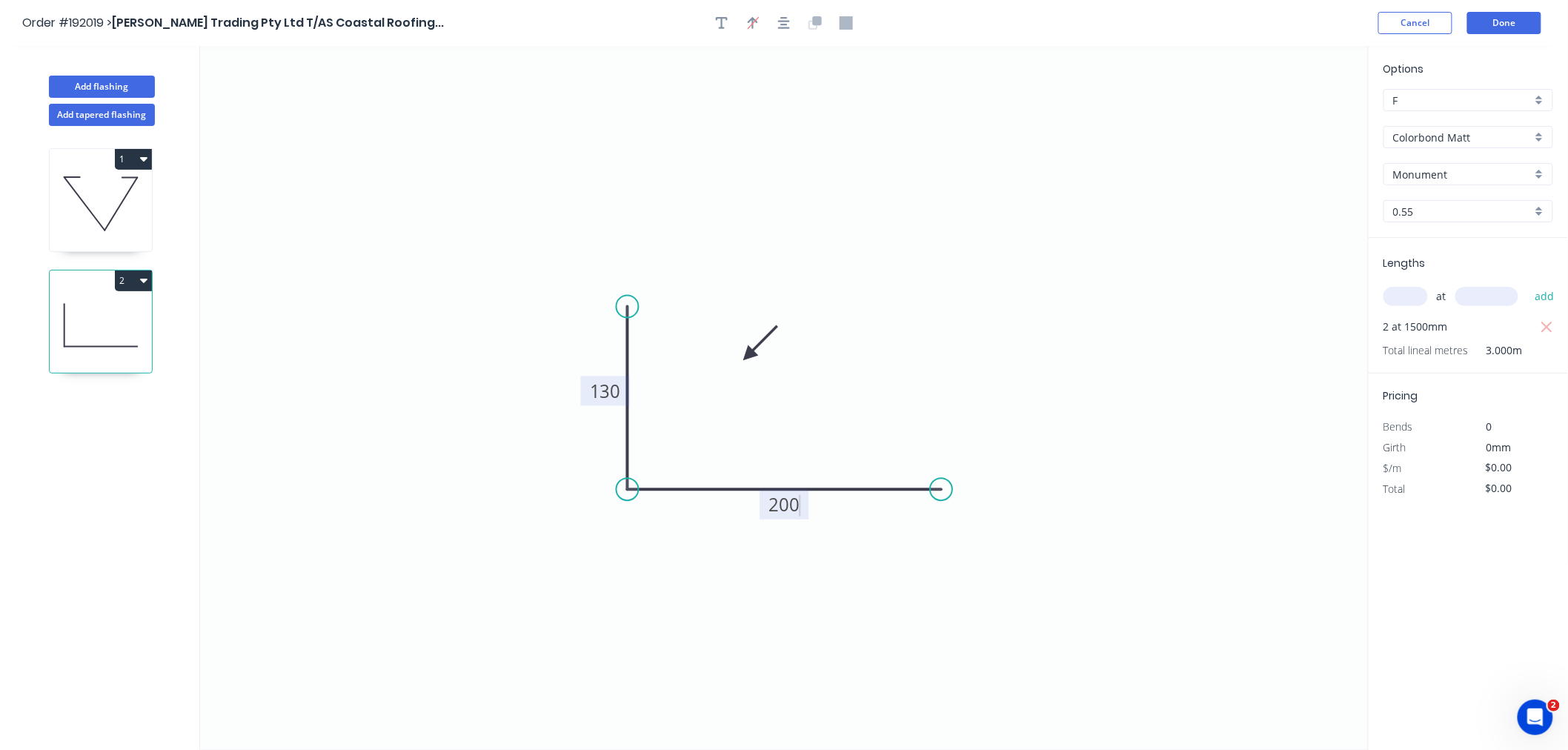
type input "$14.88"
type input "$44.64"
drag, startPoint x: 945, startPoint y: 493, endPoint x: 956, endPoint y: 489, distance: 11.7
click at [956, 489] on circle at bounding box center [956, 489] width 22 height 22
click at [1019, 24] on div "Order #192019 > [PERSON_NAME] Trading Pty Ltd T/AS Coastal Roofing... Cancel Do…" at bounding box center [784, 23] width 1524 height 22
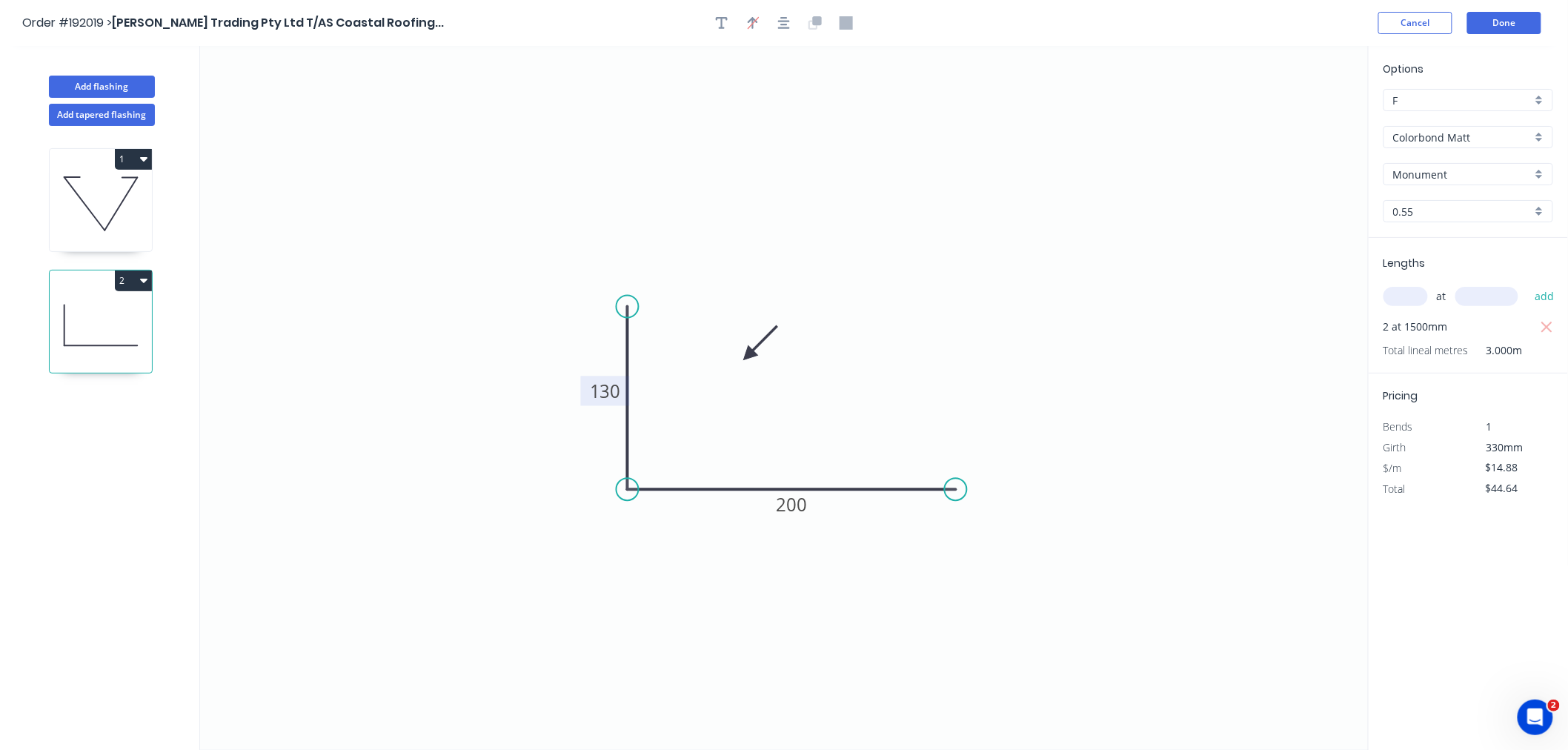
drag, startPoint x: 789, startPoint y: 22, endPoint x: 871, endPoint y: 16, distance: 82.2
click at [789, 21] on icon "button" at bounding box center [784, 23] width 12 height 13
click at [1040, 24] on div "Order #192019 > [PERSON_NAME] Trading Pty Ltd T/AS Coastal Roofing... Cancel Do…" at bounding box center [784, 23] width 1524 height 22
click at [1510, 23] on button "Done" at bounding box center [1504, 23] width 74 height 22
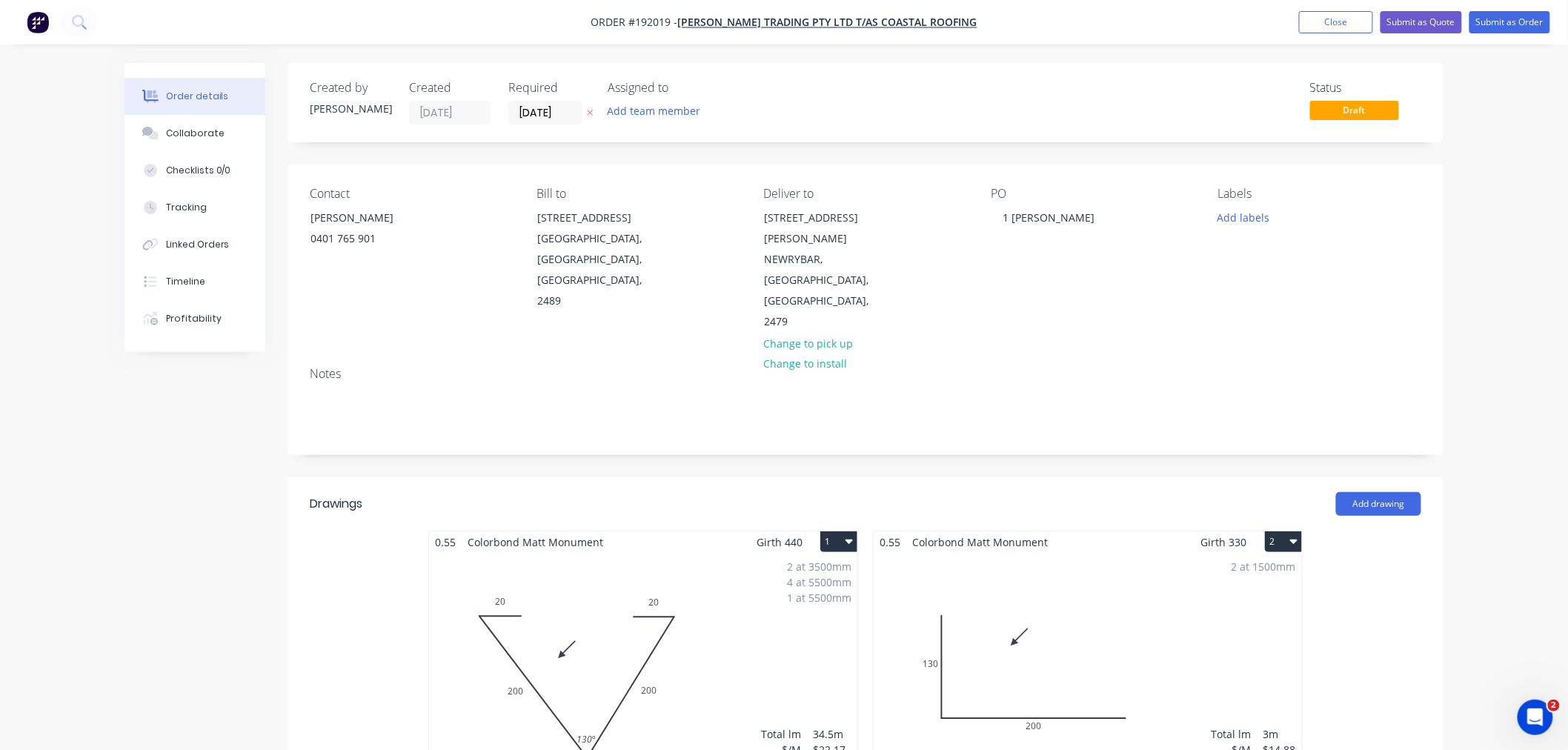
click at [1503, 411] on div "Order details Collaborate Checklists 0/0 Tracking Linked Orders Timeline Profit…" at bounding box center [784, 697] width 1568 height 1395
click at [1515, 363] on div "Order details Collaborate Checklists 0/0 Tracking Linked Orders Timeline Profit…" at bounding box center [784, 697] width 1568 height 1395
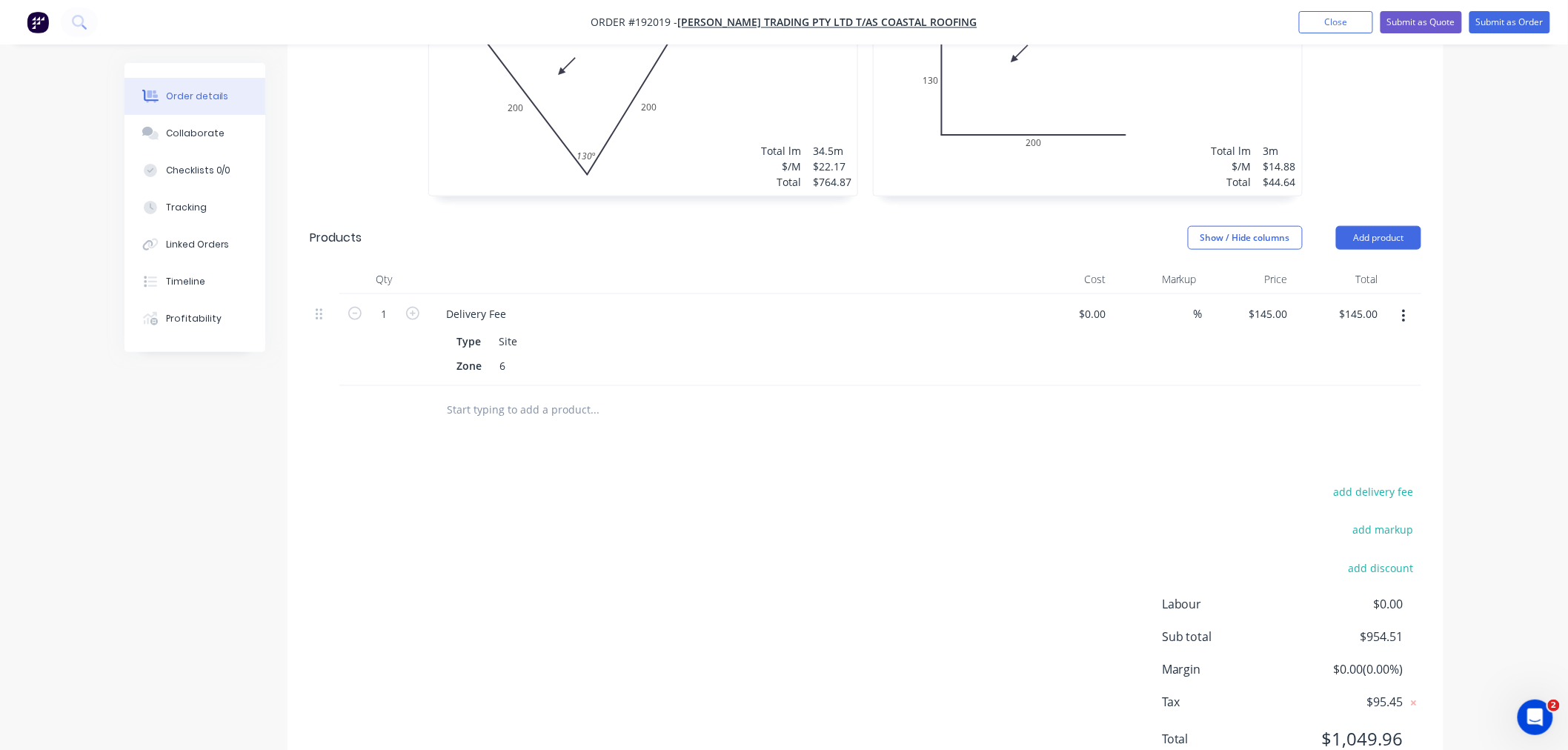
click at [1509, 494] on div "Order details Collaborate Checklists 0/0 Tracking Linked Orders Timeline Profit…" at bounding box center [784, 114] width 1568 height 1395
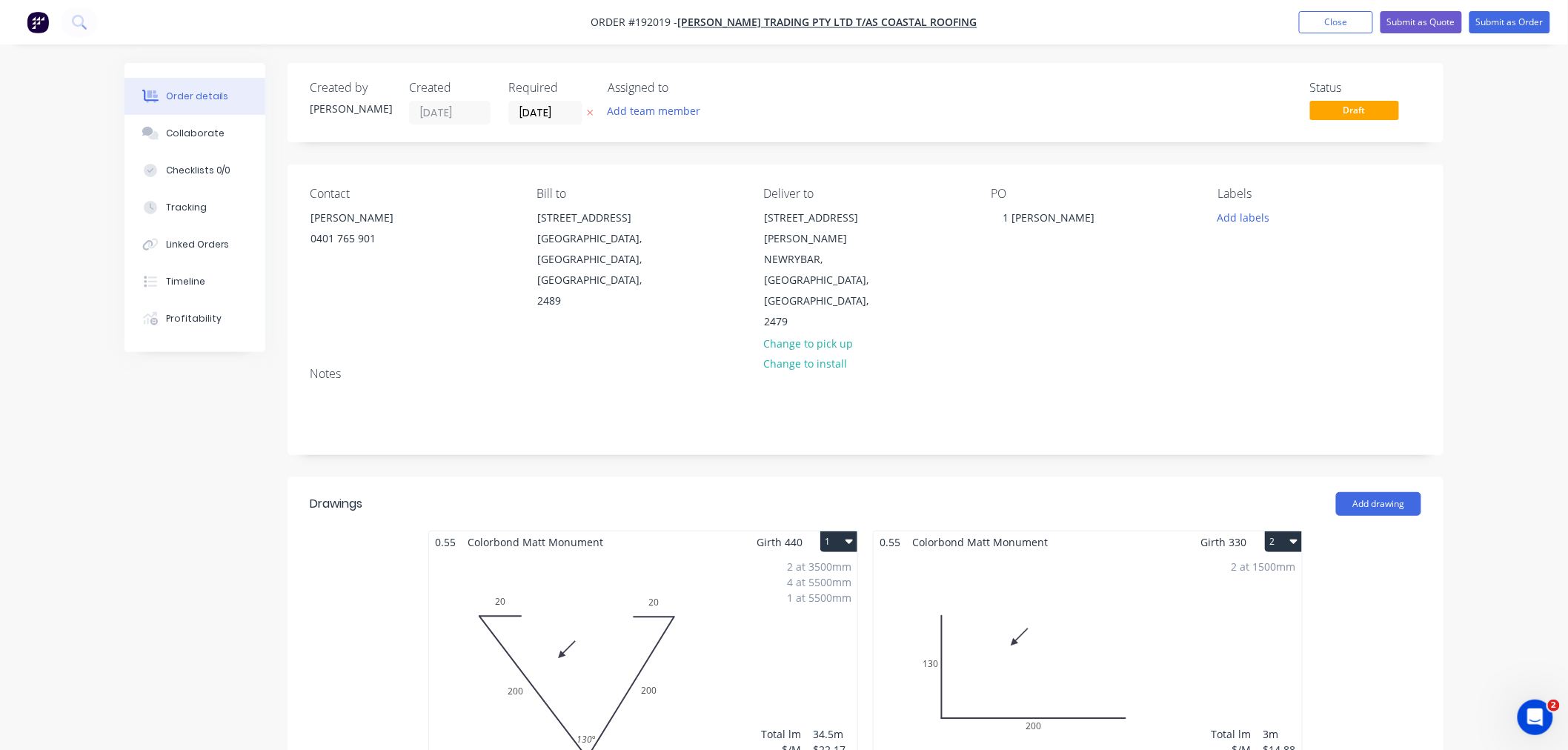
click at [1510, 239] on div "Order details Collaborate Checklists 0/0 Tracking Linked Orders Timeline Profit…" at bounding box center [784, 697] width 1568 height 1395
click at [1525, 190] on div "Order details Collaborate Checklists 0/0 Tracking Linked Orders Timeline Profit…" at bounding box center [784, 697] width 1568 height 1395
click at [1510, 16] on button "Submit as Order" at bounding box center [1509, 22] width 81 height 22
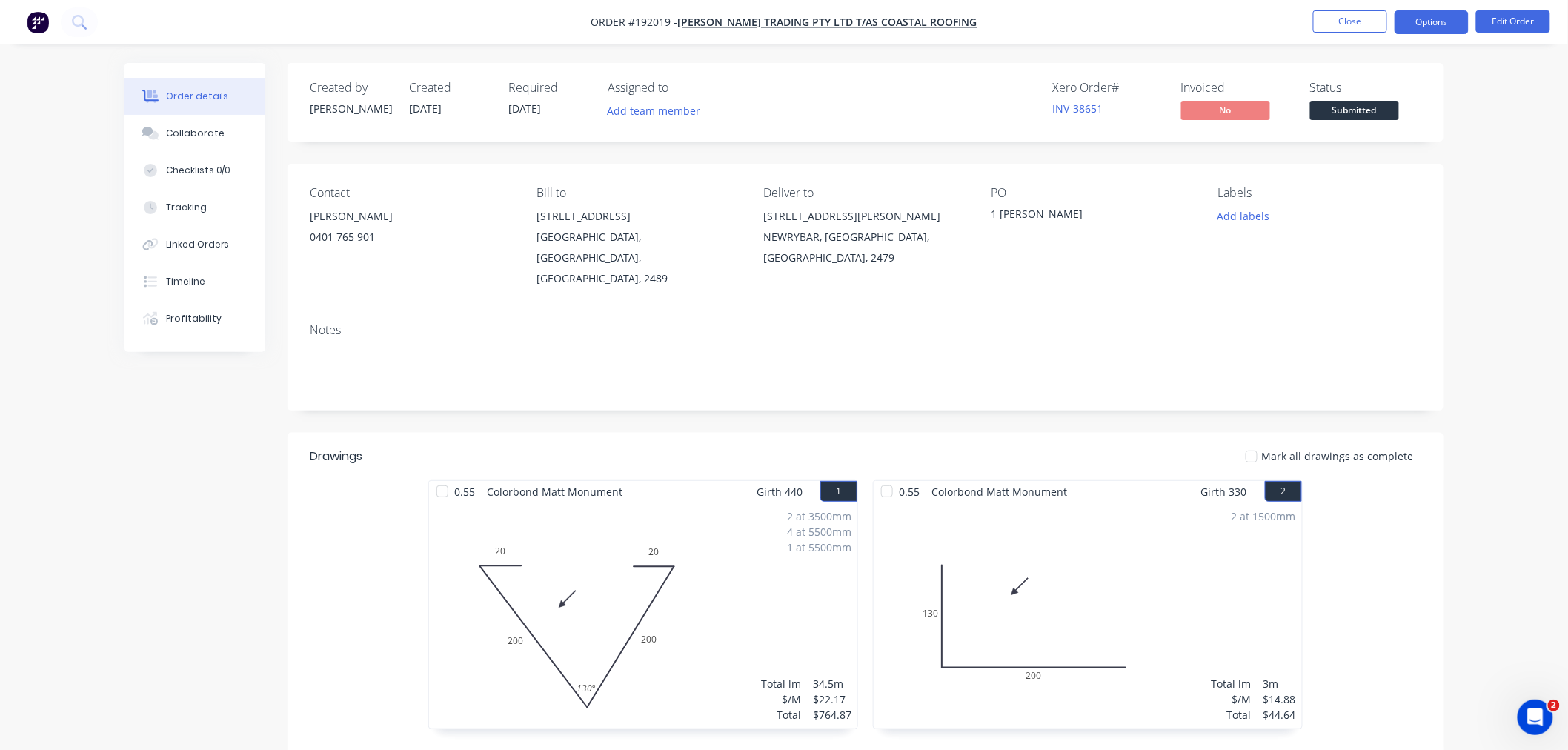
click at [1448, 16] on button "Options" at bounding box center [1432, 22] width 74 height 24
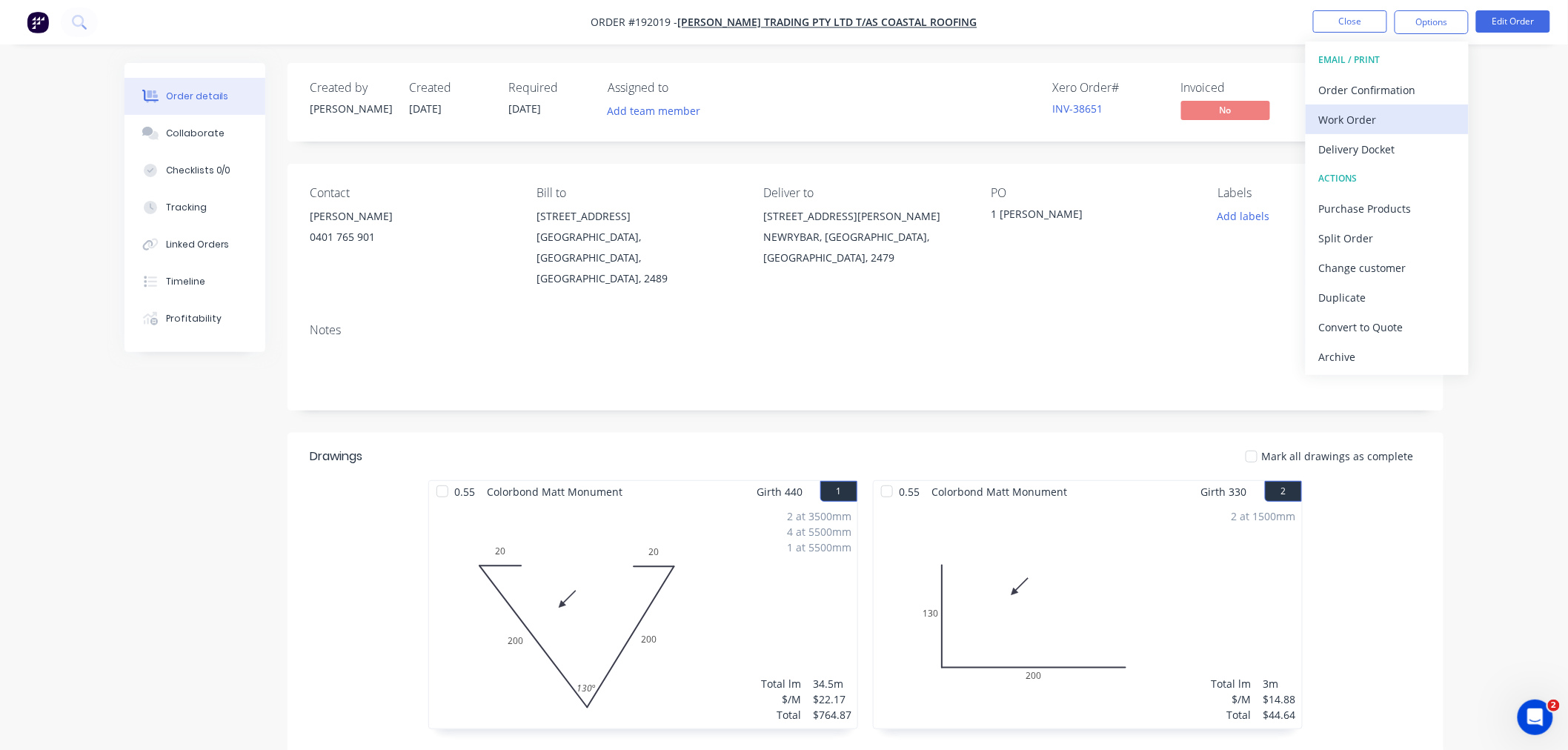
click at [1419, 119] on div "Work Order" at bounding box center [1387, 119] width 136 height 21
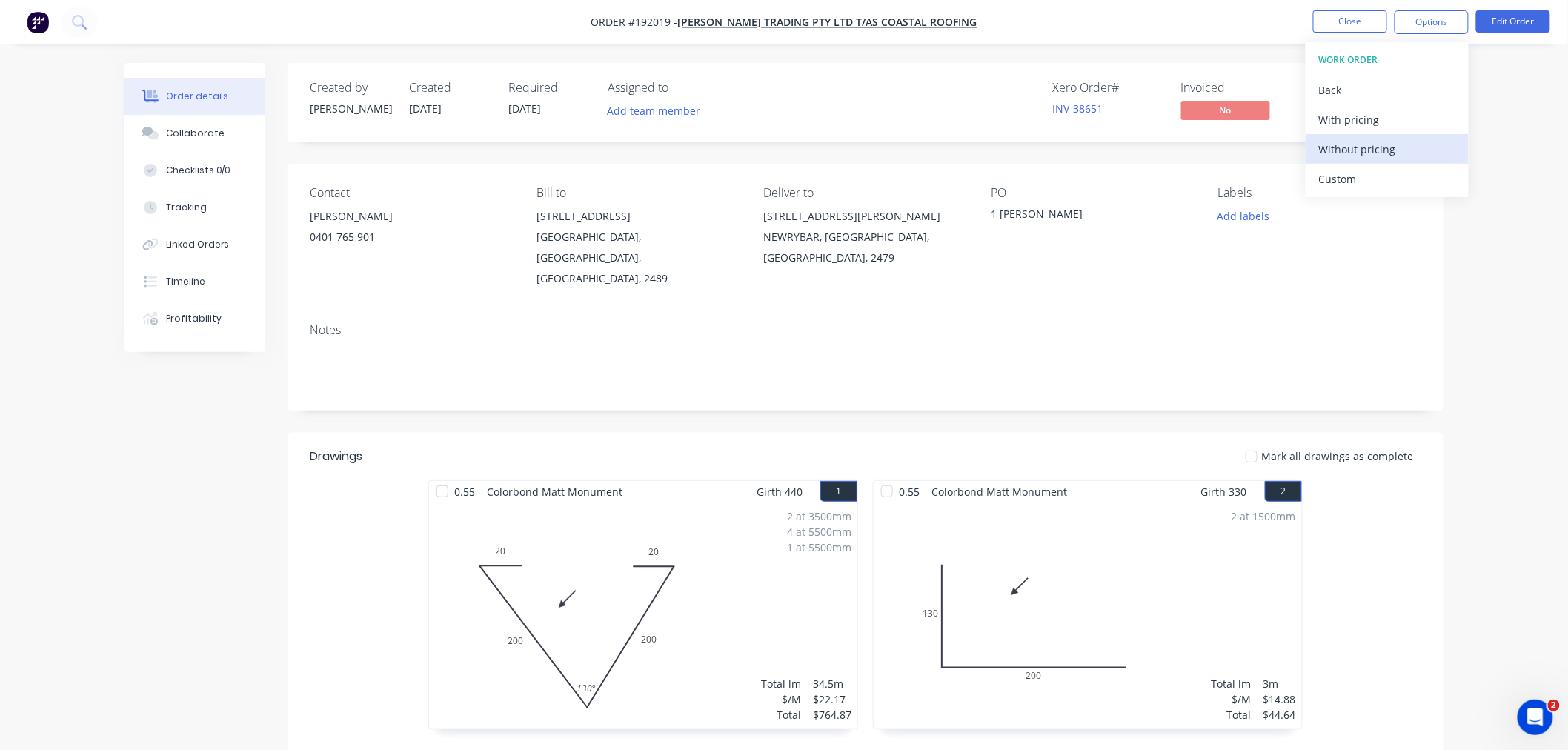
click at [1423, 157] on div "Without pricing" at bounding box center [1387, 149] width 136 height 21
click at [16, 270] on div "Order details Collaborate Checklists 0/0 Tracking Linked Orders Timeline Profit…" at bounding box center [784, 588] width 1568 height 1176
click at [1332, 21] on button "Close" at bounding box center [1350, 21] width 74 height 22
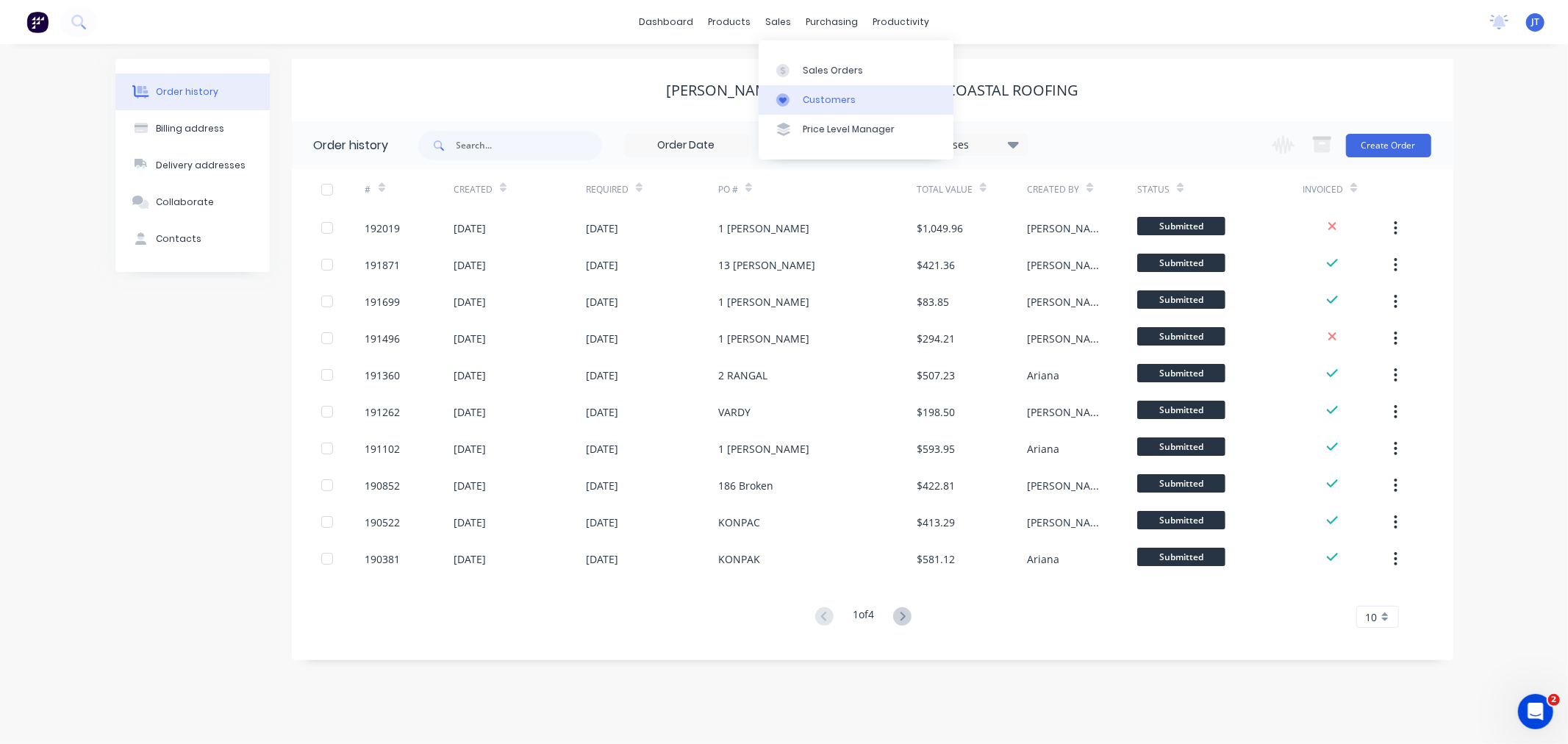
click at [813, 104] on div "Customers" at bounding box center [830, 100] width 53 height 13
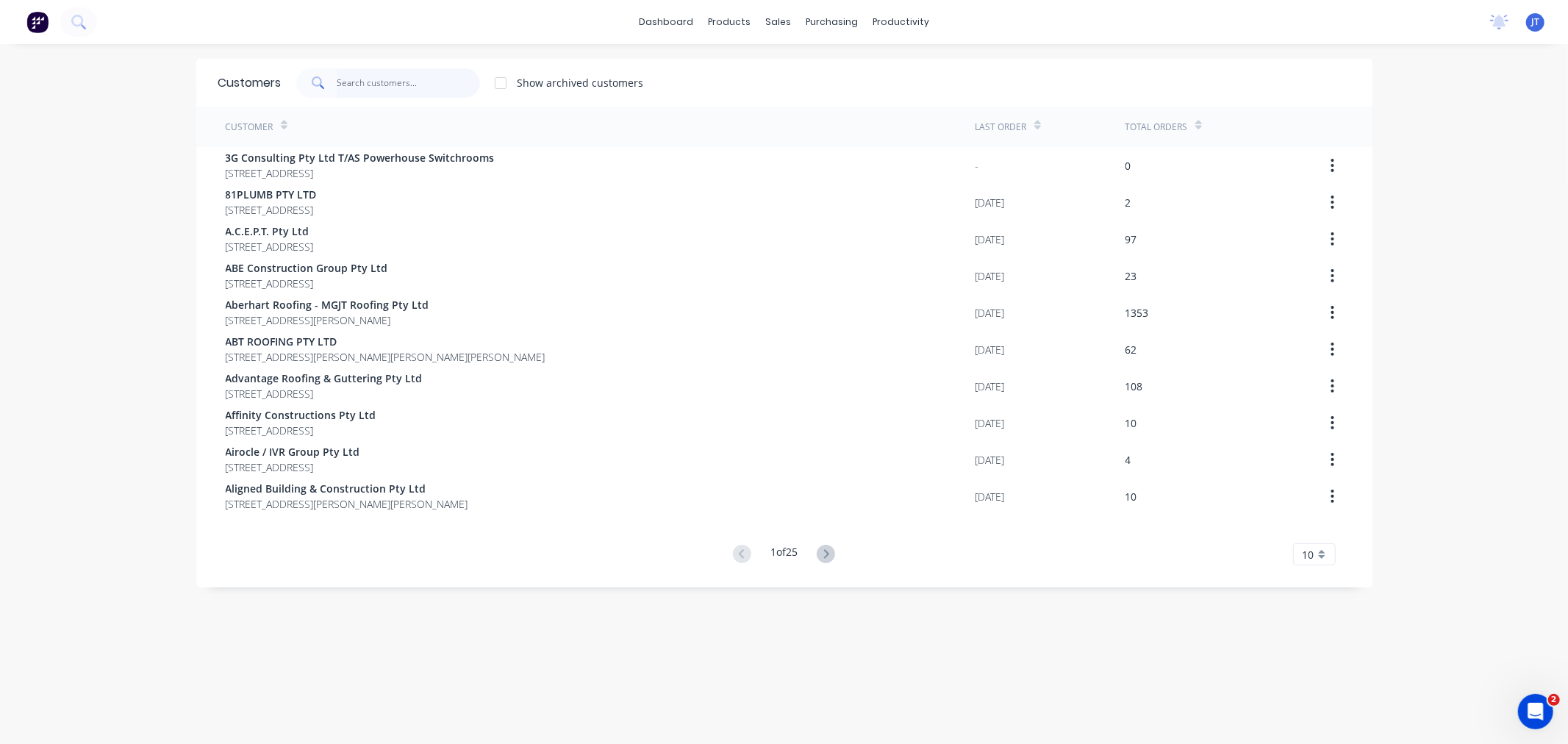
click at [407, 85] on input "text" at bounding box center [408, 83] width 143 height 29
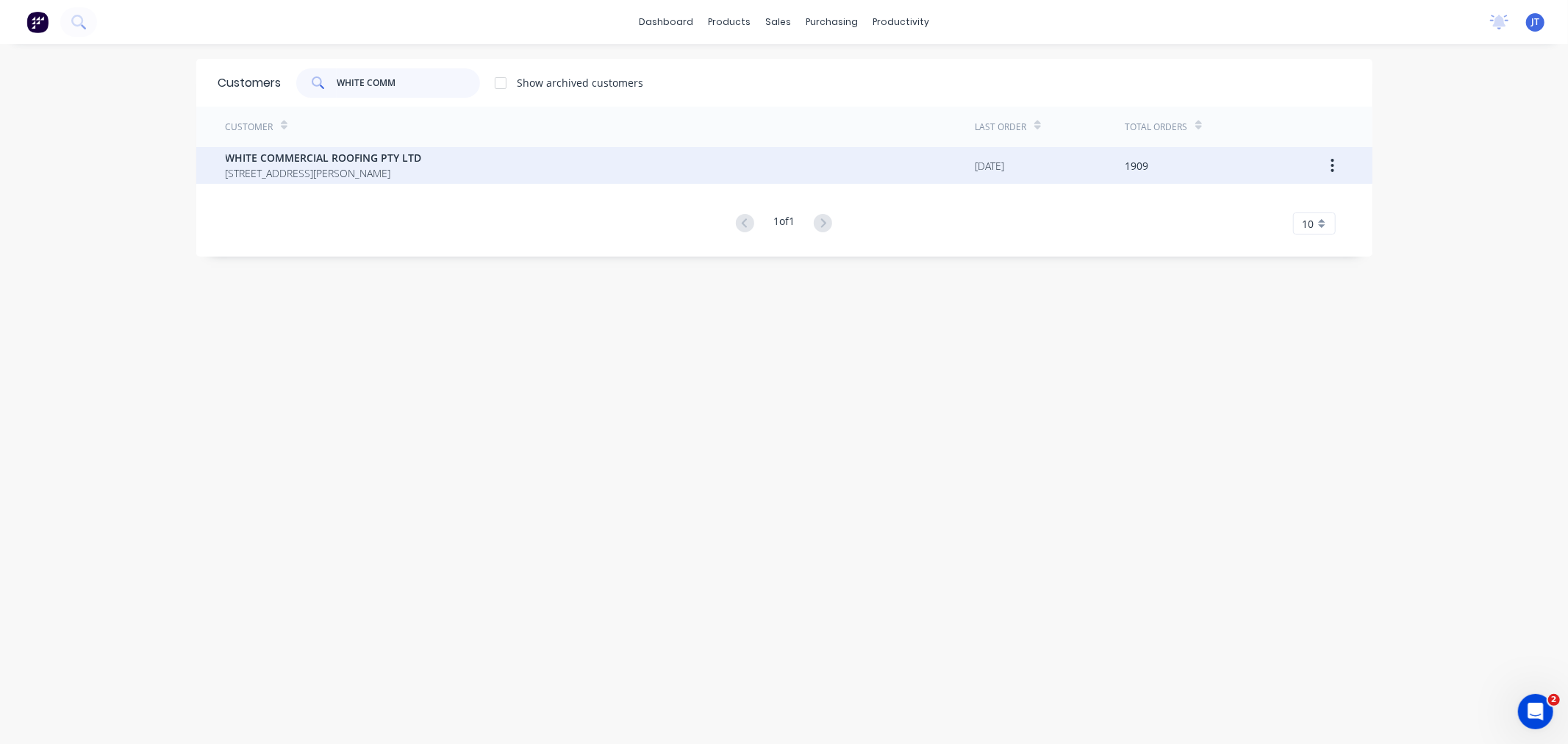
type input "WHITE COMM"
click at [422, 166] on span "[STREET_ADDRESS][PERSON_NAME]" at bounding box center [324, 173] width 196 height 15
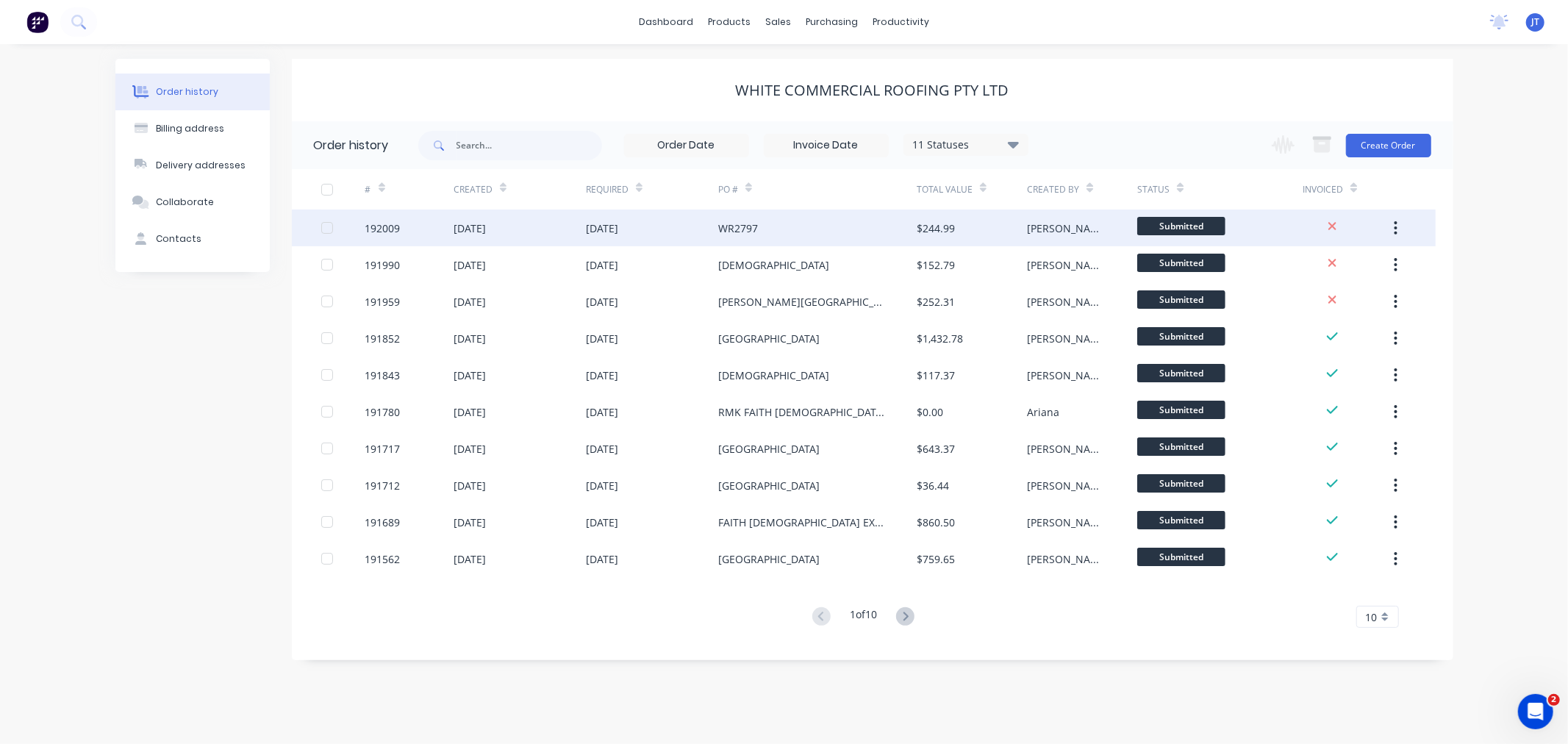
click at [369, 233] on div "192009" at bounding box center [383, 228] width 35 height 15
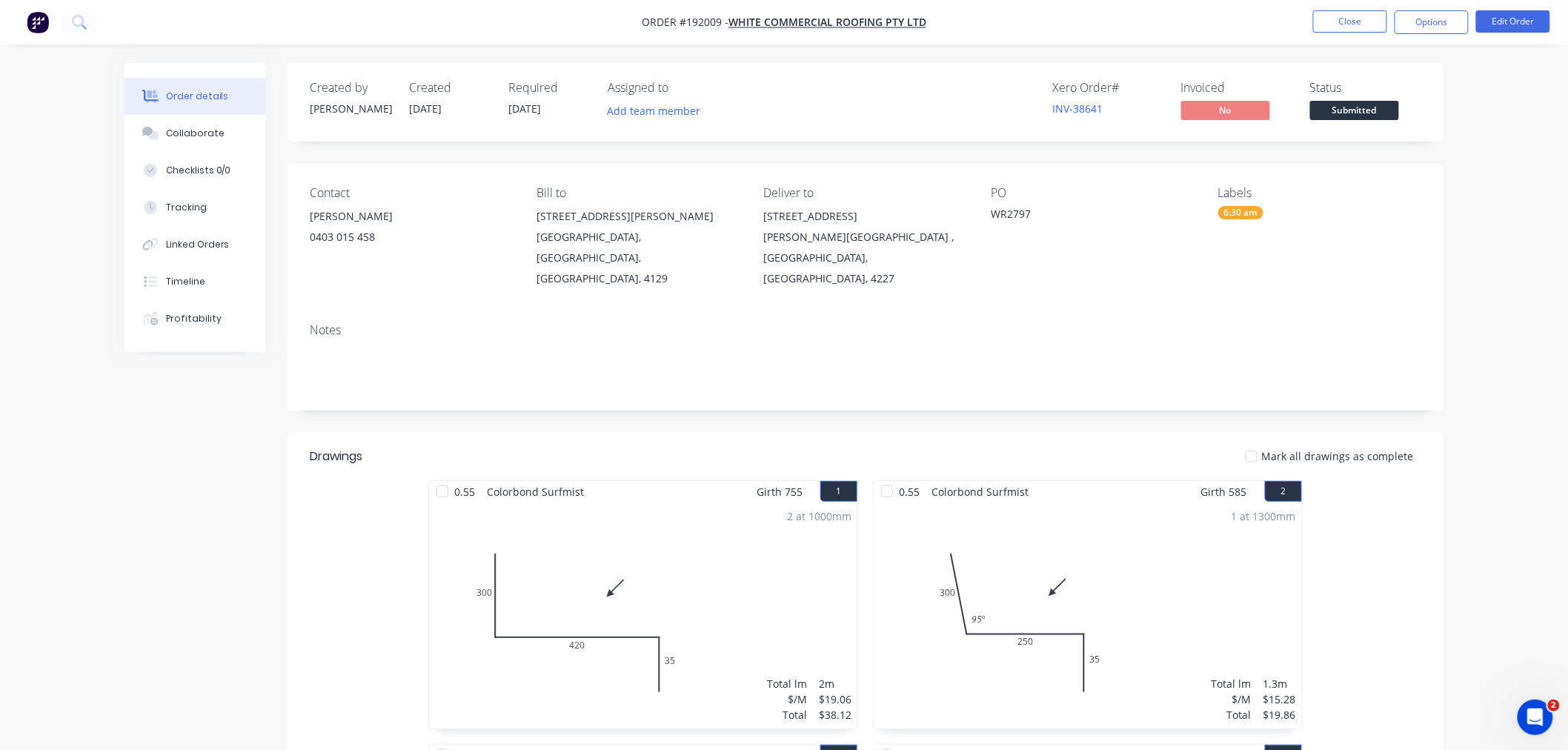
click at [1504, 24] on button "Edit Order" at bounding box center [1513, 21] width 74 height 22
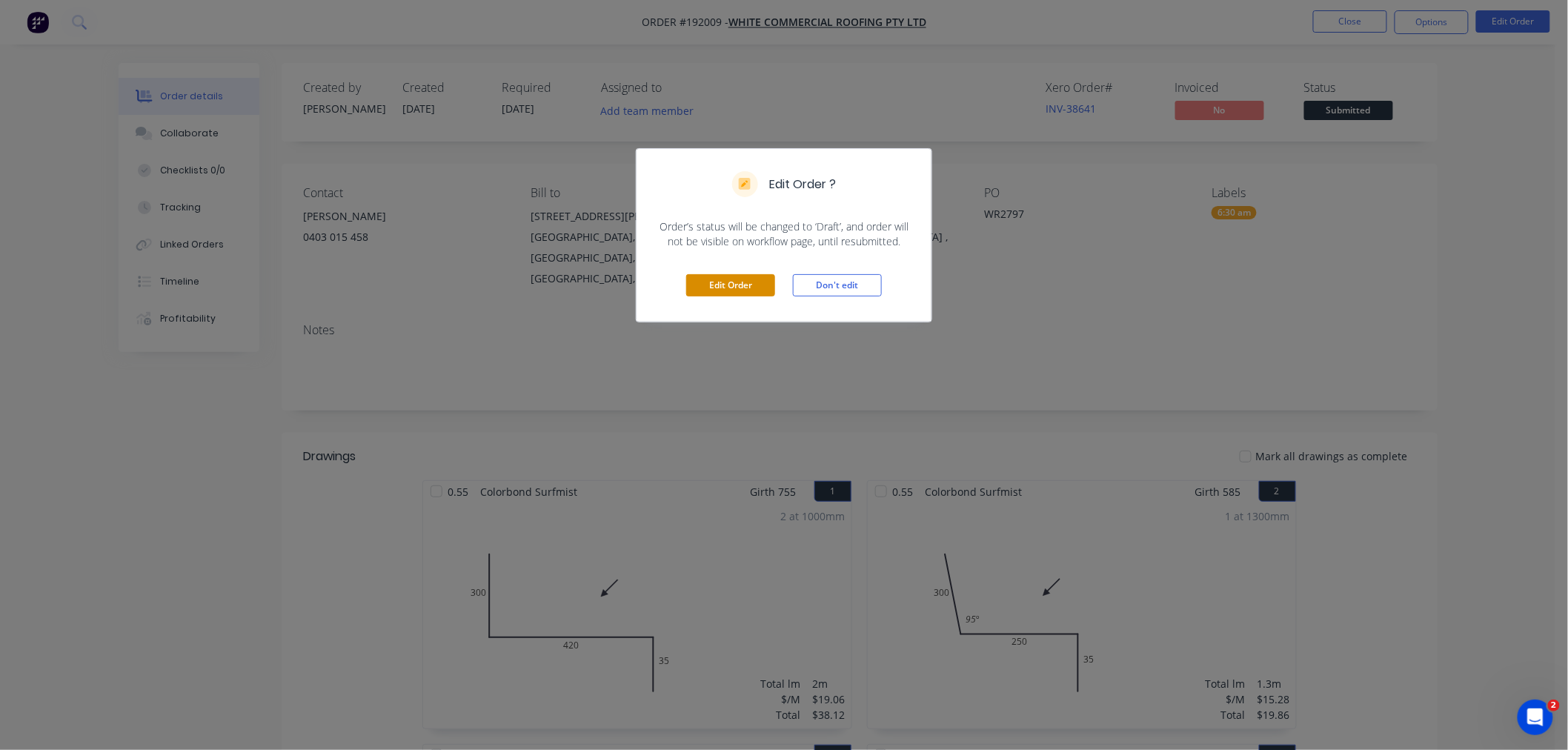
click at [730, 286] on button "Edit Order" at bounding box center [731, 285] width 89 height 22
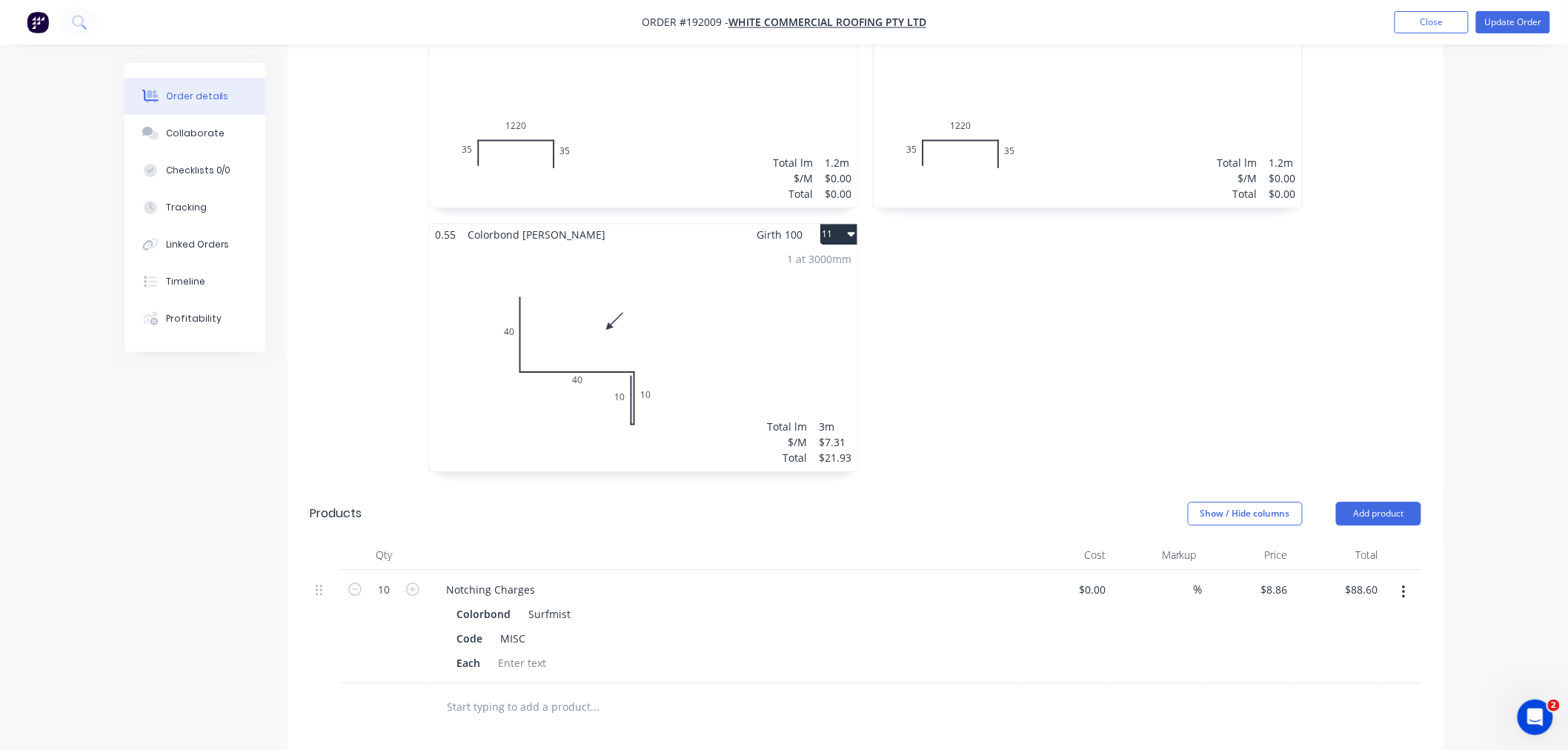
scroll to position [1646, 0]
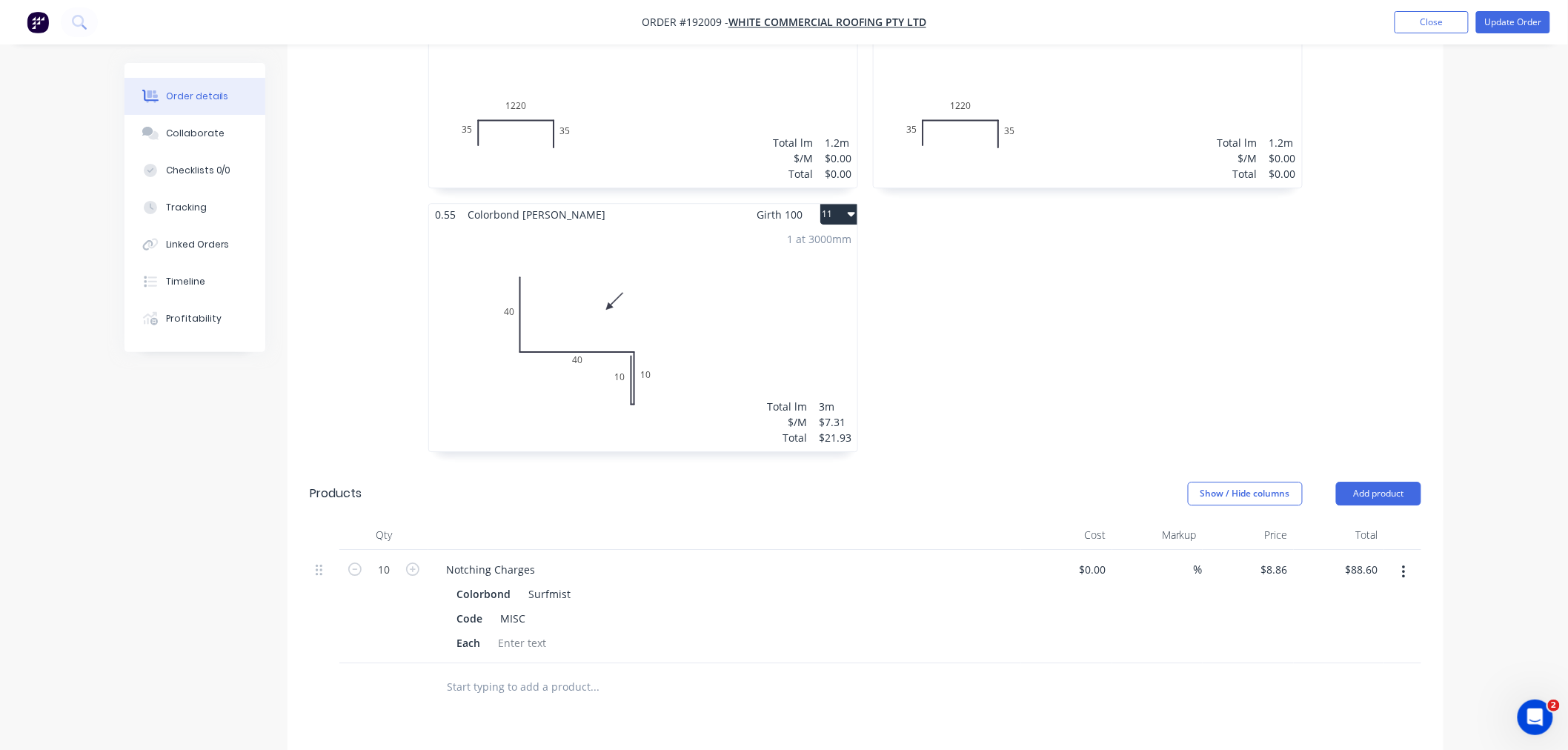
click at [1398, 559] on button "button" at bounding box center [1403, 572] width 35 height 27
click at [1352, 689] on div "Delete" at bounding box center [1351, 700] width 114 height 21
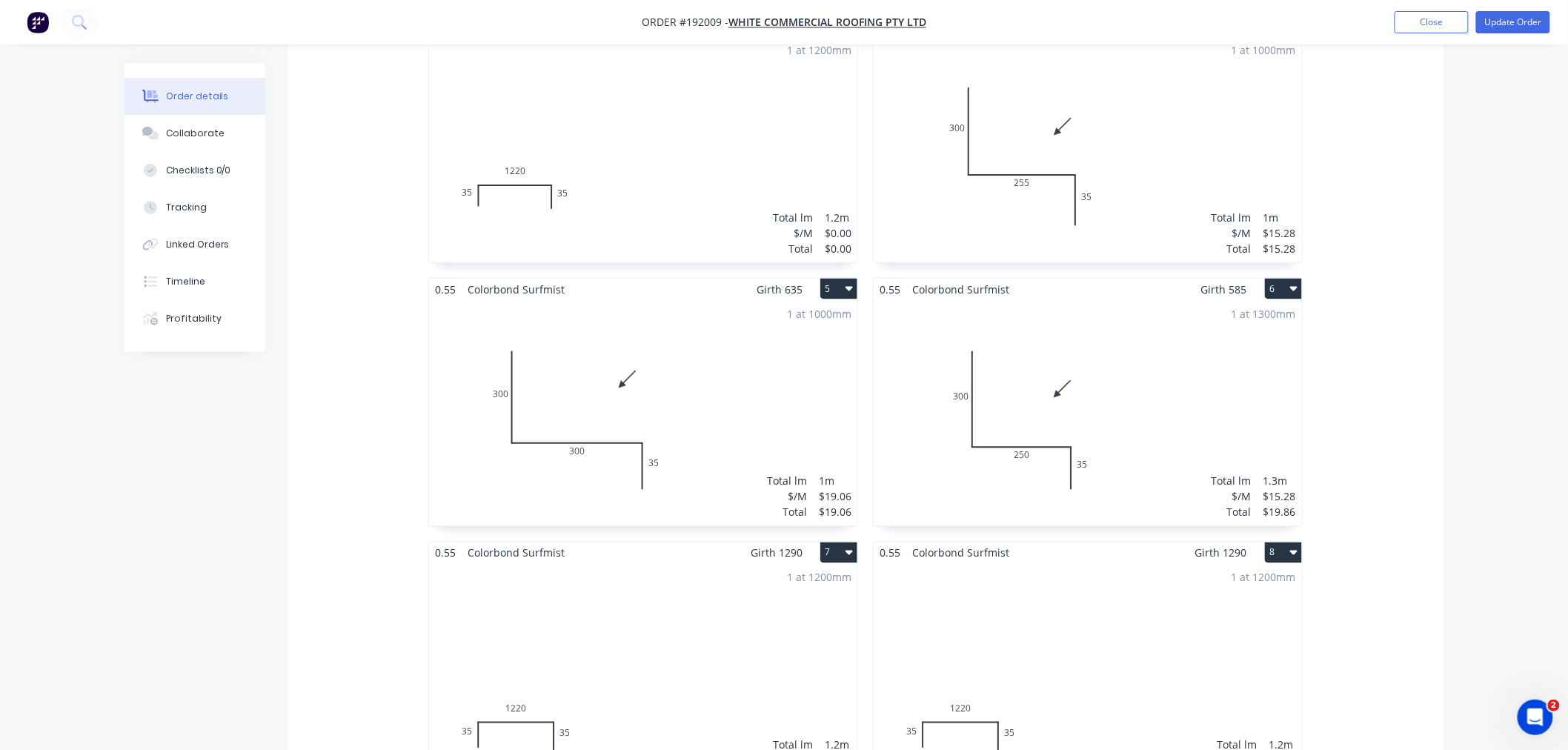
scroll to position [823, 0]
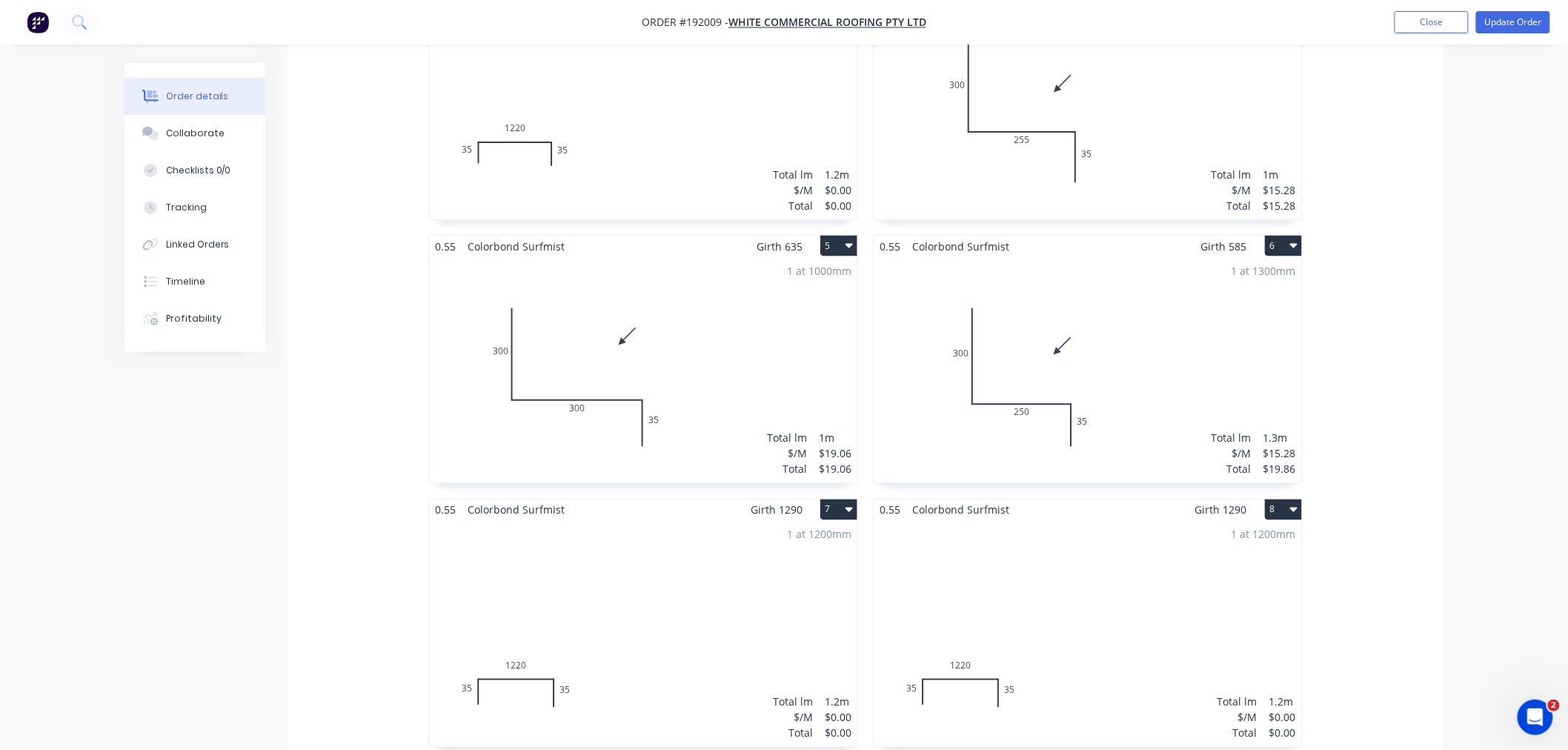
click at [734, 521] on div "1 at 1200mm Total lm $/M Total 1.2m $0.00 $0.00" at bounding box center [644, 634] width 429 height 226
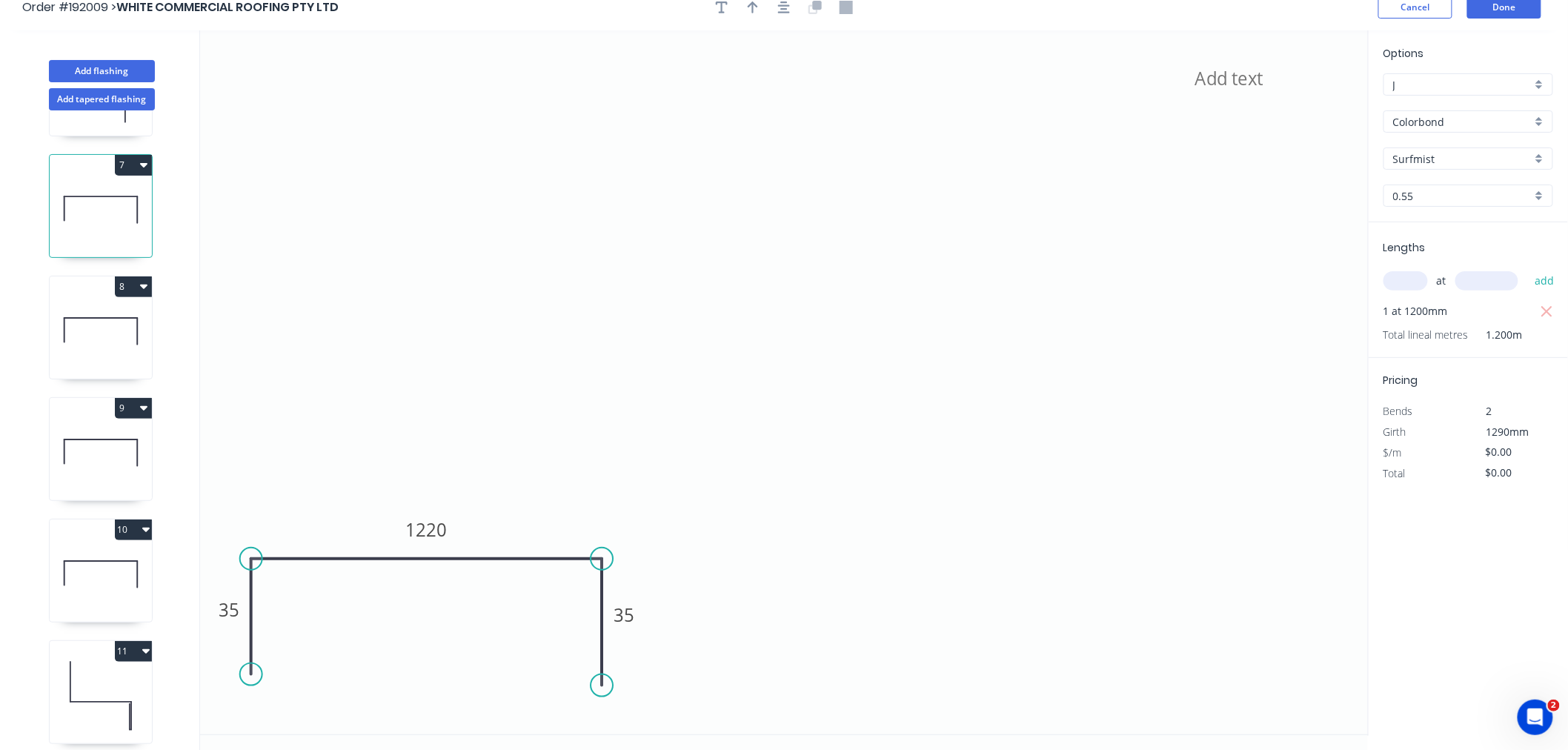
scroll to position [27, 0]
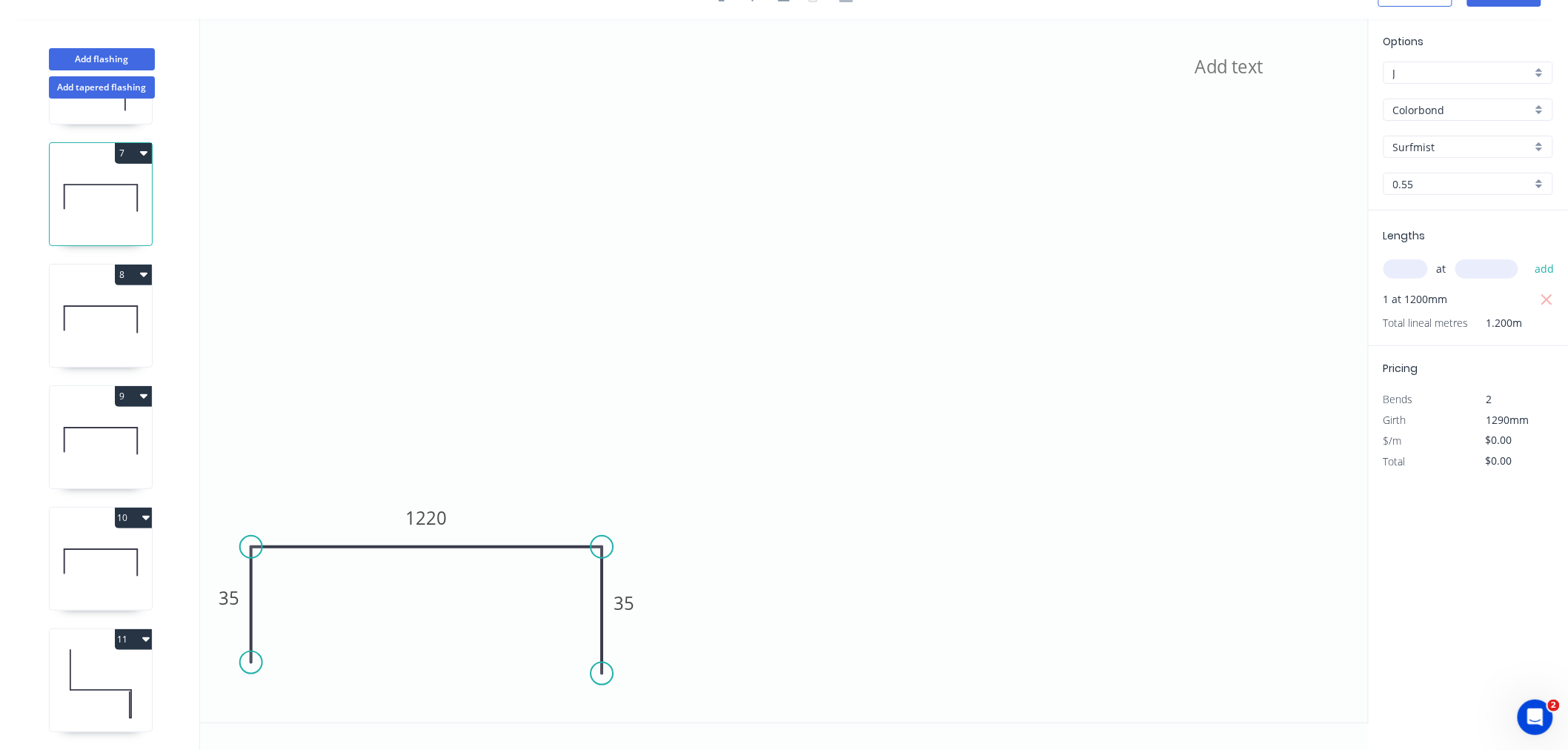
click at [137, 508] on button "10" at bounding box center [133, 518] width 37 height 21
drag, startPoint x: 117, startPoint y: 534, endPoint x: 124, endPoint y: 563, distance: 29.8
click at [124, 563] on div "Duplicate Delete" at bounding box center [82, 569] width 141 height 67
click at [124, 574] on div "Delete" at bounding box center [82, 584] width 114 height 21
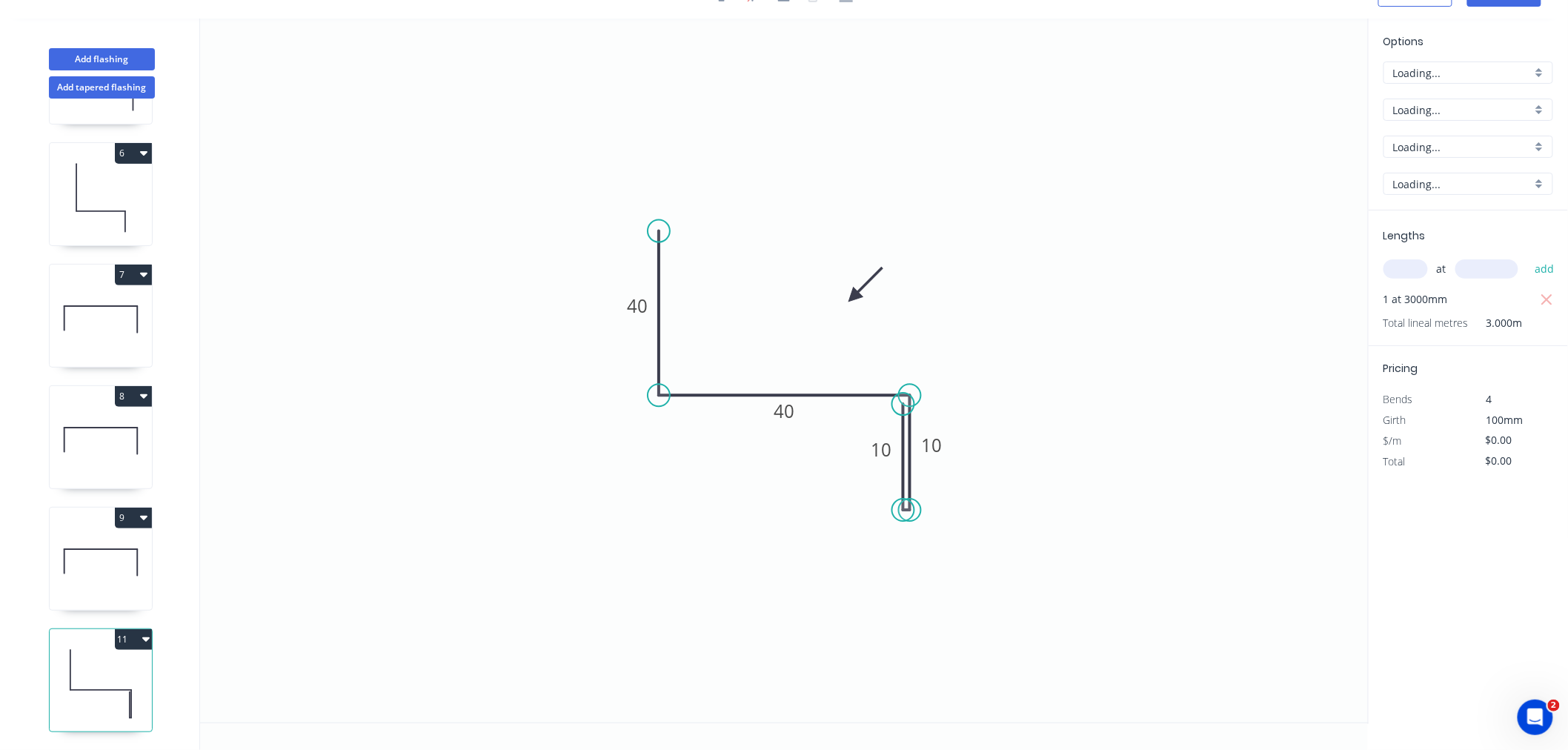
scroll to position [598, 0]
type input "$7.31"
type input "$21.93"
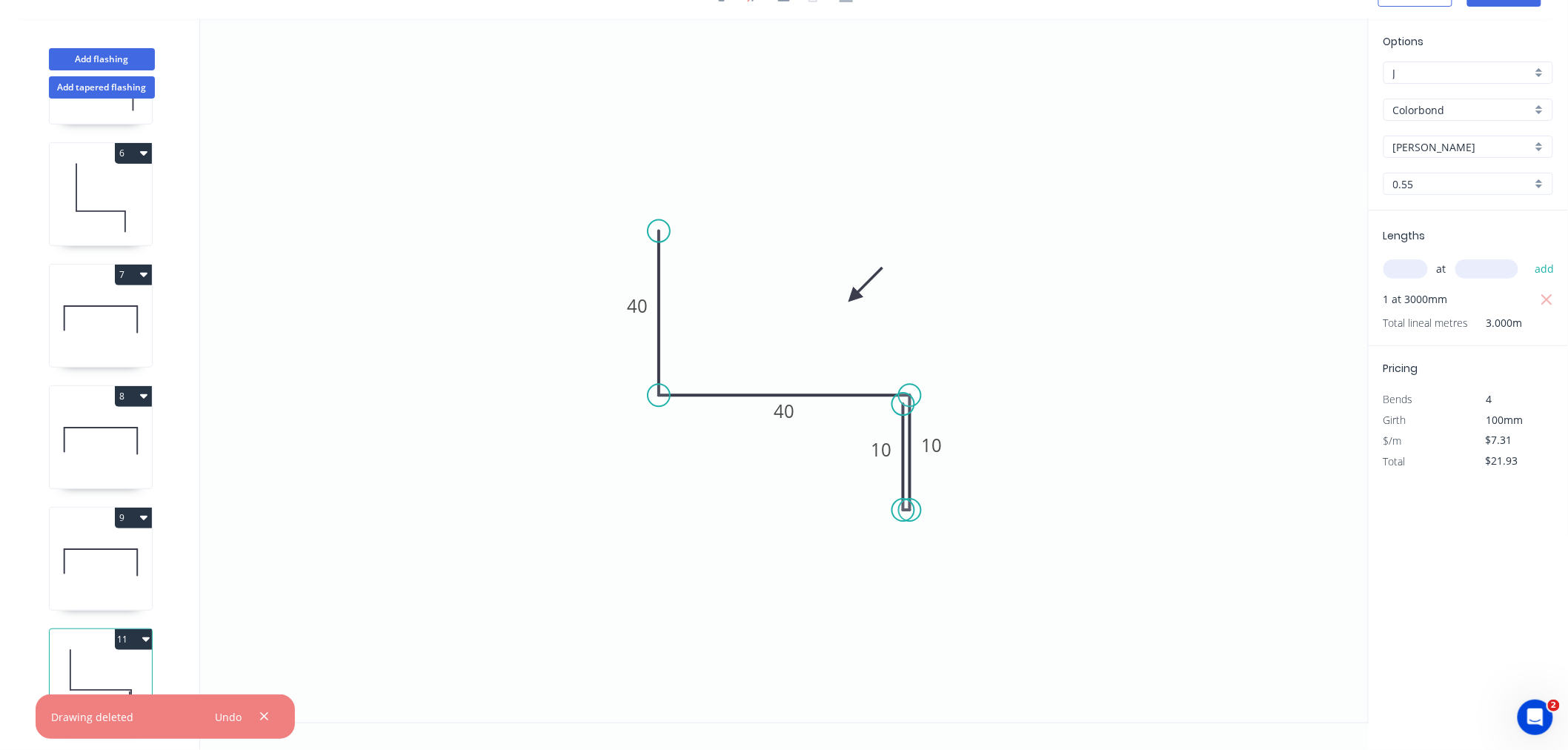
click at [141, 511] on icon "button" at bounding box center [144, 517] width 7 height 12
click at [102, 574] on div "Delete" at bounding box center [82, 584] width 114 height 21
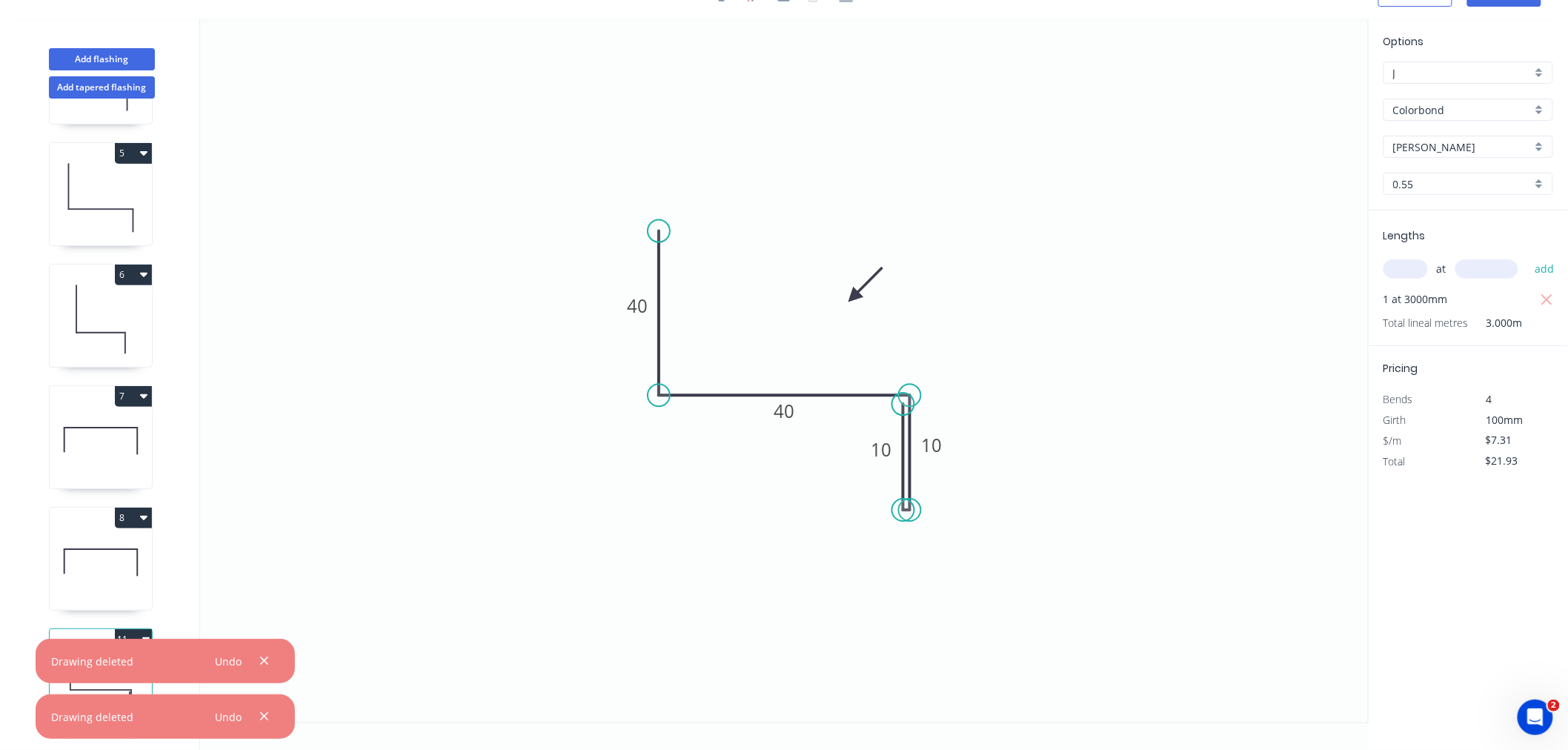
click at [143, 511] on icon "button" at bounding box center [144, 517] width 7 height 12
click at [117, 574] on div "Delete" at bounding box center [82, 584] width 114 height 21
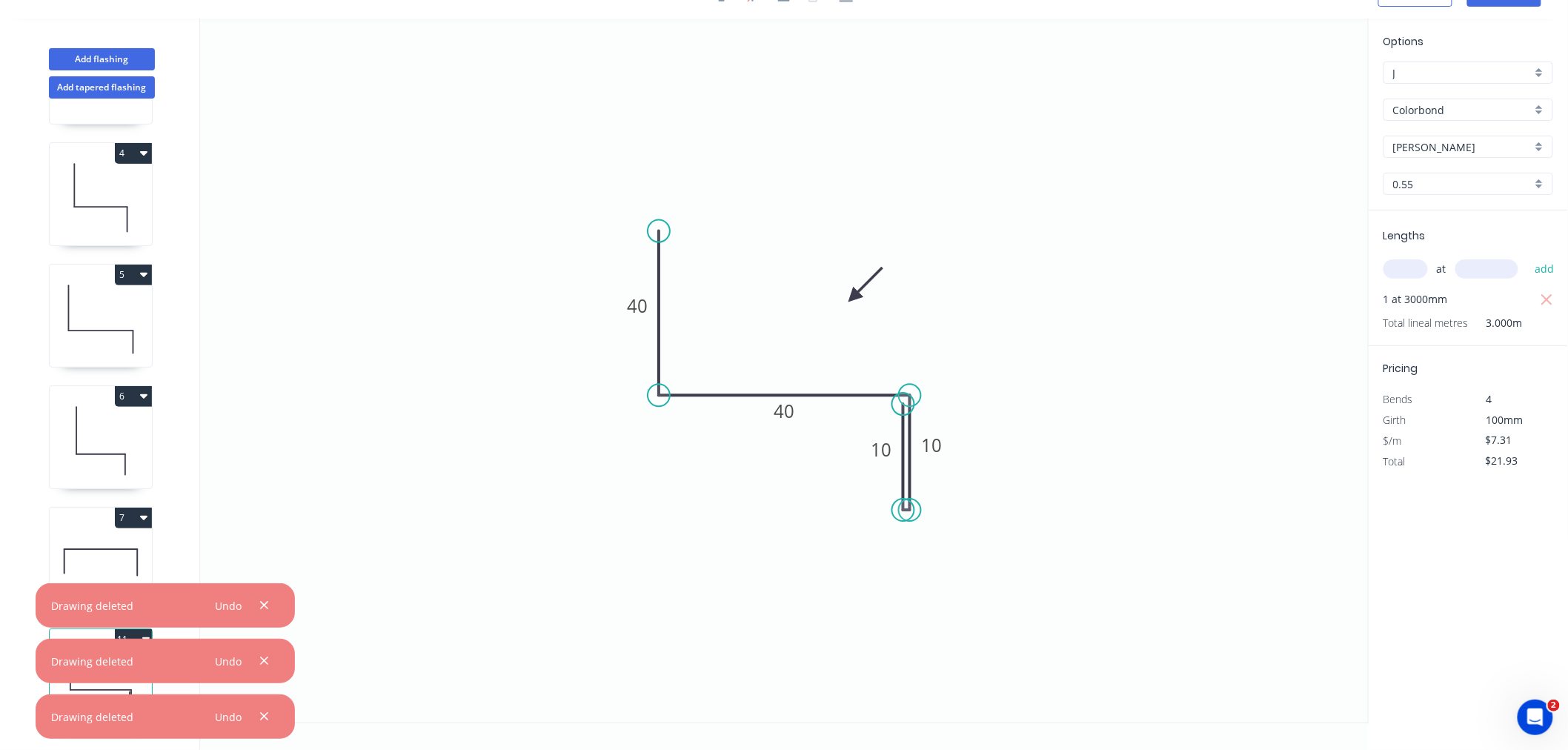
click at [94, 538] on icon at bounding box center [101, 562] width 102 height 95
type input "$0.00"
type input "Surfmist"
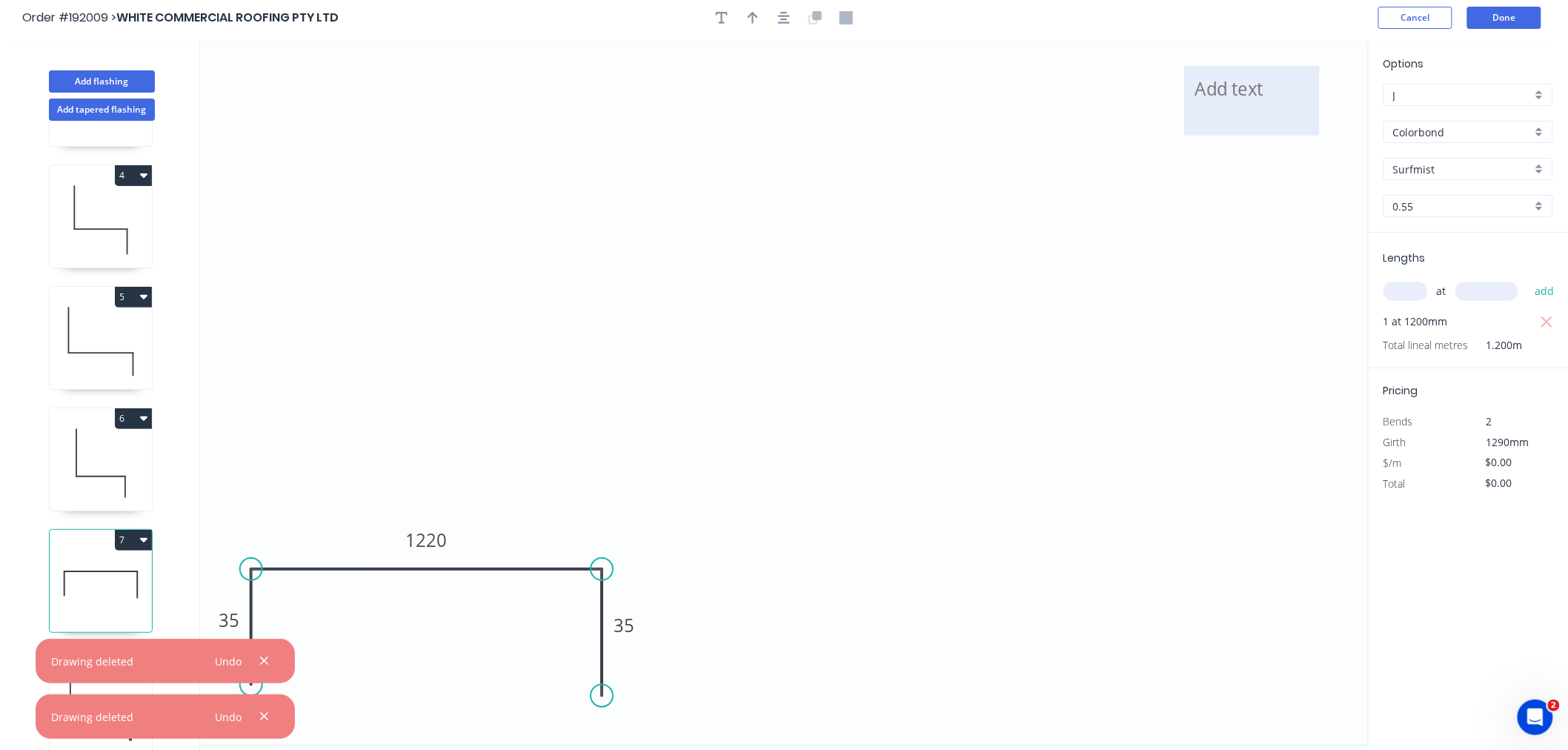
scroll to position [0, 0]
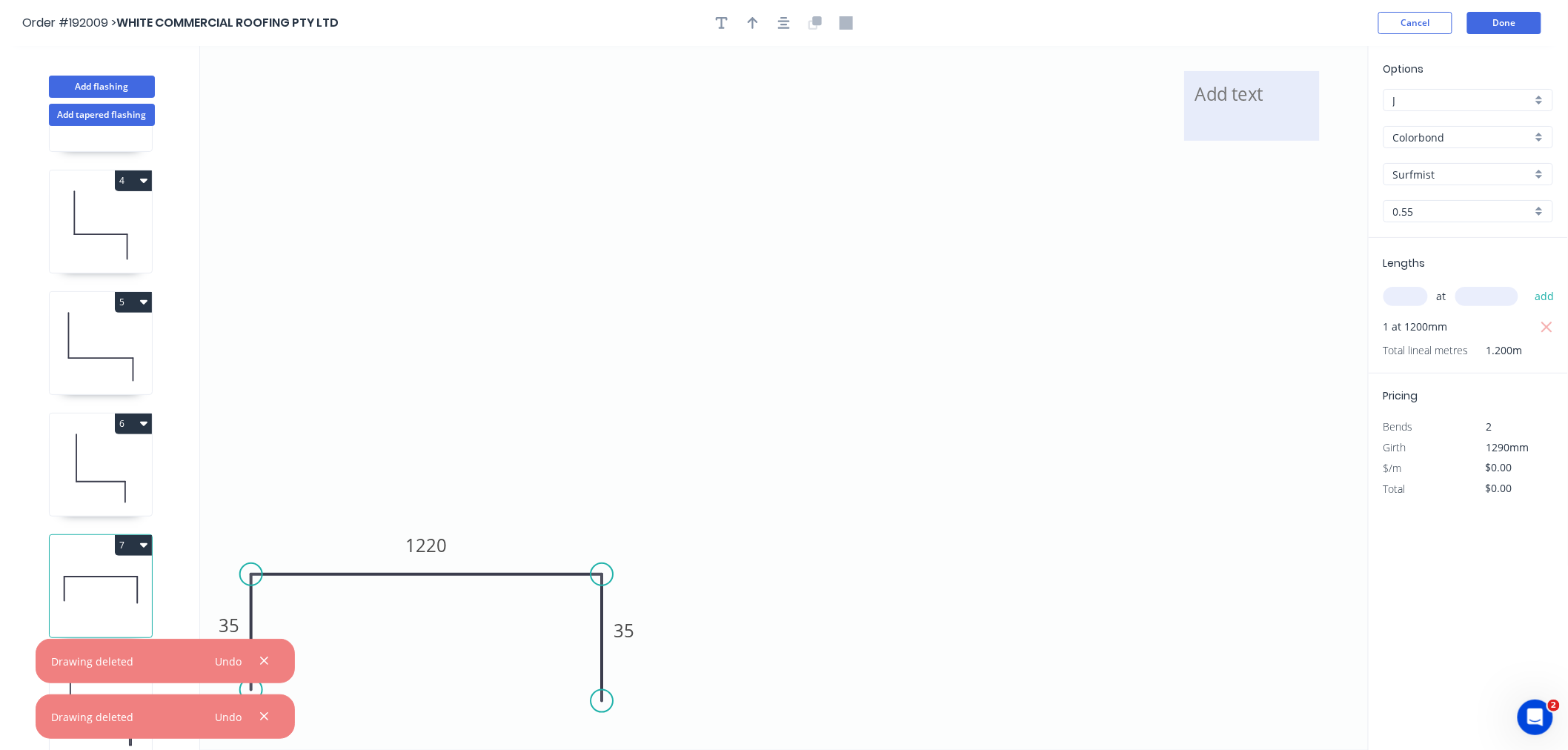
click at [1255, 89] on textarea at bounding box center [1251, 106] width 120 height 55
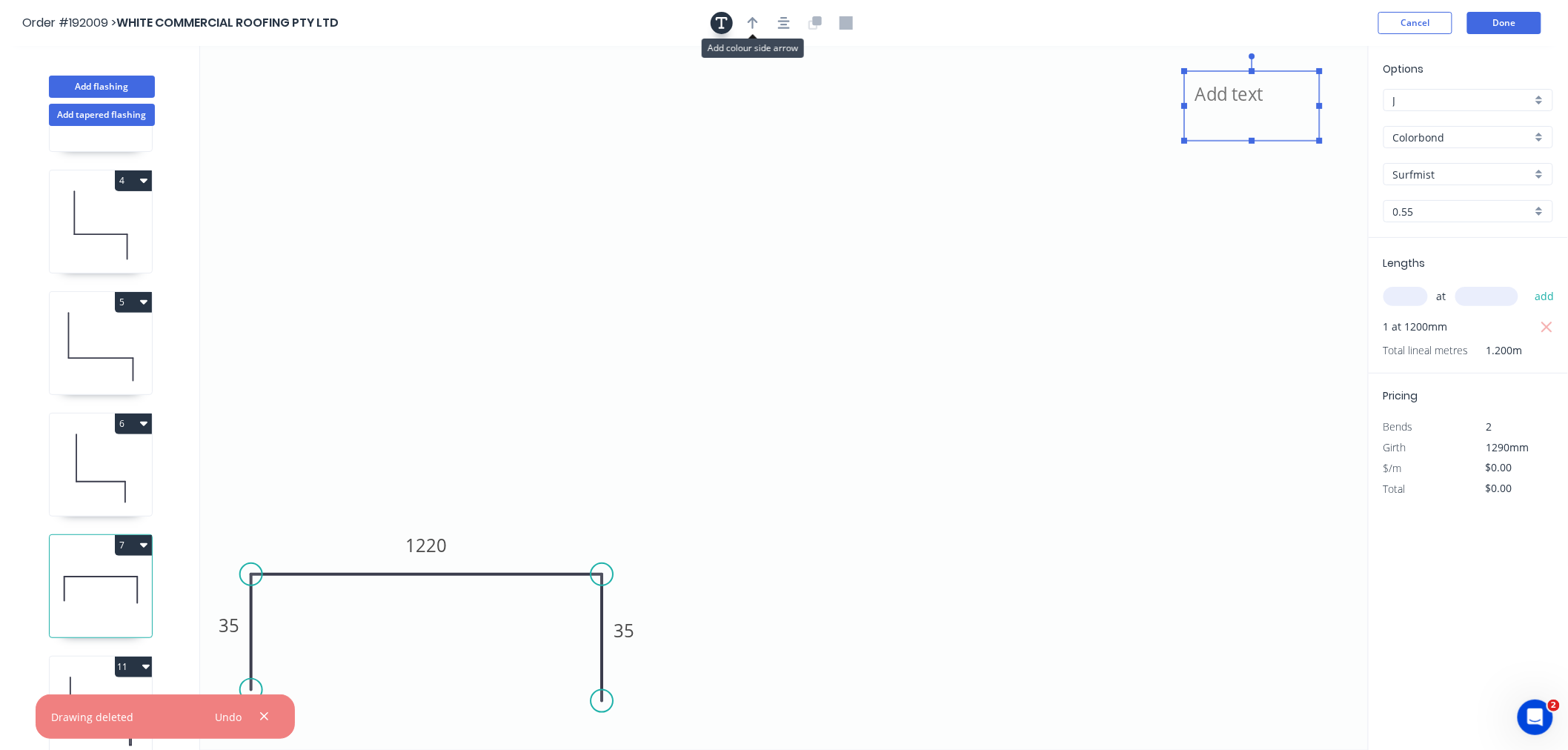
click at [729, 30] on button "button" at bounding box center [722, 23] width 22 height 22
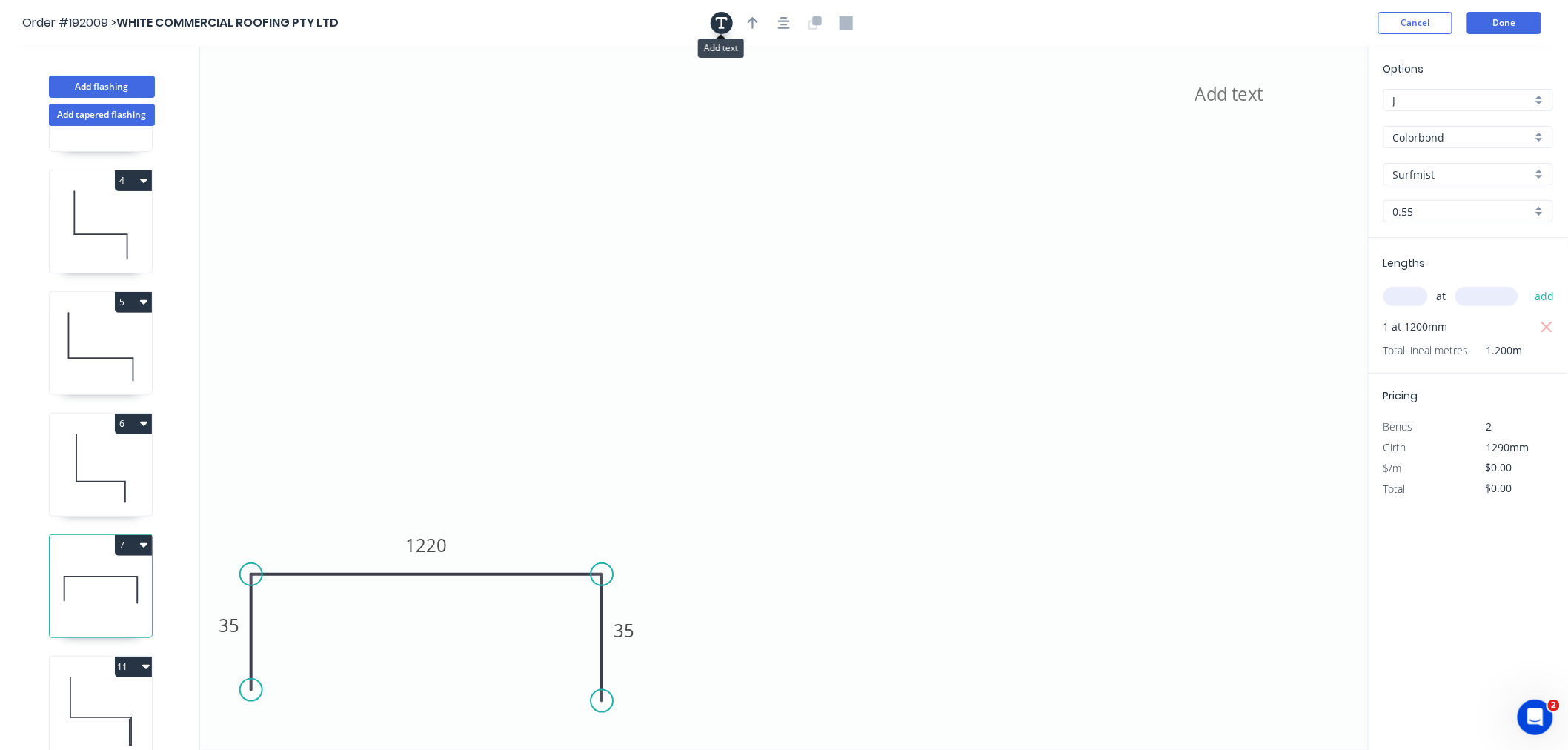
click at [720, 20] on icon "button" at bounding box center [722, 23] width 12 height 13
click at [334, 117] on div "Delete" at bounding box center [382, 108] width 149 height 30
click at [1291, 129] on div "Delete" at bounding box center [1341, 120] width 149 height 30
click at [1546, 330] on icon "button" at bounding box center [1547, 328] width 13 height 18
click at [1393, 299] on input "text" at bounding box center [1406, 296] width 44 height 19
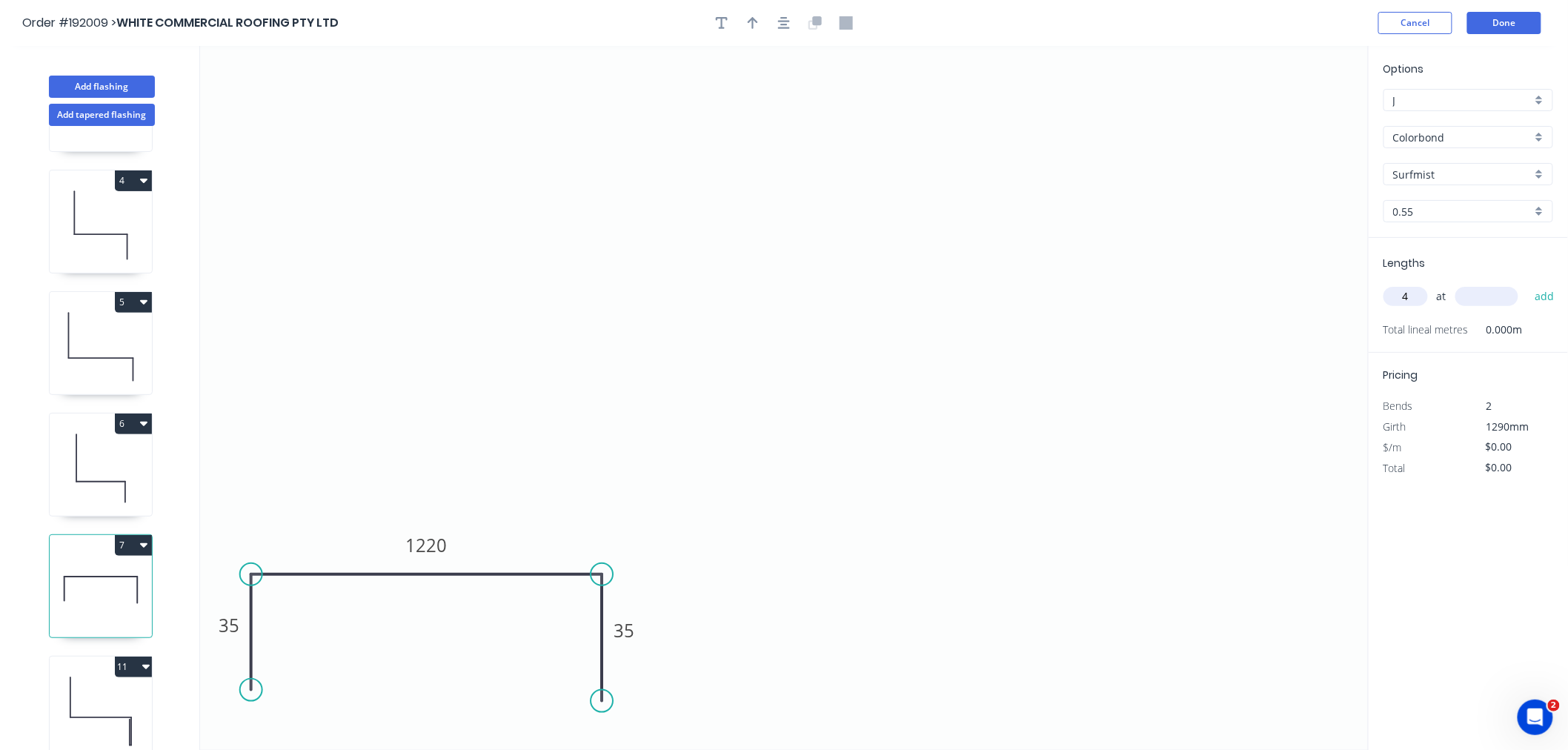
type input "4"
type input "1200"
click at [1527, 284] on button "add" at bounding box center [1544, 296] width 35 height 25
click at [1254, 38] on header "Order #192009 > WHITE COMMERCIAL ROOFING PTY LTD Cancel Done" at bounding box center [784, 23] width 1568 height 46
click at [1492, 19] on button "Done" at bounding box center [1504, 23] width 74 height 22
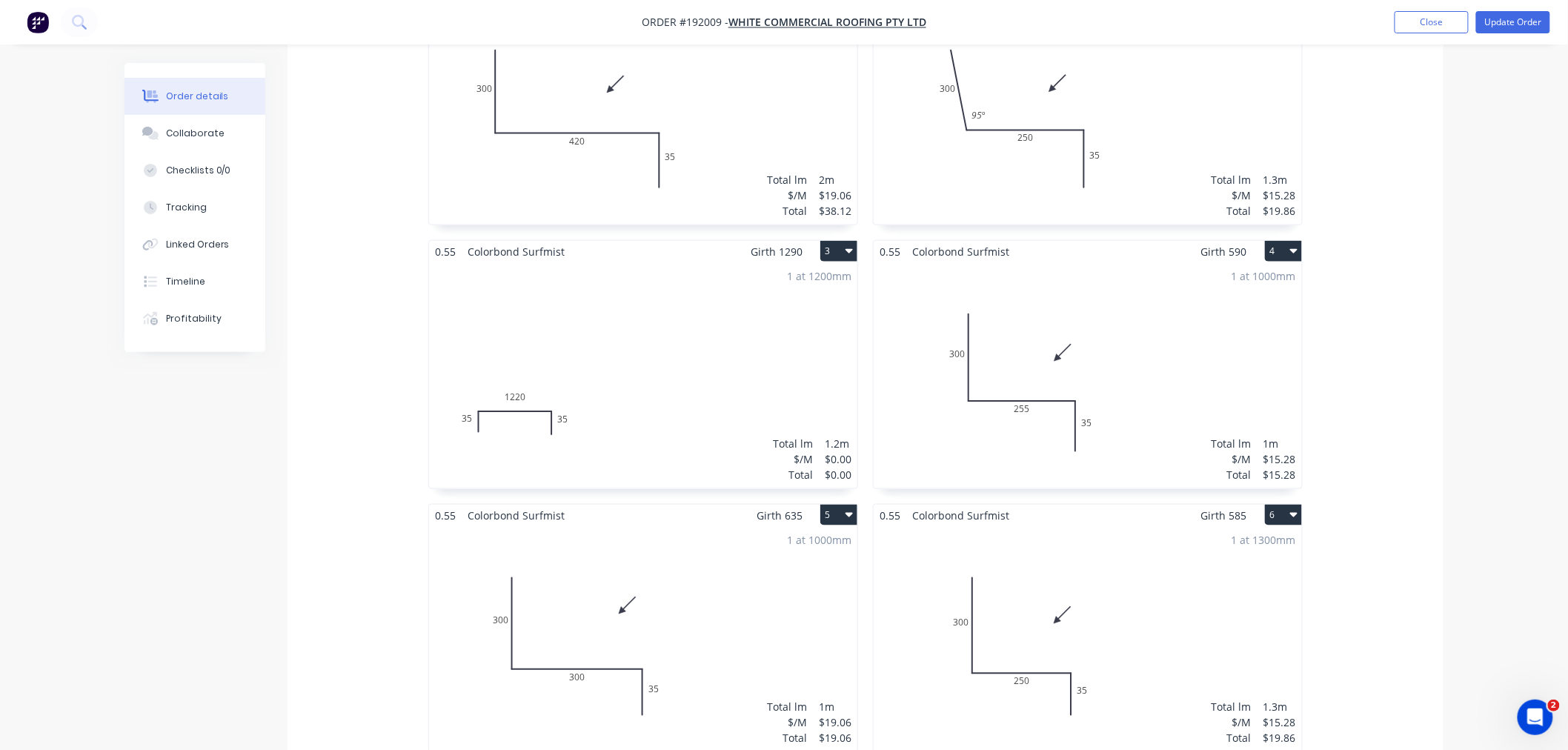
scroll to position [494, 0]
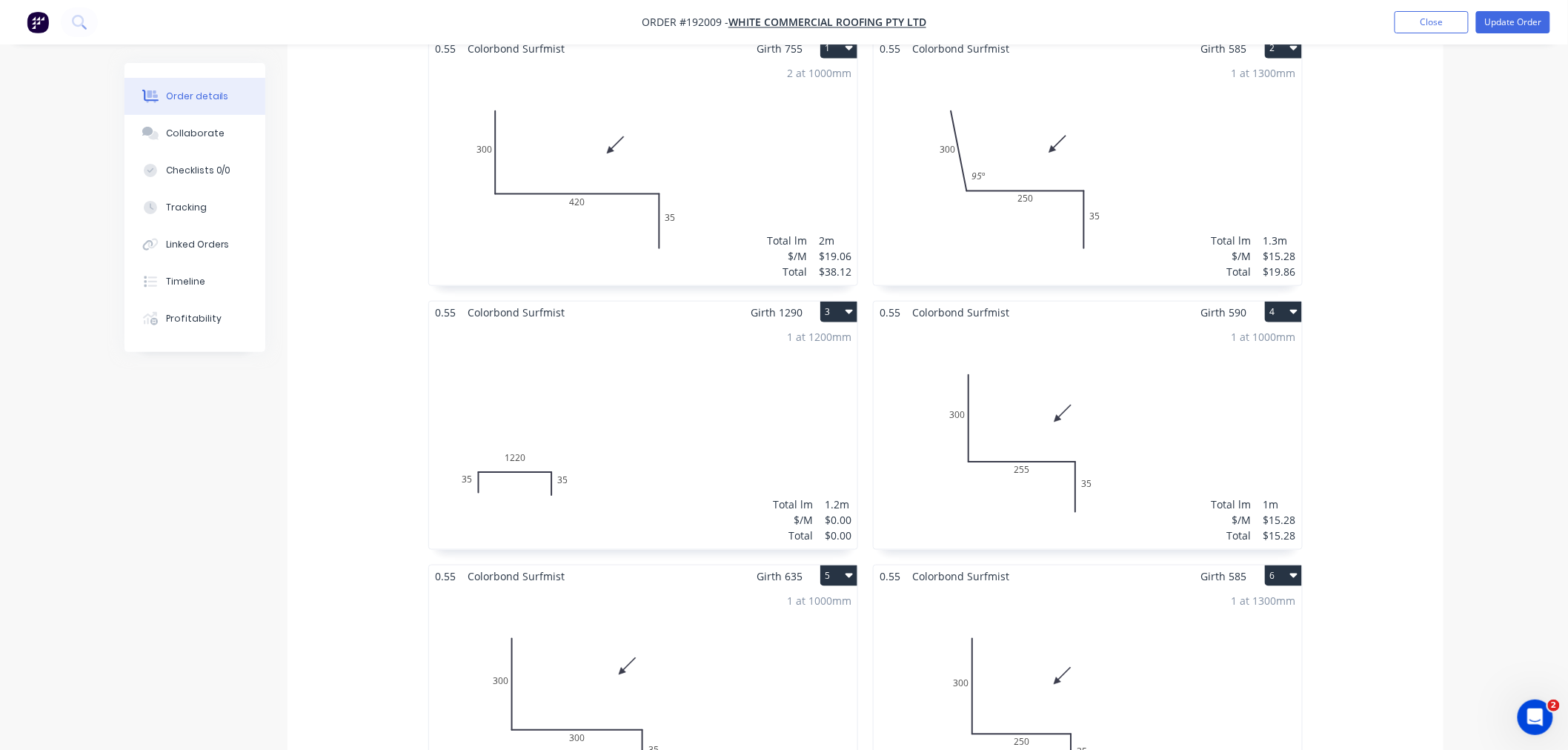
click at [729, 420] on div "1 at 1200mm Total lm $/M Total 1.2m $0.00 $0.00" at bounding box center [644, 436] width 429 height 226
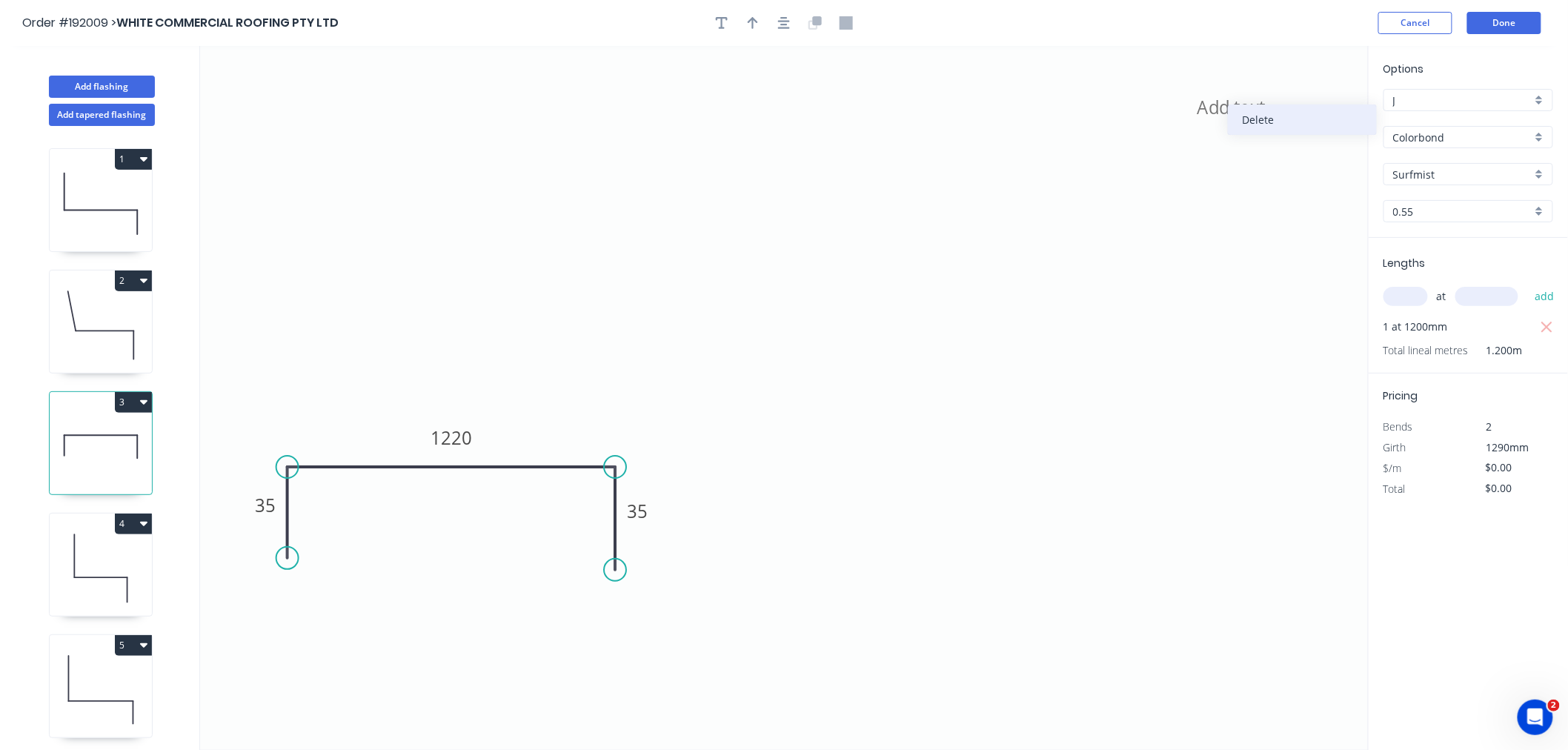
click at [1257, 119] on div "Delete" at bounding box center [1302, 119] width 149 height 30
click at [787, 24] on icon "button" at bounding box center [784, 23] width 12 height 12
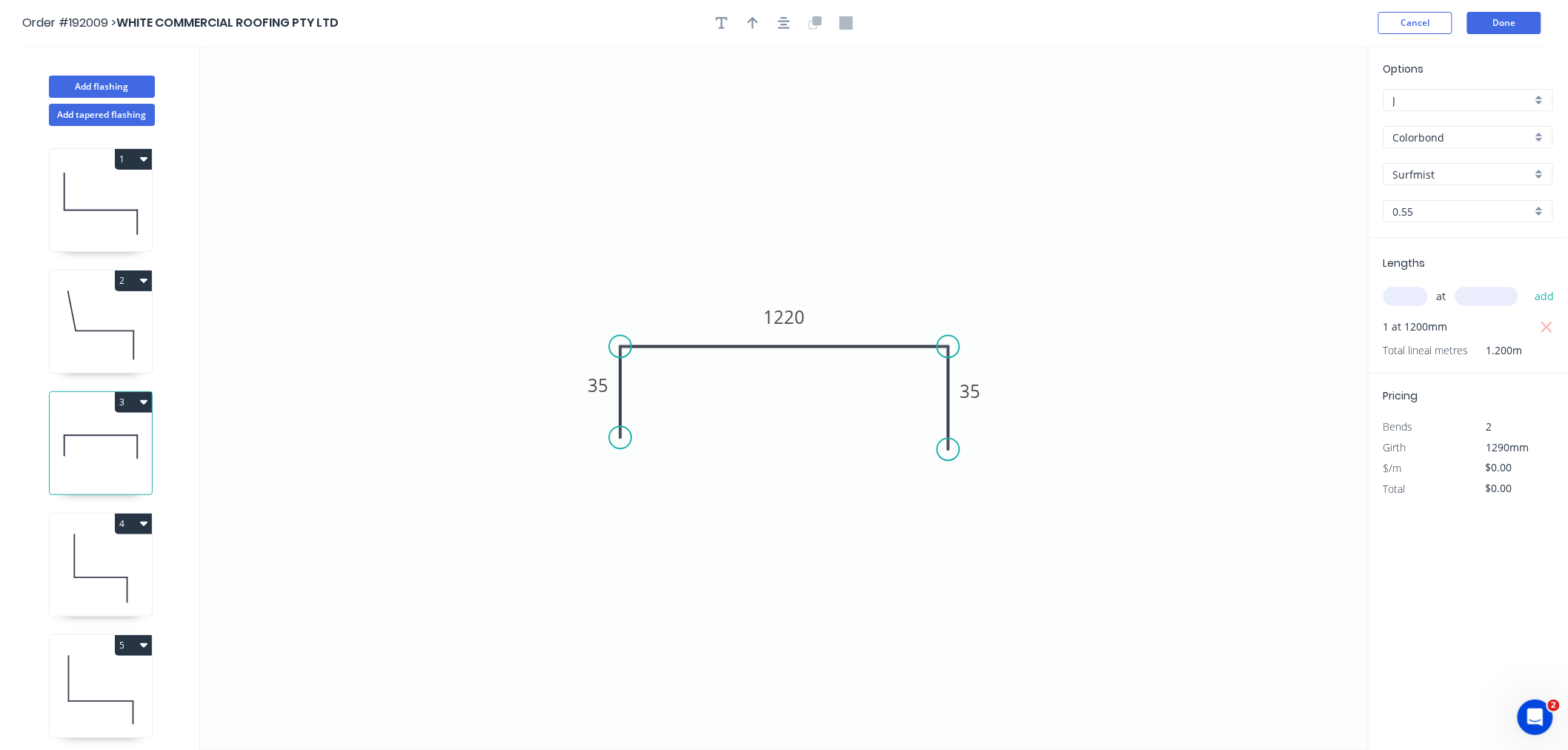
scroll to position [354, 0]
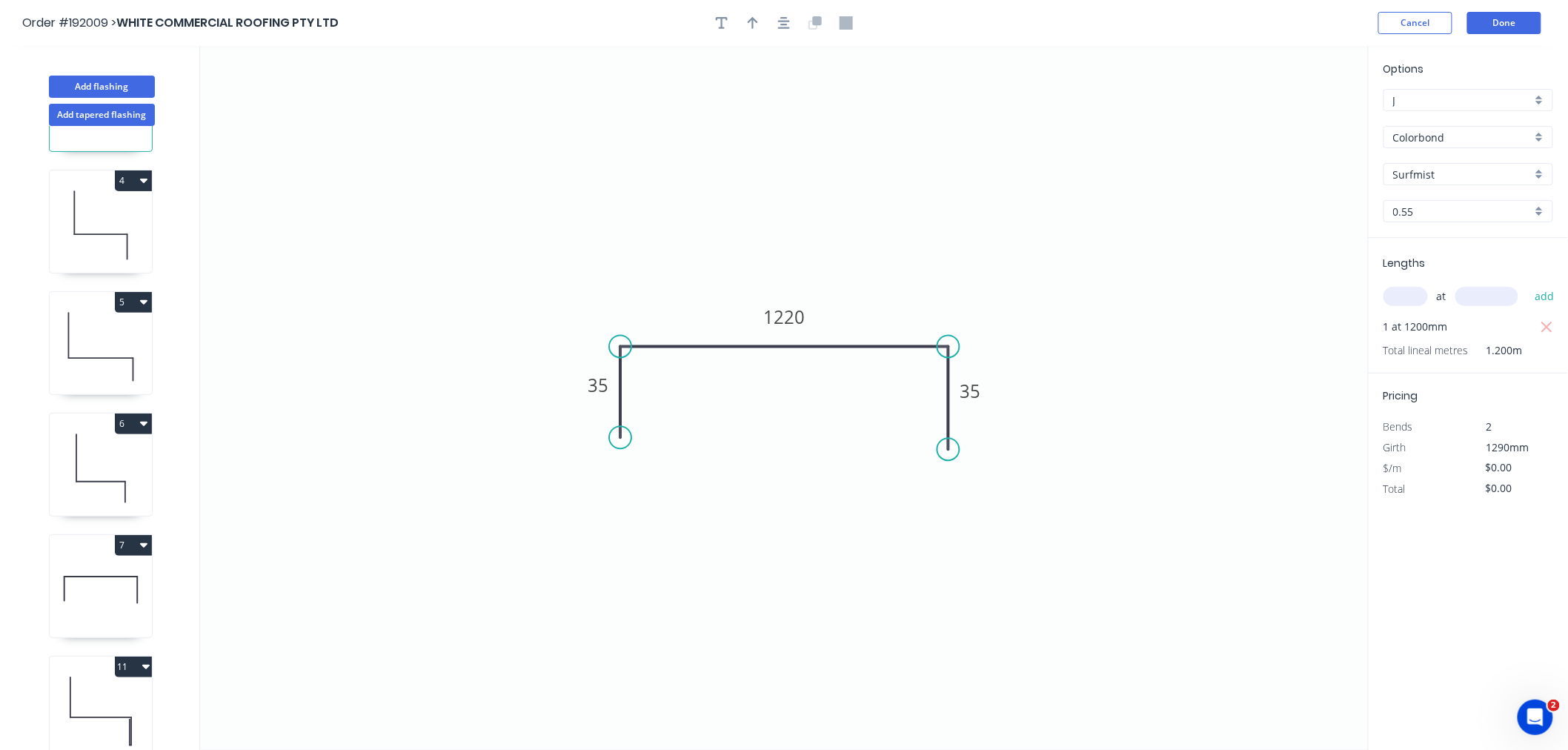
click at [120, 583] on icon at bounding box center [101, 590] width 102 height 95
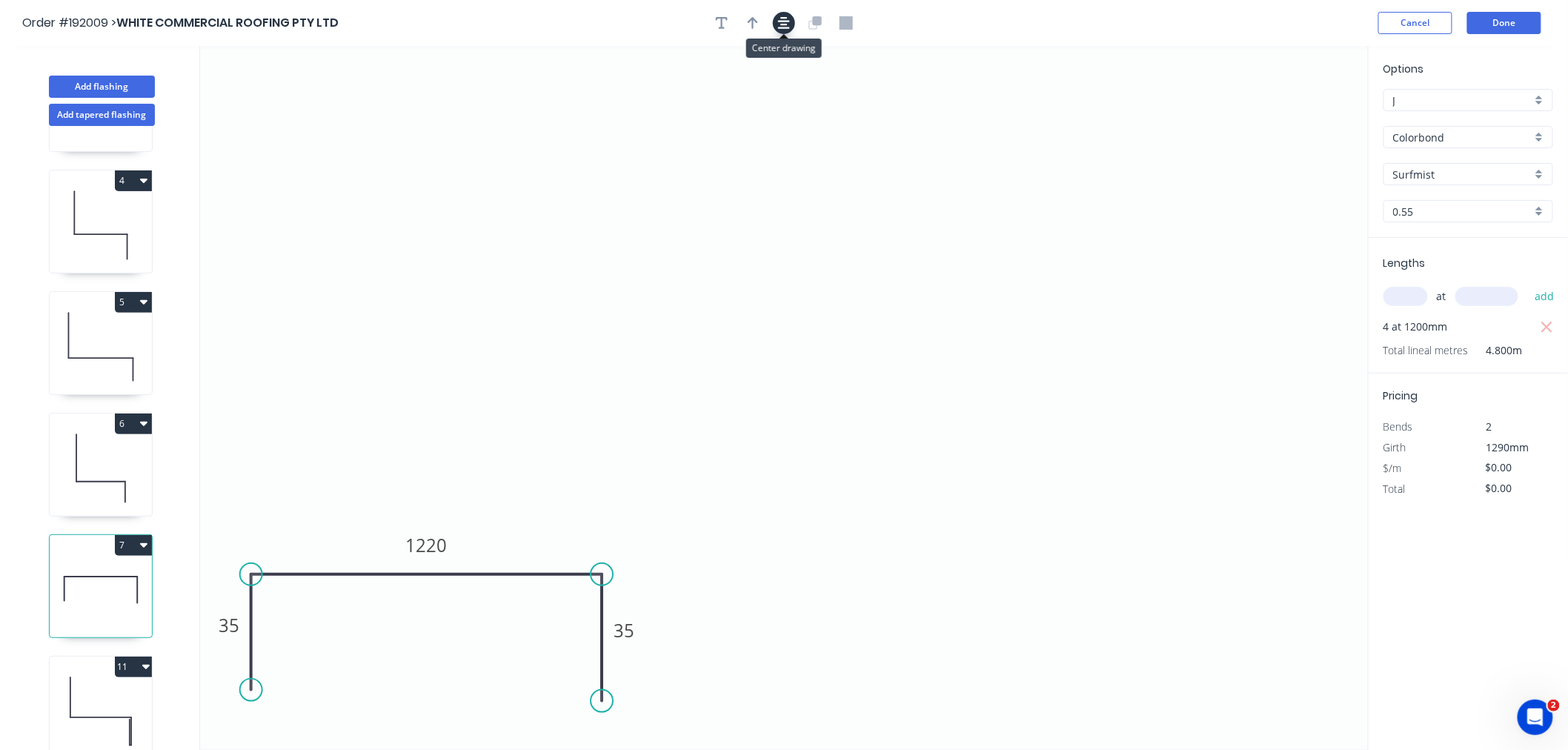
click at [781, 22] on icon "button" at bounding box center [784, 23] width 12 height 13
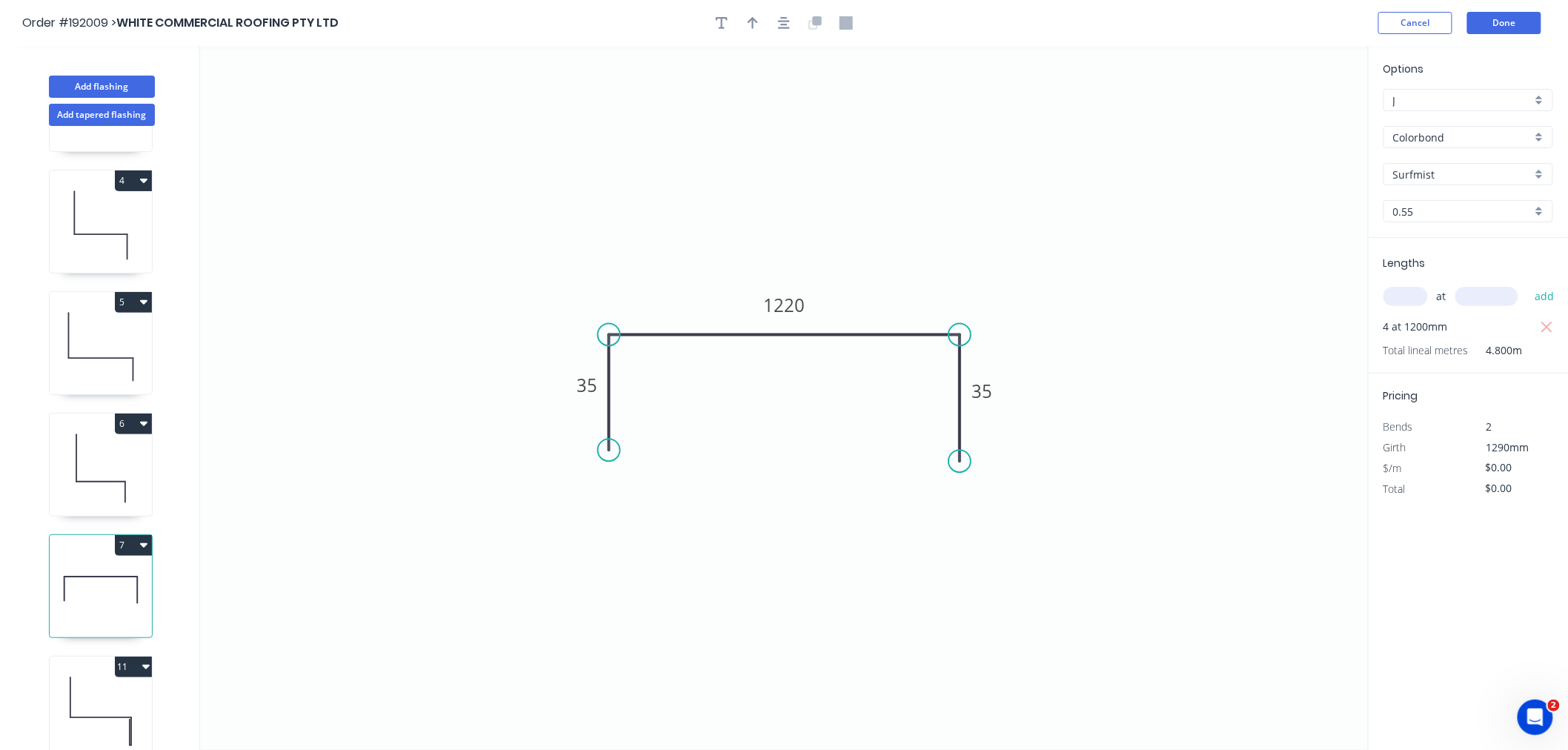
click at [1121, 12] on div "Order #192009 > WHITE COMMERCIAL ROOFING PTY LTD Cancel Done" at bounding box center [784, 23] width 1524 height 22
click at [1509, 21] on button "Done" at bounding box center [1504, 23] width 74 height 22
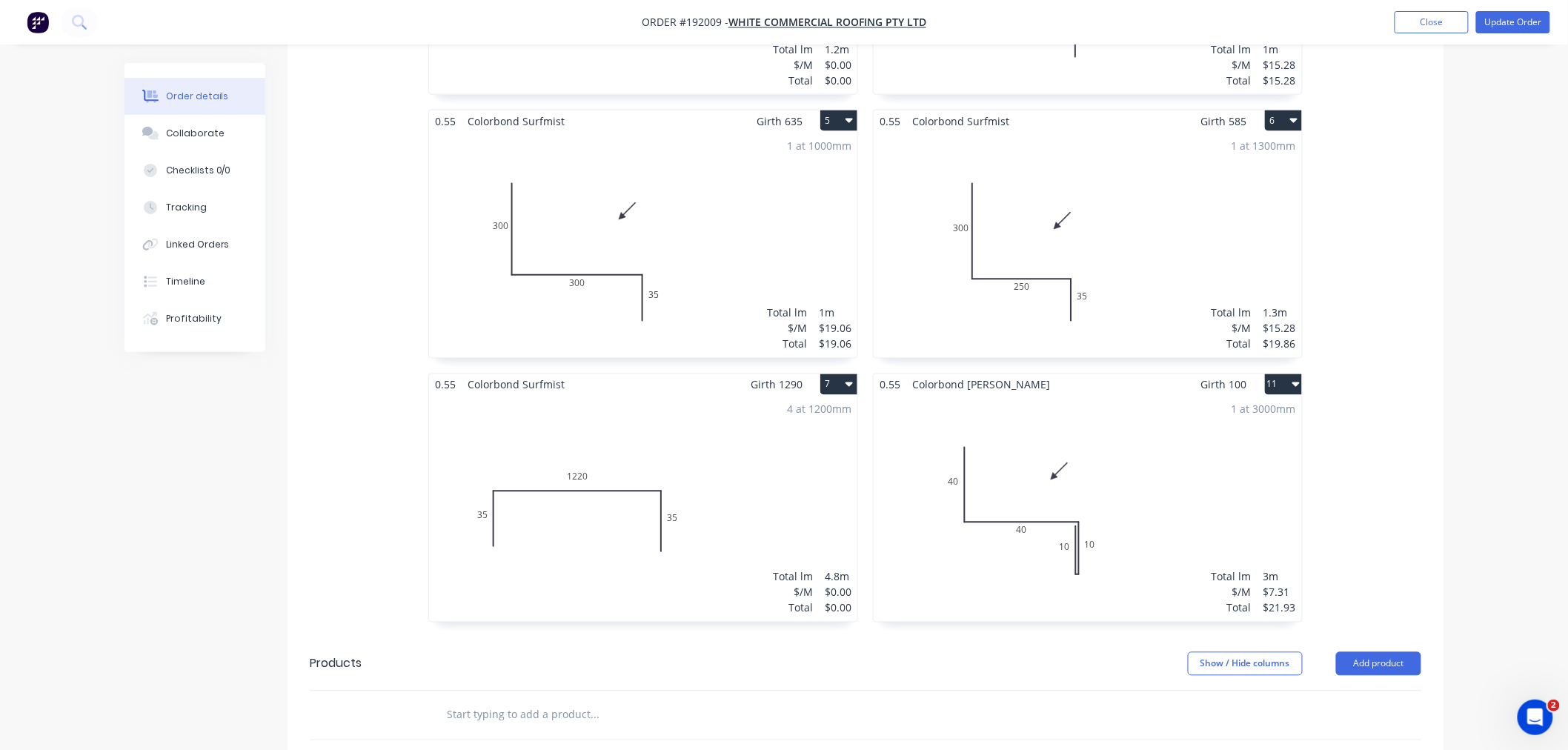
scroll to position [946, 0]
click at [778, 479] on div "4 at 1200mm Total lm $/M Total 4.8m $0.00 $0.00" at bounding box center [644, 511] width 429 height 226
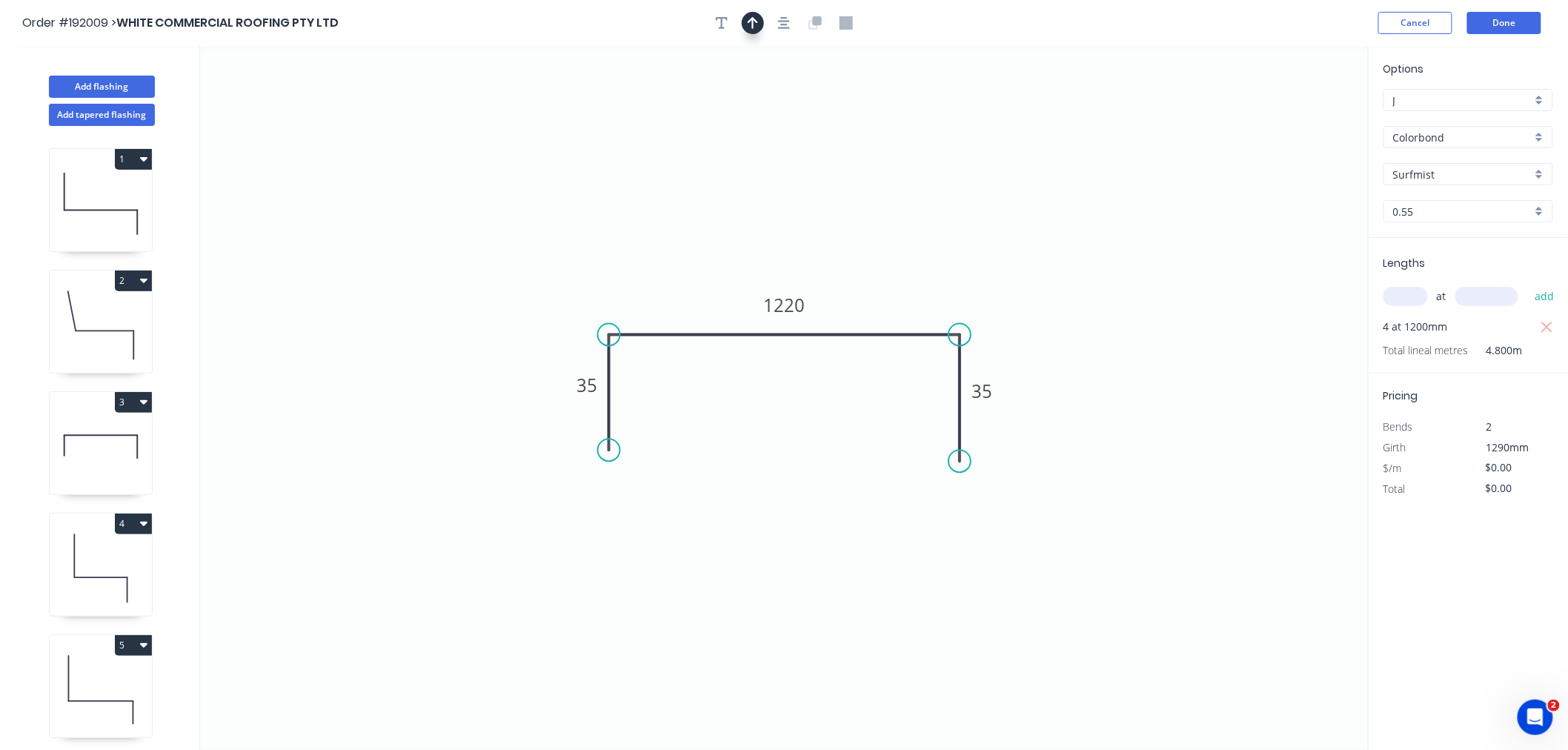
click at [754, 20] on icon "button" at bounding box center [753, 23] width 10 height 13
drag, startPoint x: 1291, startPoint y: 119, endPoint x: 656, endPoint y: 279, distance: 654.8
click at [656, 279] on icon at bounding box center [656, 262] width 13 height 47
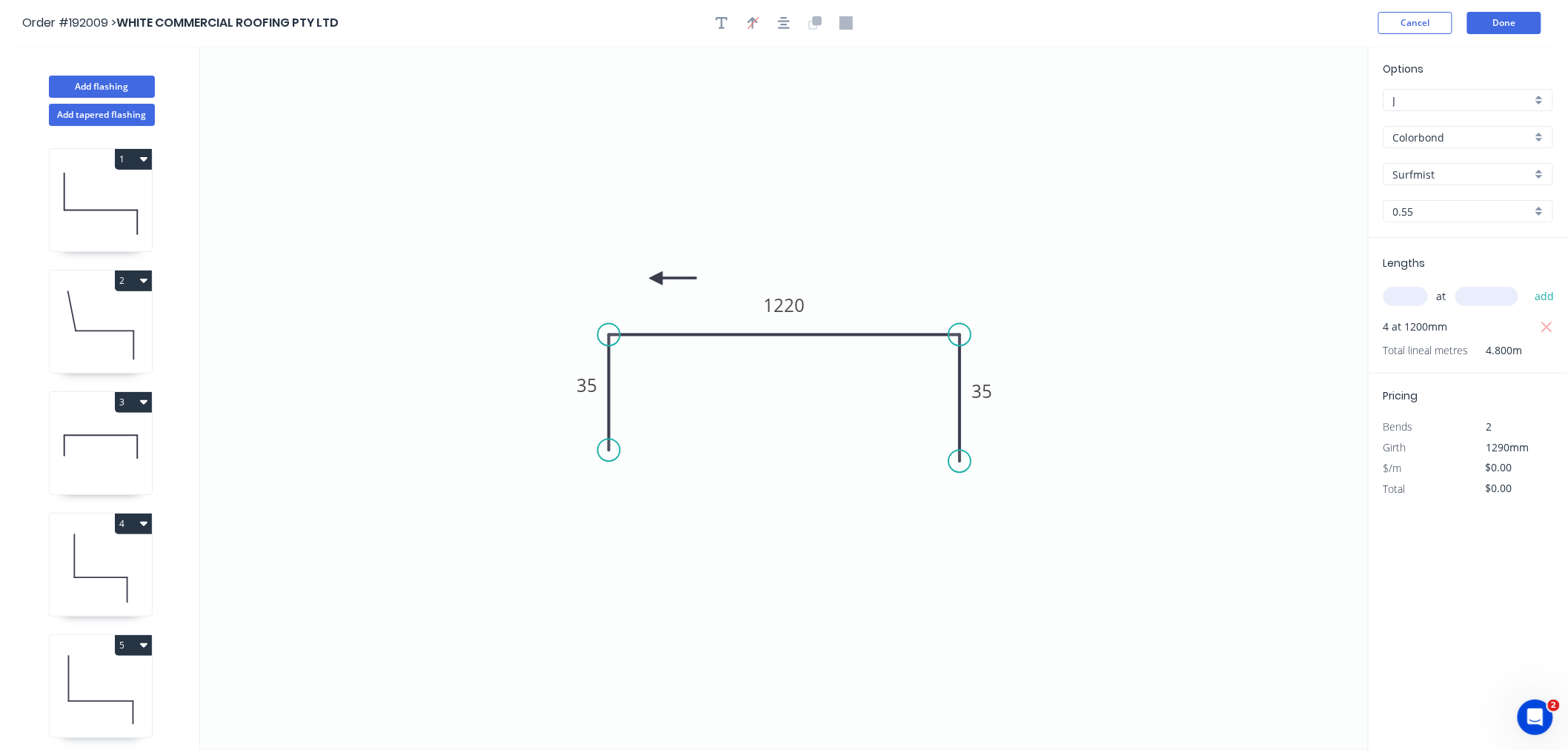
click at [656, 279] on icon at bounding box center [673, 278] width 47 height 13
click at [656, 279] on icon at bounding box center [656, 295] width 13 height 47
click at [656, 278] on icon at bounding box center [644, 291] width 43 height 43
click at [656, 278] on icon at bounding box center [644, 290] width 43 height 43
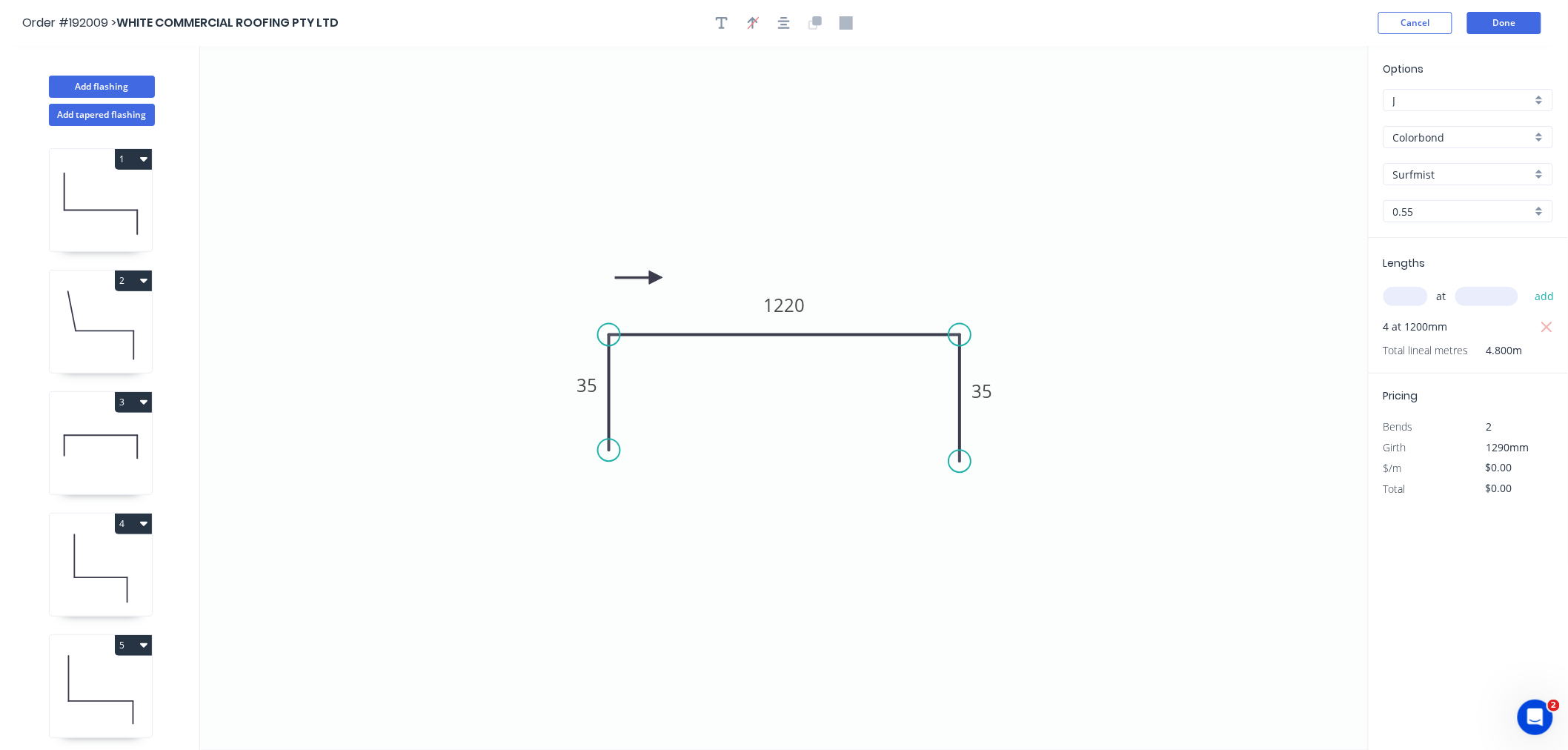
click at [656, 278] on icon at bounding box center [639, 277] width 47 height 13
click at [75, 454] on icon at bounding box center [101, 447] width 102 height 95
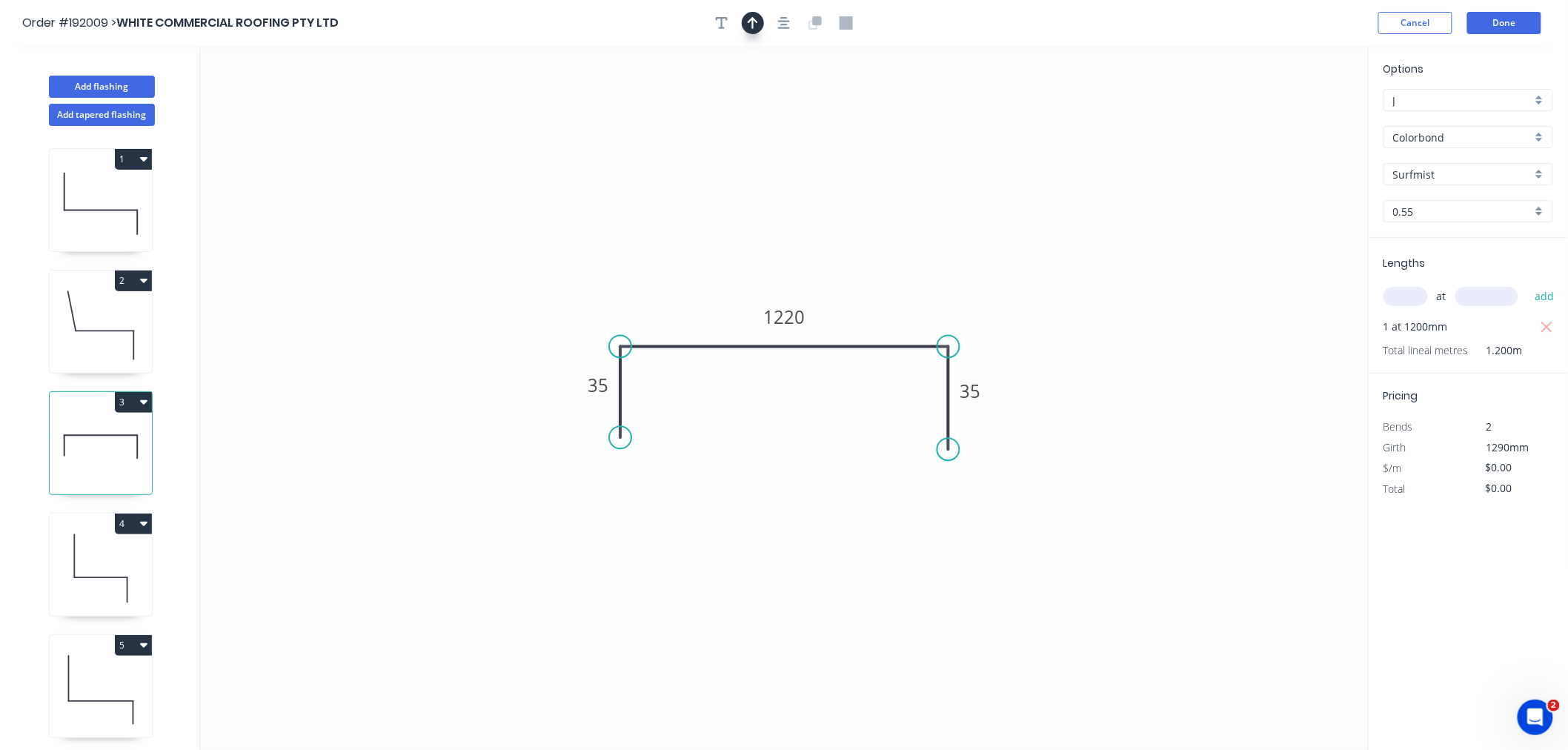
click at [755, 20] on icon "button" at bounding box center [753, 23] width 10 height 12
drag, startPoint x: 1293, startPoint y: 119, endPoint x: 684, endPoint y: 282, distance: 630.4
click at [684, 282] on icon at bounding box center [684, 265] width 13 height 47
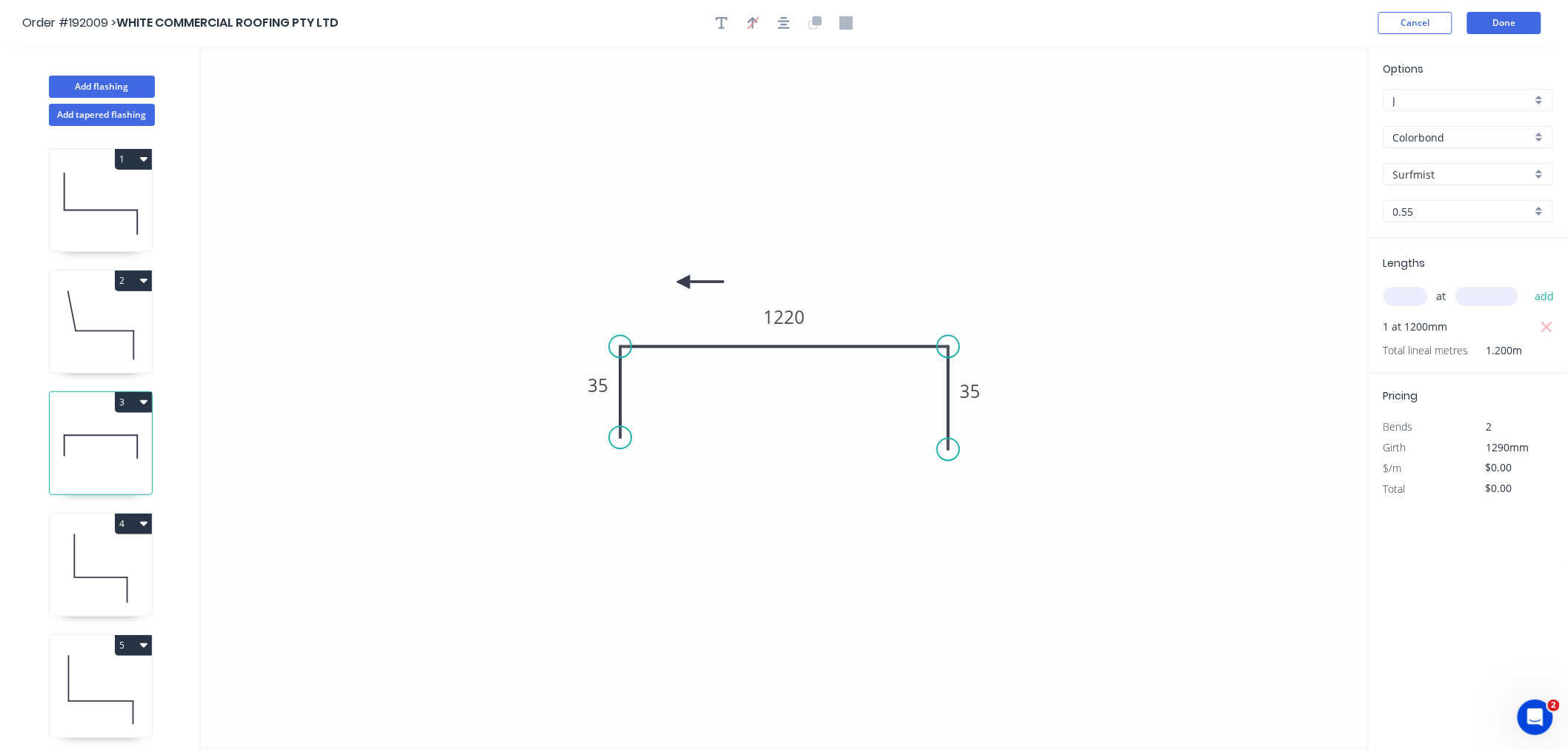
click at [684, 282] on icon at bounding box center [701, 282] width 47 height 13
click at [684, 282] on icon at bounding box center [684, 299] width 13 height 47
click at [684, 282] on icon at bounding box center [672, 294] width 43 height 43
click at [684, 282] on icon at bounding box center [666, 282] width 47 height 13
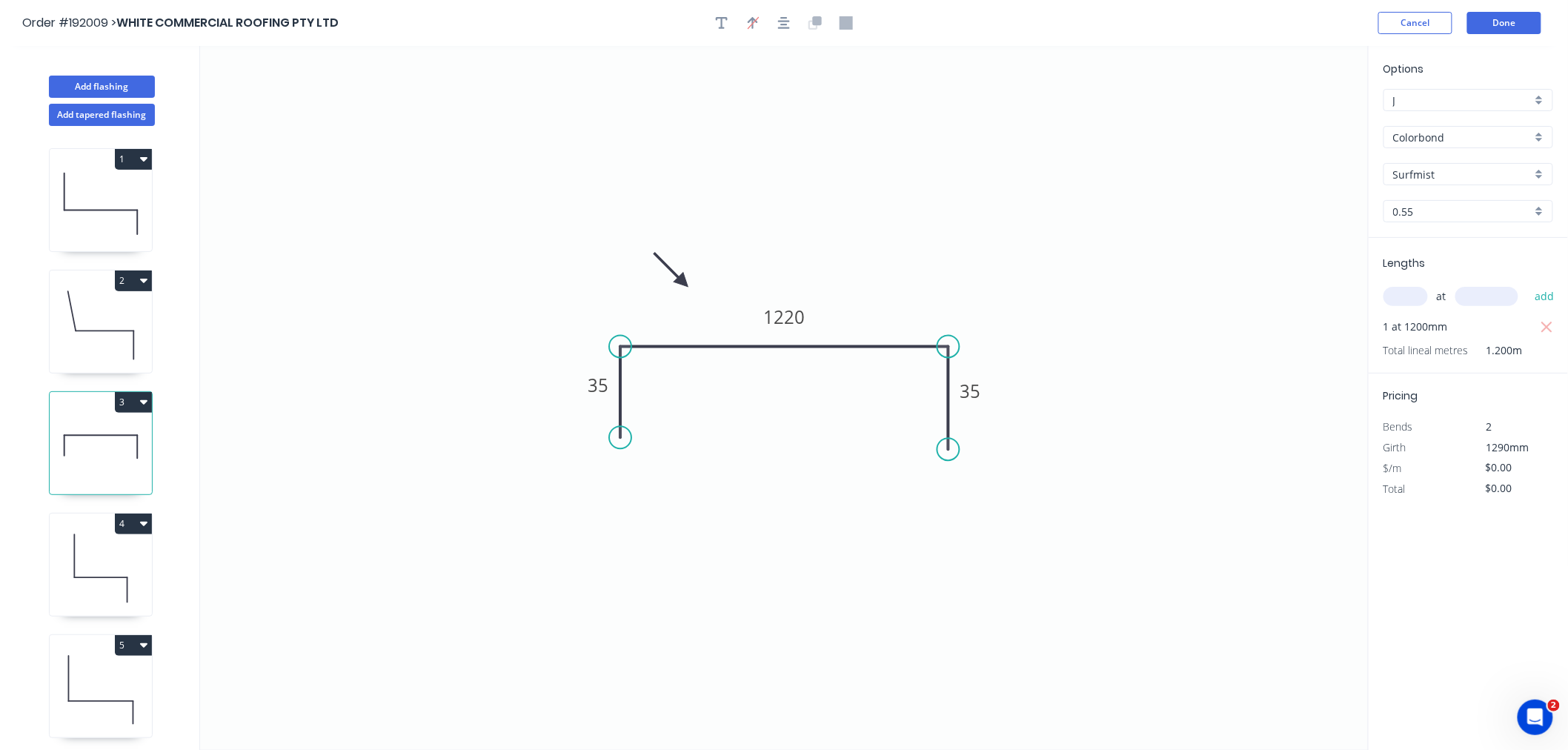
click at [1314, 19] on div "Order #192009 > WHITE COMMERCIAL ROOFING PTY LTD Cancel Done" at bounding box center [784, 23] width 1524 height 22
click at [1509, 21] on button "Done" at bounding box center [1504, 23] width 74 height 22
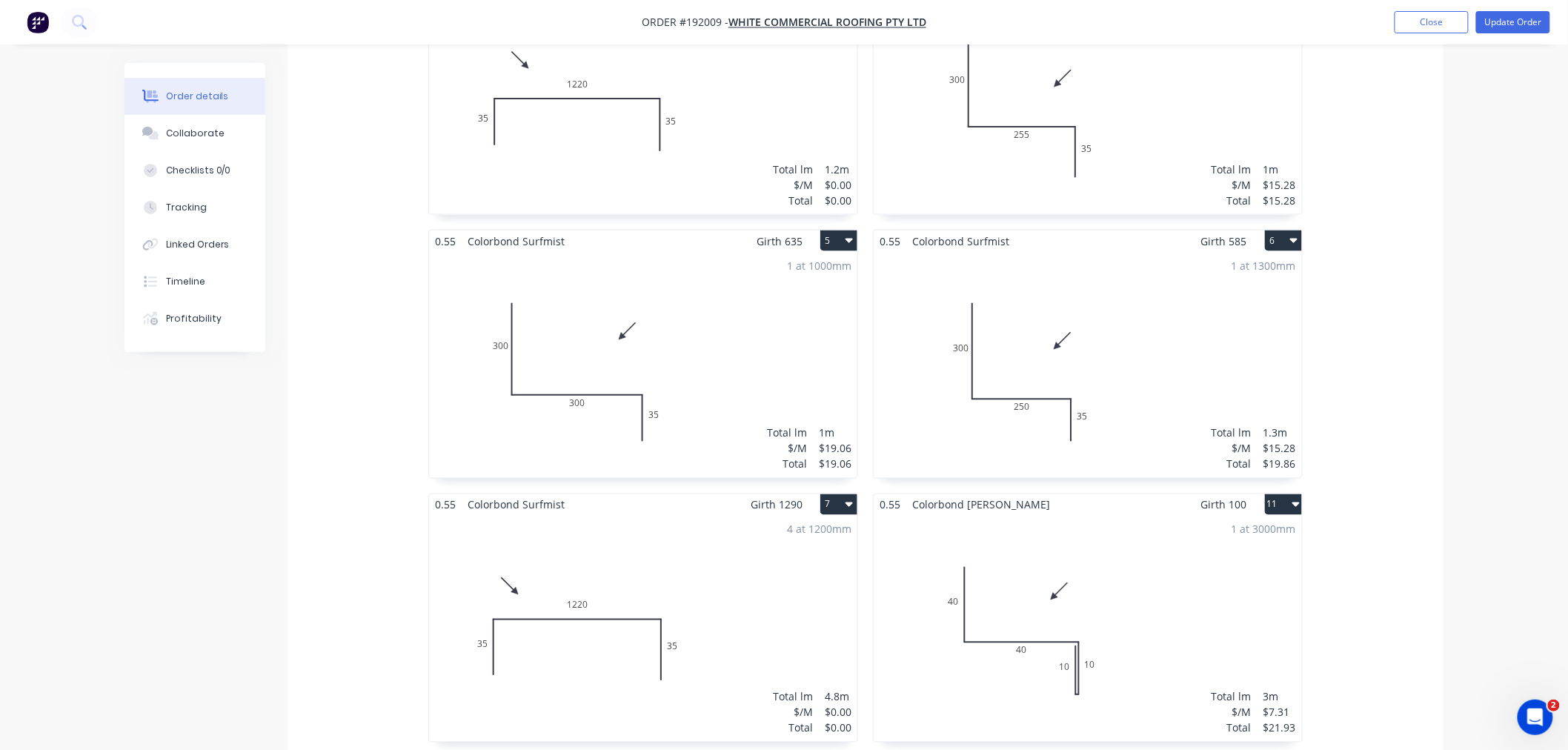
scroll to position [987, 0]
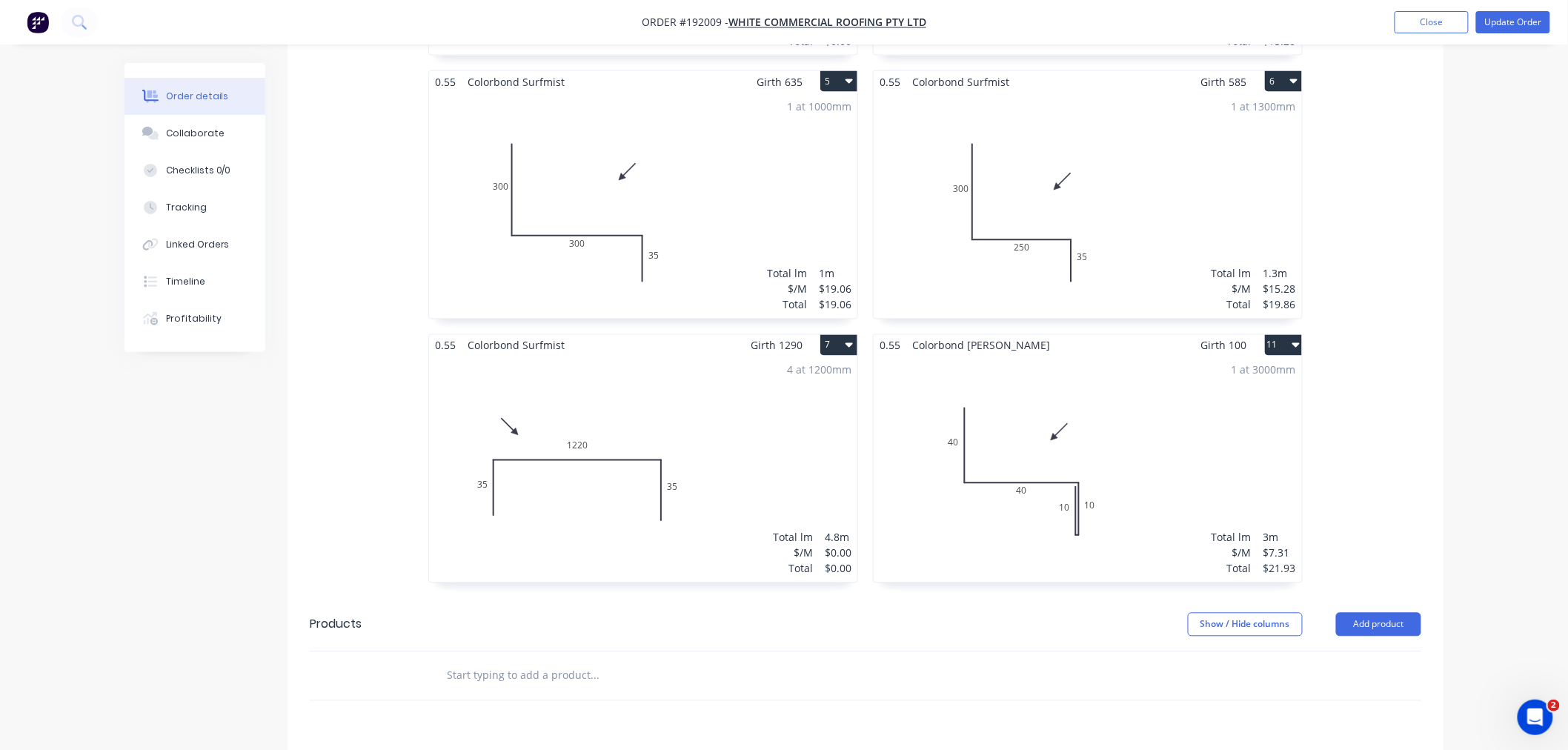
click at [1471, 427] on div "Order details Collaborate Checklists 0/0 Tracking Linked Orders Timeline Profit…" at bounding box center [784, 46] width 1568 height 2066
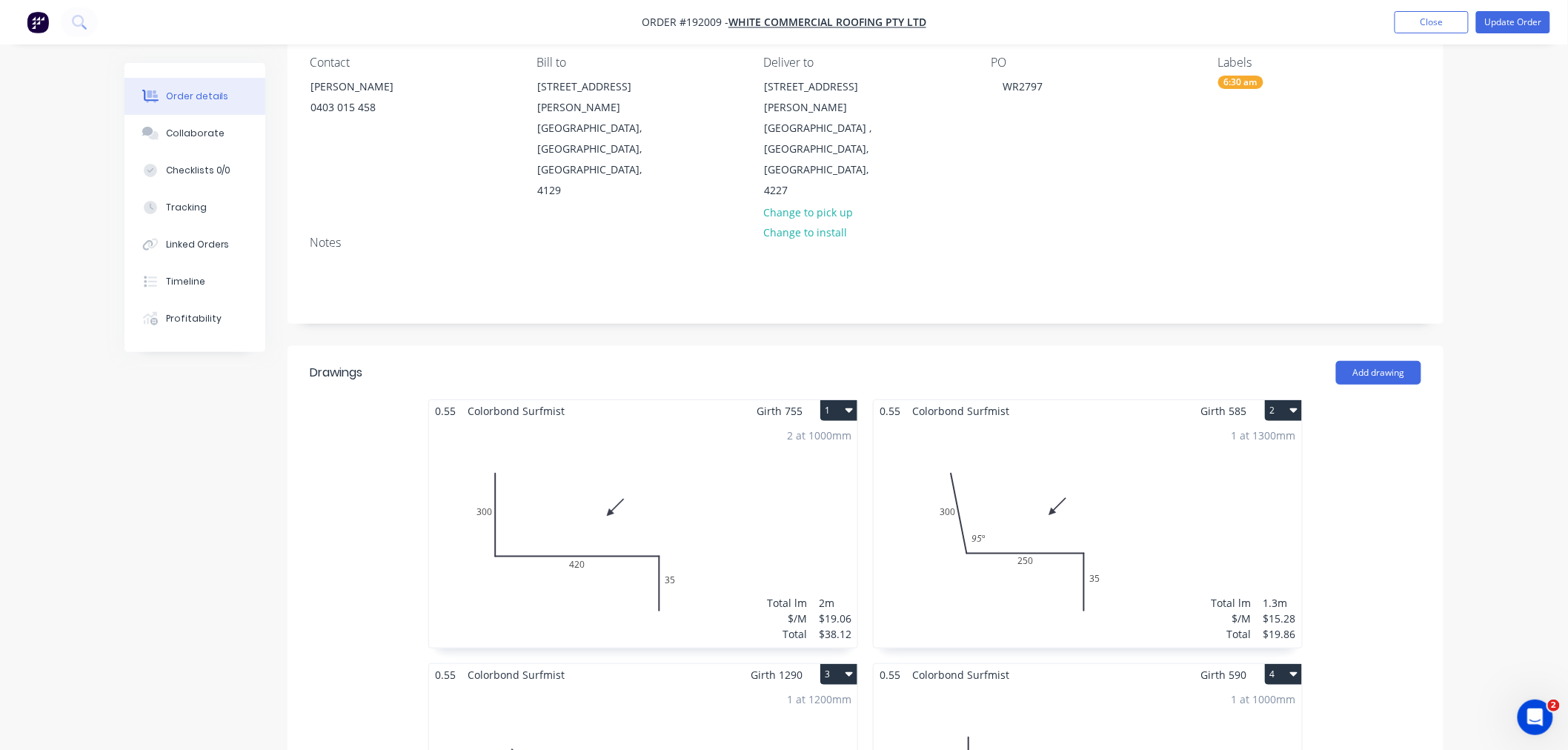
scroll to position [0, 0]
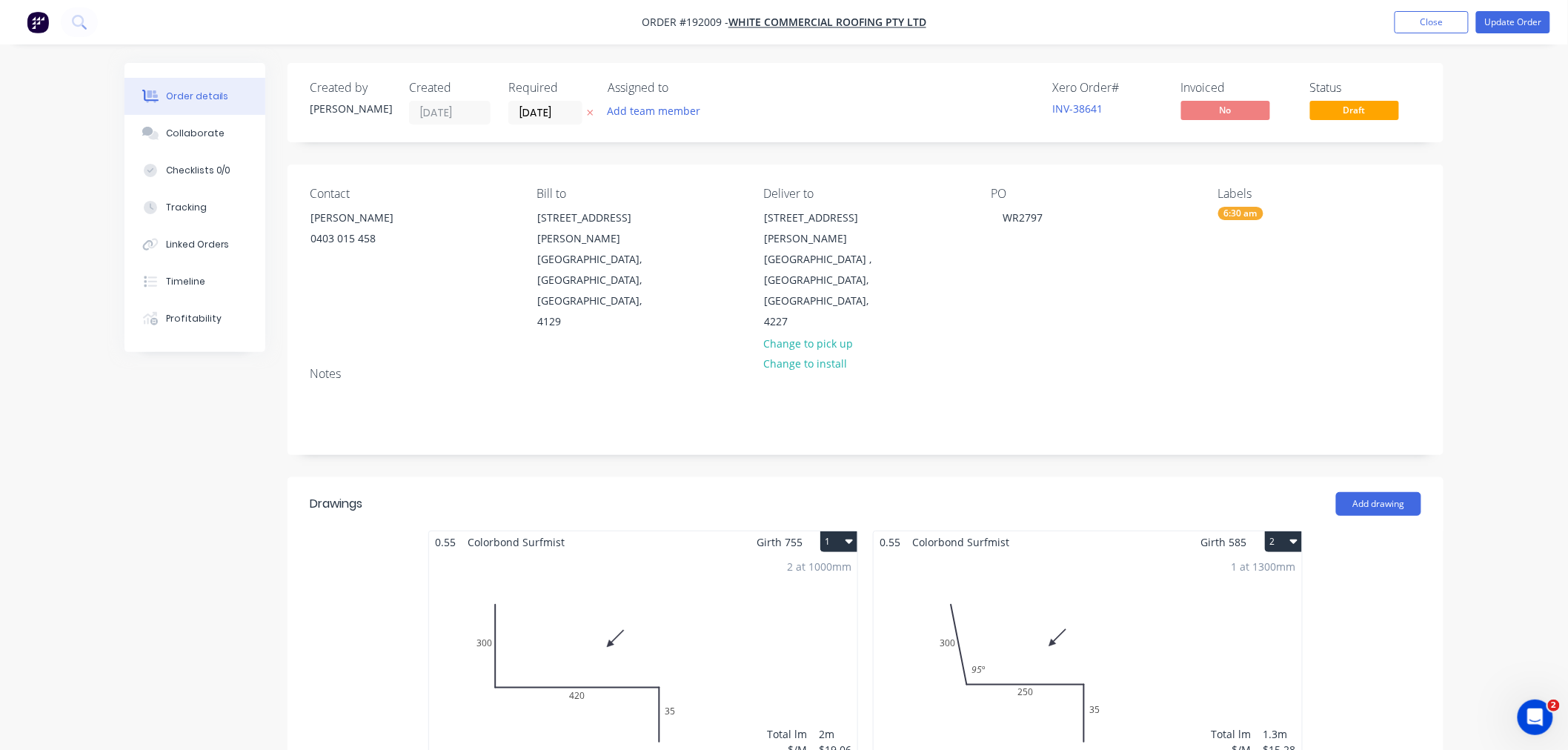
click at [1515, 19] on button "Update Order" at bounding box center [1513, 22] width 74 height 22
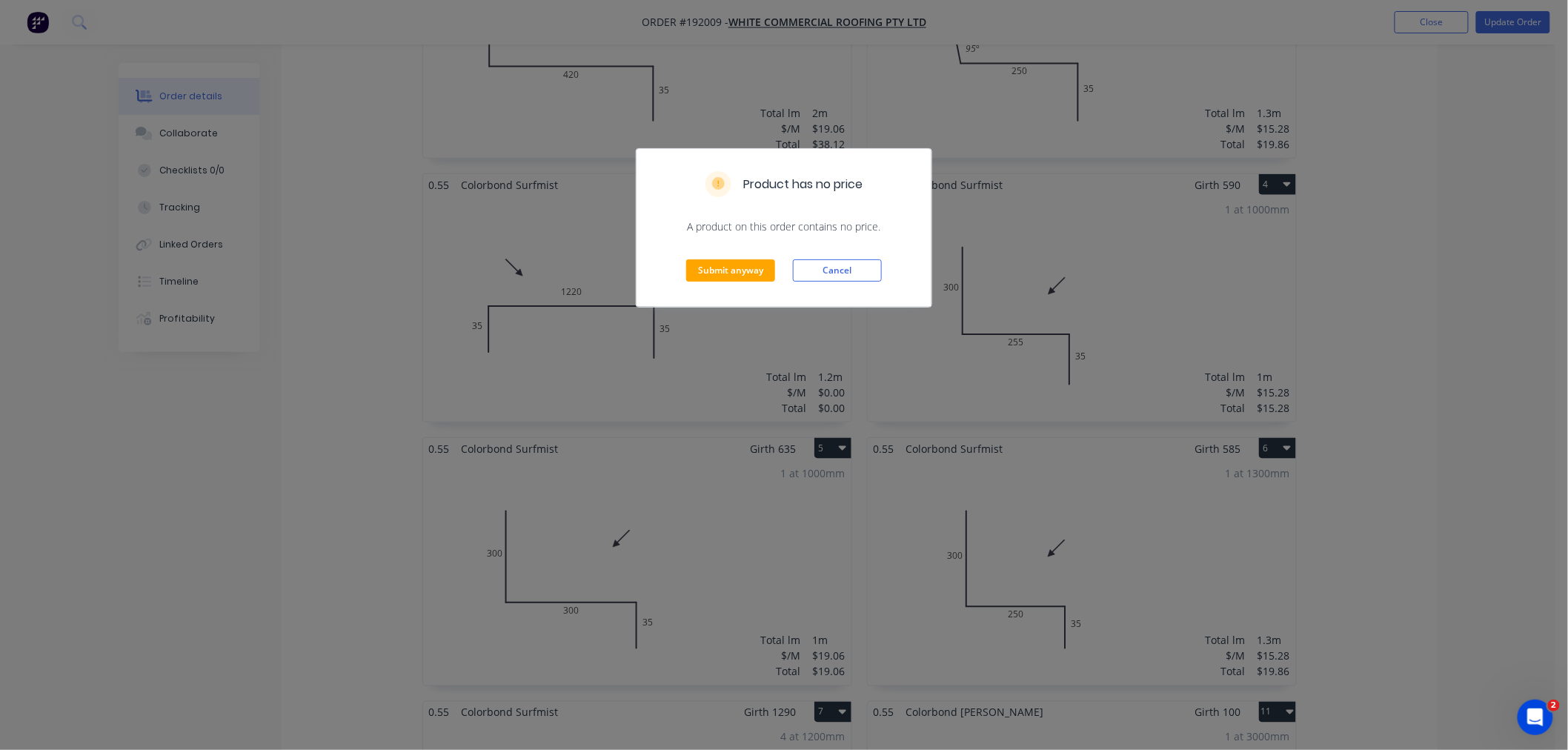
scroll to position [494, 0]
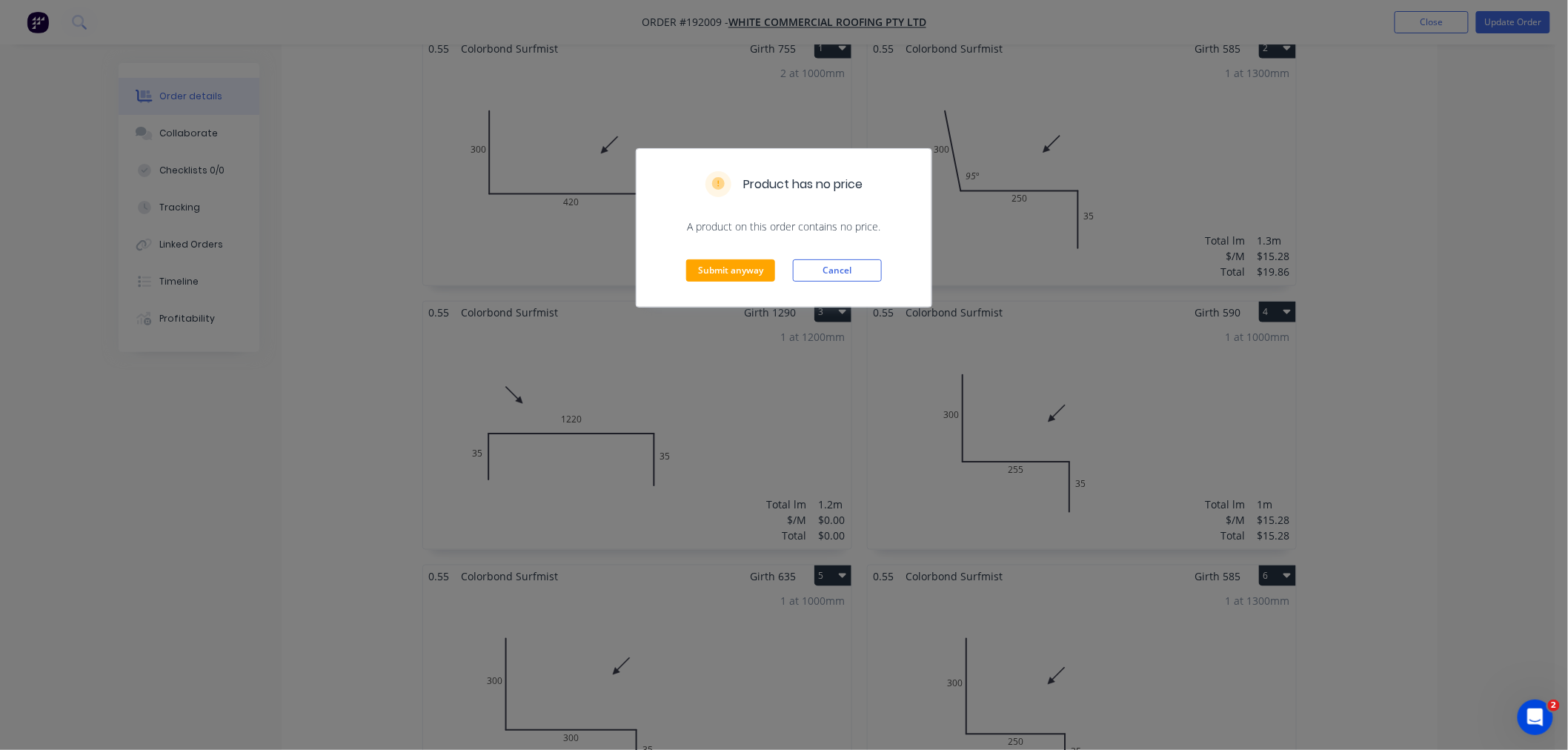
click at [724, 213] on div "Product has no price" at bounding box center [784, 184] width 295 height 70
click at [737, 276] on button "Submit anyway" at bounding box center [731, 271] width 89 height 22
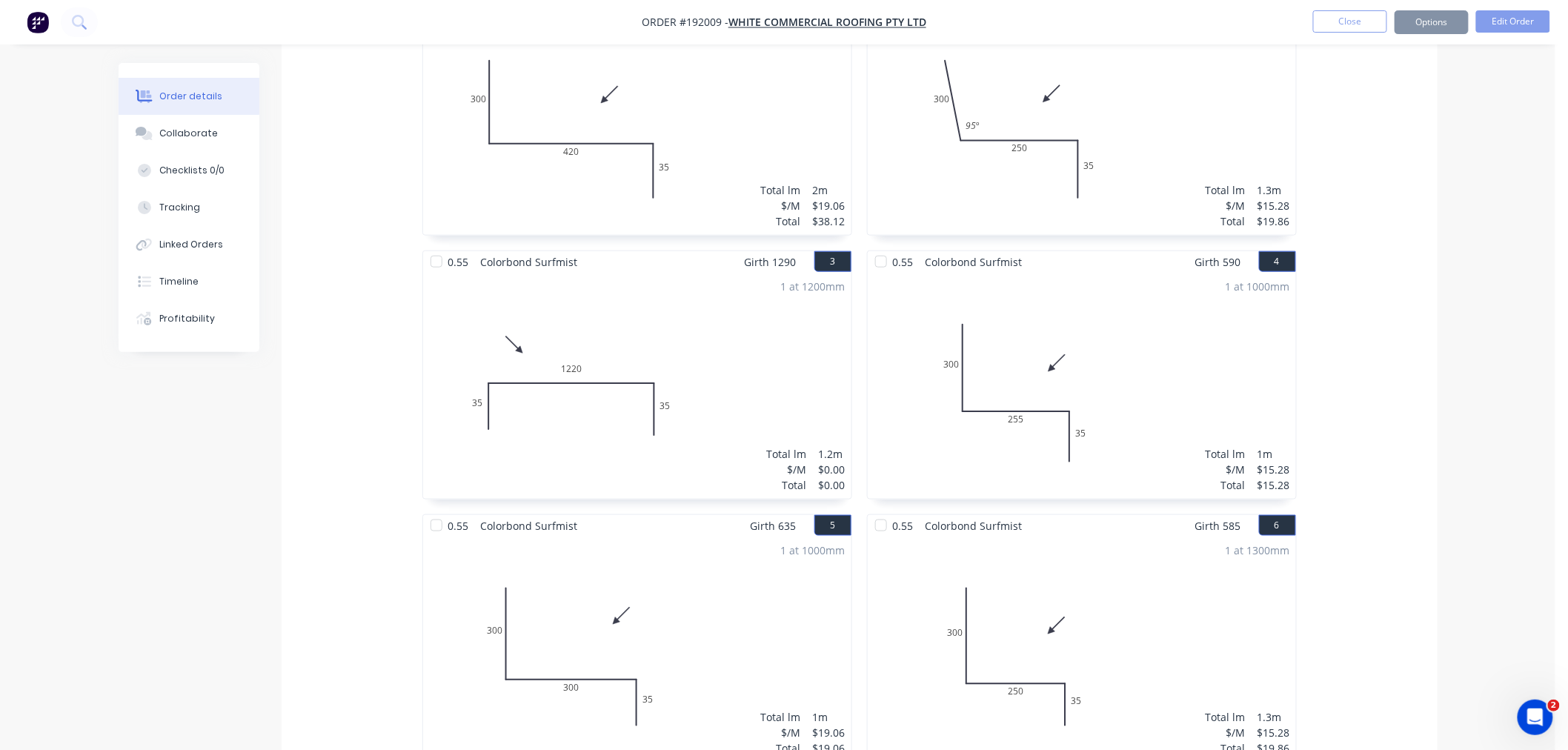
scroll to position [465, 0]
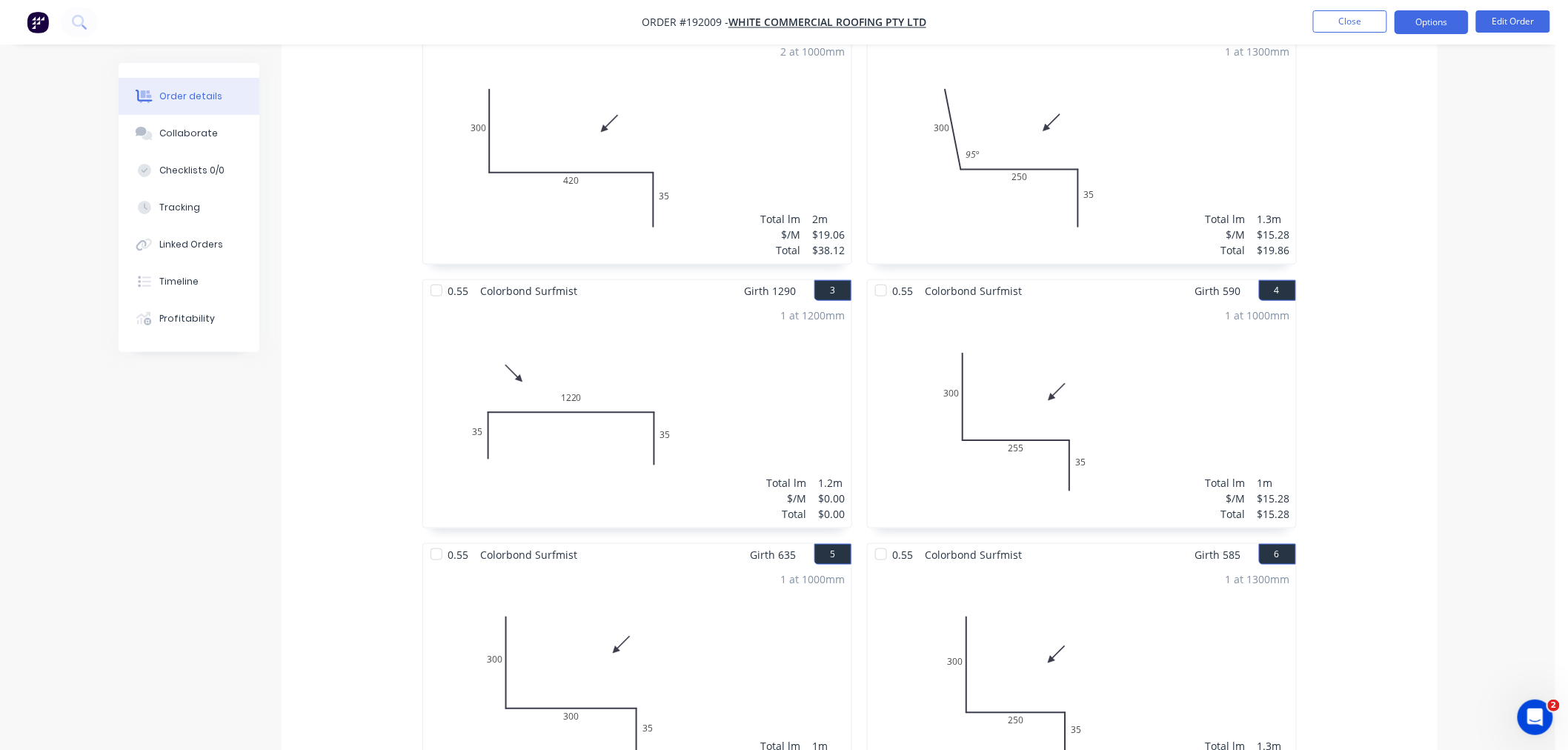
click at [1449, 21] on button "Options" at bounding box center [1432, 22] width 74 height 24
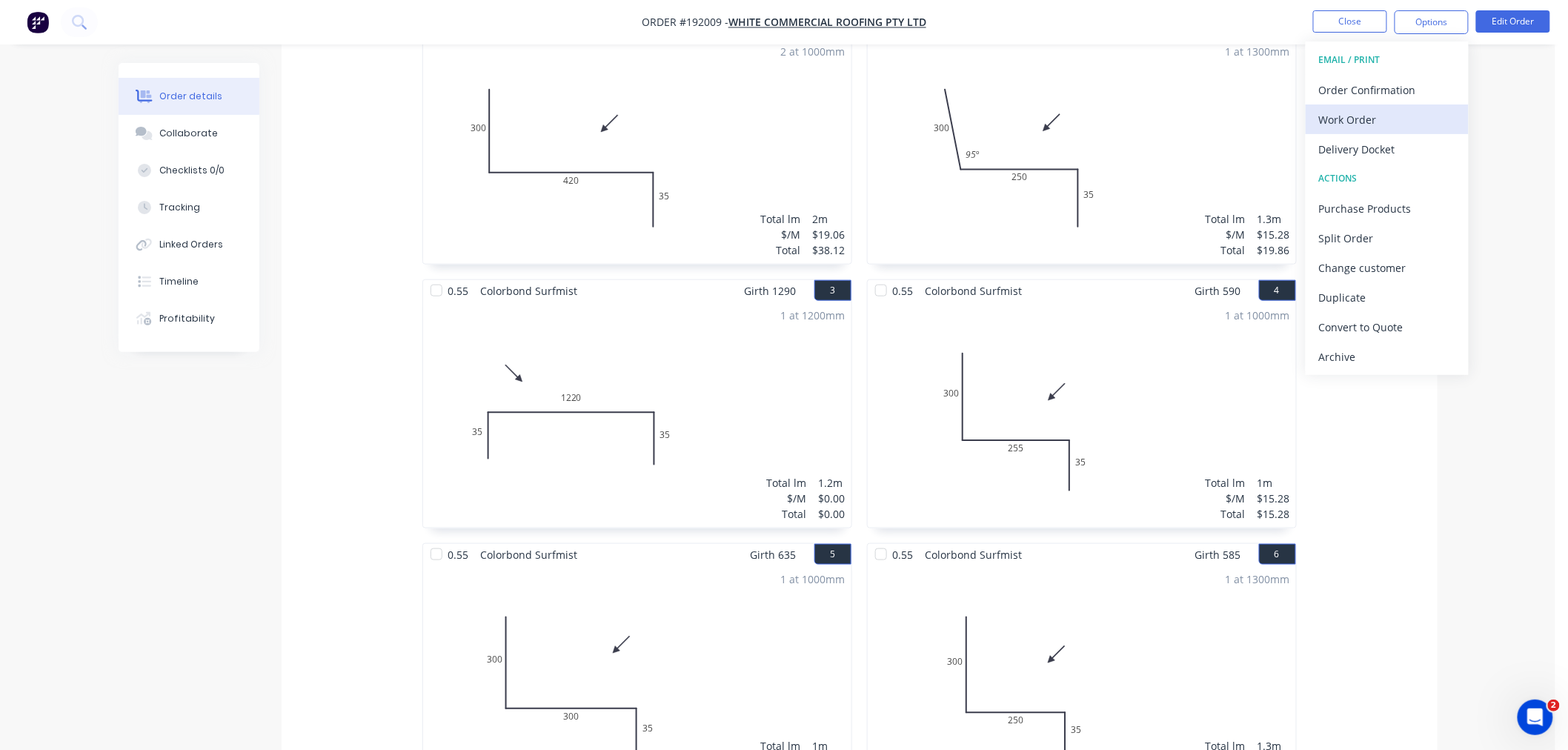
click at [1398, 120] on div "Work Order" at bounding box center [1387, 119] width 136 height 21
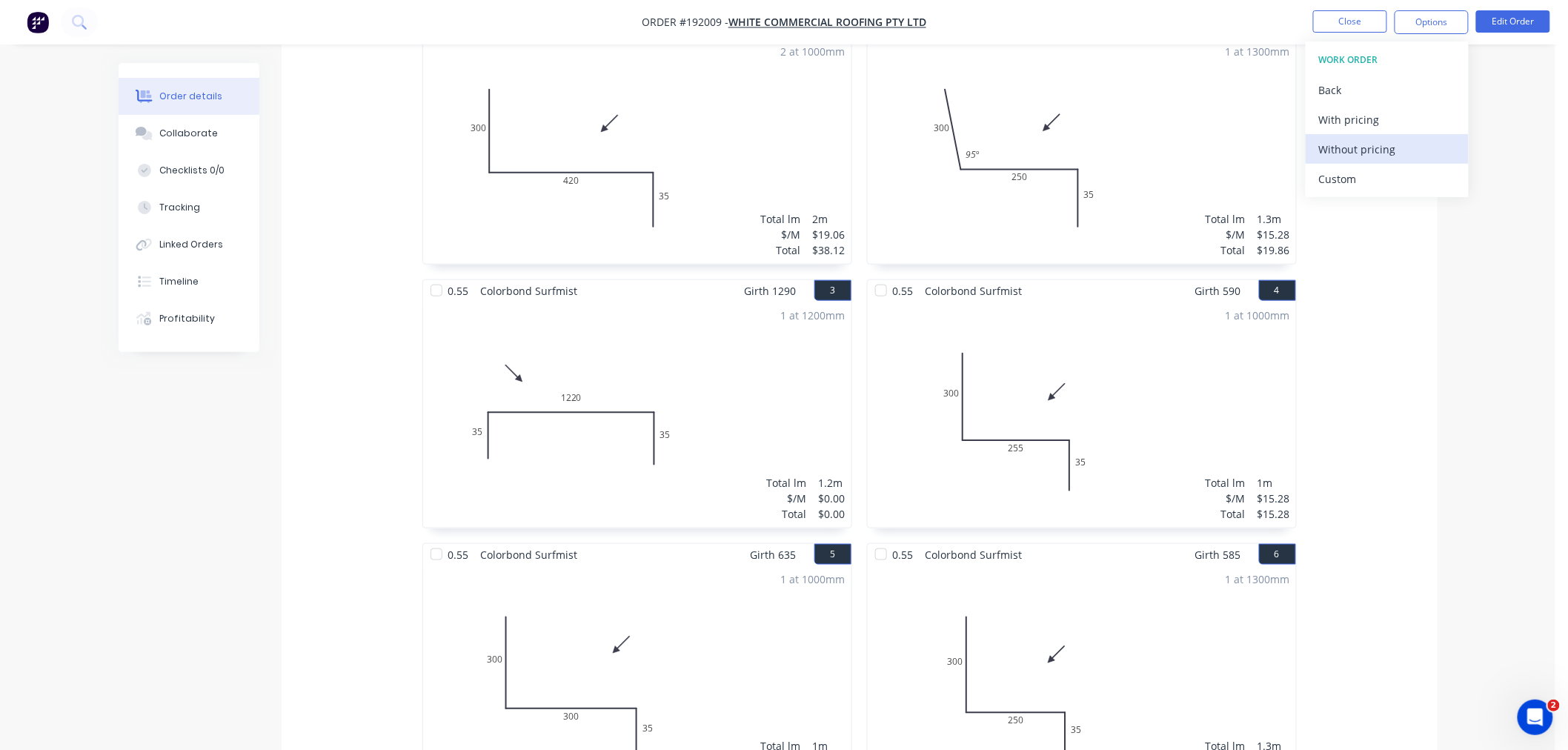
click at [1384, 151] on div "Without pricing" at bounding box center [1387, 149] width 136 height 21
click at [1469, 557] on div "Order details Collaborate Checklists 0/0 Tracking Linked Orders Timeline Profit…" at bounding box center [778, 434] width 1555 height 1799
click at [1342, 19] on button "Close" at bounding box center [1350, 21] width 74 height 22
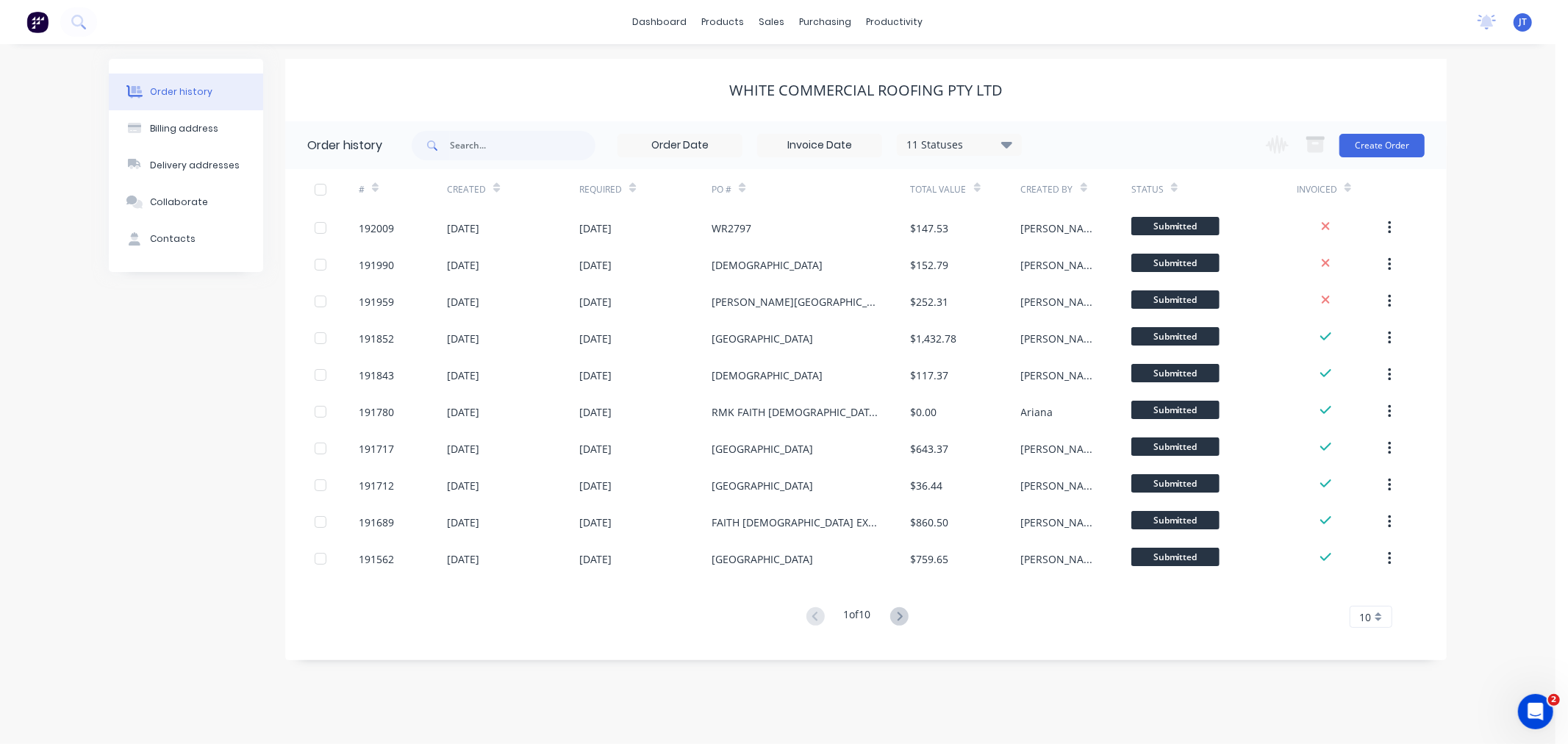
click at [761, 64] on div "WHITE COMMERCIAL ROOFING PTY LTD" at bounding box center [866, 90] width 1161 height 62
click at [807, 96] on div "Customers" at bounding box center [824, 100] width 53 height 13
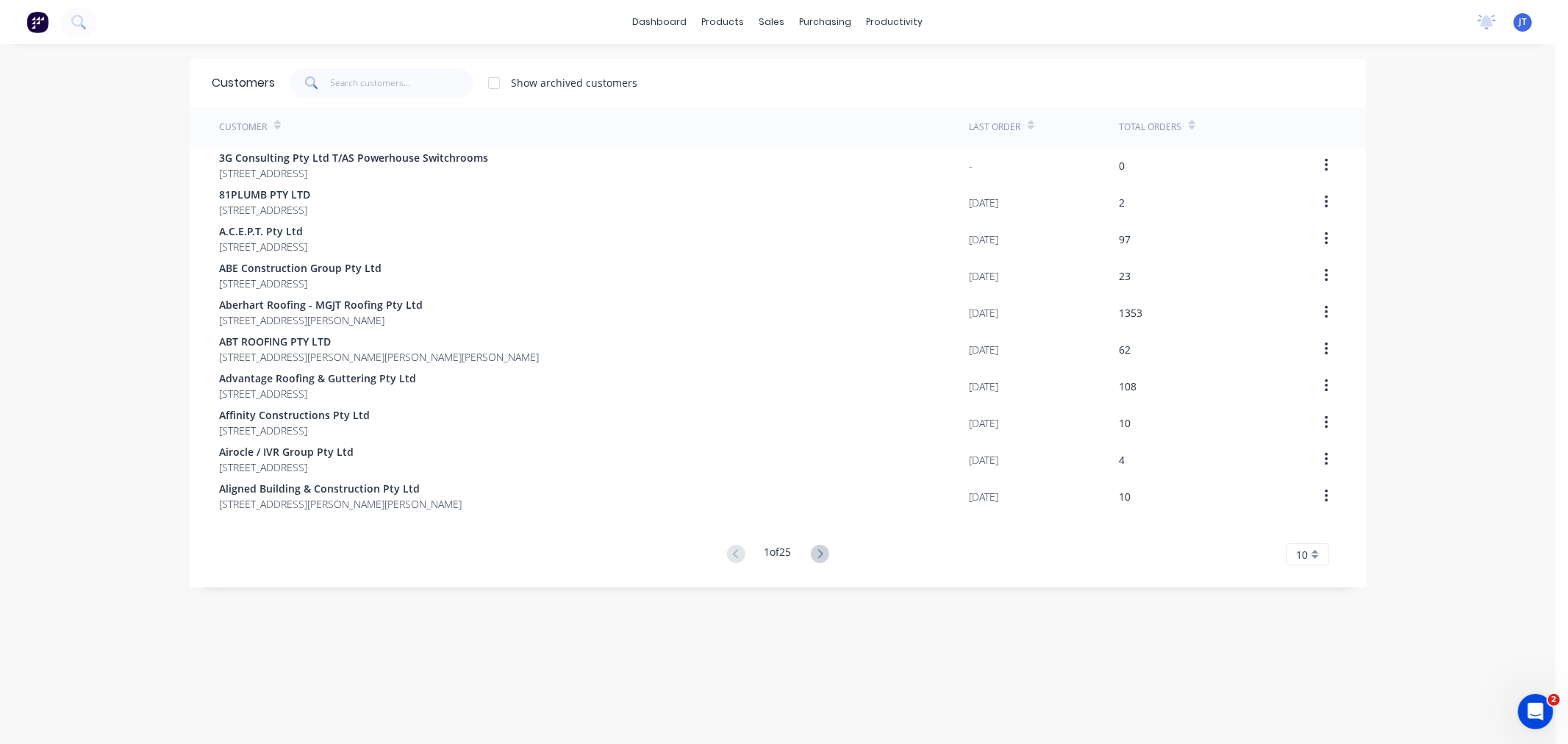
click at [85, 234] on div "dashboard products sales purchasing productivity dashboard products Product Cat…" at bounding box center [777, 372] width 1555 height 744
click at [352, 82] on input "text" at bounding box center [402, 83] width 143 height 29
click at [346, 92] on input "text" at bounding box center [402, 83] width 143 height 29
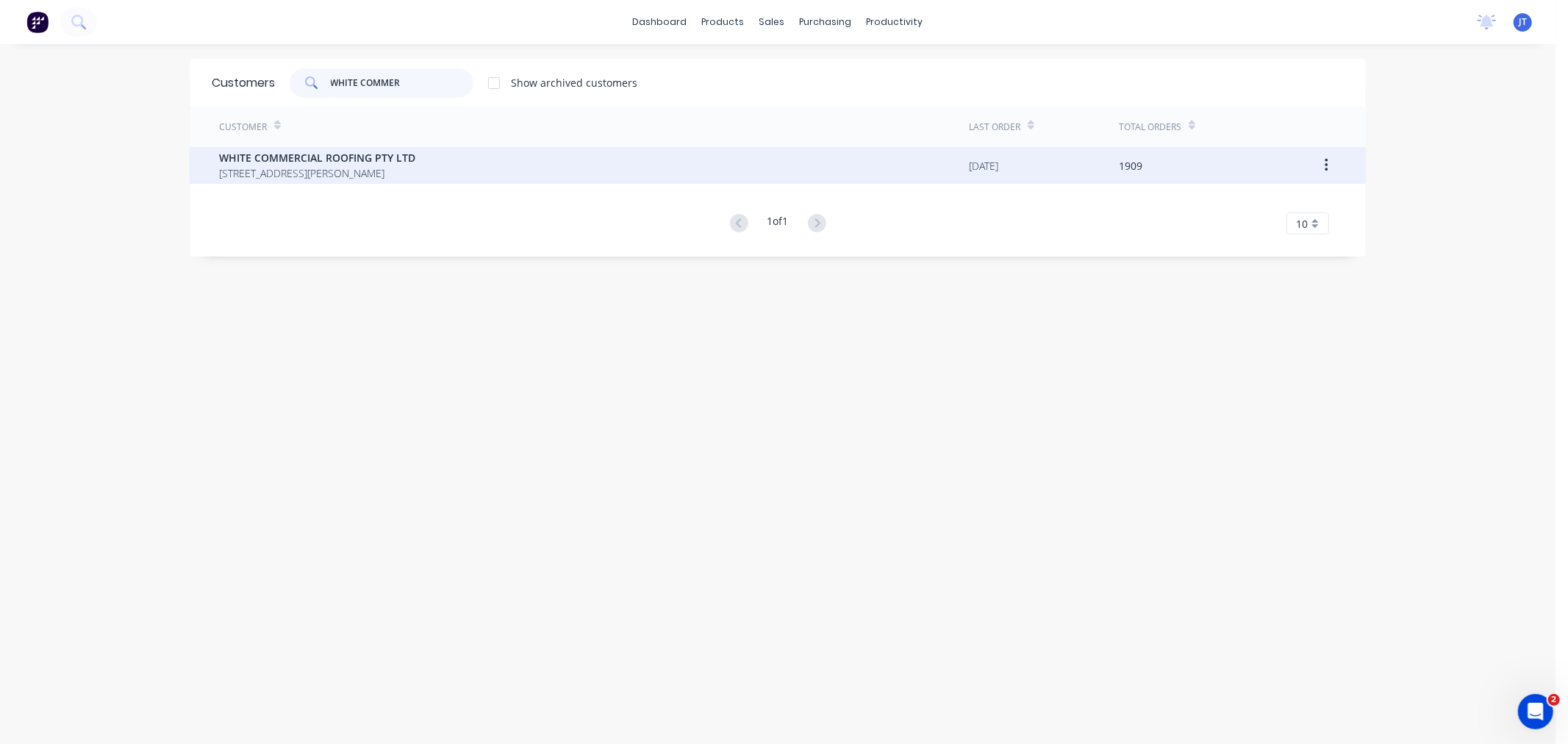
type input "WHITE COMMER"
click at [370, 160] on span "WHITE COMMERCIAL ROOFING PTY LTD" at bounding box center [317, 157] width 196 height 15
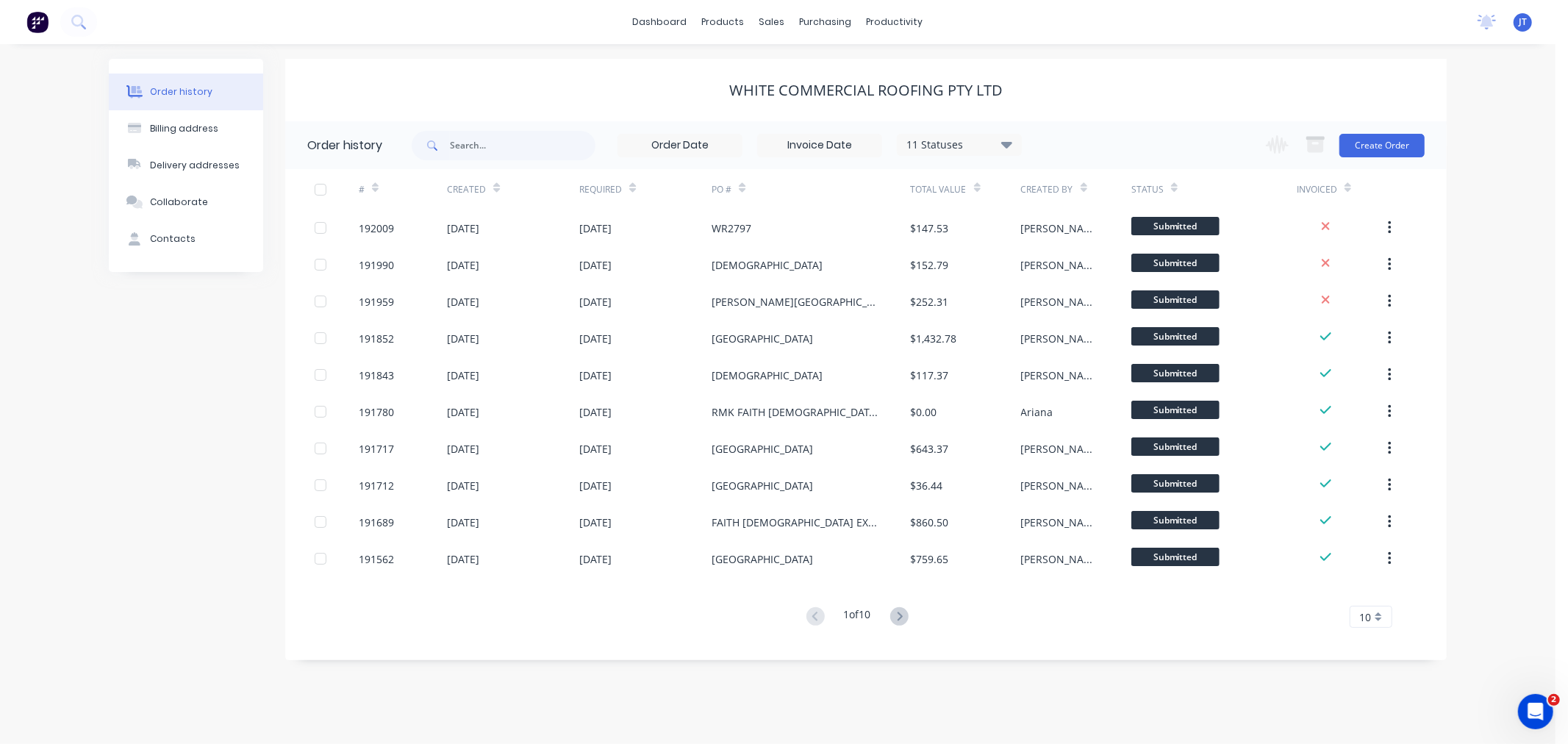
click at [1520, 235] on div "Order history Billing address Delivery addresses Collaborate Contacts WHITE COM…" at bounding box center [777, 394] width 1555 height 700
click at [1399, 143] on button "Create Order" at bounding box center [1382, 146] width 85 height 24
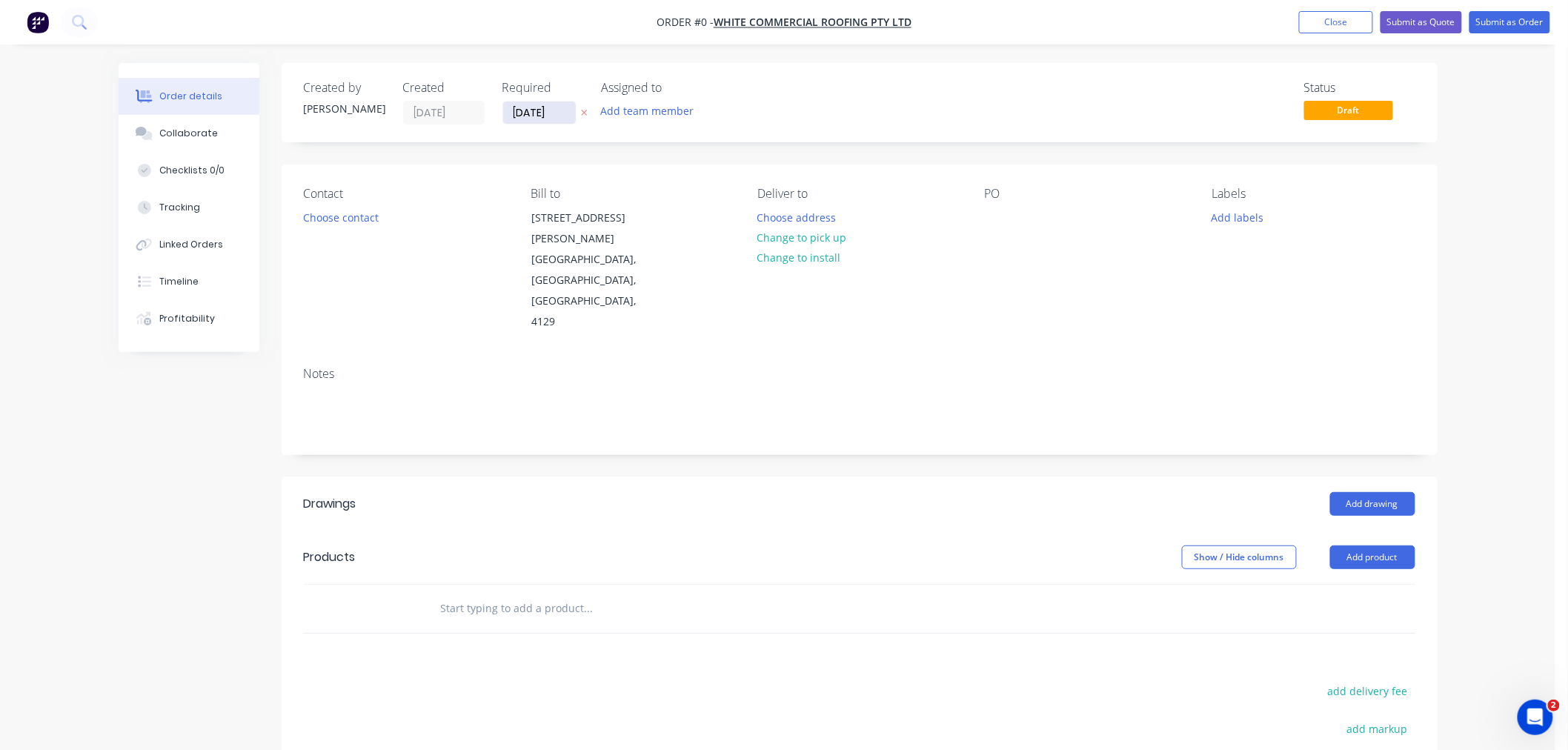
click at [530, 113] on input "[DATE]" at bounding box center [540, 113] width 73 height 22
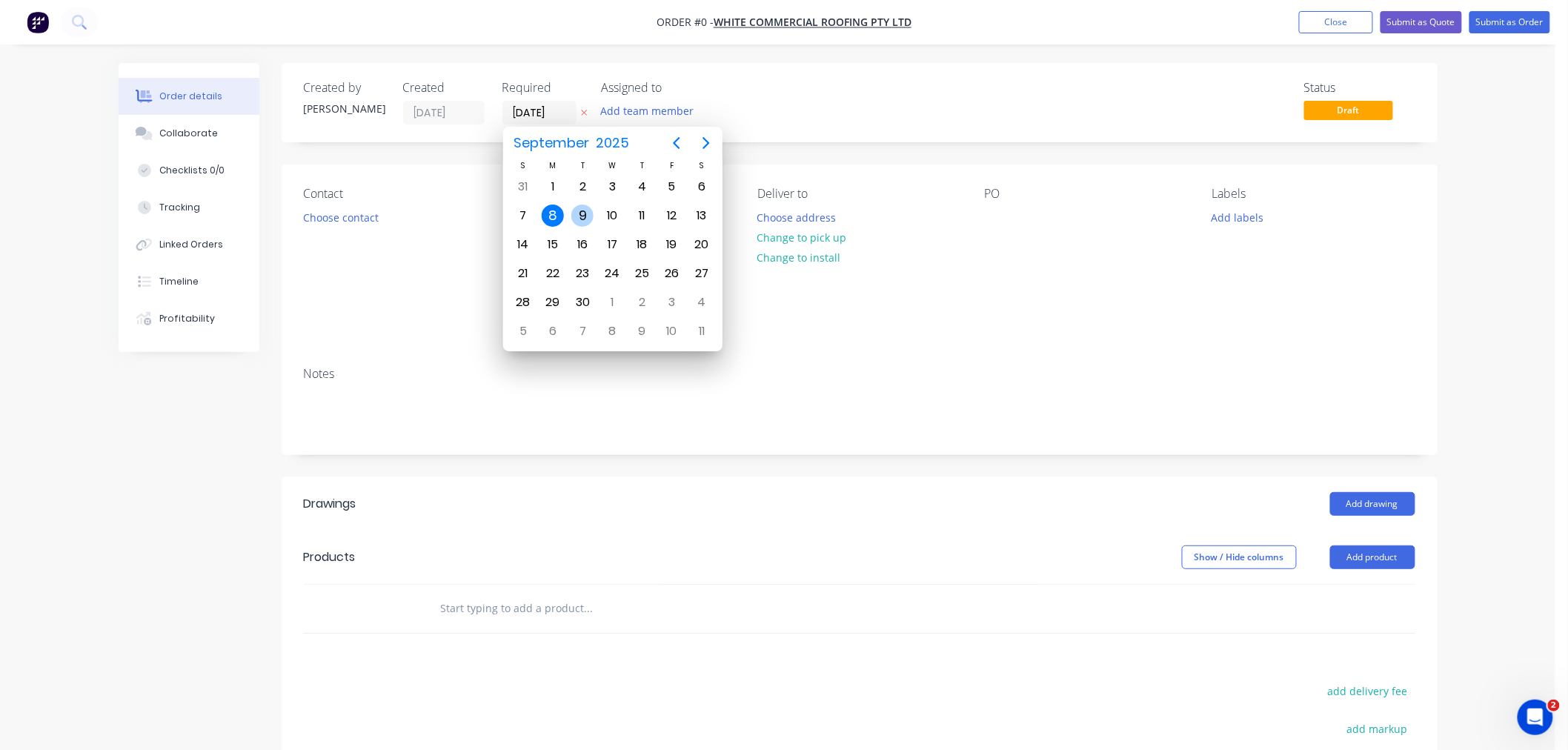
click at [589, 211] on div "9" at bounding box center [583, 216] width 22 height 22
type input "[DATE]"
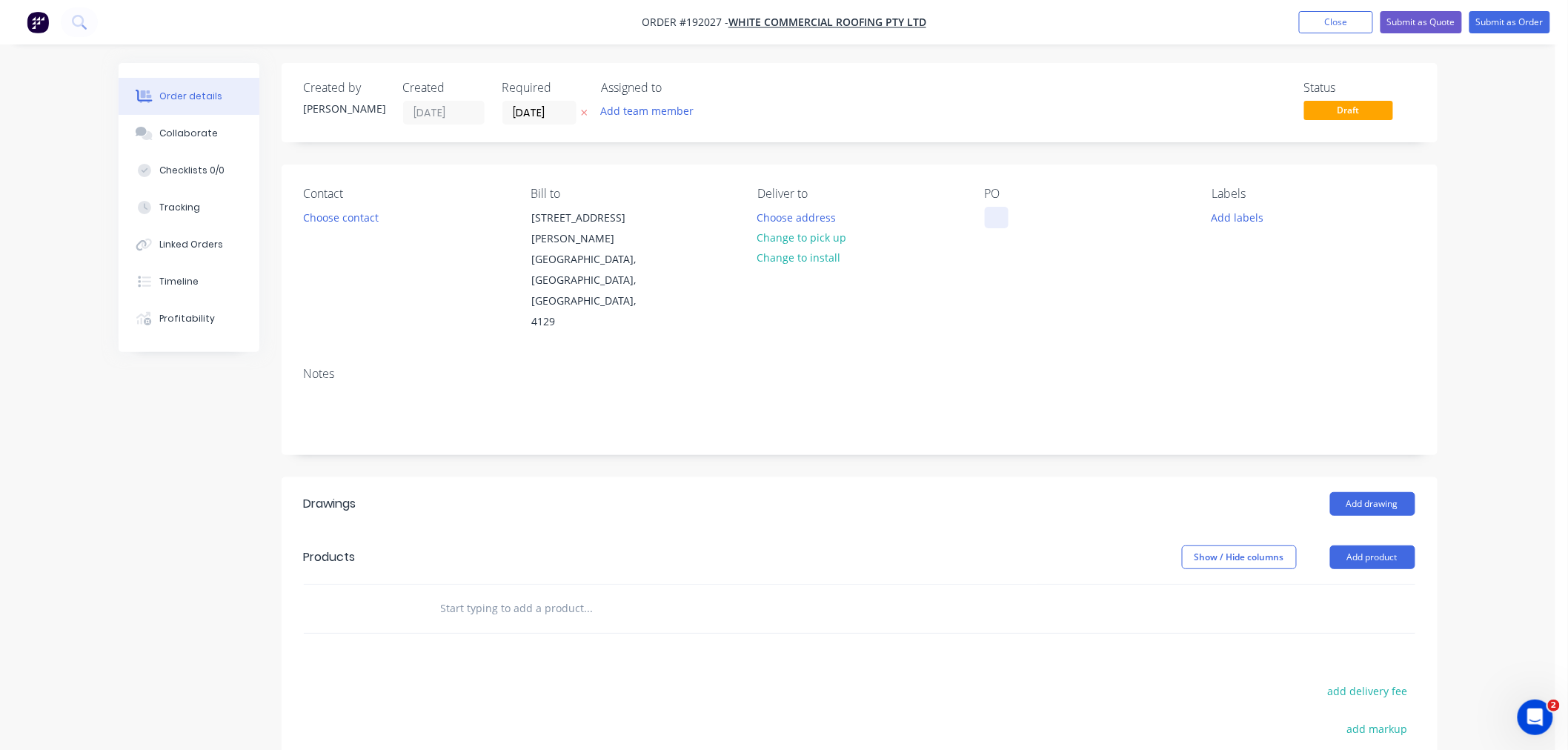
click at [1002, 220] on div at bounding box center [996, 217] width 24 height 21
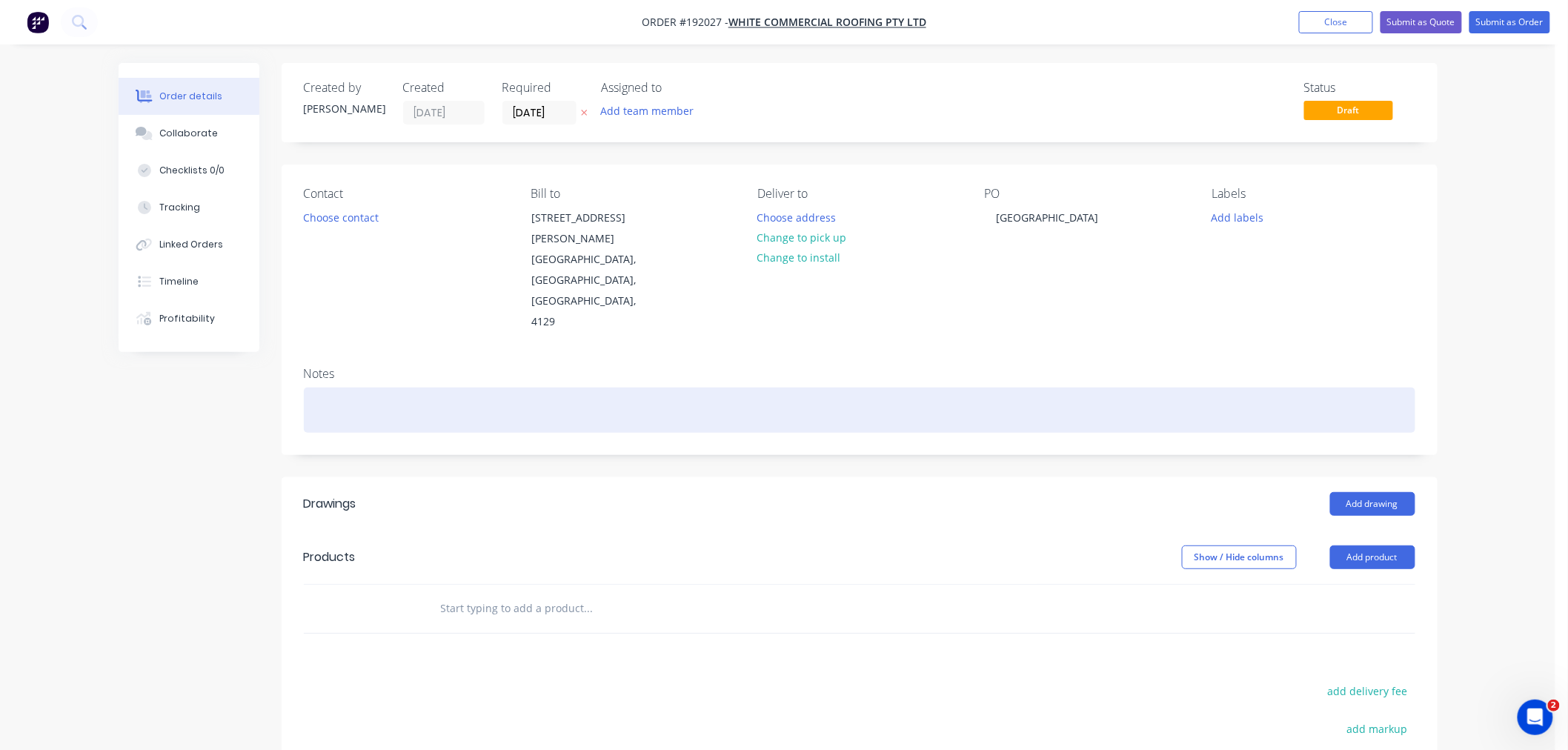
click at [629, 388] on div at bounding box center [859, 410] width 1111 height 45
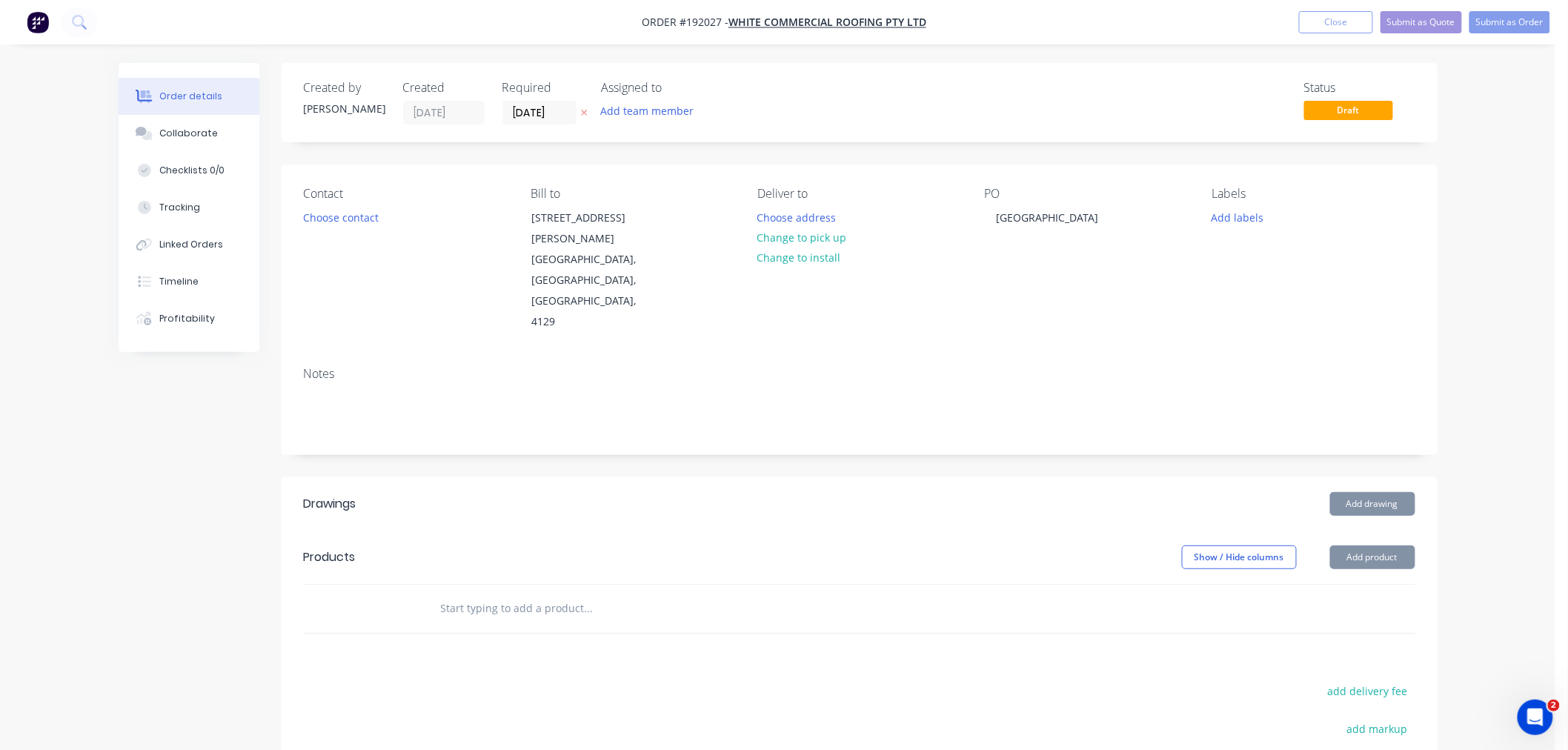
click at [1475, 525] on div "Order details Collaborate Checklists 0/0 Tracking Linked Orders Timeline Profit…" at bounding box center [778, 505] width 1555 height 1011
click at [1246, 220] on button "Add labels" at bounding box center [1237, 216] width 68 height 20
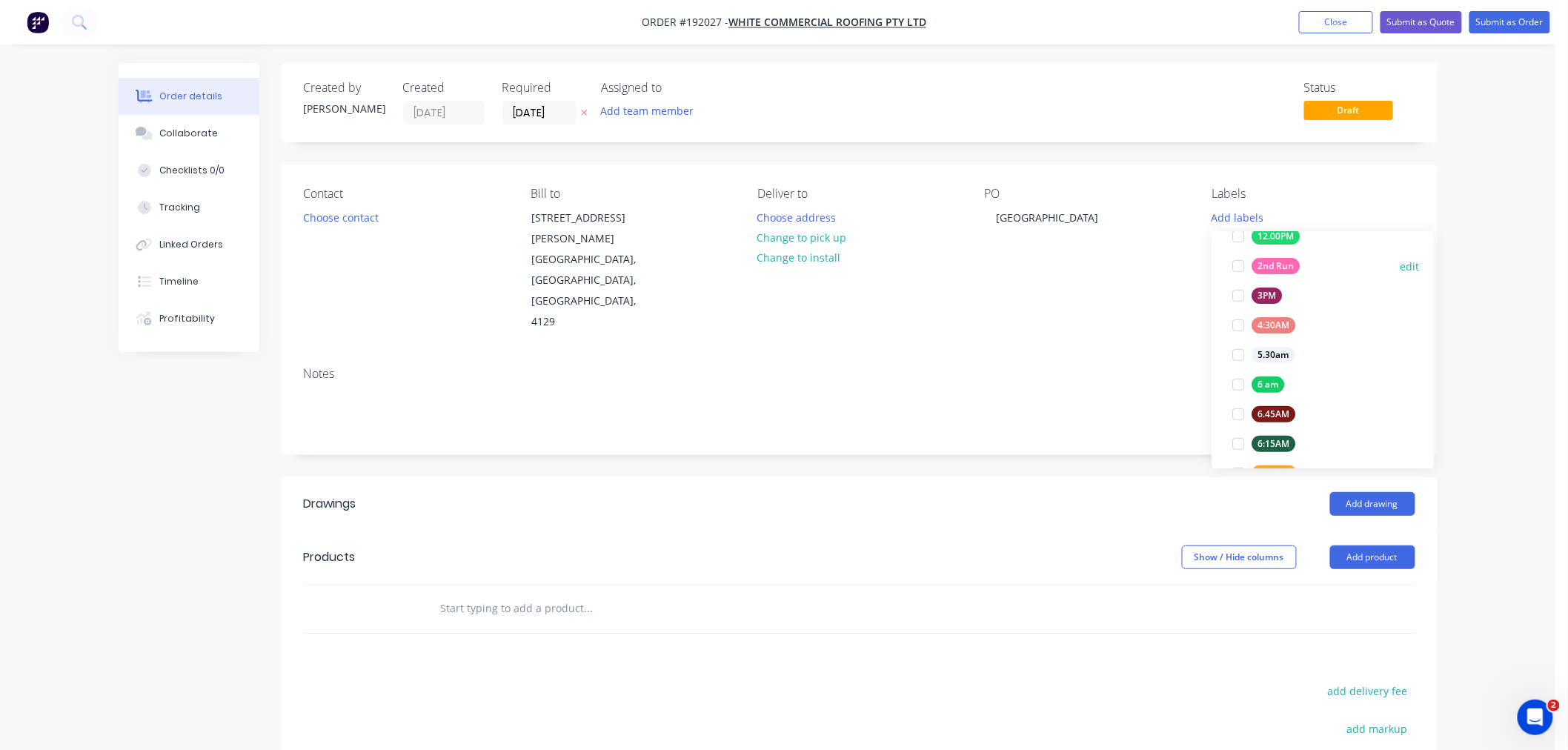
scroll to position [329, 0]
click at [1285, 319] on div "6:30 am" at bounding box center [1274, 317] width 45 height 16
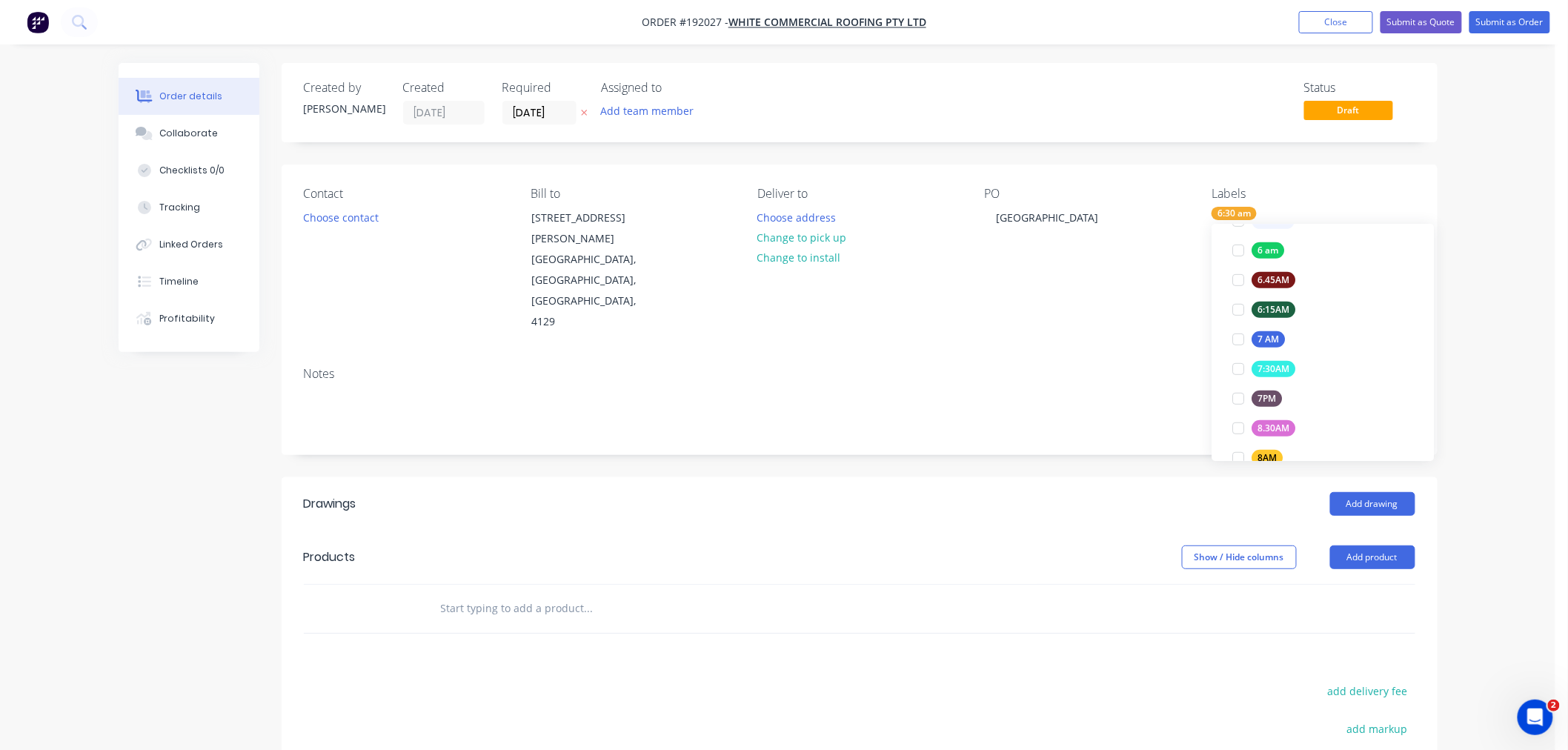
scroll to position [33, 0]
click at [1491, 396] on div "Order details Collaborate Checklists 0/0 Tracking Linked Orders Timeline Profit…" at bounding box center [778, 505] width 1555 height 1011
click at [347, 217] on button "Choose contact" at bounding box center [340, 216] width 91 height 20
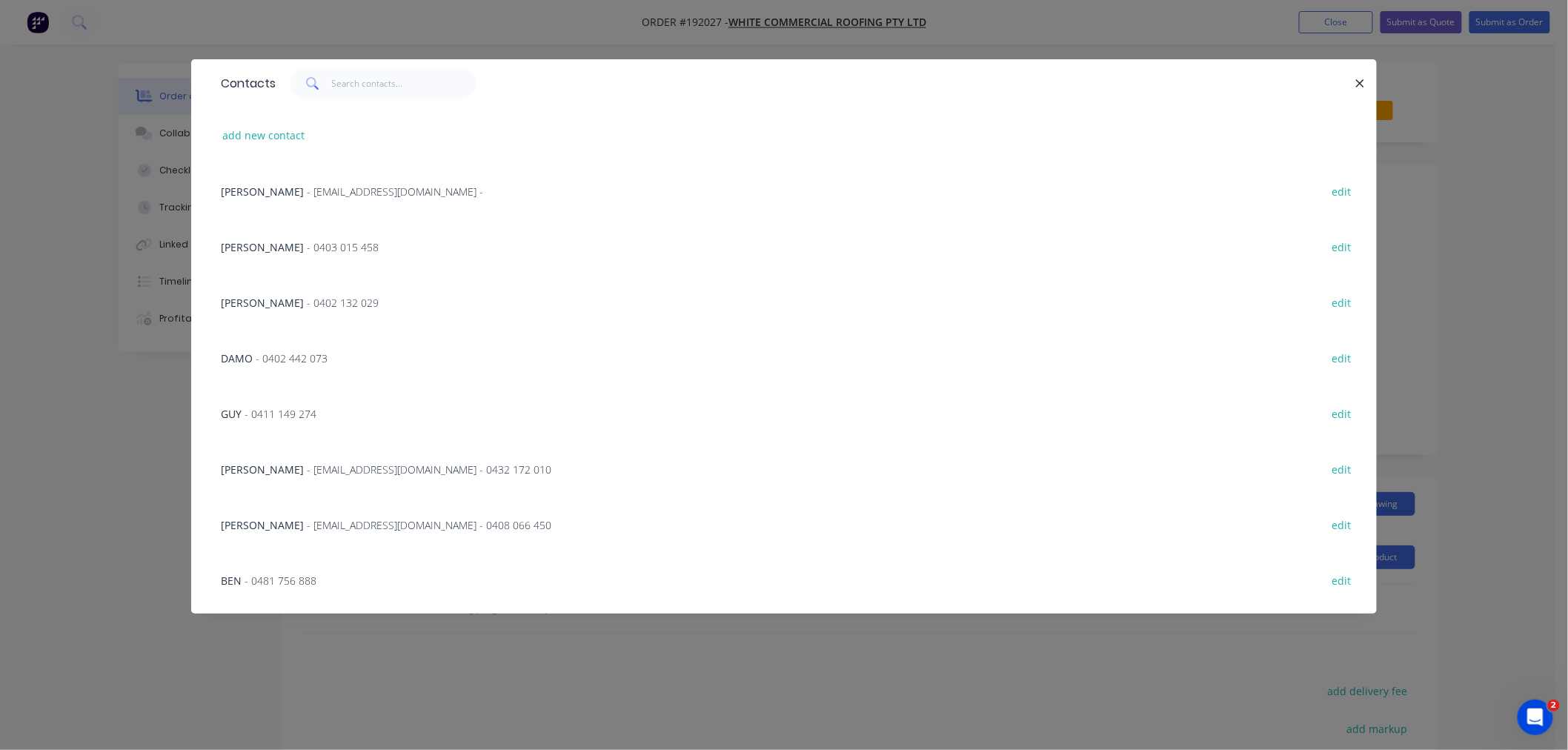
click at [302, 363] on span "- 0402 442 073" at bounding box center [291, 358] width 72 height 14
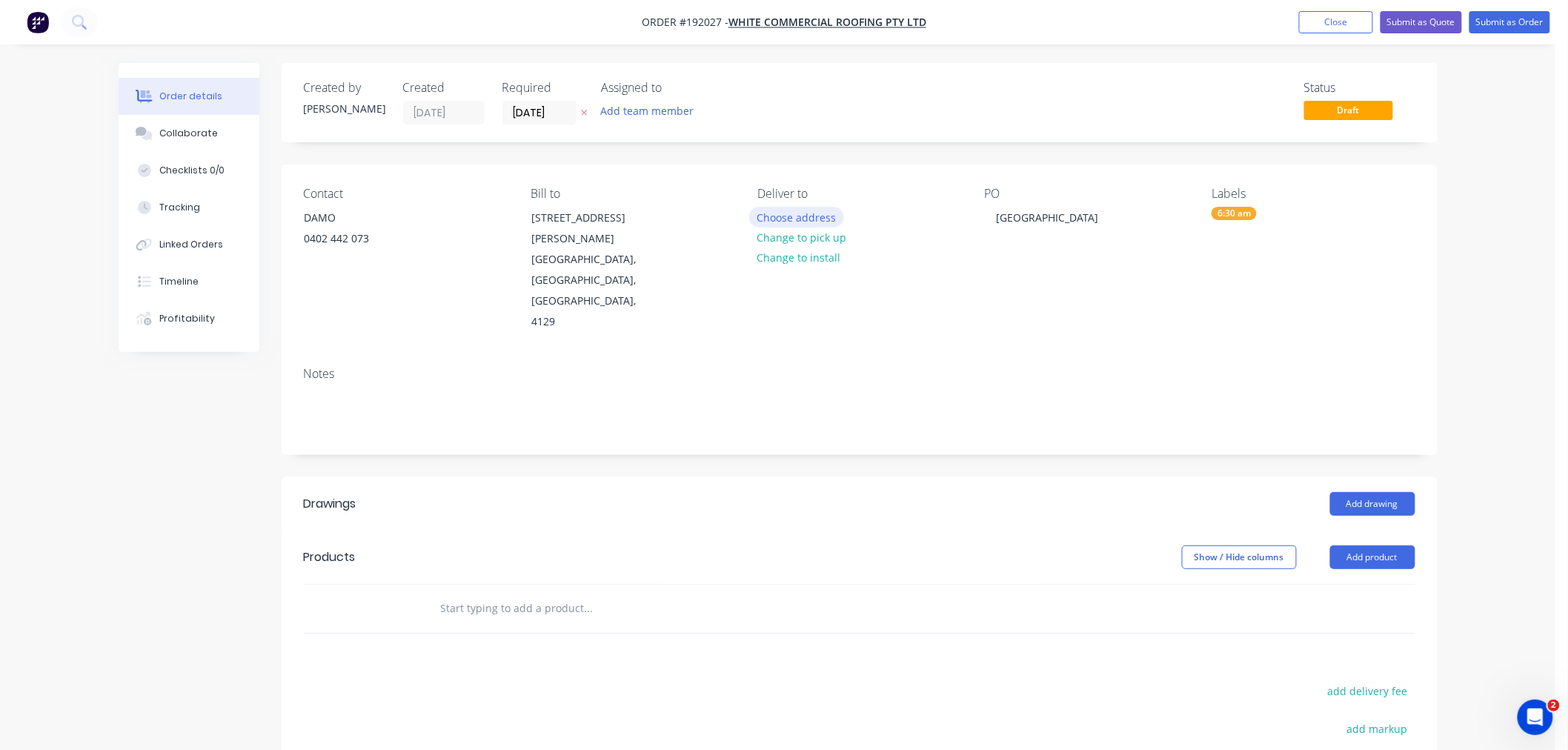
click at [797, 222] on button "Choose address" at bounding box center [797, 216] width 95 height 20
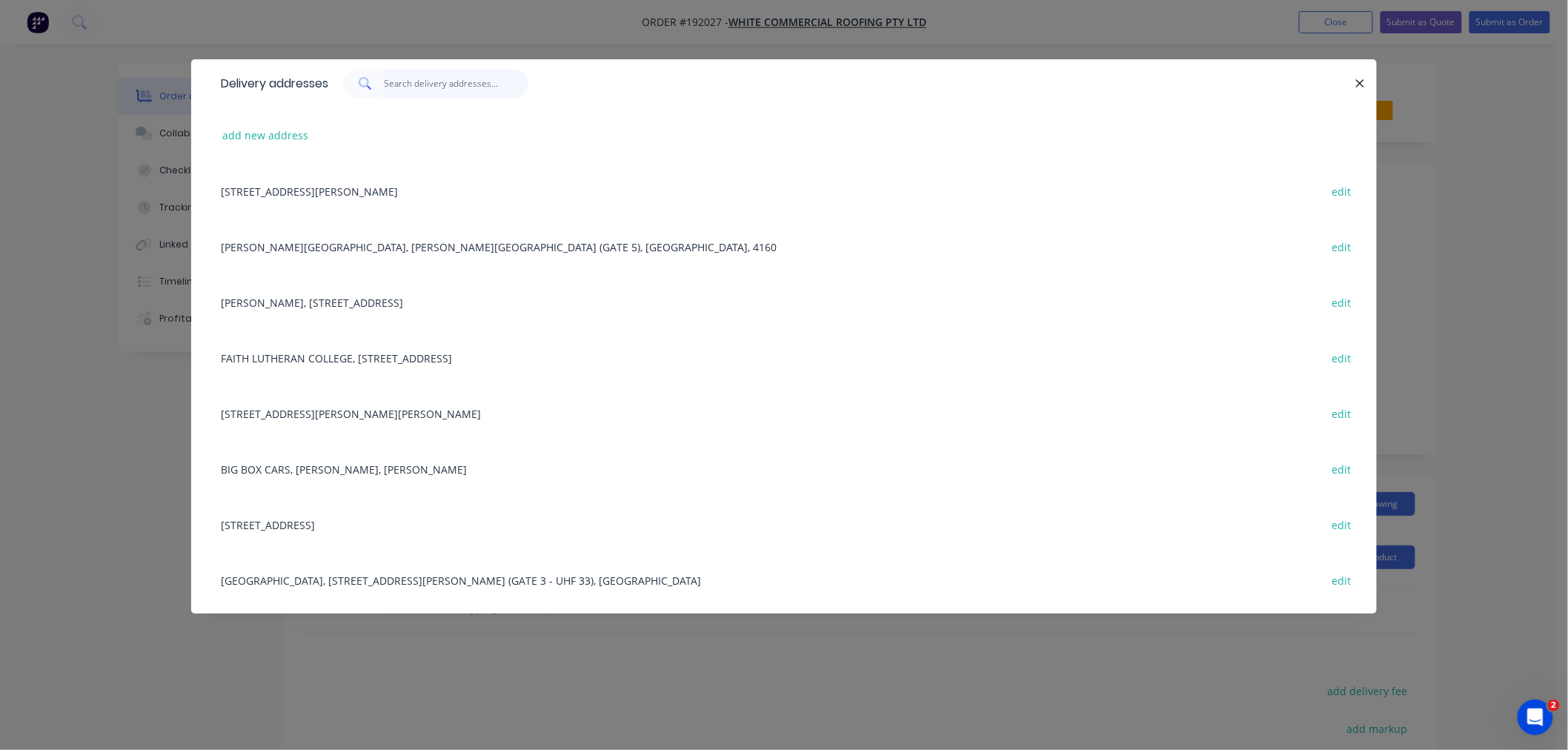
click at [460, 85] on input "text" at bounding box center [457, 84] width 145 height 30
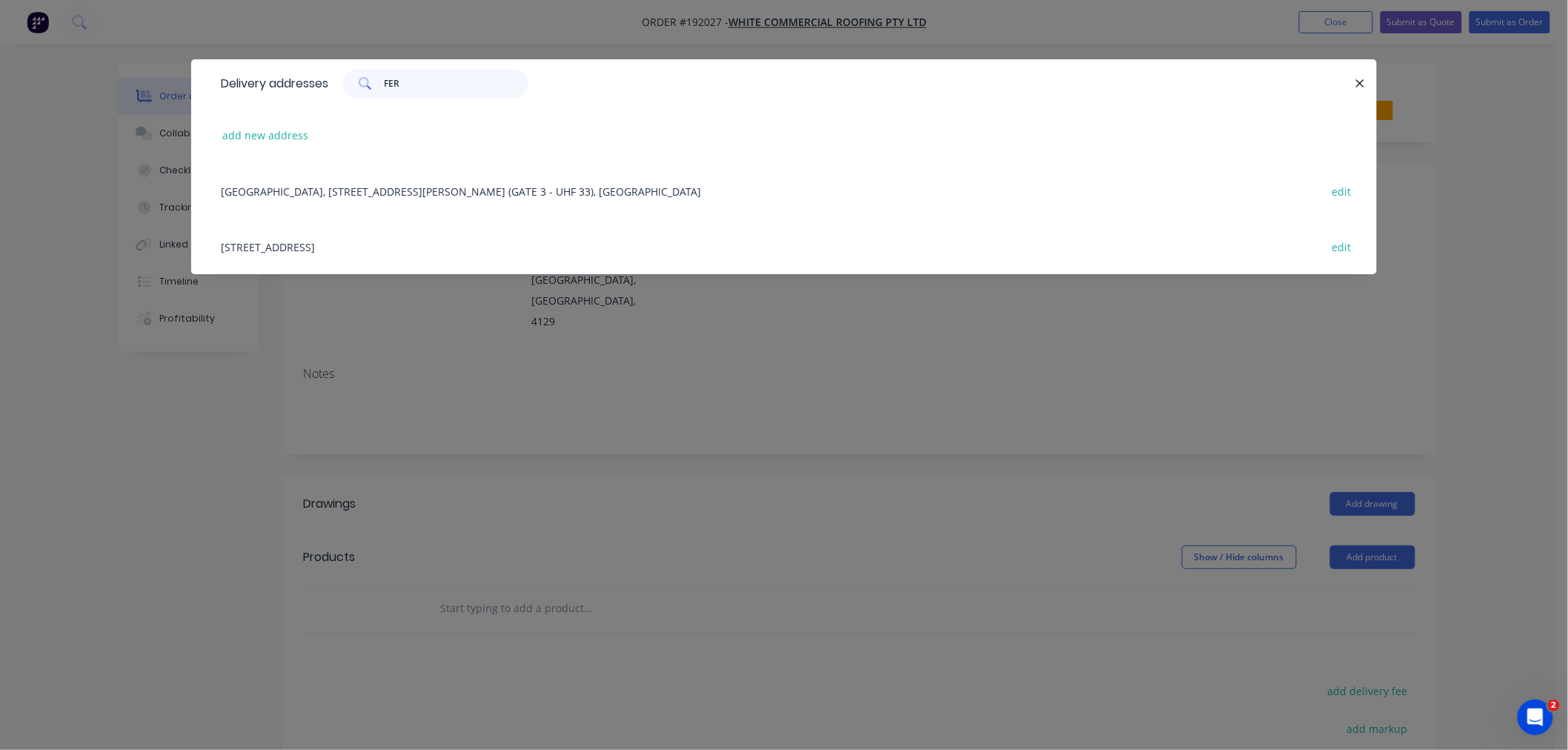
type input "FER"
click at [452, 196] on div "[GEOGRAPHIC_DATA], [STREET_ADDRESS][PERSON_NAME] (GATE 3 - UHF 33), [GEOGRAPHIC…" at bounding box center [784, 190] width 1141 height 56
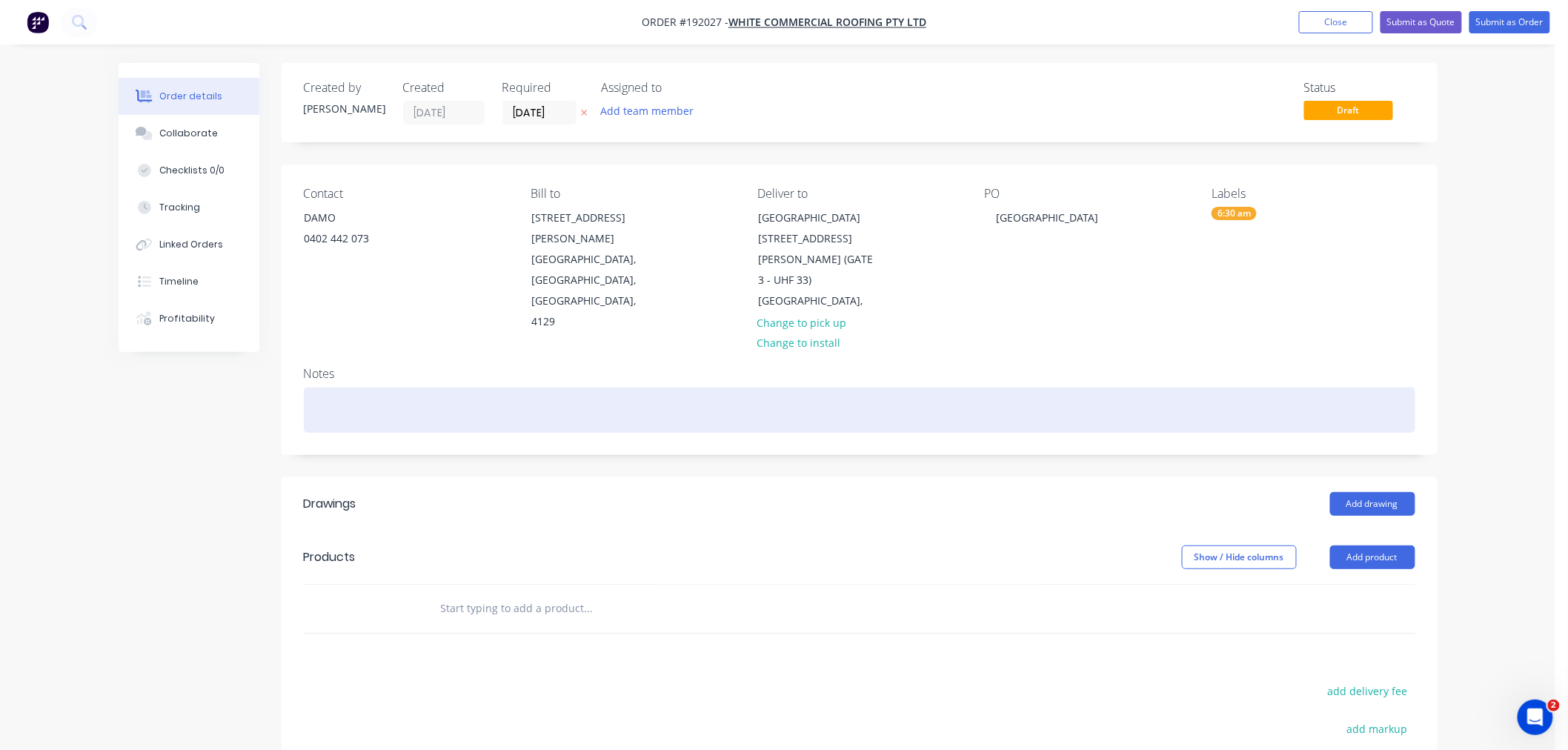
click at [489, 388] on div at bounding box center [859, 410] width 1111 height 45
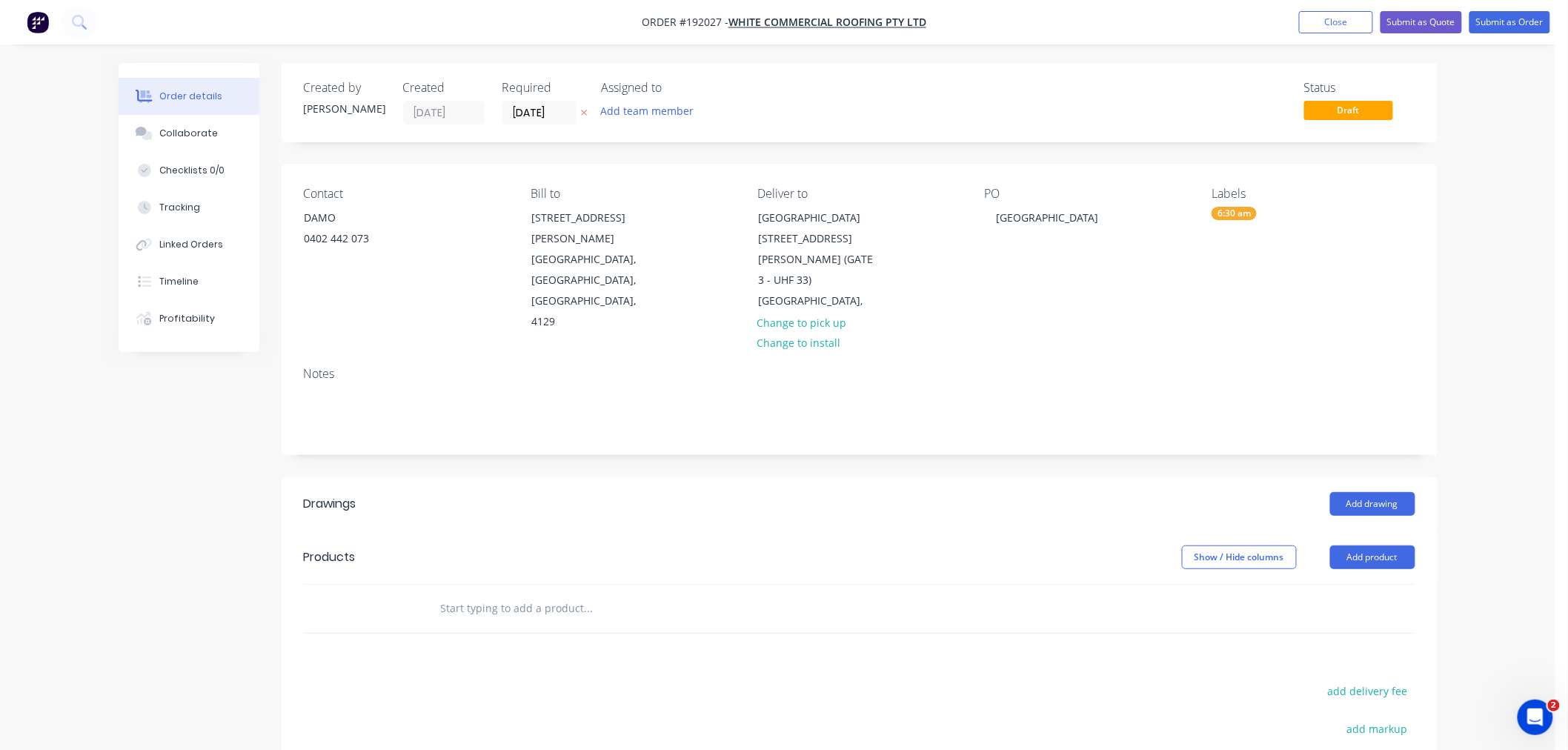
click at [1486, 531] on div "Order details Collaborate Checklists 0/0 Tracking Linked Orders Timeline Profit…" at bounding box center [778, 505] width 1555 height 1011
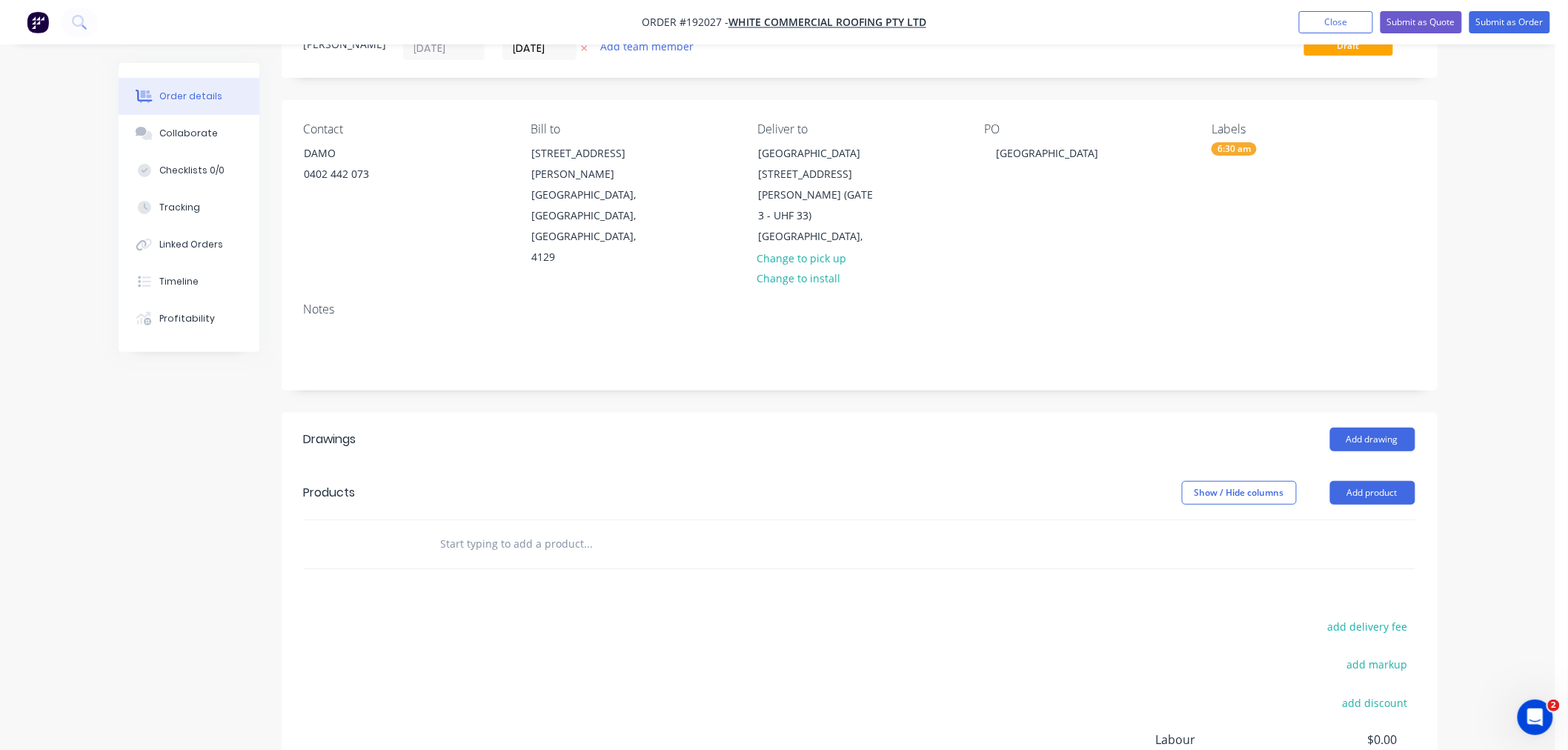
scroll to position [0, 0]
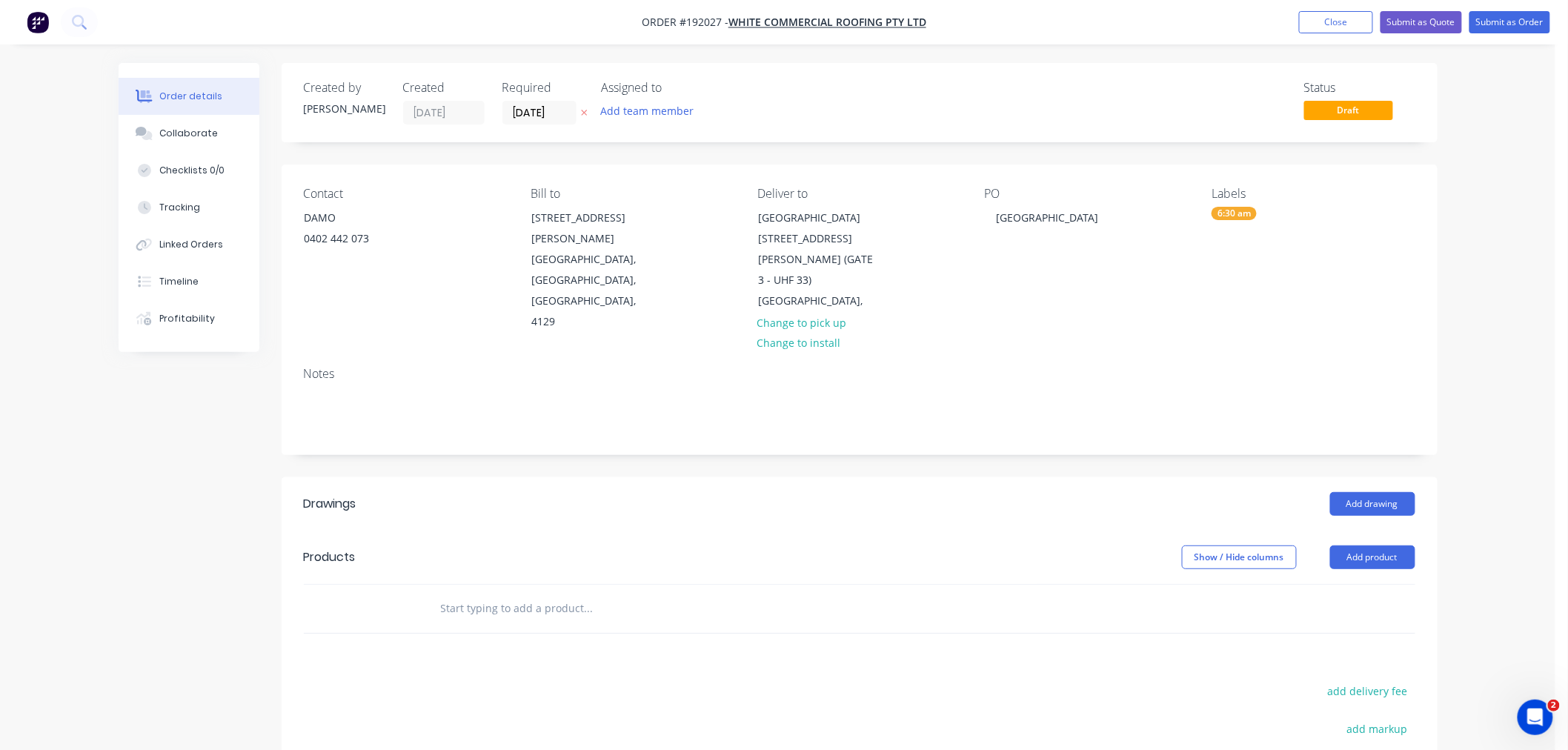
click at [1472, 438] on div "Order details Collaborate Checklists 0/0 Tracking Linked Orders Timeline Profit…" at bounding box center [778, 505] width 1555 height 1011
click at [1386, 492] on button "Add drawing" at bounding box center [1372, 504] width 85 height 24
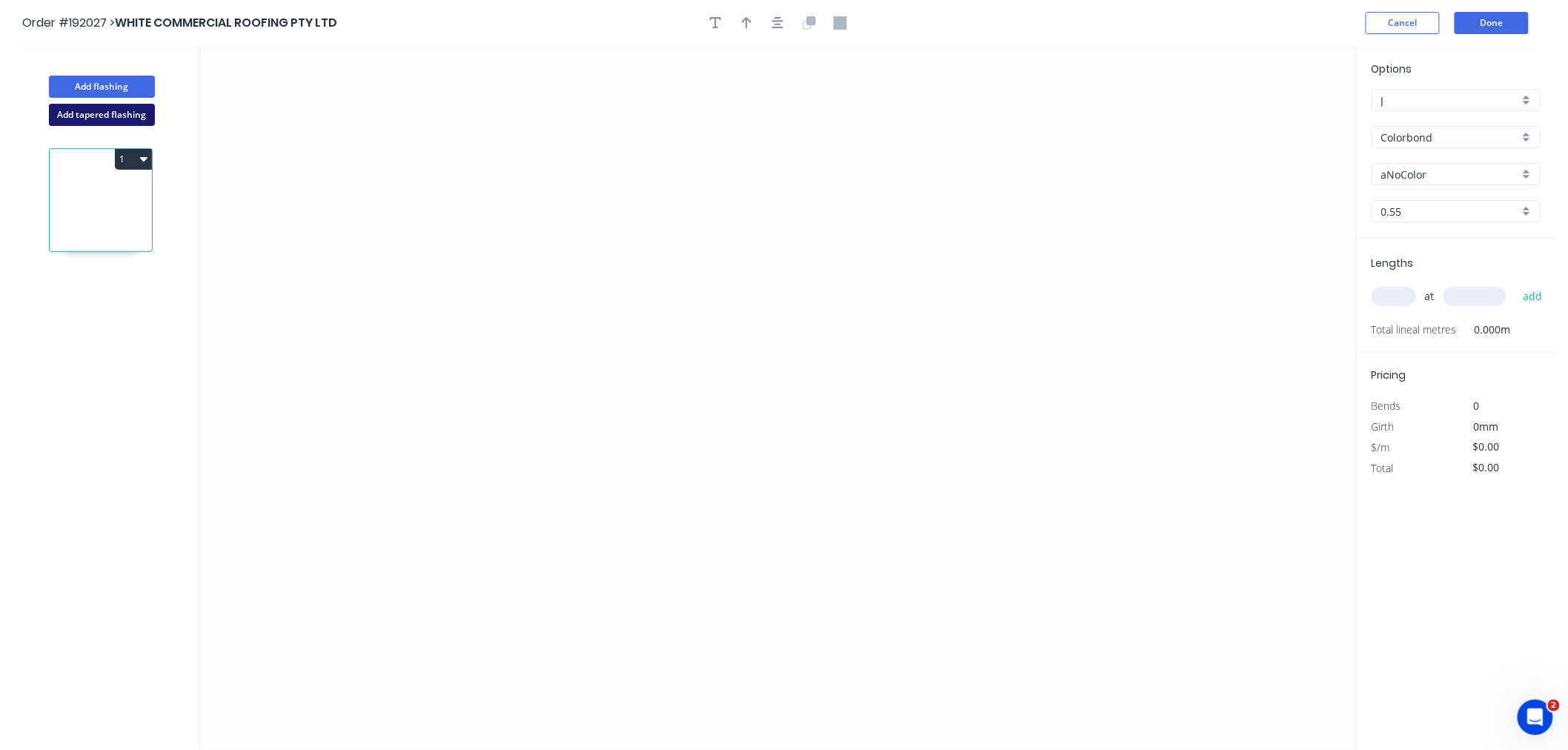
click at [93, 115] on button "Add tapered flashing" at bounding box center [102, 115] width 106 height 22
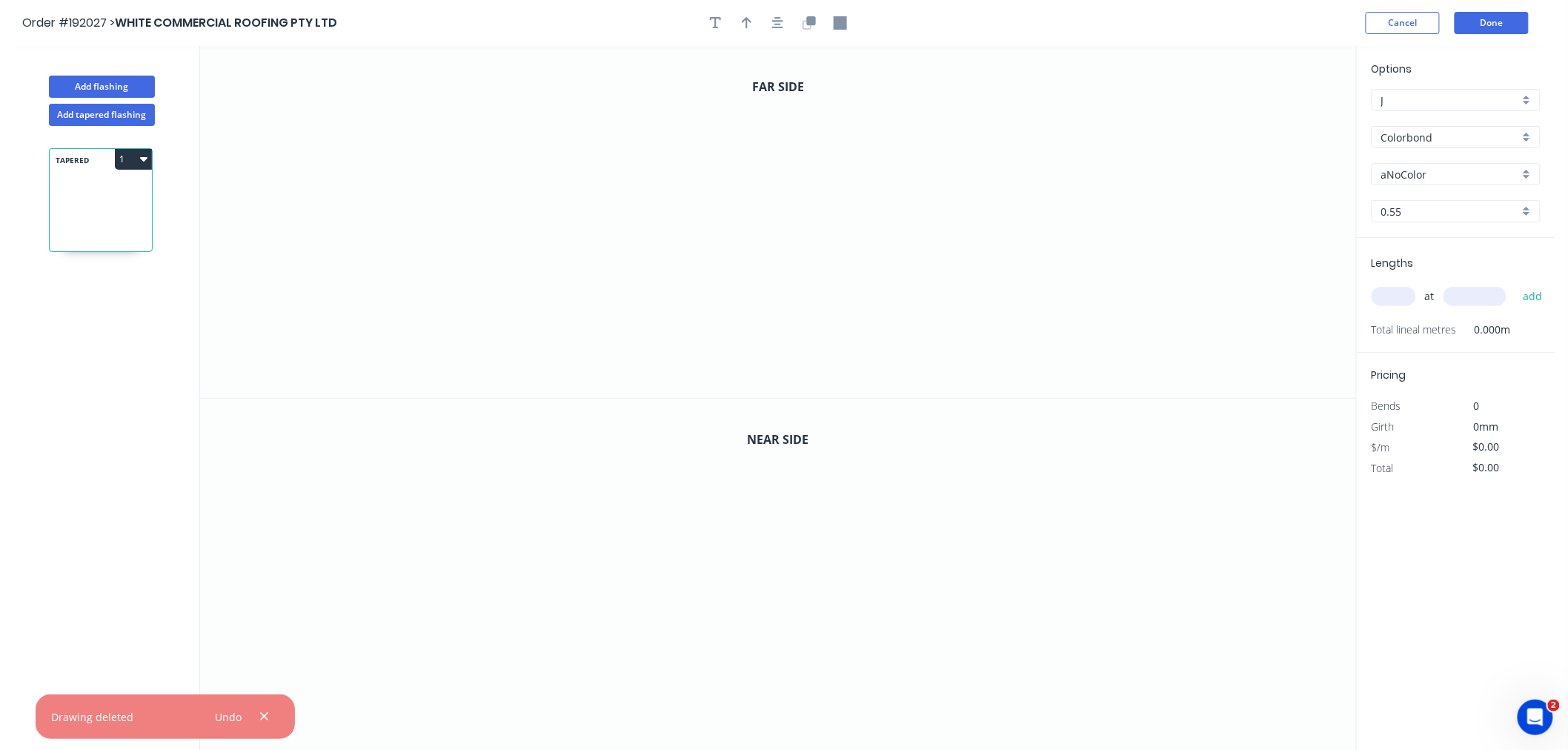
click at [1463, 135] on input "Colorbond" at bounding box center [1450, 137] width 138 height 16
click at [1468, 265] on div "Zincalume" at bounding box center [1456, 266] width 168 height 26
type input "Zincalume"
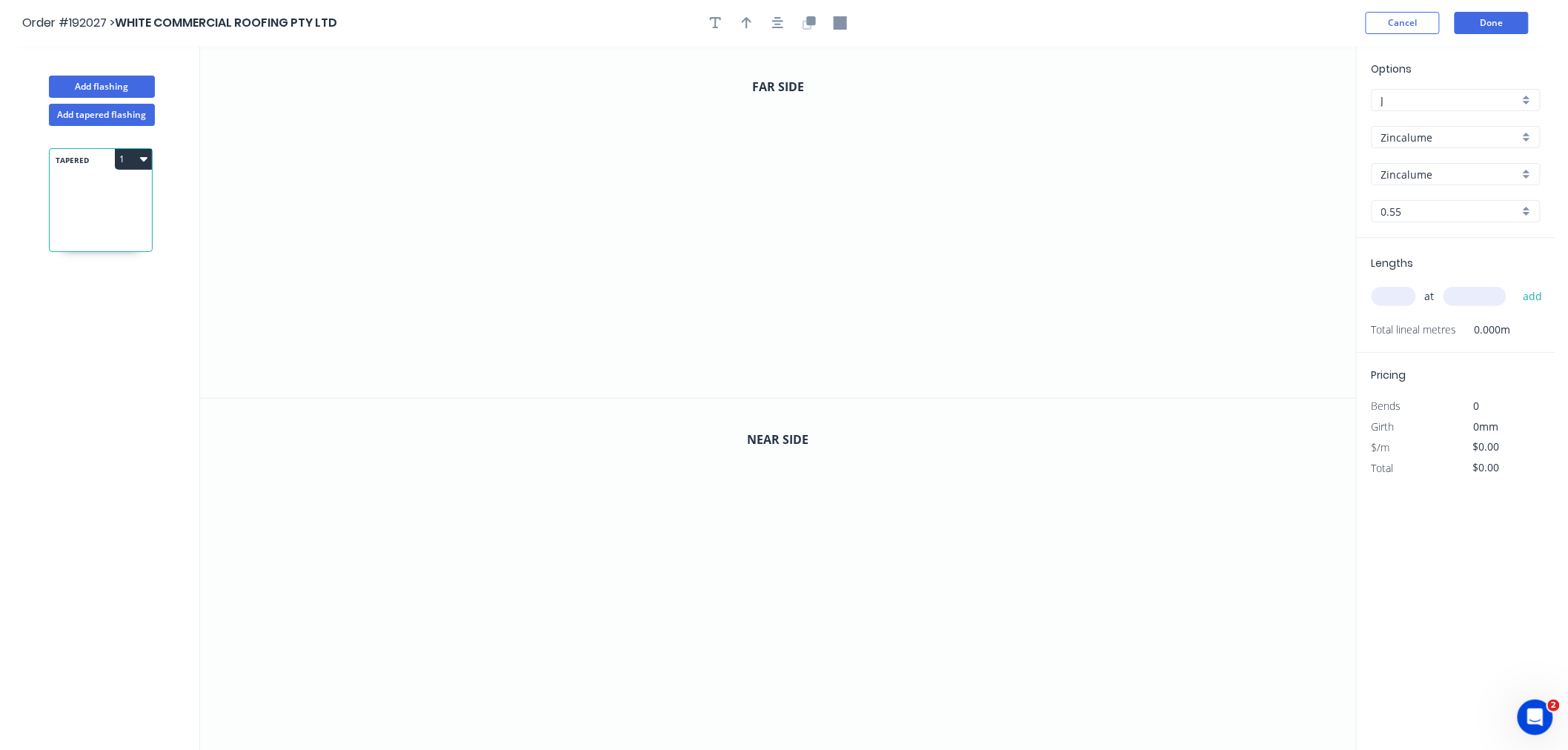
click at [1397, 213] on input "0.55" at bounding box center [1450, 211] width 138 height 16
click at [1419, 265] on div "0.8" at bounding box center [1456, 265] width 168 height 26
type input "0.8"
click at [1400, 302] on input "text" at bounding box center [1394, 296] width 44 height 19
type input "3"
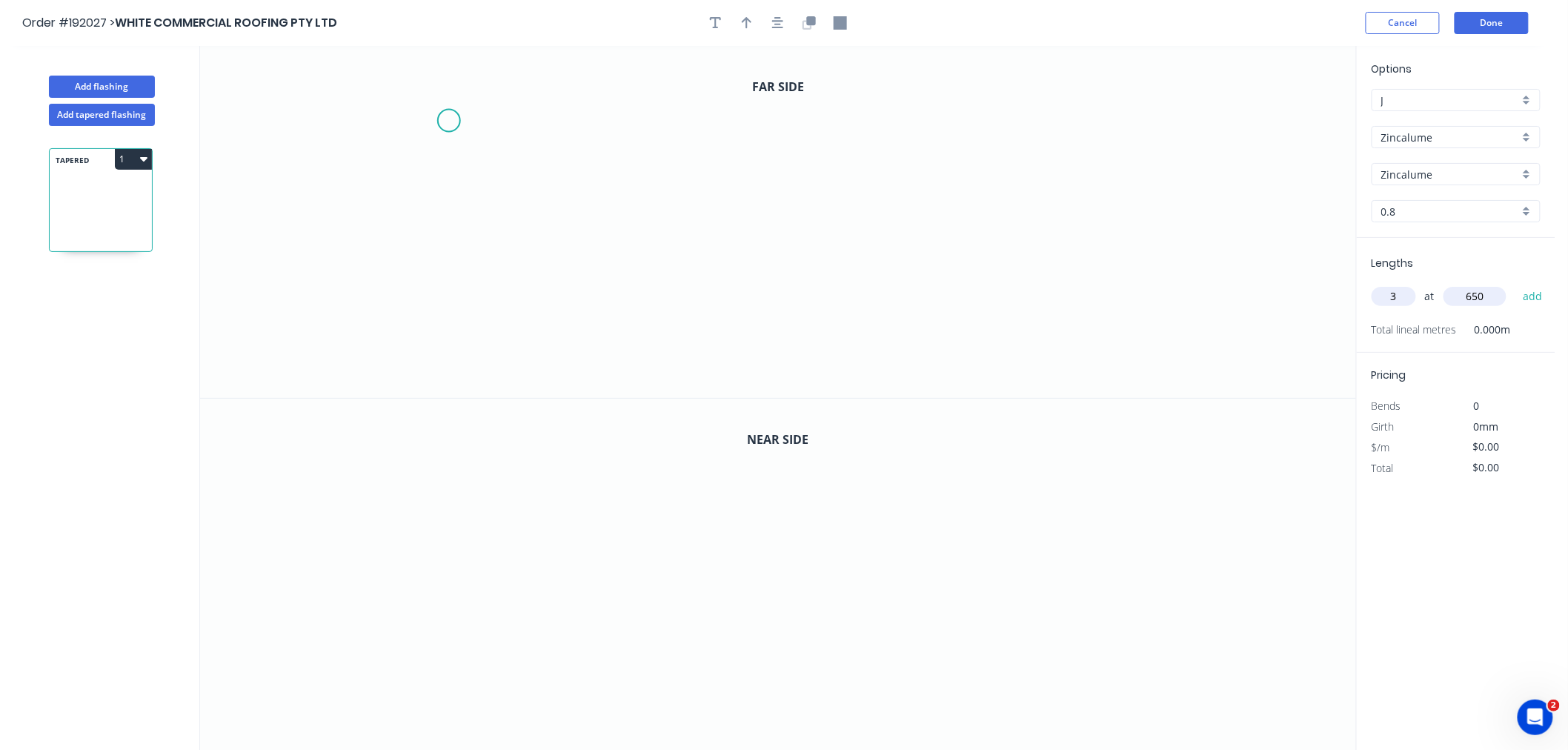
type input "650"
click at [1515, 284] on button "add" at bounding box center [1532, 296] width 35 height 25
click at [417, 295] on icon "0" at bounding box center [778, 222] width 1156 height 352
click at [525, 291] on icon "0" at bounding box center [778, 222] width 1156 height 352
click at [528, 127] on icon "0 ?" at bounding box center [778, 222] width 1156 height 352
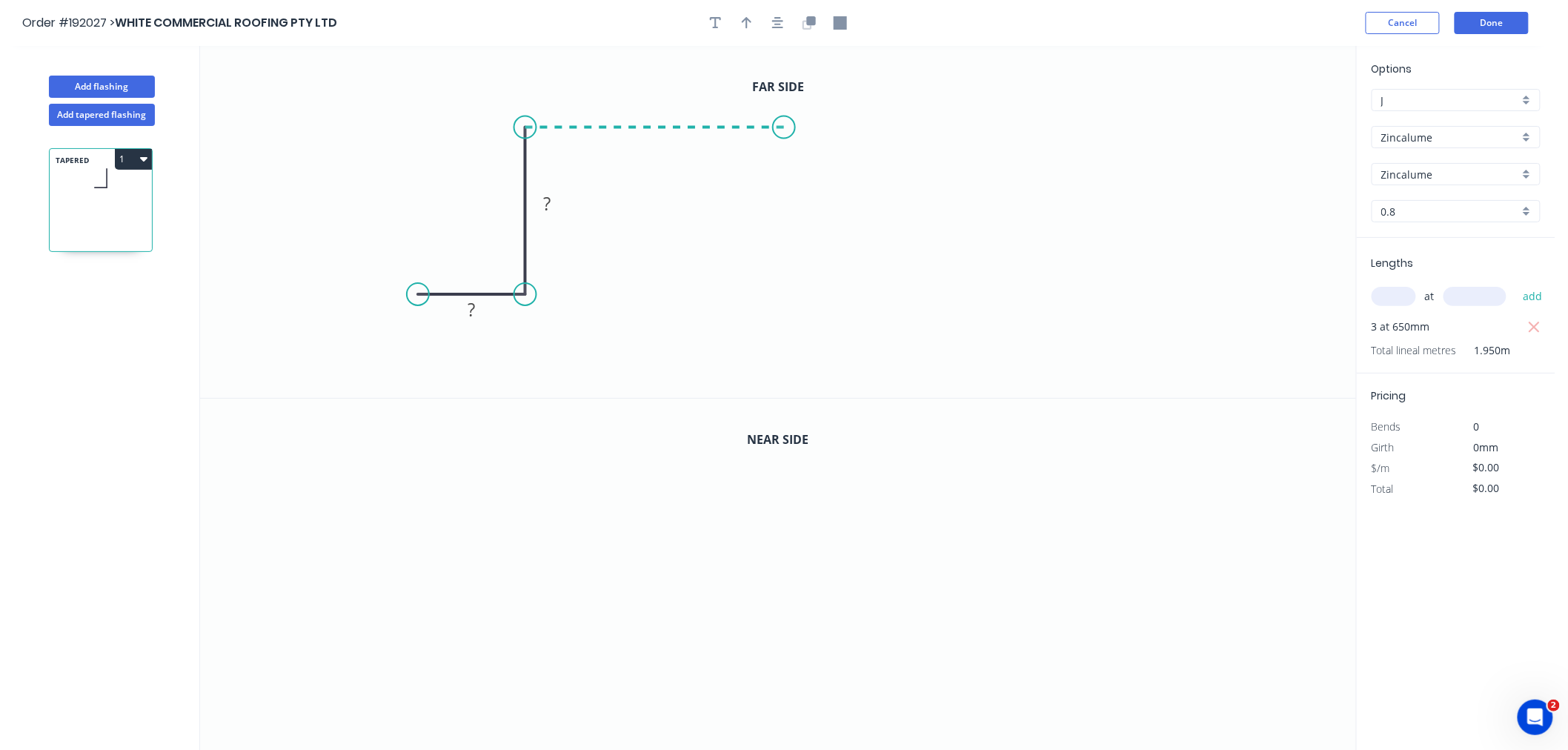
click at [786, 132] on icon "0 ? ?" at bounding box center [778, 222] width 1156 height 352
click at [784, 295] on icon "0 ? ? ?" at bounding box center [778, 222] width 1156 height 352
click at [904, 299] on icon "0 ? ? ? ?" at bounding box center [778, 222] width 1156 height 352
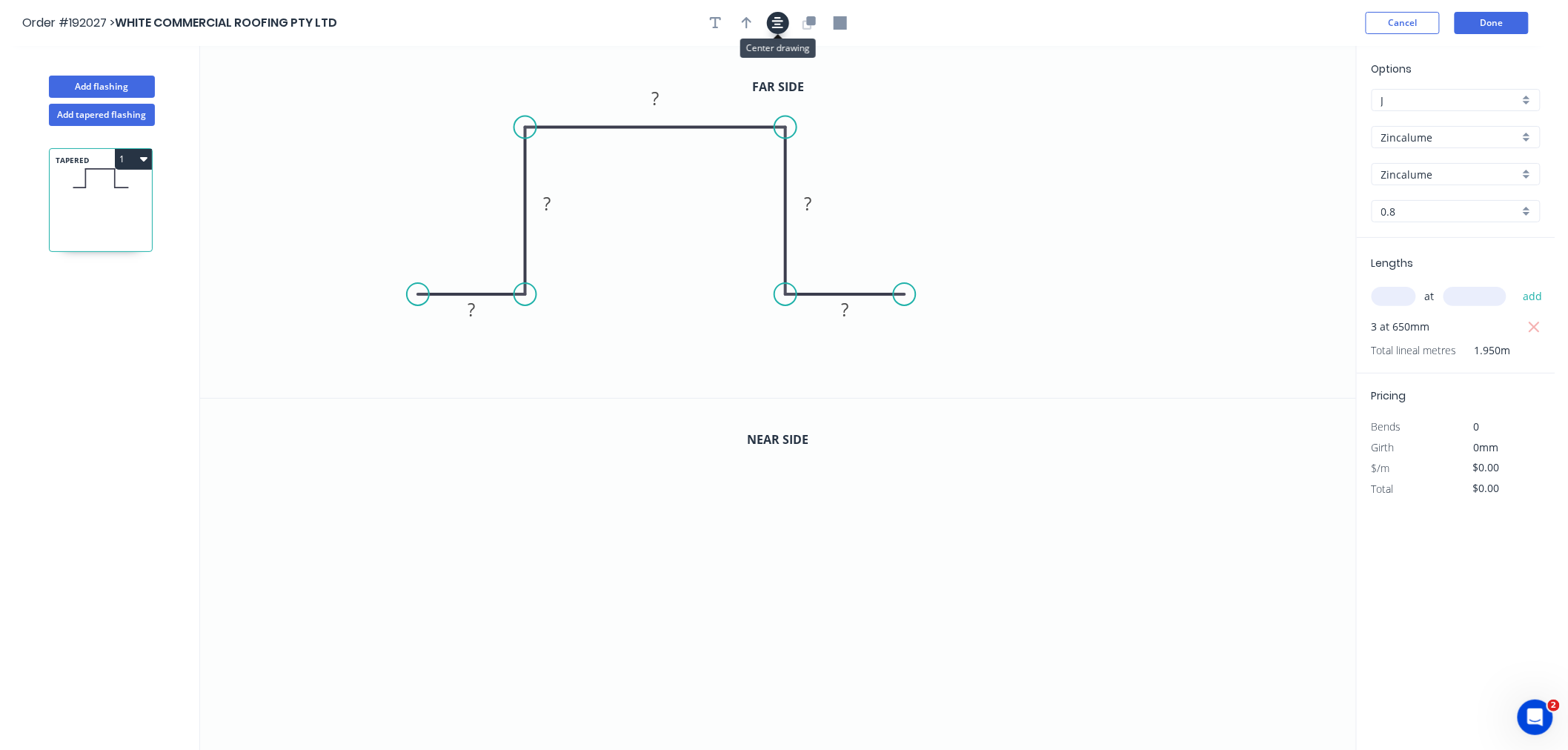
click at [777, 27] on icon "button" at bounding box center [778, 23] width 12 height 12
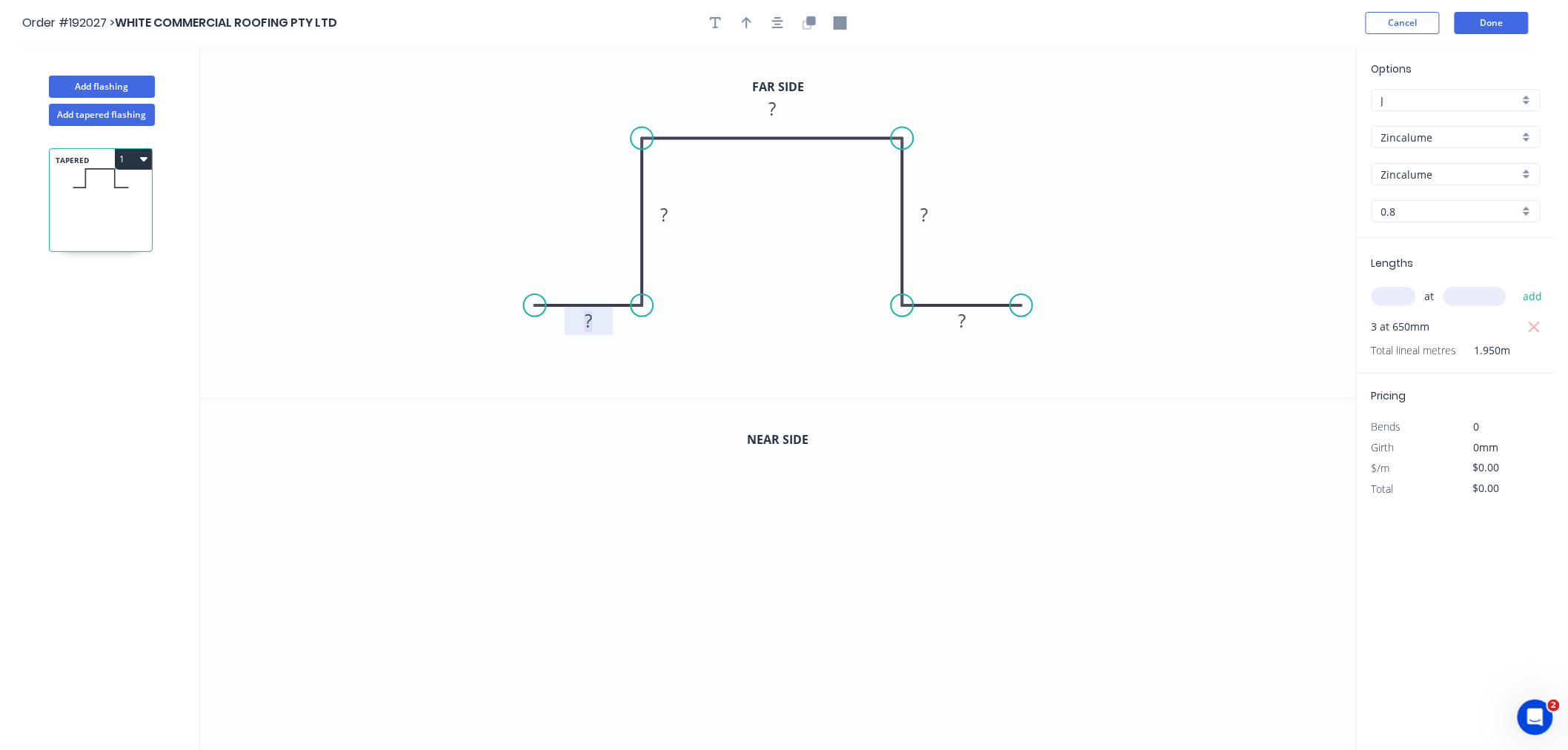
click at [596, 321] on rect at bounding box center [589, 322] width 30 height 21
click at [749, 24] on icon "button" at bounding box center [747, 23] width 10 height 13
drag, startPoint x: 1280, startPoint y: 121, endPoint x: 856, endPoint y: 107, distance: 424.2
click at [856, 107] on icon at bounding box center [856, 90] width 13 height 47
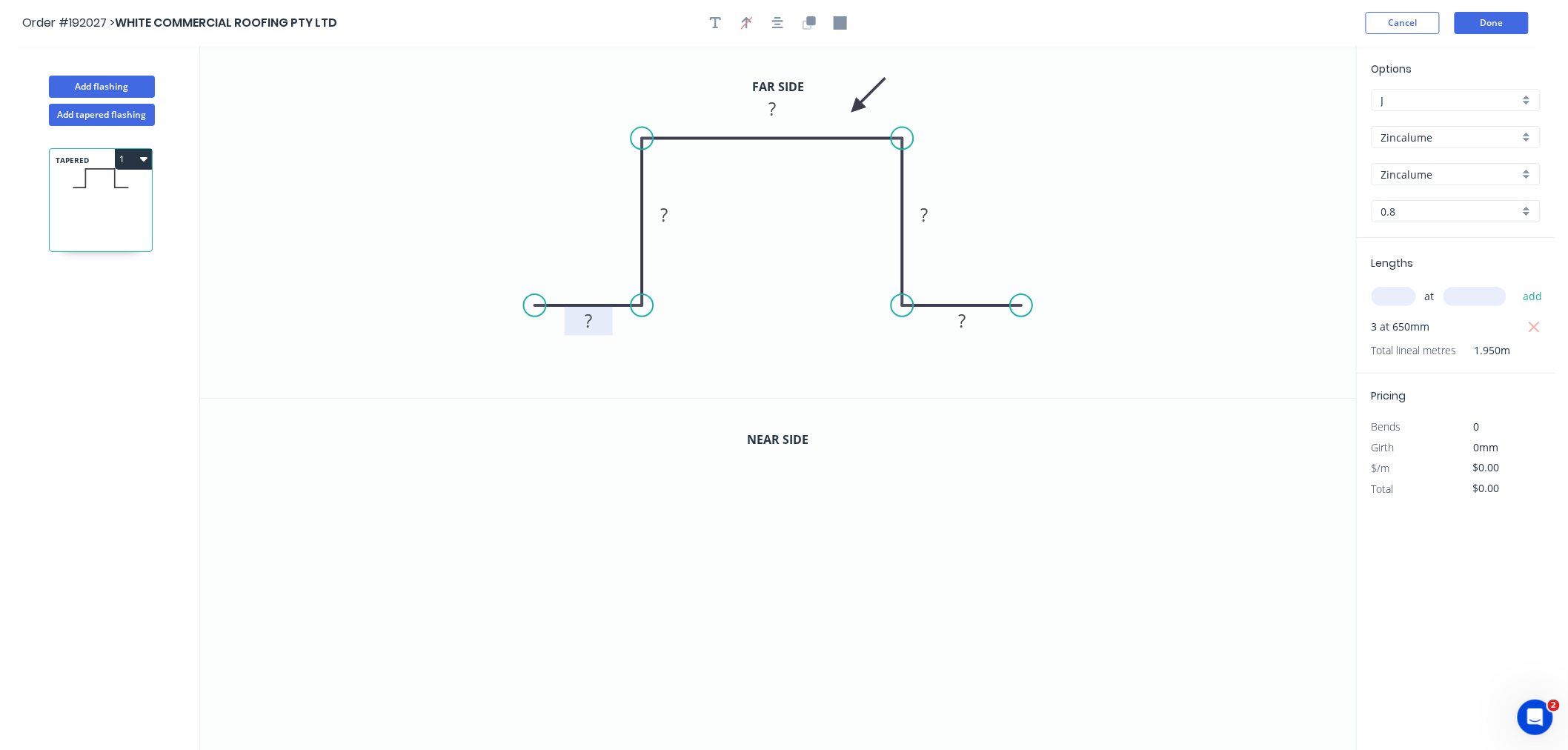
click at [595, 316] on rect at bounding box center [589, 322] width 30 height 21
click at [528, 238] on icon "0 20 20 50 20 20" at bounding box center [778, 222] width 1156 height 352
type input "$11.94"
type input "$35.82"
click at [810, 27] on icon "button" at bounding box center [807, 24] width 9 height 9
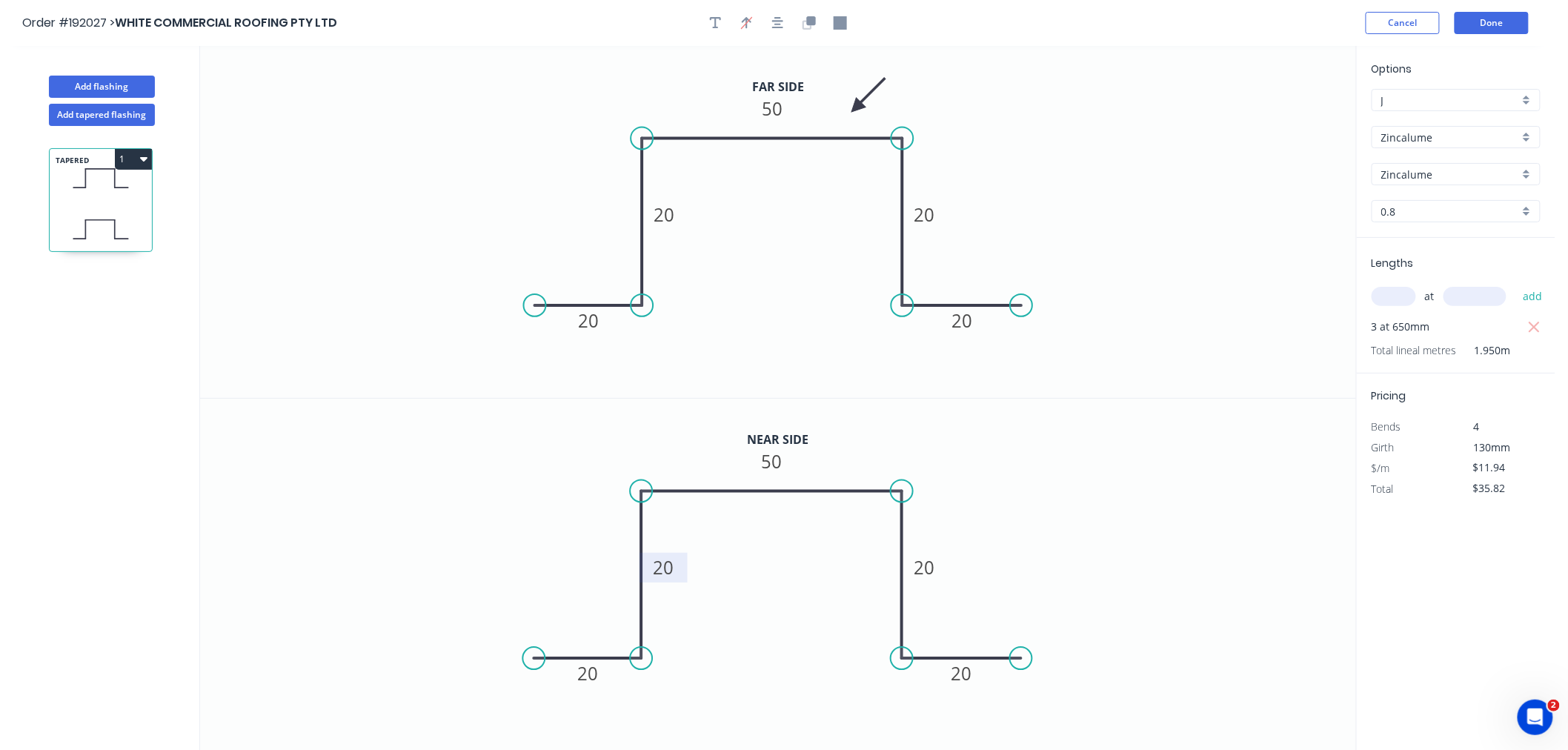
click at [672, 566] on tspan "20" at bounding box center [664, 567] width 21 height 24
type input "$13.56"
type input "$40.68"
click at [535, 485] on icon "0 20 5 50 5 20" at bounding box center [778, 575] width 1156 height 353
drag, startPoint x: 641, startPoint y: 491, endPoint x: 649, endPoint y: 529, distance: 38.8
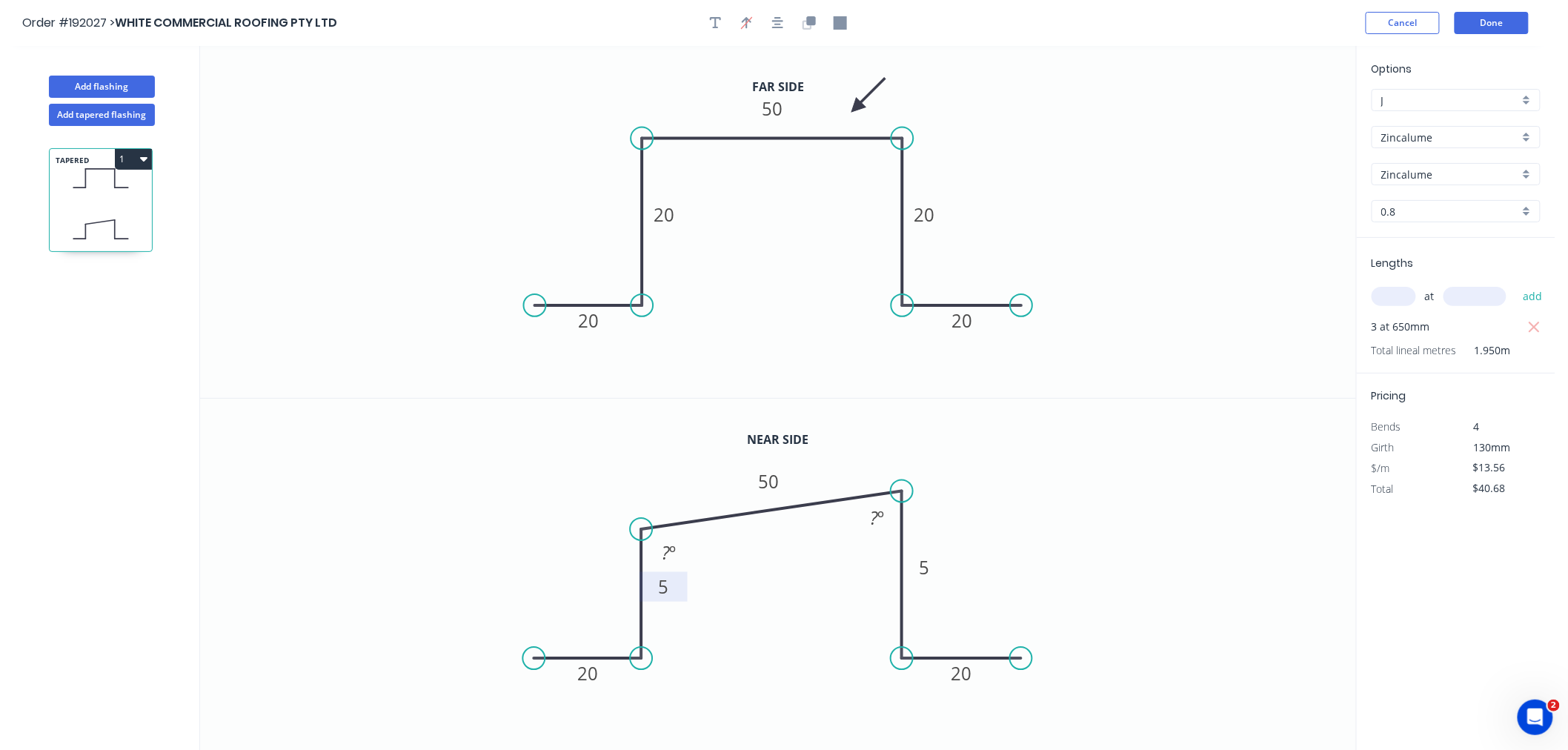
click at [649, 529] on circle at bounding box center [642, 529] width 22 height 22
drag, startPoint x: 899, startPoint y: 494, endPoint x: 897, endPoint y: 535, distance: 41.0
click at [897, 535] on circle at bounding box center [902, 529] width 22 height 22
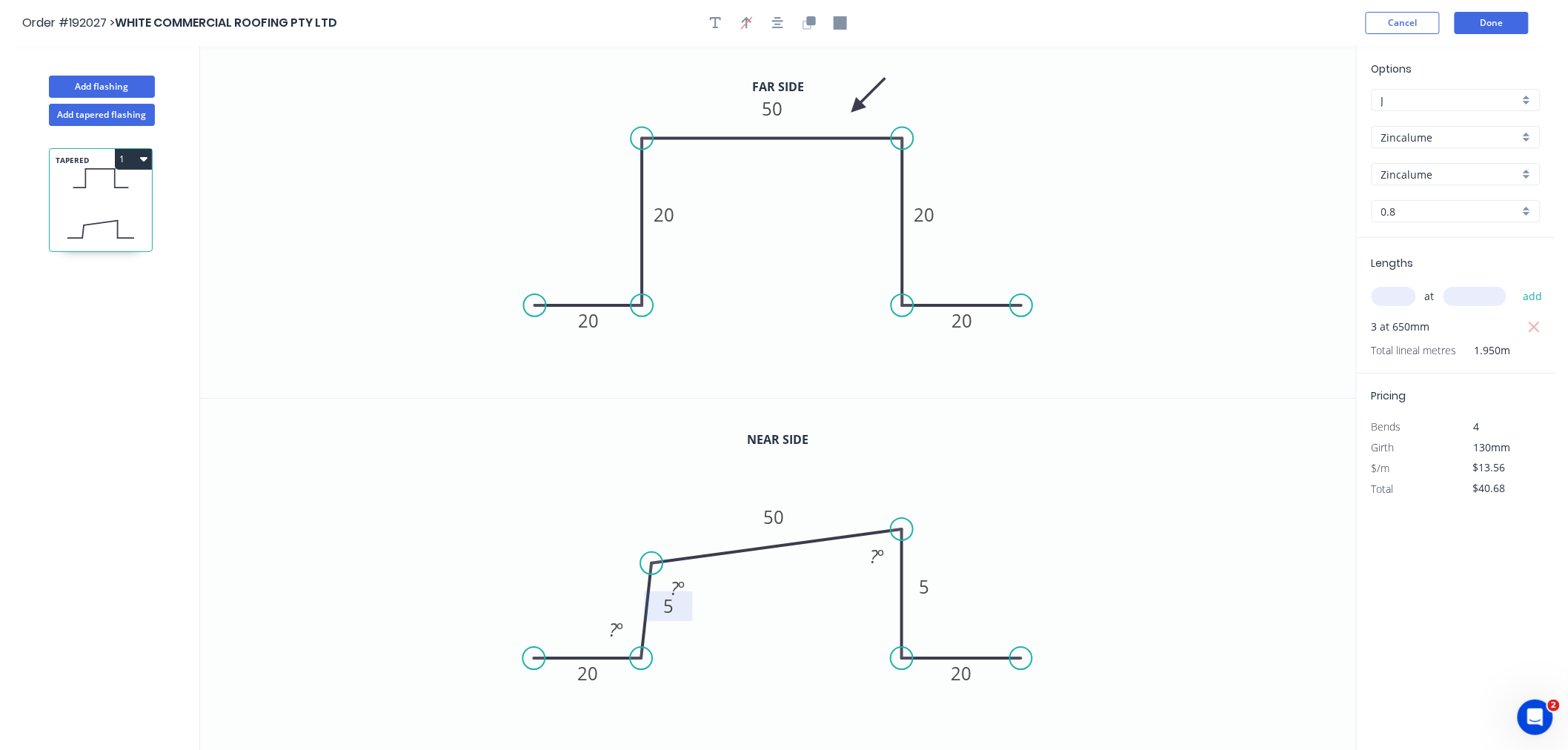
drag, startPoint x: 642, startPoint y: 530, endPoint x: 652, endPoint y: 563, distance: 34.5
click at [652, 563] on circle at bounding box center [652, 563] width 22 height 22
click at [646, 563] on circle at bounding box center [642, 563] width 22 height 22
click at [898, 560] on circle at bounding box center [902, 563] width 22 height 22
click at [781, 23] on icon "button" at bounding box center [778, 23] width 12 height 13
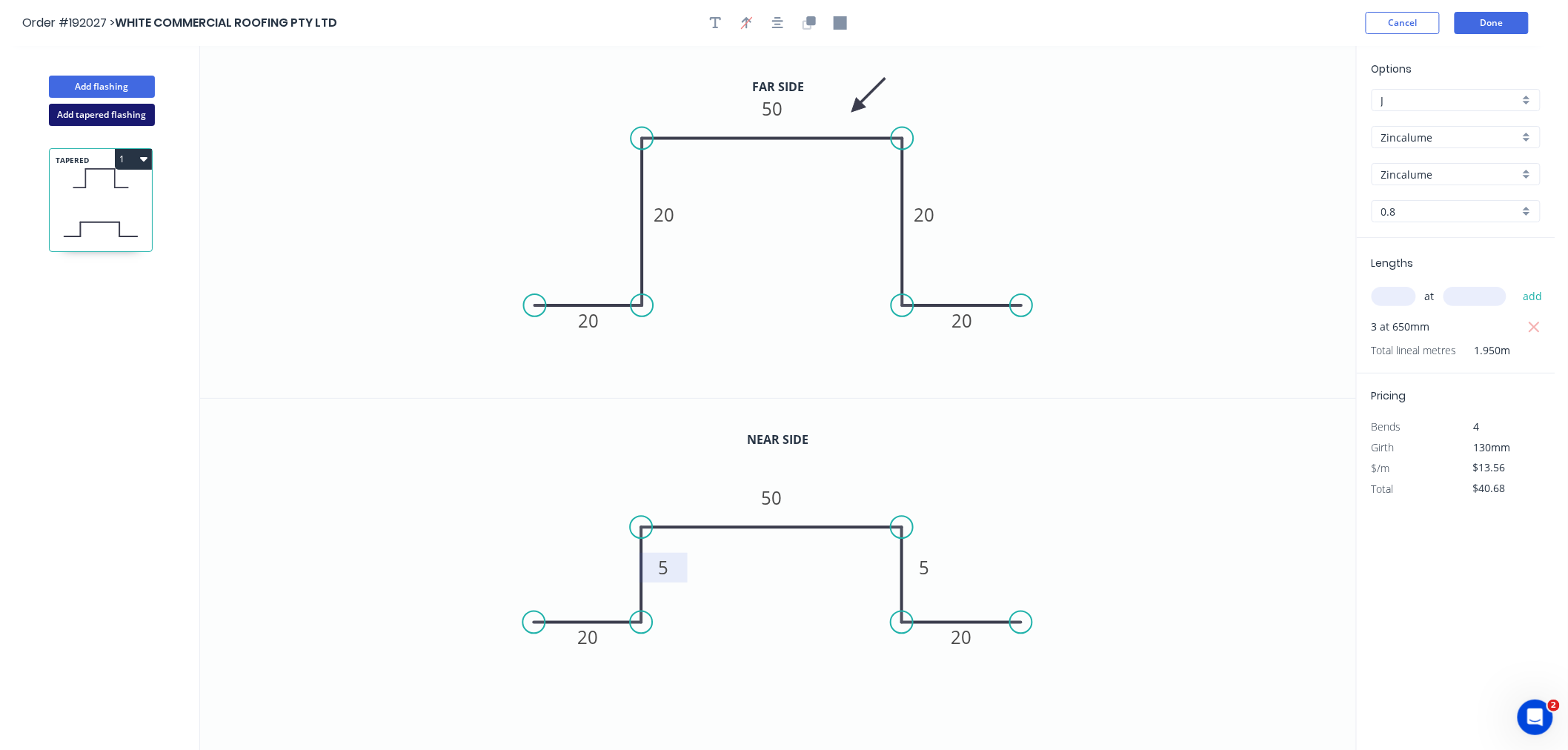
click at [115, 115] on button "Add tapered flashing" at bounding box center [102, 115] width 106 height 22
type input "$0.00"
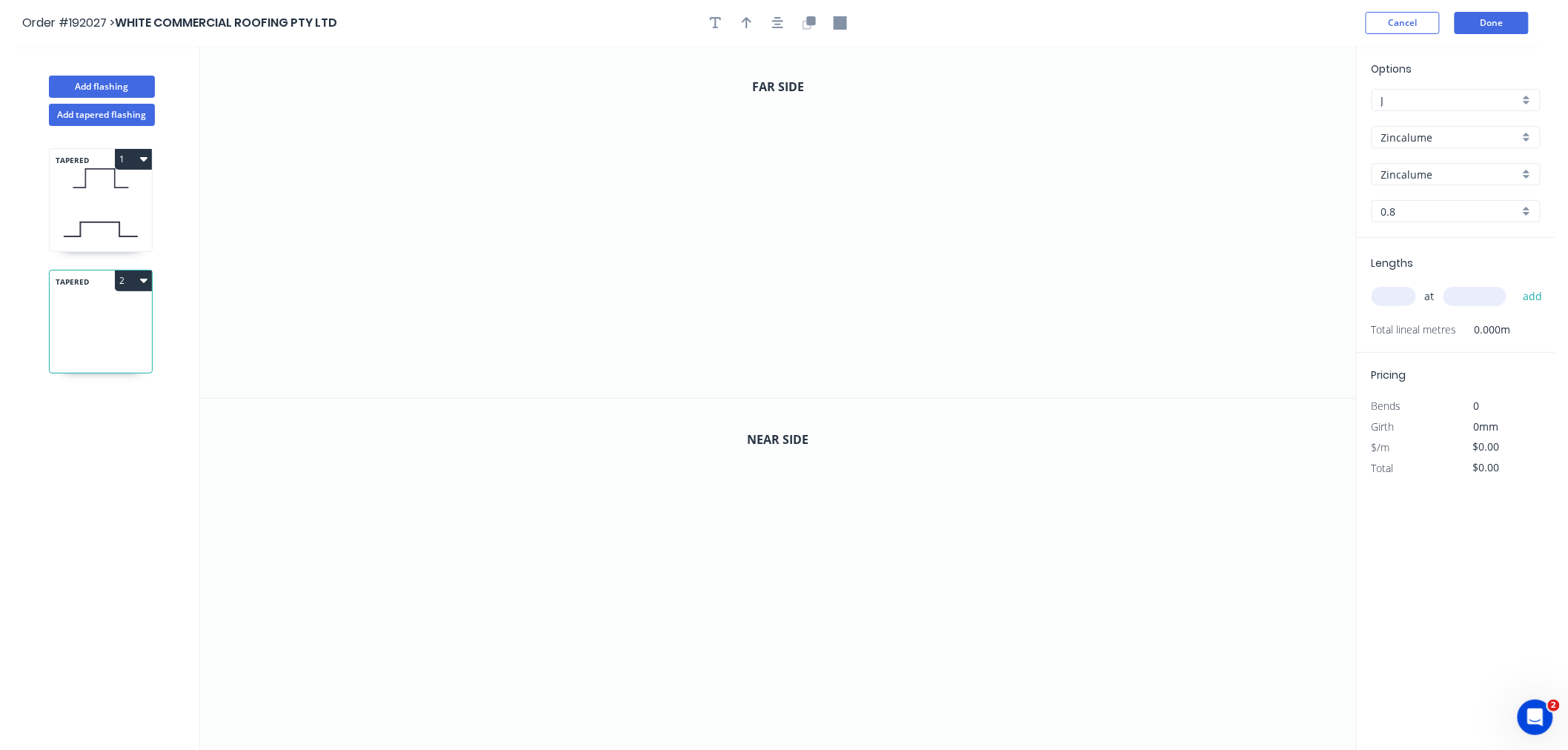
click at [1395, 292] on input "text" at bounding box center [1394, 296] width 44 height 19
type input "1"
type input "1260"
click at [1515, 284] on button "add" at bounding box center [1532, 296] width 35 height 25
click at [395, 331] on icon "0" at bounding box center [778, 222] width 1156 height 352
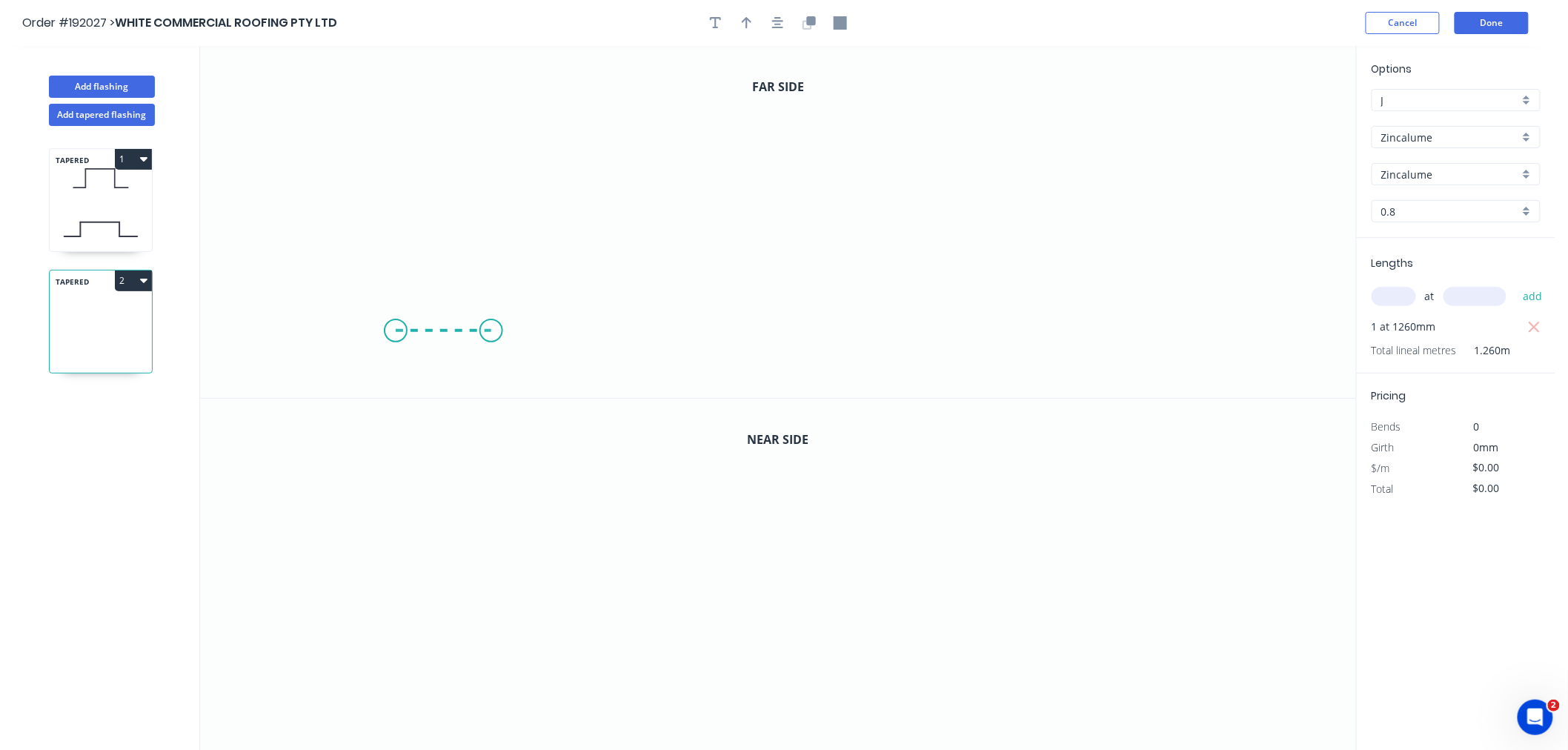
click at [491, 328] on icon "0" at bounding box center [778, 222] width 1156 height 352
click at [482, 188] on icon "0 ?" at bounding box center [778, 222] width 1156 height 352
click at [700, 193] on icon "0 ? ?" at bounding box center [778, 222] width 1156 height 352
click at [700, 328] on icon "0 ? ? ?" at bounding box center [778, 222] width 1156 height 352
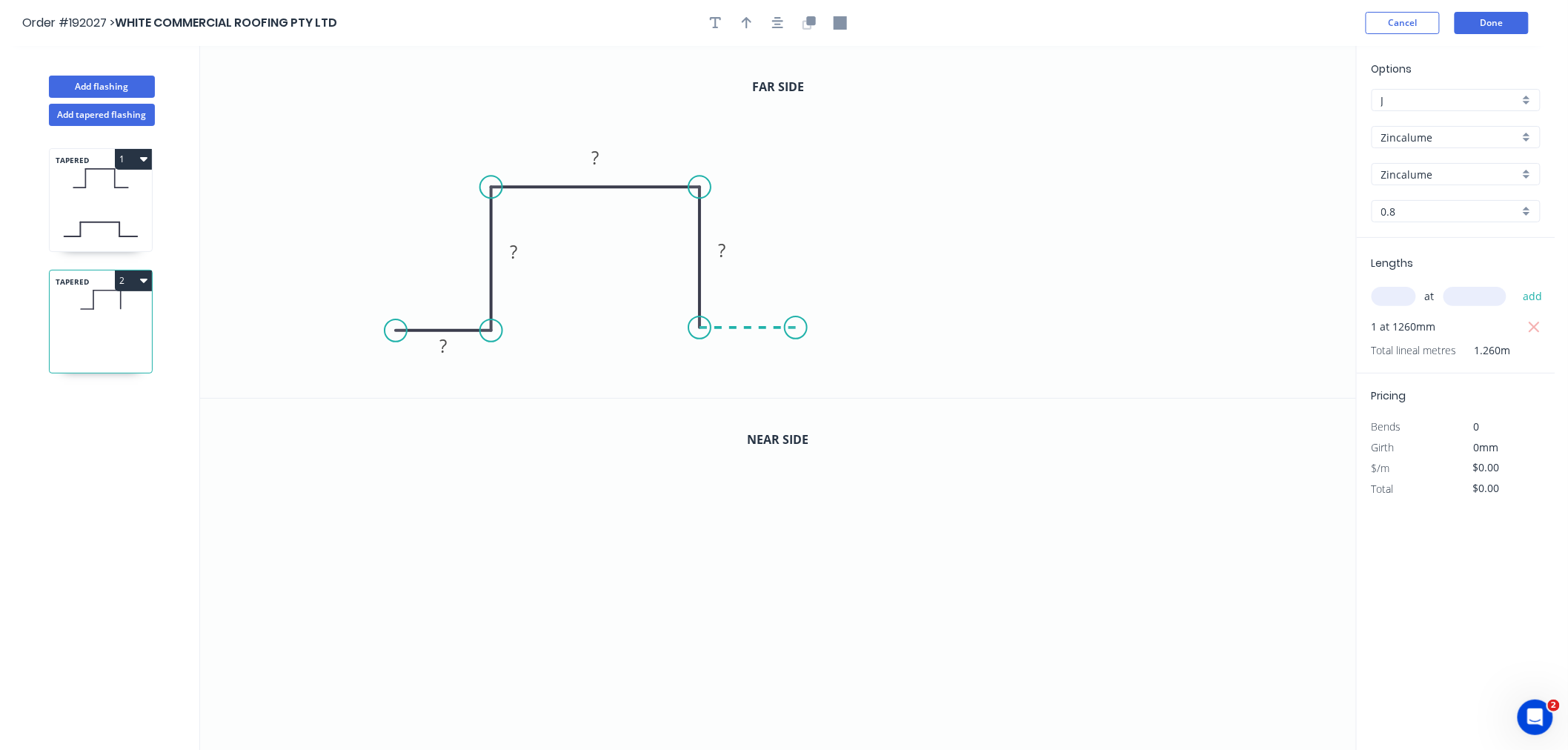
click at [796, 327] on icon "0 ? ? ? ?" at bounding box center [778, 222] width 1156 height 352
click at [781, 22] on icon "button" at bounding box center [778, 23] width 12 height 13
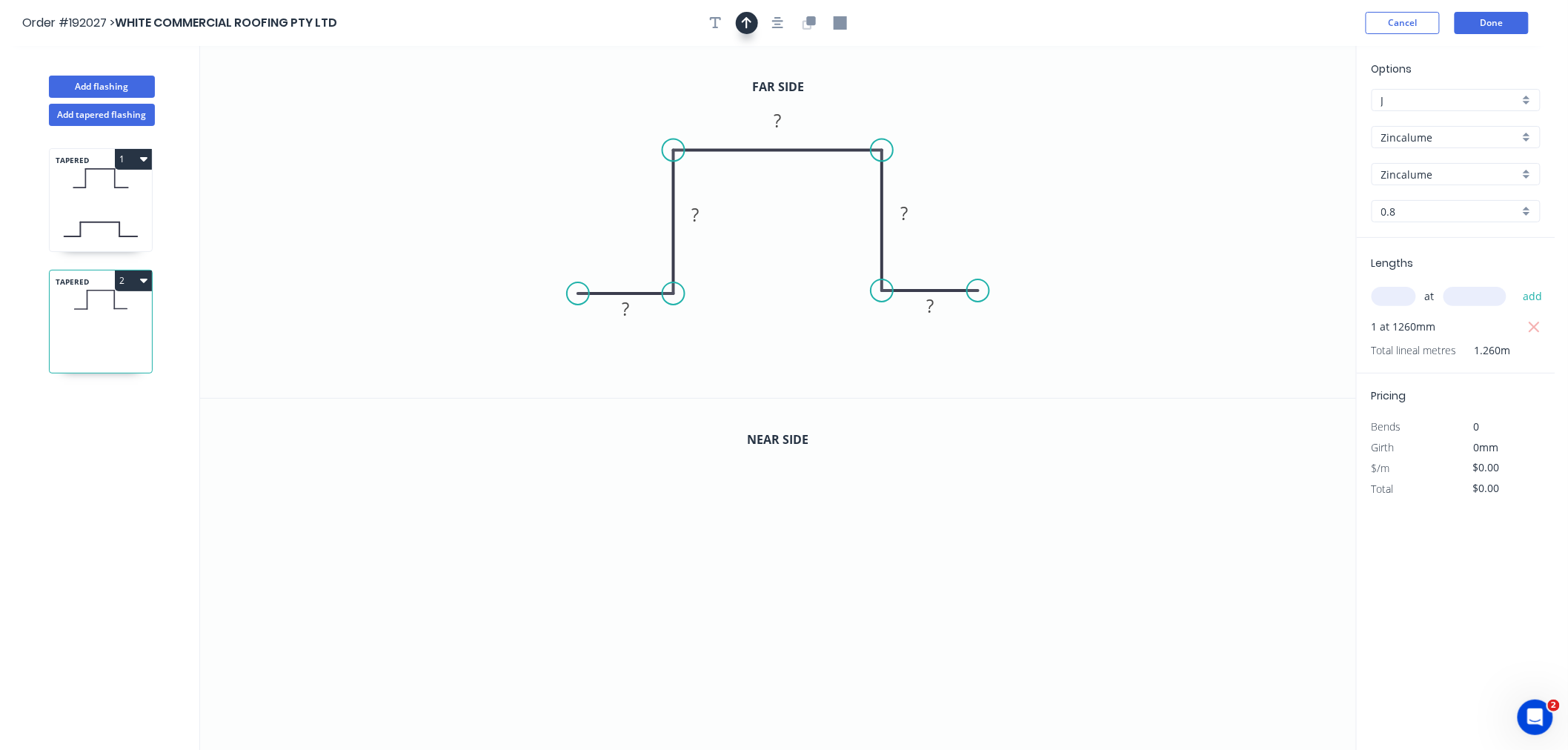
click at [752, 22] on icon "button" at bounding box center [747, 23] width 10 height 12
drag, startPoint x: 1280, startPoint y: 122, endPoint x: 850, endPoint y: 117, distance: 430.0
click at [851, 117] on icon at bounding box center [858, 103] width 13 height 47
click at [850, 116] on icon at bounding box center [850, 100] width 13 height 47
click at [849, 119] on icon at bounding box center [850, 99] width 13 height 47
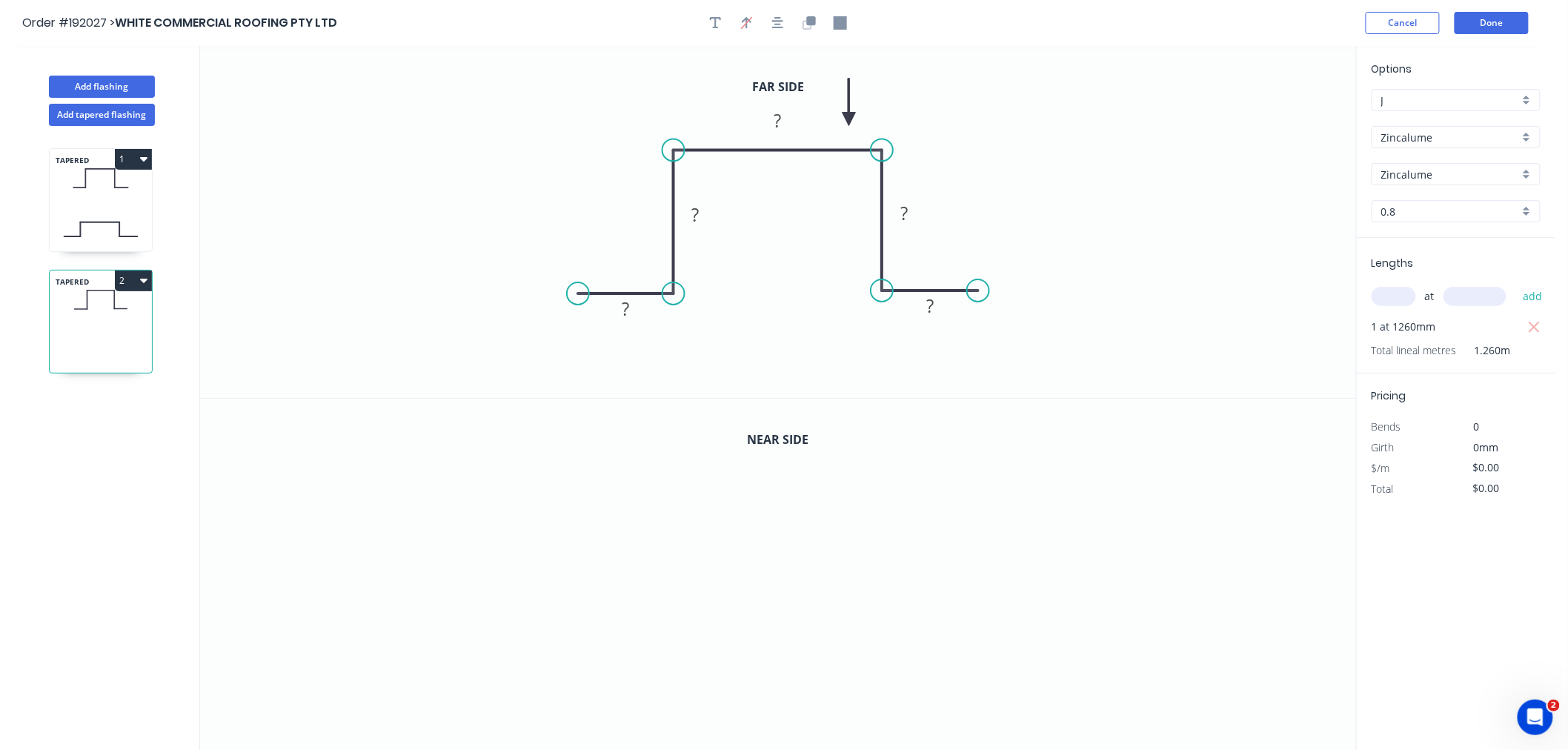
click at [846, 115] on icon at bounding box center [849, 102] width 13 height 47
drag, startPoint x: 846, startPoint y: 115, endPoint x: 841, endPoint y: 105, distance: 11.2
click at [841, 105] on icon "0 ? ? ? ? ?" at bounding box center [778, 222] width 1156 height 352
drag, startPoint x: 848, startPoint y: 117, endPoint x: 842, endPoint y: 110, distance: 9.2
click at [842, 110] on icon at bounding box center [854, 97] width 43 height 43
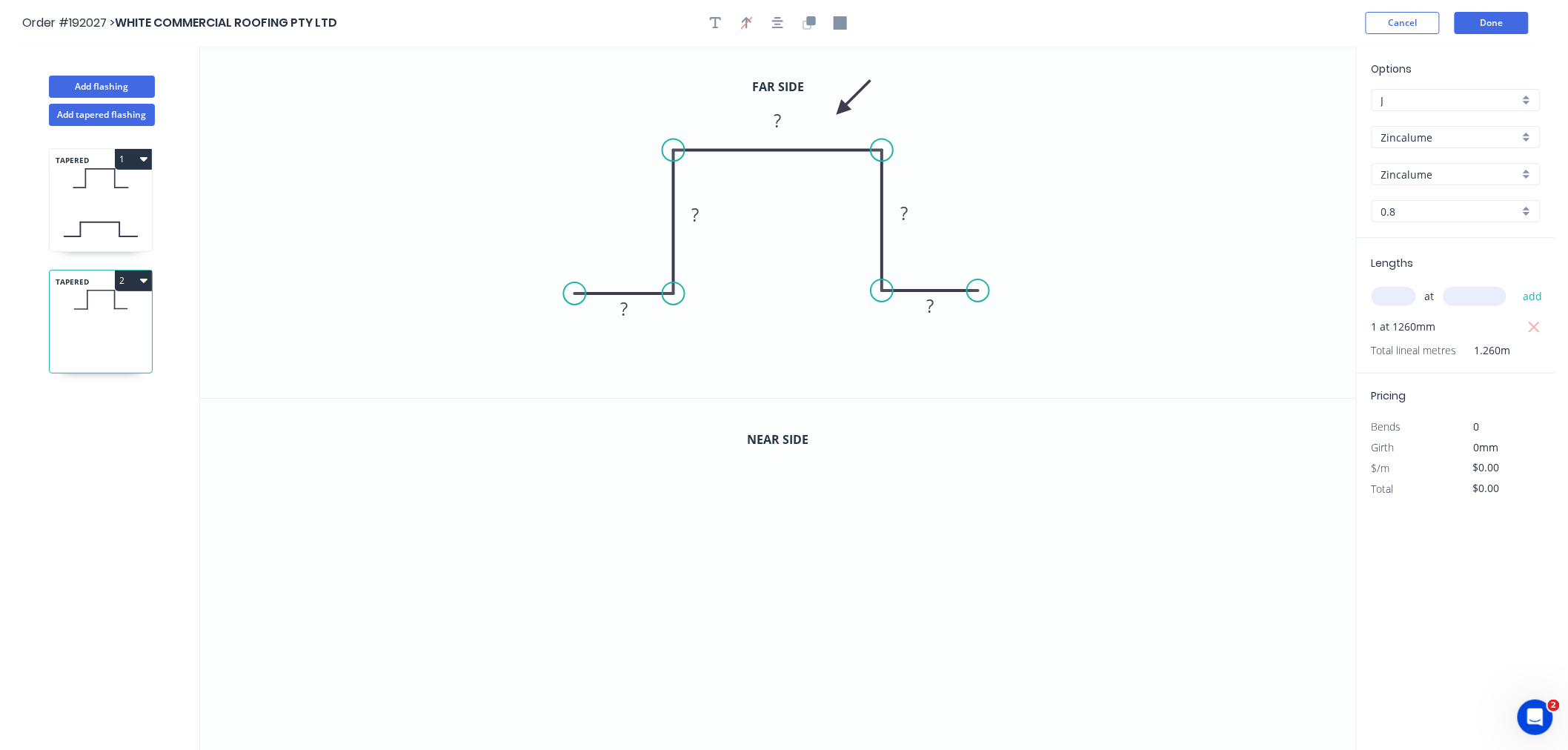
click at [575, 296] on circle at bounding box center [575, 293] width 22 height 22
click at [624, 311] on tspan "?" at bounding box center [624, 308] width 7 height 24
click at [468, 170] on icon "0 20 40 50 40 20" at bounding box center [778, 222] width 1156 height 352
type input "$11.94"
type input "$15.04"
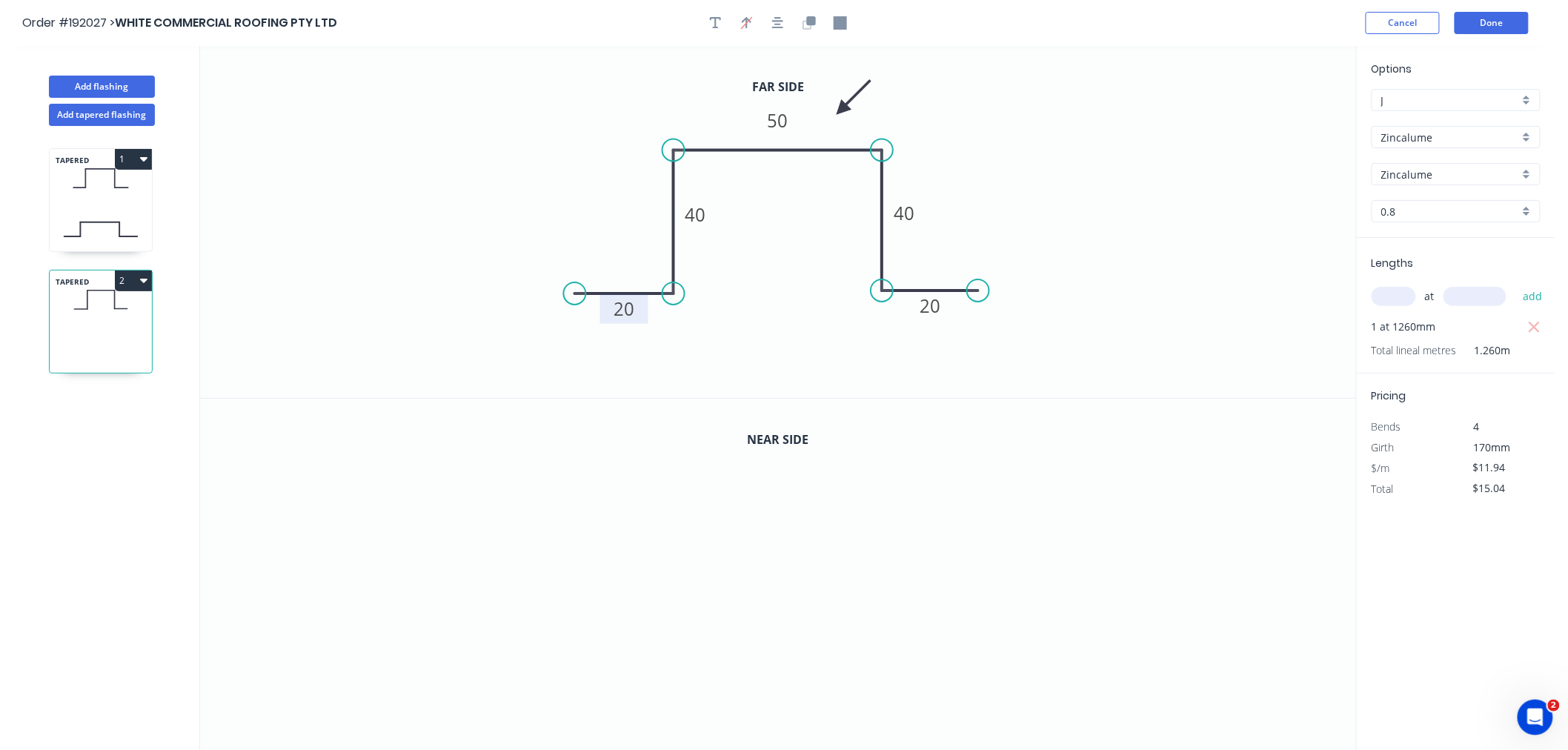
click at [885, 297] on circle at bounding box center [881, 291] width 22 height 22
drag, startPoint x: 881, startPoint y: 290, endPoint x: 920, endPoint y: 279, distance: 40.5
click at [883, 300] on circle at bounding box center [881, 299] width 22 height 22
drag, startPoint x: 976, startPoint y: 291, endPoint x: 979, endPoint y: 305, distance: 14.3
click at [979, 305] on circle at bounding box center [979, 299] width 22 height 22
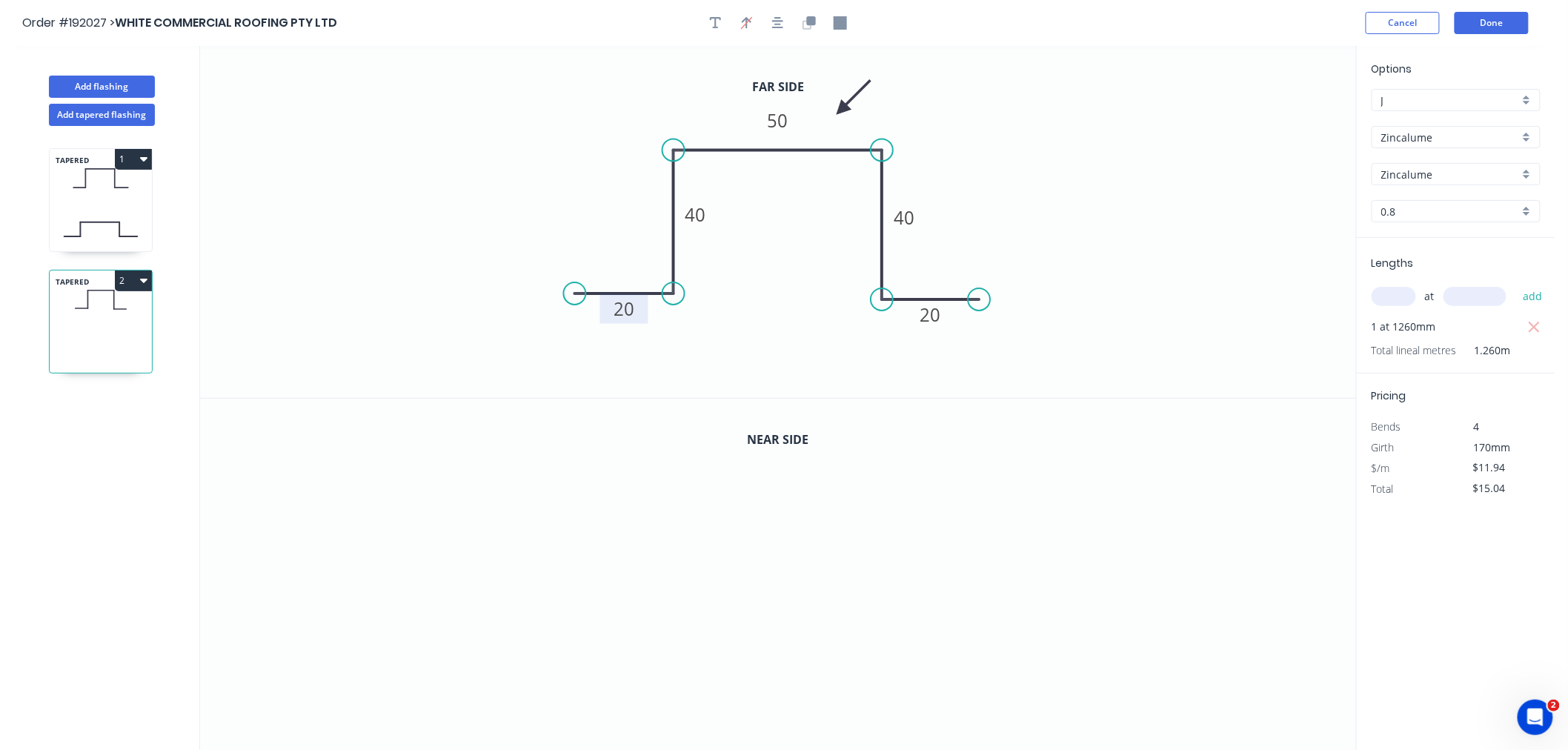
drag, startPoint x: 673, startPoint y: 293, endPoint x: 683, endPoint y: 302, distance: 13.5
click at [683, 302] on icon "0 20 40 50 40 20" at bounding box center [778, 222] width 1156 height 352
drag, startPoint x: 575, startPoint y: 295, endPoint x: 578, endPoint y: 302, distance: 7.6
click at [578, 302] on circle at bounding box center [579, 302] width 22 height 22
drag, startPoint x: 671, startPoint y: 291, endPoint x: 675, endPoint y: 299, distance: 8.9
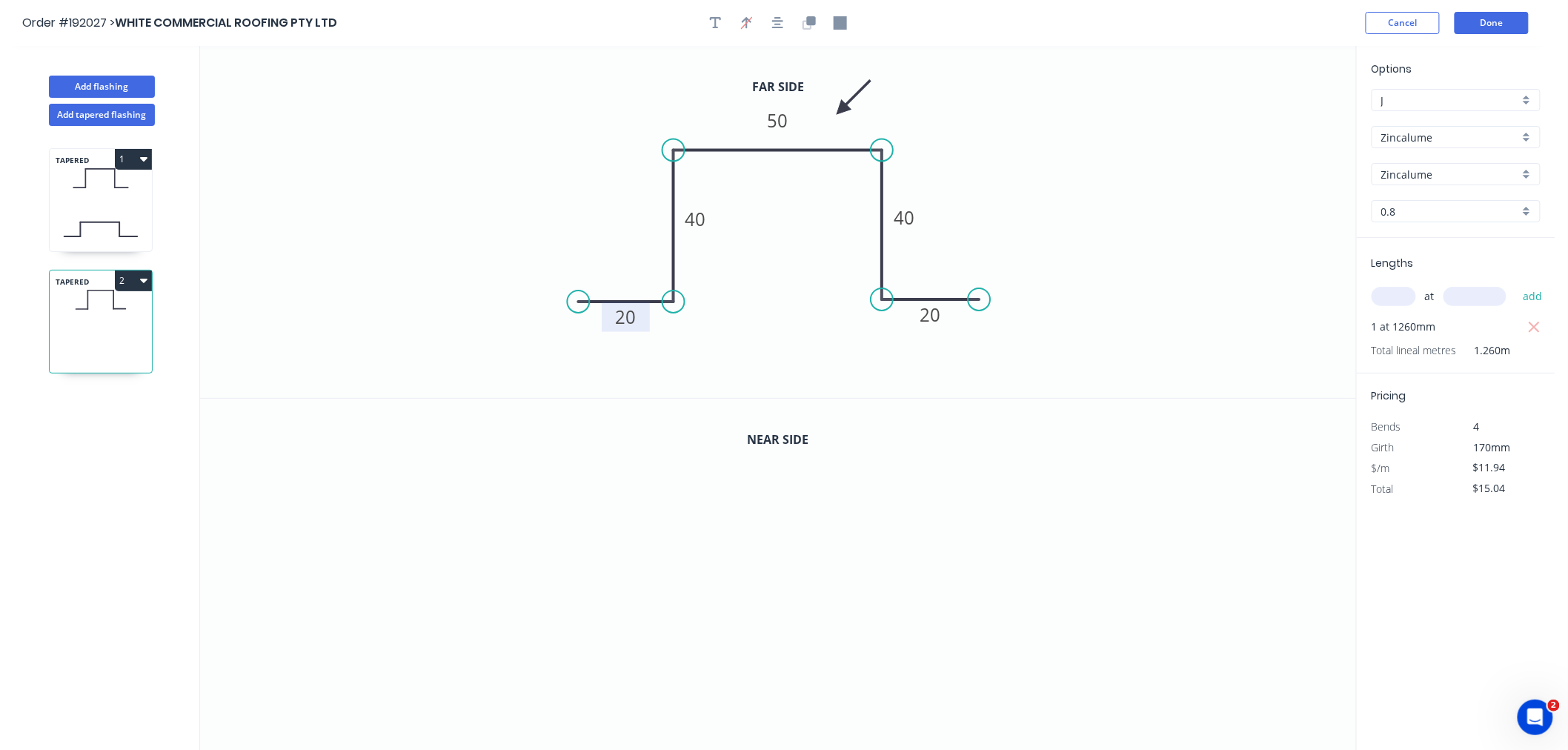
click at [675, 299] on circle at bounding box center [674, 302] width 22 height 22
click at [783, 27] on icon "button" at bounding box center [778, 23] width 12 height 12
click at [809, 23] on icon "button" at bounding box center [811, 21] width 9 height 9
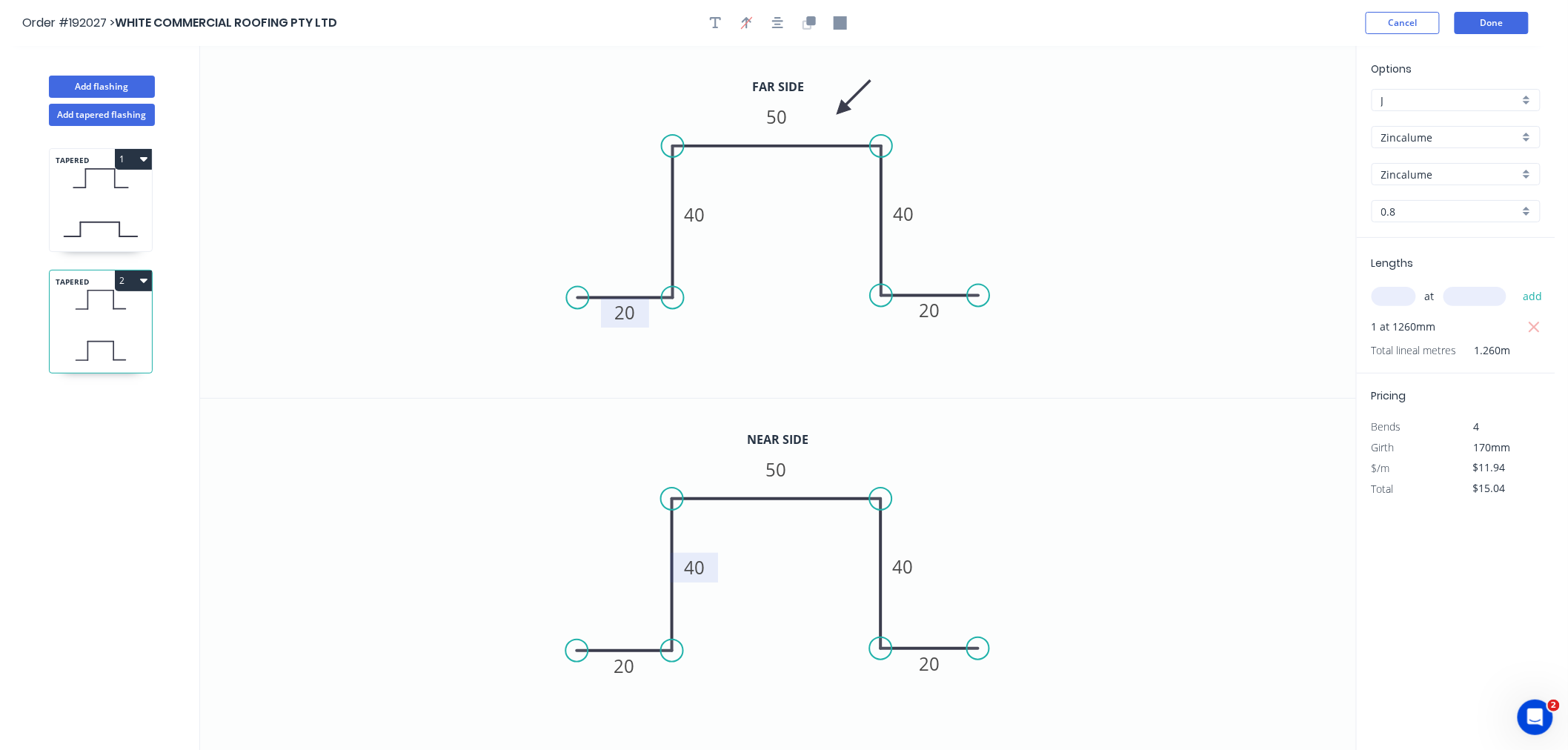
click at [700, 576] on tspan "40" at bounding box center [695, 567] width 21 height 24
type input "$13.56"
type input "$17.09"
click at [558, 484] on icon "0 20 20 50 20 20" at bounding box center [778, 575] width 1156 height 353
click at [116, 119] on button "Add tapered flashing" at bounding box center [102, 115] width 106 height 22
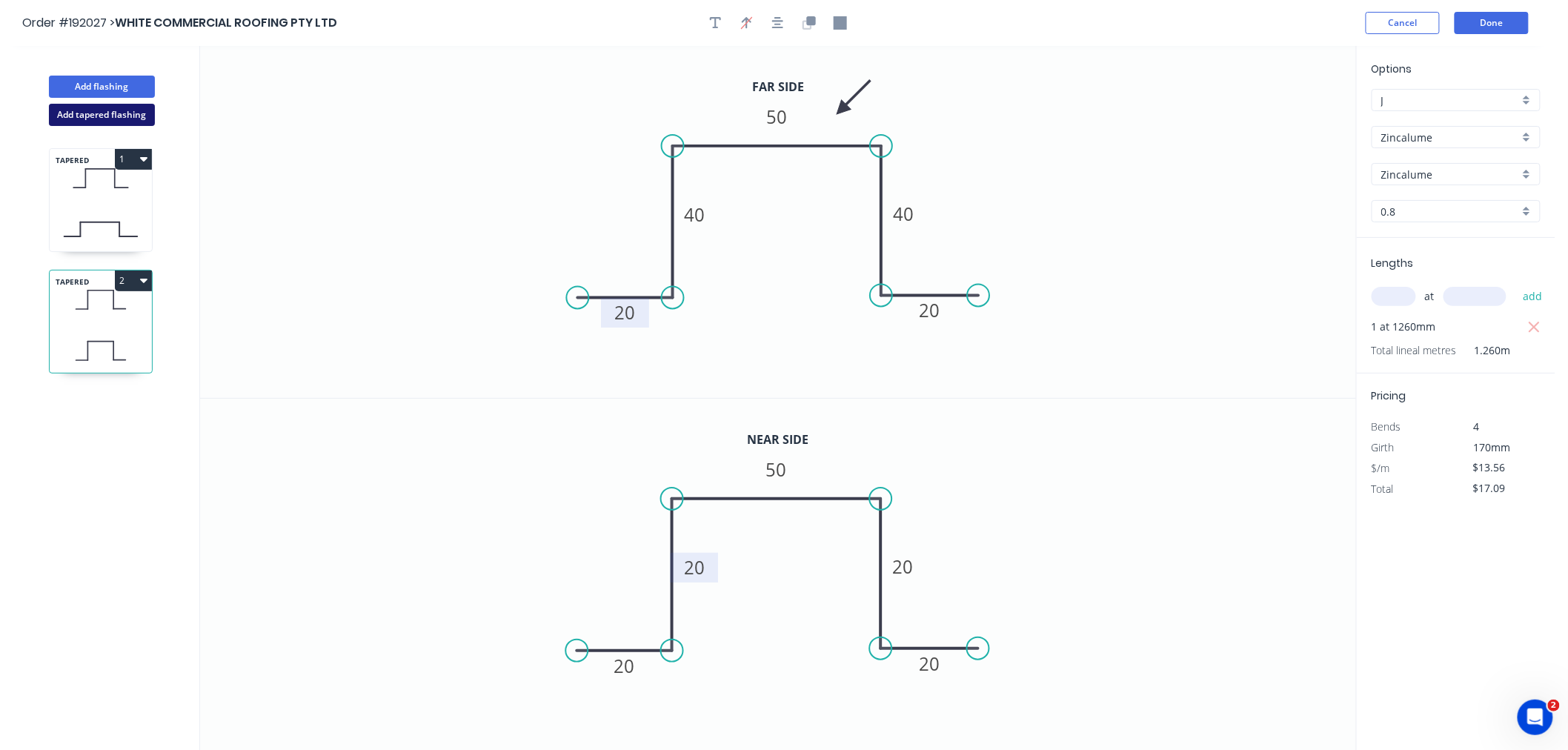
type input "$0.00"
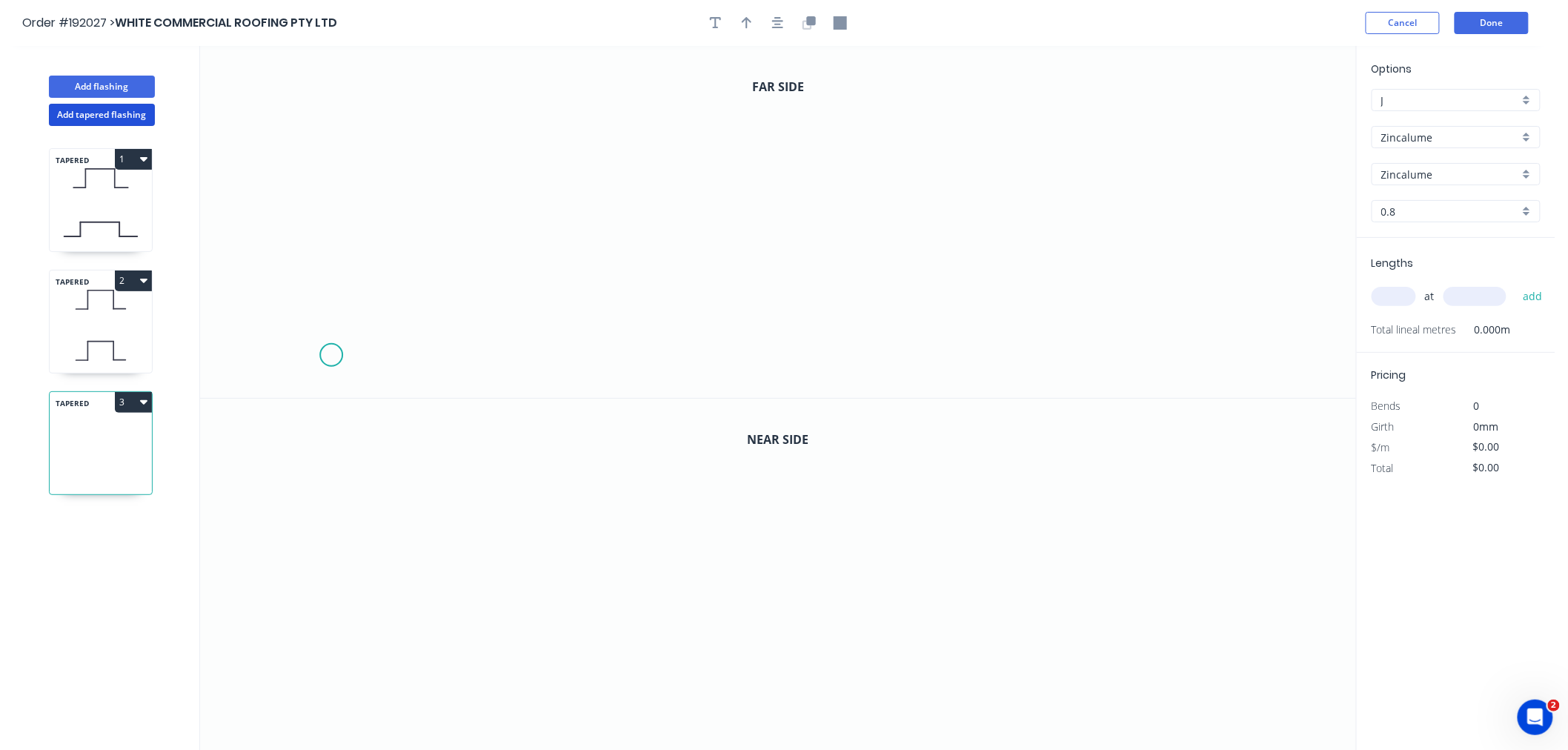
click at [331, 356] on icon "0" at bounding box center [778, 222] width 1156 height 352
click at [441, 355] on icon at bounding box center [387, 355] width 110 height 0
click at [440, 206] on icon "0 ?" at bounding box center [778, 222] width 1156 height 352
click at [630, 203] on icon "0 ? ?" at bounding box center [778, 222] width 1156 height 352
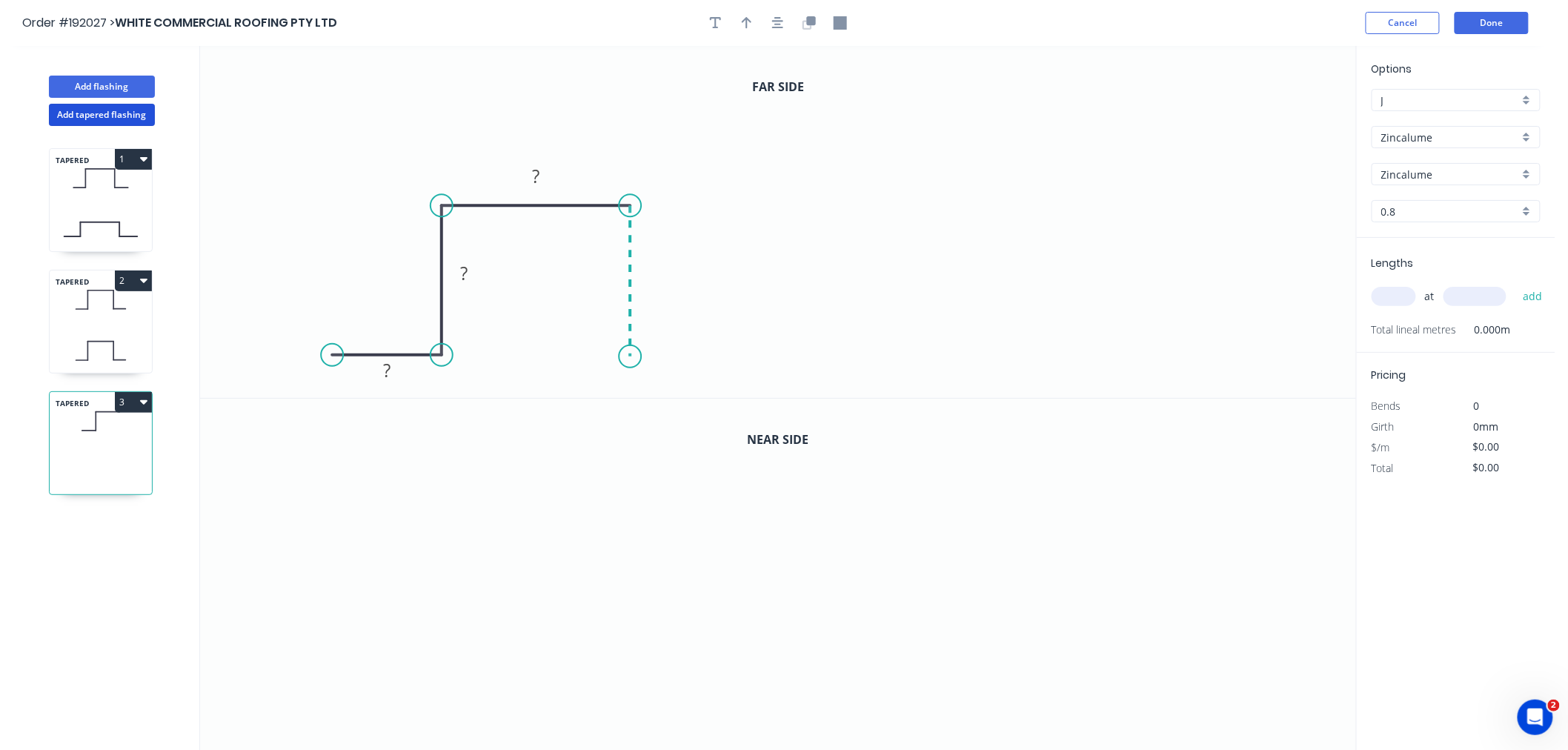
click at [634, 357] on icon "0 ? ? ?" at bounding box center [778, 222] width 1156 height 352
click at [754, 359] on icon "0 ? ? ? ?" at bounding box center [778, 222] width 1156 height 352
click at [778, 31] on button "button" at bounding box center [778, 23] width 22 height 22
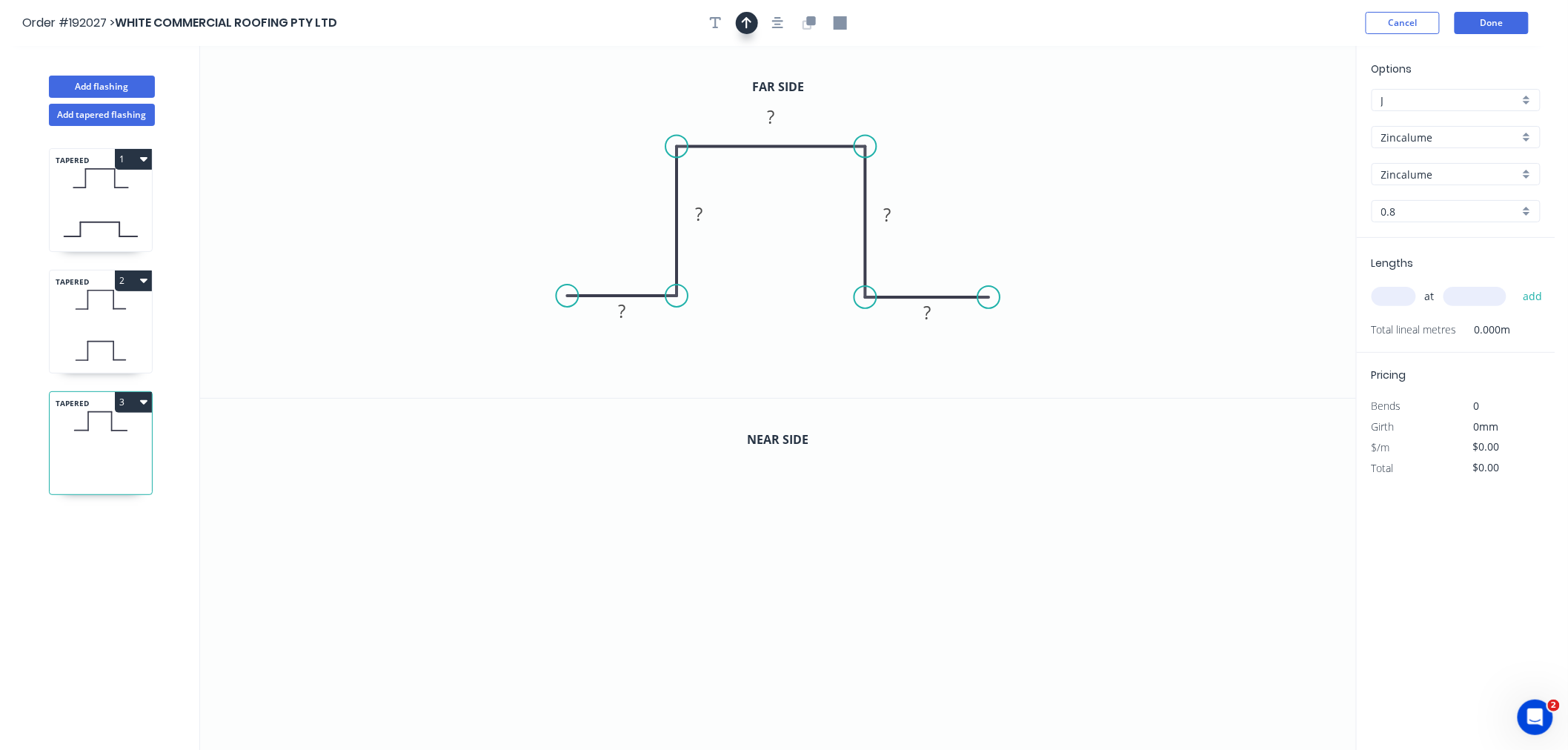
click at [746, 19] on icon "button" at bounding box center [747, 23] width 10 height 12
drag, startPoint x: 999, startPoint y: 116, endPoint x: 830, endPoint y: 113, distance: 169.0
click at [830, 113] on icon at bounding box center [830, 97] width 13 height 47
click at [830, 113] on icon at bounding box center [830, 96] width 13 height 47
click at [621, 300] on tspan "?" at bounding box center [622, 311] width 7 height 24
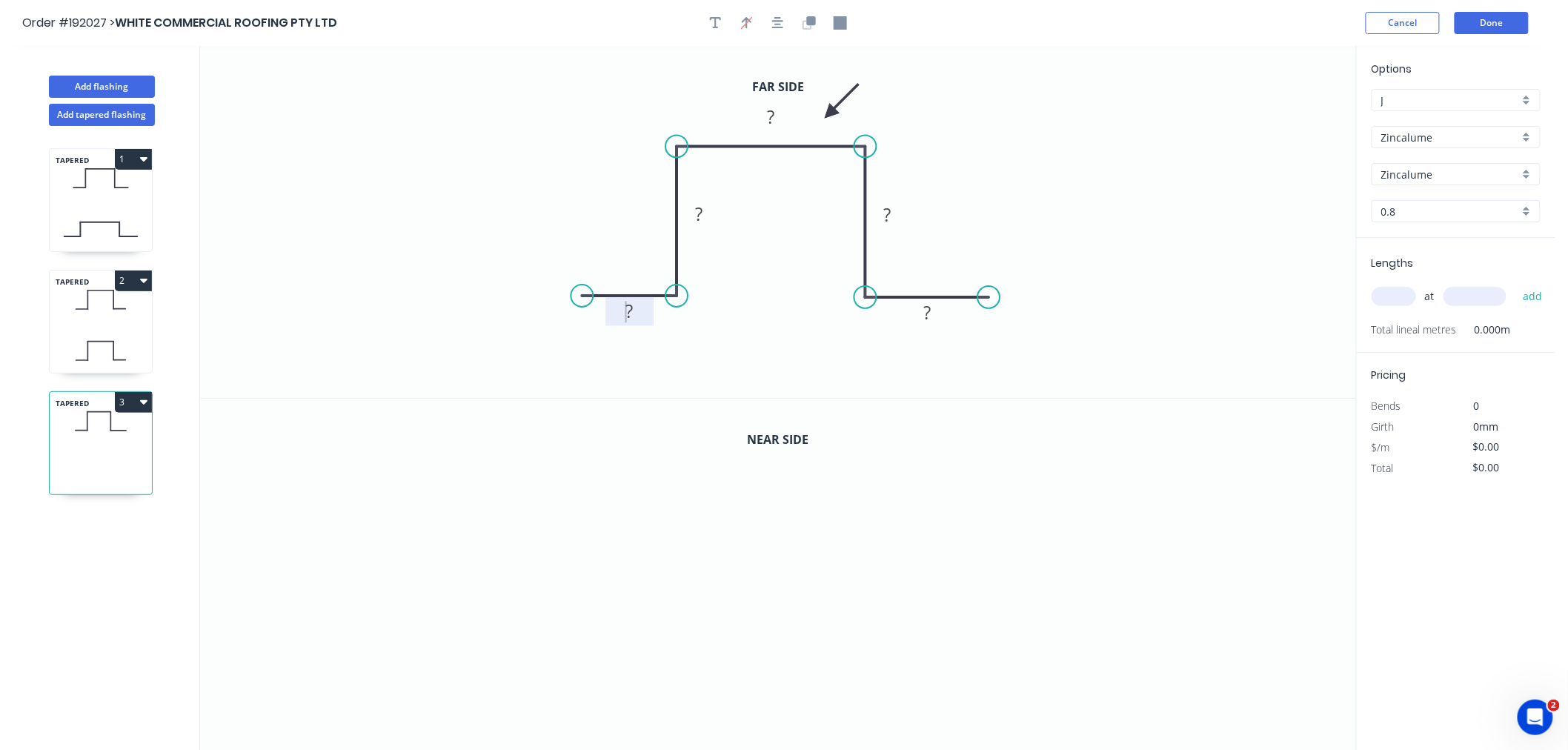
drag, startPoint x: 562, startPoint y: 293, endPoint x: 582, endPoint y: 301, distance: 21.5
click at [582, 301] on circle at bounding box center [583, 296] width 22 height 22
drag, startPoint x: 987, startPoint y: 293, endPoint x: 965, endPoint y: 297, distance: 22.4
click at [965, 297] on circle at bounding box center [965, 297] width 22 height 22
click at [775, 18] on icon "button" at bounding box center [778, 23] width 12 height 13
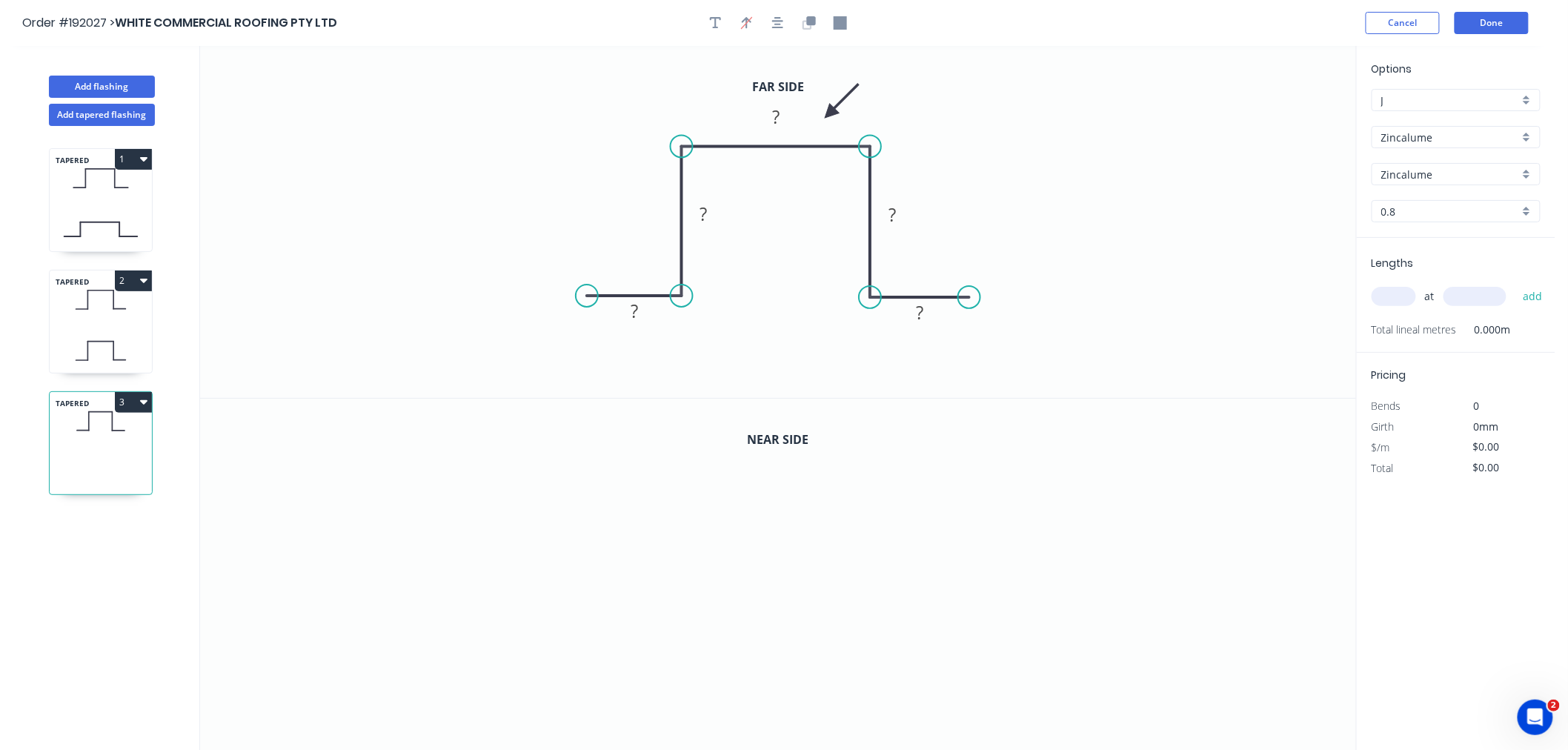
click at [74, 368] on icon at bounding box center [101, 351] width 102 height 44
type input "$13.56"
type input "$17.09"
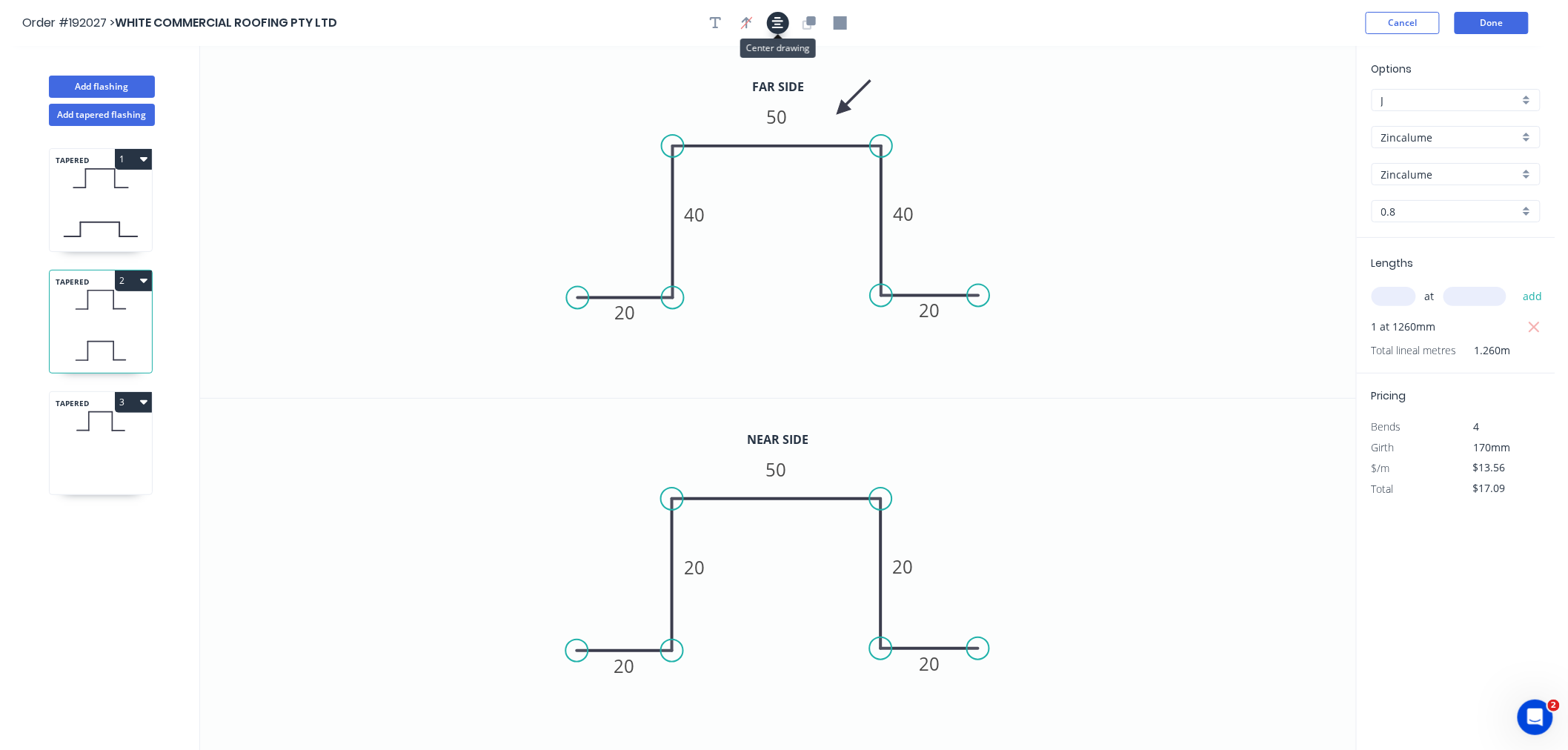
click at [775, 20] on icon "button" at bounding box center [778, 23] width 12 height 12
click at [109, 470] on icon at bounding box center [101, 472] width 102 height 44
type input "$0.00"
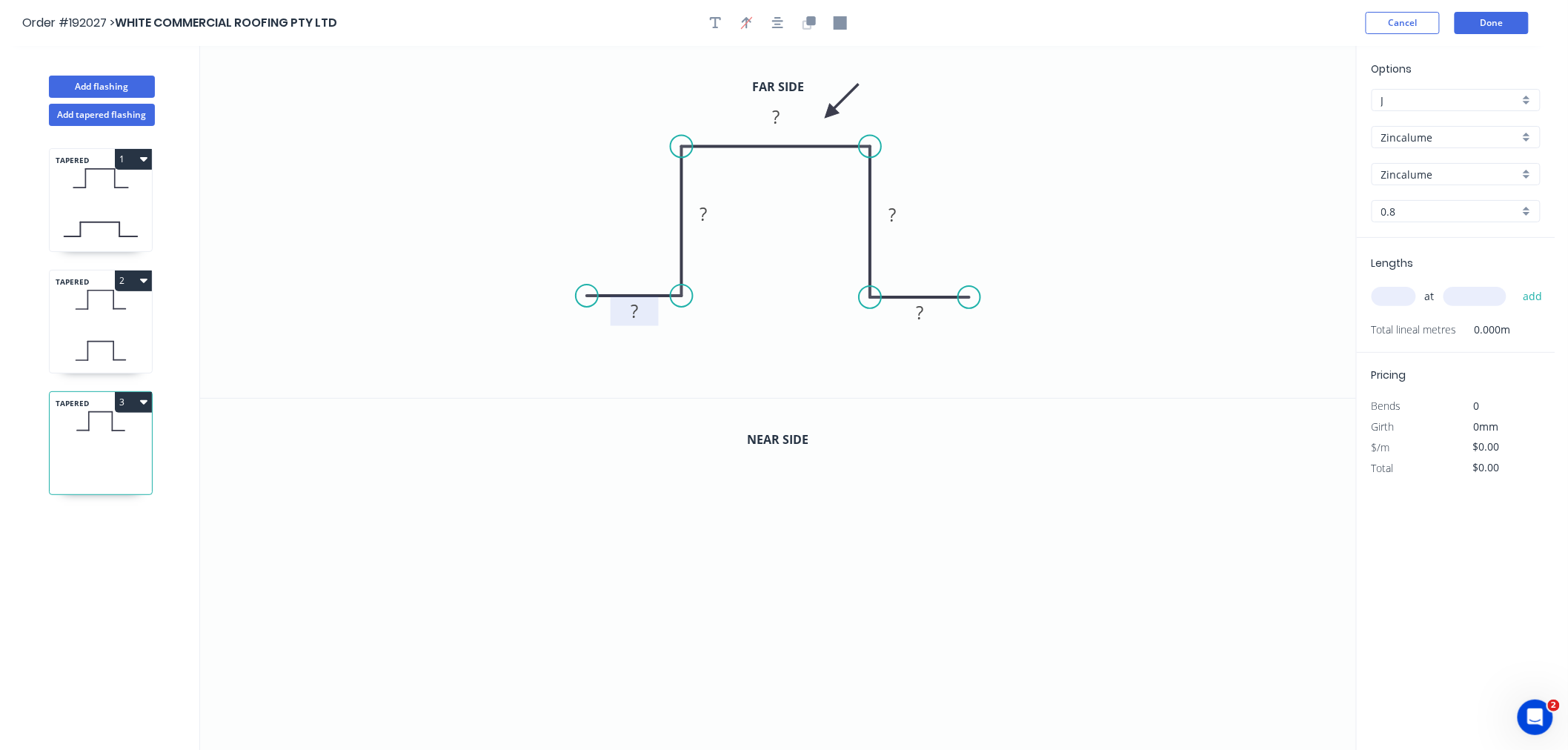
click at [643, 314] on rect at bounding box center [635, 312] width 30 height 21
click at [1041, 200] on icon "0 20 30 50 30 20" at bounding box center [778, 222] width 1156 height 352
type input "$11.94"
click at [976, 293] on circle at bounding box center [975, 297] width 22 height 22
click at [780, 26] on icon "button" at bounding box center [778, 23] width 12 height 13
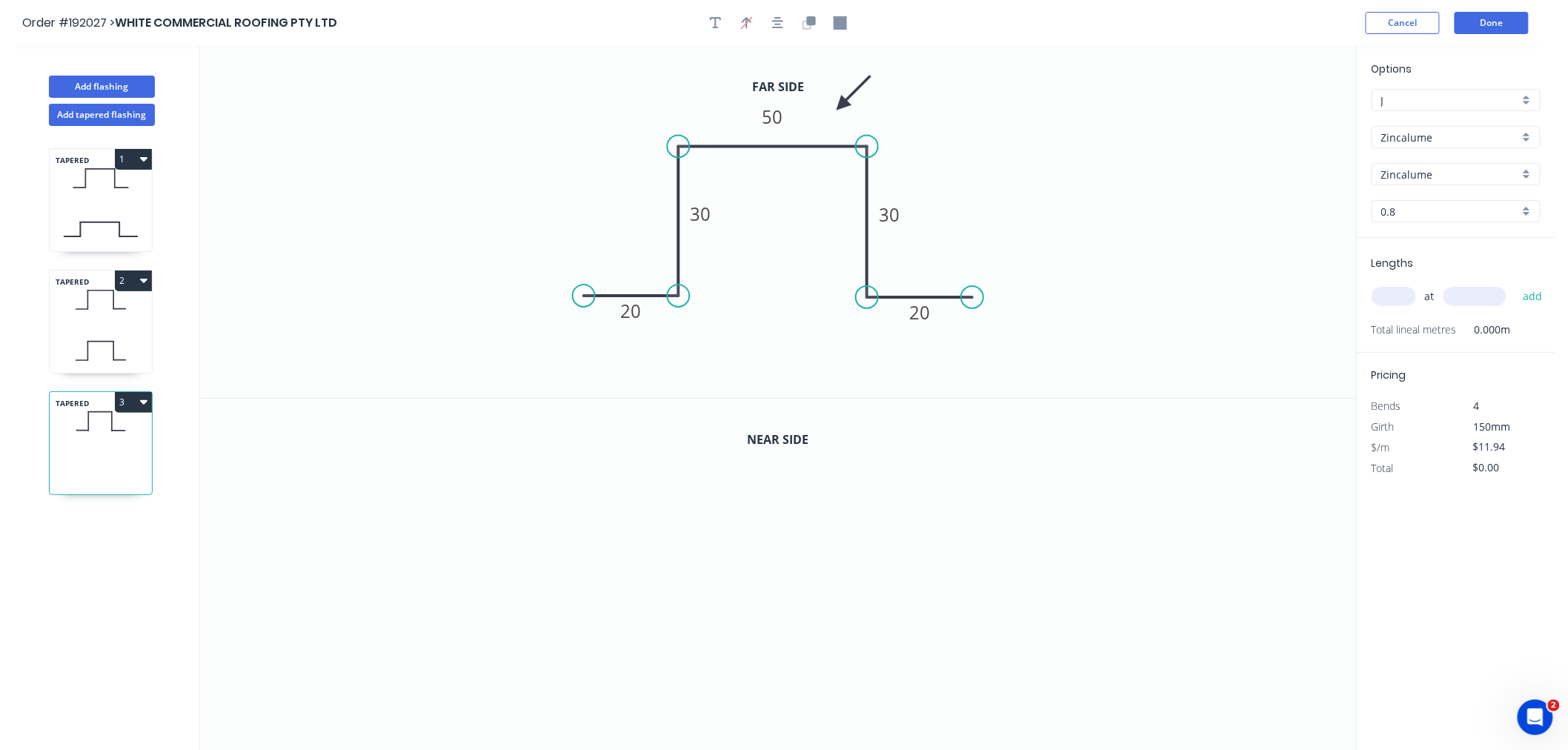
drag, startPoint x: 831, startPoint y: 107, endPoint x: 846, endPoint y: 107, distance: 15.0
click at [842, 105] on icon at bounding box center [854, 93] width 43 height 43
drag, startPoint x: 1389, startPoint y: 297, endPoint x: 1356, endPoint y: 296, distance: 33.0
click at [1389, 298] on input "text" at bounding box center [1394, 296] width 44 height 19
type input "1"
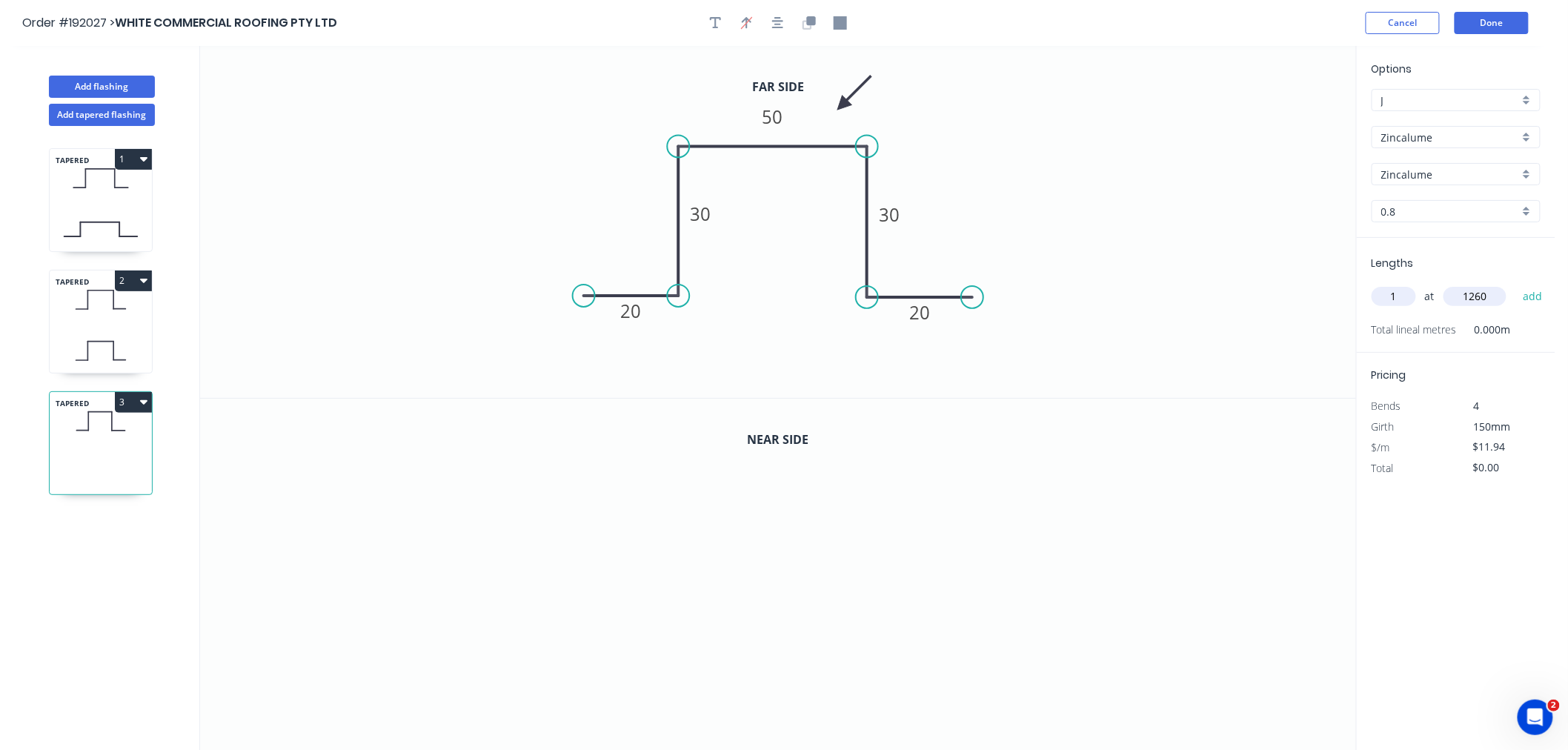
type input "1260"
click at [1515, 284] on button "add" at bounding box center [1532, 296] width 35 height 25
type input "$15.04"
click at [811, 13] on button "button" at bounding box center [810, 23] width 22 height 22
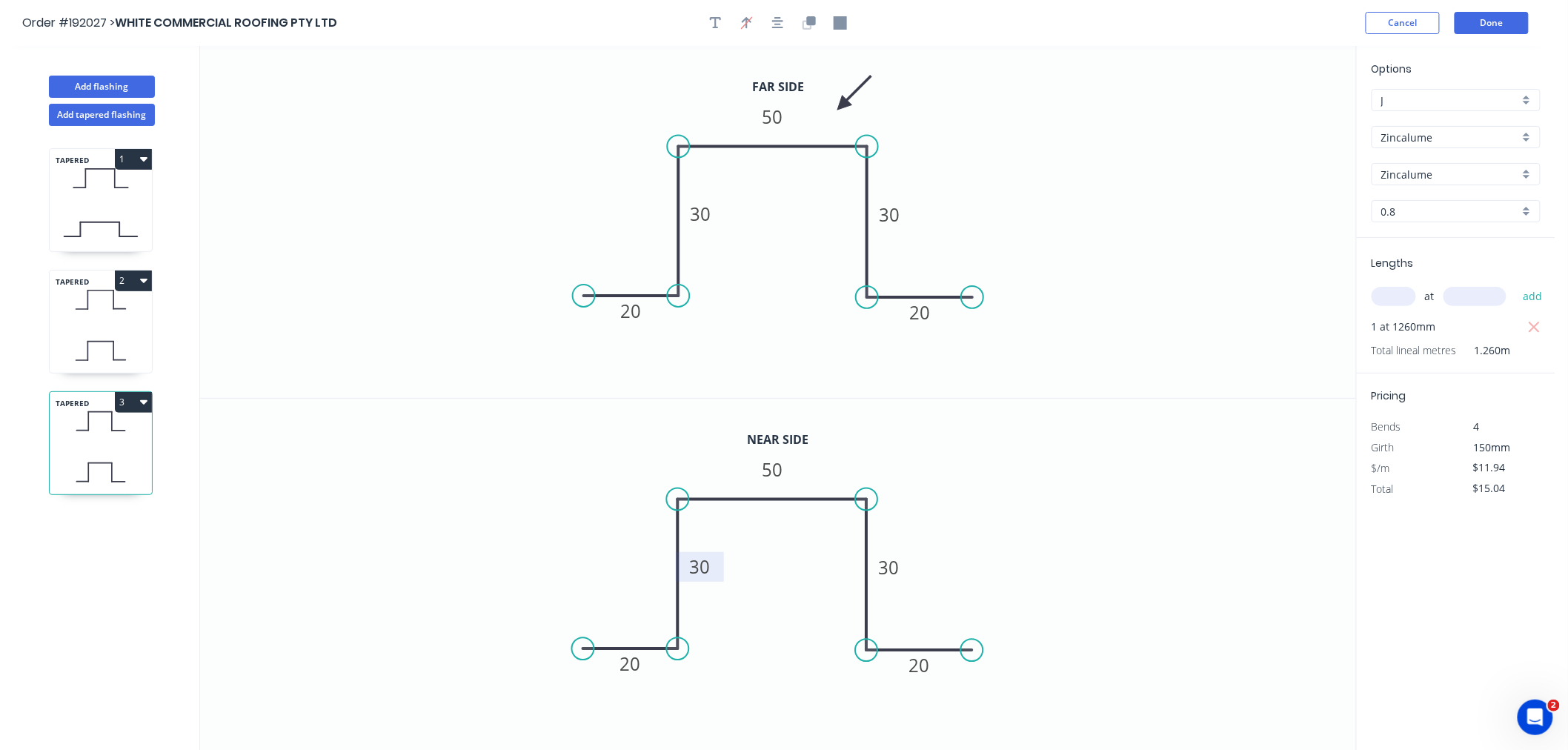
click at [707, 565] on tspan "30" at bounding box center [701, 566] width 21 height 24
type input "$13.56"
click at [510, 534] on icon "0 20 10 50 10 20" at bounding box center [778, 575] width 1156 height 353
drag, startPoint x: 679, startPoint y: 500, endPoint x: 687, endPoint y: 532, distance: 33.0
click at [687, 532] on circle at bounding box center [678, 528] width 22 height 22
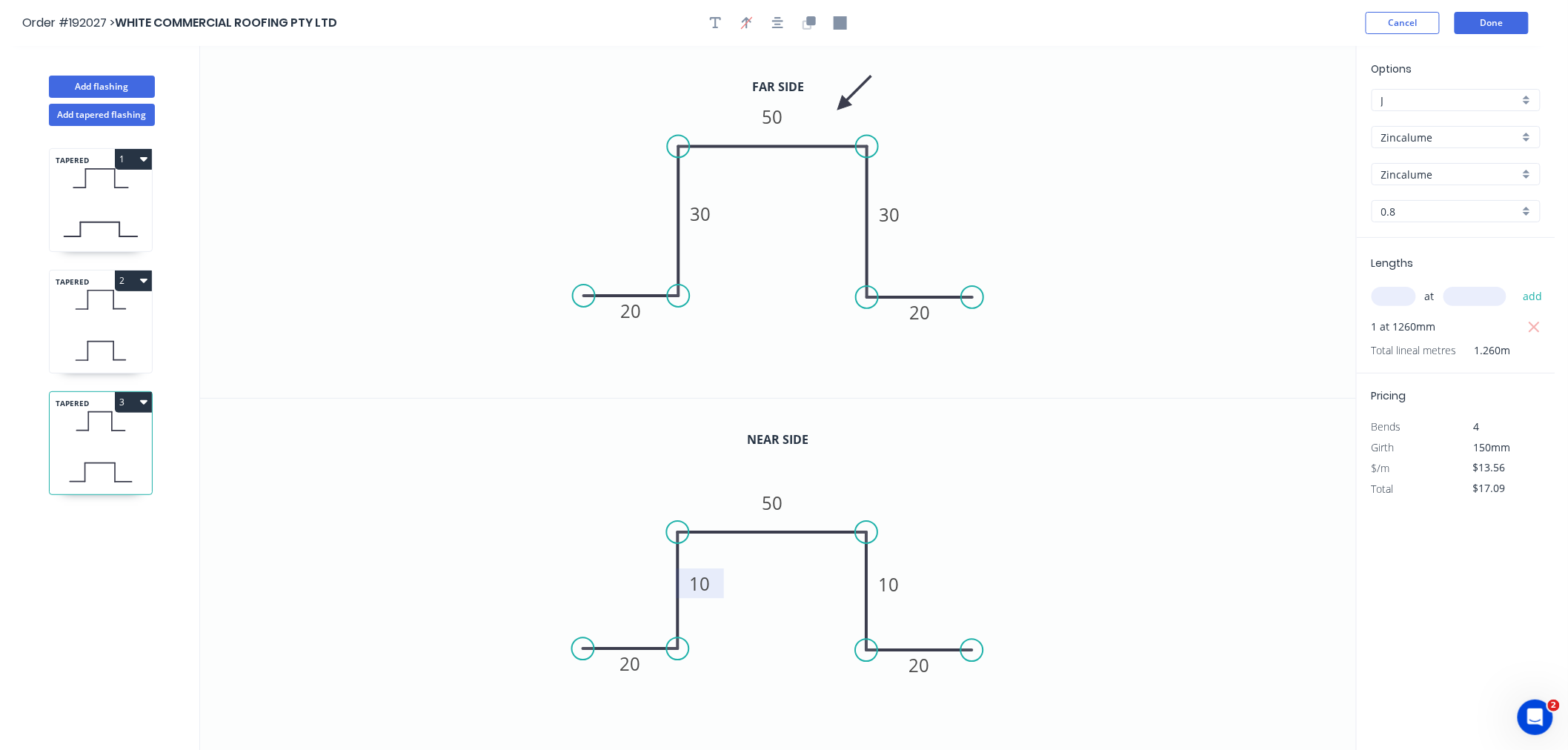
drag, startPoint x: 864, startPoint y: 495, endPoint x: 863, endPoint y: 530, distance: 35.0
click at [863, 530] on circle at bounding box center [867, 532] width 22 height 22
drag, startPoint x: 773, startPoint y: 24, endPoint x: 762, endPoint y: 32, distance: 13.6
click at [773, 24] on icon "button" at bounding box center [778, 23] width 12 height 13
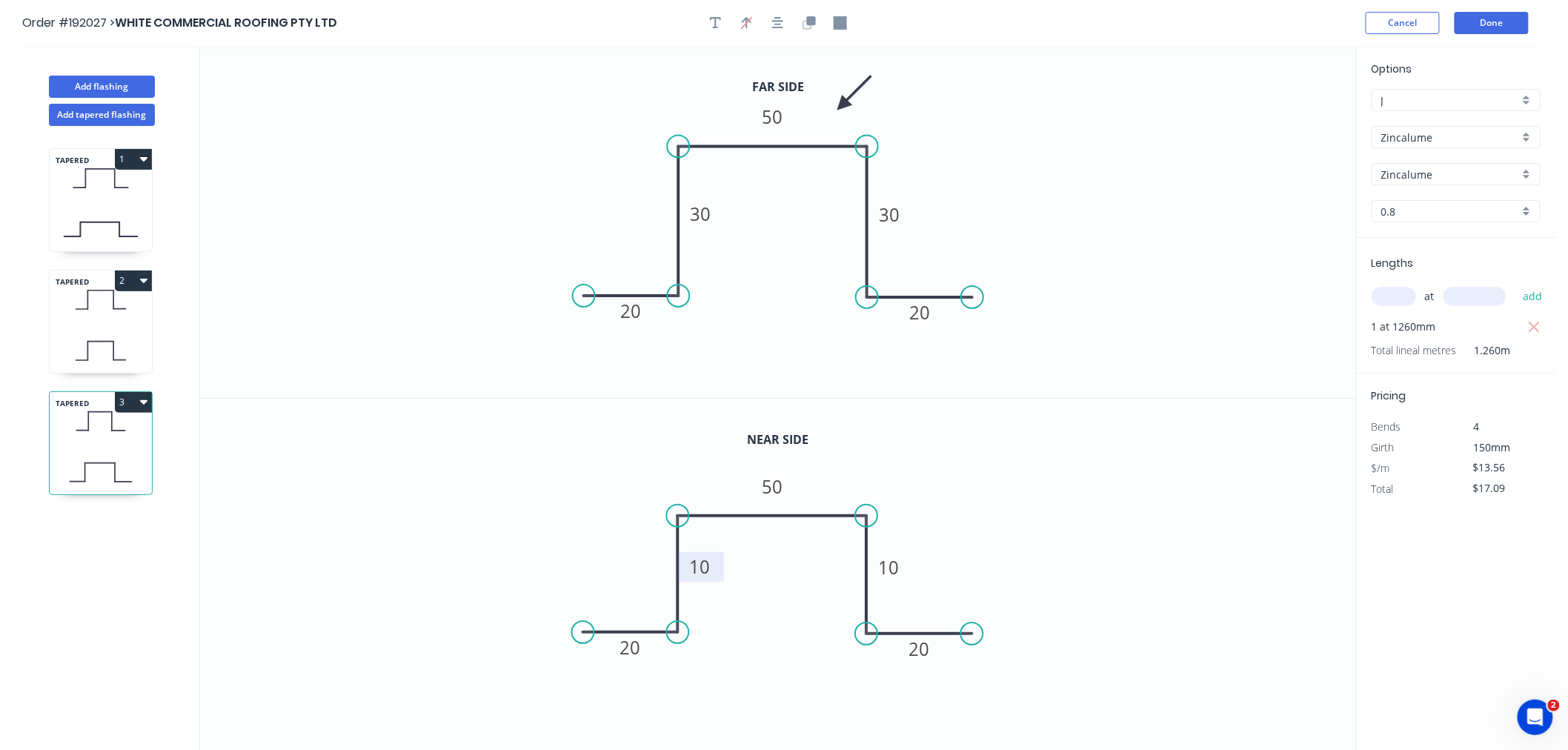
click at [120, 239] on icon at bounding box center [101, 229] width 102 height 44
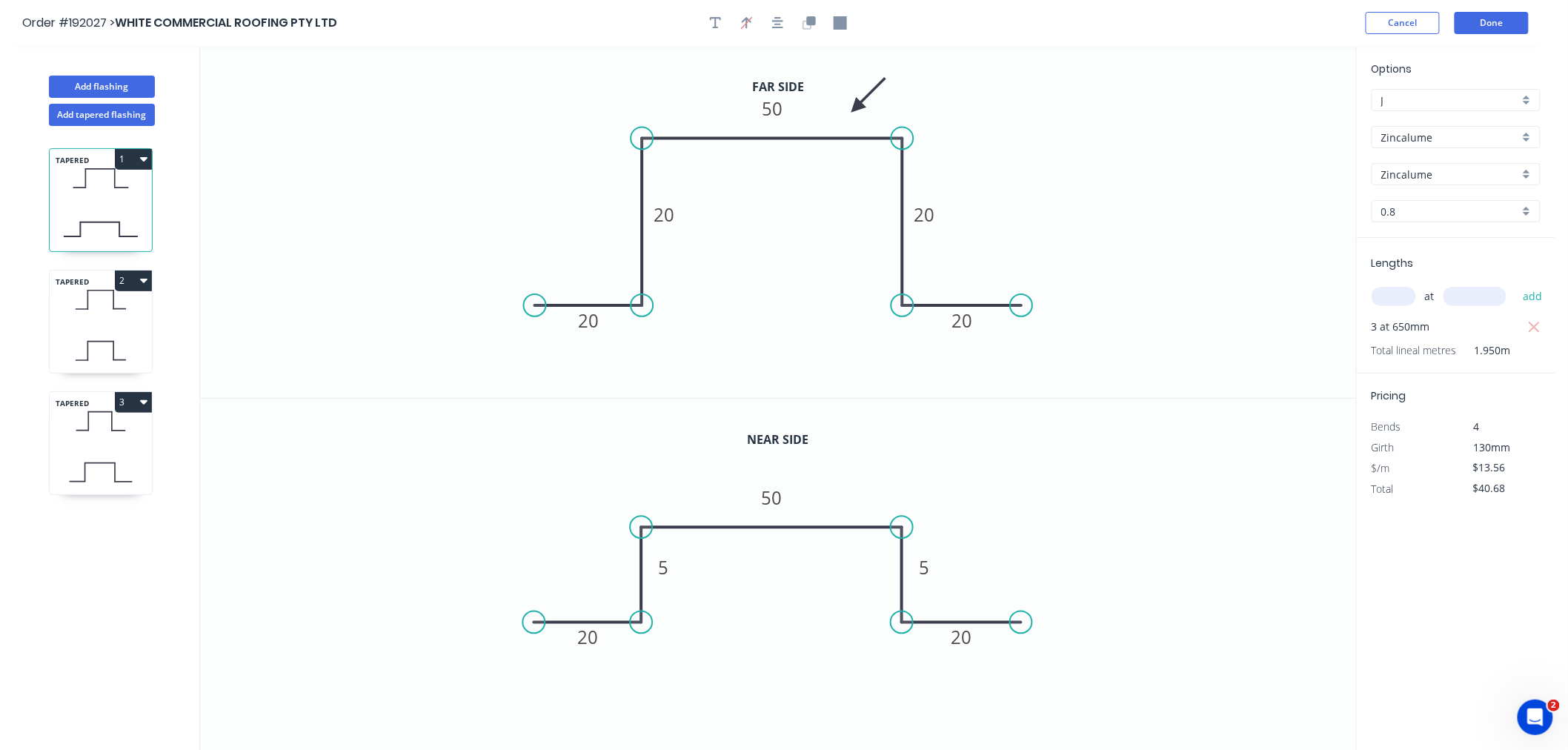
click at [106, 453] on icon at bounding box center [101, 472] width 102 height 44
type input "$17.09"
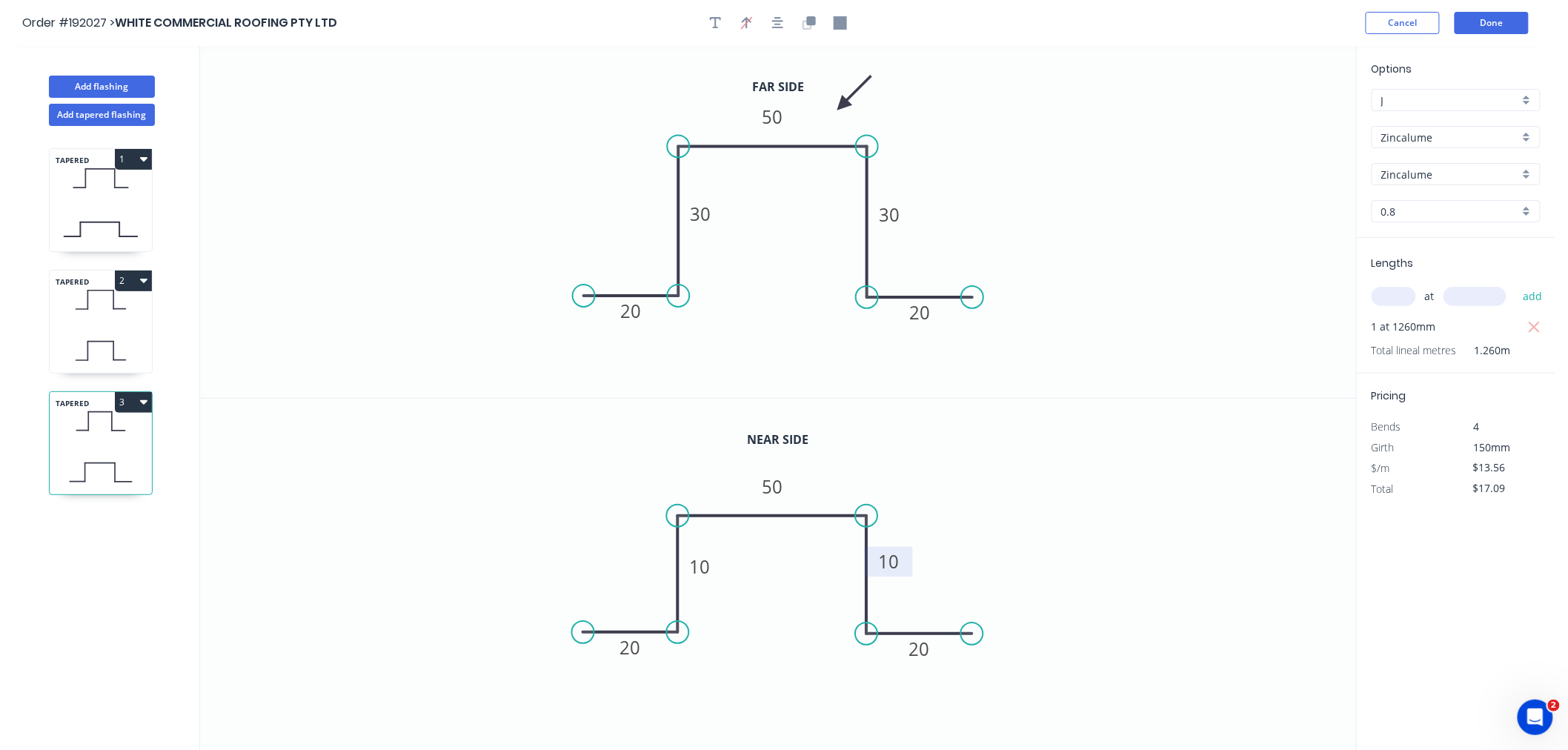
click at [906, 567] on rect at bounding box center [889, 562] width 48 height 30
click at [775, 21] on icon "button" at bounding box center [778, 23] width 12 height 12
click at [99, 109] on button "Add tapered flashing" at bounding box center [102, 115] width 106 height 22
type input "$0.00"
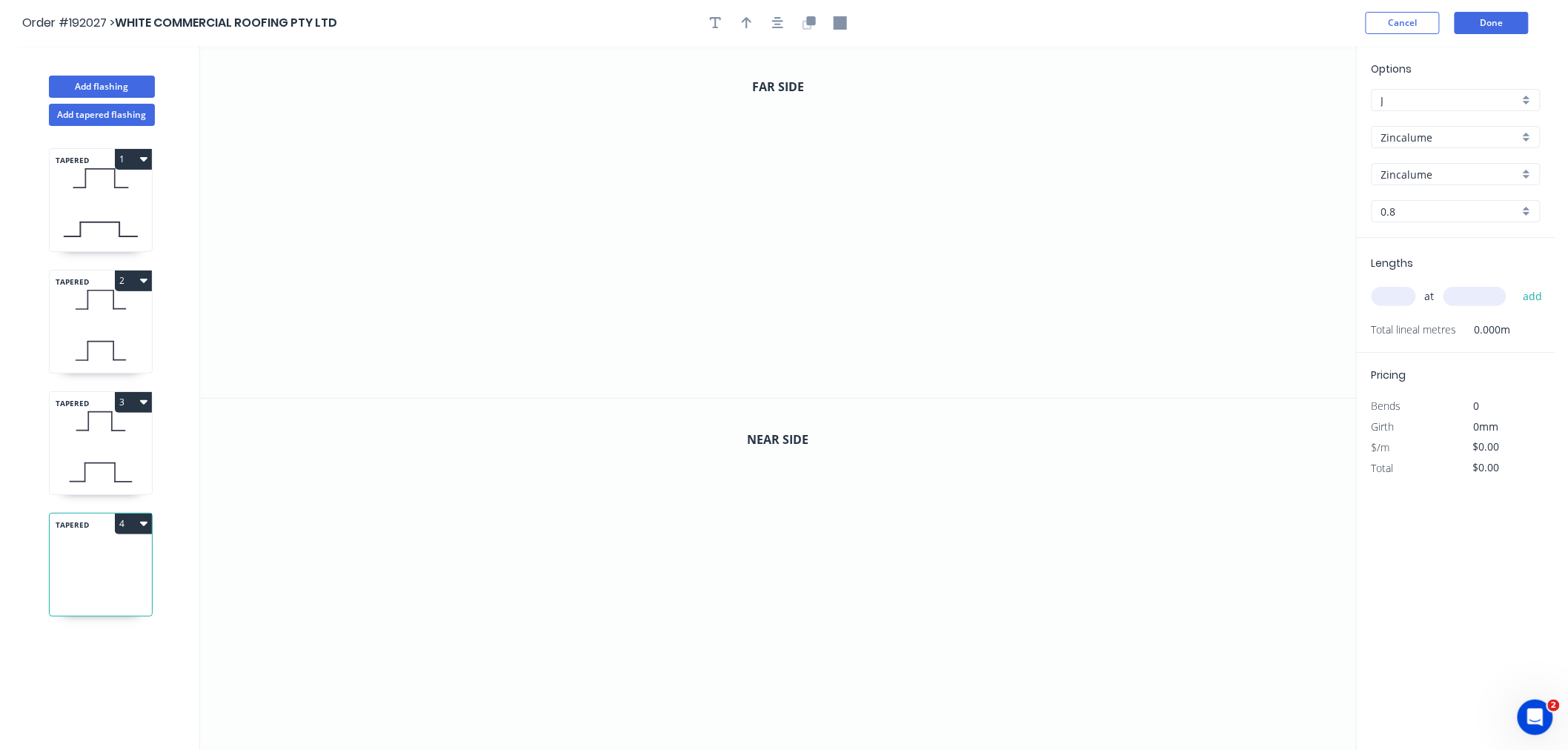
click at [102, 578] on icon at bounding box center [101, 594] width 102 height 44
click at [1405, 297] on input "text" at bounding box center [1394, 296] width 44 height 19
type input "22"
type input "500"
click at [1515, 284] on button "add" at bounding box center [1532, 296] width 35 height 25
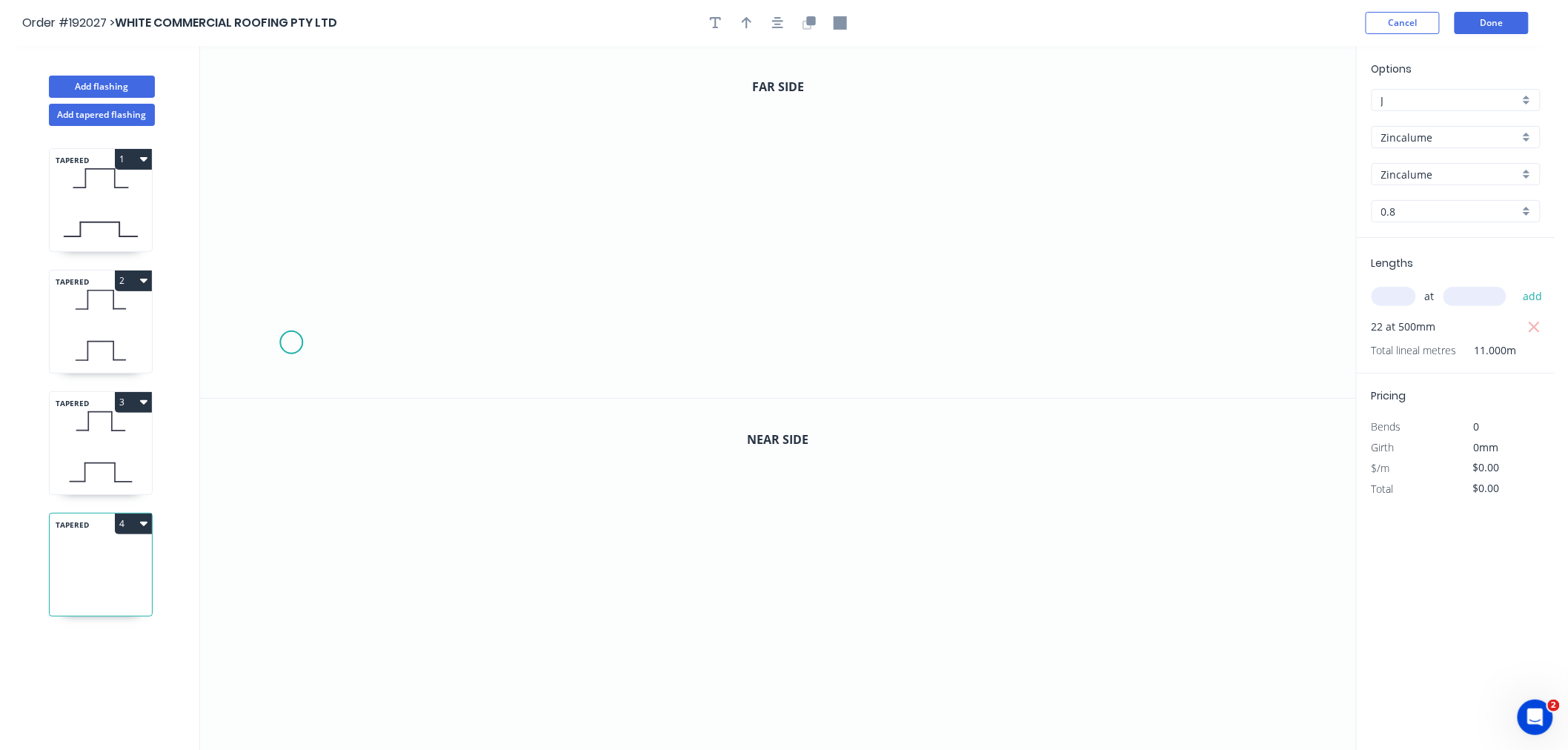
click at [293, 345] on icon "0" at bounding box center [778, 222] width 1156 height 352
click at [376, 351] on icon "0" at bounding box center [778, 222] width 1156 height 352
click at [377, 223] on icon at bounding box center [377, 283] width 0 height 122
click at [555, 221] on icon "0 ? ?" at bounding box center [778, 222] width 1156 height 352
click at [560, 347] on icon "0 ? ? ?" at bounding box center [778, 222] width 1156 height 352
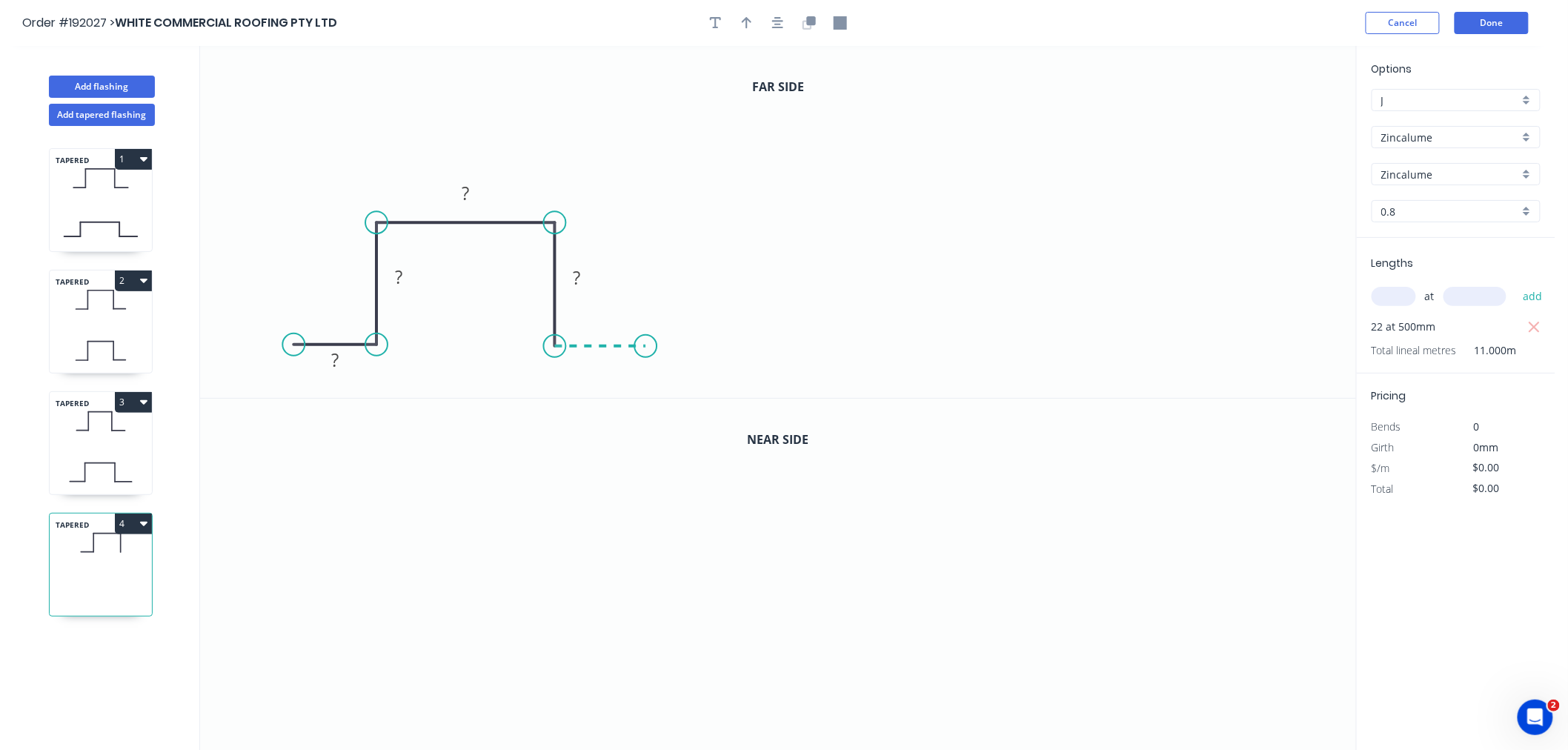
click at [646, 346] on icon at bounding box center [601, 346] width 91 height 0
drag, startPoint x: 775, startPoint y: 24, endPoint x: 767, endPoint y: 26, distance: 8.2
click at [775, 26] on icon "button" at bounding box center [778, 23] width 12 height 13
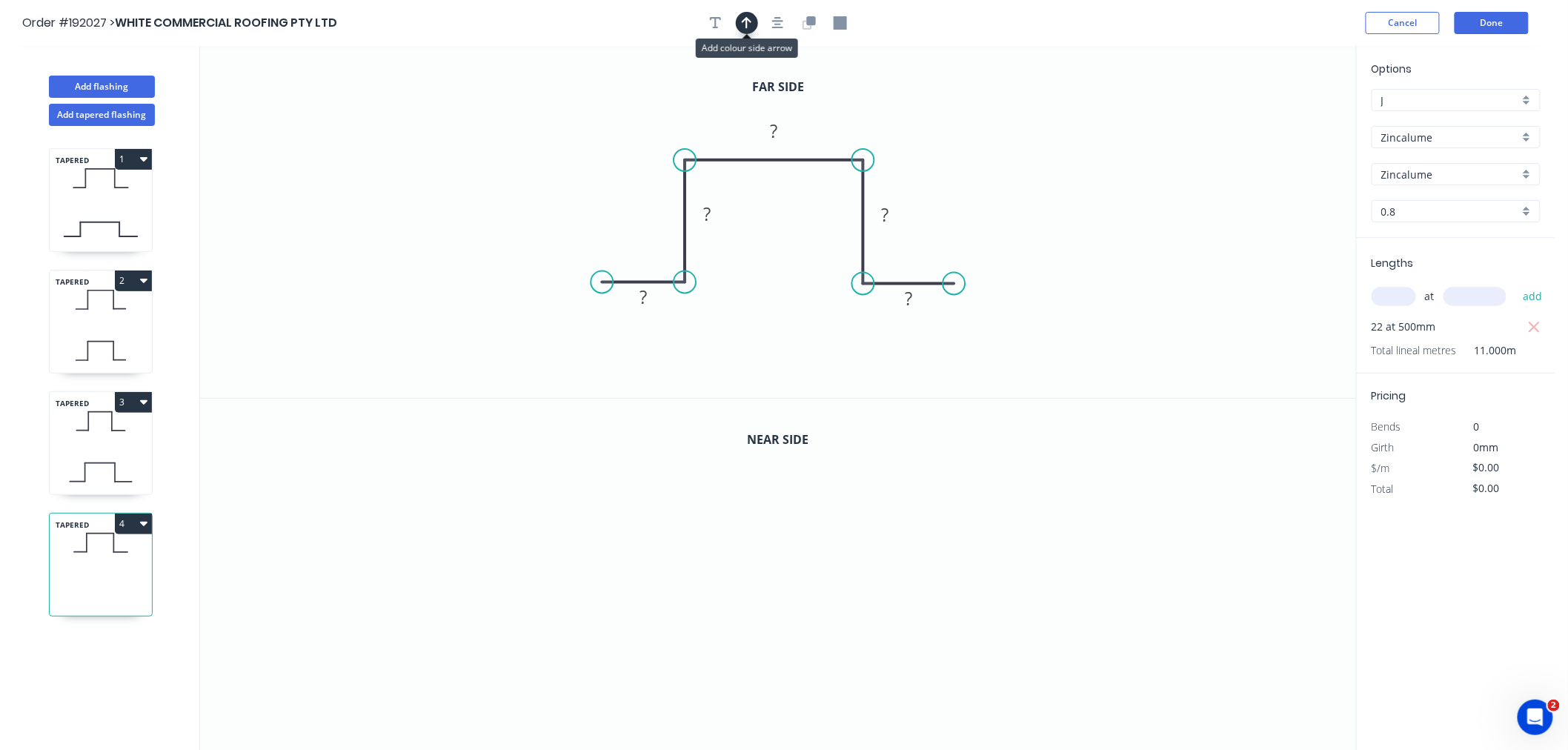
click at [744, 24] on icon "button" at bounding box center [747, 23] width 10 height 13
drag, startPoint x: 864, startPoint y: 130, endPoint x: 841, endPoint y: 127, distance: 23.2
click at [841, 127] on icon at bounding box center [841, 110] width 13 height 47
click at [656, 297] on rect at bounding box center [644, 299] width 30 height 21
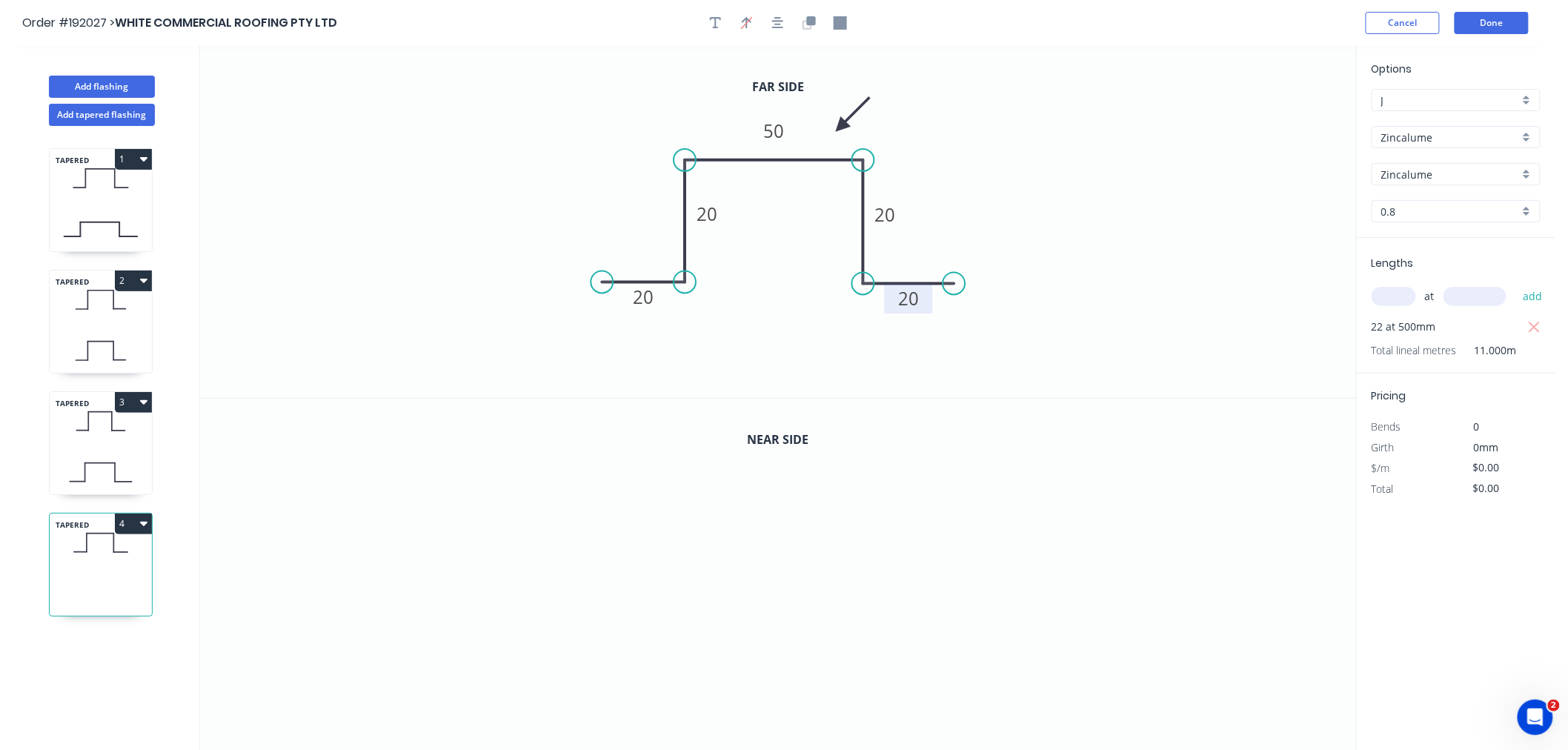
click at [670, 95] on icon "0 20 20 50 20 20" at bounding box center [778, 222] width 1156 height 352
type input "$11.94"
type input "$262.68"
click at [810, 16] on icon "button" at bounding box center [810, 23] width 13 height 13
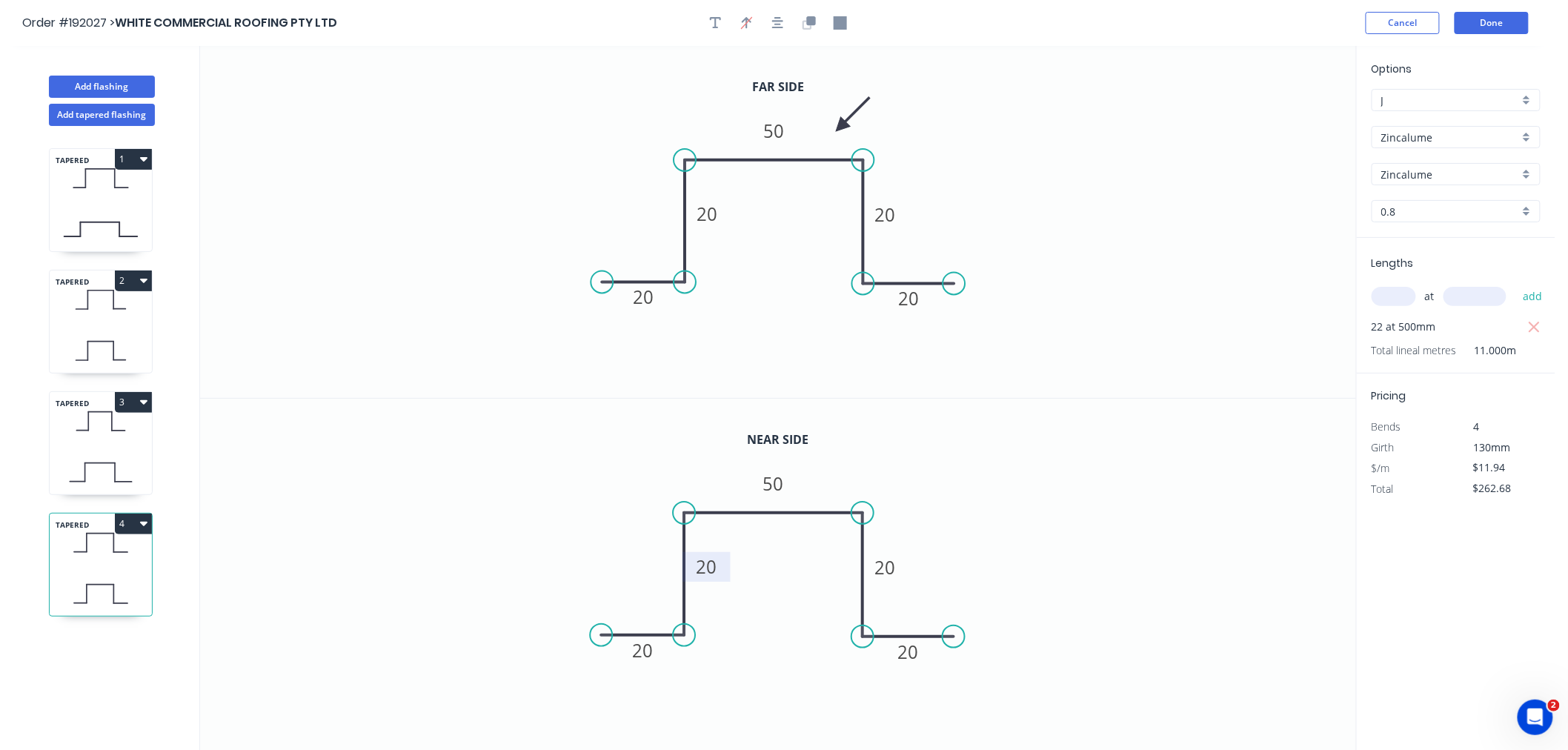
click at [712, 563] on tspan "20" at bounding box center [707, 566] width 21 height 24
type input "$13.56"
type input "$298.32"
click at [540, 505] on icon "0 20 10 50 10 20" at bounding box center [778, 575] width 1156 height 353
click at [783, 25] on icon "button" at bounding box center [778, 23] width 12 height 13
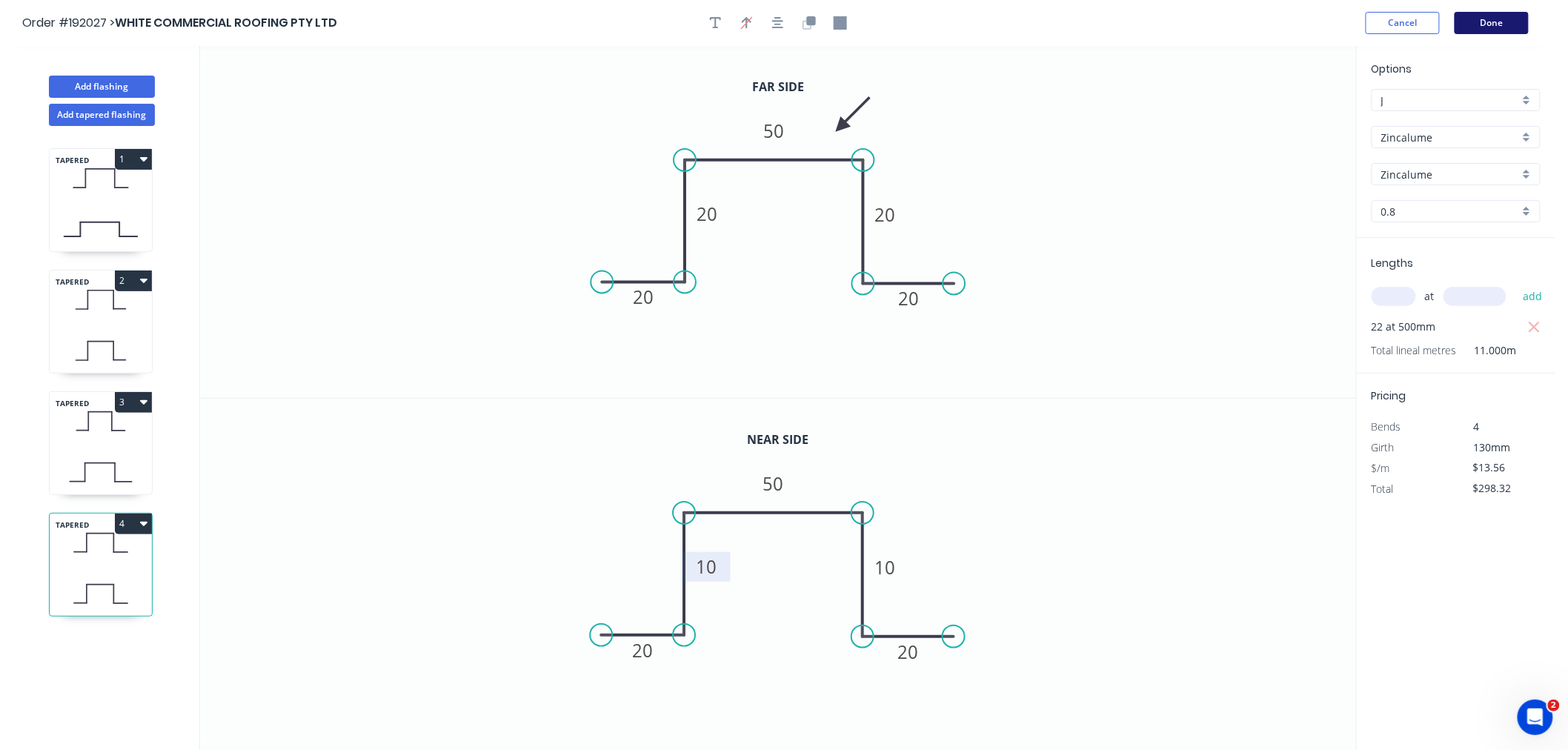
click at [1495, 24] on button "Done" at bounding box center [1492, 23] width 74 height 22
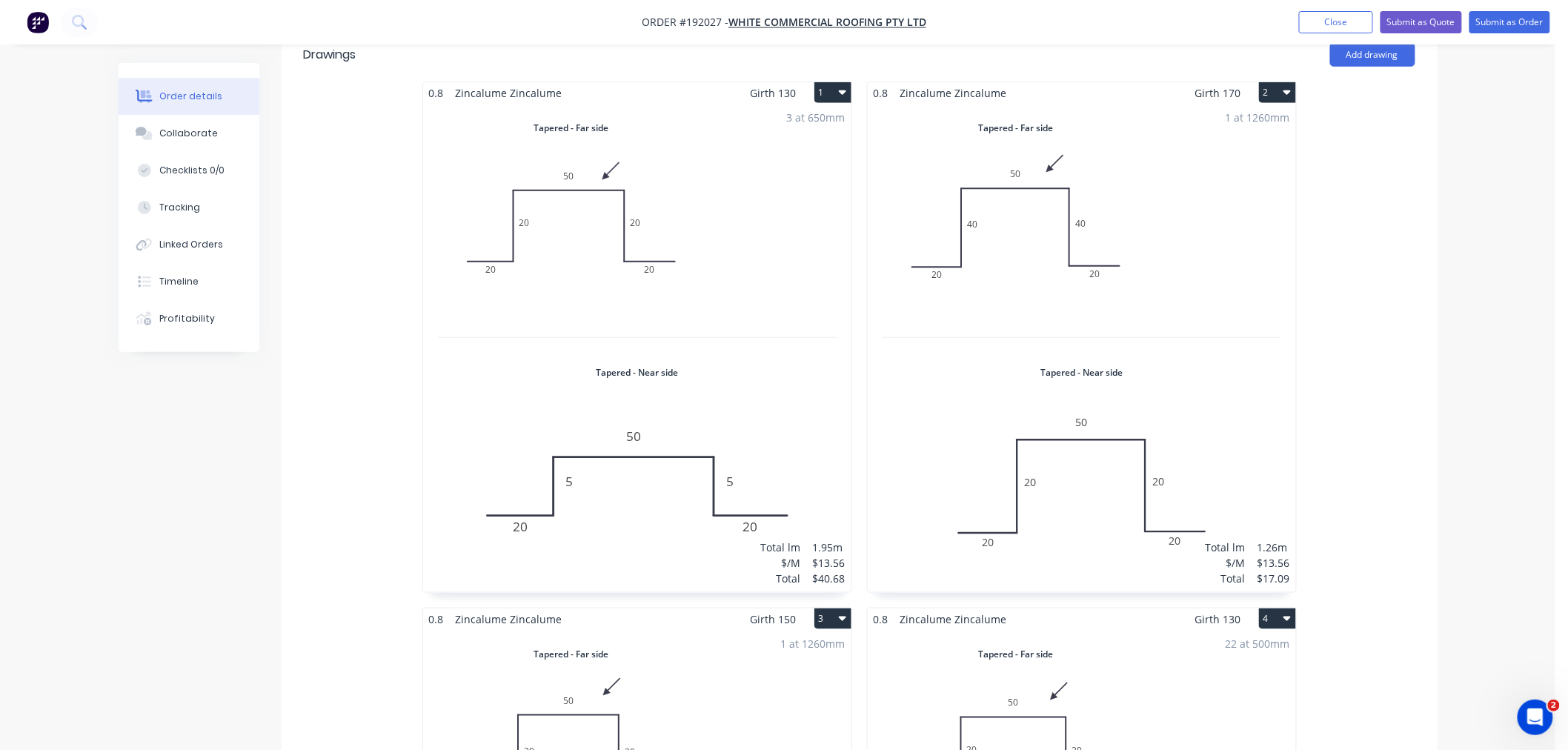
scroll to position [779, 0]
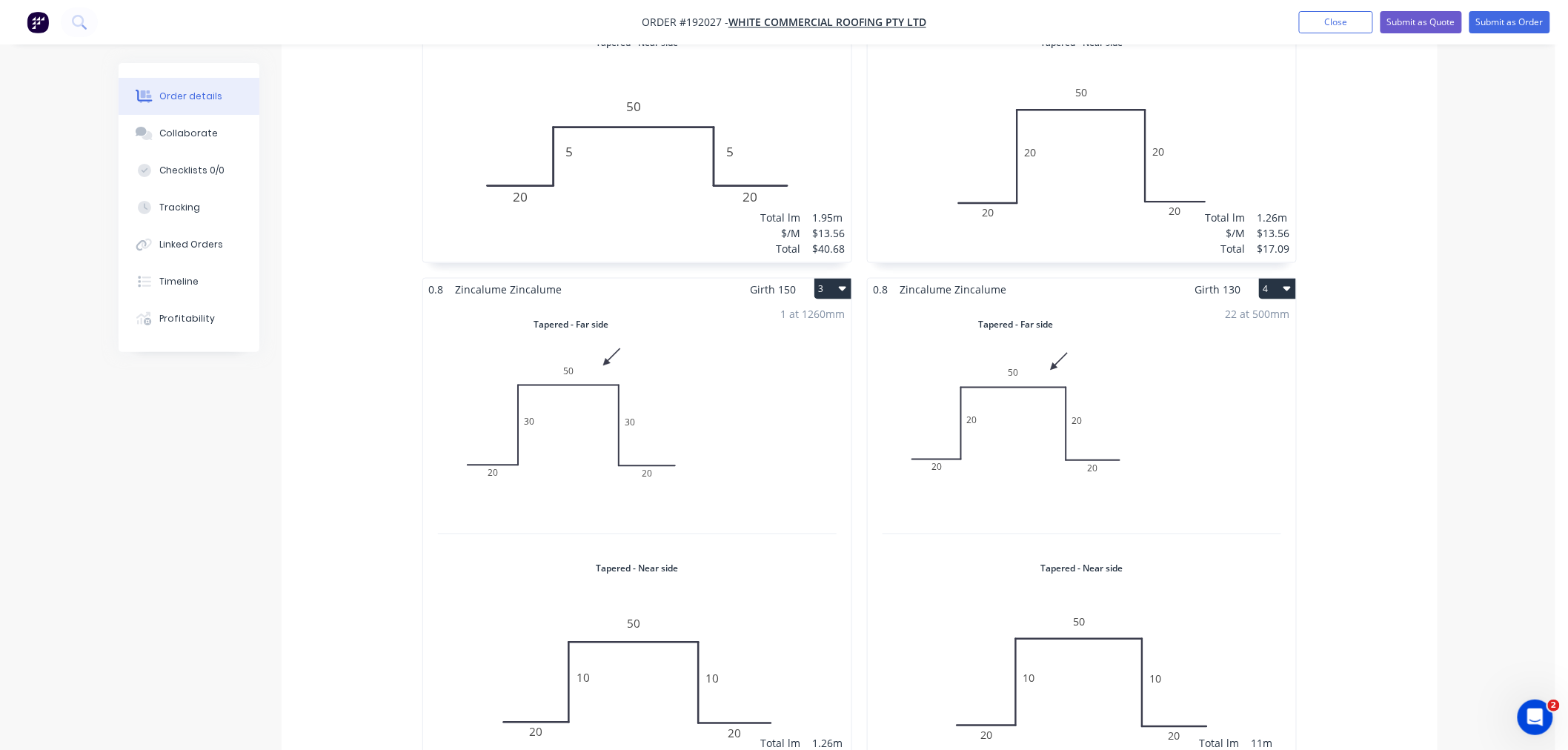
click at [751, 587] on div "1 at 1260mm Total lm $/M Total 1.26m $13.56 $17.09" at bounding box center [638, 544] width 429 height 488
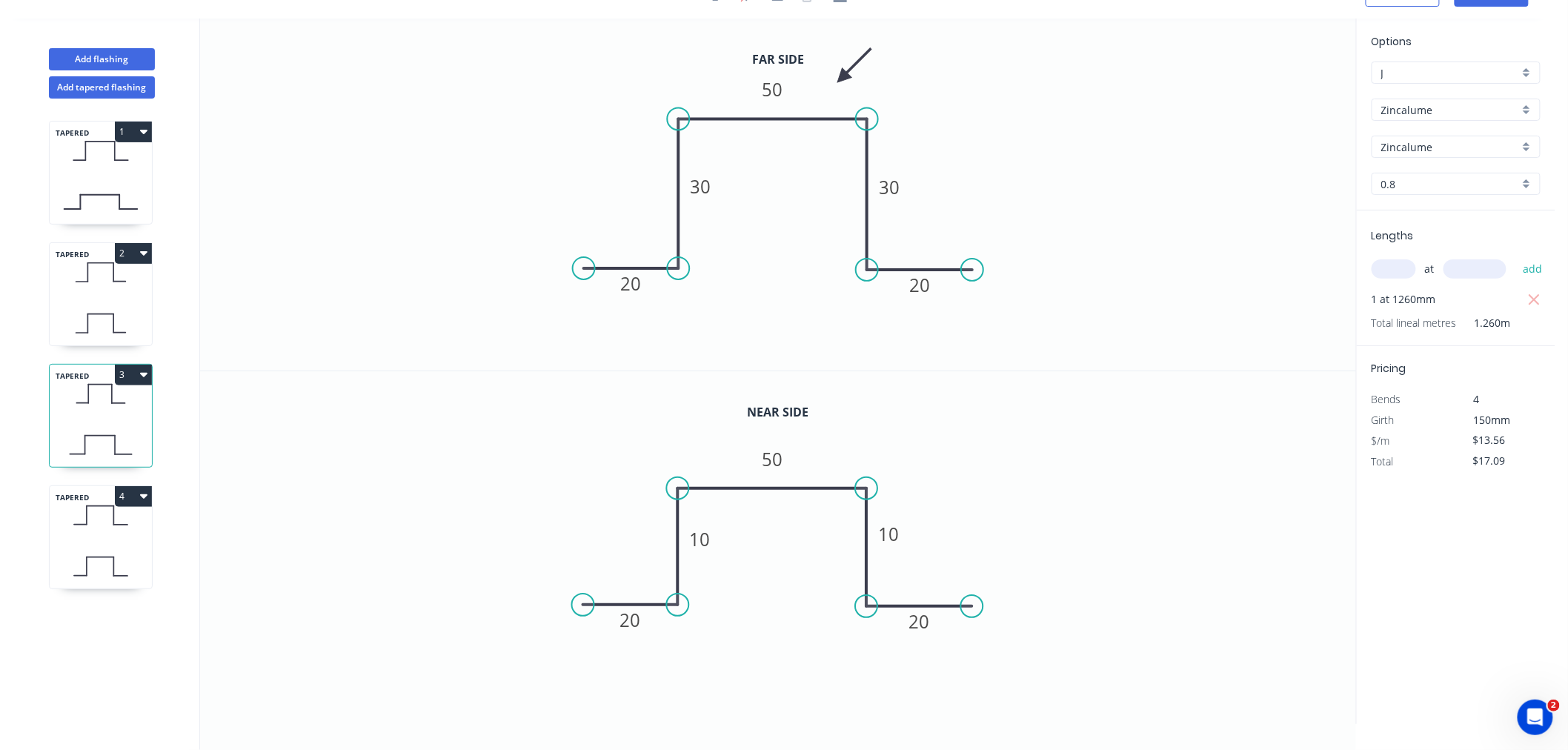
scroll to position [27, 0]
drag, startPoint x: 680, startPoint y: 490, endPoint x: 687, endPoint y: 512, distance: 23.1
click at [687, 512] on circle at bounding box center [678, 513] width 22 height 22
drag, startPoint x: 864, startPoint y: 489, endPoint x: 864, endPoint y: 514, distance: 25.0
click at [864, 514] on circle at bounding box center [867, 513] width 22 height 22
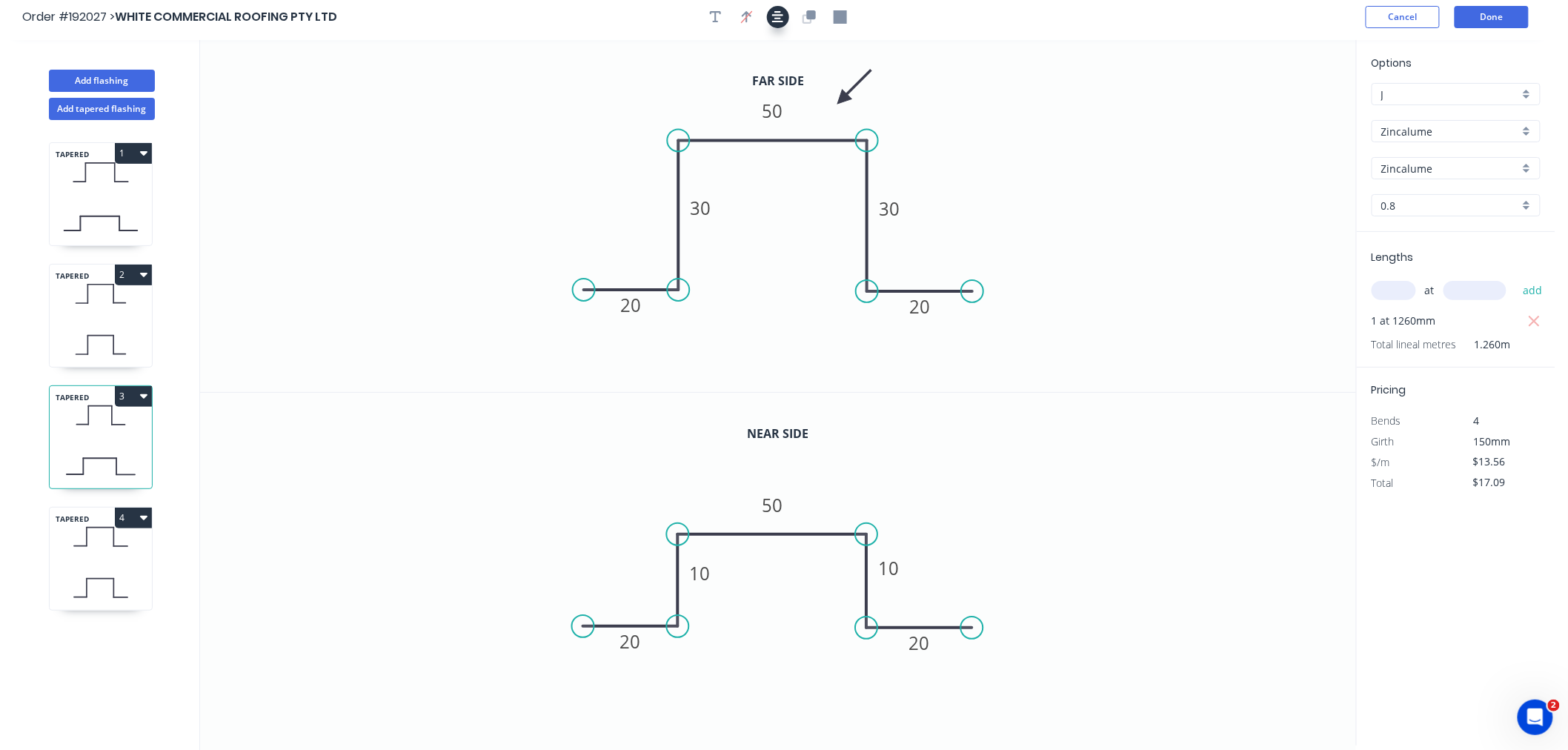
scroll to position [0, 0]
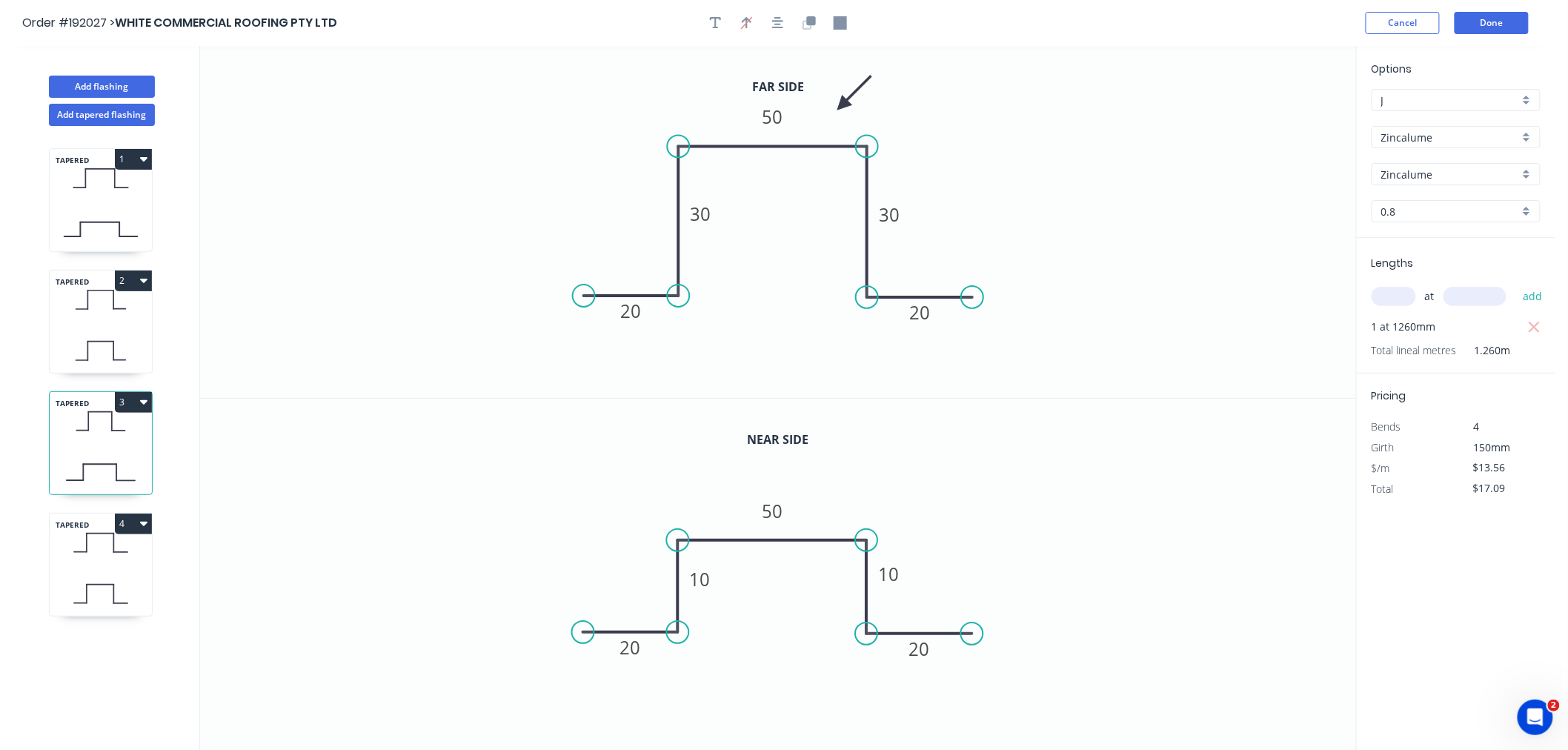
drag, startPoint x: 777, startPoint y: 30, endPoint x: 692, endPoint y: 57, distance: 89.2
click at [777, 28] on button "button" at bounding box center [778, 23] width 22 height 22
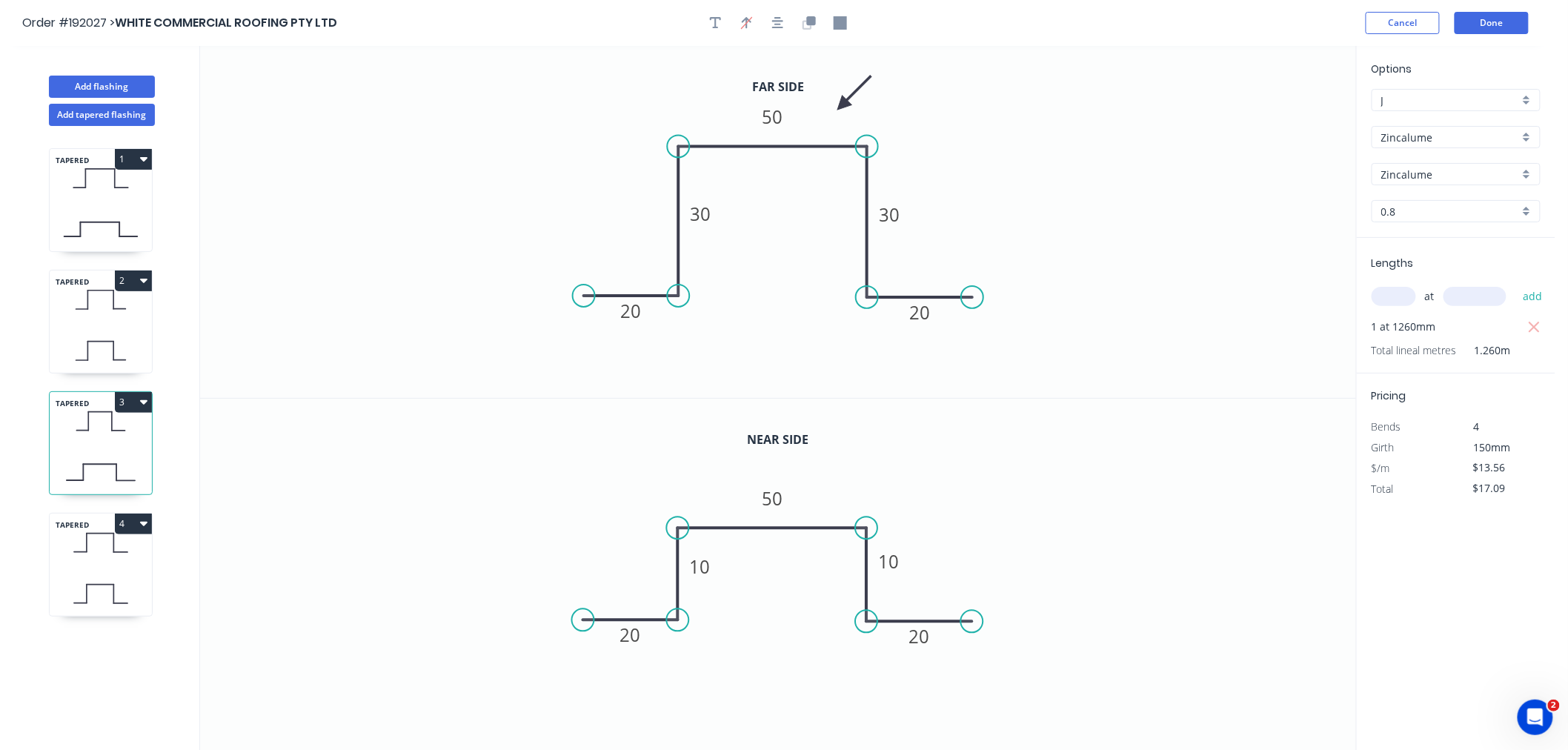
click at [117, 579] on icon at bounding box center [101, 594] width 102 height 44
type input "$298.32"
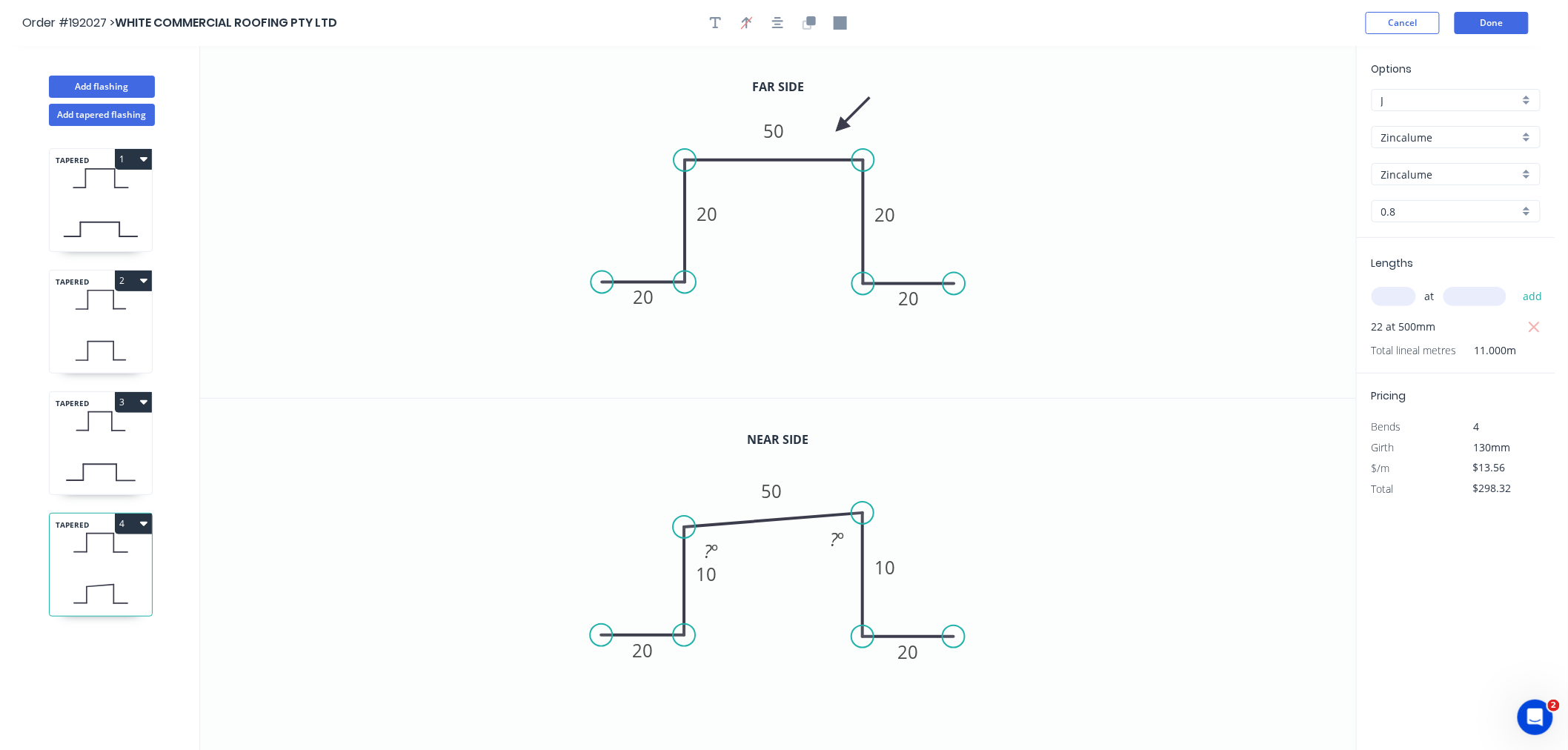
drag, startPoint x: 685, startPoint y: 510, endPoint x: 689, endPoint y: 531, distance: 21.4
click at [689, 531] on circle at bounding box center [685, 527] width 22 height 22
drag, startPoint x: 864, startPoint y: 515, endPoint x: 864, endPoint y: 534, distance: 19.0
click at [864, 534] on circle at bounding box center [863, 531] width 22 height 22
click at [780, 23] on icon "button" at bounding box center [778, 23] width 12 height 13
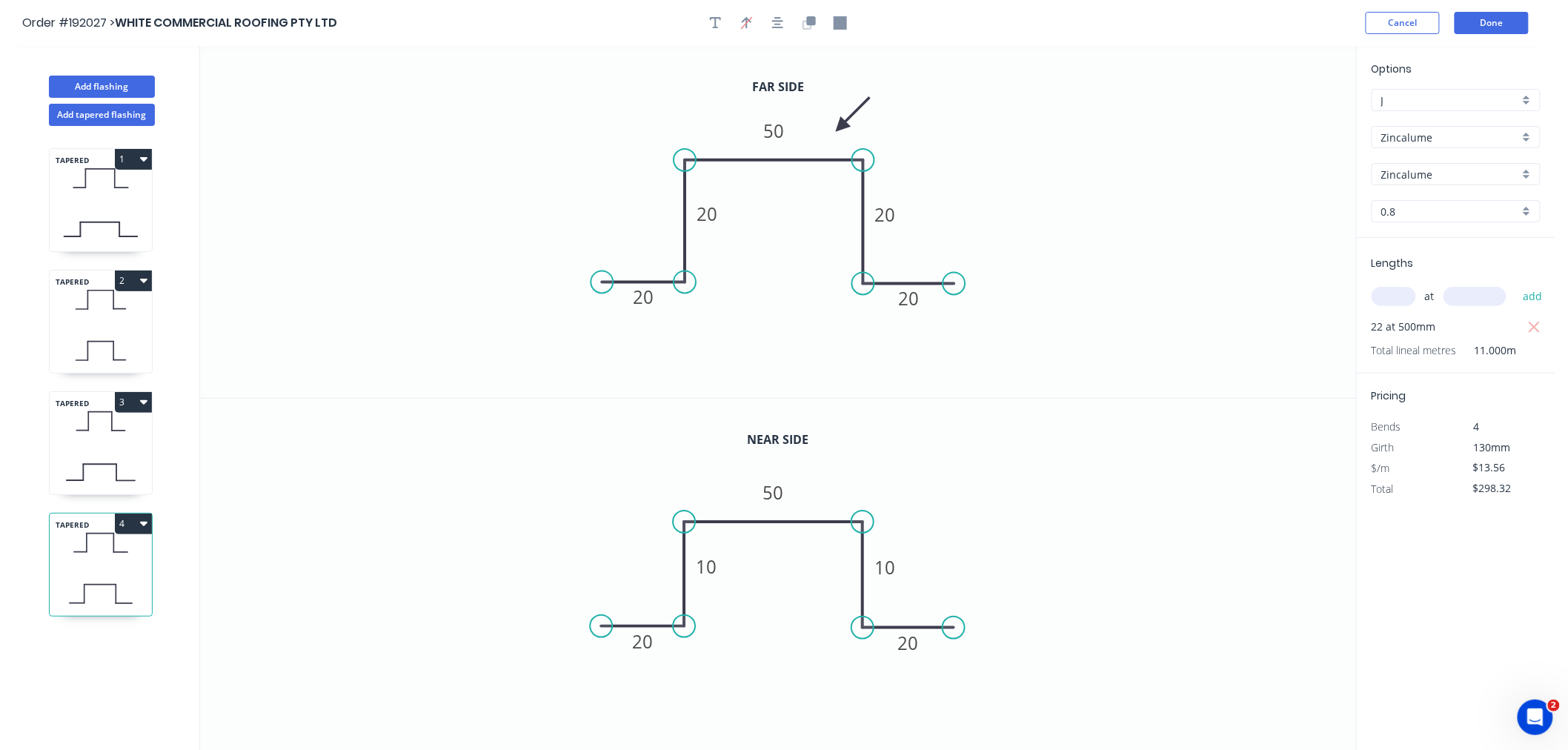
click at [1102, 31] on div "Order #192027 > WHITE COMMERCIAL ROOFING PTY LTD Cancel Done" at bounding box center [778, 23] width 1511 height 22
click at [1498, 23] on button "Done" at bounding box center [1492, 23] width 74 height 22
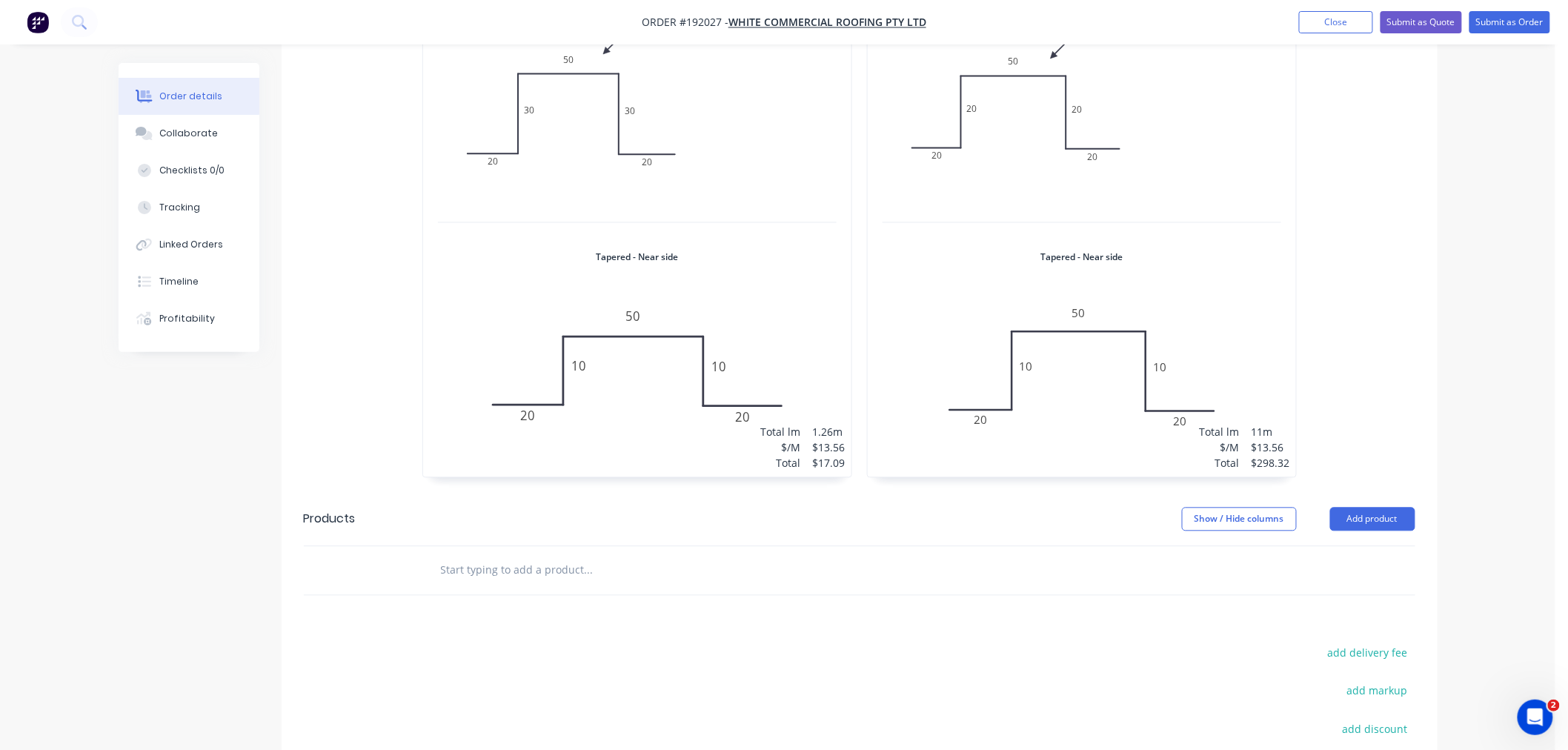
scroll to position [943, 0]
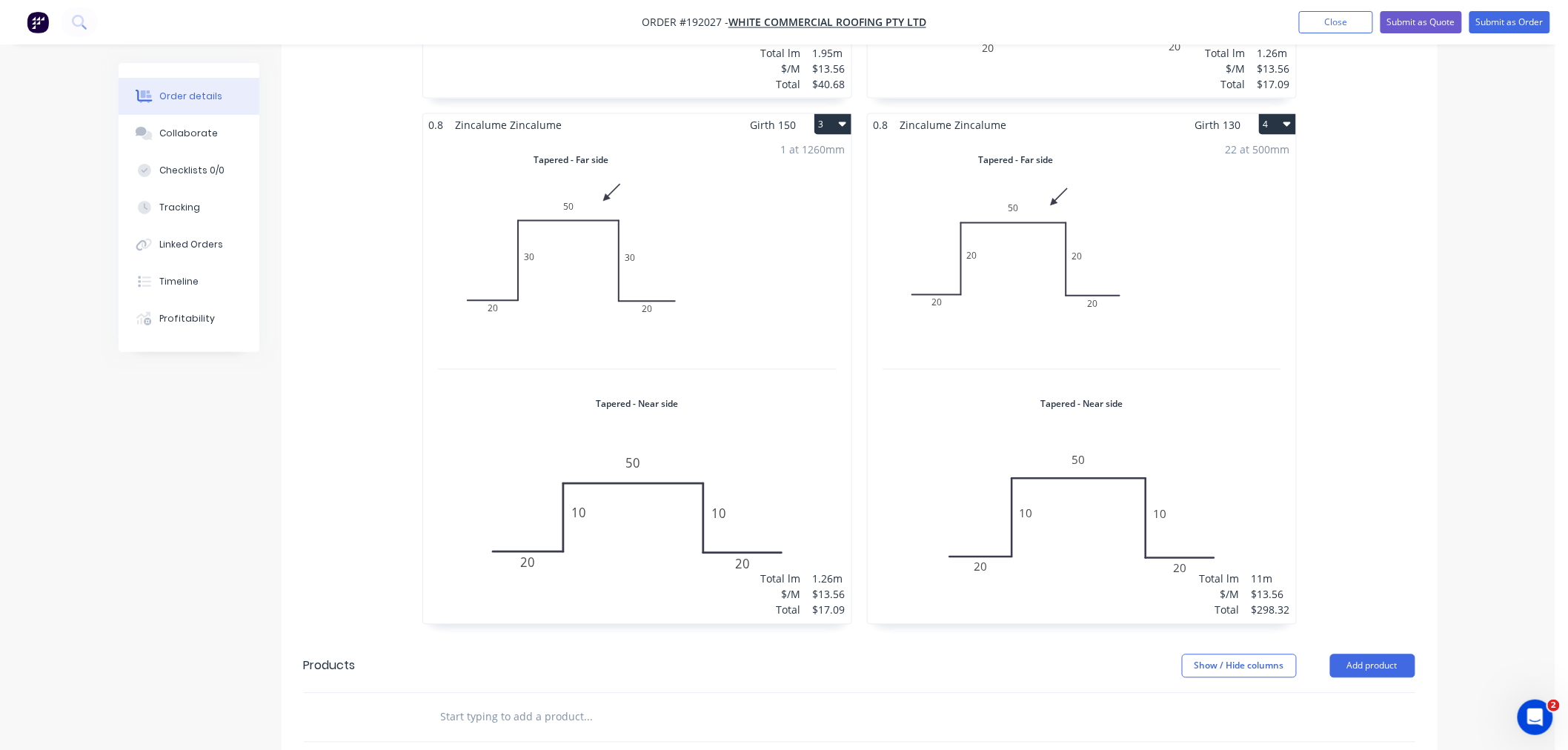
click at [1453, 411] on div "Order details Collaborate Checklists 0/0 Tracking Linked Orders Timeline Profit…" at bounding box center [778, 89] width 1555 height 2063
click at [1217, 364] on div "22 at 500mm Total lm $/M Total 11m $13.56 $298.32" at bounding box center [1082, 379] width 429 height 488
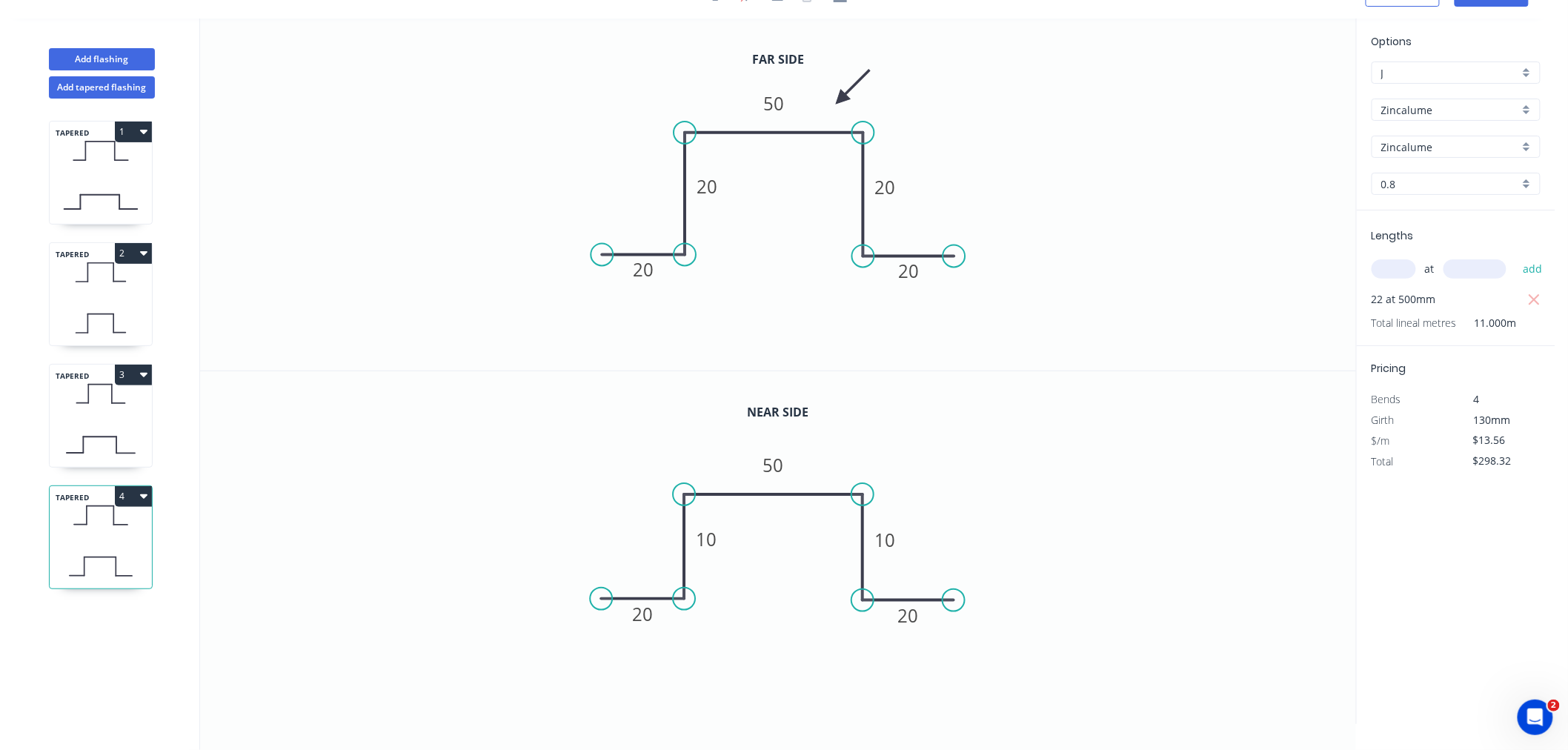
scroll to position [27, 0]
click at [107, 60] on button "Add flashing" at bounding box center [102, 59] width 106 height 22
type input "$0.00"
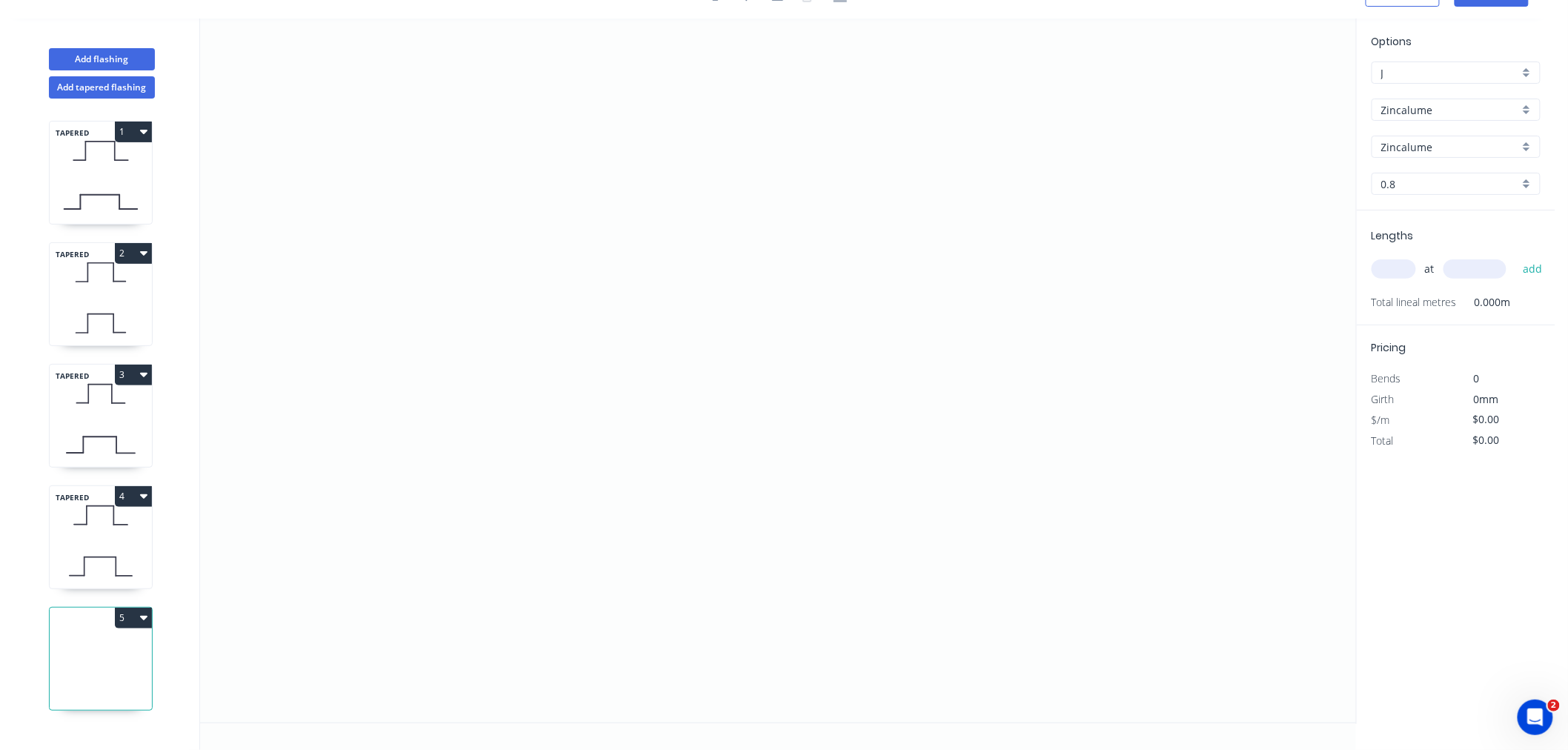
click at [1475, 110] on input "Zincalume" at bounding box center [1450, 110] width 138 height 16
click at [1463, 134] on div "Colorbond" at bounding box center [1456, 138] width 168 height 26
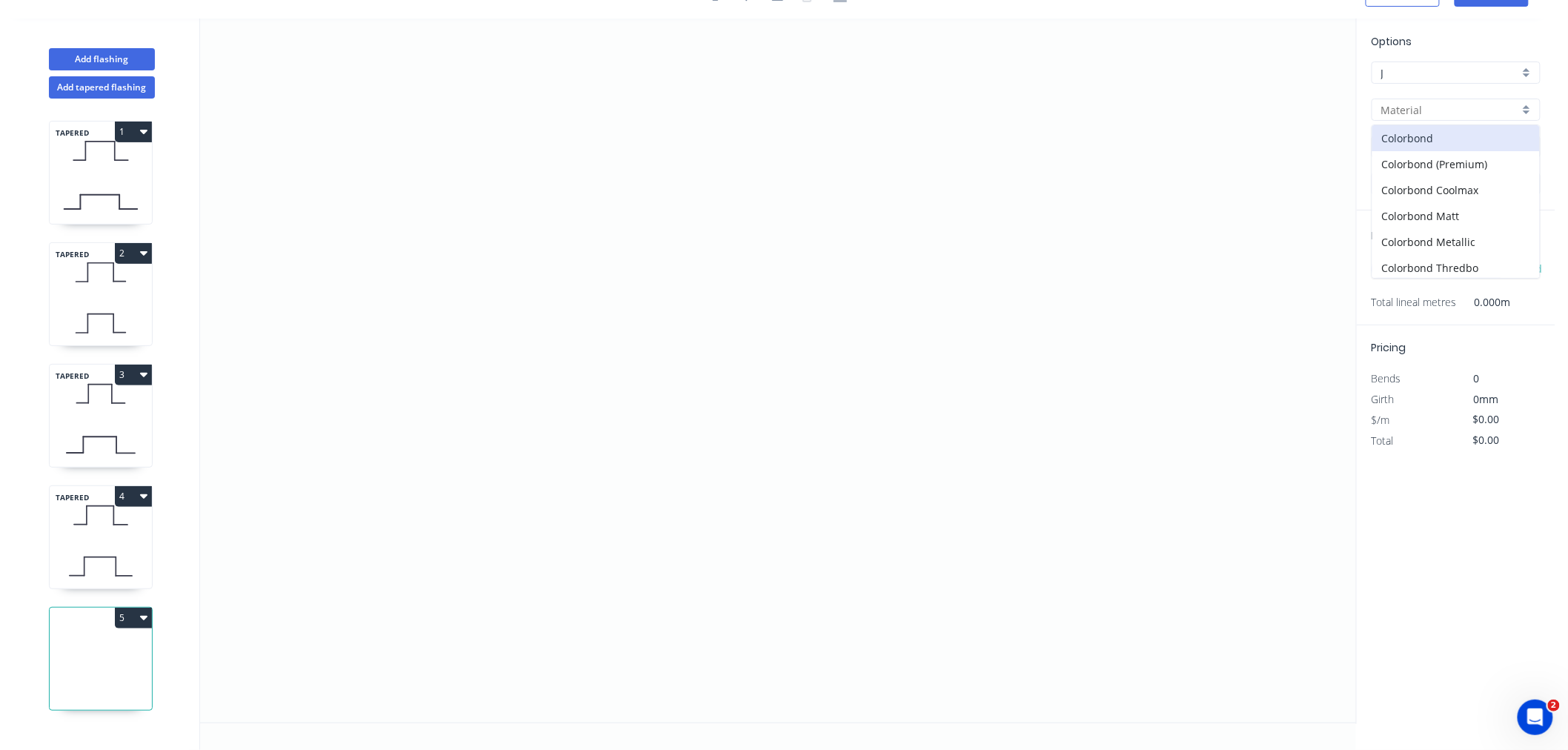
type input "Colorbond"
type input "aNoColor"
type input "0.55"
click at [1454, 153] on input "aNoColor" at bounding box center [1450, 147] width 138 height 16
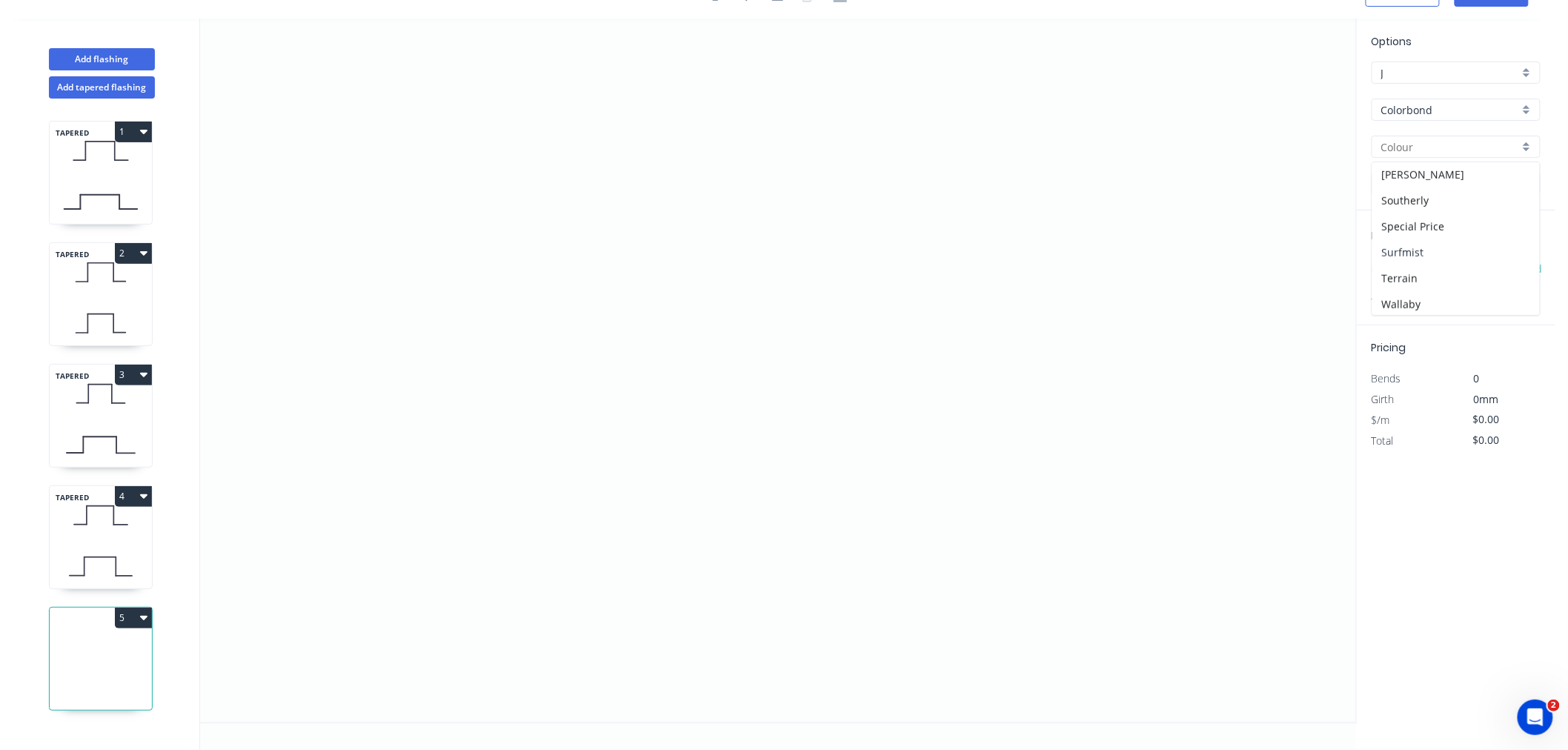
click at [1471, 248] on div "Surfmist" at bounding box center [1456, 252] width 168 height 26
type input "Surfmist"
click at [1399, 275] on input "text" at bounding box center [1394, 269] width 44 height 19
type input "1"
type input "500"
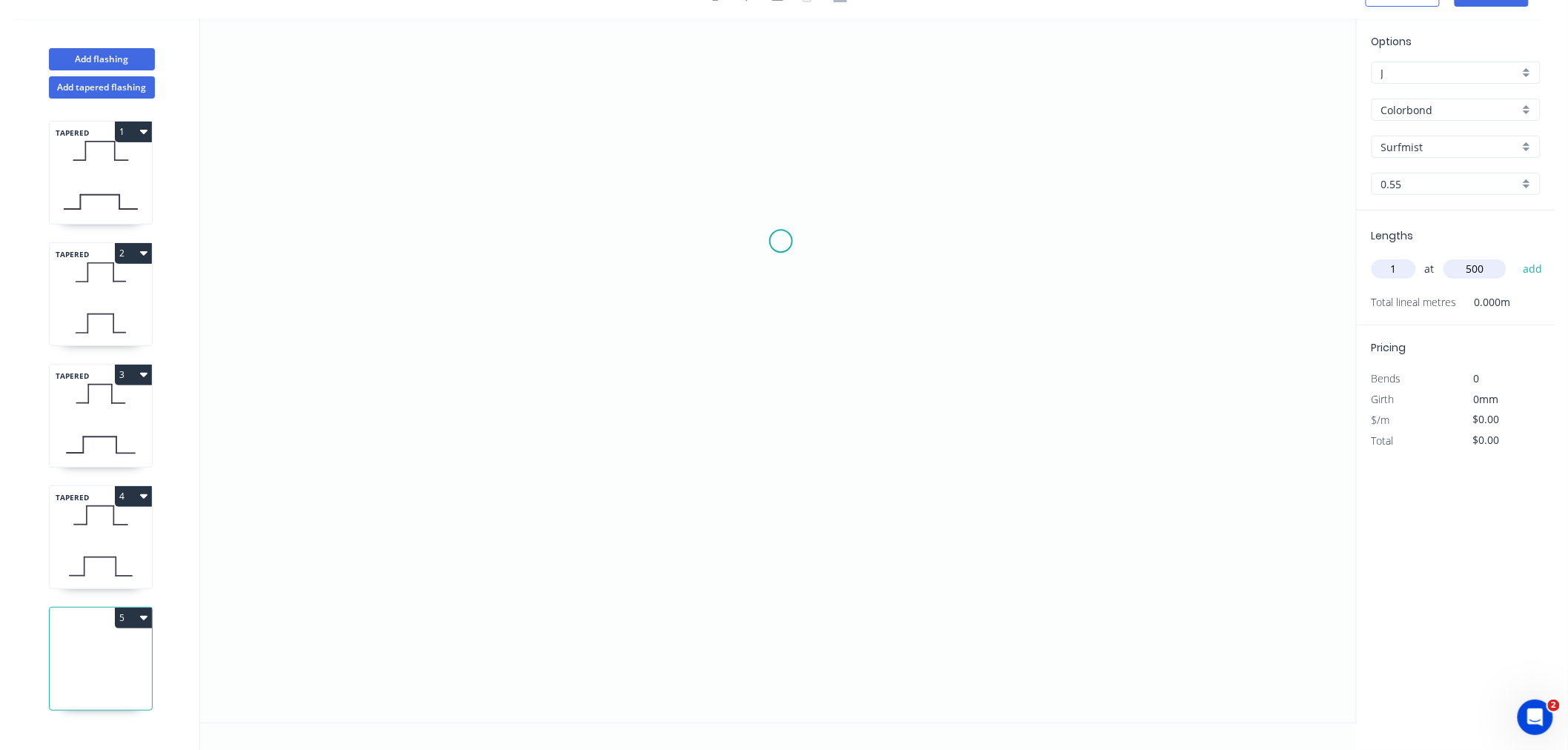
click at [1515, 256] on button "add" at bounding box center [1532, 269] width 35 height 25
click at [1401, 265] on input "text" at bounding box center [1394, 269] width 44 height 19
type input "1"
type input "600"
click at [1515, 256] on button "add" at bounding box center [1532, 269] width 35 height 25
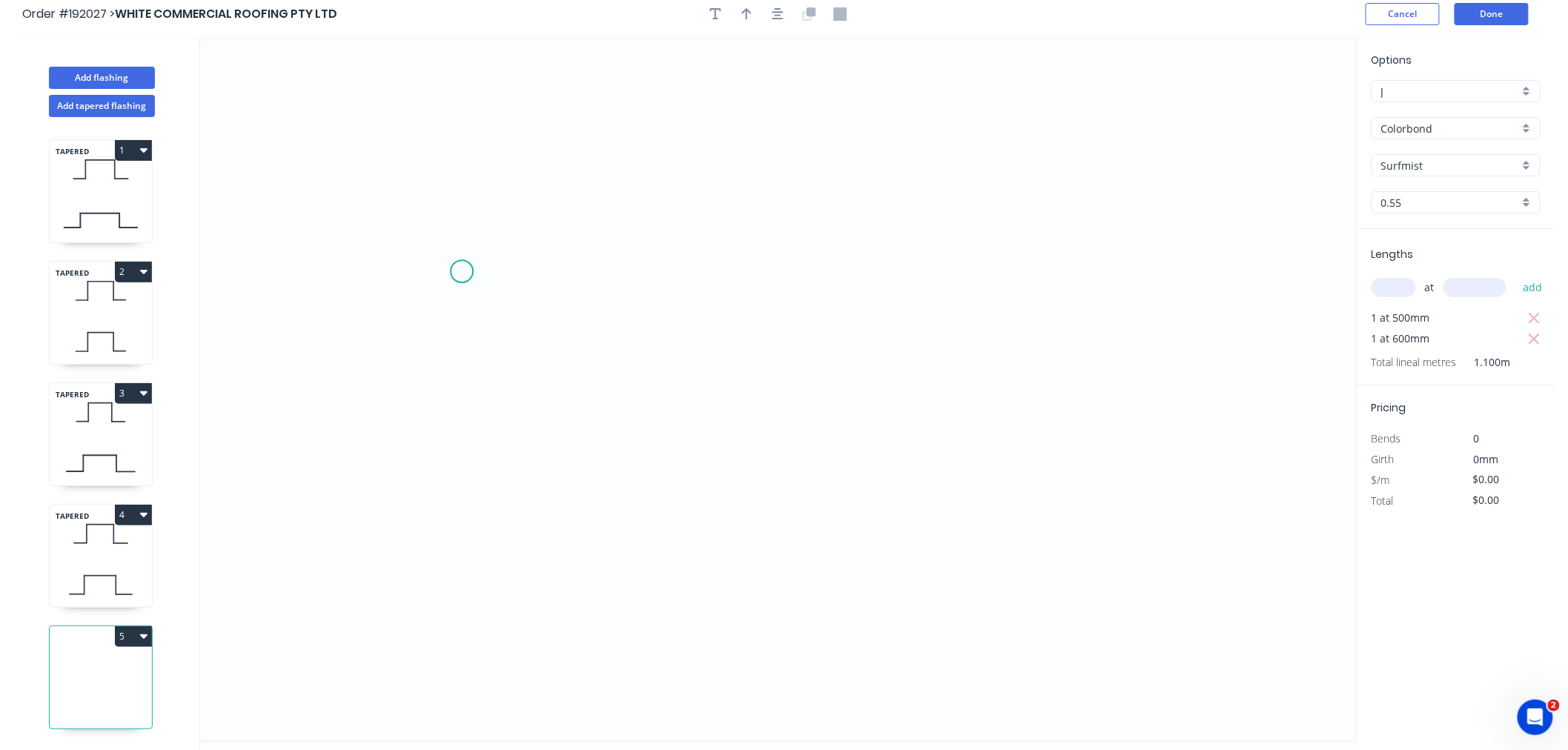
scroll to position [0, 0]
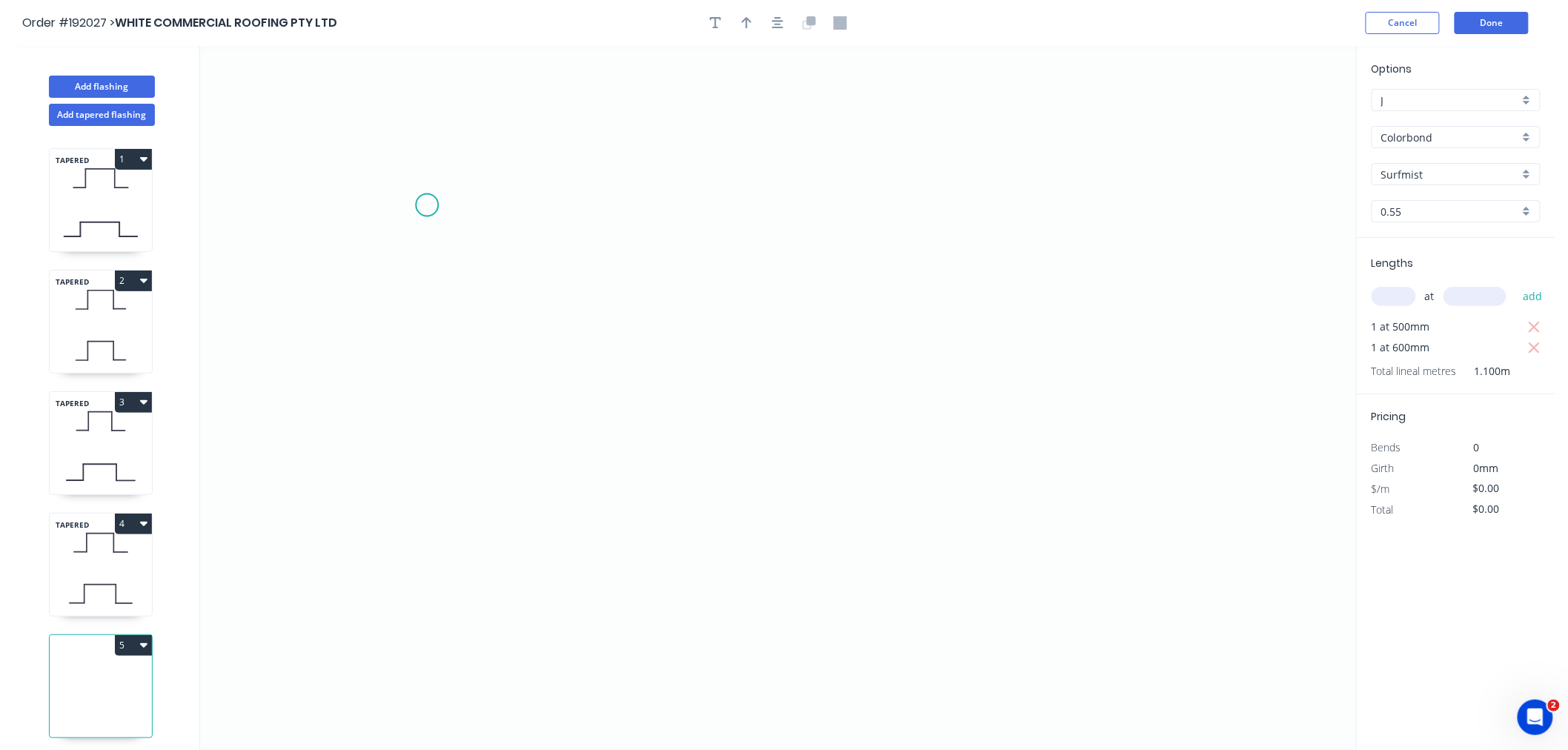
click at [420, 193] on icon "0" at bounding box center [778, 398] width 1156 height 704
click at [363, 193] on icon "0" at bounding box center [778, 398] width 1156 height 704
click at [371, 388] on icon "0 ?" at bounding box center [778, 398] width 1156 height 704
click at [552, 385] on icon "0 ? ?" at bounding box center [778, 398] width 1156 height 704
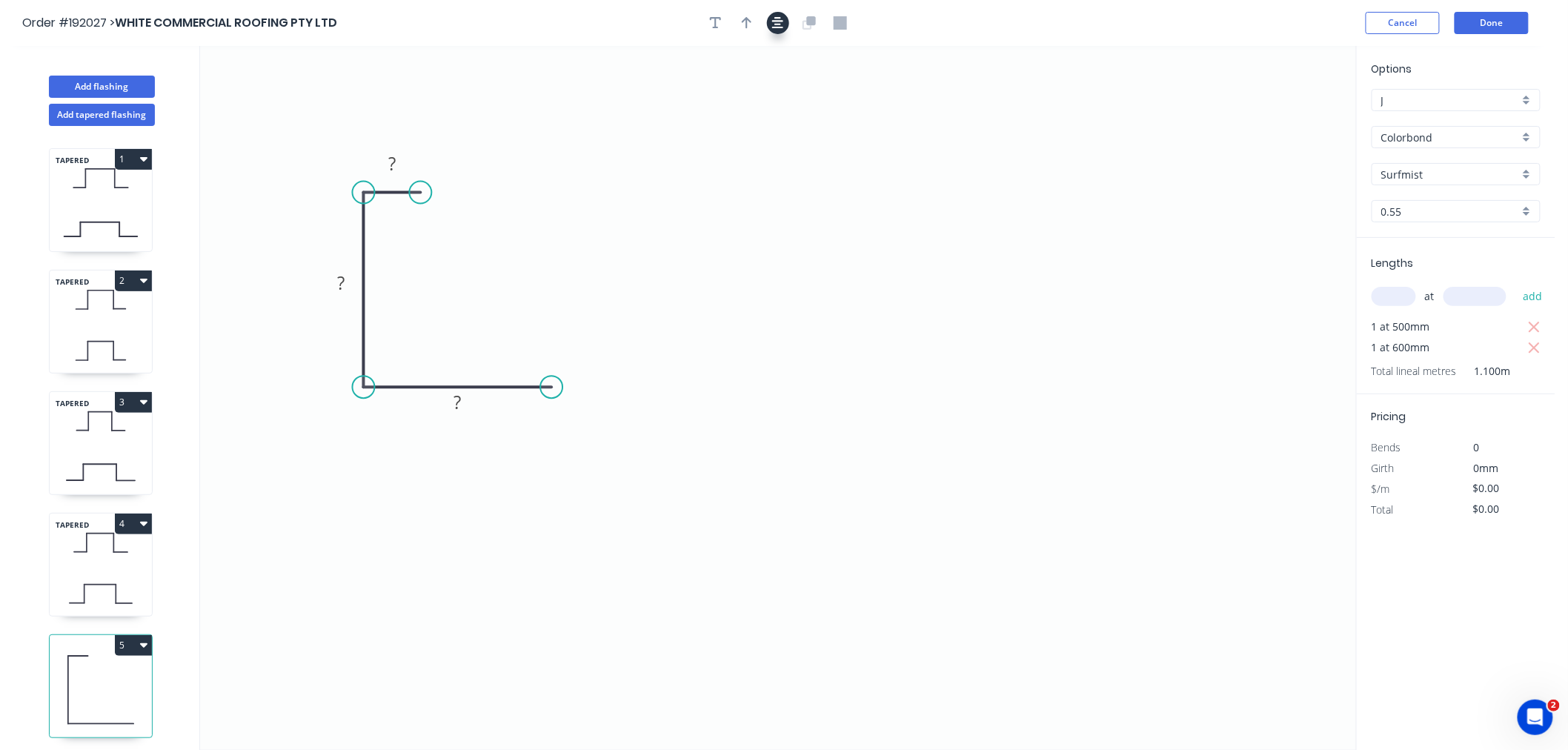
click at [782, 30] on button "button" at bounding box center [778, 23] width 22 height 22
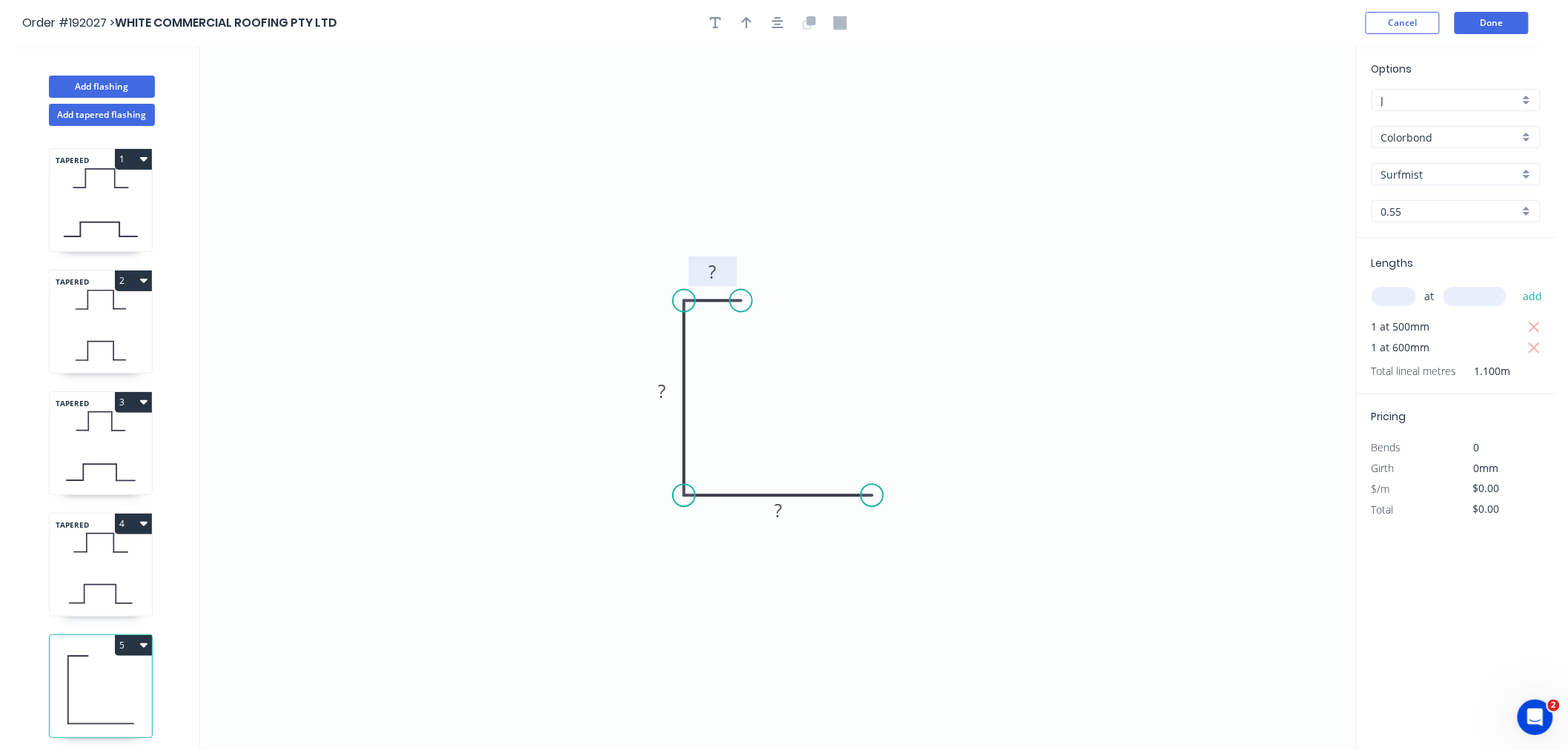
click at [715, 276] on tspan "?" at bounding box center [713, 271] width 7 height 24
click at [892, 534] on div "Crush & Fold" at bounding box center [939, 540] width 149 height 30
click at [813, 351] on icon "0 ? ? CF 10 ?" at bounding box center [778, 398] width 1156 height 704
click at [777, 26] on icon "button" at bounding box center [778, 23] width 12 height 13
click at [716, 268] on tspan "?" at bounding box center [713, 271] width 7 height 24
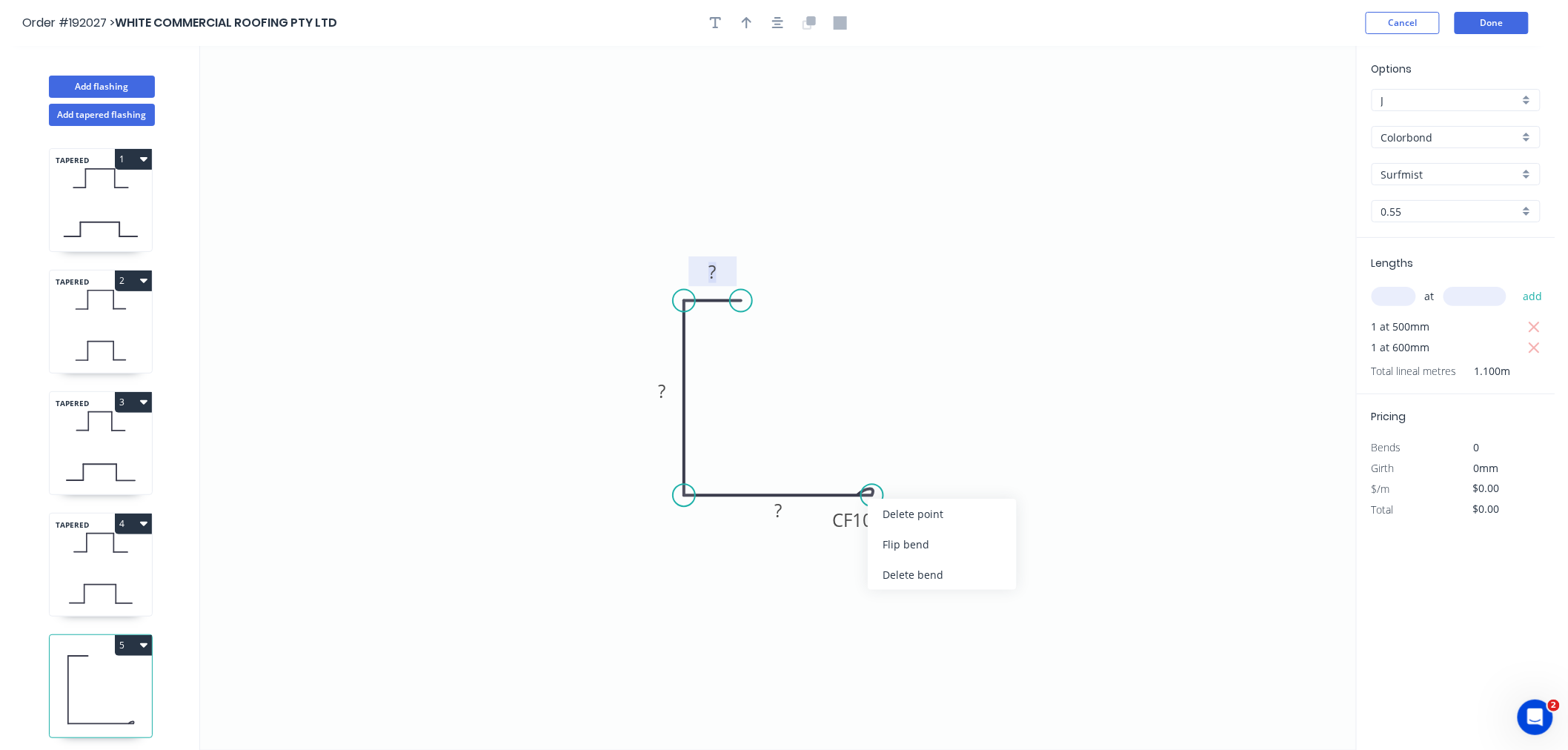
click at [899, 544] on div "Flip bend" at bounding box center [942, 544] width 149 height 30
click at [869, 457] on tspan "10" at bounding box center [862, 457] width 21 height 24
click at [913, 431] on icon "0 10 70 CF 15 50" at bounding box center [778, 398] width 1156 height 704
type input "$9.20"
type input "$18.40"
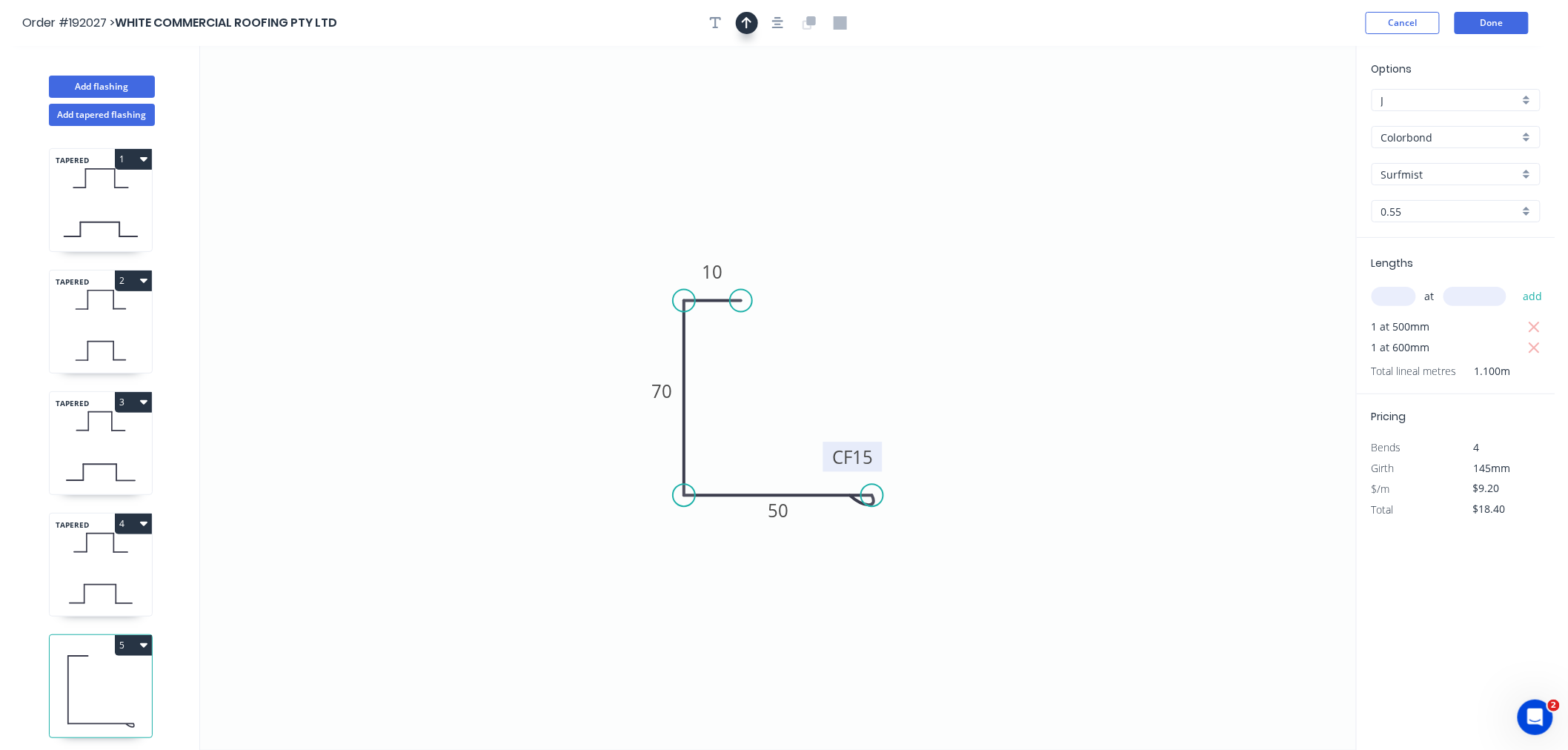
click at [749, 27] on icon "button" at bounding box center [747, 23] width 10 height 13
drag, startPoint x: 1277, startPoint y: 119, endPoint x: 782, endPoint y: 432, distance: 585.7
click at [782, 432] on icon at bounding box center [782, 414] width 13 height 47
drag, startPoint x: 782, startPoint y: 432, endPoint x: 826, endPoint y: 385, distance: 64.4
click at [826, 385] on icon at bounding box center [833, 366] width 13 height 47
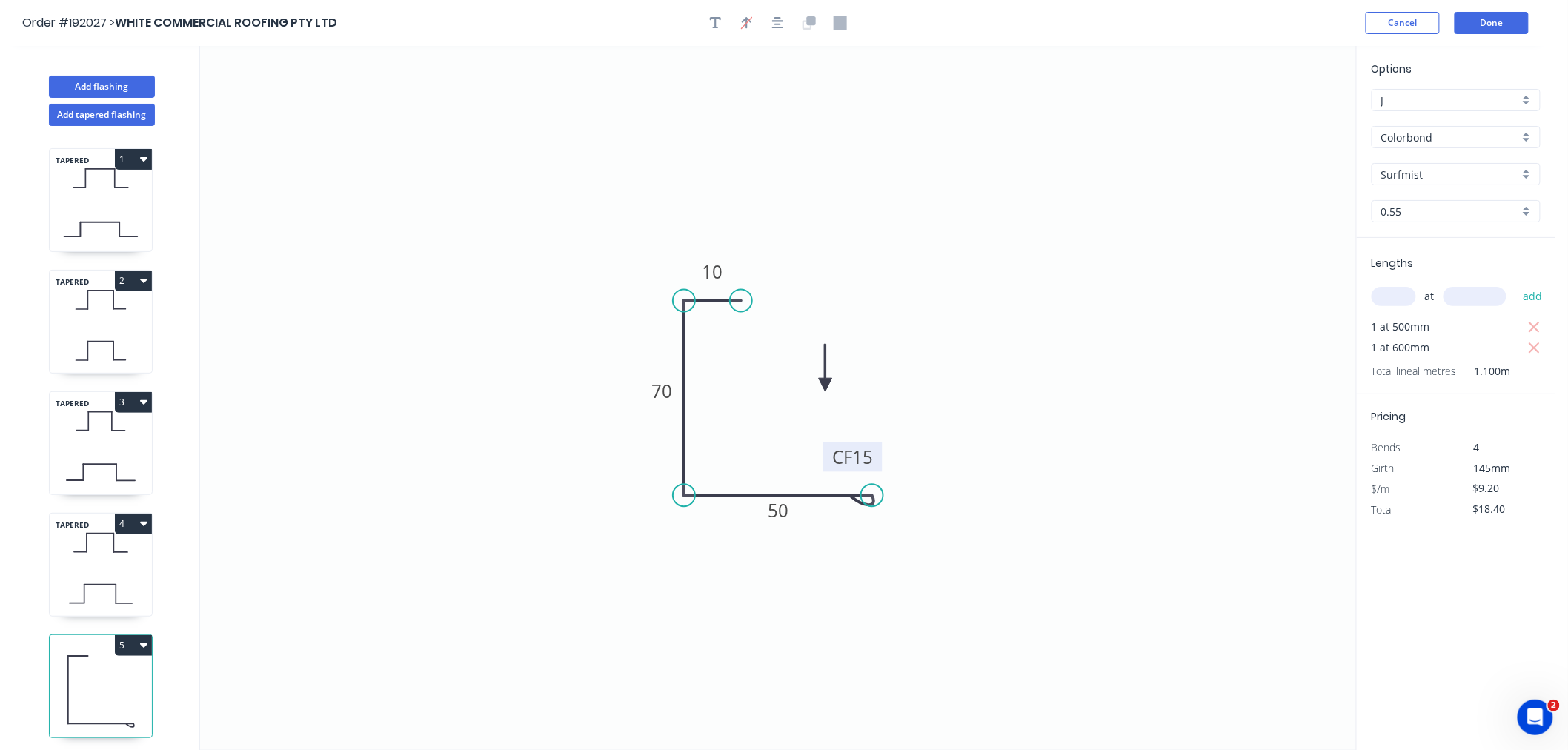
click at [826, 385] on icon at bounding box center [826, 368] width 13 height 47
click at [775, 22] on icon "button" at bounding box center [778, 23] width 12 height 13
drag, startPoint x: 684, startPoint y: 300, endPoint x: 685, endPoint y: 286, distance: 14.0
click at [685, 286] on circle at bounding box center [684, 285] width 22 height 22
click at [738, 284] on circle at bounding box center [738, 285] width 22 height 22
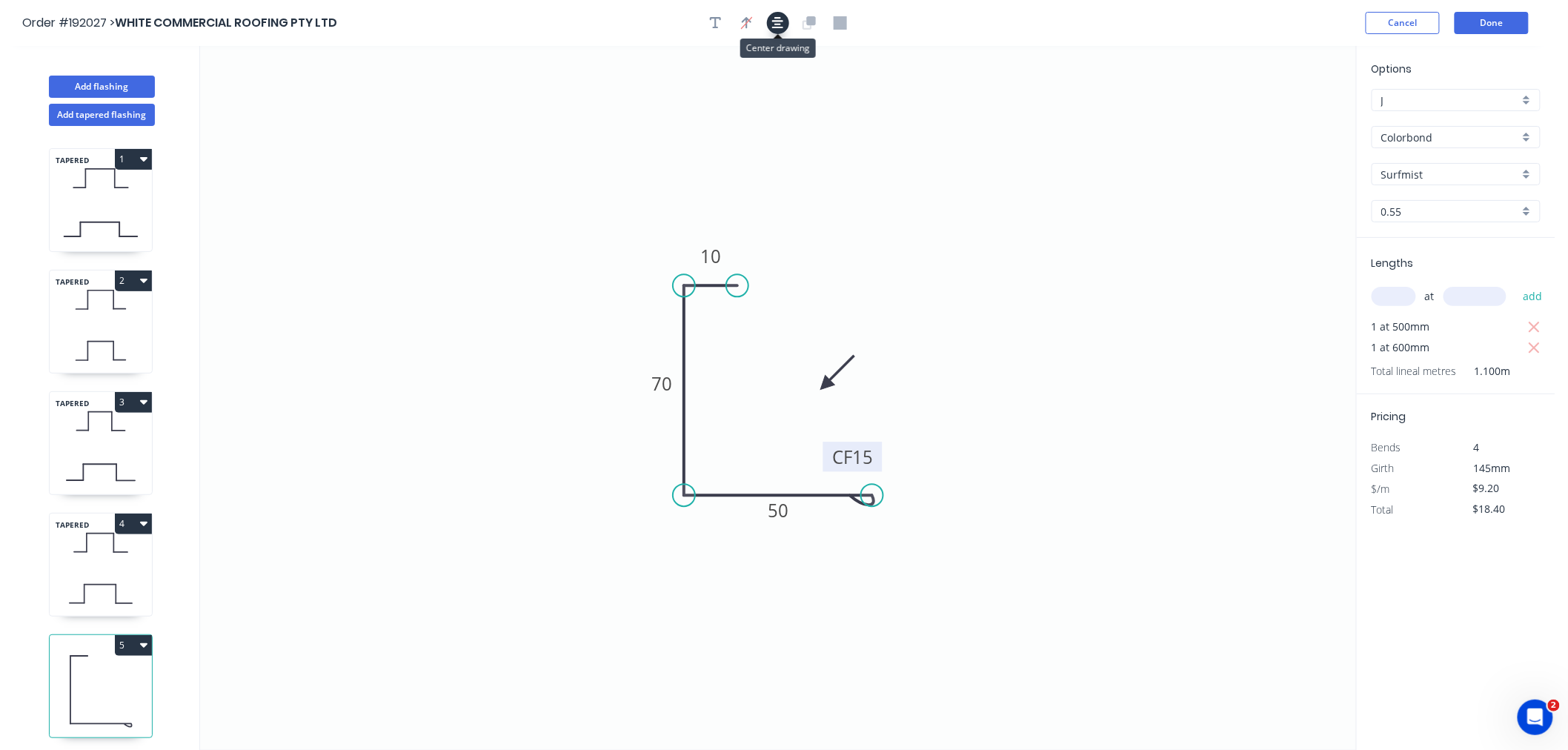
click at [783, 18] on icon "button" at bounding box center [778, 23] width 12 height 13
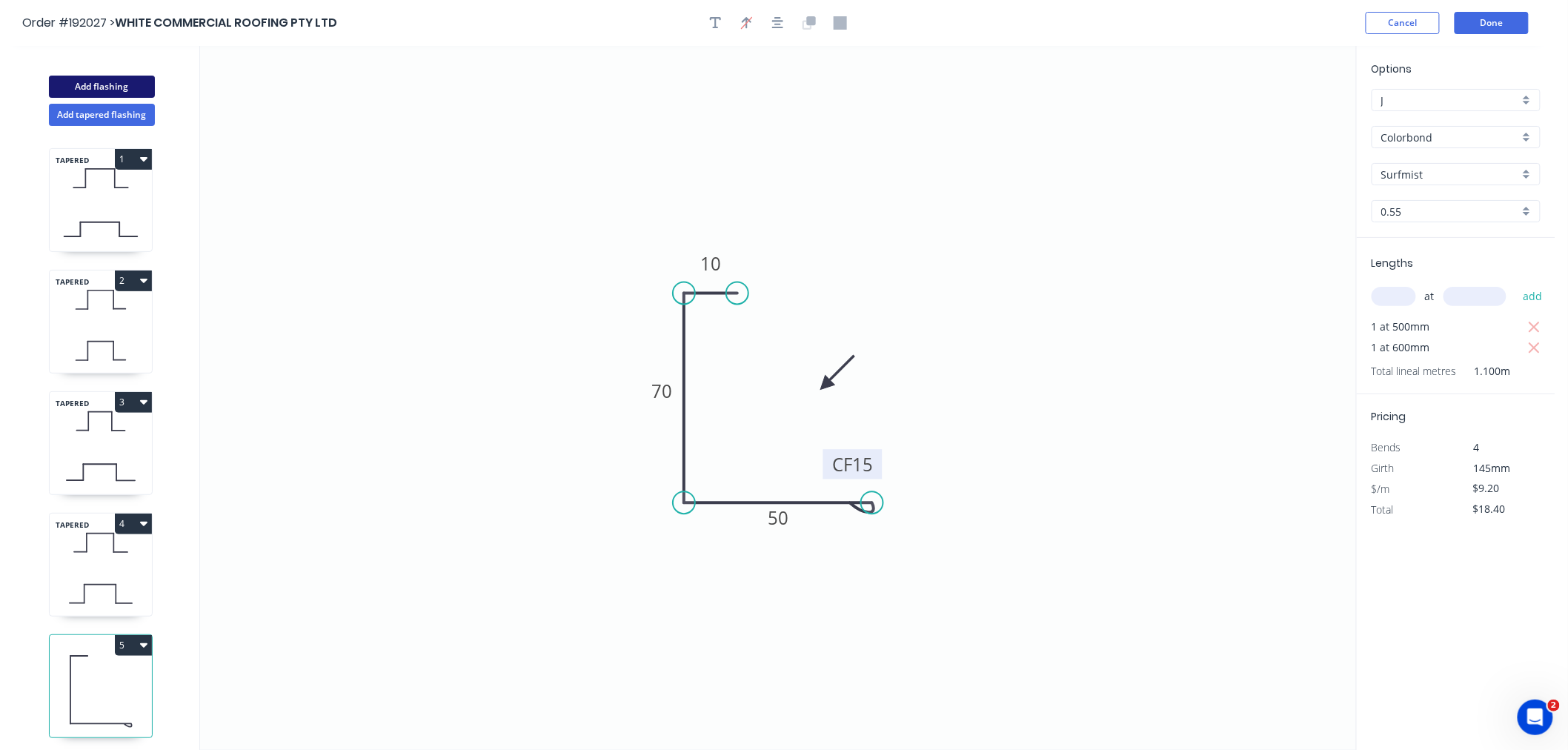
click at [113, 82] on button "Add flashing" at bounding box center [102, 87] width 106 height 22
type input "$0.00"
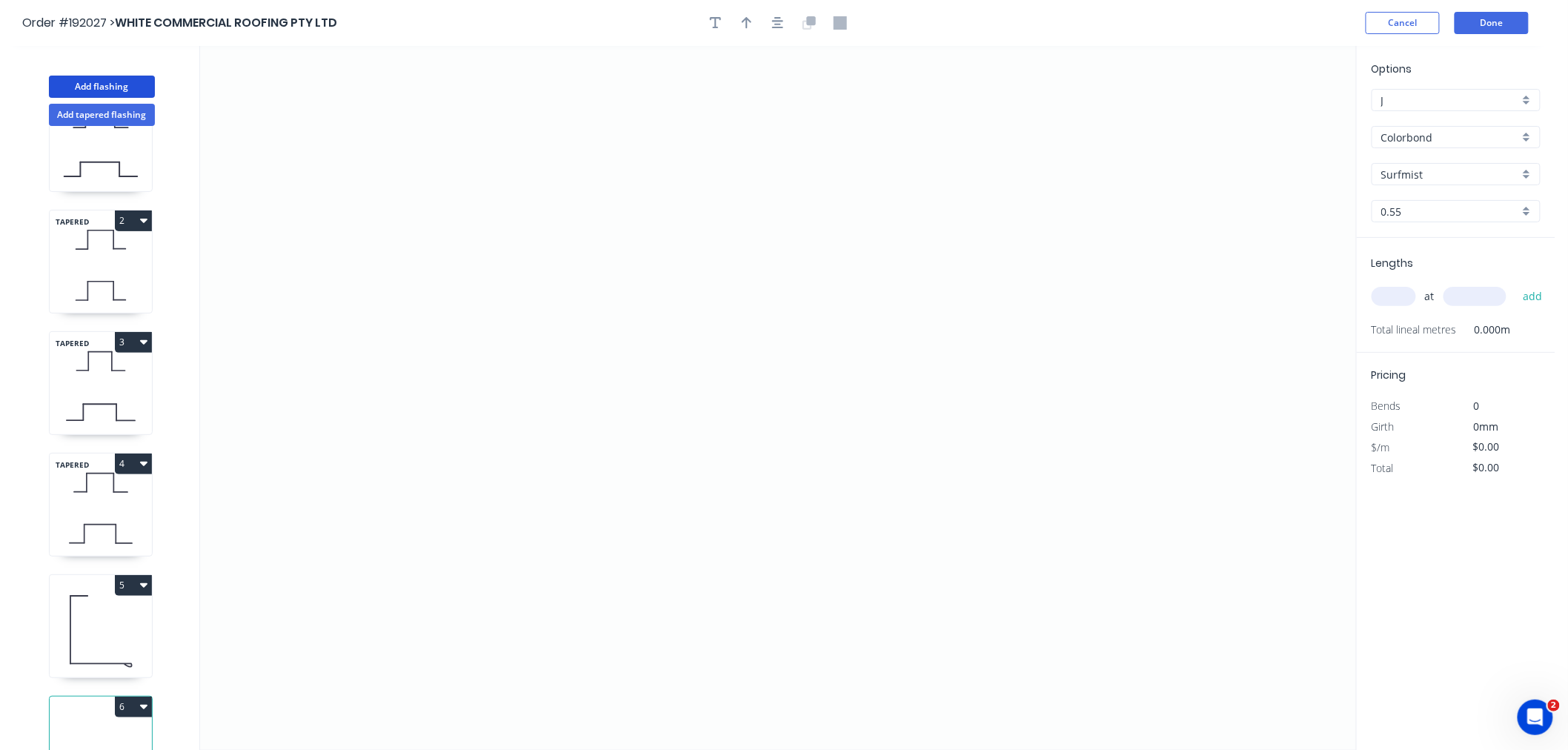
scroll to position [112, 0]
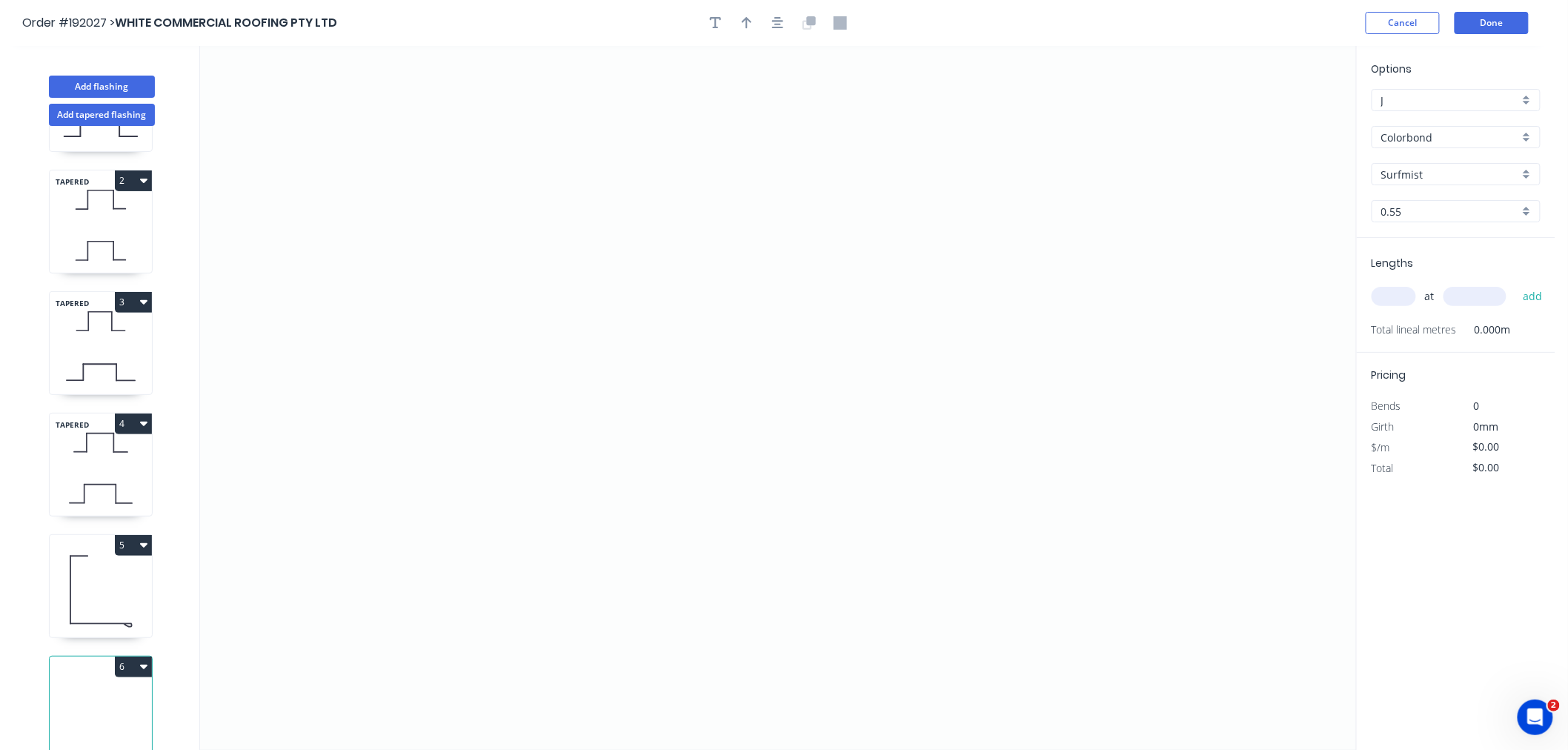
click at [1389, 295] on input "text" at bounding box center [1394, 296] width 44 height 19
type input "1"
type input "1500"
click at [1515, 284] on button "add" at bounding box center [1532, 296] width 35 height 25
click at [453, 223] on icon "0" at bounding box center [778, 398] width 1156 height 704
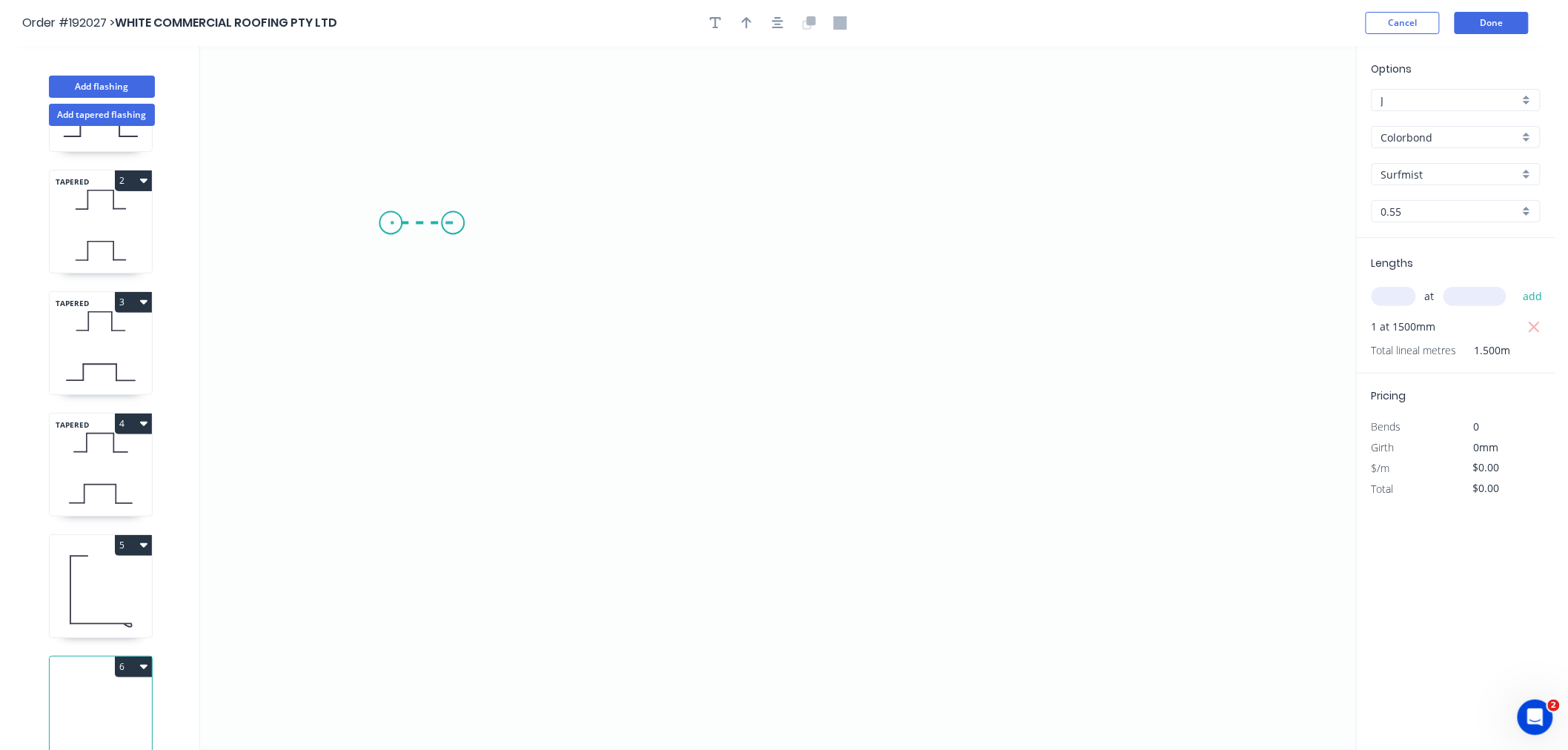
click at [391, 225] on icon "0" at bounding box center [778, 398] width 1156 height 704
click at [399, 398] on icon "0 ?" at bounding box center [778, 398] width 1156 height 704
click at [749, 402] on icon "0 ? ?" at bounding box center [778, 398] width 1156 height 704
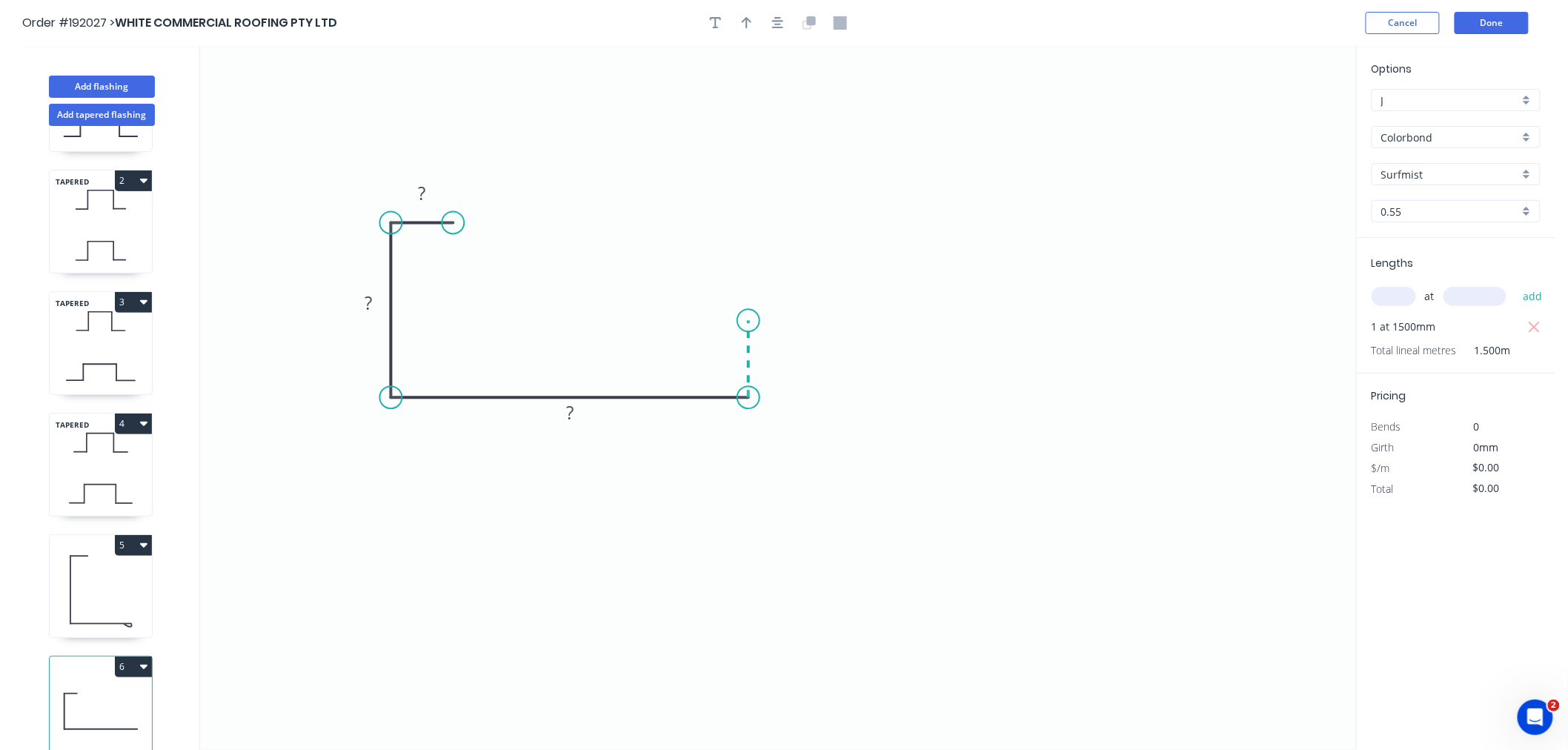
click at [749, 321] on icon at bounding box center [749, 359] width 0 height 77
drag, startPoint x: 747, startPoint y: 319, endPoint x: 750, endPoint y: 305, distance: 14.3
click at [750, 305] on circle at bounding box center [749, 305] width 22 height 22
click at [781, 22] on icon "button" at bounding box center [778, 23] width 12 height 13
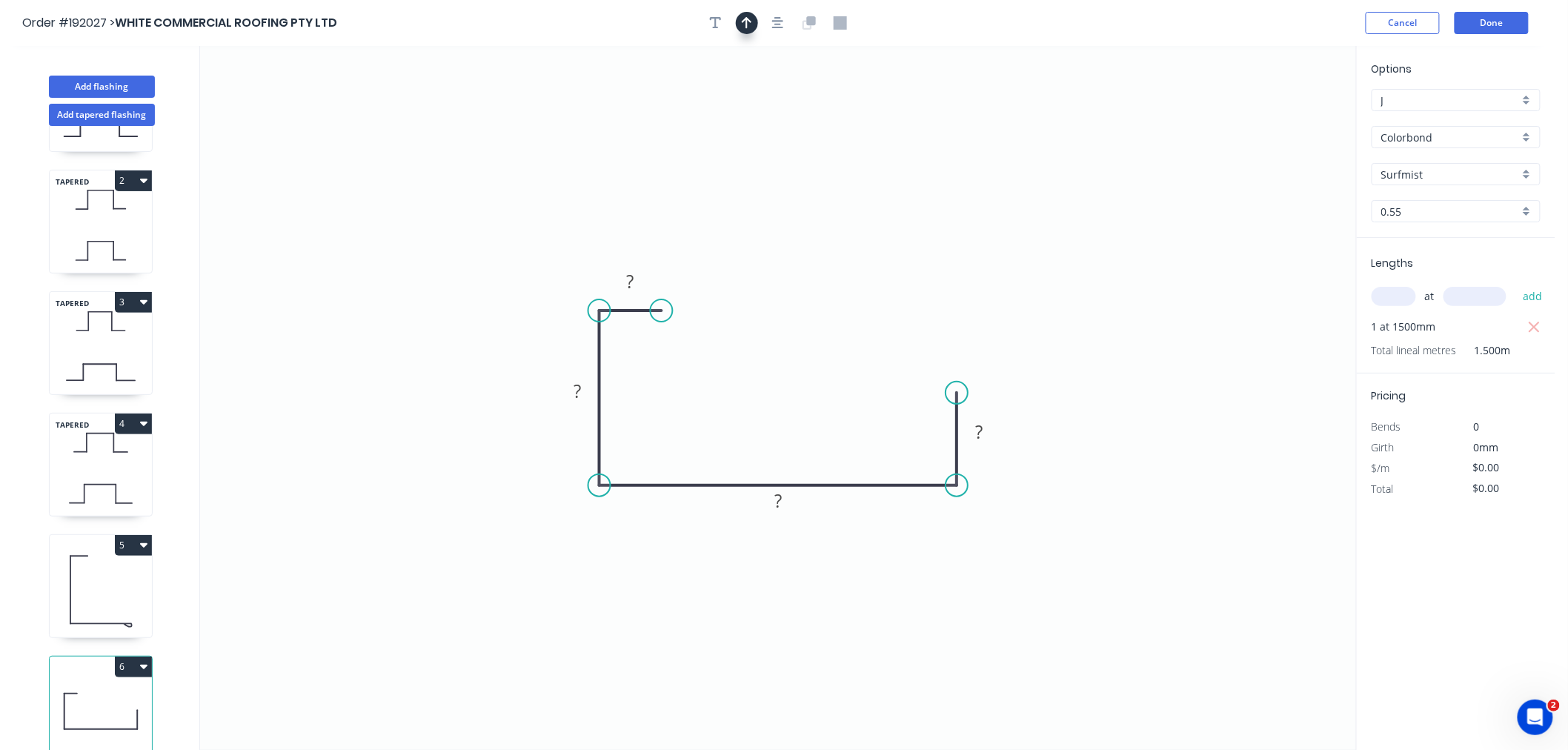
click at [749, 26] on icon "button" at bounding box center [747, 23] width 10 height 13
drag, startPoint x: 1016, startPoint y: 220, endPoint x: 802, endPoint y: 388, distance: 272.1
click at [802, 388] on icon at bounding box center [802, 371] width 13 height 47
drag, startPoint x: 802, startPoint y: 388, endPoint x: 857, endPoint y: 394, distance: 55.3
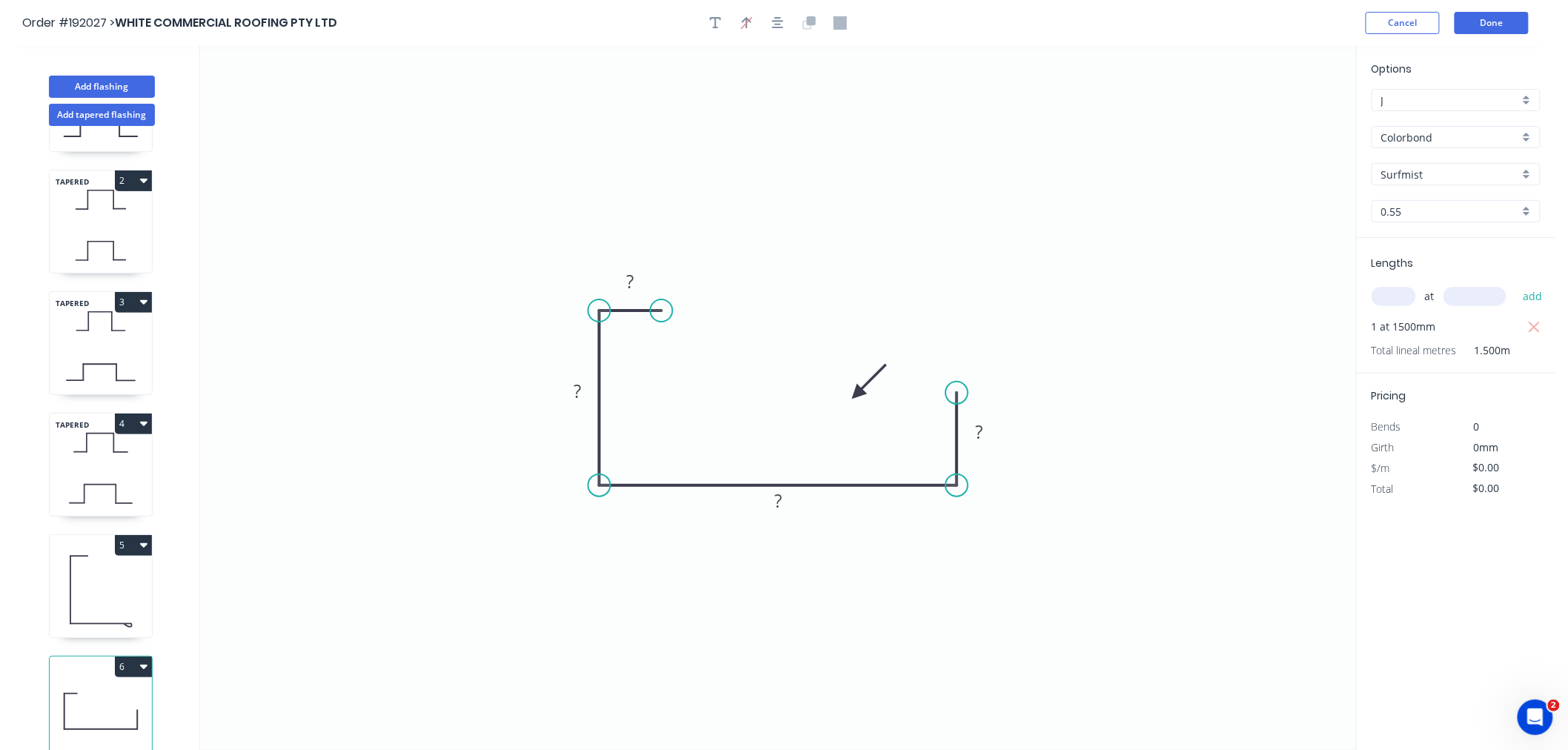
click at [857, 394] on icon at bounding box center [869, 382] width 43 height 43
click at [630, 289] on tspan "?" at bounding box center [631, 281] width 7 height 24
click at [399, 308] on icon "0 10 70 520 30" at bounding box center [778, 398] width 1156 height 704
type input "$19.79"
type input "$29.69"
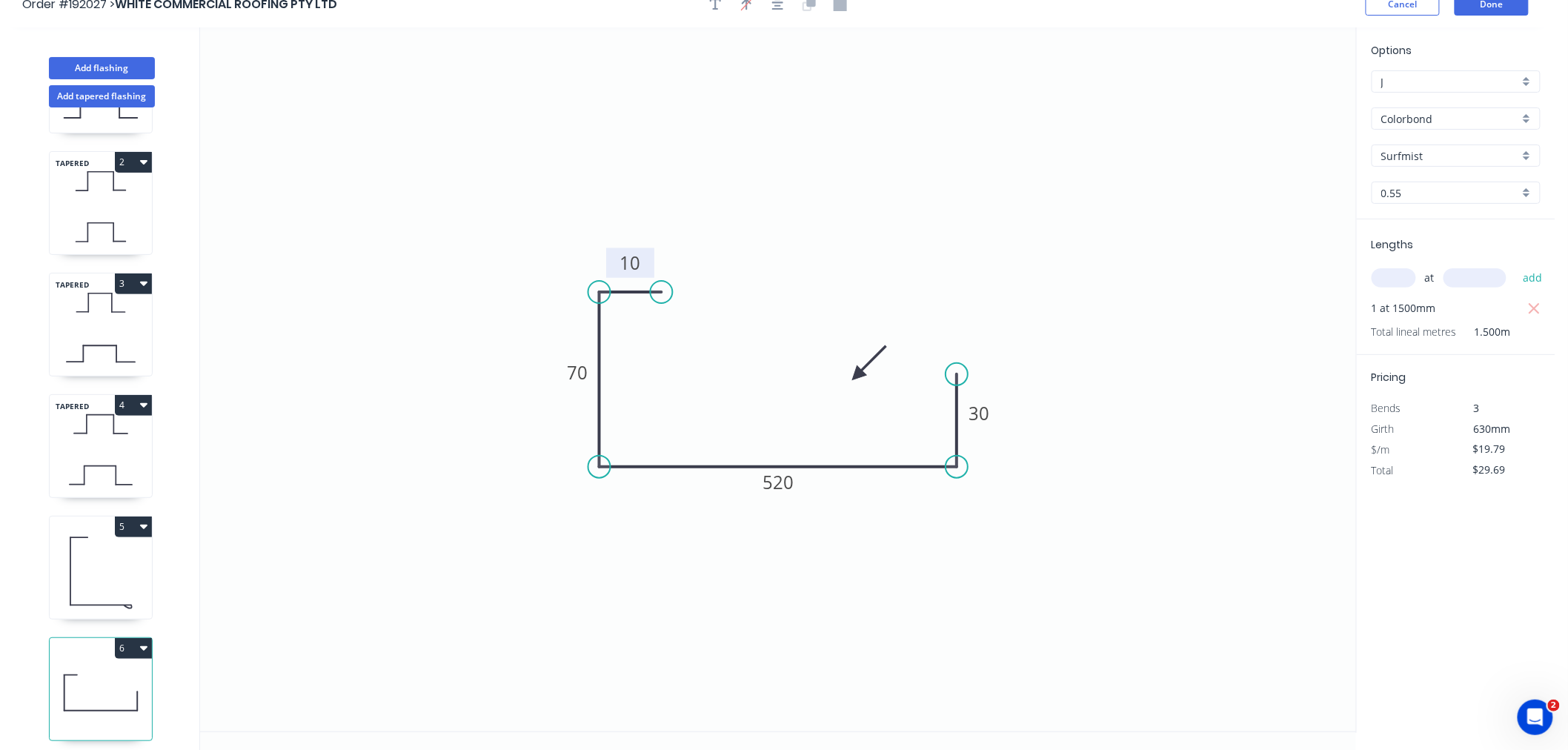
scroll to position [27, 0]
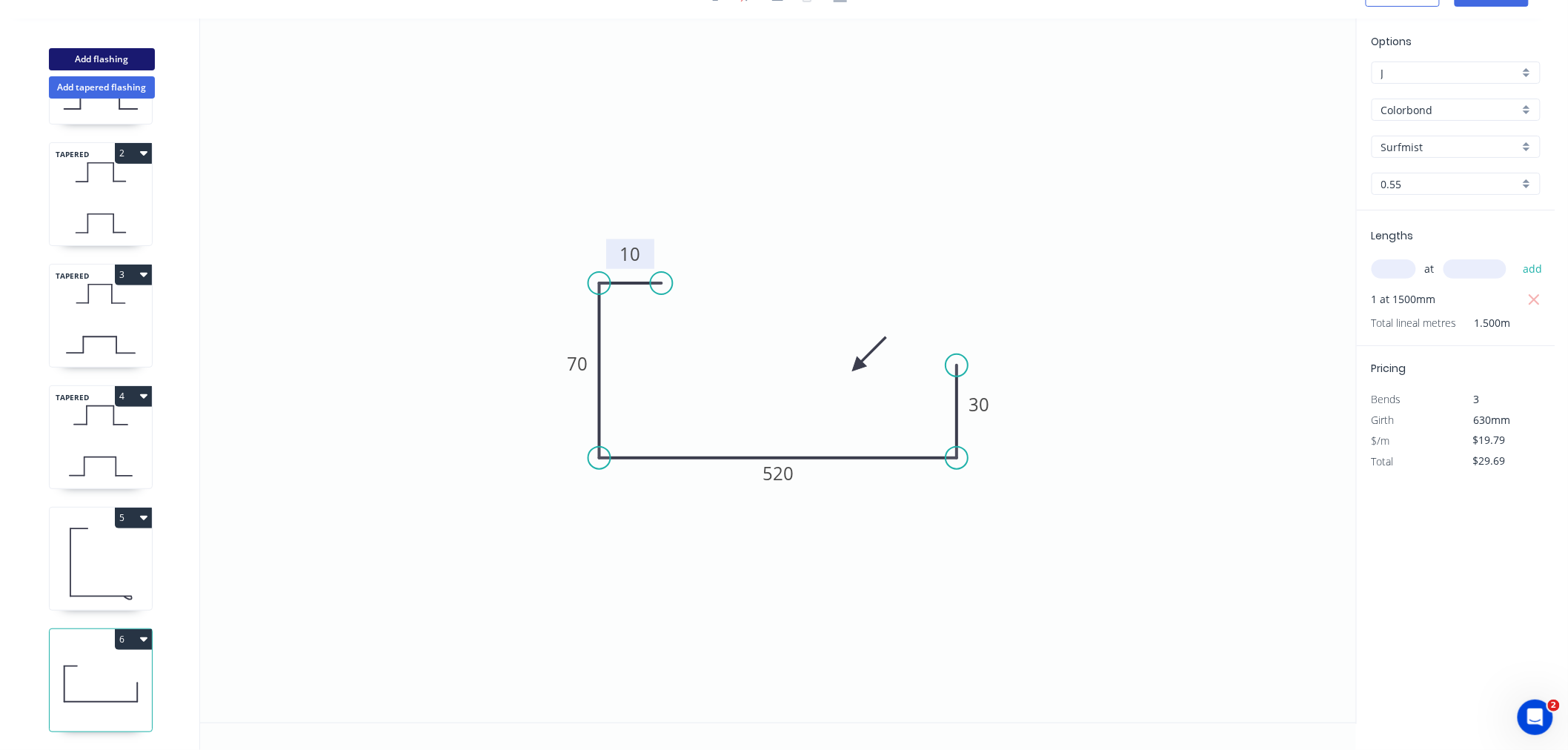
click at [110, 53] on button "Add flashing" at bounding box center [102, 59] width 106 height 22
type input "$0.00"
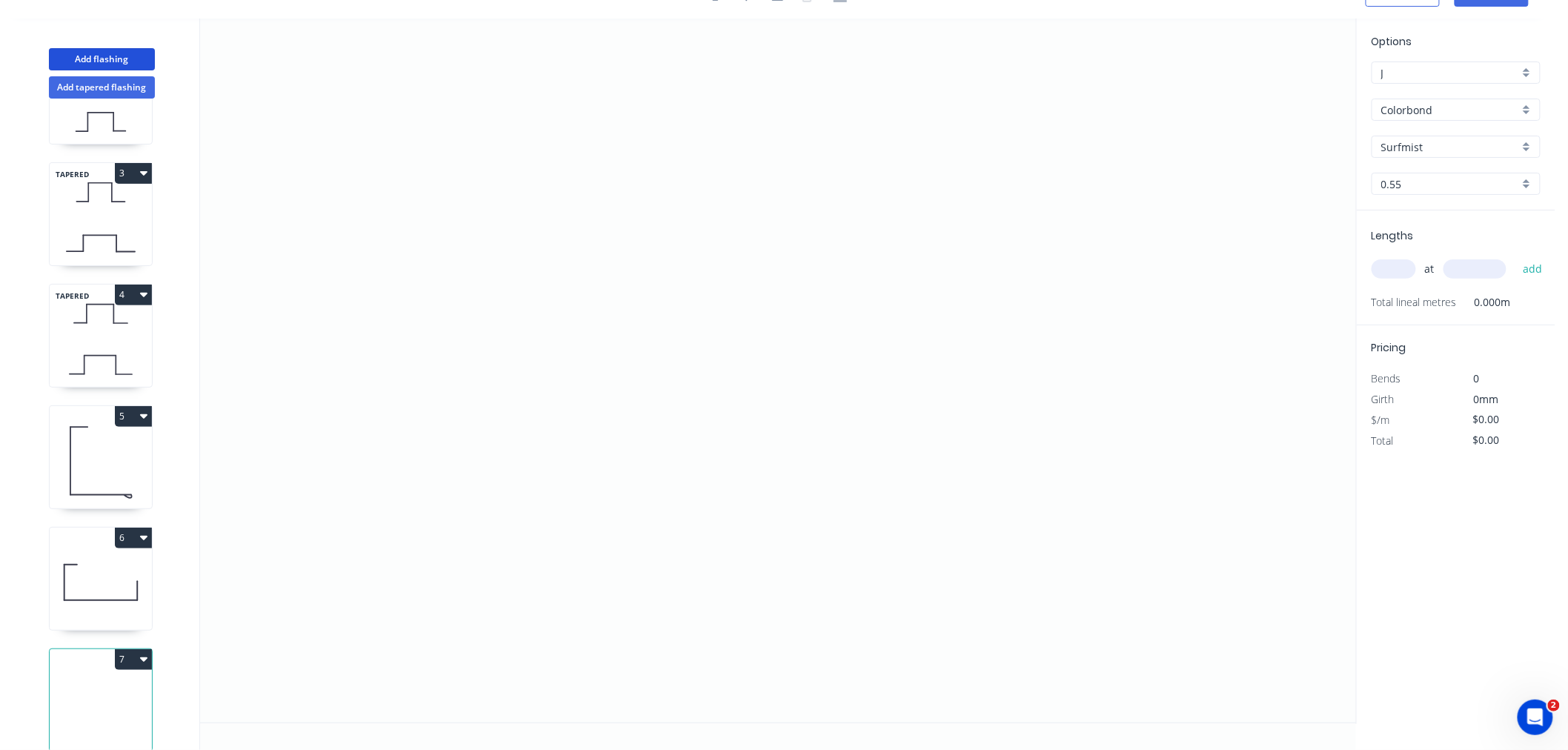
scroll to position [233, 0]
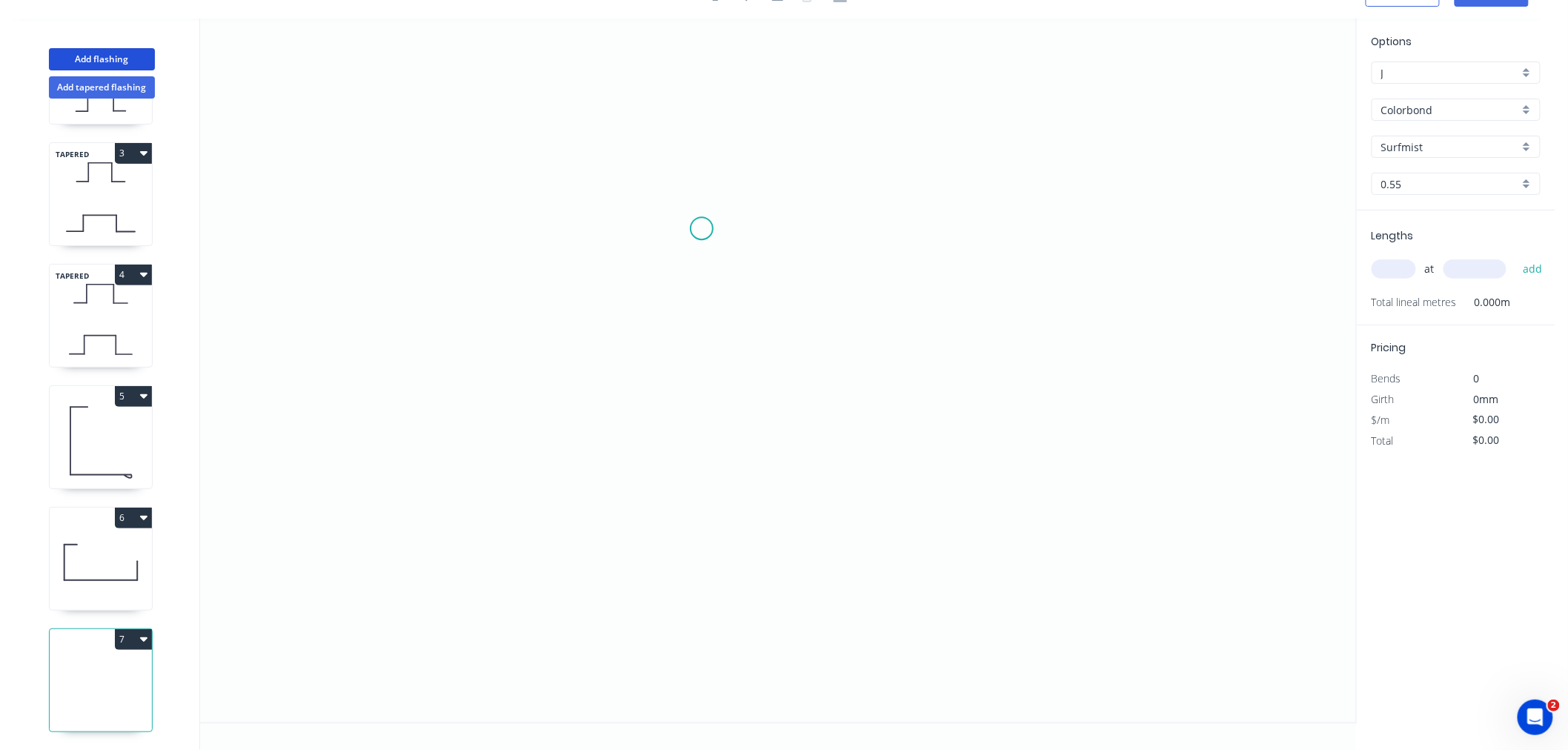
click at [703, 228] on icon "0" at bounding box center [778, 371] width 1156 height 704
click at [406, 231] on icon "0" at bounding box center [778, 371] width 1156 height 704
click at [412, 421] on icon "0 ?" at bounding box center [778, 371] width 1156 height 704
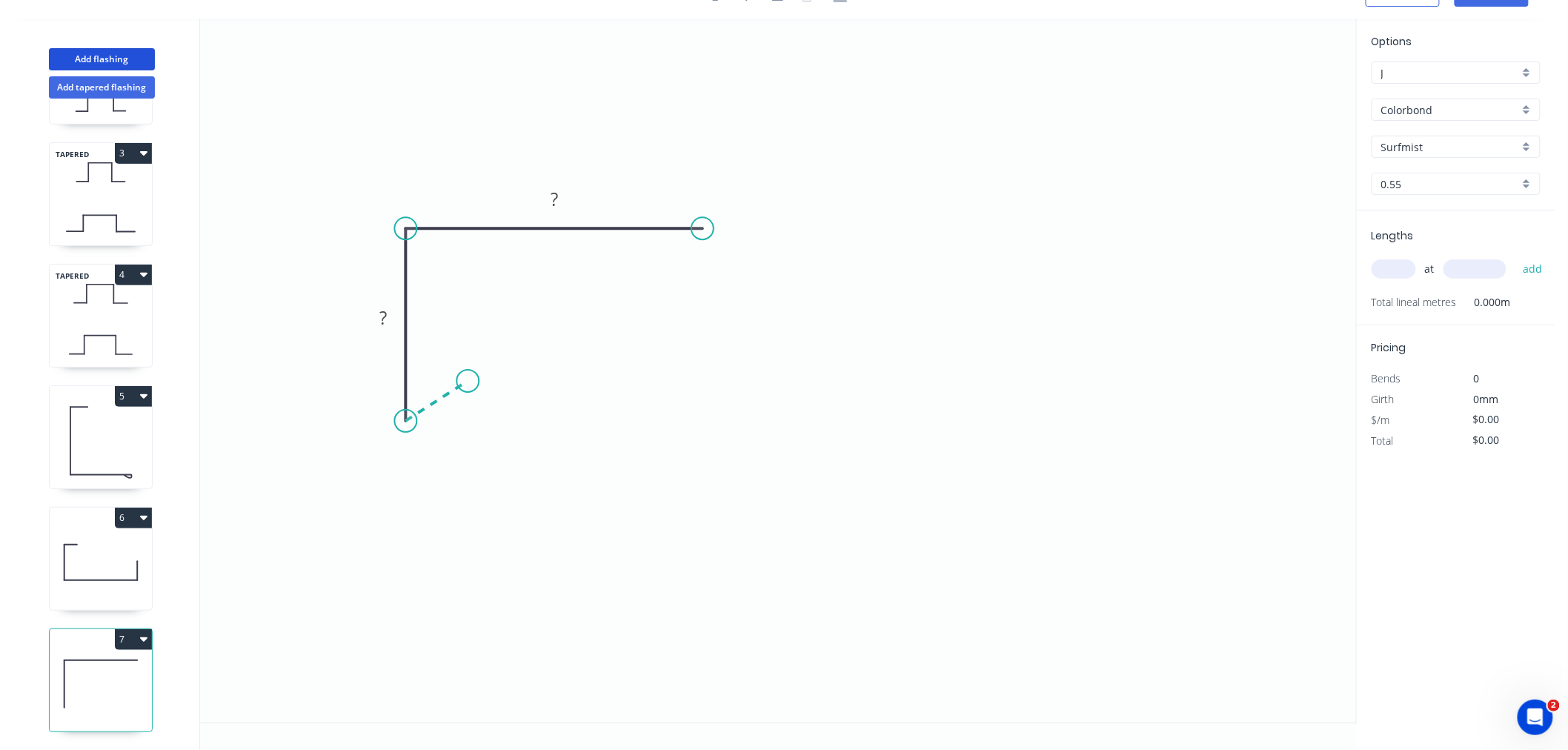
click at [468, 381] on icon "0 ? ?" at bounding box center [778, 371] width 1156 height 704
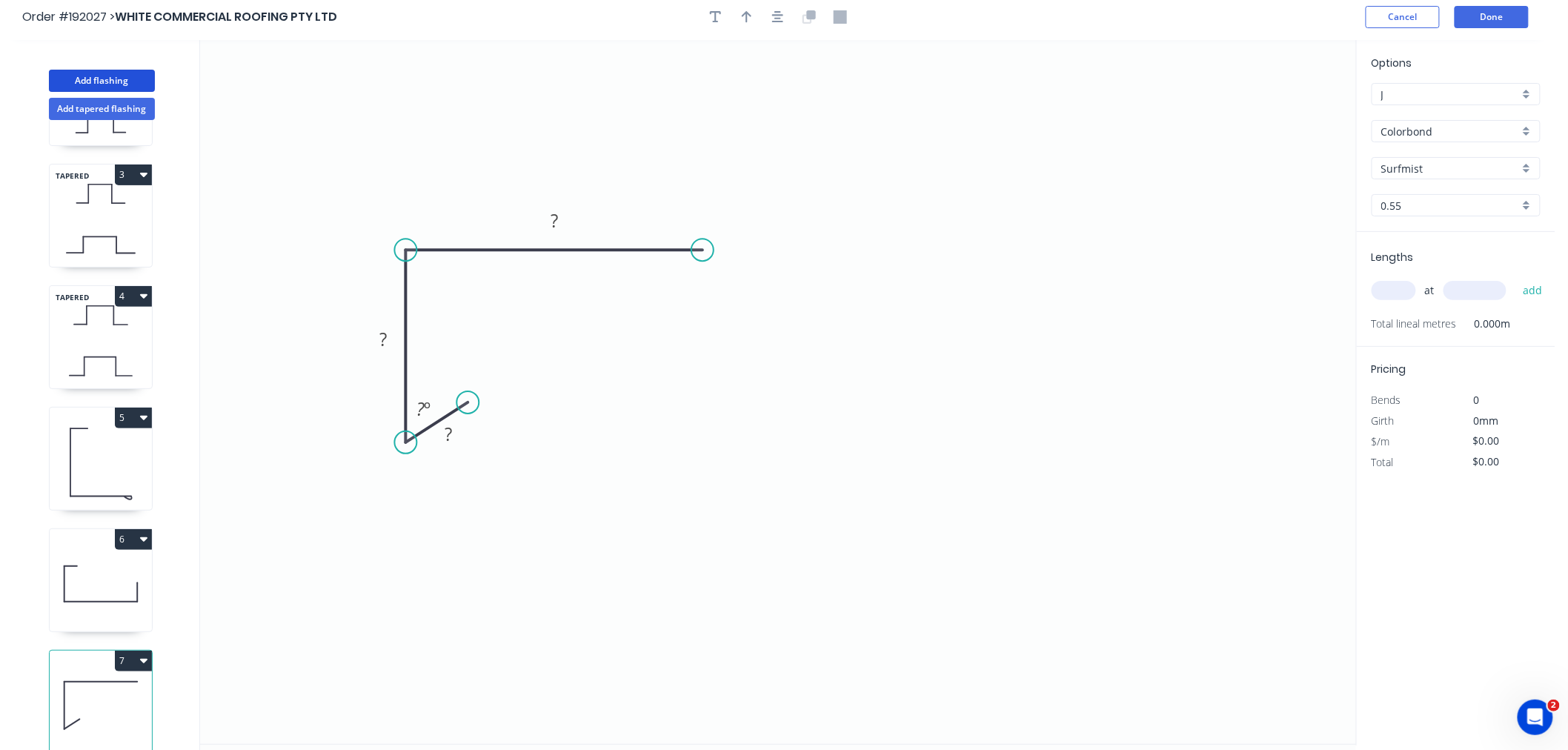
scroll to position [0, 0]
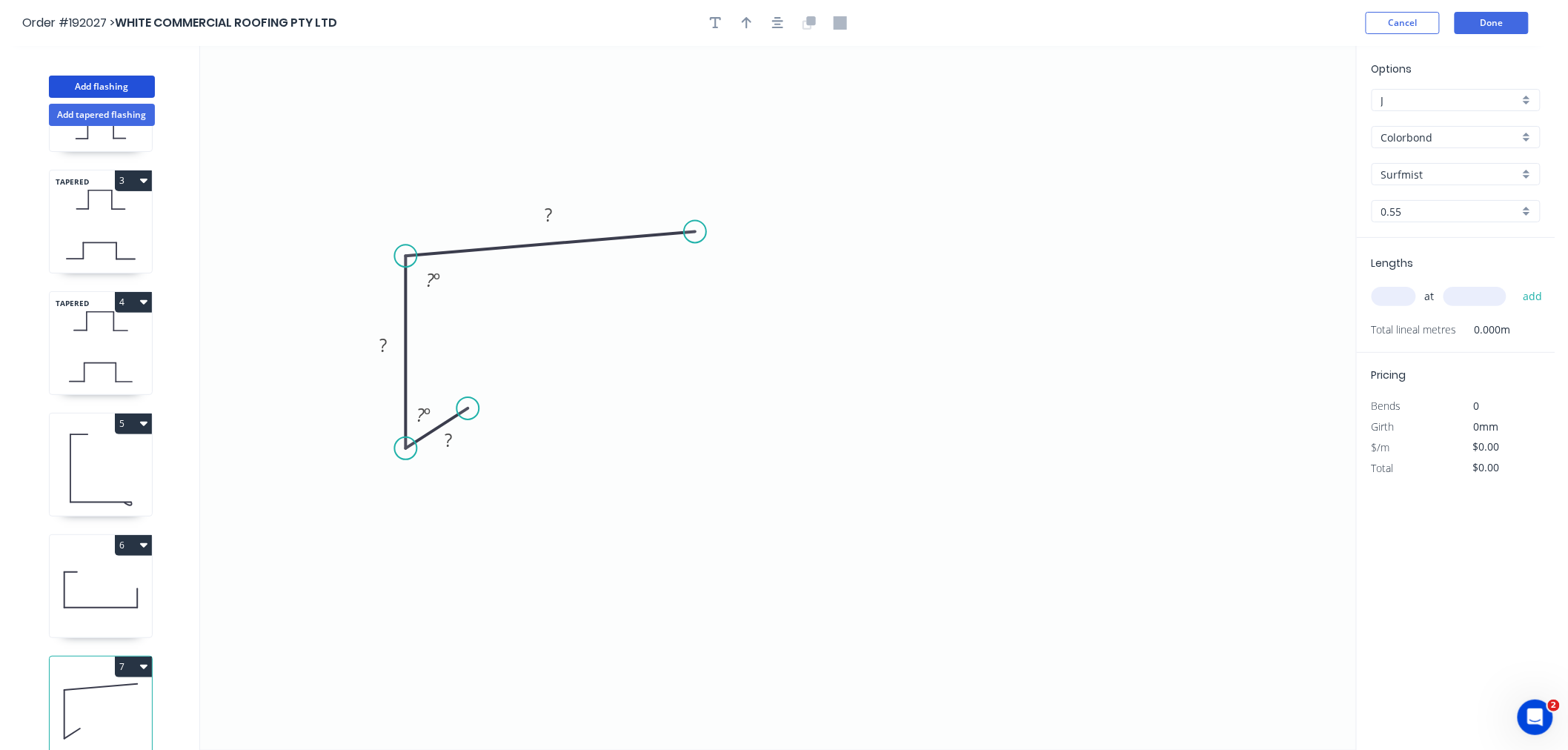
drag, startPoint x: 702, startPoint y: 252, endPoint x: 695, endPoint y: 232, distance: 21.2
click at [695, 232] on circle at bounding box center [695, 232] width 22 height 22
click at [712, 278] on div "Crush & Fold" at bounding box center [766, 278] width 149 height 30
click at [709, 274] on div "Flip bend" at bounding box center [767, 277] width 149 height 30
click at [692, 190] on tspan "10" at bounding box center [684, 194] width 21 height 24
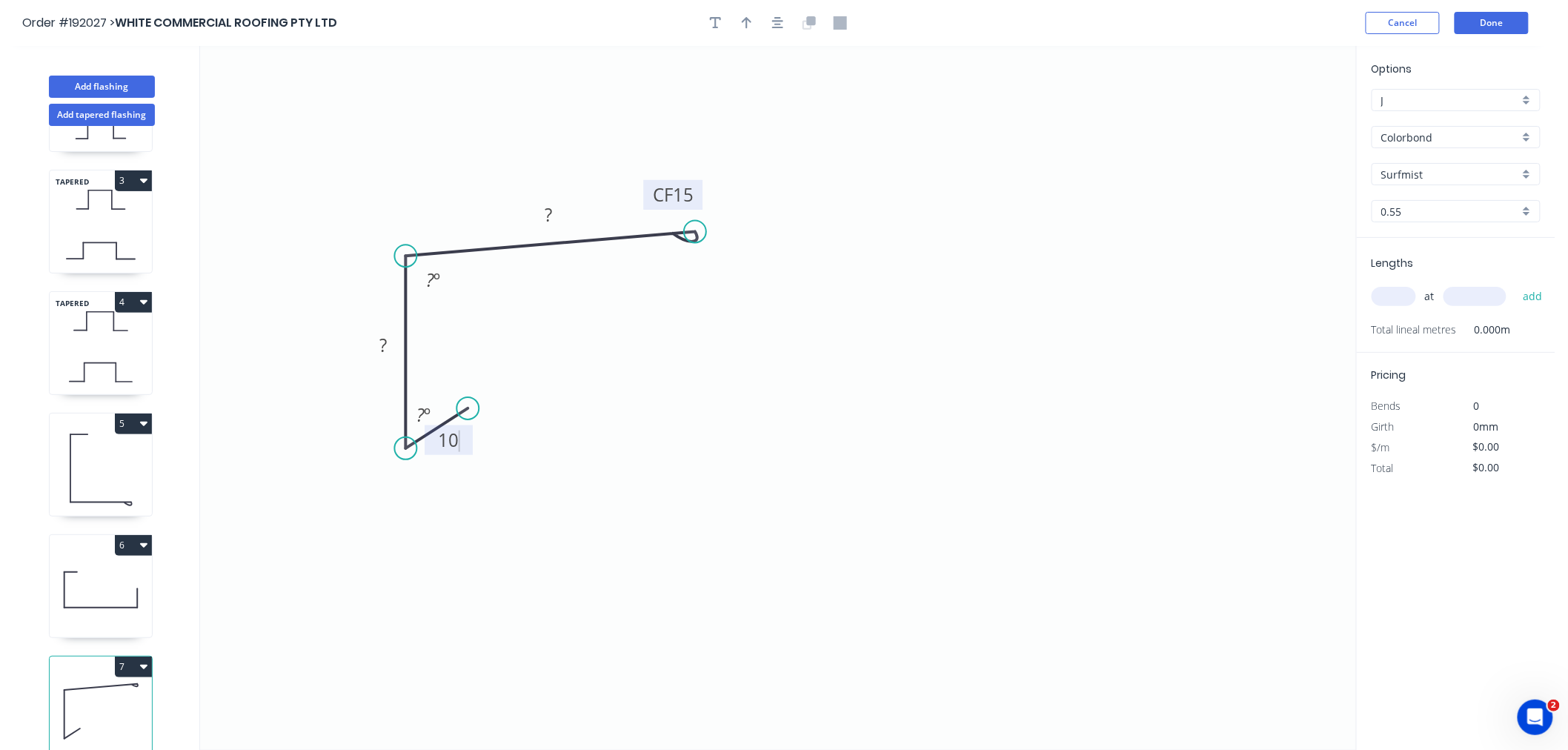
click at [582, 395] on icon "0 10 ? CF 15 ? ? º ? º" at bounding box center [778, 398] width 1156 height 704
drag, startPoint x: 471, startPoint y: 403, endPoint x: 461, endPoint y: 391, distance: 15.6
click at [461, 391] on circle at bounding box center [461, 393] width 22 height 22
click at [449, 430] on tspan "10" at bounding box center [449, 429] width 21 height 24
click at [615, 330] on icon "0 10 70 CF 15 530 92 º" at bounding box center [778, 398] width 1156 height 704
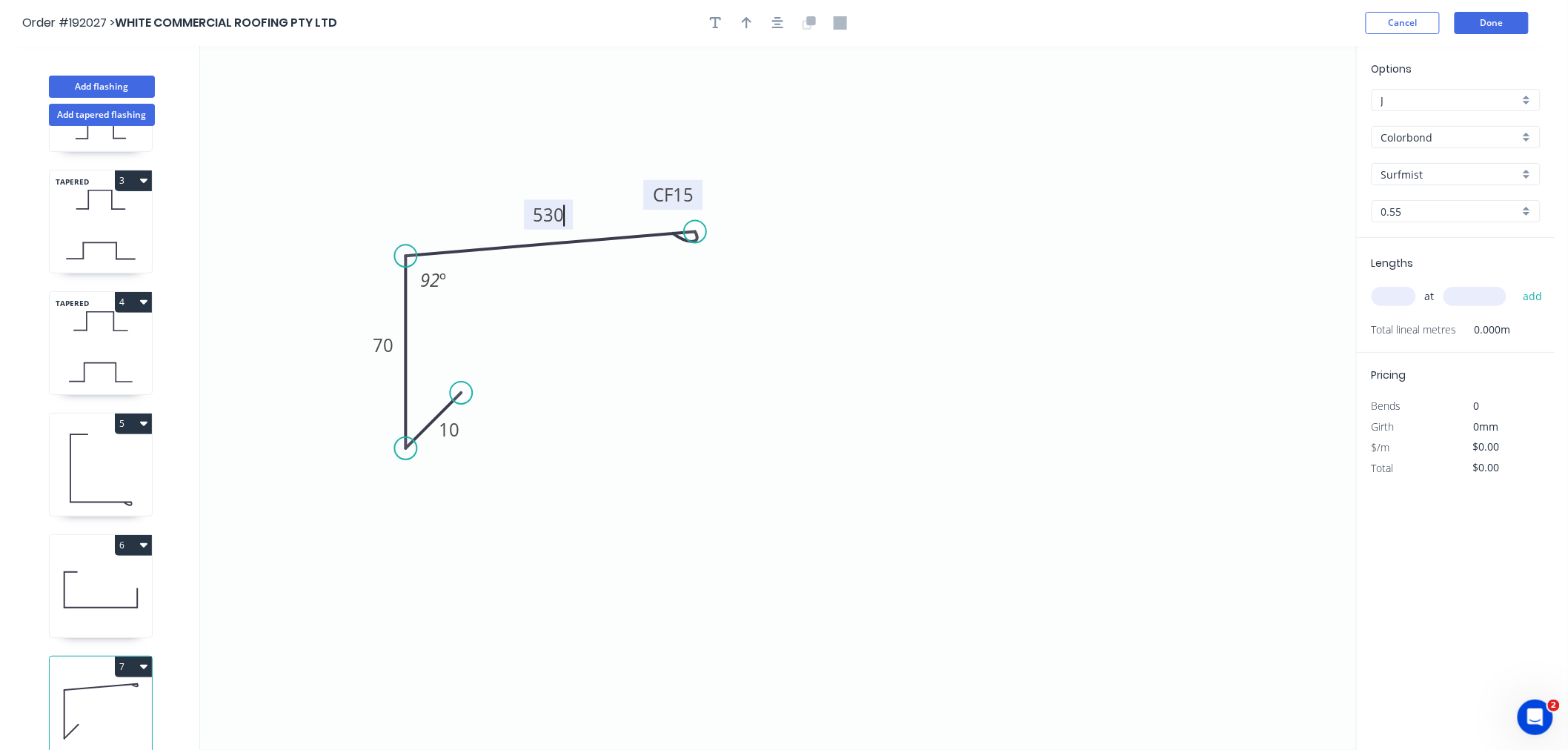
type input "$20.53"
drag, startPoint x: 698, startPoint y: 231, endPoint x: 744, endPoint y: 225, distance: 46.4
click at [744, 225] on circle at bounding box center [744, 225] width 22 height 22
click at [781, 20] on icon "button" at bounding box center [778, 23] width 12 height 12
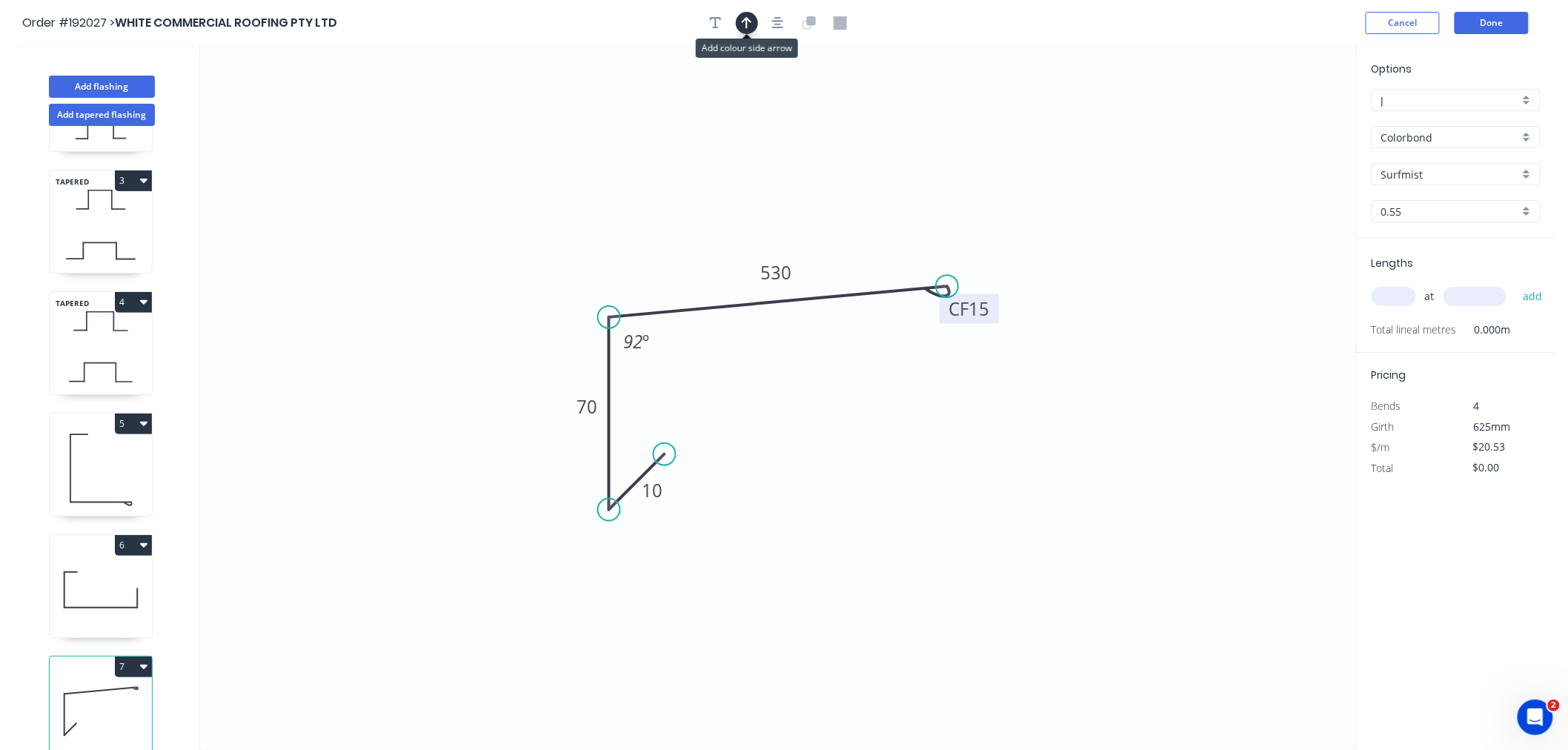
click at [746, 30] on button "button" at bounding box center [747, 23] width 22 height 22
drag, startPoint x: 1141, startPoint y: 165, endPoint x: 569, endPoint y: 317, distance: 591.9
click at [568, 316] on icon at bounding box center [567, 299] width 13 height 47
click at [569, 317] on icon at bounding box center [567, 299] width 13 height 47
click at [569, 317] on icon at bounding box center [580, 304] width 43 height 43
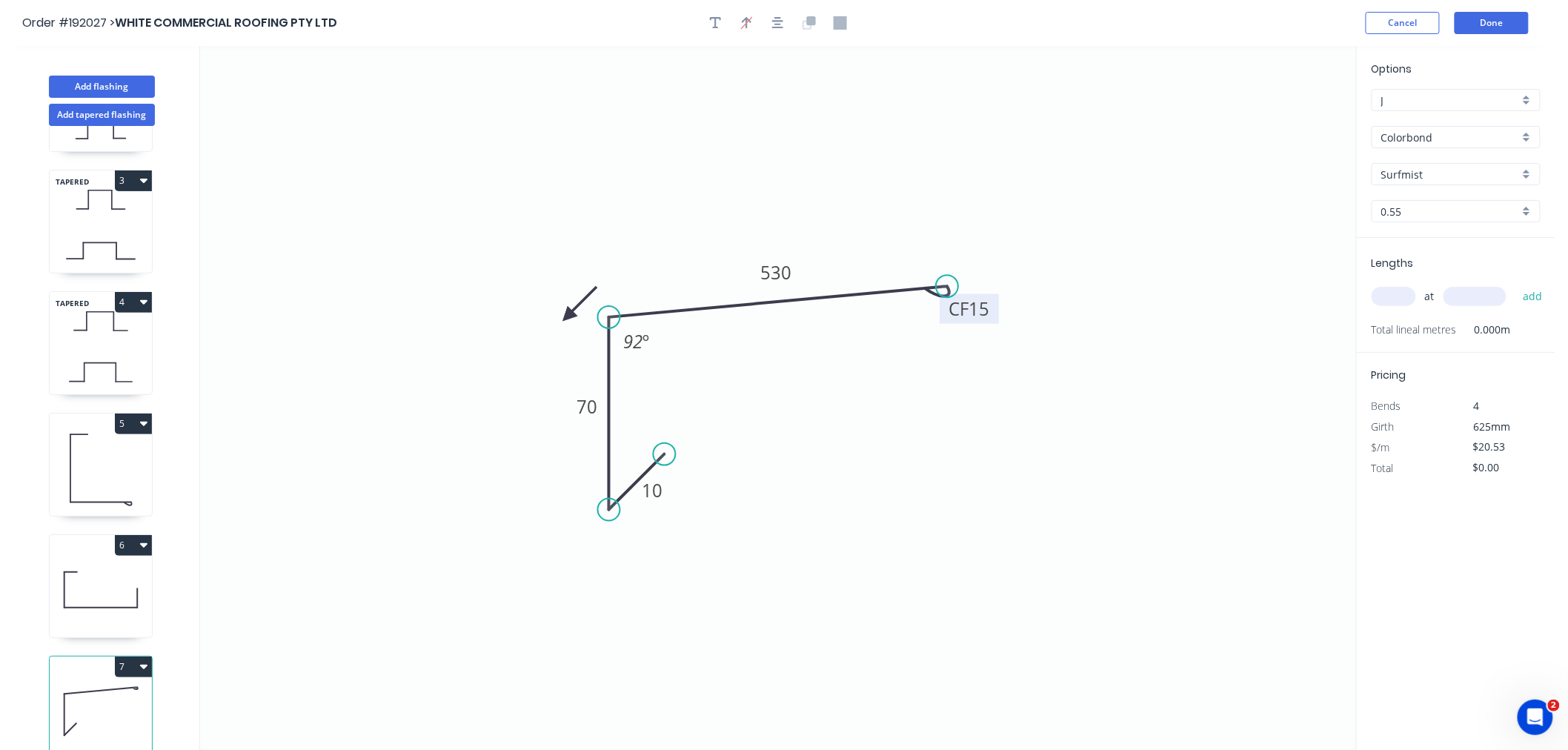
click at [569, 317] on icon at bounding box center [580, 304] width 43 height 43
click at [569, 317] on icon at bounding box center [580, 328] width 43 height 43
click at [569, 317] on icon at bounding box center [568, 333] width 13 height 47
click at [569, 317] on icon at bounding box center [551, 316] width 47 height 13
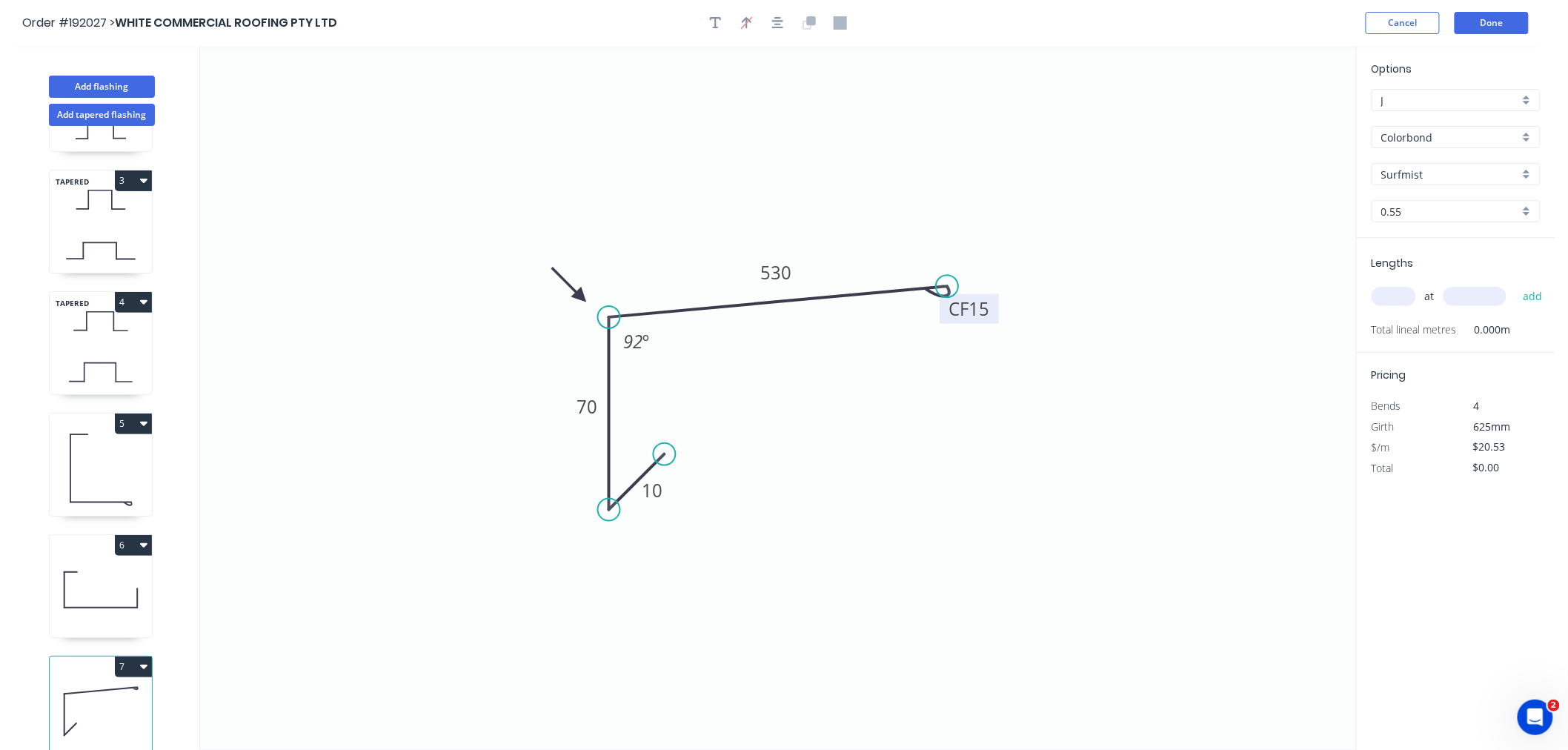
drag, startPoint x: 569, startPoint y: 317, endPoint x: 581, endPoint y: 297, distance: 23.3
click at [581, 297] on icon at bounding box center [569, 285] width 43 height 43
click at [786, 28] on button "button" at bounding box center [778, 23] width 22 height 22
click at [1390, 298] on input "text" at bounding box center [1394, 296] width 44 height 19
type input "1"
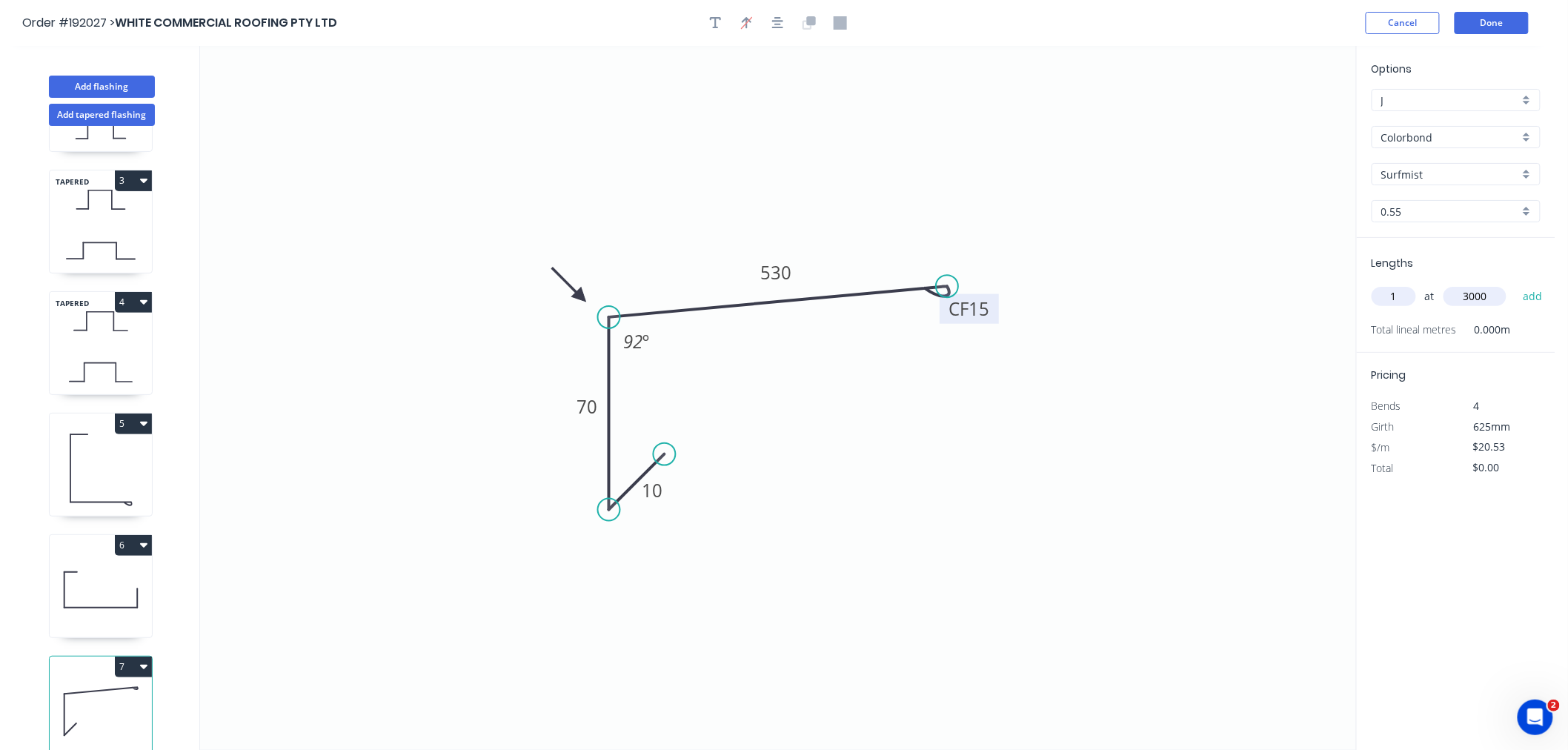
type input "3000"
click at [1515, 284] on button "add" at bounding box center [1532, 296] width 35 height 25
type input "$61.59"
type input "3"
type input "215"
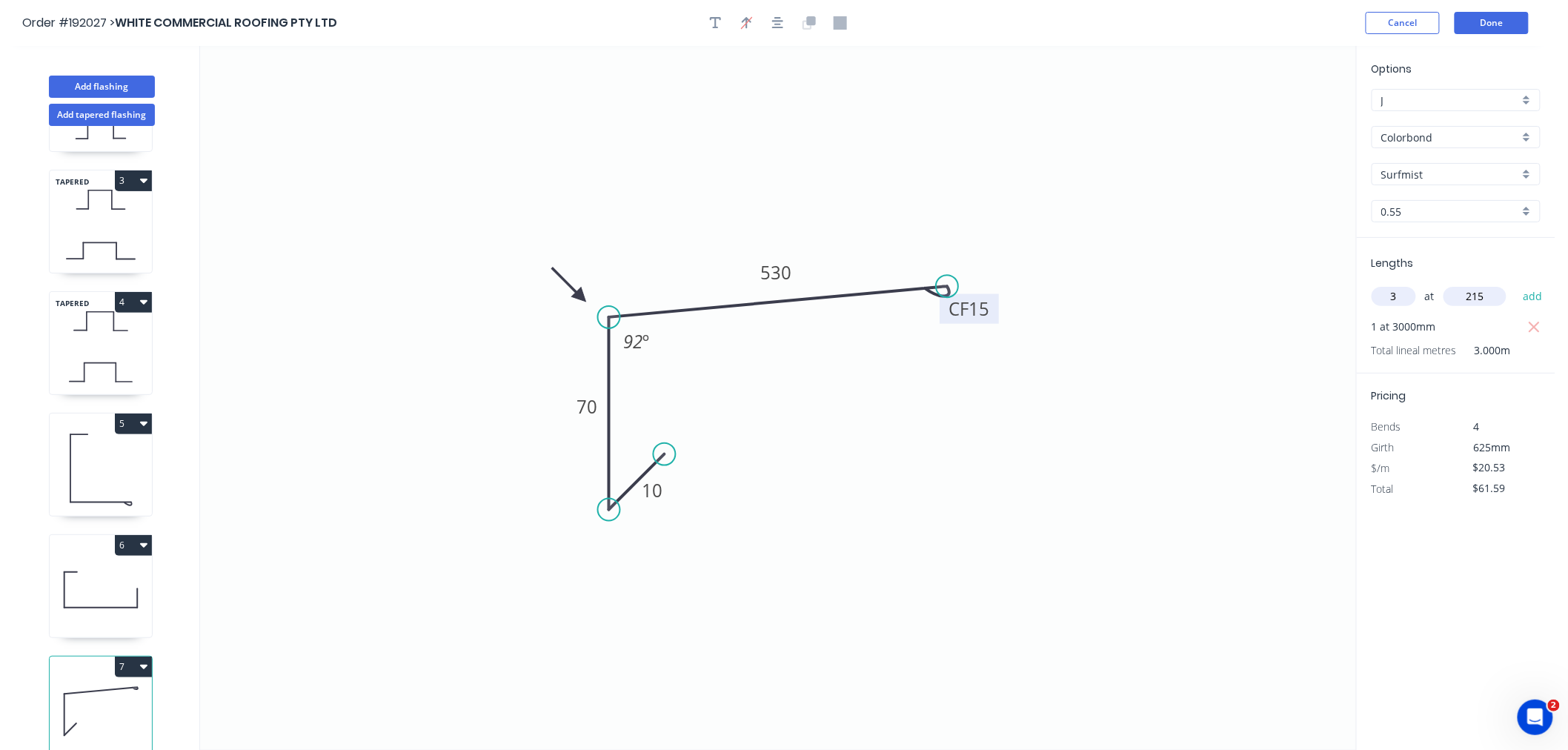
click at [1515, 284] on button "add" at bounding box center [1532, 296] width 35 height 25
type input "$123.18"
type input "1"
type input "2050"
click at [1515, 284] on button "add" at bounding box center [1532, 296] width 35 height 25
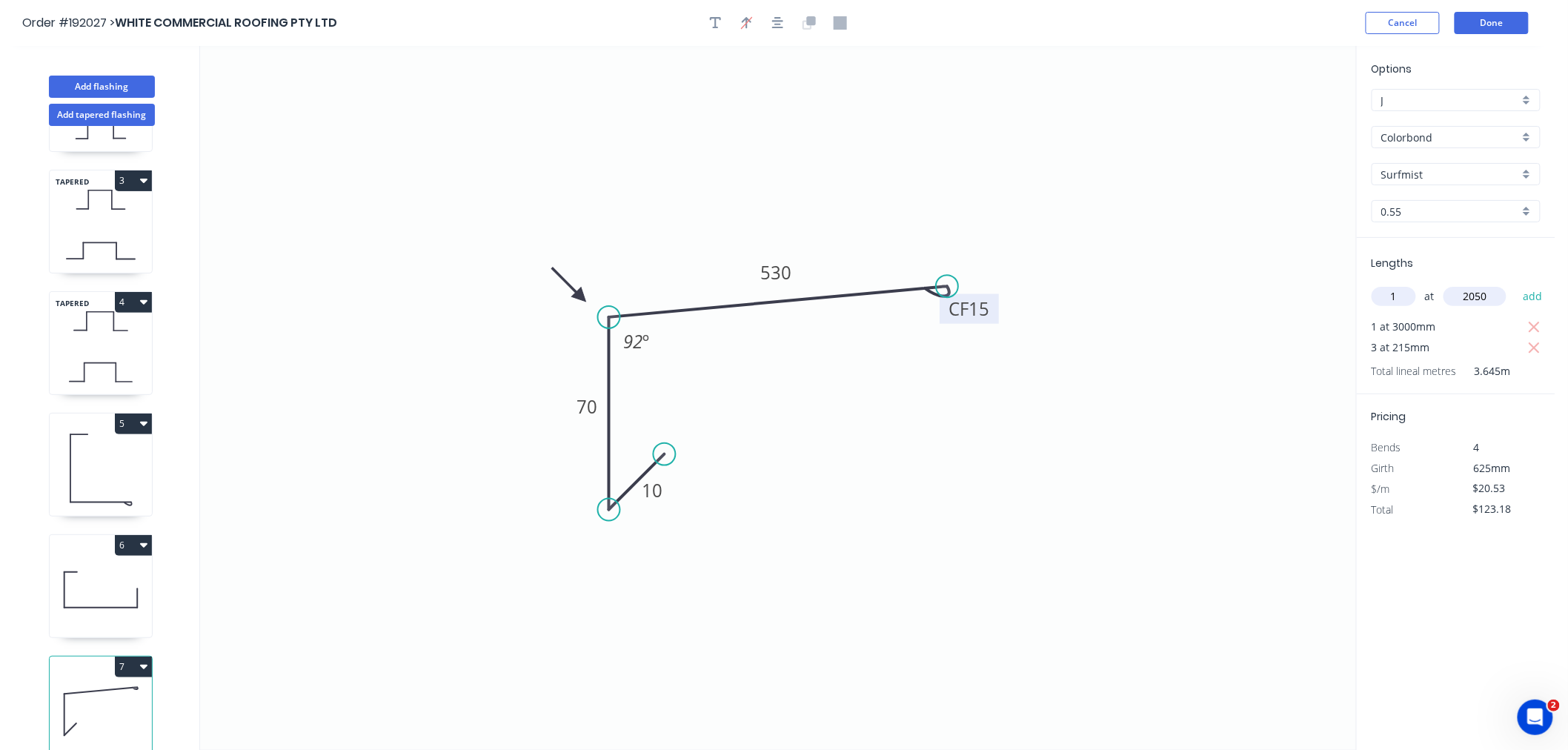
type input "$165.27"
type input "1"
type input "2500"
click at [1515, 284] on button "add" at bounding box center [1532, 296] width 35 height 25
type input "$216.59"
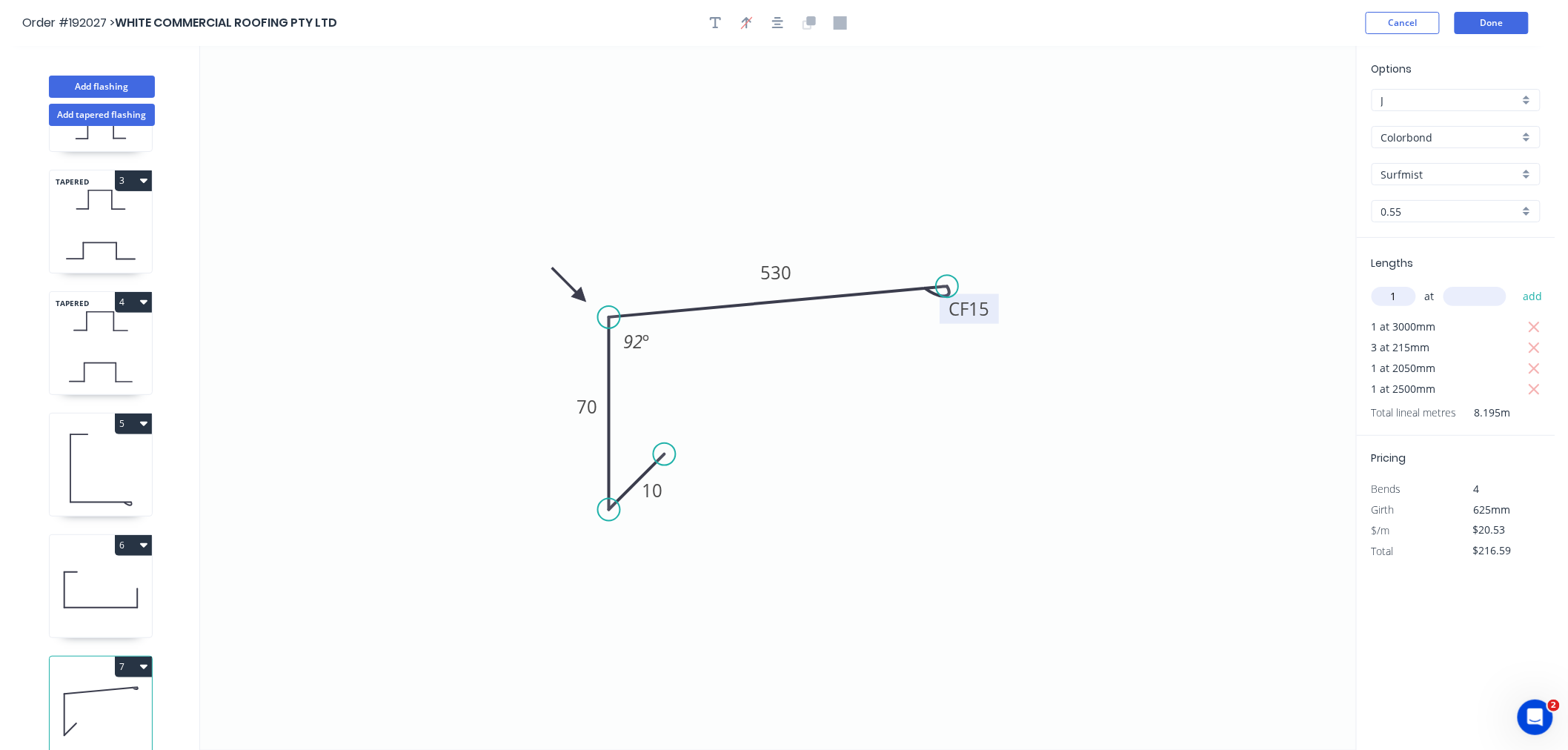
type input "1"
type input "1600"
click at [1515, 284] on button "add" at bounding box center [1532, 296] width 35 height 25
type input "$249.44"
type input "1"
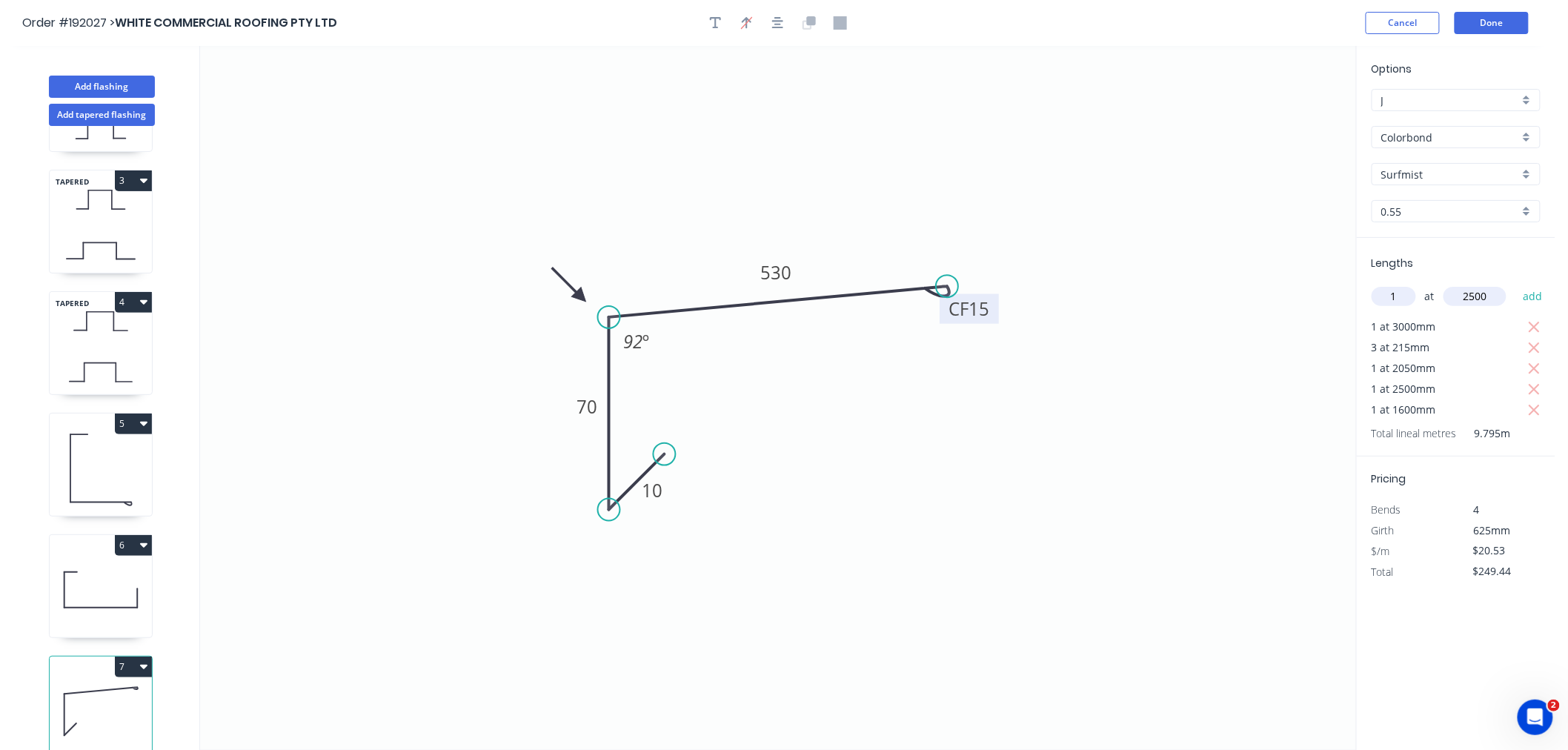
type input "2500"
click at [1515, 284] on button "add" at bounding box center [1532, 296] width 35 height 25
type input "$300.76"
type input "1"
type input "3300"
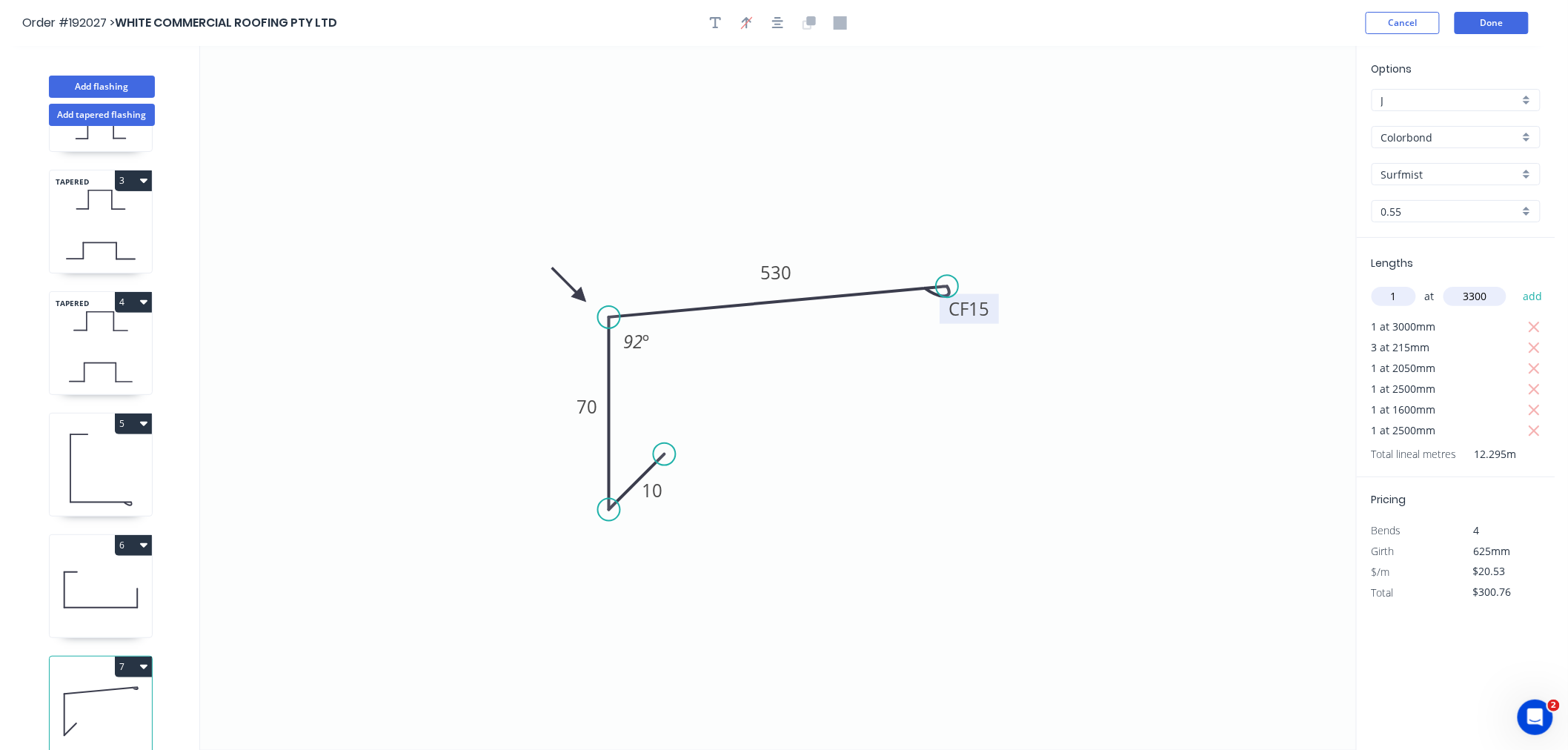
click at [1515, 284] on button "add" at bounding box center [1532, 296] width 35 height 25
type input "$368.51"
click at [1480, 20] on button "Done" at bounding box center [1492, 23] width 74 height 22
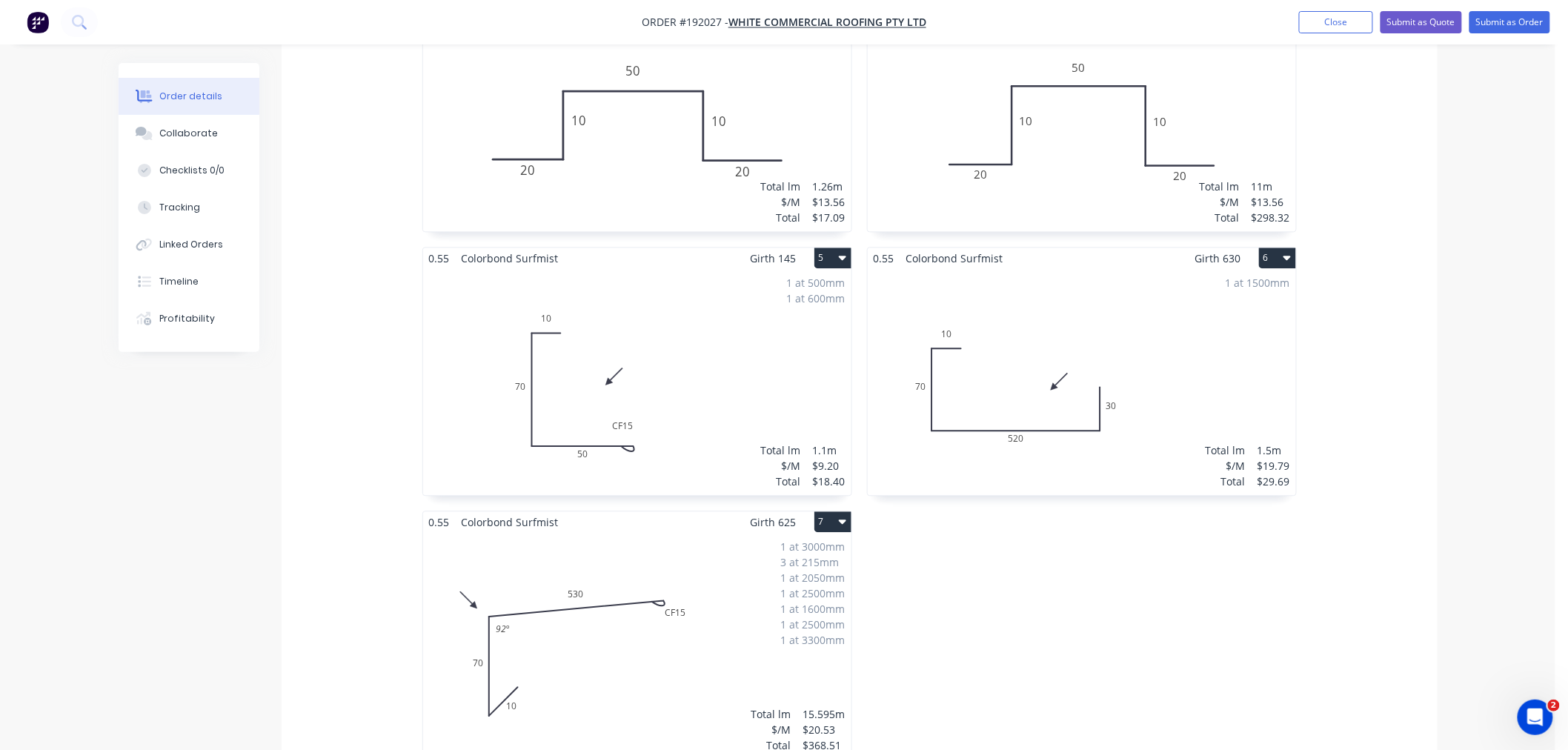
scroll to position [1481, 0]
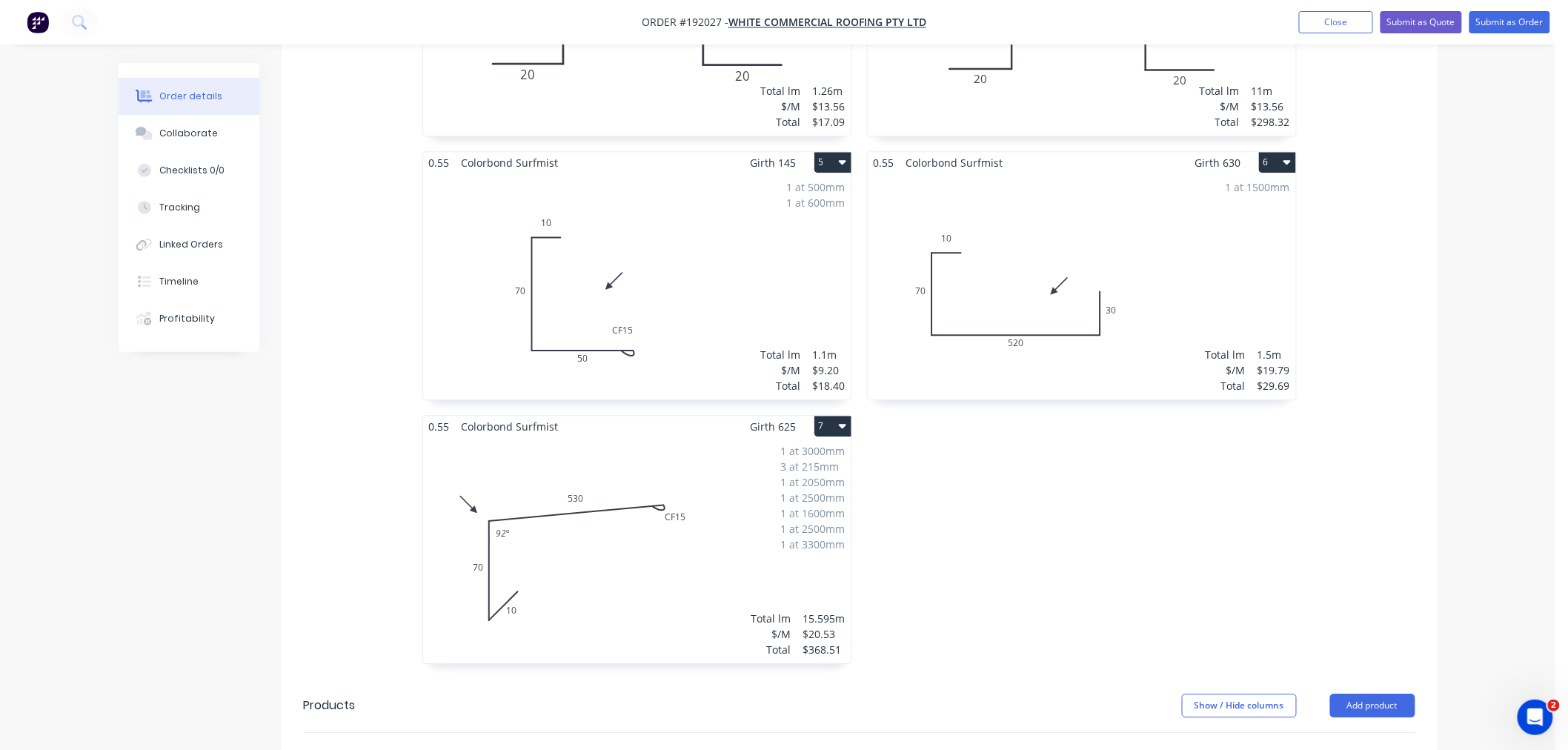
scroll to position [1470, 0]
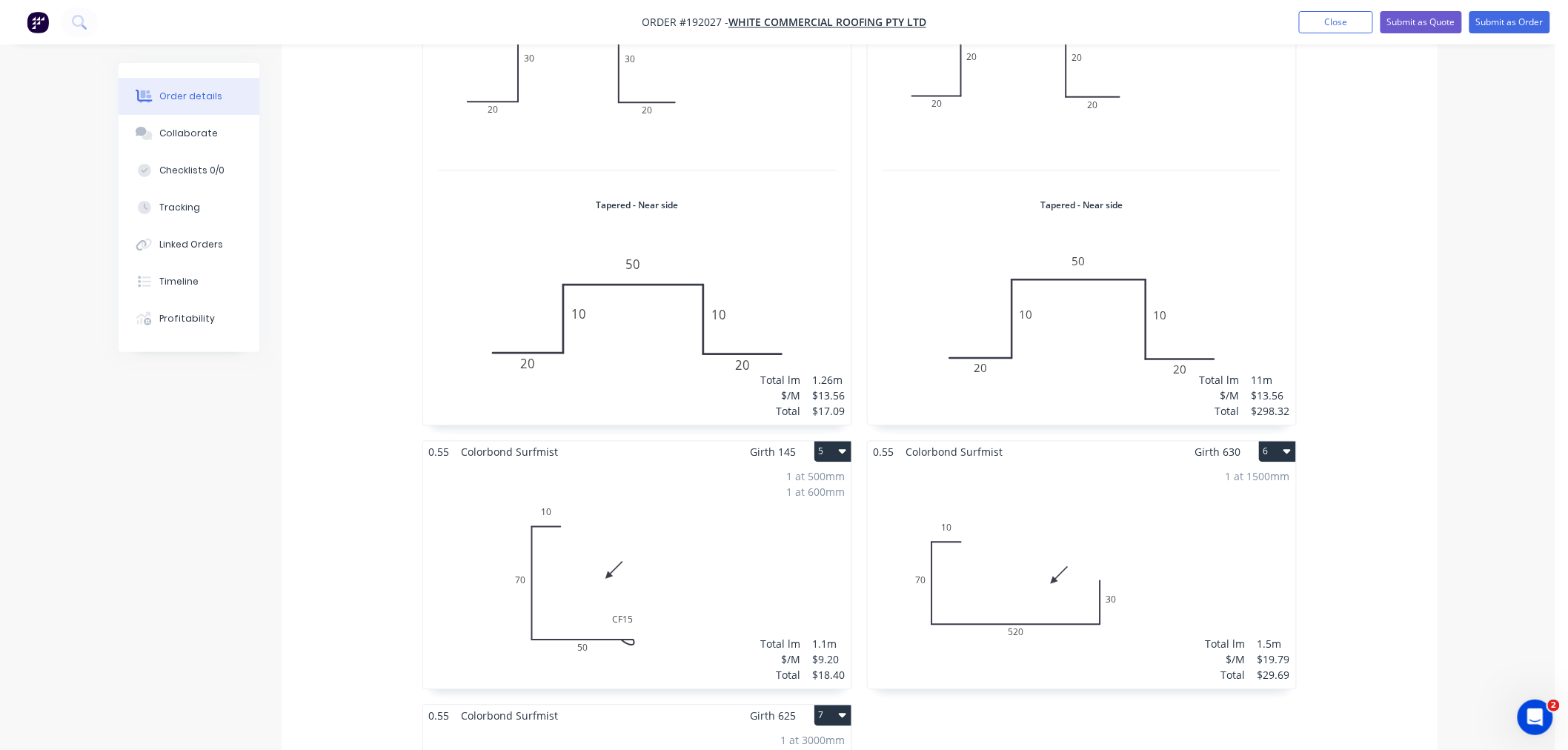
click at [1443, 604] on div "Order details Collaborate Checklists 0/0 Tracking Linked Orders Timeline Profit…" at bounding box center [778, 185] width 1349 height 2527
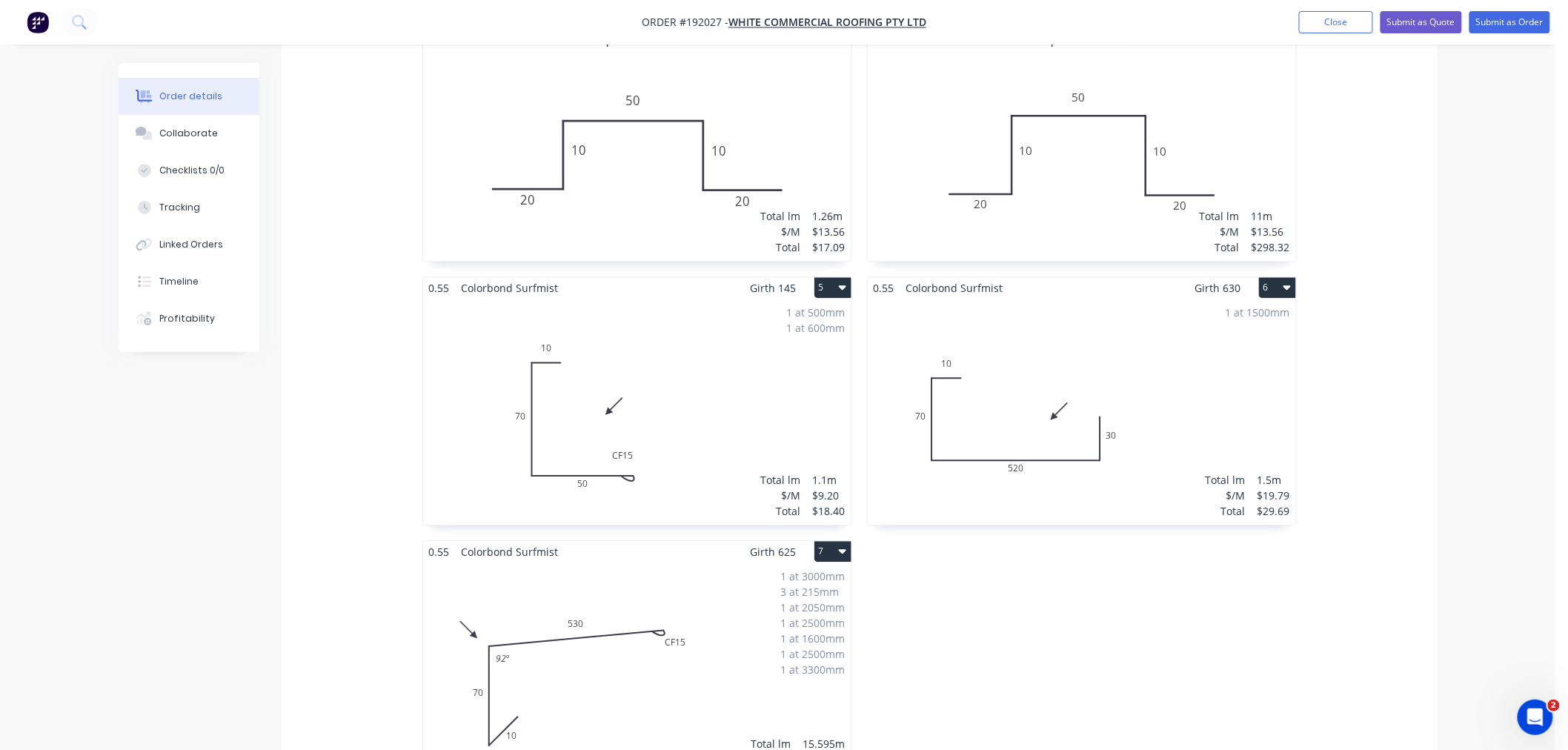
click at [1434, 491] on div "0.8 Zincalume Zincalume Girth 130 1 Tapered - Far side 0 20 20 50 20 20 0 20 20…" at bounding box center [859, 13] width 1156 height 1579
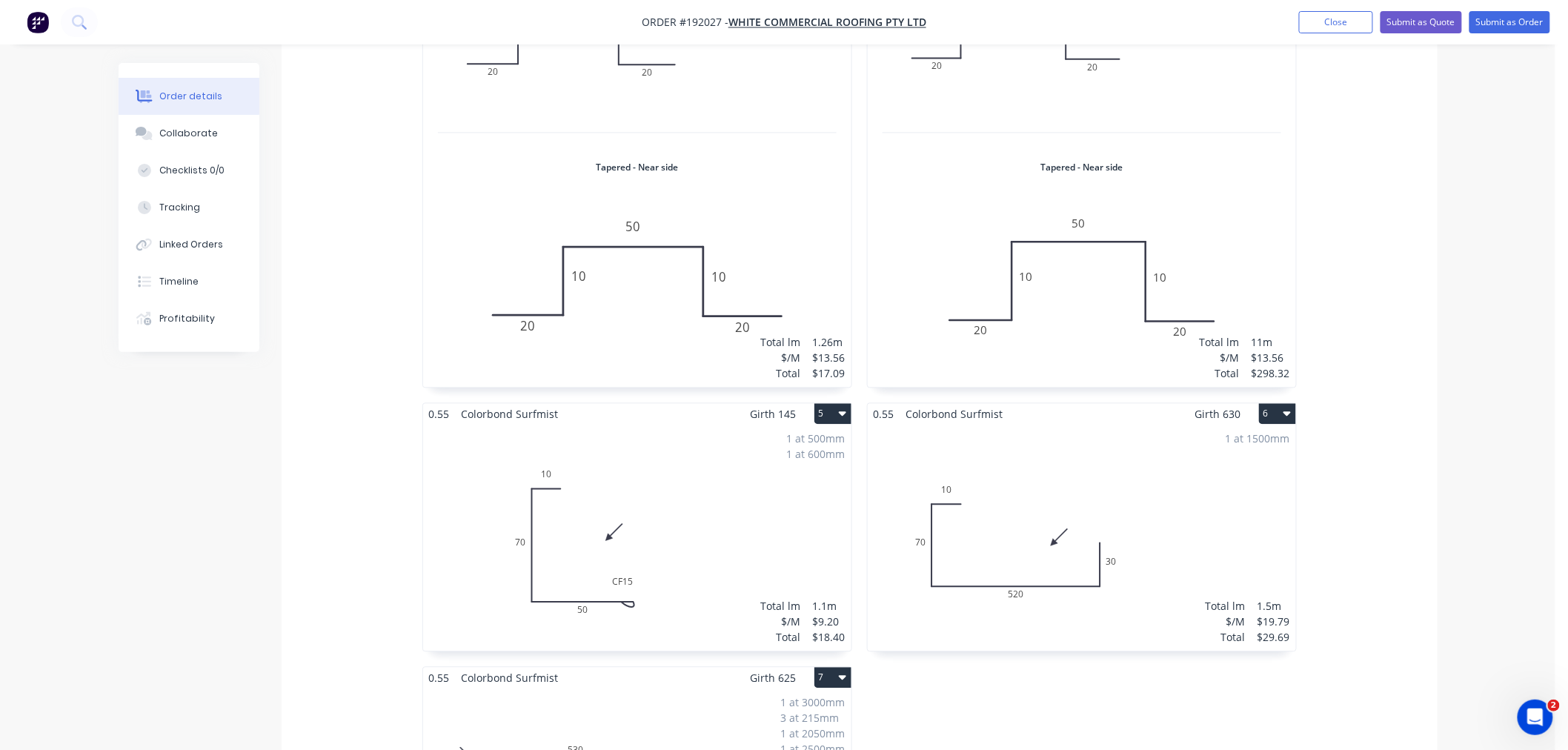
scroll to position [1141, 0]
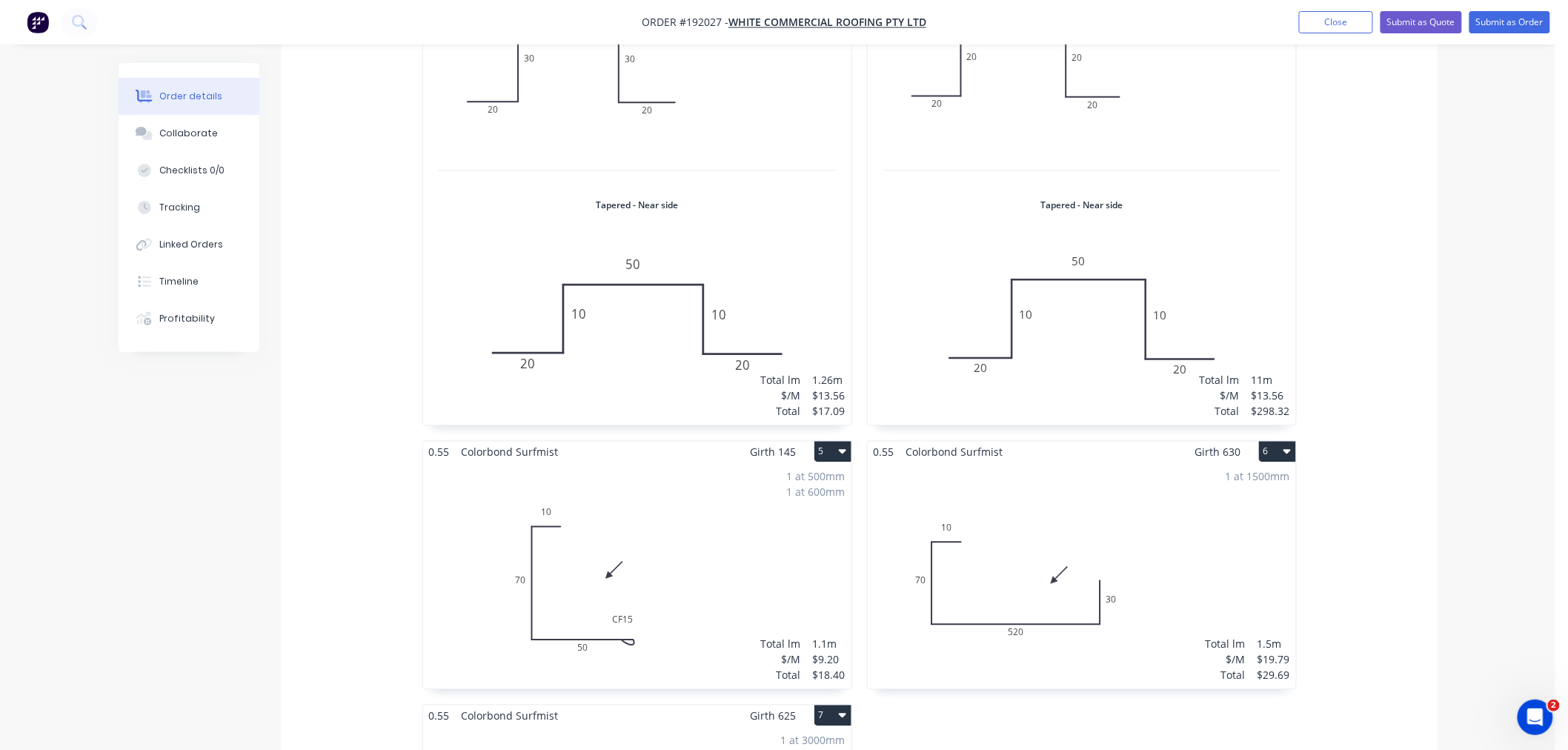
click at [1443, 467] on div "Order details Collaborate Checklists 0/0 Tracking Linked Orders Timeline Profit…" at bounding box center [778, 185] width 1349 height 2527
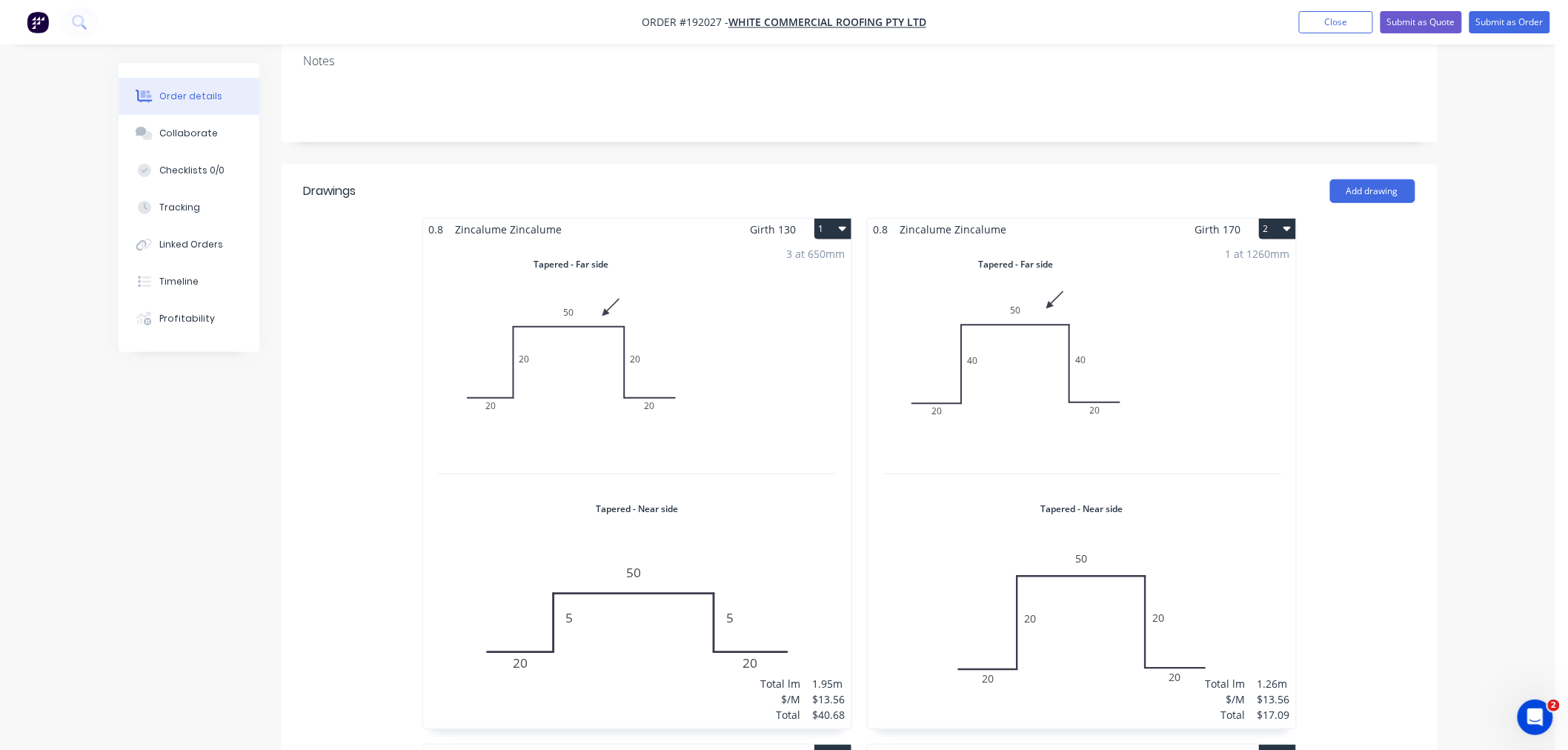
scroll to position [329, 0]
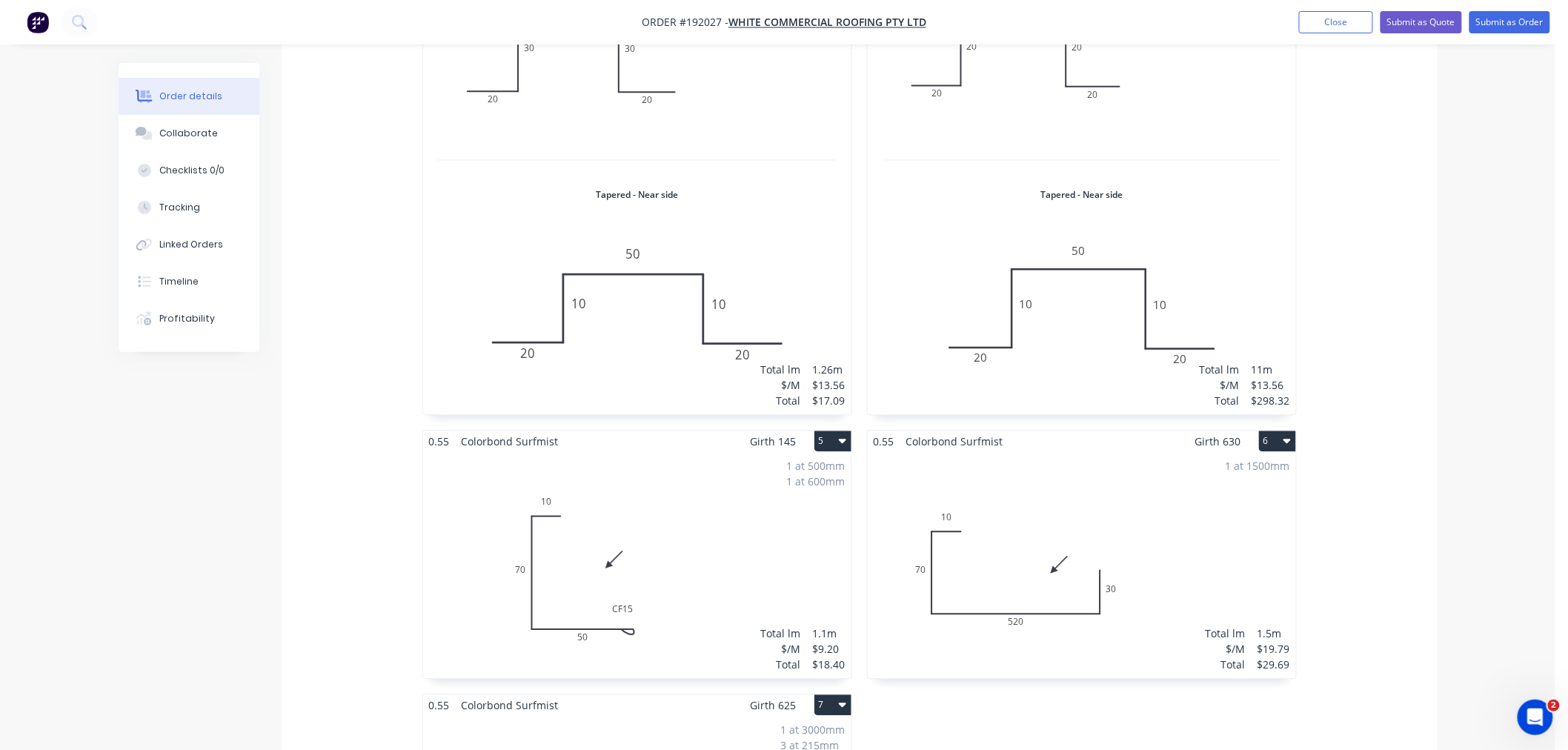
scroll to position [1316, 0]
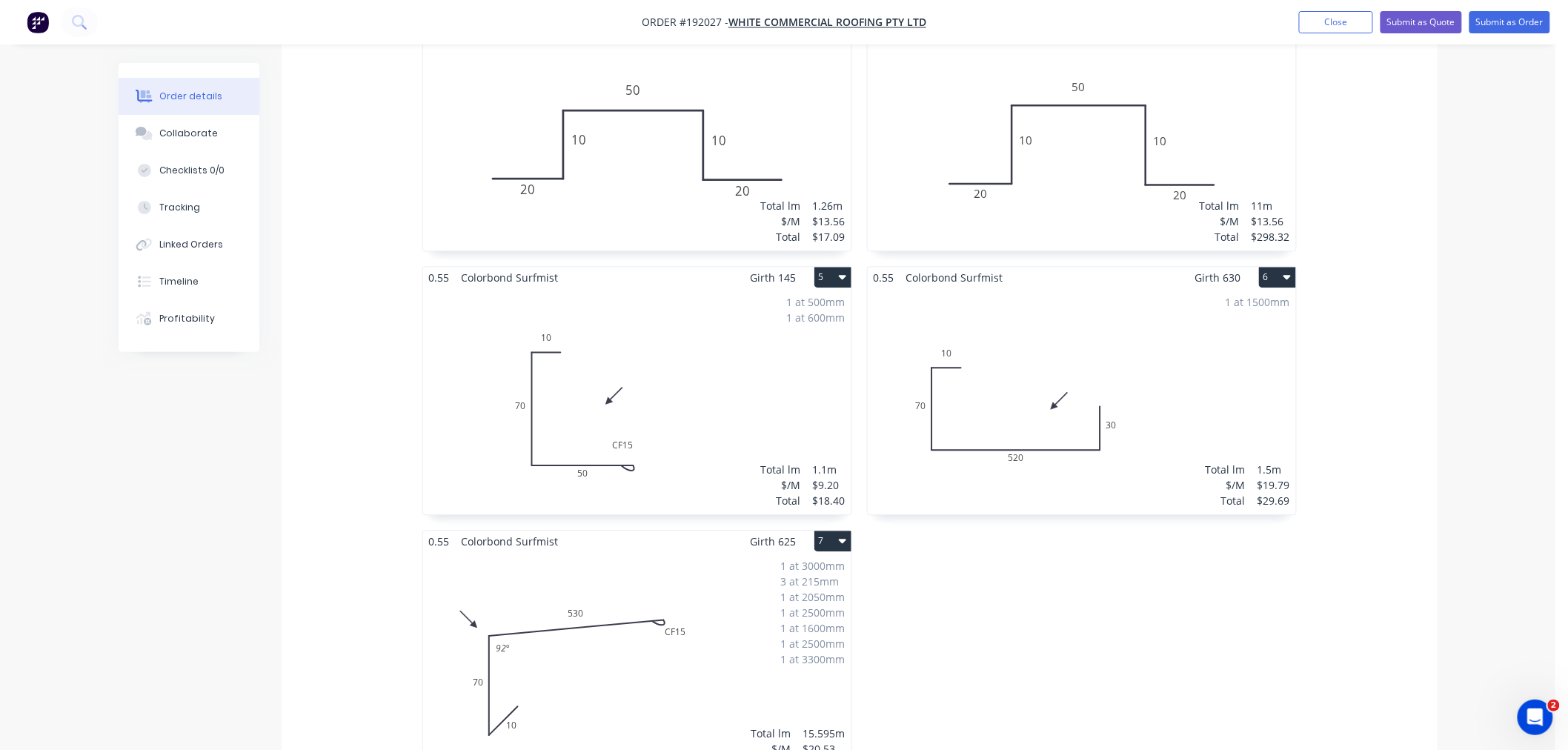
click at [1443, 522] on div "Order details Collaborate Checklists 0/0 Tracking Linked Orders Timeline Profit…" at bounding box center [778, 10] width 1349 height 2527
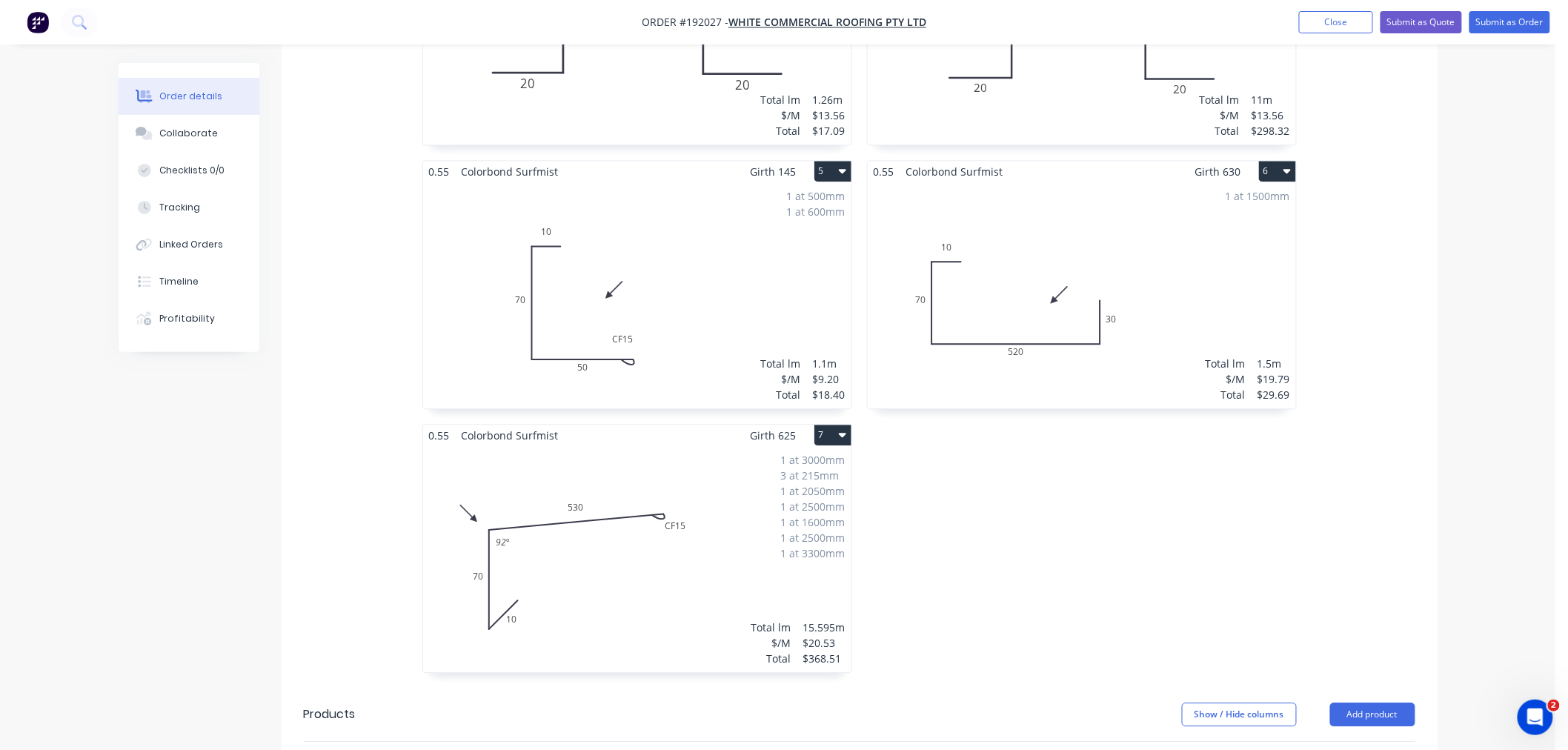
scroll to position [1481, 0]
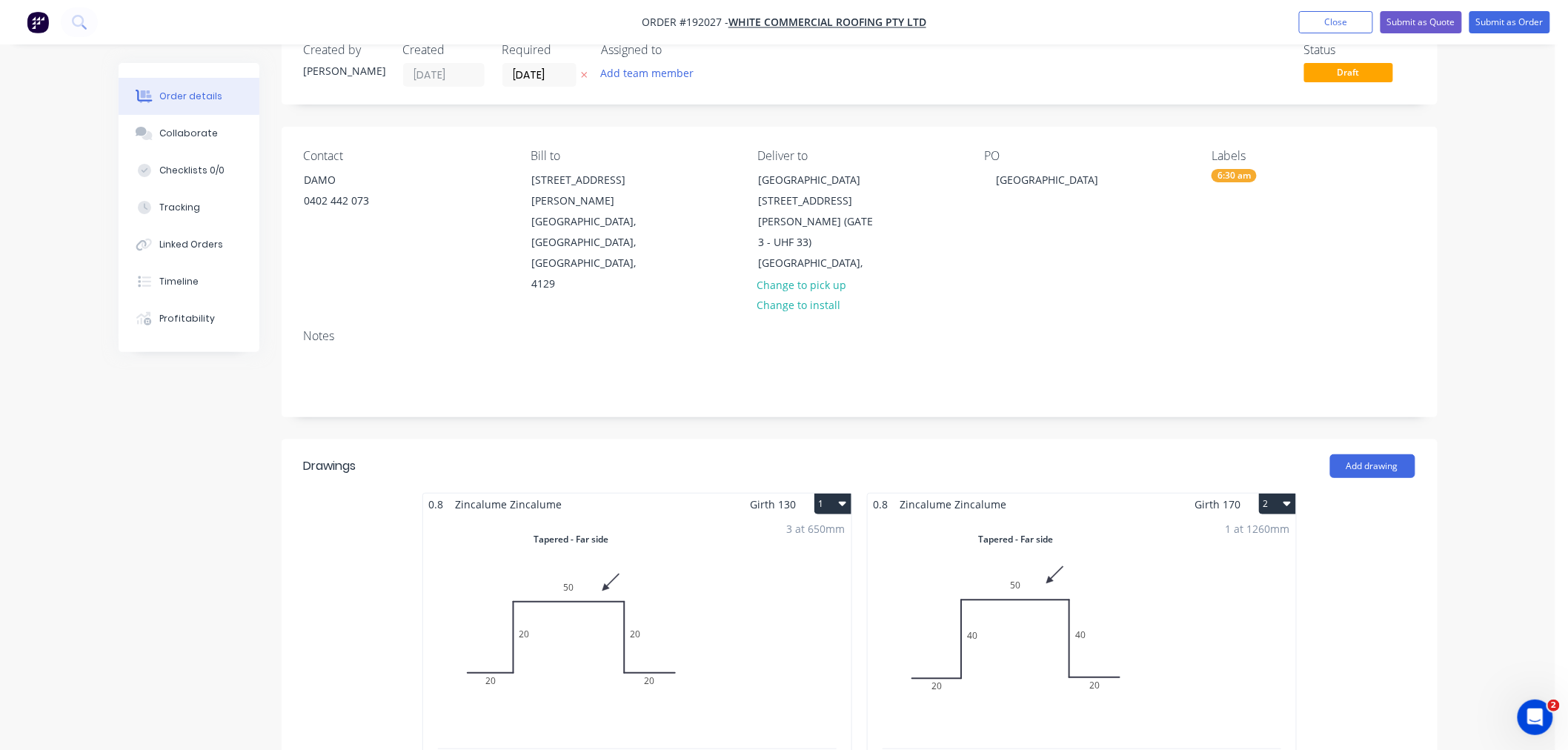
scroll to position [0, 0]
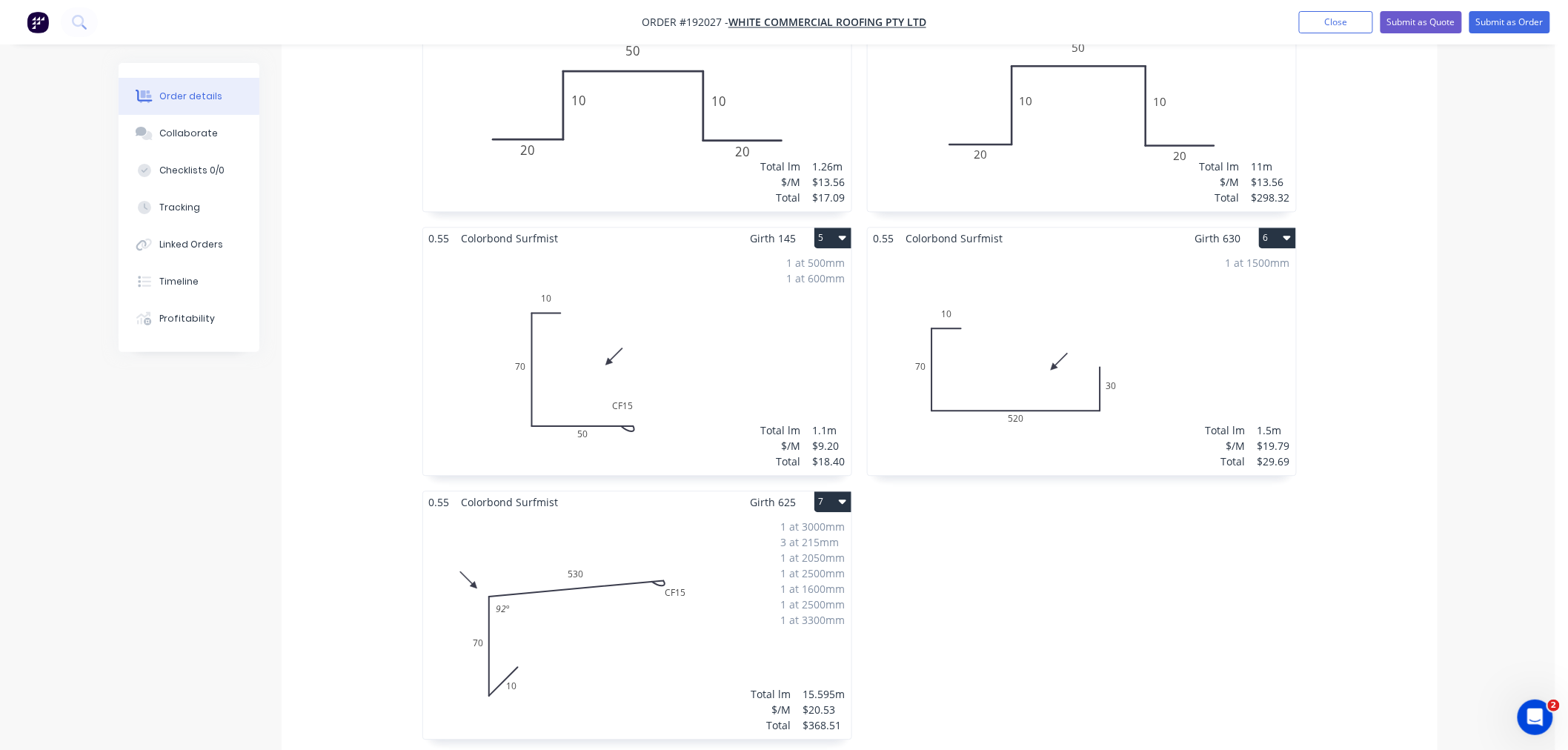
scroll to position [1316, 0]
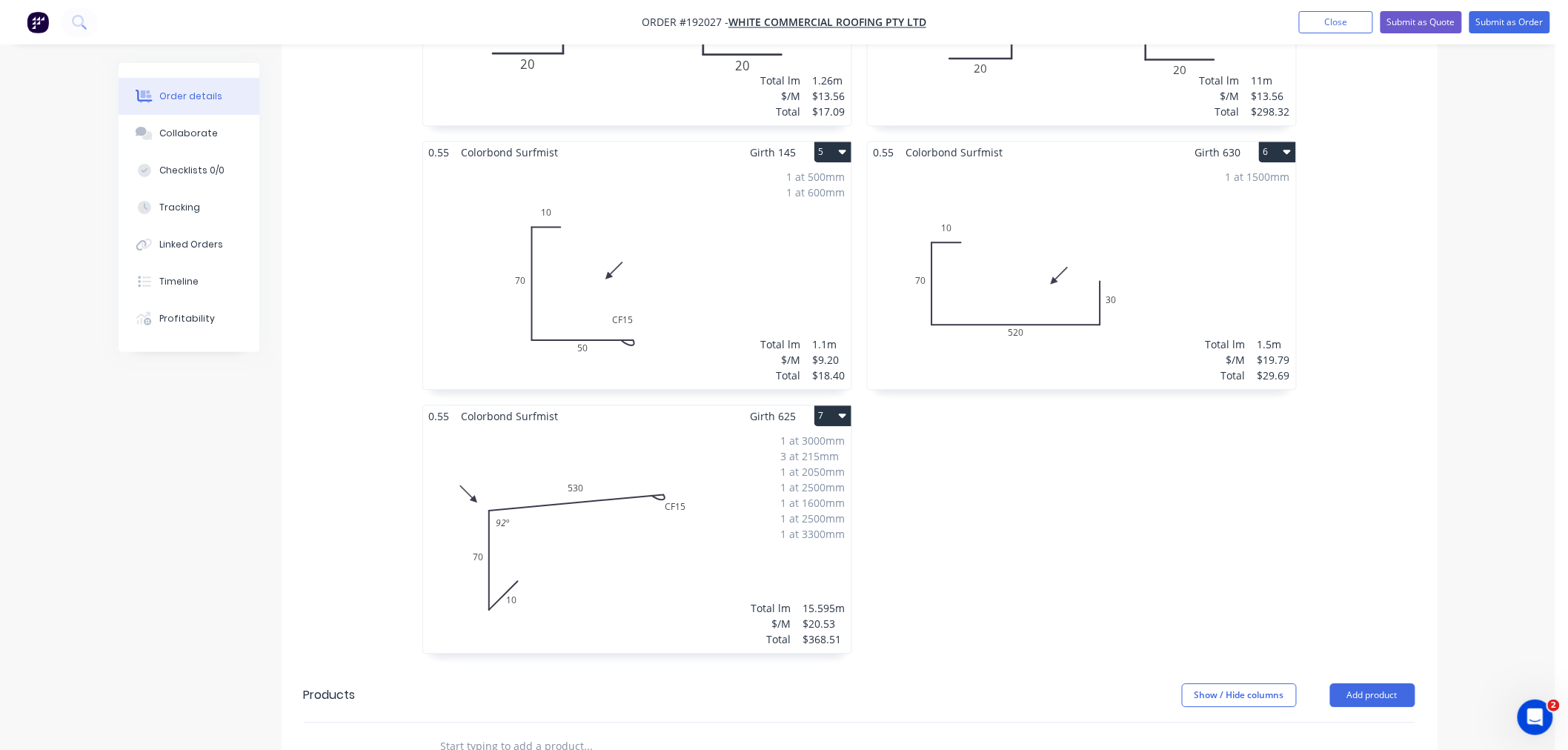
scroll to position [1481, 0]
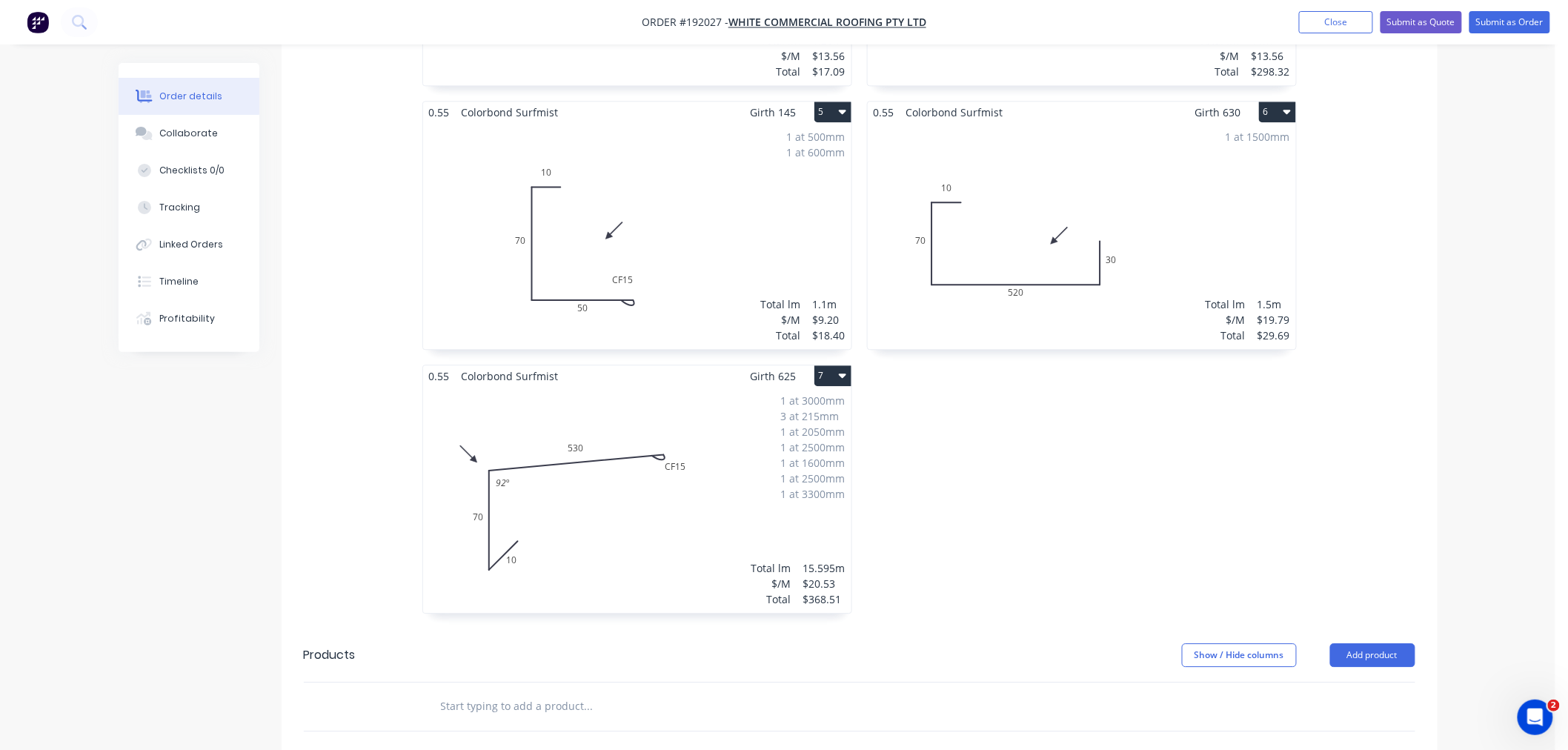
click at [844, 374] on icon "button" at bounding box center [843, 376] width 7 height 4
click at [827, 401] on div "Use larger box size" at bounding box center [781, 411] width 114 height 21
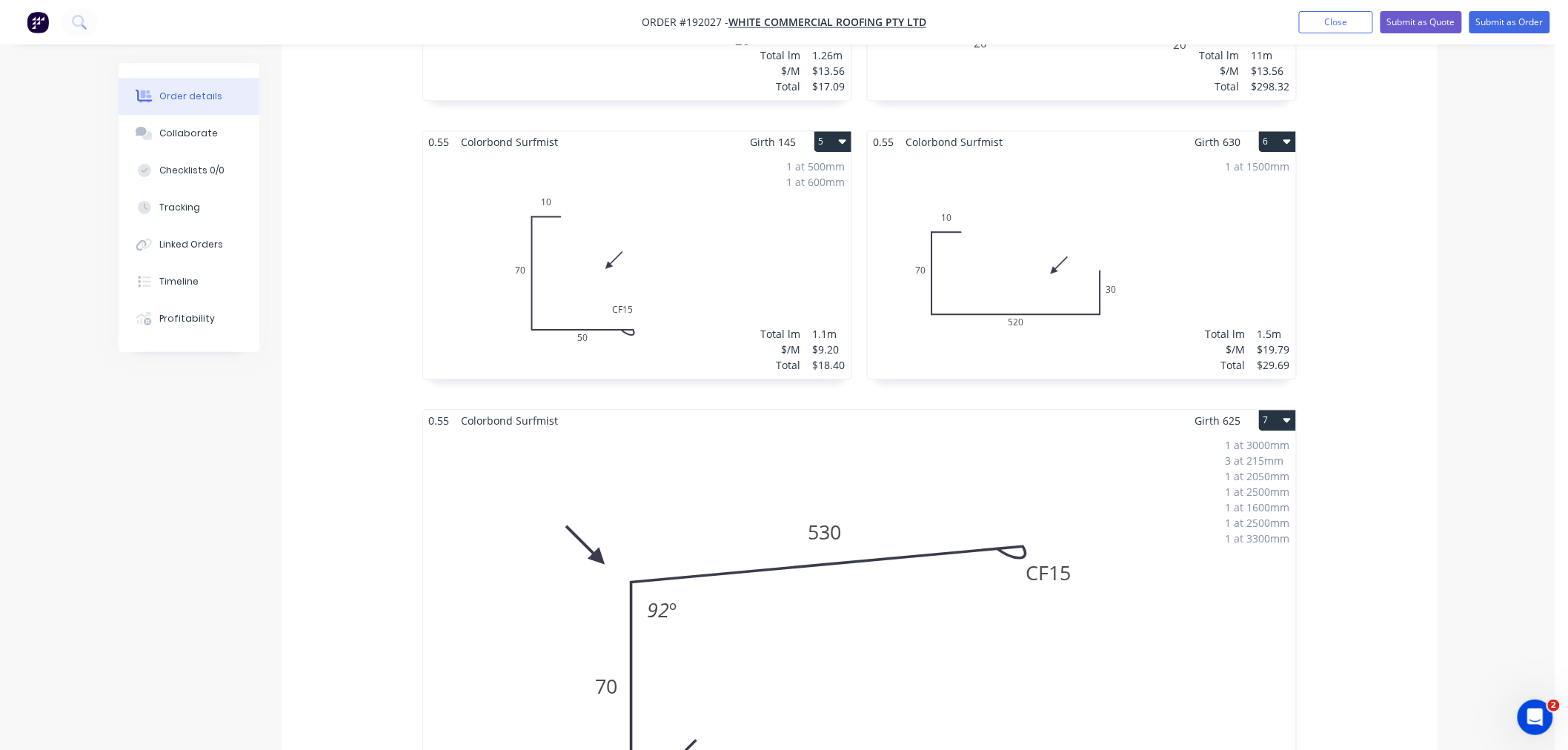
click at [1291, 410] on button "7" at bounding box center [1277, 420] width 37 height 21
click at [1261, 445] on div "Use standard box size" at bounding box center [1225, 456] width 114 height 21
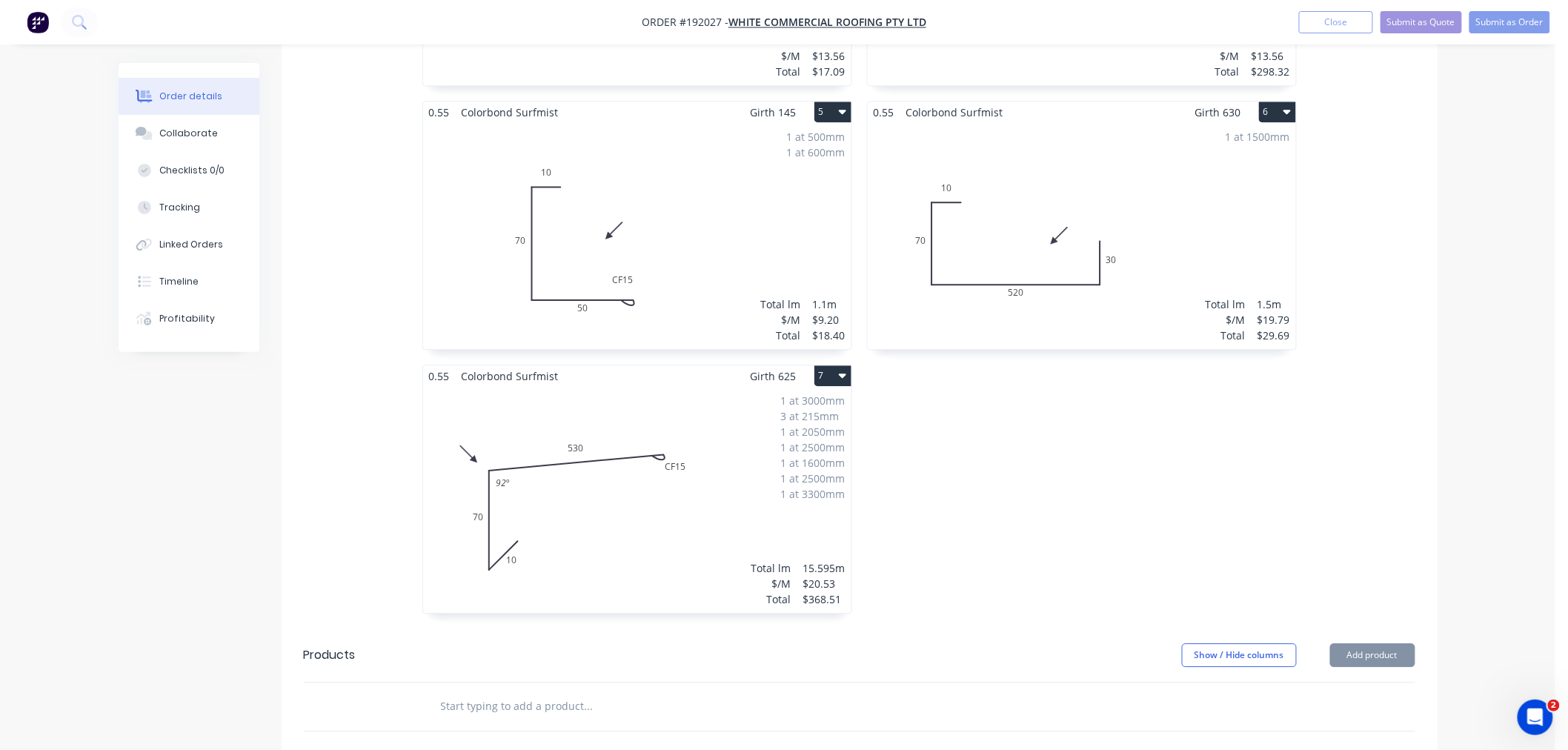
click at [1522, 24] on button "Submit as Order" at bounding box center [1509, 22] width 81 height 22
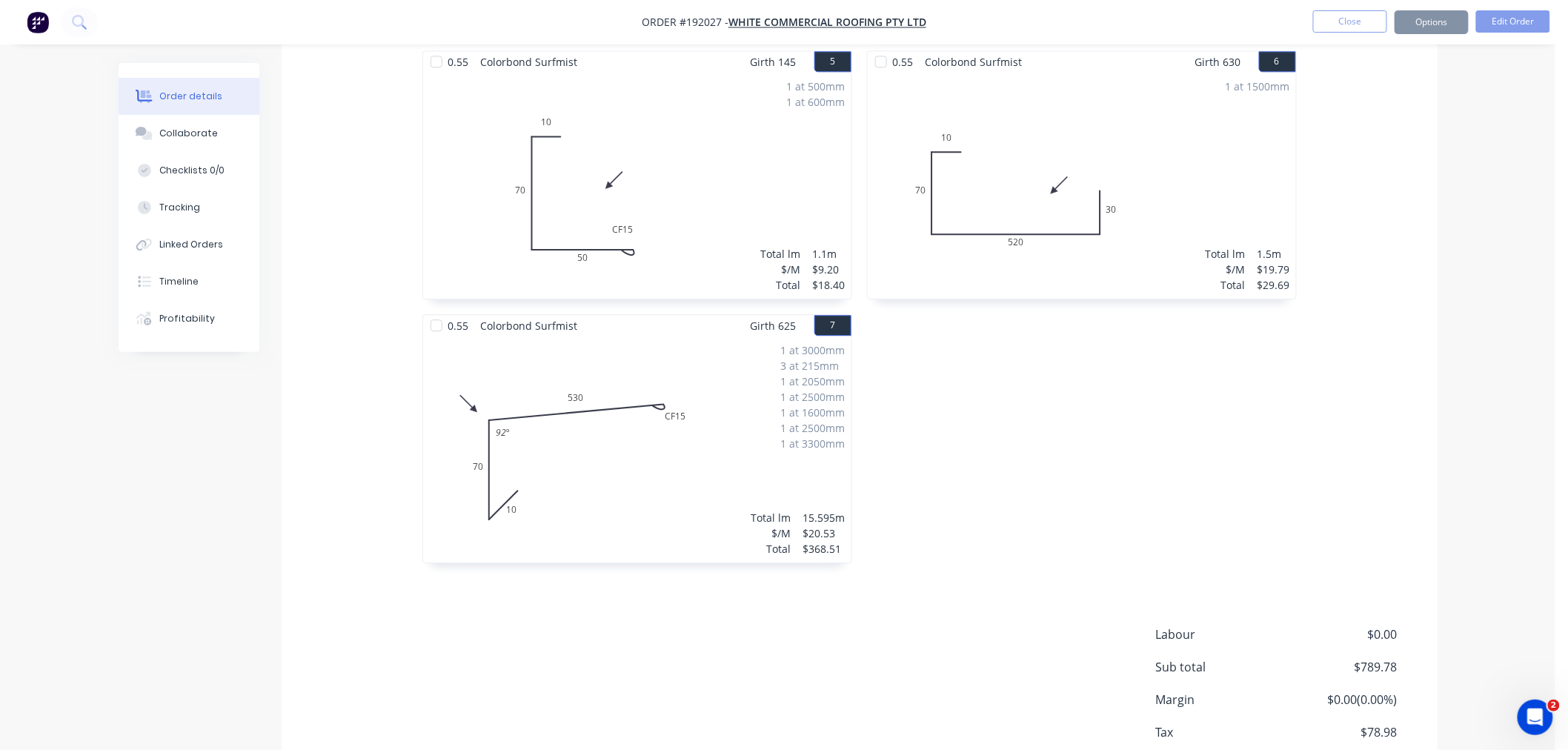
scroll to position [0, 0]
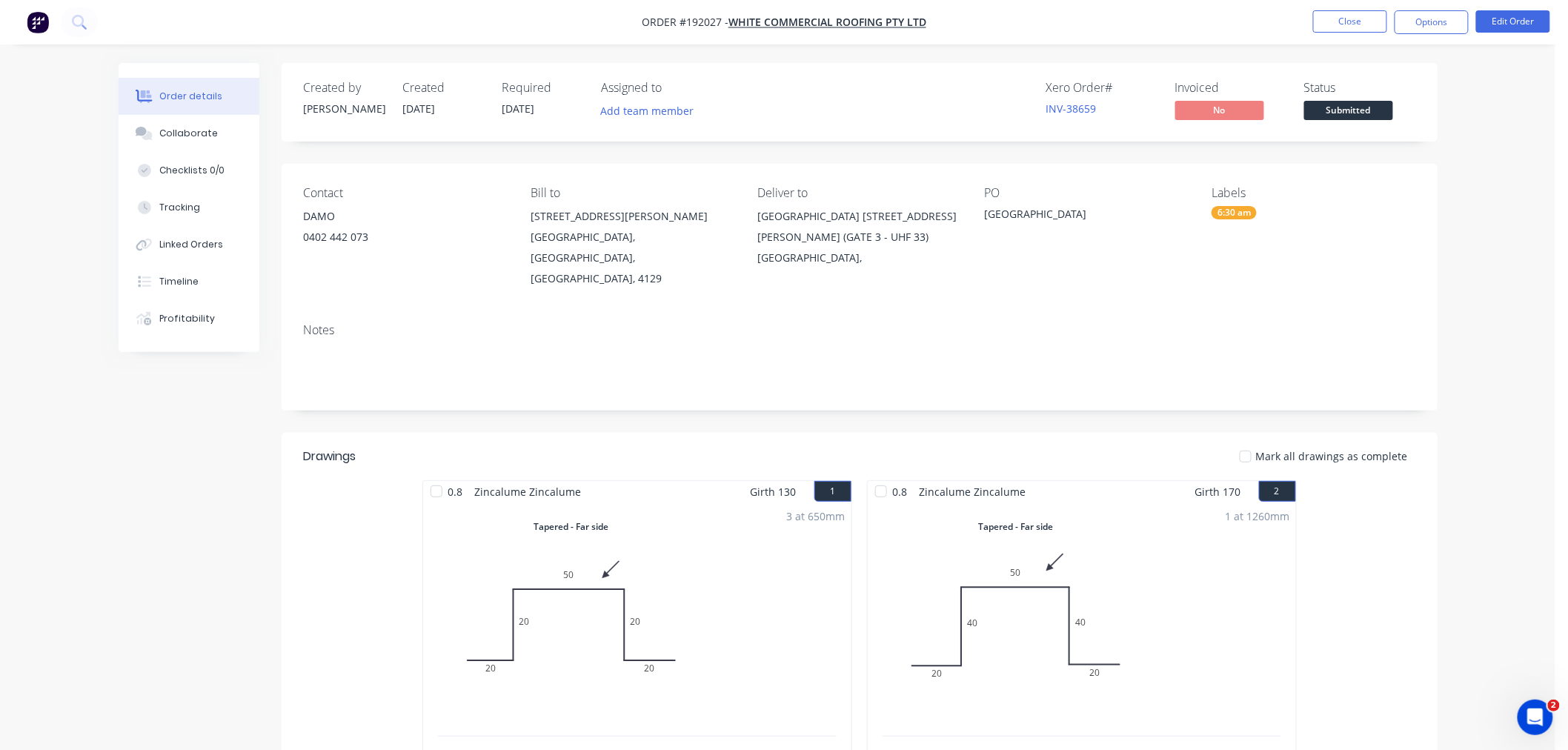
click at [1435, 23] on button "Options" at bounding box center [1432, 22] width 74 height 24
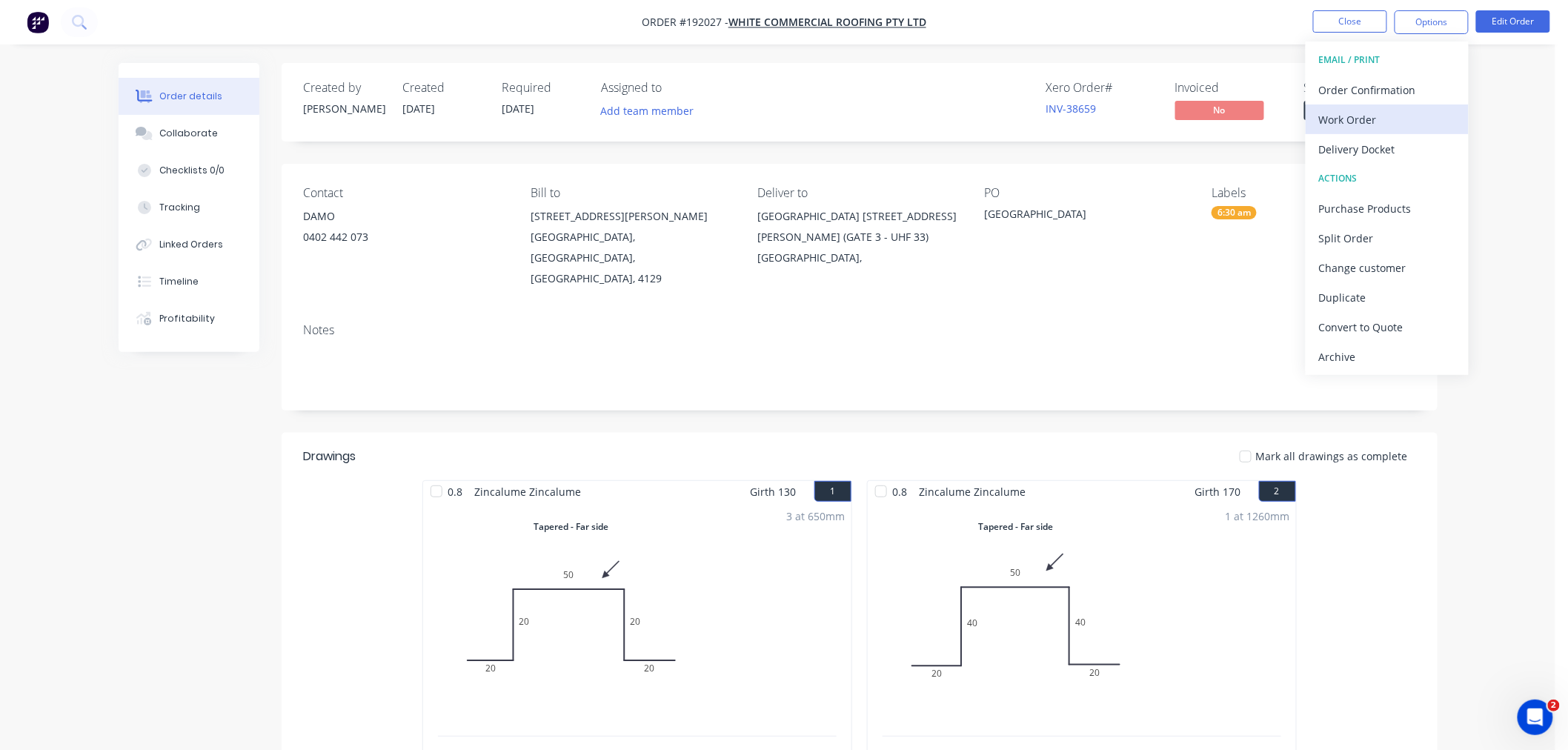
click at [1414, 120] on div "Work Order" at bounding box center [1387, 119] width 136 height 21
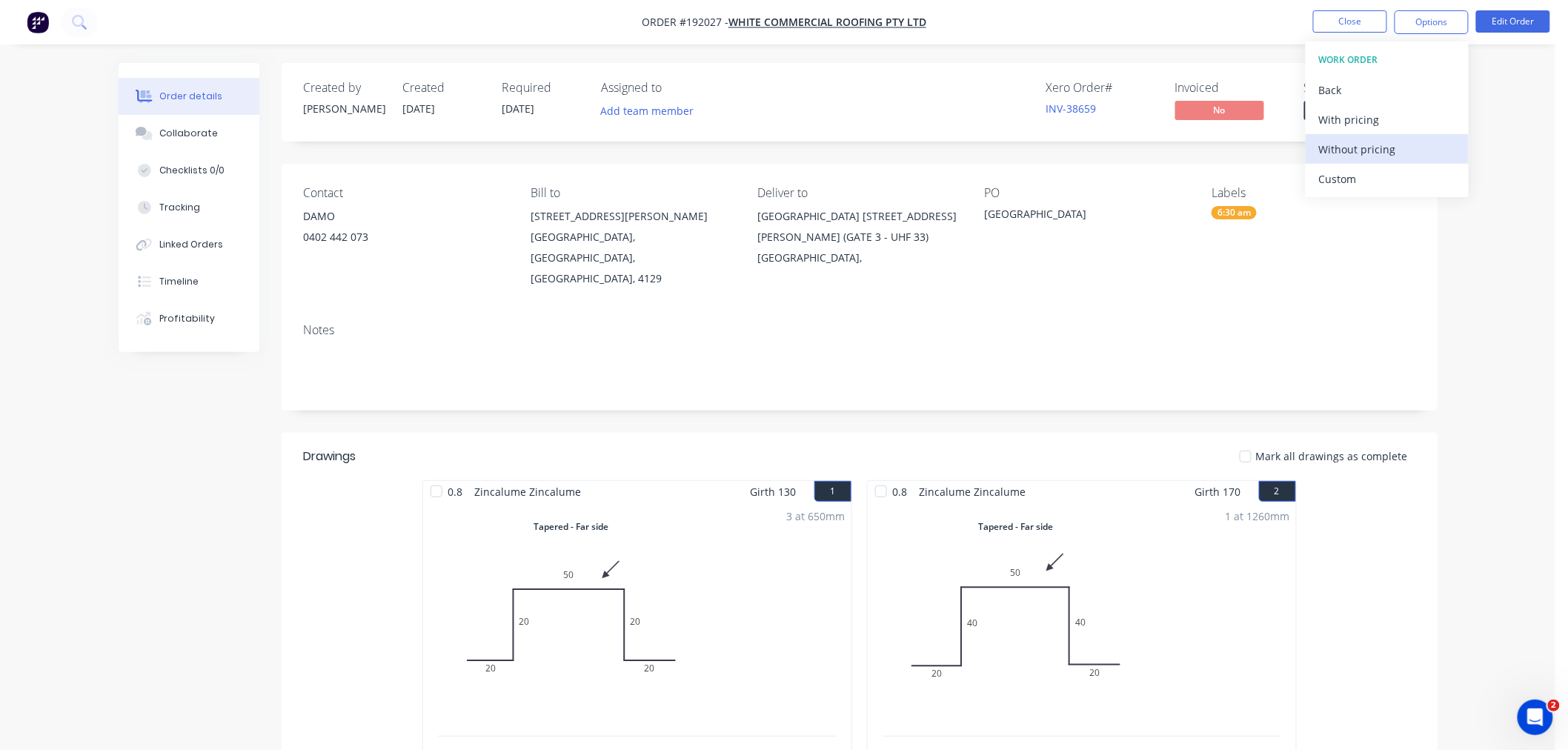
click at [1415, 151] on div "Without pricing" at bounding box center [1387, 149] width 136 height 21
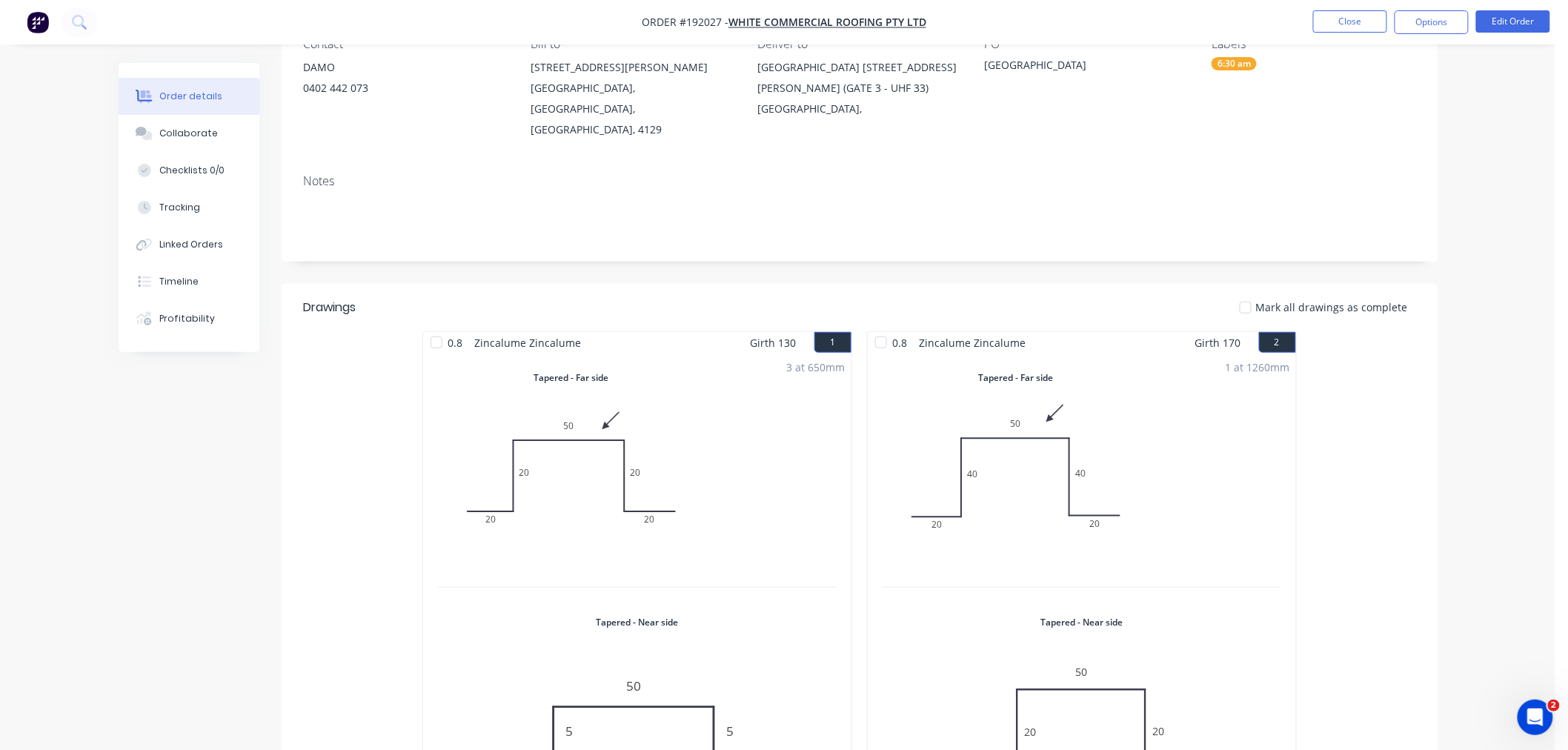
scroll to position [329, 0]
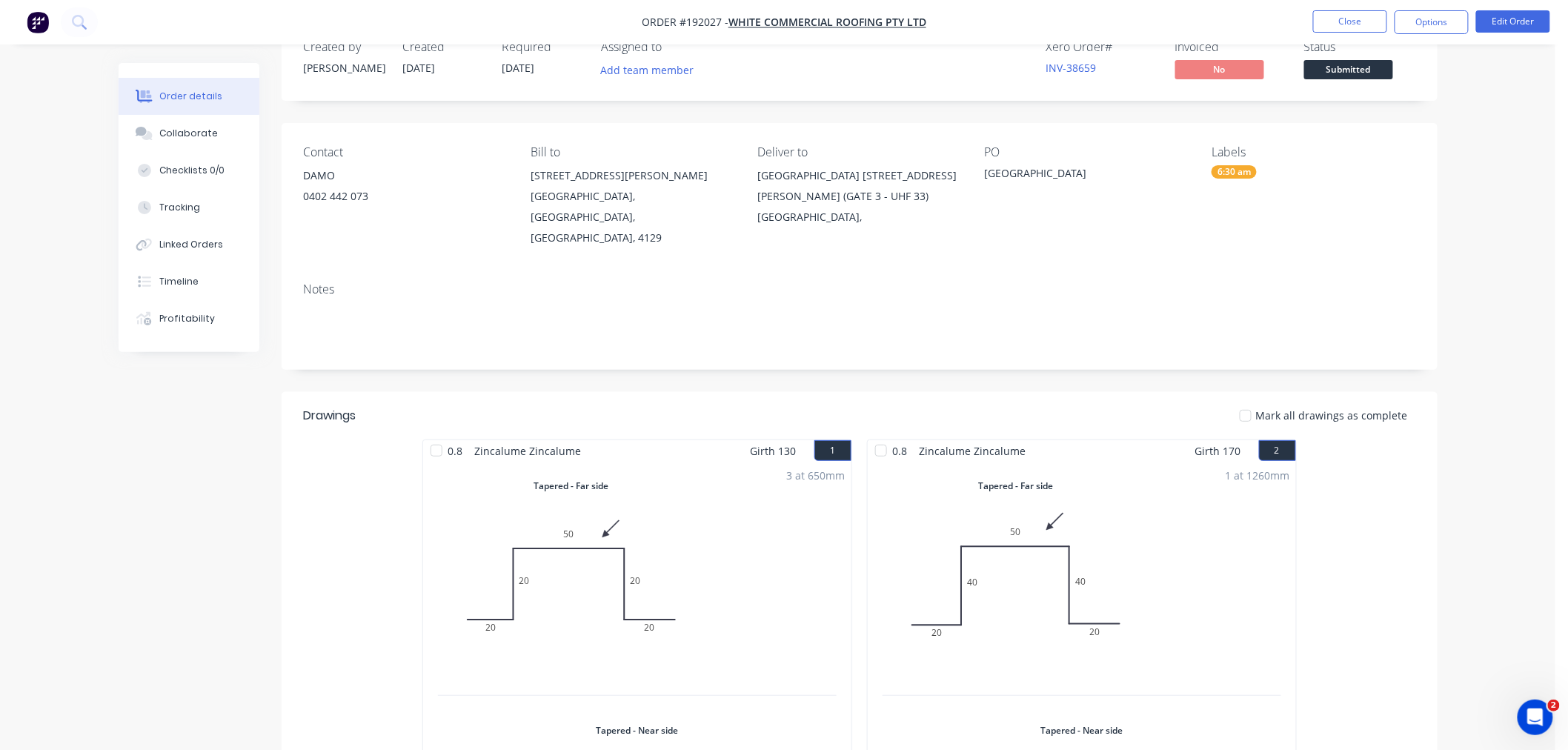
scroll to position [0, 0]
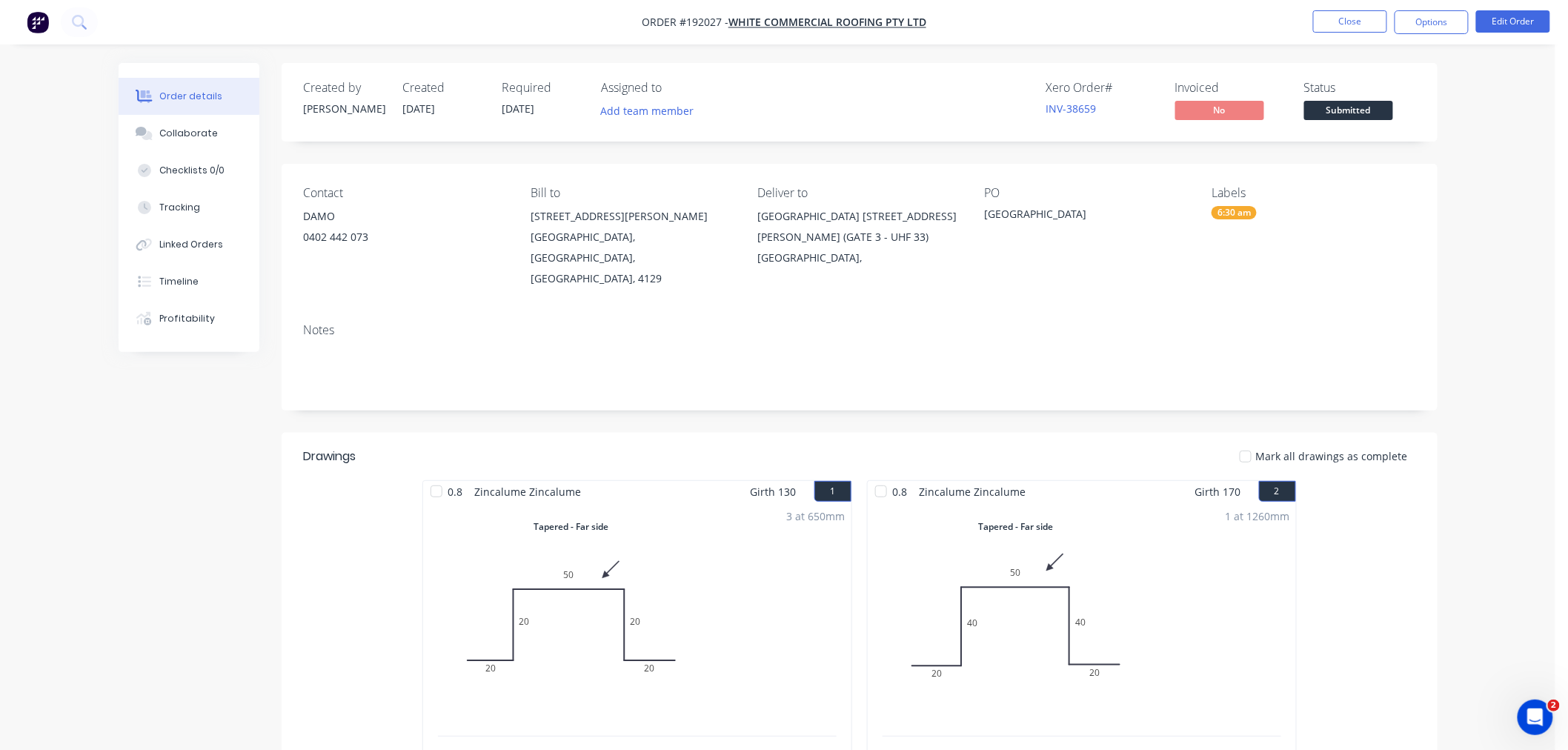
click at [1346, 27] on button "Close" at bounding box center [1350, 21] width 74 height 22
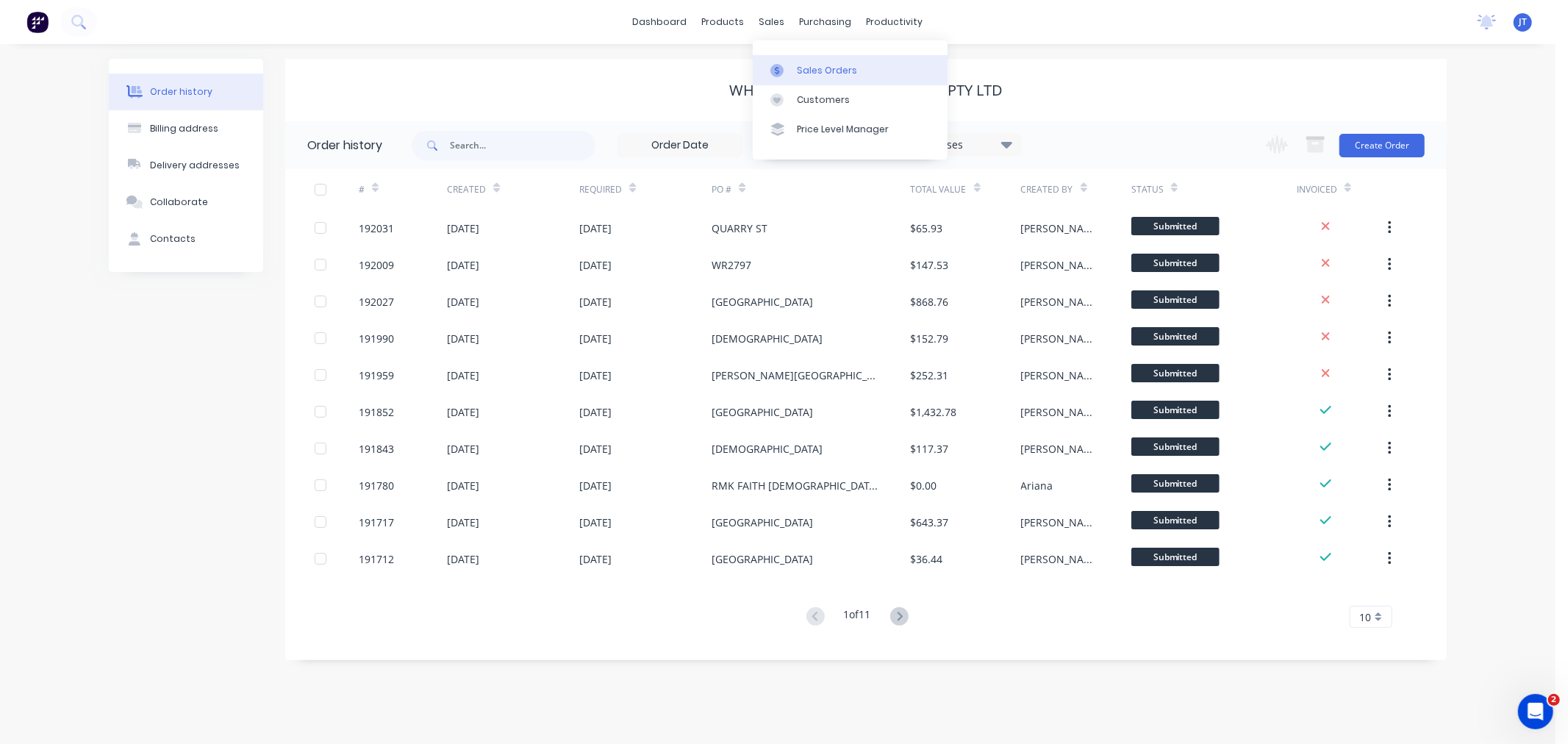
click at [795, 66] on link "Sales Orders" at bounding box center [850, 70] width 195 height 29
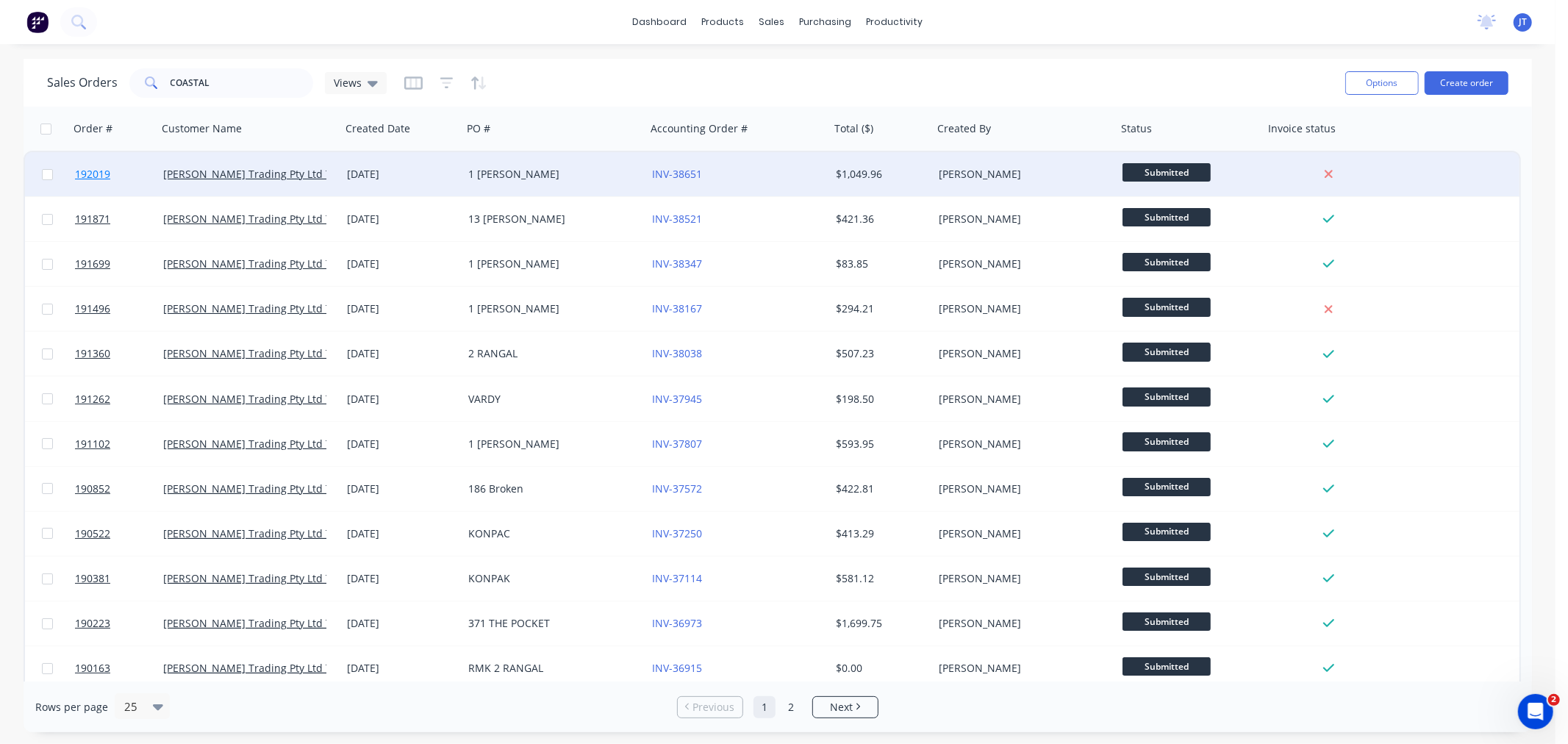
click at [89, 170] on span "192019" at bounding box center [93, 174] width 35 height 15
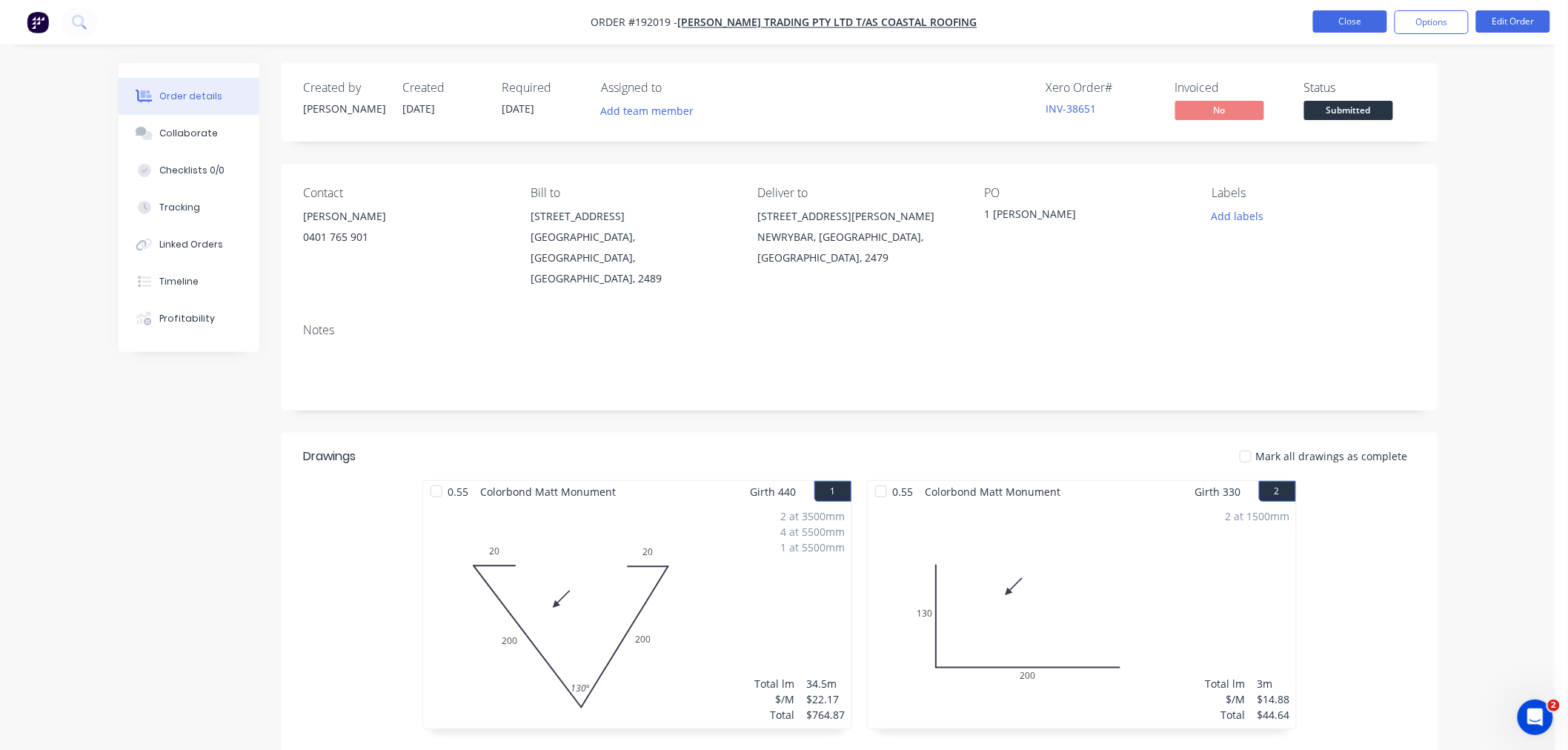
click at [1343, 27] on button "Close" at bounding box center [1350, 21] width 74 height 22
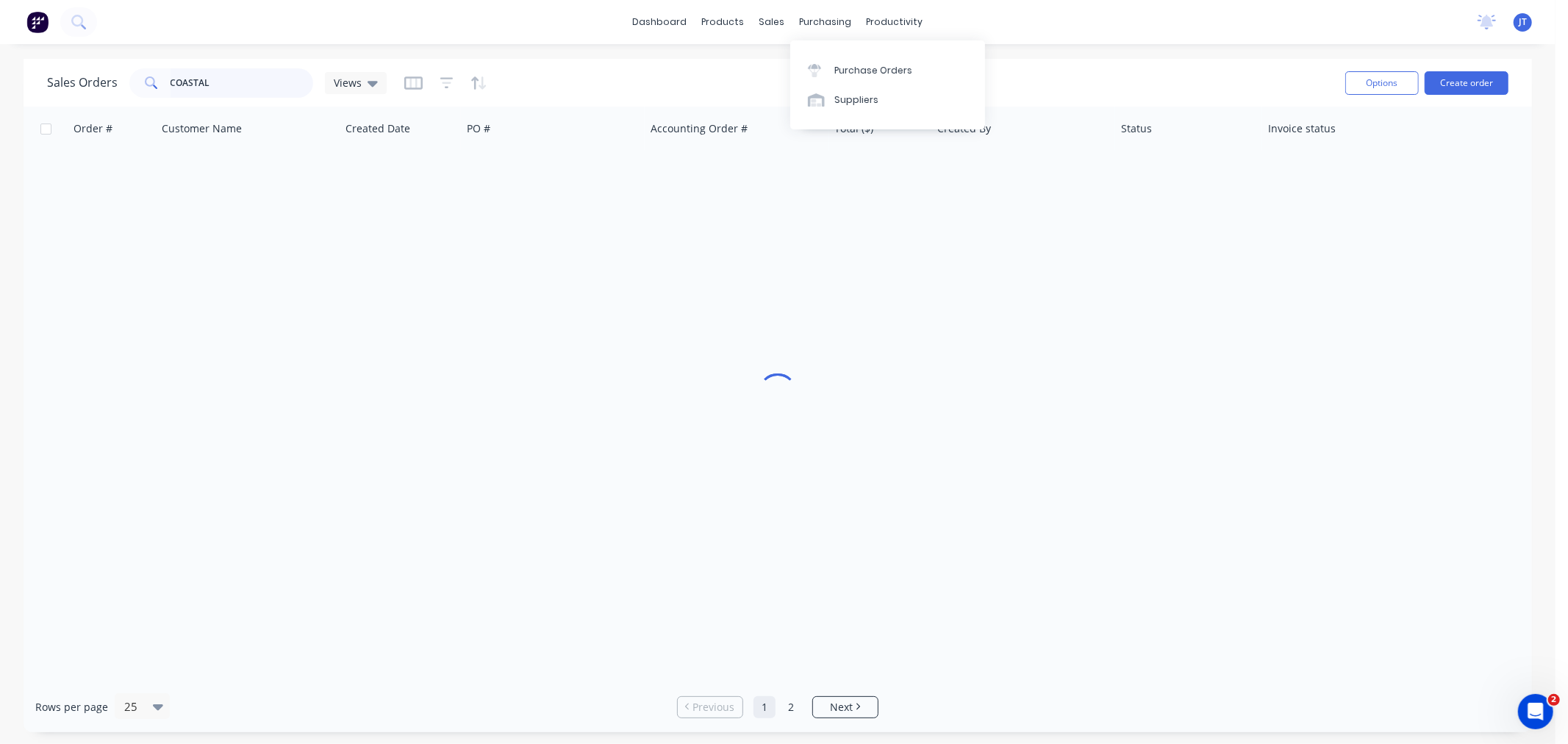
click at [232, 85] on input "COASTAL" at bounding box center [242, 83] width 143 height 29
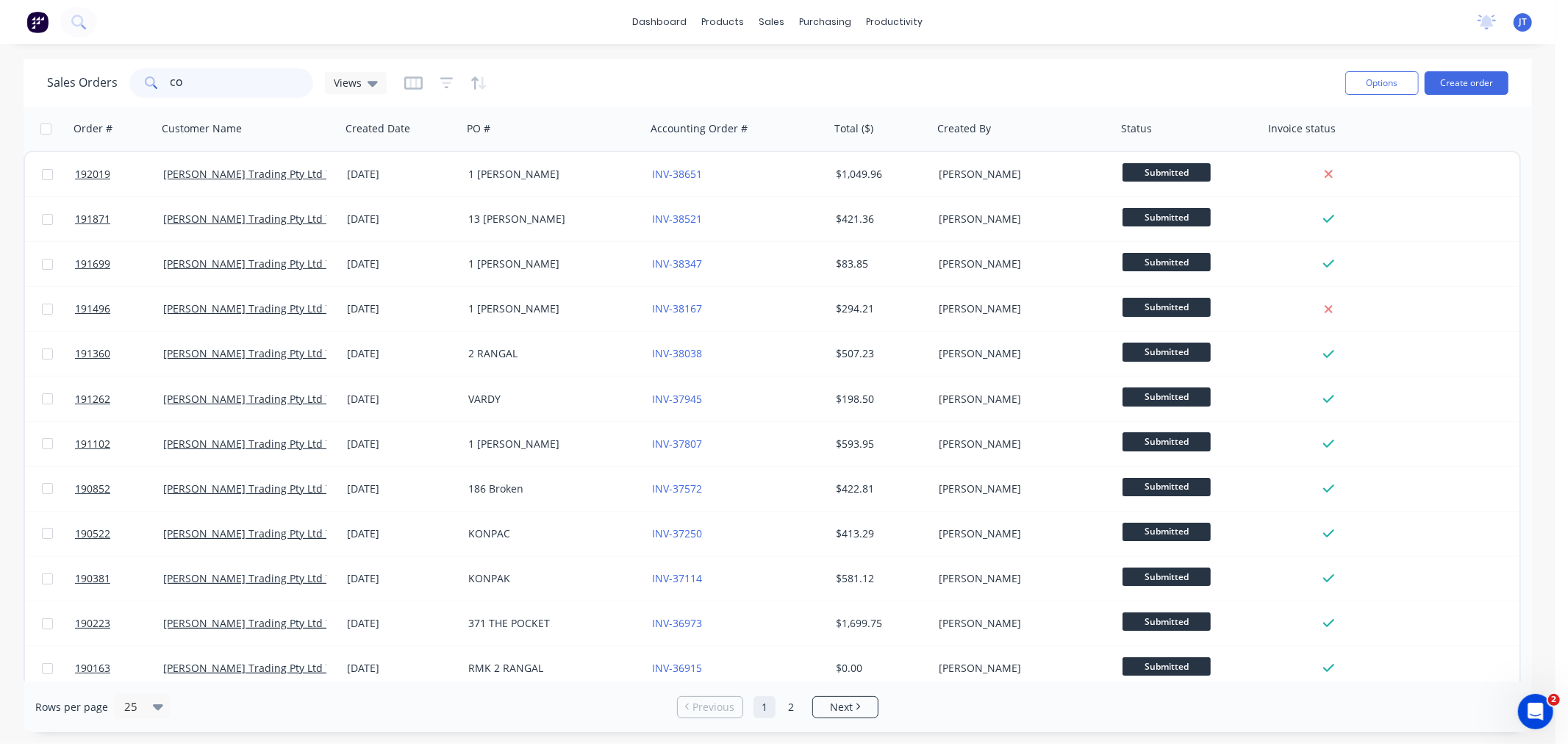
type input "C"
click at [343, 32] on div "dashboard products sales purchasing productivity dashboard products Product Cat…" at bounding box center [777, 22] width 1555 height 44
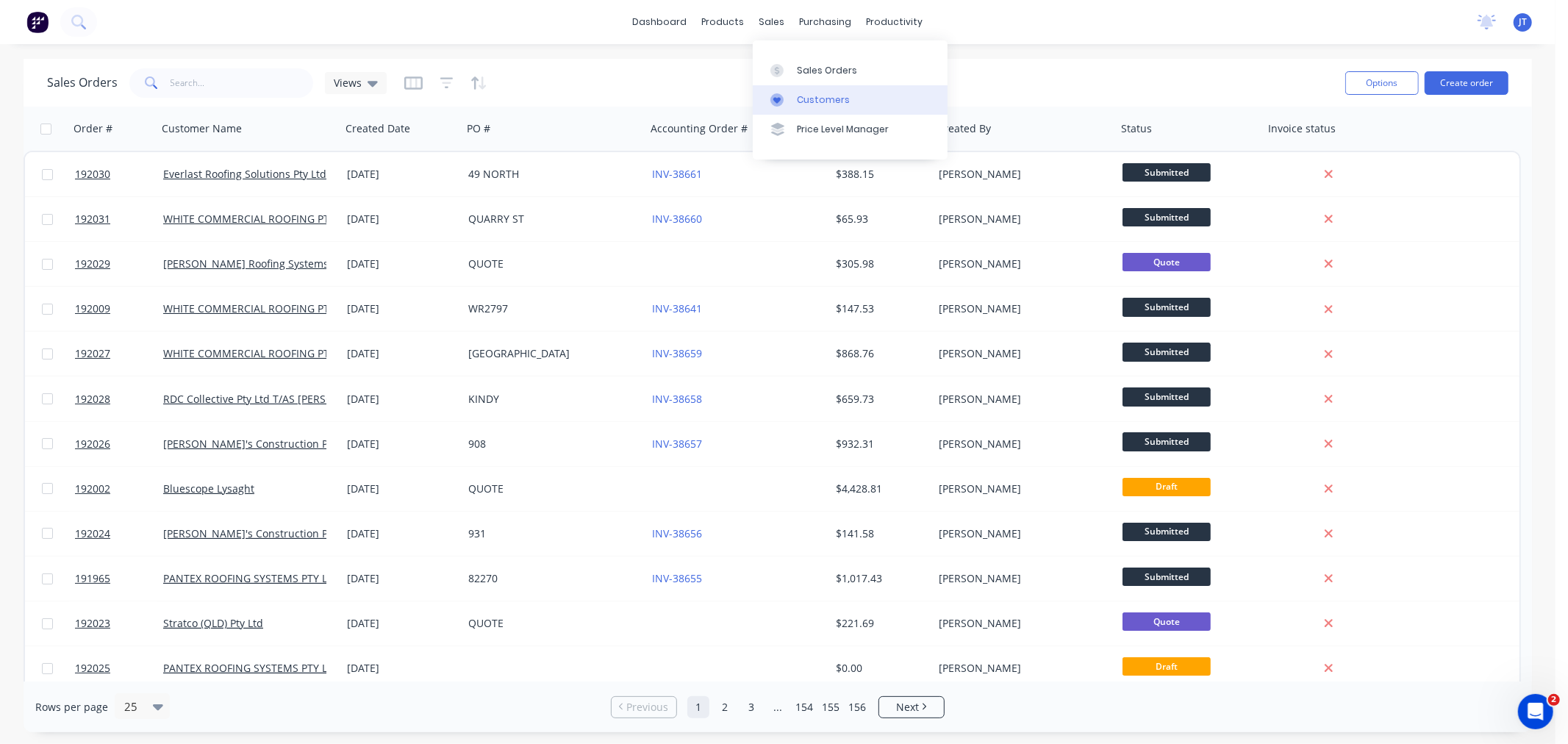
click at [795, 101] on link "Customers" at bounding box center [850, 100] width 195 height 29
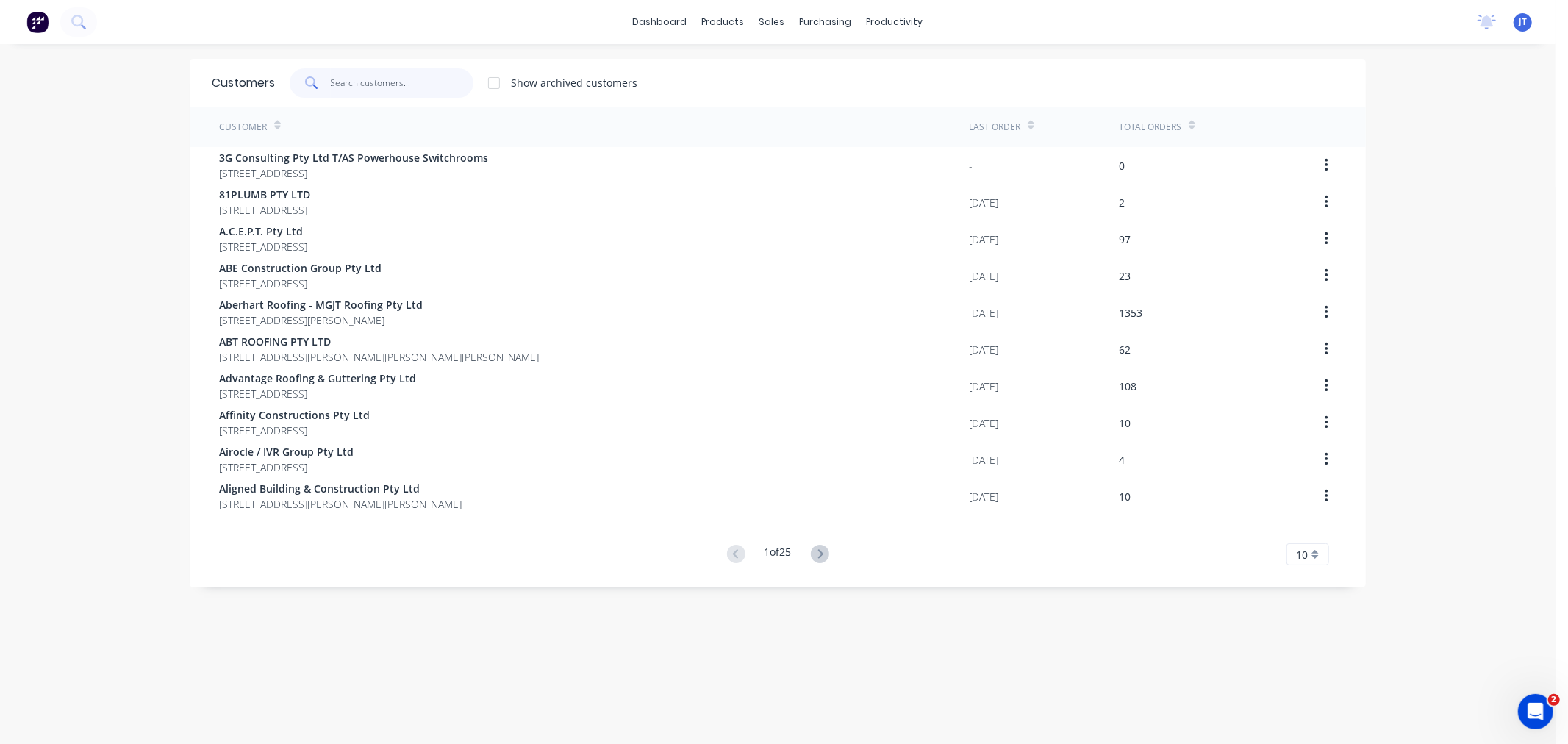
click at [354, 82] on input "text" at bounding box center [402, 83] width 143 height 29
click at [331, 83] on input "text" at bounding box center [402, 83] width 143 height 29
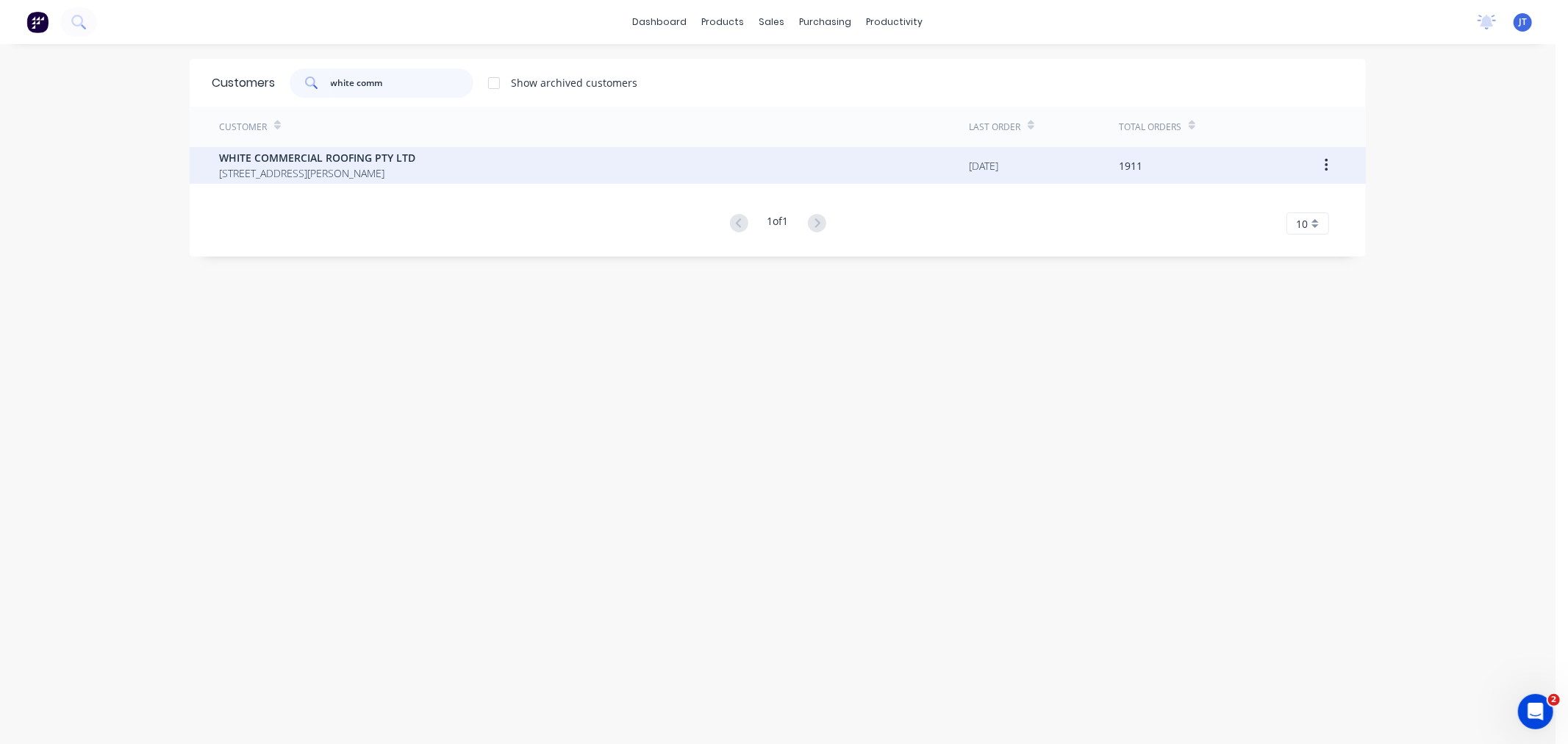
type input "white comm"
click at [276, 165] on span "[STREET_ADDRESS][PERSON_NAME]" at bounding box center [317, 173] width 196 height 15
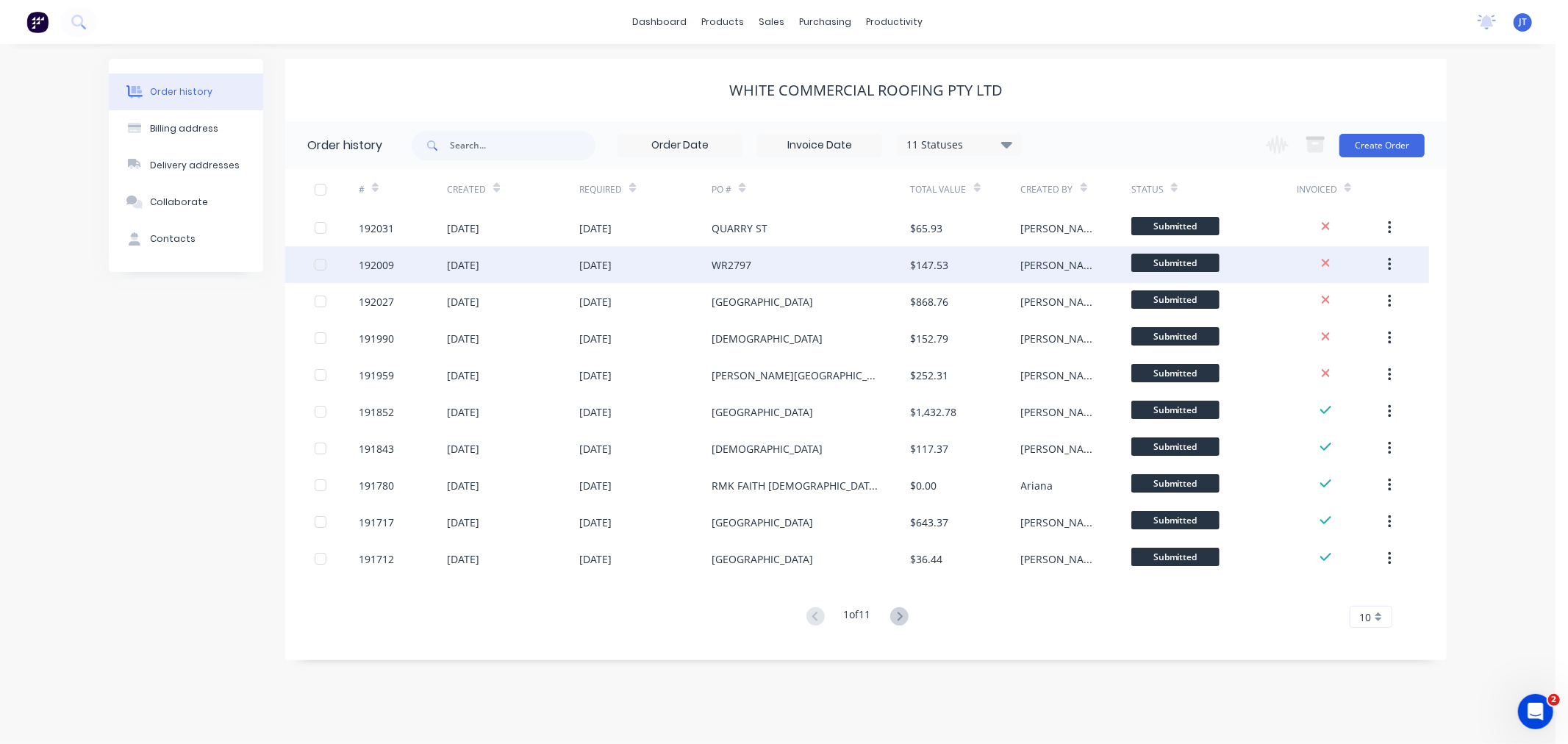
click at [365, 269] on div "192009" at bounding box center [377, 265] width 35 height 15
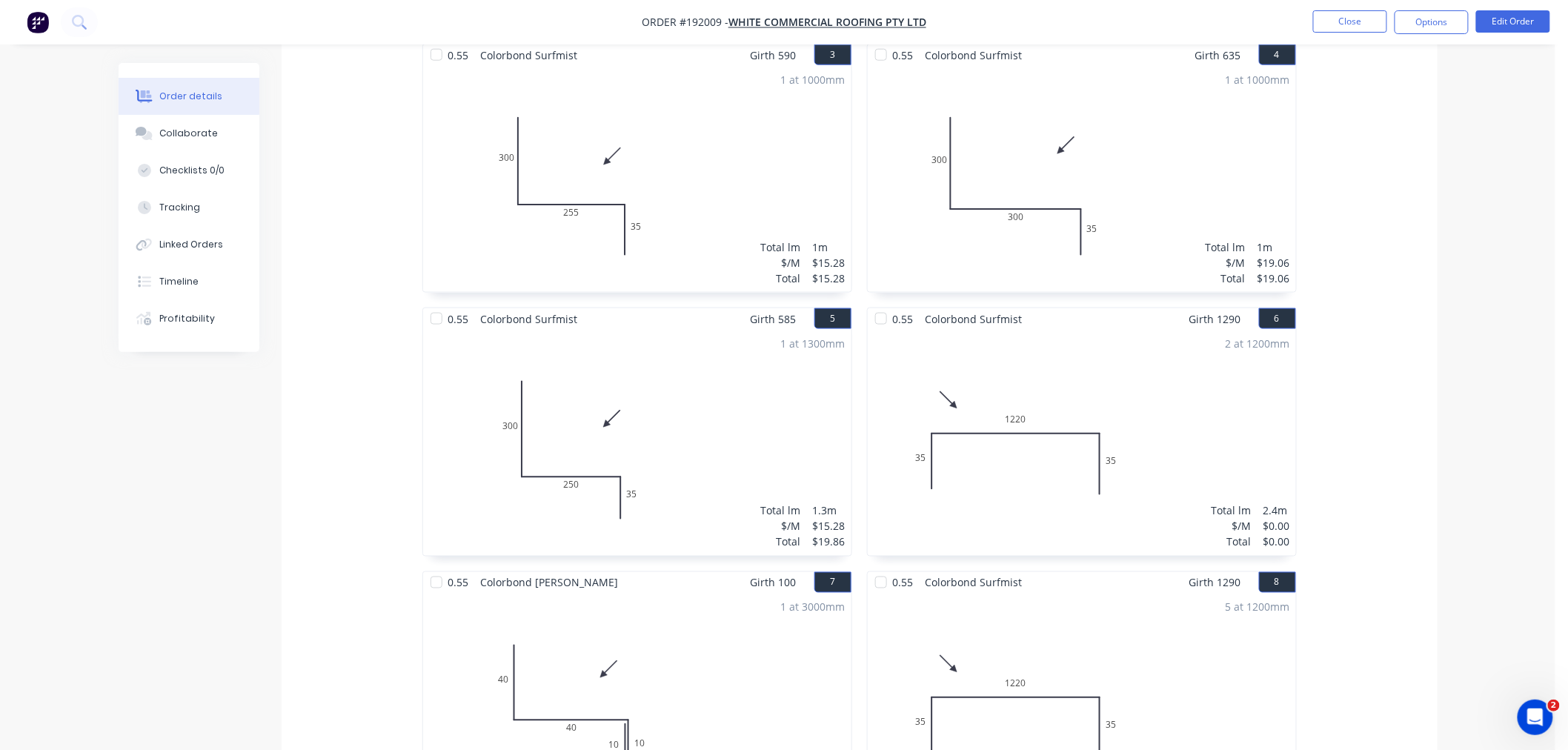
scroll to position [864, 0]
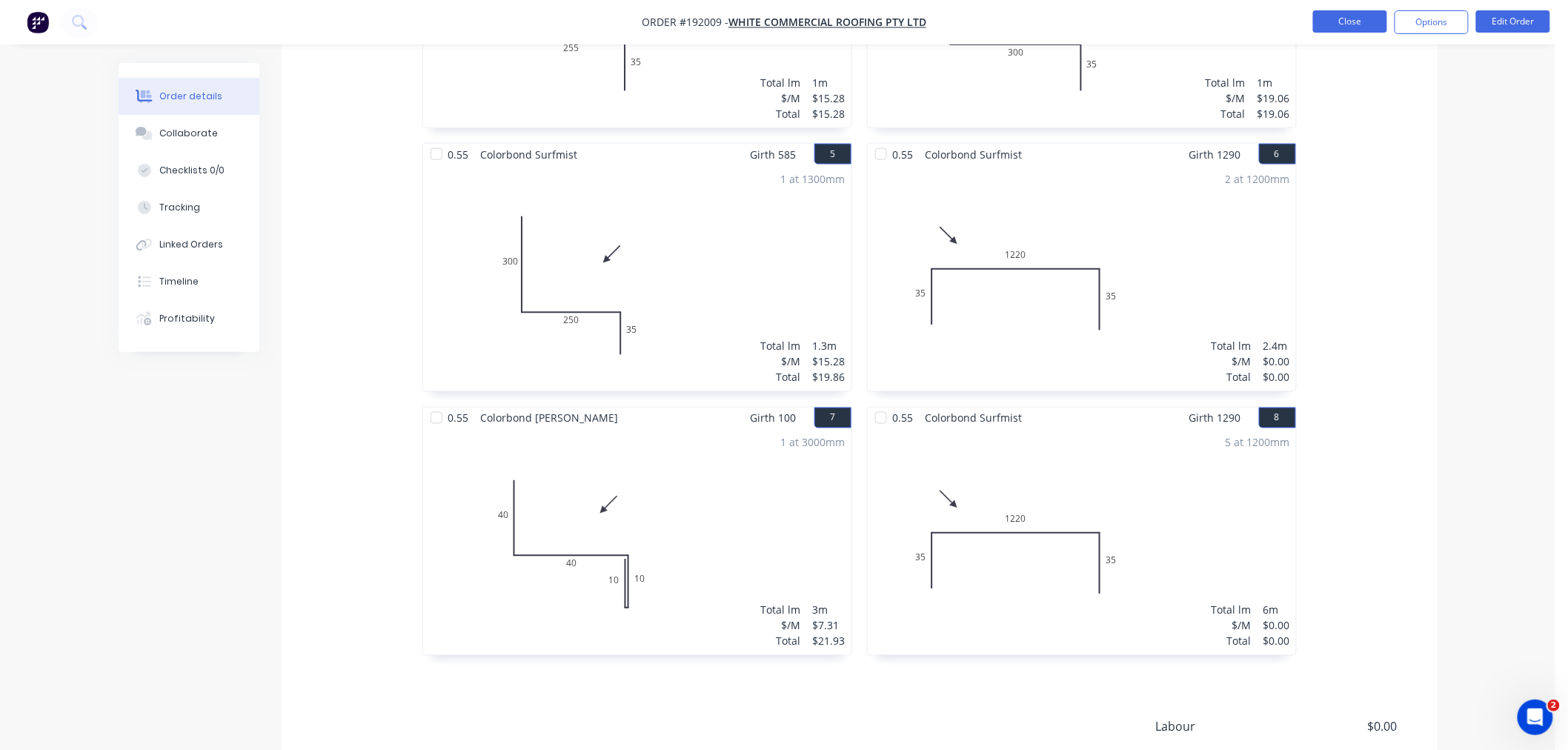
click at [1340, 17] on button "Close" at bounding box center [1350, 21] width 74 height 22
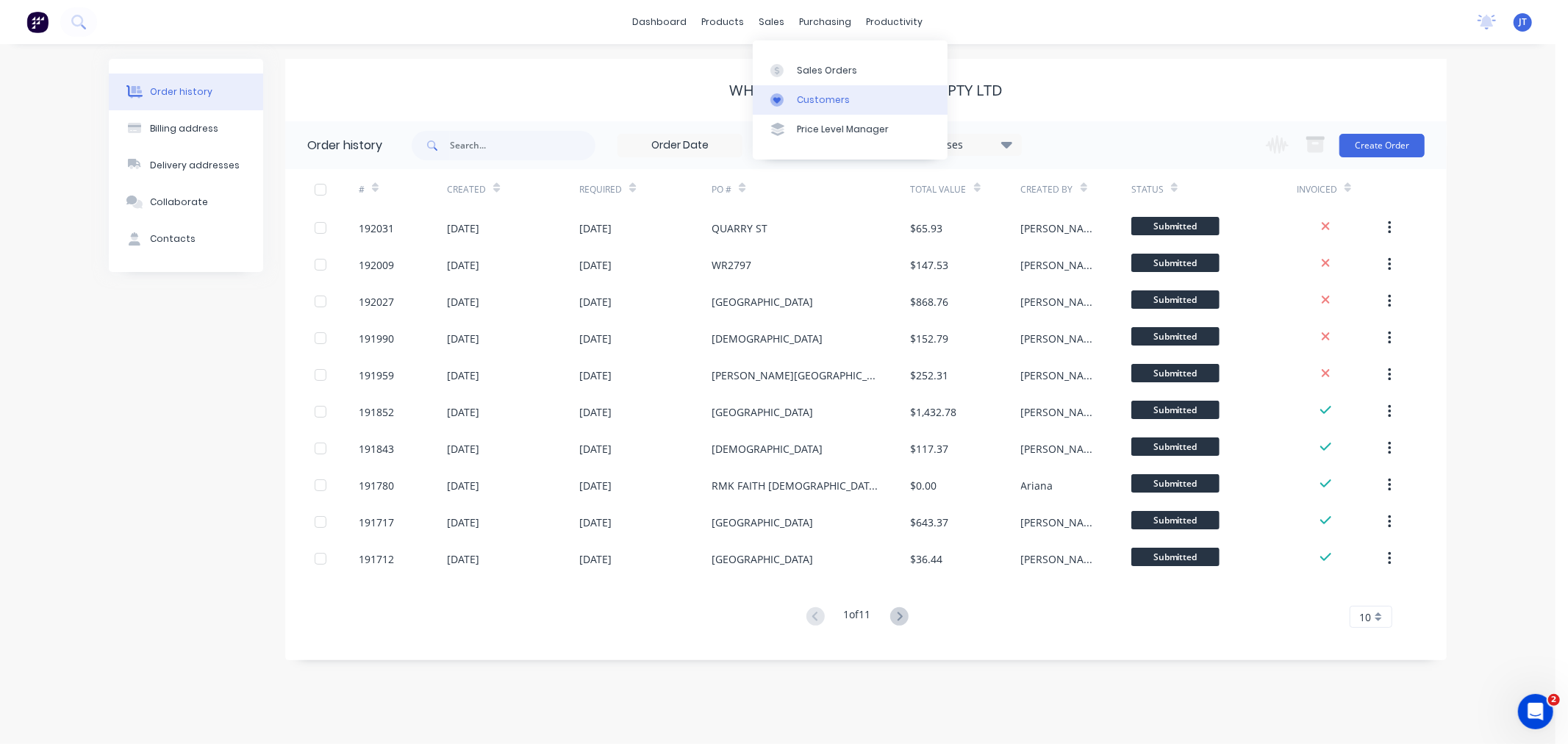
click at [802, 99] on div "Customers" at bounding box center [824, 100] width 53 height 13
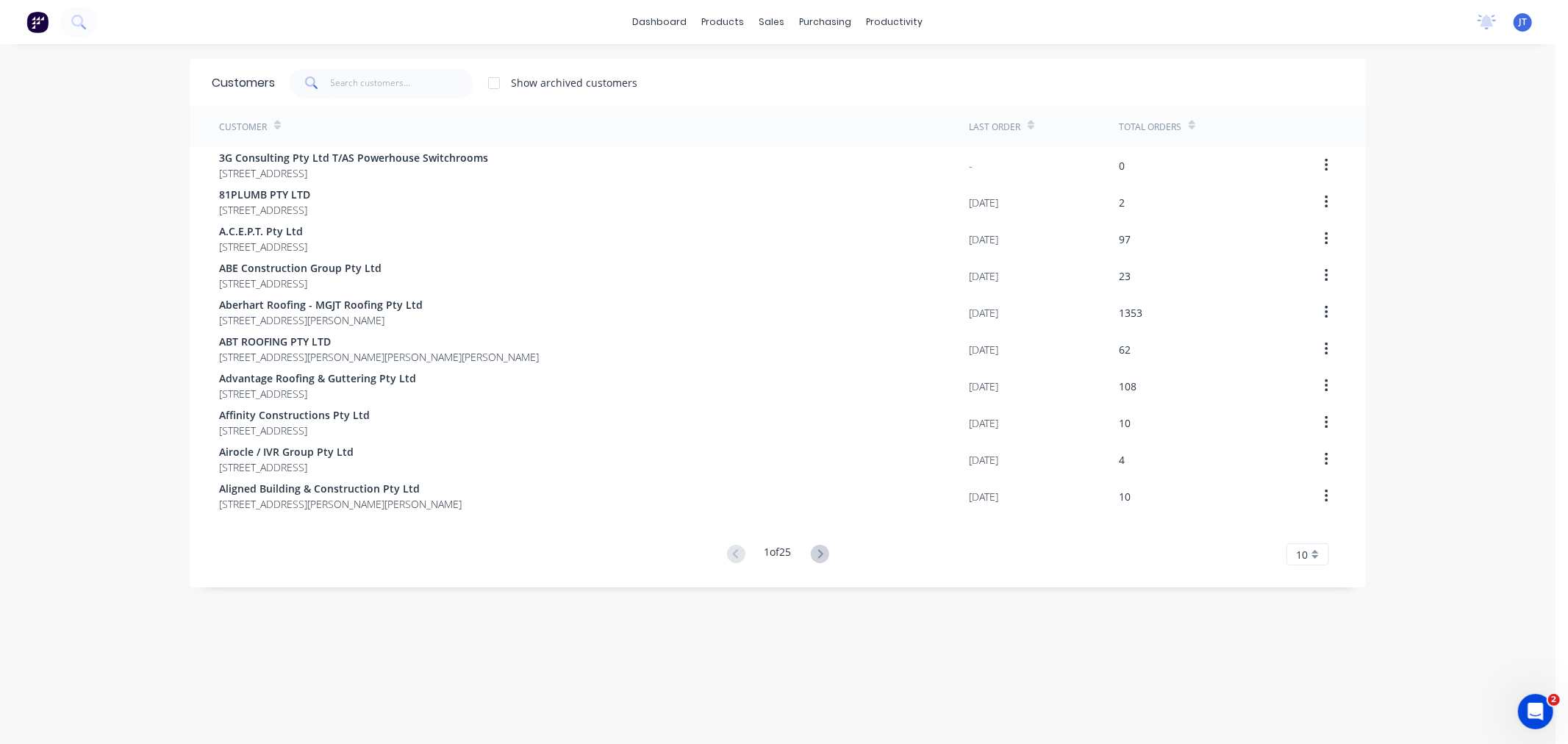
click at [127, 172] on div "dashboard products sales purchasing productivity dashboard products Product Cat…" at bounding box center [777, 372] width 1555 height 744
click at [357, 86] on input "text" at bounding box center [402, 83] width 143 height 29
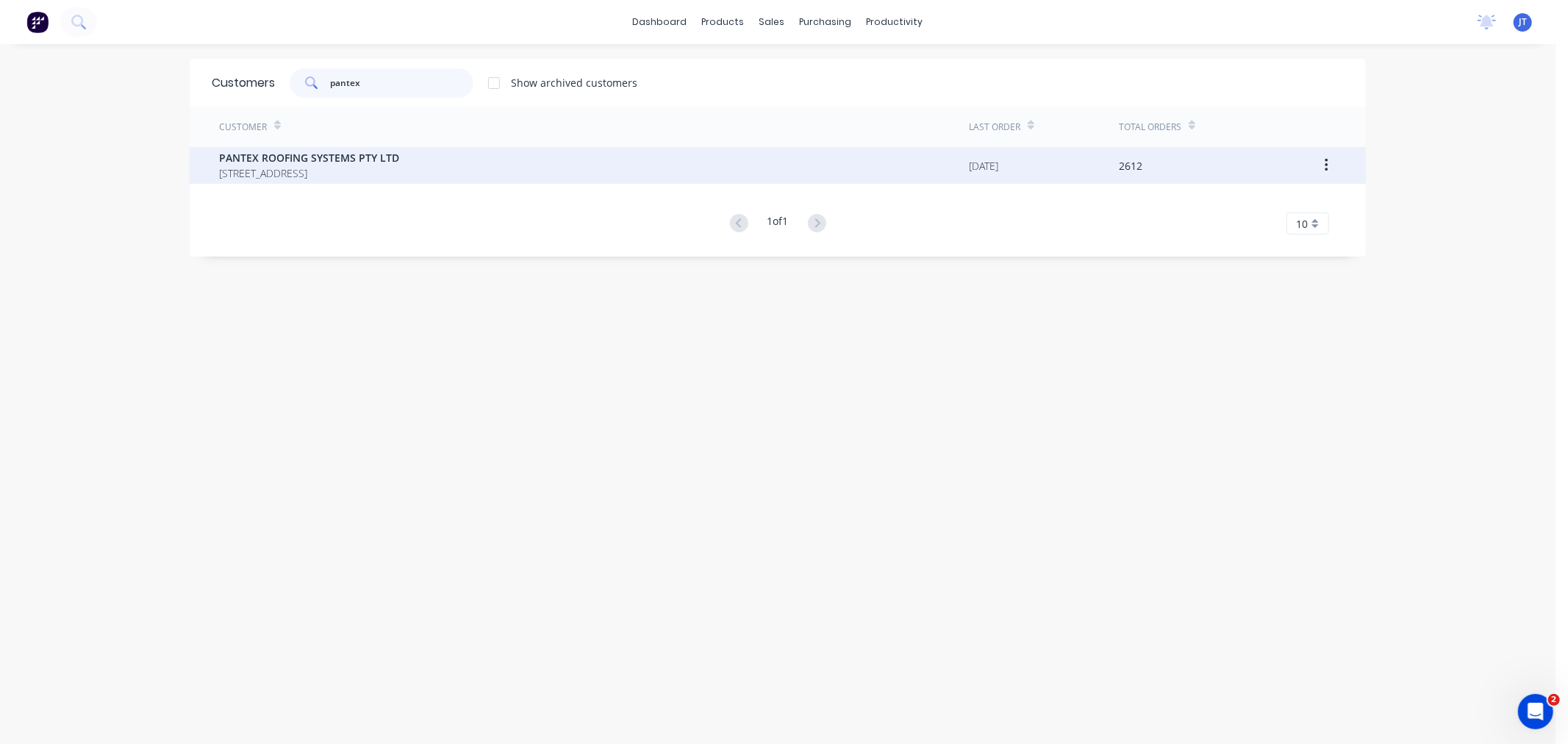
type input "pantex"
click at [356, 158] on span "PANTEX ROOFING SYSTEMS PTY LTD" at bounding box center [309, 157] width 180 height 15
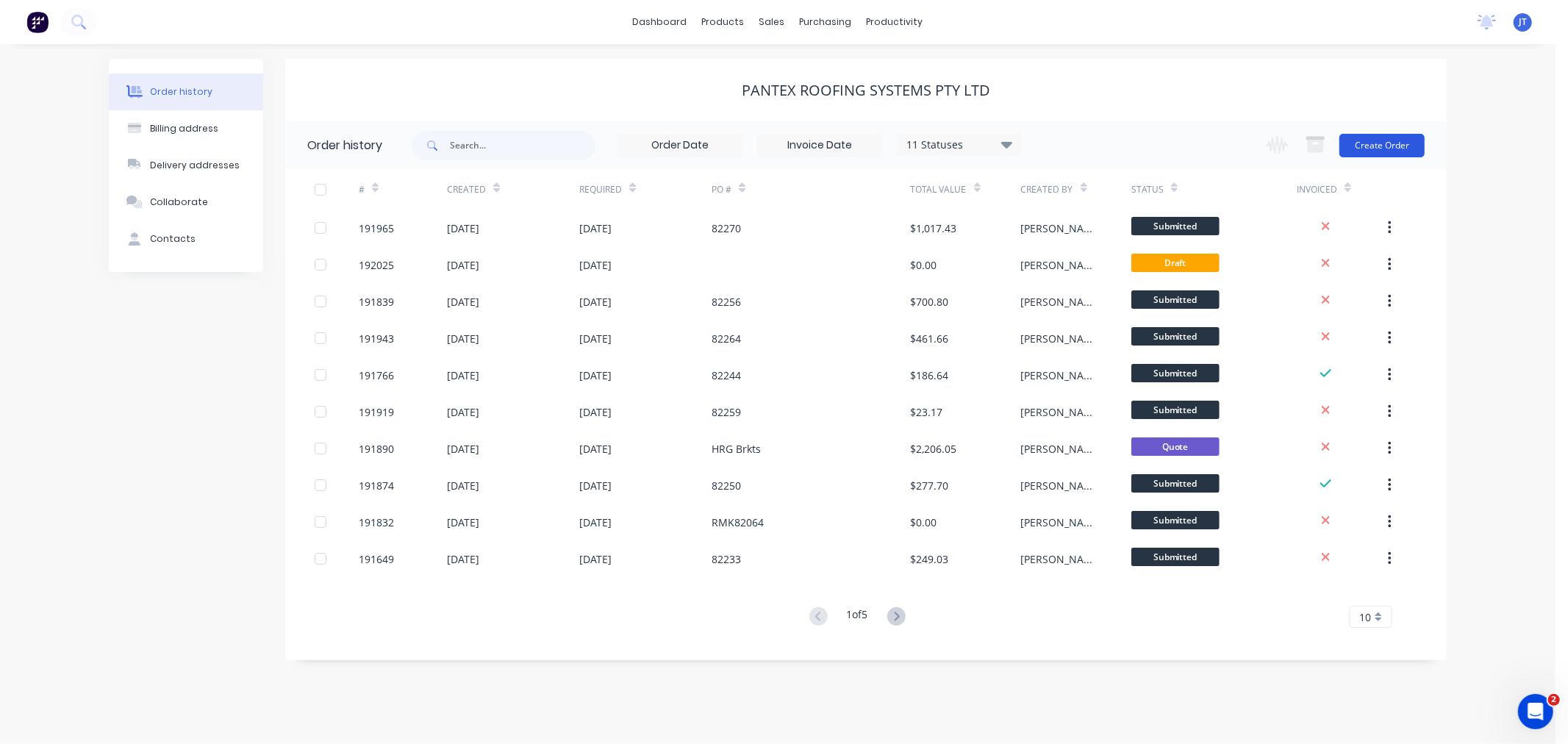
click at [1384, 147] on button "Create Order" at bounding box center [1382, 146] width 85 height 24
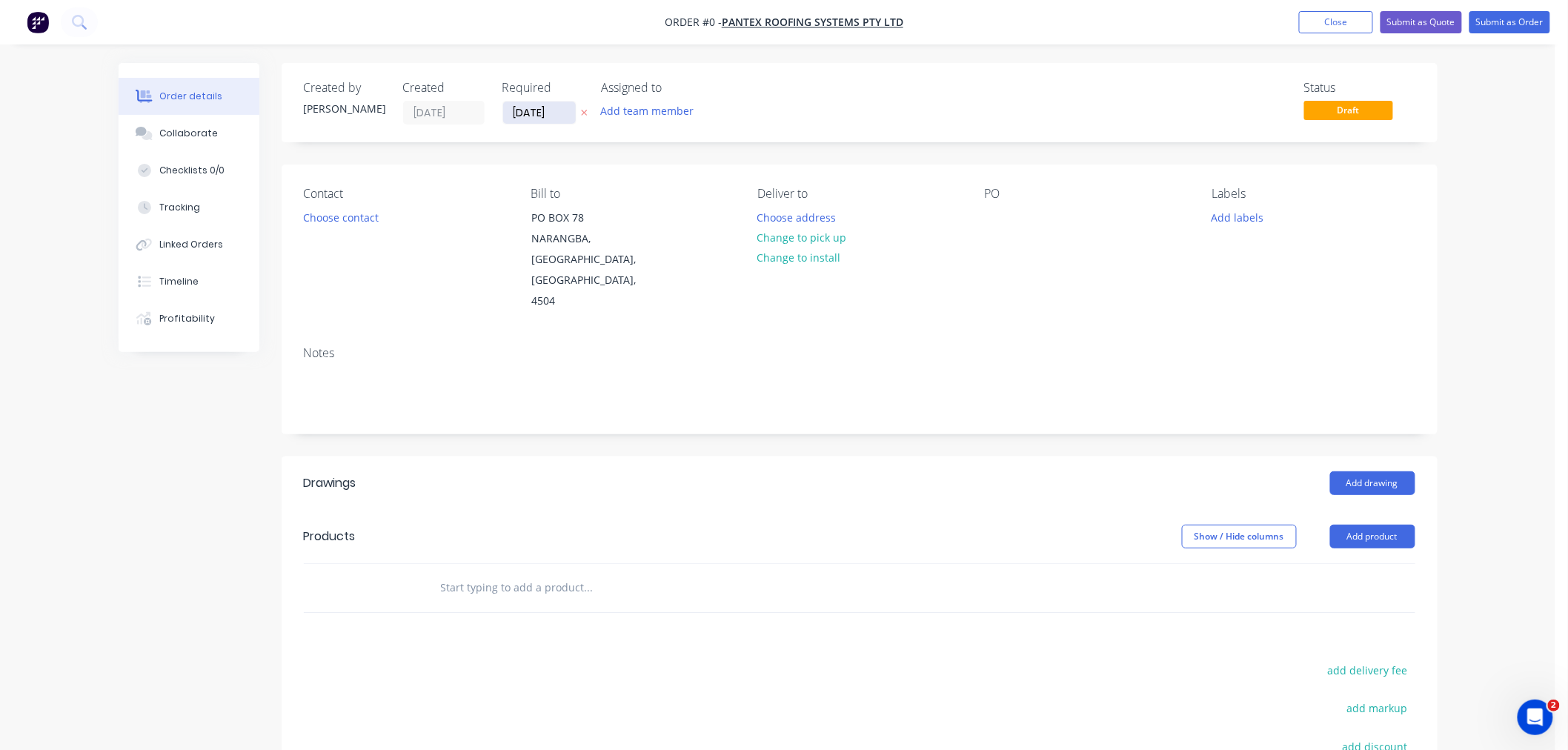
click at [523, 117] on input "[DATE]" at bounding box center [540, 113] width 73 height 22
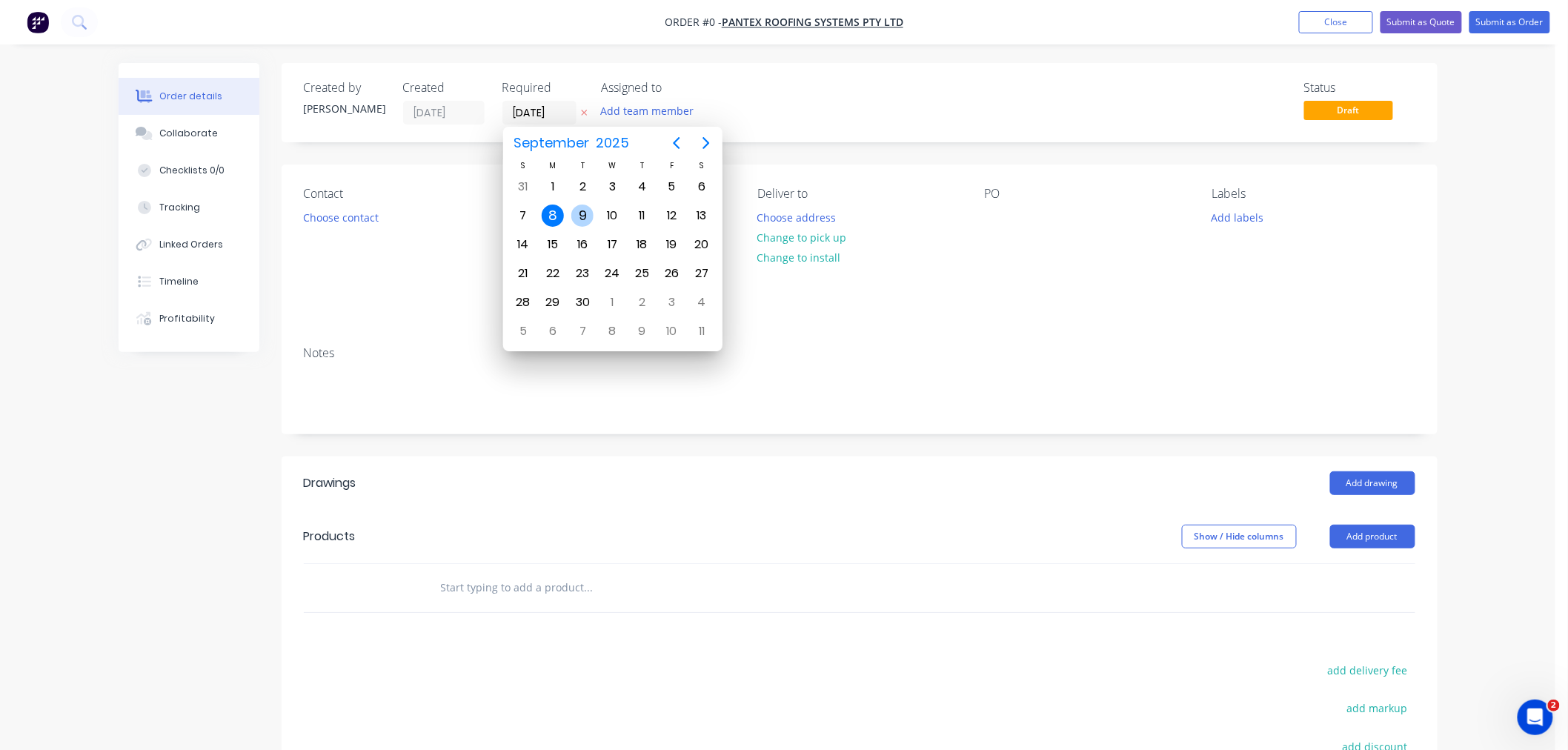
click at [581, 217] on div "9" at bounding box center [583, 216] width 22 height 22
type input "[DATE]"
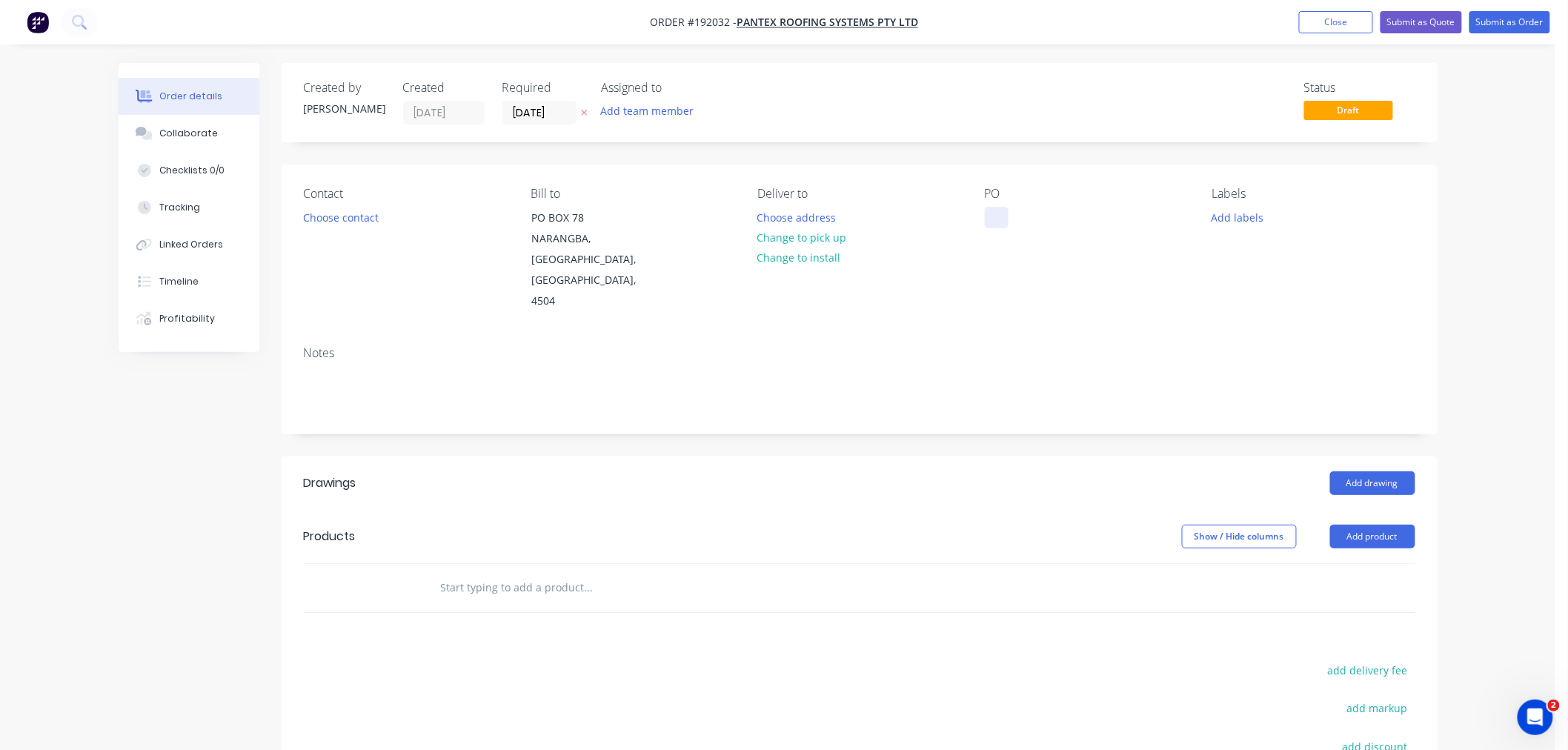
click at [993, 210] on div at bounding box center [996, 217] width 24 height 21
click at [1234, 217] on button "Add labels" at bounding box center [1237, 216] width 68 height 20
click at [1260, 343] on div "7 AM" at bounding box center [1268, 347] width 33 height 16
click at [1016, 346] on div "Notes" at bounding box center [859, 353] width 1111 height 14
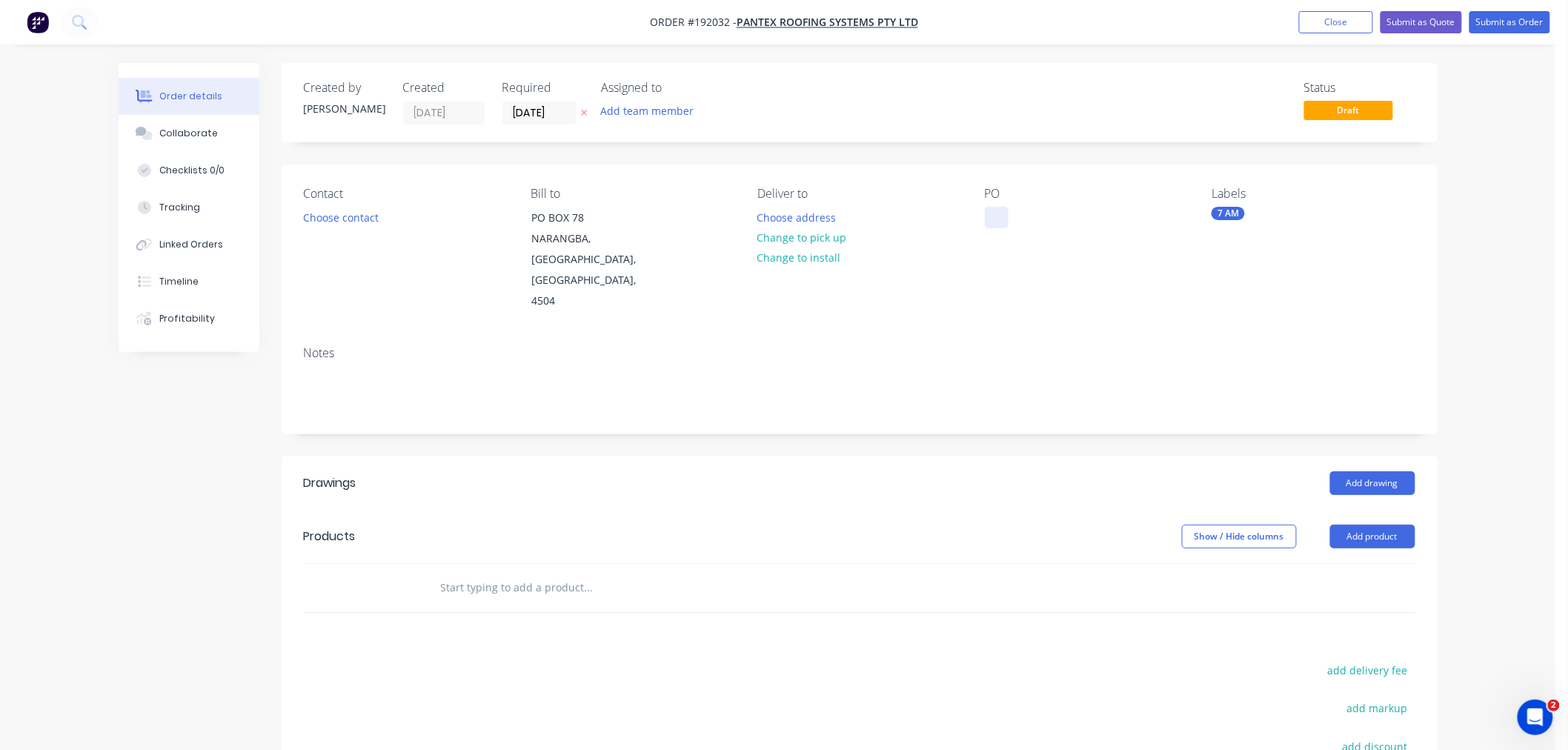
click at [995, 210] on div at bounding box center [996, 217] width 24 height 21
drag, startPoint x: 824, startPoint y: 161, endPoint x: 727, endPoint y: 163, distance: 97.0
click at [821, 162] on div "Created by [PERSON_NAME] Created [DATE] Required [DATE] Assigned to Add team me…" at bounding box center [859, 515] width 1156 height 905
click at [326, 217] on button "Choose contact" at bounding box center [340, 216] width 91 height 20
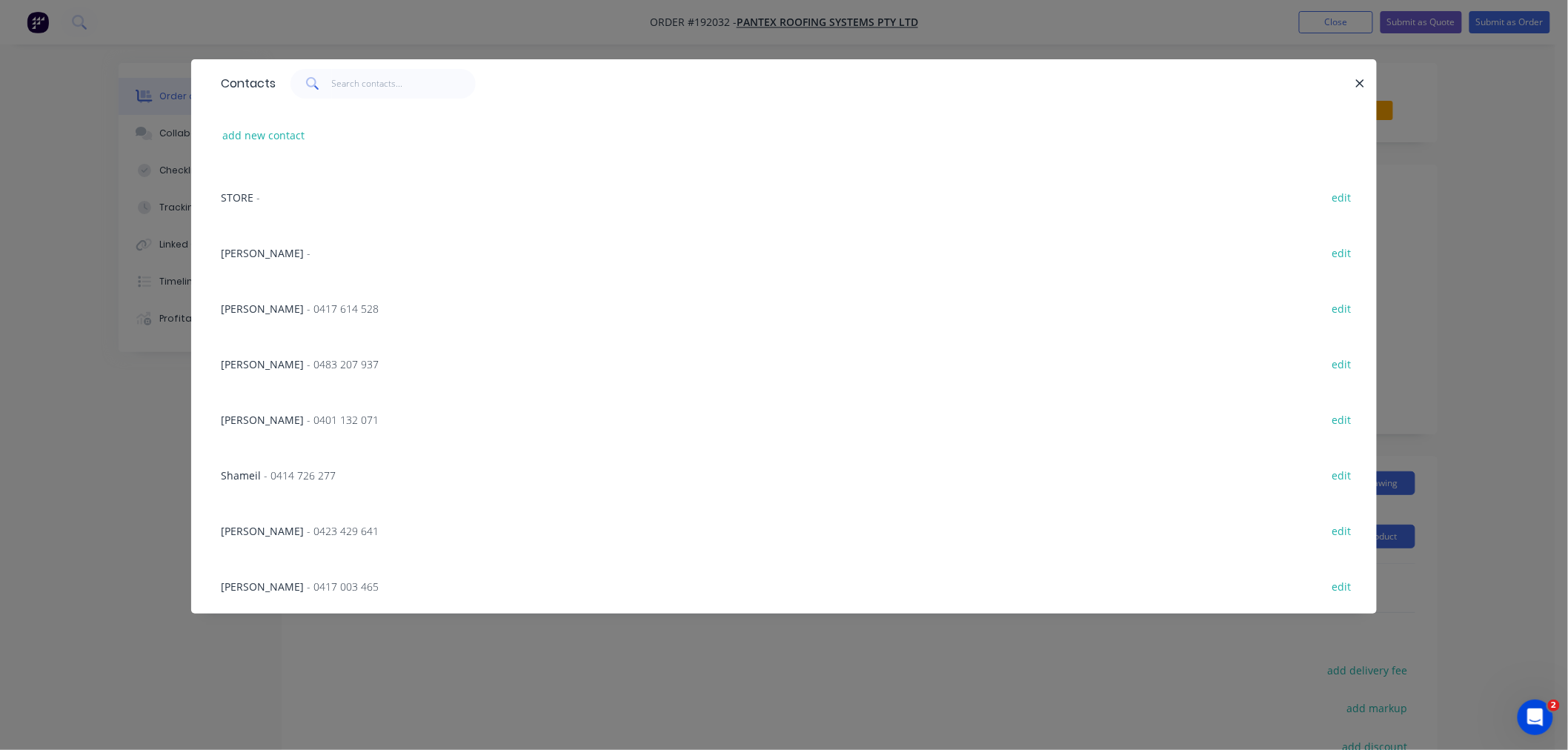
scroll to position [0, 0]
click at [364, 84] on input "text" at bounding box center [404, 84] width 145 height 30
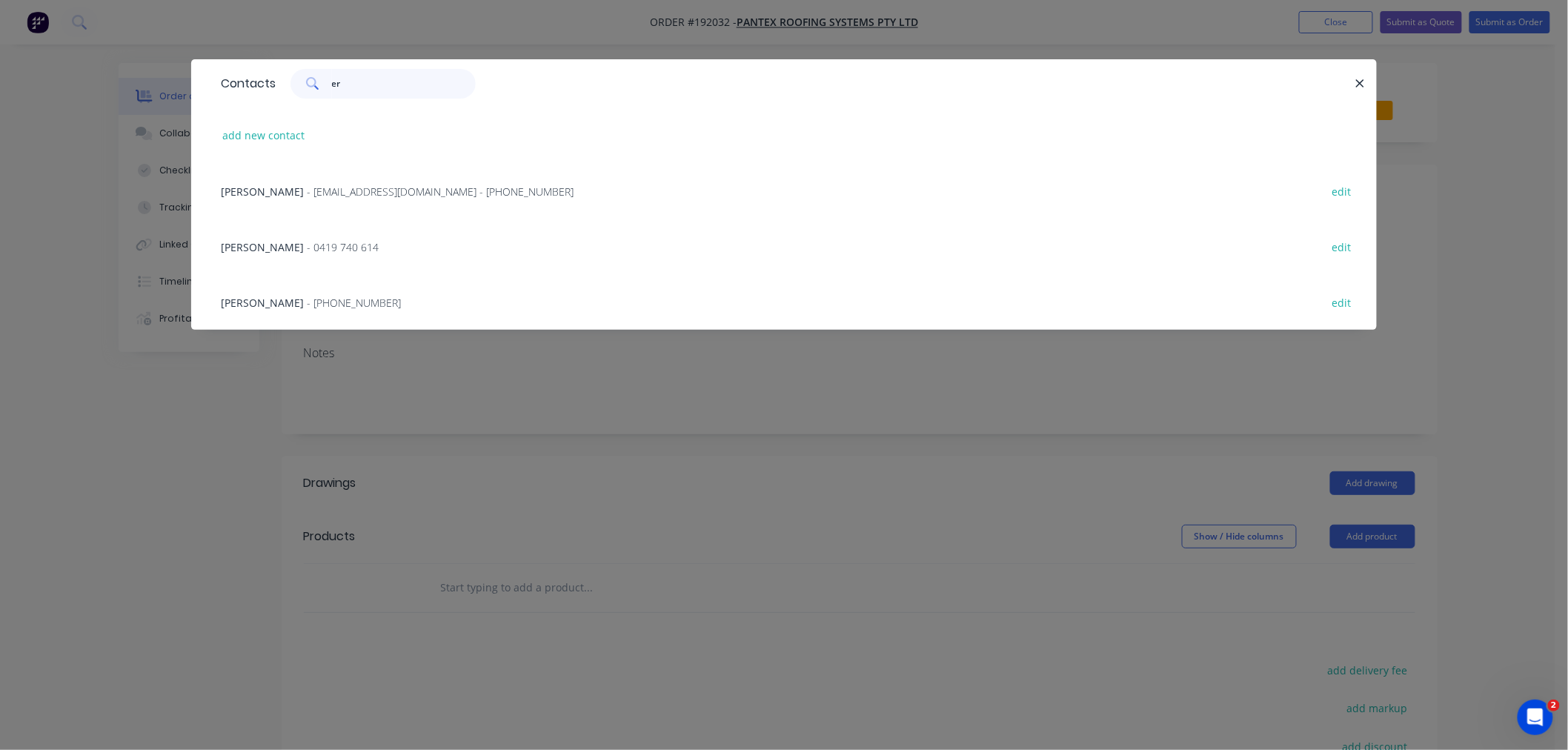
type input "e"
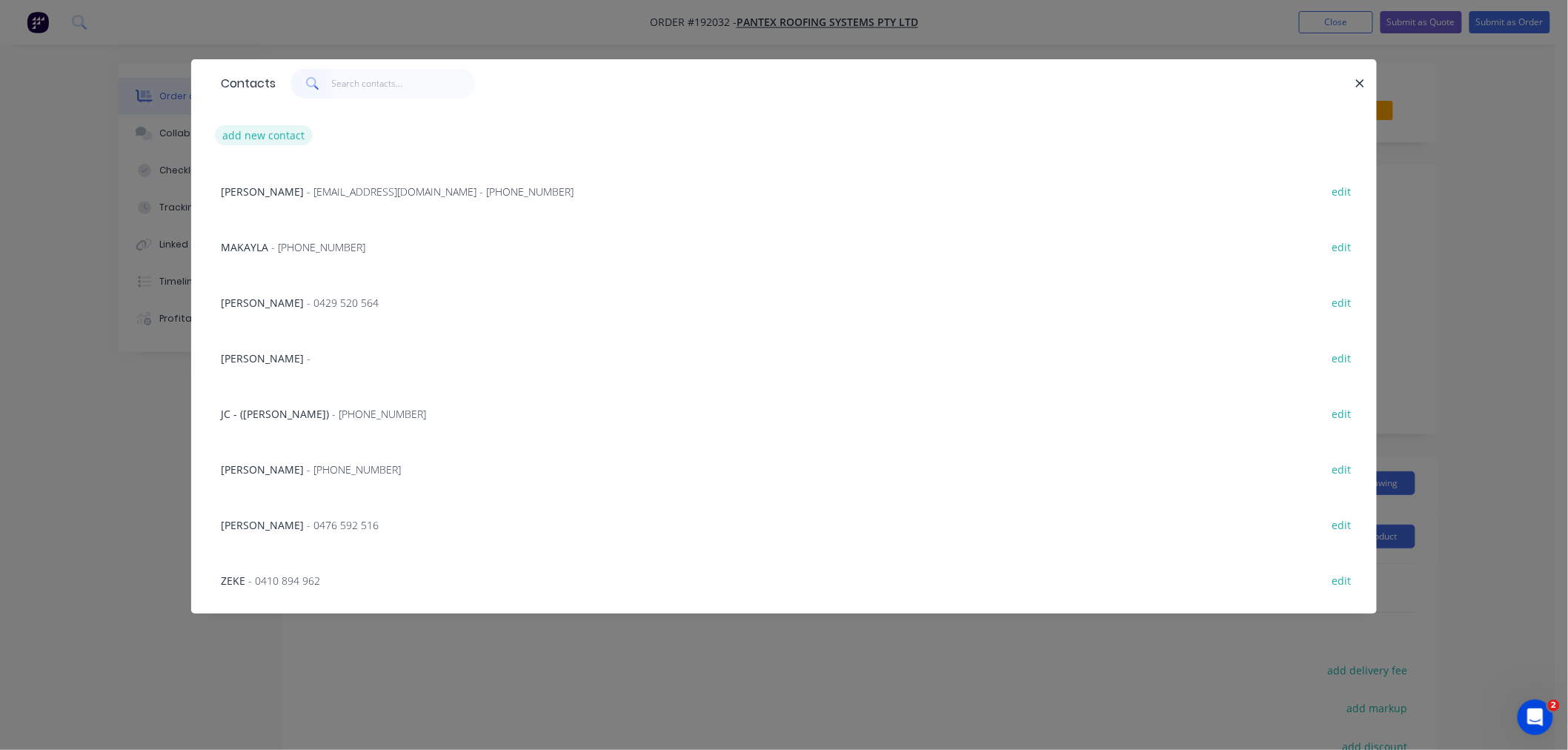
click at [290, 139] on button "add new contact" at bounding box center [264, 135] width 98 height 20
select select "AU"
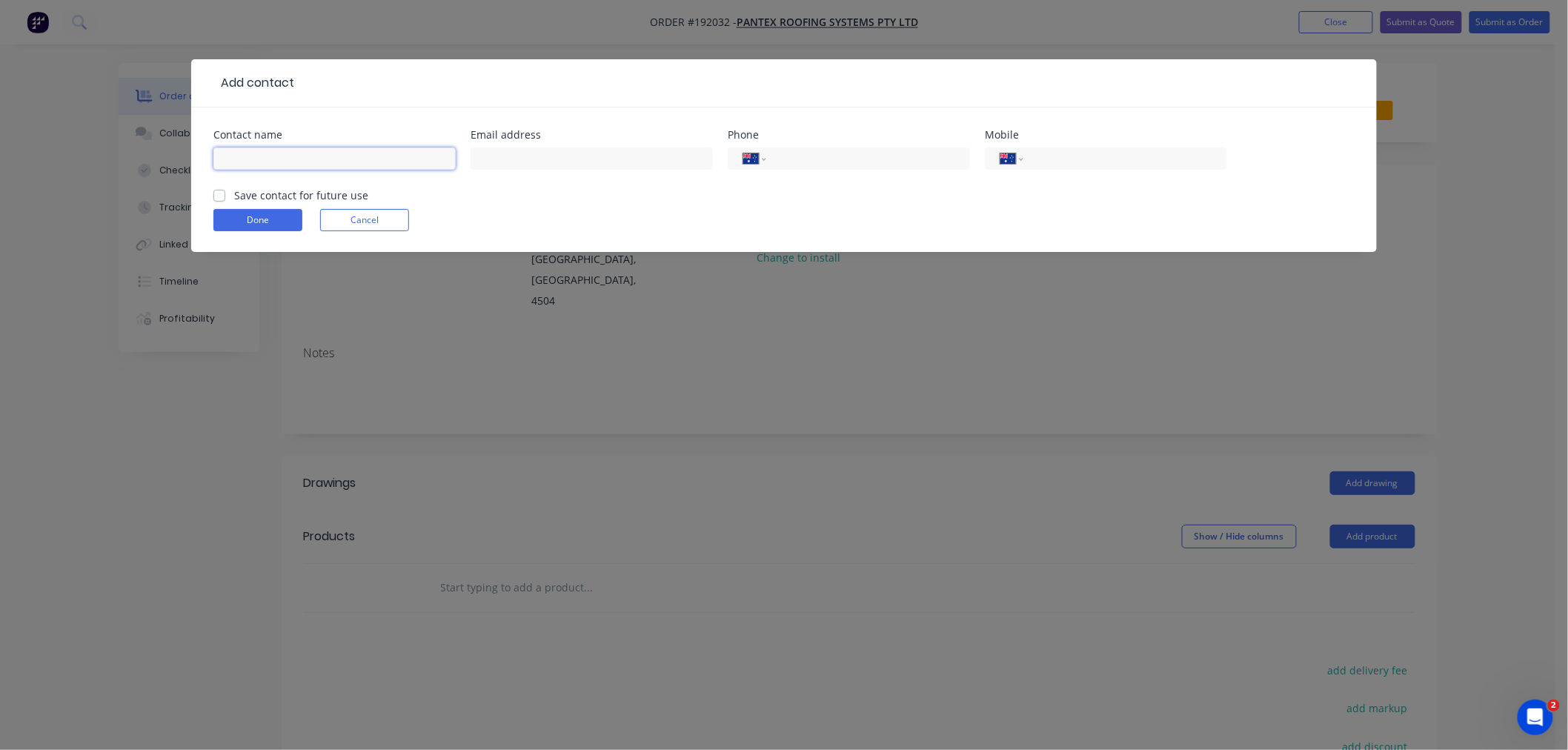
click at [294, 161] on input "text" at bounding box center [334, 159] width 242 height 22
type input "[PERSON_NAME]"
type input "0478 008 180"
click button "Done" at bounding box center [258, 220] width 89 height 22
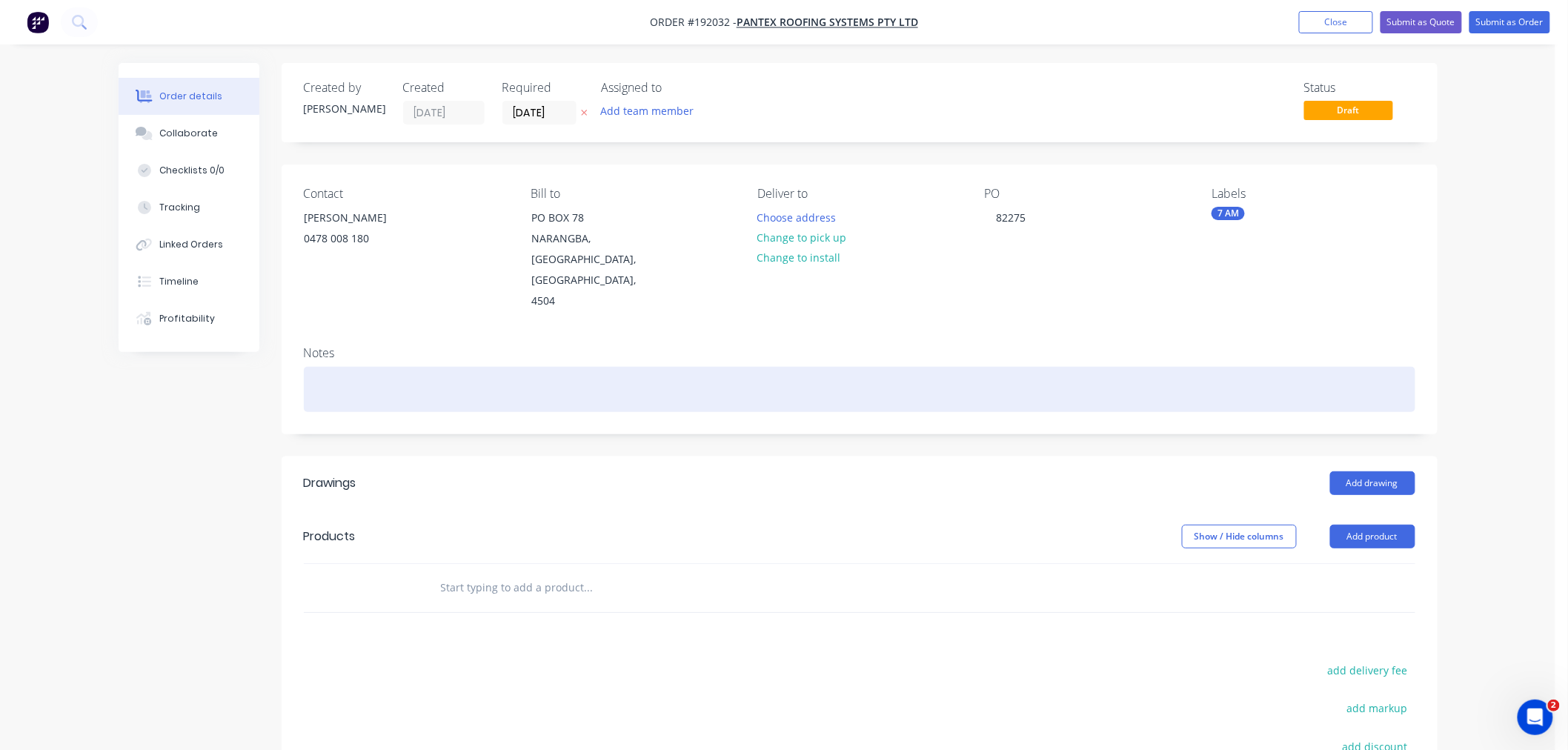
click at [860, 334] on div "Notes" at bounding box center [859, 384] width 1156 height 99
click at [845, 367] on div at bounding box center [859, 389] width 1111 height 45
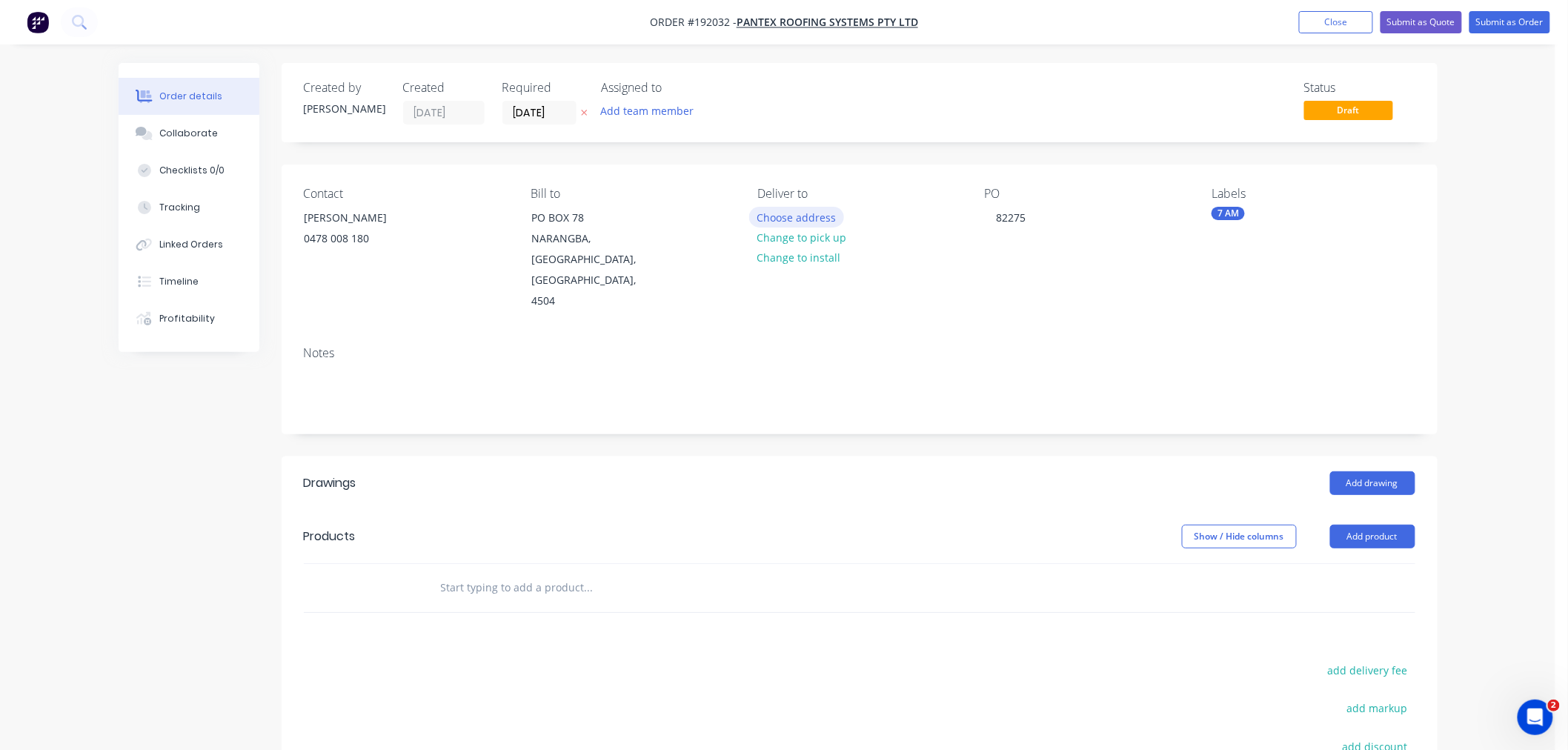
click at [813, 208] on button "Choose address" at bounding box center [797, 216] width 95 height 20
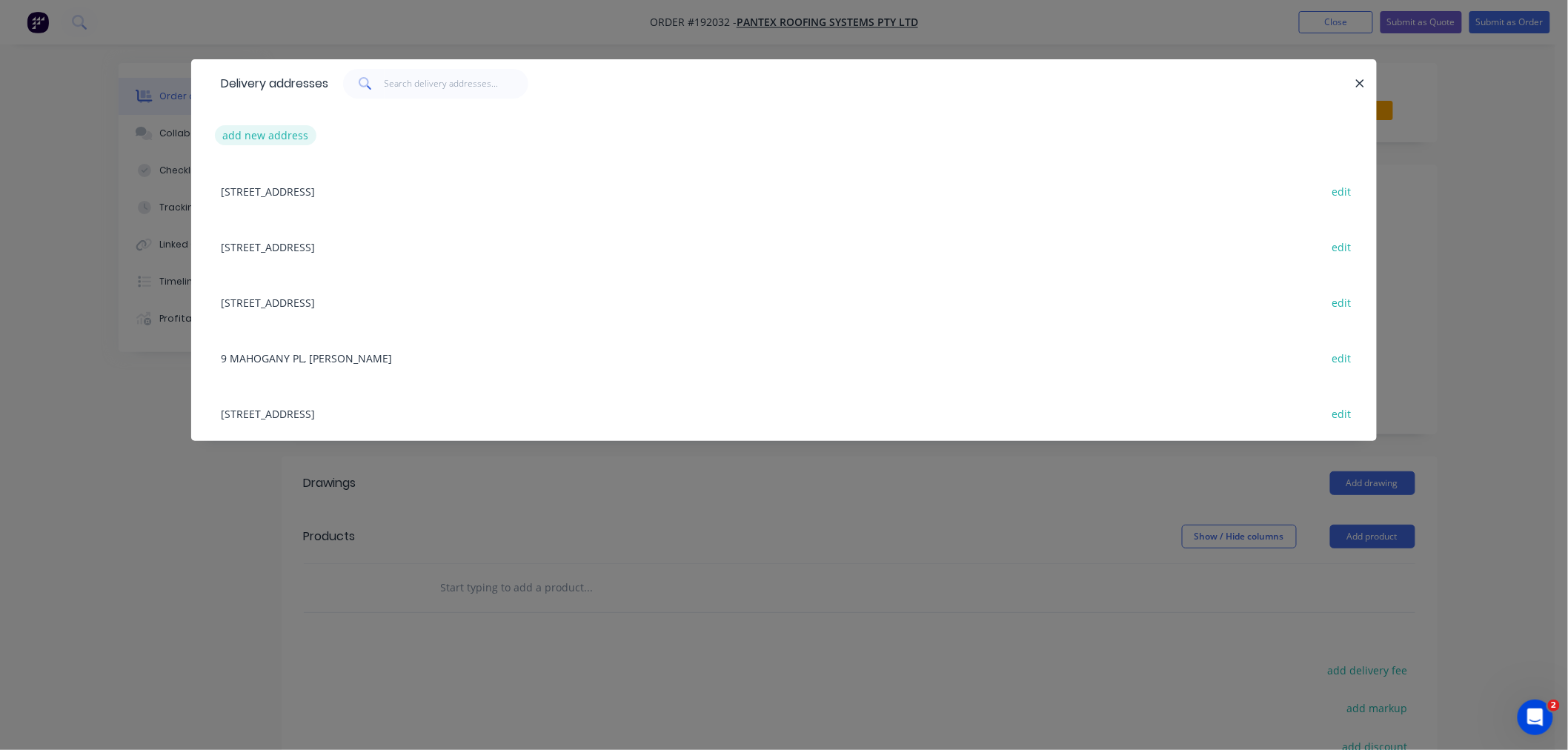
click at [282, 133] on button "add new address" at bounding box center [265, 135] width 102 height 20
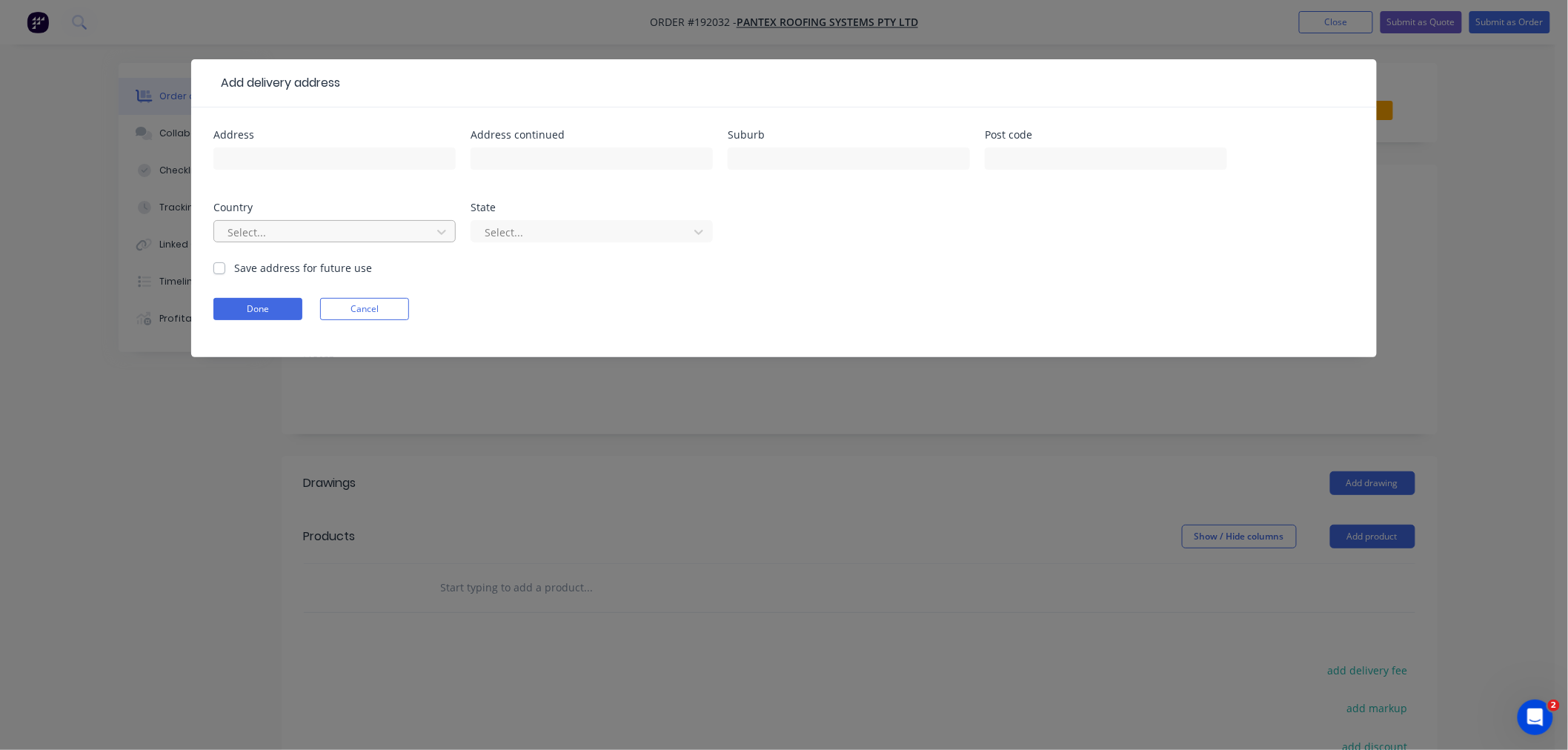
click at [292, 228] on div at bounding box center [325, 232] width 198 height 19
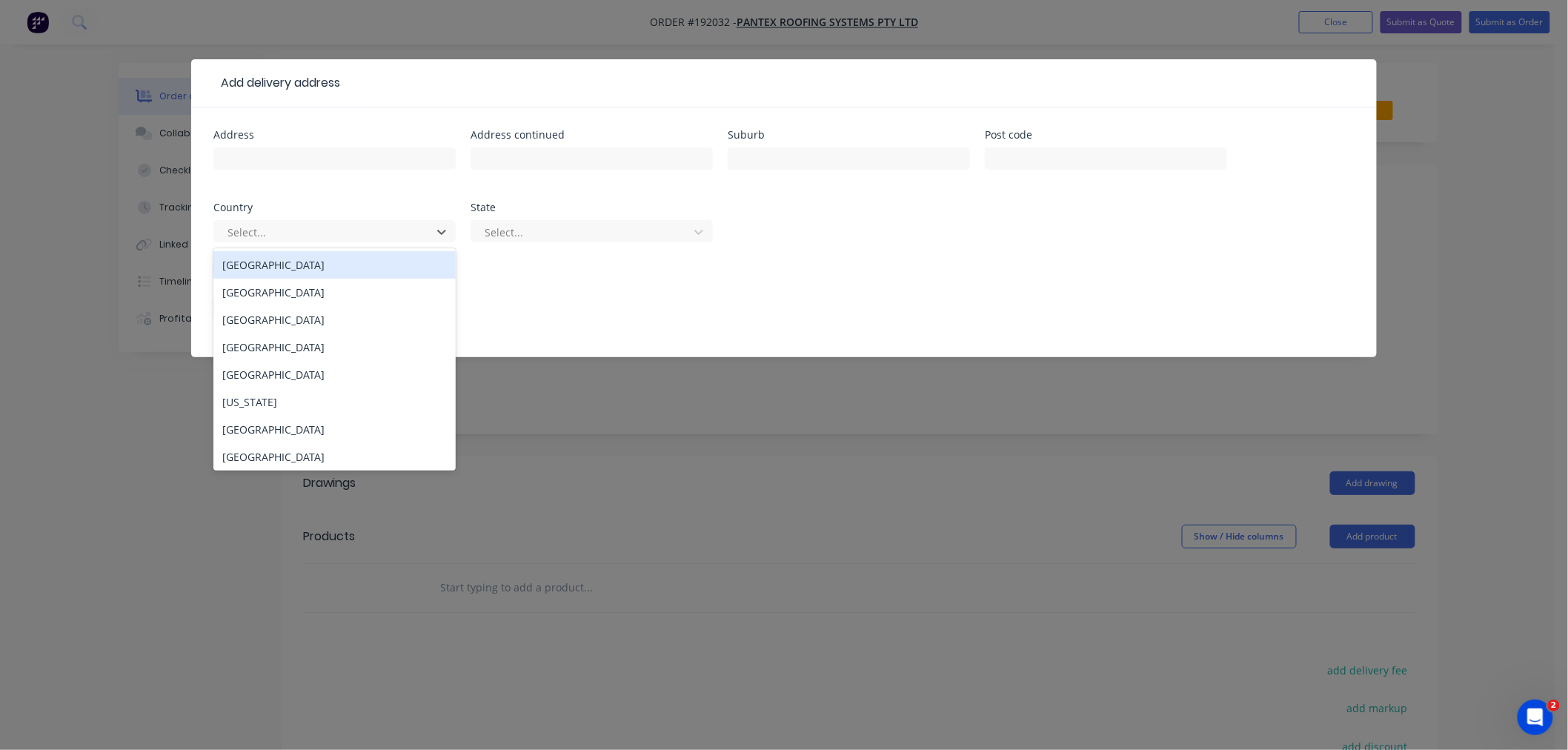
click at [325, 265] on div "[GEOGRAPHIC_DATA]" at bounding box center [334, 265] width 242 height 27
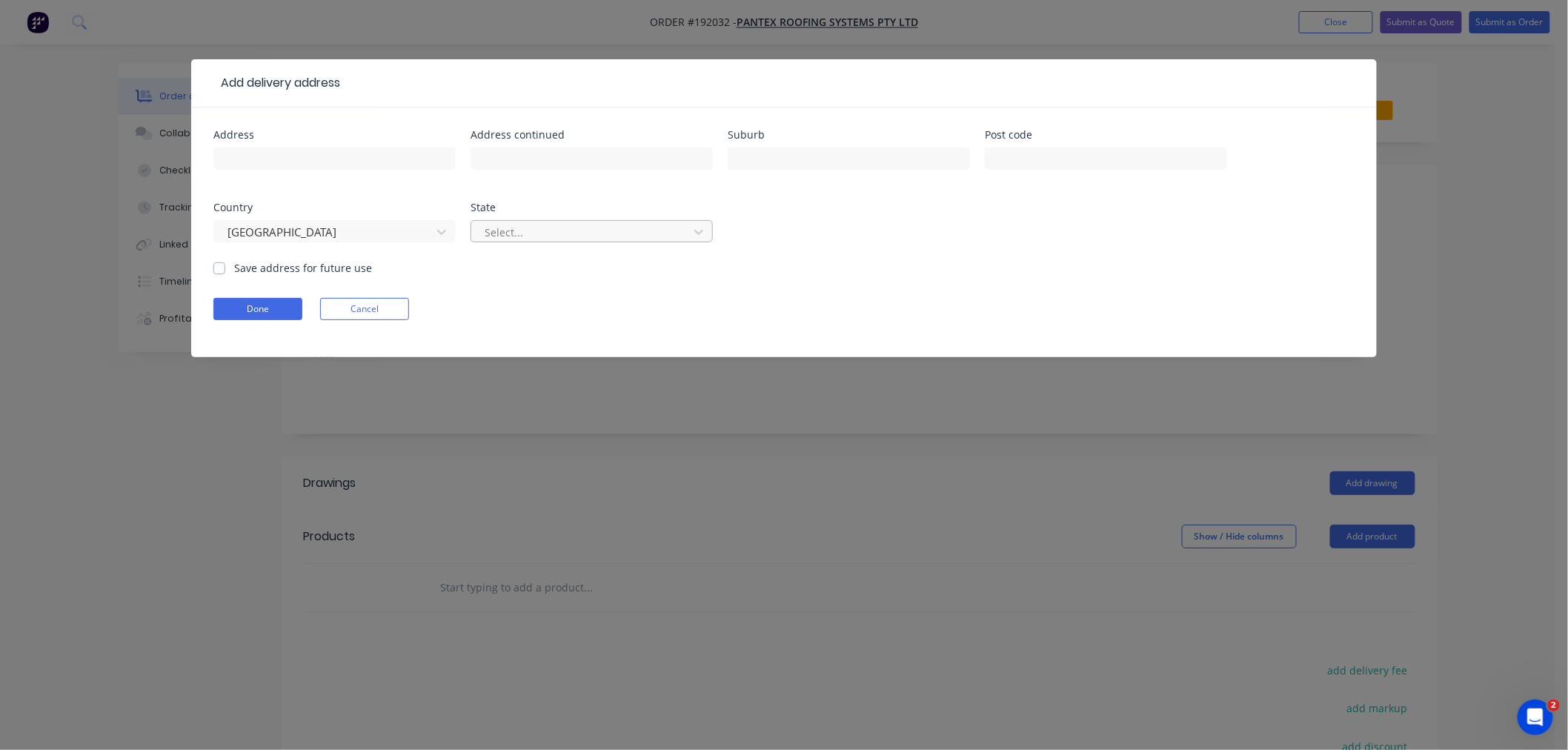
click at [549, 230] on div at bounding box center [582, 232] width 198 height 19
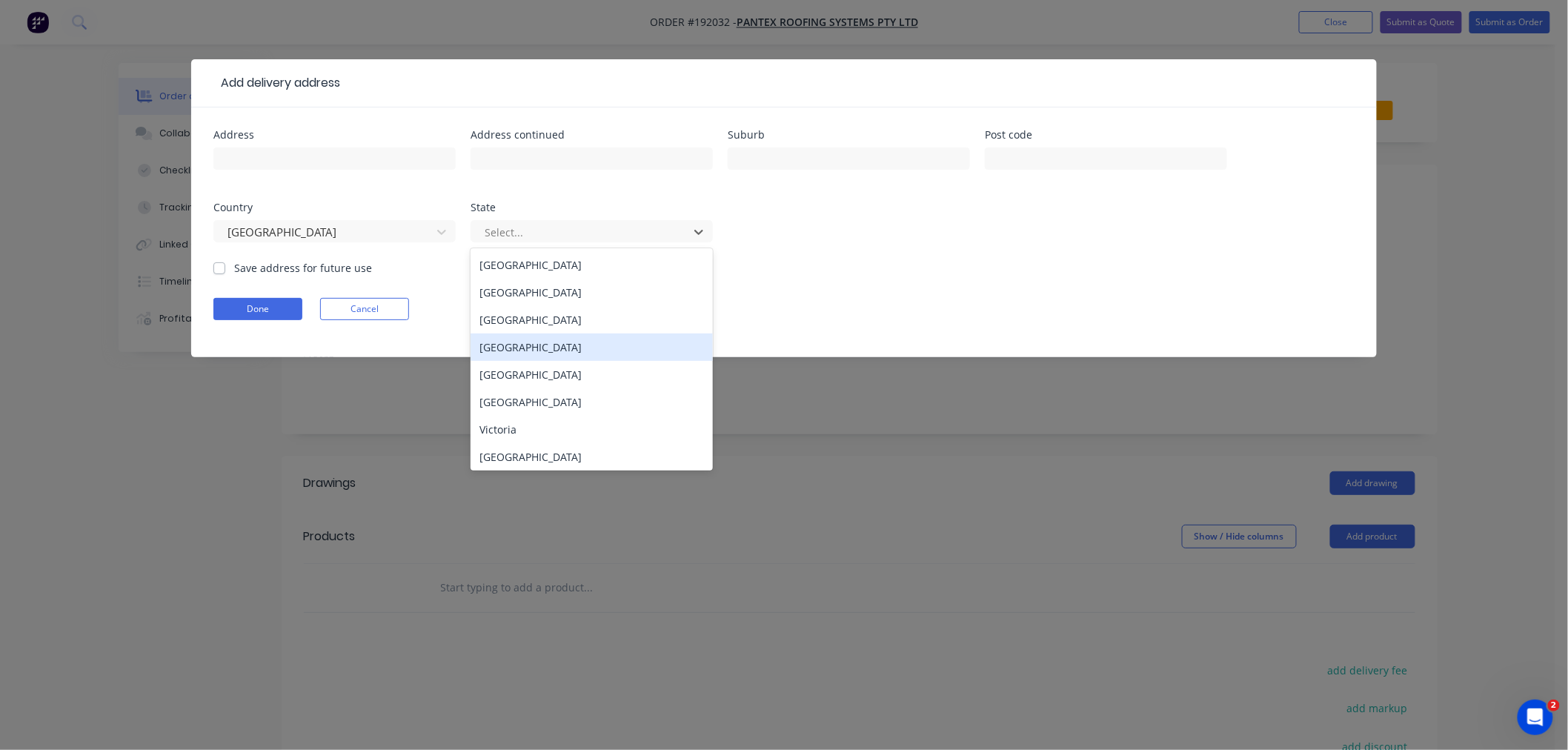
click at [552, 351] on div "[GEOGRAPHIC_DATA]" at bounding box center [592, 347] width 242 height 27
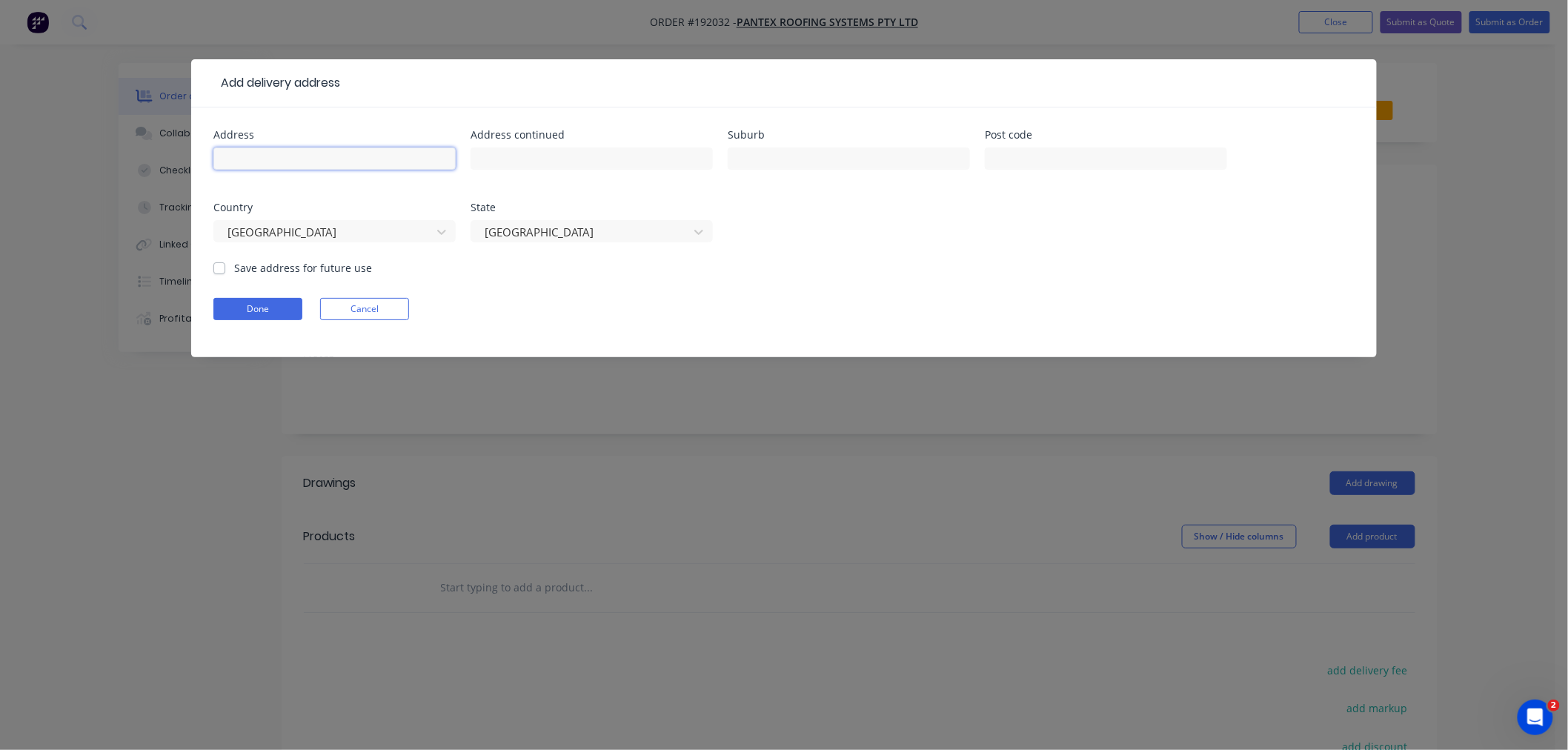
click at [257, 163] on input "text" at bounding box center [334, 159] width 242 height 22
paste input "[STREET_ADDRESS][PERSON_NAME]"
drag, startPoint x: 368, startPoint y: 154, endPoint x: 408, endPoint y: 151, distance: 40.1
click at [408, 151] on input "[STREET_ADDRESS][PERSON_NAME]" at bounding box center [334, 159] width 242 height 22
type input "[STREET_ADDRESS][PERSON_NAME]"
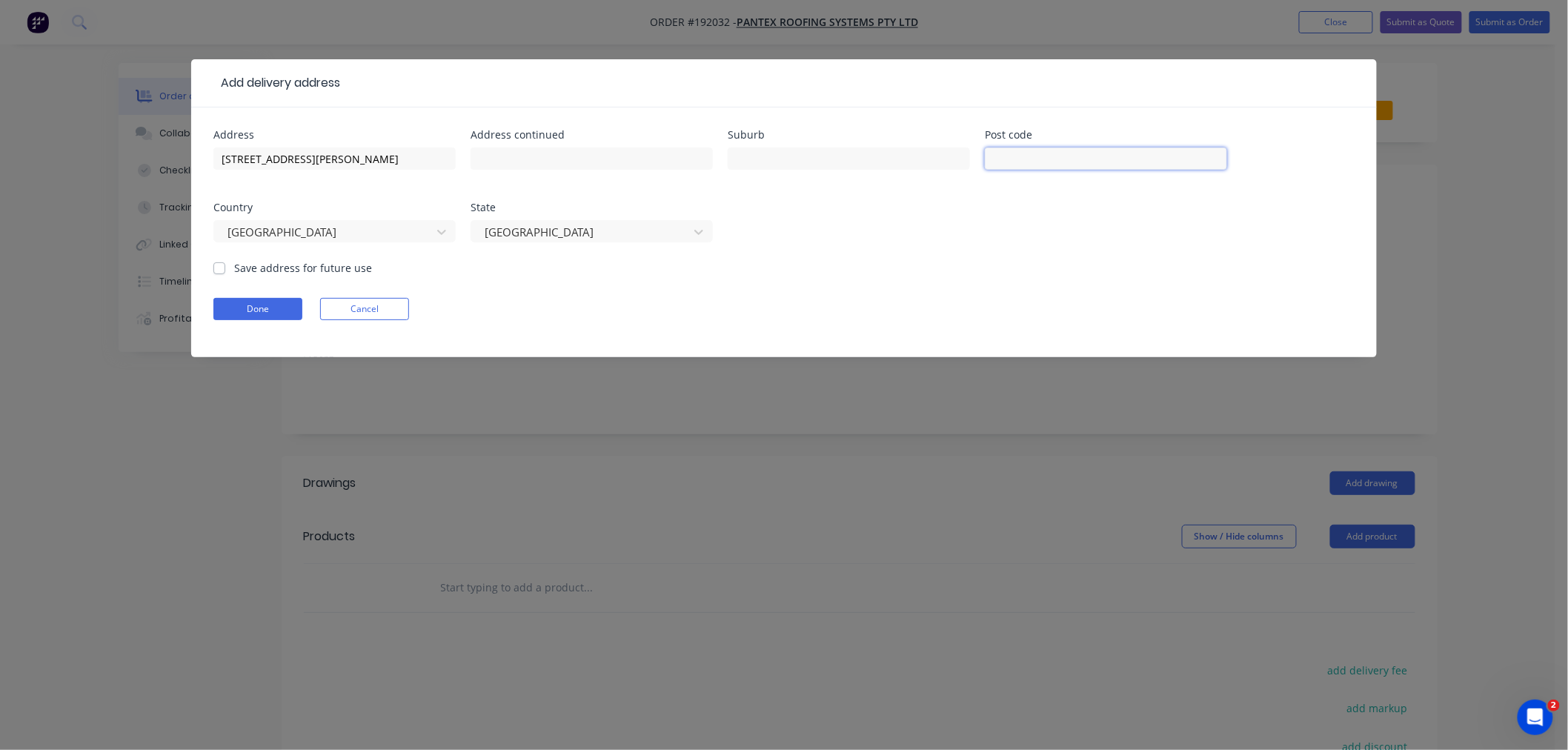
paste input "4020"
type input "4020"
click at [773, 158] on input "text" at bounding box center [849, 159] width 242 height 22
drag, startPoint x: 299, startPoint y: 159, endPoint x: 391, endPoint y: 156, distance: 92.0
click at [391, 156] on input "[STREET_ADDRESS][PERSON_NAME]" at bounding box center [334, 159] width 242 height 22
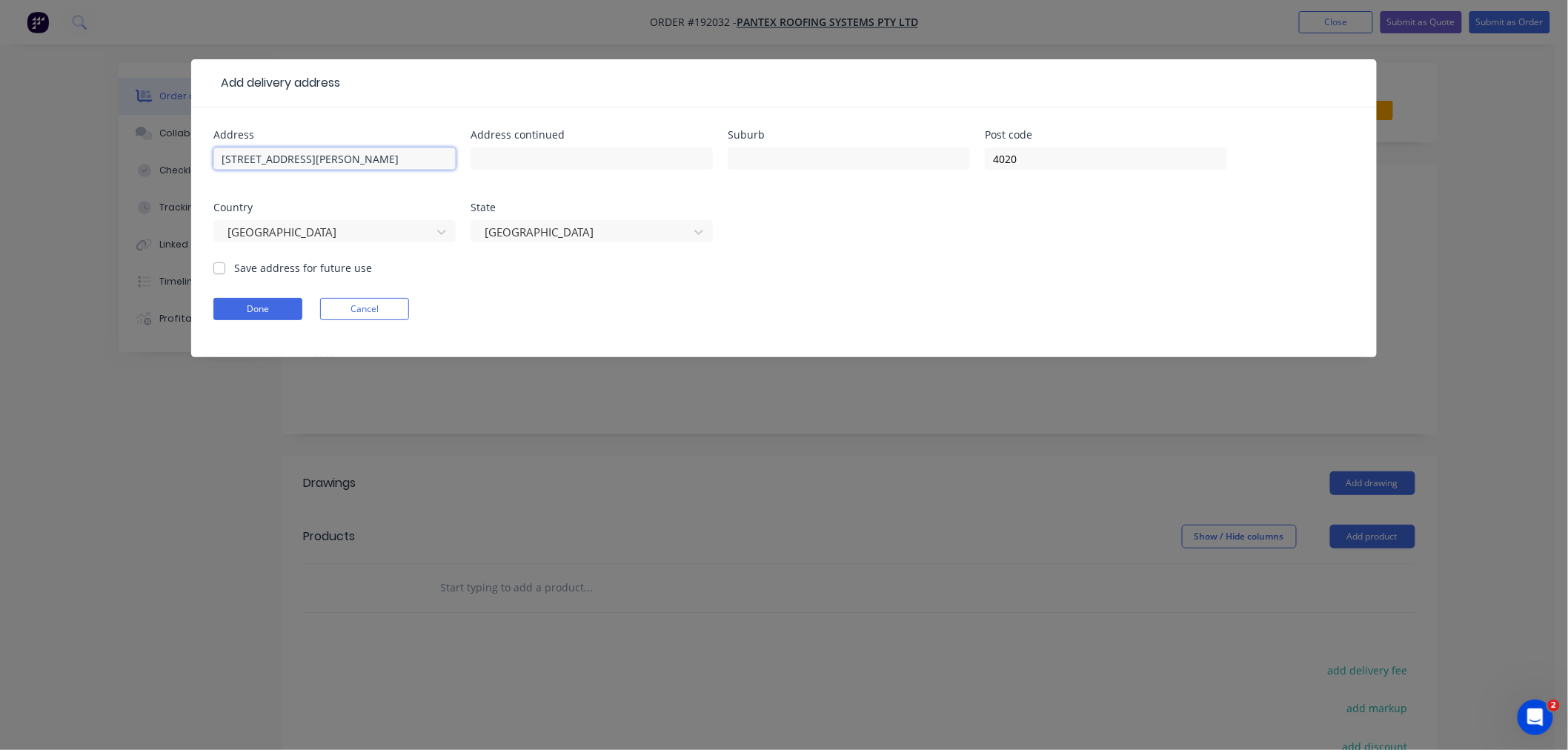
type input "[STREET_ADDRESS][PERSON_NAME]"
paste input "Redcliffe"
type input "REDCLIFFE"
click at [720, 277] on form "Address [STREET_ADDRESS][PERSON_NAME] Address continued Suburb REDCLIFFE Post c…" at bounding box center [784, 243] width 1141 height 228
click at [243, 307] on button "Done" at bounding box center [258, 309] width 89 height 22
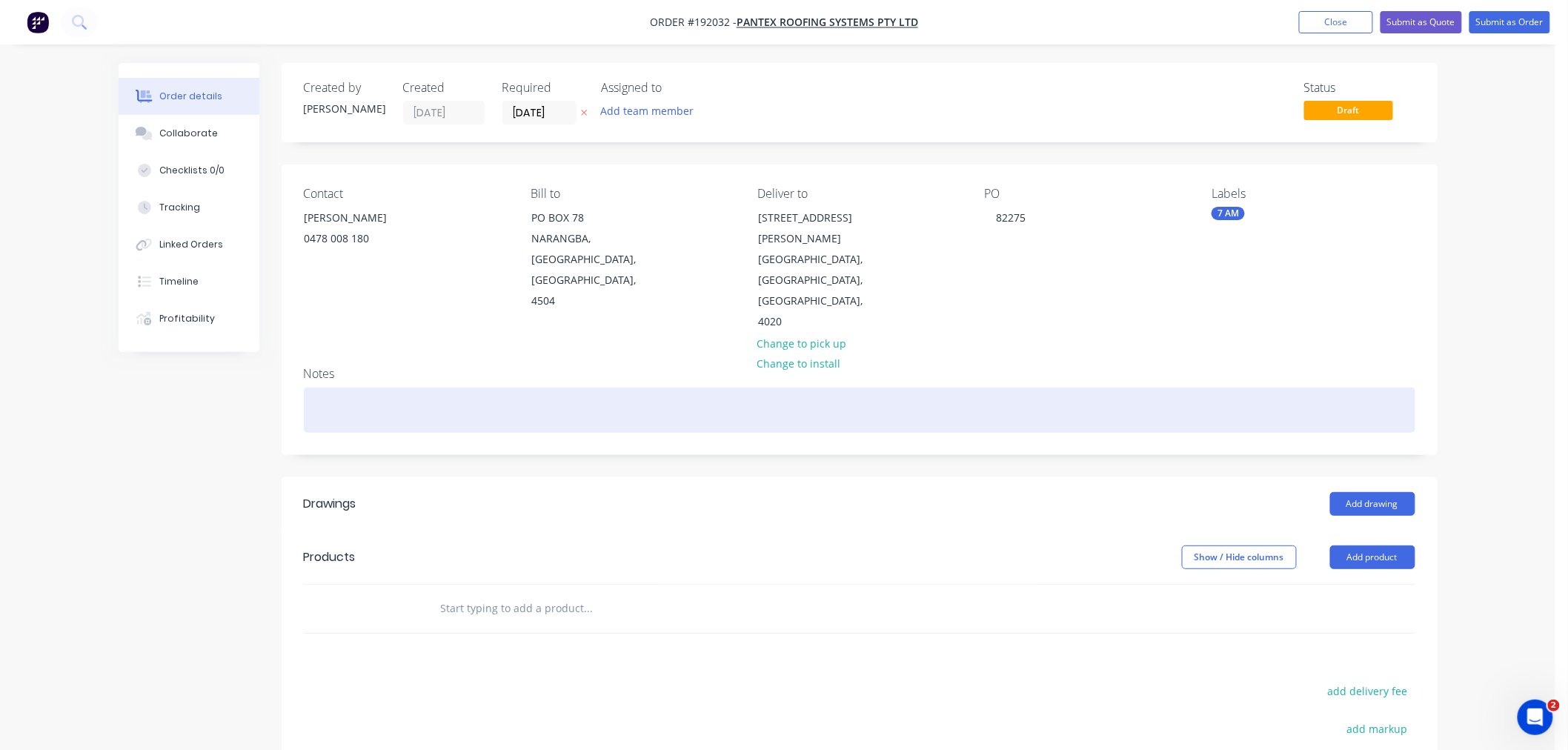
click at [410, 388] on div at bounding box center [859, 410] width 1111 height 45
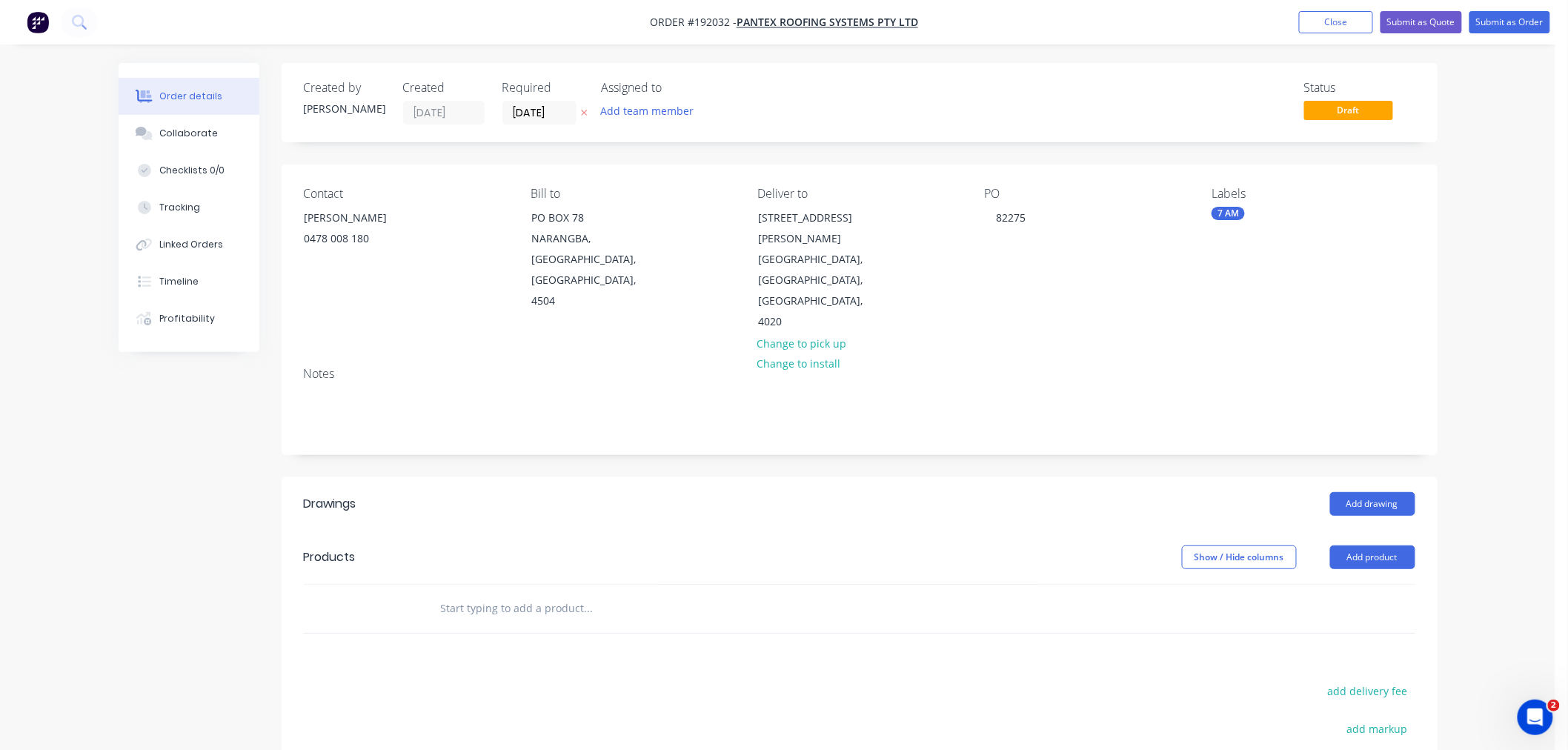
click at [99, 471] on div "Order details Collaborate Checklists 0/0 Tracking Linked Orders Timeline Profit…" at bounding box center [778, 505] width 1555 height 1011
click at [1502, 482] on div "Order details Collaborate Checklists 0/0 Tracking Linked Orders Timeline Profit…" at bounding box center [778, 505] width 1555 height 1011
click at [1389, 492] on button "Add drawing" at bounding box center [1372, 504] width 85 height 24
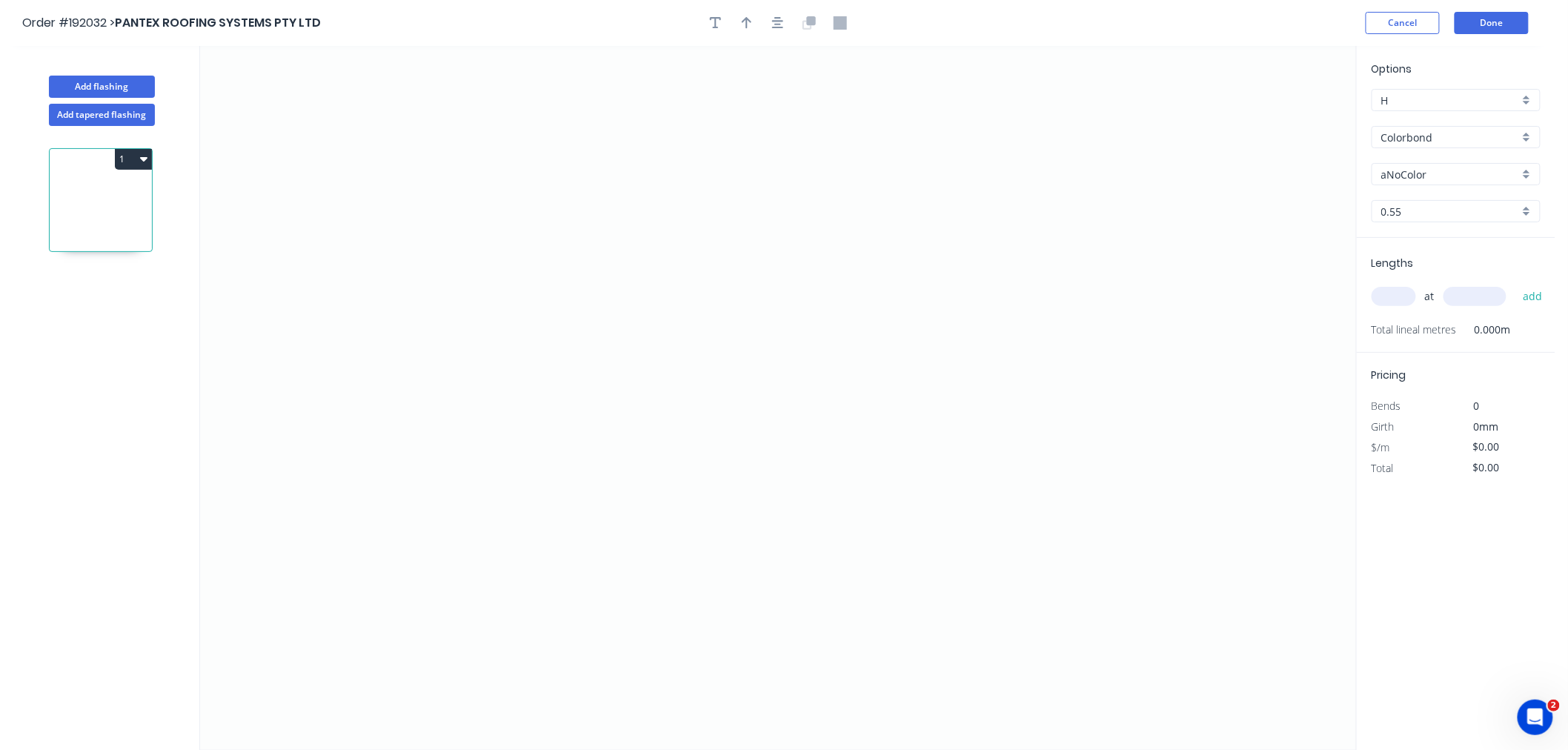
click at [1439, 170] on input "aNoColor" at bounding box center [1450, 174] width 138 height 16
click at [1471, 267] on div "Deep Ocean" at bounding box center [1456, 267] width 168 height 26
click at [1391, 311] on div "at add" at bounding box center [1458, 296] width 172 height 40
click at [1400, 299] on input "text" at bounding box center [1394, 296] width 44 height 19
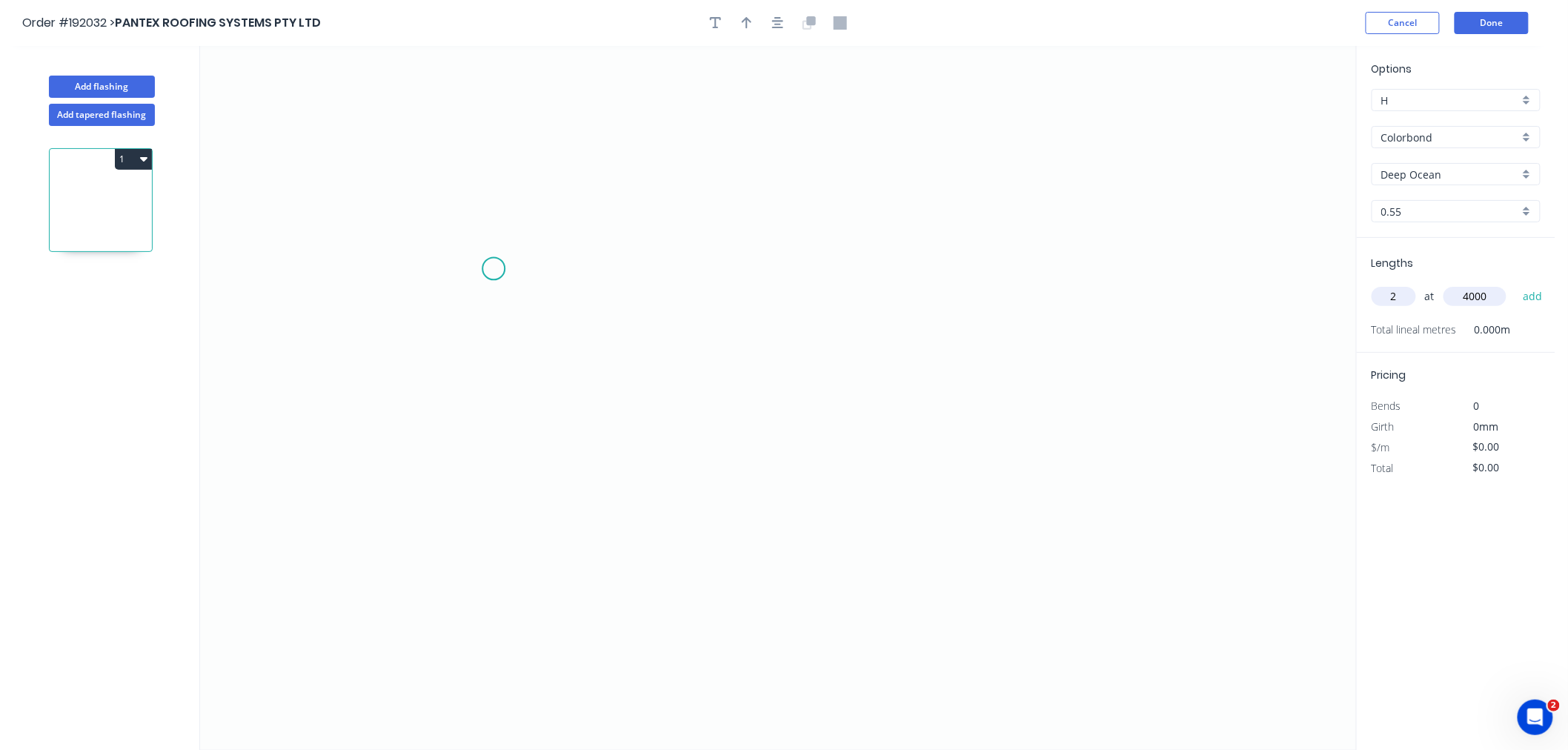
click at [1515, 284] on button "add" at bounding box center [1532, 296] width 35 height 25
click at [469, 245] on icon "0" at bounding box center [778, 398] width 1156 height 704
click at [400, 186] on icon "0" at bounding box center [778, 398] width 1156 height 704
click at [409, 381] on icon "0 ?" at bounding box center [778, 398] width 1156 height 704
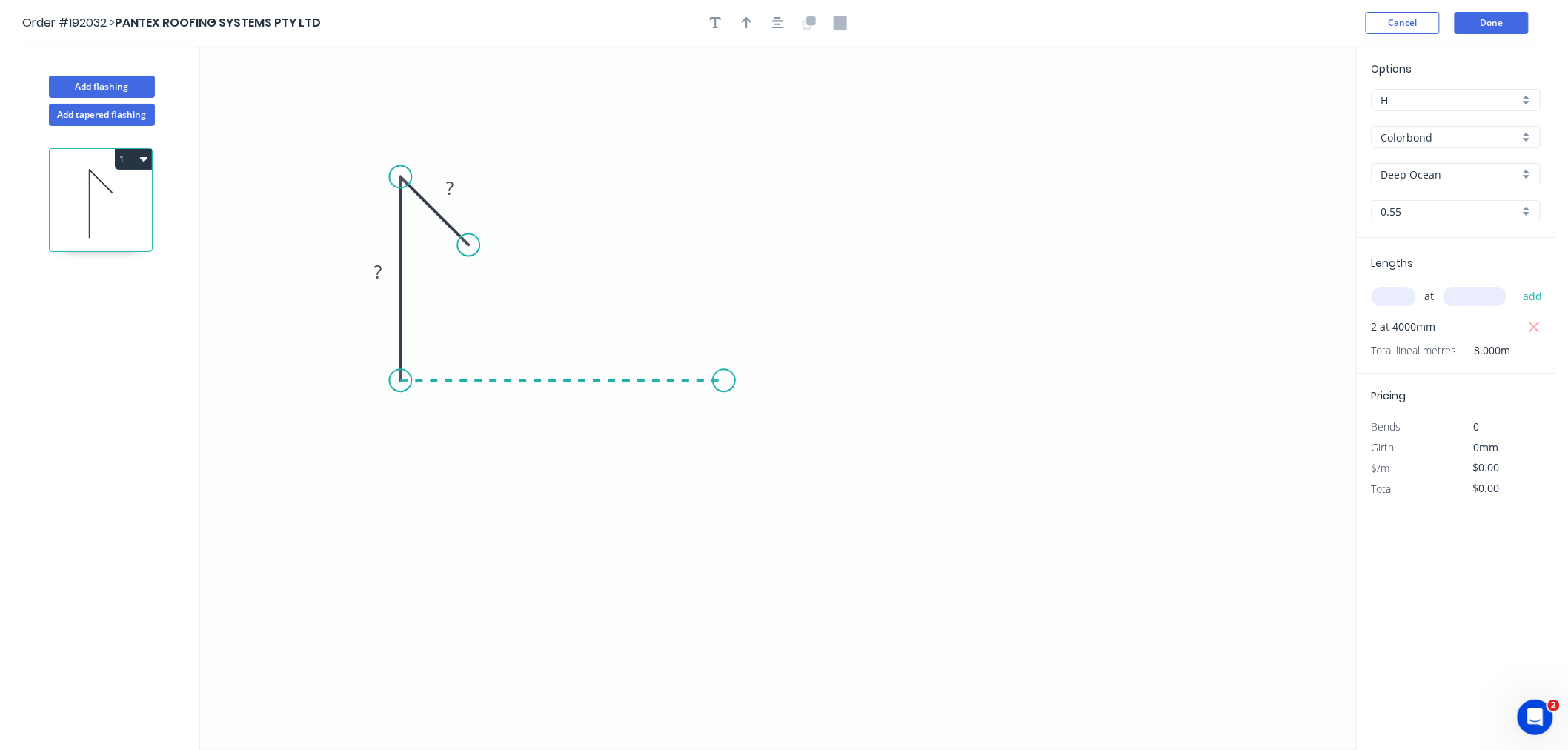
click at [724, 381] on icon "0 ? ?" at bounding box center [778, 398] width 1156 height 704
click at [715, 167] on icon "0 ? ? ?" at bounding box center [778, 398] width 1156 height 704
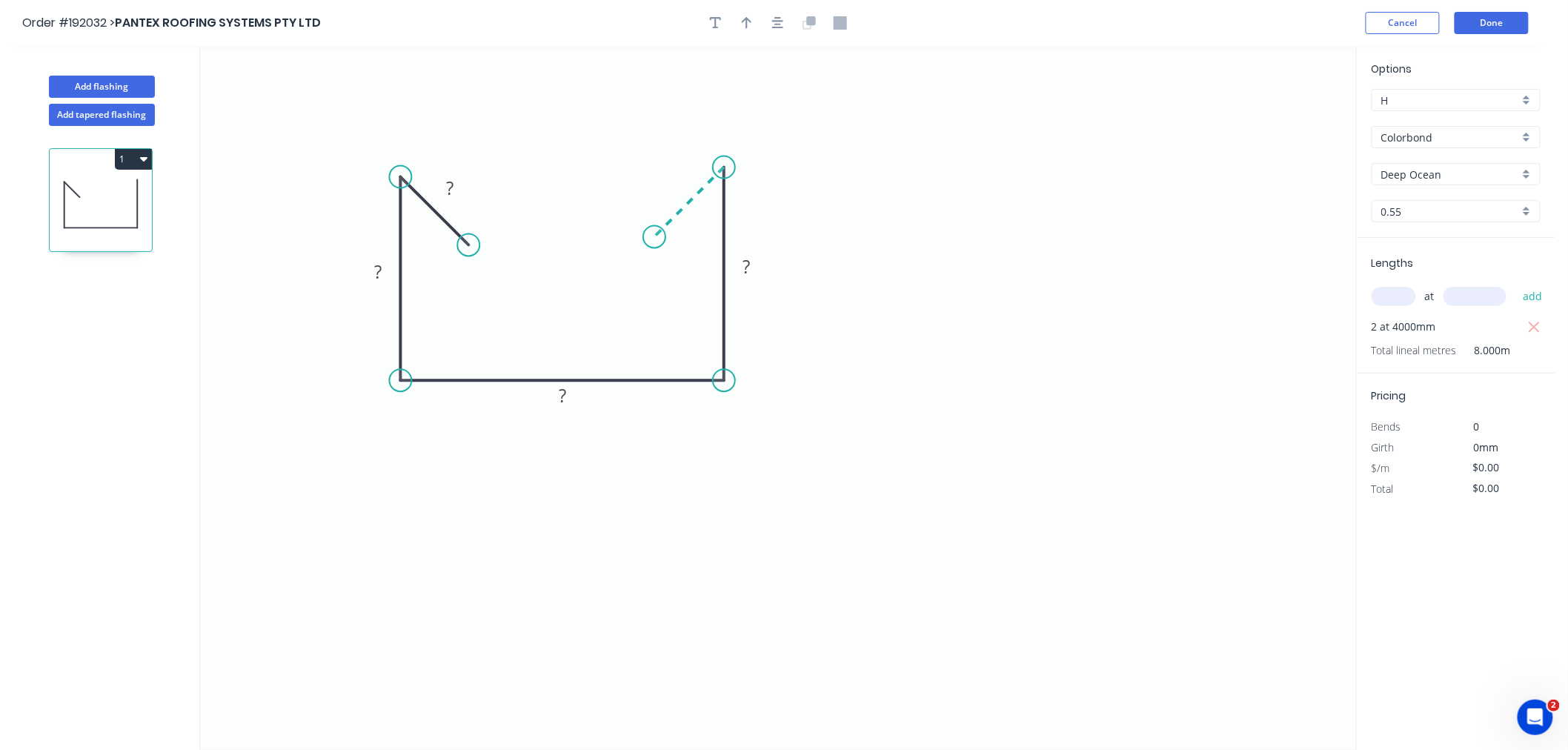
click at [655, 242] on icon "0 ? ? ? ?" at bounding box center [778, 398] width 1156 height 704
click at [657, 233] on circle at bounding box center [657, 235] width 22 height 22
click at [776, 25] on icon "button" at bounding box center [778, 23] width 12 height 13
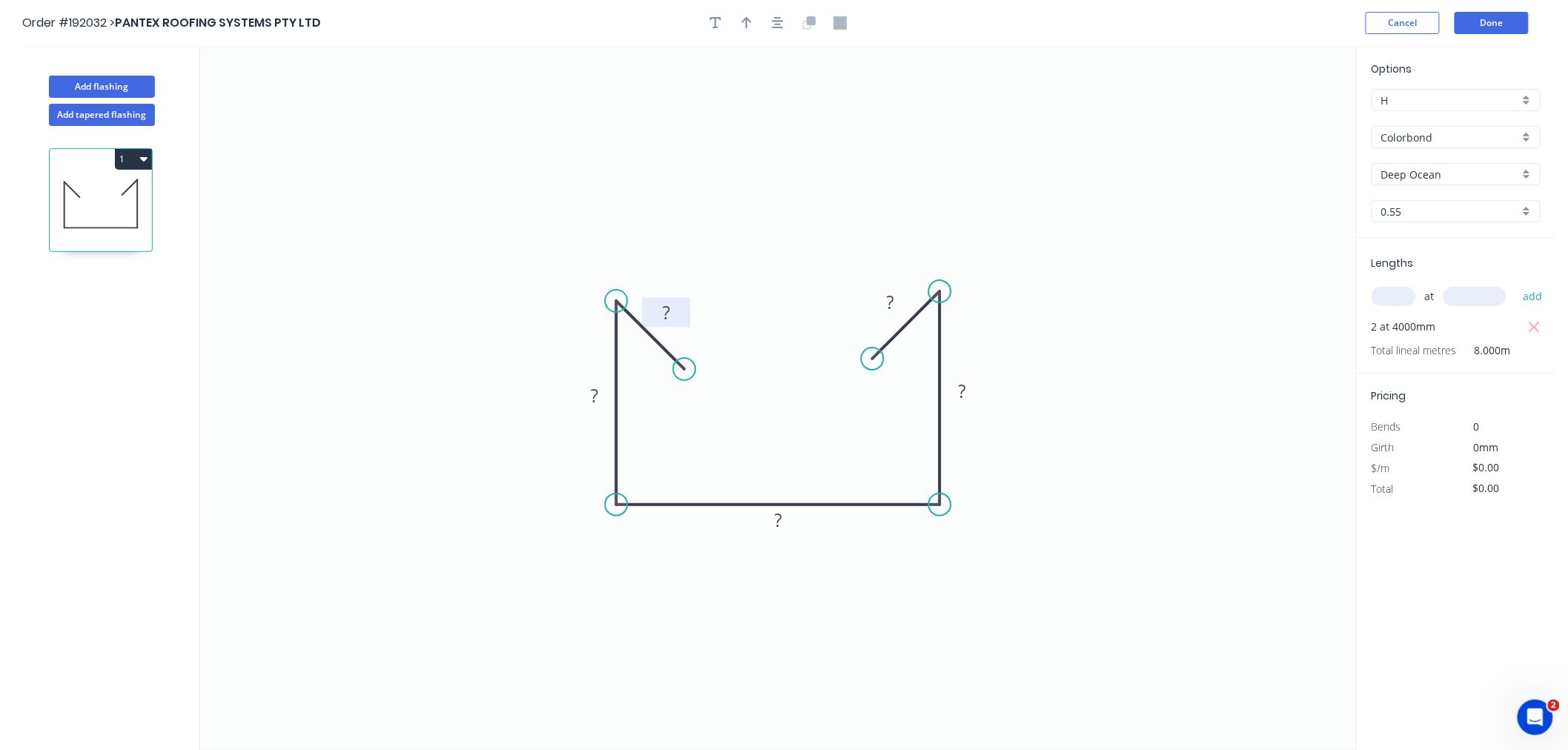
click at [663, 308] on tspan "?" at bounding box center [666, 312] width 7 height 24
click at [648, 222] on icon "0 ? ? ? ? ?" at bounding box center [778, 398] width 1156 height 704
drag, startPoint x: 618, startPoint y: 300, endPoint x: 621, endPoint y: 289, distance: 11.4
click at [621, 289] on circle at bounding box center [617, 288] width 22 height 22
drag, startPoint x: 686, startPoint y: 369, endPoint x: 709, endPoint y: 374, distance: 23.5
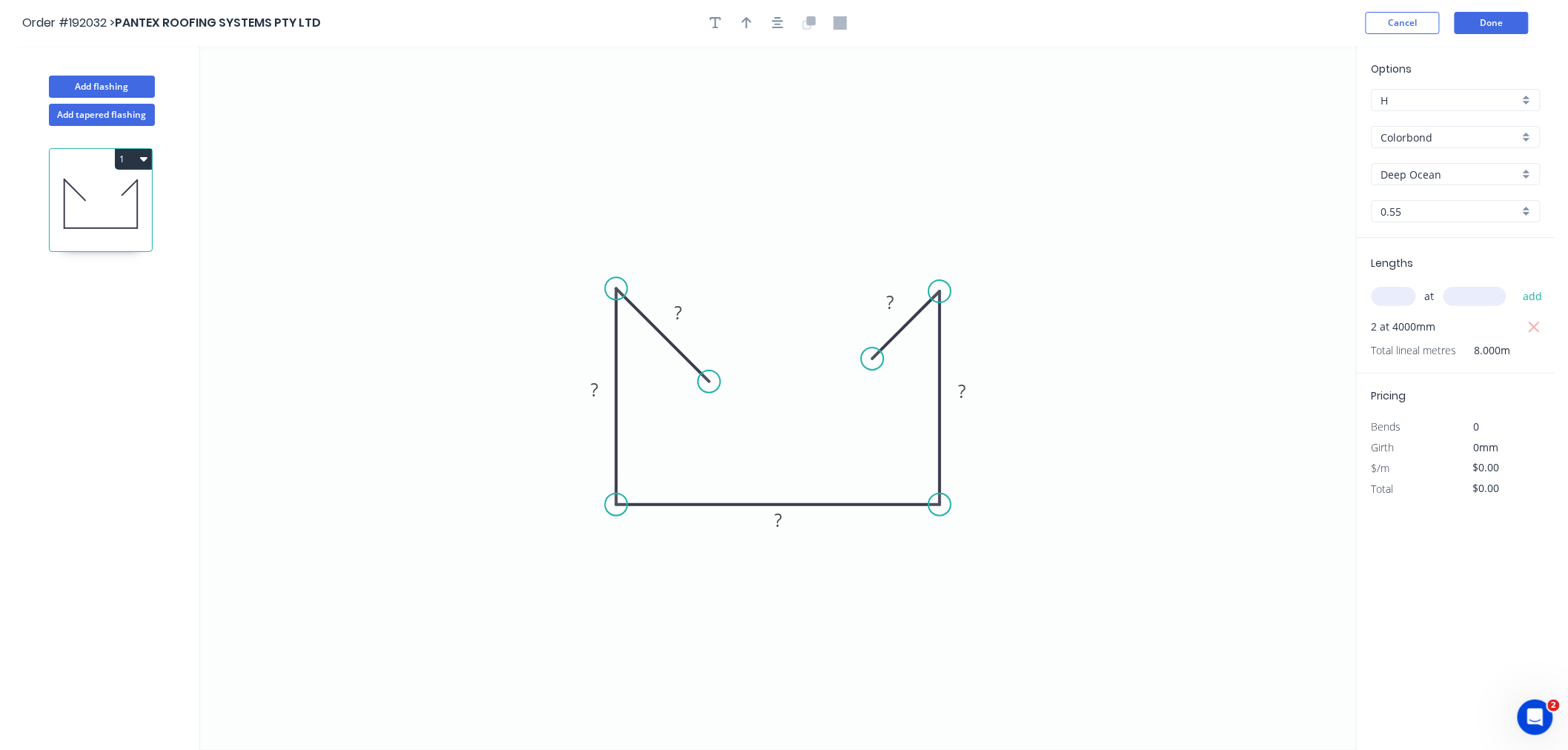
click at [709, 374] on circle at bounding box center [709, 382] width 22 height 22
drag, startPoint x: 870, startPoint y: 356, endPoint x: 848, endPoint y: 373, distance: 27.8
click at [848, 373] on circle at bounding box center [849, 383] width 22 height 22
click at [750, 19] on icon "button" at bounding box center [747, 23] width 10 height 12
drag, startPoint x: 1279, startPoint y: 119, endPoint x: 772, endPoint y: 418, distance: 588.6
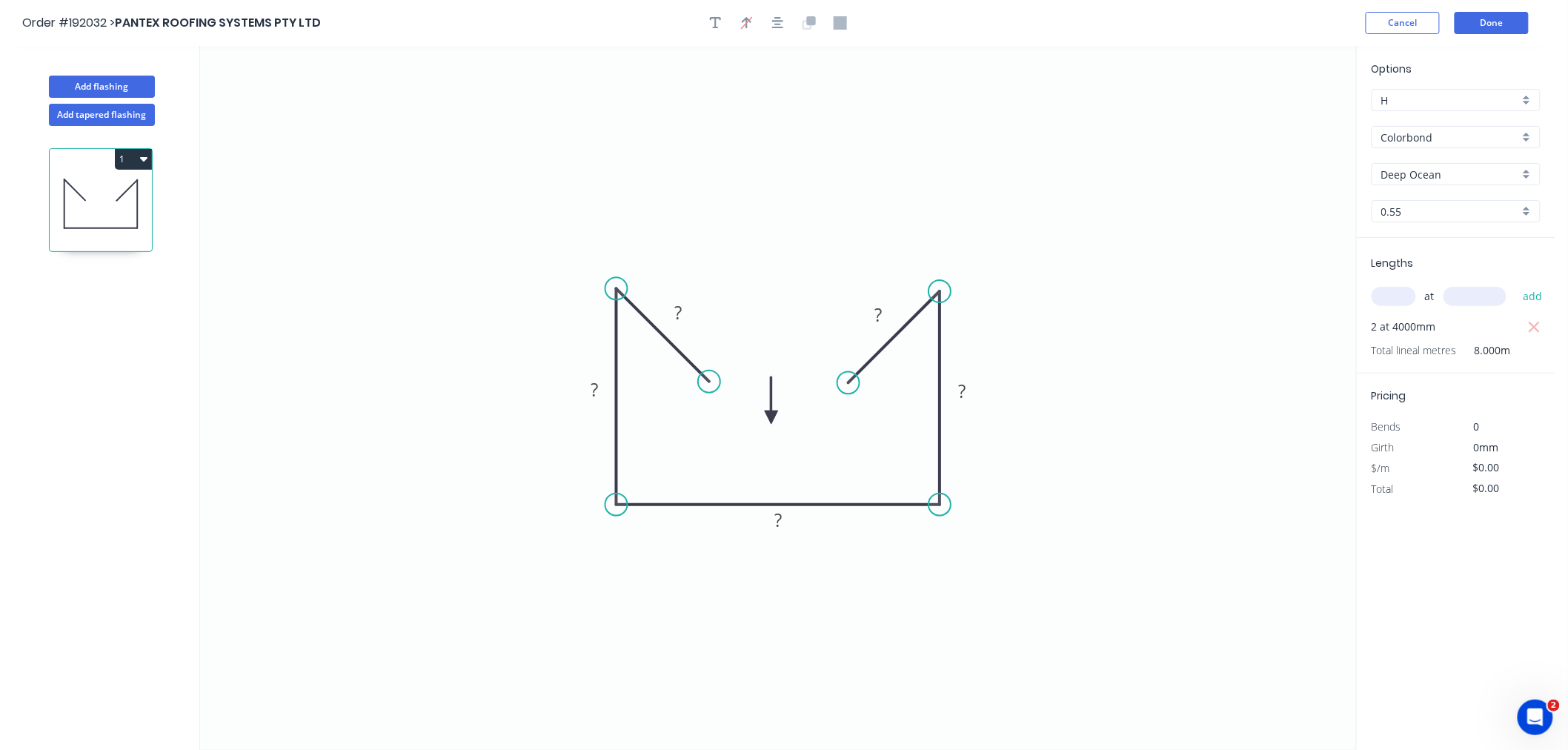
click at [772, 418] on icon at bounding box center [772, 400] width 13 height 47
drag, startPoint x: 709, startPoint y: 381, endPoint x: 681, endPoint y: 356, distance: 37.5
click at [681, 356] on circle at bounding box center [681, 353] width 22 height 22
drag, startPoint x: 848, startPoint y: 382, endPoint x: 875, endPoint y: 359, distance: 35.5
click at [875, 359] on circle at bounding box center [875, 356] width 22 height 22
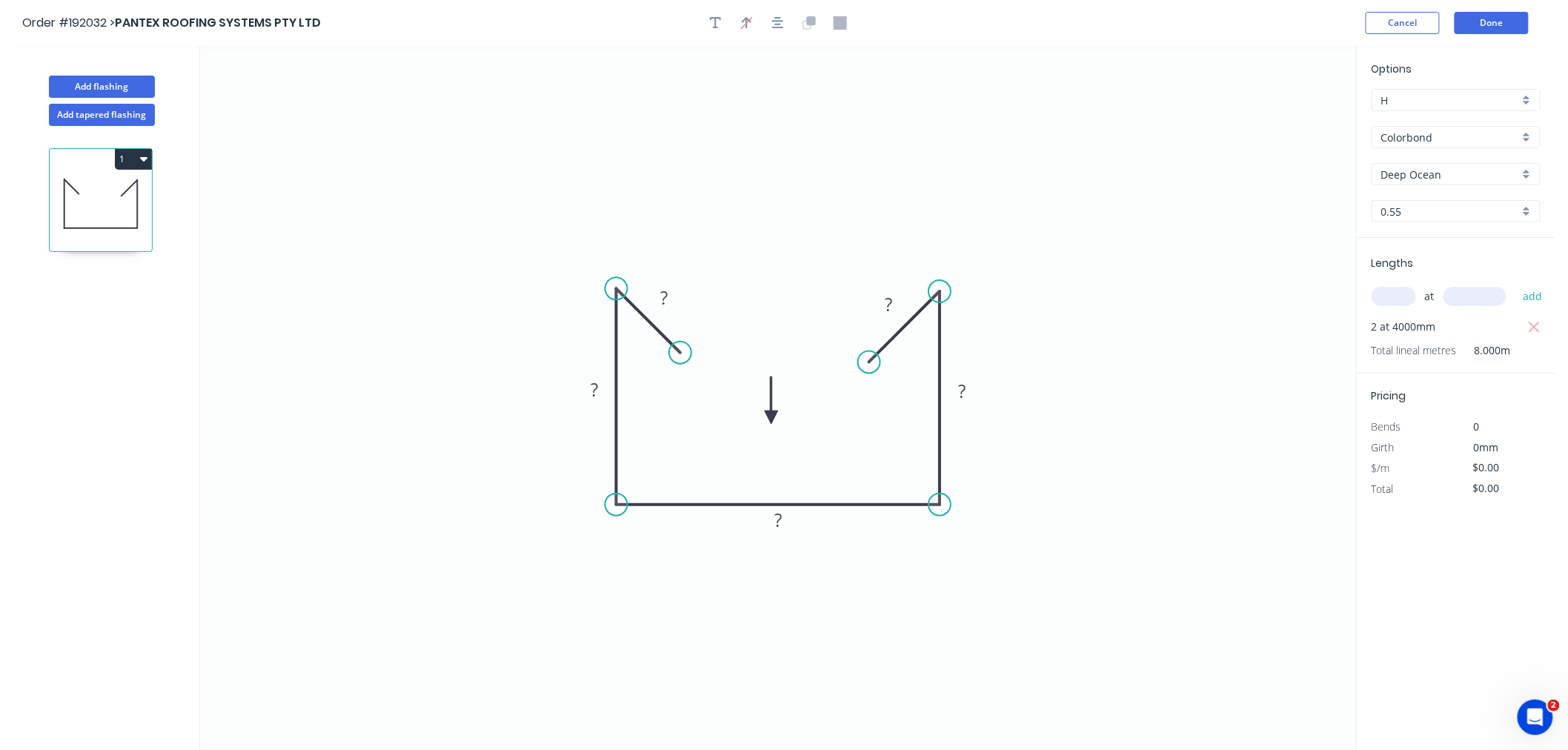
drag, startPoint x: 876, startPoint y: 352, endPoint x: 869, endPoint y: 357, distance: 8.6
click at [869, 357] on circle at bounding box center [869, 362] width 22 height 22
click at [887, 184] on icon "0 ? ? ? ? ?" at bounding box center [778, 398] width 1156 height 704
click at [669, 294] on rect at bounding box center [664, 299] width 30 height 21
click at [781, 25] on icon "button" at bounding box center [778, 23] width 12 height 13
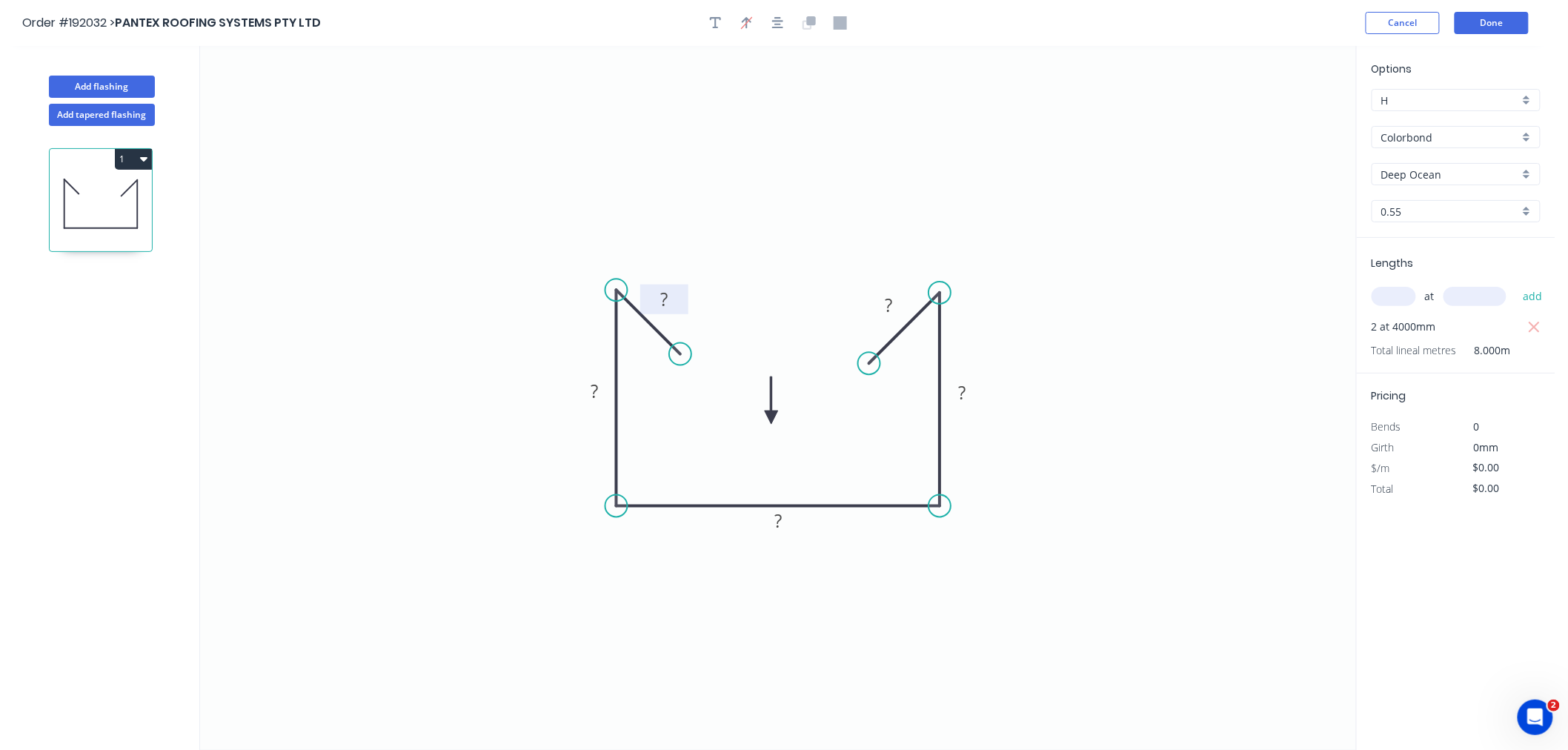
click at [672, 306] on rect at bounding box center [664, 300] width 30 height 21
click at [787, 174] on icon "0 20 100 255 100 20" at bounding box center [778, 398] width 1156 height 704
drag, startPoint x: 867, startPoint y: 298, endPoint x: 868, endPoint y: 290, distance: 8.1
click at [868, 290] on rect at bounding box center [890, 297] width 48 height 30
click at [773, 12] on div at bounding box center [778, 23] width 156 height 22
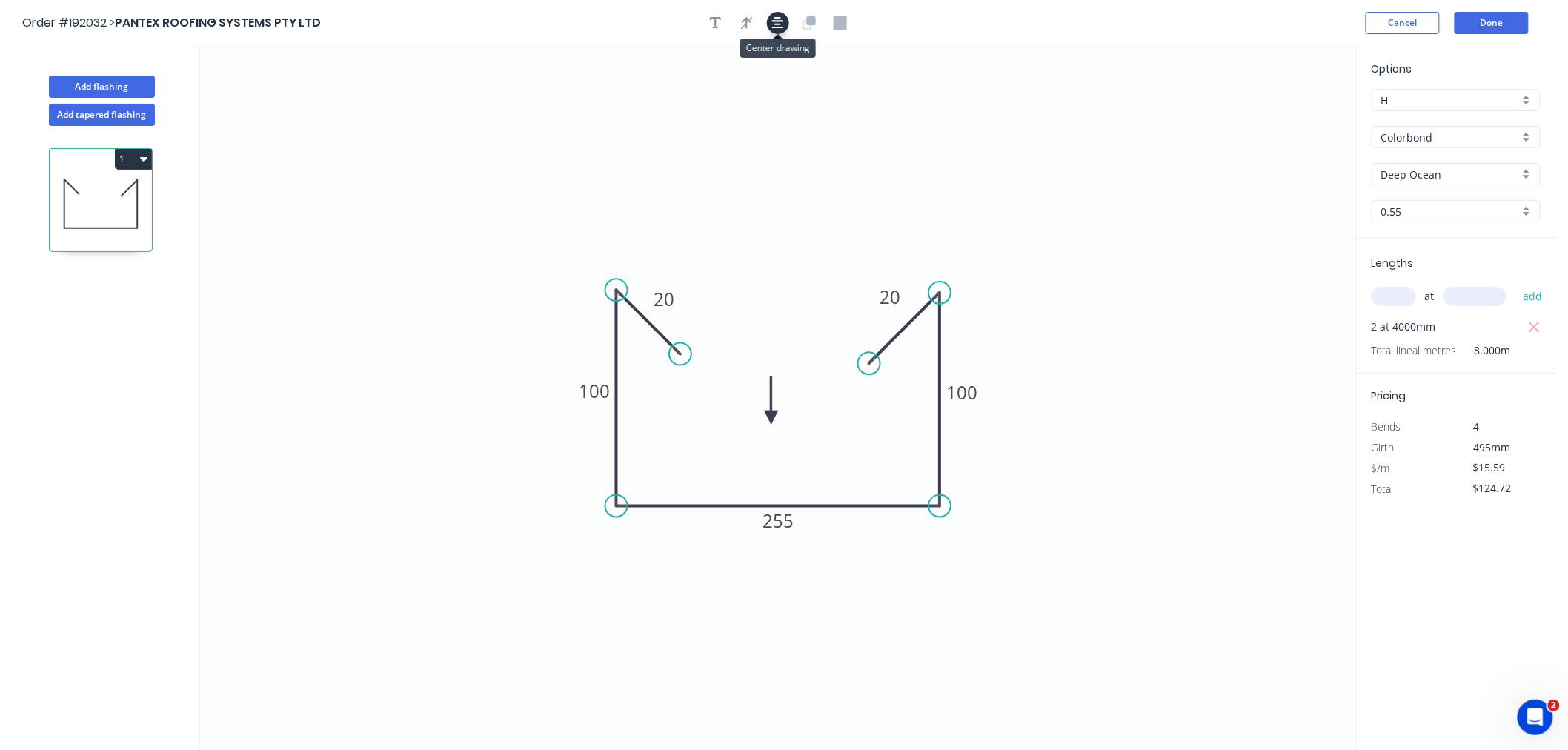
click at [775, 24] on icon "button" at bounding box center [778, 23] width 12 height 13
click at [560, 268] on icon "0 20 100 255 100 20" at bounding box center [778, 398] width 1156 height 704
click at [102, 90] on button "Add flashing" at bounding box center [102, 87] width 106 height 22
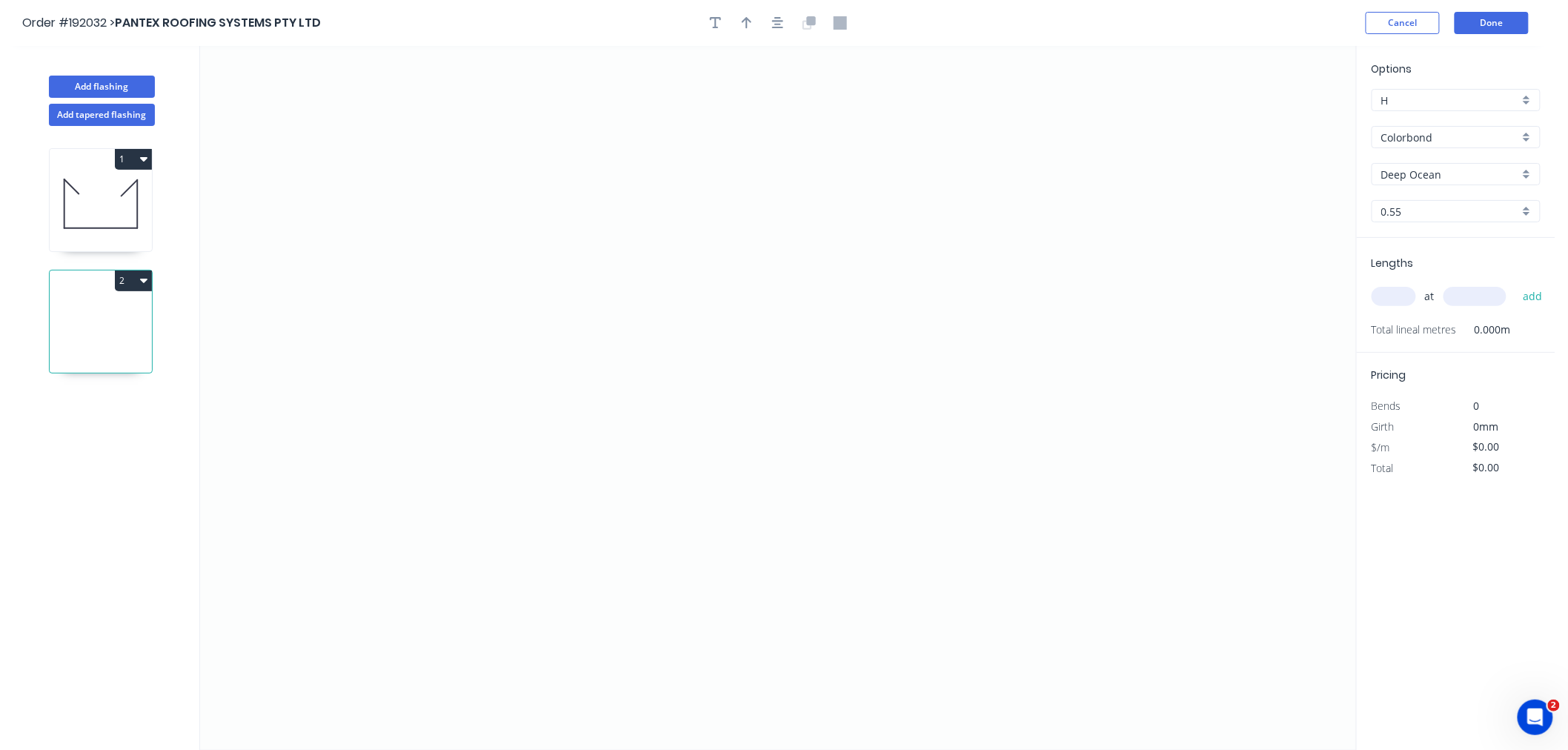
click at [123, 208] on icon at bounding box center [101, 204] width 102 height 95
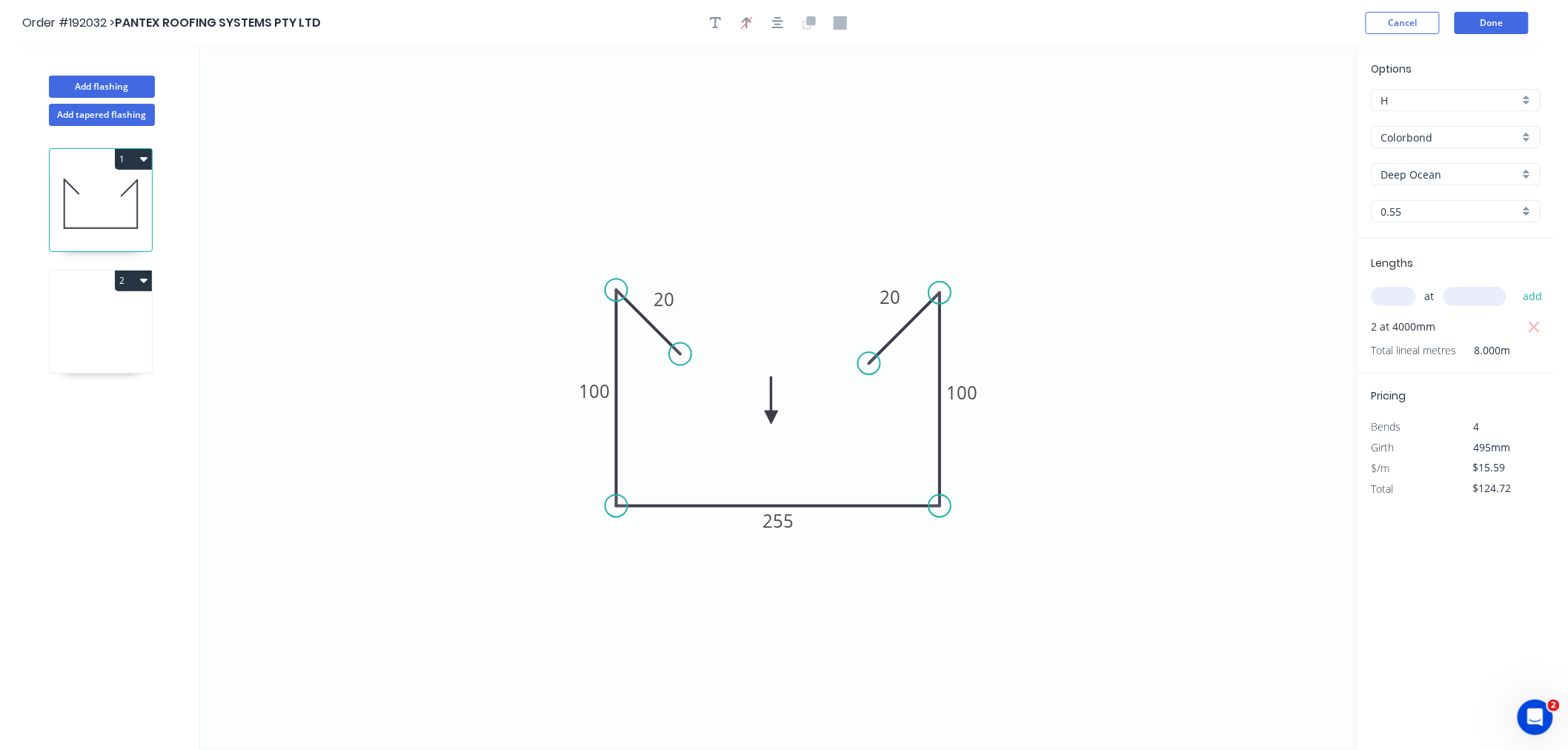
click at [96, 345] on icon at bounding box center [101, 325] width 102 height 95
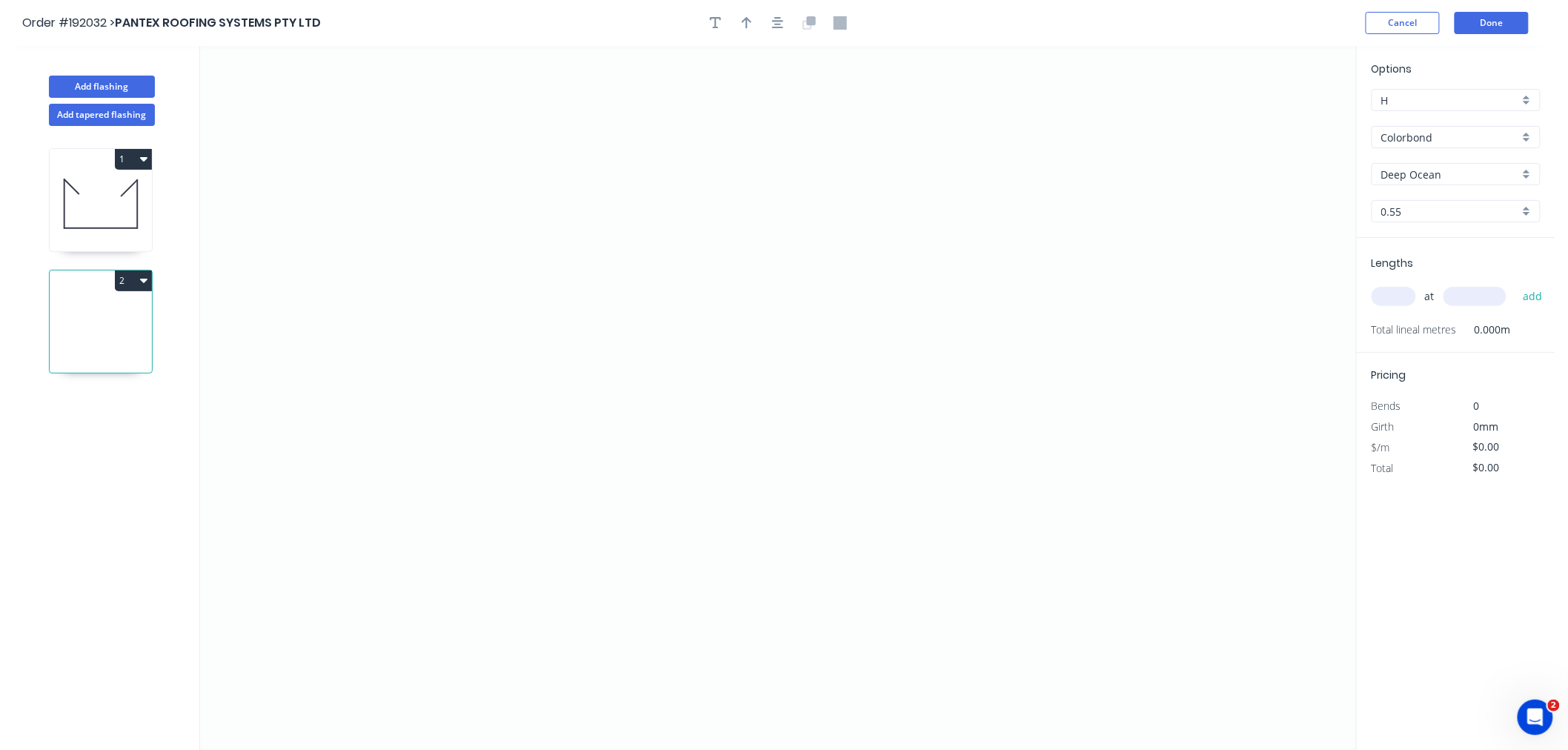
click at [1394, 296] on input "text" at bounding box center [1394, 296] width 44 height 19
click at [1515, 284] on button "add" at bounding box center [1532, 296] width 35 height 25
click at [402, 313] on icon "0" at bounding box center [778, 398] width 1156 height 704
click at [314, 314] on icon "0" at bounding box center [778, 398] width 1156 height 704
click at [488, 484] on icon "0 ?" at bounding box center [778, 398] width 1156 height 704
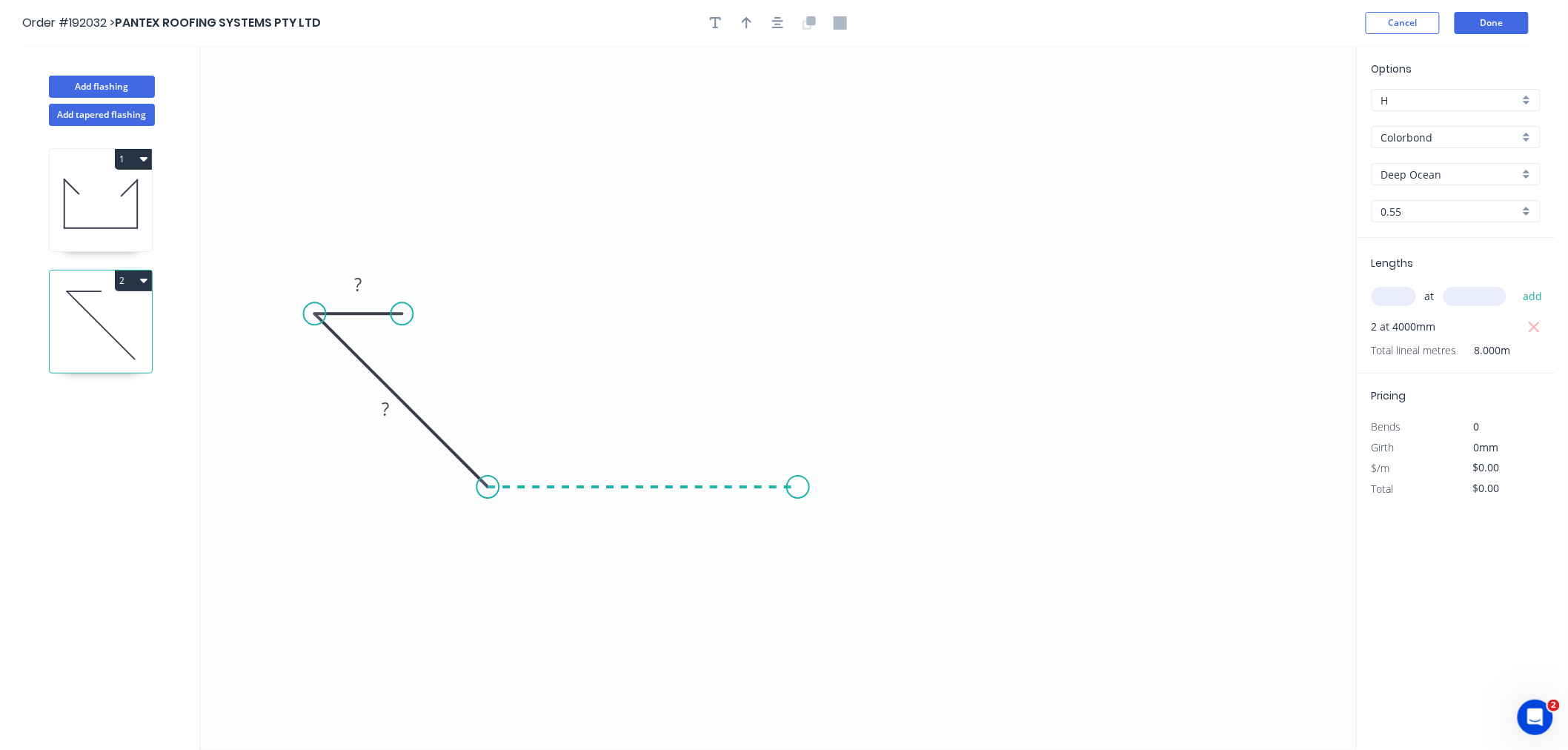
click at [798, 510] on icon "0 ? ?" at bounding box center [778, 398] width 1156 height 704
click at [893, 562] on icon "0 ? ? ?" at bounding box center [778, 398] width 1156 height 704
click at [771, 24] on button "button" at bounding box center [778, 23] width 22 height 22
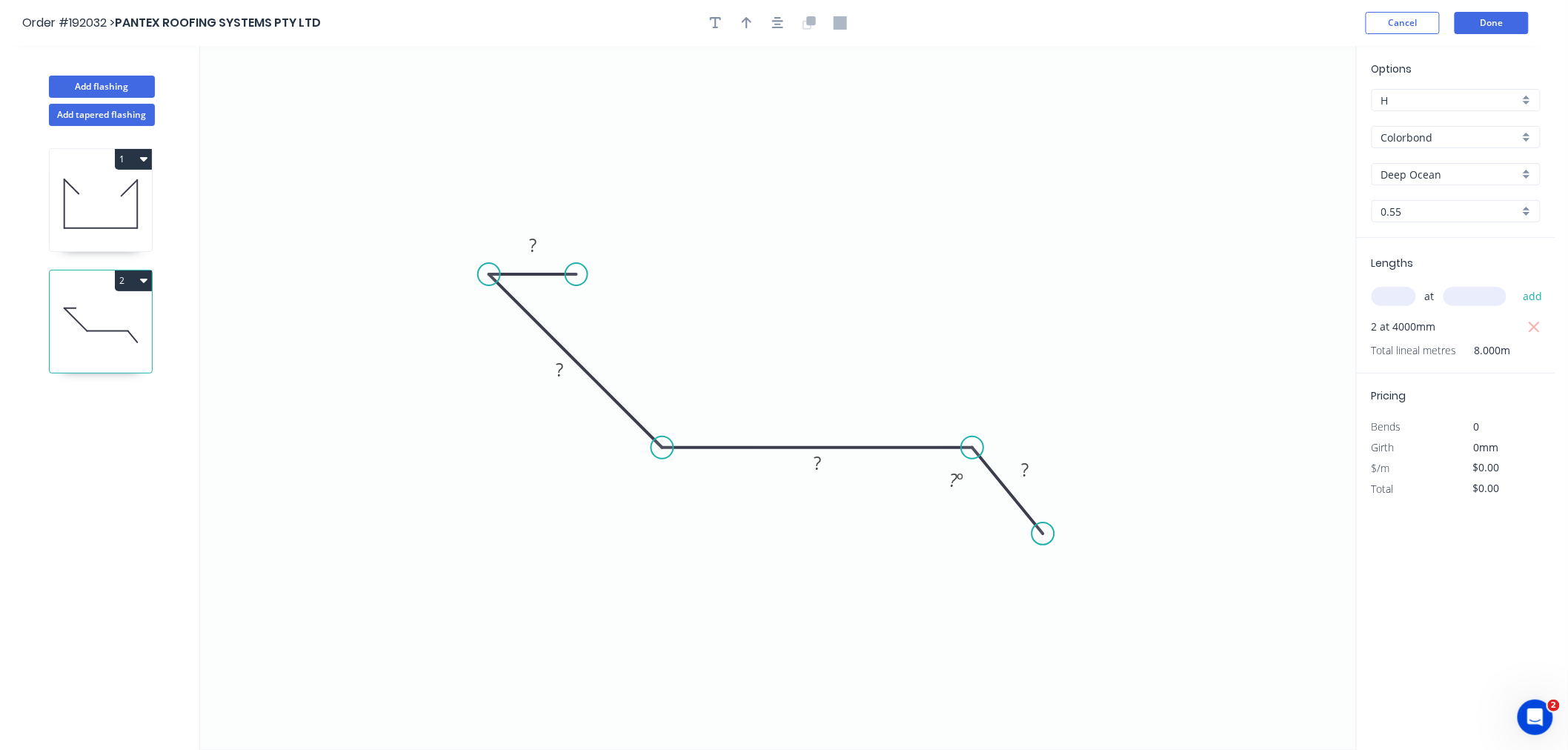
drag, startPoint x: 1068, startPoint y: 520, endPoint x: 1043, endPoint y: 534, distance: 28.7
click at [1043, 534] on circle at bounding box center [1043, 534] width 22 height 22
drag, startPoint x: 1045, startPoint y: 532, endPoint x: 1041, endPoint y: 542, distance: 10.8
click at [1041, 542] on circle at bounding box center [1041, 541] width 22 height 22
click at [535, 242] on tspan "?" at bounding box center [533, 245] width 7 height 24
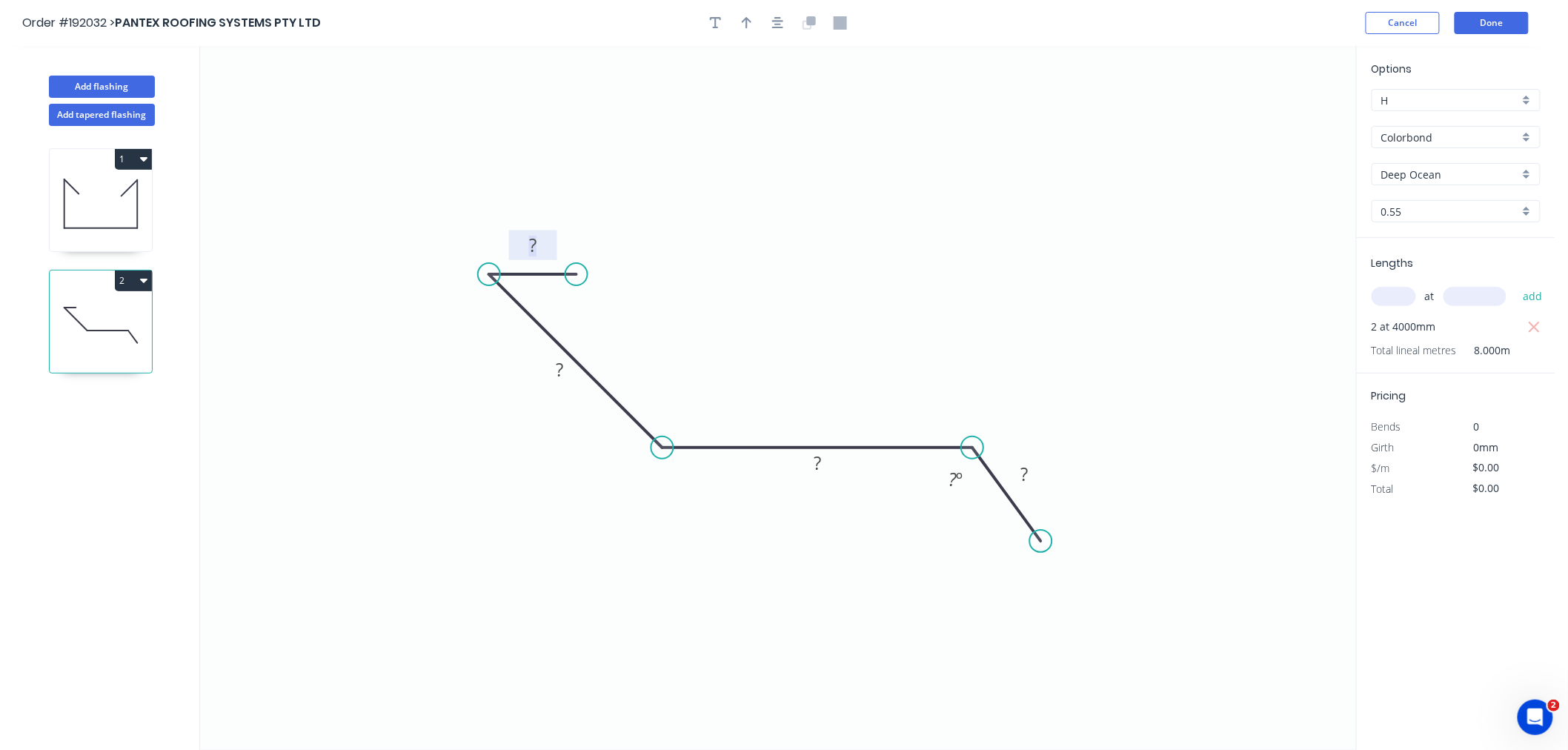
click at [775, 19] on icon "button" at bounding box center [778, 23] width 12 height 13
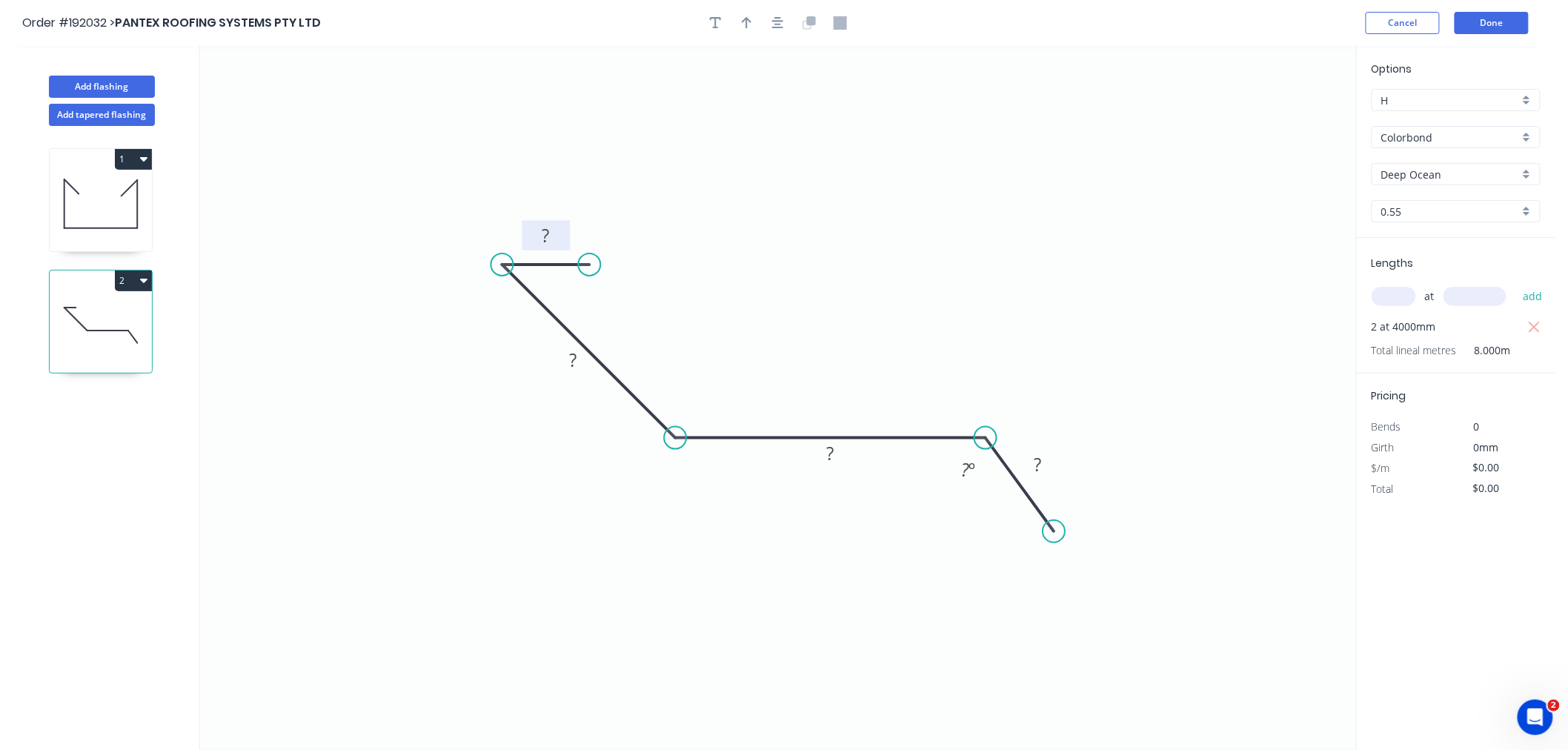
click at [546, 239] on tspan "?" at bounding box center [546, 235] width 7 height 24
click at [751, 23] on icon "button" at bounding box center [747, 23] width 10 height 13
drag, startPoint x: 1062, startPoint y: 262, endPoint x: 902, endPoint y: 391, distance: 205.5
click at [902, 391] on icon at bounding box center [902, 373] width 13 height 47
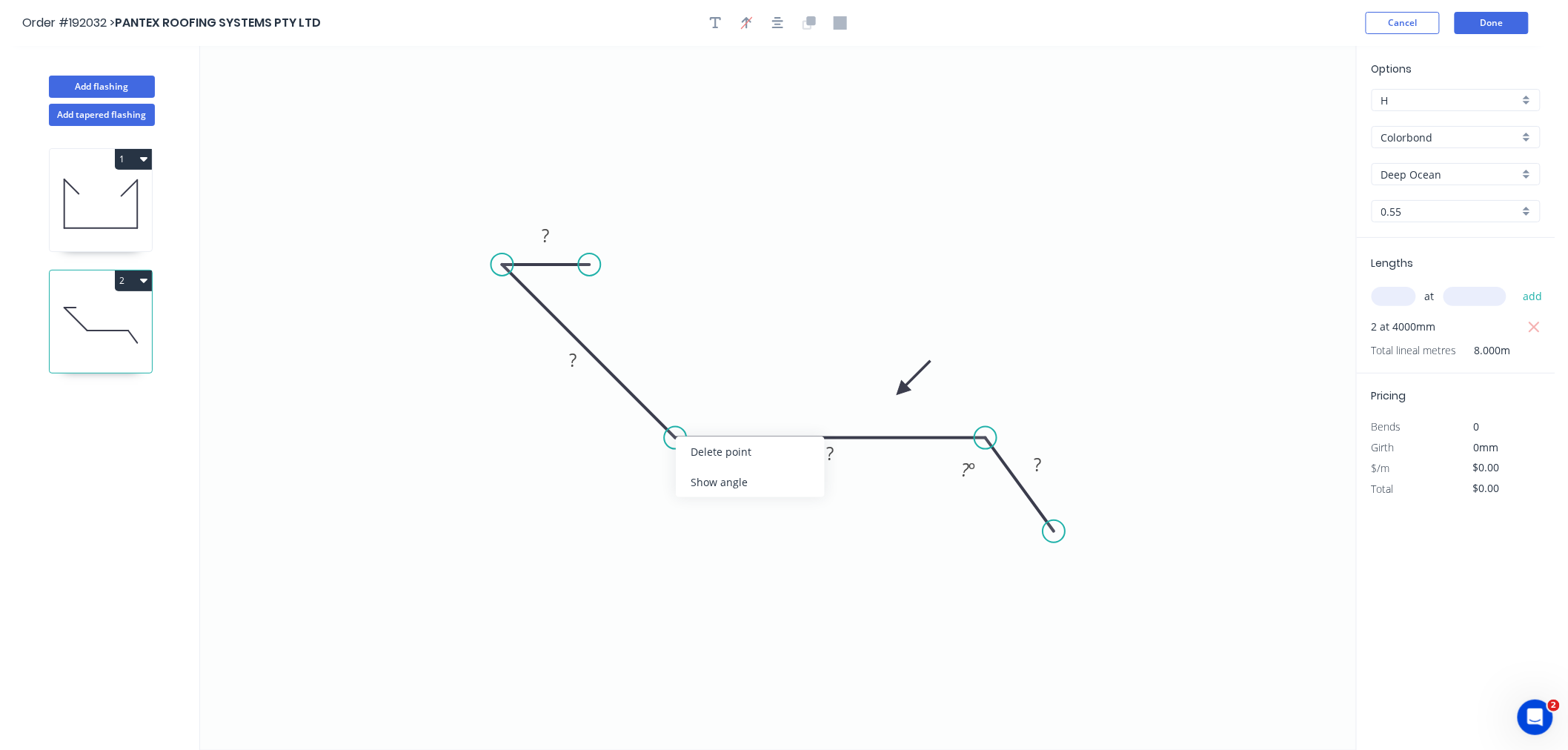
click at [703, 483] on div "Show angle" at bounding box center [750, 482] width 149 height 30
click at [686, 402] on tspan "?" at bounding box center [687, 402] width 8 height 24
click at [755, 183] on icon "0 20 140 220 55 165 º 135 º" at bounding box center [778, 398] width 1156 height 704
drag, startPoint x: 555, startPoint y: 369, endPoint x: 564, endPoint y: 349, distance: 21.9
click at [538, 374] on rect at bounding box center [557, 366] width 49 height 30
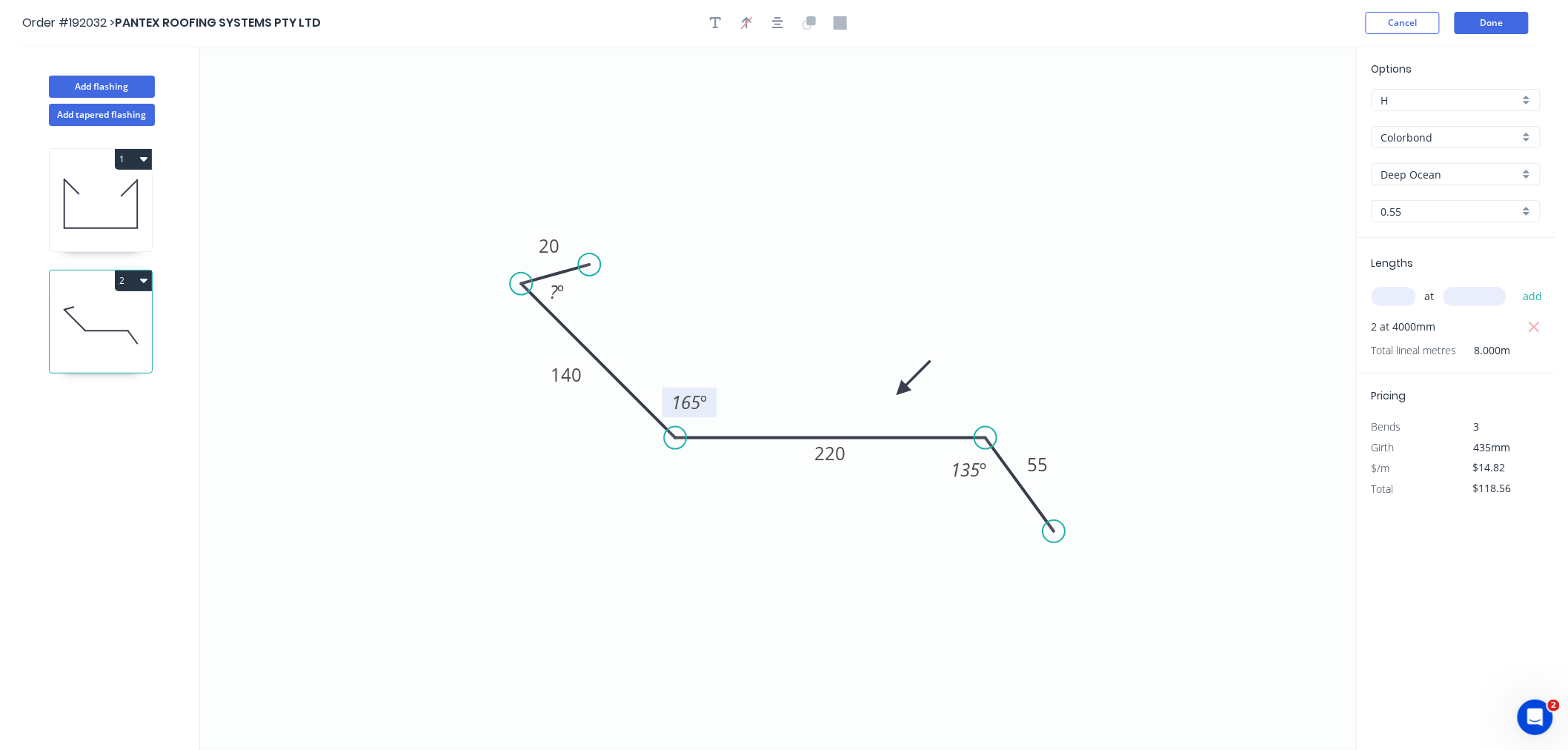
drag, startPoint x: 505, startPoint y: 265, endPoint x: 521, endPoint y: 280, distance: 21.9
click at [521, 280] on circle at bounding box center [521, 284] width 22 height 22
drag, startPoint x: 588, startPoint y: 264, endPoint x: 595, endPoint y: 285, distance: 22.1
click at [595, 285] on circle at bounding box center [595, 284] width 22 height 22
drag, startPoint x: 598, startPoint y: 278, endPoint x: 609, endPoint y: 282, distance: 11.7
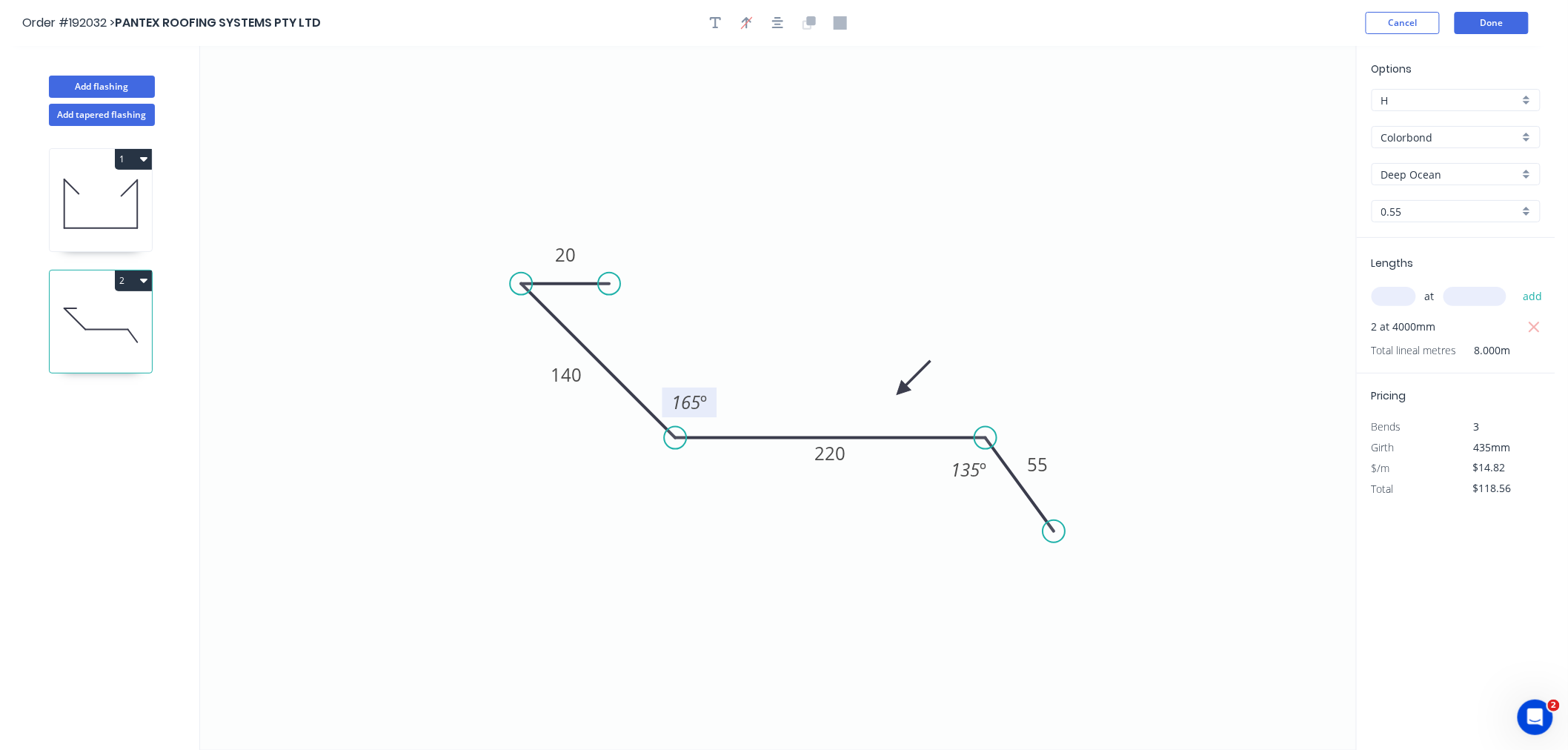
click at [609, 282] on circle at bounding box center [609, 284] width 22 height 22
click at [775, 18] on icon "button" at bounding box center [778, 23] width 12 height 12
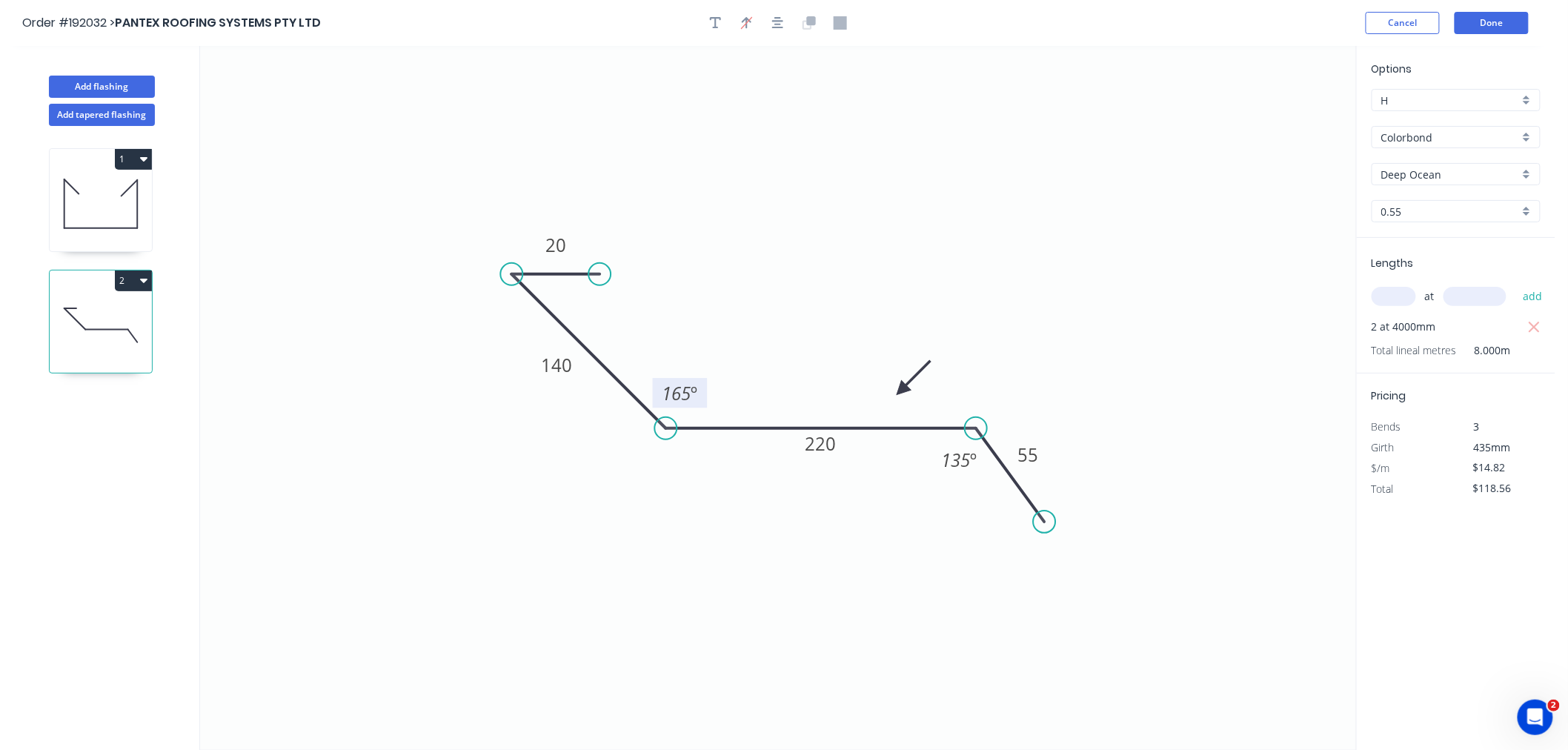
click at [1068, 127] on icon "0 20 140 220 55 165 º 135 º" at bounding box center [778, 398] width 1156 height 704
click at [1495, 15] on button "Done" at bounding box center [1492, 23] width 74 height 22
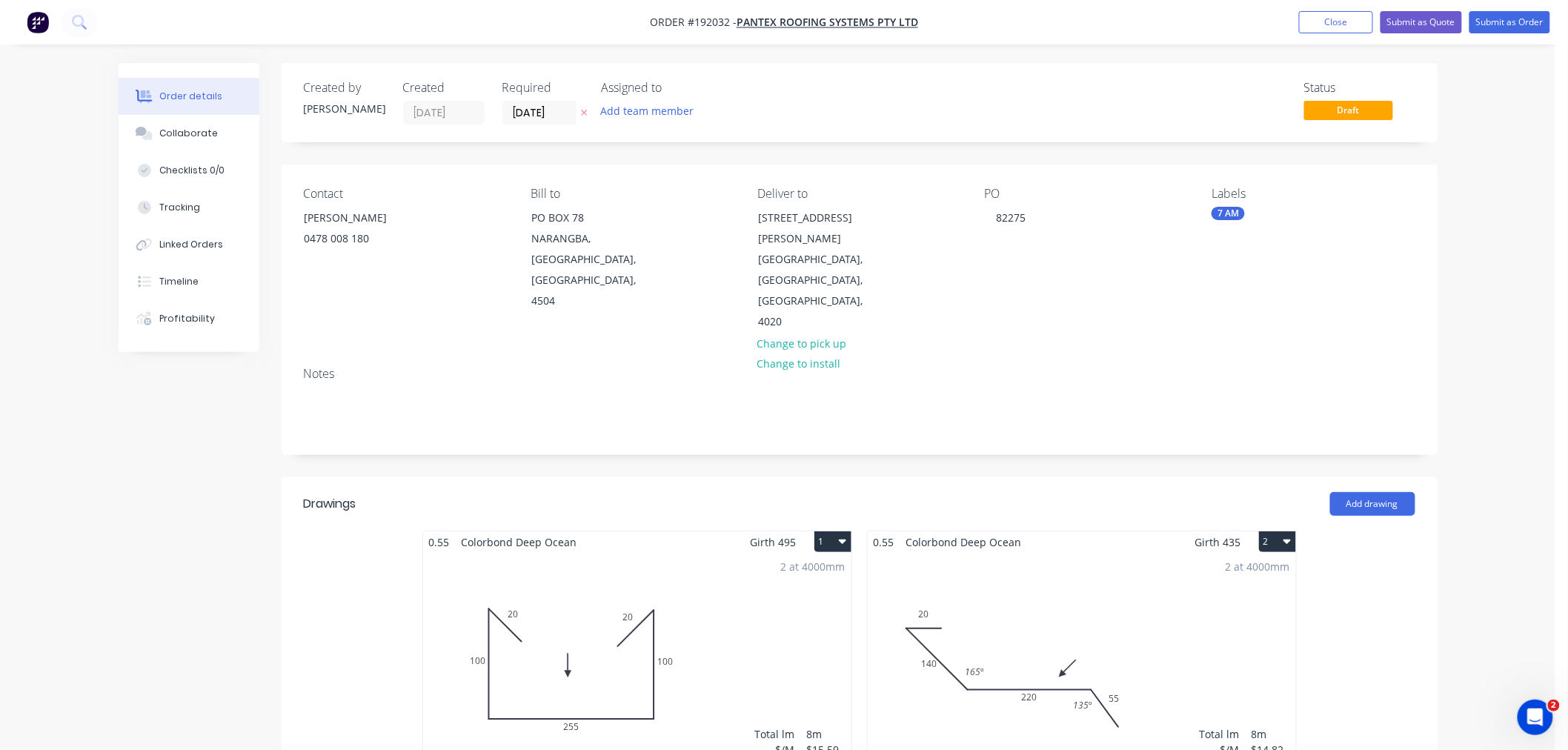
click at [1478, 373] on div "Order details Collaborate Checklists 0/0 Tracking Linked Orders Timeline Profit…" at bounding box center [778, 637] width 1555 height 1275
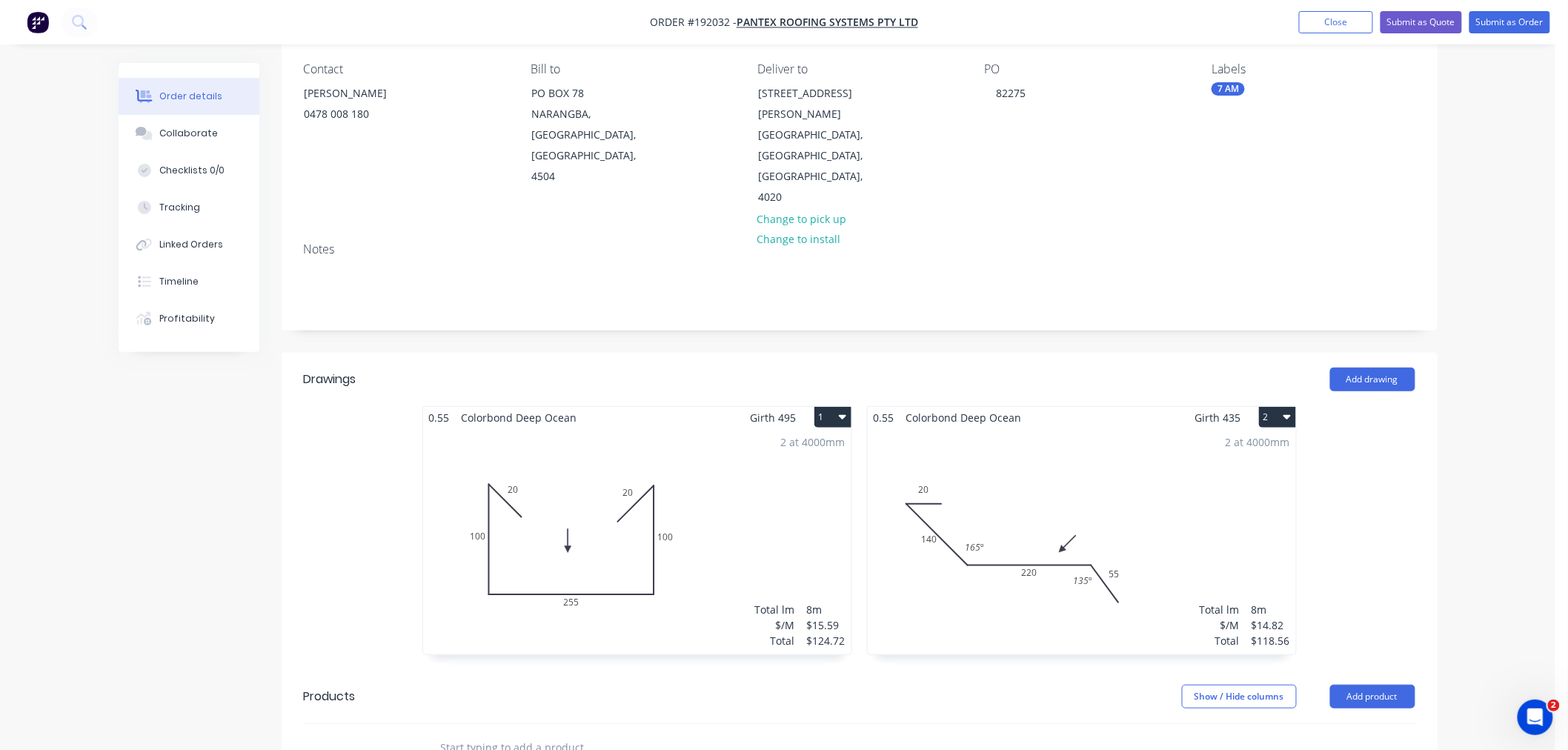
scroll to position [165, 0]
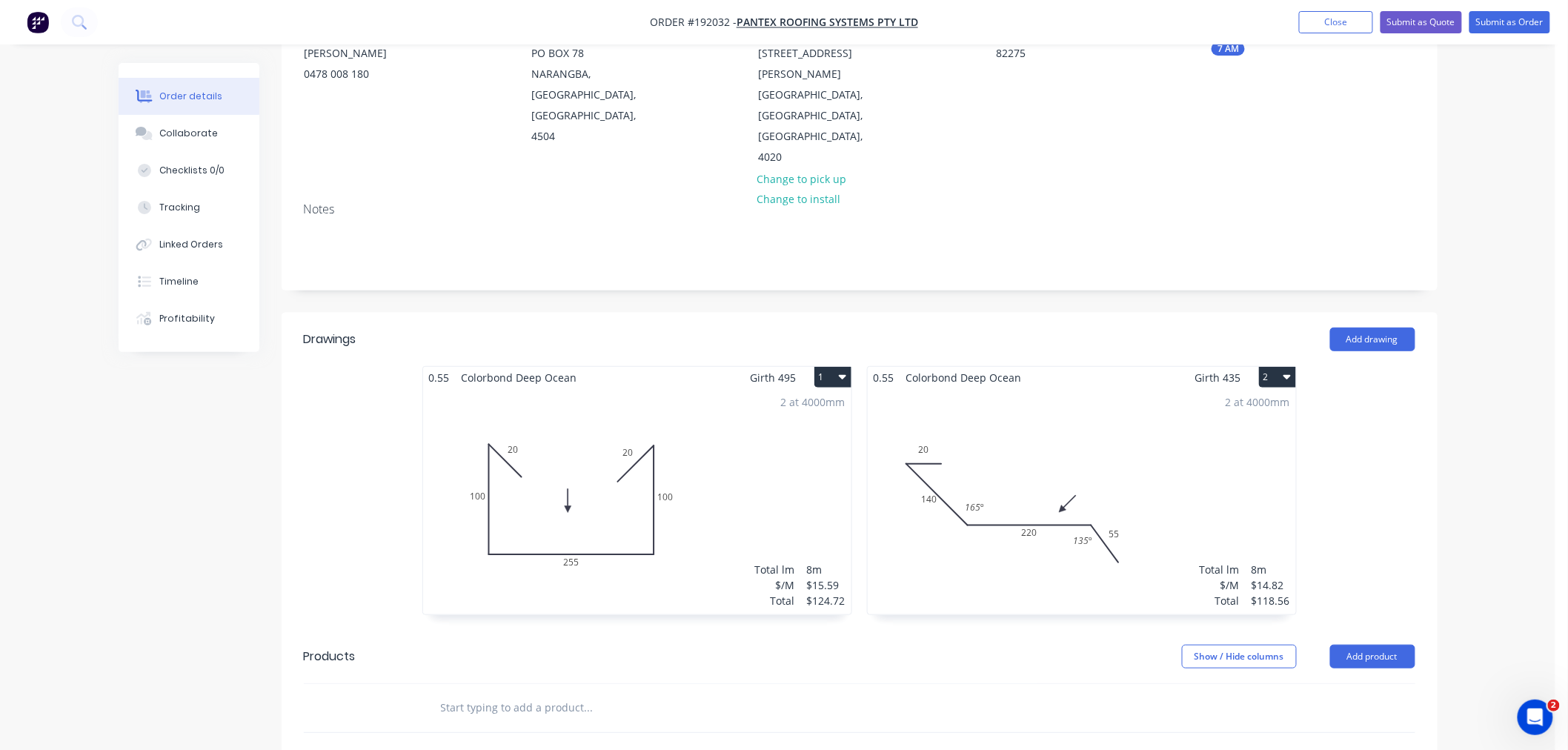
click at [919, 495] on div "2 at 4000mm Total lm $/M Total 8m $14.82 $118.56" at bounding box center [1082, 501] width 429 height 226
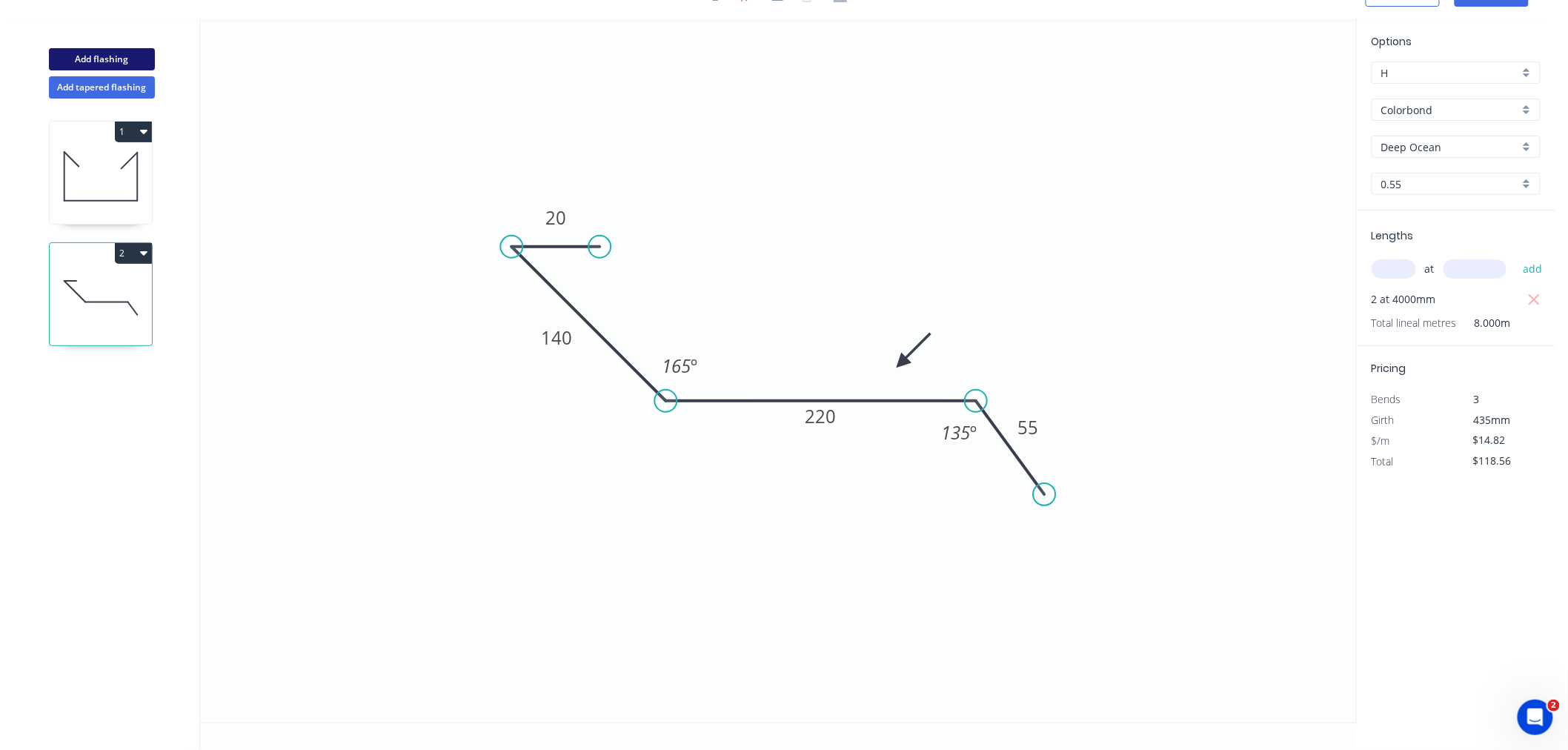
click at [105, 59] on button "Add flashing" at bounding box center [102, 59] width 106 height 22
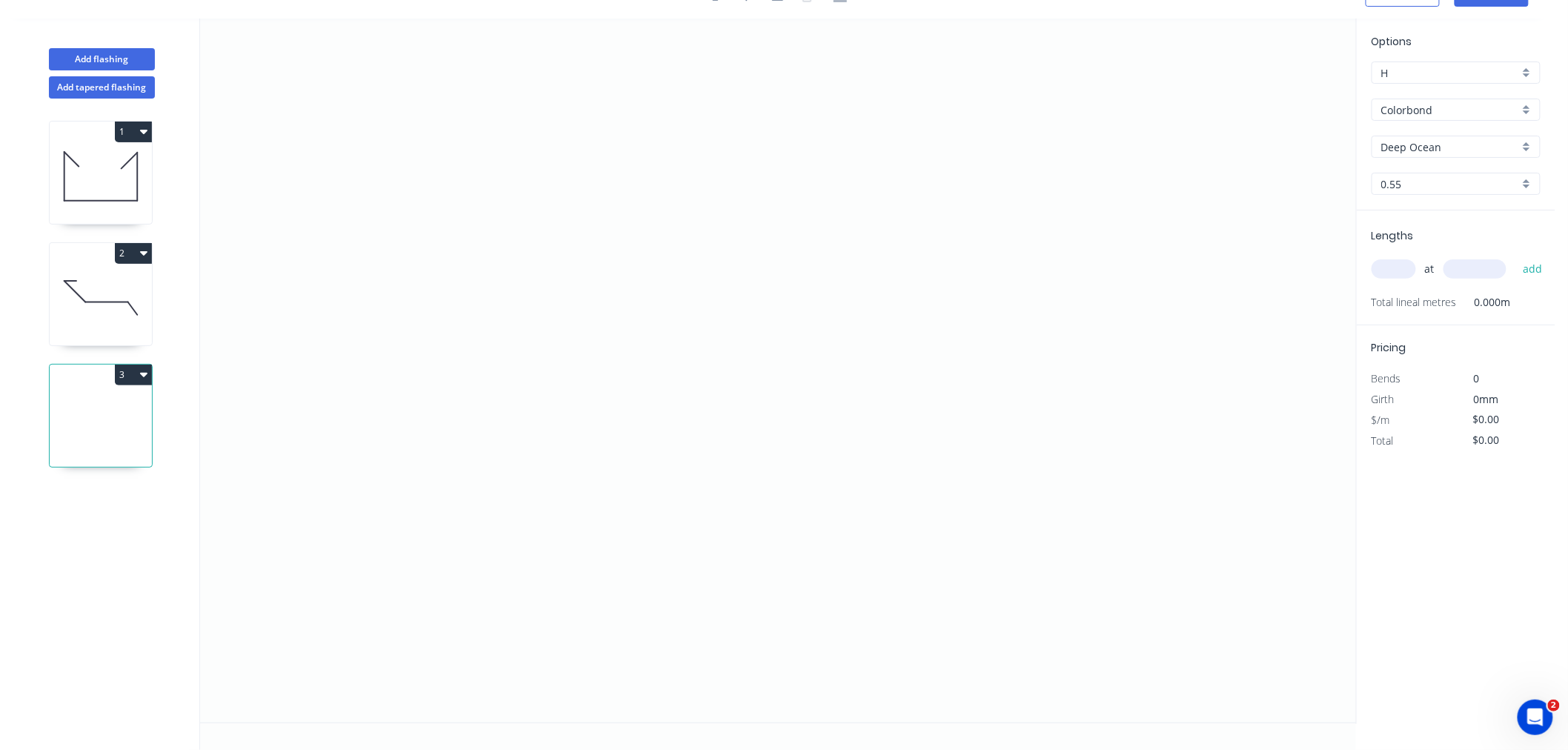
click at [1388, 265] on input "text" at bounding box center [1394, 269] width 44 height 19
click at [1515, 256] on button "add" at bounding box center [1532, 269] width 35 height 25
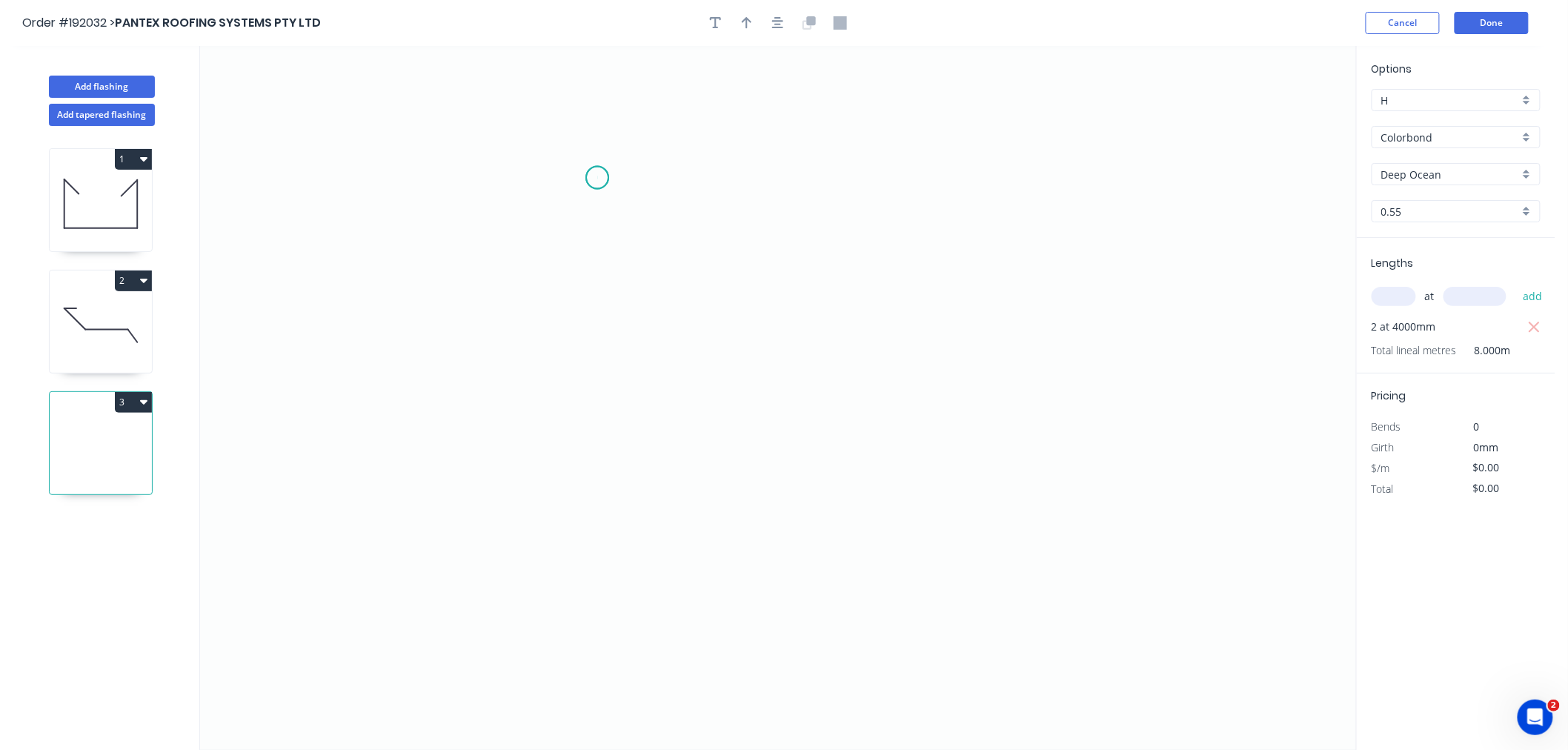
click at [598, 178] on icon "0" at bounding box center [778, 398] width 1156 height 704
click at [551, 110] on icon "0" at bounding box center [778, 398] width 1156 height 704
click at [288, 110] on icon "0 ?" at bounding box center [778, 398] width 1156 height 704
click at [289, 311] on icon "0 ? ? ? º" at bounding box center [778, 398] width 1156 height 704
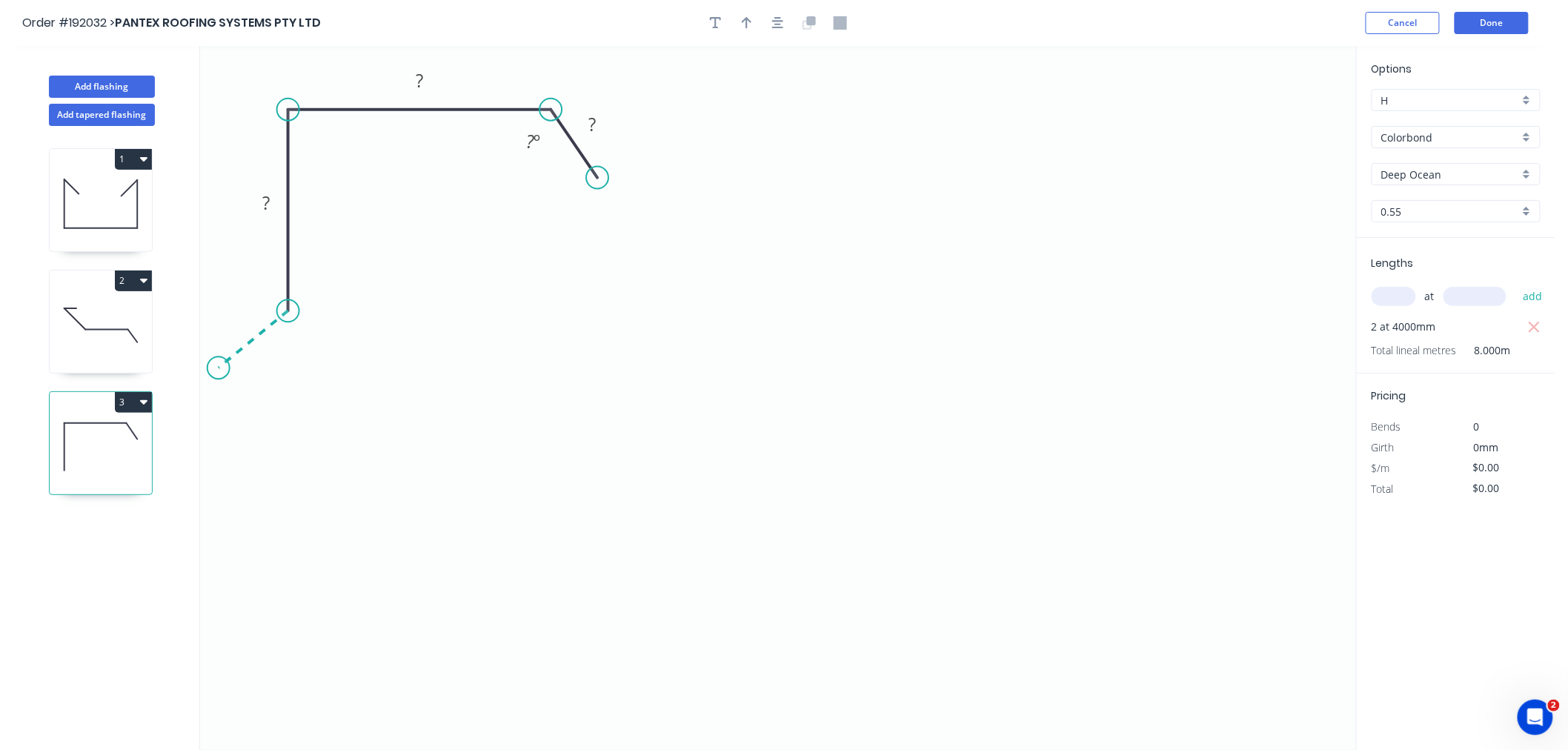
click at [218, 368] on icon "0 ? ? ? ? º" at bounding box center [778, 398] width 1156 height 704
click at [286, 442] on icon "0 ? ? ? ? ? º ? º" at bounding box center [778, 398] width 1156 height 704
drag, startPoint x: 779, startPoint y: 32, endPoint x: 767, endPoint y: 48, distance: 20.0
click at [779, 33] on button "button" at bounding box center [778, 23] width 22 height 22
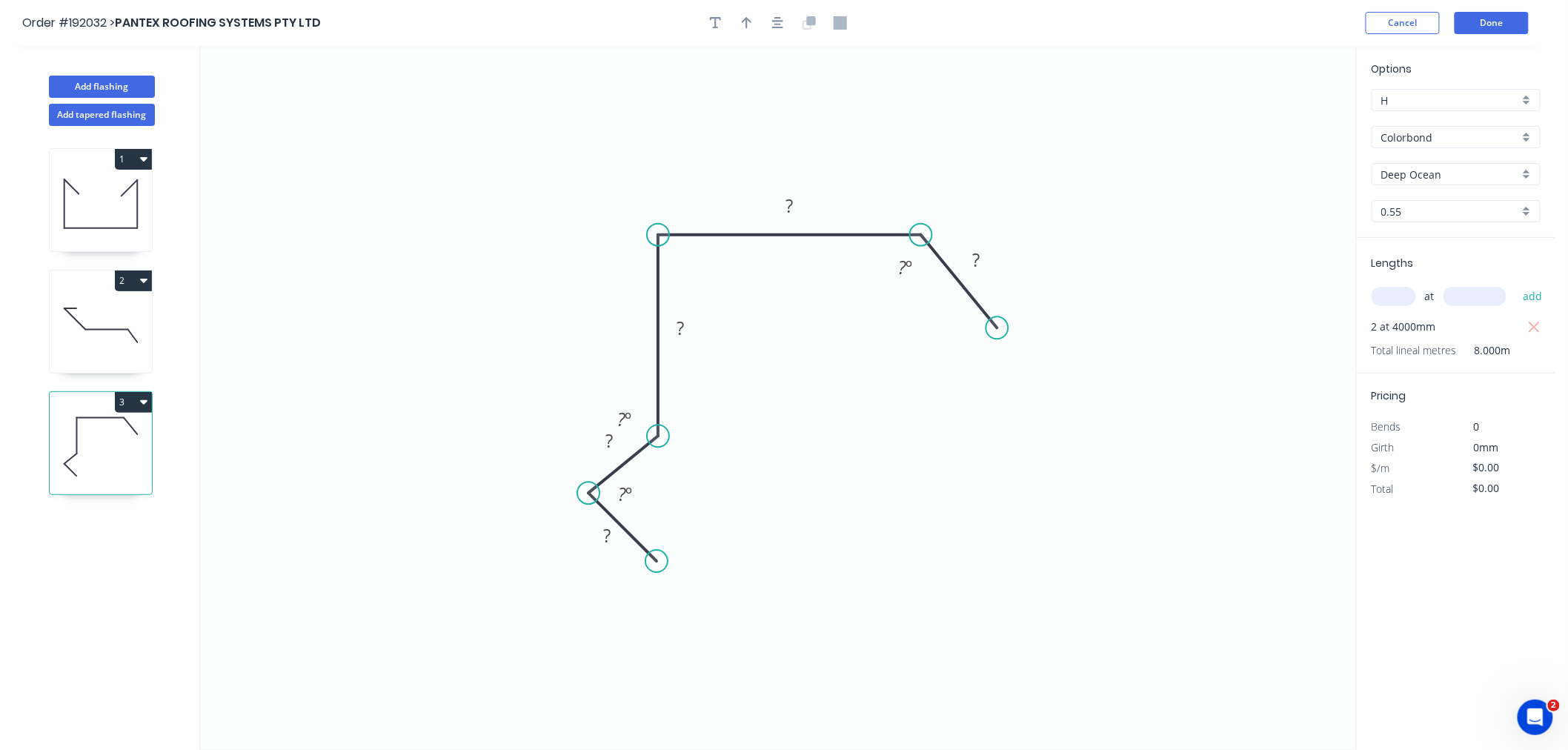
drag, startPoint x: 967, startPoint y: 308, endPoint x: 997, endPoint y: 328, distance: 36.1
click at [997, 328] on circle at bounding box center [997, 328] width 22 height 22
click at [710, 547] on div "Hide angle" at bounding box center [707, 539] width 149 height 30
click at [655, 472] on div "Hide angle" at bounding box center [698, 477] width 149 height 30
click at [787, 210] on tspan "?" at bounding box center [790, 205] width 7 height 24
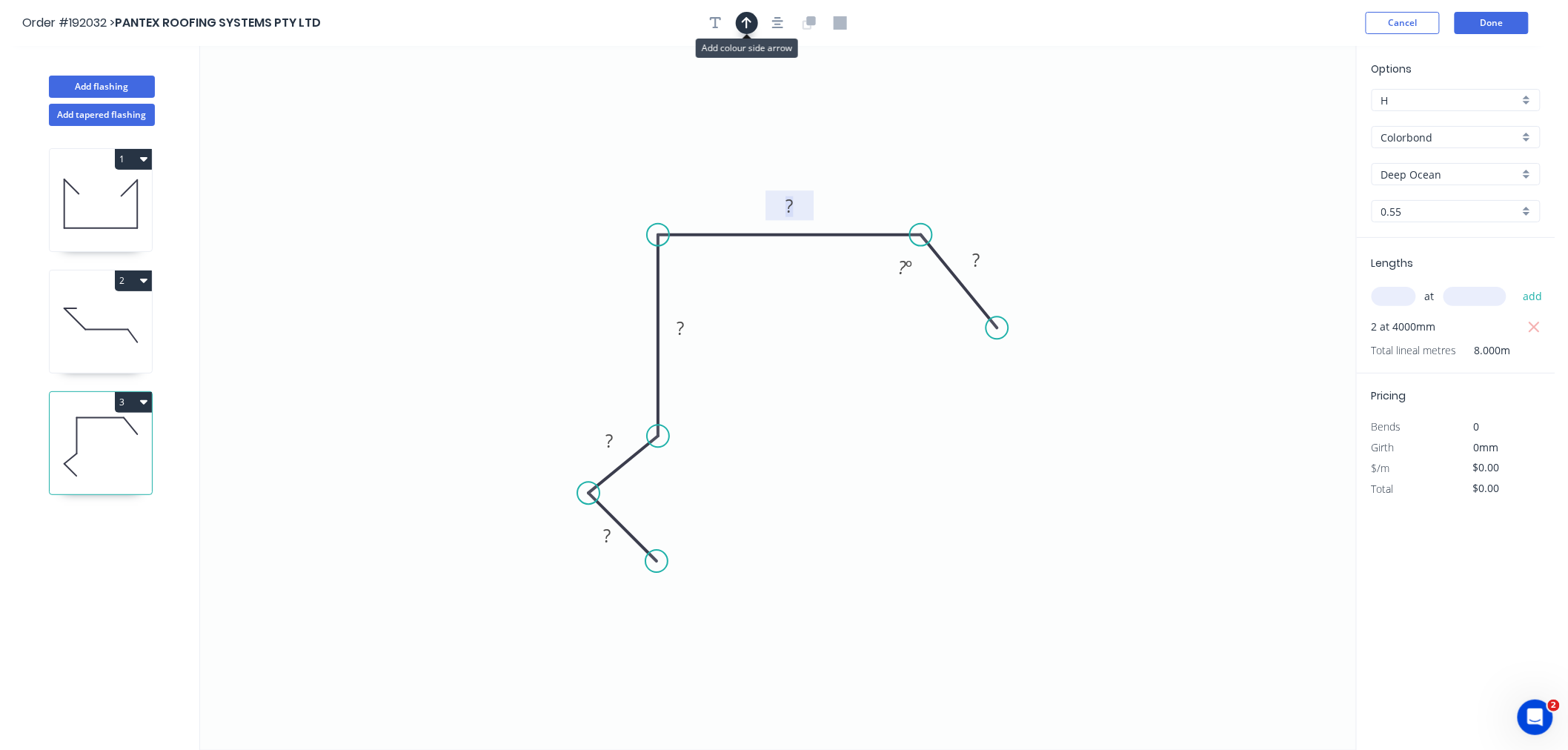
click at [745, 24] on icon "button" at bounding box center [747, 23] width 10 height 13
drag, startPoint x: 1278, startPoint y: 116, endPoint x: 612, endPoint y: 265, distance: 682.5
click at [612, 265] on icon at bounding box center [611, 248] width 13 height 47
click at [612, 265] on icon at bounding box center [612, 248] width 13 height 47
click at [612, 265] on icon at bounding box center [624, 252] width 43 height 43
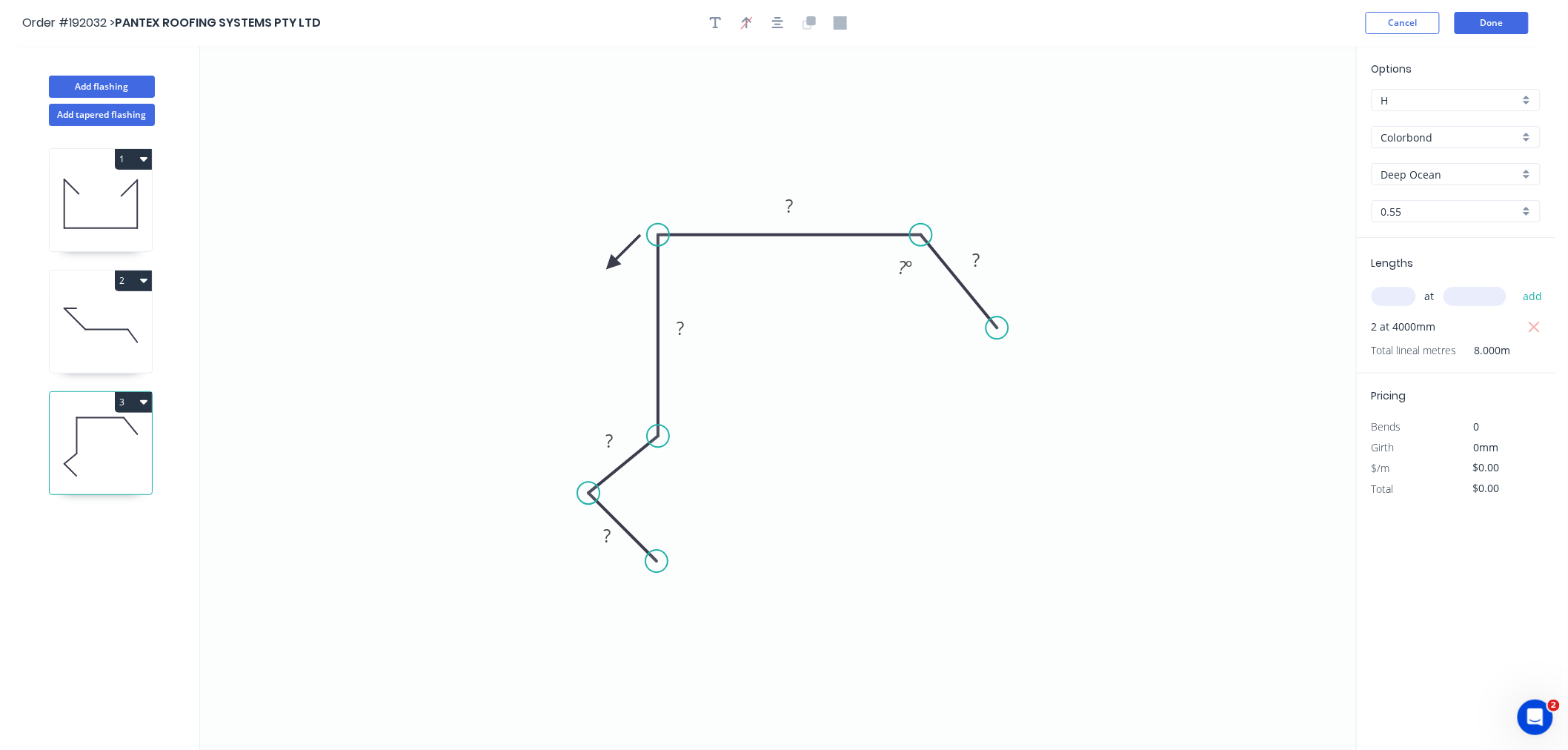
click at [612, 265] on icon at bounding box center [624, 252] width 43 height 43
click at [612, 265] on icon at bounding box center [624, 276] width 43 height 43
click at [612, 265] on icon at bounding box center [600, 276] width 43 height 43
click at [612, 265] on icon at bounding box center [595, 265] width 47 height 13
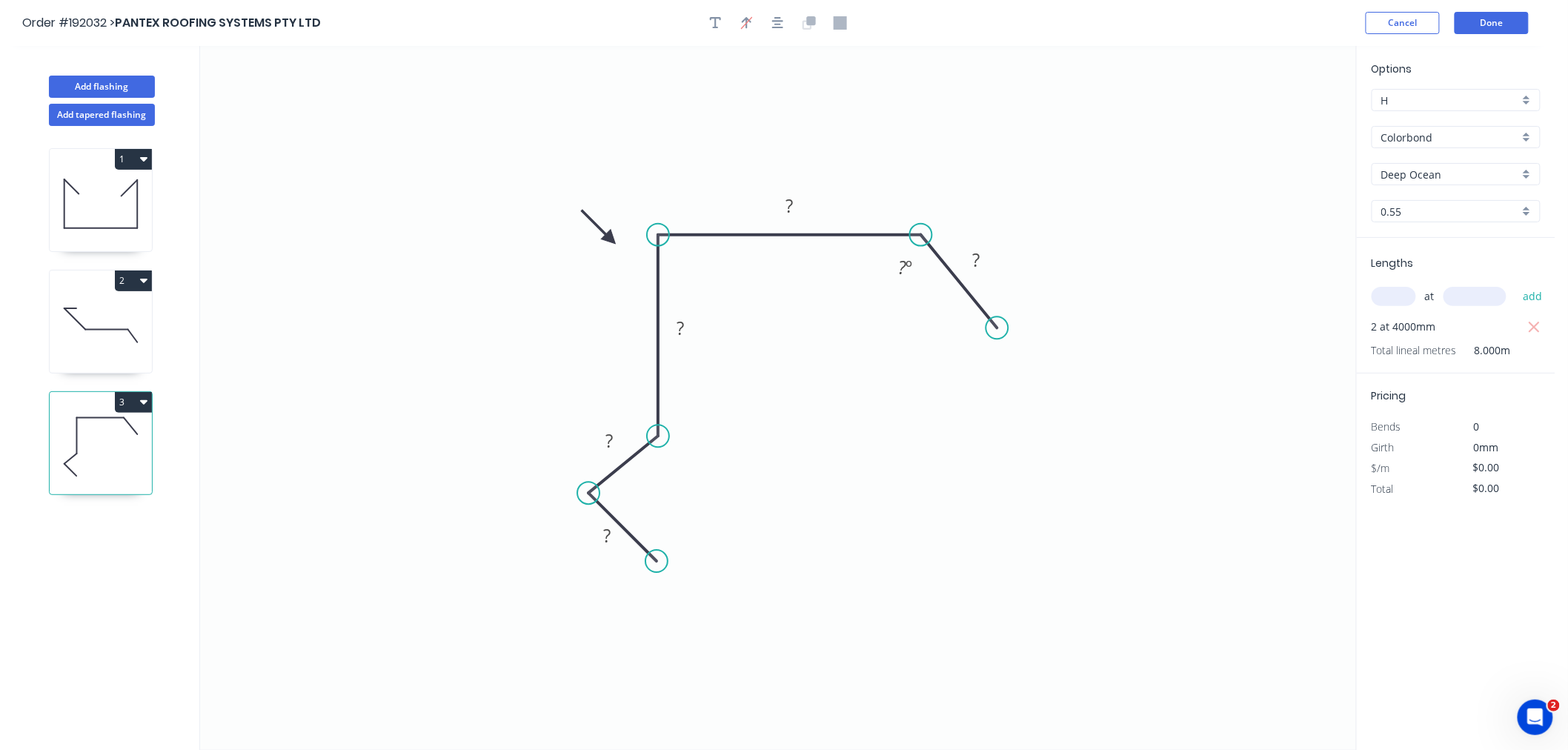
drag, startPoint x: 612, startPoint y: 265, endPoint x: 611, endPoint y: 239, distance: 26.0
click at [611, 239] on icon at bounding box center [599, 227] width 43 height 43
click at [784, 196] on rect at bounding box center [790, 205] width 48 height 30
click at [792, 210] on tspan "?" at bounding box center [790, 205] width 7 height 24
click at [990, 486] on icon "0 10 10 90 250 55 135 º" at bounding box center [778, 398] width 1156 height 704
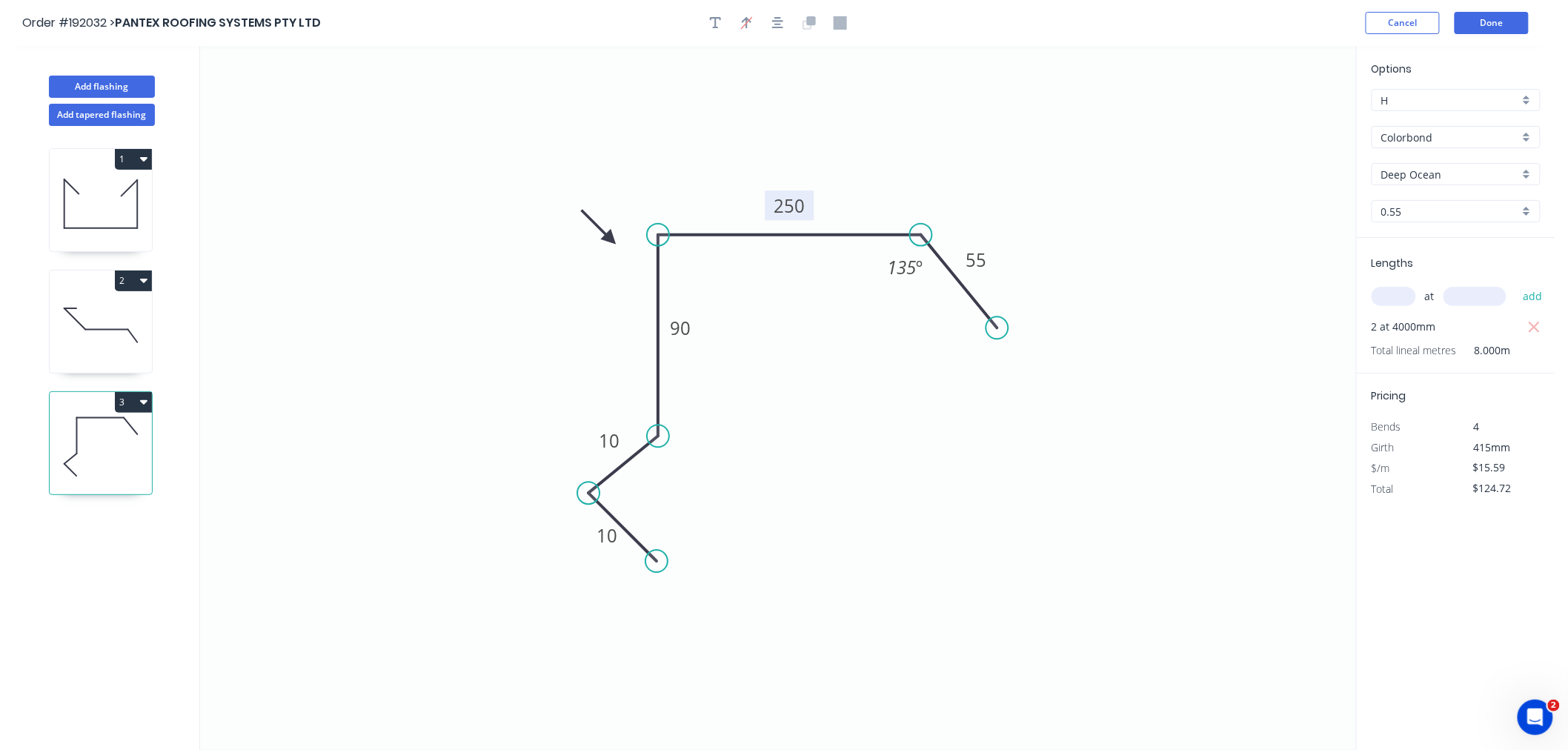
click at [1386, 289] on input "text" at bounding box center [1394, 296] width 44 height 19
click at [1515, 284] on button "add" at bounding box center [1532, 296] width 35 height 25
click at [916, 504] on icon "0 10 10 90 250 55 135 º" at bounding box center [778, 398] width 1156 height 704
click at [1517, 27] on button "Done" at bounding box center [1492, 23] width 74 height 22
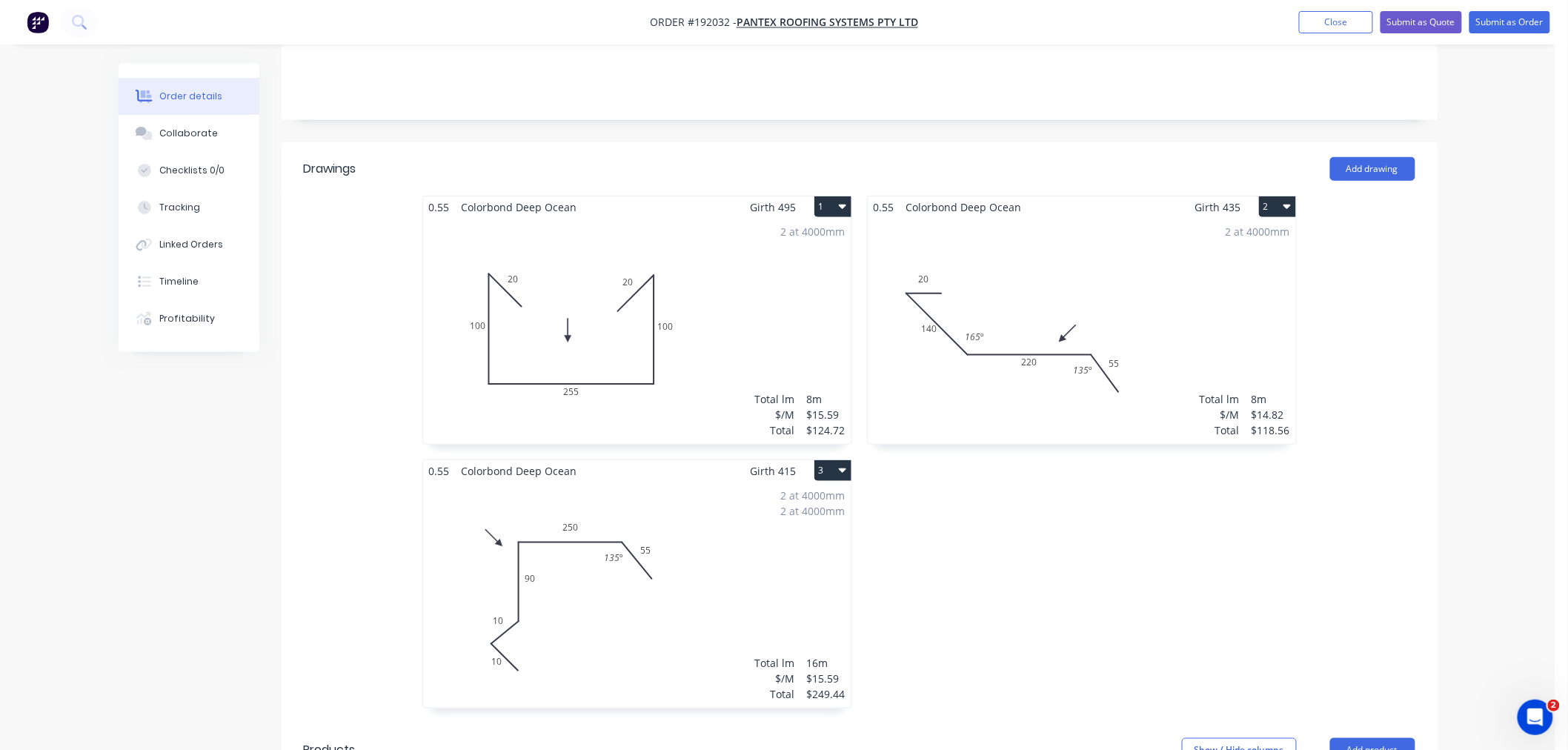
scroll to position [329, 0]
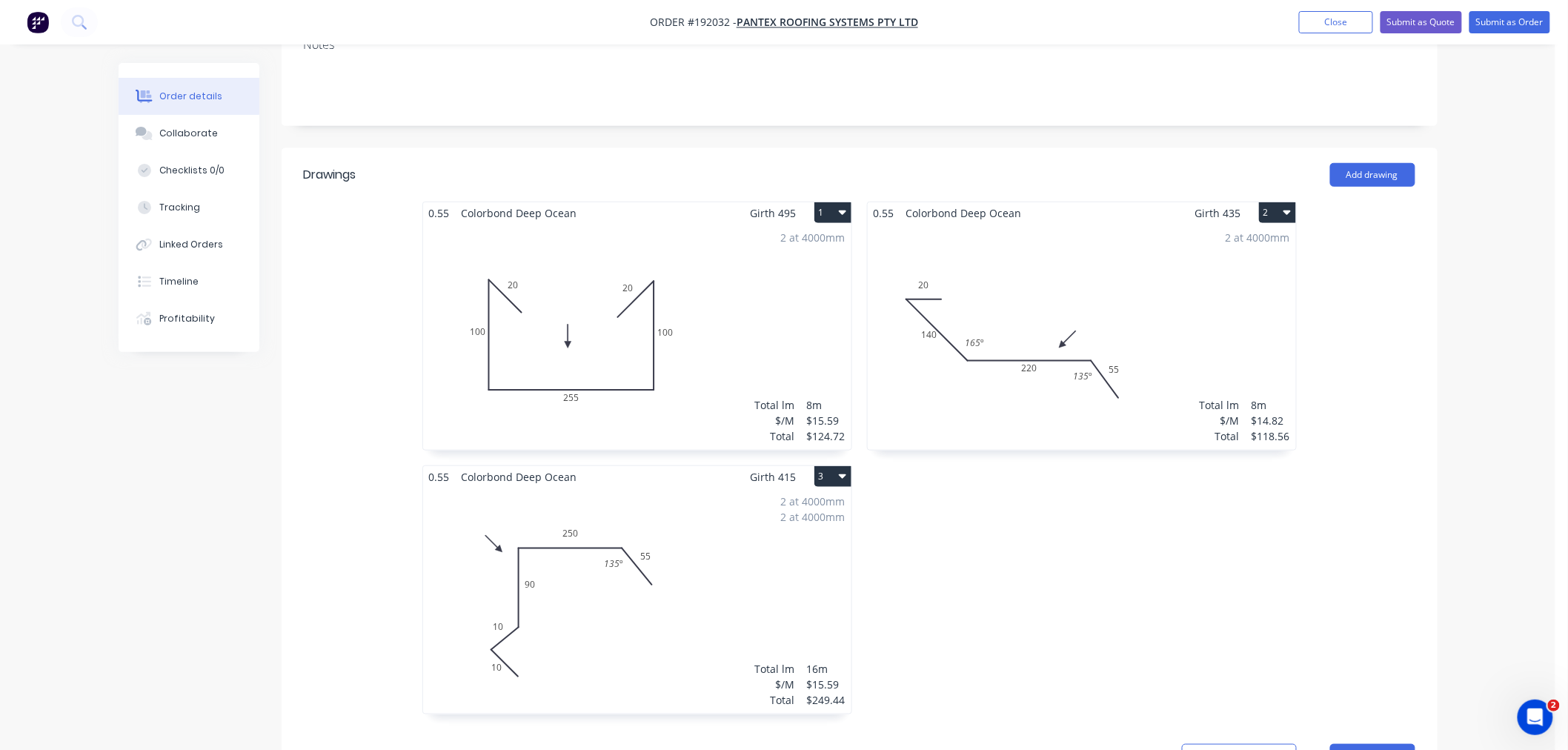
click at [175, 512] on div "Created by [PERSON_NAME] Created [DATE] Required [DATE] Assigned to Add team me…" at bounding box center [778, 471] width 1319 height 1476
click at [162, 501] on div "Created by [PERSON_NAME] Created [DATE] Required [DATE] Assigned to Add team me…" at bounding box center [778, 471] width 1319 height 1476
click at [194, 562] on div "Created by [PERSON_NAME] Created [DATE] Required [DATE] Assigned to Add team me…" at bounding box center [778, 471] width 1319 height 1476
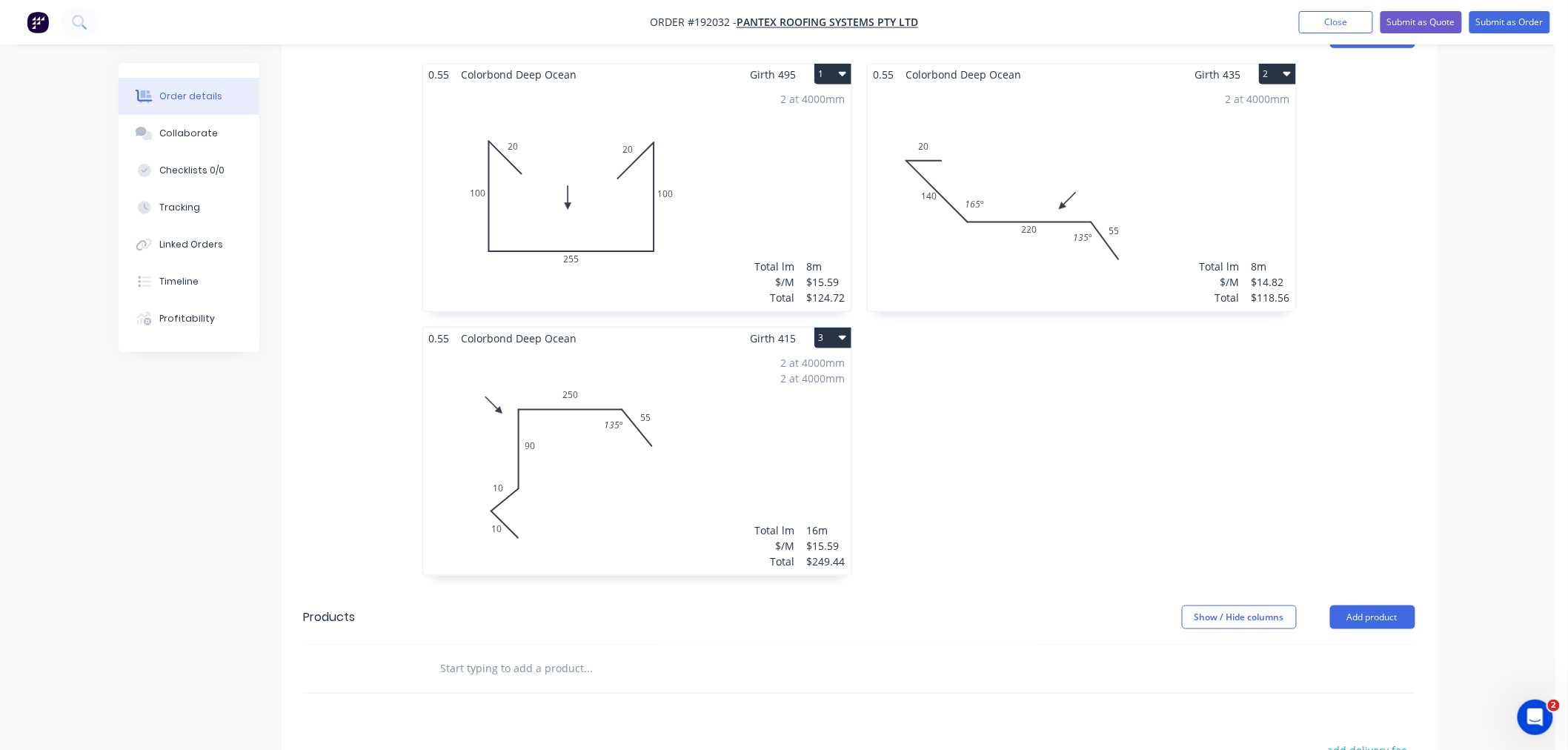
scroll to position [728, 0]
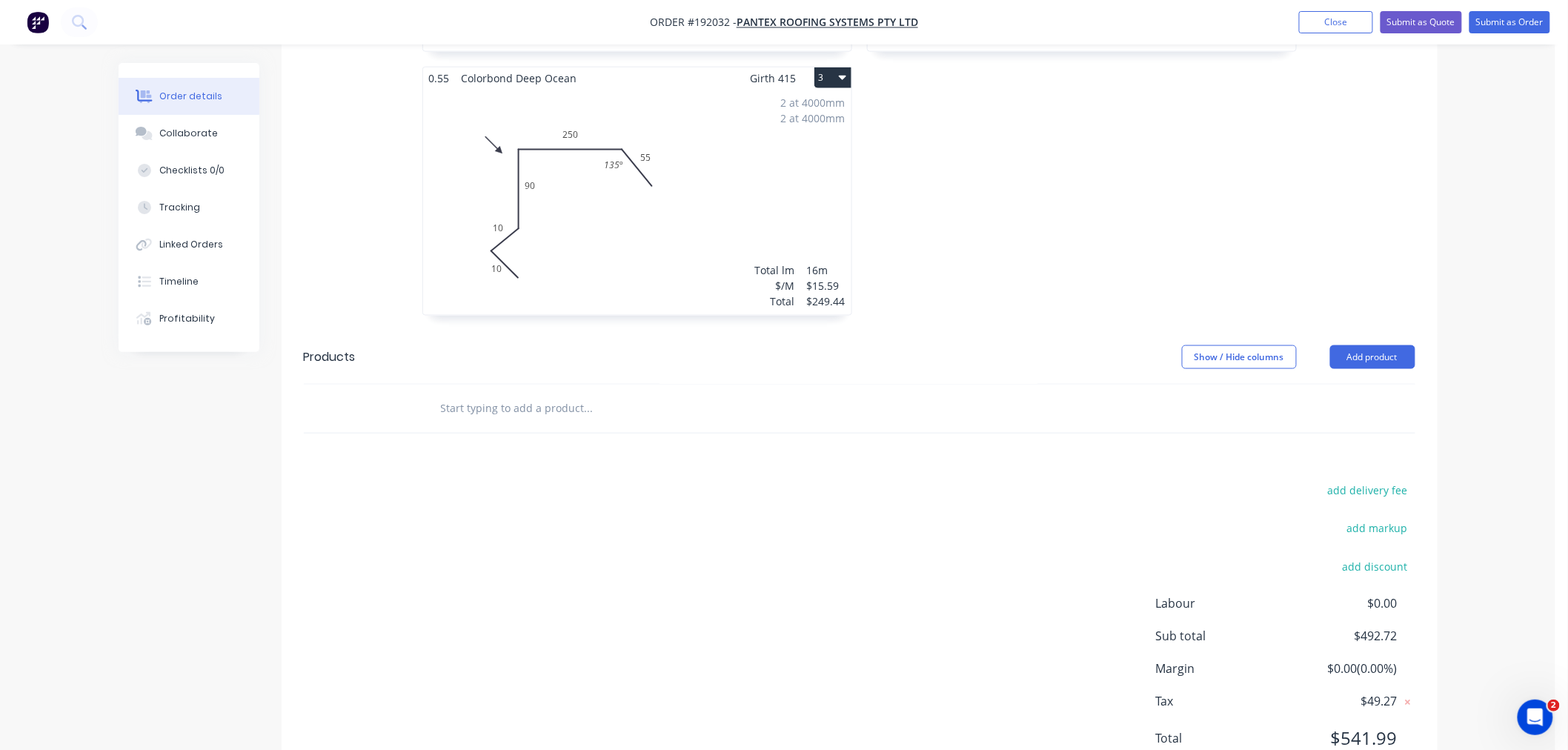
click at [285, 582] on div "add delivery fee add markup add discount Labour $0.00 Sub total $492.72 Margin …" at bounding box center [859, 624] width 1156 height 286
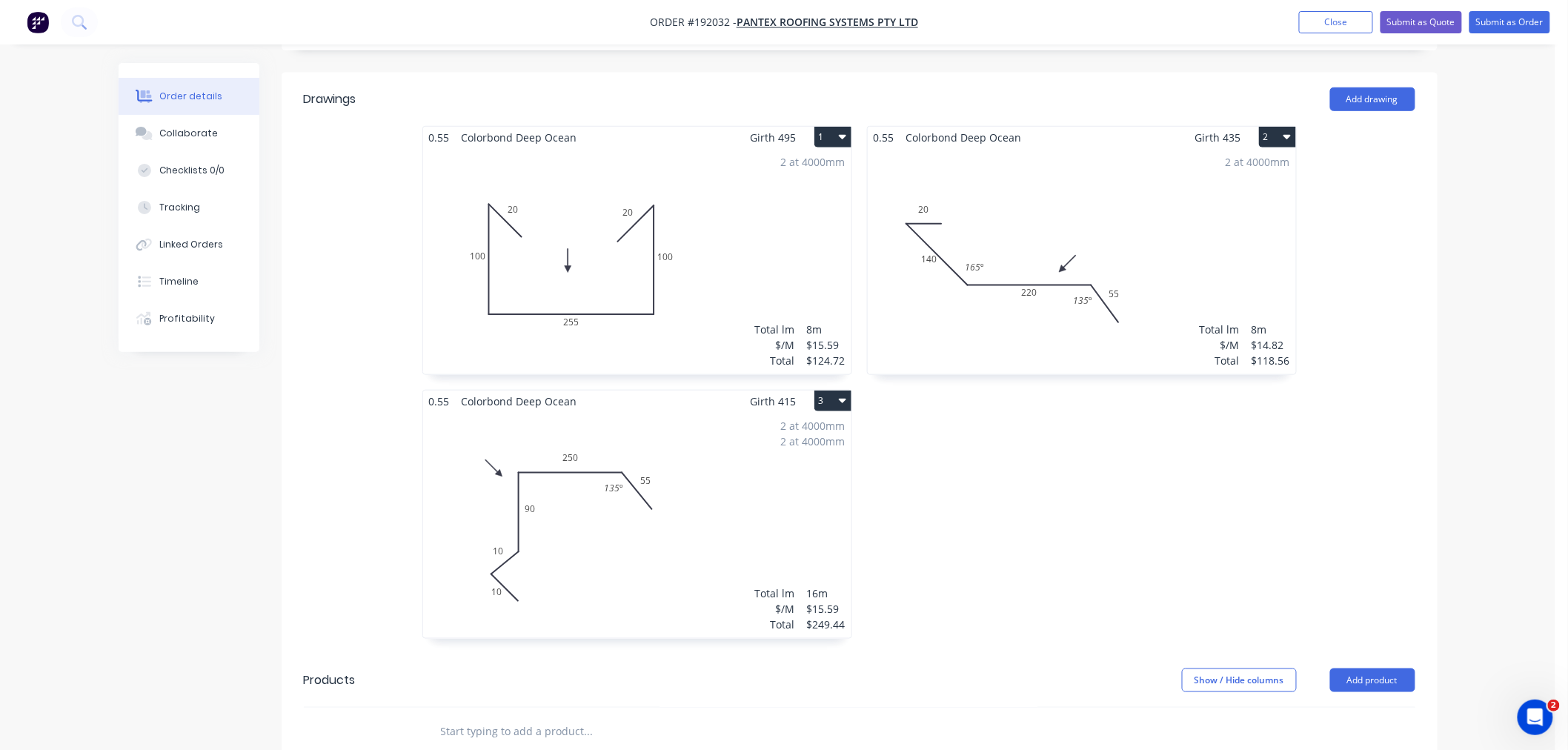
scroll to position [398, 0]
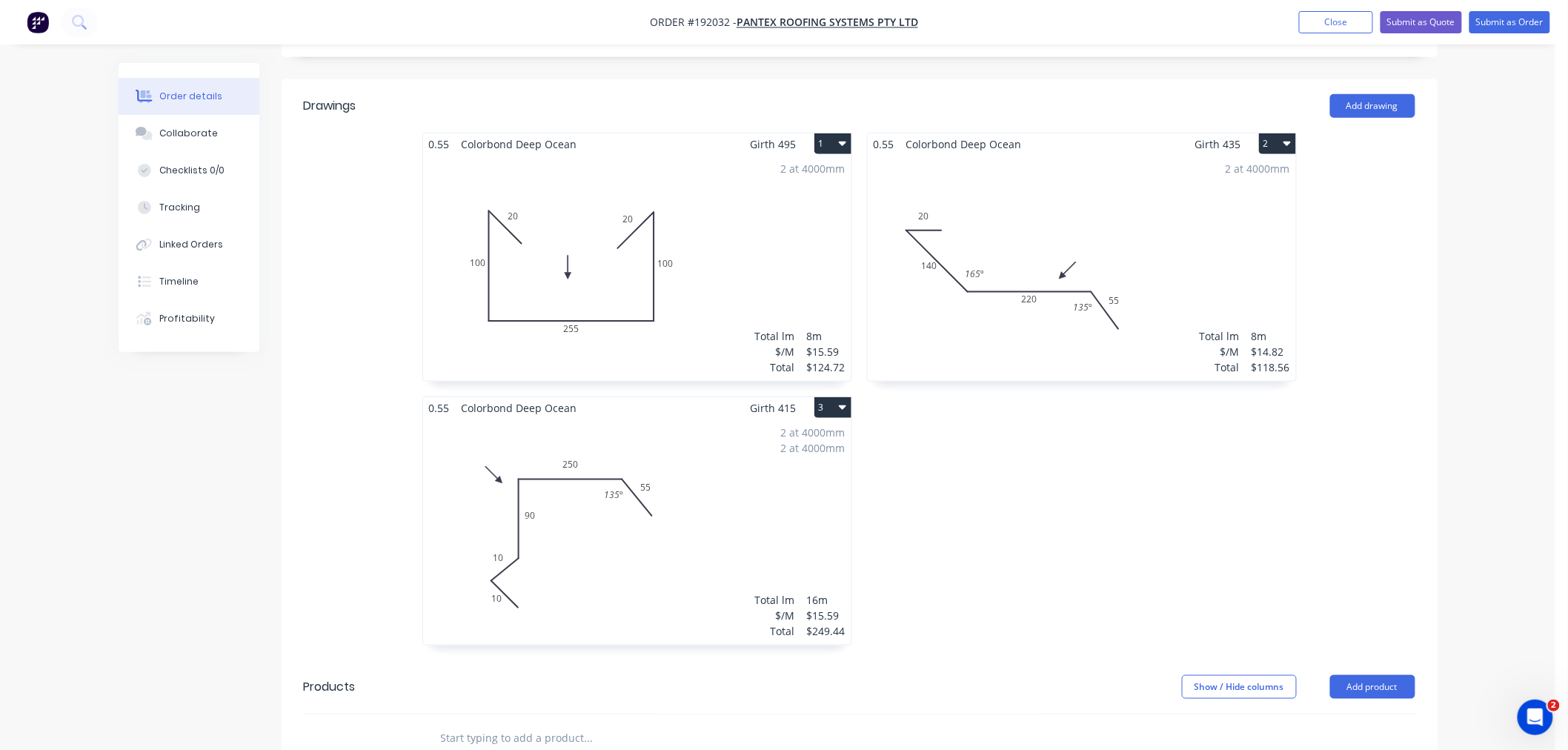
click at [167, 495] on div "Created by [PERSON_NAME] Created [DATE] Required [DATE] Assigned to Add team me…" at bounding box center [778, 402] width 1319 height 1476
click at [258, 457] on div "Created by [PERSON_NAME] Created [DATE] Required [DATE] Assigned to Add team me…" at bounding box center [778, 402] width 1319 height 1476
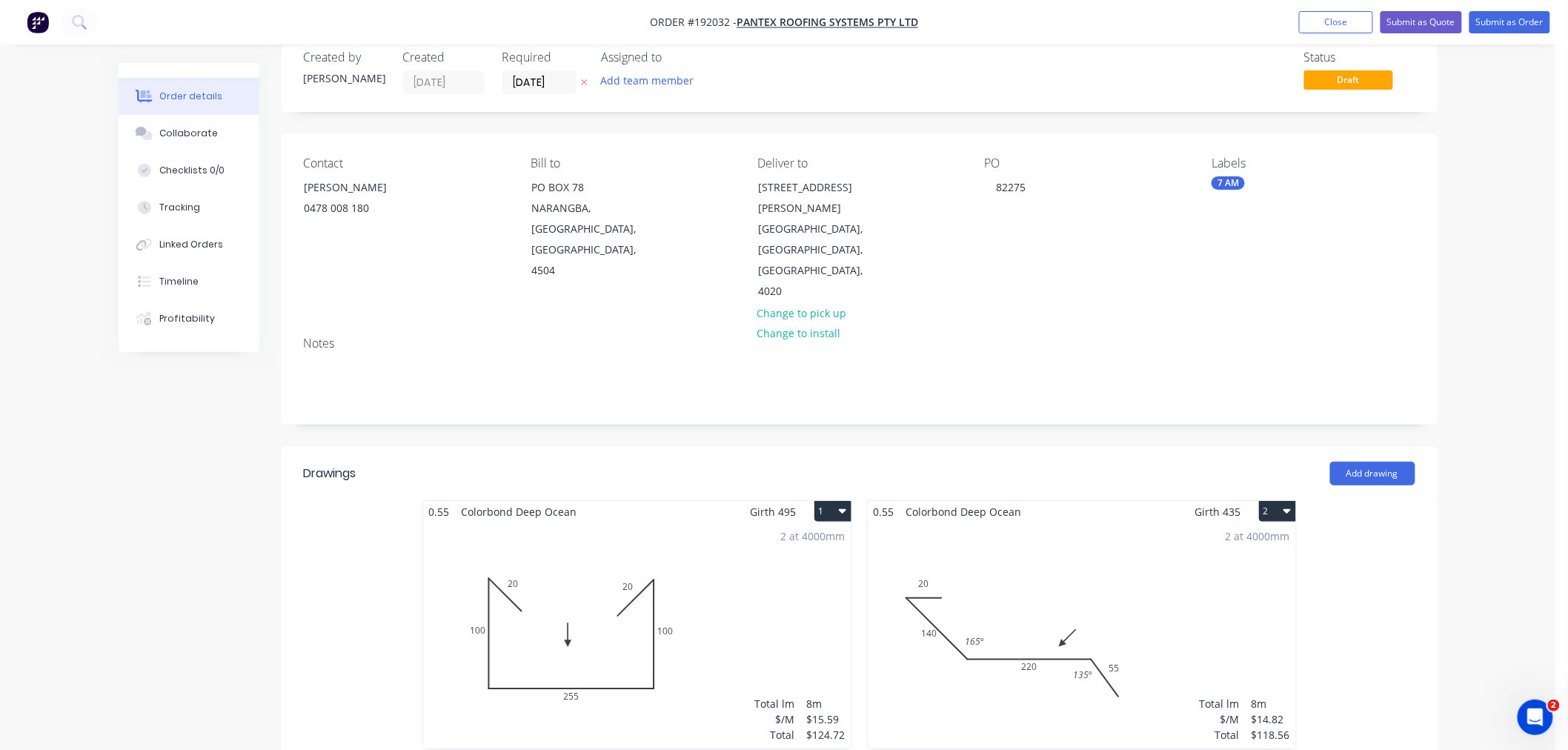
scroll to position [0, 0]
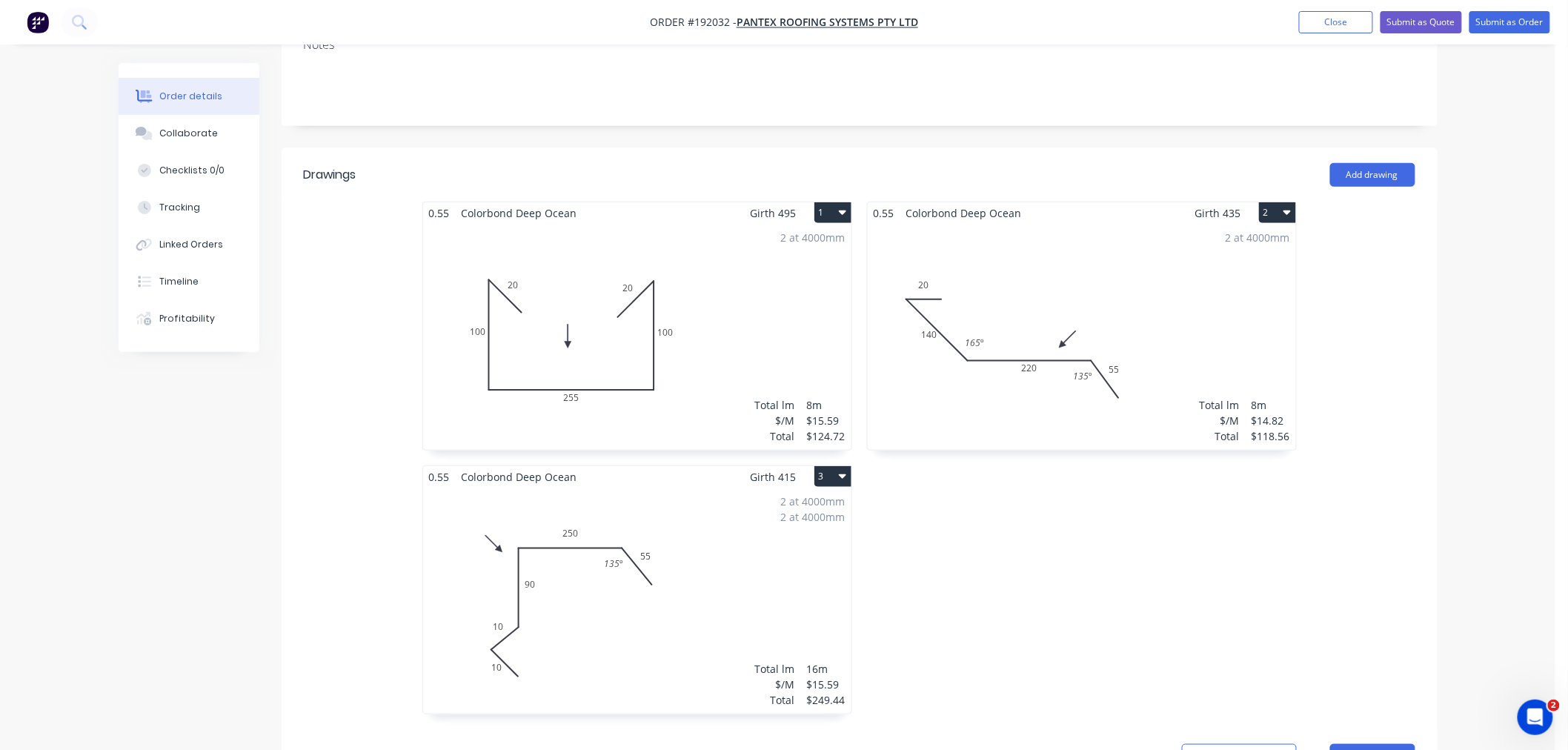
click at [1489, 249] on div "Order details Collaborate Checklists 0/0 Tracking Linked Orders Timeline Profit…" at bounding box center [778, 440] width 1555 height 1539
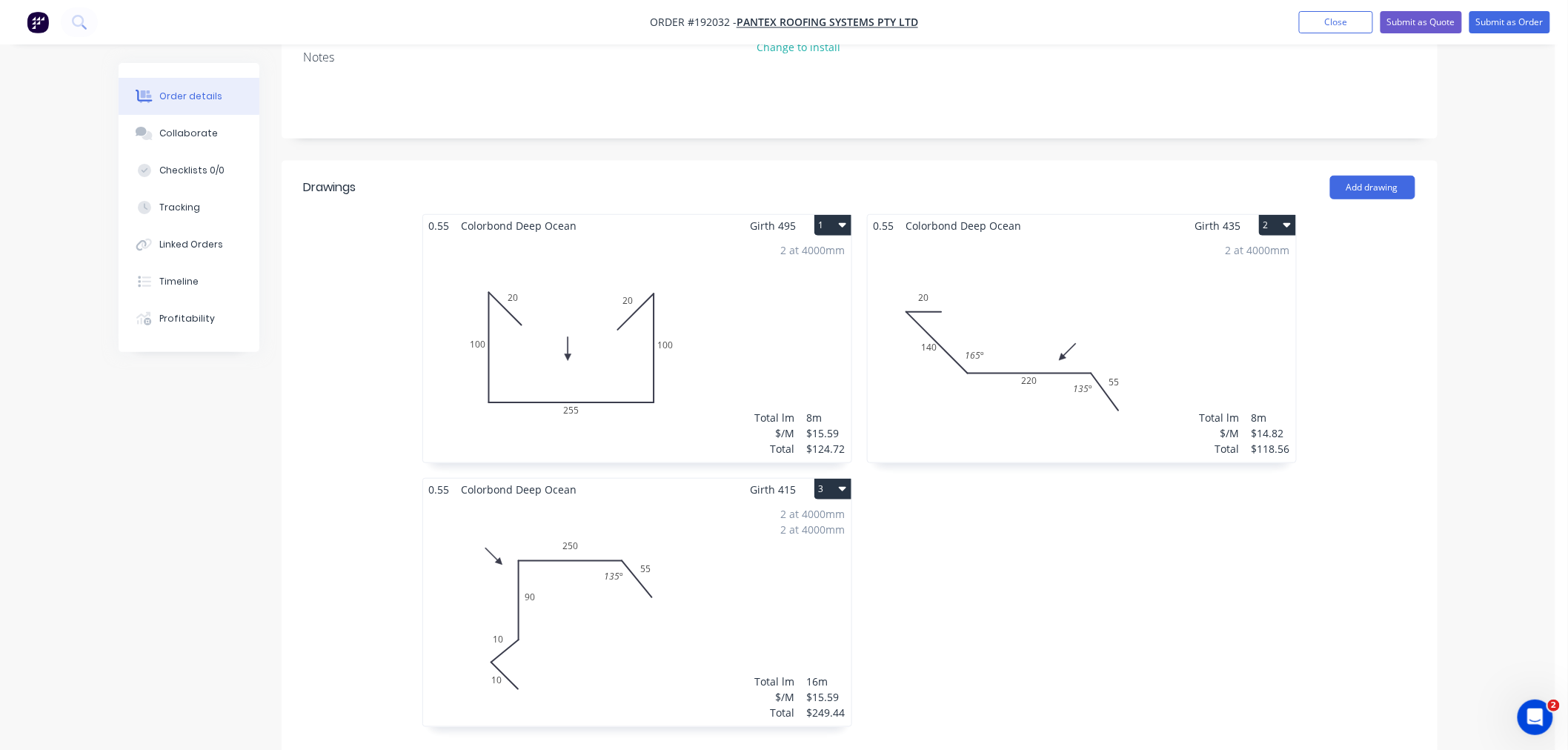
scroll to position [0, 0]
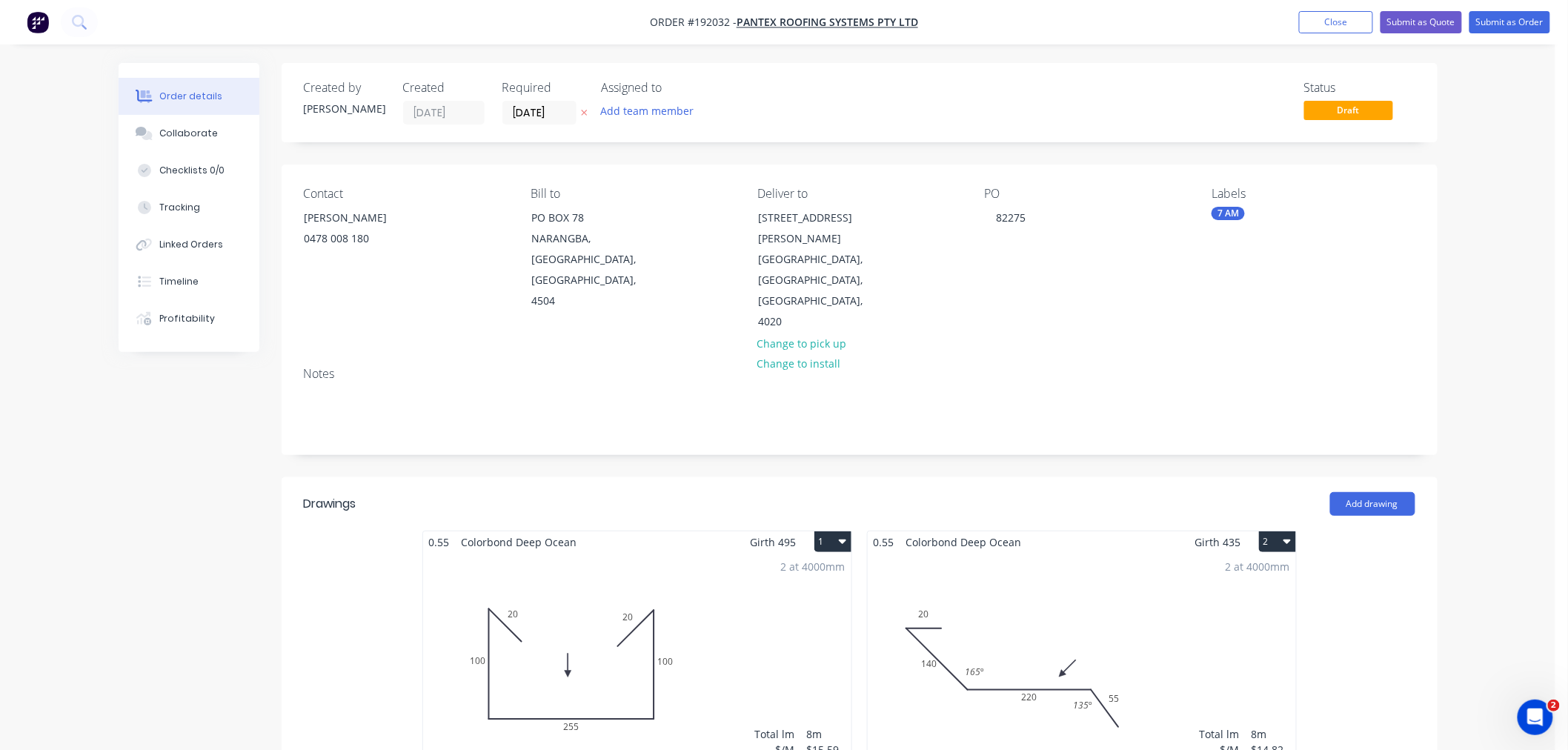
click at [1513, 21] on button "Submit as Order" at bounding box center [1509, 22] width 81 height 22
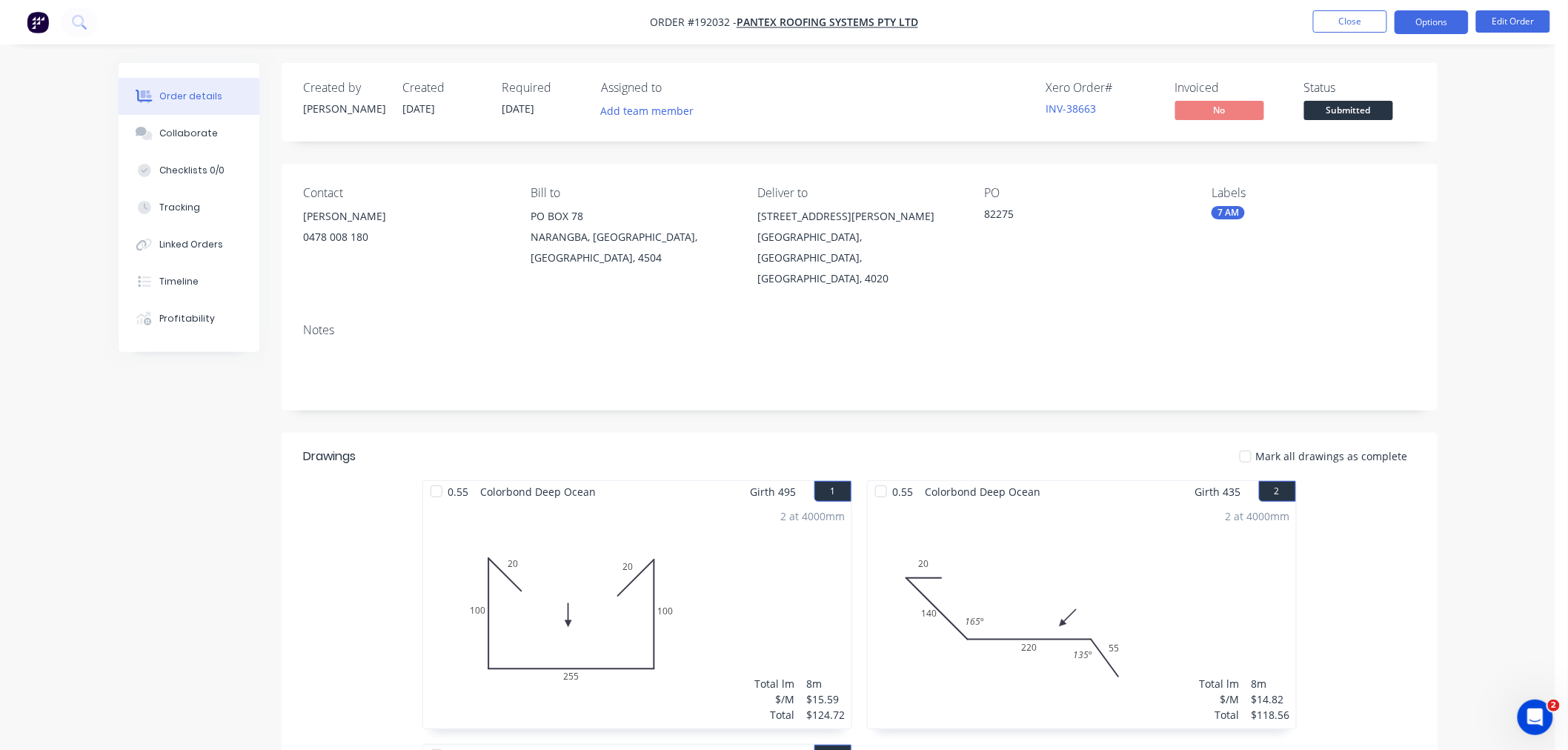
click at [1436, 21] on button "Options" at bounding box center [1432, 22] width 74 height 24
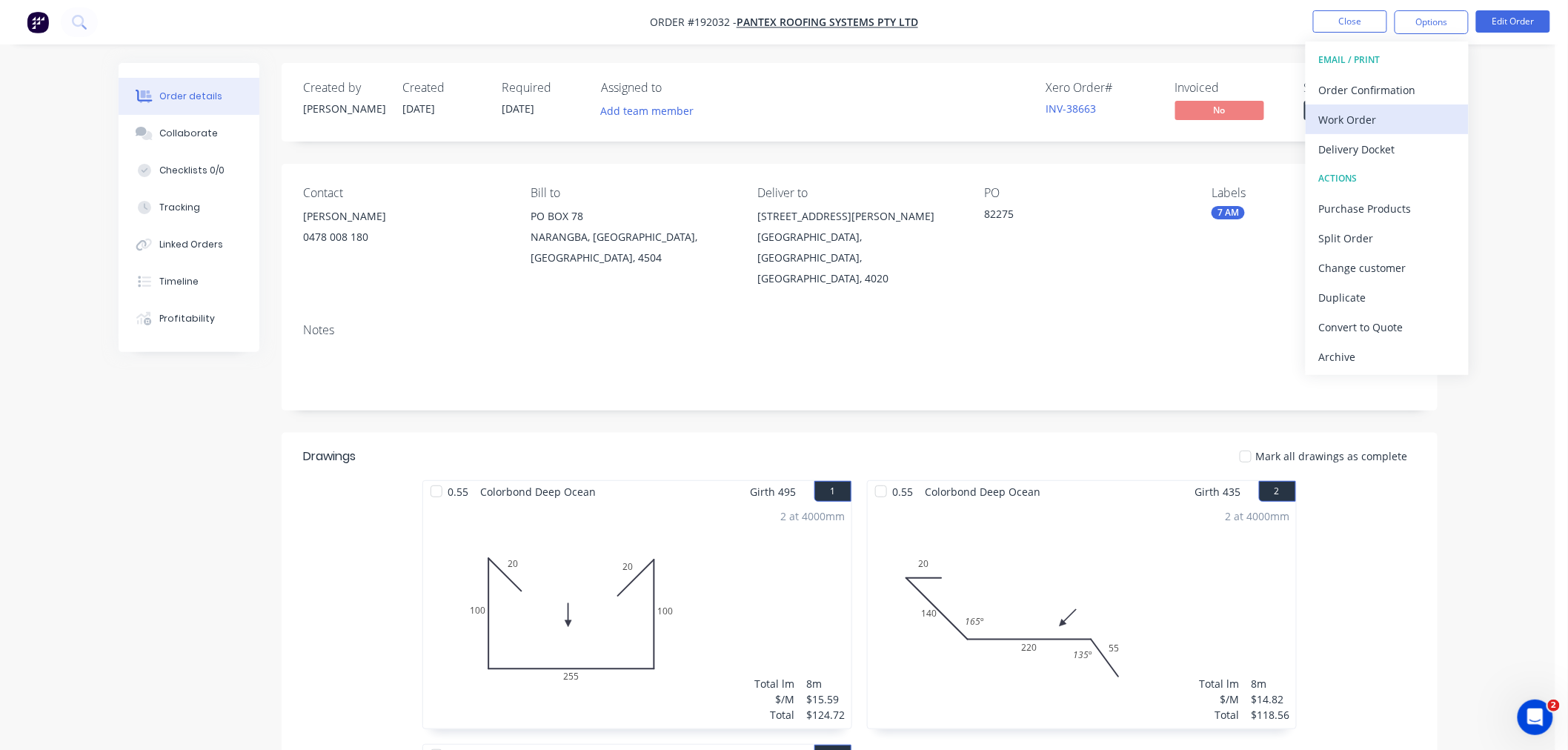
click at [1438, 113] on div "Work Order" at bounding box center [1387, 119] width 136 height 21
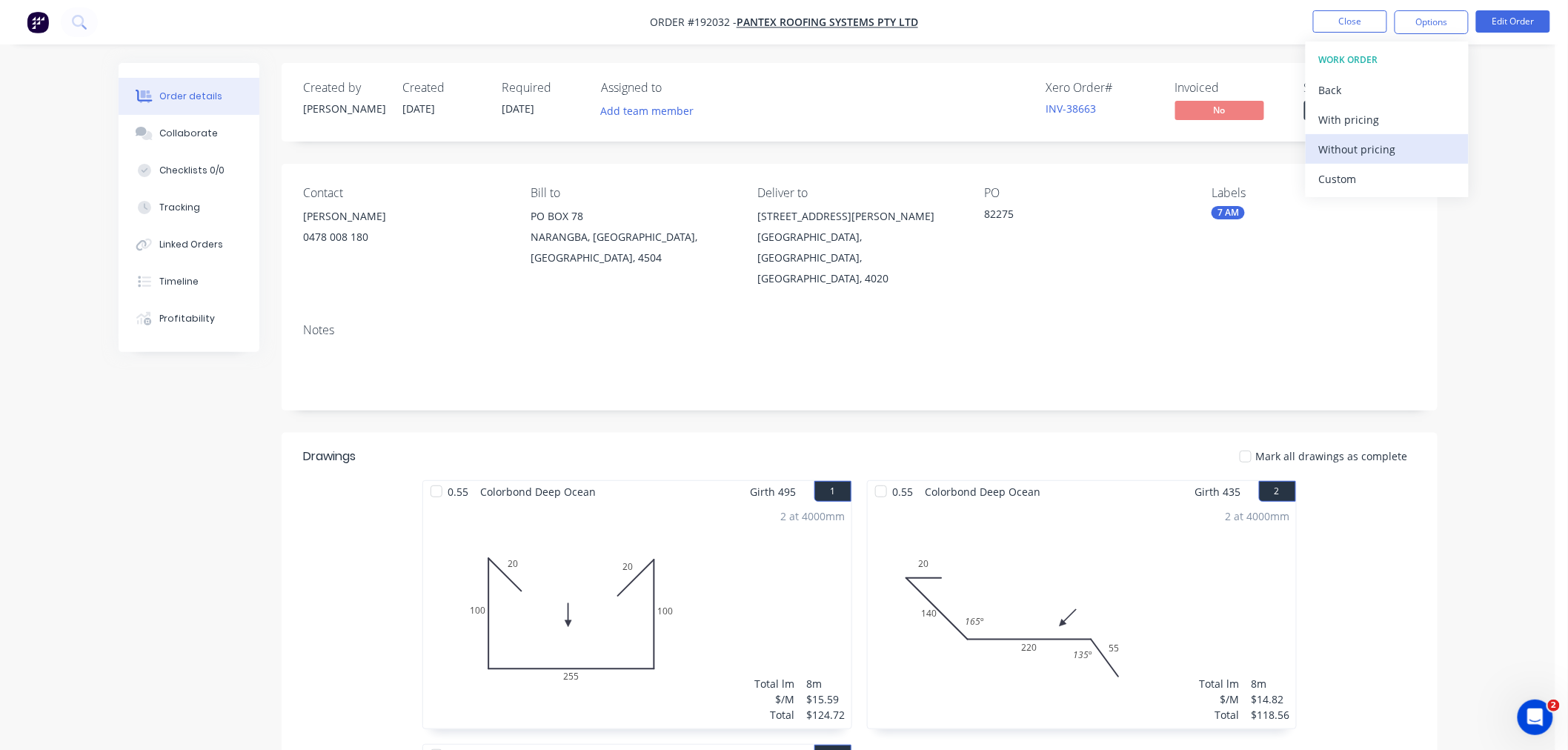
click at [1424, 147] on div "Without pricing" at bounding box center [1387, 149] width 136 height 21
click at [241, 439] on div "Created by [PERSON_NAME] Created [DATE] Required [DATE] Assigned to Add team me…" at bounding box center [778, 667] width 1319 height 1208
click at [142, 428] on div "Created by [PERSON_NAME] Created [DATE] Required [DATE] Assigned to Add team me…" at bounding box center [778, 667] width 1319 height 1208
click at [1041, 24] on nav "Order #192032 - PANTEX ROOFING SYSTEMS PTY LTD Close Options Edit Order" at bounding box center [784, 22] width 1568 height 44
click at [1336, 17] on button "Close" at bounding box center [1350, 21] width 74 height 22
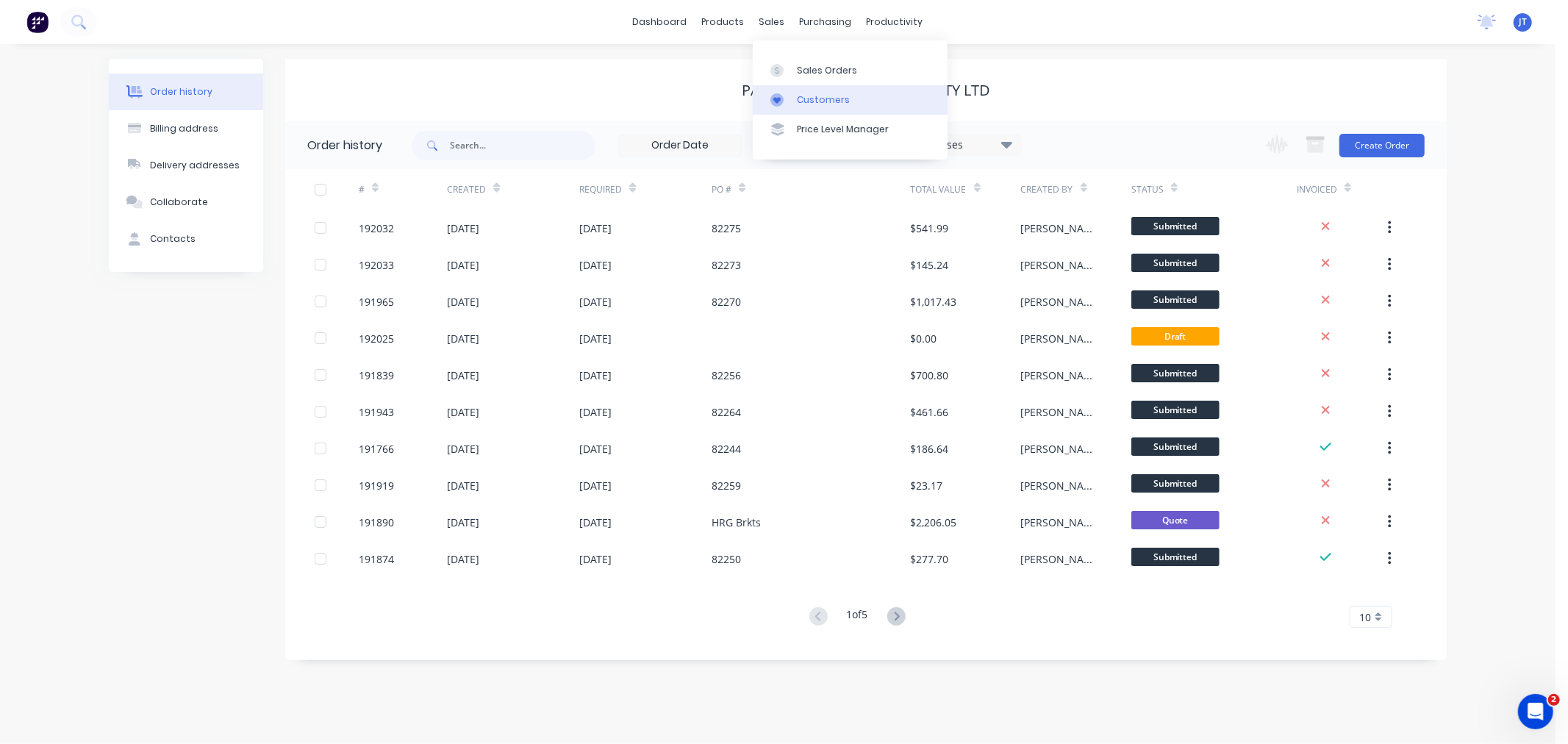
click at [797, 96] on div "Customers" at bounding box center [824, 100] width 53 height 13
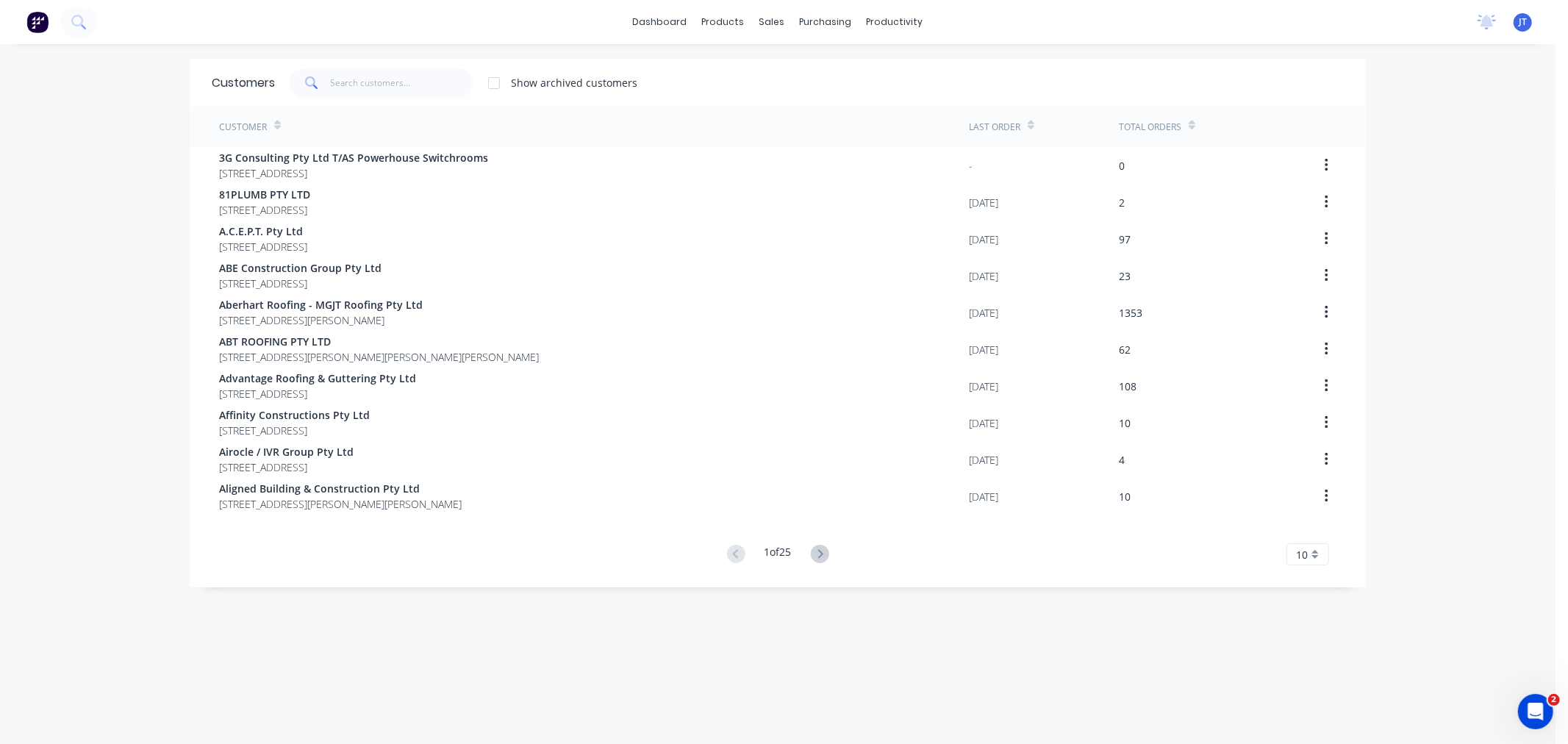
click at [35, 191] on div "dashboard products sales purchasing productivity dashboard products Product Cat…" at bounding box center [777, 372] width 1555 height 744
click at [356, 74] on input "text" at bounding box center [402, 83] width 143 height 29
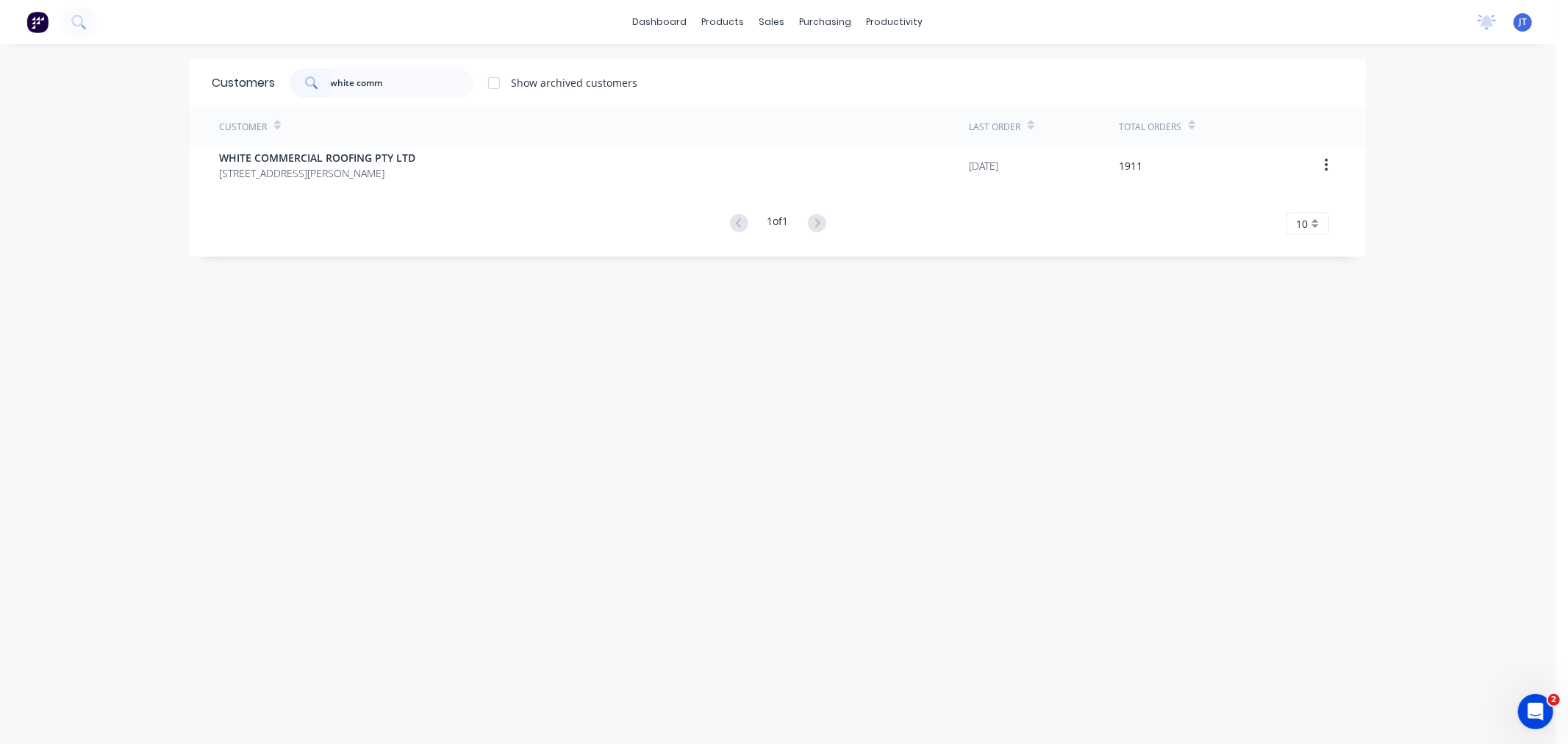
click at [364, 184] on div "Customer Last Order Total Orders WHITE COMMERCIAL ROOFING PTY LTD [STREET_ADDRE…" at bounding box center [777, 171] width 1176 height 128
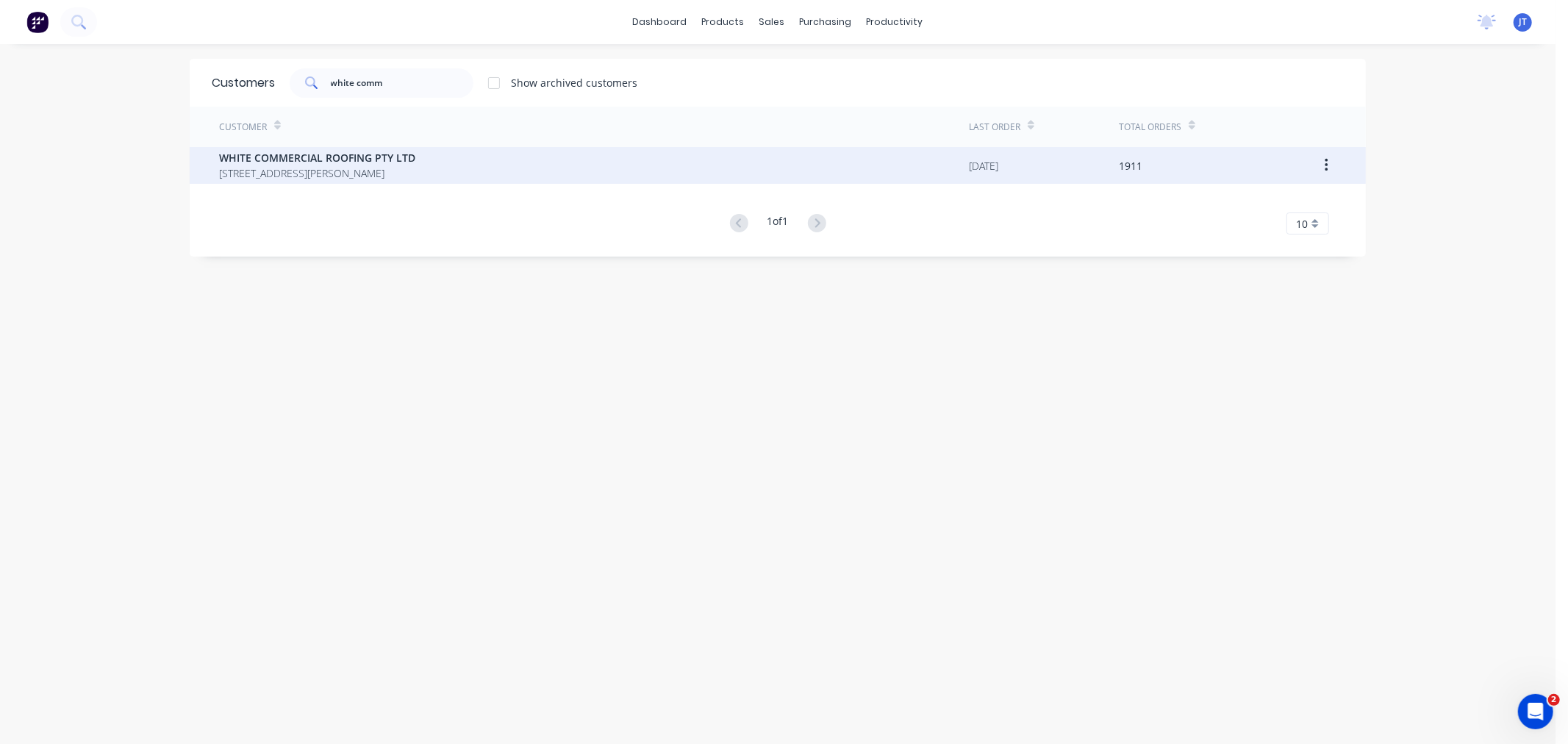
click at [273, 158] on span "WHITE COMMERCIAL ROOFING PTY LTD" at bounding box center [317, 157] width 196 height 15
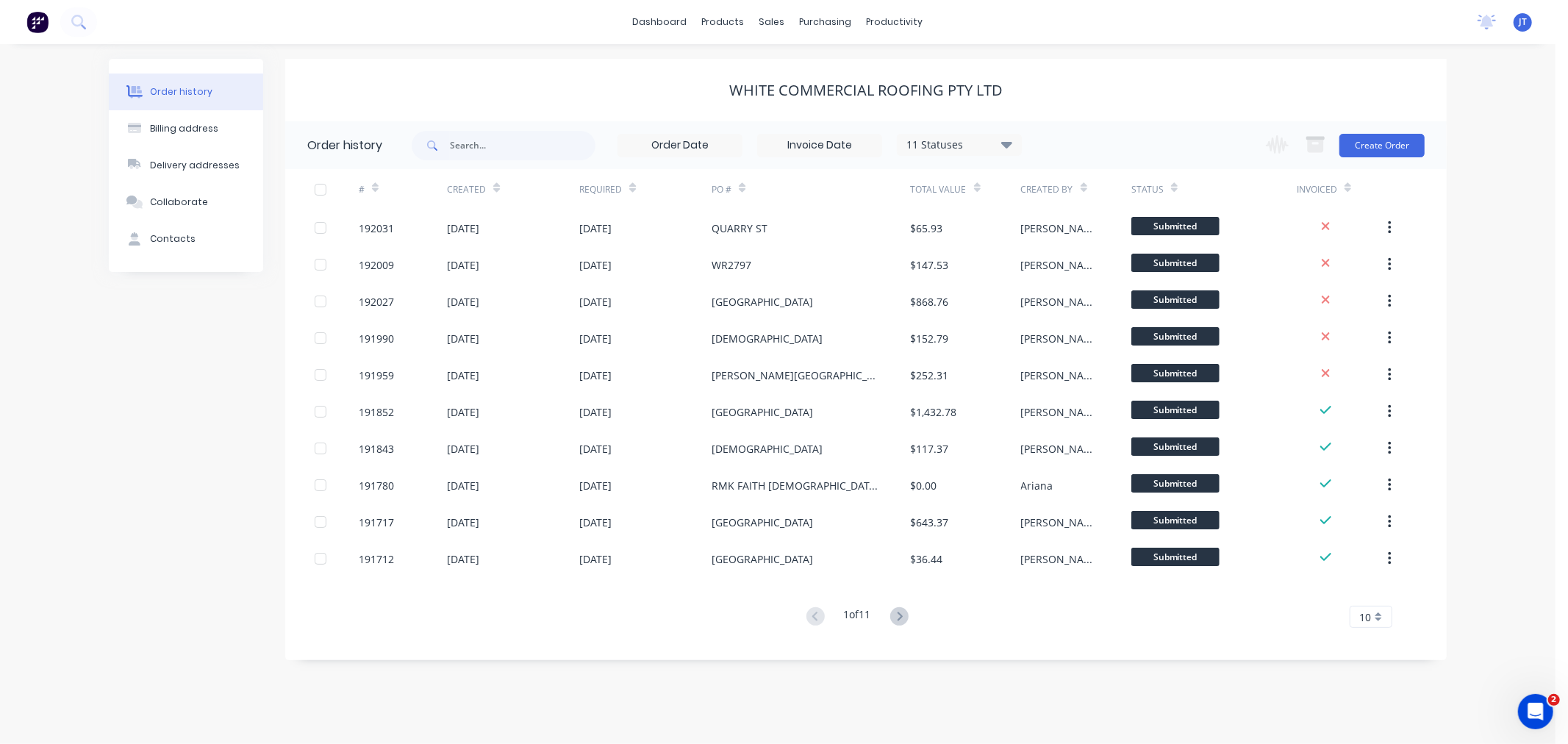
click at [181, 440] on div "Order history Billing address Delivery addresses Collaborate Contacts" at bounding box center [186, 360] width 154 height 601
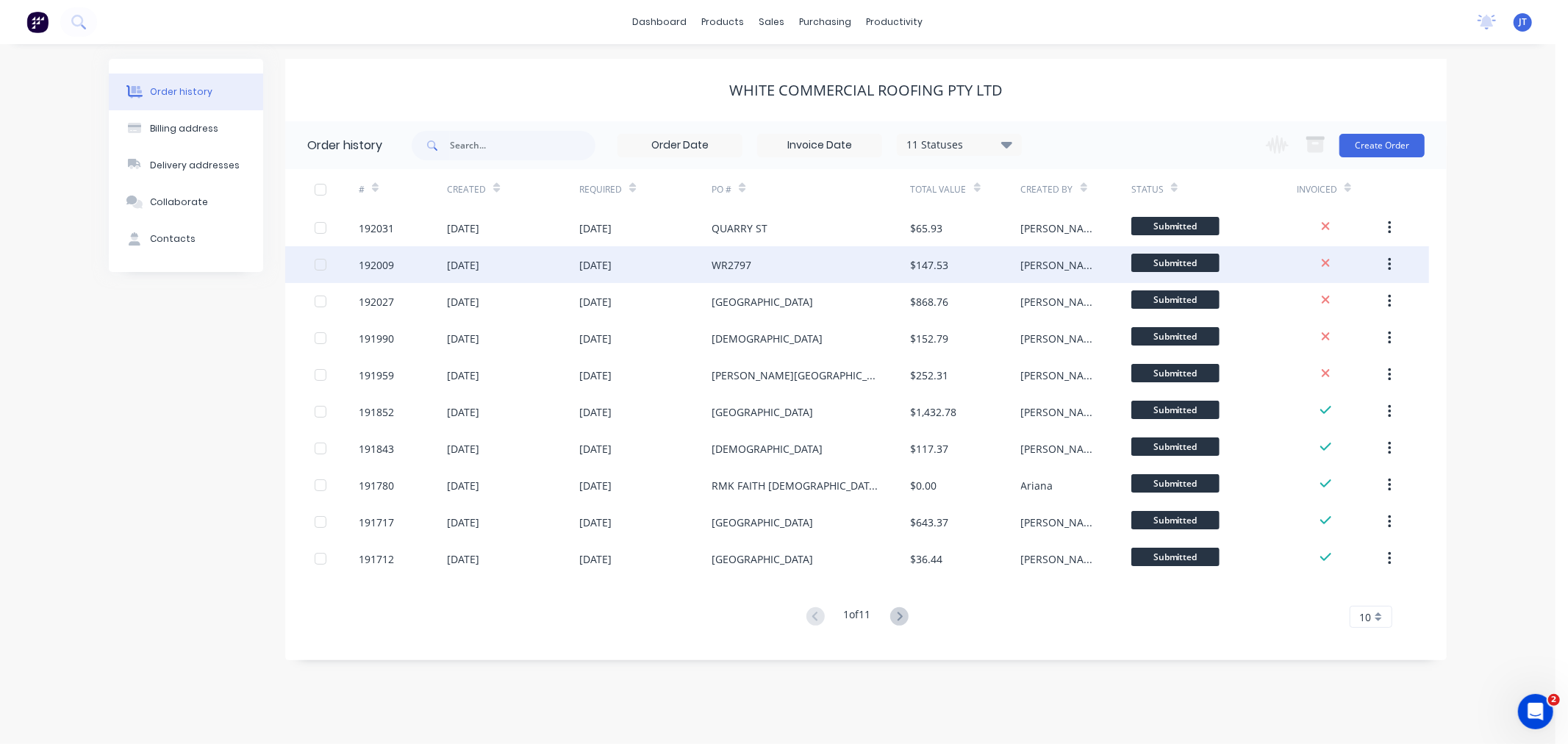
click at [373, 266] on div "192009" at bounding box center [377, 265] width 35 height 15
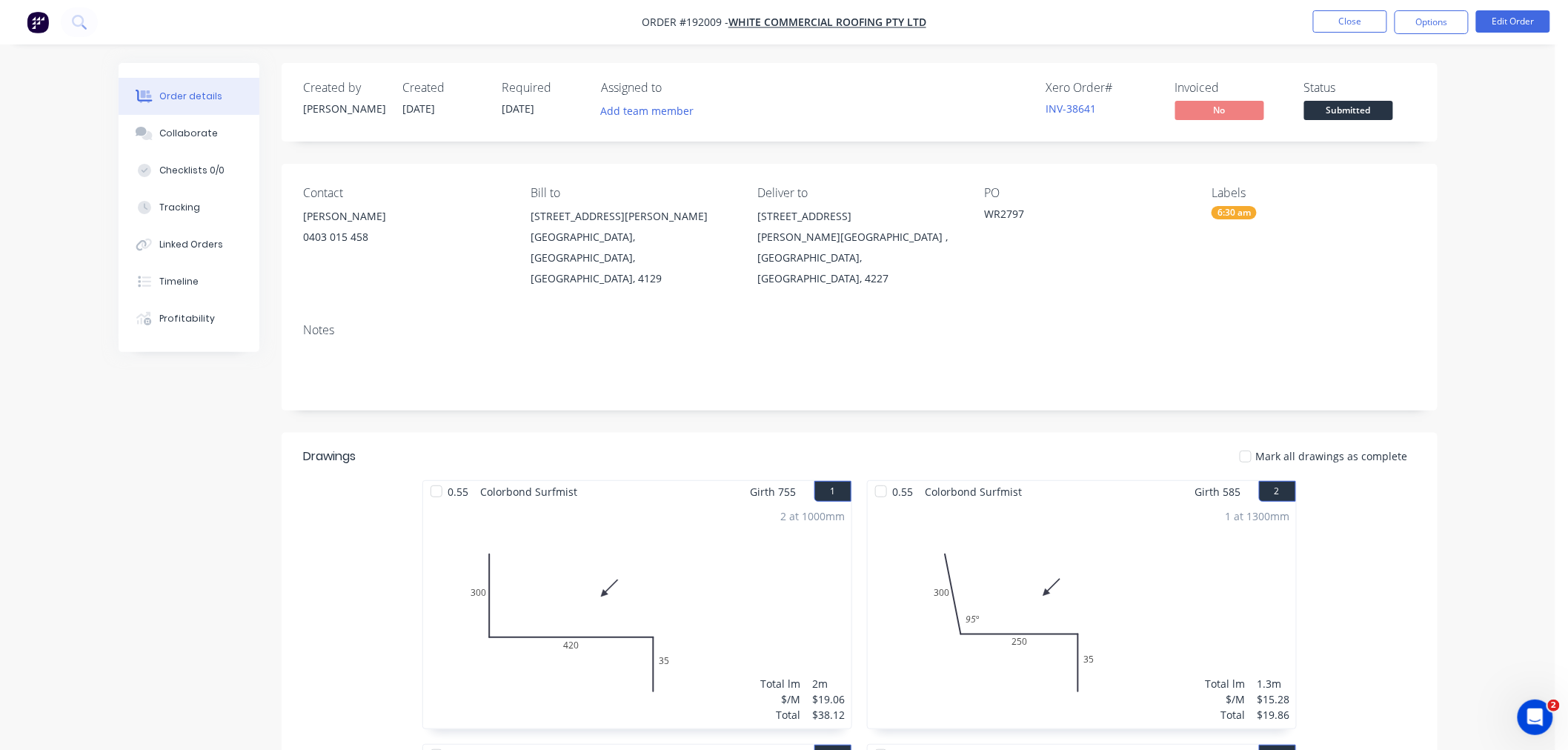
click at [1343, 8] on nav "Order #192009 - WHITE COMMERCIAL ROOFING PTY LTD Close Options Edit Order" at bounding box center [784, 22] width 1568 height 44
click at [1331, 16] on button "Close" at bounding box center [1350, 21] width 74 height 22
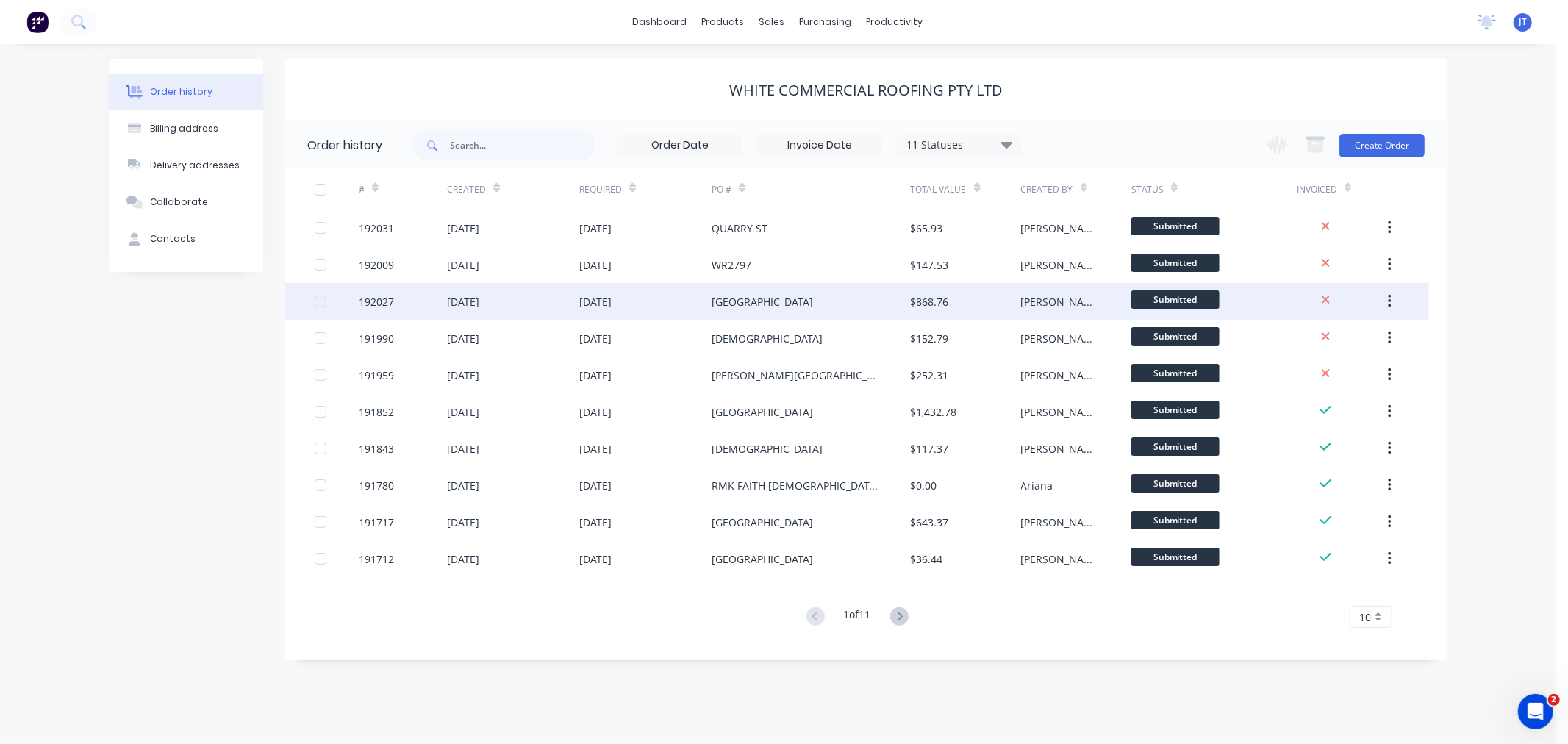
click at [361, 310] on div "192027" at bounding box center [403, 301] width 88 height 37
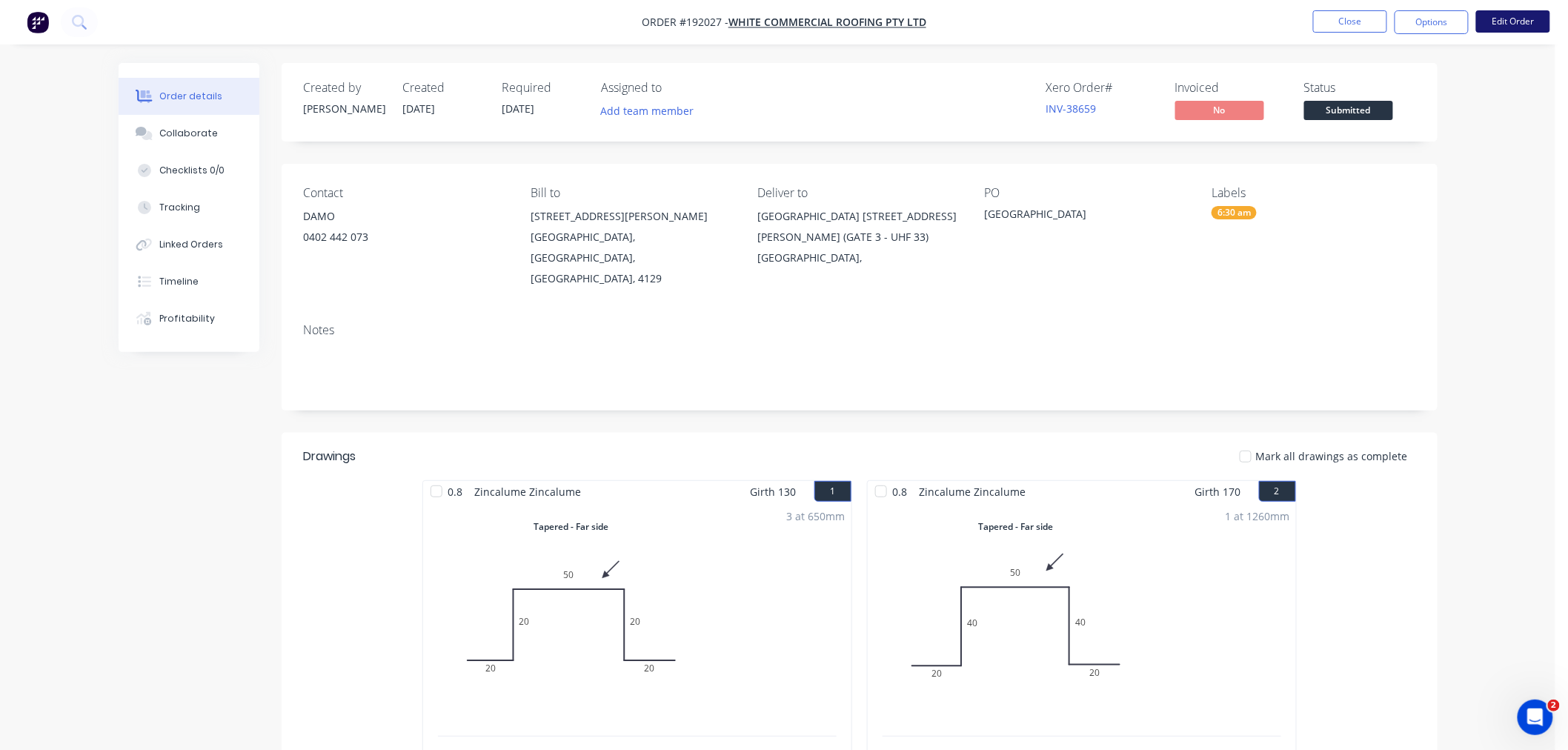
click at [1514, 17] on button "Edit Order" at bounding box center [1513, 21] width 74 height 22
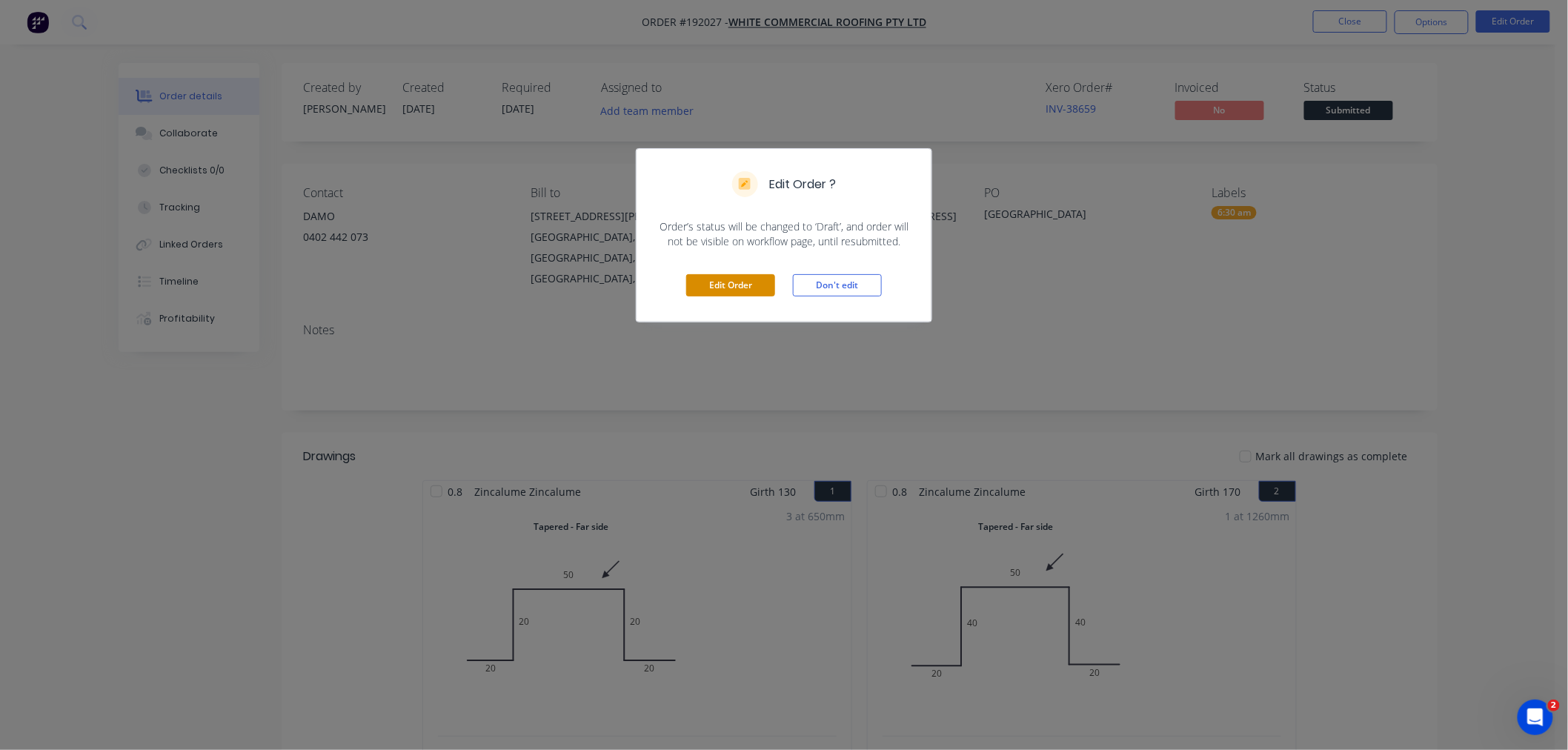
click at [732, 282] on button "Edit Order" at bounding box center [731, 285] width 89 height 22
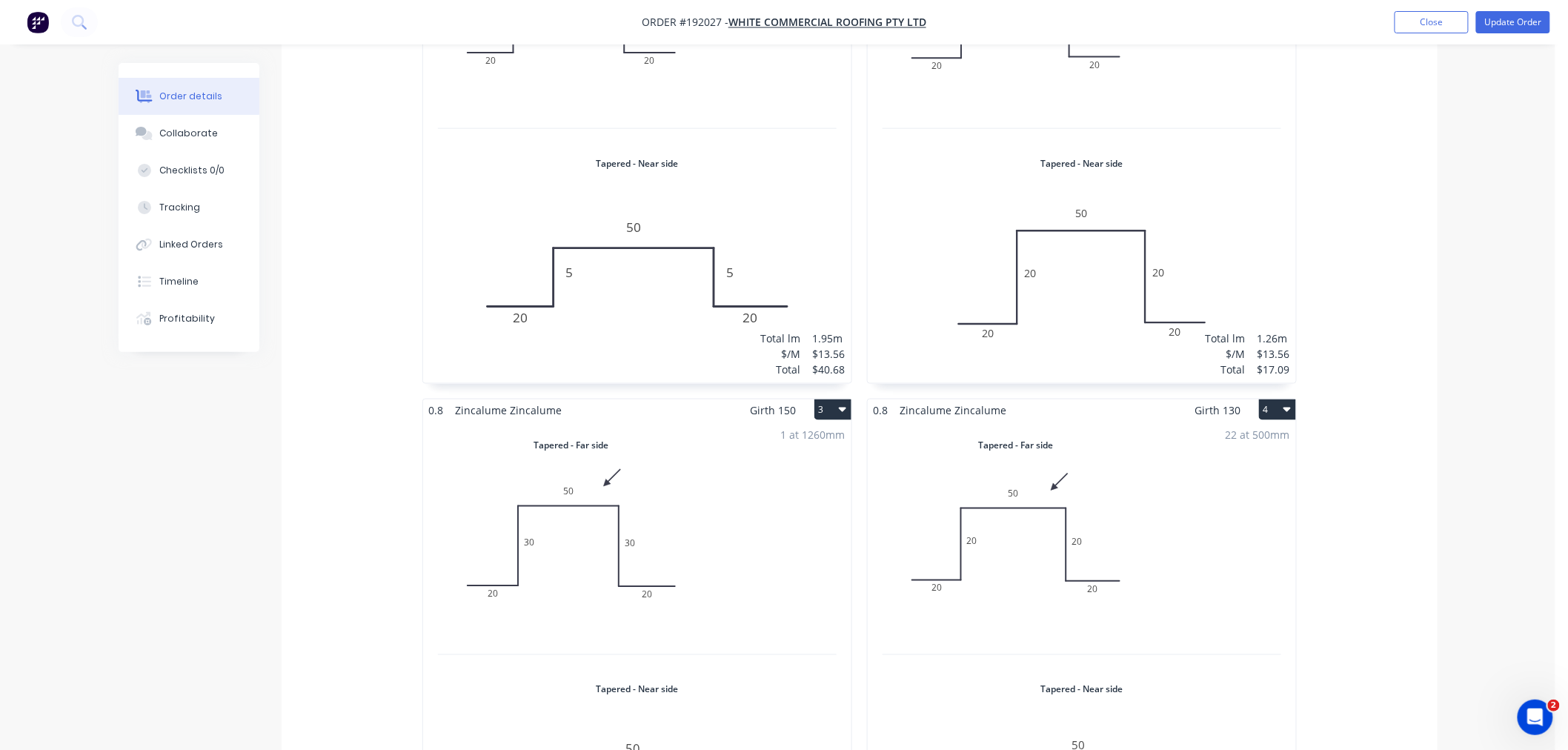
click at [756, 174] on div "3 at 650mm Total lm $/M Total 1.95m $13.56 $40.68" at bounding box center [638, 139] width 429 height 488
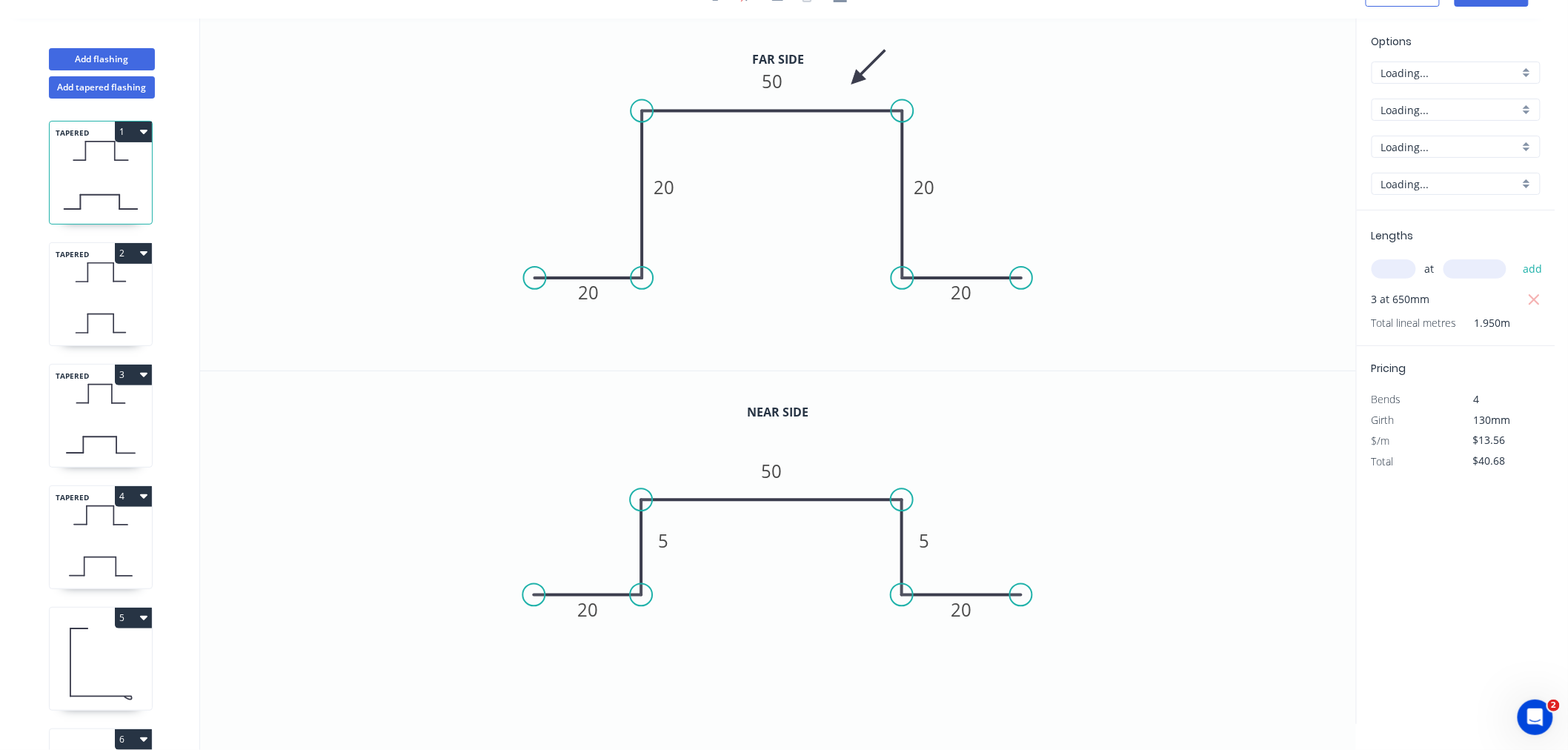
scroll to position [27, 0]
click at [661, 544] on tspan "5" at bounding box center [664, 540] width 10 height 24
click at [1100, 441] on icon "0 20 8 50 8 20" at bounding box center [778, 548] width 1156 height 353
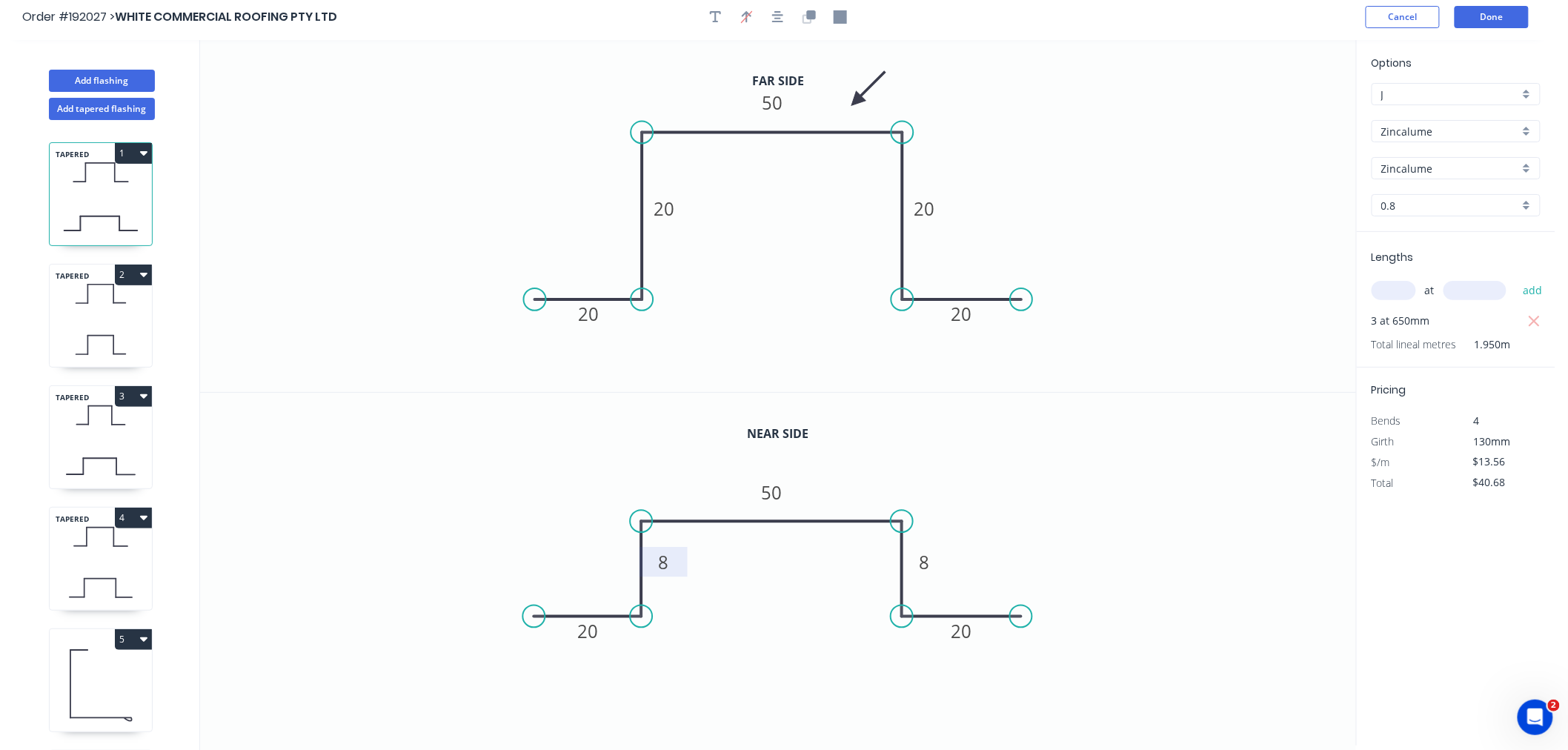
scroll to position [0, 0]
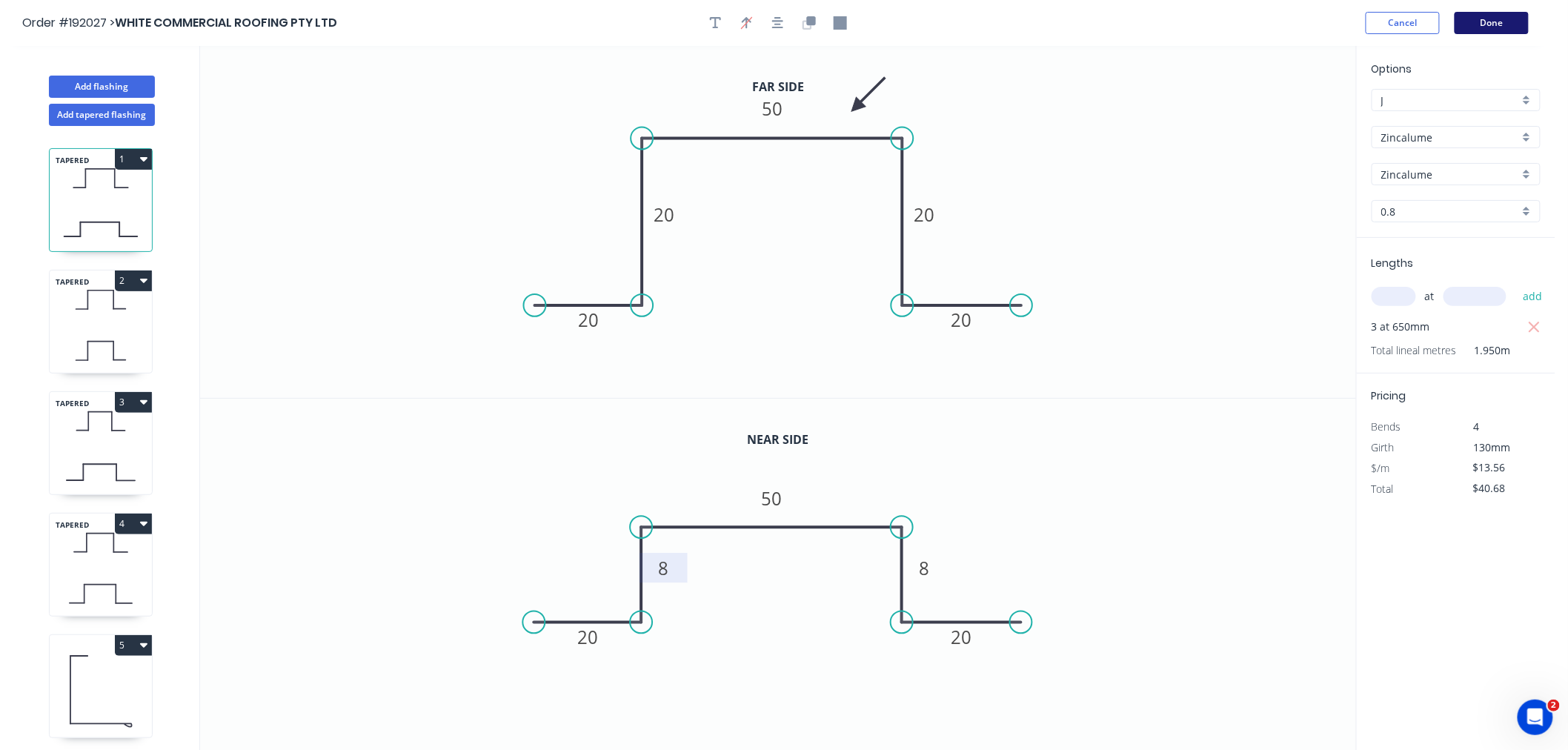
click at [1498, 28] on button "Done" at bounding box center [1492, 23] width 74 height 22
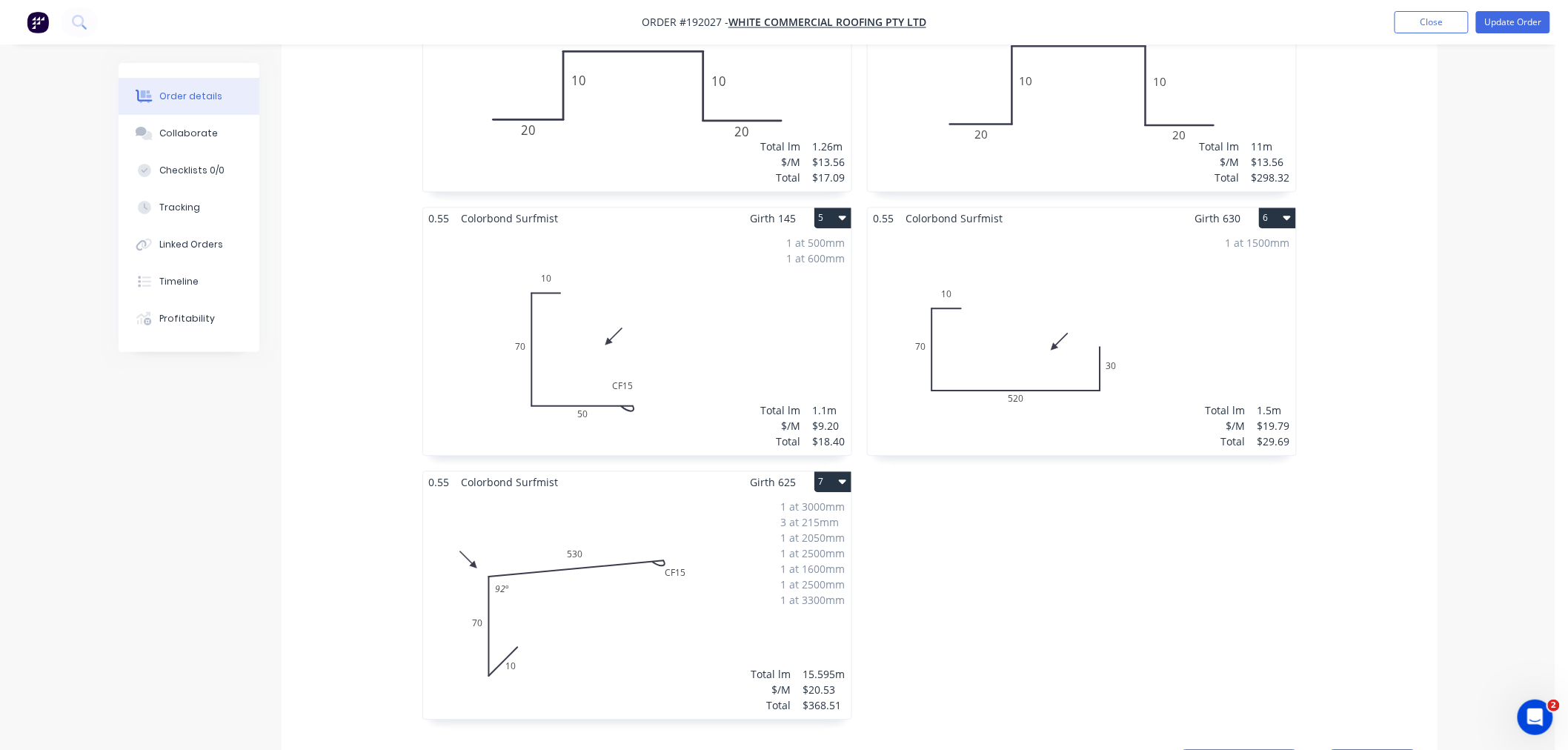
scroll to position [1316, 0]
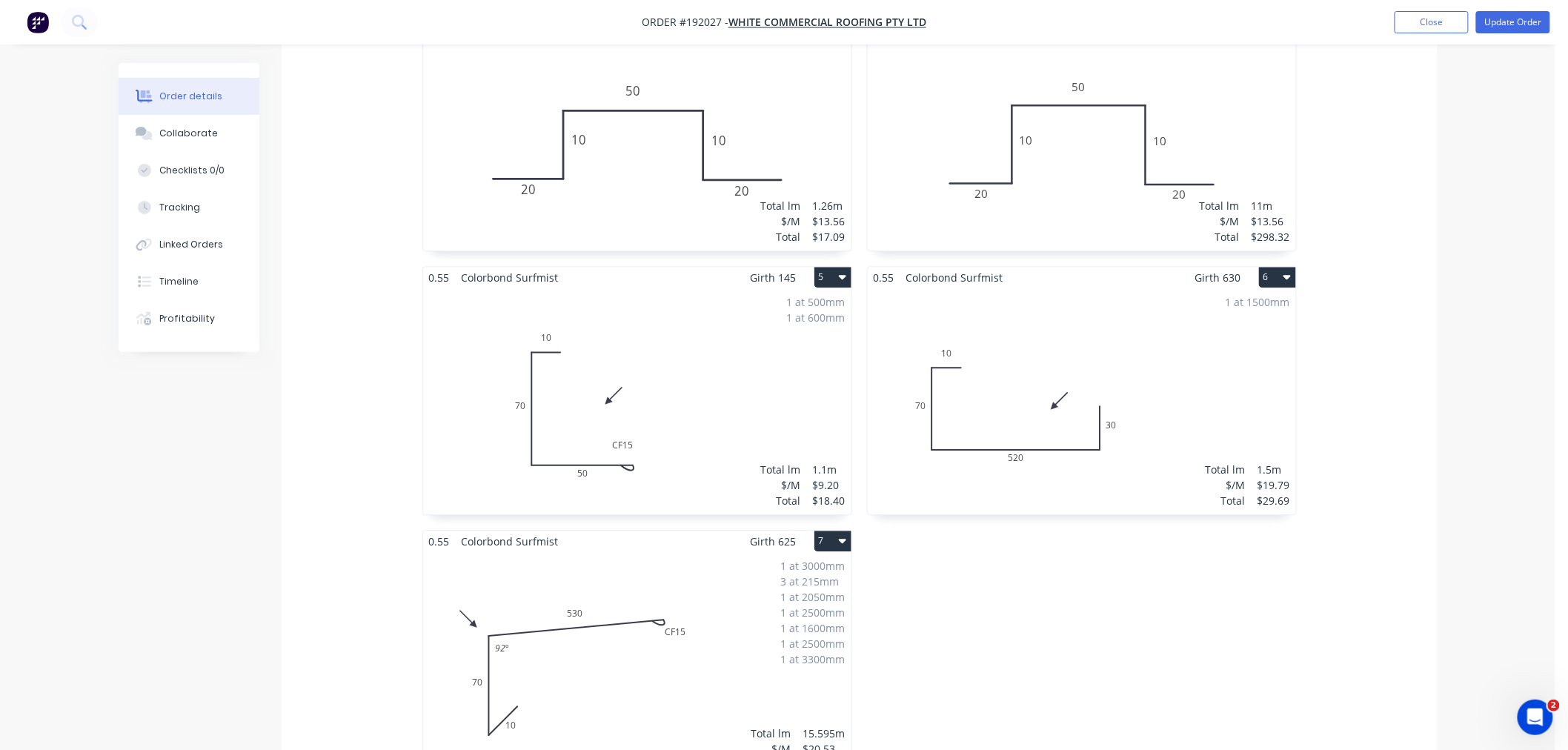
click at [747, 354] on div "1 at 500mm 1 at 600mm Total lm $/M Total 1.1m $9.20 $18.40" at bounding box center [638, 401] width 429 height 226
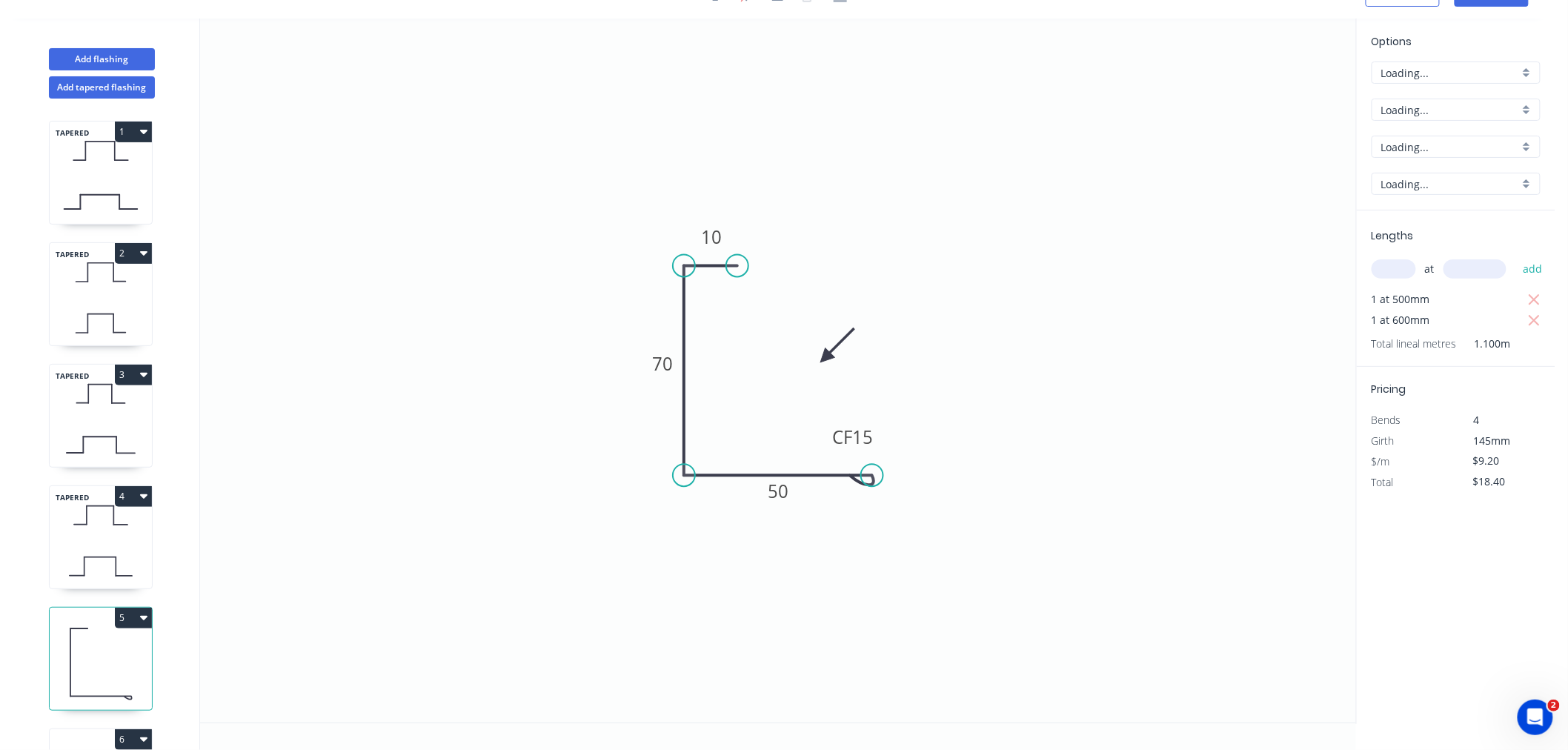
scroll to position [27, 0]
drag, startPoint x: 1541, startPoint y: 321, endPoint x: 1486, endPoint y: 308, distance: 56.5
click at [1541, 322] on icon "button" at bounding box center [1535, 321] width 13 height 18
click at [1398, 268] on input "text" at bounding box center [1394, 269] width 44 height 19
click at [1515, 256] on button "add" at bounding box center [1532, 269] width 35 height 25
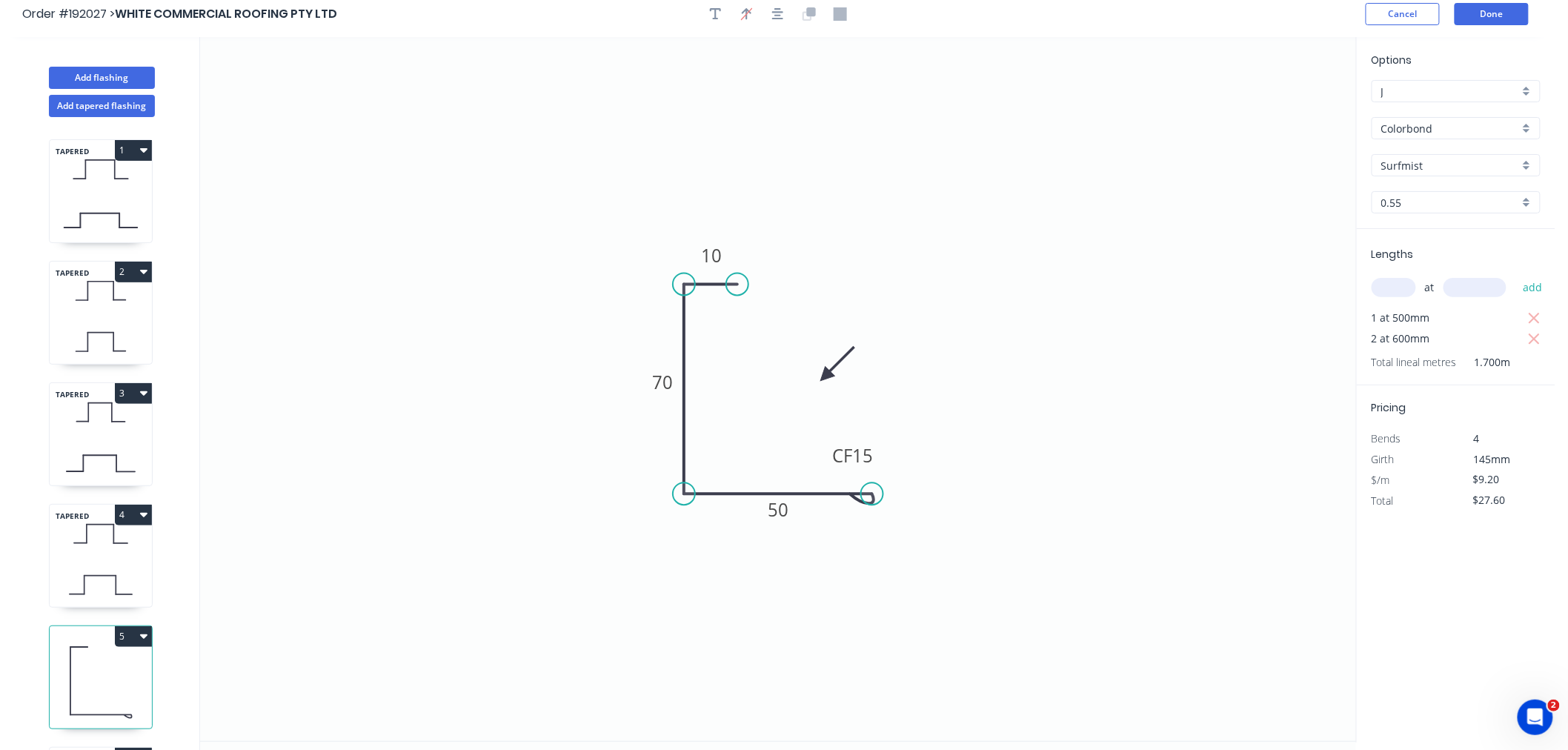
scroll to position [0, 0]
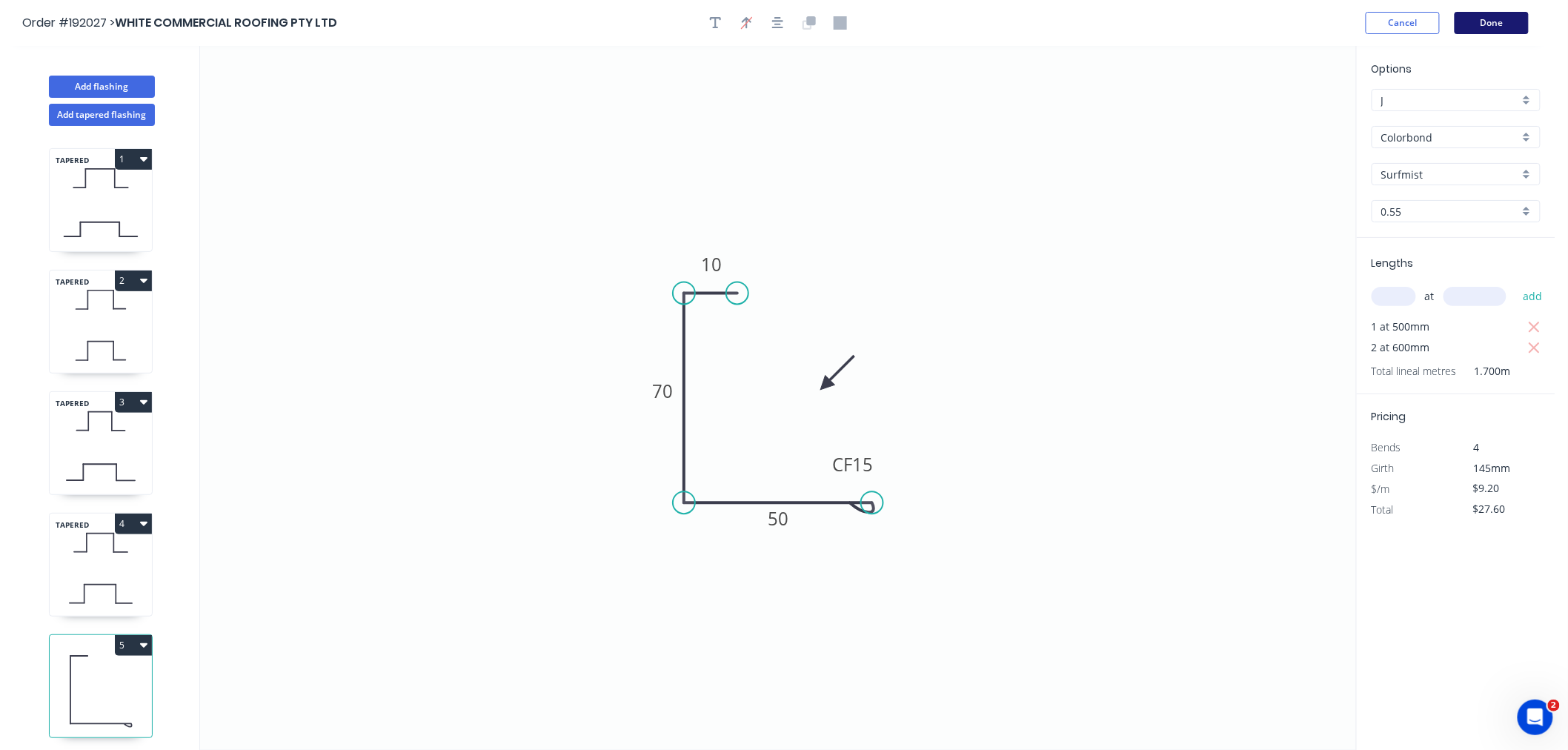
click at [1507, 24] on button "Done" at bounding box center [1492, 23] width 74 height 22
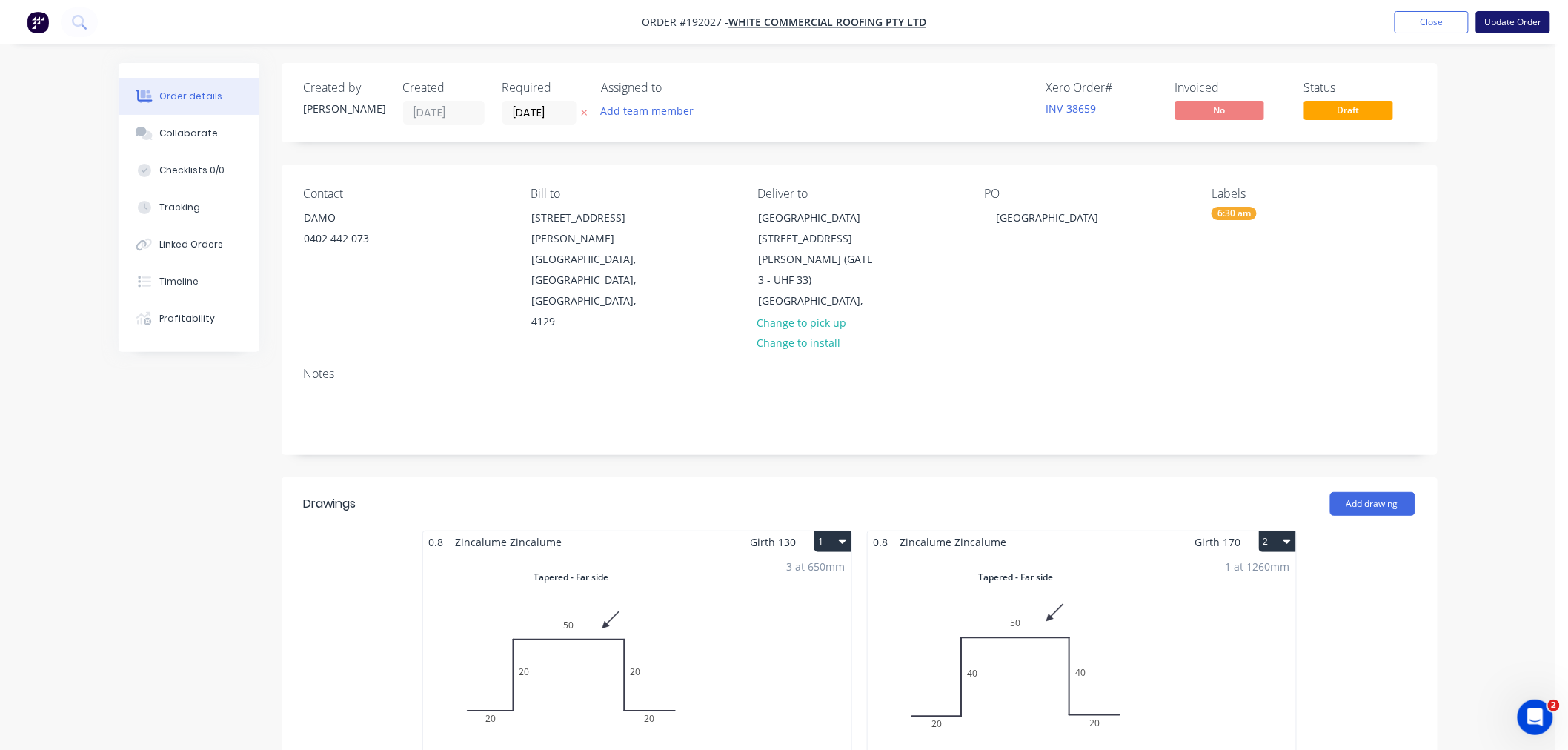
click at [1528, 24] on button "Update Order" at bounding box center [1513, 22] width 74 height 22
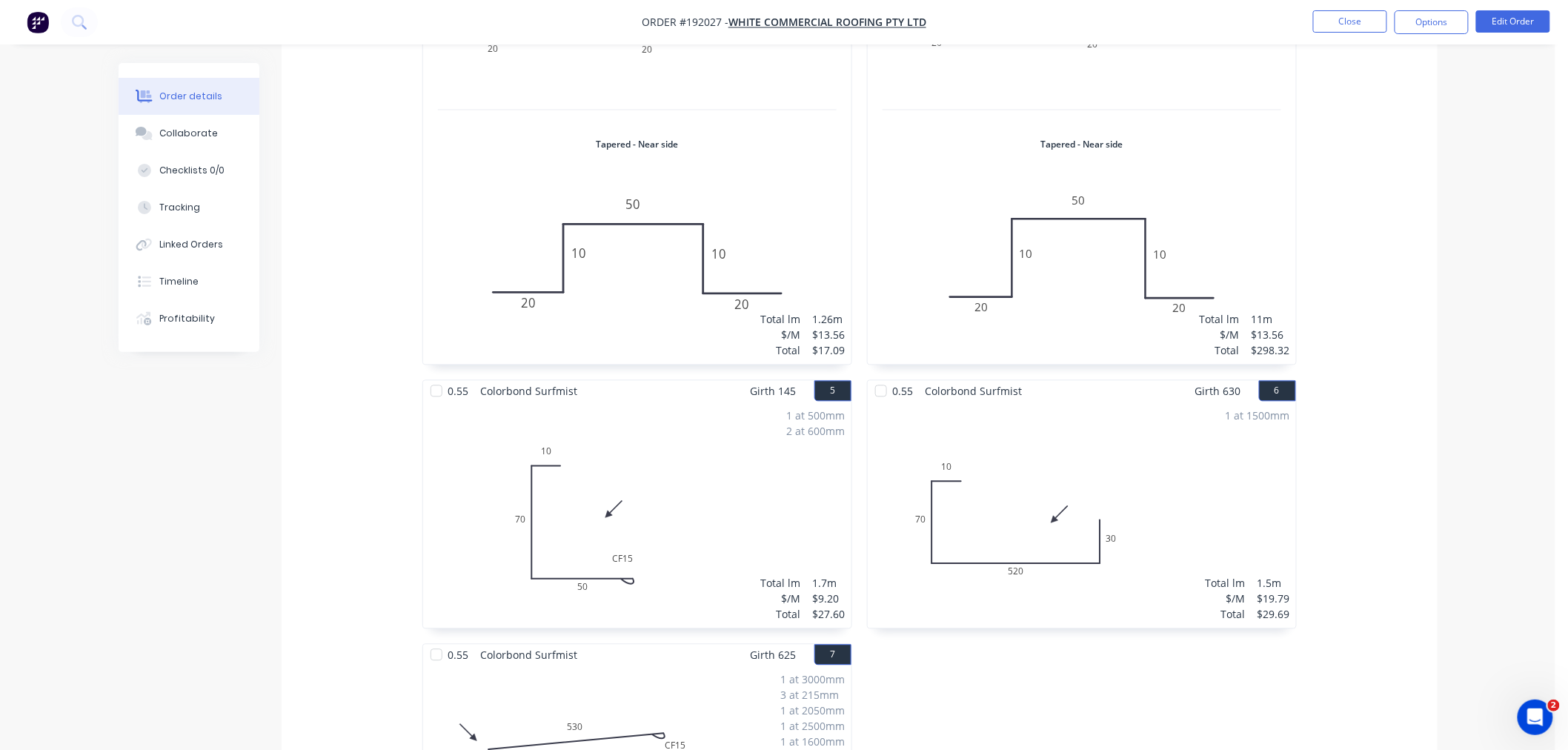
scroll to position [494, 0]
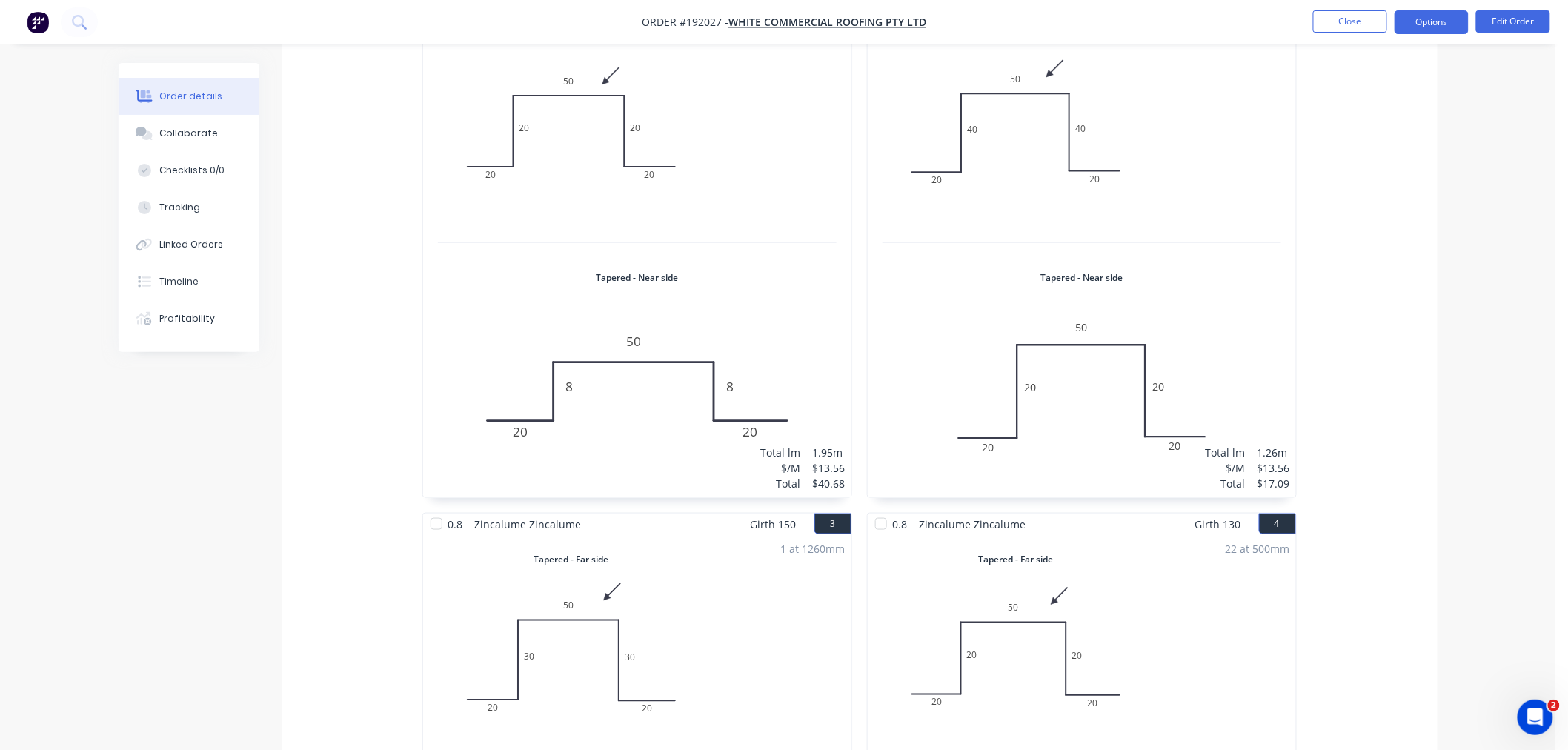
click at [1434, 20] on button "Options" at bounding box center [1432, 22] width 74 height 24
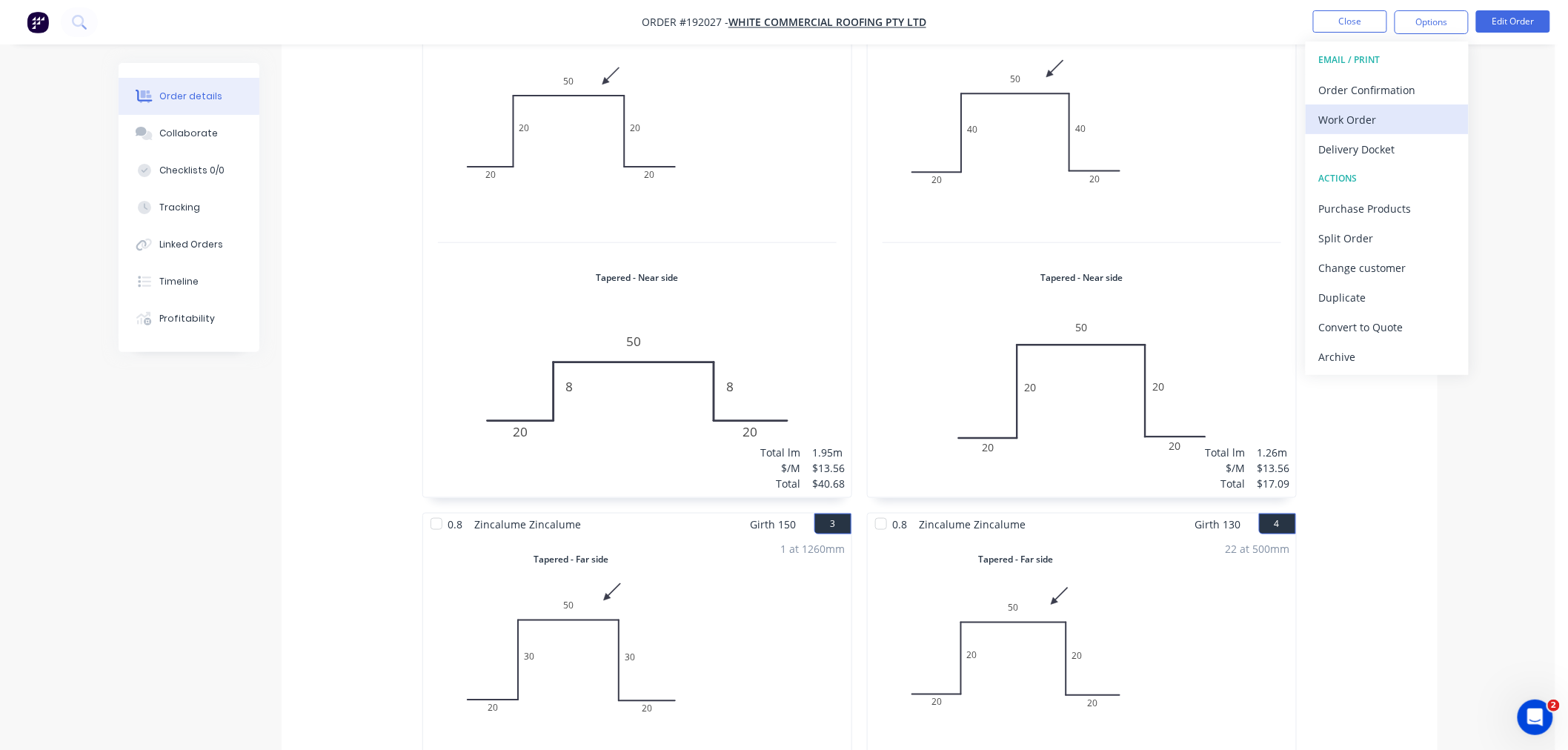
click at [1413, 110] on div "Work Order" at bounding box center [1387, 119] width 136 height 21
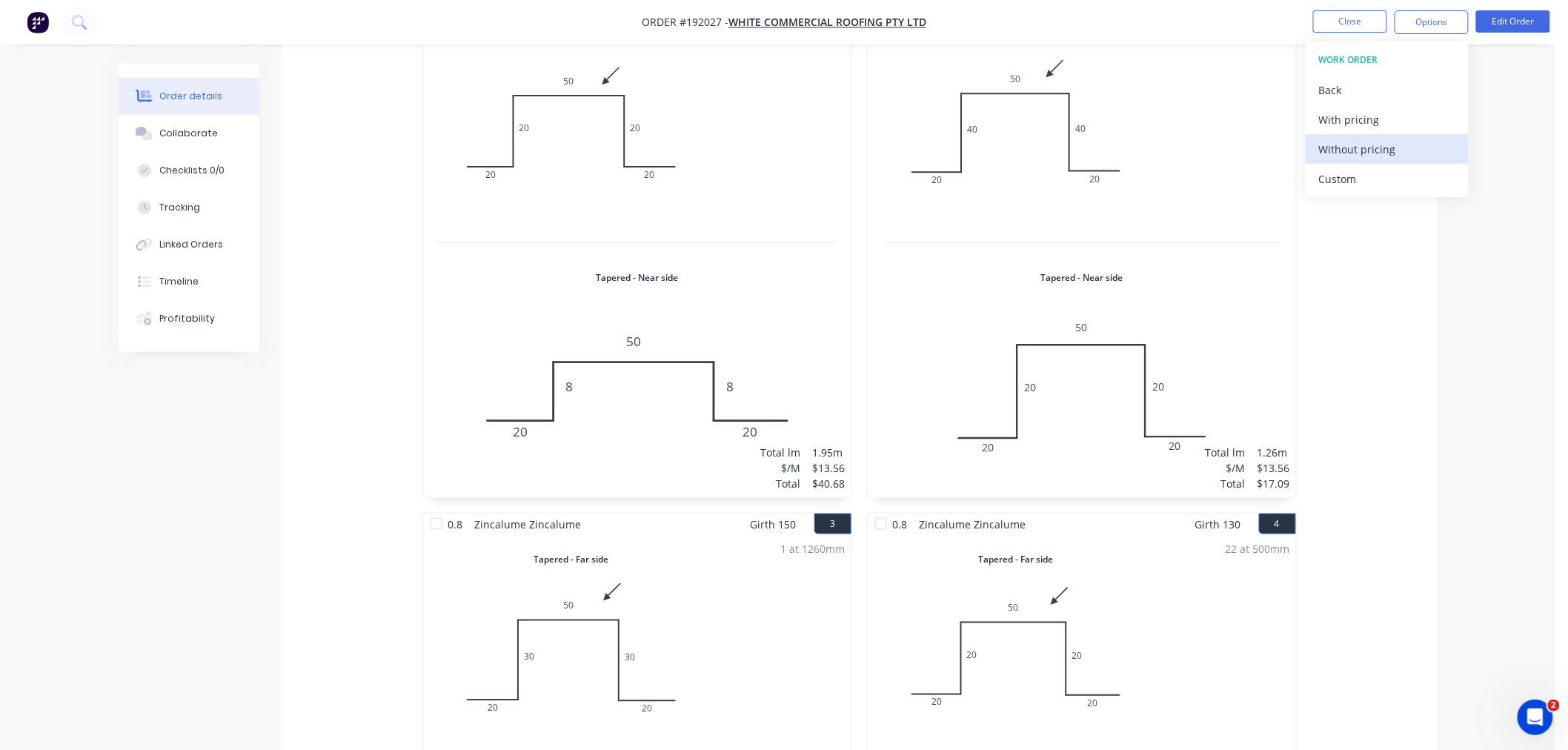
click at [1418, 150] on div "Without pricing" at bounding box center [1387, 149] width 136 height 21
click at [1502, 497] on div "Order details Collaborate Checklists 0/0 Tracking Linked Orders Timeline Profit…" at bounding box center [778, 668] width 1555 height 2323
click at [1338, 20] on button "Close" at bounding box center [1350, 21] width 74 height 22
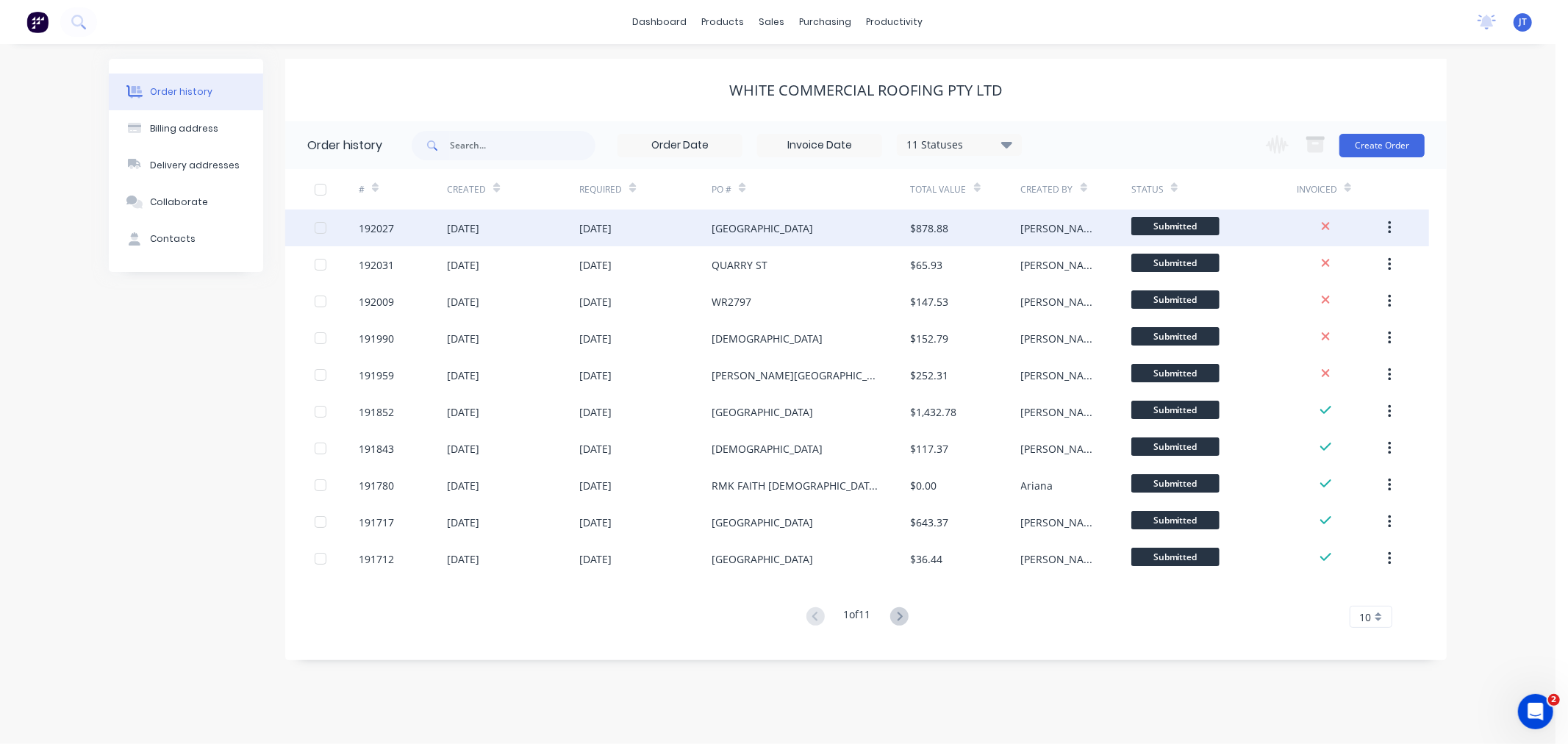
click at [377, 231] on div "192027" at bounding box center [377, 228] width 35 height 15
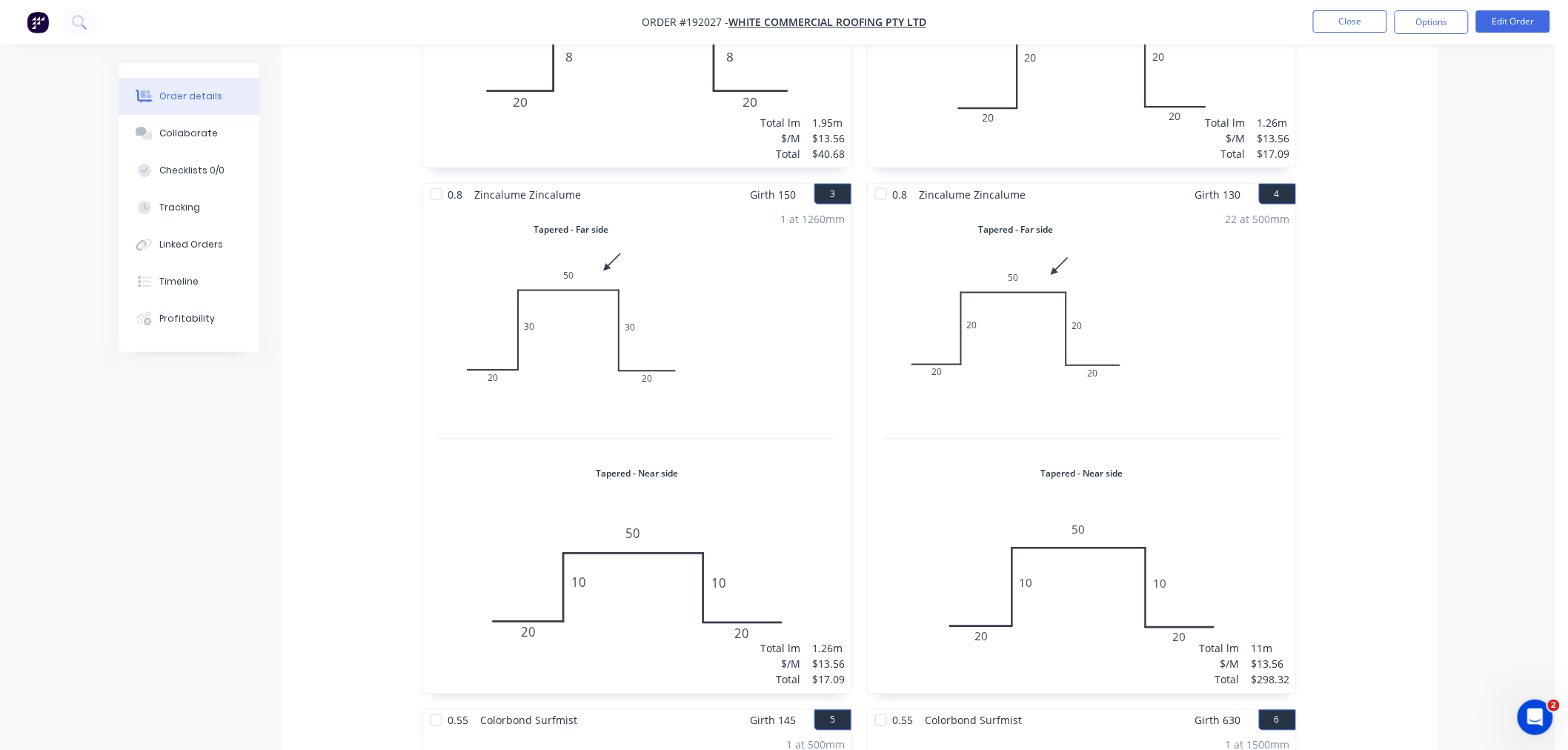
scroll to position [1152, 0]
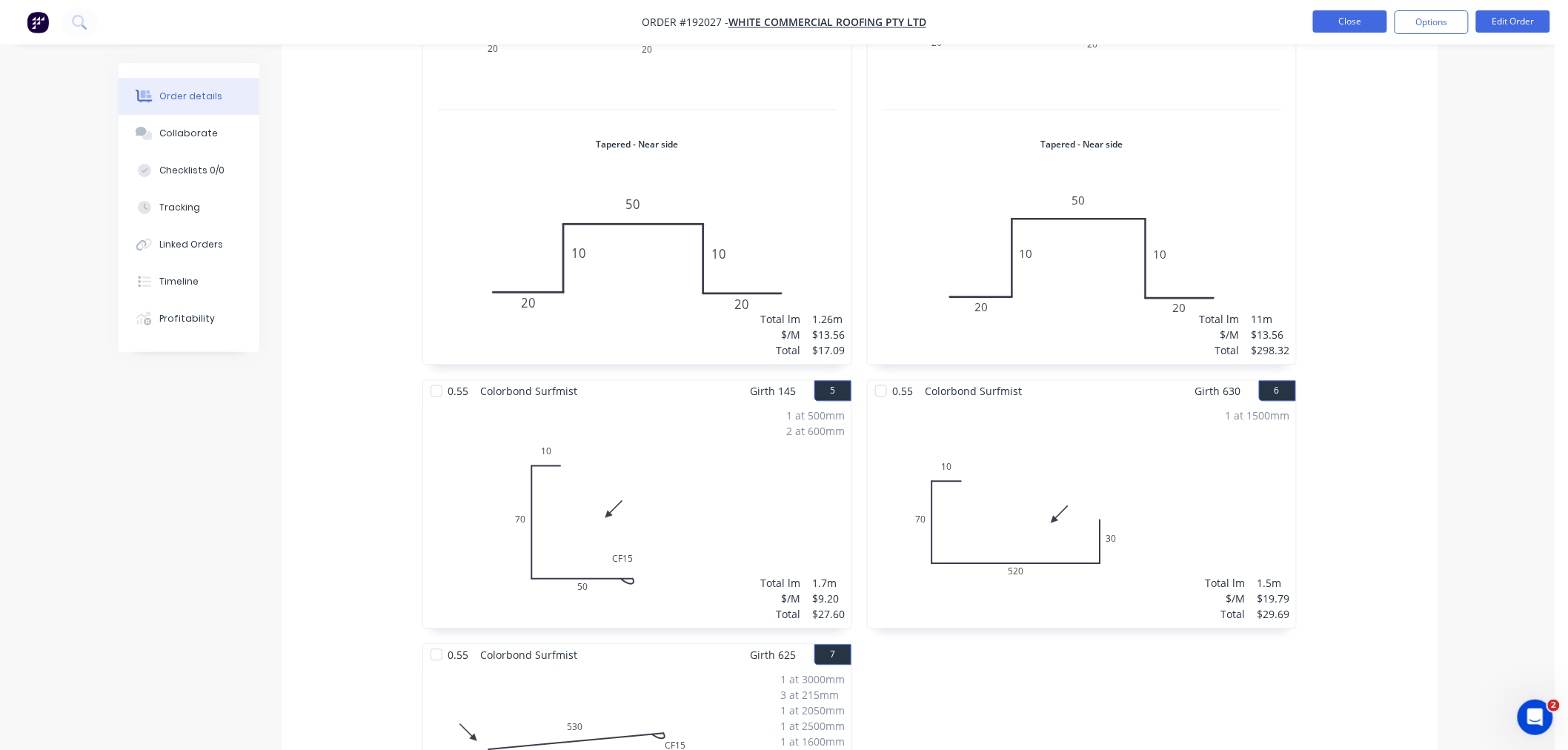
click at [1332, 16] on button "Close" at bounding box center [1350, 21] width 74 height 22
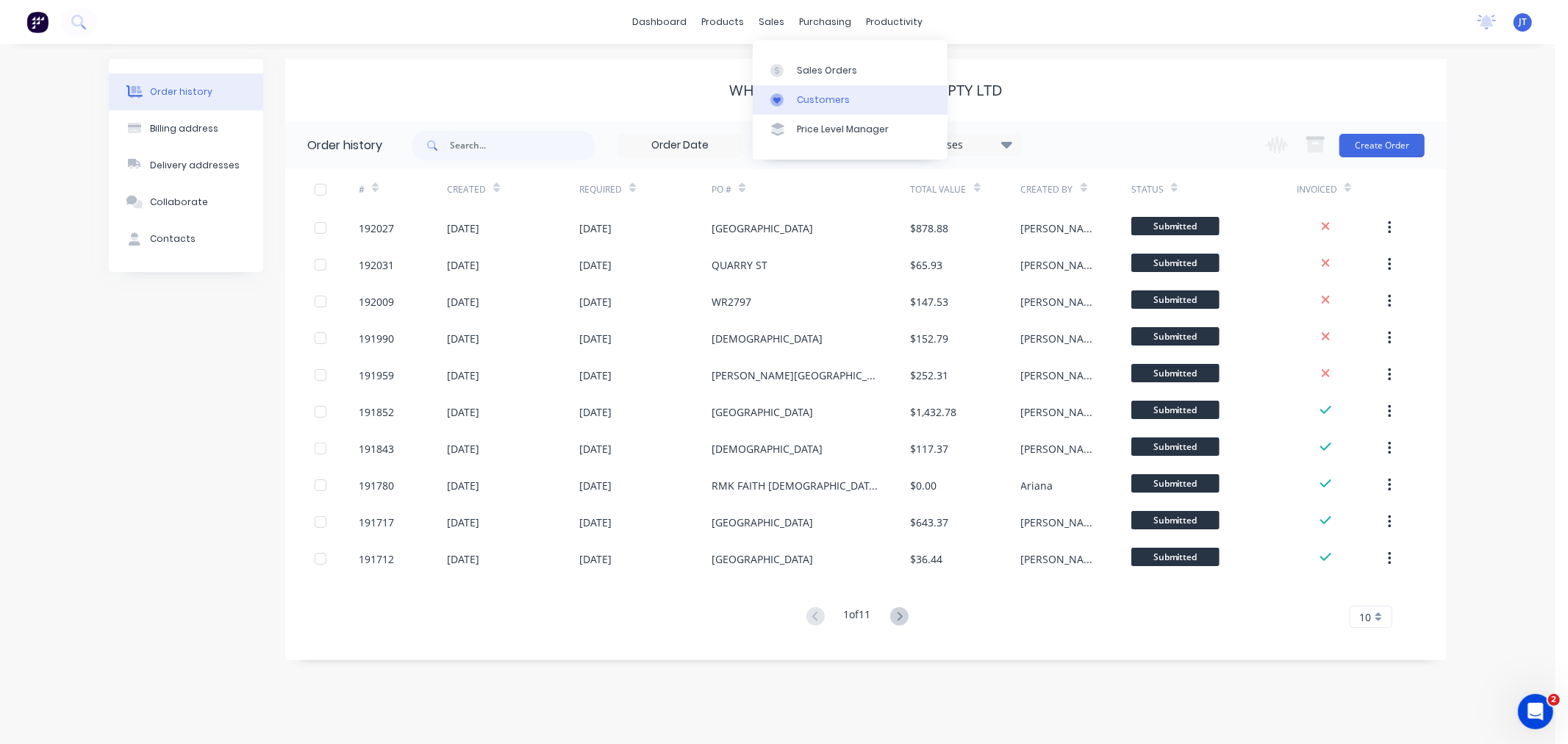
click at [797, 100] on div "Customers" at bounding box center [824, 100] width 53 height 13
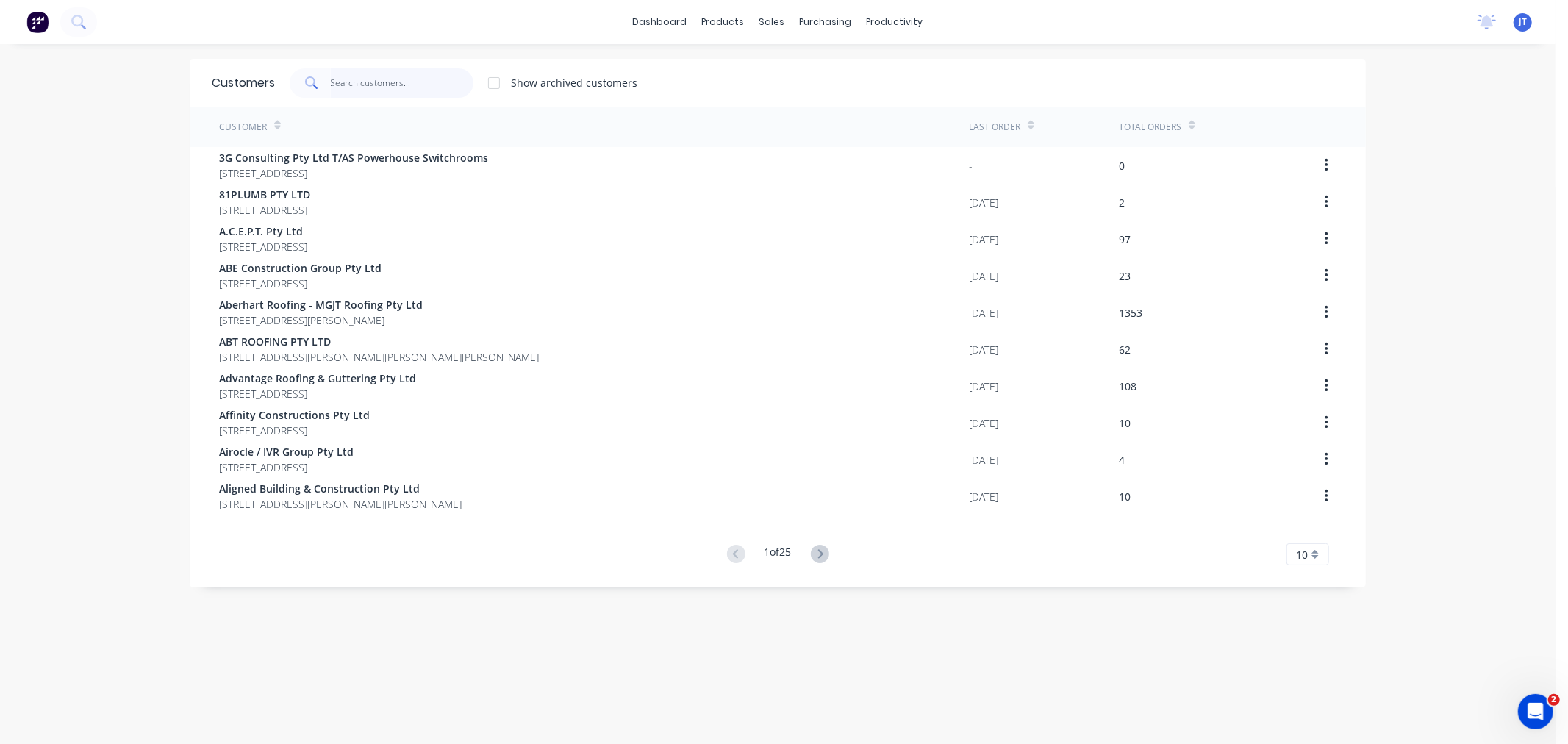
click at [391, 91] on input "text" at bounding box center [402, 83] width 143 height 29
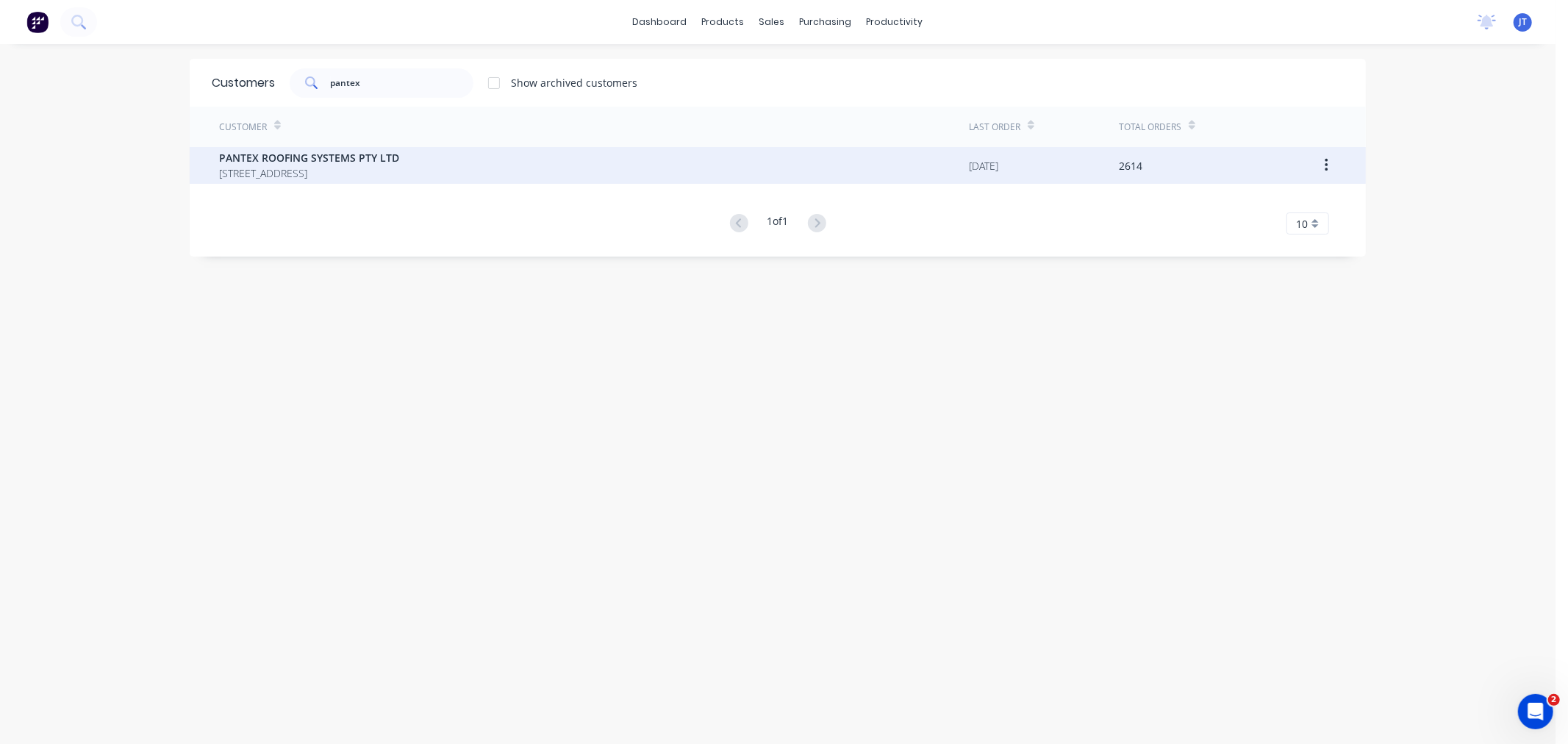
click at [365, 162] on span "PANTEX ROOFING SYSTEMS PTY LTD" at bounding box center [309, 157] width 180 height 15
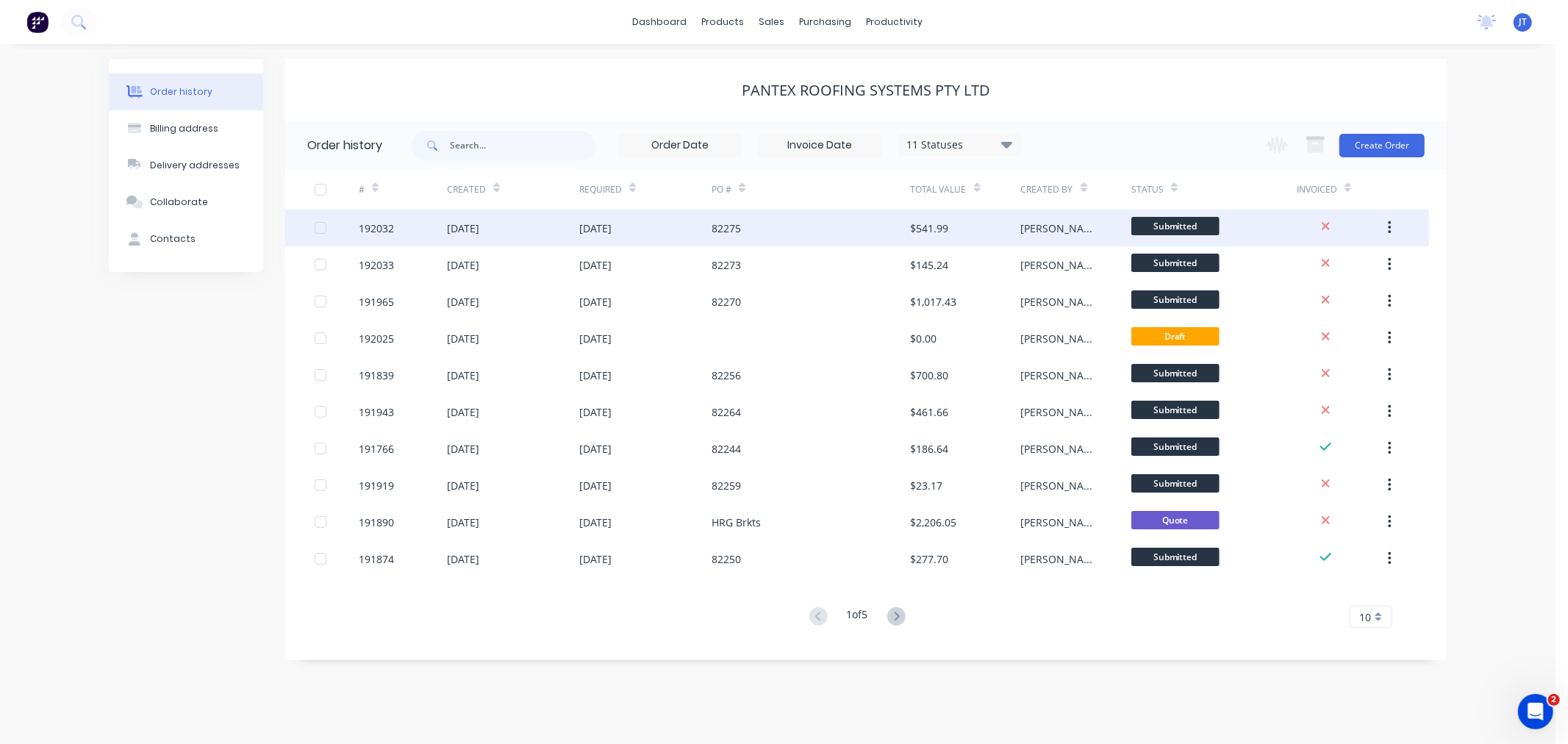
click at [386, 230] on div "192032" at bounding box center [377, 228] width 35 height 15
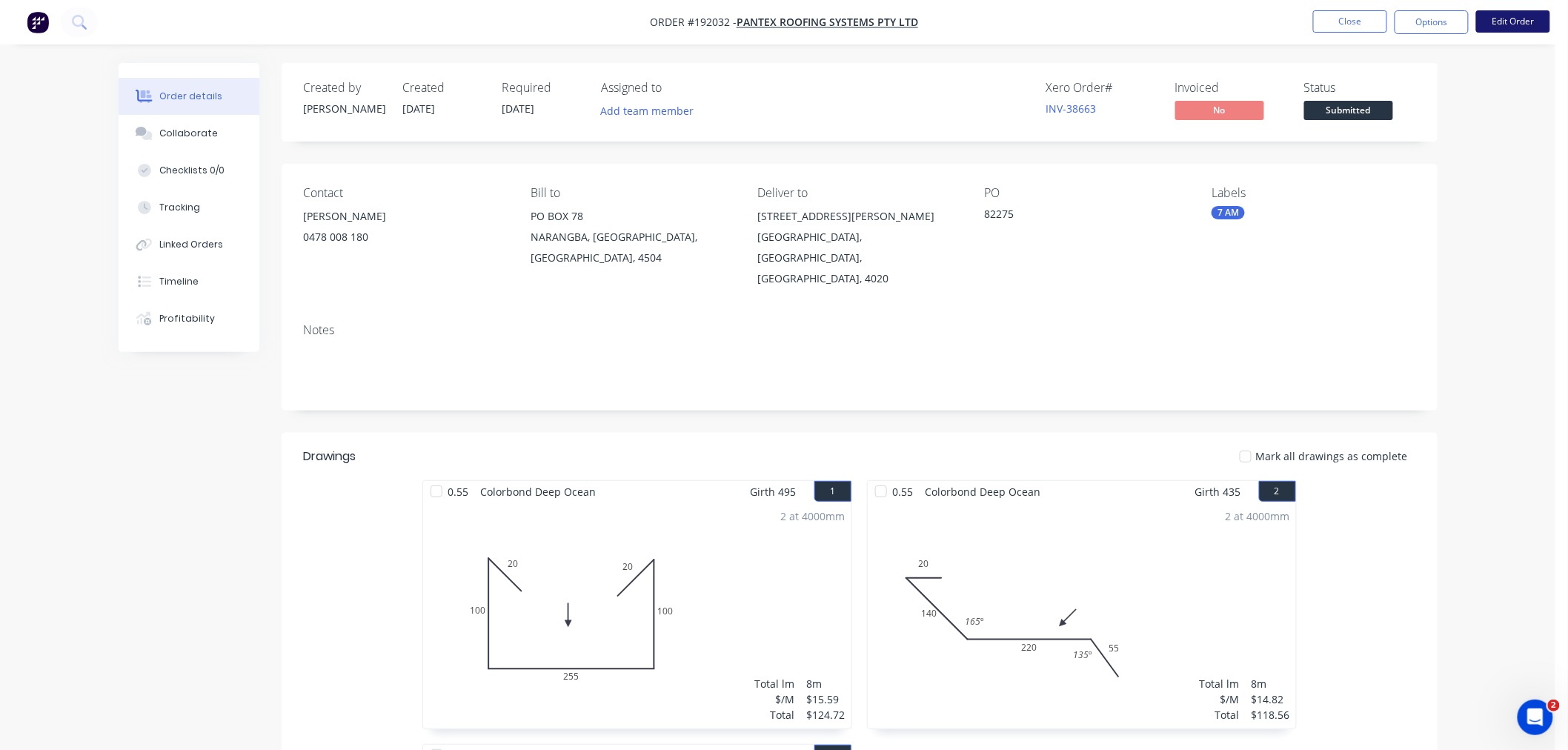
click at [1528, 21] on button "Edit Order" at bounding box center [1513, 21] width 74 height 22
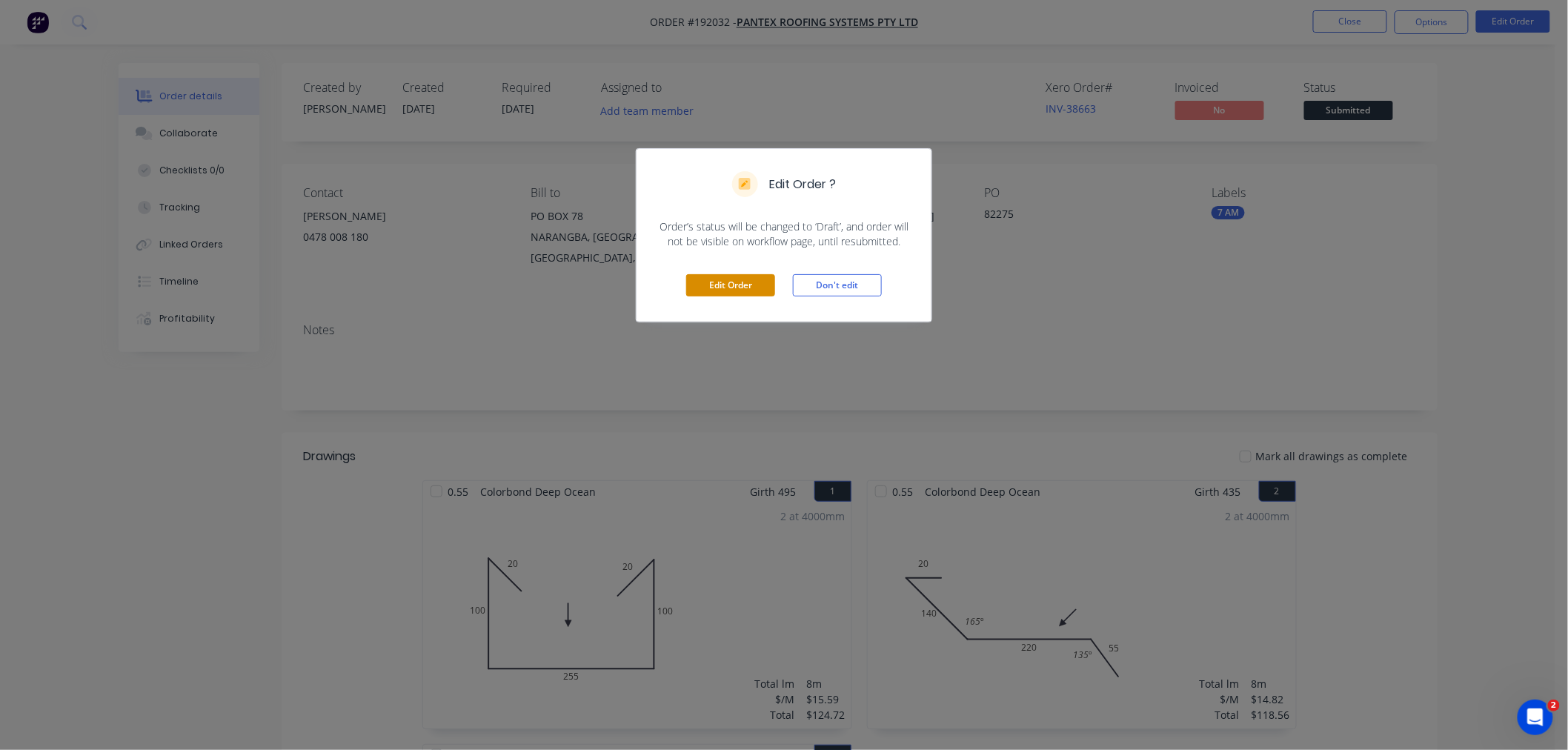
click at [699, 283] on button "Edit Order" at bounding box center [731, 285] width 89 height 22
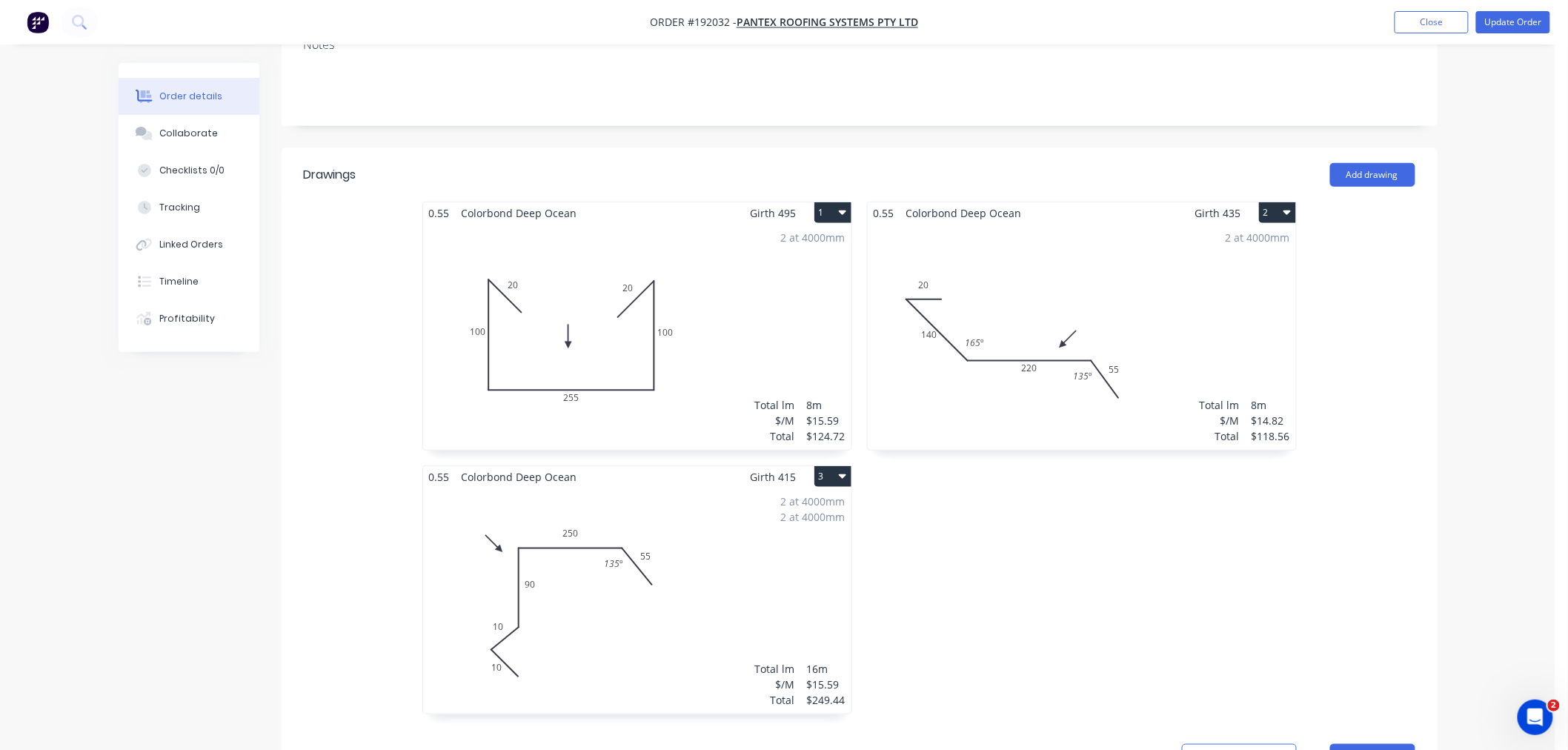
scroll to position [494, 0]
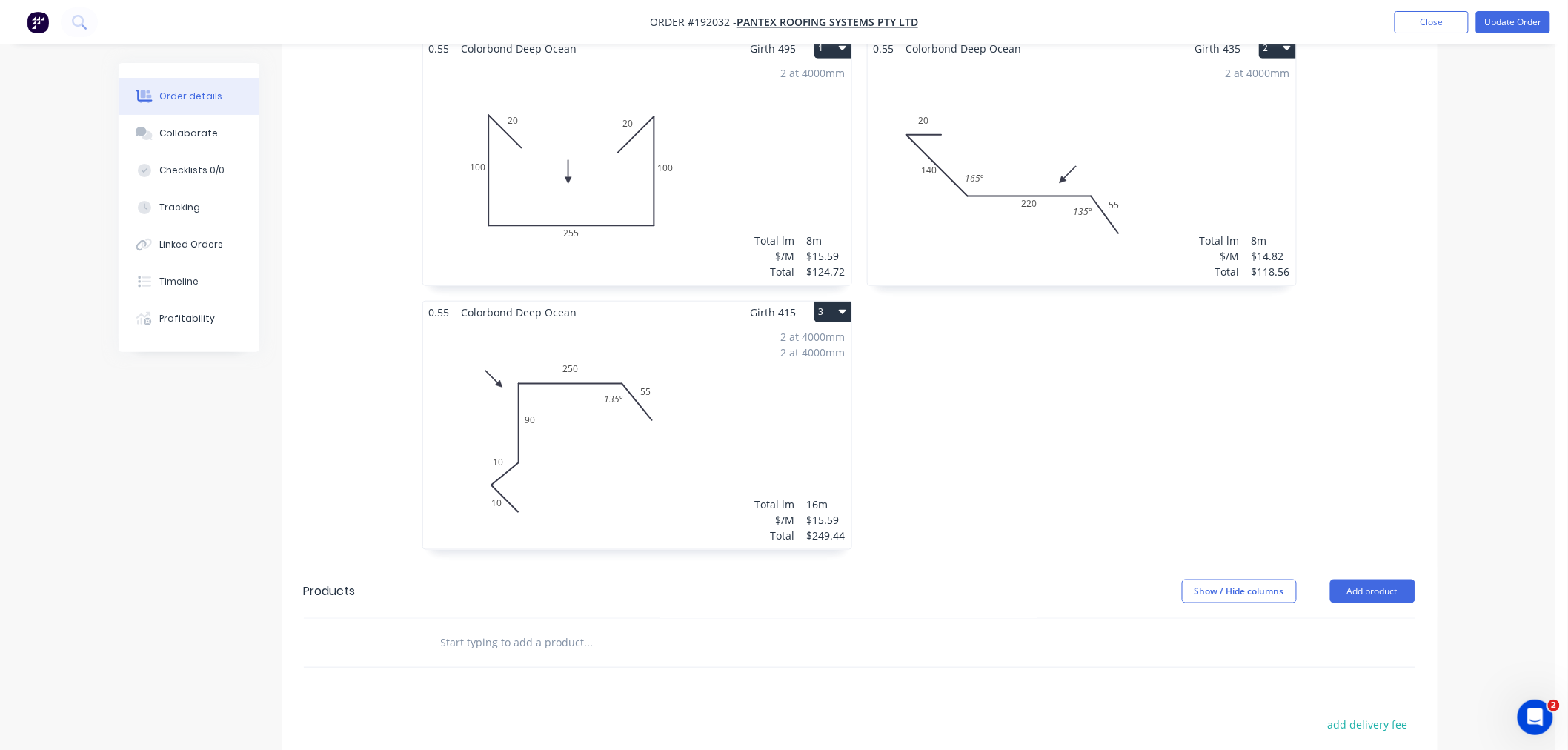
click at [802, 350] on div "2 at 4000mm 2 at 4000mm Total lm $/M Total 16m $15.59 $249.44" at bounding box center [638, 436] width 429 height 226
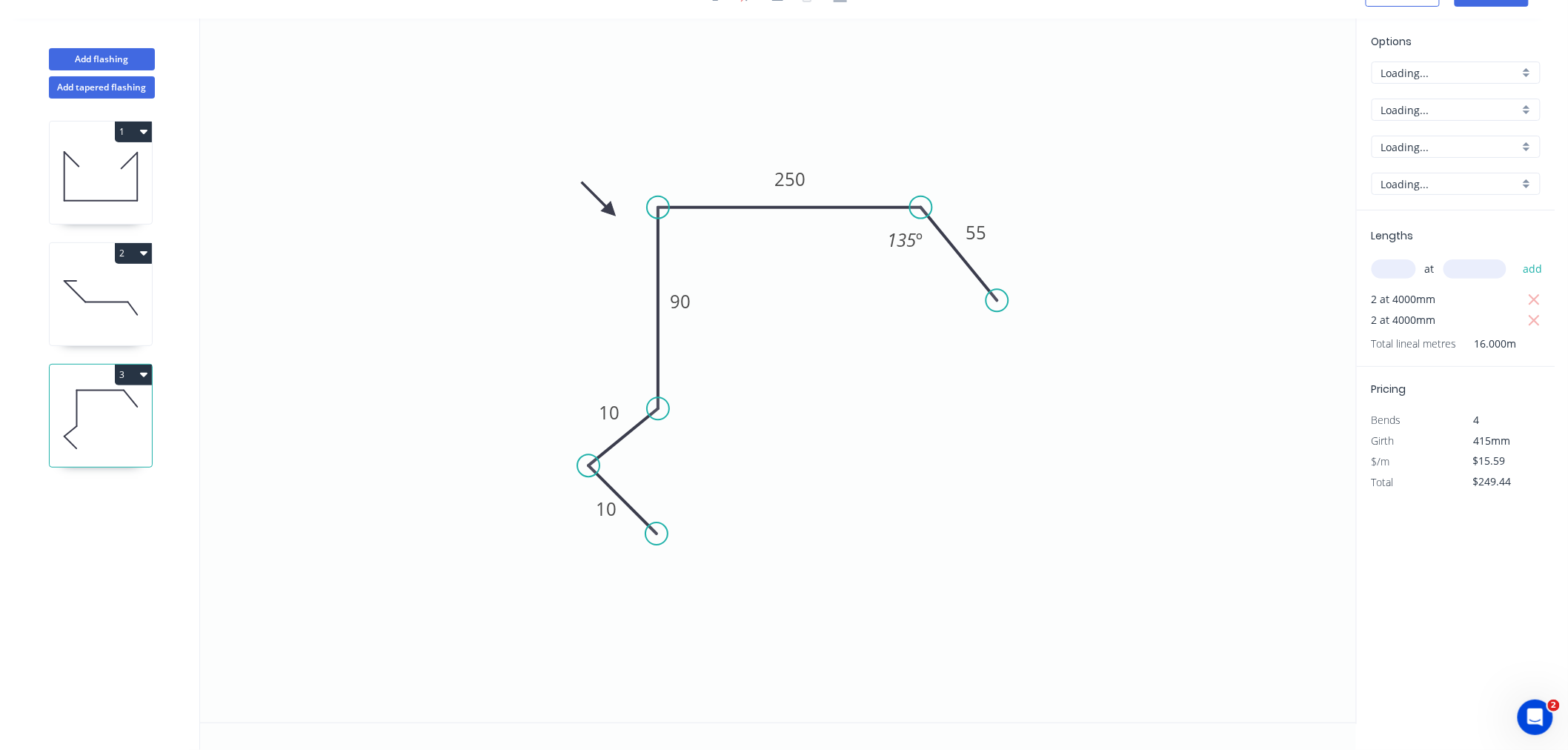
scroll to position [27, 0]
click at [1537, 324] on icon "button" at bounding box center [1535, 321] width 13 height 18
click at [1398, 264] on input "text" at bounding box center [1394, 269] width 44 height 19
click at [1515, 256] on button "add" at bounding box center [1532, 269] width 35 height 25
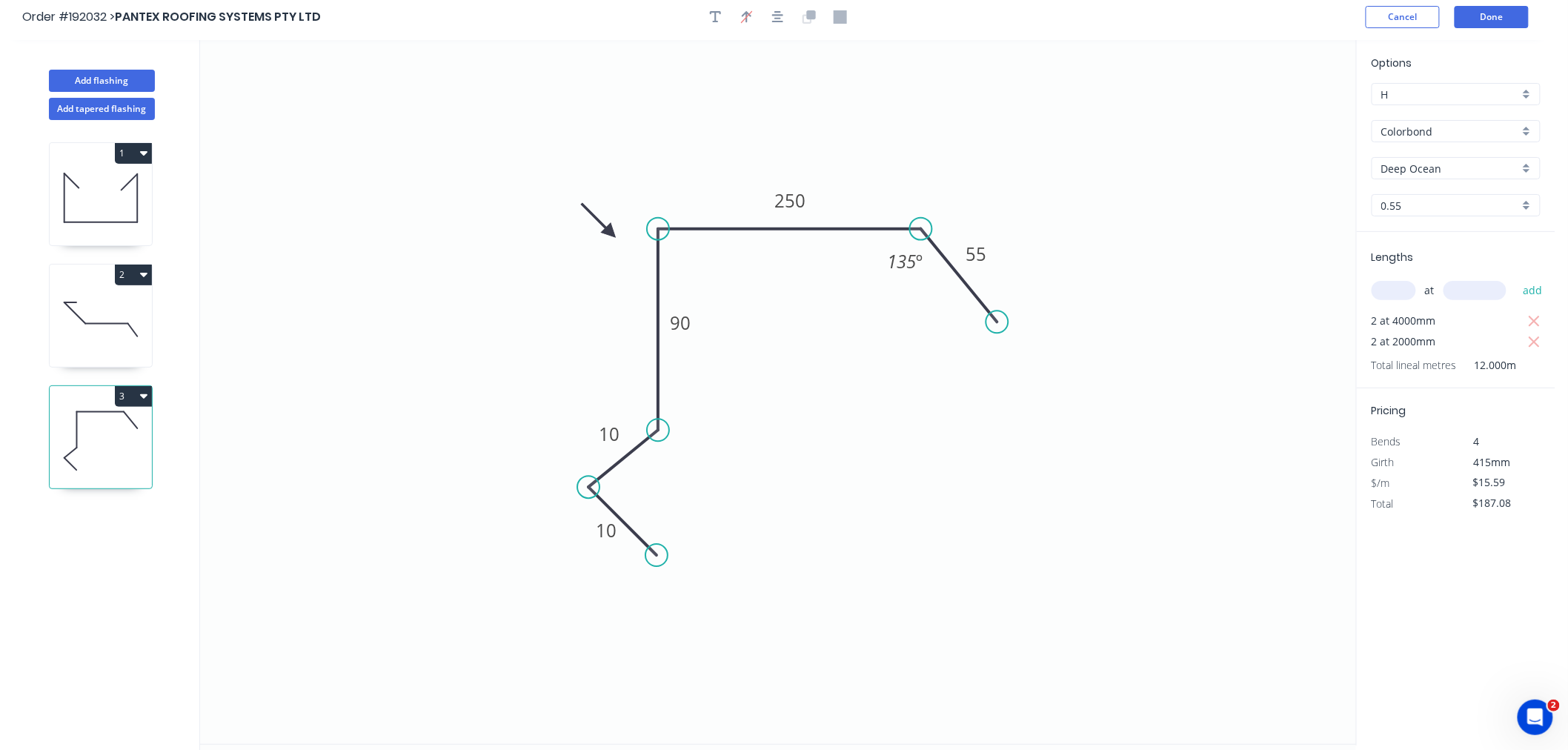
scroll to position [0, 0]
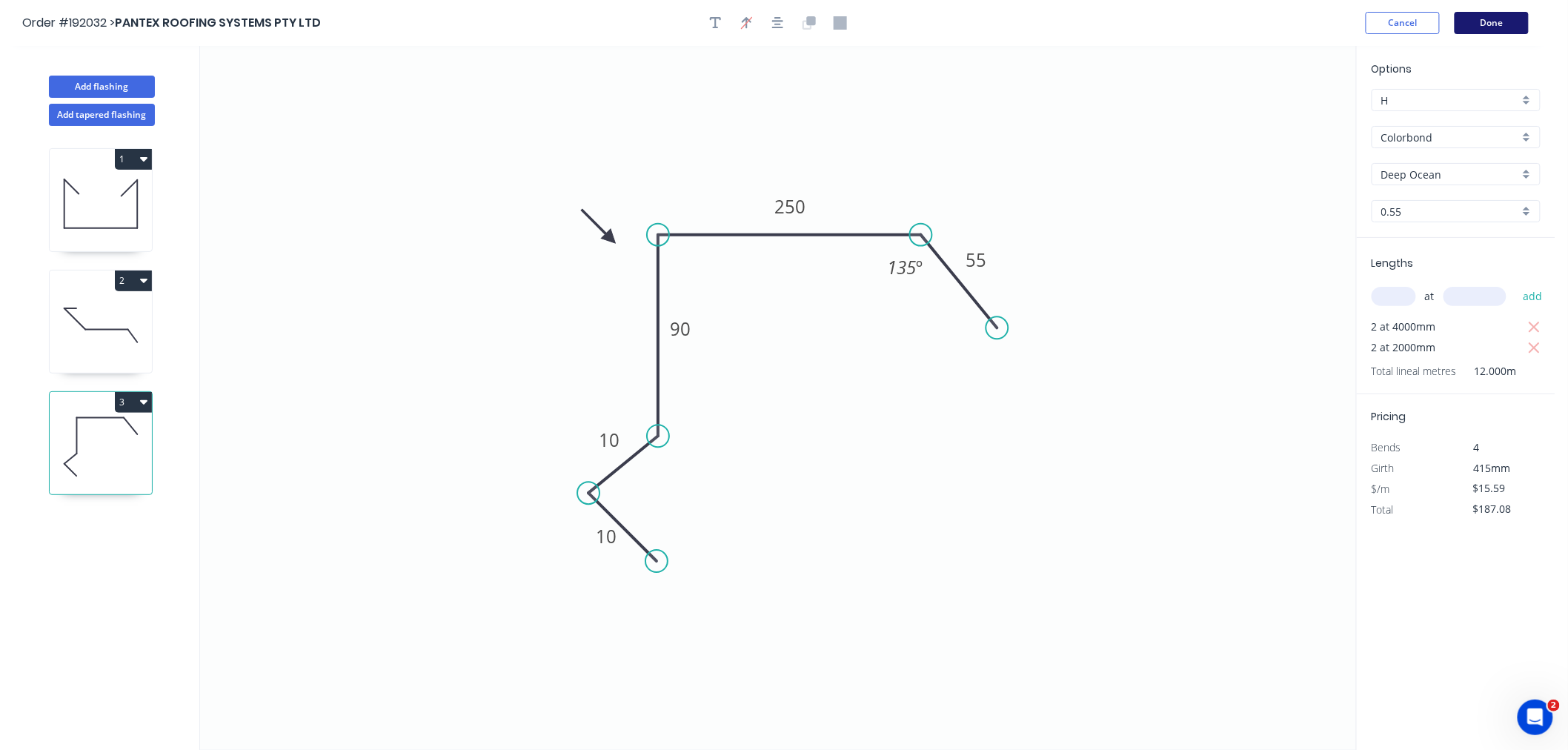
click at [1501, 22] on button "Done" at bounding box center [1492, 23] width 74 height 22
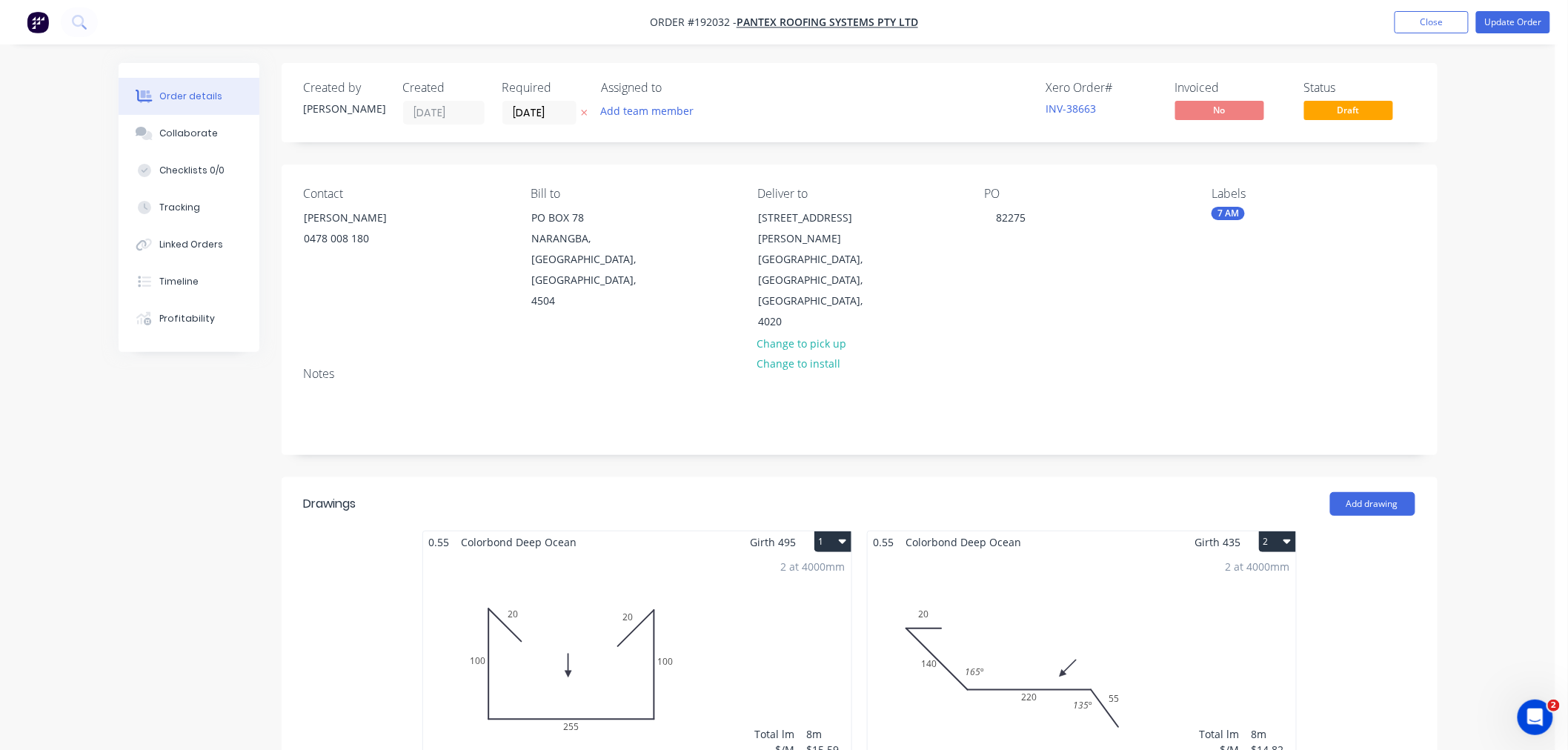
click at [1540, 21] on button "Update Order" at bounding box center [1513, 22] width 74 height 22
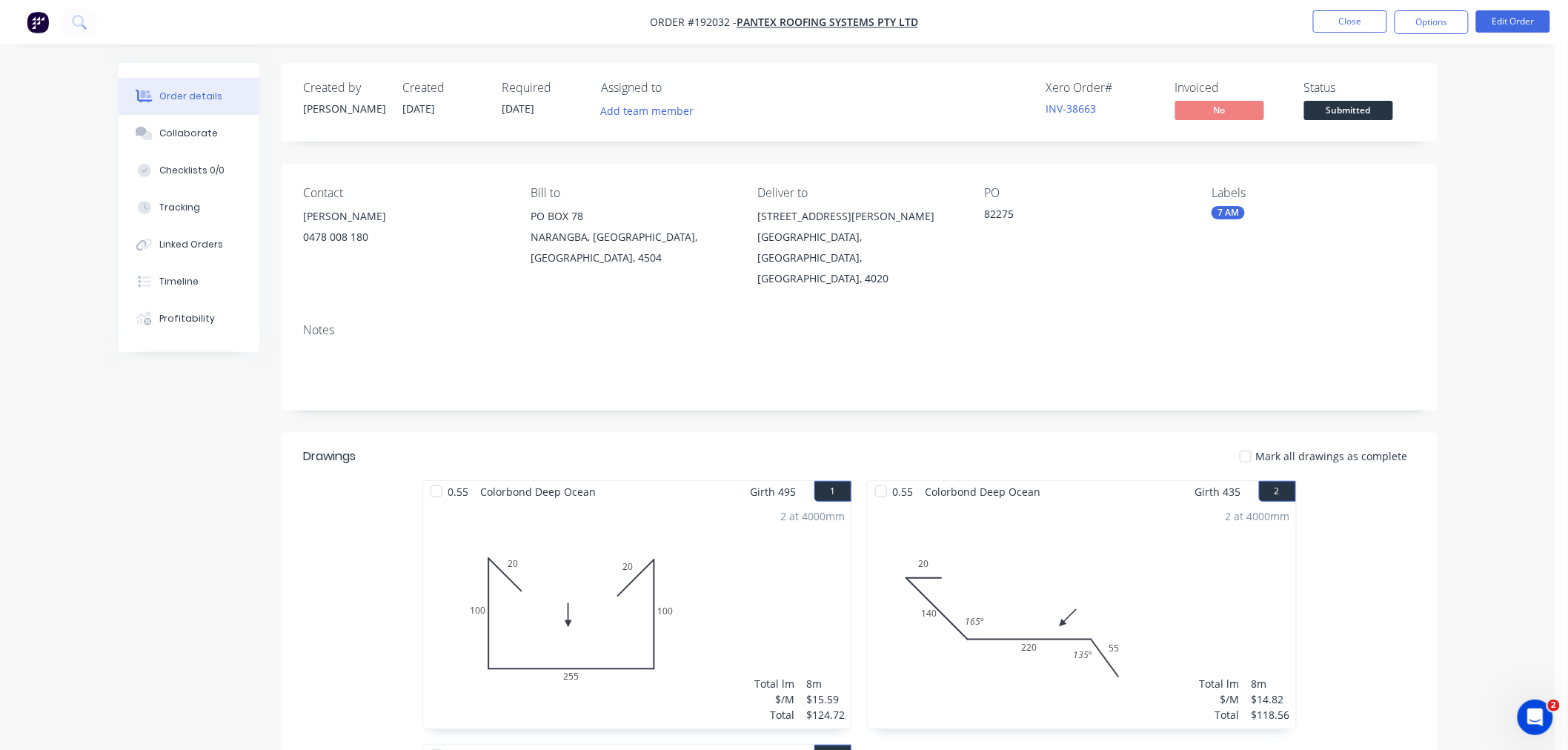
scroll to position [329, 0]
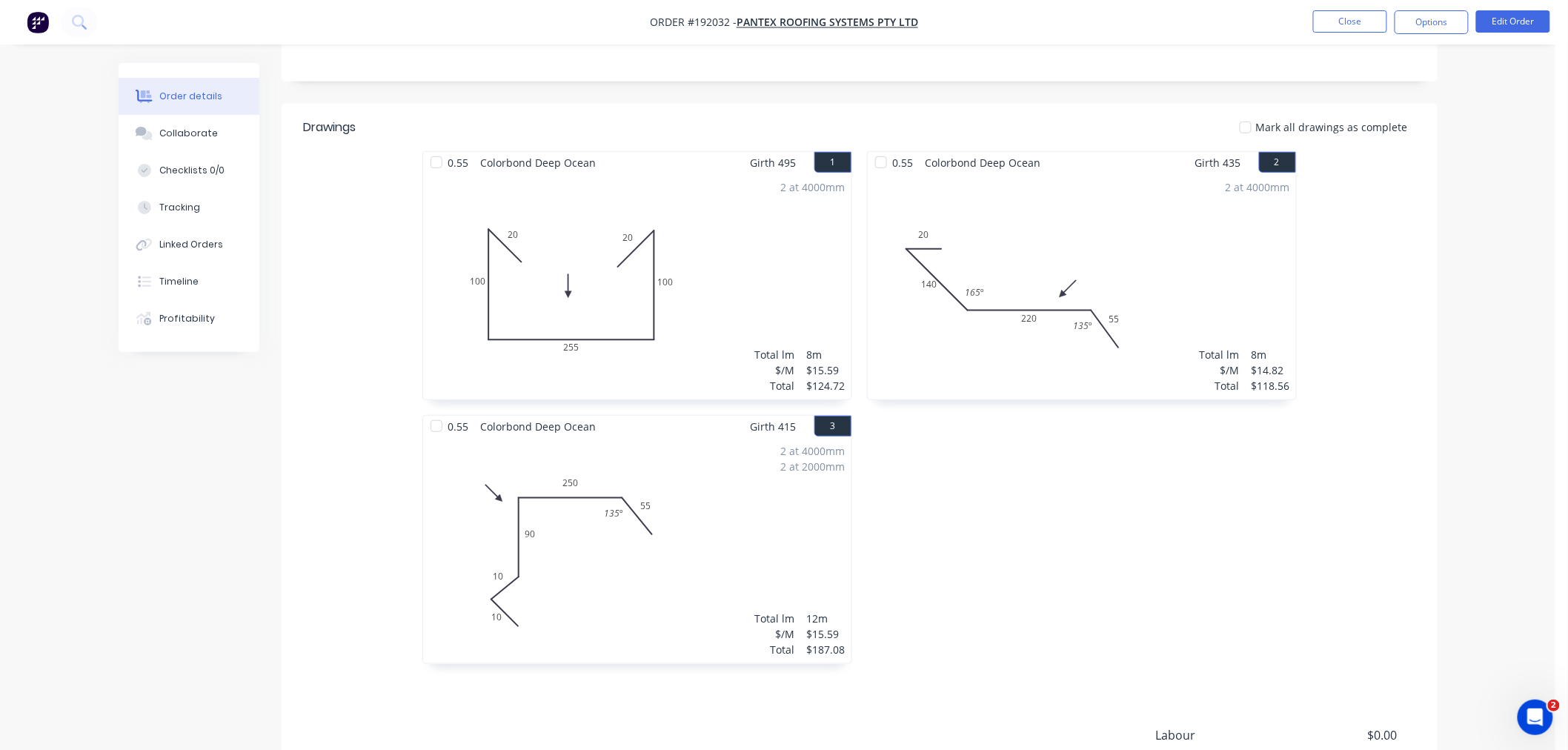
click at [1286, 563] on div "0.55 Colorbond Deep Ocean Girth 435 2 0 20 140 220 55 165 º 135 º 0 20 140 220 …" at bounding box center [1082, 415] width 445 height 528
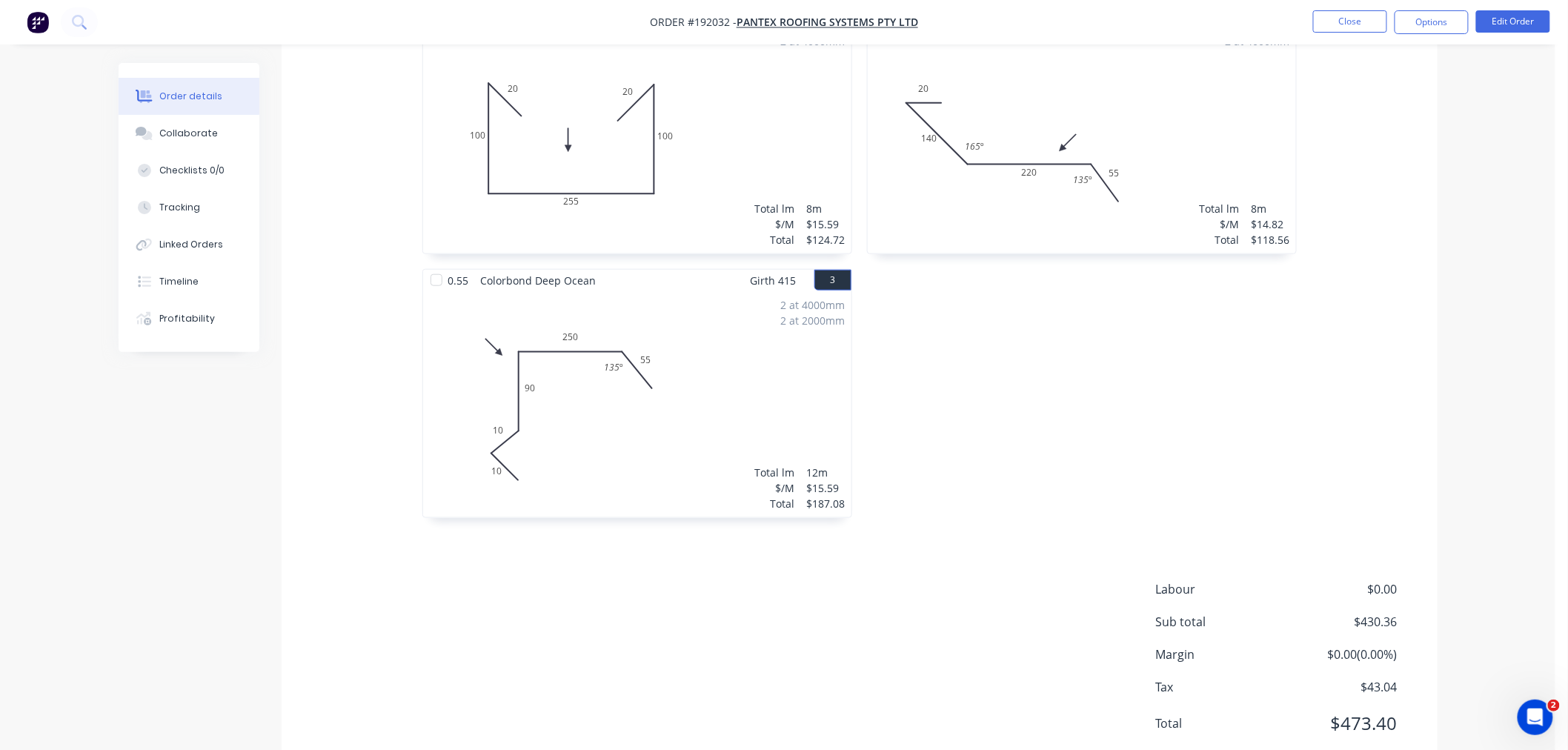
scroll to position [158, 0]
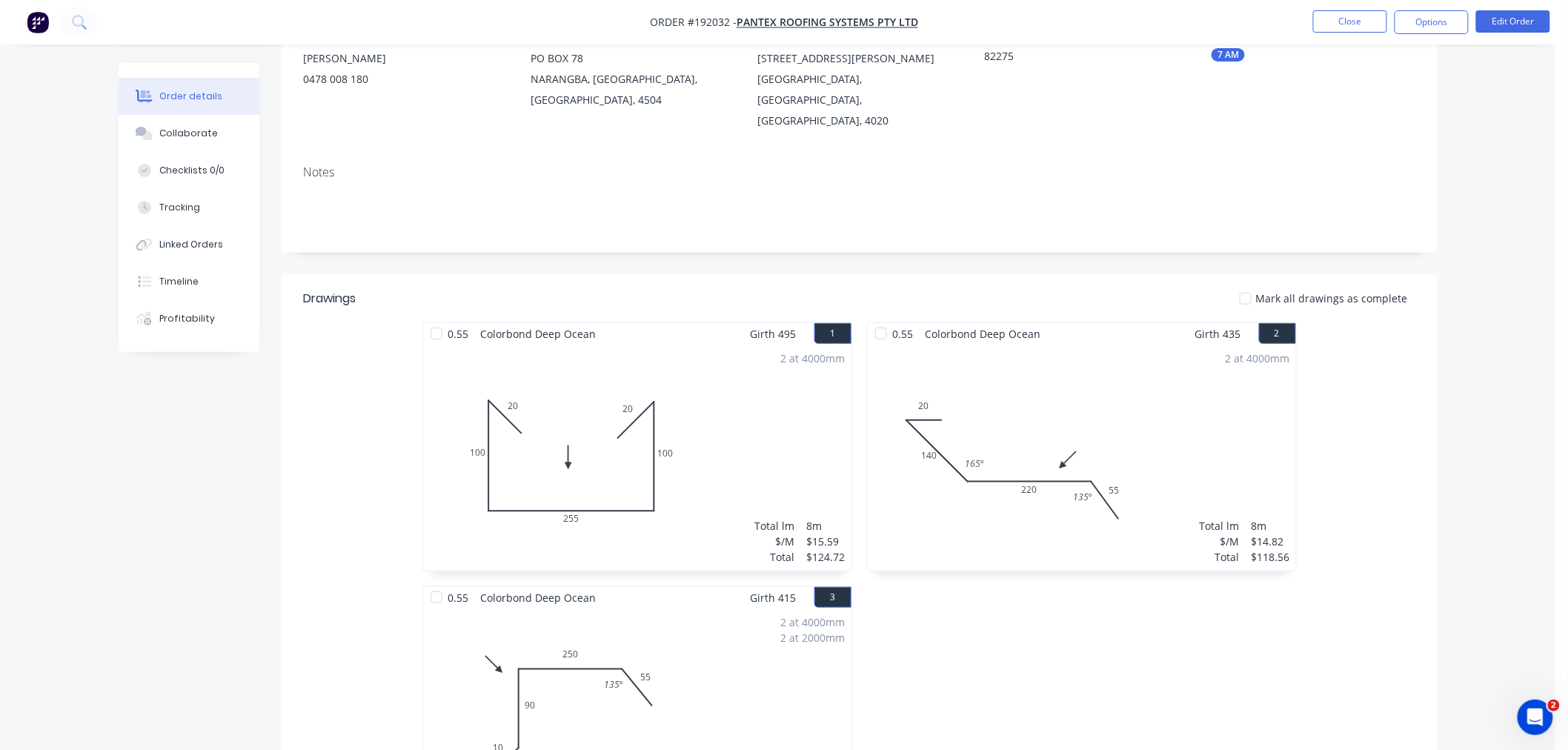
click at [194, 541] on div "Created by [PERSON_NAME] Created [DATE] Required [DATE] Assigned to Add team me…" at bounding box center [778, 509] width 1319 height 1208
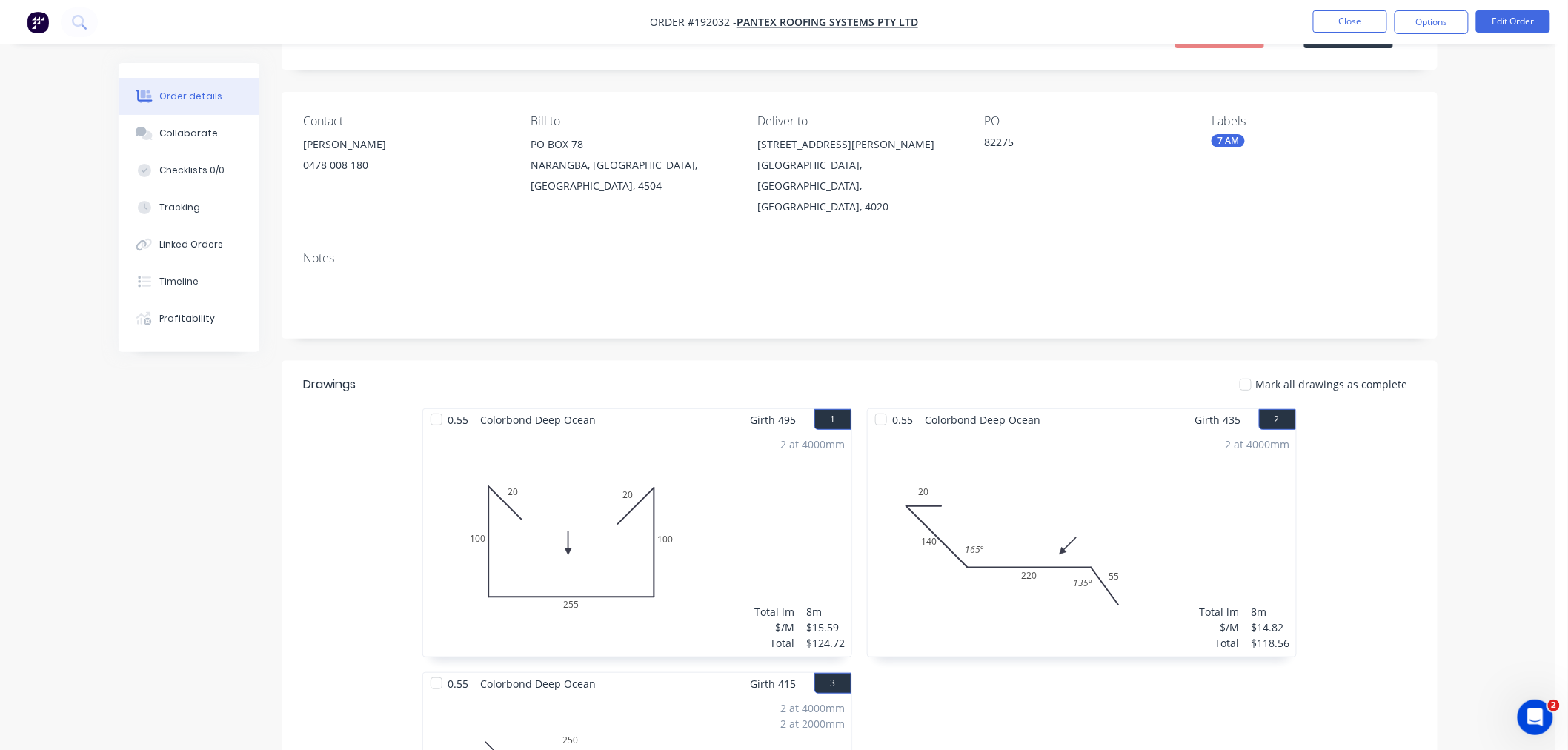
scroll to position [0, 0]
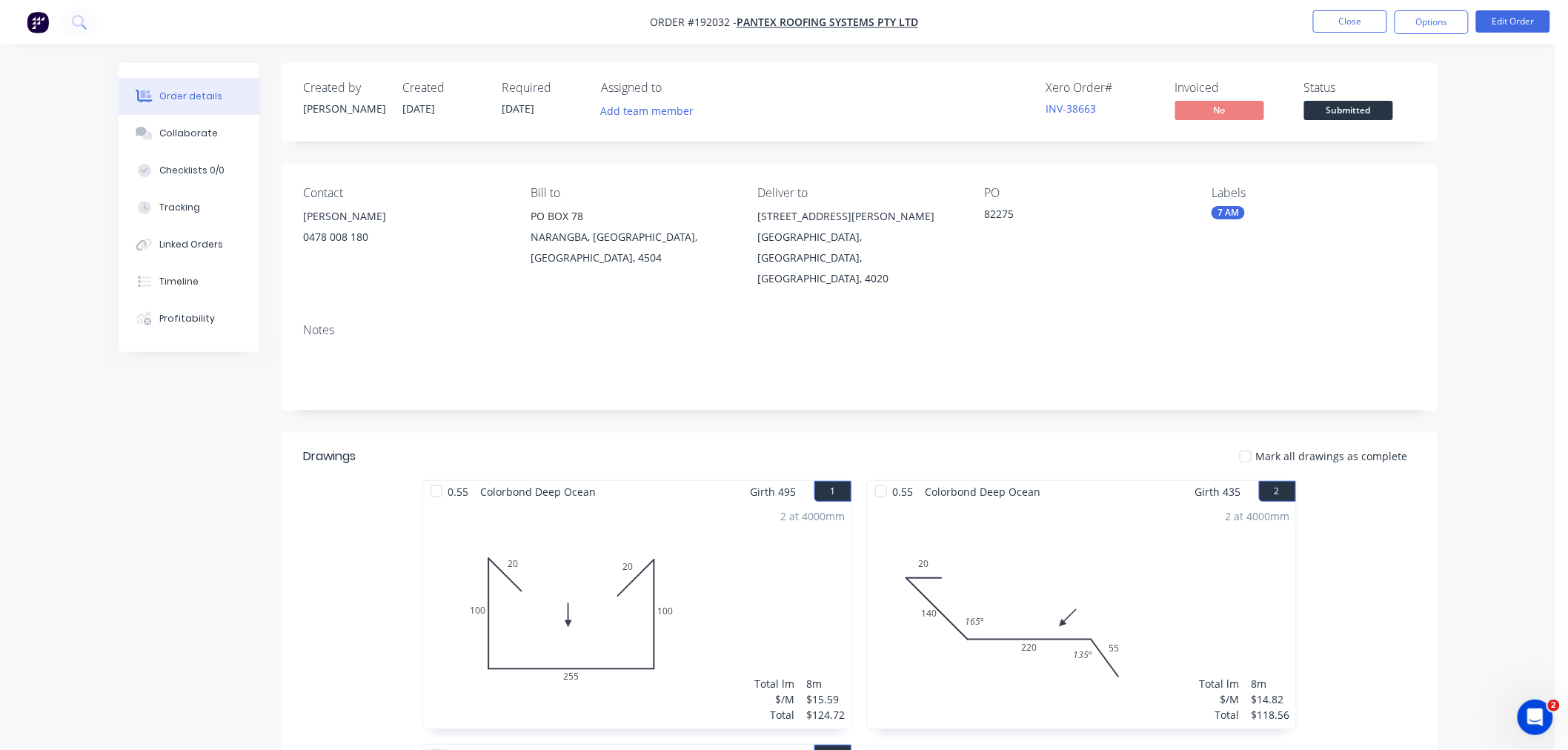
click at [1516, 297] on div "Order details Collaborate Checklists 0/0 Tracking Linked Orders Timeline Profit…" at bounding box center [778, 635] width 1555 height 1271
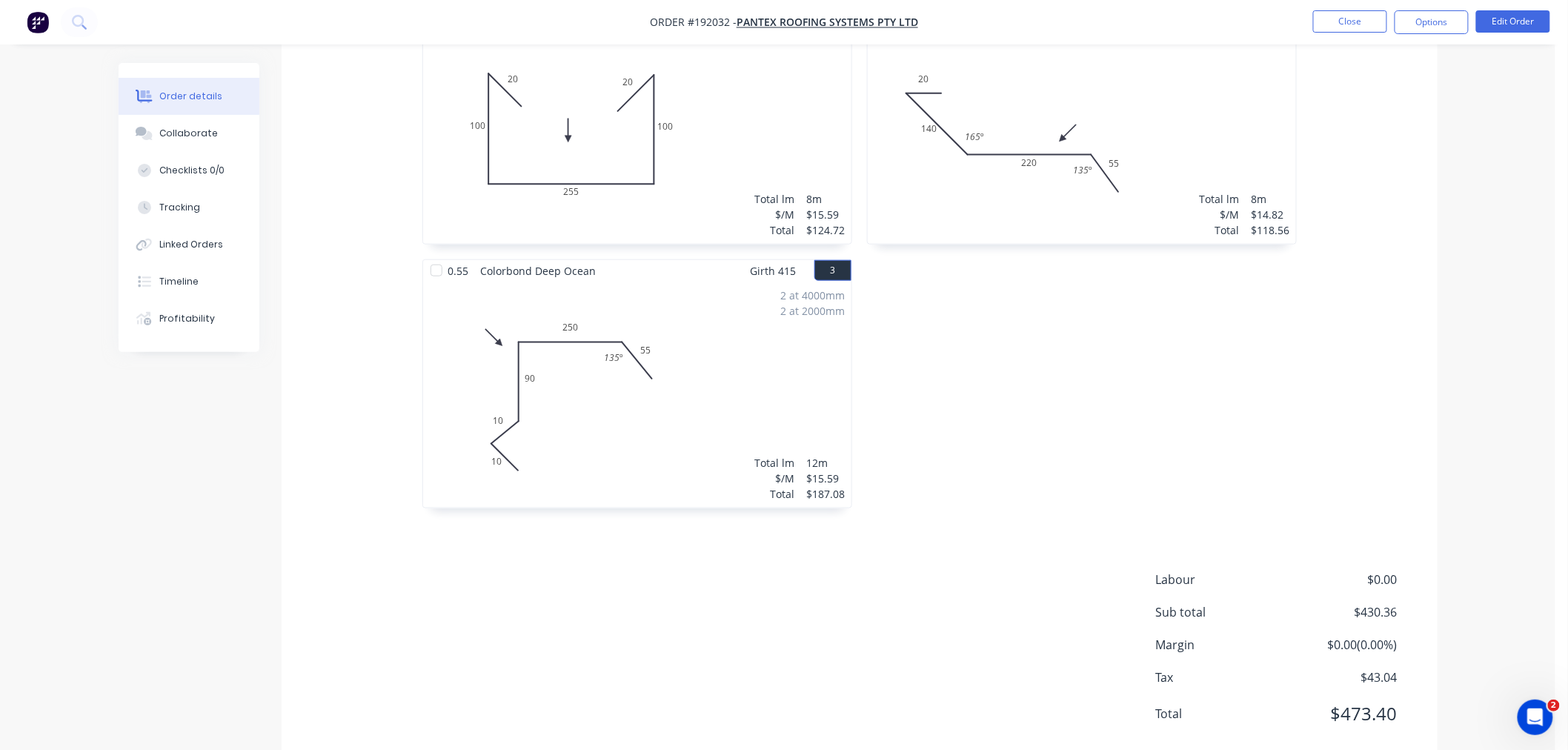
scroll to position [487, 0]
click at [203, 551] on div "Created by [PERSON_NAME] Created [DATE] Required [DATE] Assigned to Add team me…" at bounding box center [778, 180] width 1319 height 1208
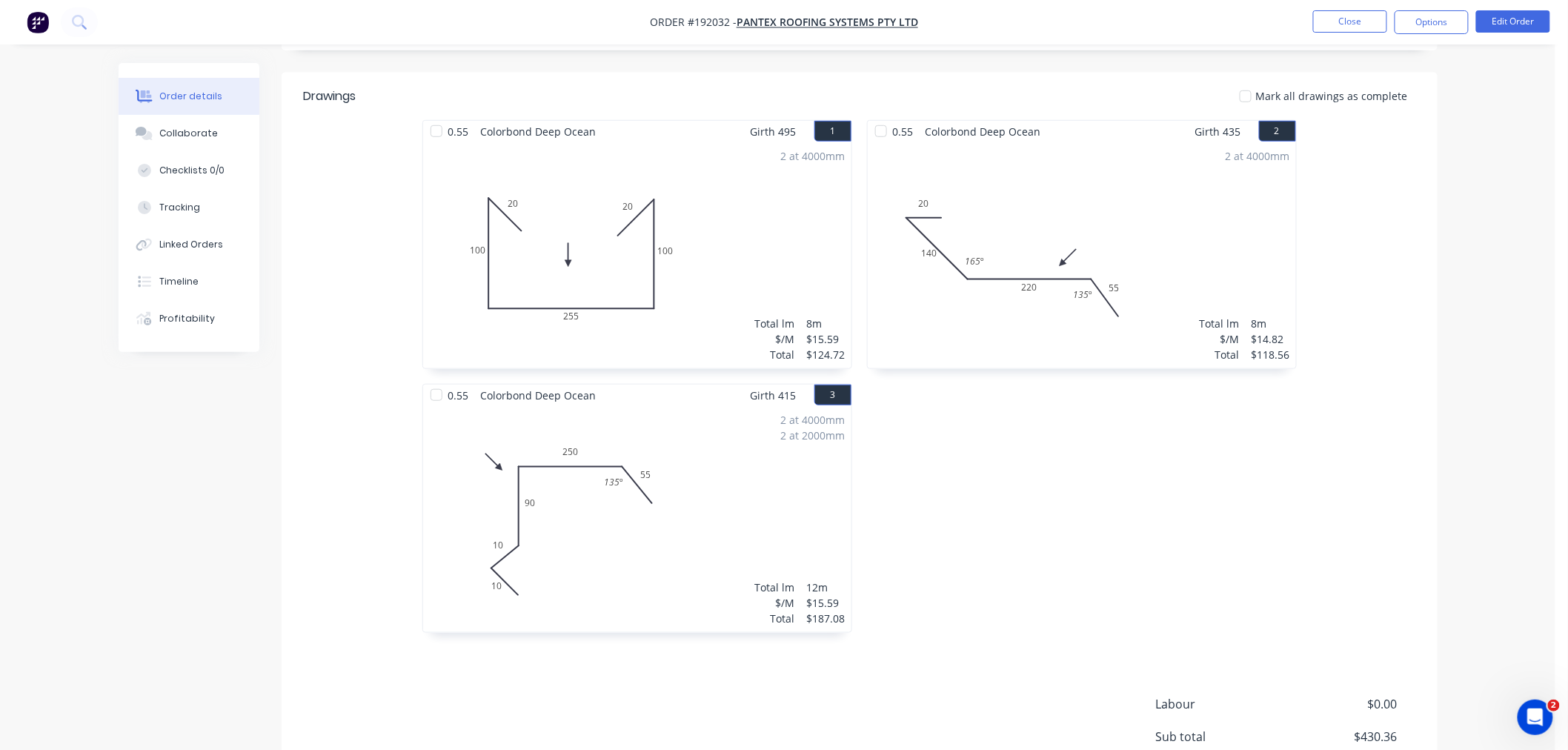
scroll to position [322, 0]
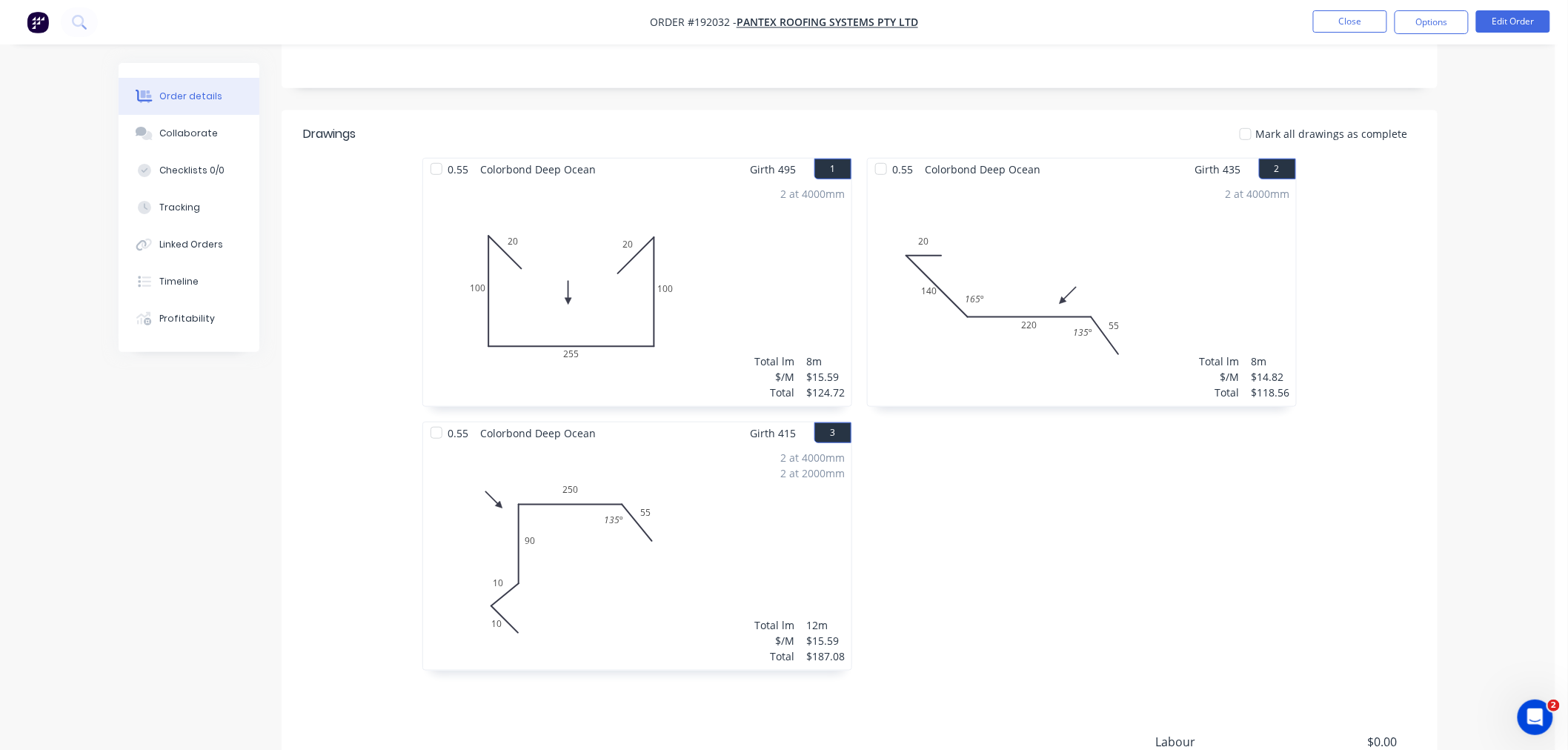
click at [1350, 564] on div "0.55 Colorbond Deep Ocean Girth 495 1 0 20 100 255 100 20 0 20 100 255 100 20 2…" at bounding box center [859, 422] width 1156 height 528
click at [1512, 425] on div "Order details Collaborate Checklists 0/0 Tracking Linked Orders Timeline Profit…" at bounding box center [778, 313] width 1555 height 1271
click at [1159, 22] on nav "Order #192032 - PANTEX ROOFING SYSTEMS PTY LTD Close Options Edit Order" at bounding box center [784, 22] width 1568 height 44
click at [1323, 23] on button "Close" at bounding box center [1350, 21] width 74 height 22
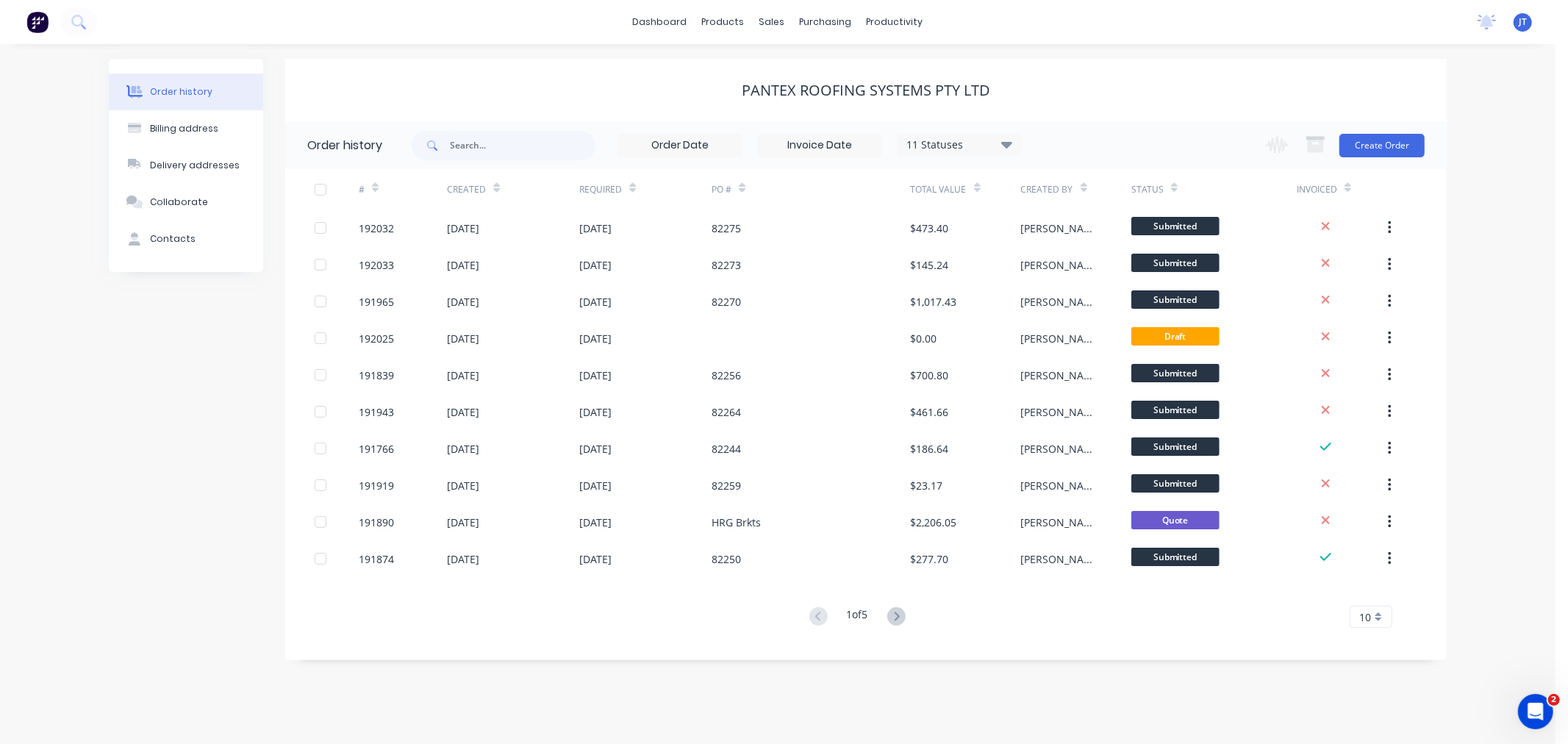
click at [589, 42] on div "dashboard products sales purchasing productivity dashboard products Product Cat…" at bounding box center [777, 22] width 1555 height 44
click at [815, 98] on div "Customers" at bounding box center [824, 100] width 53 height 13
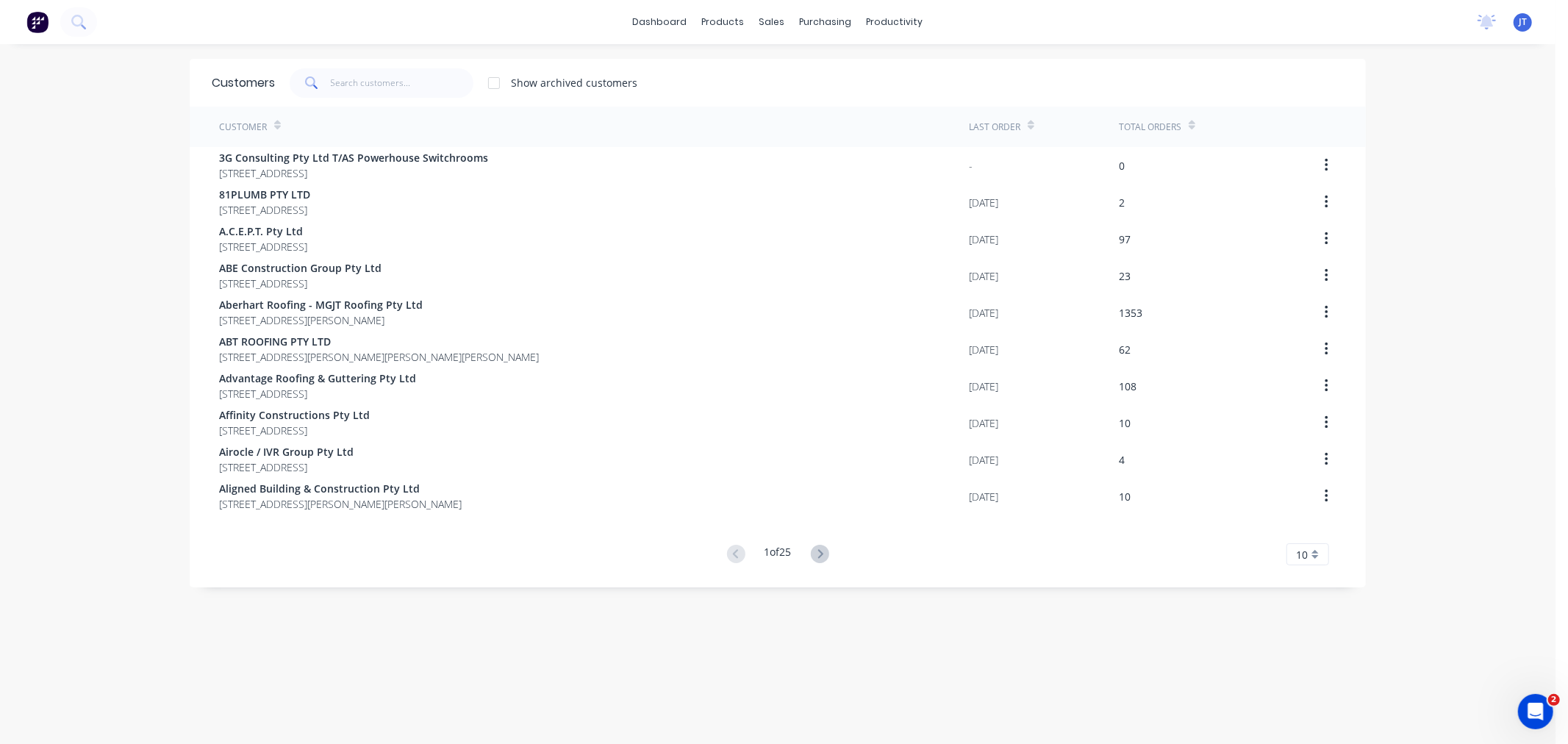
click at [99, 192] on div "dashboard products sales purchasing productivity dashboard products Product Cat…" at bounding box center [777, 372] width 1555 height 744
click at [1478, 295] on div "dashboard products sales purchasing productivity dashboard products Product Cat…" at bounding box center [777, 372] width 1555 height 744
click at [66, 245] on div "dashboard products sales purchasing productivity dashboard products Product Cat…" at bounding box center [777, 372] width 1555 height 744
click at [391, 79] on input "text" at bounding box center [402, 83] width 143 height 29
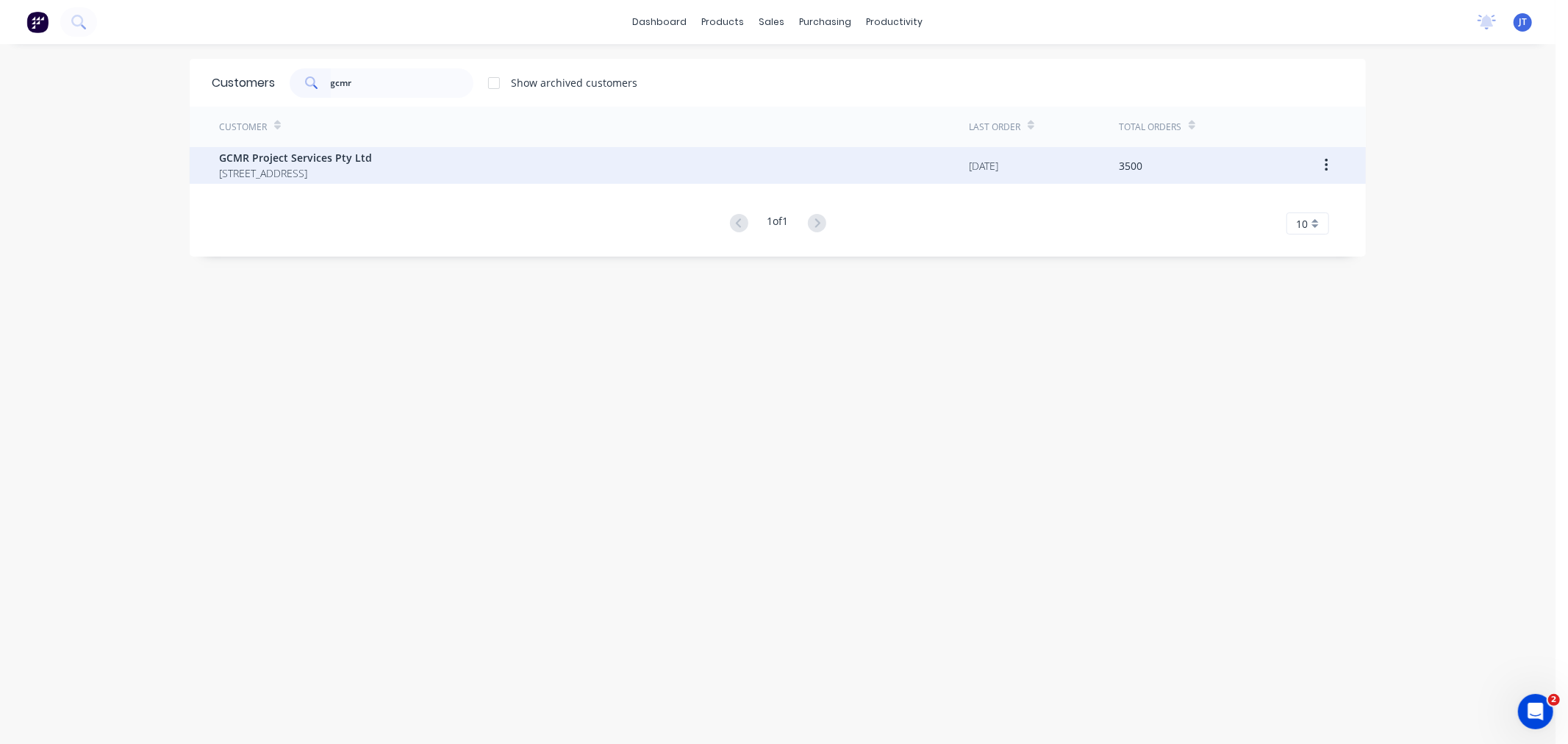
click at [372, 167] on span "[STREET_ADDRESS]" at bounding box center [296, 173] width 153 height 15
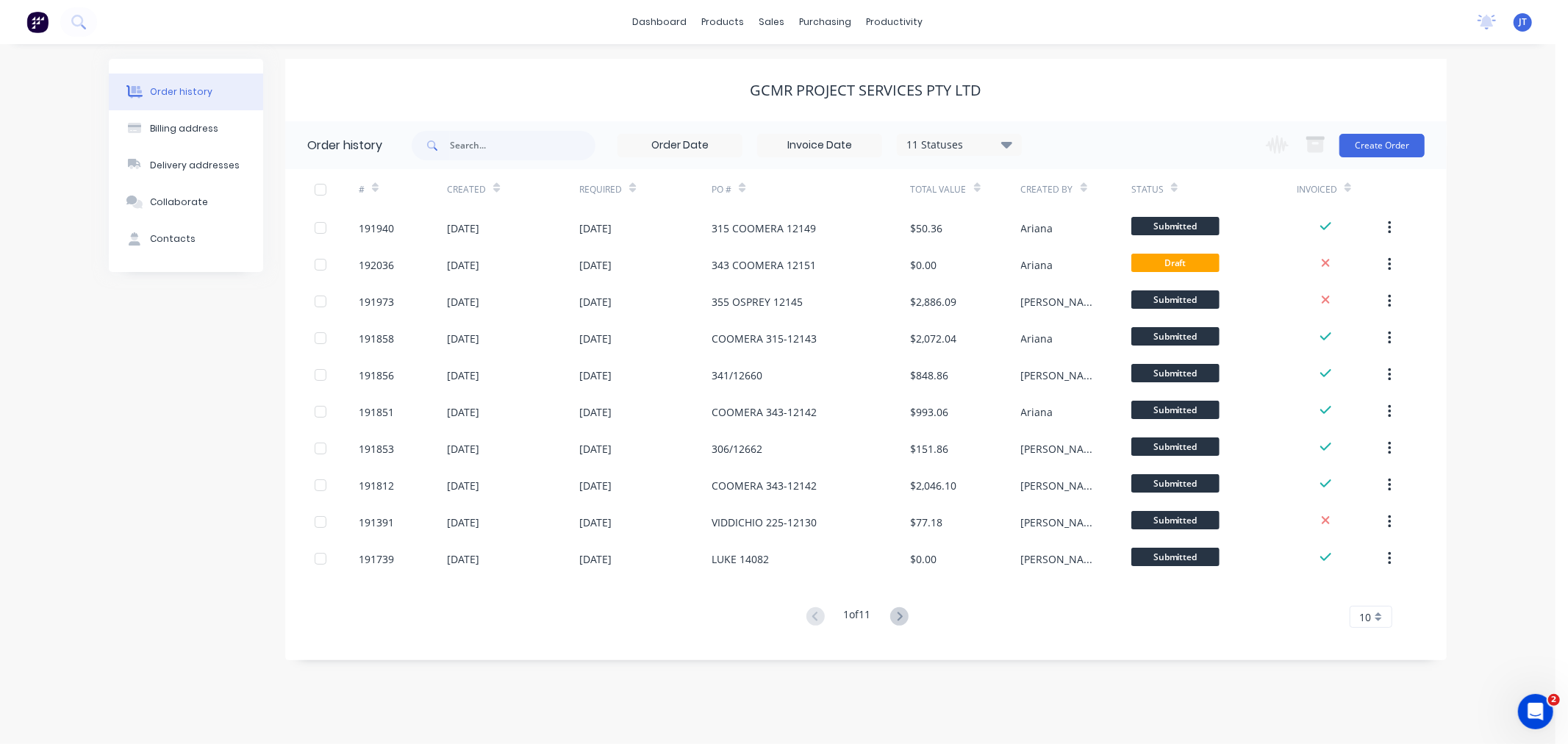
click at [900, 626] on button at bounding box center [899, 617] width 27 height 21
click at [812, 615] on icon at bounding box center [814, 616] width 5 height 9
click at [894, 618] on icon at bounding box center [899, 616] width 18 height 18
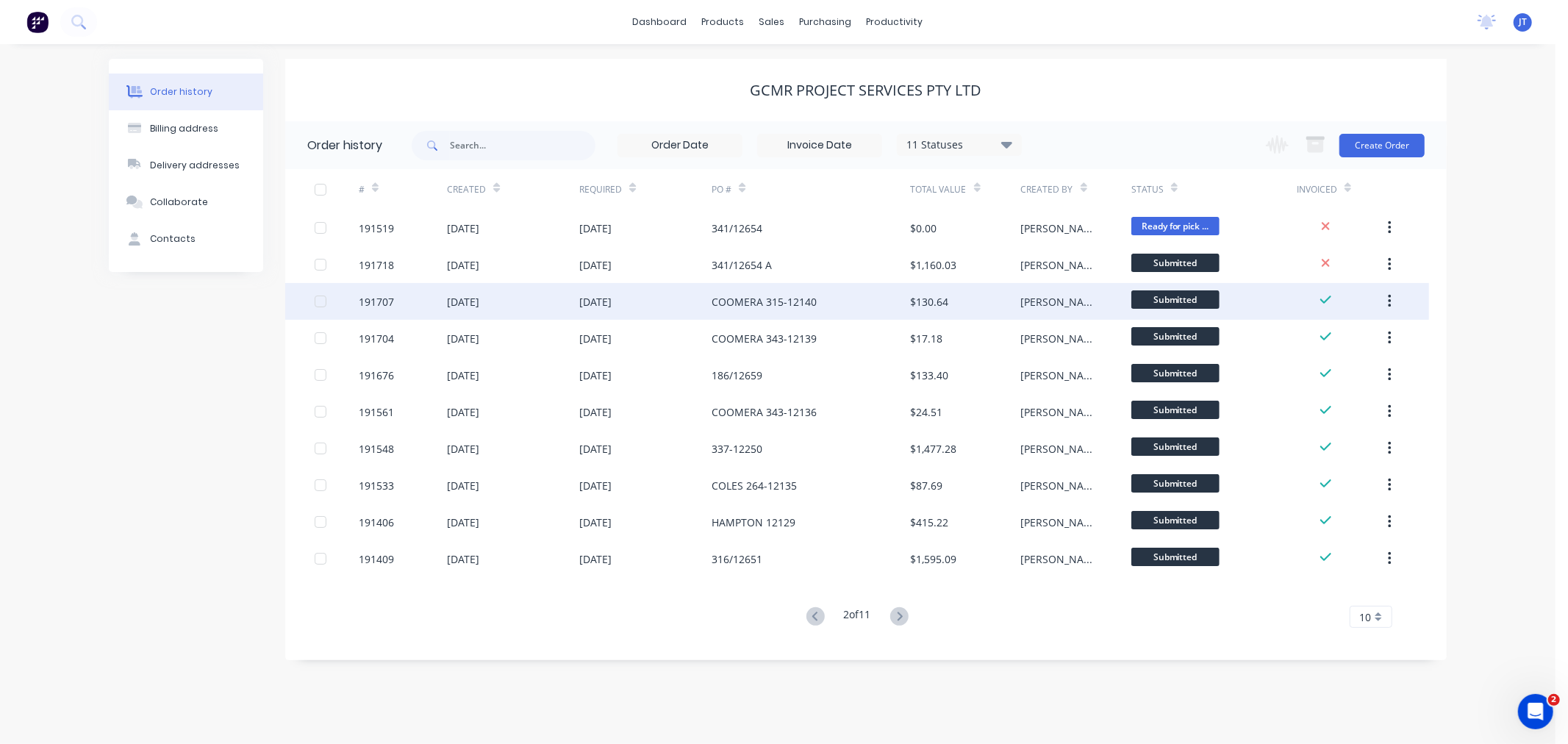
click at [365, 302] on div "191707" at bounding box center [377, 301] width 35 height 15
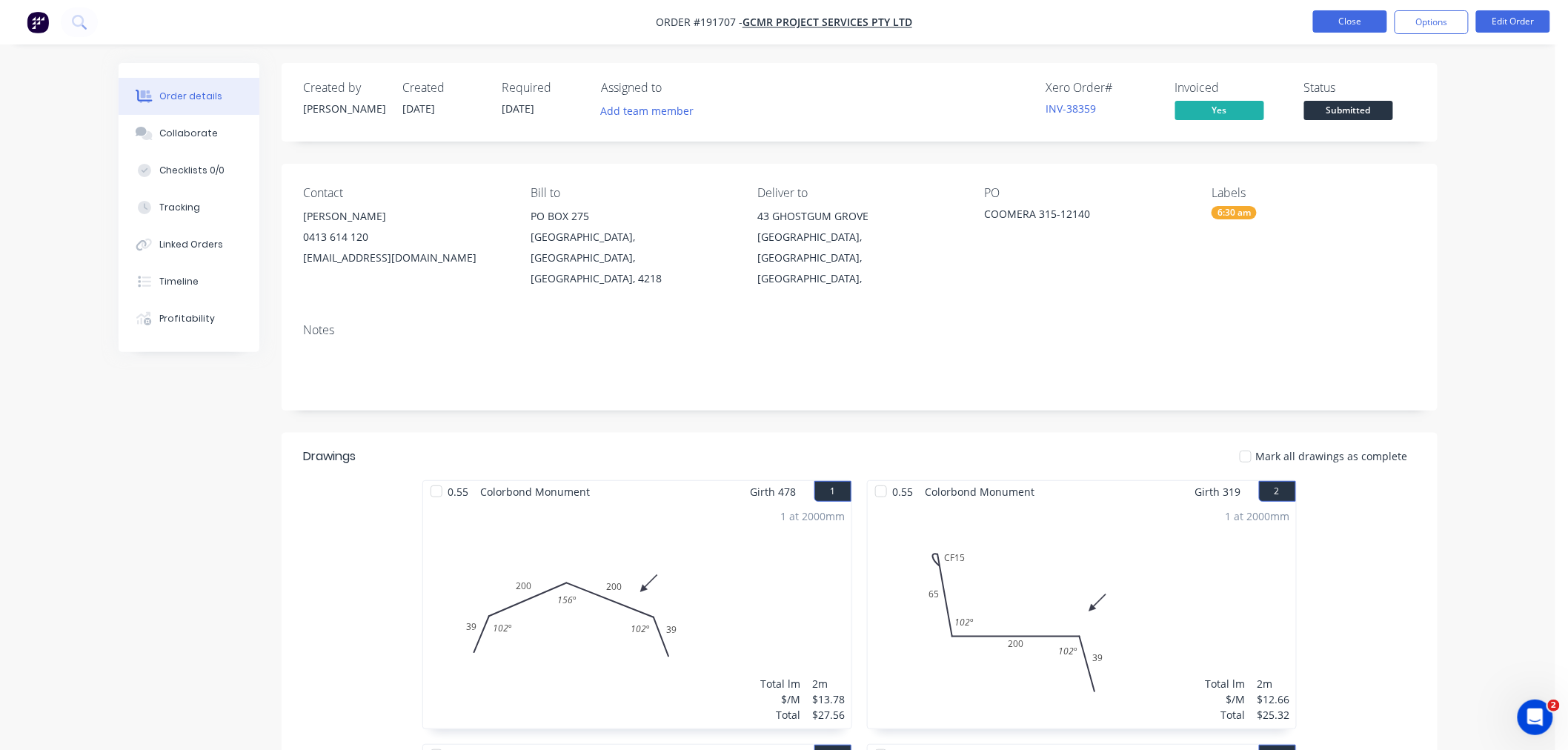
click at [1349, 26] on button "Close" at bounding box center [1350, 21] width 74 height 22
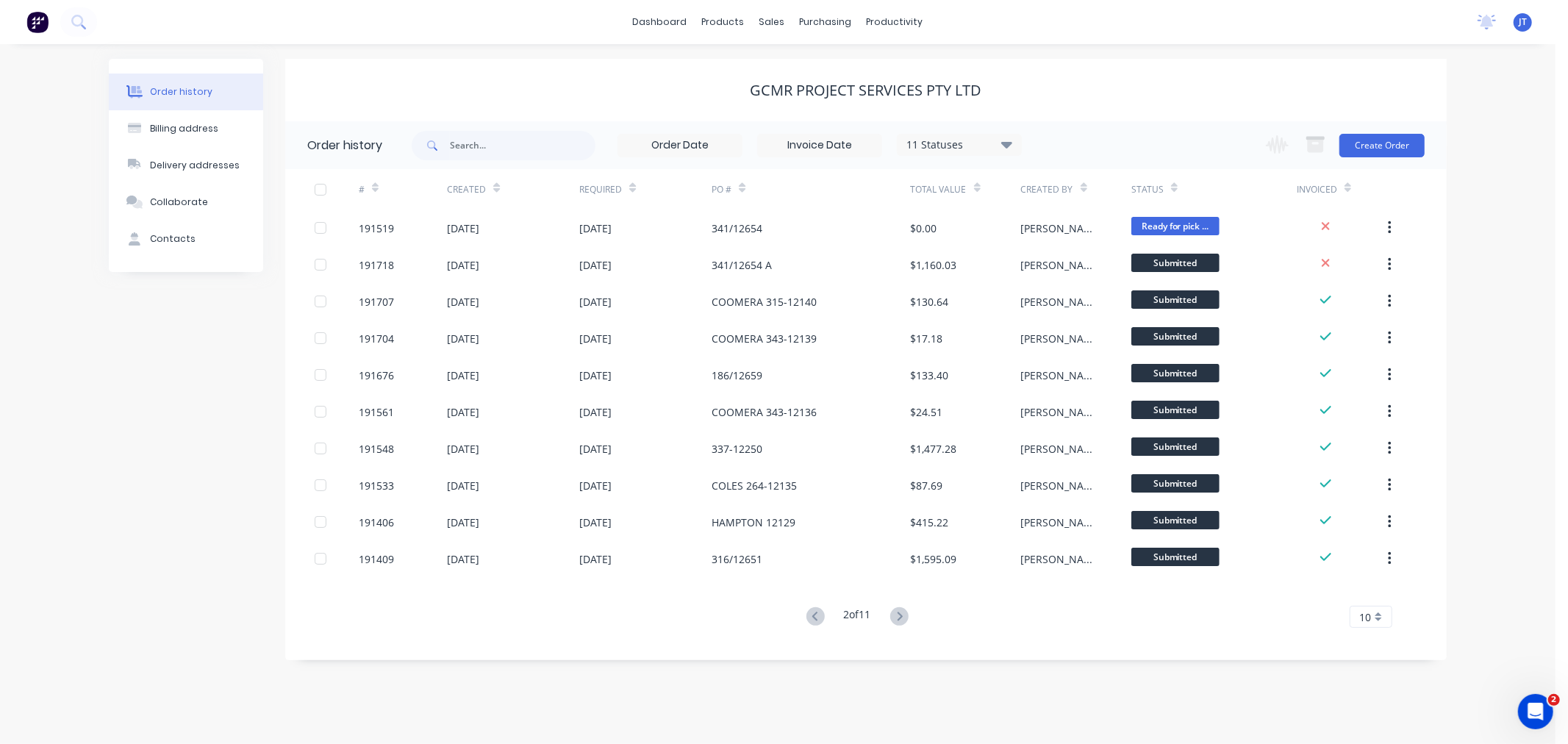
click at [816, 611] on icon at bounding box center [816, 616] width 18 height 18
click at [121, 391] on div "Order history Billing address Delivery addresses Collaborate Contacts" at bounding box center [186, 360] width 154 height 601
click at [1508, 174] on div "Order history Billing address Delivery addresses Collaborate Contacts GCMR Proj…" at bounding box center [777, 394] width 1555 height 700
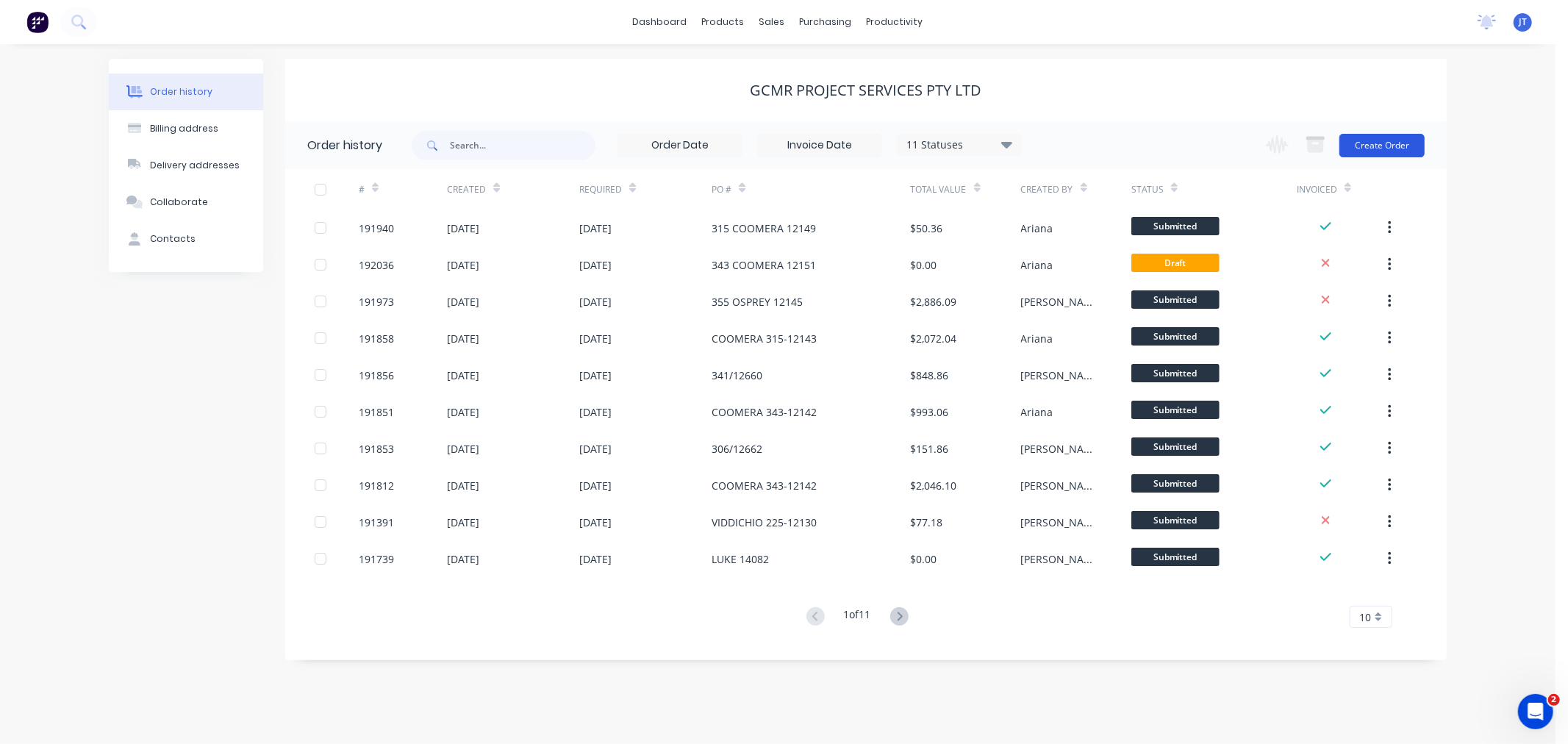
click at [1375, 140] on button "Create Order" at bounding box center [1382, 146] width 85 height 24
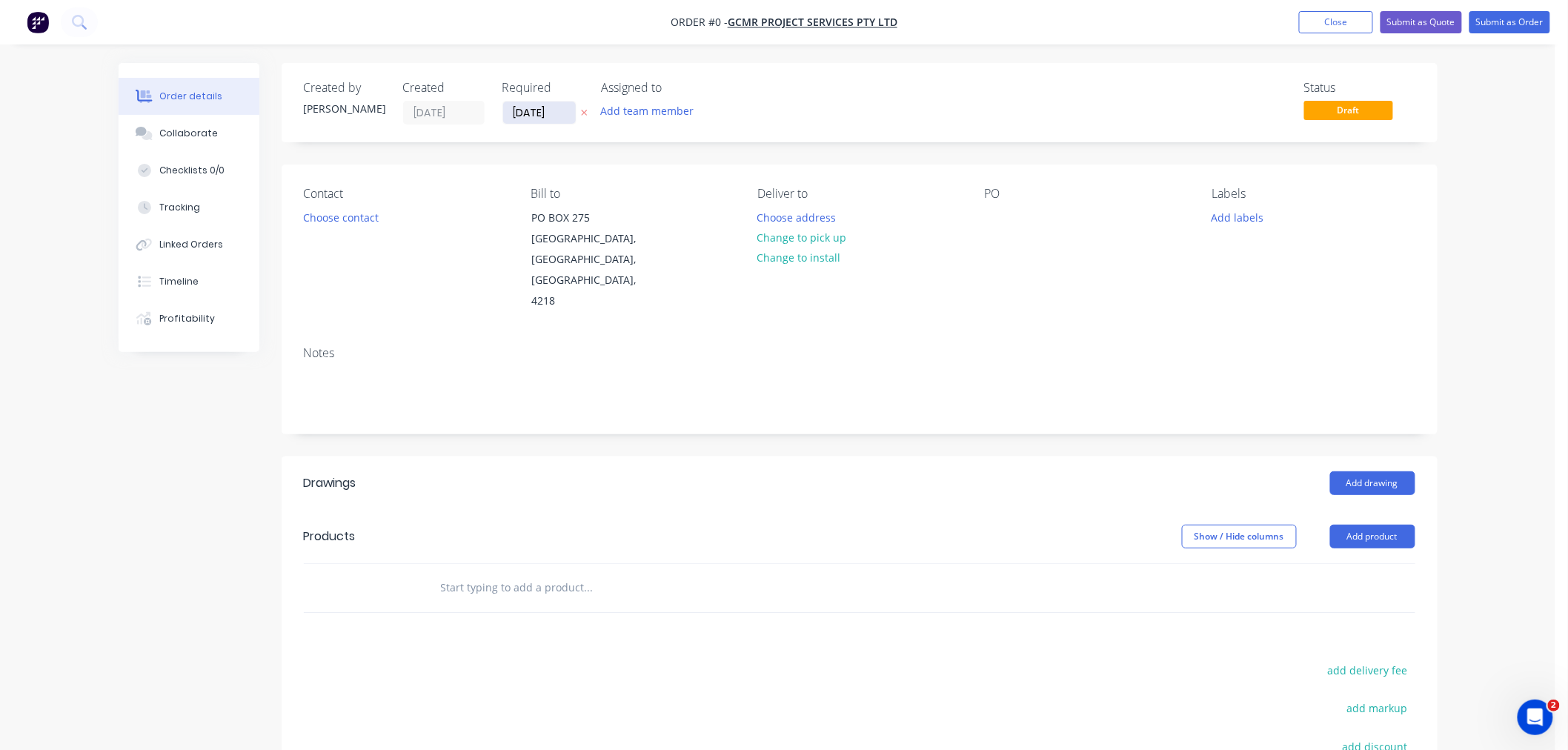
click at [523, 113] on input "[DATE]" at bounding box center [540, 113] width 73 height 22
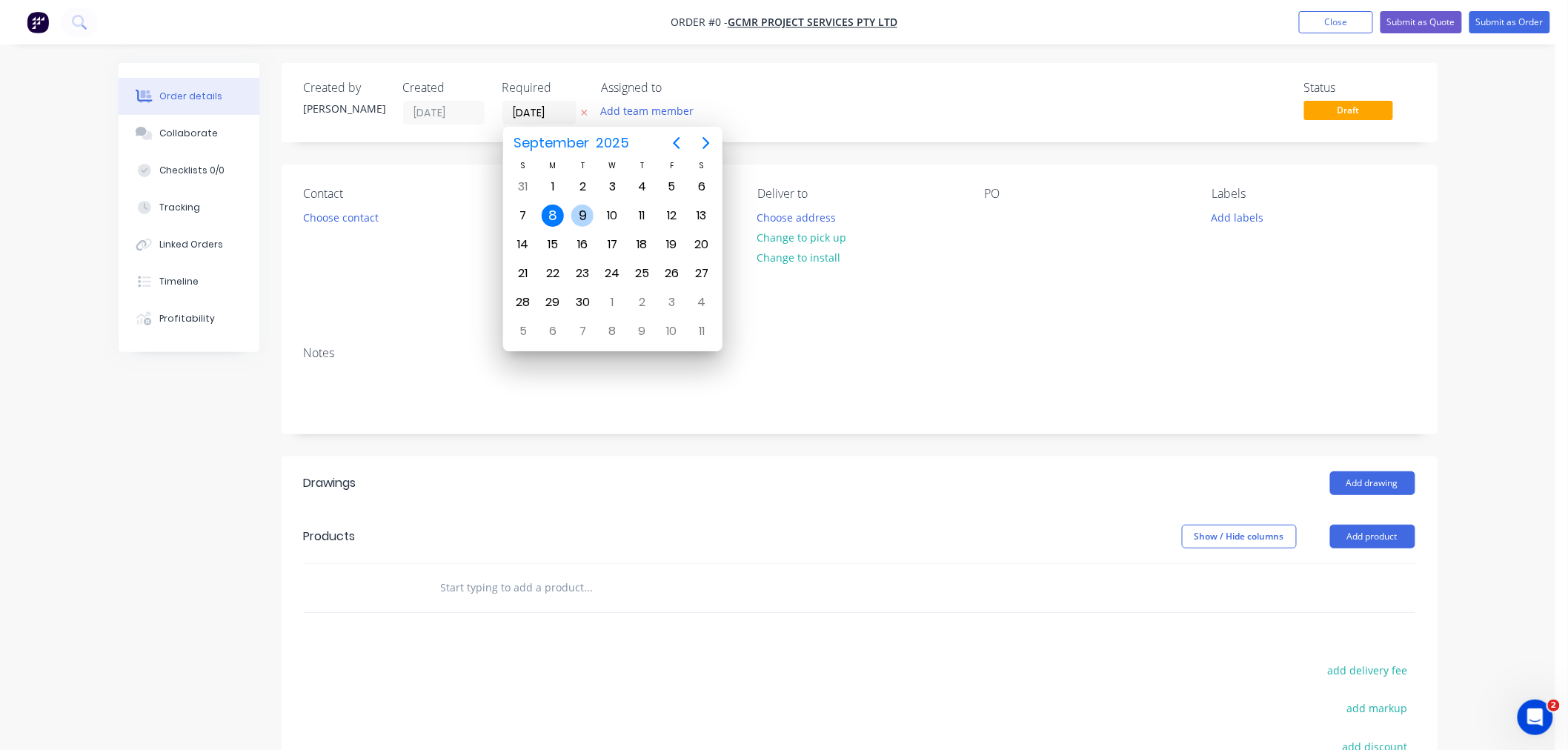
click at [583, 213] on div "9" at bounding box center [583, 216] width 22 height 22
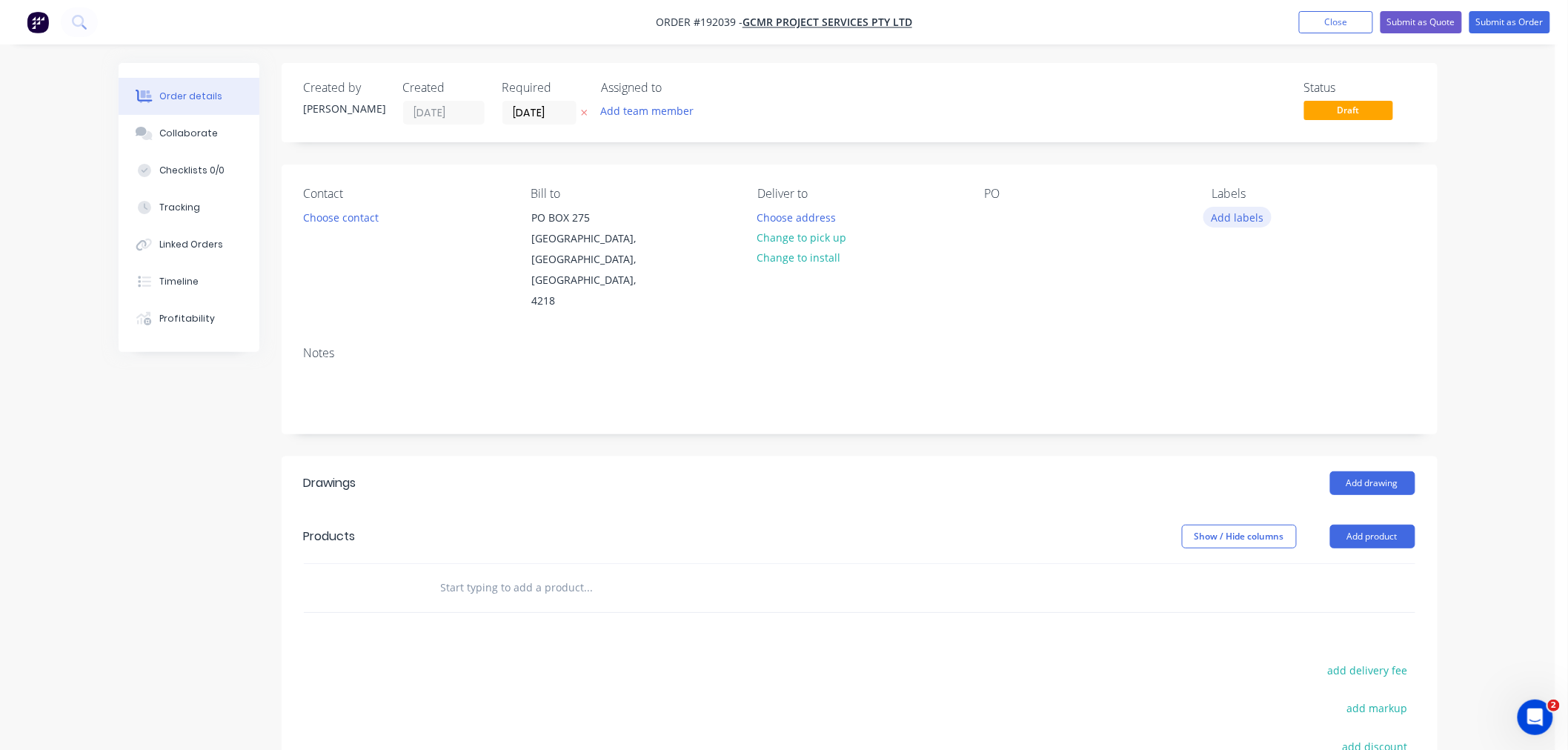
click at [1240, 225] on button "Add labels" at bounding box center [1237, 216] width 68 height 20
click at [1268, 350] on div "6:30 am" at bounding box center [1274, 348] width 45 height 16
click at [1017, 346] on div "Notes" at bounding box center [859, 353] width 1111 height 14
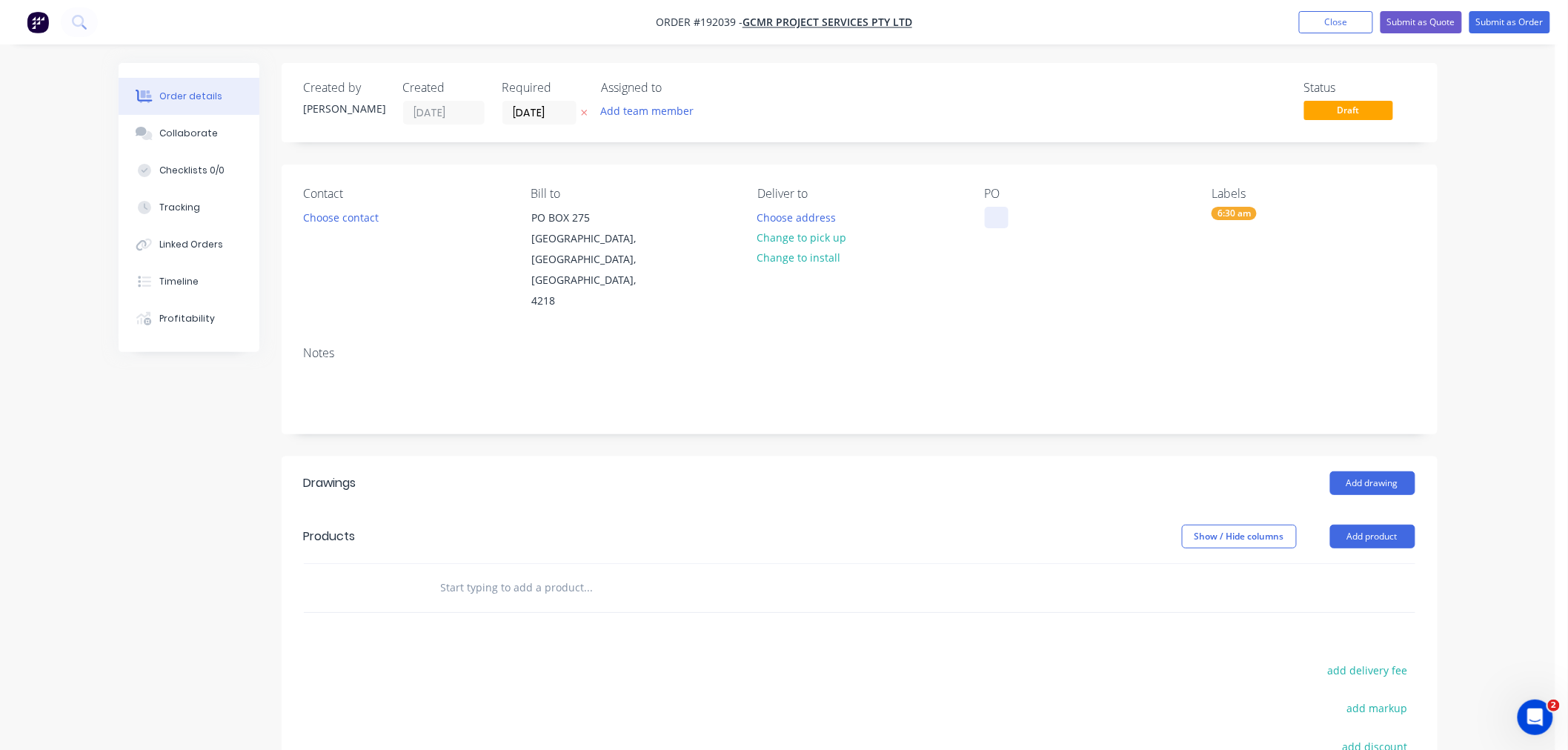
click at [990, 223] on div at bounding box center [996, 217] width 24 height 21
click at [758, 346] on div "Notes" at bounding box center [859, 353] width 1111 height 14
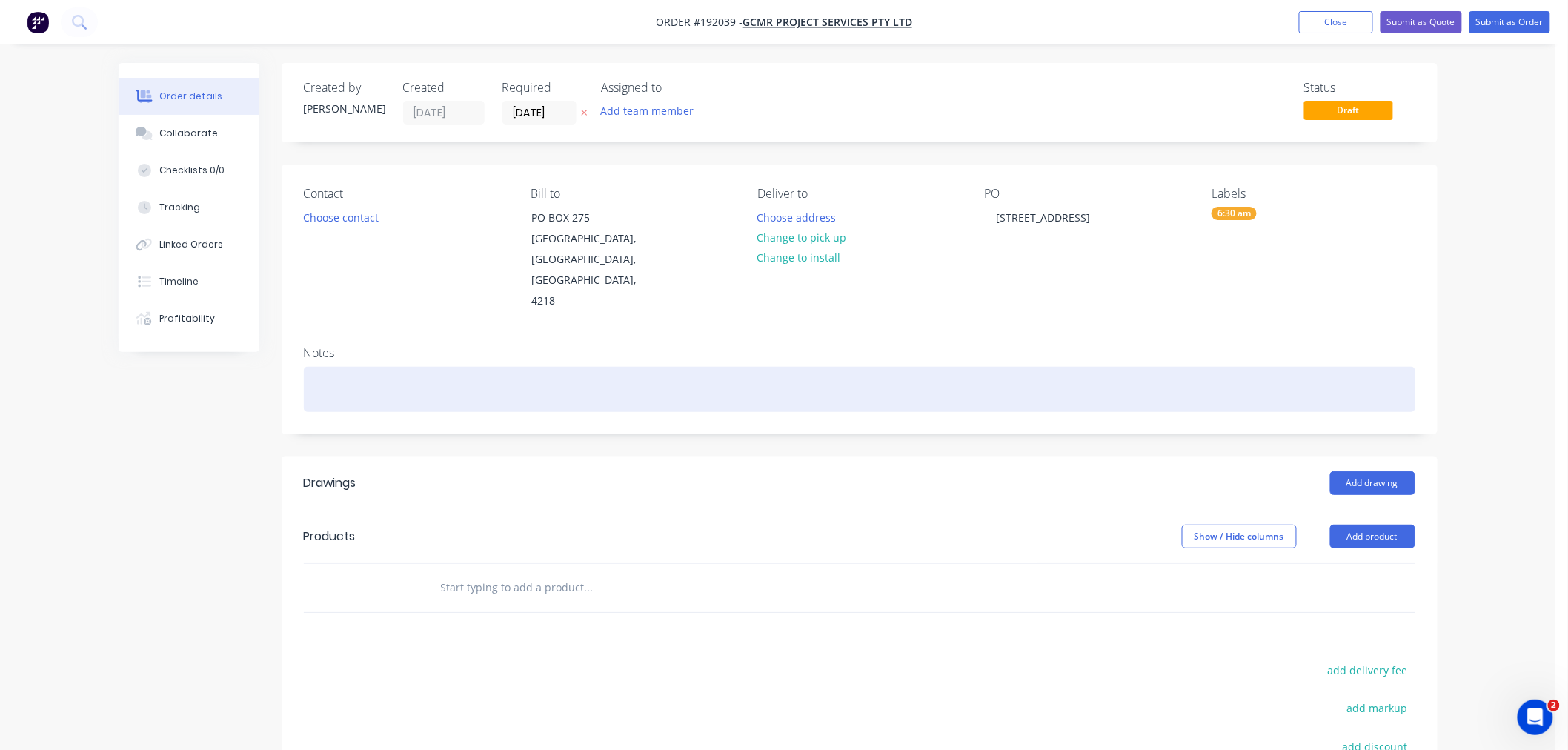
click at [756, 367] on div at bounding box center [859, 389] width 1111 height 45
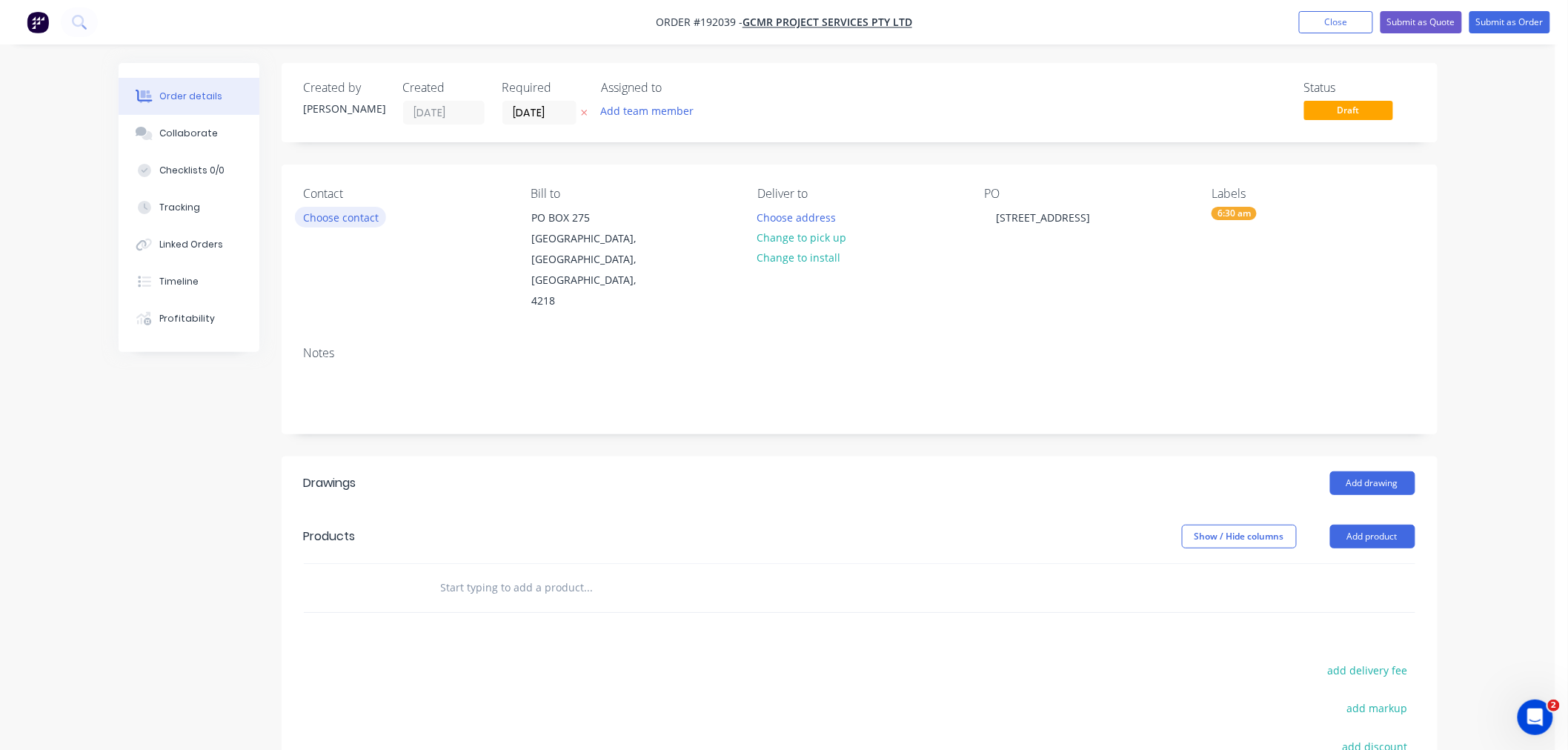
click at [339, 224] on button "Choose contact" at bounding box center [340, 216] width 91 height 20
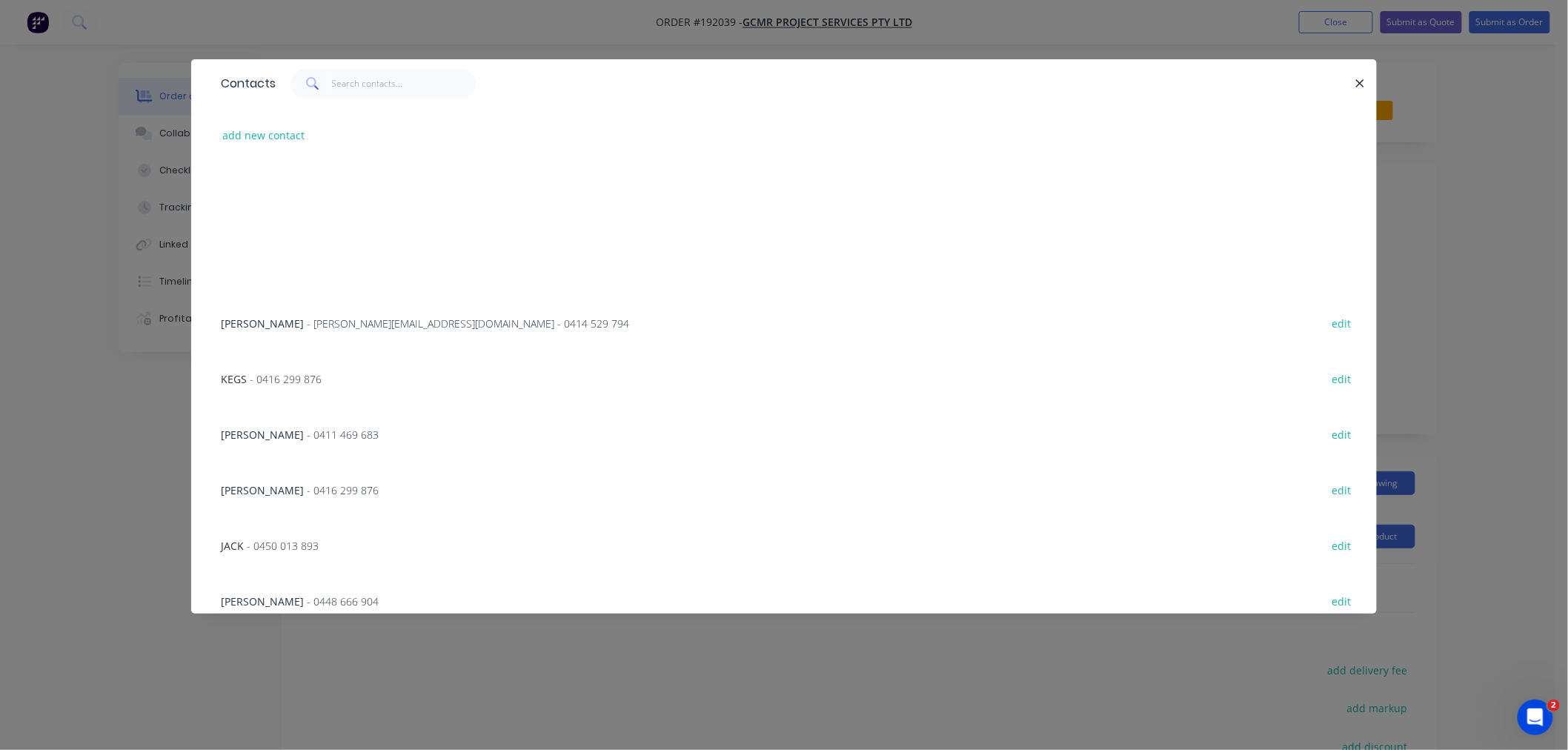
scroll to position [0, 0]
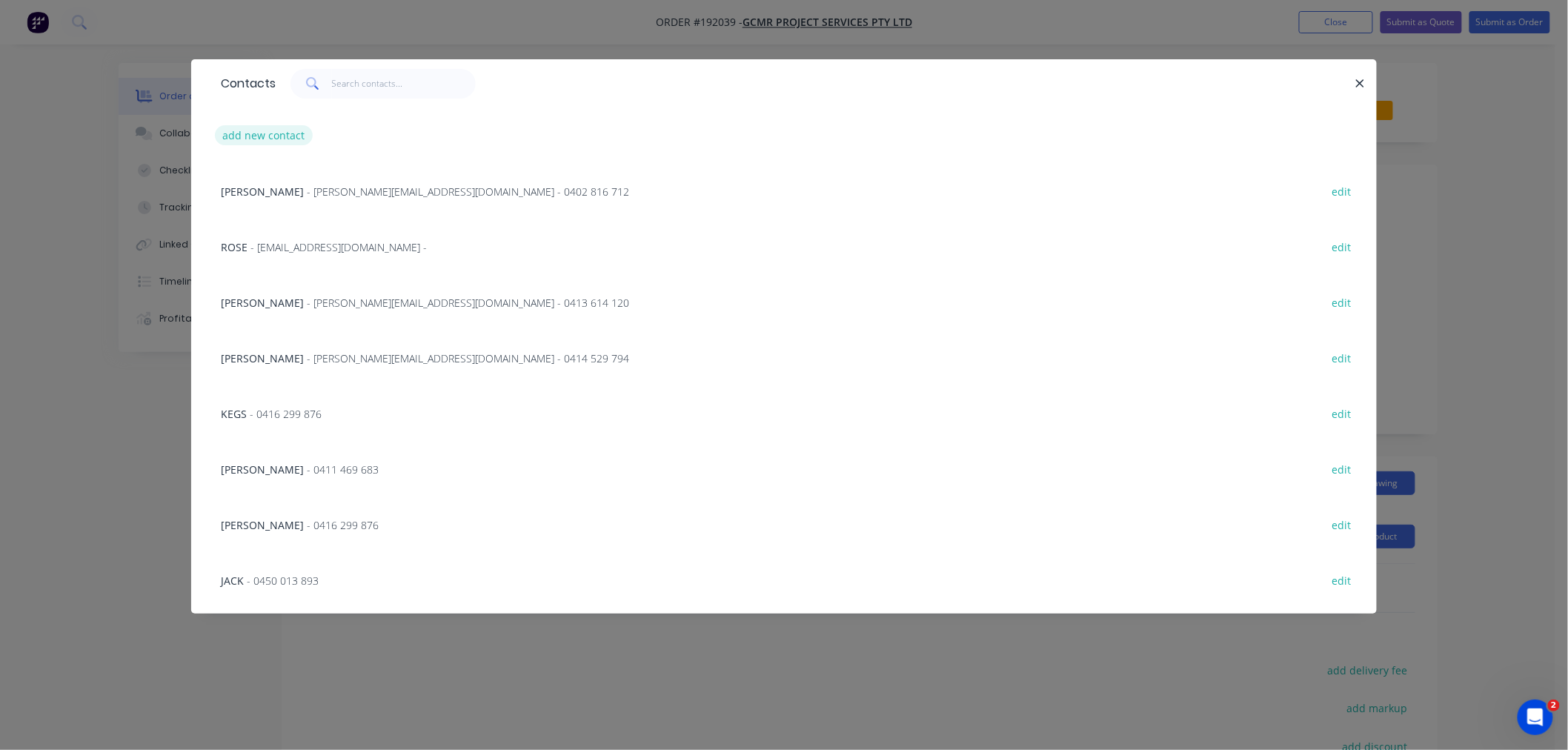
click at [275, 130] on button "add new contact" at bounding box center [264, 135] width 98 height 20
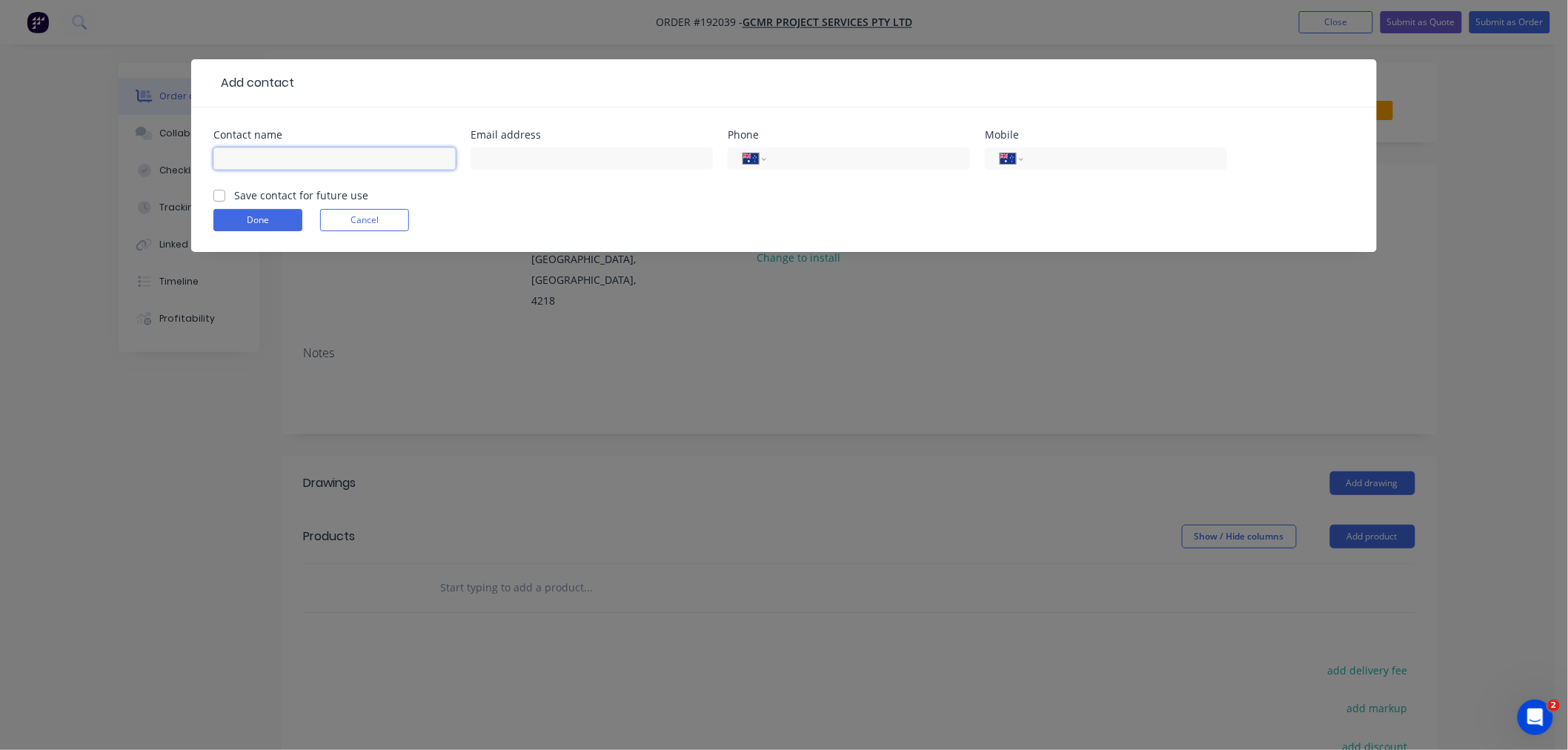
click at [351, 162] on input "text" at bounding box center [334, 159] width 242 height 22
click button "Done" at bounding box center [258, 220] width 89 height 22
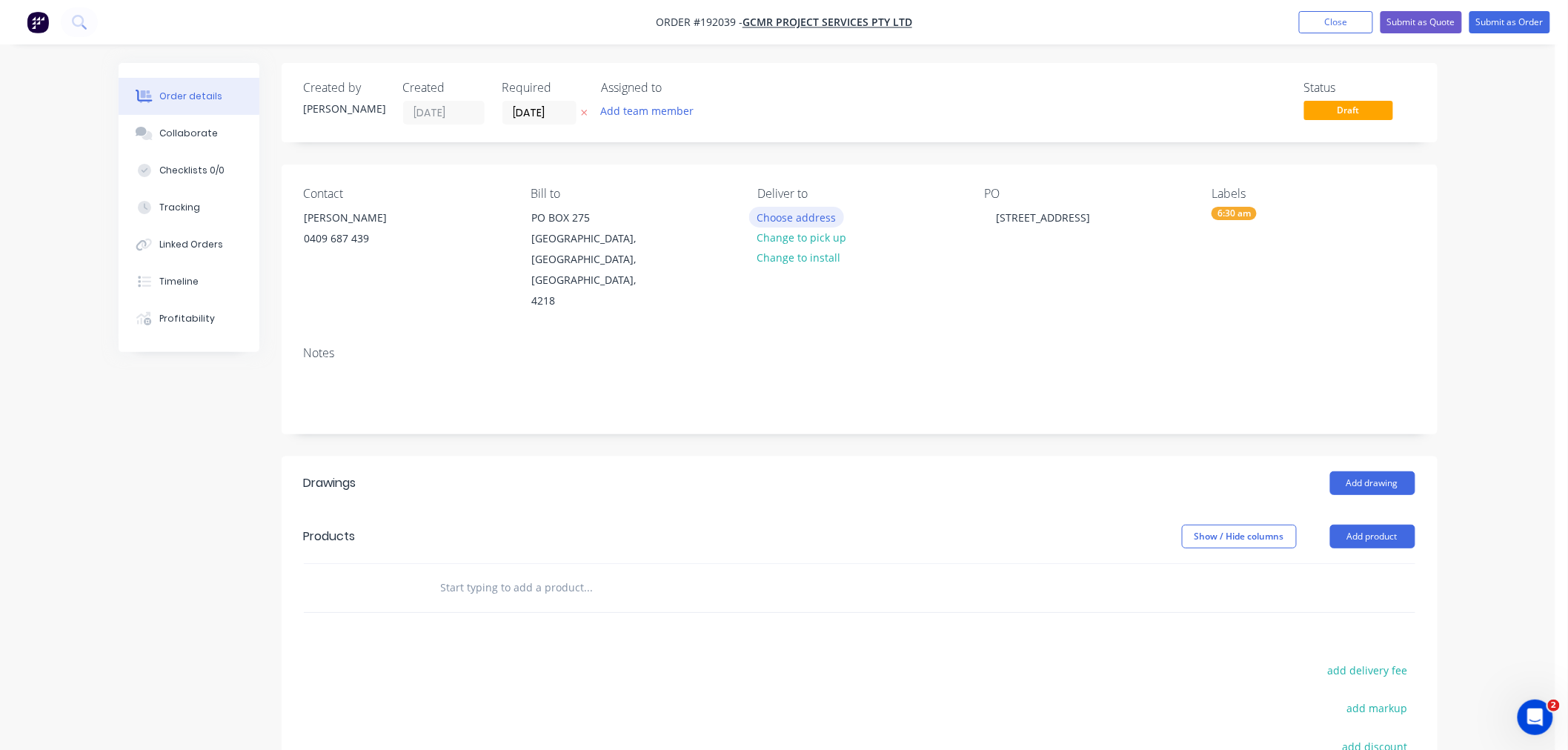
click at [825, 212] on button "Choose address" at bounding box center [797, 216] width 95 height 20
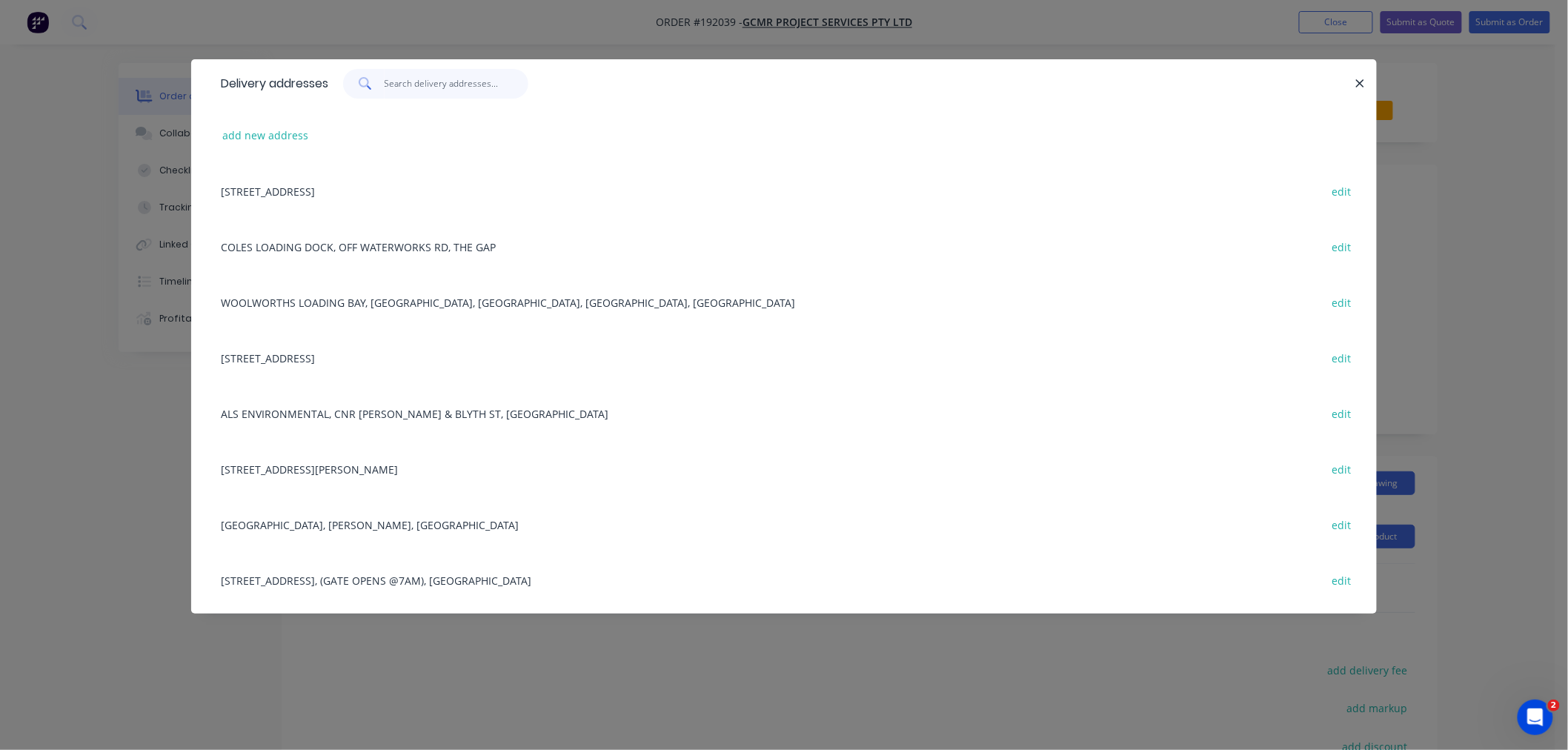
click at [434, 82] on input "text" at bounding box center [457, 84] width 145 height 30
click at [268, 133] on button "add new address" at bounding box center [265, 135] width 102 height 20
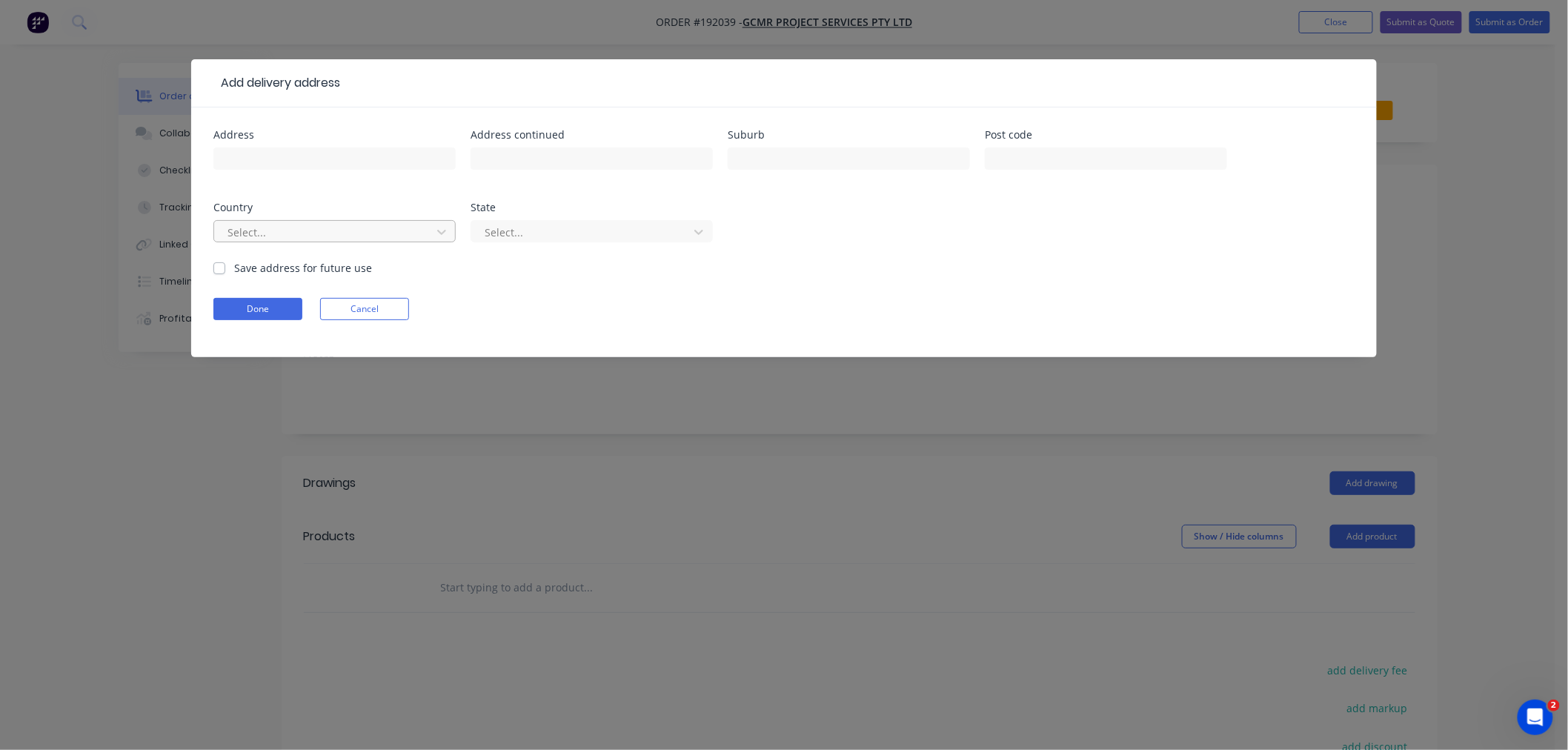
click at [313, 237] on div at bounding box center [325, 232] width 198 height 19
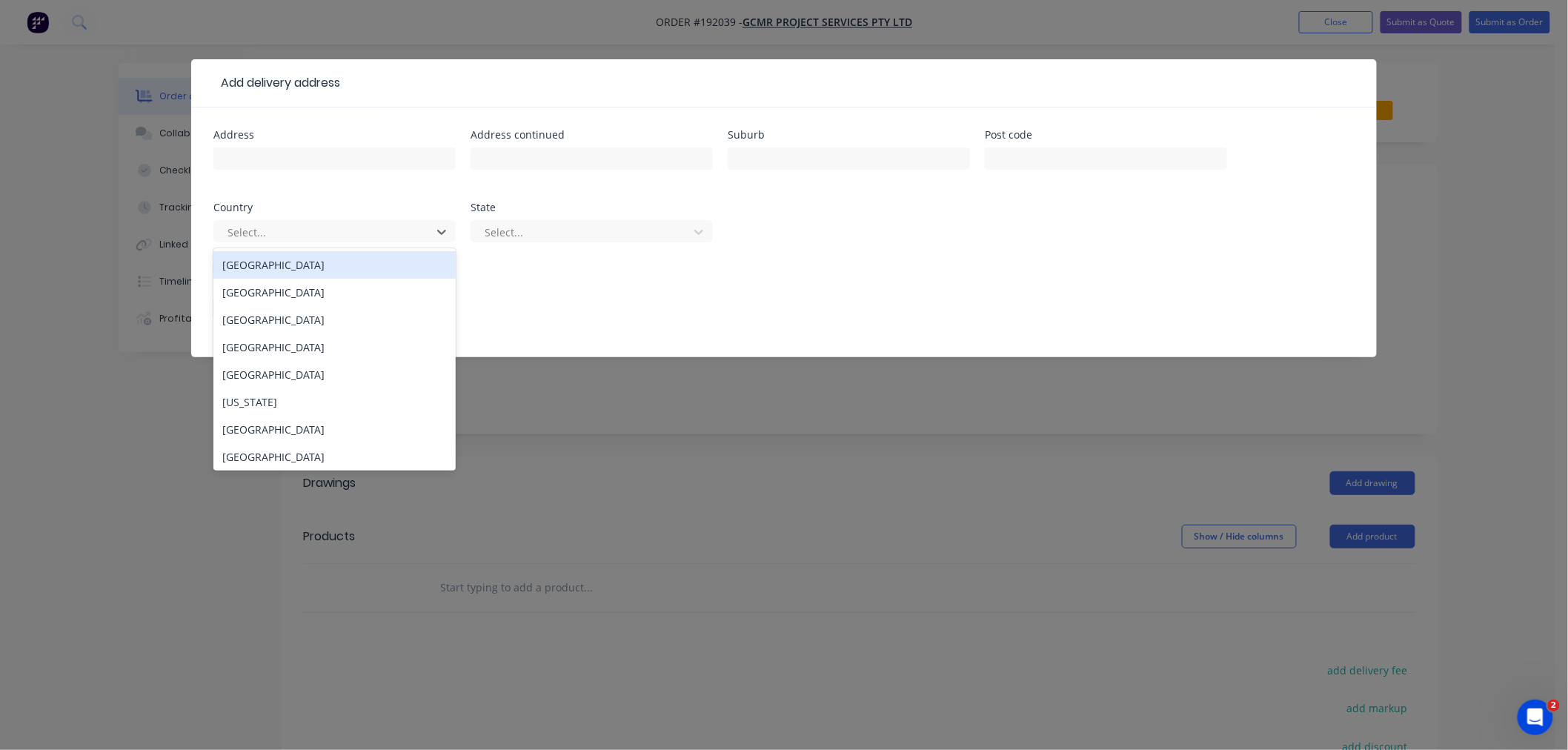
click at [320, 270] on div "[GEOGRAPHIC_DATA]" at bounding box center [334, 265] width 242 height 27
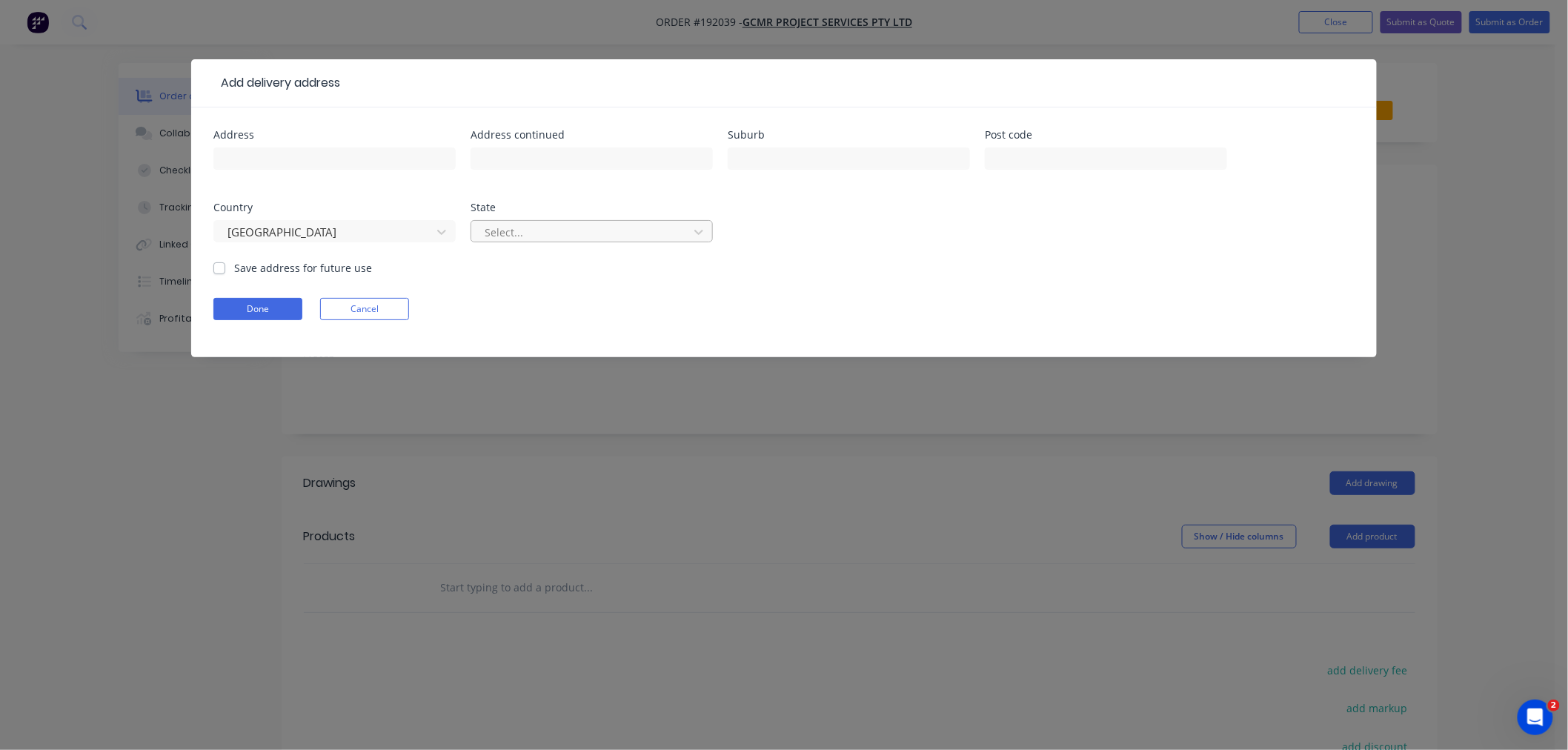
click at [529, 228] on div at bounding box center [582, 232] width 198 height 19
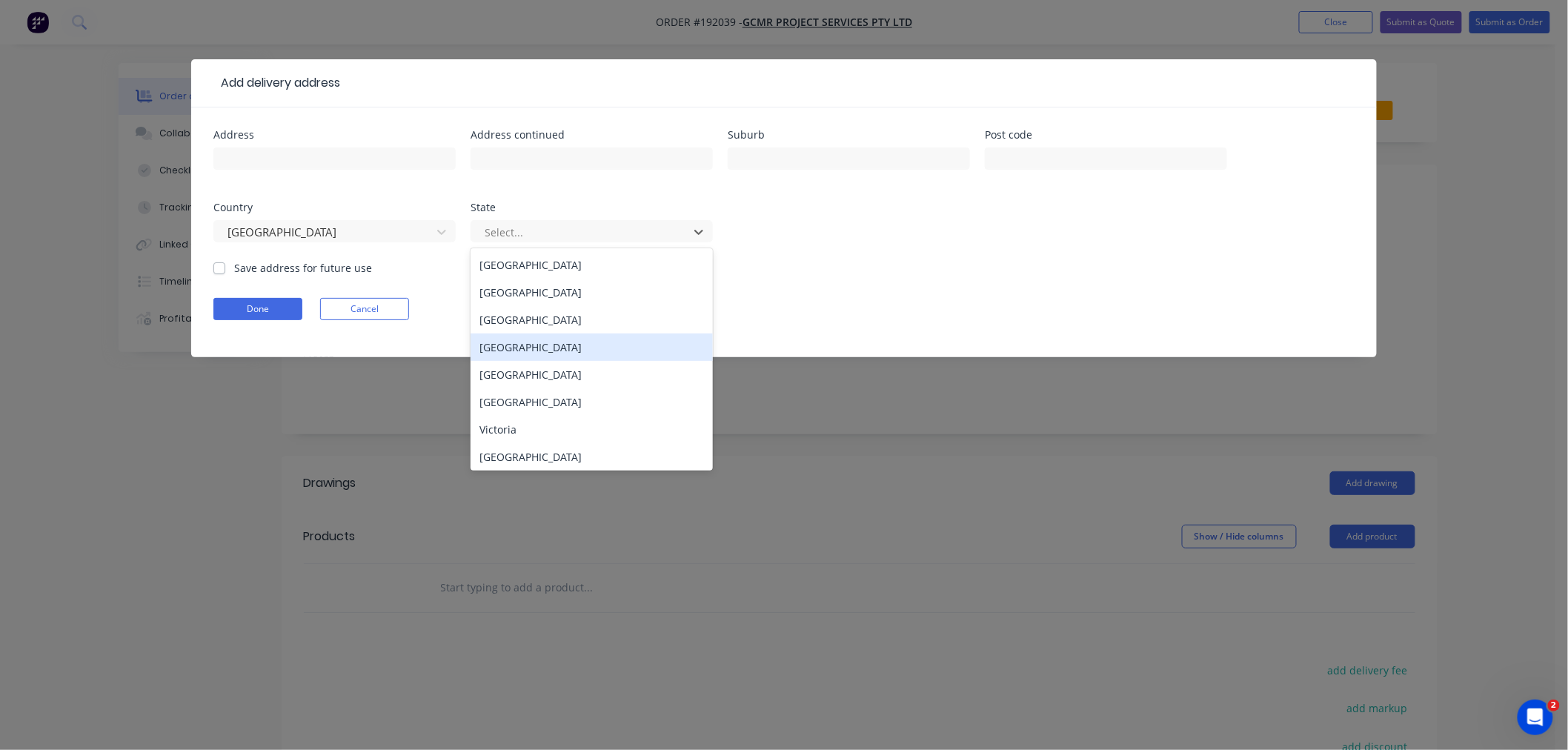
click at [534, 352] on div "[GEOGRAPHIC_DATA]" at bounding box center [592, 347] width 242 height 27
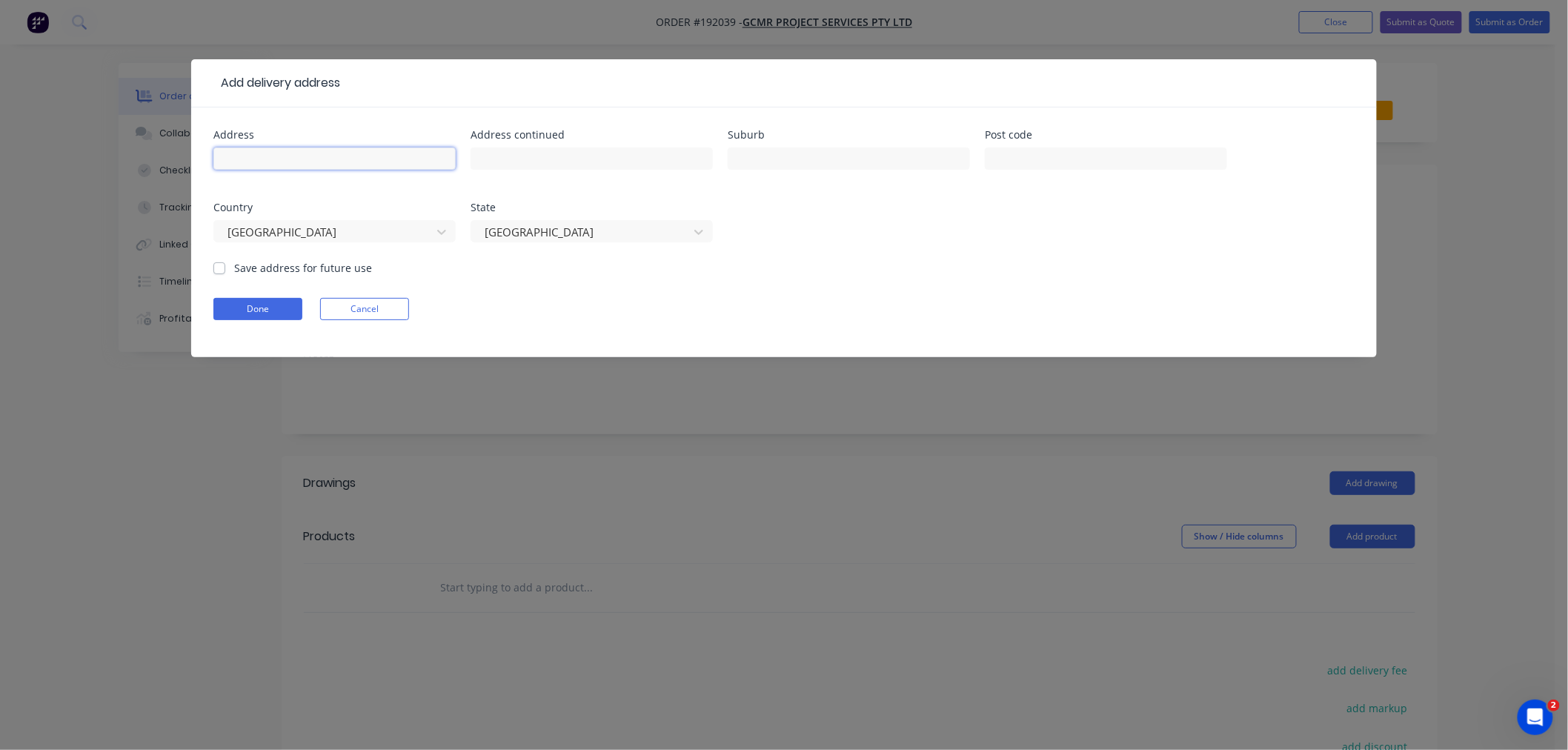
click at [314, 165] on input "text" at bounding box center [334, 159] width 242 height 22
paste input "[STREET_ADDRESS]"
paste input "4218"
click at [382, 158] on input "[STREET_ADDRESS]" at bounding box center [334, 159] width 242 height 22
paste input "Mermaid Waters"
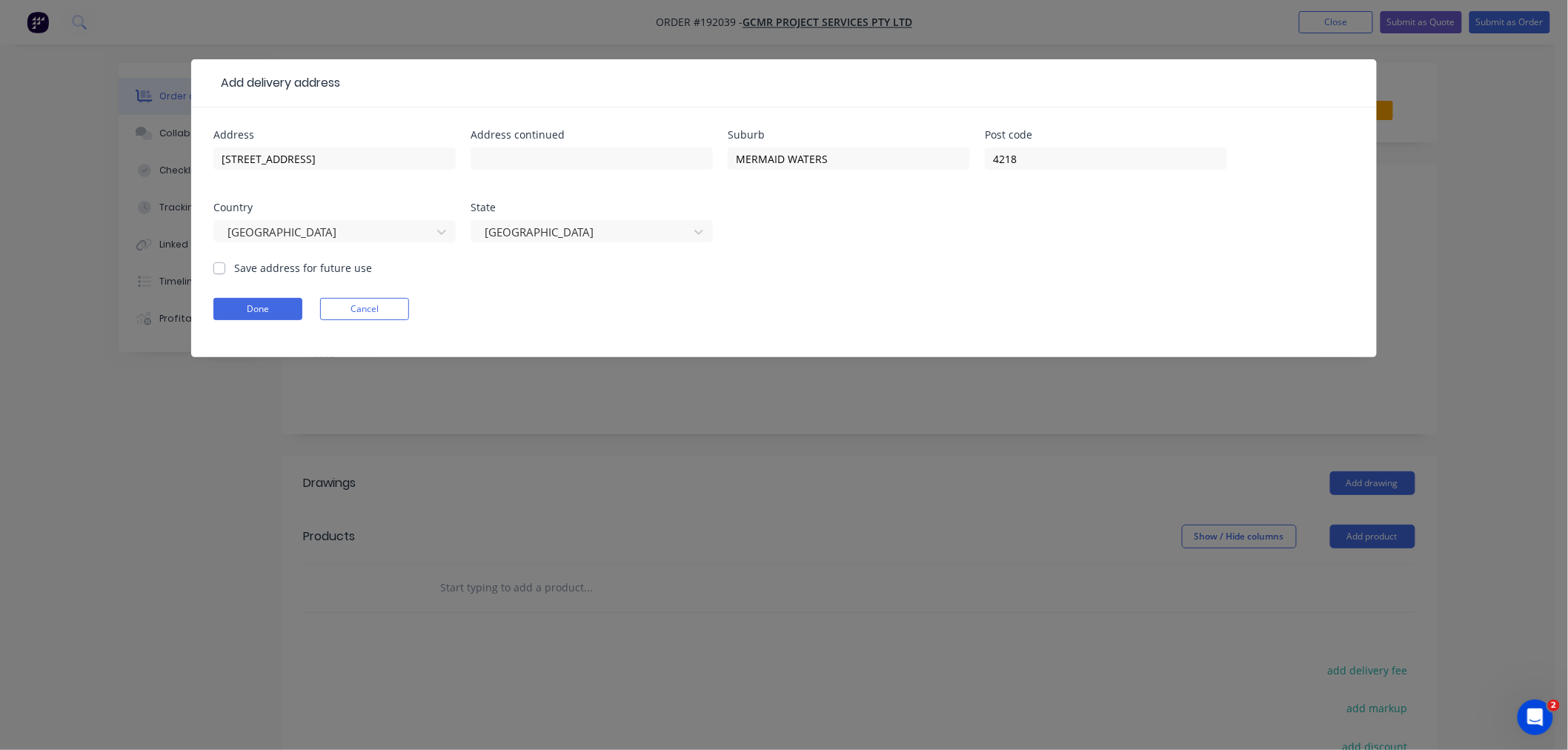
click at [817, 245] on div "Address [STREET_ADDRESS]" at bounding box center [784, 195] width 1141 height 130
click at [228, 299] on button "Done" at bounding box center [258, 309] width 89 height 22
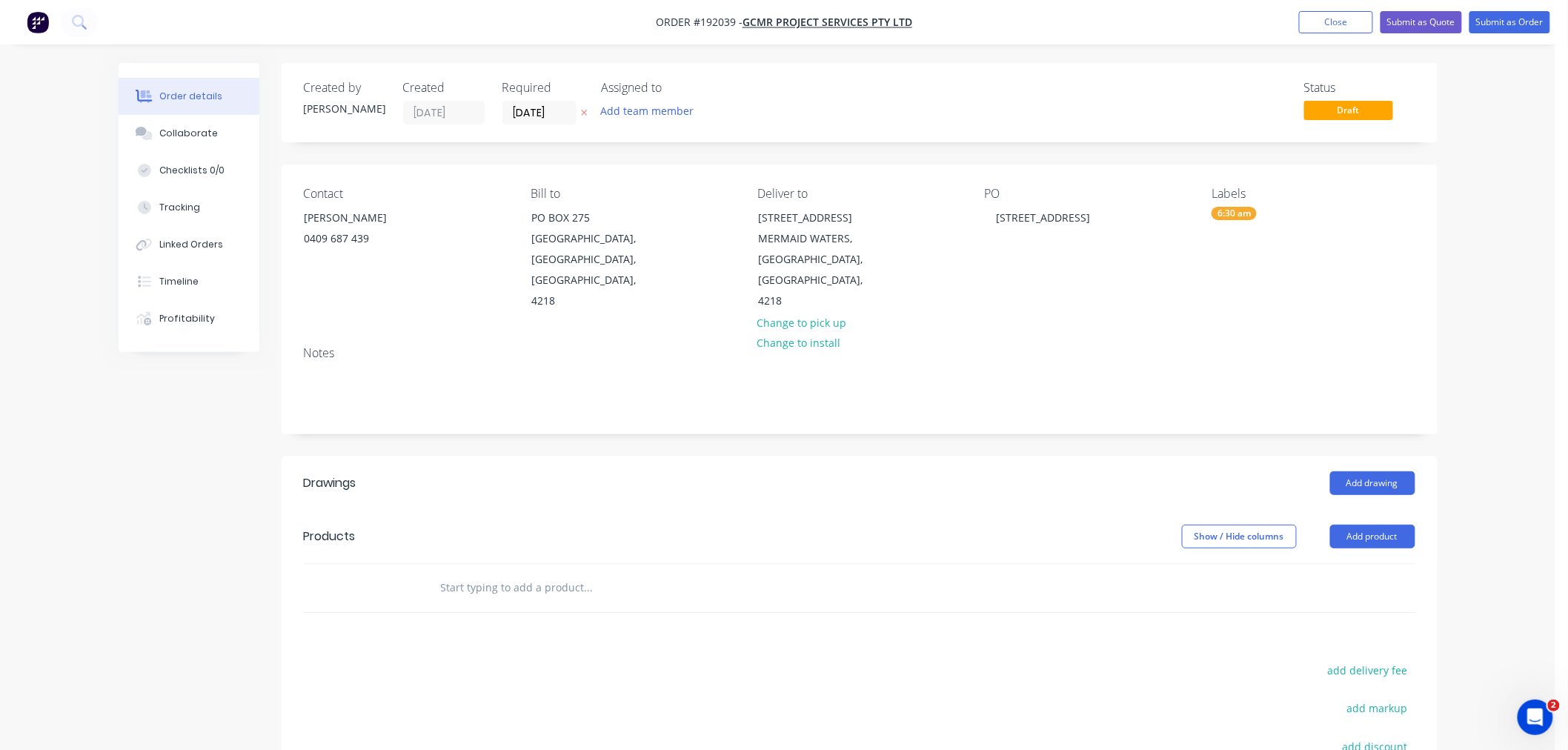
click at [150, 479] on div "Created by [PERSON_NAME] Created [DATE] Required [DATE] Assigned to Add team me…" at bounding box center [778, 526] width 1319 height 927
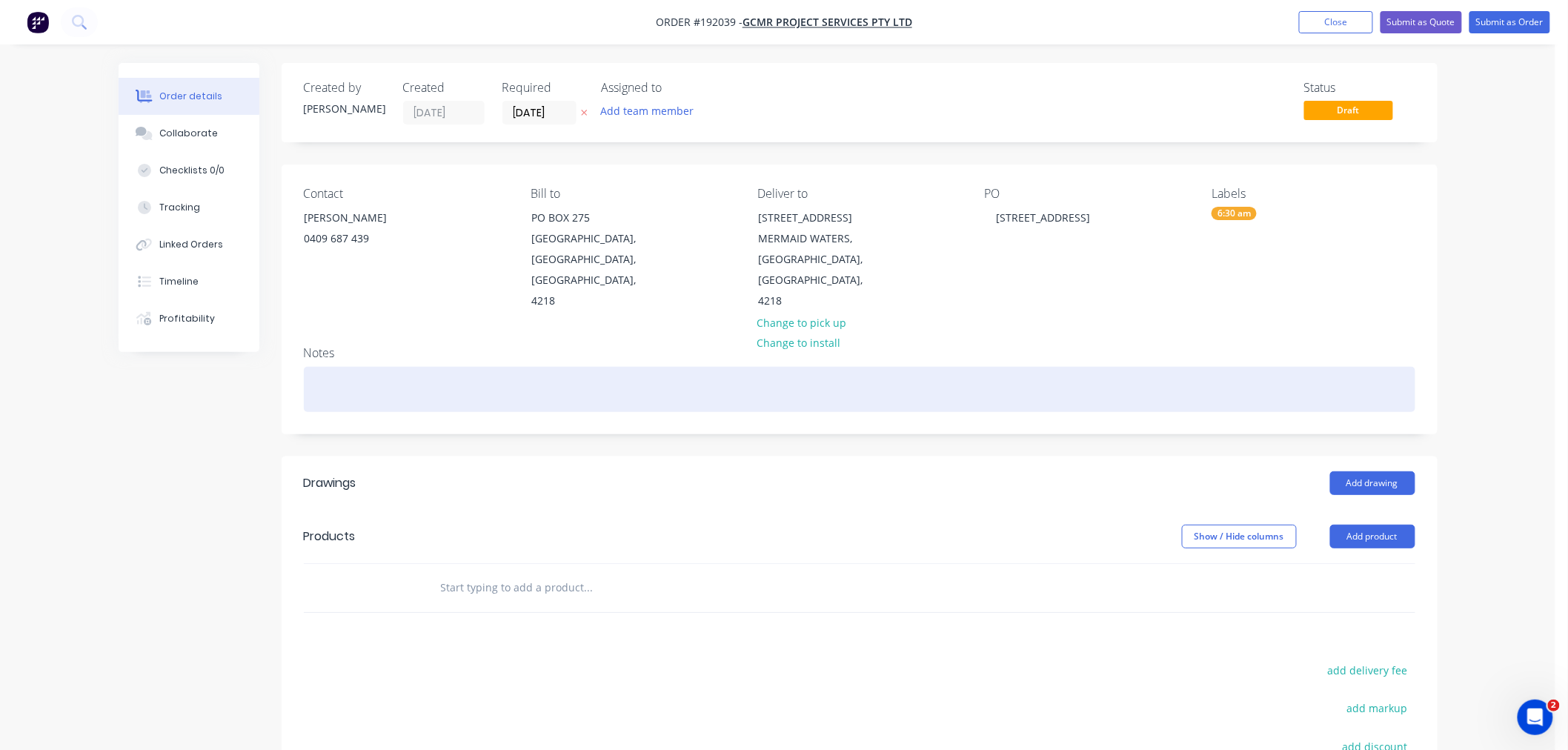
click at [400, 379] on div at bounding box center [859, 389] width 1111 height 45
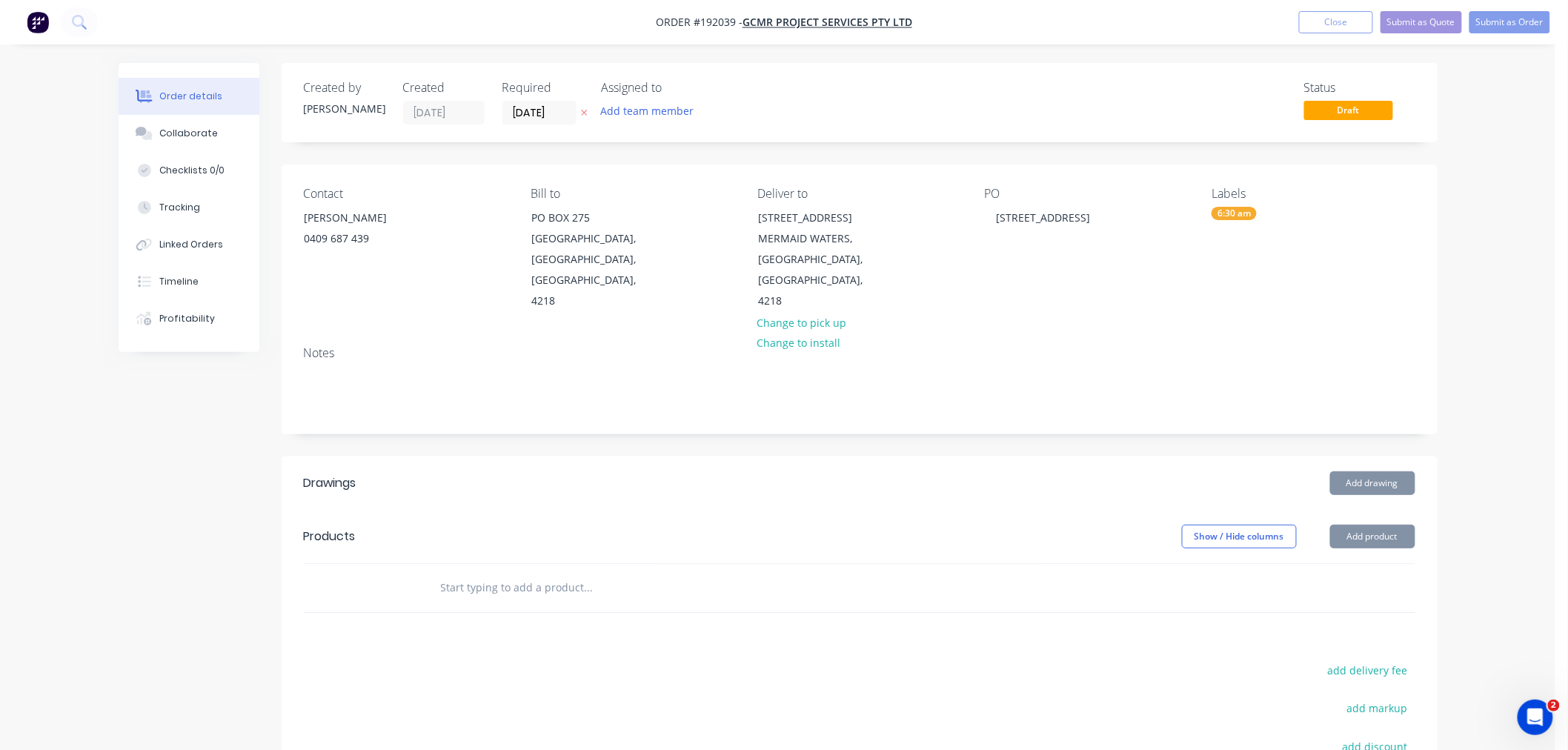
click at [1489, 458] on div "Order details Collaborate Checklists 0/0 Tracking Linked Orders Timeline Profit…" at bounding box center [778, 495] width 1555 height 990
click at [1485, 534] on div "Order details Collaborate Checklists 0/0 Tracking Linked Orders Timeline Profit…" at bounding box center [778, 495] width 1555 height 990
click at [1492, 338] on div "Order details Collaborate Checklists 0/0 Tracking Linked Orders Timeline Profit…" at bounding box center [778, 495] width 1555 height 990
click at [1485, 351] on div "Order details Collaborate Checklists 0/0 Tracking Linked Orders Timeline Profit…" at bounding box center [778, 495] width 1555 height 990
click at [1378, 471] on button "Add drawing" at bounding box center [1372, 483] width 85 height 24
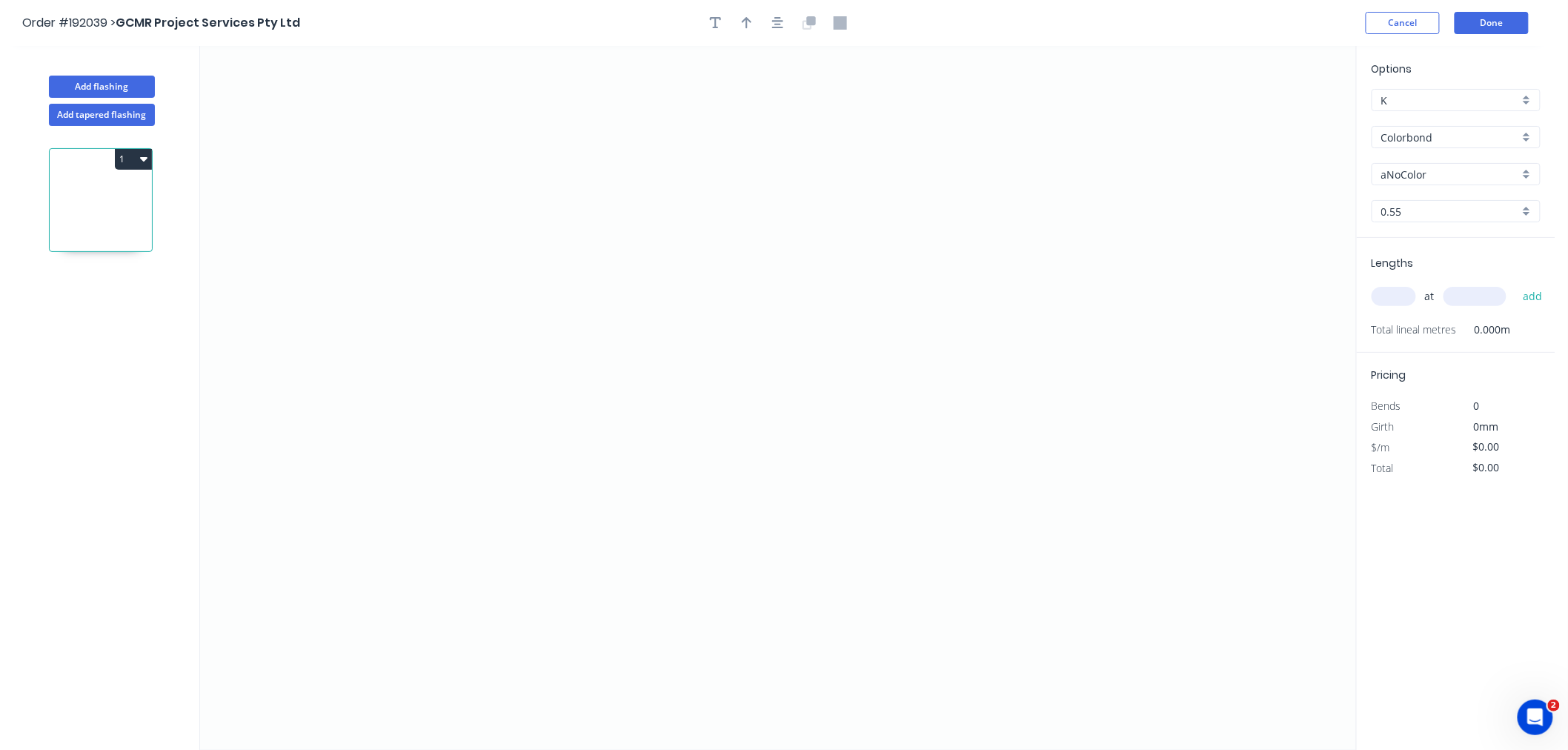
click at [1421, 173] on input "aNoColor" at bounding box center [1450, 174] width 138 height 16
click at [1454, 268] on div "Night Sky" at bounding box center [1456, 262] width 168 height 26
click at [1401, 299] on input "text" at bounding box center [1394, 296] width 44 height 19
click at [1515, 284] on button "add" at bounding box center [1532, 296] width 35 height 25
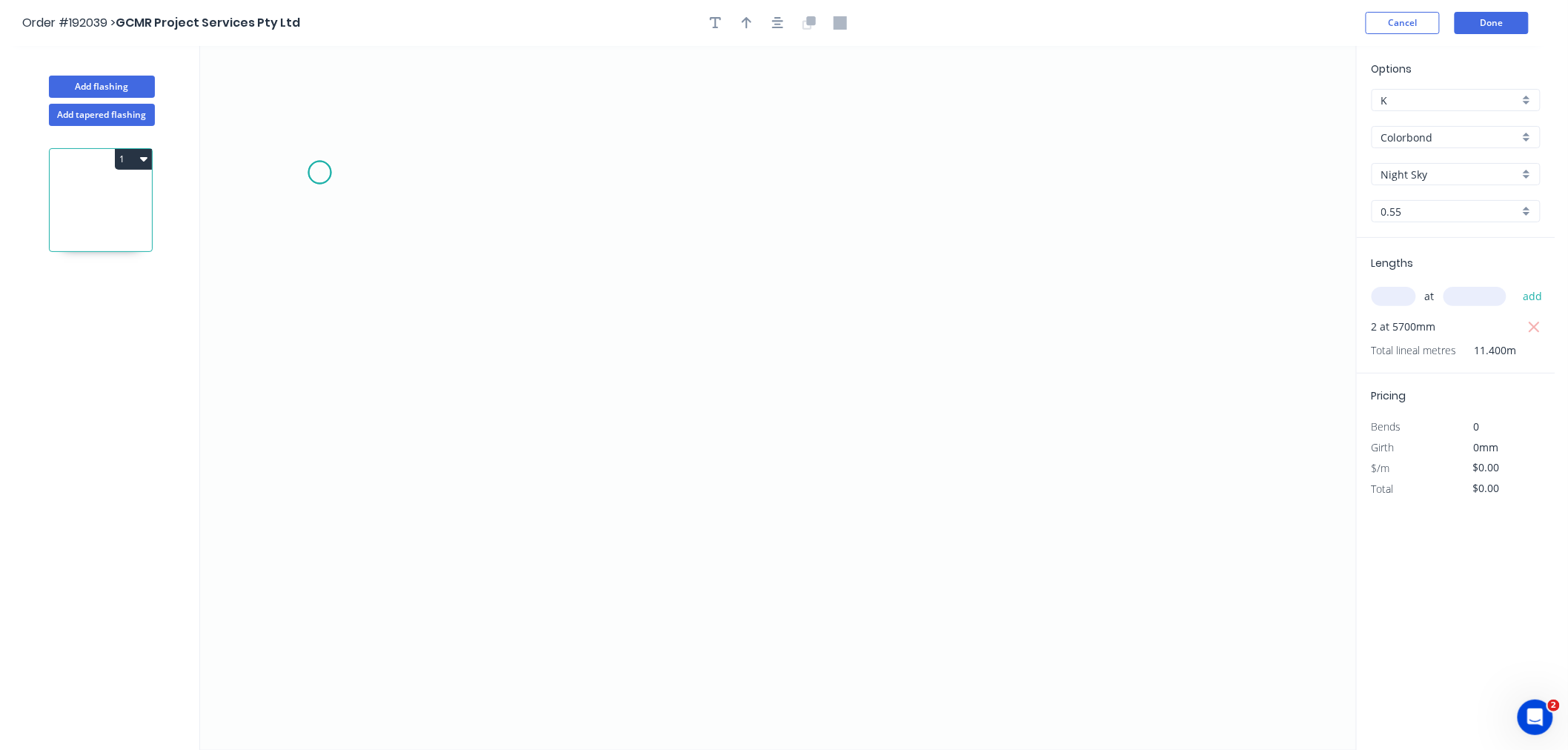
click at [319, 173] on icon "0" at bounding box center [778, 398] width 1156 height 704
click at [379, 111] on icon "0" at bounding box center [778, 398] width 1156 height 704
click at [630, 108] on icon "0 ?" at bounding box center [778, 398] width 1156 height 704
click at [623, 310] on icon "0 ? ?" at bounding box center [778, 398] width 1156 height 704
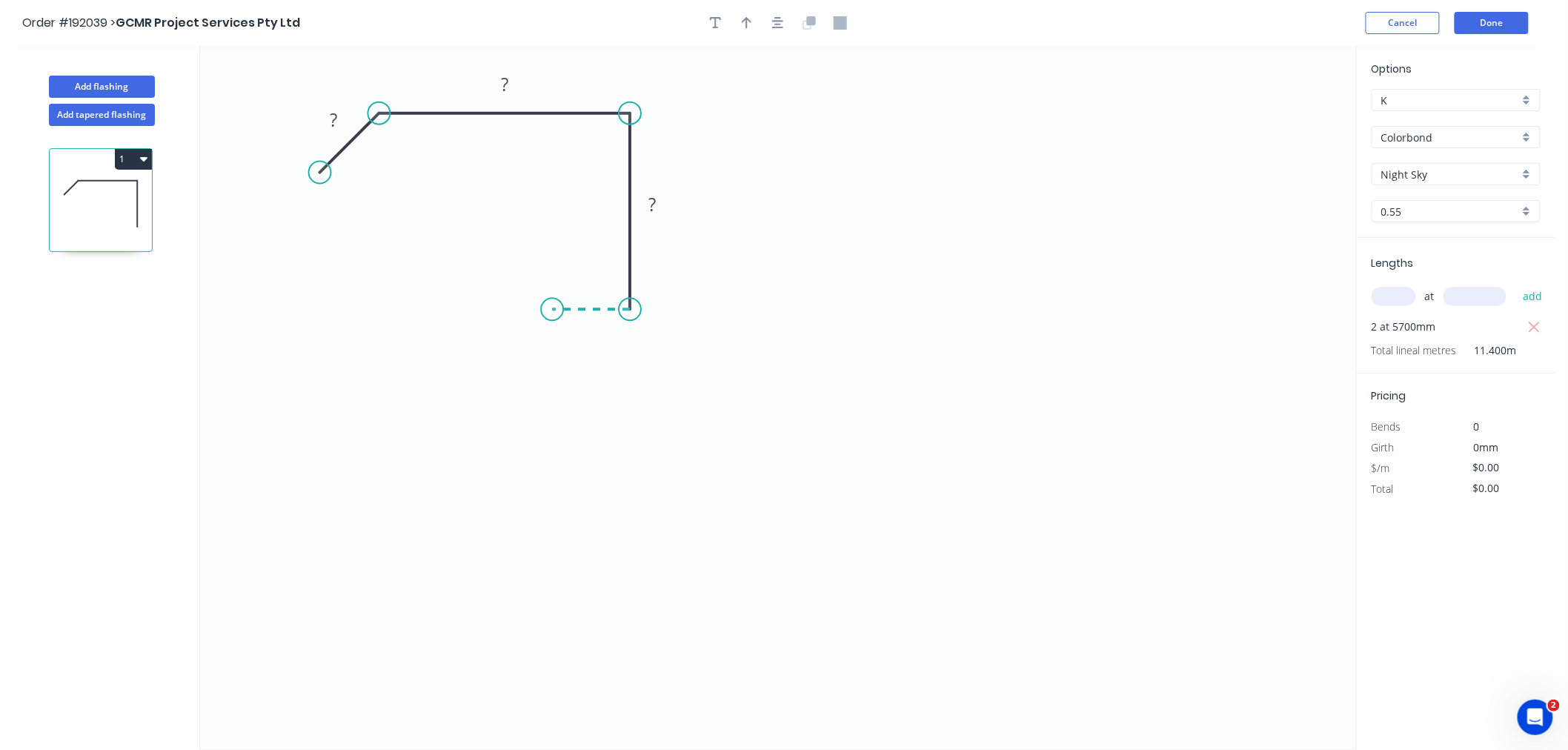
click at [552, 309] on icon at bounding box center [591, 309] width 78 height 0
click at [545, 437] on icon "0 ? ? ? ?" at bounding box center [778, 398] width 1156 height 704
click at [589, 492] on div "Crush & Fold" at bounding box center [621, 485] width 149 height 30
click at [569, 478] on div "Flip bend" at bounding box center [625, 479] width 149 height 30
click at [601, 406] on tspan "10" at bounding box center [594, 410] width 21 height 24
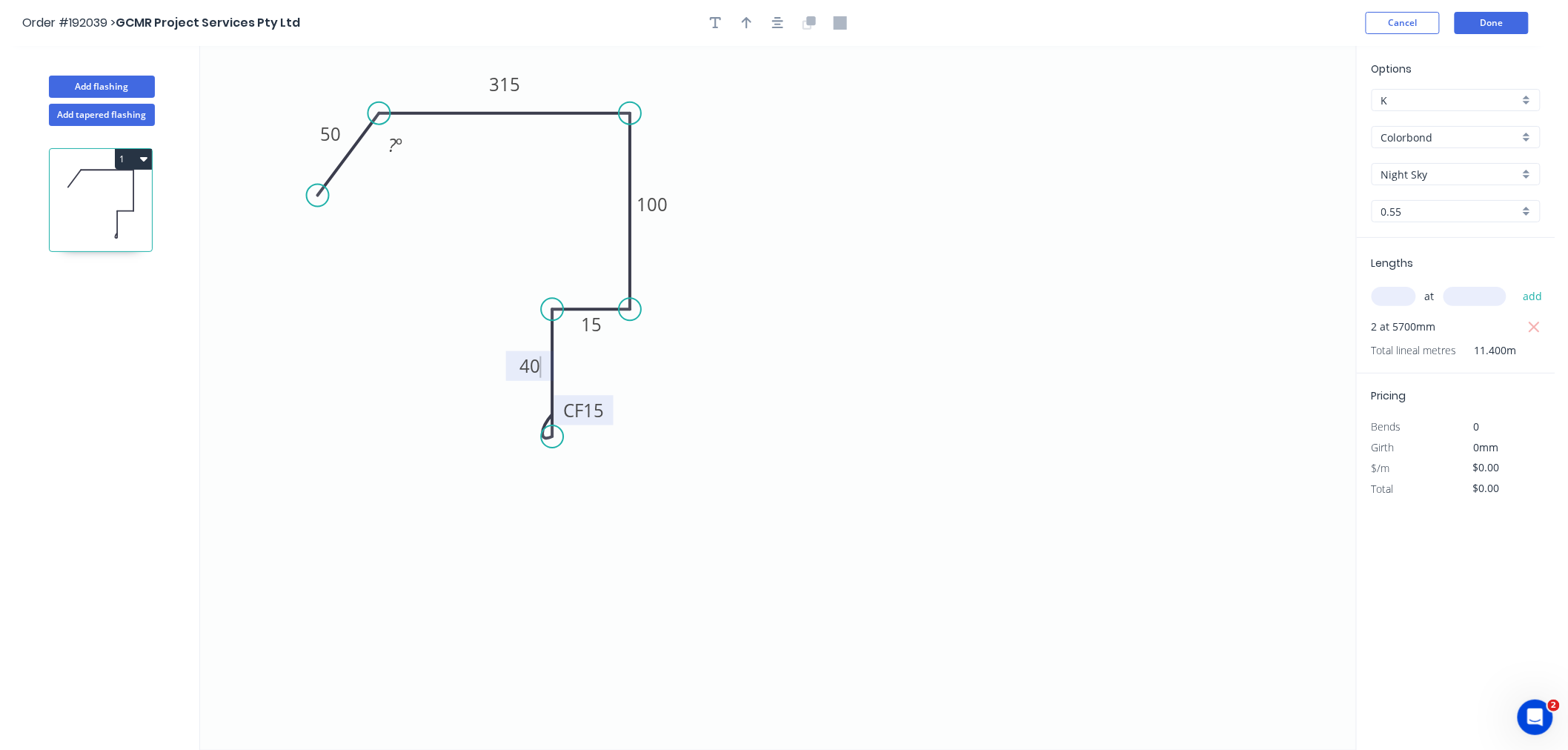
drag, startPoint x: 323, startPoint y: 166, endPoint x: 317, endPoint y: 196, distance: 30.6
click at [317, 196] on circle at bounding box center [318, 196] width 22 height 22
click at [383, 149] on rect at bounding box center [396, 146] width 30 height 21
click at [757, 196] on icon "0 50 315 100 15 CF 15 40 130 º" at bounding box center [778, 398] width 1156 height 704
drag, startPoint x: 377, startPoint y: 112, endPoint x: 339, endPoint y: 113, distance: 38.0
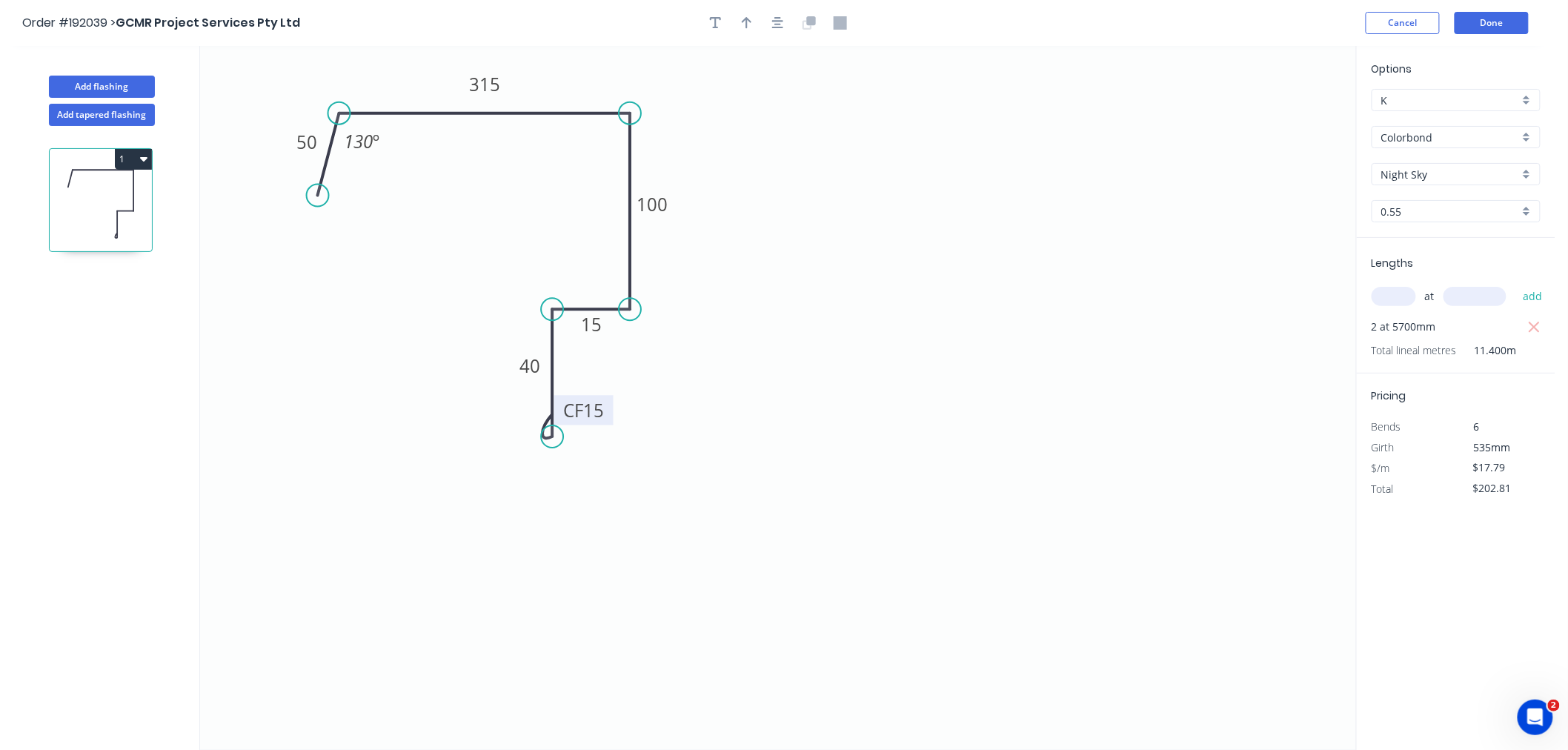
click at [339, 113] on circle at bounding box center [340, 113] width 22 height 22
drag, startPoint x: 315, startPoint y: 193, endPoint x: 268, endPoint y: 190, distance: 47.1
click at [271, 199] on circle at bounding box center [272, 201] width 22 height 22
drag, startPoint x: 779, startPoint y: 27, endPoint x: 744, endPoint y: 30, distance: 35.1
click at [777, 27] on icon "button" at bounding box center [778, 23] width 12 height 12
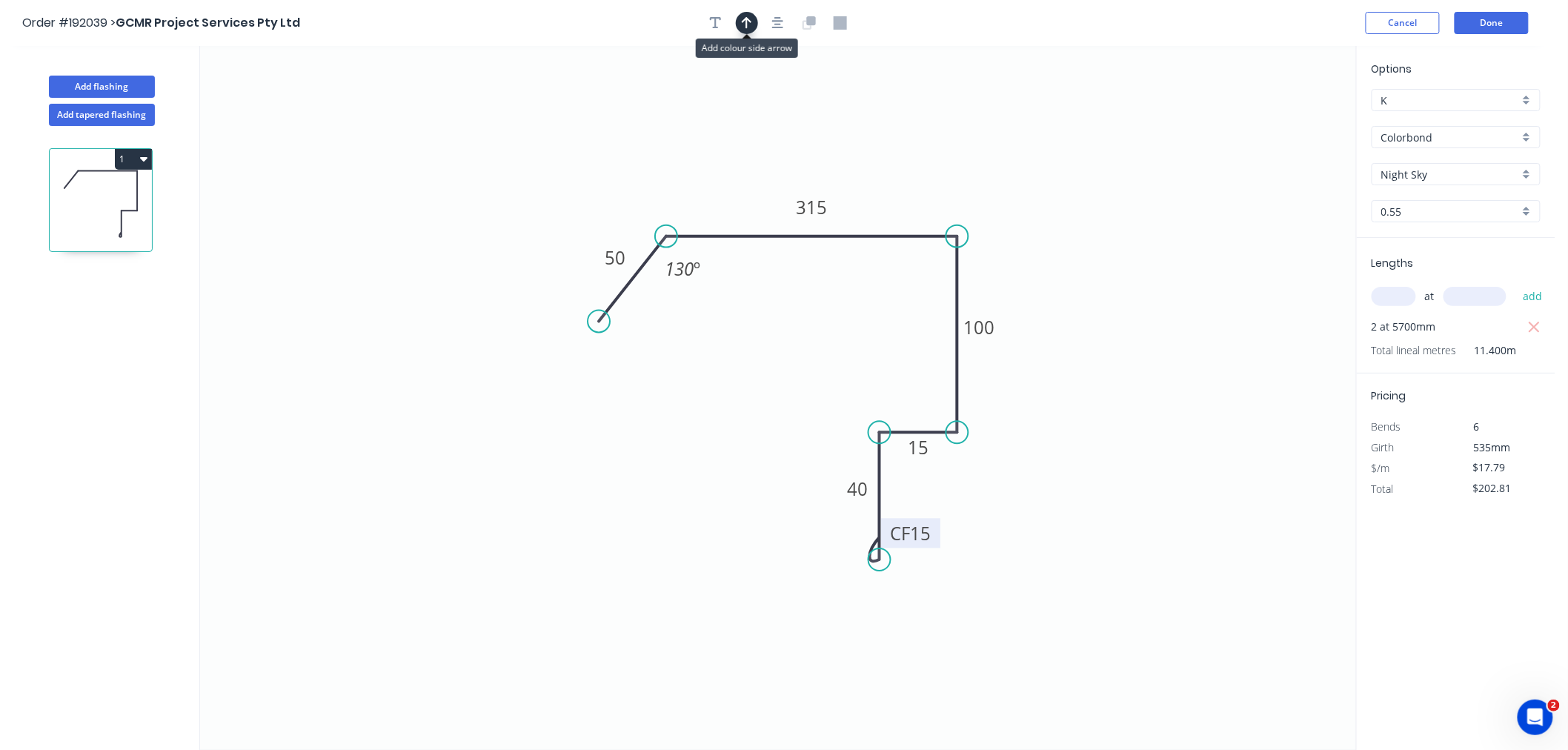
click at [744, 30] on button "button" at bounding box center [747, 23] width 22 height 22
drag, startPoint x: 1276, startPoint y: 117, endPoint x: 930, endPoint y: 182, distance: 352.1
click at [930, 182] on icon "0 50 315 100 15 CF 15 40 130 º" at bounding box center [778, 398] width 1156 height 704
drag, startPoint x: 1279, startPoint y: 116, endPoint x: 890, endPoint y: 184, distance: 394.9
click at [890, 184] on icon at bounding box center [890, 167] width 13 height 47
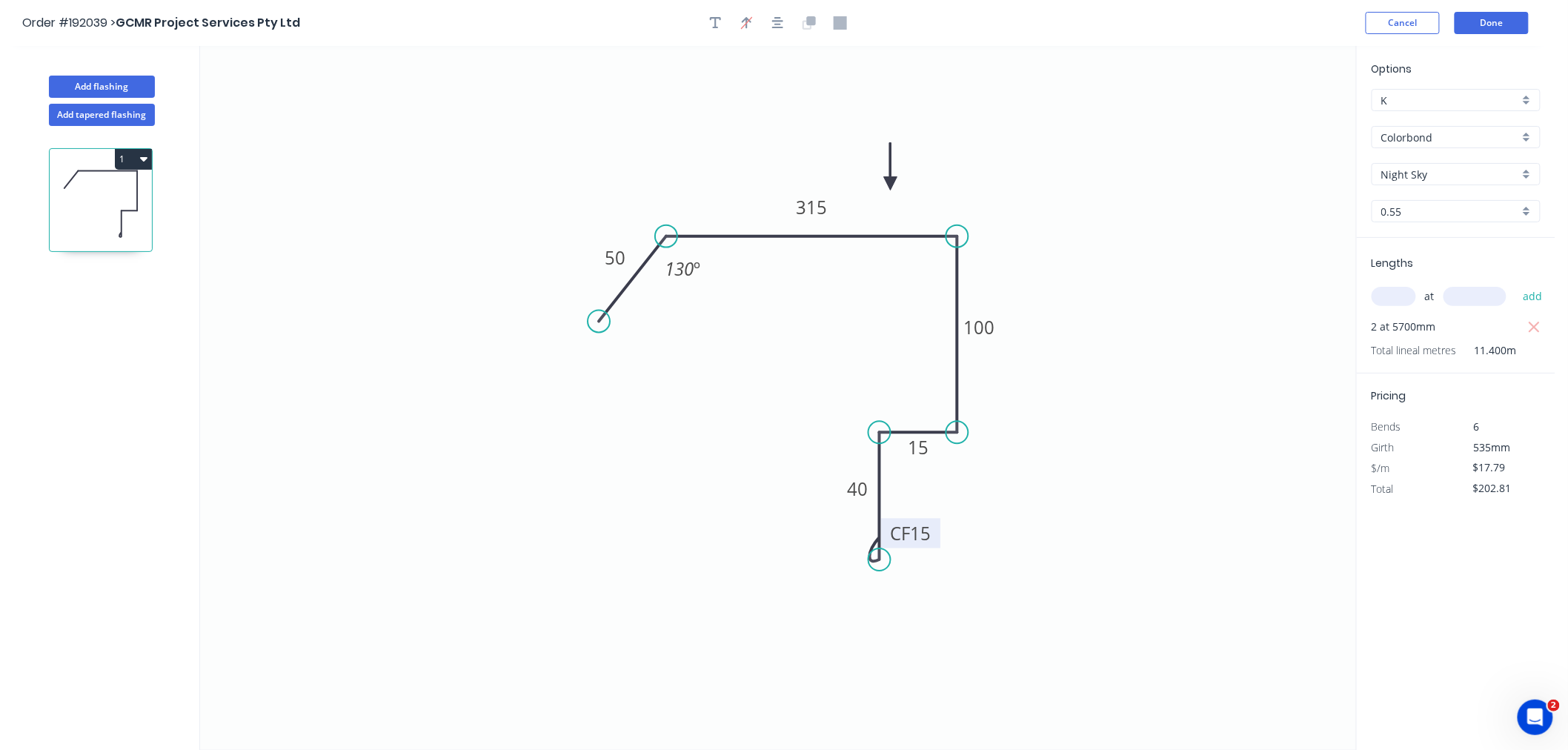
click at [890, 184] on icon at bounding box center [890, 167] width 13 height 47
click at [781, 24] on icon "button" at bounding box center [778, 23] width 12 height 13
click at [120, 87] on button "Add flashing" at bounding box center [102, 87] width 106 height 22
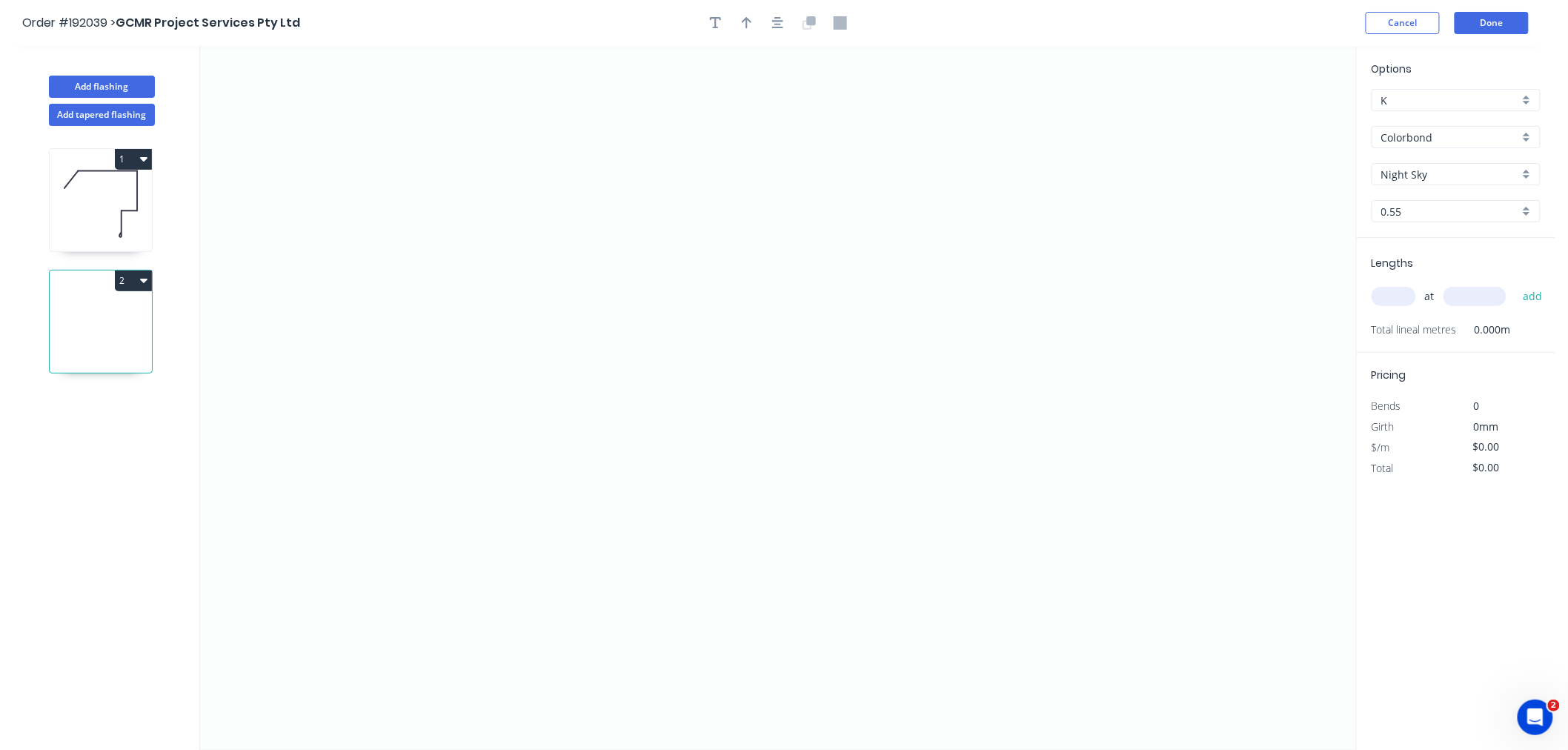
click at [94, 208] on icon at bounding box center [101, 204] width 102 height 95
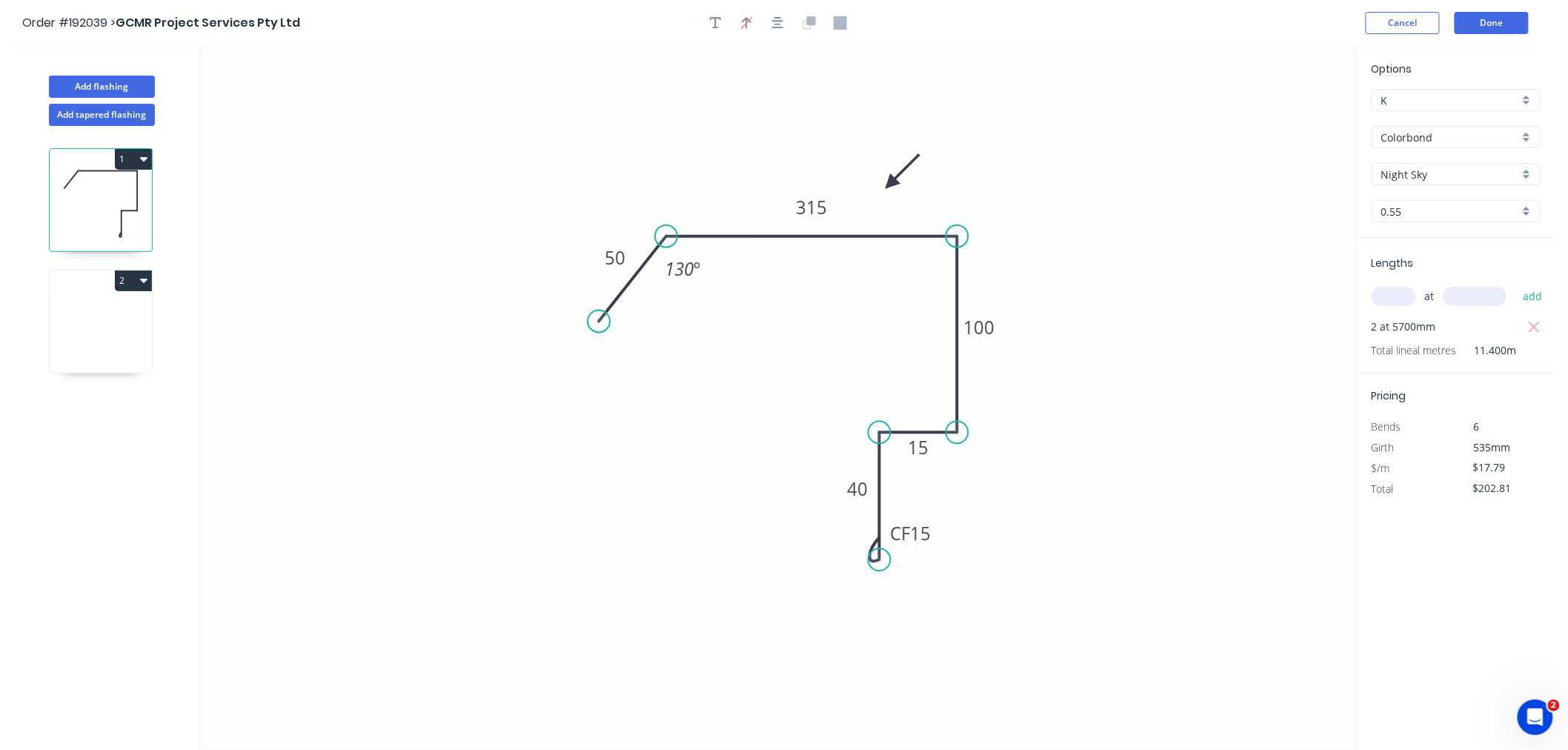
click at [111, 345] on icon at bounding box center [101, 325] width 102 height 95
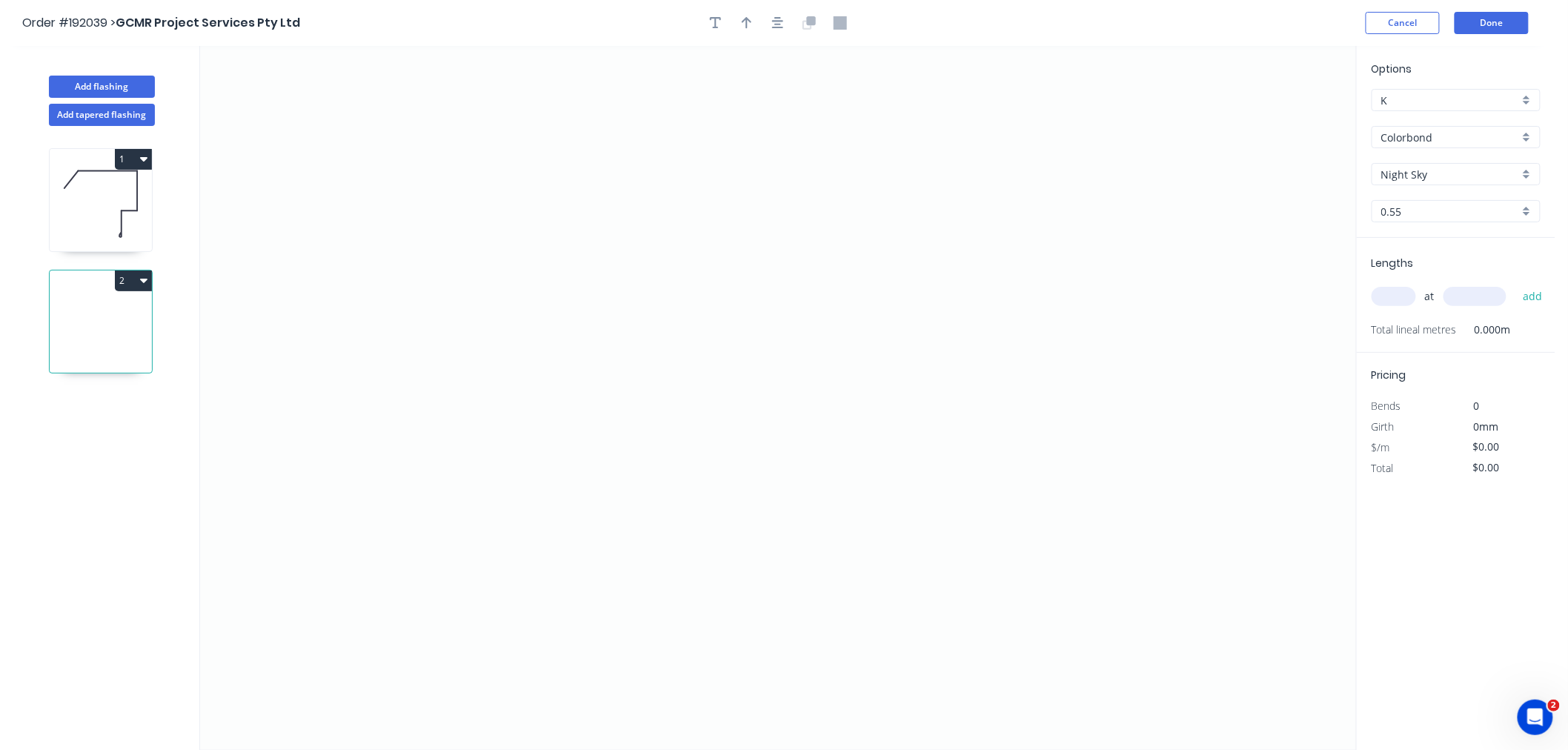
click at [1393, 294] on input "text" at bounding box center [1394, 296] width 44 height 19
click at [1515, 284] on button "add" at bounding box center [1532, 296] width 35 height 25
click at [334, 435] on icon "0" at bounding box center [778, 398] width 1156 height 704
click at [420, 439] on icon "0" at bounding box center [778, 398] width 1156 height 704
click at [423, 272] on icon "0 ?" at bounding box center [778, 398] width 1156 height 704
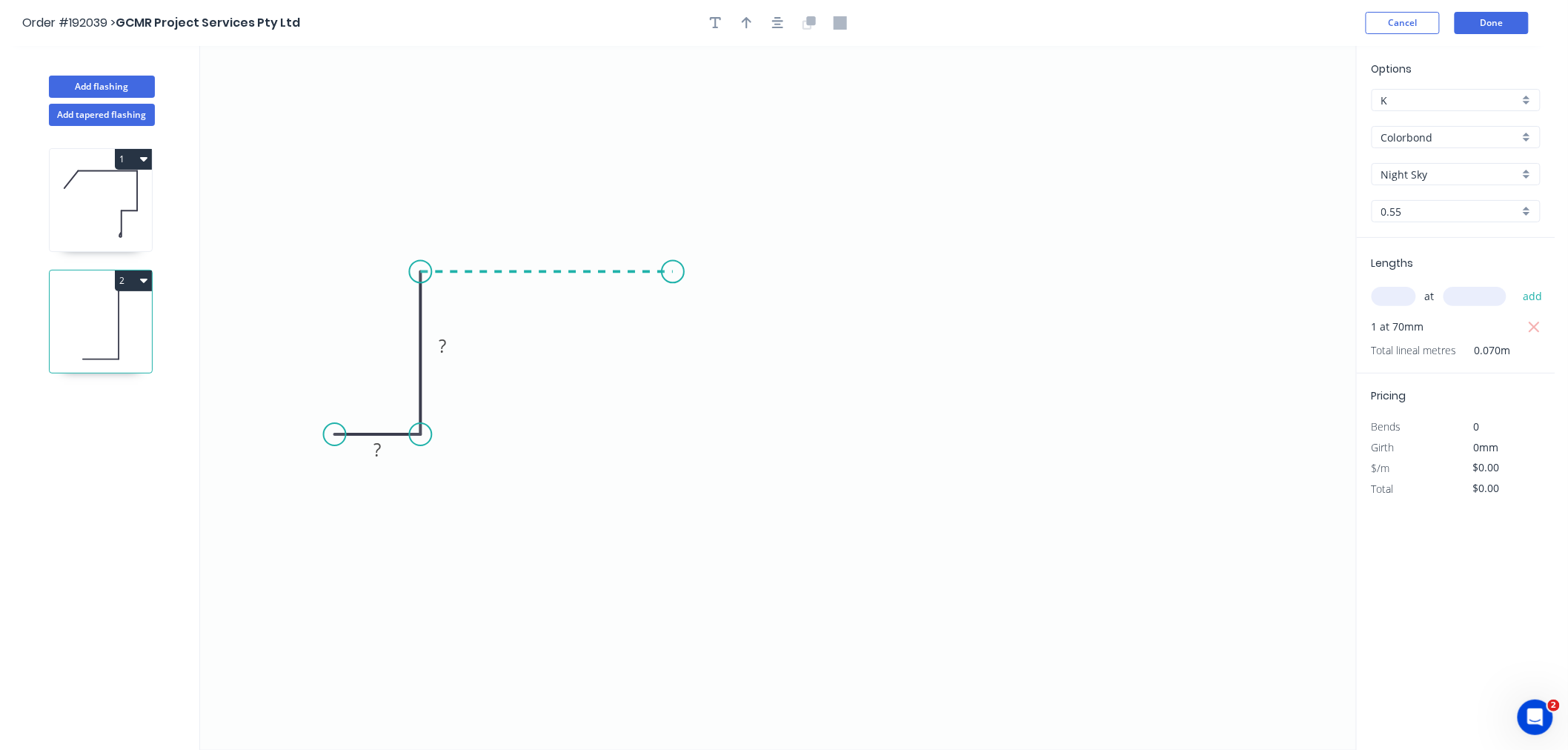
click at [673, 276] on icon "0 ? ?" at bounding box center [778, 398] width 1156 height 704
click at [666, 472] on icon "0 ? ? ?" at bounding box center [778, 398] width 1156 height 704
click at [790, 478] on icon "0 ? ? ? ?" at bounding box center [778, 398] width 1156 height 704
drag, startPoint x: 788, startPoint y: 470, endPoint x: 762, endPoint y: 469, distance: 26.0
click at [762, 469] on circle at bounding box center [762, 471] width 22 height 22
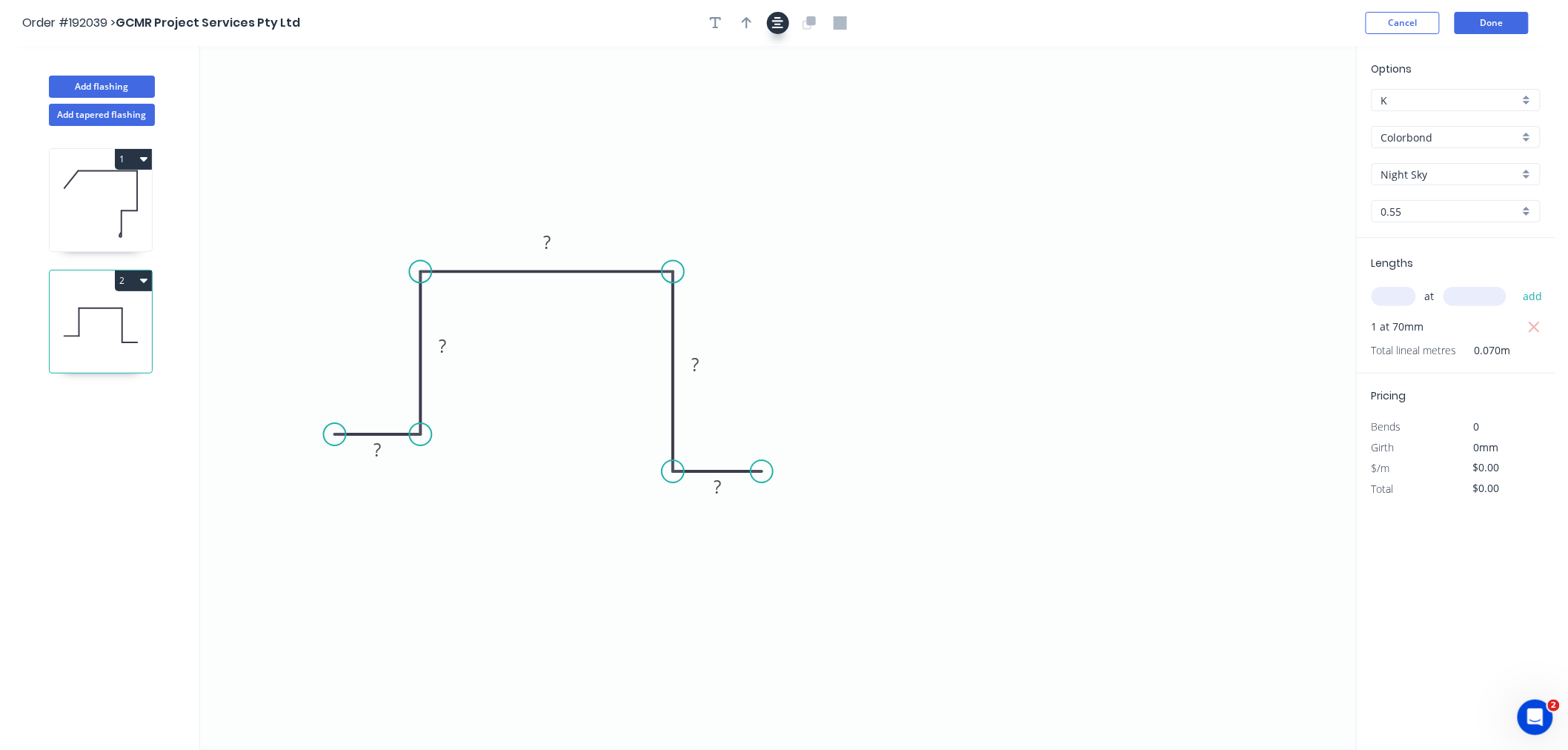
click at [778, 25] on icon "button" at bounding box center [778, 23] width 12 height 13
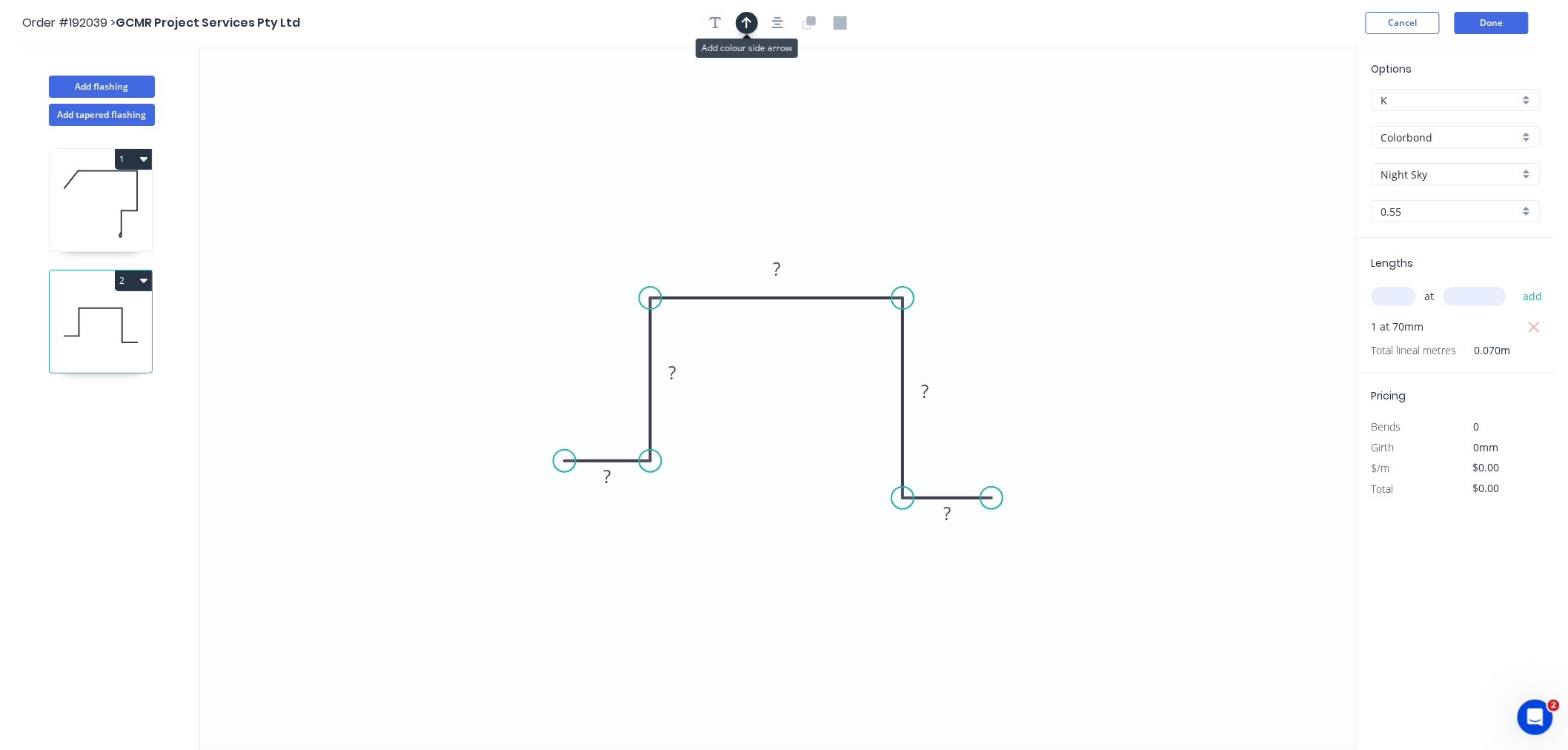
click at [742, 26] on icon "button" at bounding box center [747, 23] width 10 height 13
drag, startPoint x: 1276, startPoint y: 117, endPoint x: 981, endPoint y: 242, distance: 320.4
click at [981, 242] on icon "0 ? ? ? ? ?" at bounding box center [778, 398] width 1156 height 704
drag, startPoint x: 1280, startPoint y: 116, endPoint x: 915, endPoint y: 265, distance: 394.2
click at [915, 265] on icon at bounding box center [915, 248] width 13 height 47
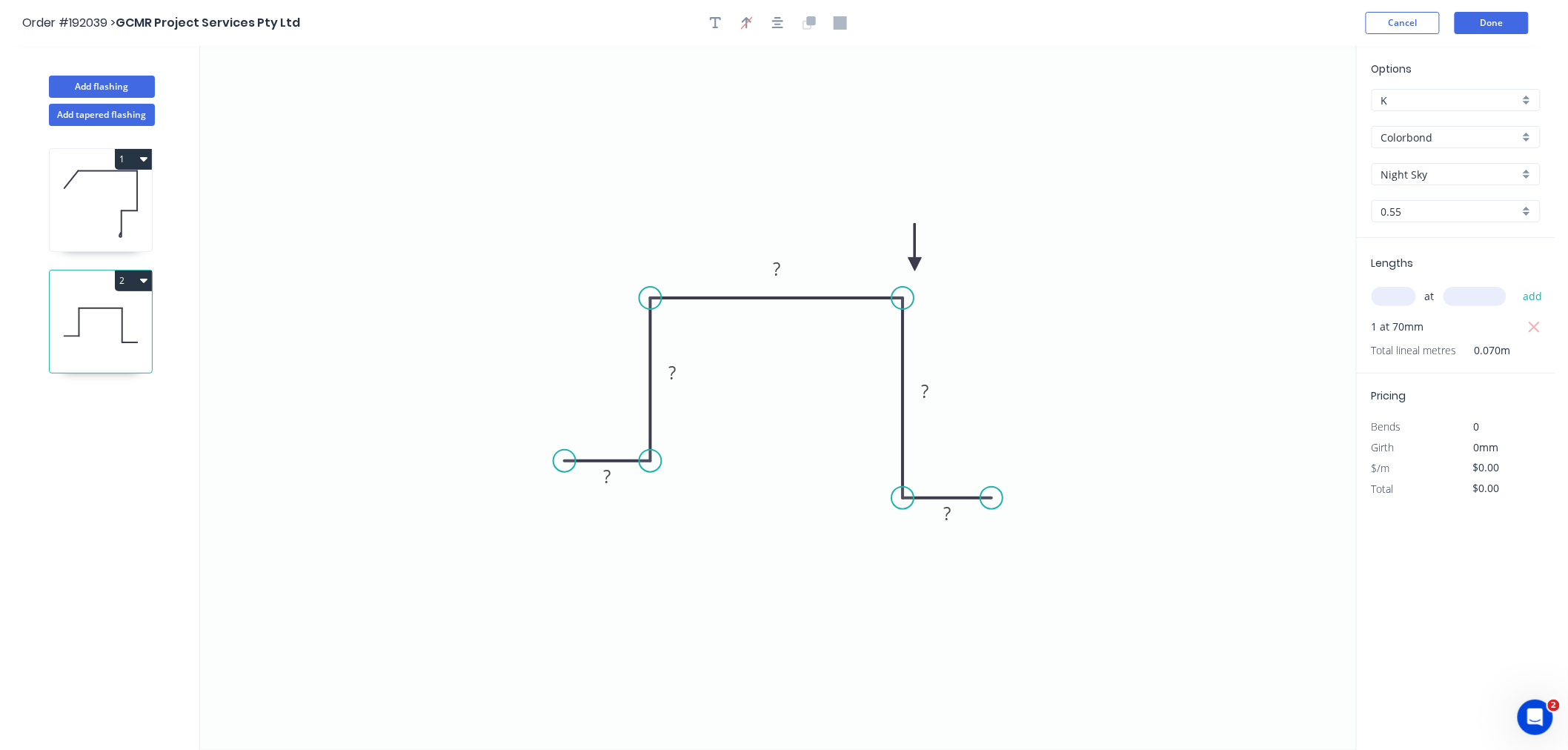
click at [915, 265] on icon at bounding box center [915, 248] width 13 height 47
drag, startPoint x: 916, startPoint y: 265, endPoint x: 924, endPoint y: 275, distance: 12.8
click at [924, 275] on icon at bounding box center [936, 262] width 43 height 43
click at [615, 475] on rect at bounding box center [608, 477] width 30 height 21
click at [1143, 415] on icon "0 30 85 120 100 30" at bounding box center [778, 398] width 1156 height 704
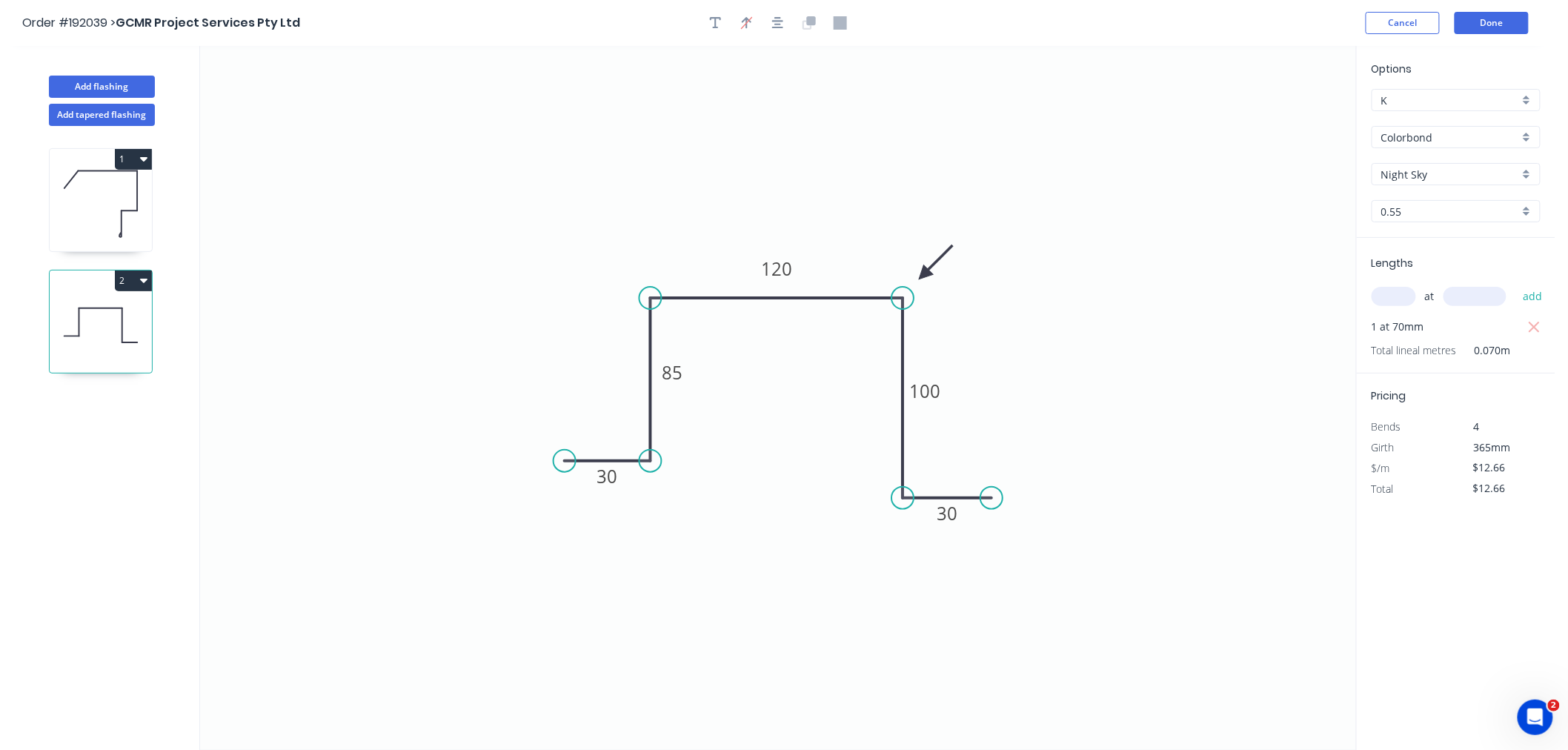
click at [107, 199] on icon at bounding box center [101, 204] width 102 height 95
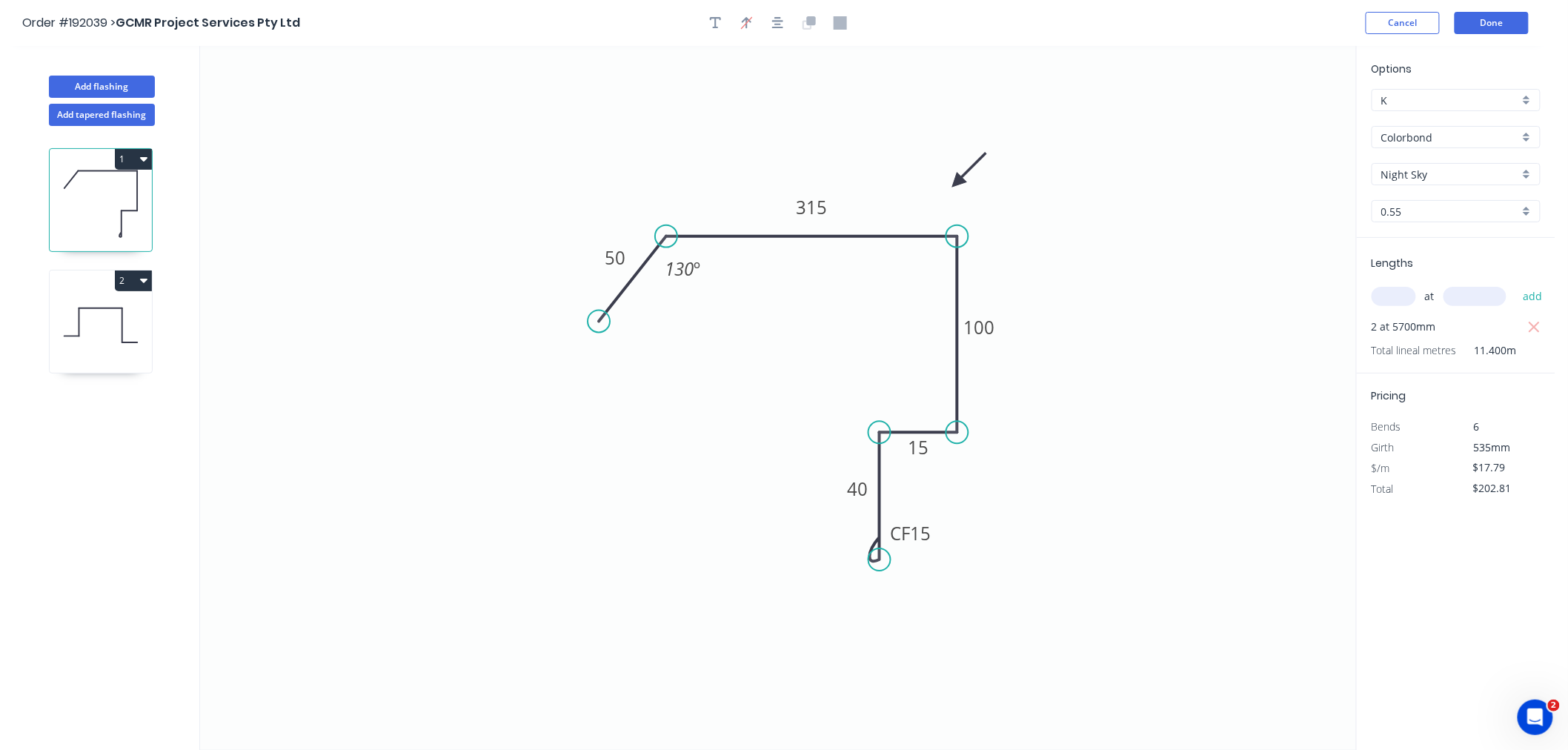
drag, startPoint x: 890, startPoint y: 182, endPoint x: 957, endPoint y: 182, distance: 67.0
click at [957, 182] on icon at bounding box center [969, 170] width 43 height 43
click at [777, 21] on icon "button" at bounding box center [778, 23] width 12 height 13
click at [114, 305] on icon at bounding box center [101, 325] width 102 height 95
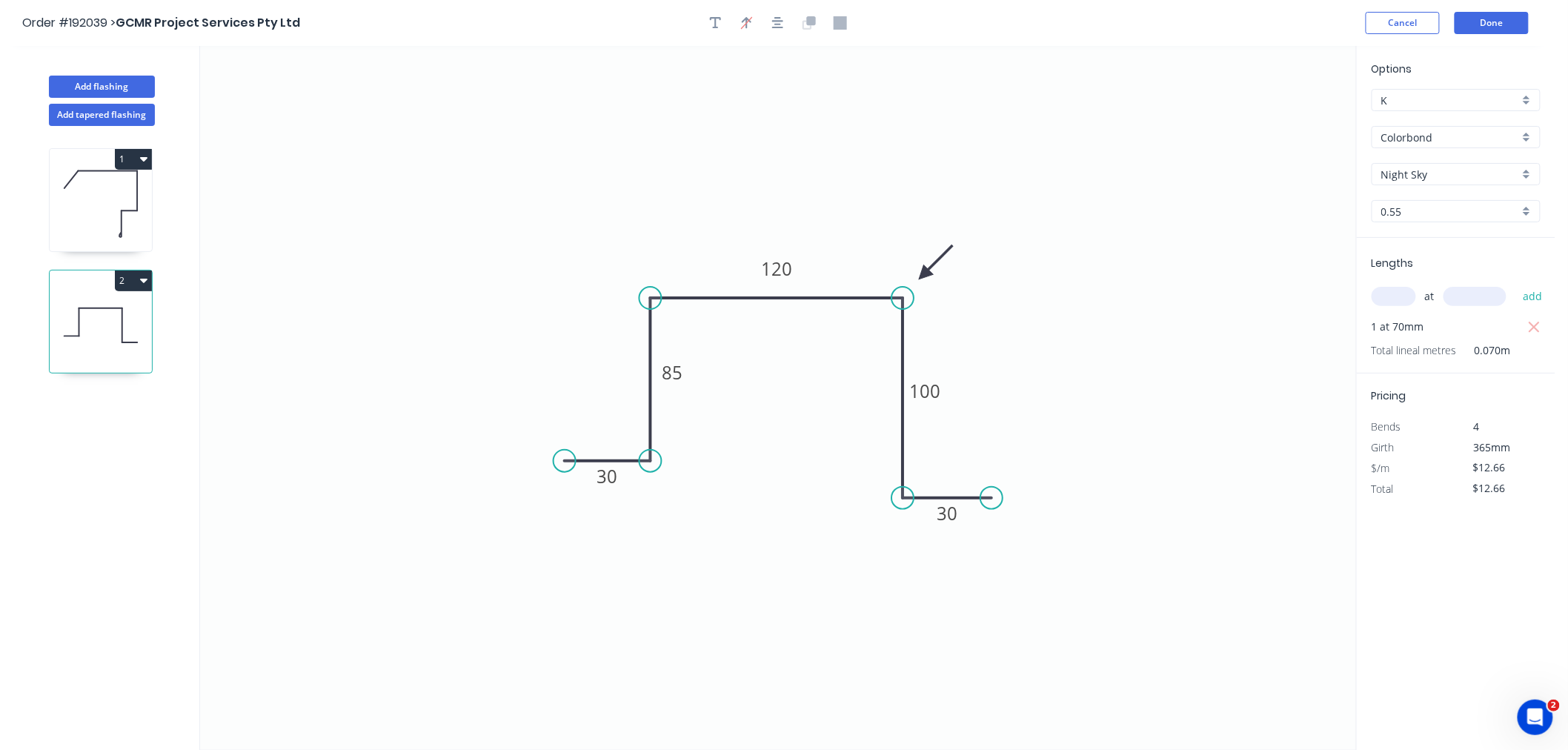
click at [119, 202] on icon at bounding box center [101, 204] width 102 height 95
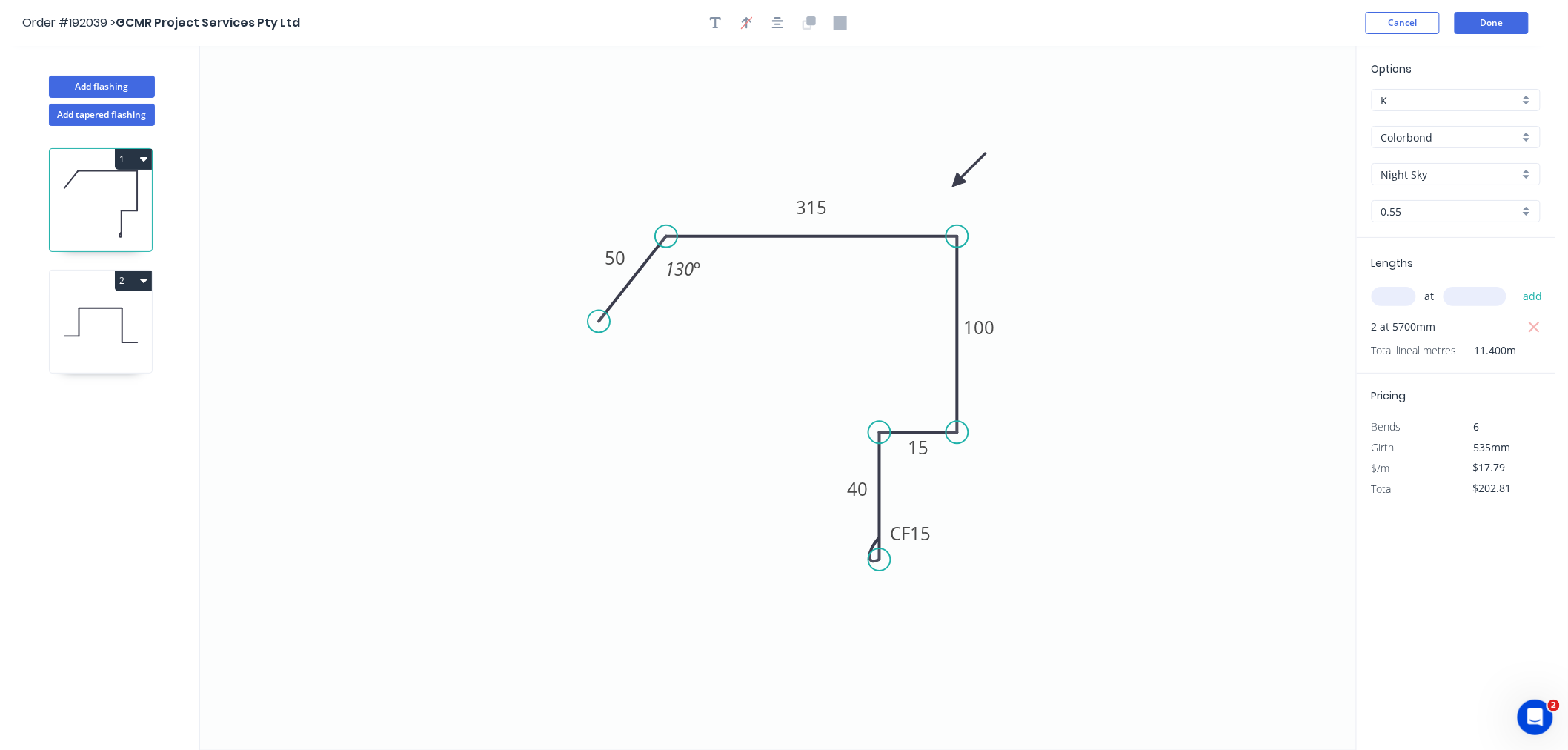
drag, startPoint x: 92, startPoint y: 325, endPoint x: 104, endPoint y: 324, distance: 12.0
click at [101, 325] on icon at bounding box center [101, 325] width 102 height 95
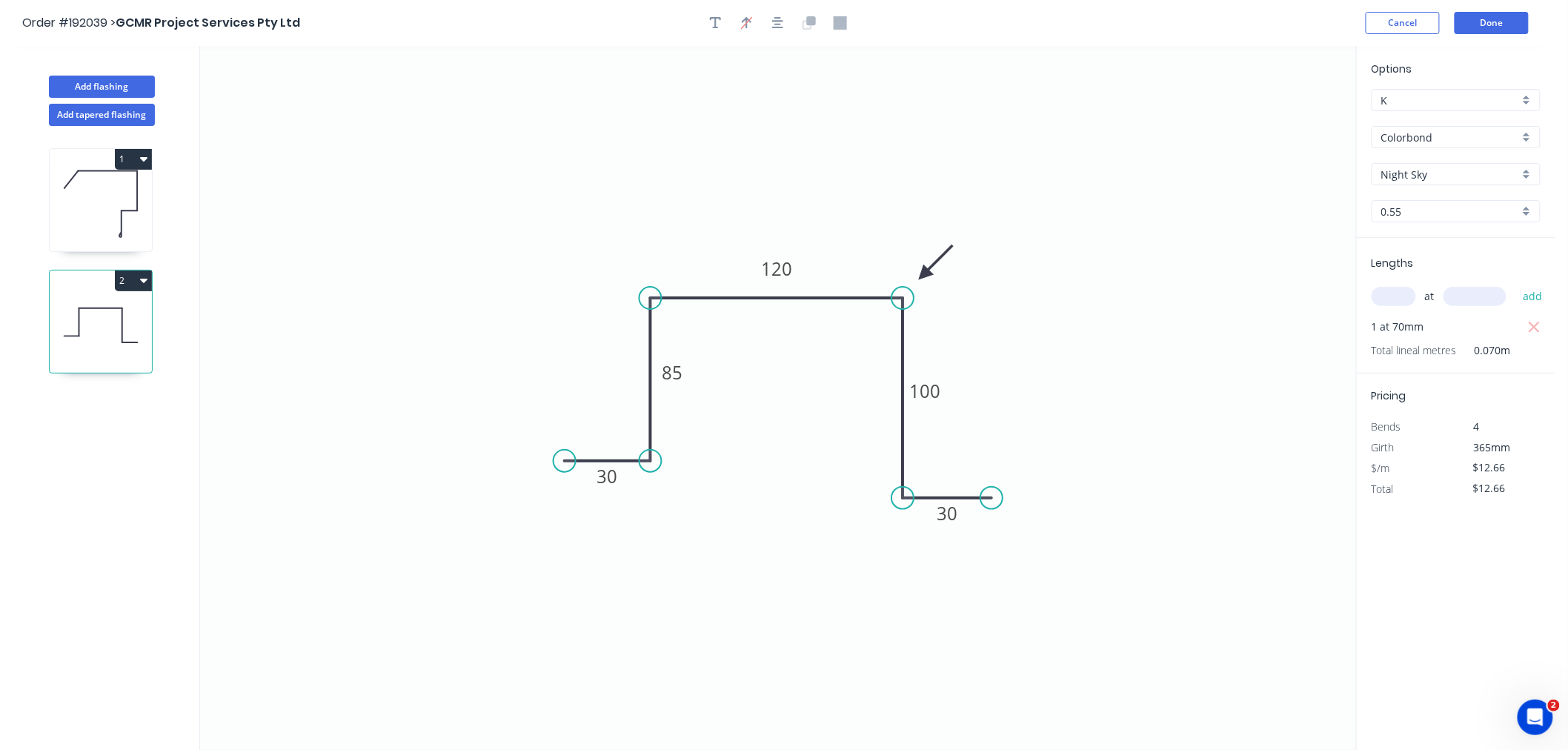
click at [97, 222] on icon at bounding box center [101, 204] width 102 height 95
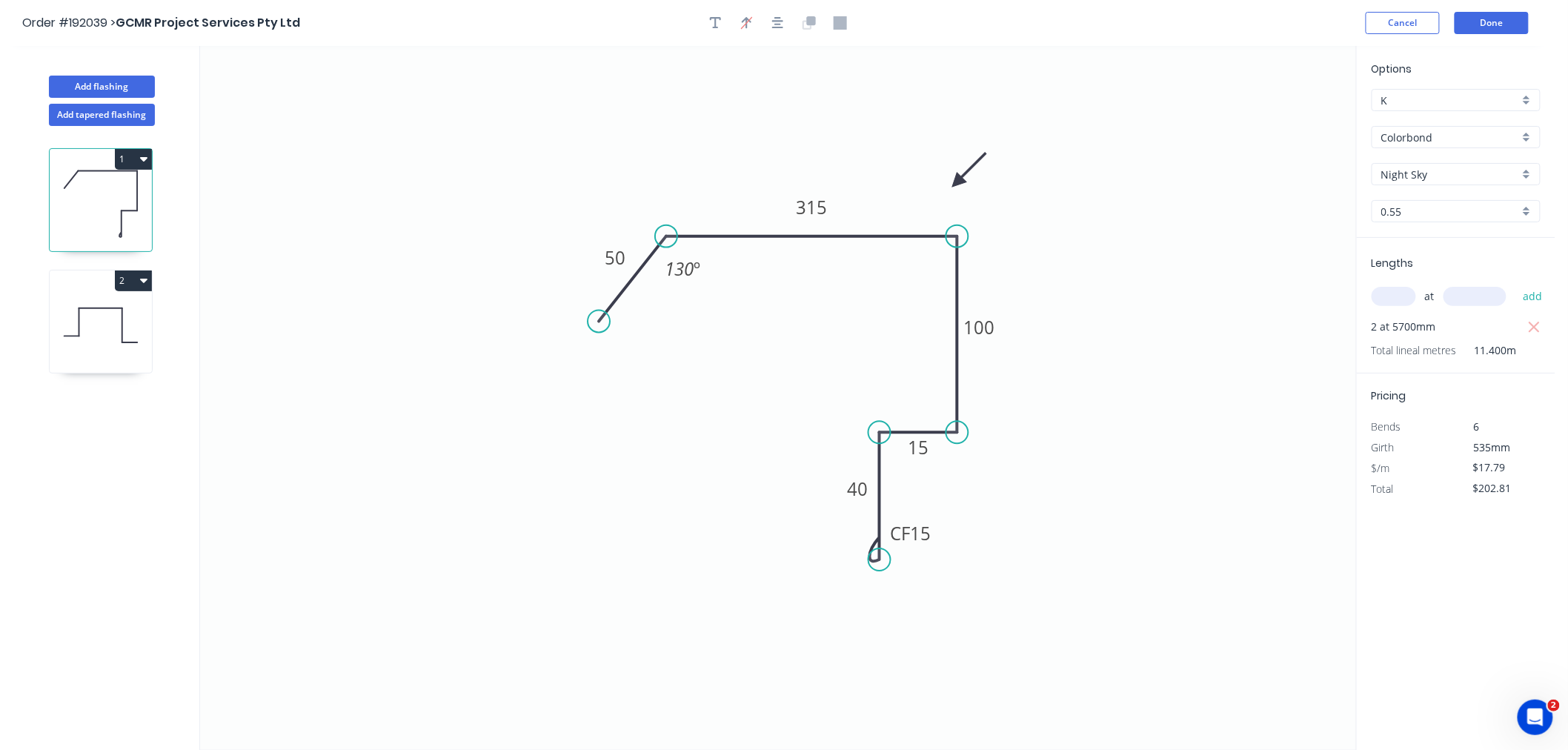
click at [68, 349] on icon at bounding box center [101, 325] width 102 height 95
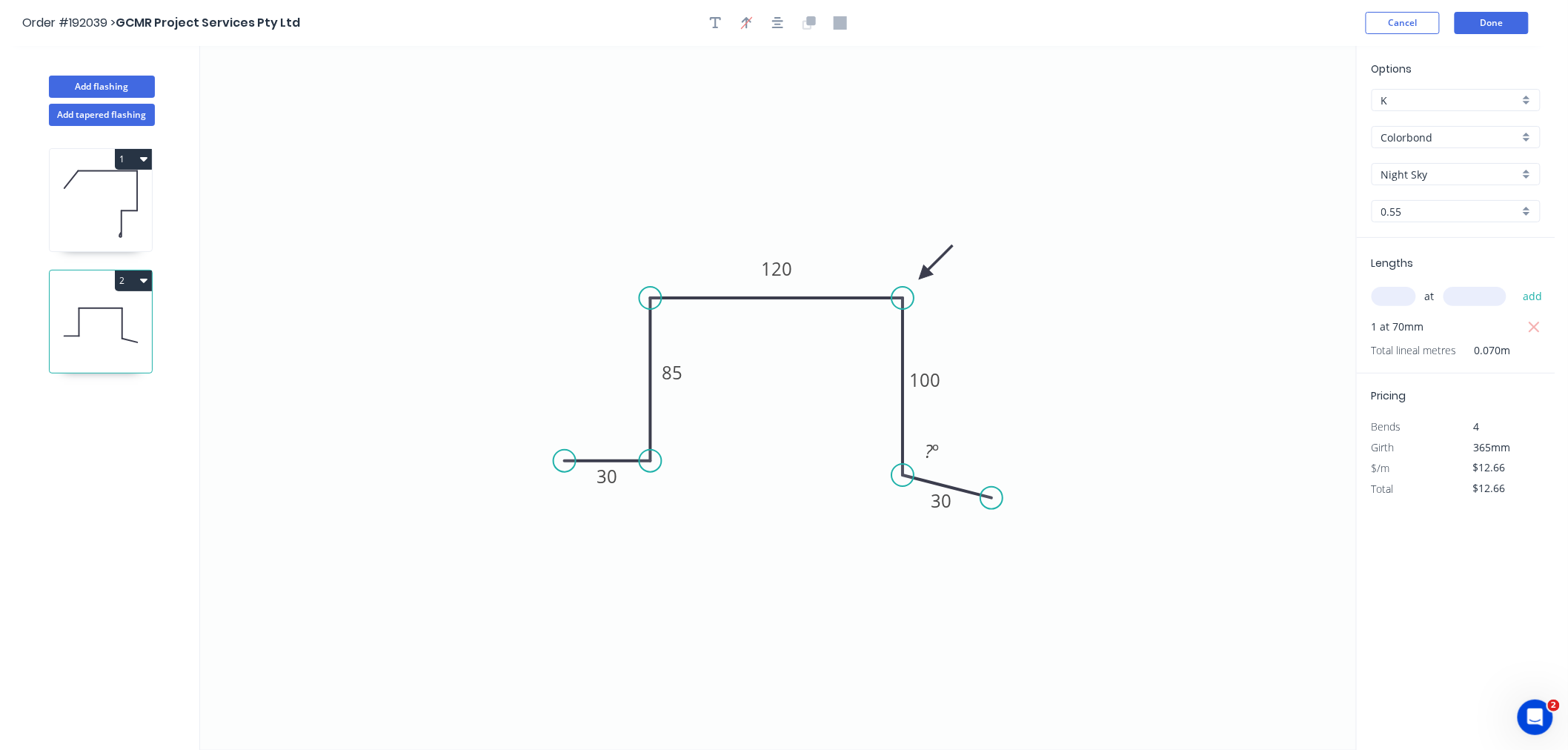
click at [904, 476] on circle at bounding box center [902, 475] width 22 height 22
drag, startPoint x: 990, startPoint y: 494, endPoint x: 991, endPoint y: 476, distance: 18.0
click at [991, 476] on circle at bounding box center [991, 475] width 22 height 22
click at [783, 26] on icon "button" at bounding box center [778, 23] width 12 height 13
drag, startPoint x: 651, startPoint y: 471, endPoint x: 653, endPoint y: 463, distance: 8.2
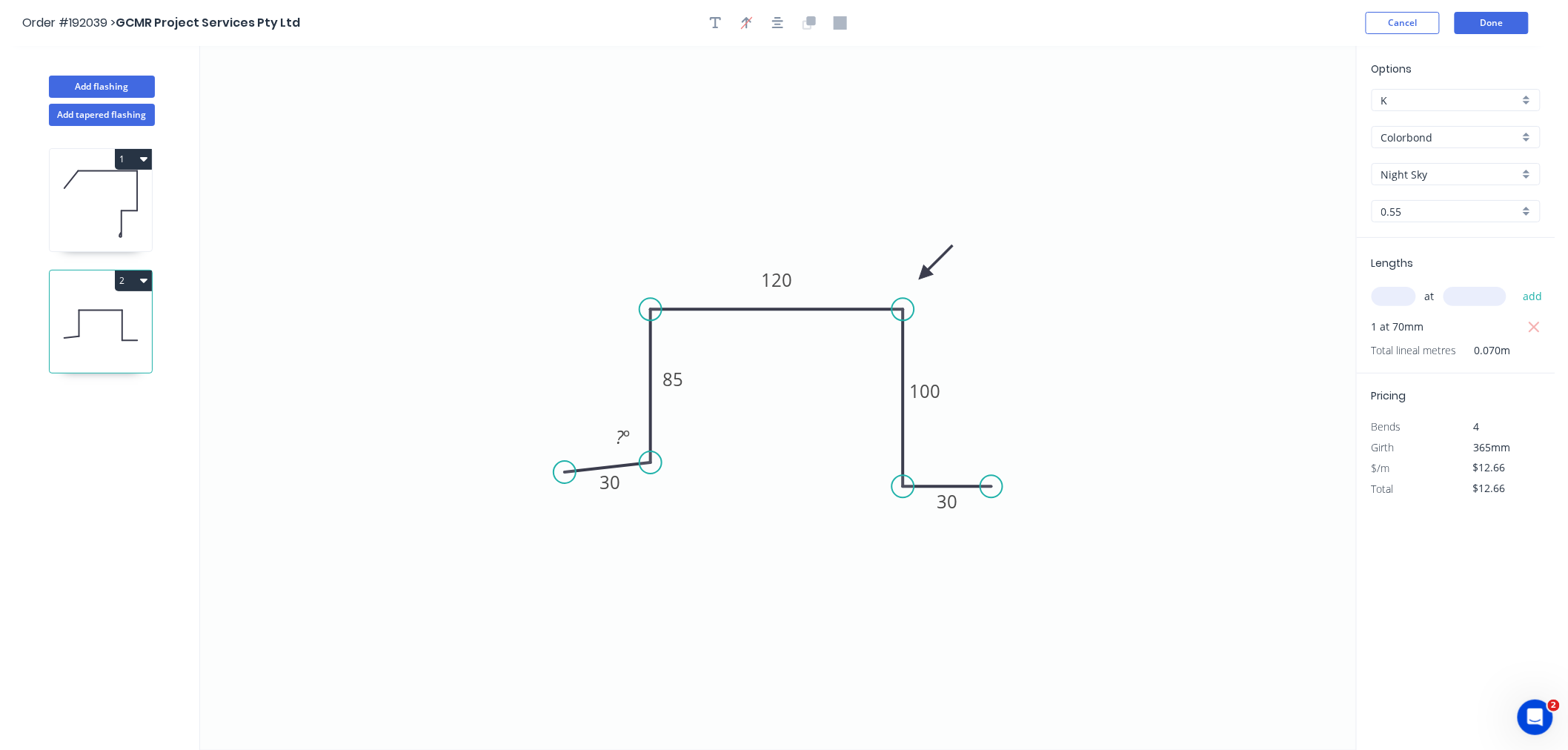
click at [653, 463] on circle at bounding box center [651, 462] width 22 height 22
drag, startPoint x: 566, startPoint y: 467, endPoint x: 568, endPoint y: 457, distance: 10.2
click at [568, 457] on circle at bounding box center [568, 462] width 22 height 22
click at [781, 24] on icon "button" at bounding box center [778, 23] width 12 height 12
click at [617, 27] on div "Order #192039 > GCMR Project Services Pty Ltd Cancel Done" at bounding box center [778, 23] width 1511 height 22
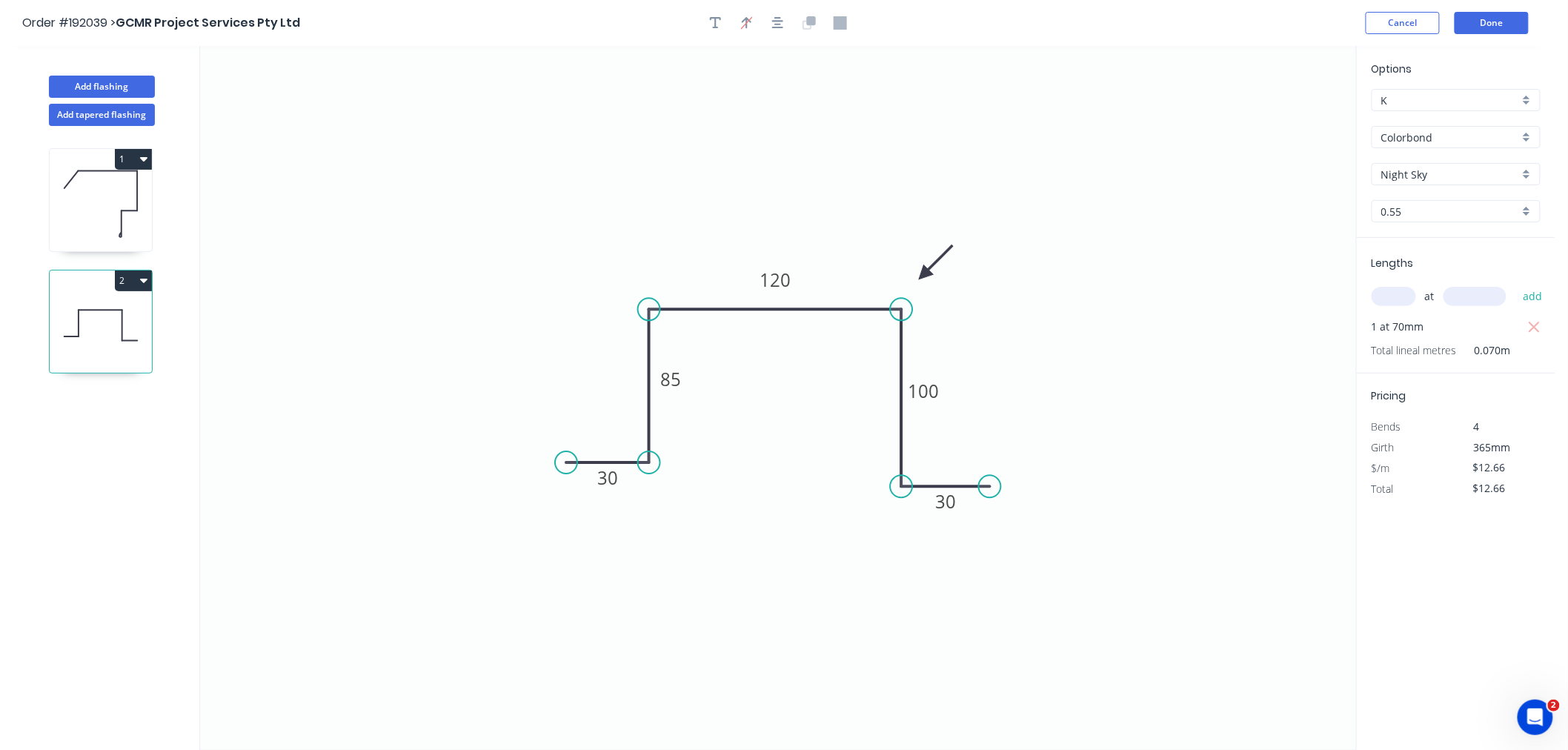
click at [572, 27] on div "Order #192039 > GCMR Project Services Pty Ltd Cancel Done" at bounding box center [778, 23] width 1511 height 22
click at [106, 220] on icon at bounding box center [101, 204] width 102 height 95
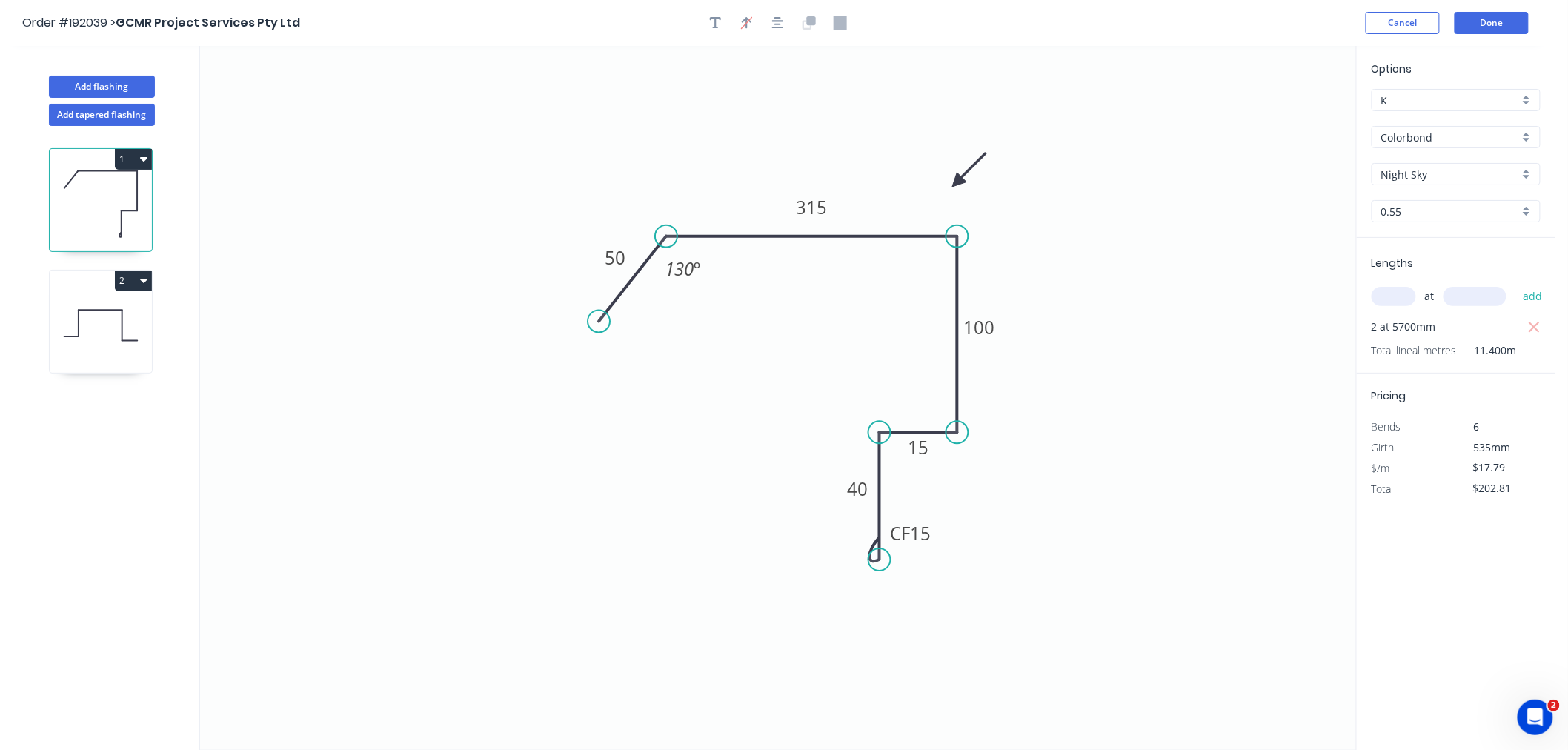
click at [78, 455] on div "1 2" at bounding box center [102, 451] width 195 height 651
click at [97, 326] on icon at bounding box center [101, 325] width 102 height 95
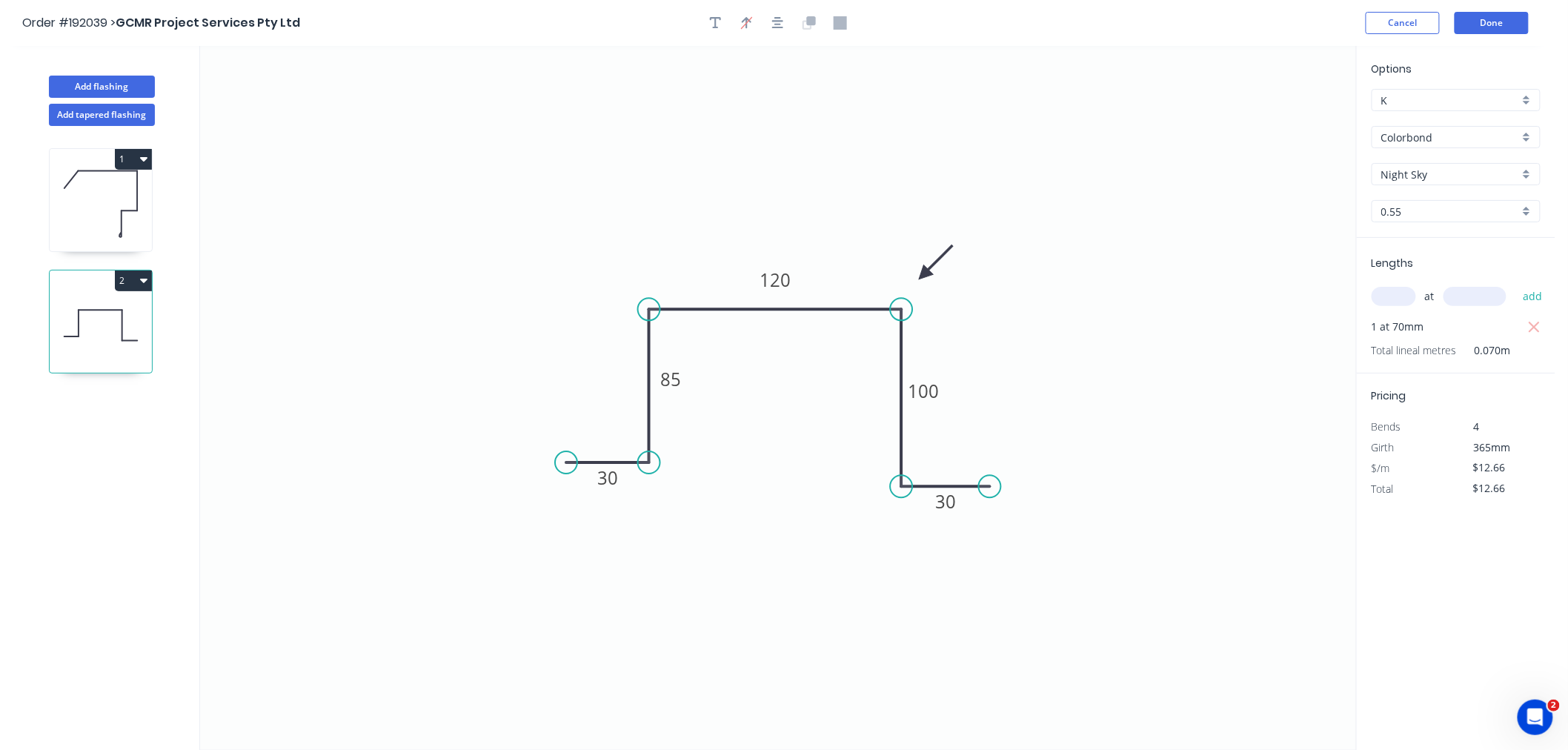
click at [976, 16] on div "Order #192039 > GCMR Project Services Pty Ltd Cancel Done" at bounding box center [778, 23] width 1511 height 22
drag, startPoint x: 902, startPoint y: 487, endPoint x: 906, endPoint y: 479, distance: 8.9
click at [906, 479] on circle at bounding box center [901, 478] width 22 height 22
drag, startPoint x: 988, startPoint y: 485, endPoint x: 991, endPoint y: 476, distance: 9.5
click at [991, 476] on circle at bounding box center [991, 478] width 22 height 22
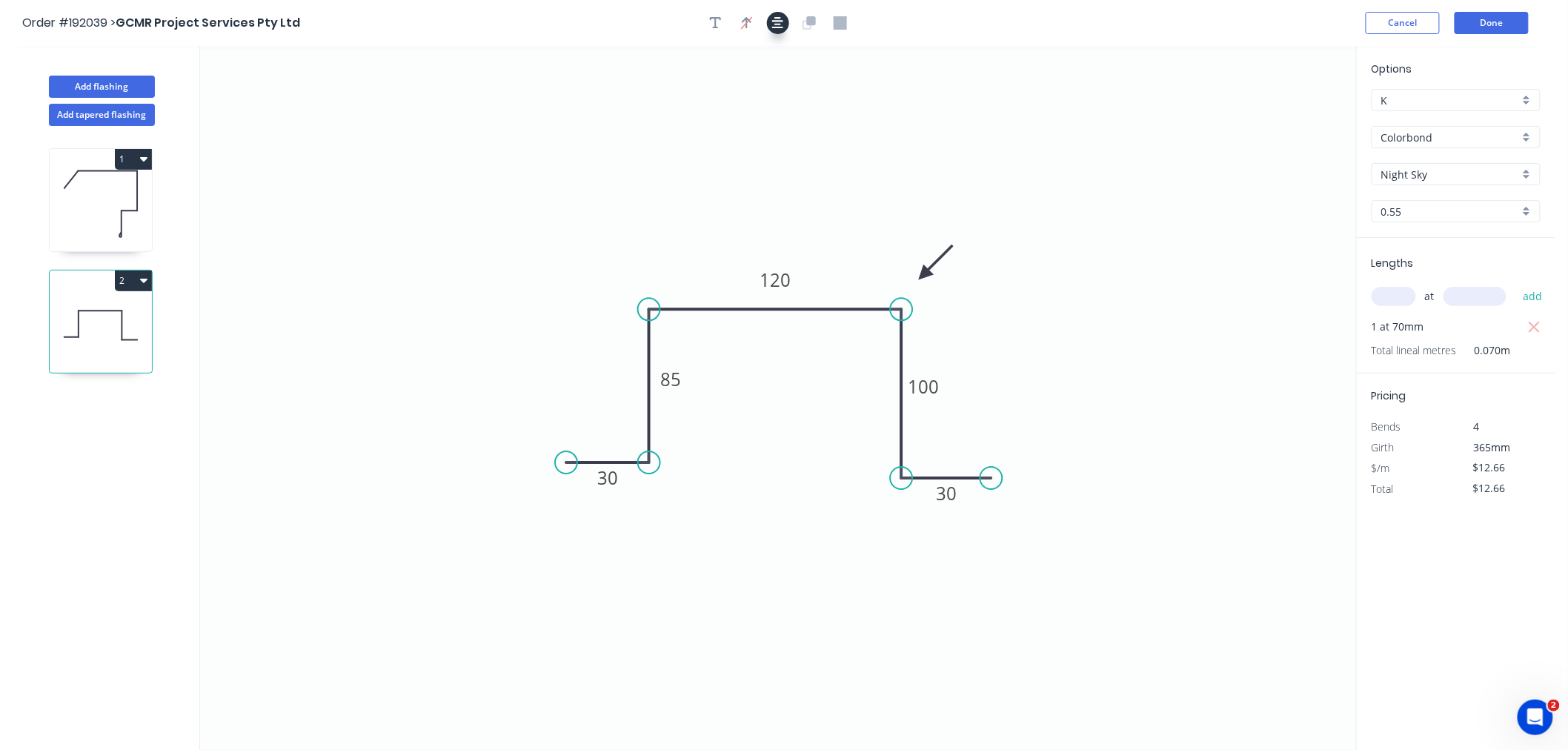
click at [776, 24] on icon "button" at bounding box center [778, 23] width 12 height 13
drag, startPoint x: 924, startPoint y: 271, endPoint x: 916, endPoint y: 274, distance: 8.5
click at [916, 274] on icon at bounding box center [927, 262] width 43 height 43
click at [976, 23] on div "Order #192039 > GCMR Project Services Pty Ltd Cancel Done" at bounding box center [778, 23] width 1511 height 22
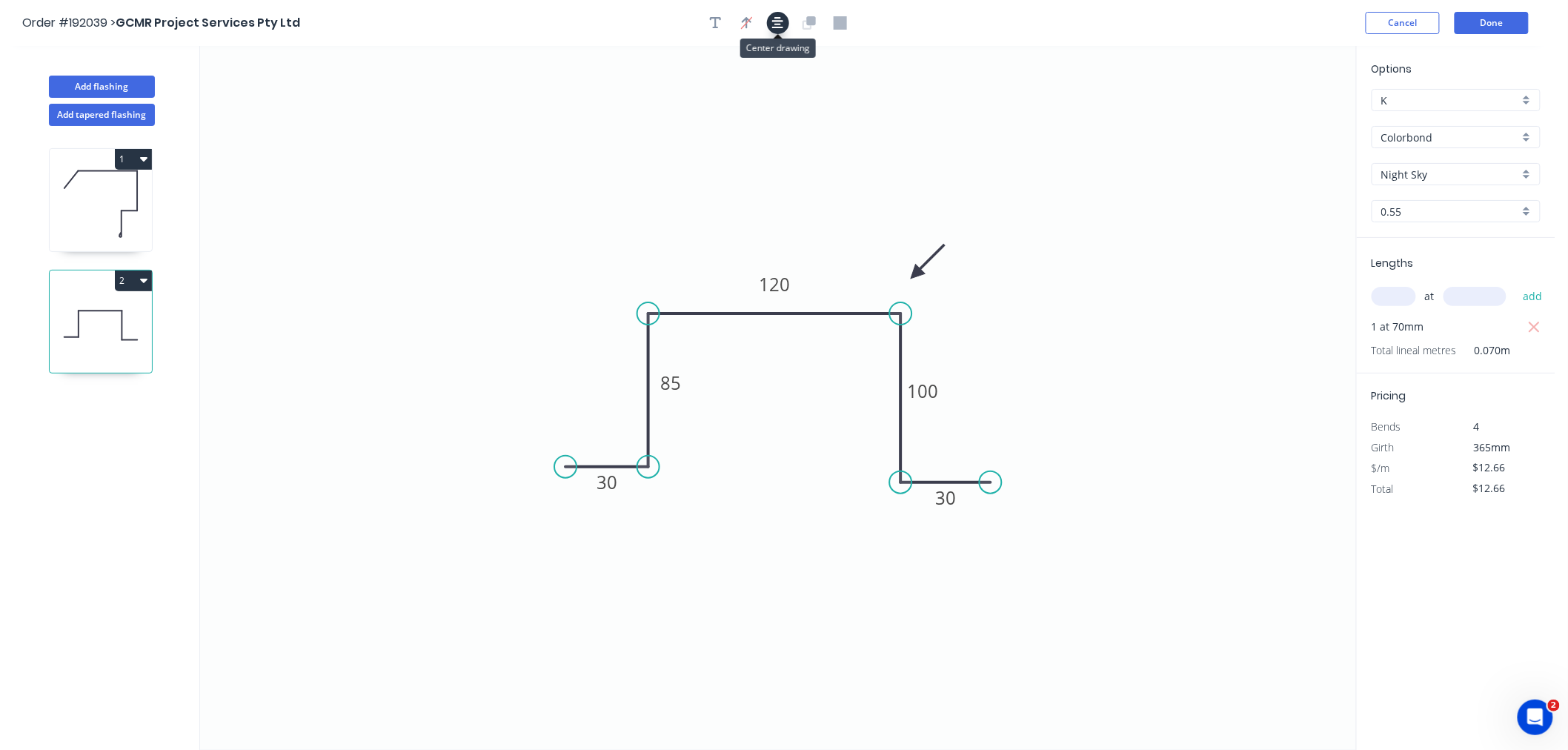
click at [778, 16] on icon "button" at bounding box center [778, 23] width 12 height 13
drag, startPoint x: 919, startPoint y: 270, endPoint x: 908, endPoint y: 276, distance: 12.5
click at [908, 276] on icon at bounding box center [921, 264] width 43 height 43
click at [976, 4] on header "Order #192039 > GCMR Project Services Pty Ltd Cancel Done" at bounding box center [778, 23] width 1555 height 46
click at [771, 18] on button "button" at bounding box center [778, 23] width 22 height 22
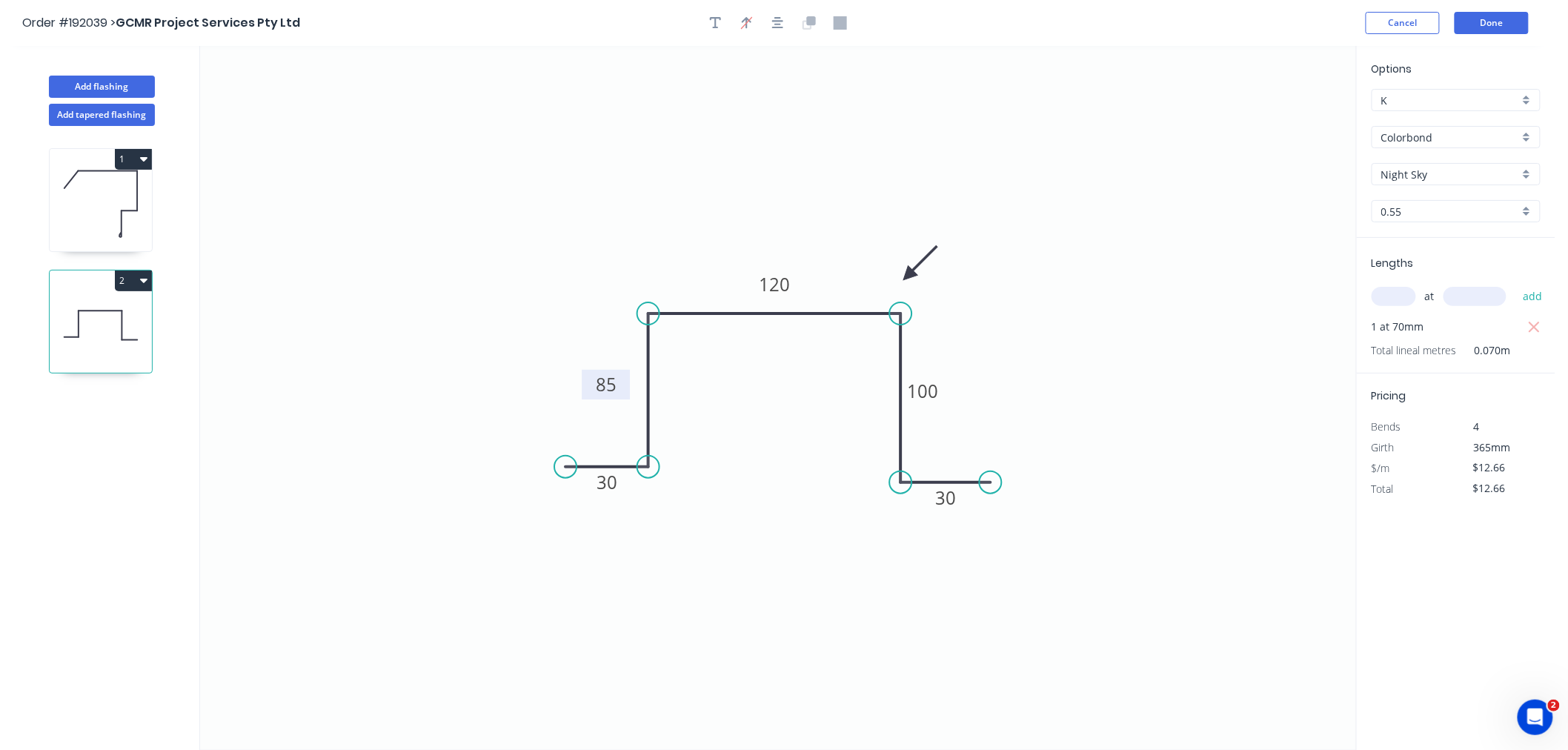
drag, startPoint x: 692, startPoint y: 379, endPoint x: 627, endPoint y: 380, distance: 65.0
click at [627, 380] on rect at bounding box center [606, 385] width 48 height 30
click at [1015, 24] on div "Order #192039 > GCMR Project Services Pty Ltd Cancel Done" at bounding box center [778, 23] width 1511 height 22
click at [1492, 19] on button "Done" at bounding box center [1492, 23] width 74 height 22
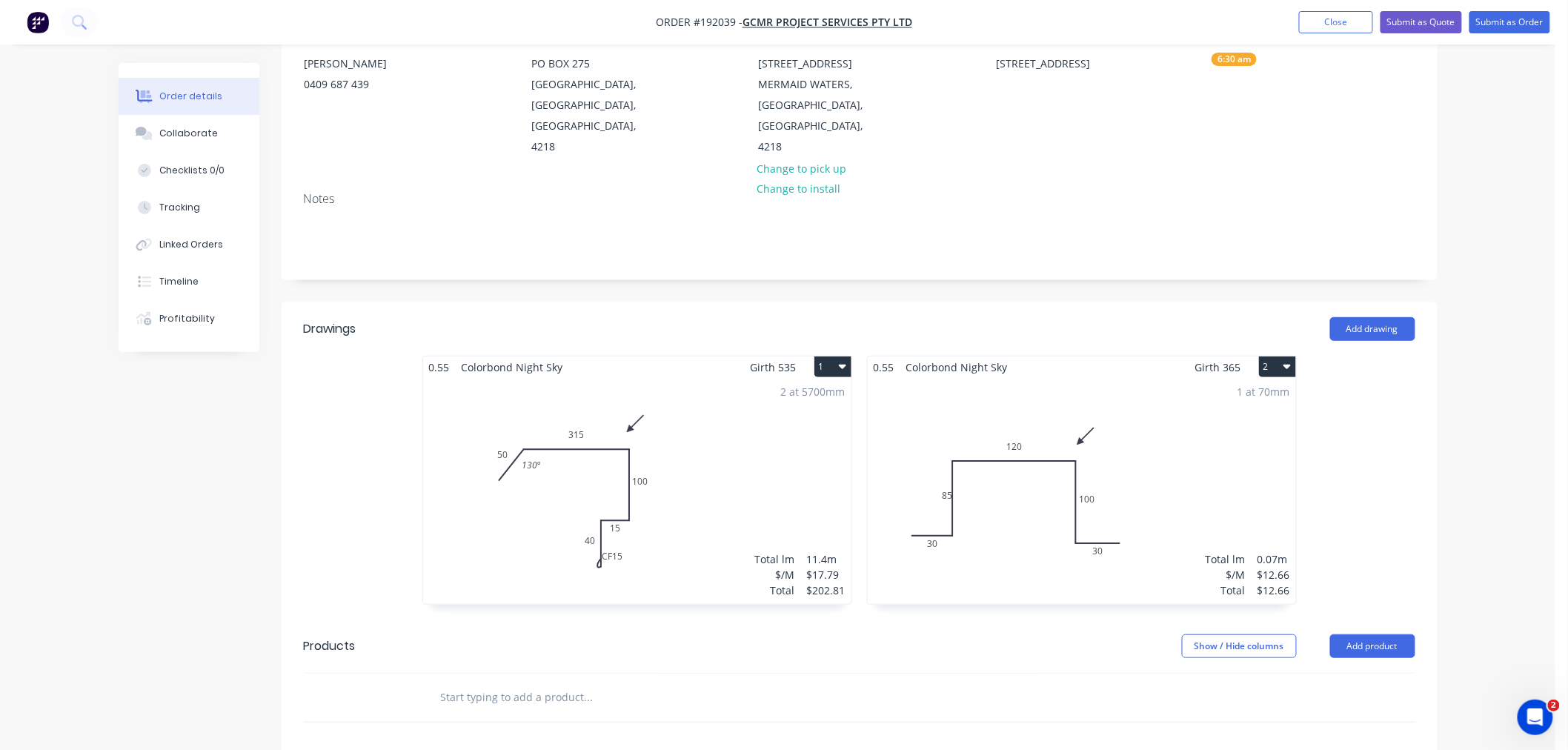
click at [1064, 468] on div "1 at 70mm Total lm $/M Total 0.07m $12.66 $12.66" at bounding box center [1082, 491] width 429 height 226
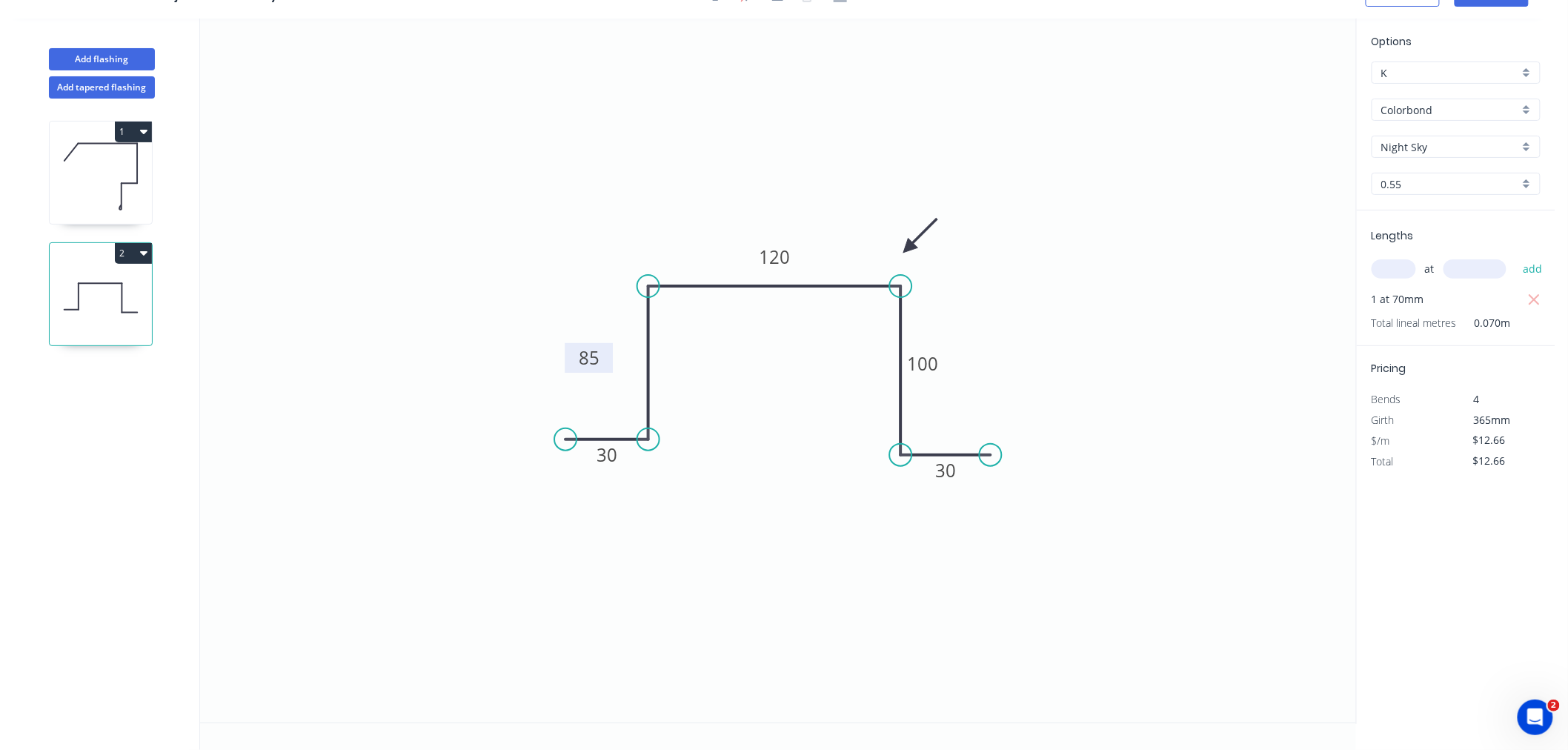
drag, startPoint x: 612, startPoint y: 371, endPoint x: 595, endPoint y: 372, distance: 17.0
click at [595, 372] on rect at bounding box center [589, 358] width 48 height 30
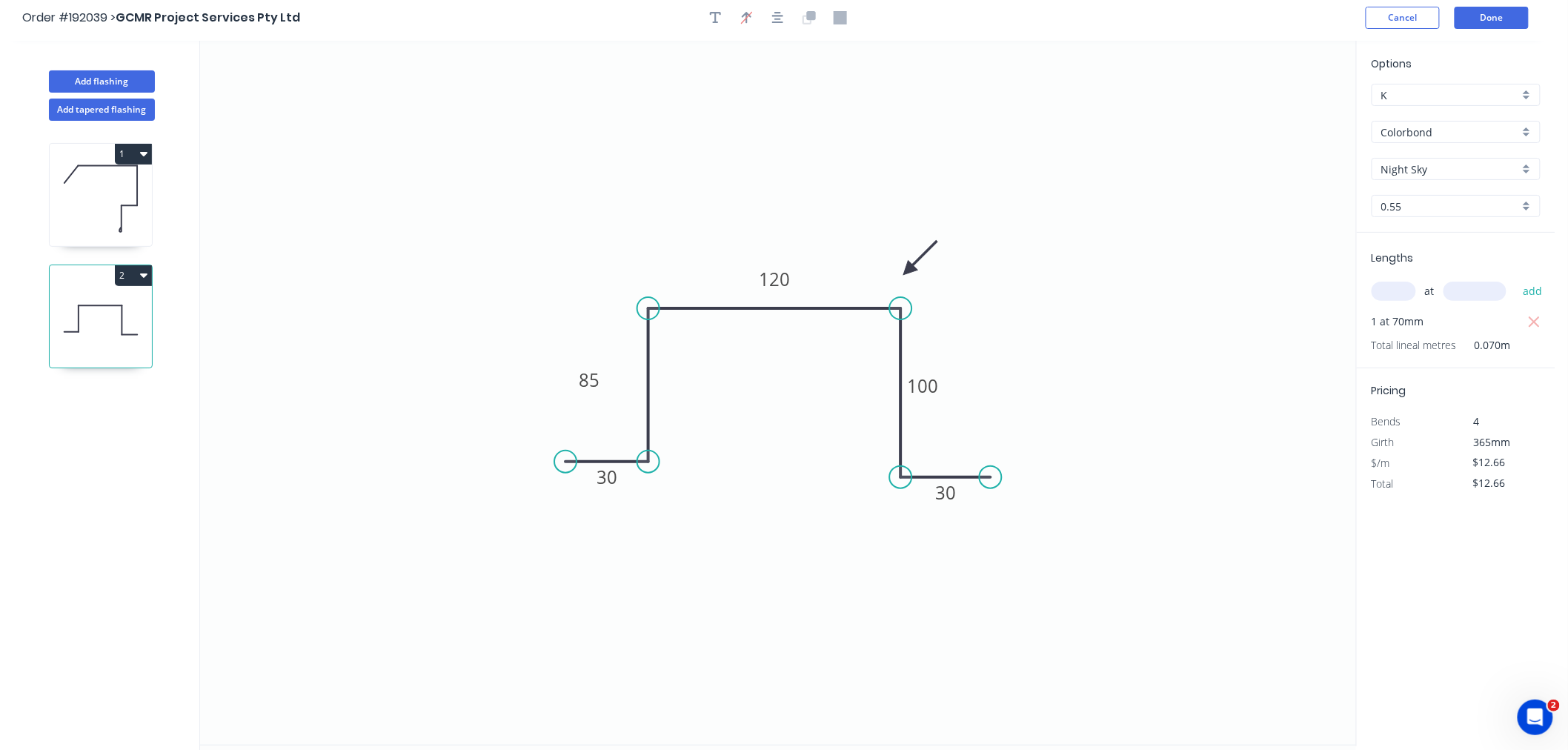
scroll to position [0, 0]
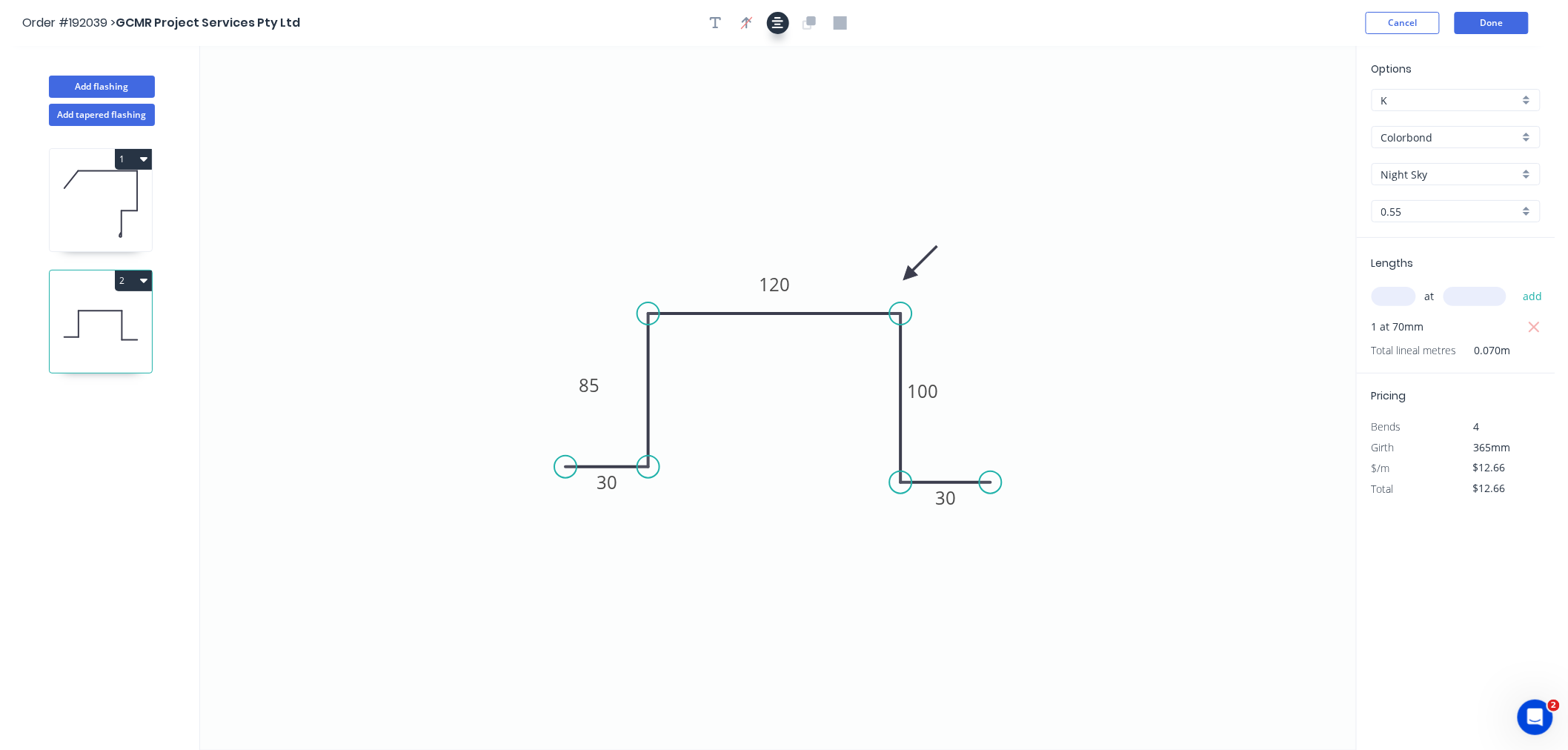
click at [773, 21] on icon "button" at bounding box center [778, 23] width 12 height 13
click at [1482, 21] on button "Done" at bounding box center [1492, 23] width 74 height 22
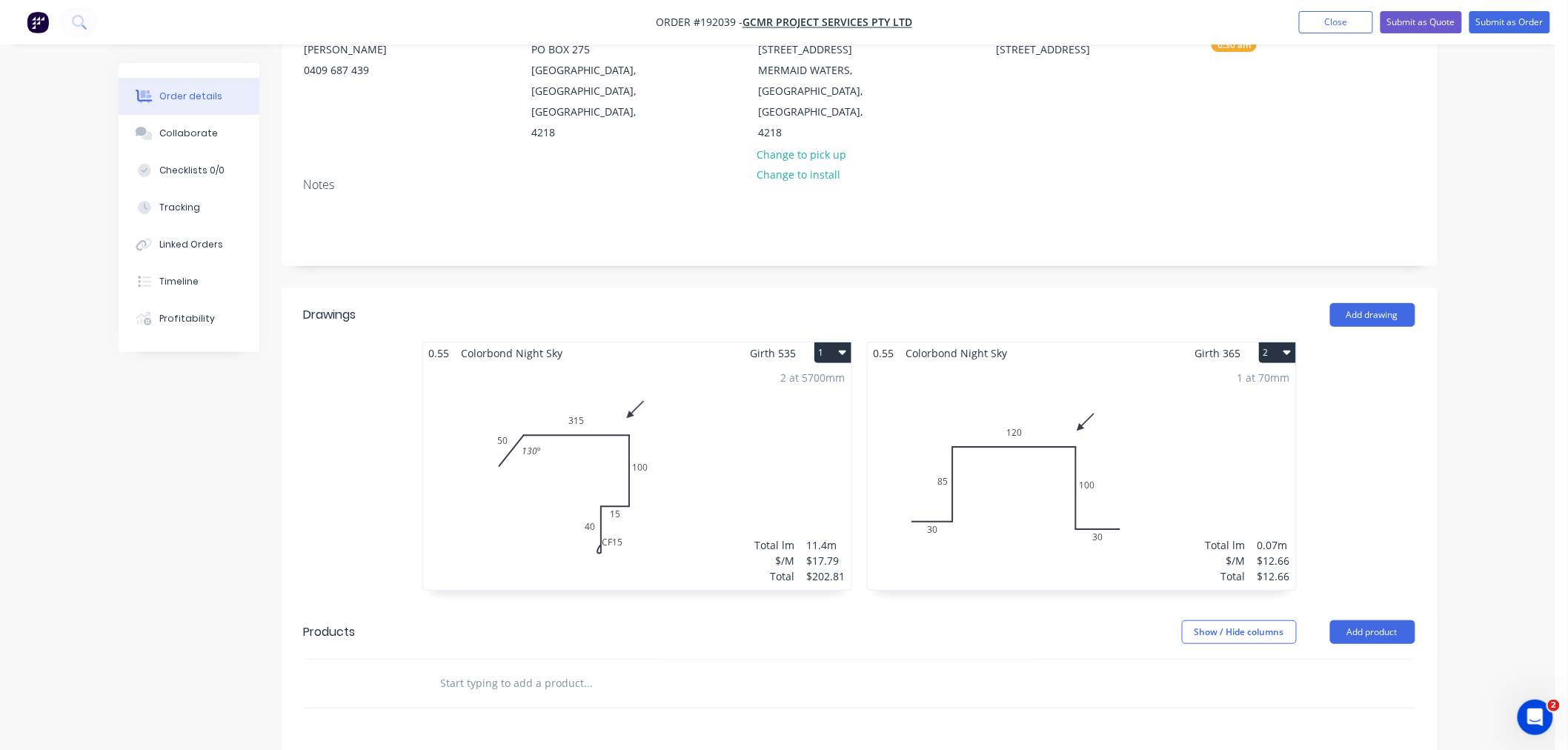
scroll to position [329, 0]
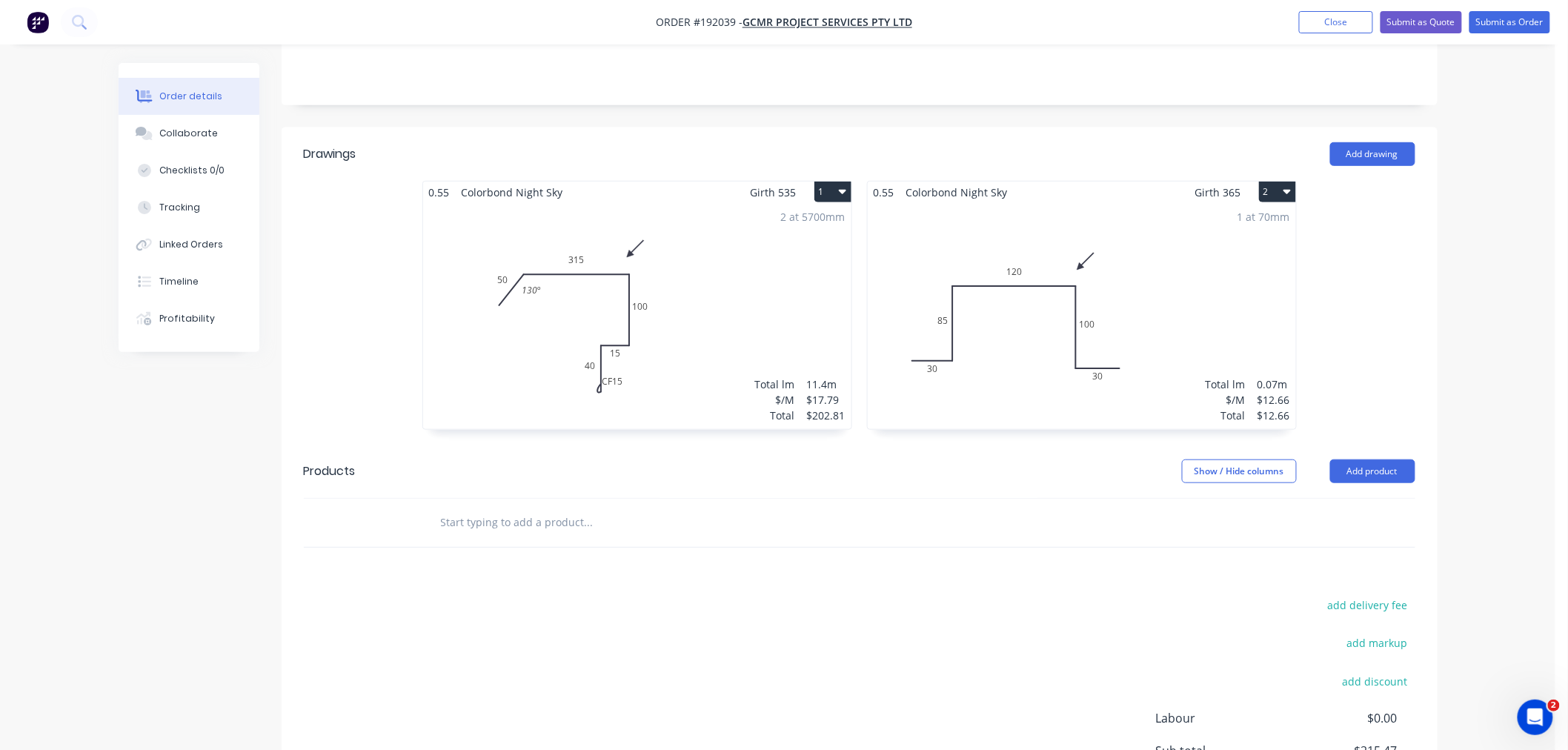
click at [1030, 344] on div "1 at 70mm Total lm $/M Total 0.07m $12.66 $12.66" at bounding box center [1082, 316] width 429 height 226
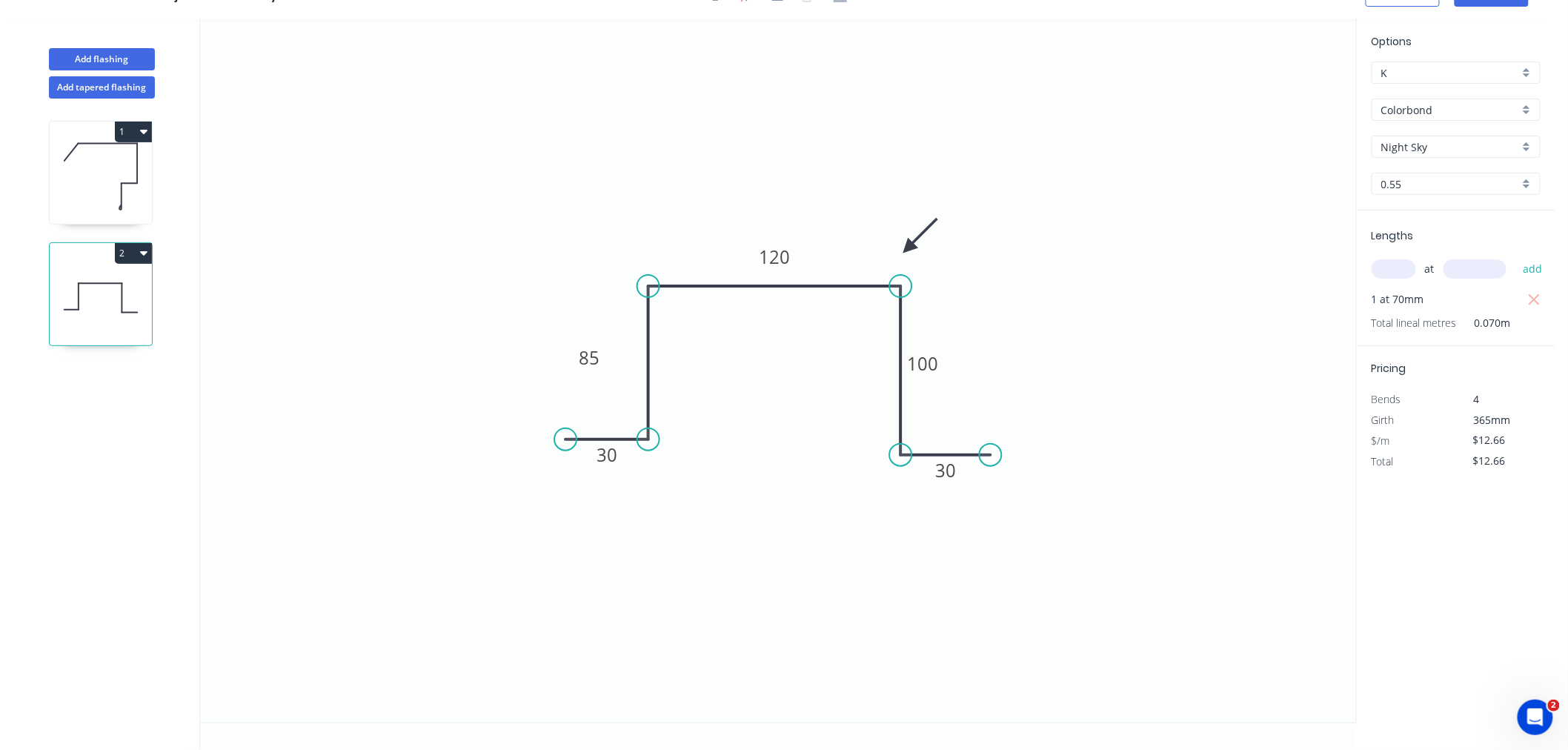
scroll to position [27, 0]
drag, startPoint x: 608, startPoint y: 366, endPoint x: 698, endPoint y: 365, distance: 90.0
click at [698, 365] on rect at bounding box center [678, 357] width 48 height 30
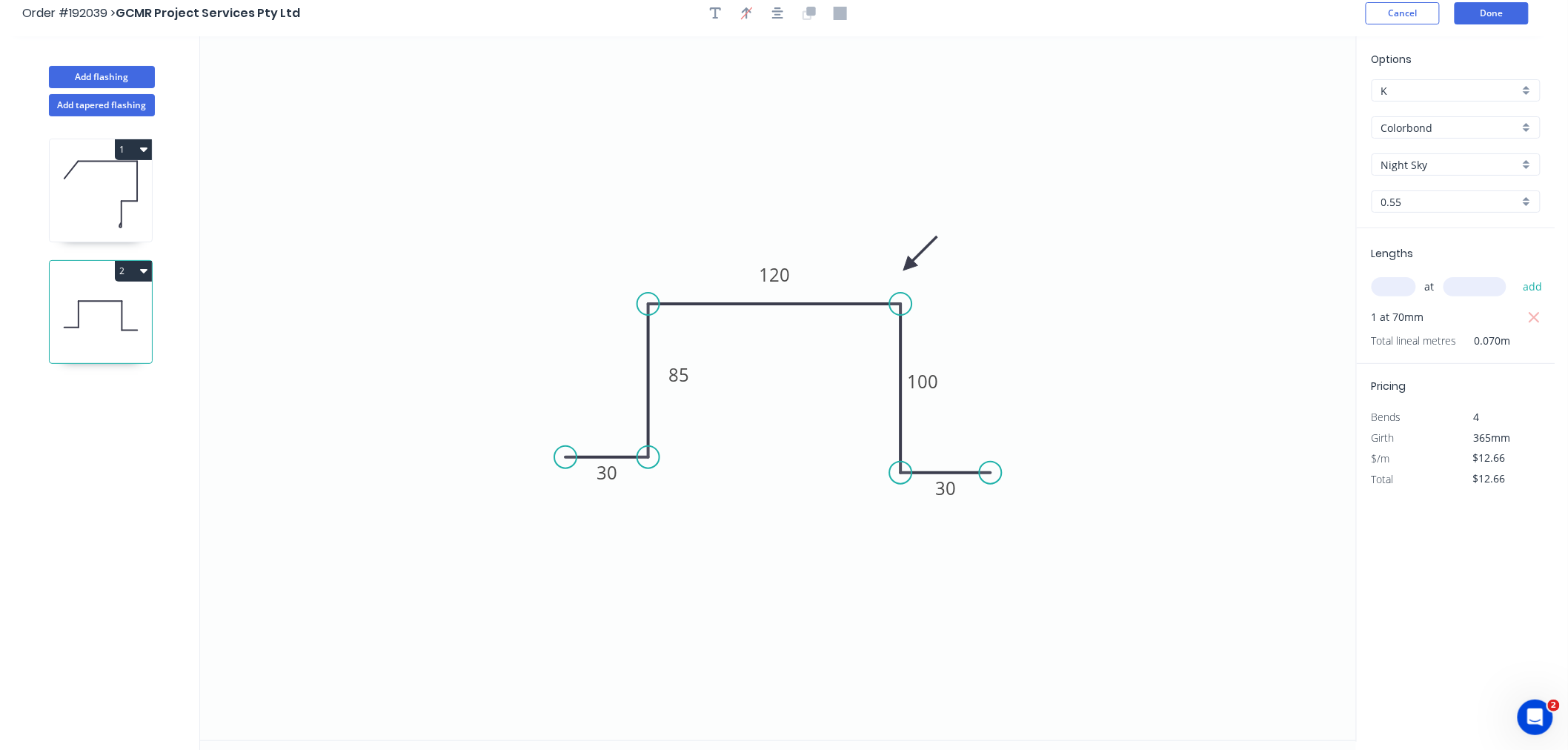
scroll to position [0, 0]
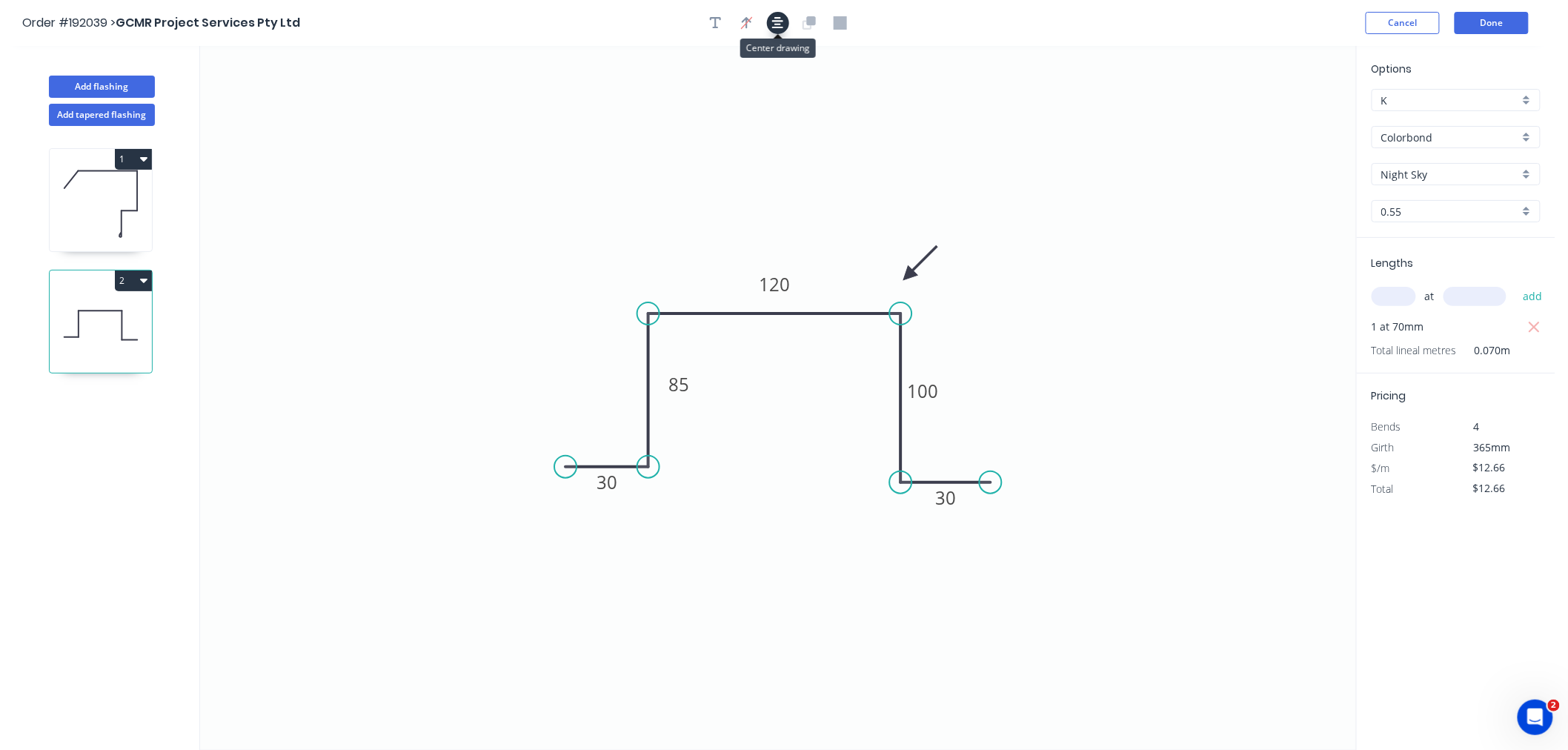
click at [775, 24] on icon "button" at bounding box center [778, 23] width 12 height 13
click at [1106, 23] on div "Order #192039 > GCMR Project Services Pty Ltd Cancel Done" at bounding box center [778, 23] width 1511 height 22
click at [1480, 18] on button "Done" at bounding box center [1492, 23] width 74 height 22
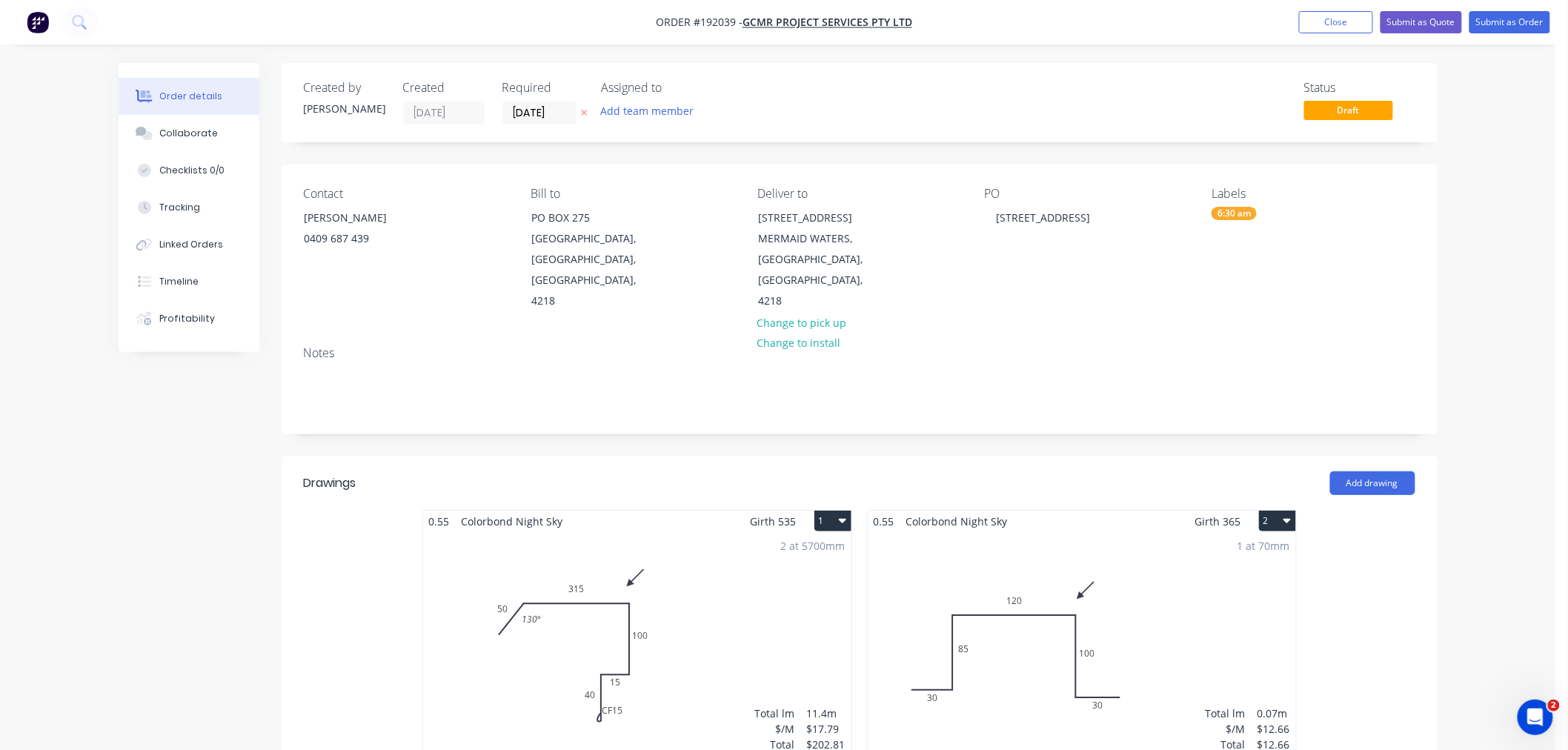
click at [1540, 306] on div "Order details Collaborate Checklists 0/0 Tracking Linked Orders Timeline Profit…" at bounding box center [778, 627] width 1555 height 1254
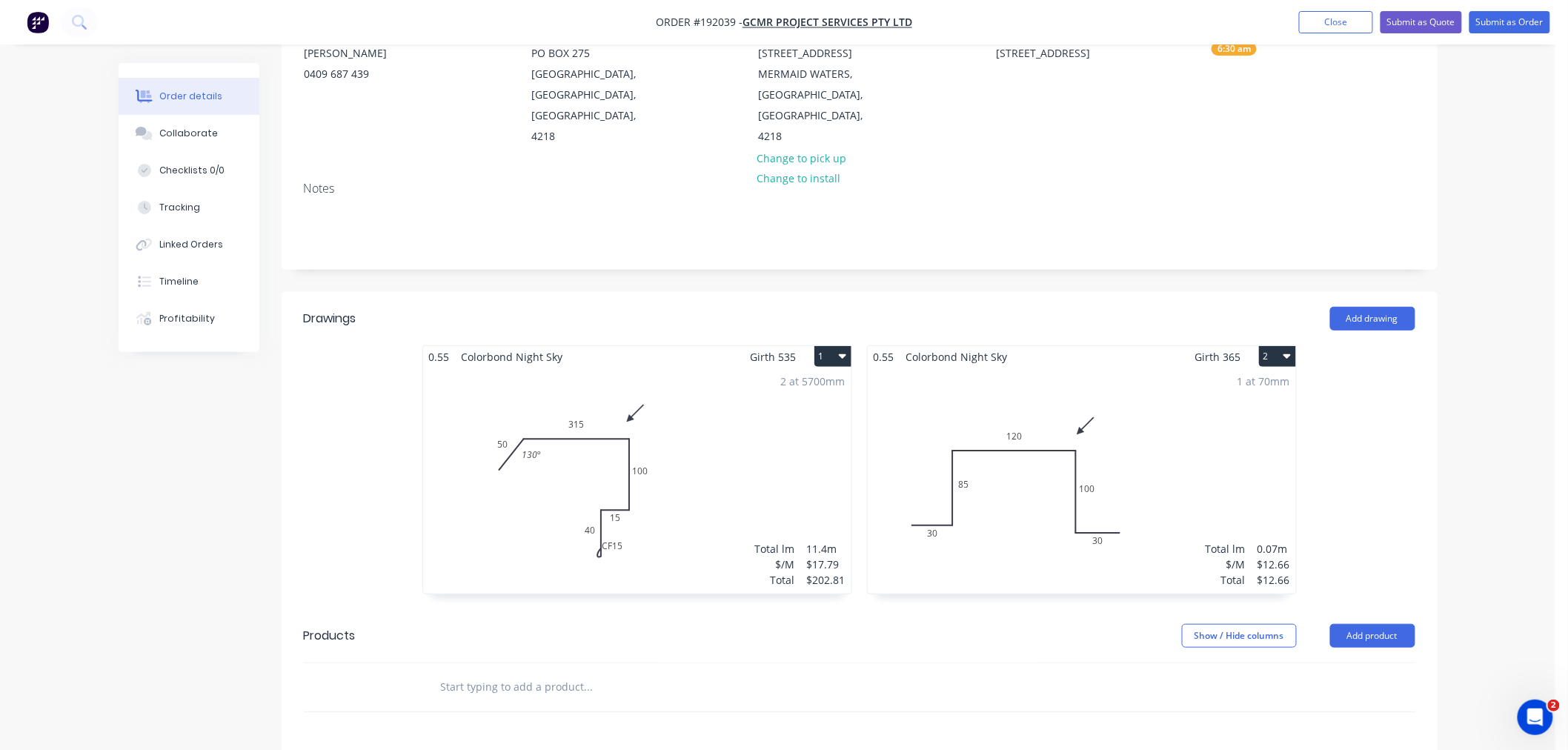
click at [1173, 479] on div "1 at 70mm Total lm $/M Total 0.07m $12.66 $12.66" at bounding box center [1082, 480] width 429 height 226
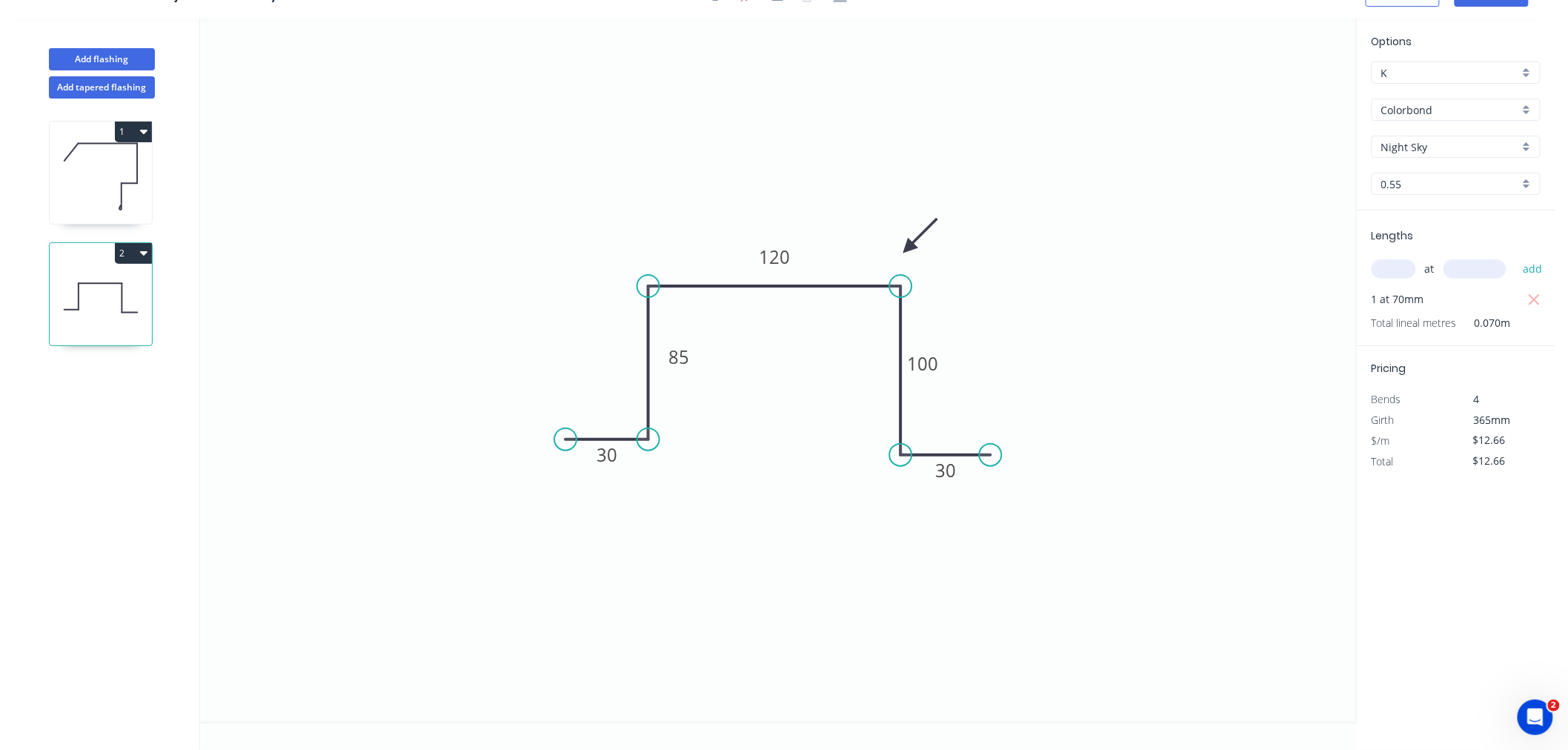
scroll to position [27, 0]
click at [695, 364] on rect at bounding box center [673, 355] width 48 height 30
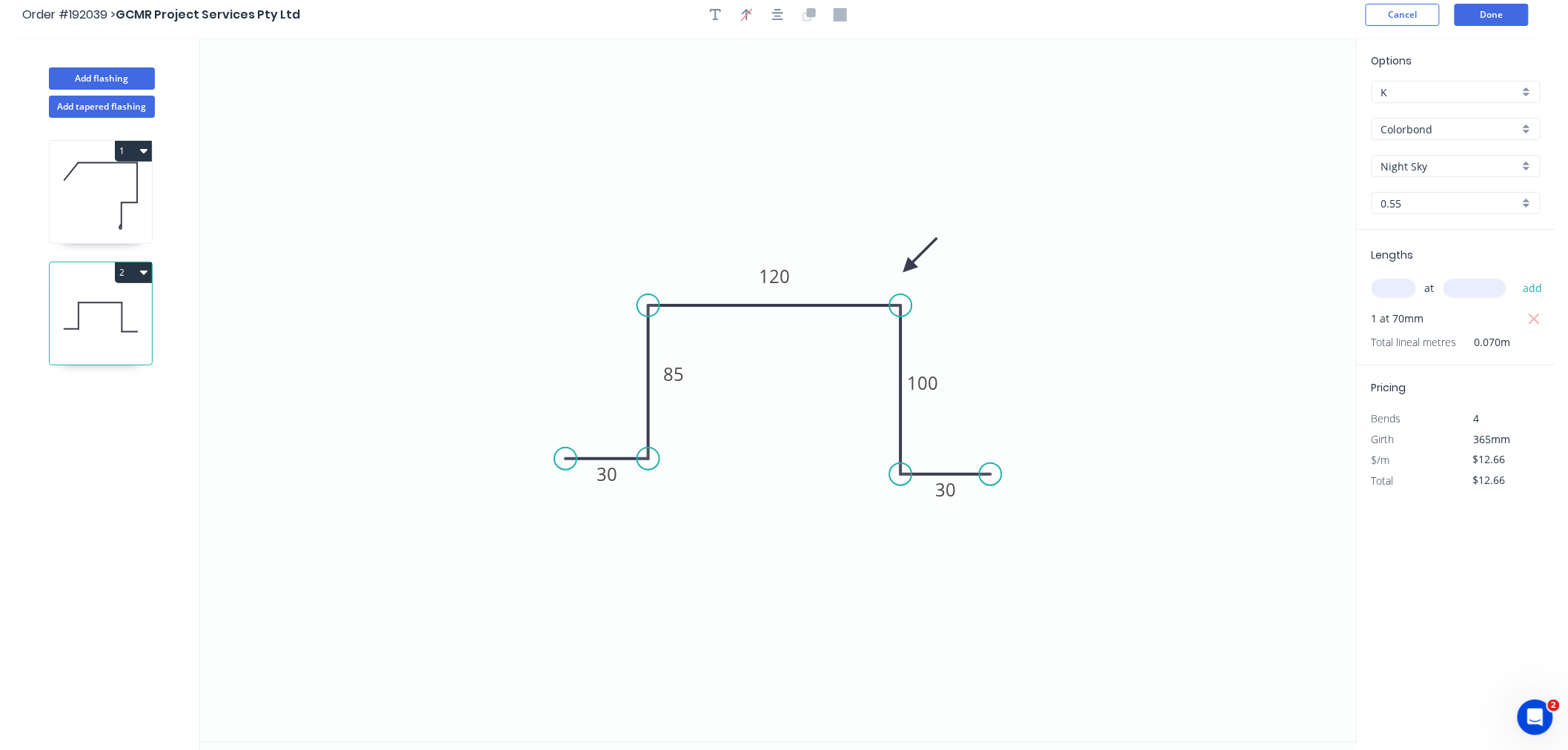
scroll to position [0, 0]
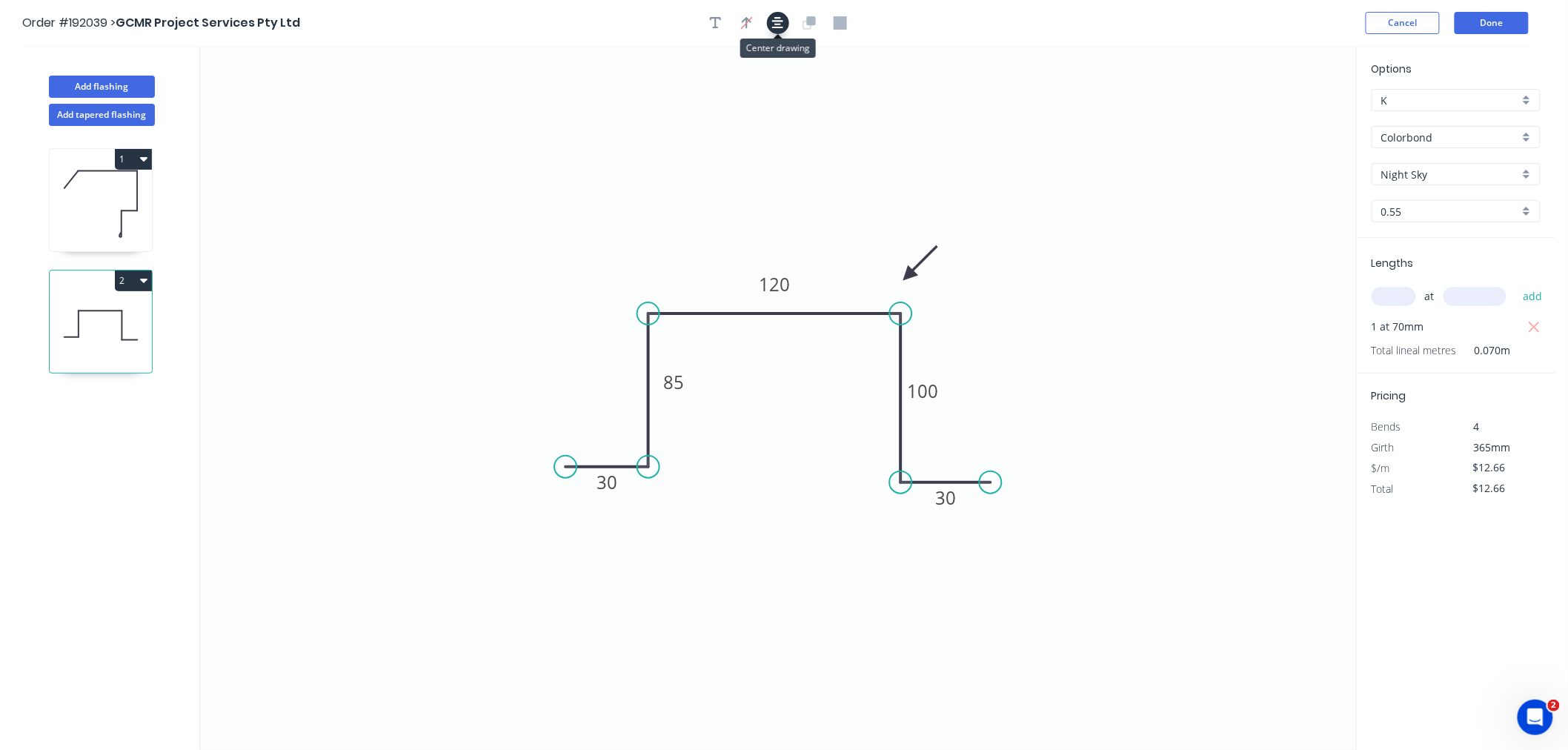
click at [781, 15] on button "button" at bounding box center [778, 23] width 22 height 22
click at [647, 459] on circle at bounding box center [649, 459] width 22 height 22
click at [566, 462] on circle at bounding box center [566, 459] width 22 height 22
click at [532, 257] on icon "0 30 85 120 100 30" at bounding box center [778, 398] width 1156 height 704
click at [773, 23] on icon "button" at bounding box center [778, 23] width 12 height 13
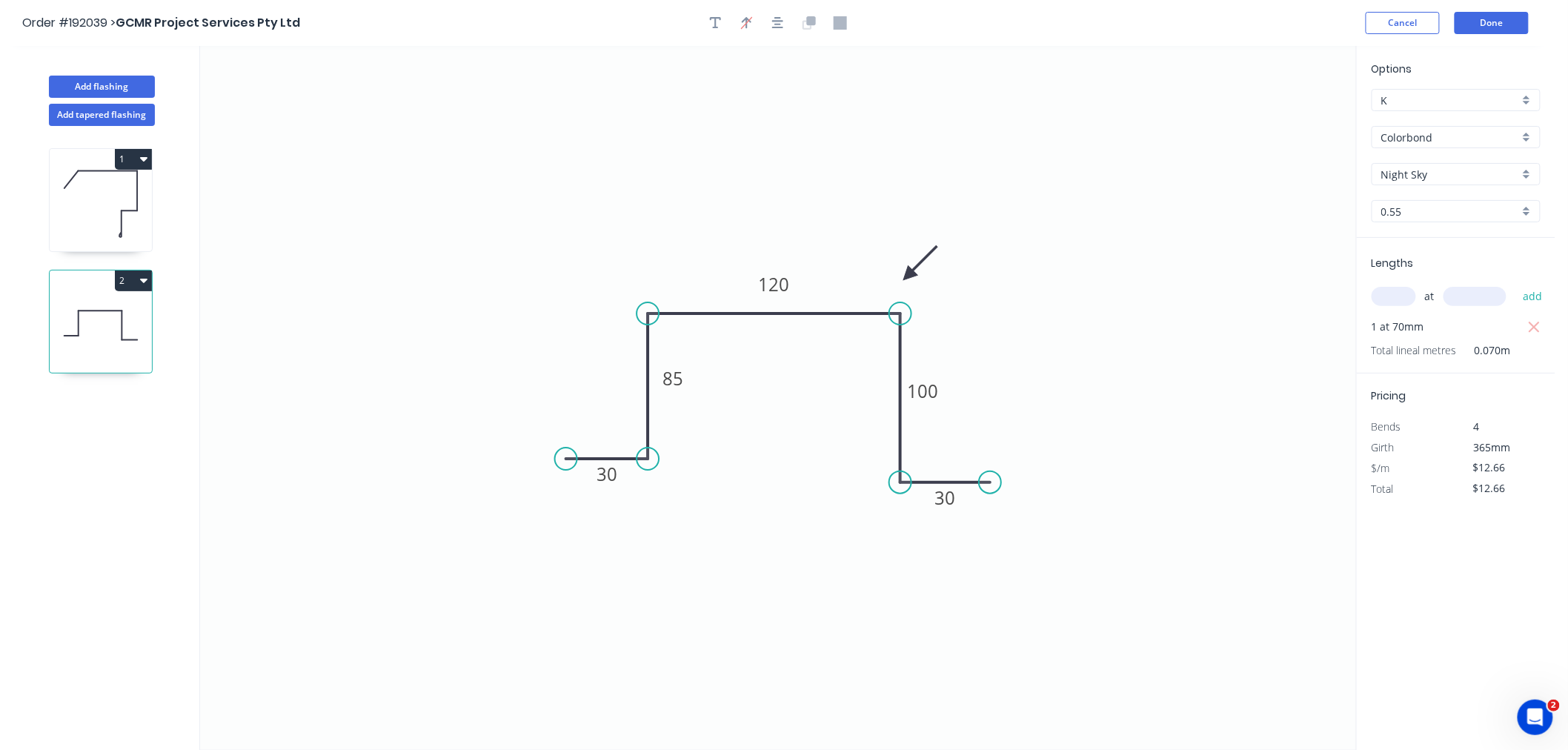
click at [450, 178] on icon "0 30 85 120 100 30" at bounding box center [778, 398] width 1156 height 704
click at [1162, 23] on div "Order #192039 > GCMR Project Services Pty Ltd Cancel Done" at bounding box center [778, 23] width 1511 height 22
click at [1490, 27] on button "Done" at bounding box center [1492, 23] width 74 height 22
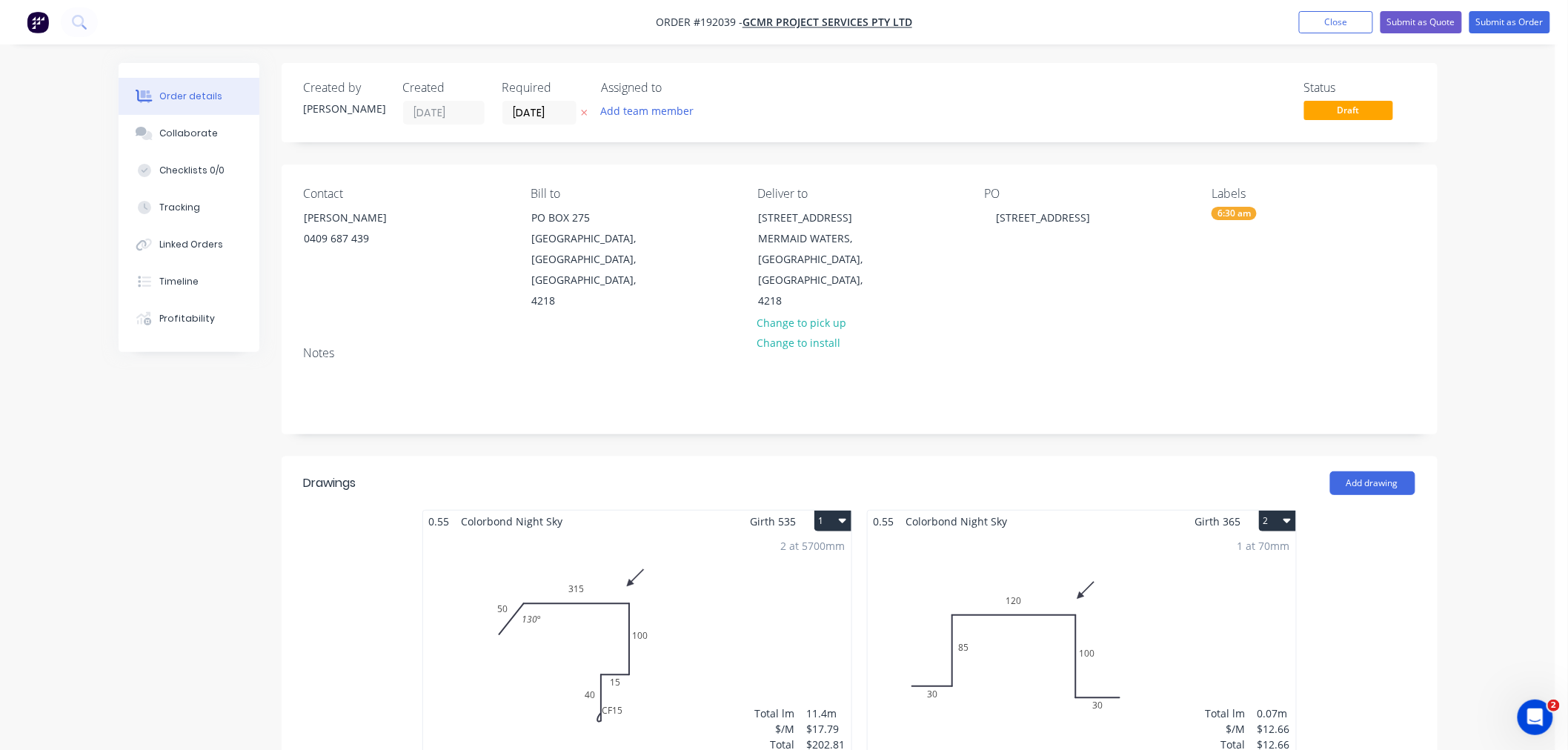
click at [1505, 320] on div "Order details Collaborate Checklists 0/0 Tracking Linked Orders Timeline Profit…" at bounding box center [778, 627] width 1555 height 1254
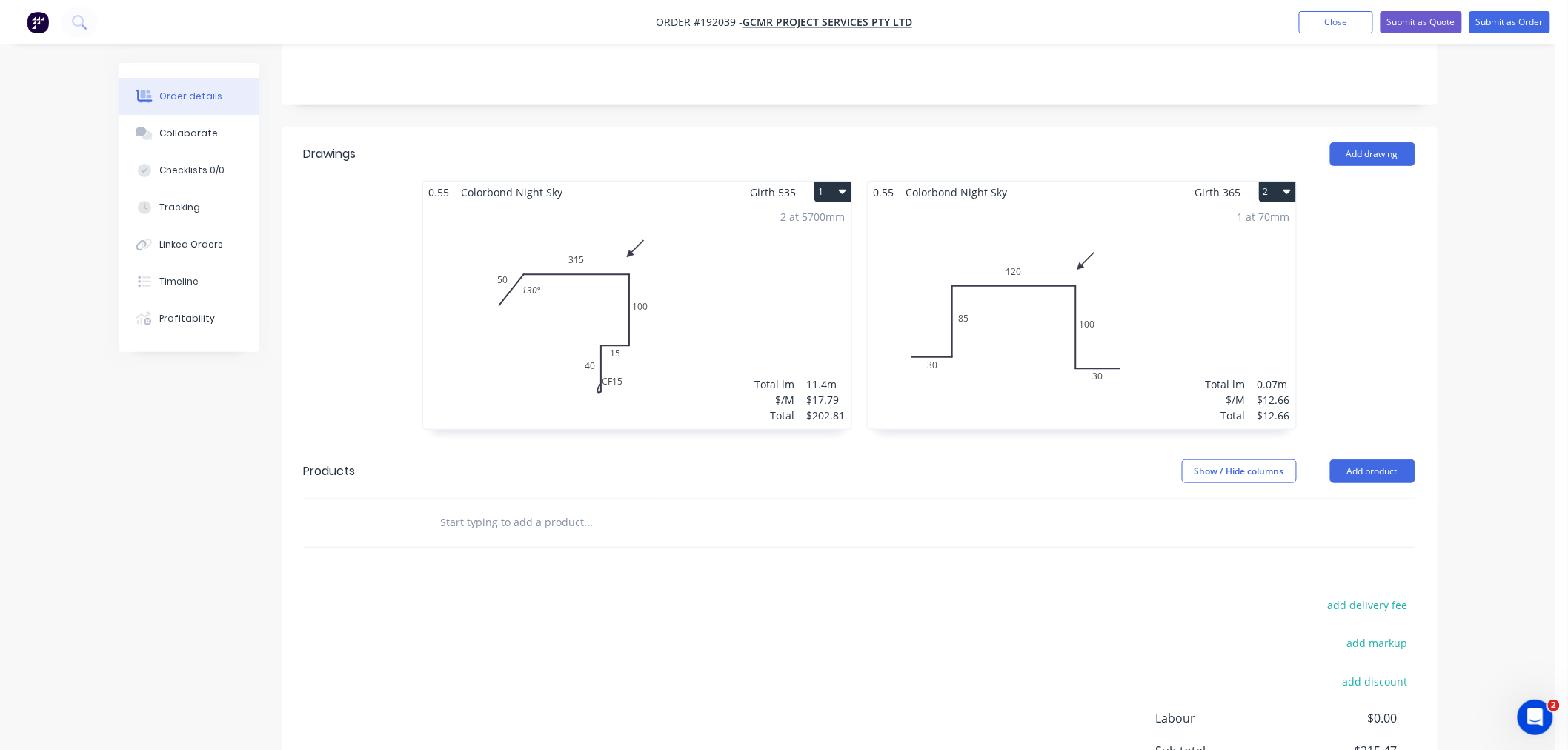
click at [692, 348] on div "2 at 5700mm Total lm $/M Total 11.4m $17.79 $202.81" at bounding box center [638, 316] width 429 height 226
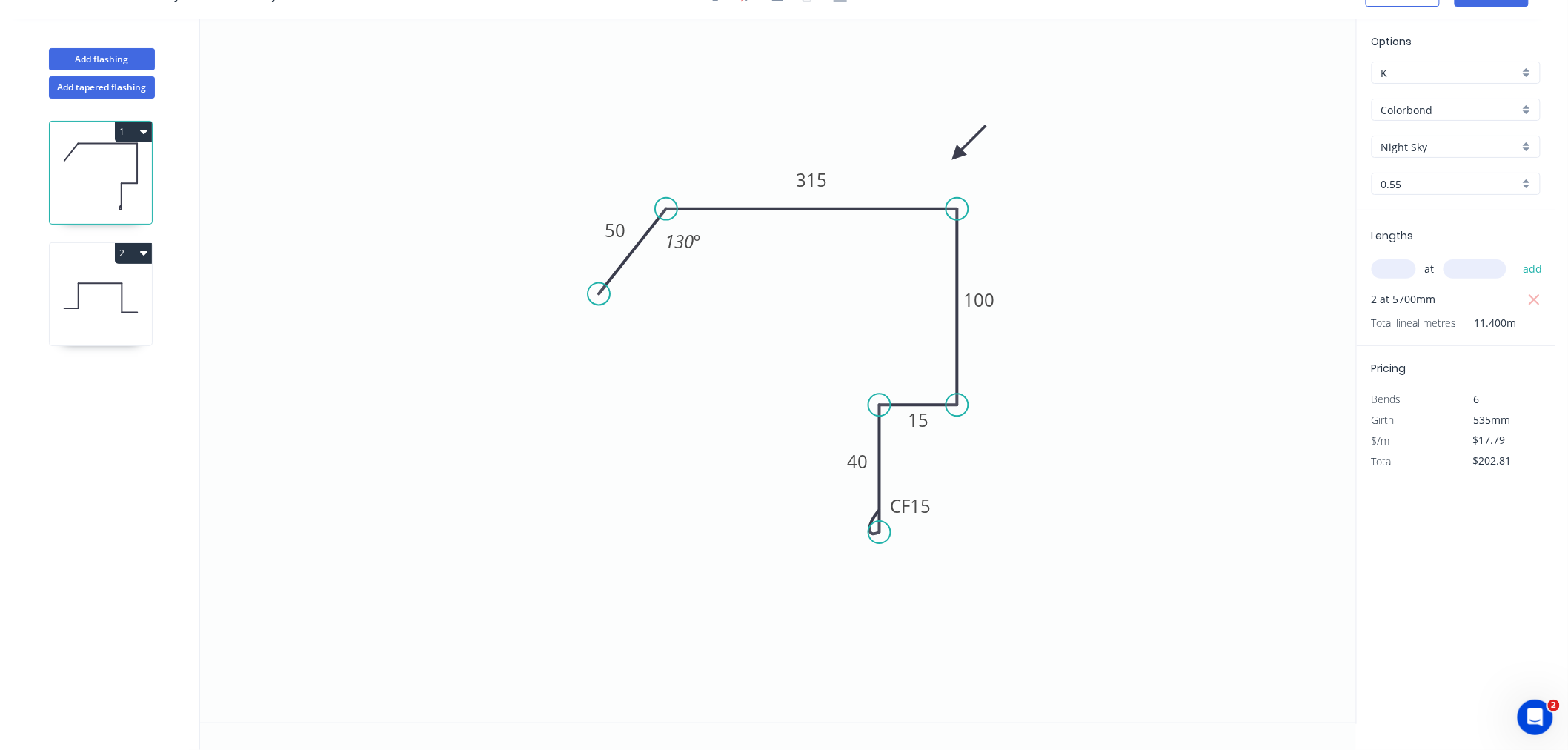
scroll to position [27, 0]
drag, startPoint x: 933, startPoint y: 502, endPoint x: 945, endPoint y: 497, distance: 13.0
click at [947, 497] on rect at bounding box center [924, 502] width 59 height 30
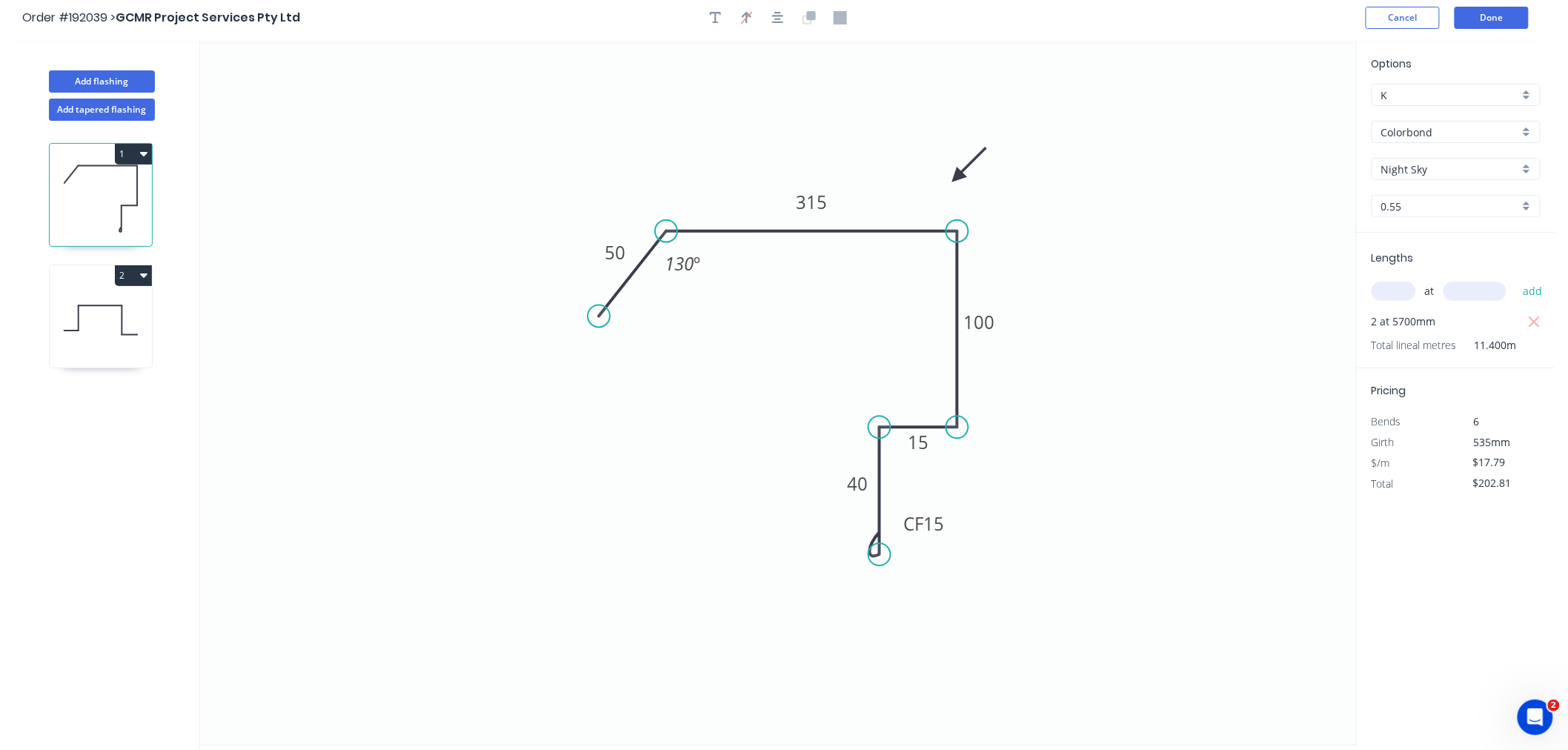
scroll to position [0, 0]
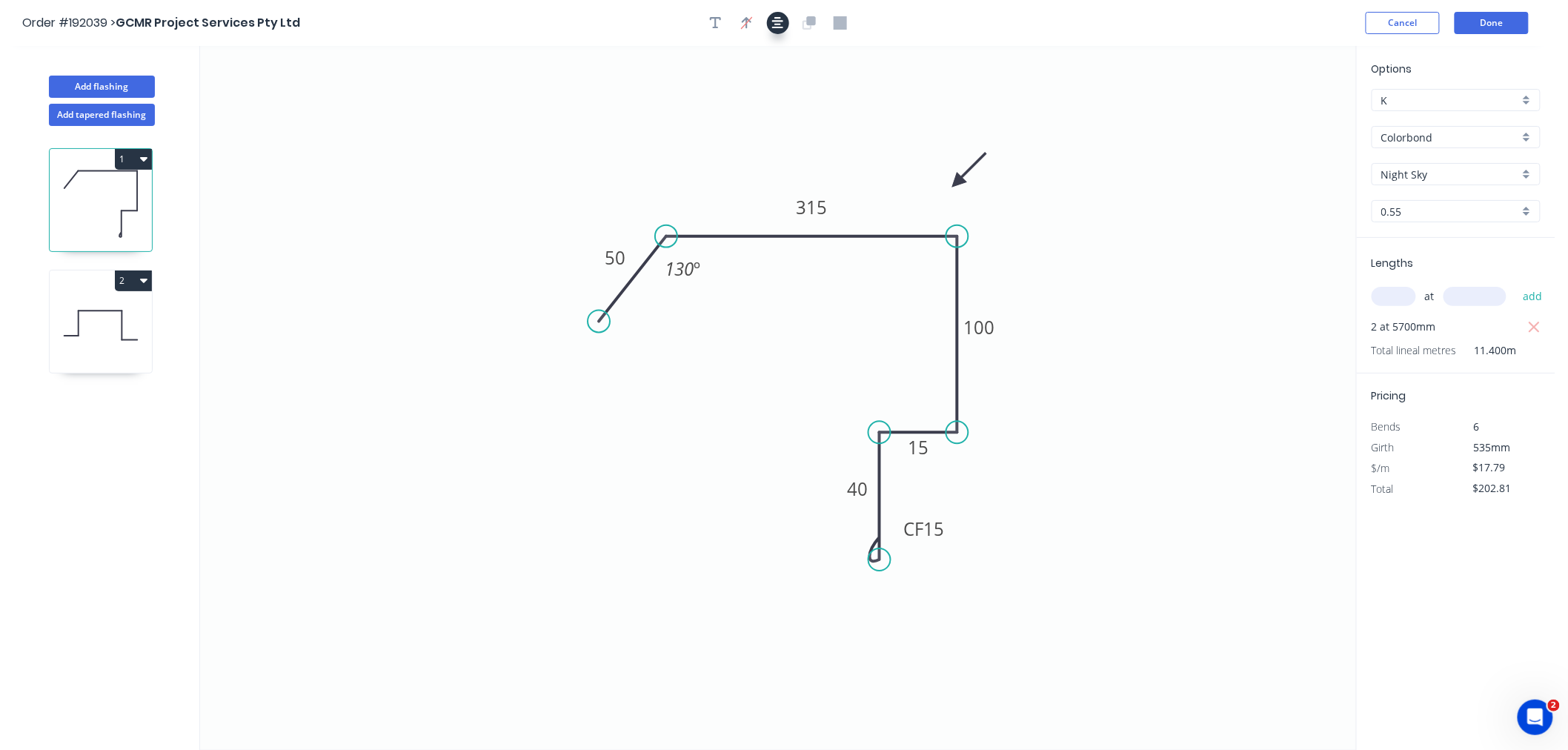
click at [781, 27] on icon "button" at bounding box center [778, 23] width 12 height 12
click at [1035, 24] on div "Order #192039 > GCMR Project Services Pty Ltd Cancel Done" at bounding box center [778, 23] width 1511 height 22
drag, startPoint x: 956, startPoint y: 181, endPoint x: 967, endPoint y: 188, distance: 13.0
click at [967, 188] on icon at bounding box center [979, 175] width 43 height 43
click at [776, 24] on icon "button" at bounding box center [778, 23] width 12 height 12
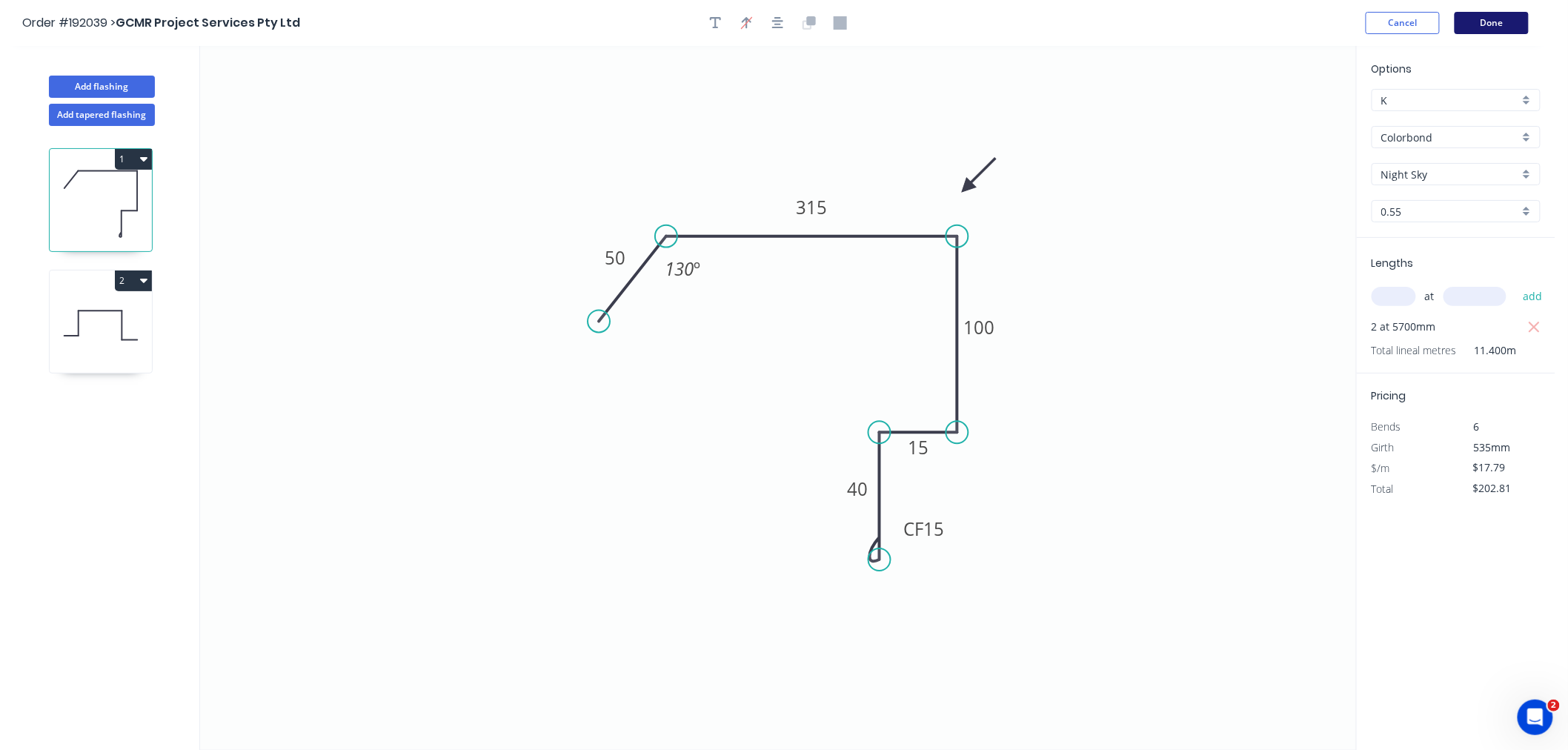
click at [1503, 22] on button "Done" at bounding box center [1492, 23] width 74 height 22
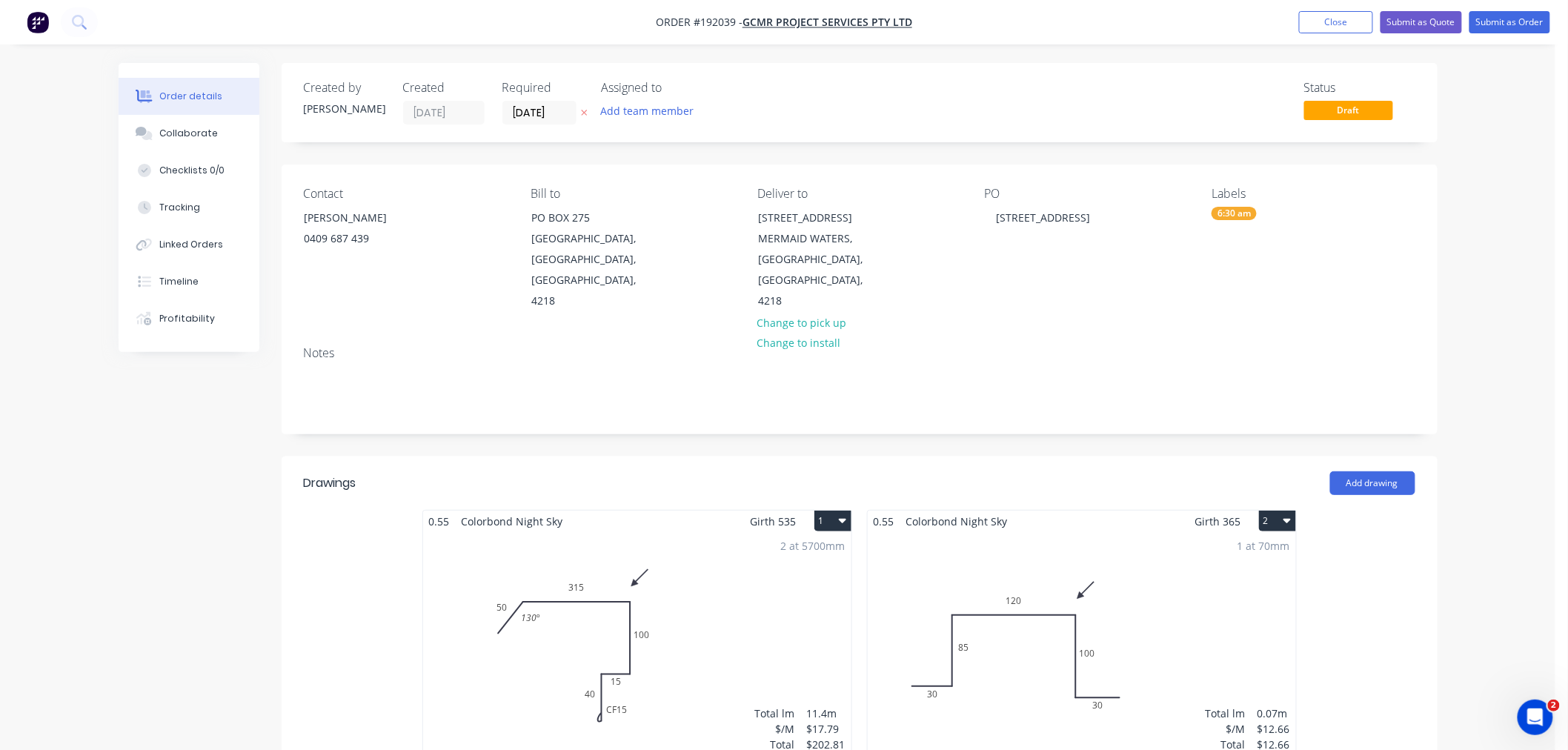
click at [1529, 514] on div "Order details Collaborate Checklists 0/0 Tracking Linked Orders Timeline Profit…" at bounding box center [778, 627] width 1555 height 1254
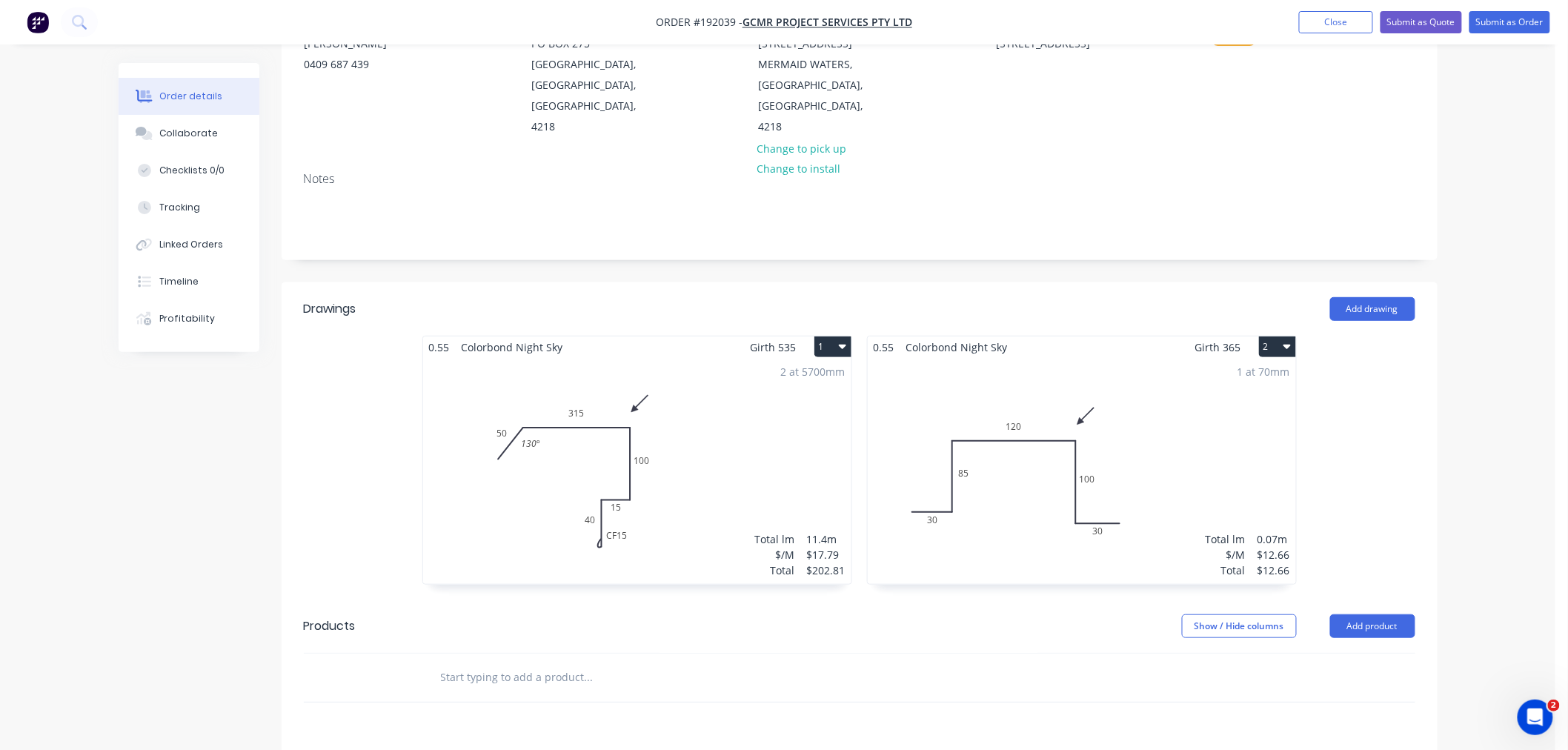
scroll to position [329, 0]
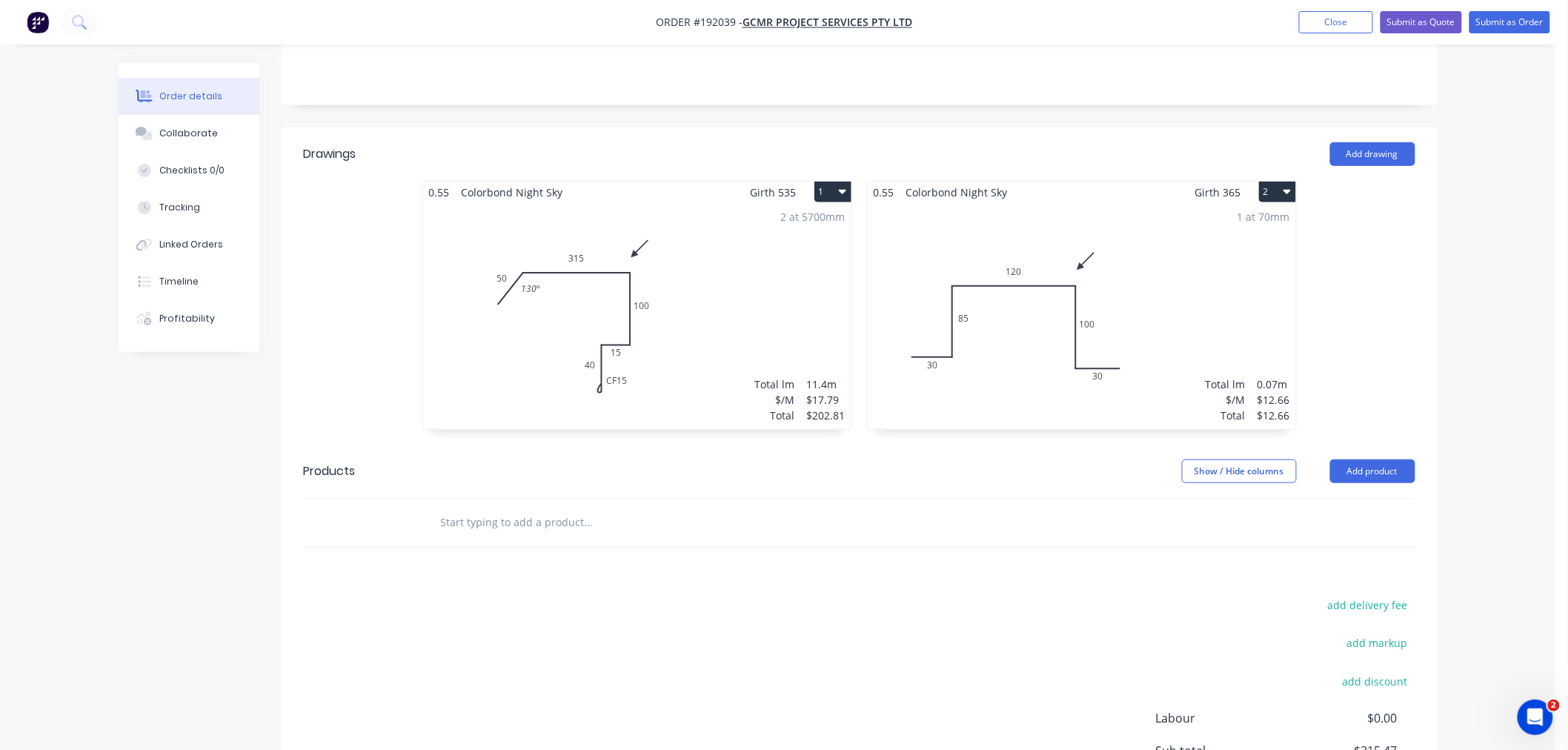
click at [1494, 514] on div "Order details Collaborate Checklists 0/0 Tracking Linked Orders Timeline Profit…" at bounding box center [778, 298] width 1555 height 1254
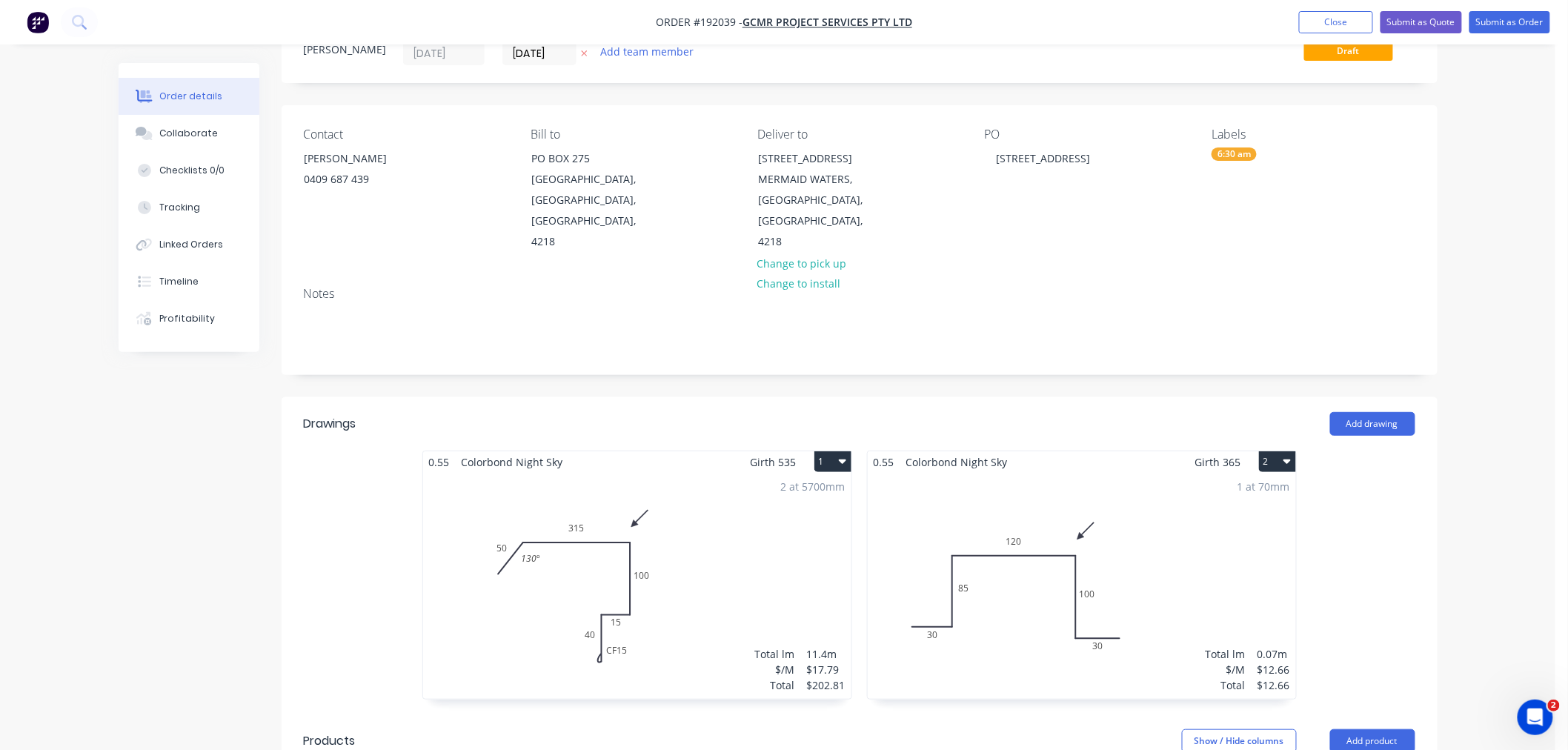
scroll to position [484, 0]
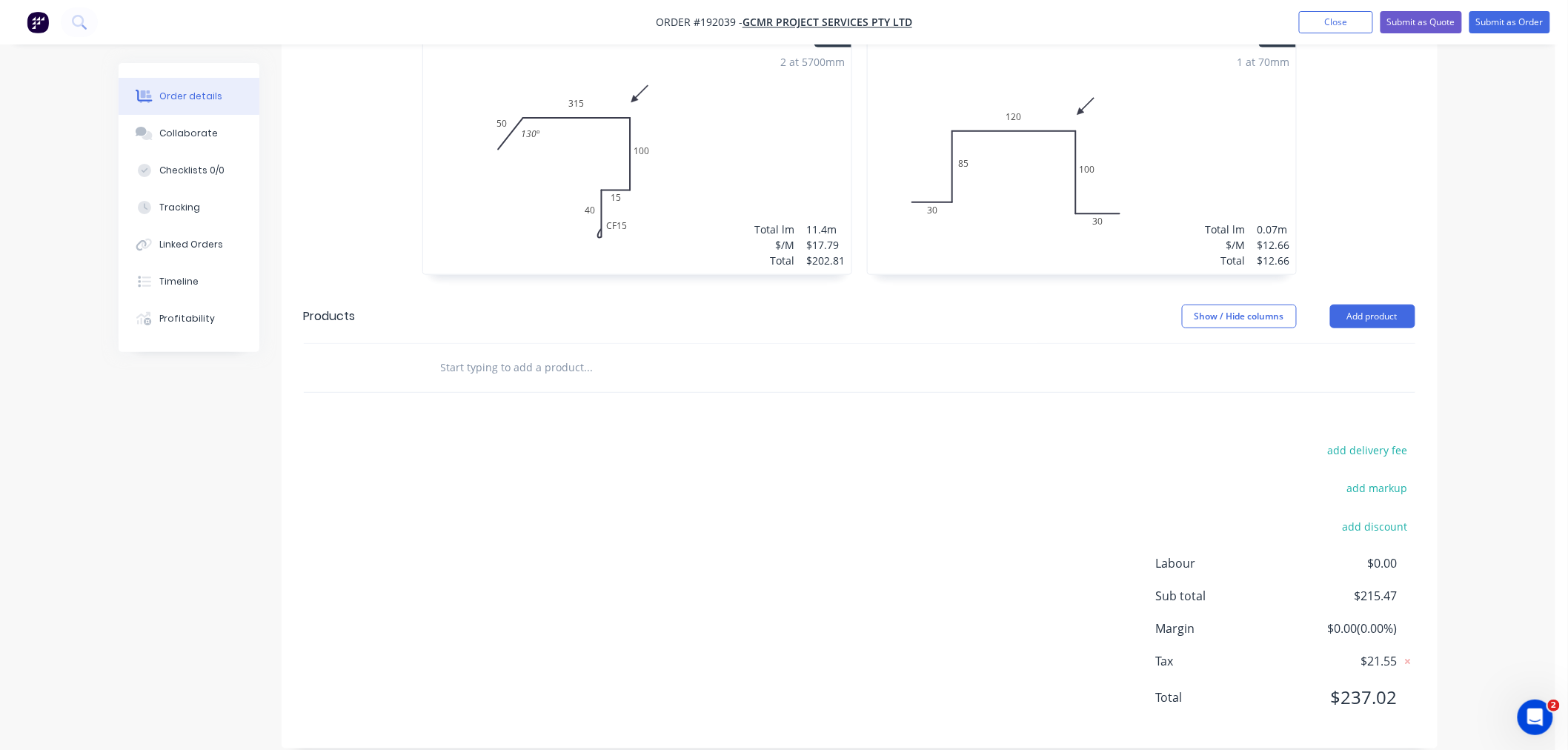
click at [1497, 517] on div "Order details Collaborate Checklists 0/0 Tracking Linked Orders Timeline Profit…" at bounding box center [778, 143] width 1555 height 1254
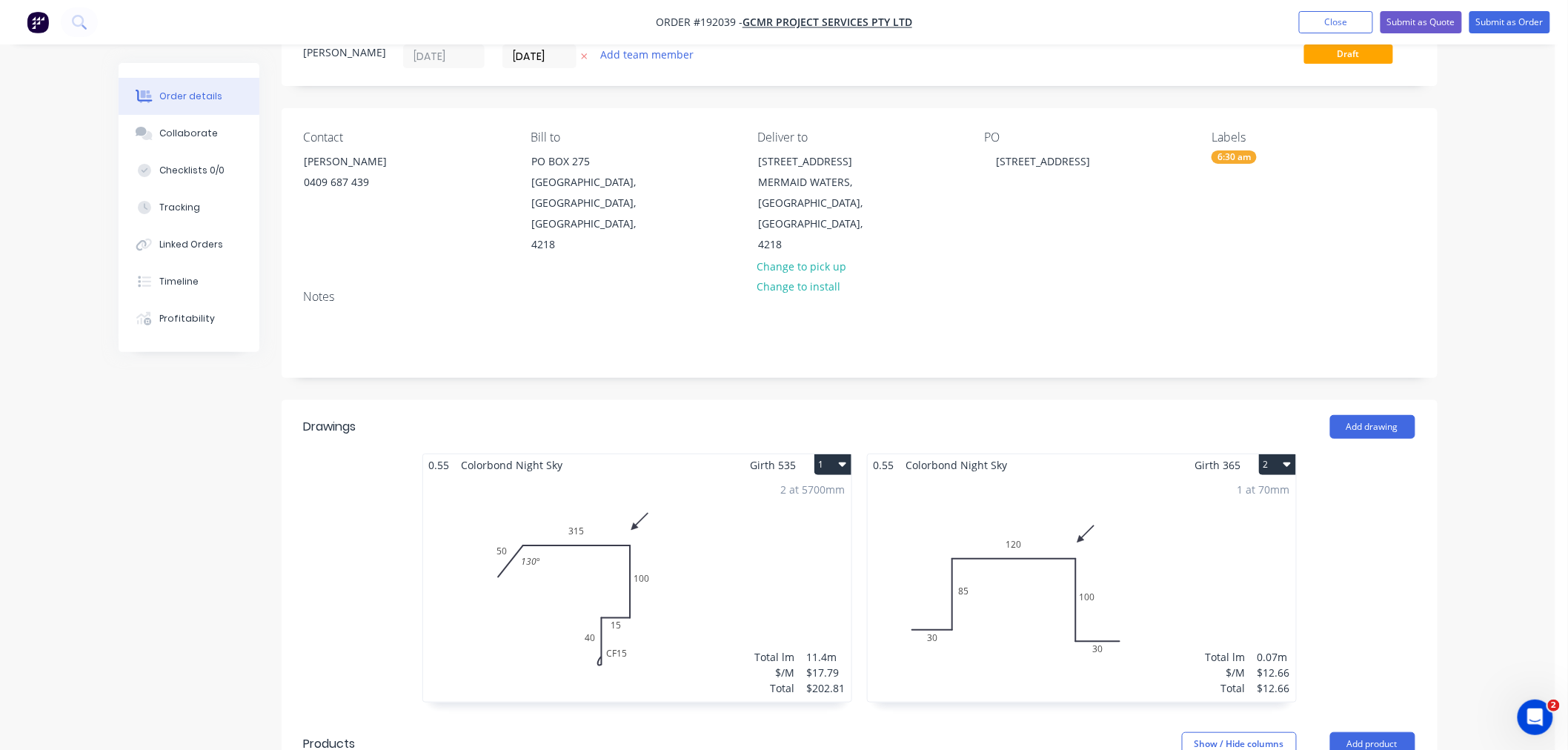
scroll to position [0, 0]
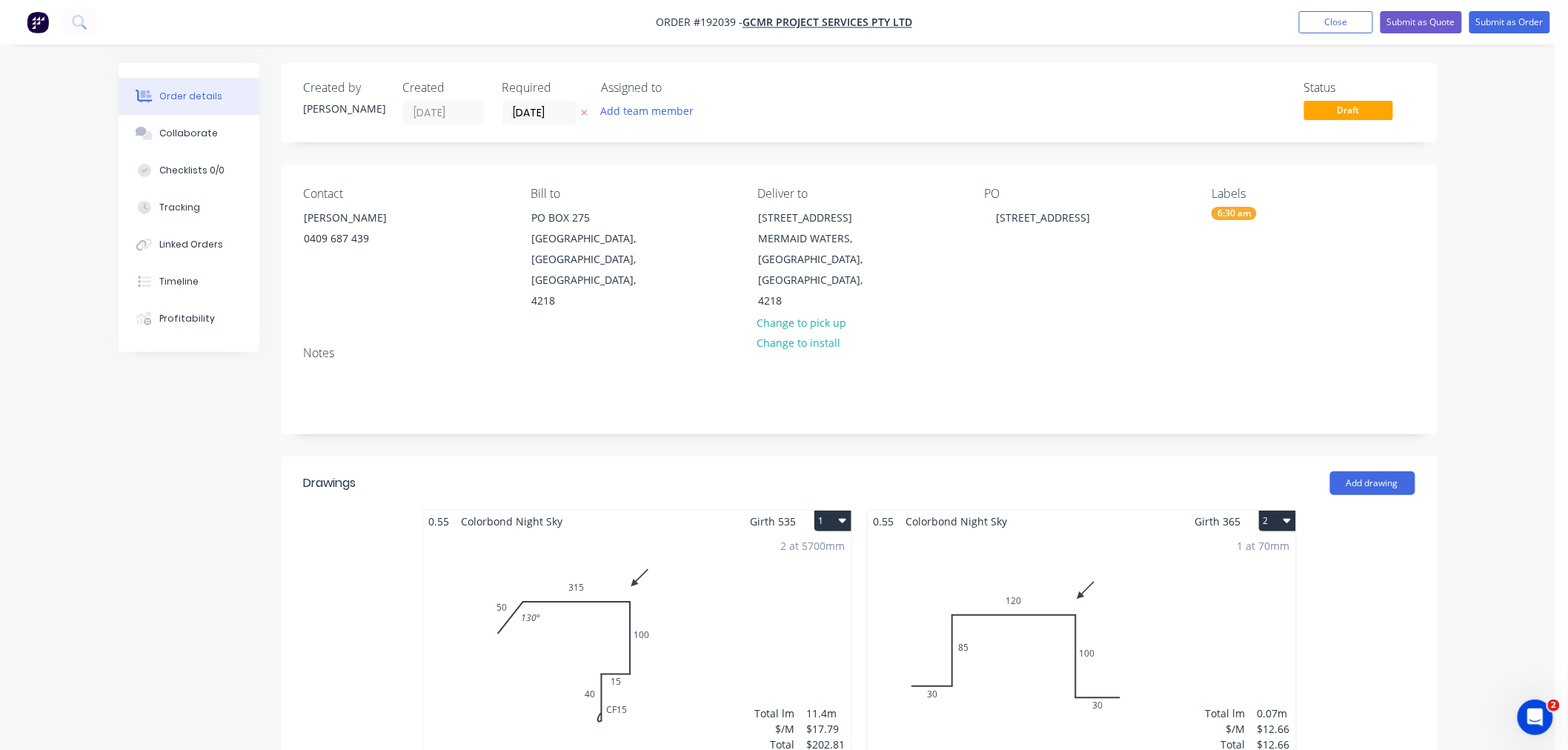
click at [1485, 262] on div "Order details Collaborate Checklists 0/0 Tracking Linked Orders Timeline Profit…" at bounding box center [778, 627] width 1555 height 1254
click at [1525, 320] on div "Order details Collaborate Checklists 0/0 Tracking Linked Orders Timeline Profit…" at bounding box center [778, 627] width 1555 height 1254
click at [1506, 24] on button "Submit as Order" at bounding box center [1509, 22] width 81 height 22
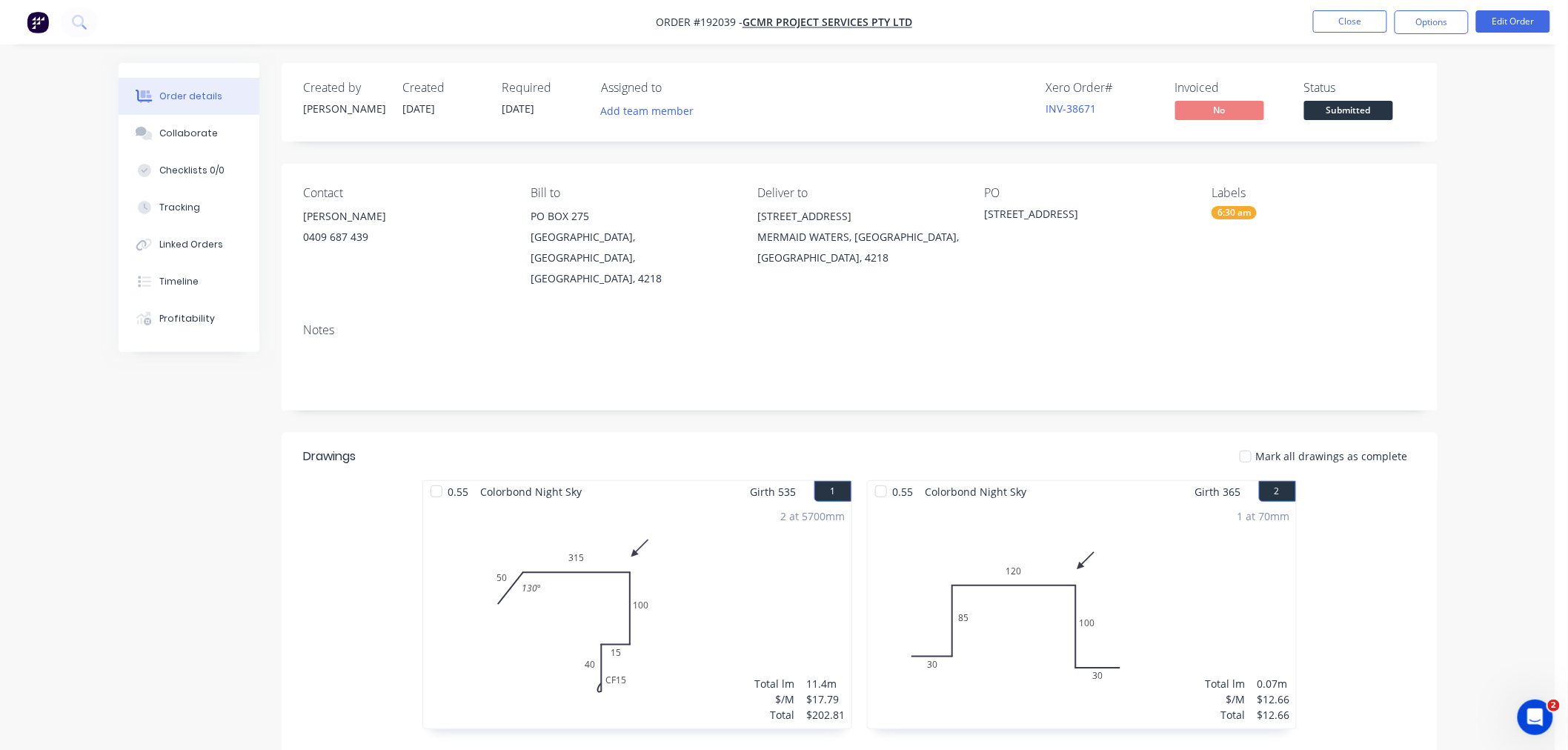
click at [1507, 523] on div "Order details Collaborate Checklists 0/0 Tracking Linked Orders Timeline Profit…" at bounding box center [778, 503] width 1555 height 1007
click at [1495, 311] on div "Order details Collaborate Checklists 0/0 Tracking Linked Orders Timeline Profit…" at bounding box center [778, 503] width 1555 height 1007
click at [1440, 31] on button "Options" at bounding box center [1432, 22] width 74 height 24
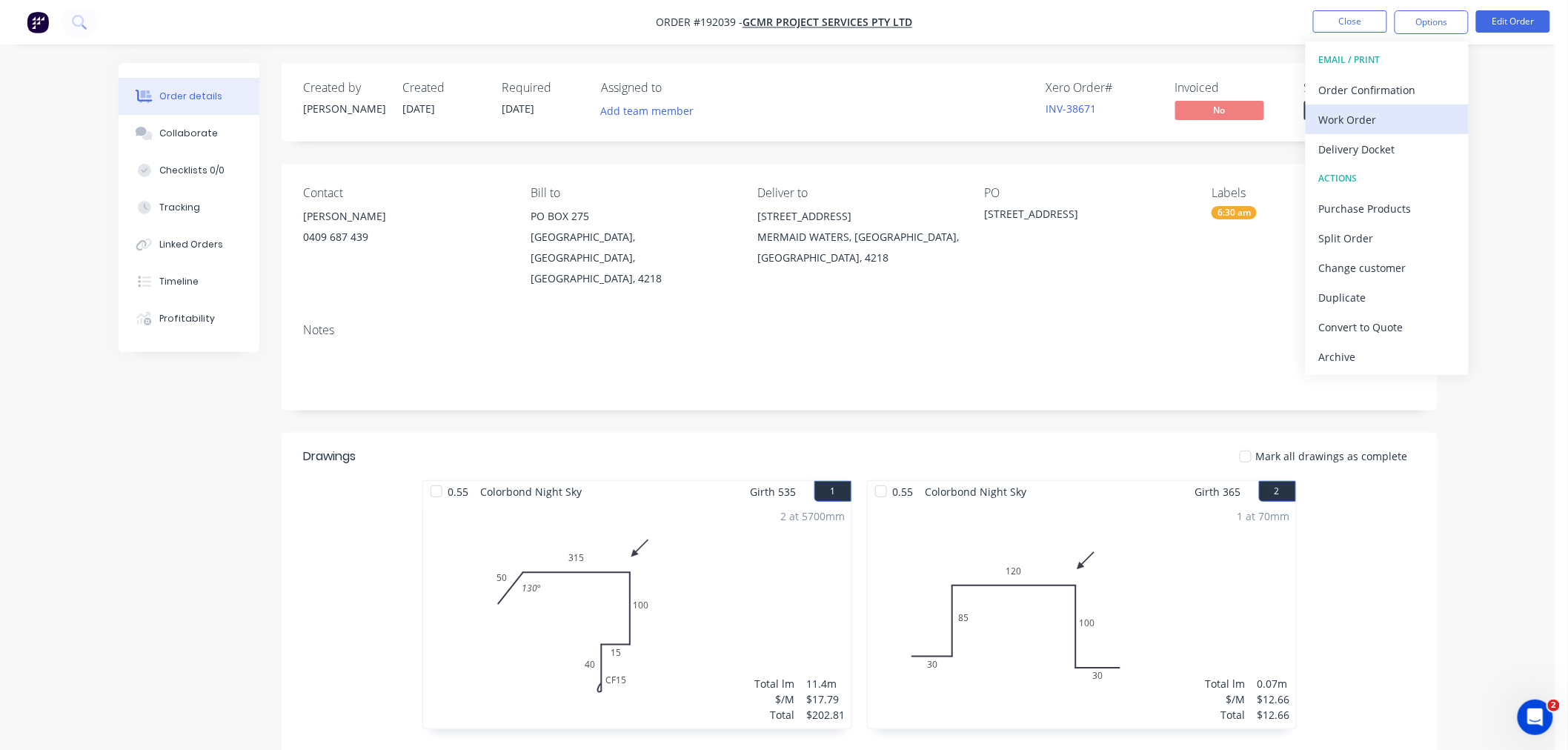
click at [1378, 113] on div "Work Order" at bounding box center [1387, 119] width 136 height 21
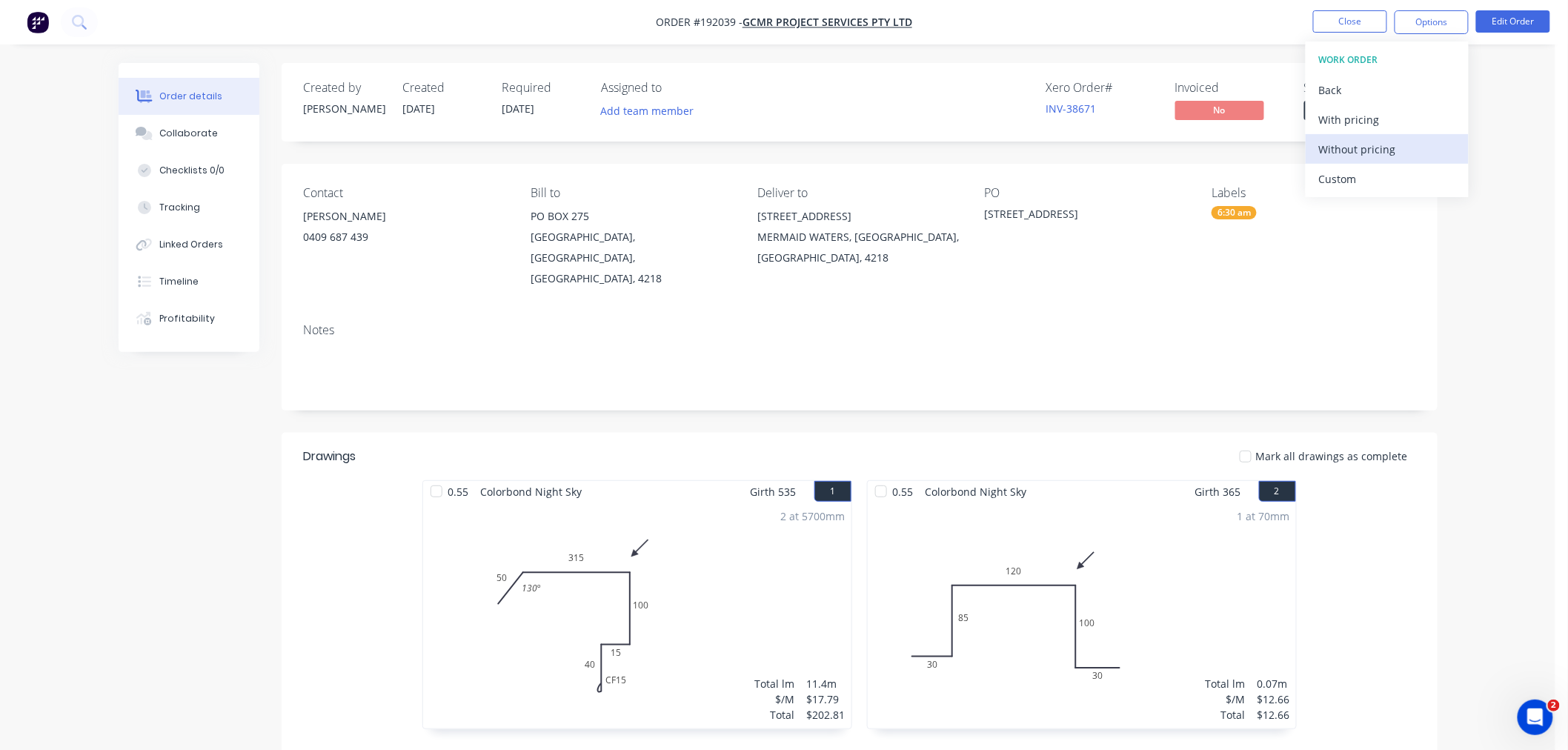
click at [1395, 153] on div "Without pricing" at bounding box center [1387, 149] width 136 height 21
click at [1536, 116] on div "Order details Collaborate Checklists 0/0 Tracking Linked Orders Timeline Profit…" at bounding box center [778, 503] width 1555 height 1007
click at [1527, 19] on button "Edit Order" at bounding box center [1513, 21] width 74 height 22
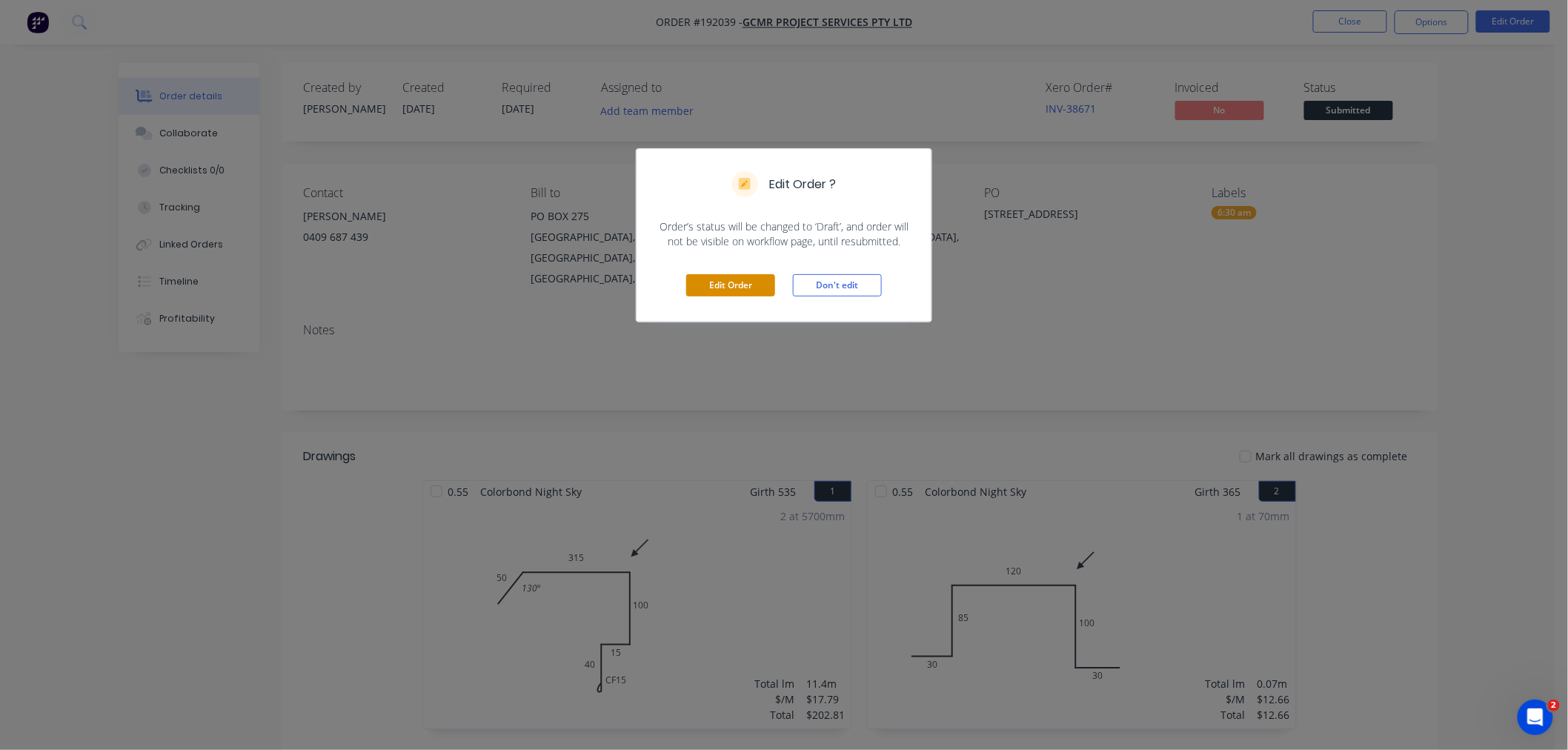
click at [735, 278] on button "Edit Order" at bounding box center [731, 285] width 89 height 22
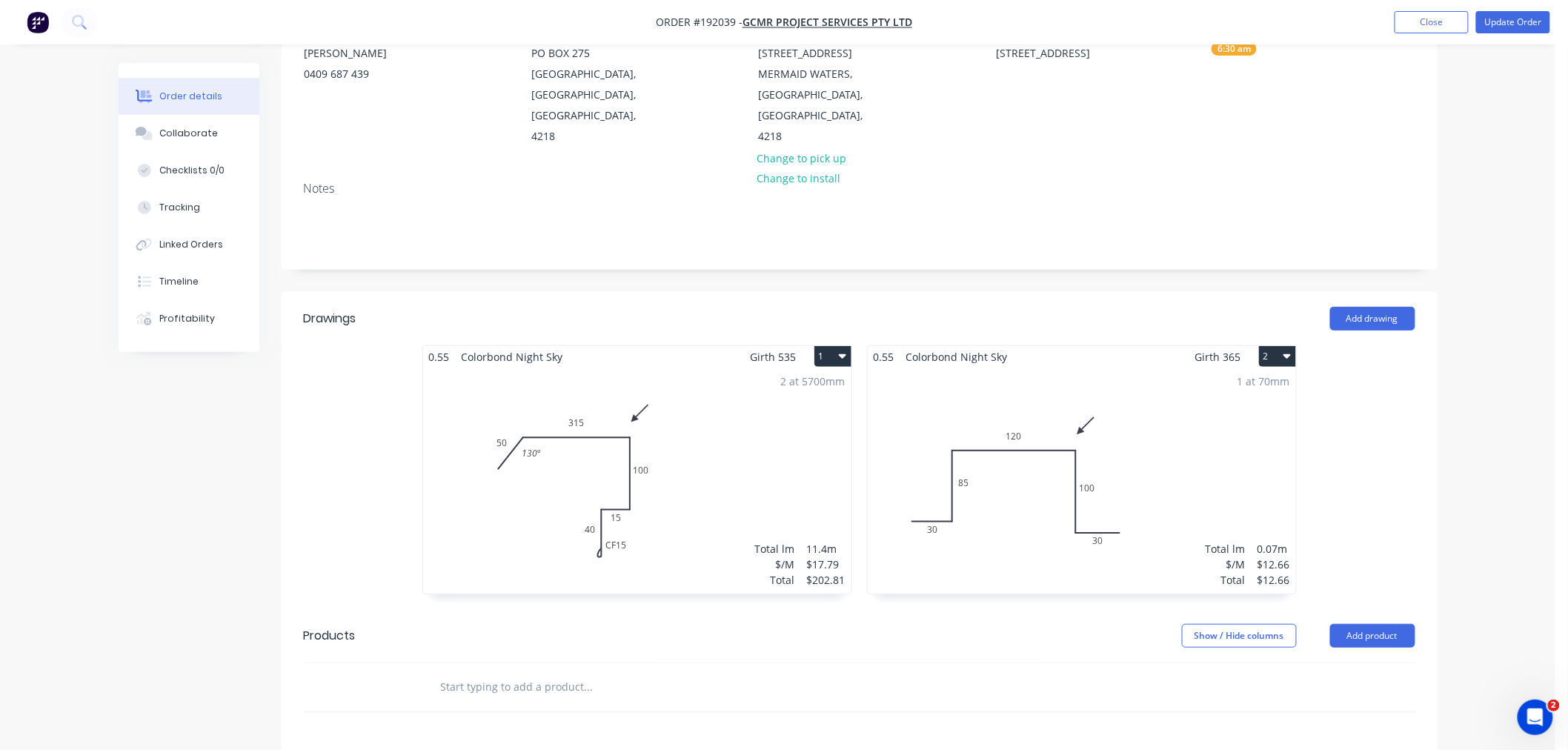
click at [684, 468] on div "2 at 5700mm Total lm $/M Total 11.4m $17.79 $202.81" at bounding box center [638, 480] width 429 height 226
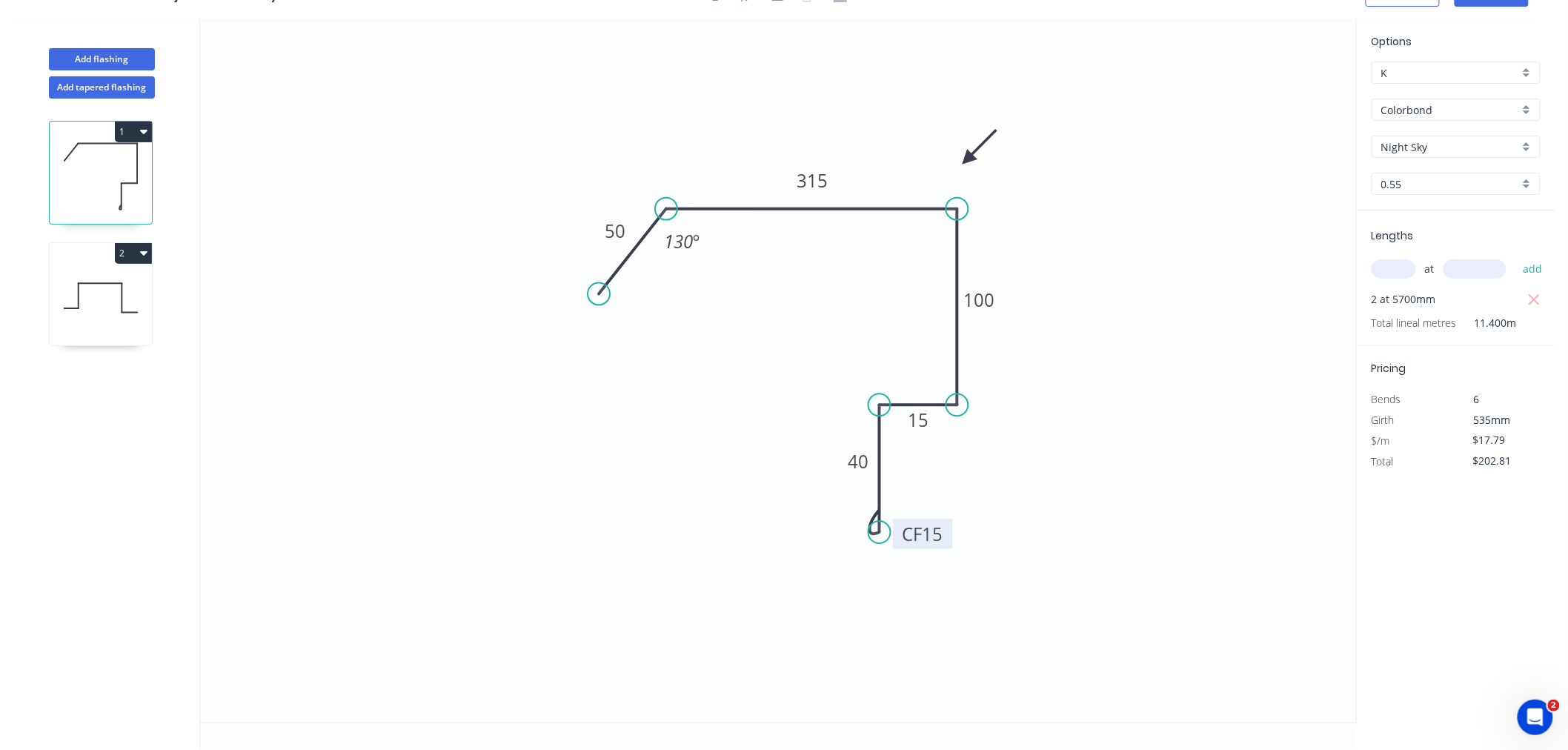
drag, startPoint x: 948, startPoint y: 508, endPoint x: 947, endPoint y: 540, distance: 32.0
click at [947, 540] on rect at bounding box center [922, 534] width 59 height 30
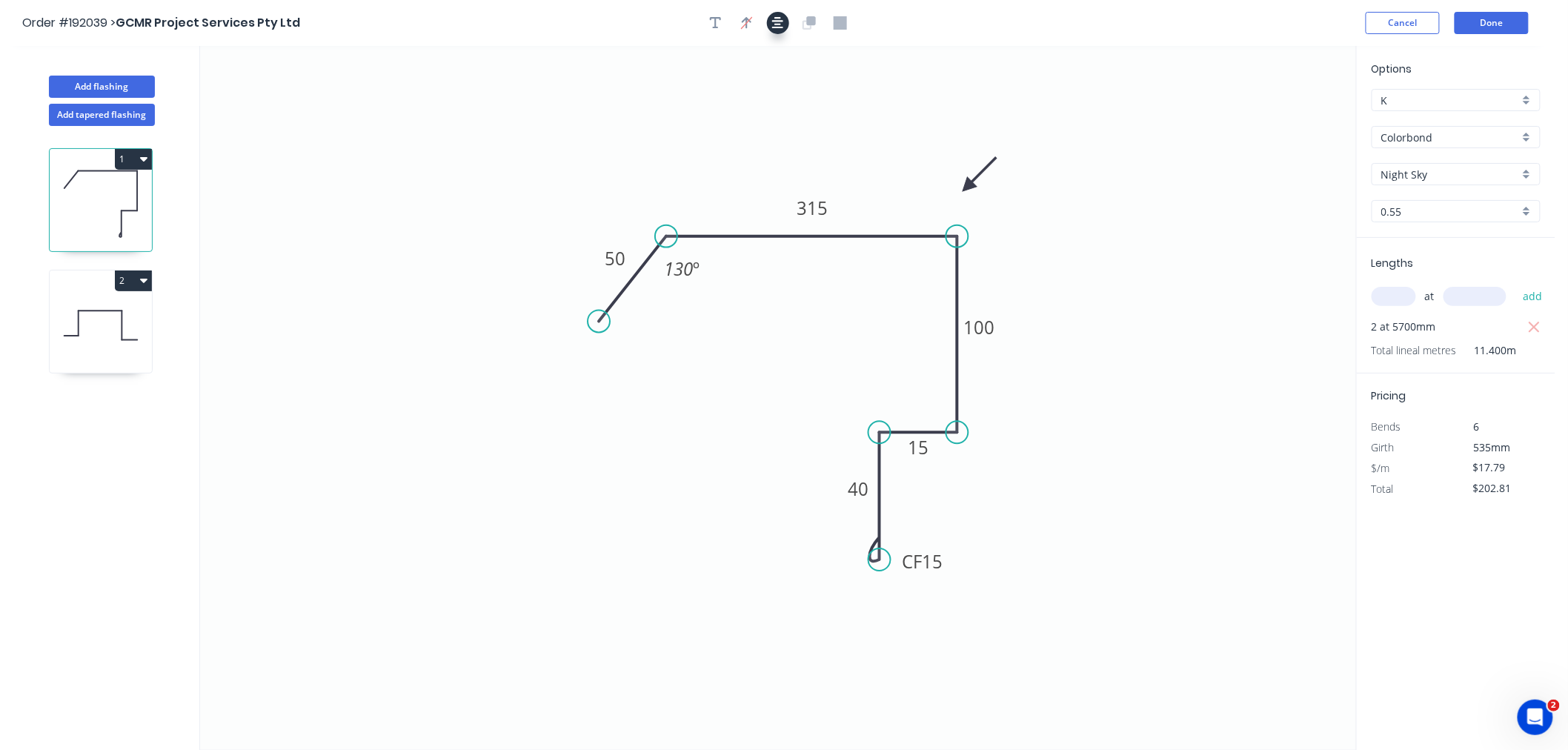
click at [780, 33] on button "button" at bounding box center [778, 23] width 22 height 22
click at [782, 30] on button "button" at bounding box center [778, 23] width 22 height 22
click at [1017, 19] on div "Order #192039 > GCMR Project Services Pty Ltd Cancel Done" at bounding box center [778, 23] width 1511 height 22
click at [1498, 21] on button "Done" at bounding box center [1492, 23] width 74 height 22
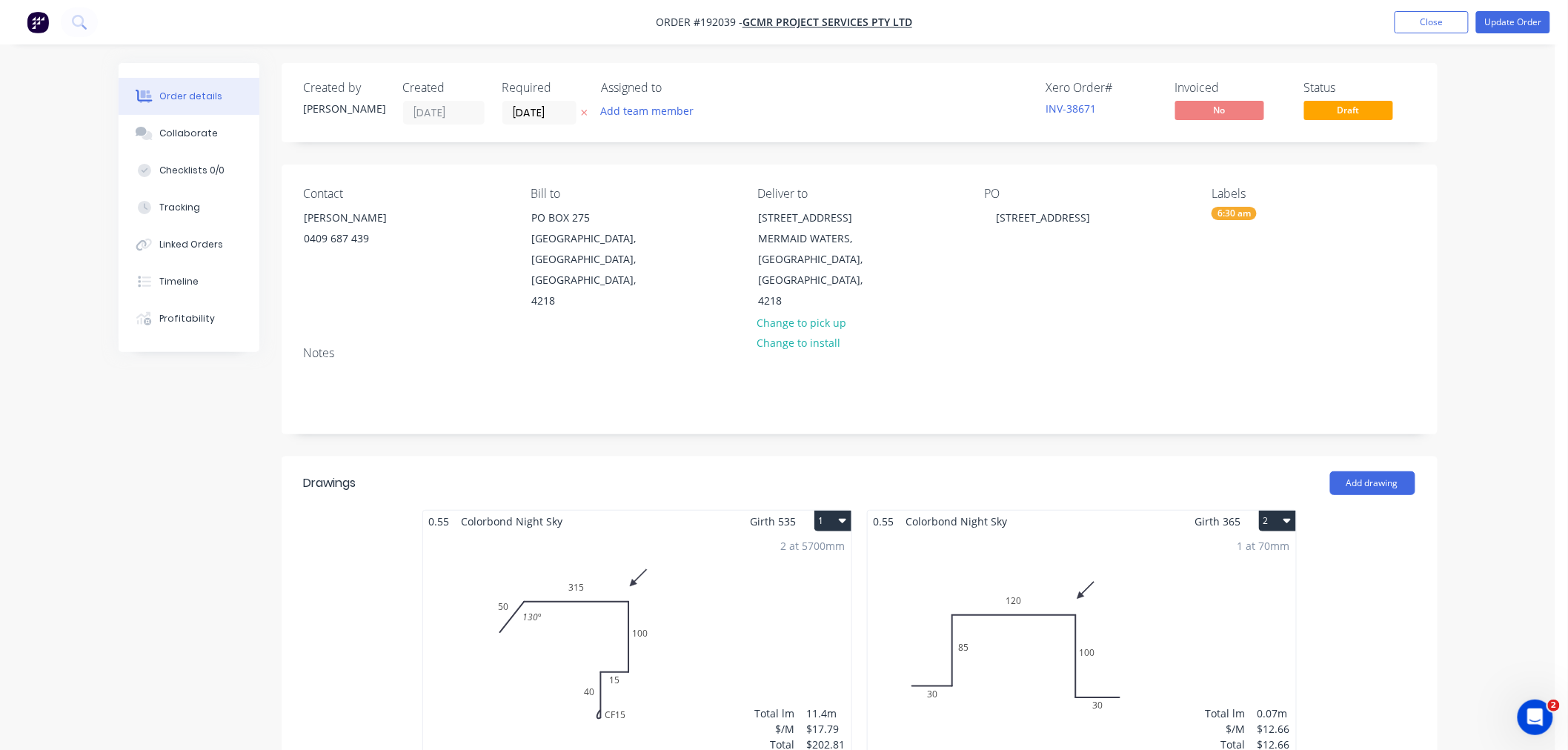
drag, startPoint x: 1551, startPoint y: 226, endPoint x: 1538, endPoint y: 182, distance: 45.9
click at [1551, 227] on div "Order details Collaborate Checklists 0/0 Tracking Linked Orders Timeline Profit…" at bounding box center [778, 627] width 1555 height 1254
click at [1517, 16] on button "Update Order" at bounding box center [1513, 22] width 74 height 22
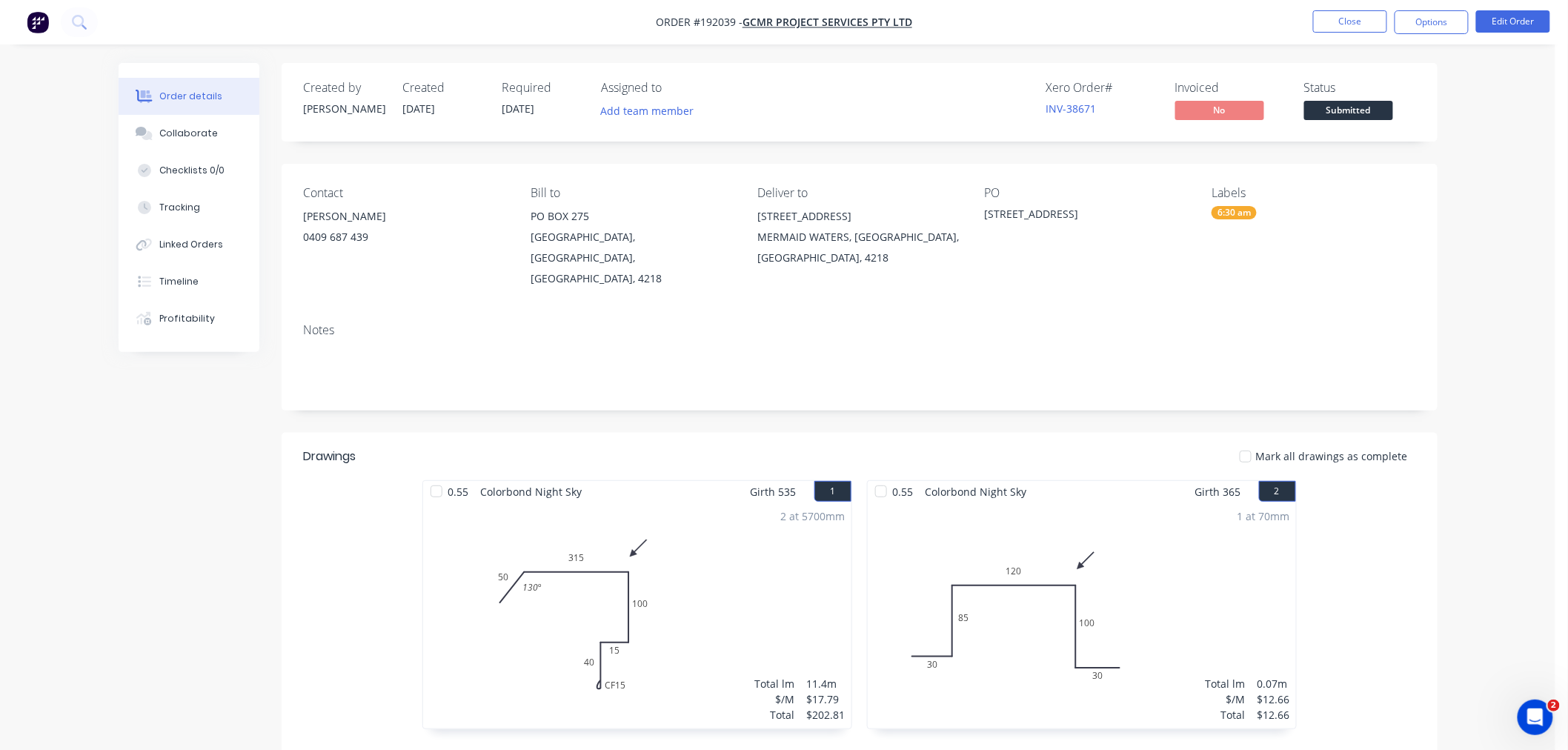
click at [1492, 210] on div "Order details Collaborate Checklists 0/0 Tracking Linked Orders Timeline Profit…" at bounding box center [778, 503] width 1555 height 1007
click at [1433, 31] on button "Options" at bounding box center [1432, 22] width 74 height 24
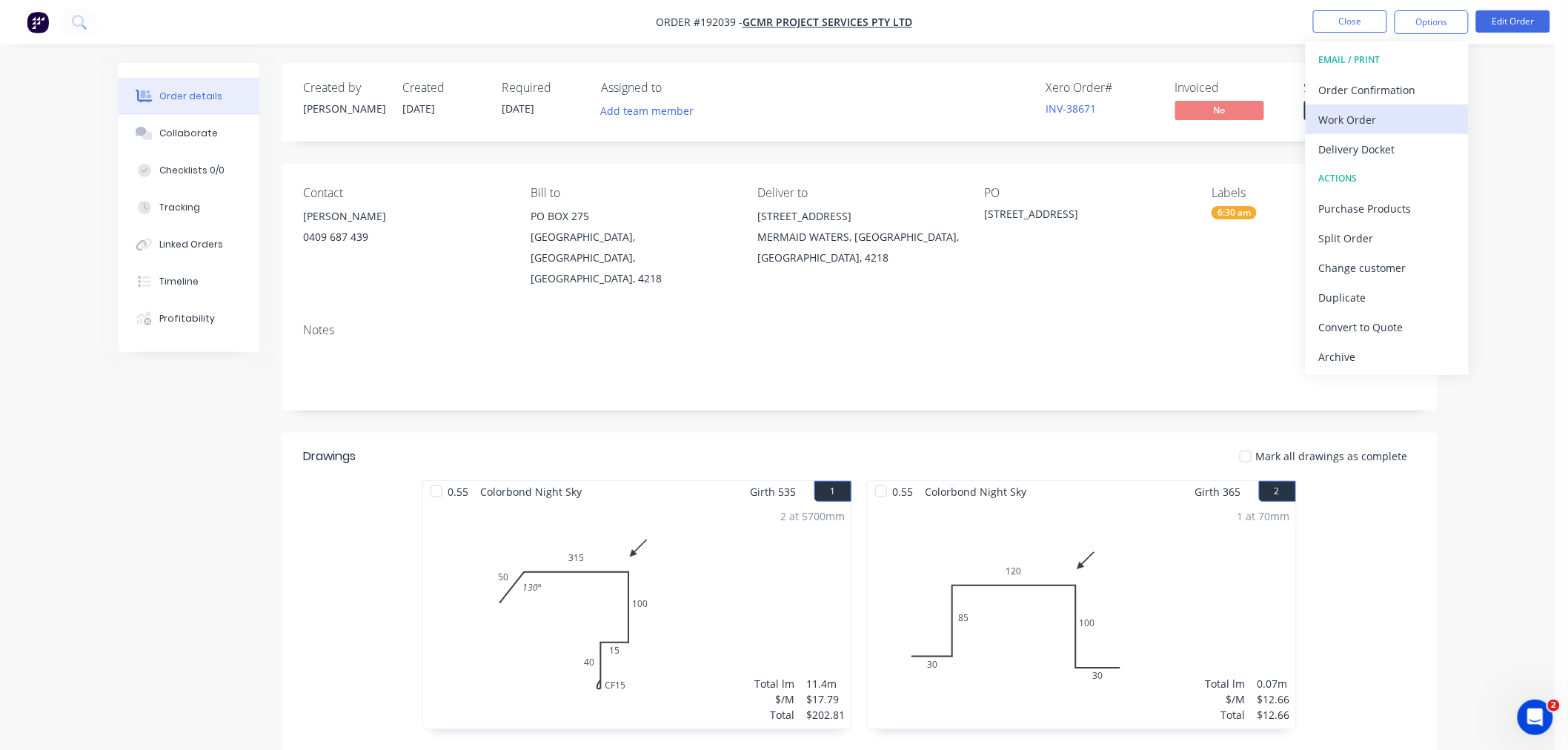
click at [1397, 111] on div "Work Order" at bounding box center [1387, 119] width 136 height 21
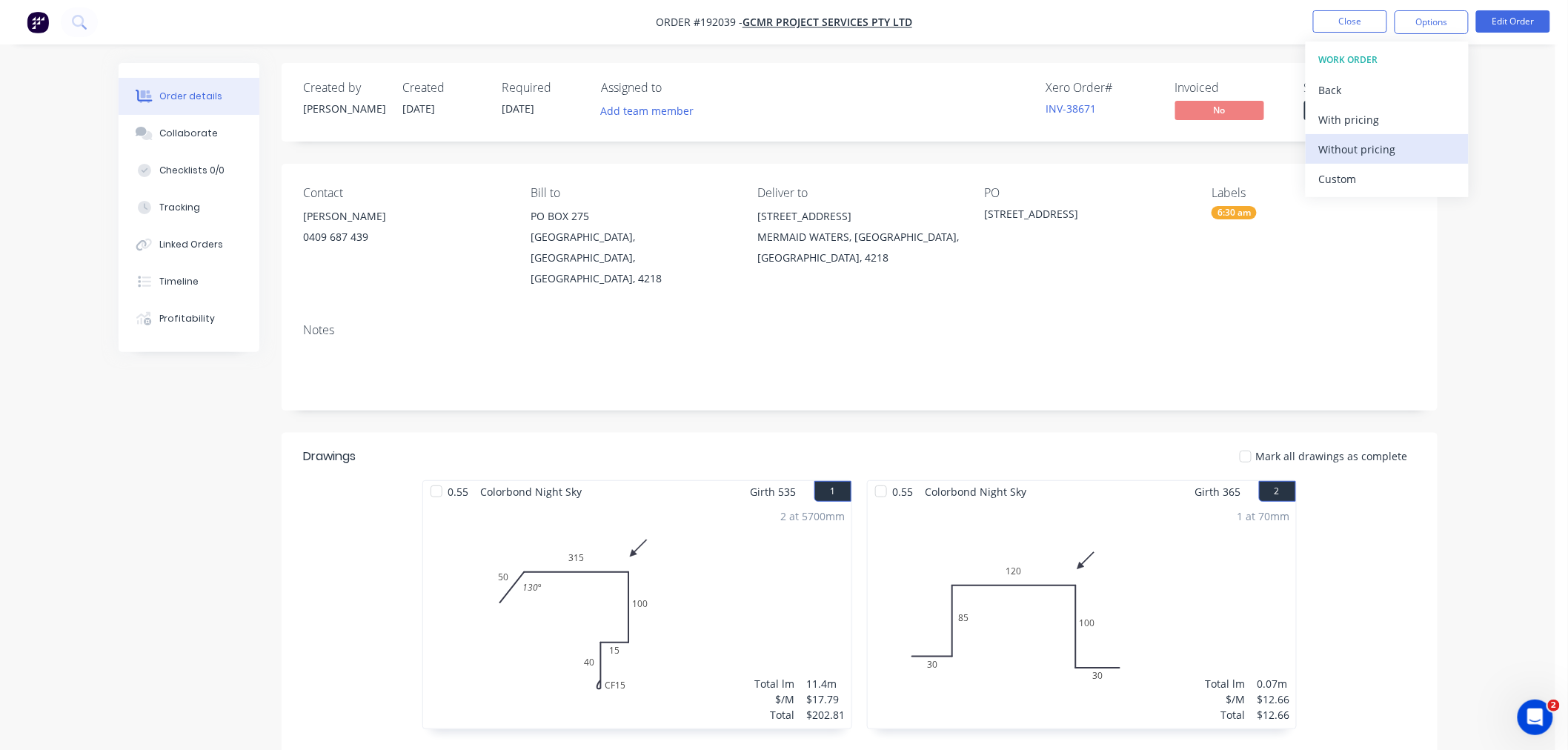
click at [1387, 145] on div "Without pricing" at bounding box center [1387, 149] width 136 height 21
click at [235, 470] on div "Created by [PERSON_NAME] Created [DATE] Required [DATE] Assigned to Add team me…" at bounding box center [778, 535] width 1319 height 944
click at [1487, 258] on div "Order details Collaborate Checklists 0/0 Tracking Linked Orders Timeline Profit…" at bounding box center [778, 503] width 1555 height 1007
click at [1344, 23] on button "Close" at bounding box center [1350, 21] width 74 height 22
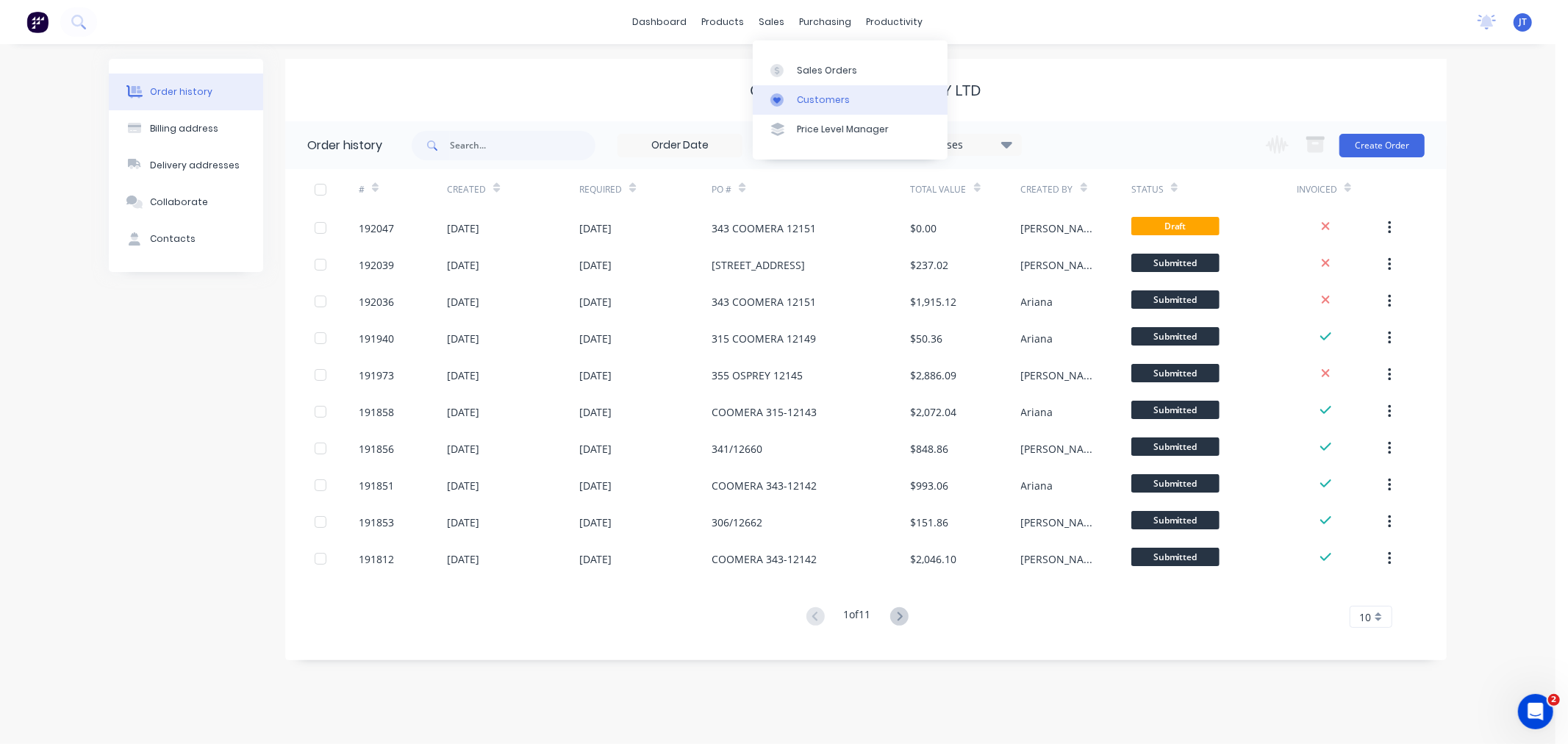
click at [828, 99] on div "Customers" at bounding box center [824, 100] width 53 height 13
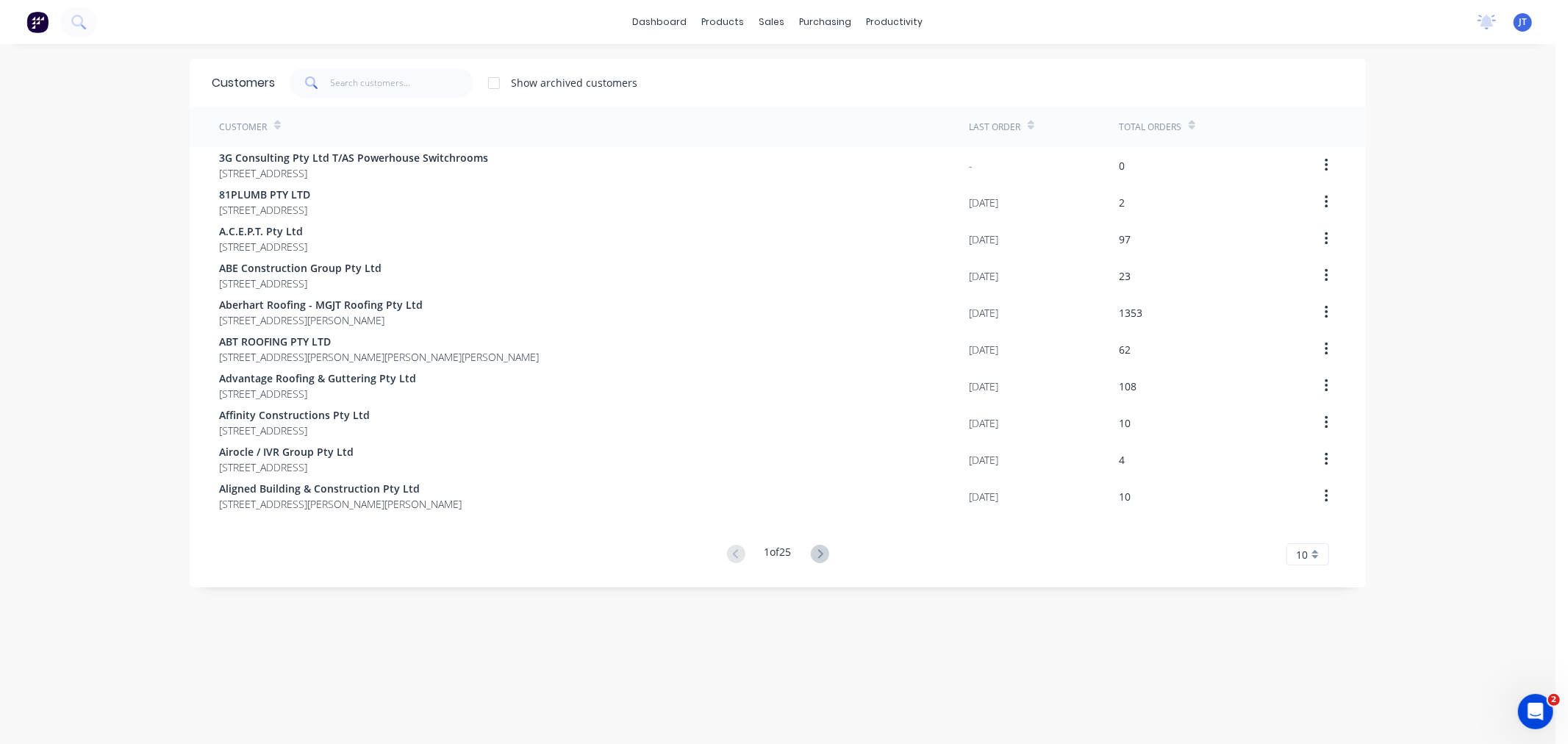
click at [1447, 191] on div "dashboard products sales purchasing productivity dashboard products Product Cat…" at bounding box center [777, 372] width 1555 height 744
click at [352, 85] on input "text" at bounding box center [402, 83] width 143 height 29
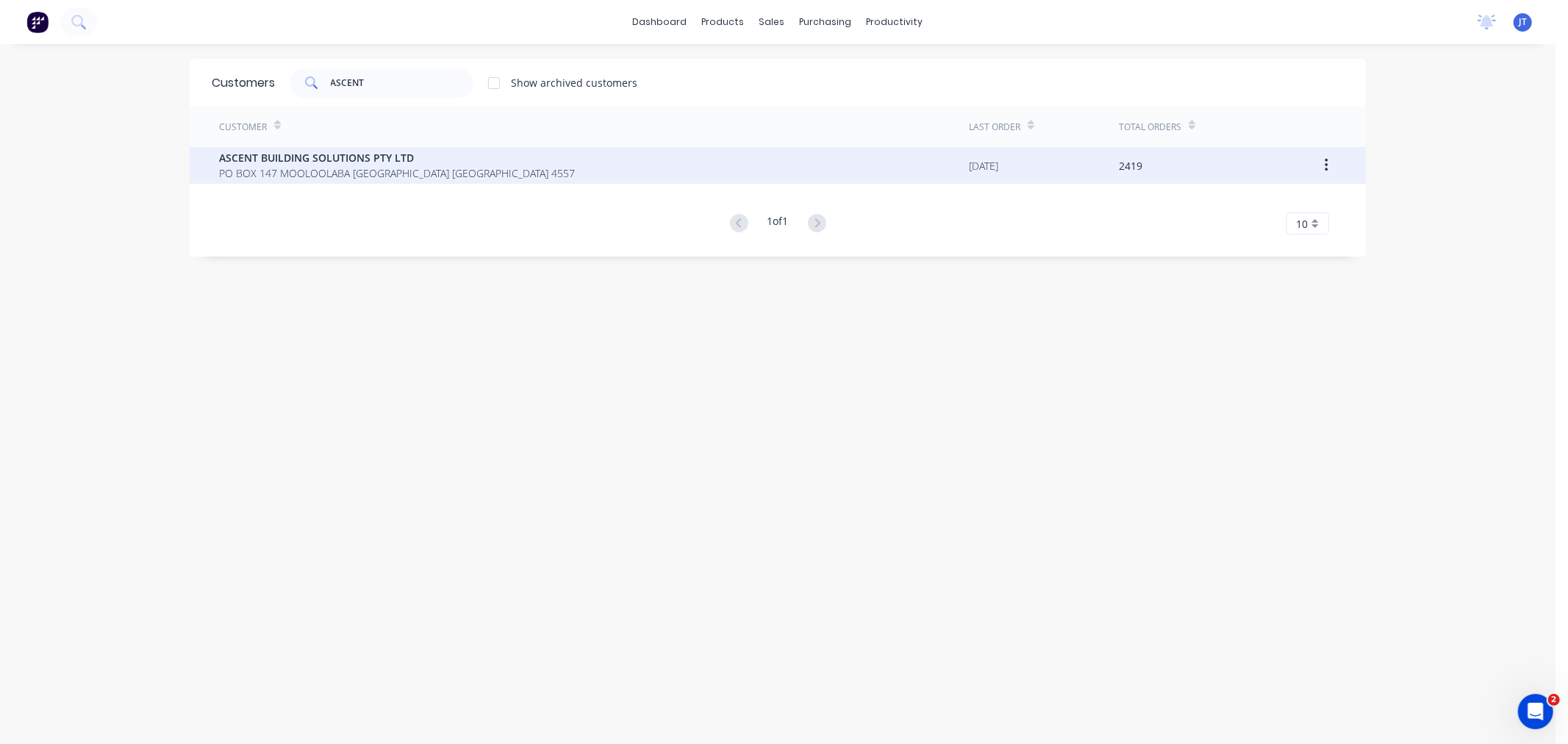
click at [343, 177] on span "PO BOX 147 MOOLOOLABA [GEOGRAPHIC_DATA] [GEOGRAPHIC_DATA] 4557" at bounding box center [397, 173] width 356 height 15
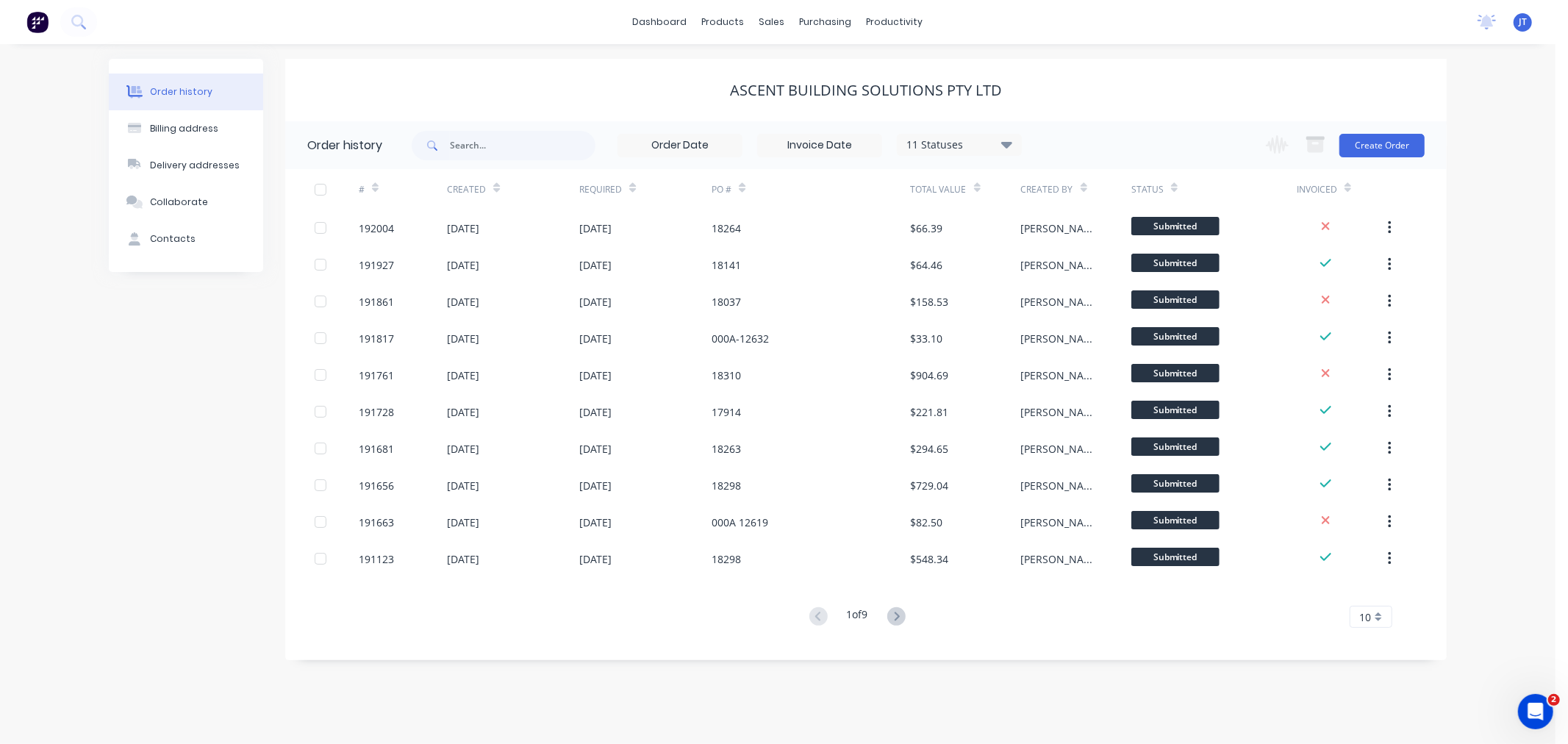
click at [1487, 232] on div "Order history Billing address Delivery addresses Collaborate Contacts ASCENT BU…" at bounding box center [777, 394] width 1555 height 700
click at [1370, 137] on button "Create Order" at bounding box center [1382, 146] width 85 height 24
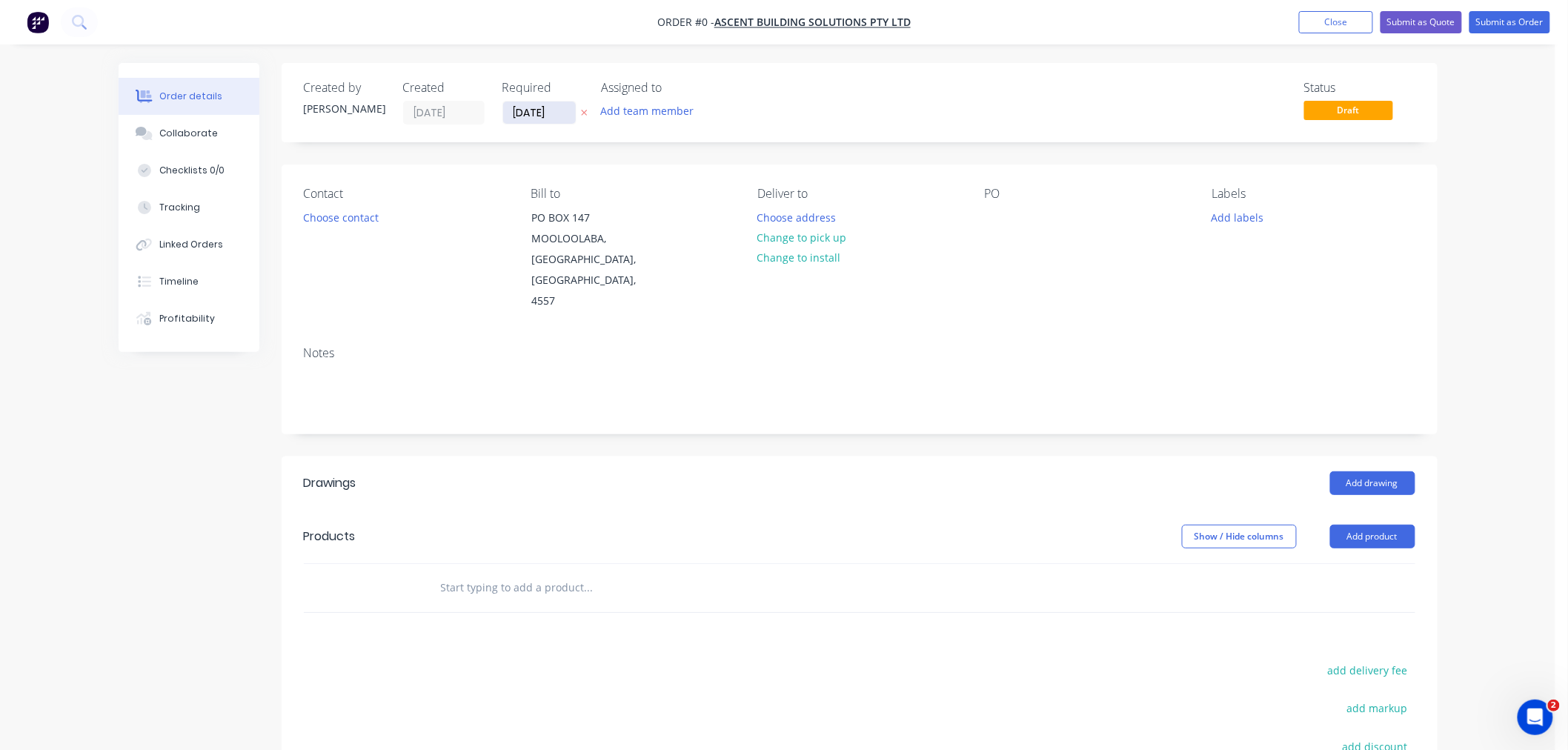
click at [543, 119] on input "[DATE]" at bounding box center [540, 113] width 73 height 22
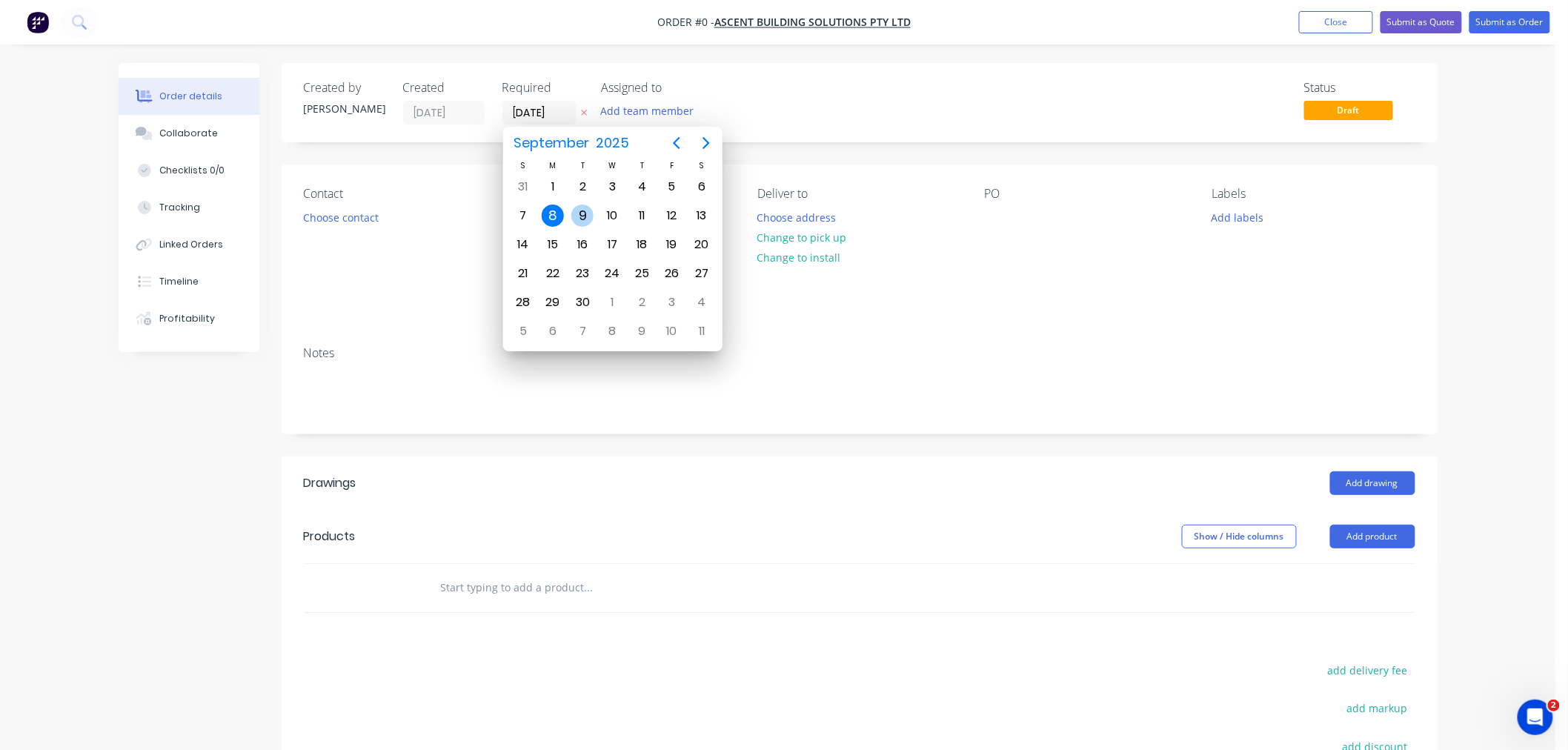
click at [590, 208] on div "9" at bounding box center [583, 216] width 22 height 22
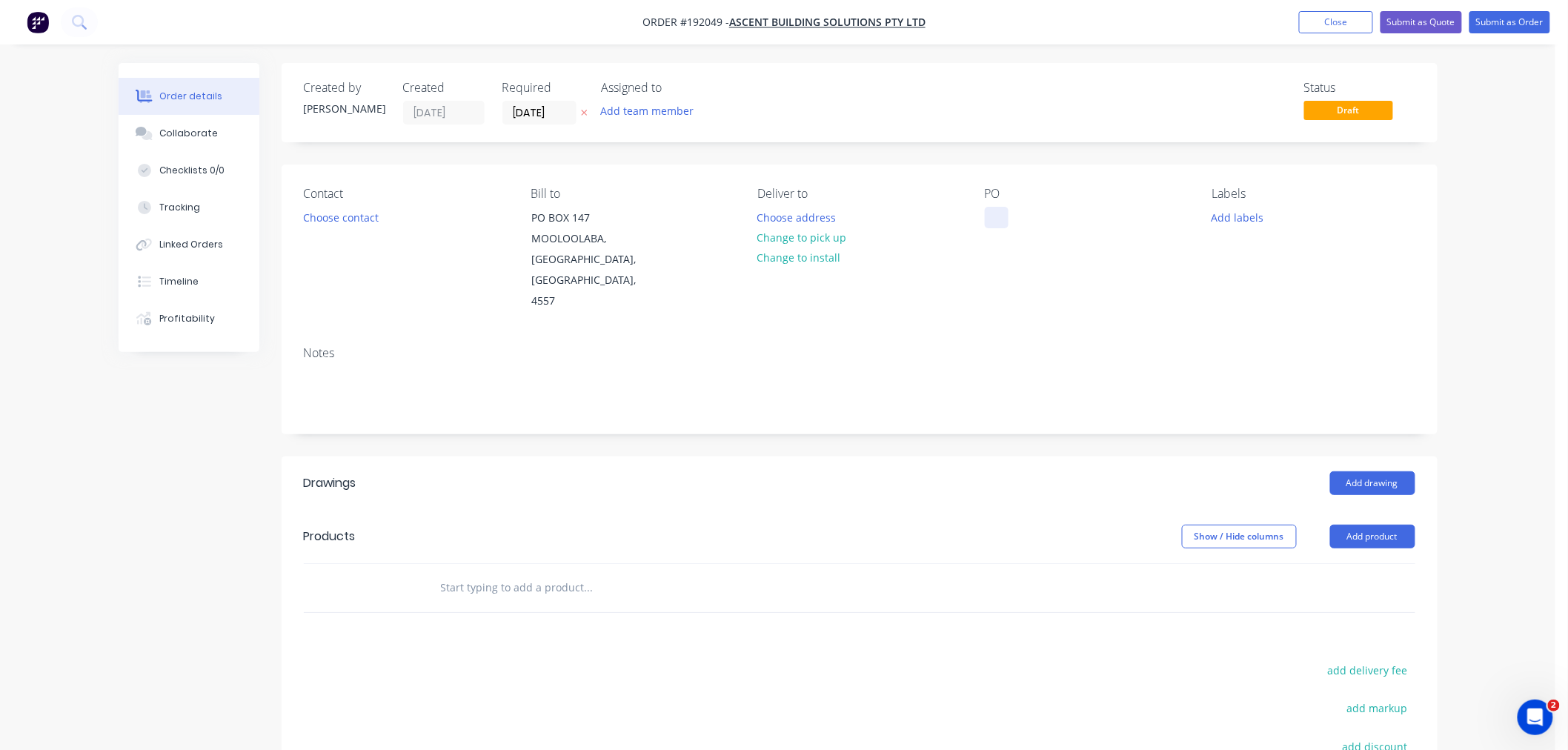
click at [999, 223] on div at bounding box center [996, 217] width 24 height 21
click at [818, 218] on button "Choose address" at bounding box center [797, 216] width 95 height 20
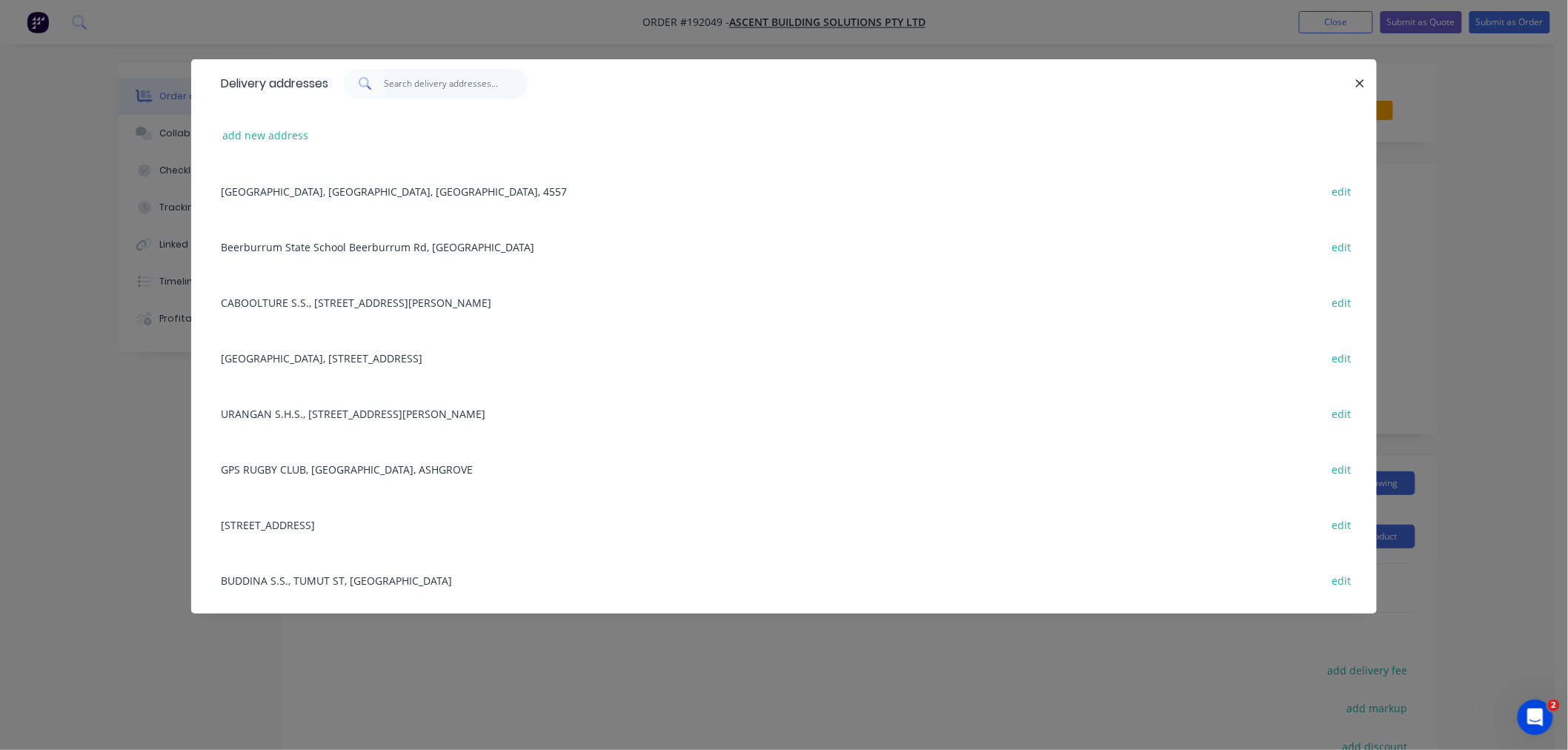
click at [443, 93] on input "text" at bounding box center [457, 84] width 145 height 30
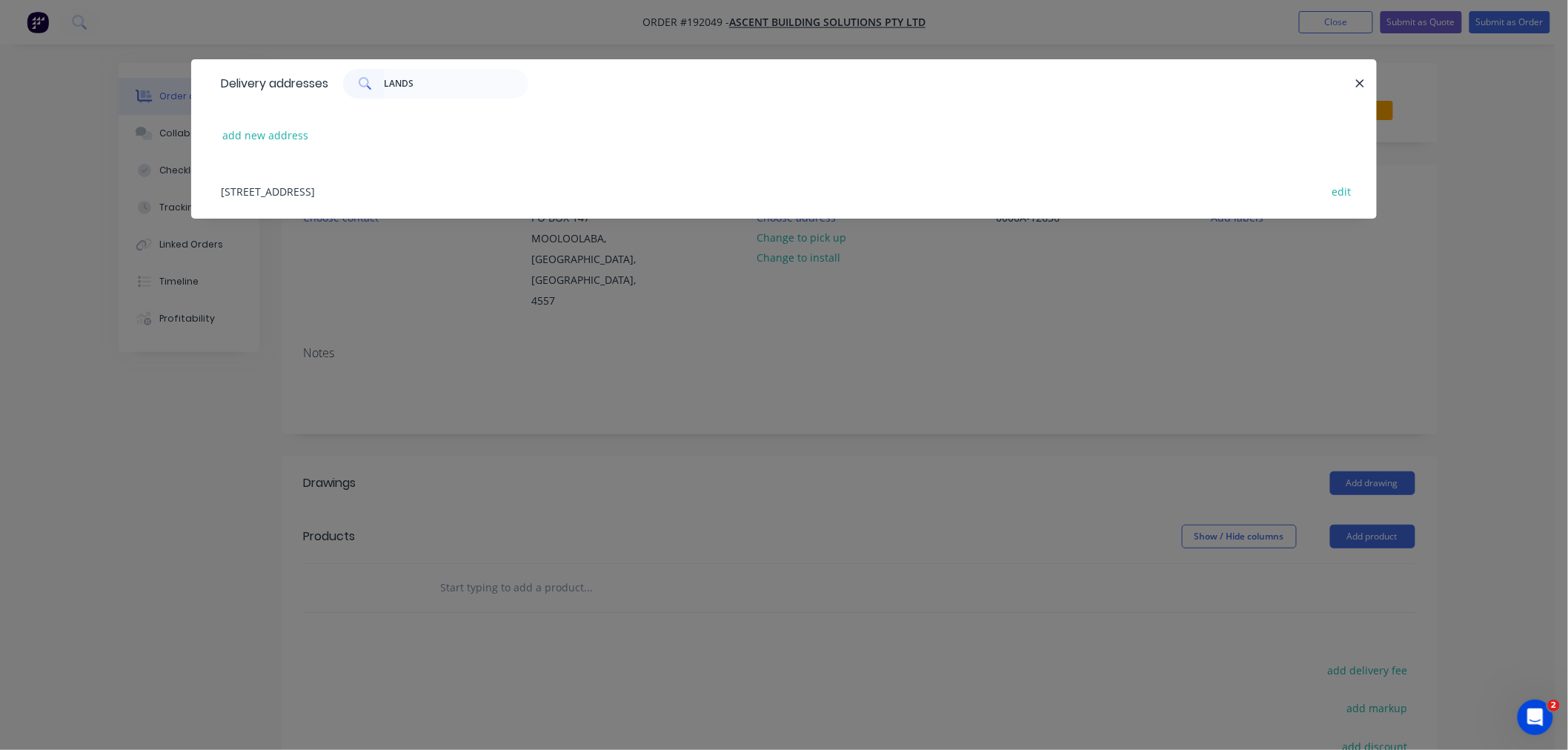
click at [404, 185] on div "[STREET_ADDRESS] edit" at bounding box center [784, 190] width 1141 height 56
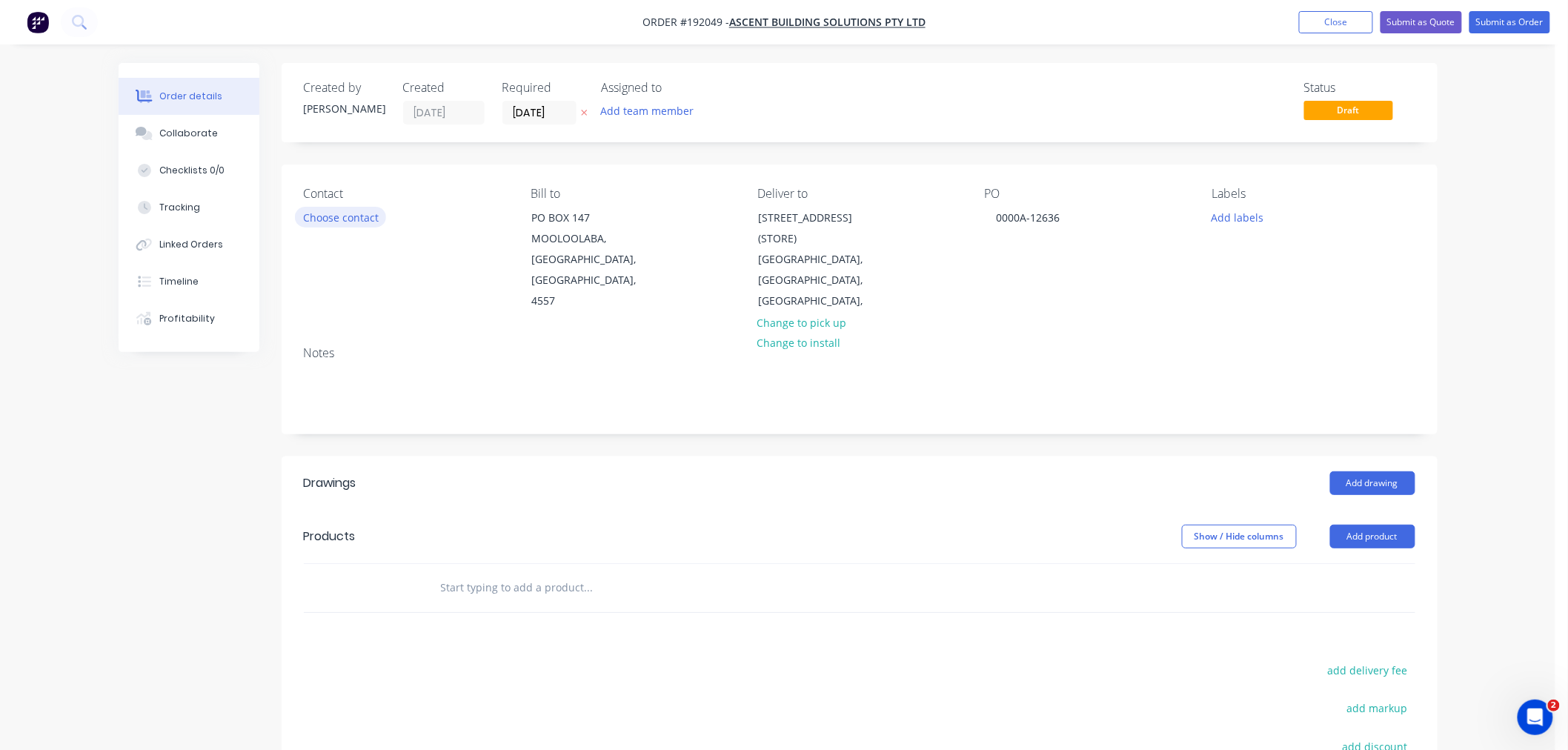
click at [339, 216] on button "Choose contact" at bounding box center [340, 216] width 91 height 20
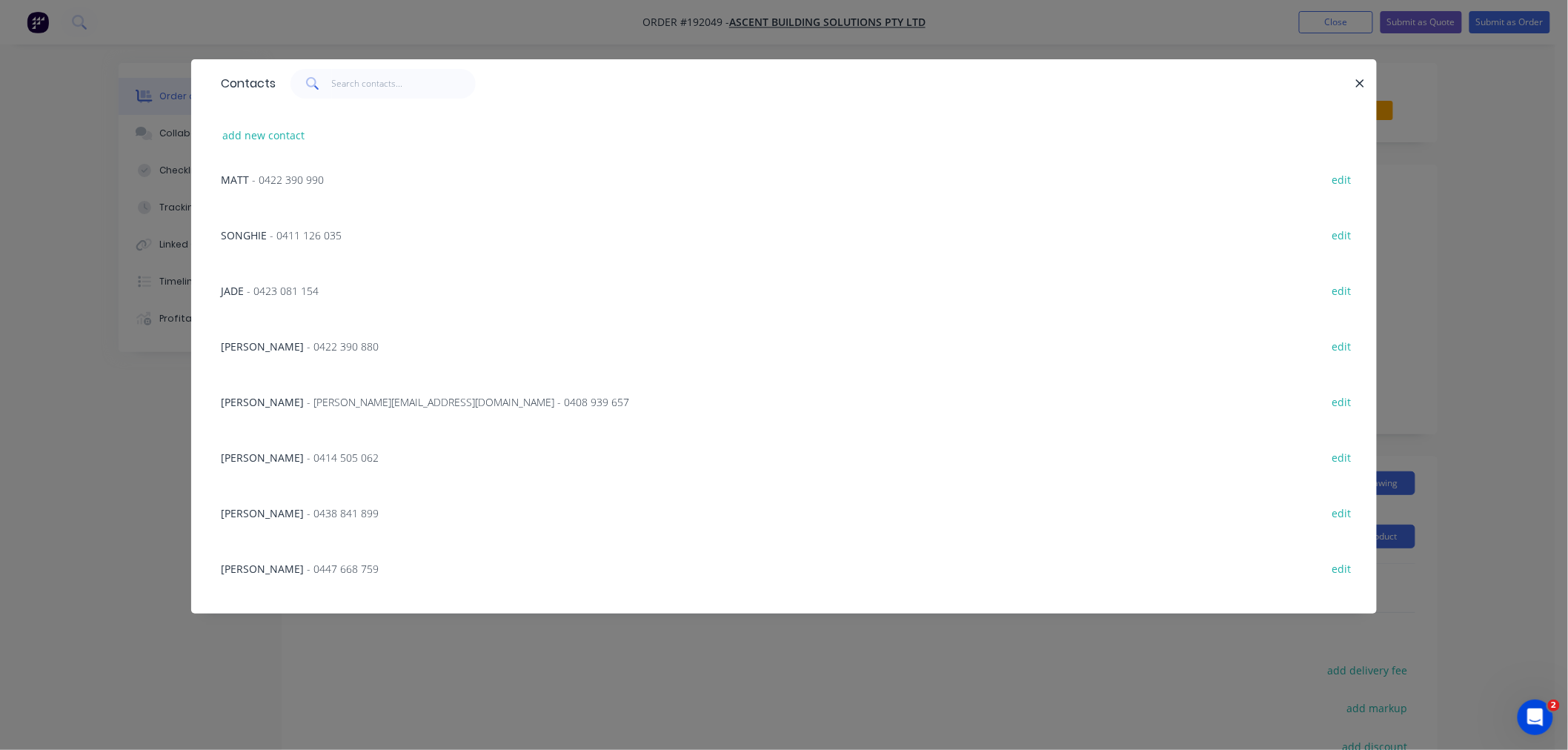
scroll to position [329, 0]
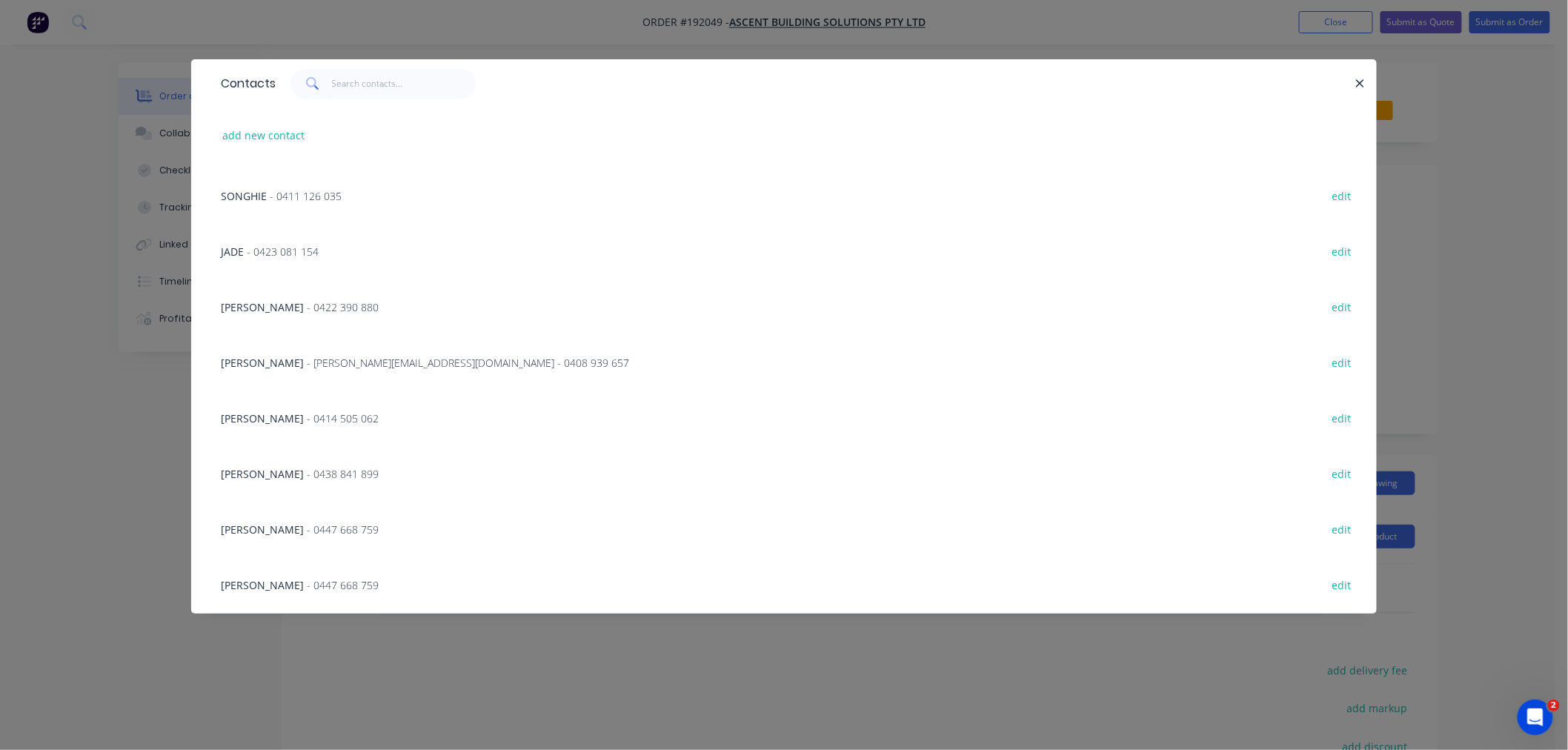
click at [337, 365] on span "- [PERSON_NAME][EMAIL_ADDRESS][DOMAIN_NAME] - 0408 939 657" at bounding box center [468, 362] width 322 height 14
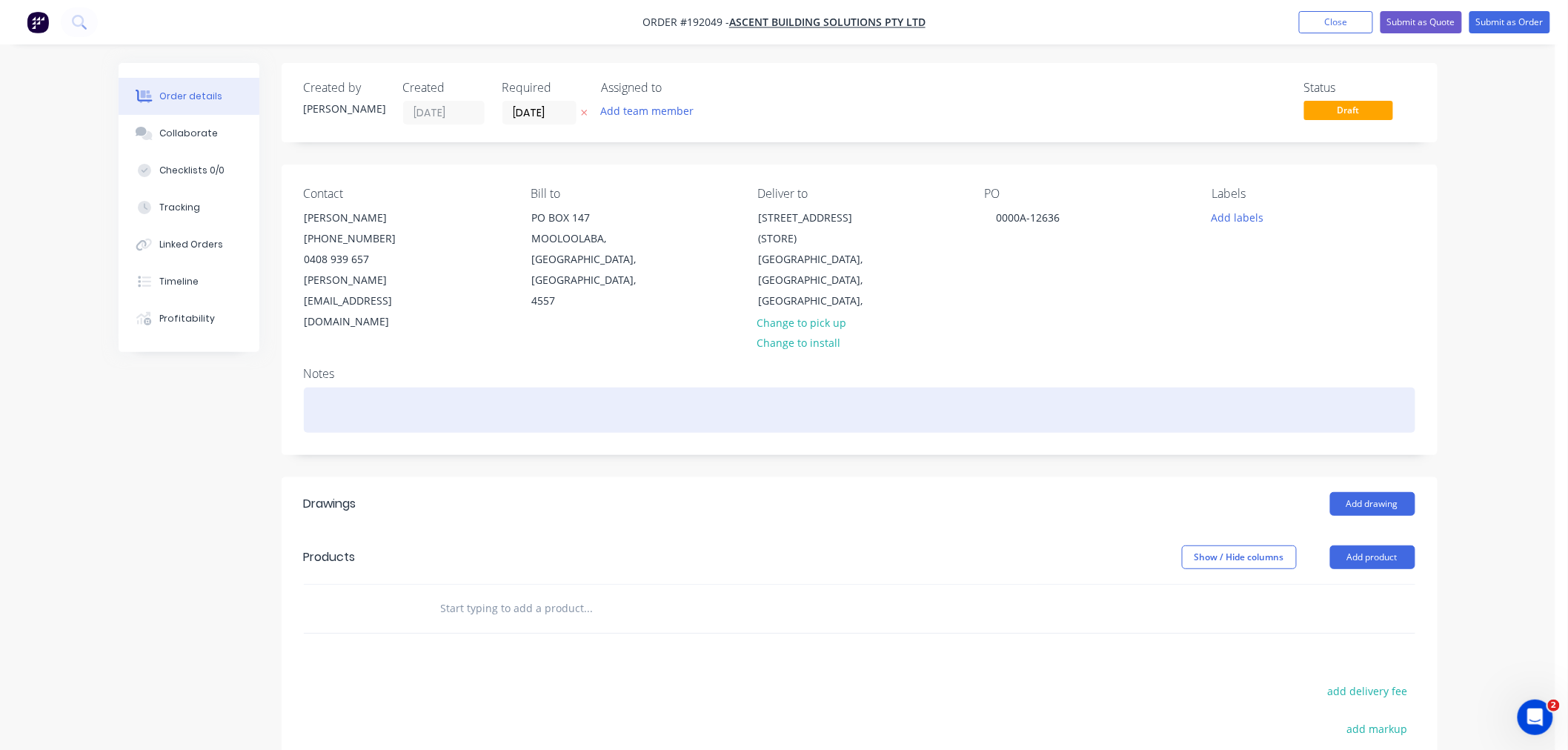
click at [517, 388] on div at bounding box center [859, 410] width 1111 height 45
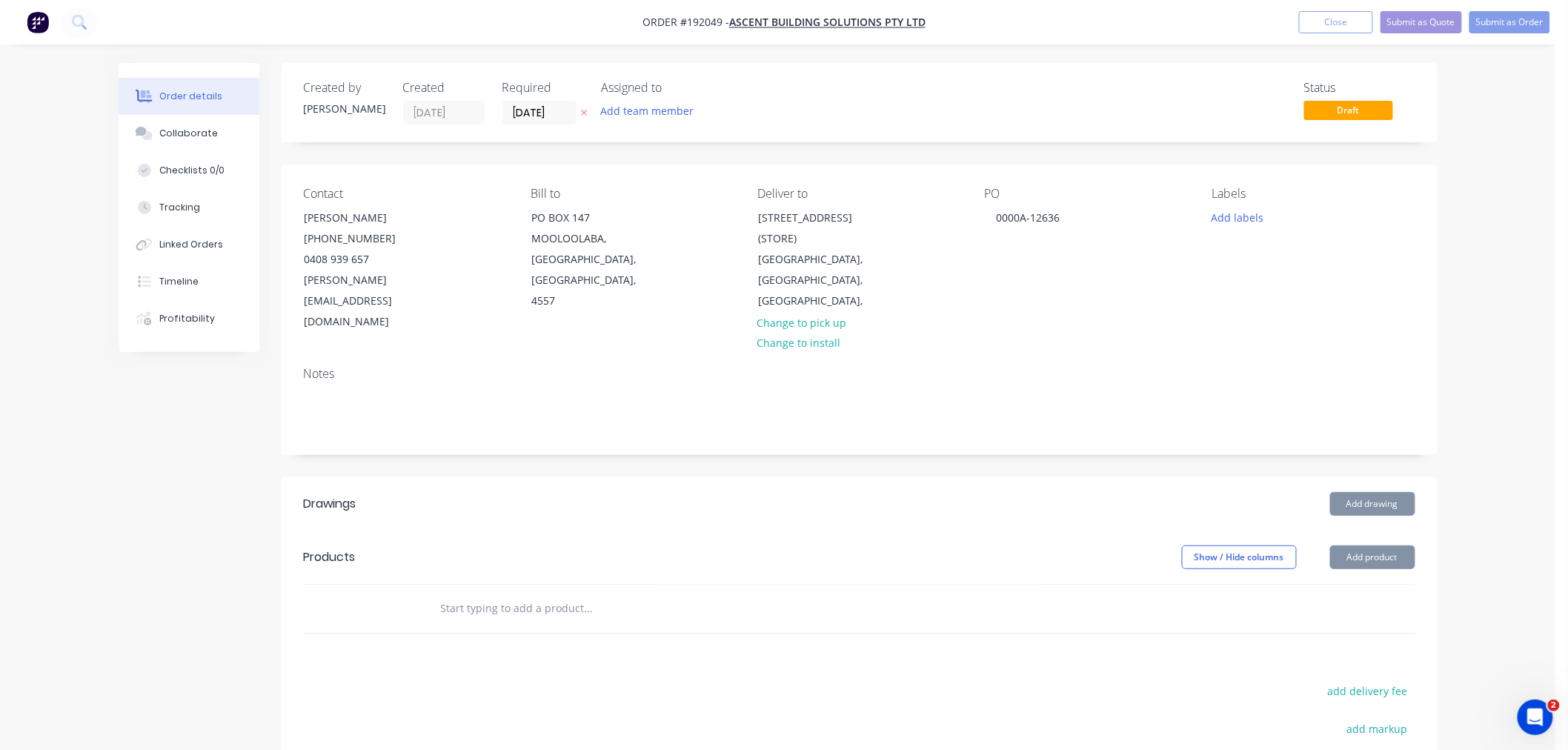
click at [1500, 457] on div "Order details Collaborate Checklists 0/0 Tracking Linked Orders Timeline Profit…" at bounding box center [778, 505] width 1555 height 1011
click at [1378, 492] on button "Add drawing" at bounding box center [1372, 504] width 85 height 24
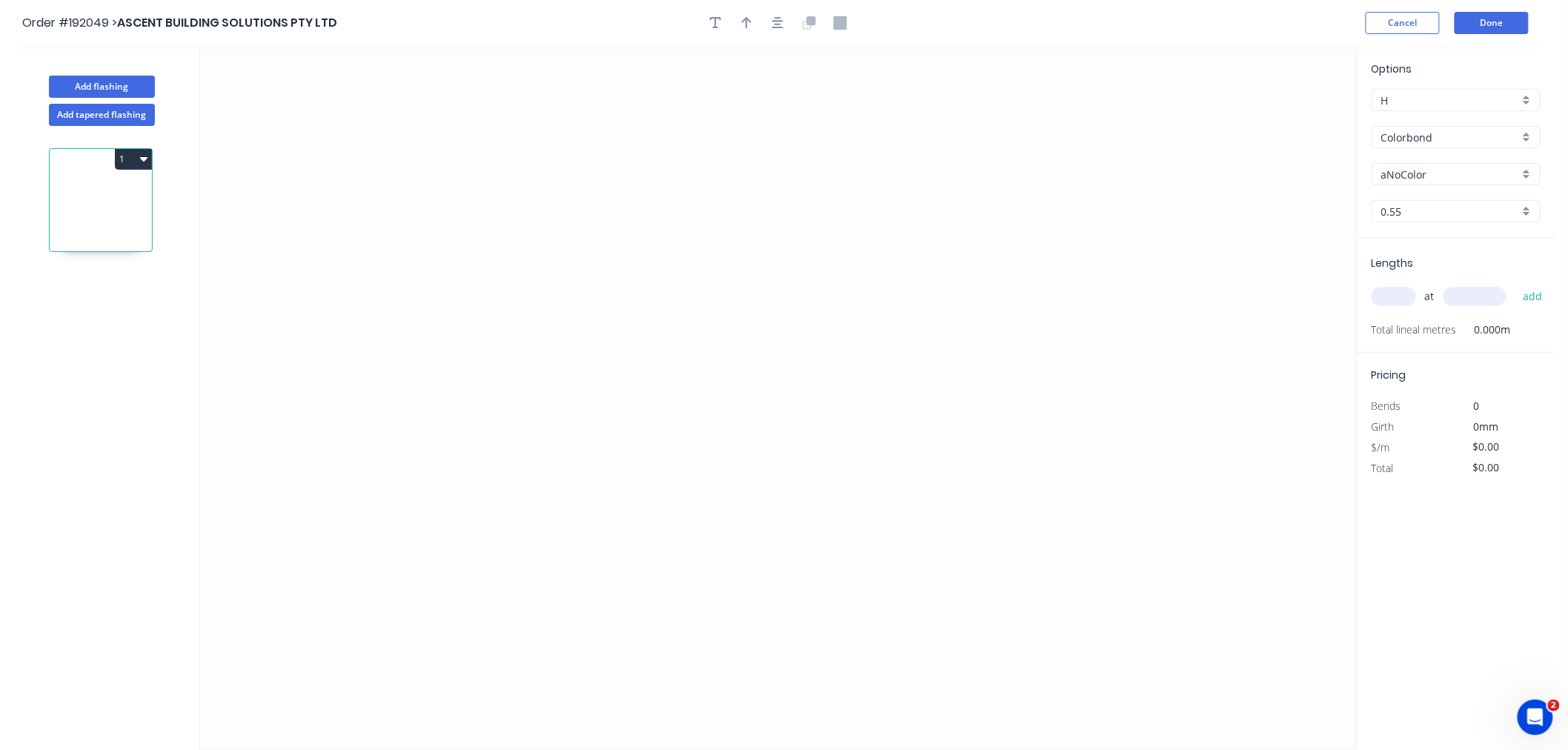
click at [1434, 173] on input "aNoColor" at bounding box center [1450, 174] width 138 height 16
click at [1450, 271] on div "Surfmist" at bounding box center [1456, 279] width 168 height 26
click at [1395, 302] on input "text" at bounding box center [1394, 296] width 44 height 19
click at [1515, 284] on button "add" at bounding box center [1532, 296] width 35 height 25
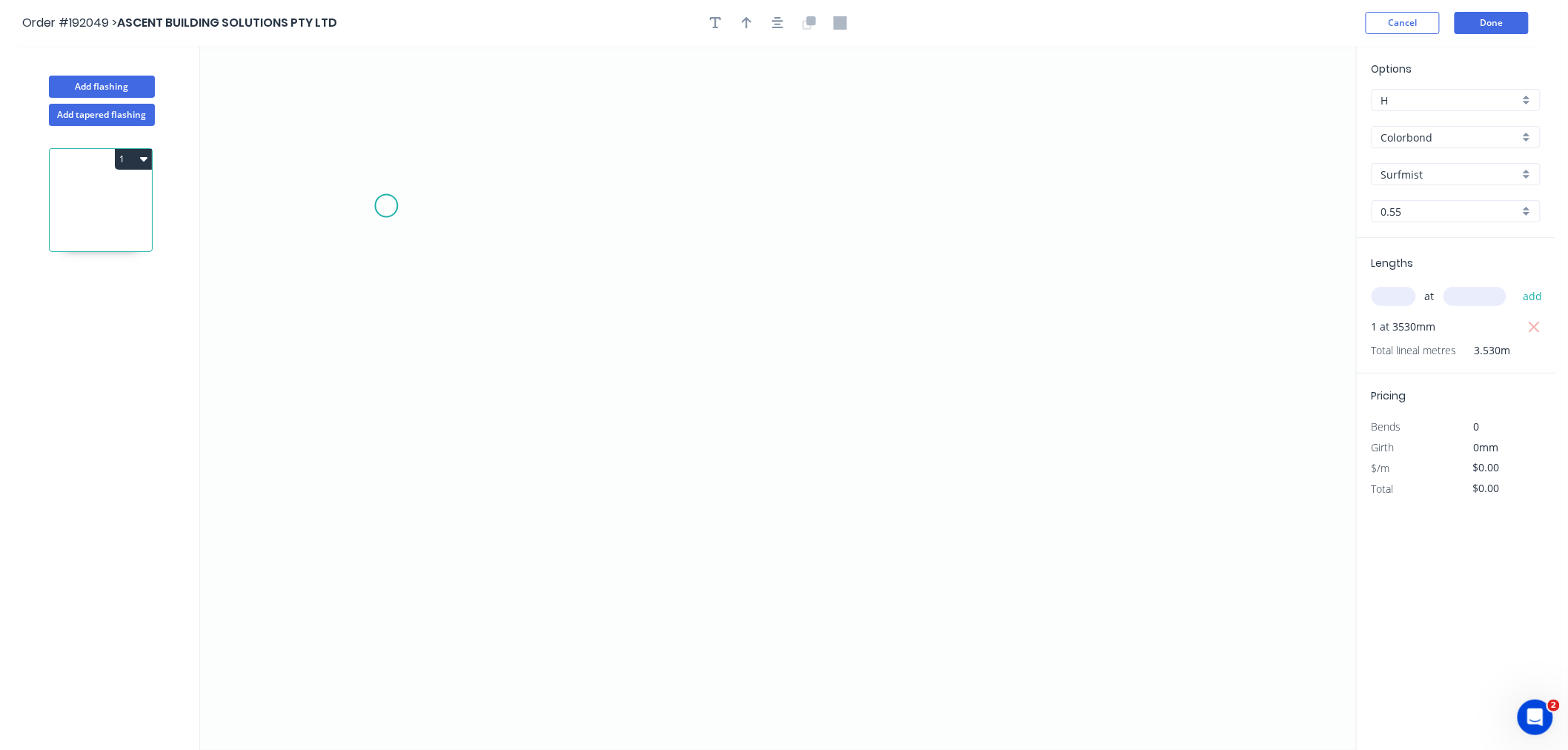
click at [386, 206] on icon "0" at bounding box center [778, 398] width 1156 height 704
click at [546, 208] on icon "0" at bounding box center [778, 398] width 1156 height 704
click at [547, 440] on icon "0 ?" at bounding box center [778, 398] width 1156 height 704
click at [775, 21] on icon "button" at bounding box center [778, 23] width 12 height 12
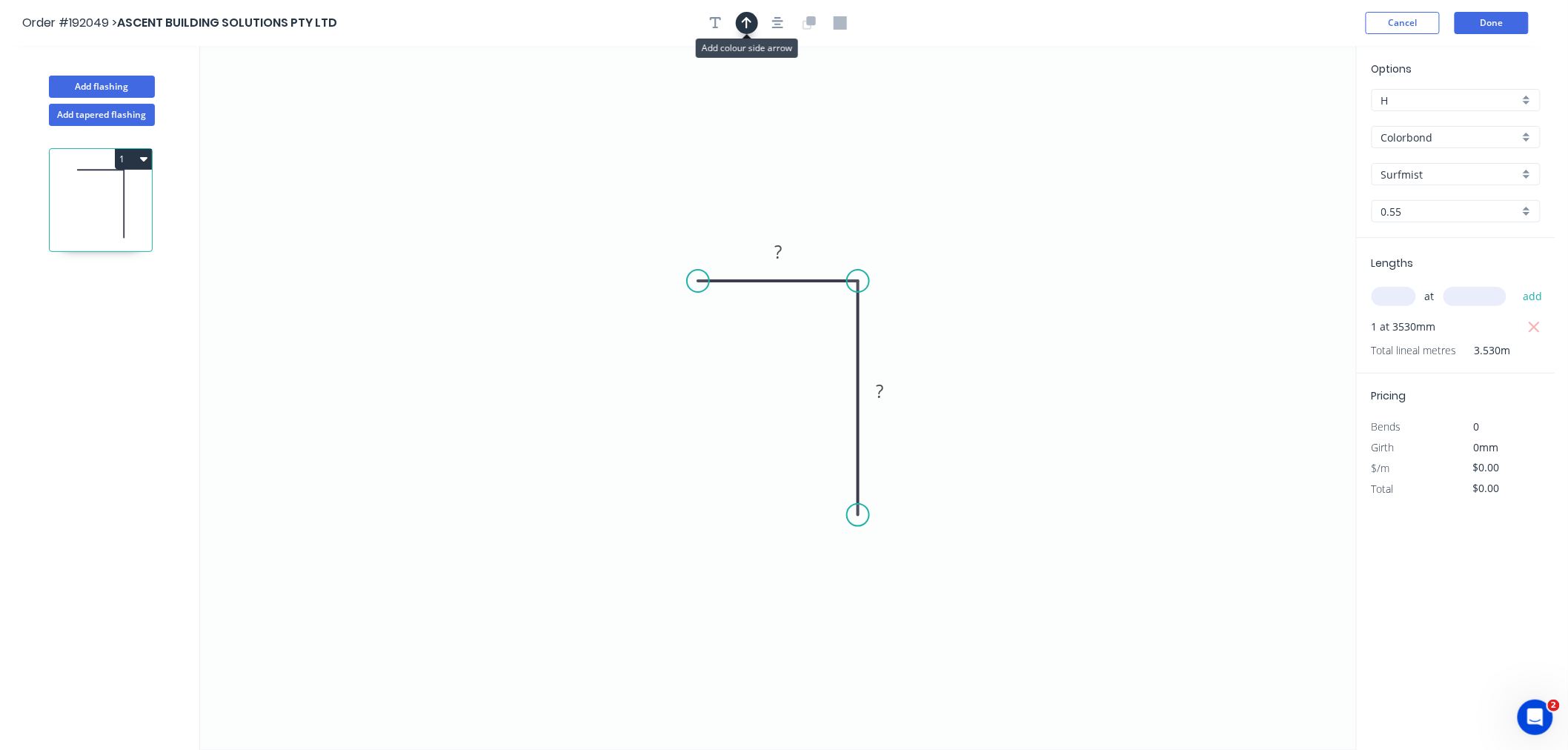
click at [743, 24] on icon "button" at bounding box center [747, 23] width 10 height 13
drag, startPoint x: 1278, startPoint y: 116, endPoint x: 789, endPoint y: 384, distance: 557.6
click at [789, 384] on icon at bounding box center [789, 366] width 13 height 47
click at [789, 383] on icon at bounding box center [789, 366] width 13 height 47
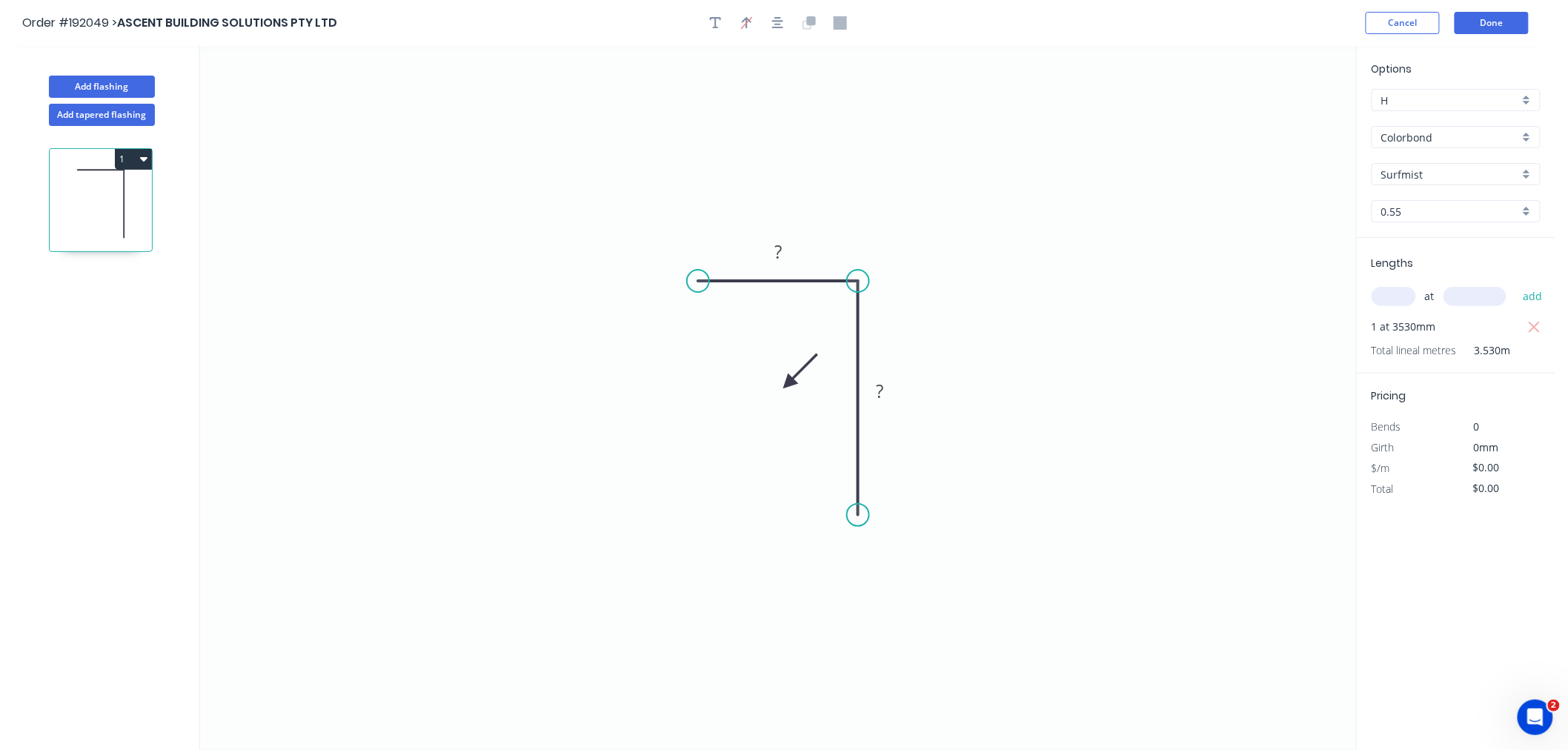
click at [789, 383] on icon at bounding box center [801, 371] width 43 height 43
click at [789, 383] on icon at bounding box center [806, 383] width 47 height 13
click at [789, 383] on icon at bounding box center [801, 396] width 43 height 43
click at [789, 383] on icon at bounding box center [789, 400] width 13 height 47
drag, startPoint x: 789, startPoint y: 383, endPoint x: 781, endPoint y: 321, distance: 62.5
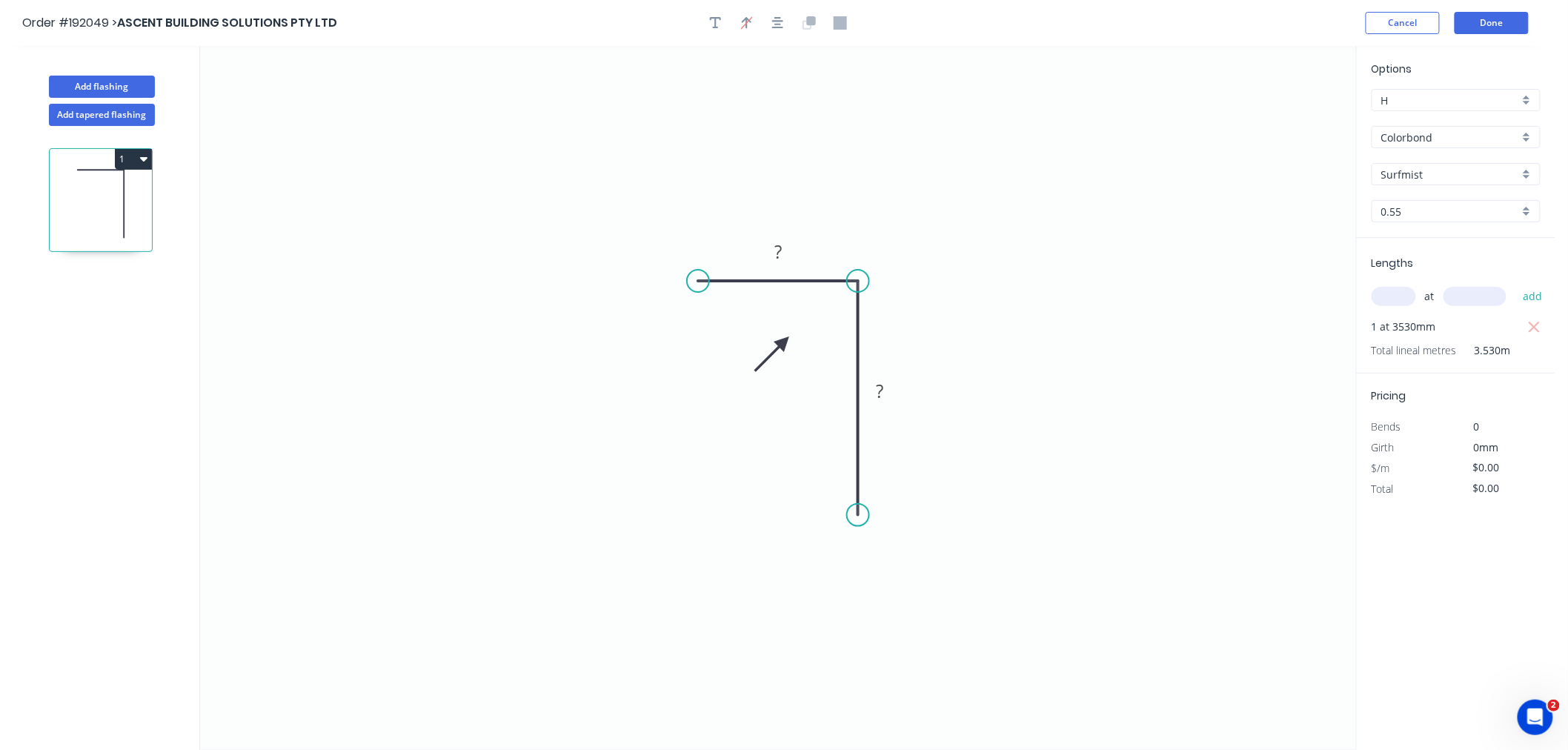
click at [784, 342] on icon at bounding box center [773, 354] width 43 height 43
drag, startPoint x: 858, startPoint y: 514, endPoint x: 858, endPoint y: 502, distance: 12.0
click at [858, 502] on circle at bounding box center [858, 501] width 22 height 22
drag, startPoint x: 701, startPoint y: 282, endPoint x: 780, endPoint y: 282, distance: 79.0
click at [780, 282] on circle at bounding box center [780, 281] width 22 height 22
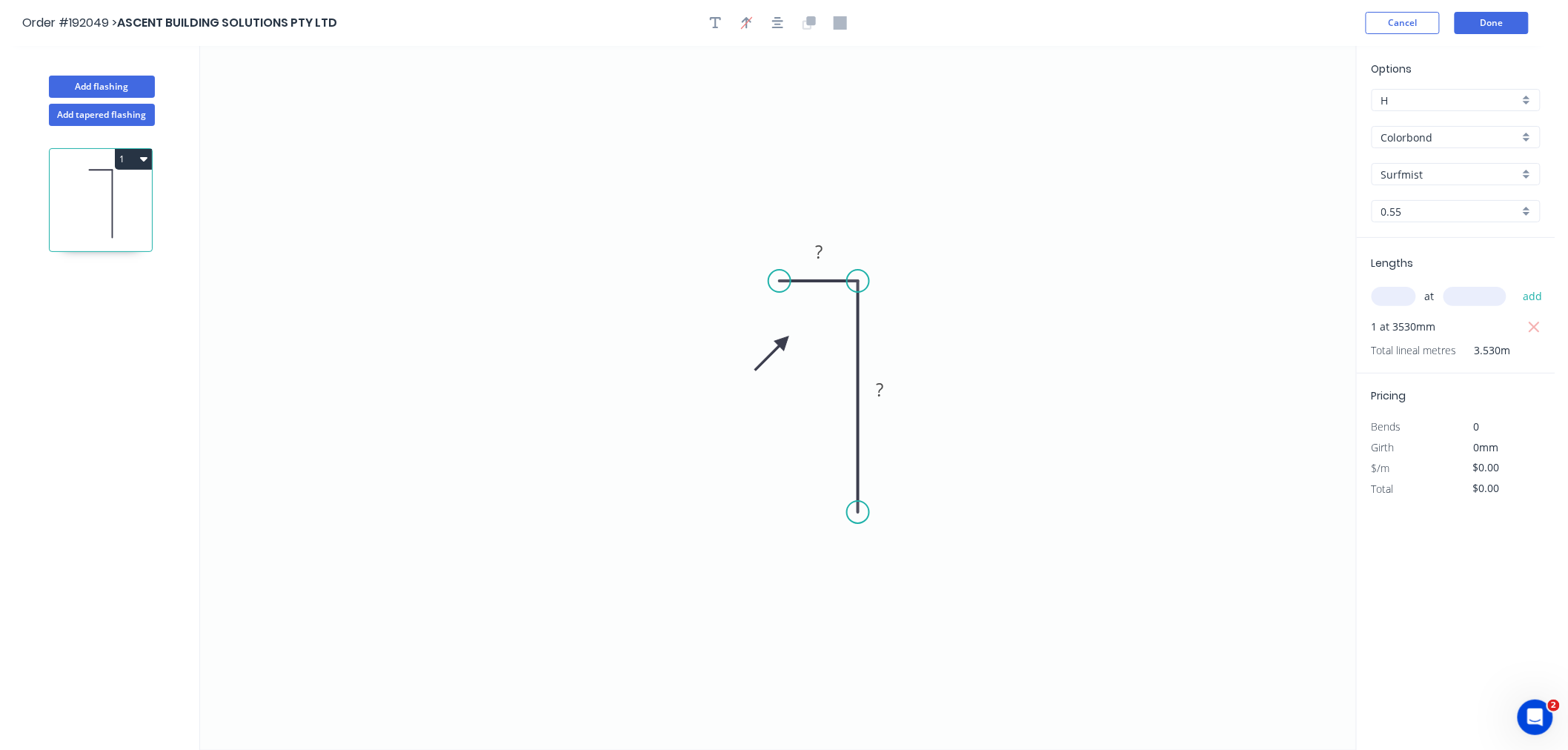
drag, startPoint x: 854, startPoint y: 494, endPoint x: 859, endPoint y: 514, distance: 20.6
click at [859, 514] on circle at bounding box center [858, 512] width 22 height 22
drag, startPoint x: 784, startPoint y: 339, endPoint x: 804, endPoint y: 369, distance: 36.1
click at [804, 369] on icon at bounding box center [792, 381] width 43 height 43
click at [818, 259] on tspan "?" at bounding box center [819, 251] width 7 height 24
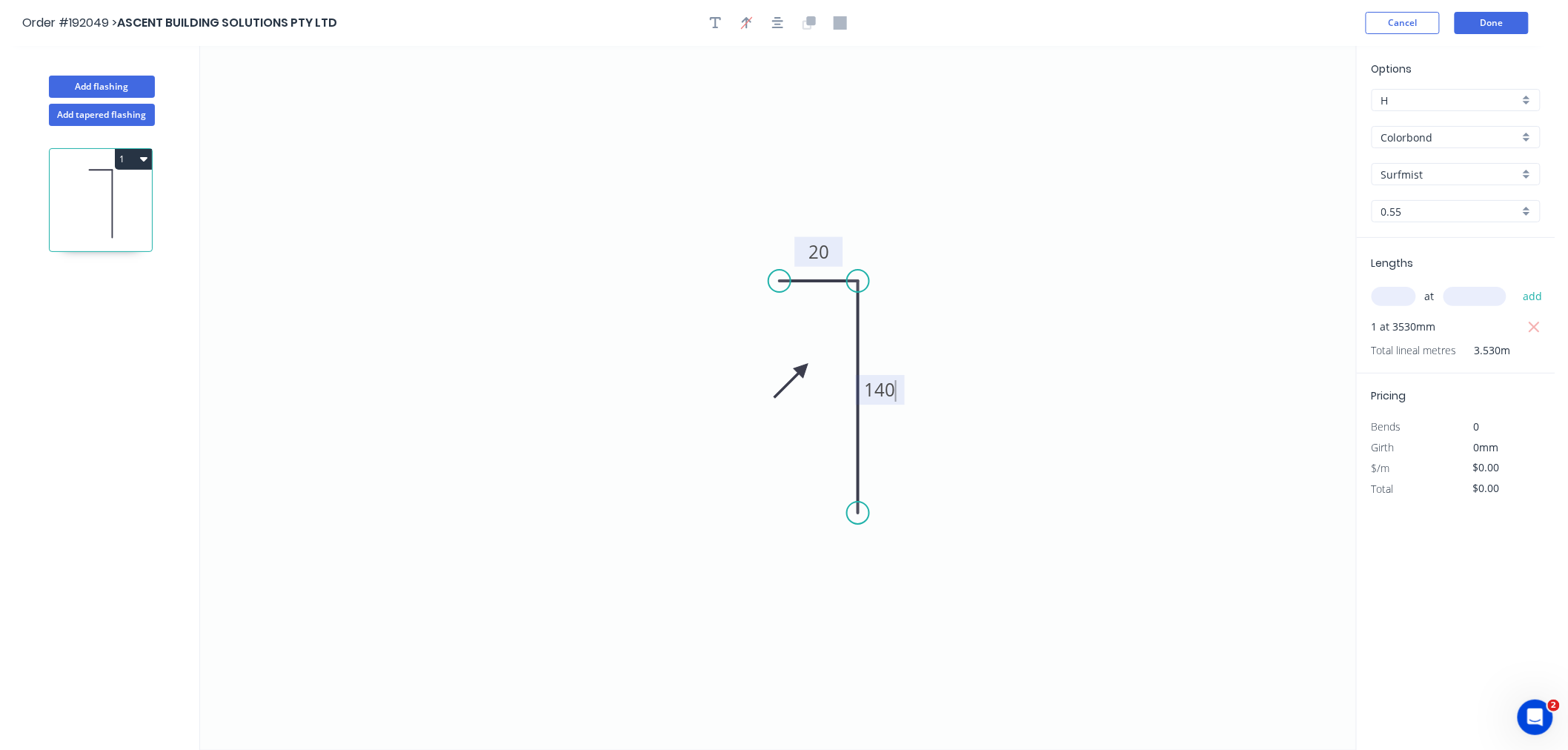
click at [963, 212] on icon "0 20 140" at bounding box center [778, 398] width 1156 height 704
click at [114, 80] on button "Add flashing" at bounding box center [102, 87] width 106 height 22
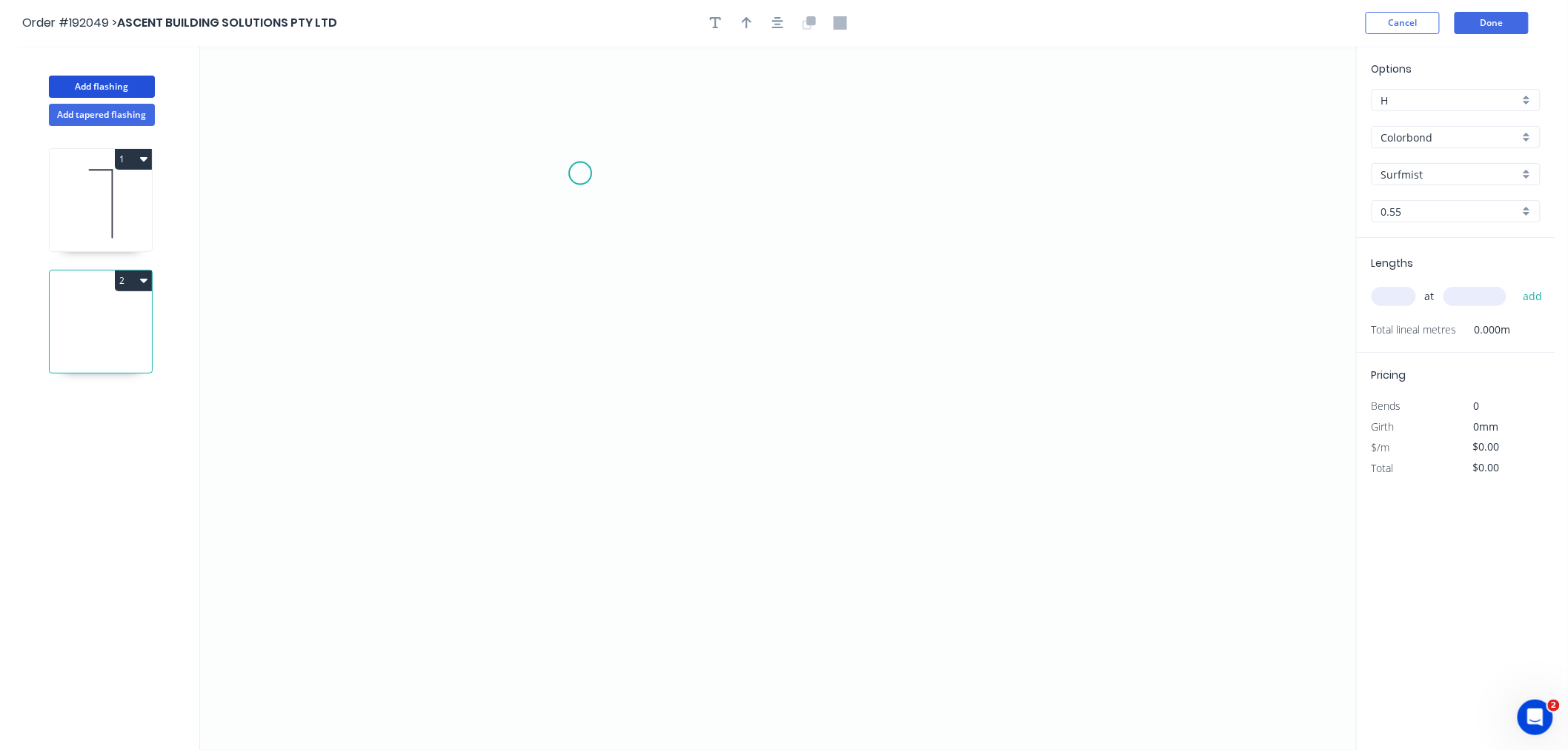
click at [581, 173] on icon "0" at bounding box center [778, 398] width 1156 height 704
click at [477, 176] on icon "0" at bounding box center [778, 398] width 1156 height 704
click at [468, 451] on icon "0 ?" at bounding box center [778, 398] width 1156 height 704
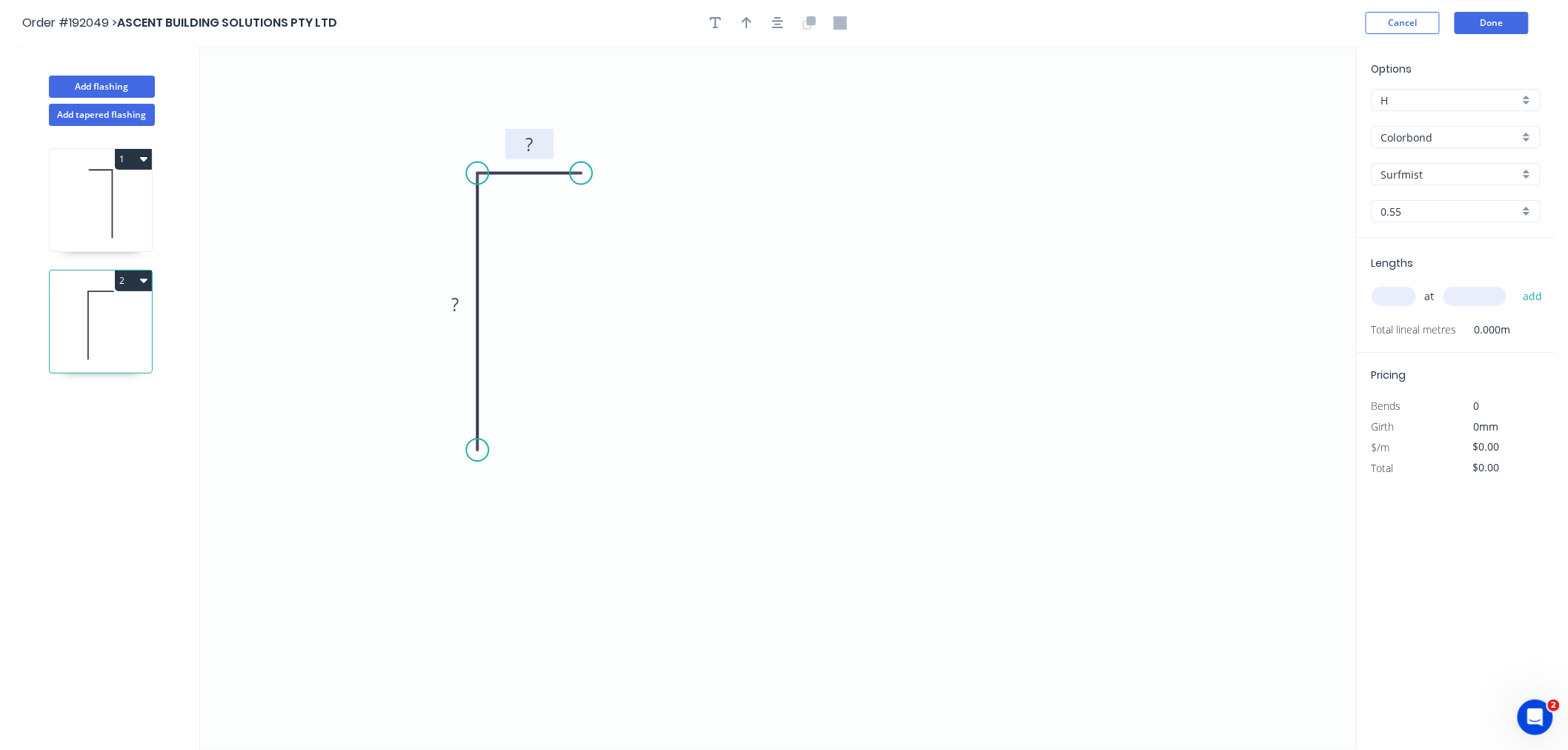
click at [520, 143] on rect at bounding box center [529, 145] width 30 height 21
click at [730, 30] on div at bounding box center [778, 23] width 156 height 22
click at [745, 20] on icon "button" at bounding box center [747, 23] width 10 height 12
drag, startPoint x: 807, startPoint y: 225, endPoint x: 566, endPoint y: 268, distance: 244.8
click at [569, 268] on icon at bounding box center [575, 244] width 13 height 47
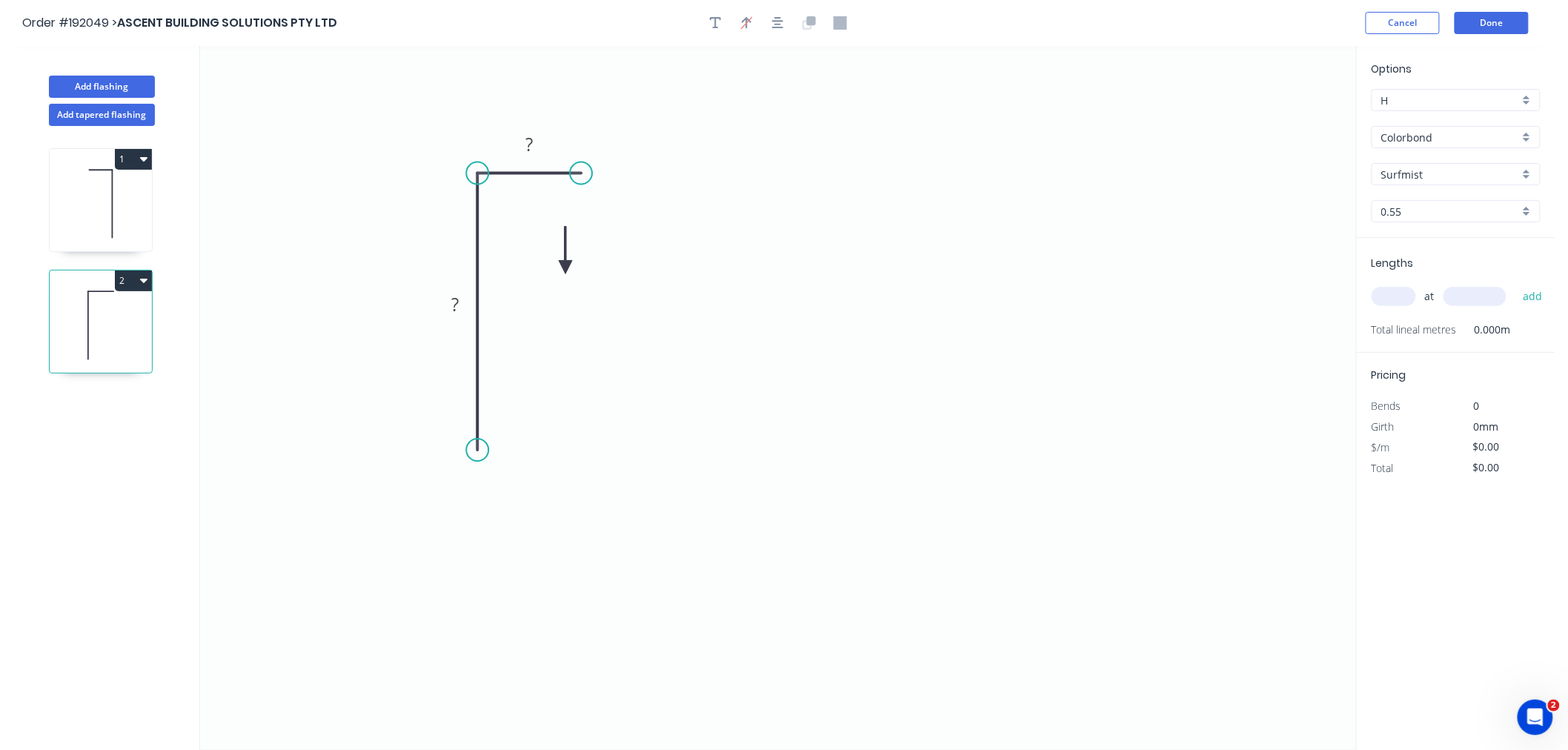
click at [566, 268] on icon at bounding box center [566, 250] width 13 height 47
click at [566, 268] on icon at bounding box center [578, 255] width 43 height 43
drag, startPoint x: 566, startPoint y: 268, endPoint x: 563, endPoint y: 293, distance: 25.2
click at [563, 293] on icon at bounding box center [581, 289] width 47 height 13
click at [783, 28] on icon "button" at bounding box center [778, 23] width 12 height 13
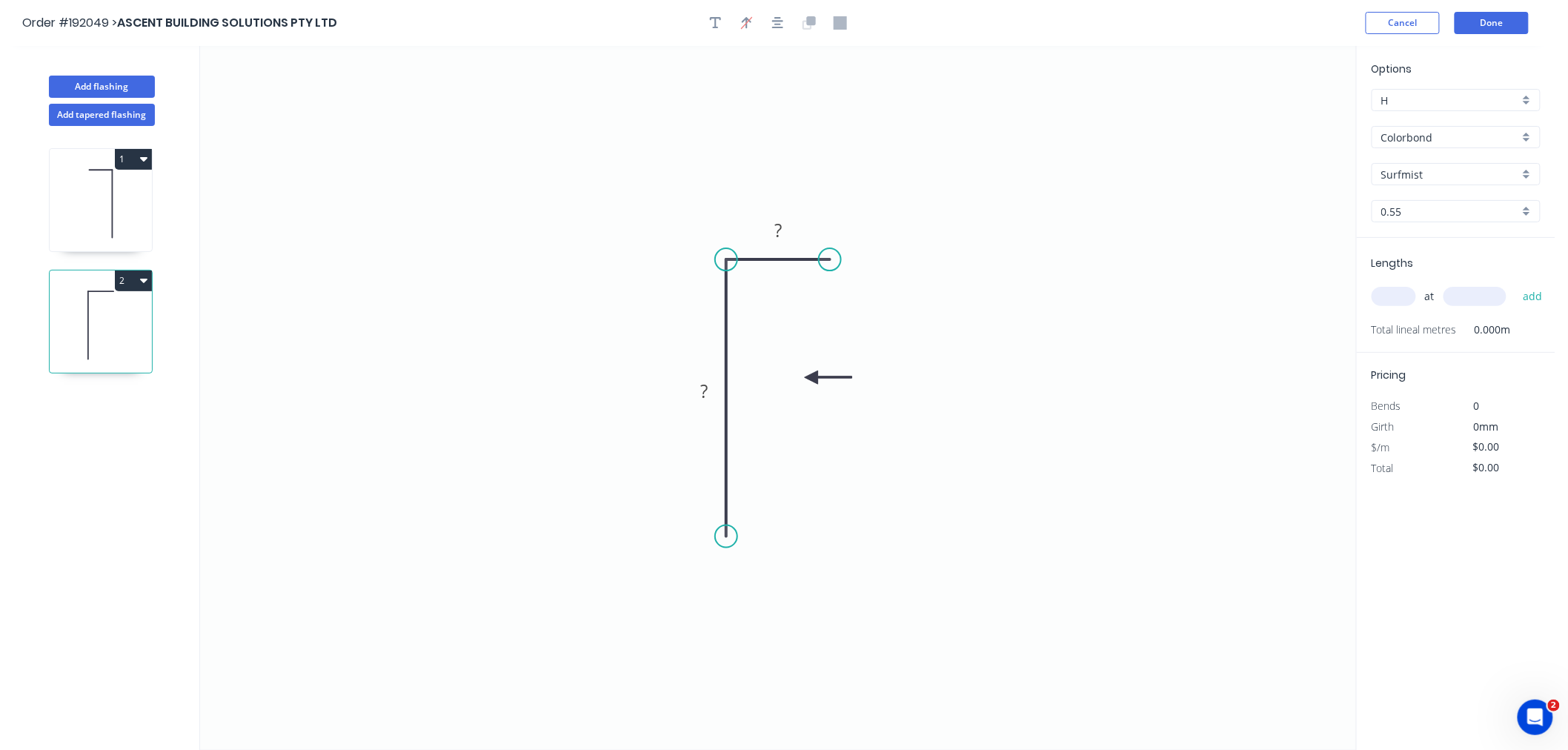
drag, startPoint x: 566, startPoint y: 293, endPoint x: 812, endPoint y: 378, distance: 260.3
click at [812, 378] on icon at bounding box center [829, 377] width 47 height 13
click at [783, 226] on rect at bounding box center [778, 231] width 30 height 21
click at [775, 230] on tspan "?" at bounding box center [778, 230] width 7 height 24
drag, startPoint x: 782, startPoint y: 230, endPoint x: 767, endPoint y: 231, distance: 15.0
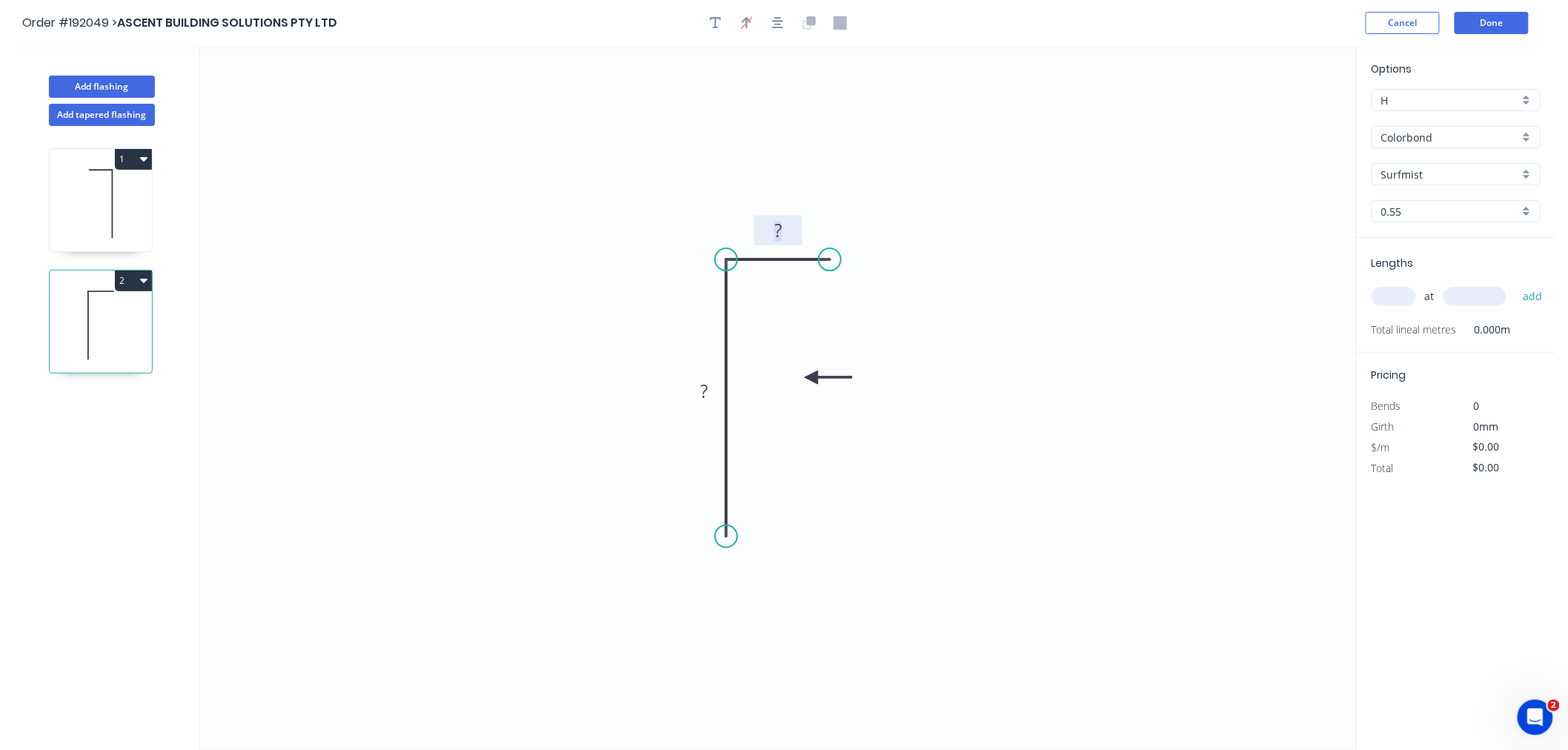
click at [767, 231] on rect at bounding box center [778, 231] width 30 height 21
click at [695, 394] on rect at bounding box center [704, 392] width 30 height 21
click at [572, 373] on icon "0 175 25" at bounding box center [778, 398] width 1156 height 704
click at [781, 27] on icon "button" at bounding box center [778, 23] width 12 height 12
click at [1395, 299] on input "text" at bounding box center [1394, 296] width 44 height 19
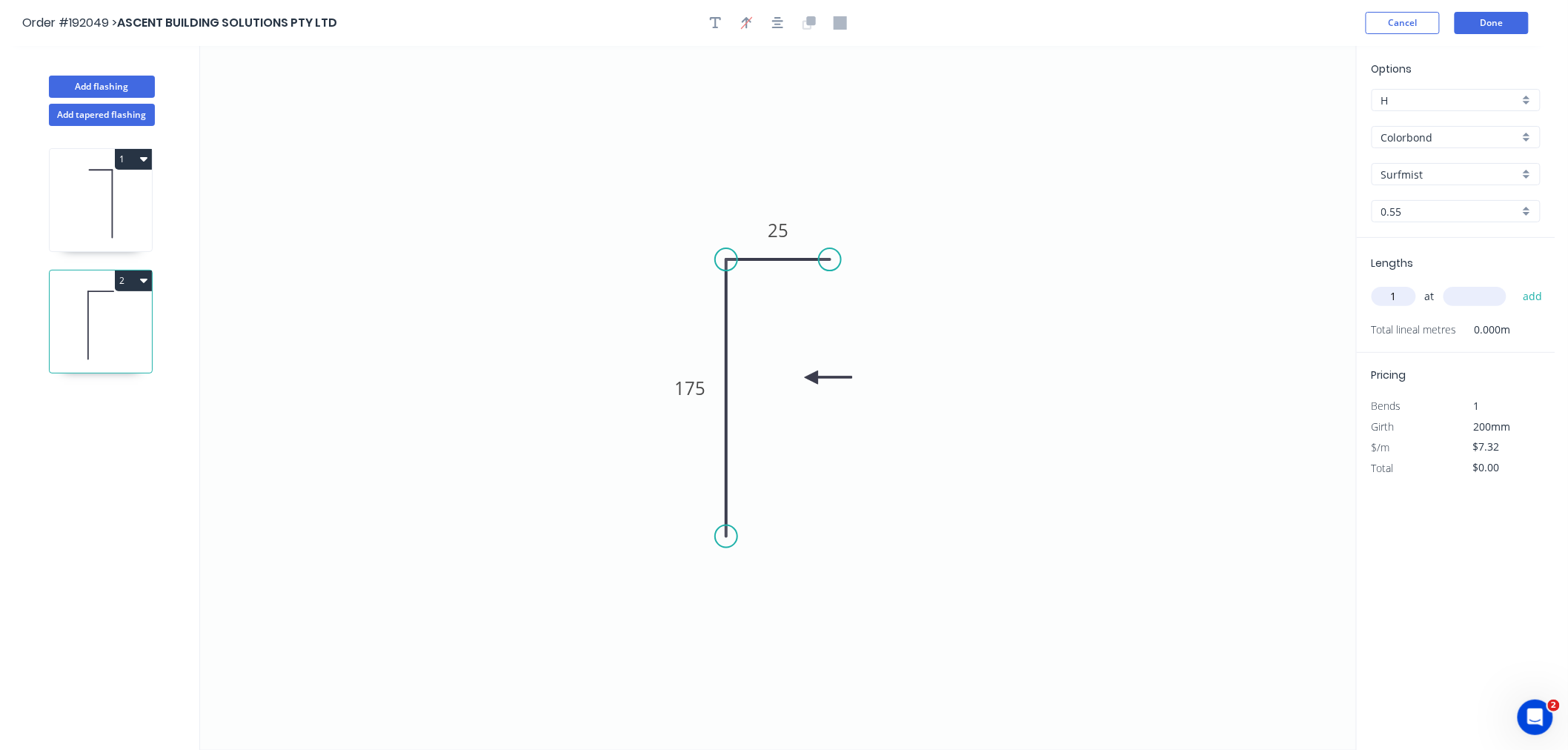
type input "1"
type input "3530"
click at [1515, 284] on button "add" at bounding box center [1532, 296] width 35 height 25
type input "$25.84"
click at [1506, 20] on button "Done" at bounding box center [1492, 23] width 74 height 22
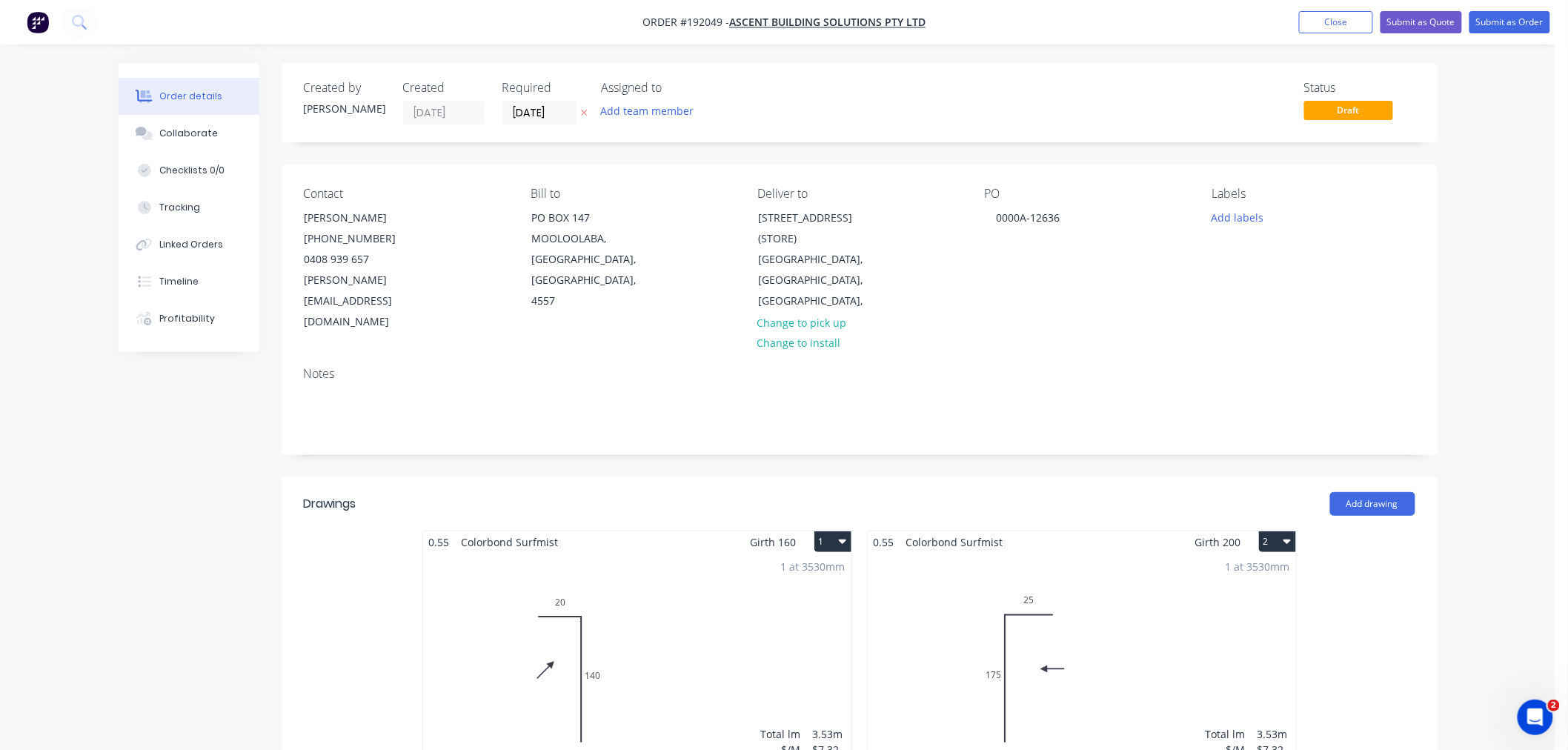
click at [1486, 336] on div "Order details Collaborate Checklists 0/0 Tracking Linked Orders Timeline Profit…" at bounding box center [778, 637] width 1555 height 1275
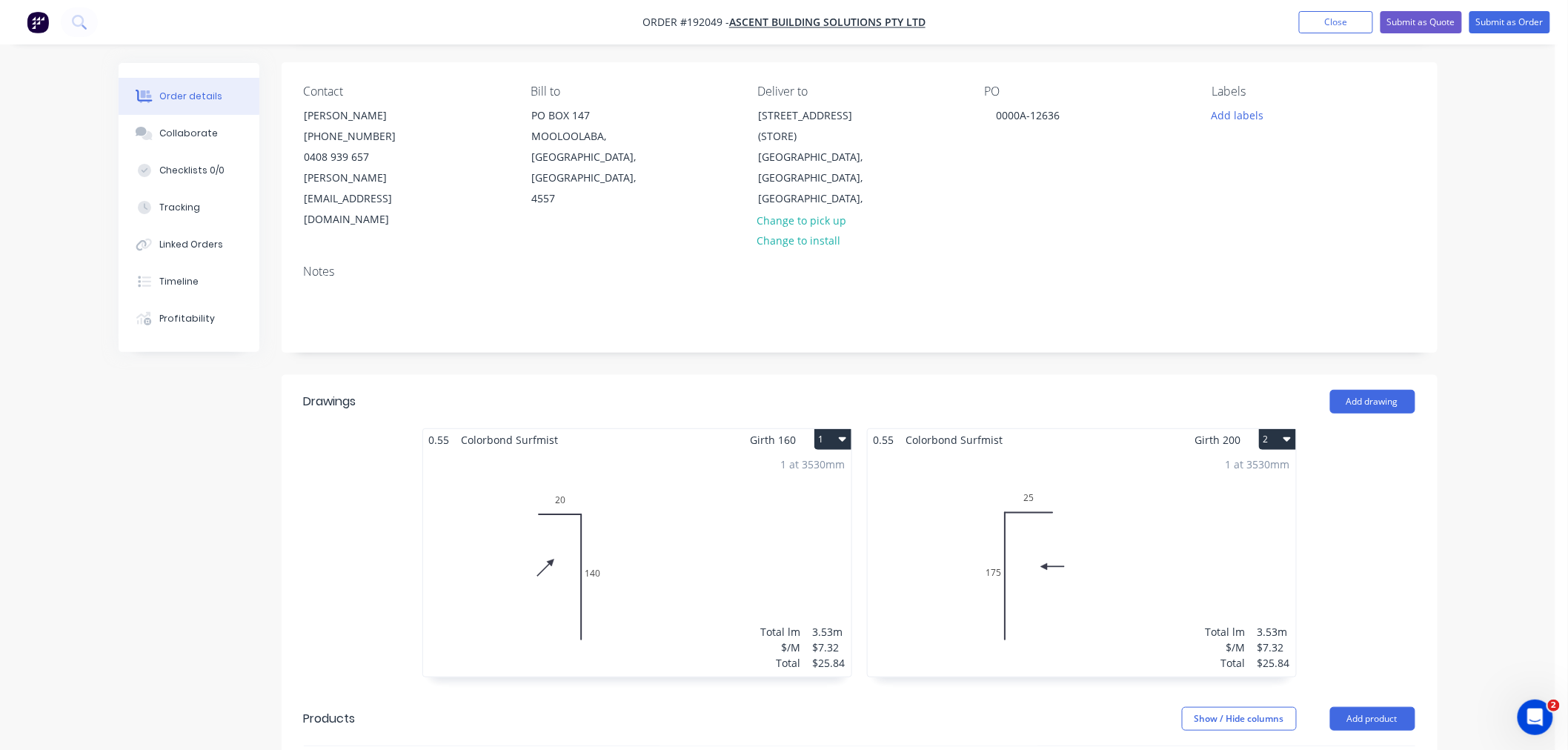
scroll to position [165, 0]
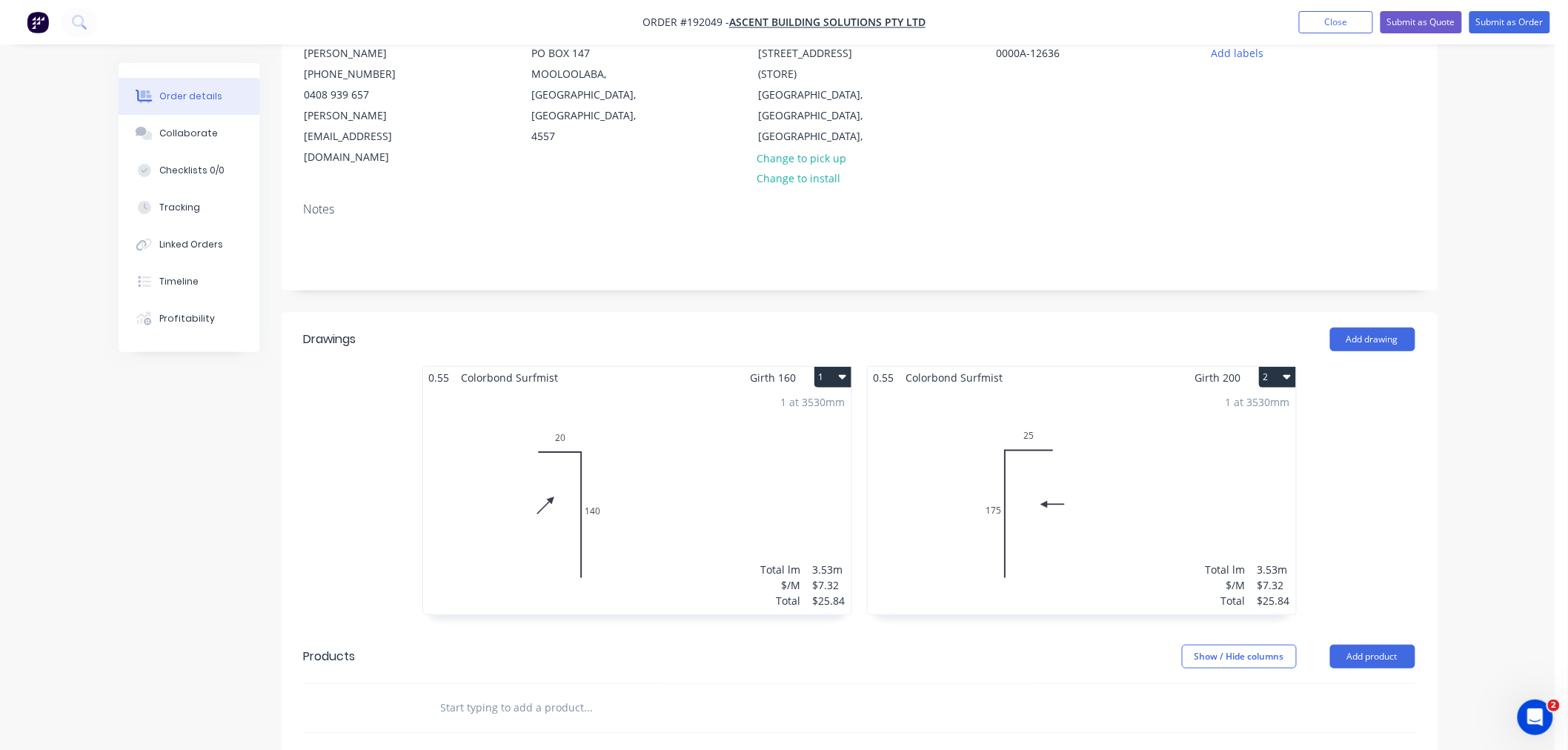
drag, startPoint x: 1497, startPoint y: 200, endPoint x: 1484, endPoint y: 194, distance: 14.3
click at [1497, 199] on div "Order details Collaborate Checklists 0/0 Tracking Linked Orders Timeline Profit…" at bounding box center [778, 473] width 1555 height 1275
click at [1323, 23] on button "Close" at bounding box center [1336, 22] width 74 height 22
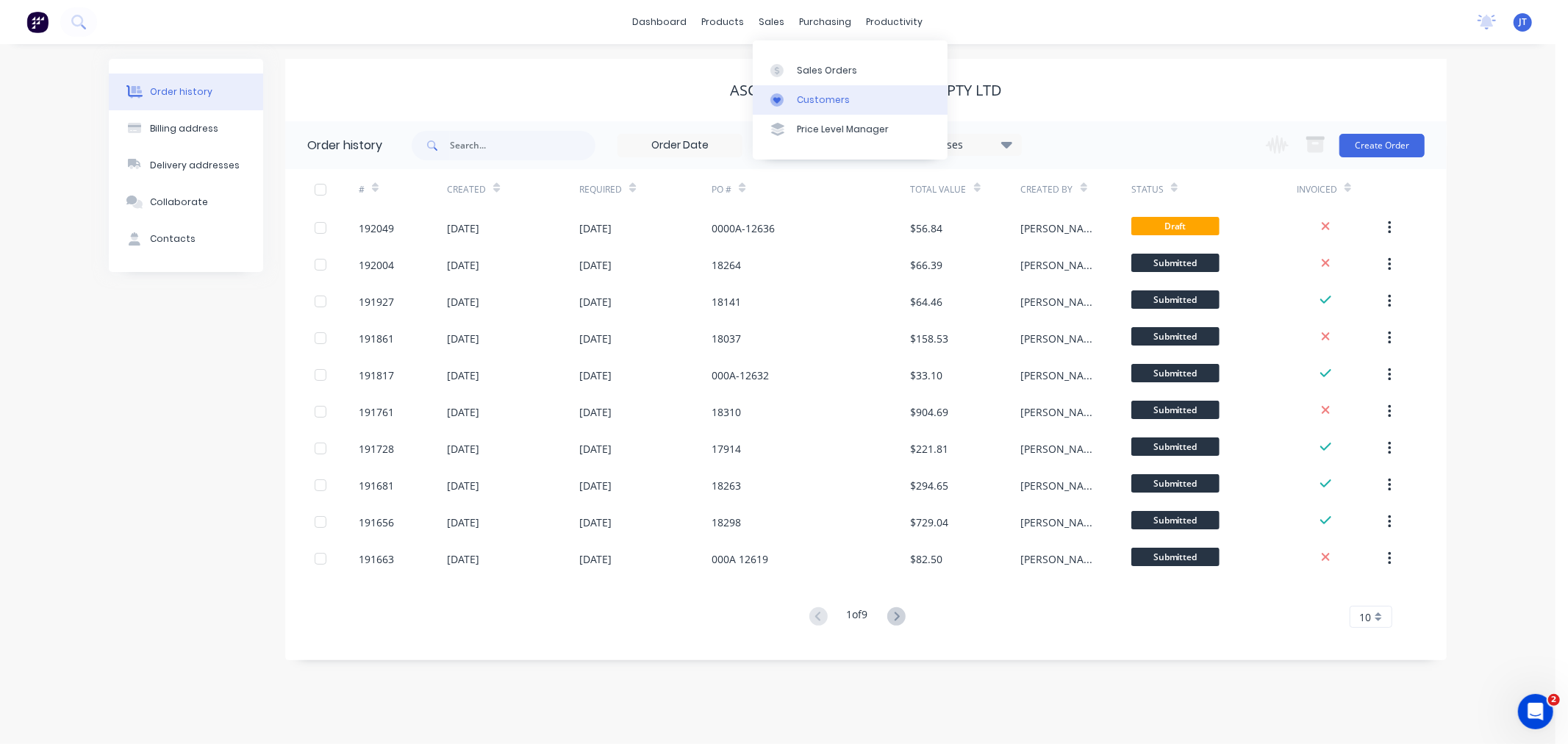
click at [777, 104] on icon at bounding box center [777, 100] width 13 height 13
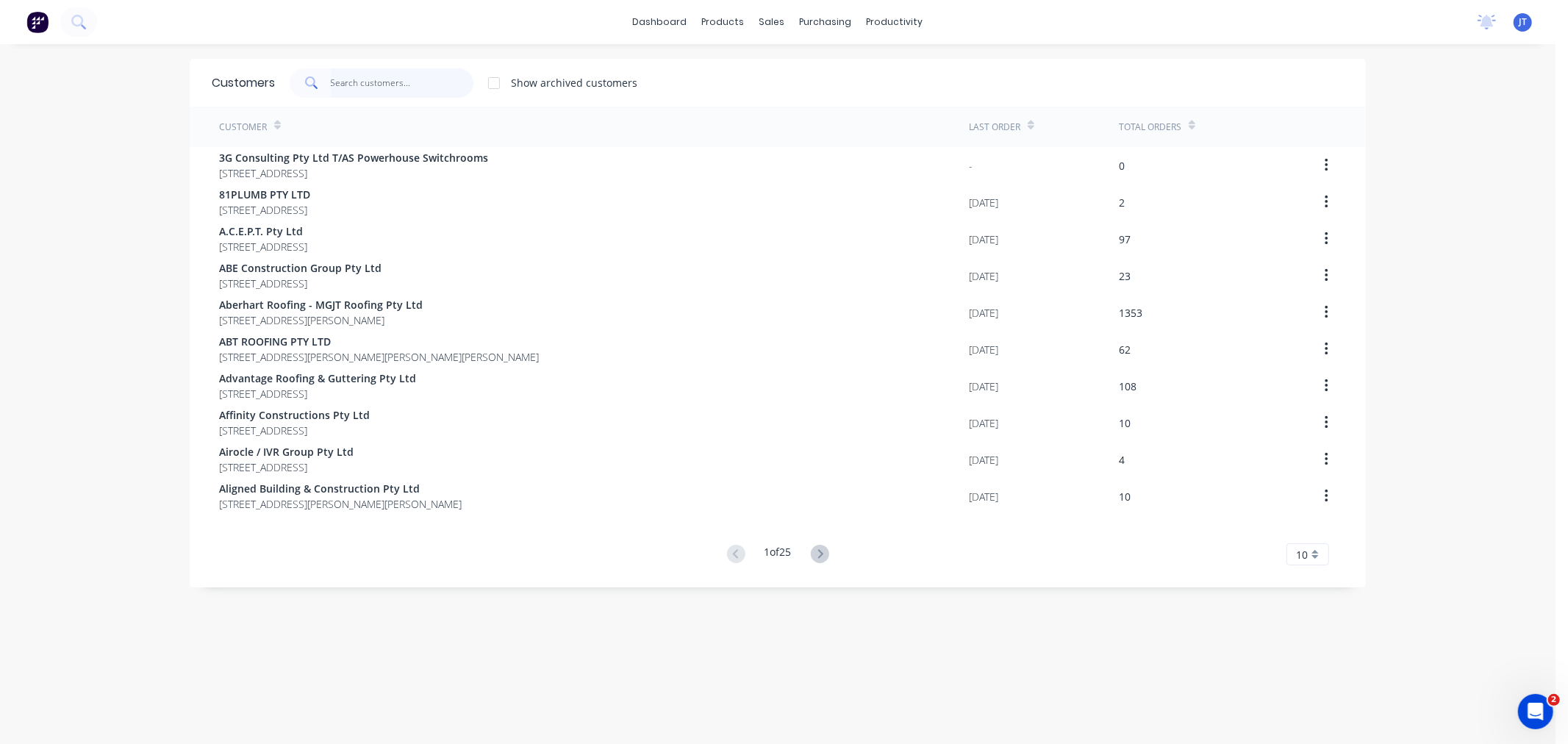
click at [374, 76] on input "text" at bounding box center [402, 83] width 143 height 29
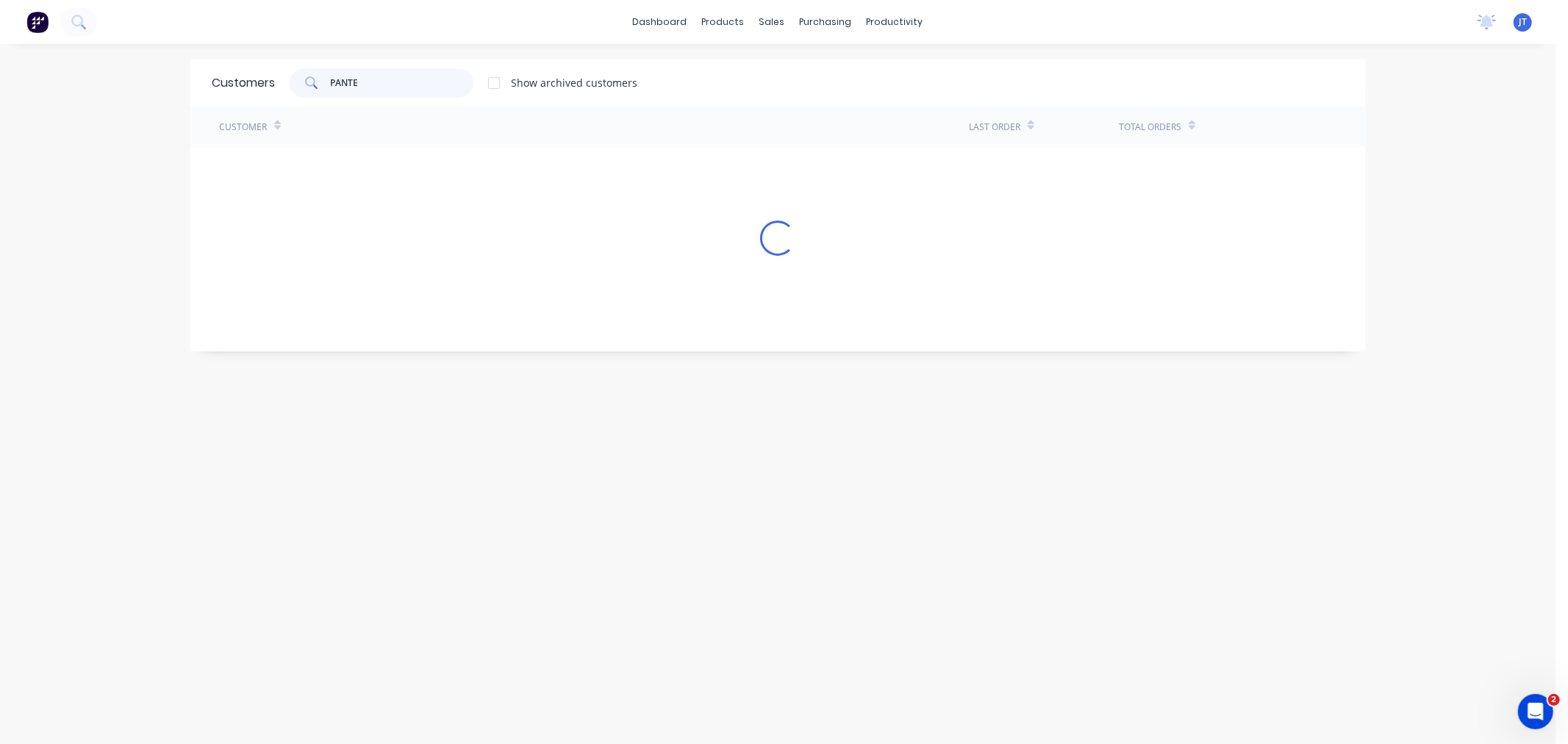
type input "PANTEX"
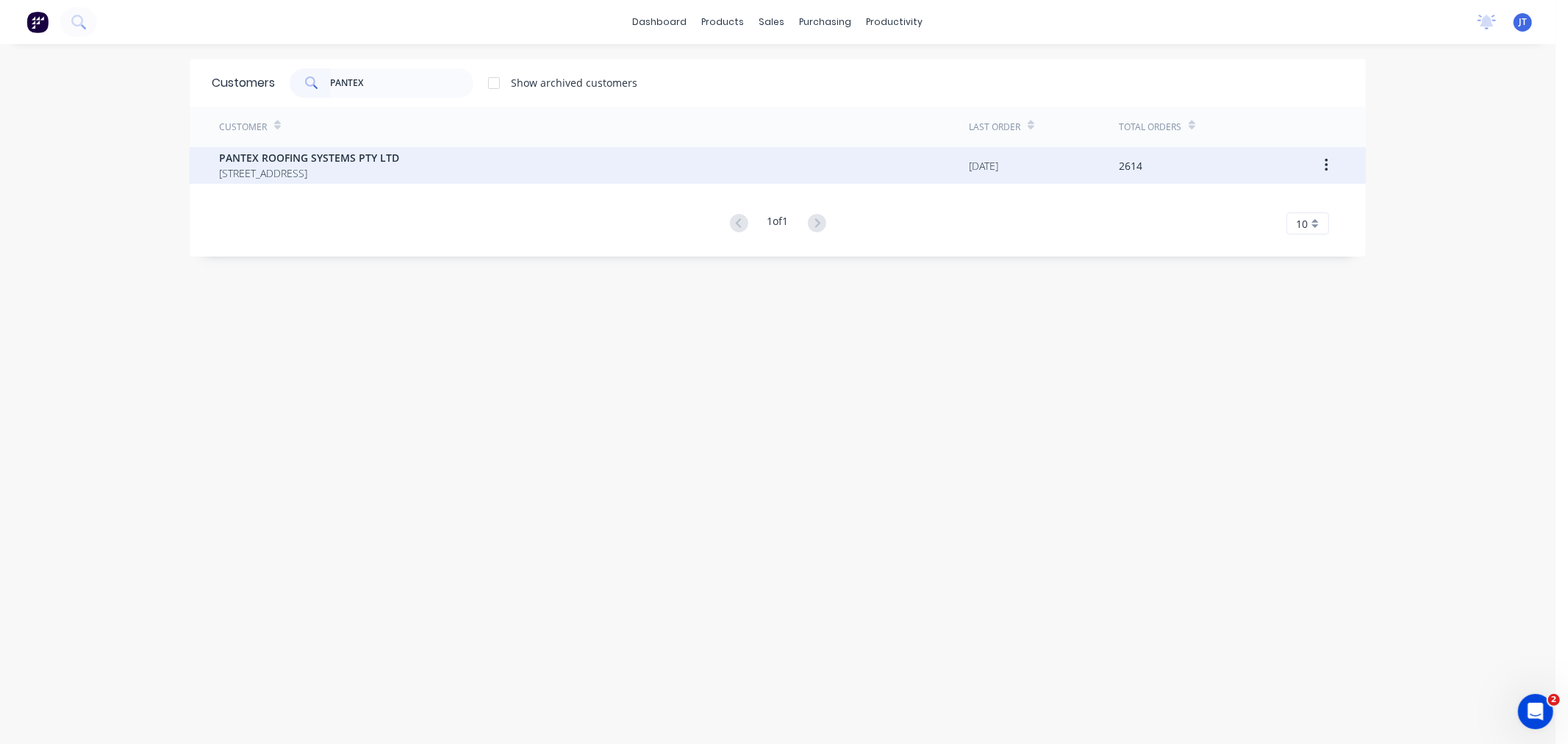
click at [388, 179] on span "[STREET_ADDRESS]" at bounding box center [309, 173] width 180 height 15
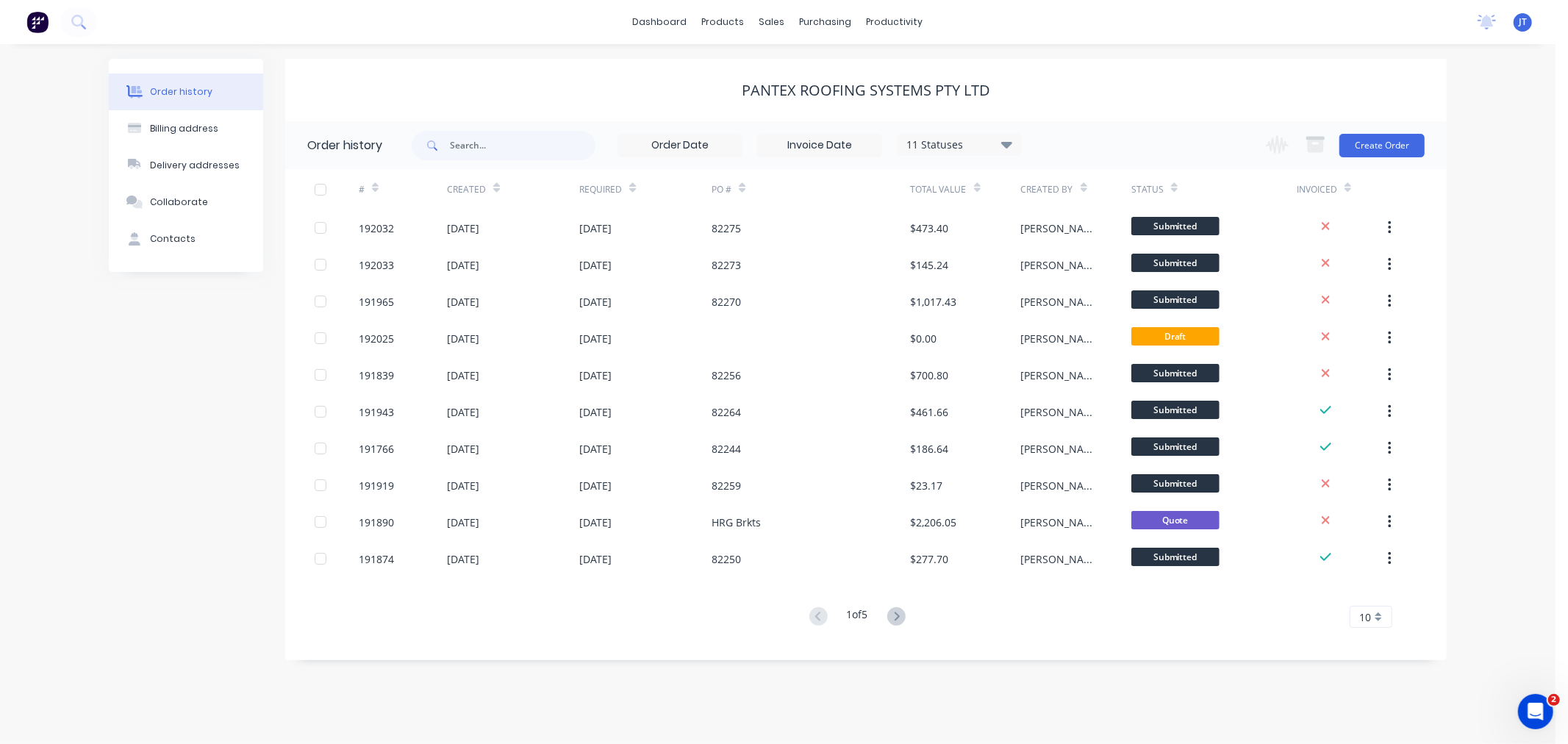
click at [1118, 713] on div "Order history Billing address Delivery addresses Collaborate Contacts PANTEX RO…" at bounding box center [777, 394] width 1555 height 700
click at [897, 615] on icon at bounding box center [896, 616] width 18 height 18
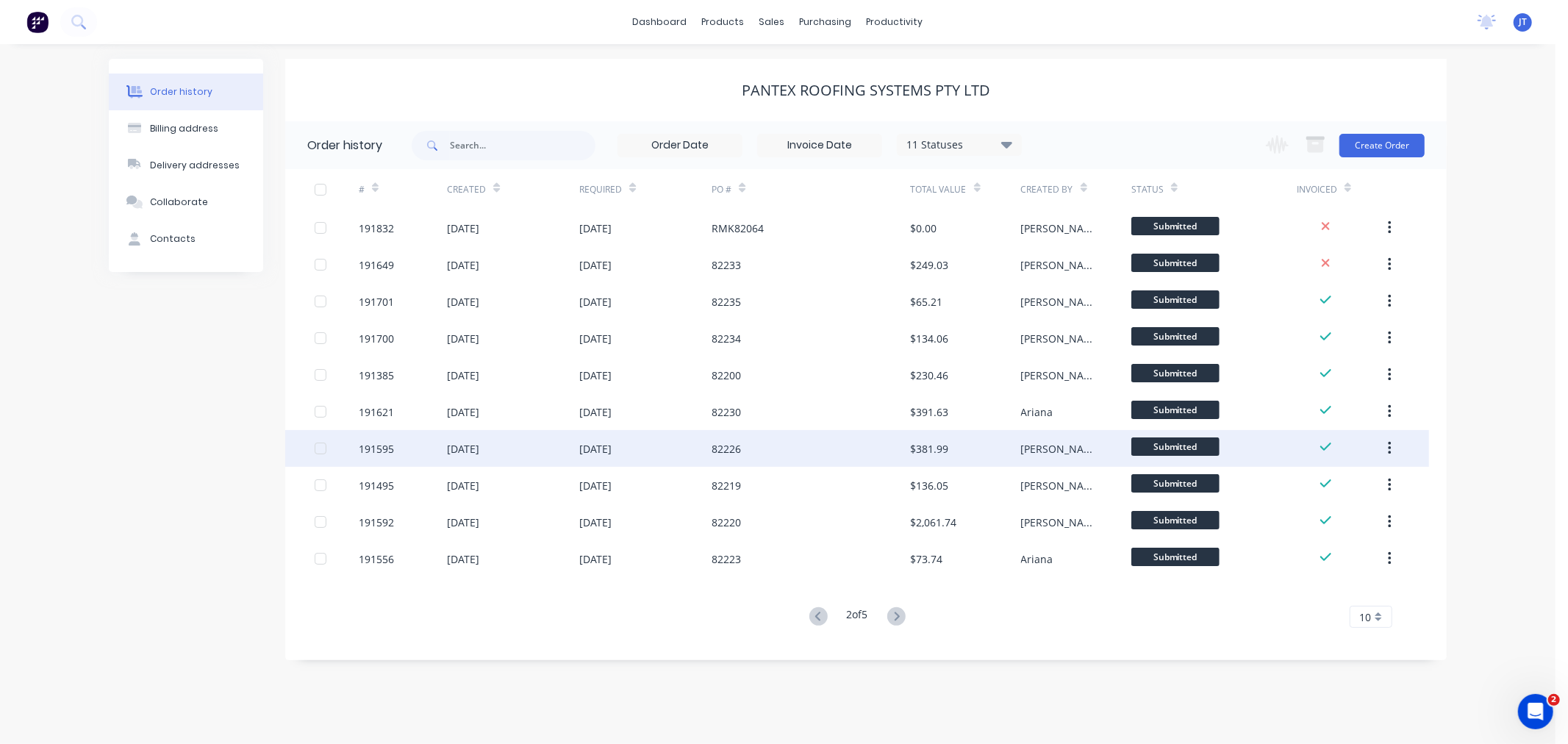
click at [366, 447] on div "191595" at bounding box center [377, 448] width 35 height 15
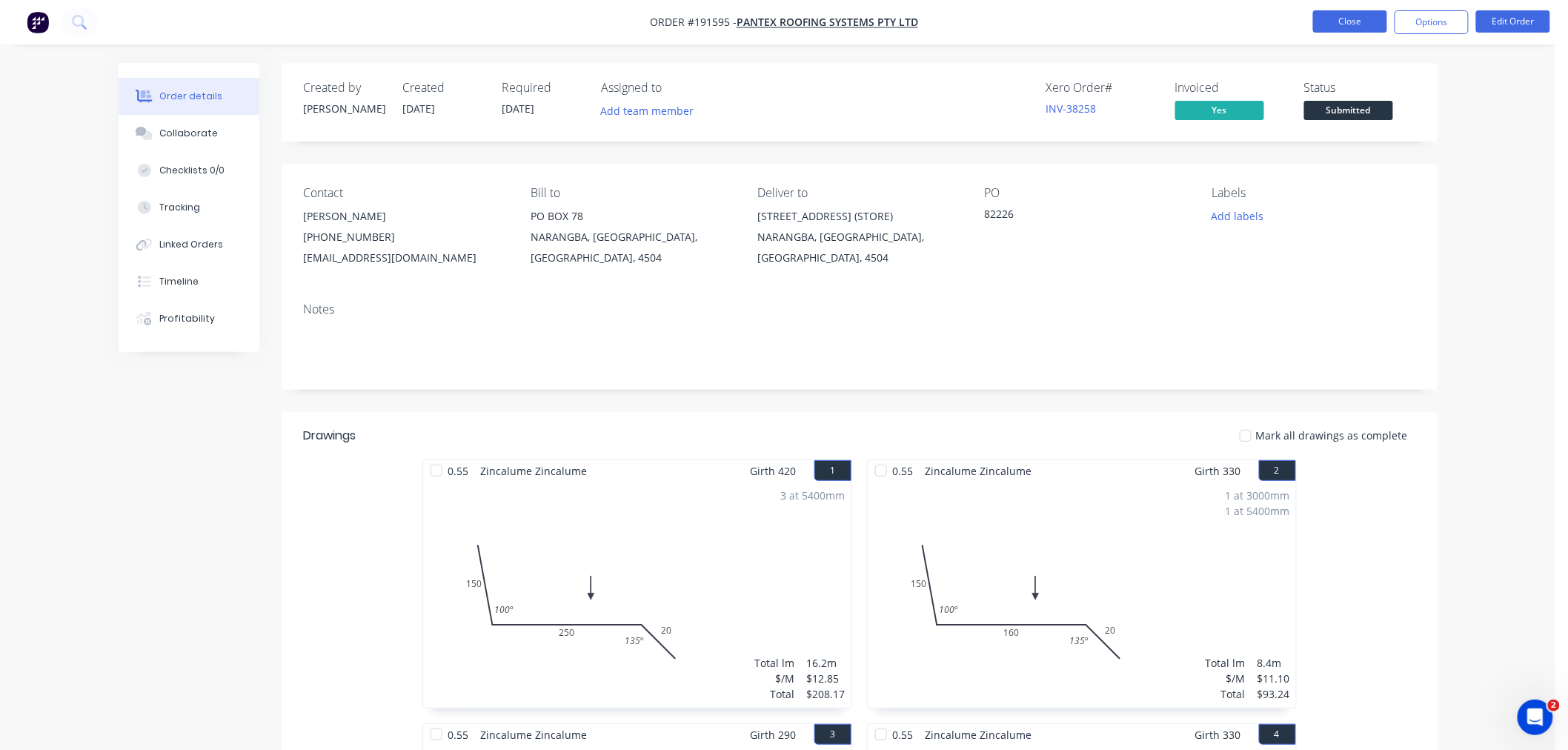
click at [1354, 10] on button "Close" at bounding box center [1350, 21] width 74 height 22
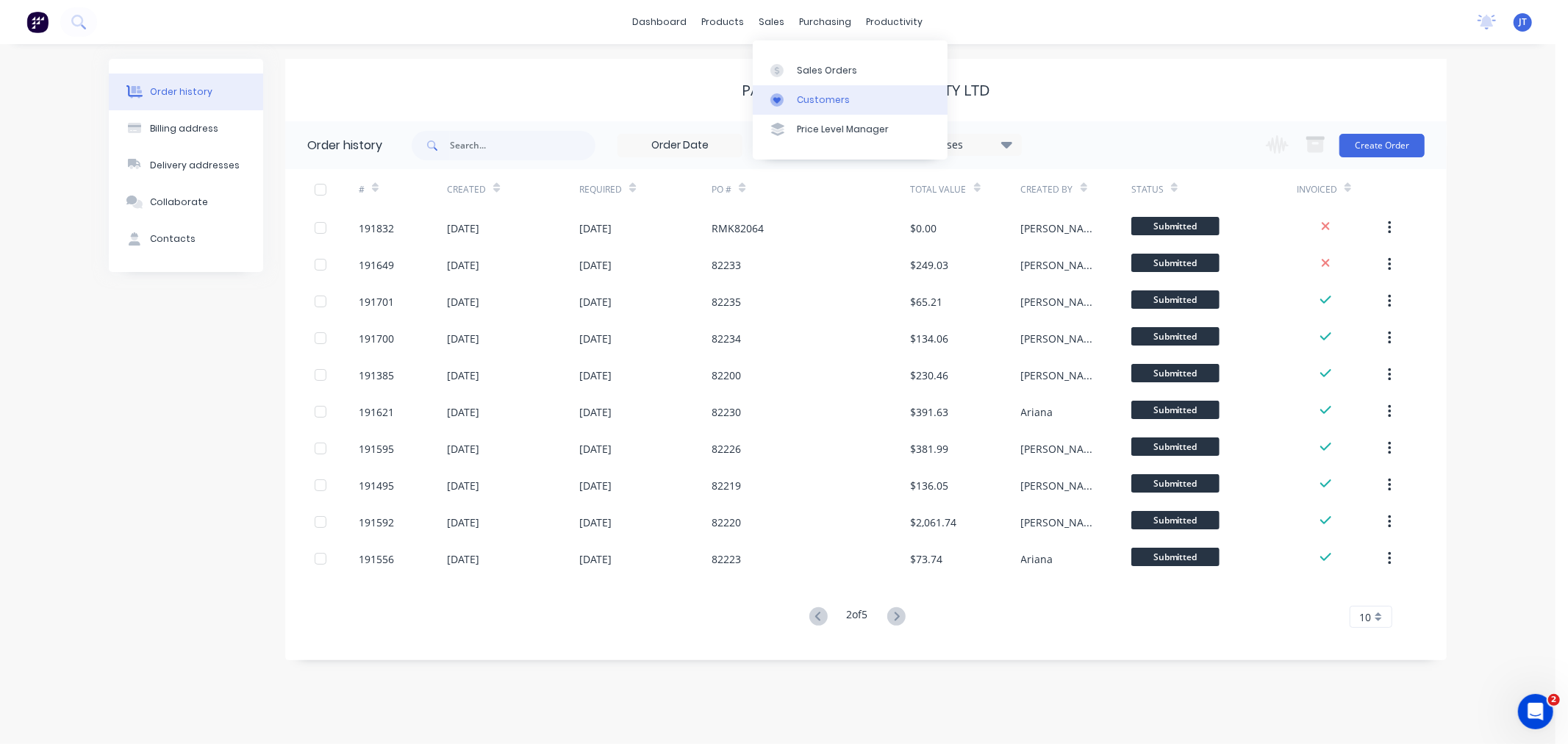
click at [798, 99] on div "Customers" at bounding box center [824, 100] width 53 height 13
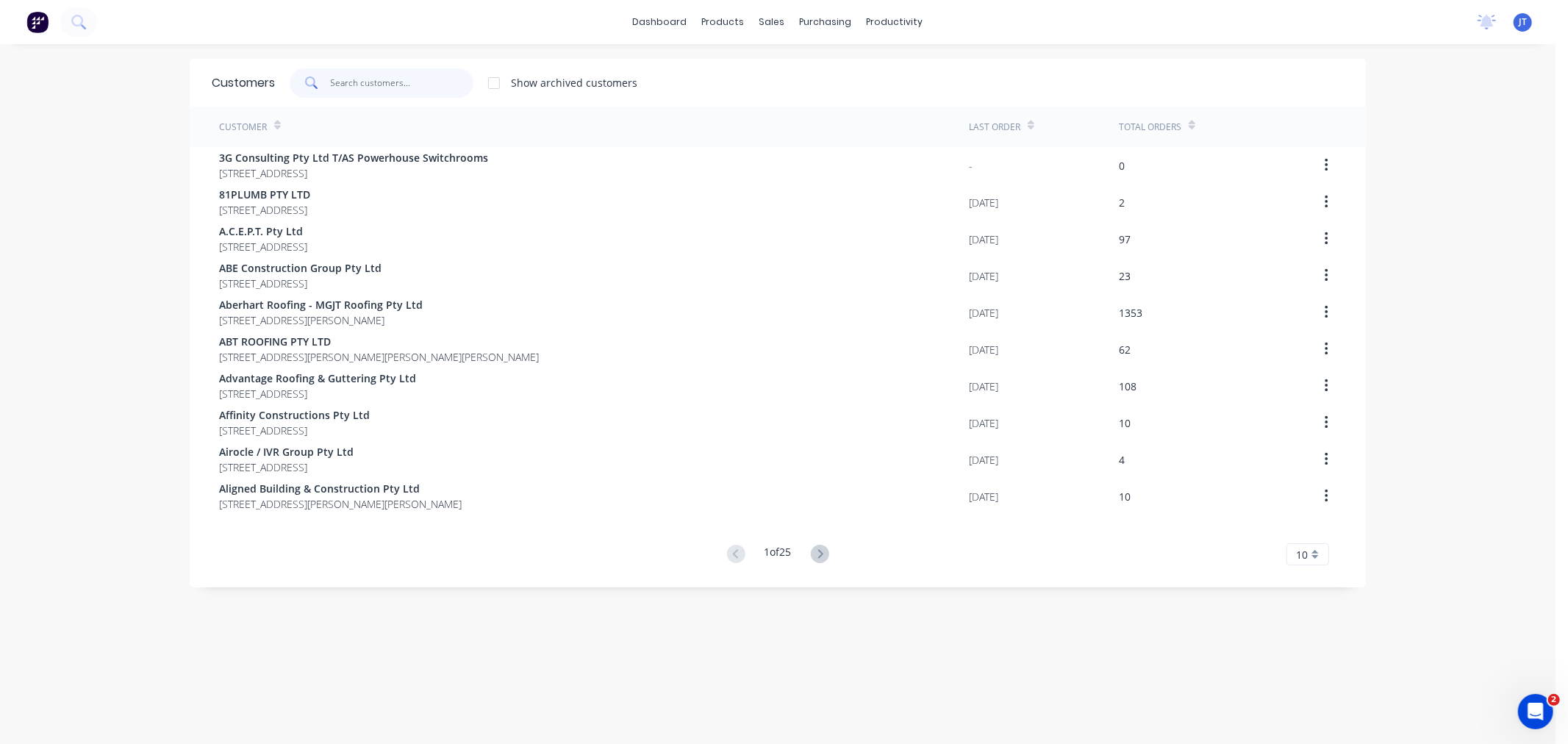
click at [413, 90] on input "text" at bounding box center [402, 83] width 143 height 29
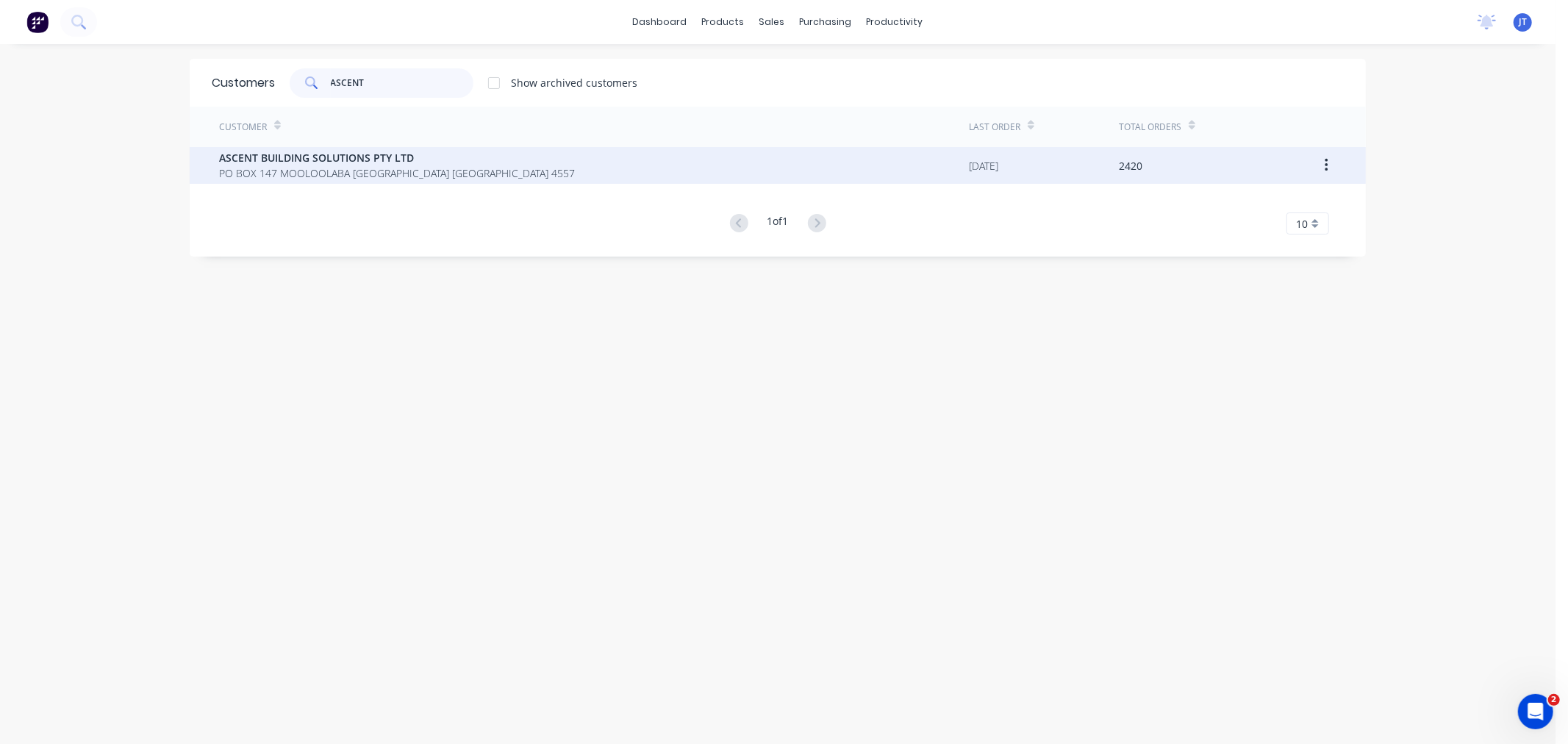
type input "ASCENT"
click at [368, 162] on span "ASCENT BUILDING SOLUTIONS PTY LTD" at bounding box center [397, 157] width 356 height 15
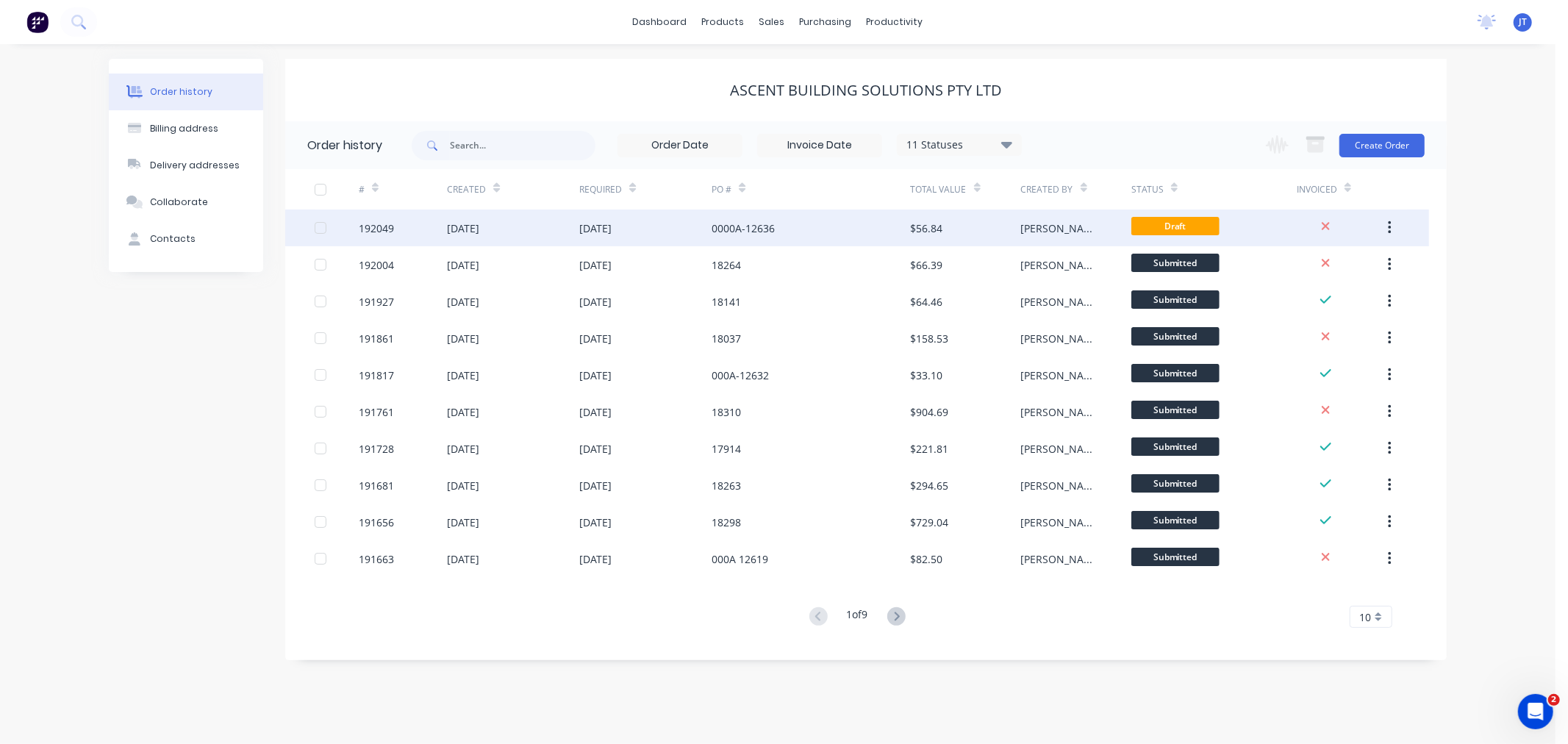
click at [366, 230] on div "192049" at bounding box center [377, 228] width 35 height 15
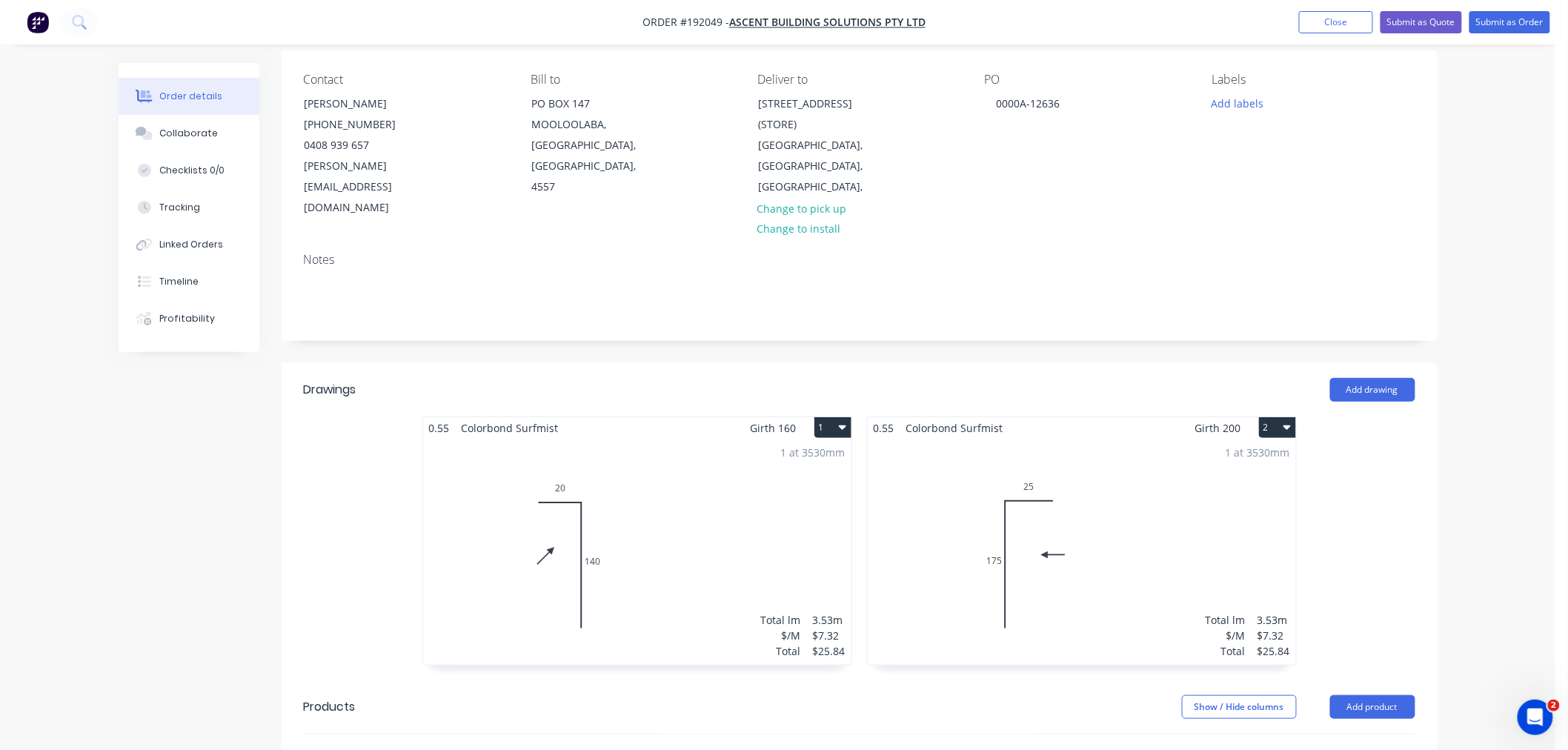
scroll to position [329, 0]
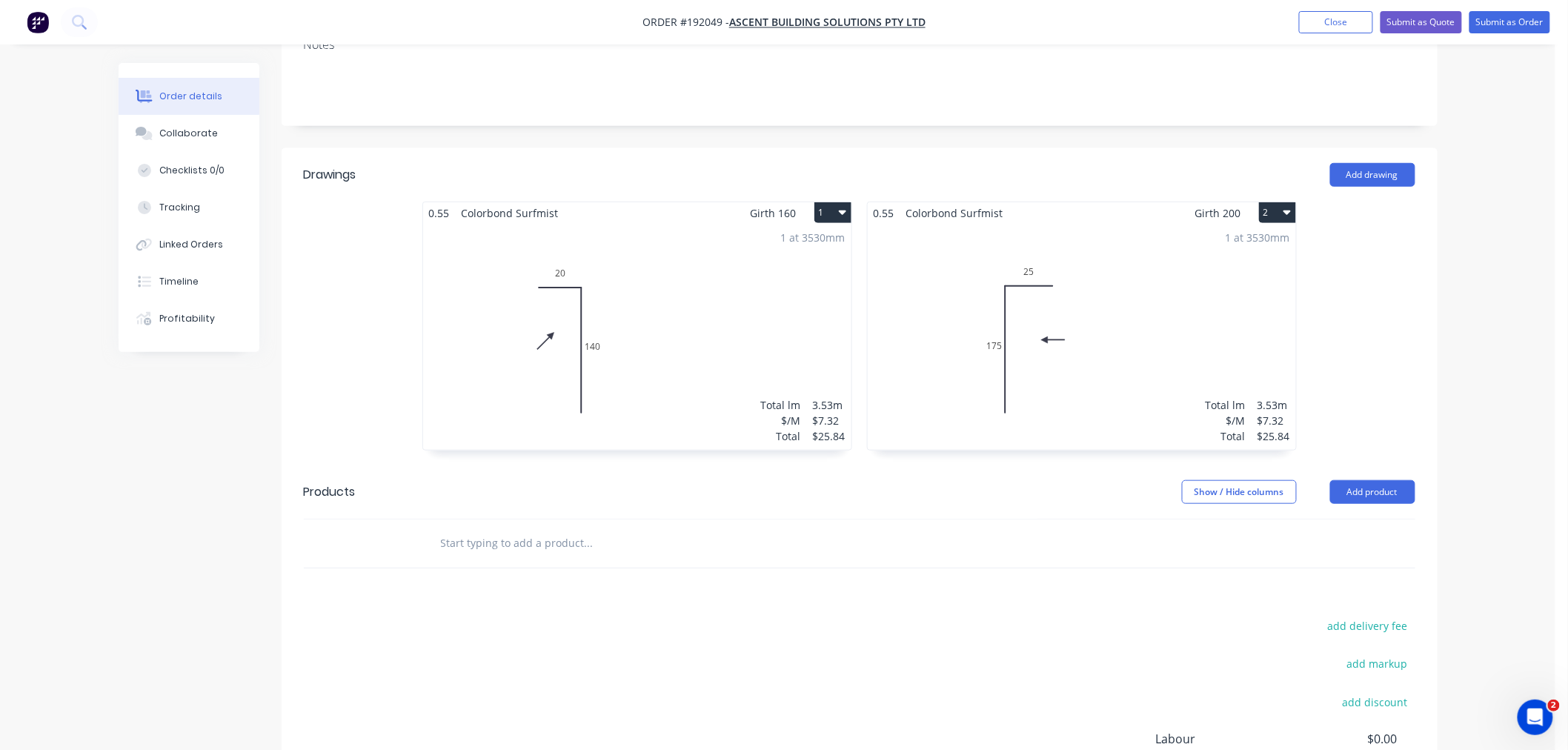
click at [702, 310] on div "1 at 3530mm Total lm $/M Total 3.53m $7.32 $25.84" at bounding box center [638, 336] width 429 height 226
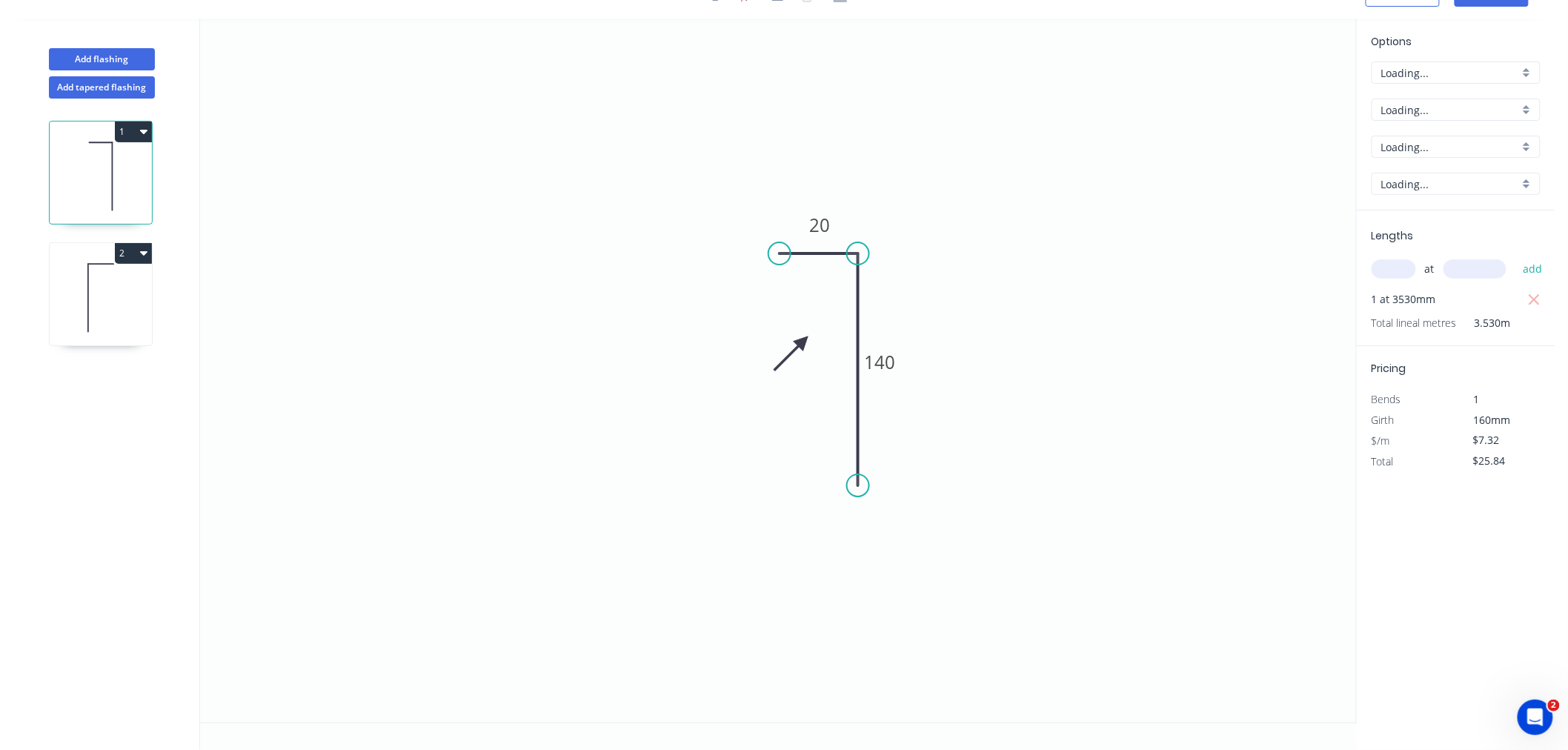
scroll to position [27, 0]
click at [129, 311] on icon at bounding box center [101, 298] width 102 height 95
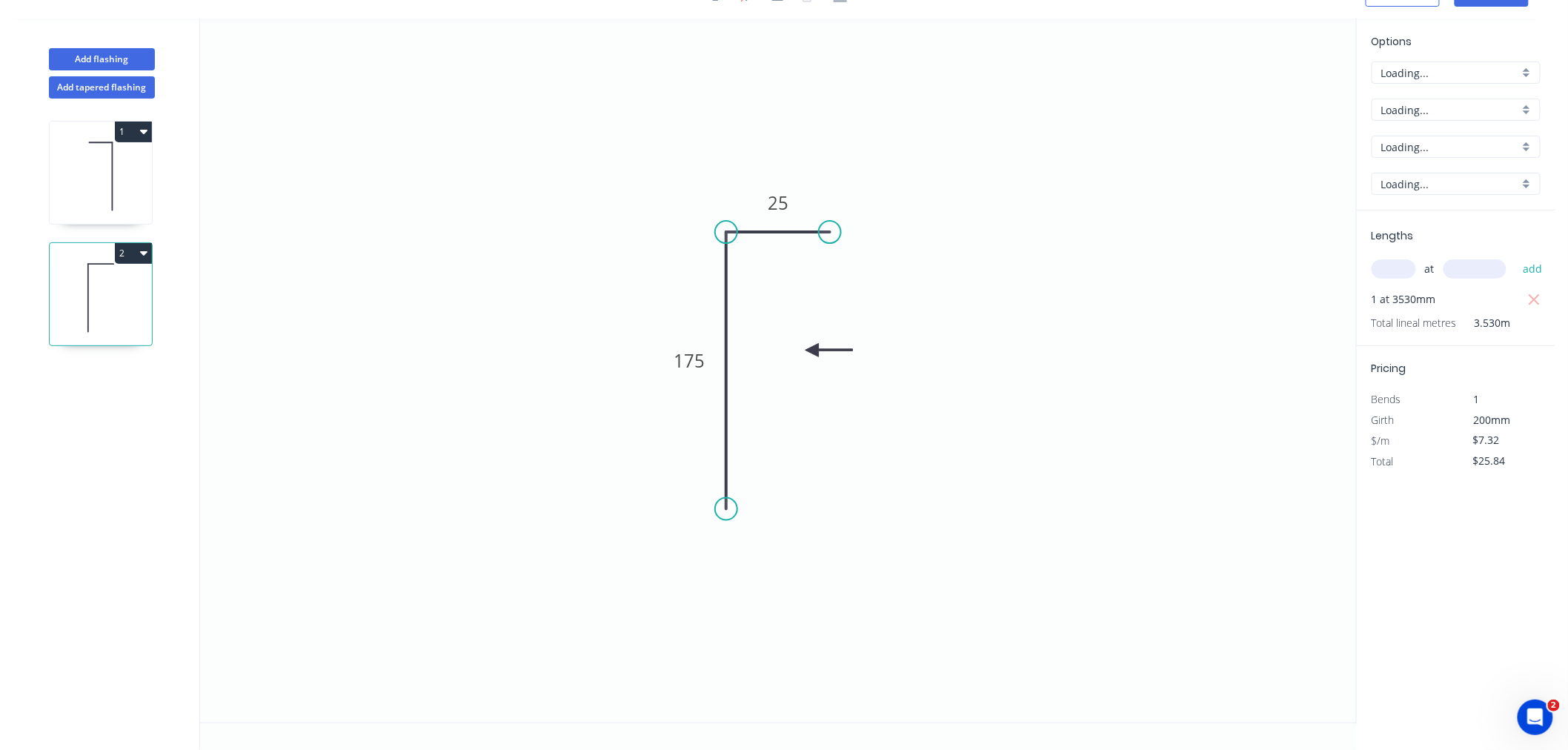
click at [140, 250] on icon "button" at bounding box center [144, 253] width 7 height 12
click at [113, 316] on div "Delete" at bounding box center [82, 319] width 114 height 21
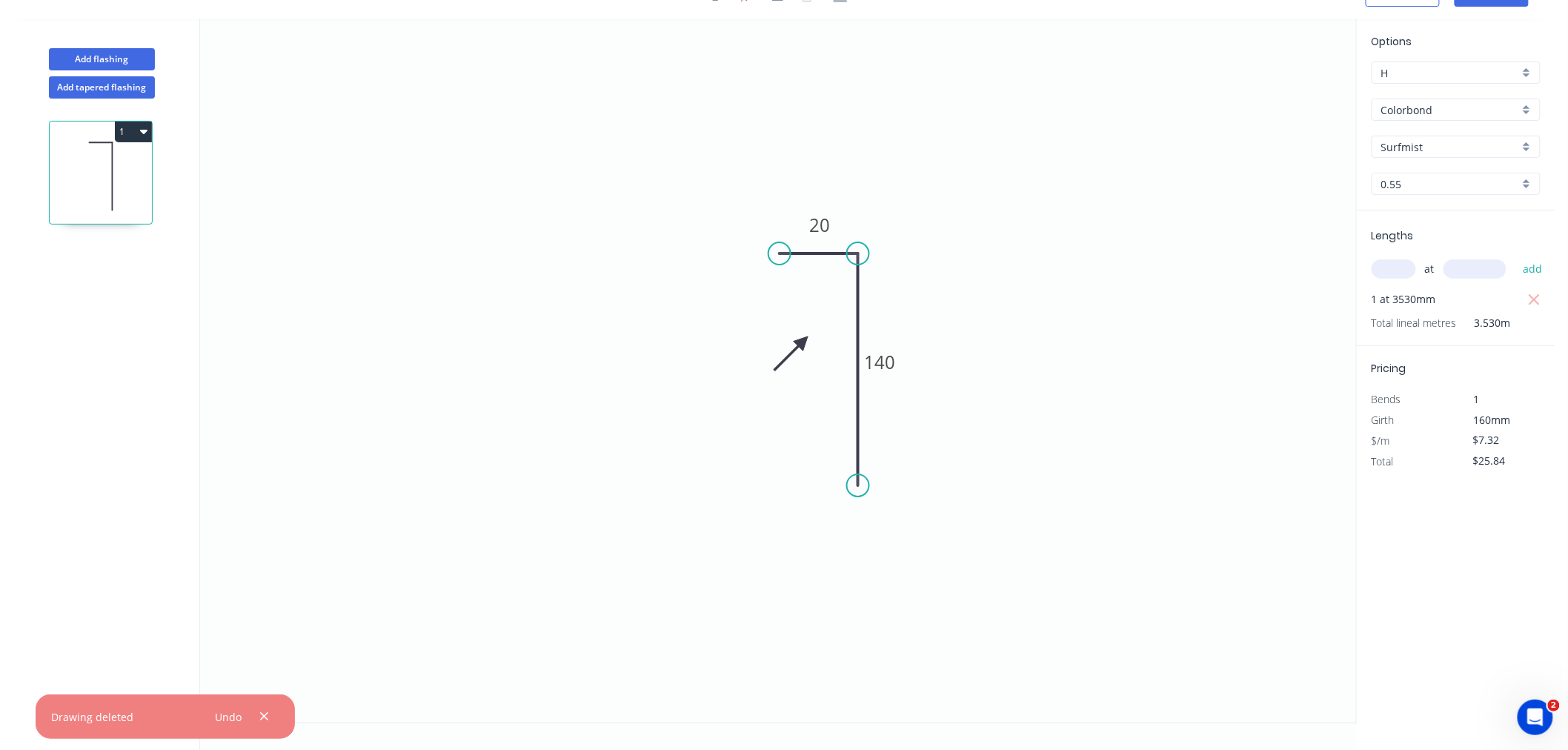
click at [100, 165] on icon at bounding box center [101, 176] width 102 height 95
click at [145, 129] on icon "button" at bounding box center [144, 131] width 7 height 12
click at [100, 183] on button "Delete" at bounding box center [82, 198] width 141 height 30
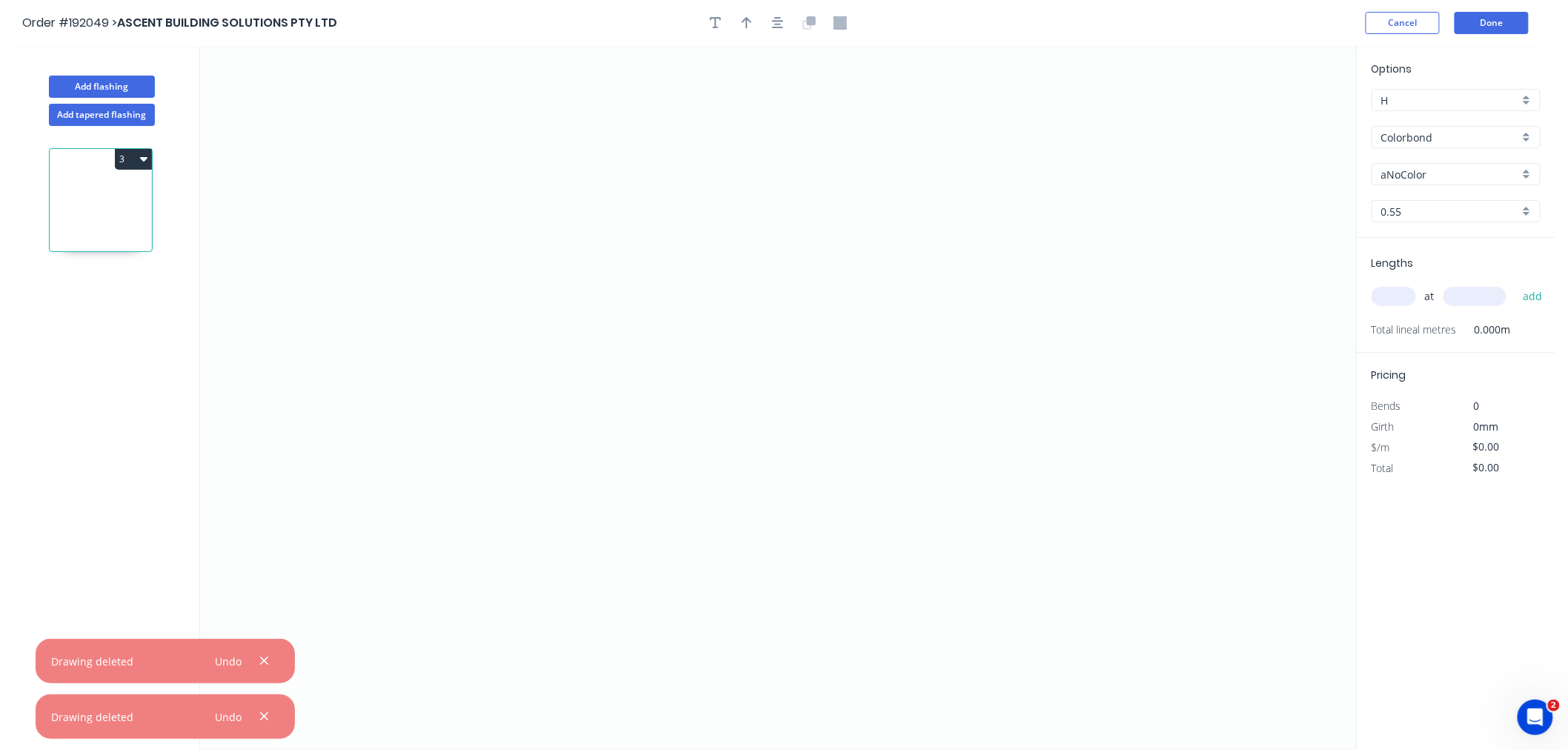
click at [100, 183] on icon at bounding box center [101, 204] width 102 height 95
click at [138, 156] on button "3" at bounding box center [133, 159] width 37 height 21
click at [102, 224] on div "Delete" at bounding box center [82, 225] width 114 height 21
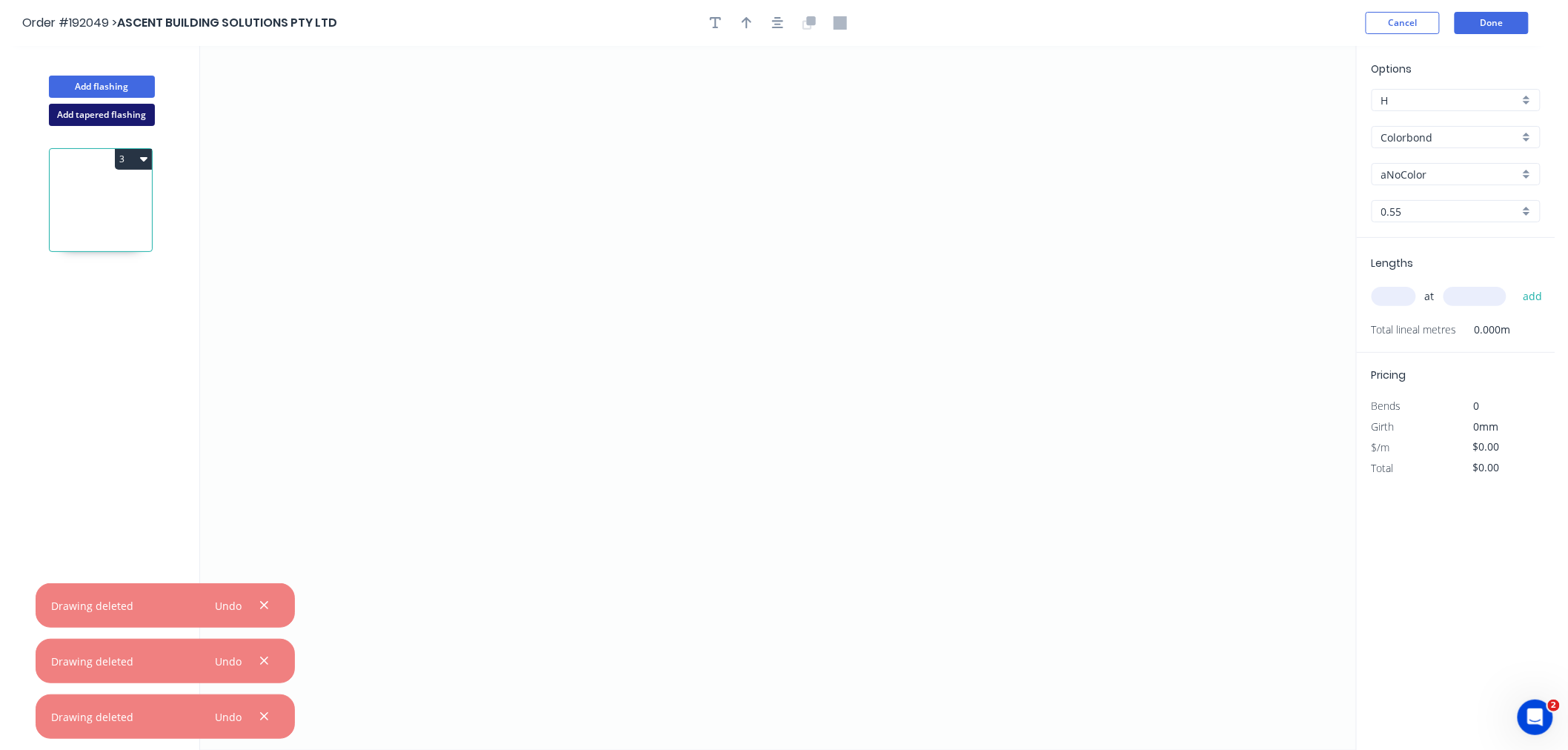
click at [122, 119] on button "Add tapered flashing" at bounding box center [102, 115] width 106 height 22
click at [98, 225] on icon at bounding box center [101, 229] width 102 height 44
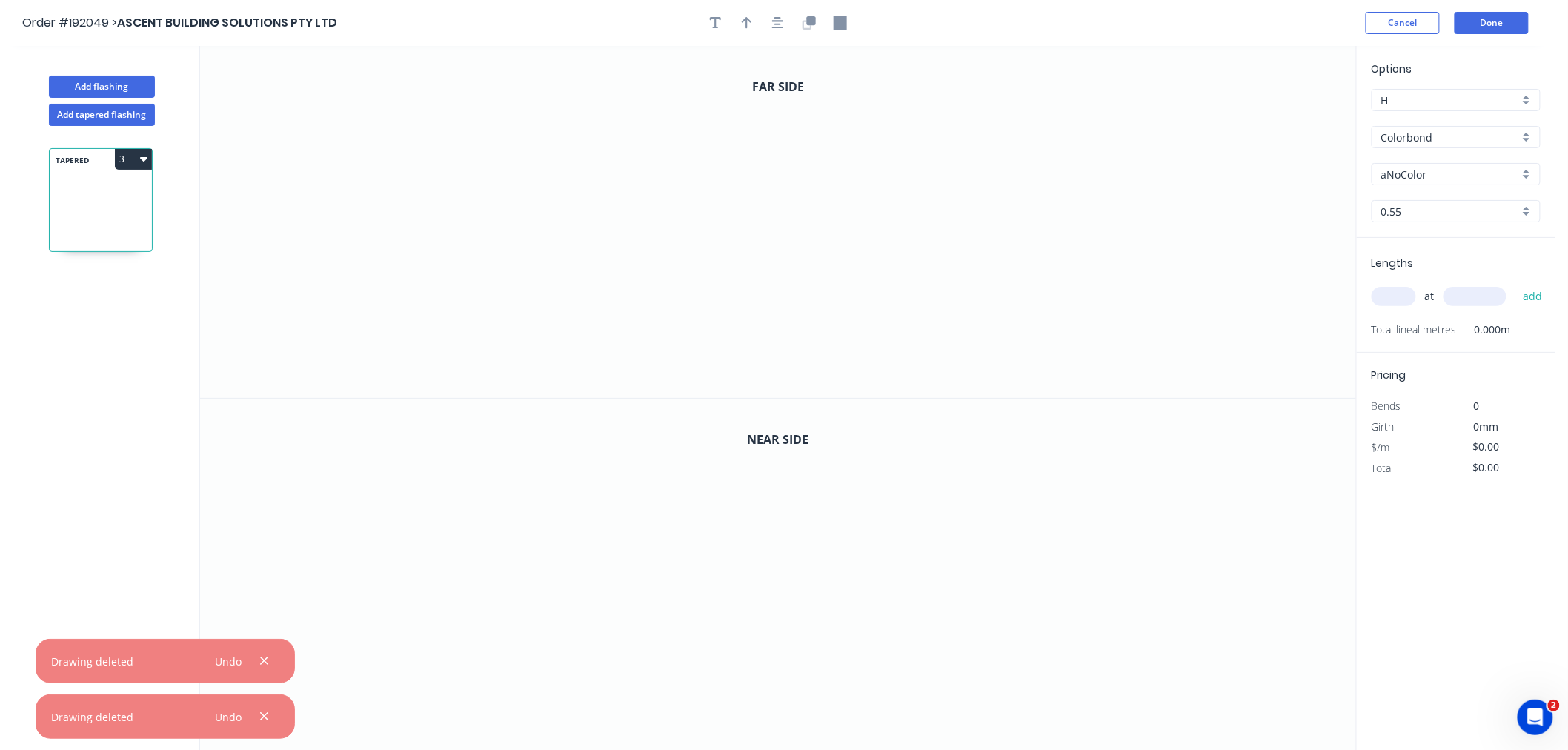
click at [1440, 173] on input "aNoColor" at bounding box center [1450, 174] width 138 height 16
click at [1475, 279] on div "Surfmist" at bounding box center [1456, 279] width 168 height 26
type input "Surfmist"
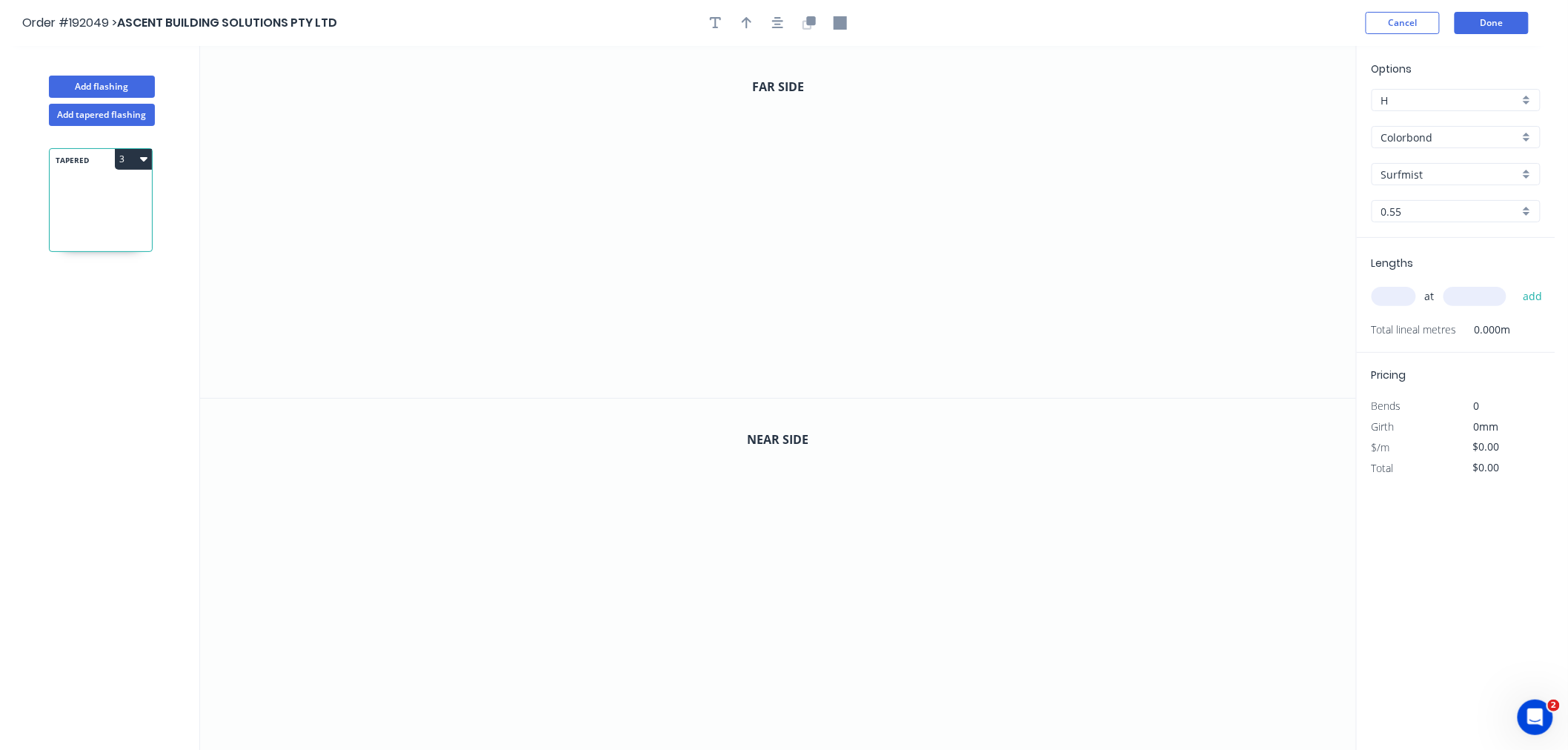
click at [1390, 291] on input "text" at bounding box center [1394, 296] width 44 height 19
type input "1"
type input "3530"
click at [1515, 284] on button "add" at bounding box center [1532, 296] width 35 height 25
click at [679, 136] on icon "0" at bounding box center [778, 222] width 1156 height 352
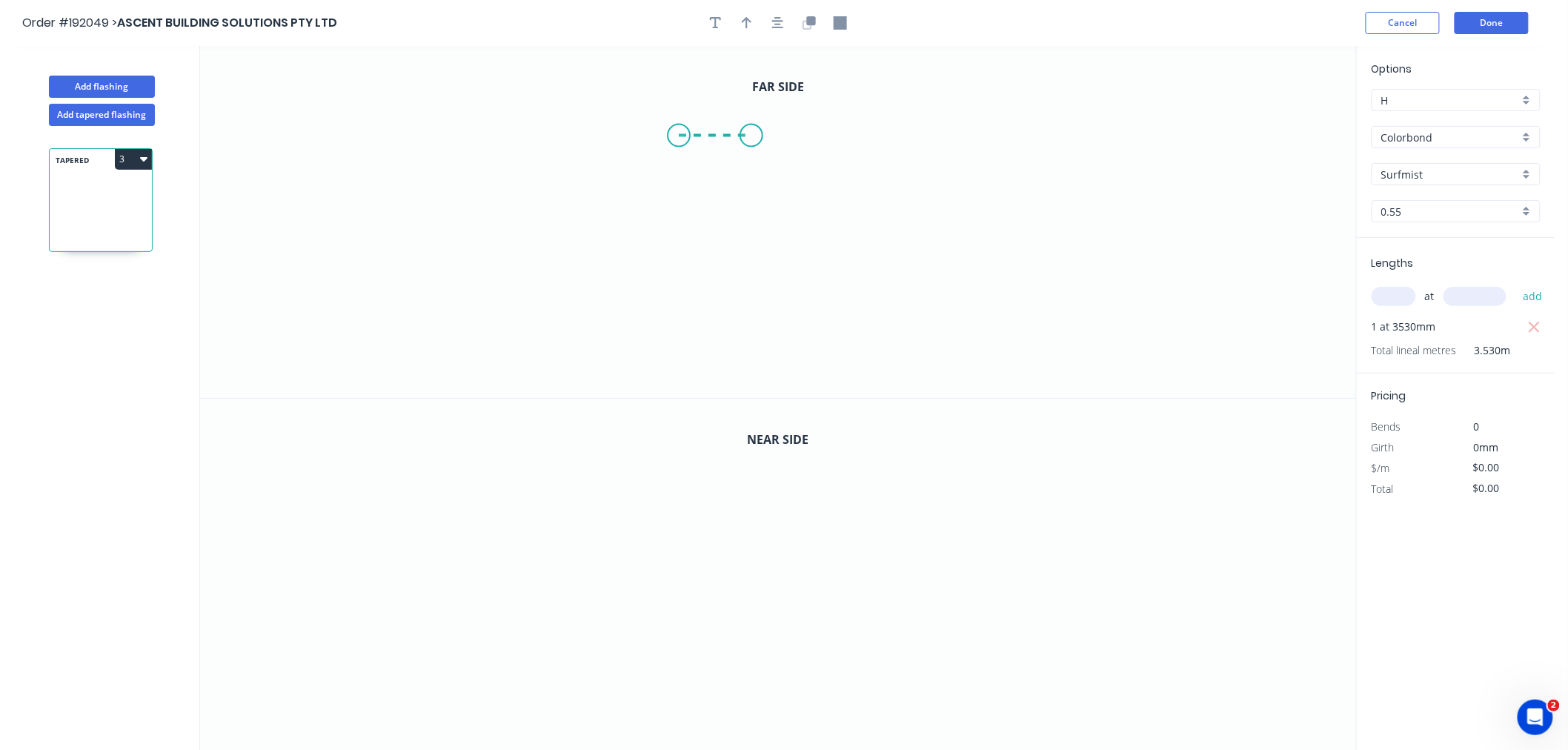
click at [752, 135] on icon "0" at bounding box center [778, 222] width 1156 height 352
click at [750, 351] on icon "0 ?" at bounding box center [778, 222] width 1156 height 352
click at [779, 24] on icon "button" at bounding box center [778, 23] width 12 height 12
click at [749, 130] on circle at bounding box center [749, 130] width 22 height 22
drag, startPoint x: 814, startPoint y: 113, endPoint x: 816, endPoint y: 130, distance: 17.1
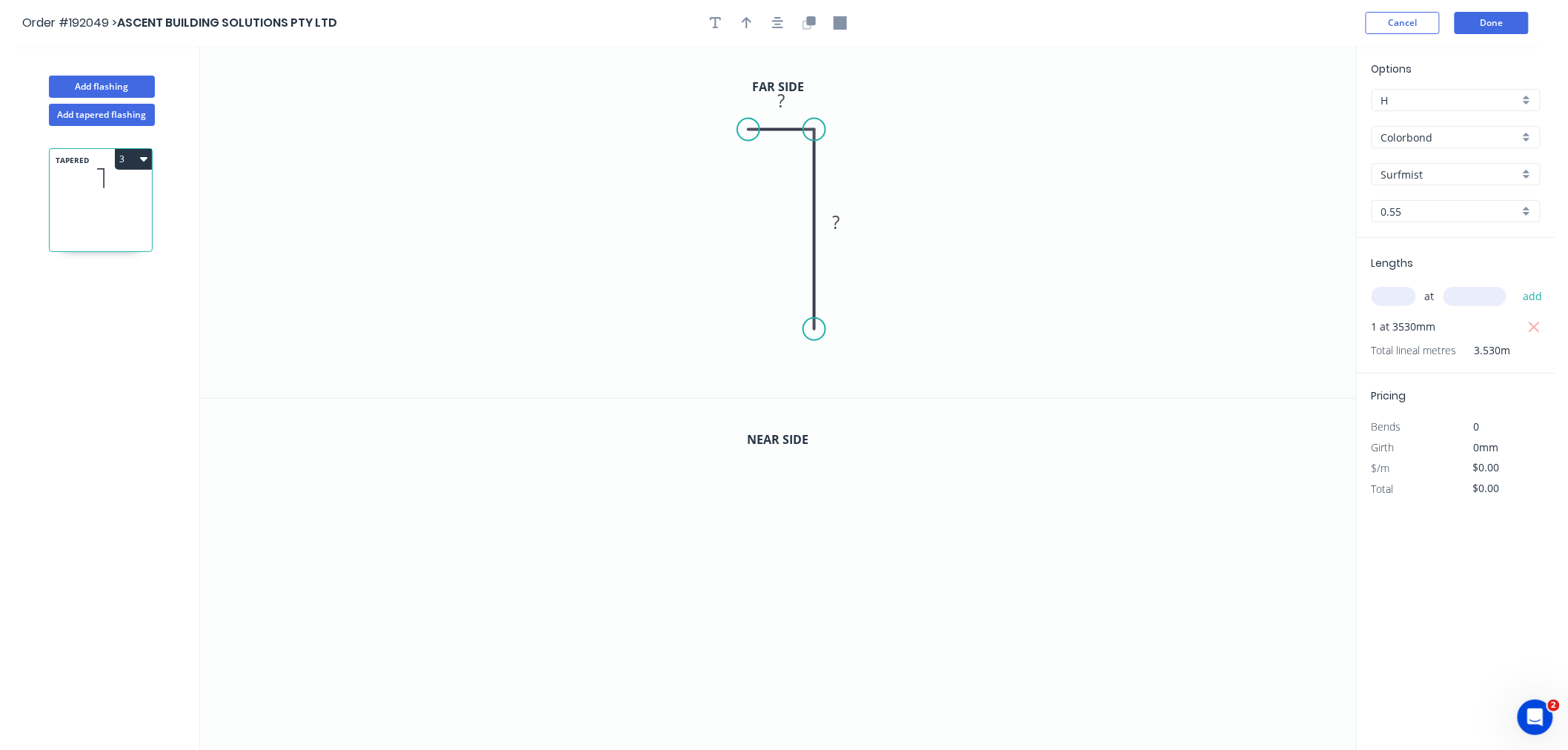
click at [816, 130] on circle at bounding box center [815, 130] width 22 height 22
click at [775, 27] on icon "button" at bounding box center [778, 23] width 12 height 12
click at [778, 99] on tspan "?" at bounding box center [778, 93] width 7 height 24
drag, startPoint x: 741, startPoint y: 120, endPoint x: 724, endPoint y: 123, distance: 17.3
click at [724, 123] on circle at bounding box center [724, 122] width 22 height 22
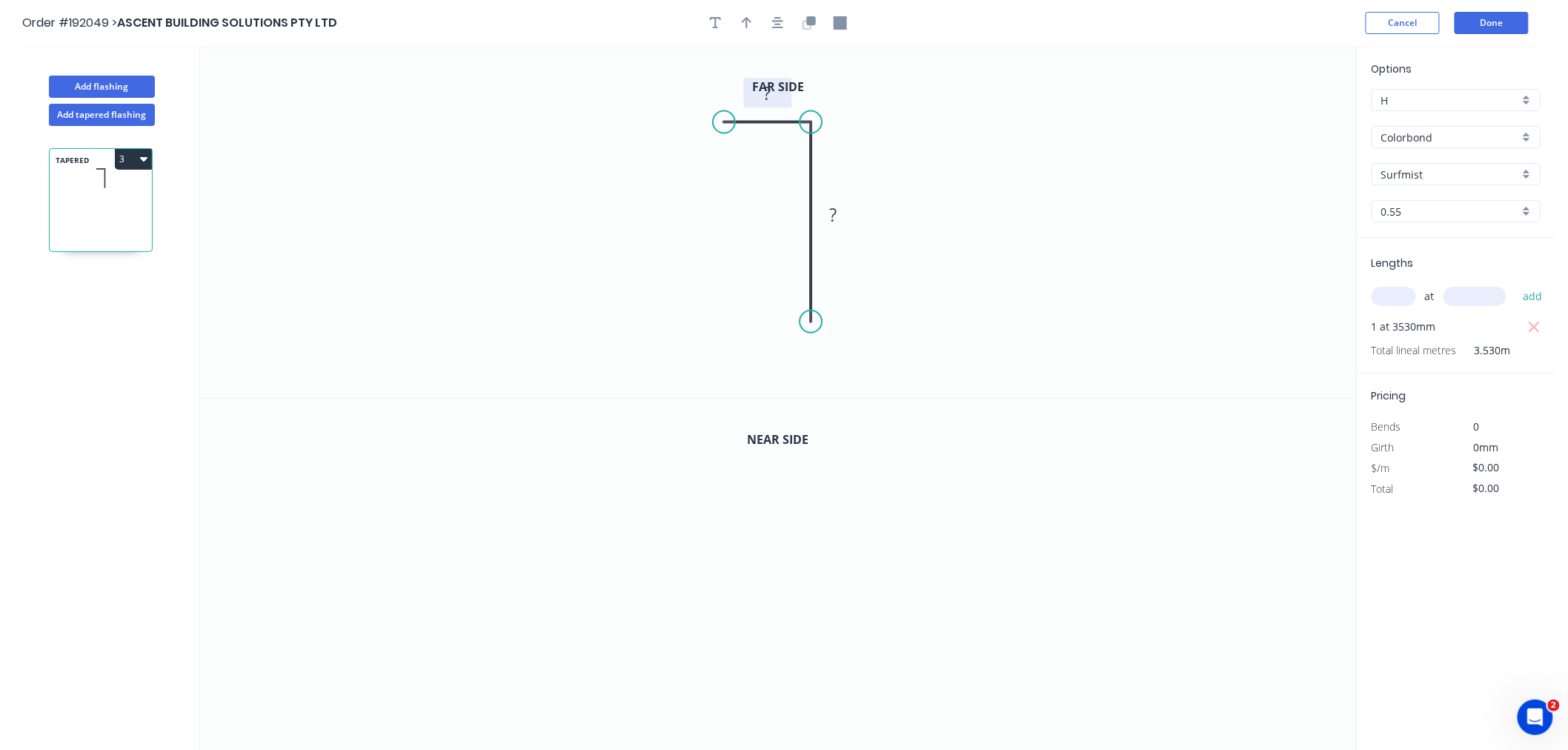
click at [770, 96] on tspan "?" at bounding box center [768, 93] width 7 height 24
click at [818, 348] on circle at bounding box center [811, 348] width 22 height 22
type input "$7.32"
type input "$25.84"
click at [781, 28] on button "button" at bounding box center [778, 23] width 22 height 22
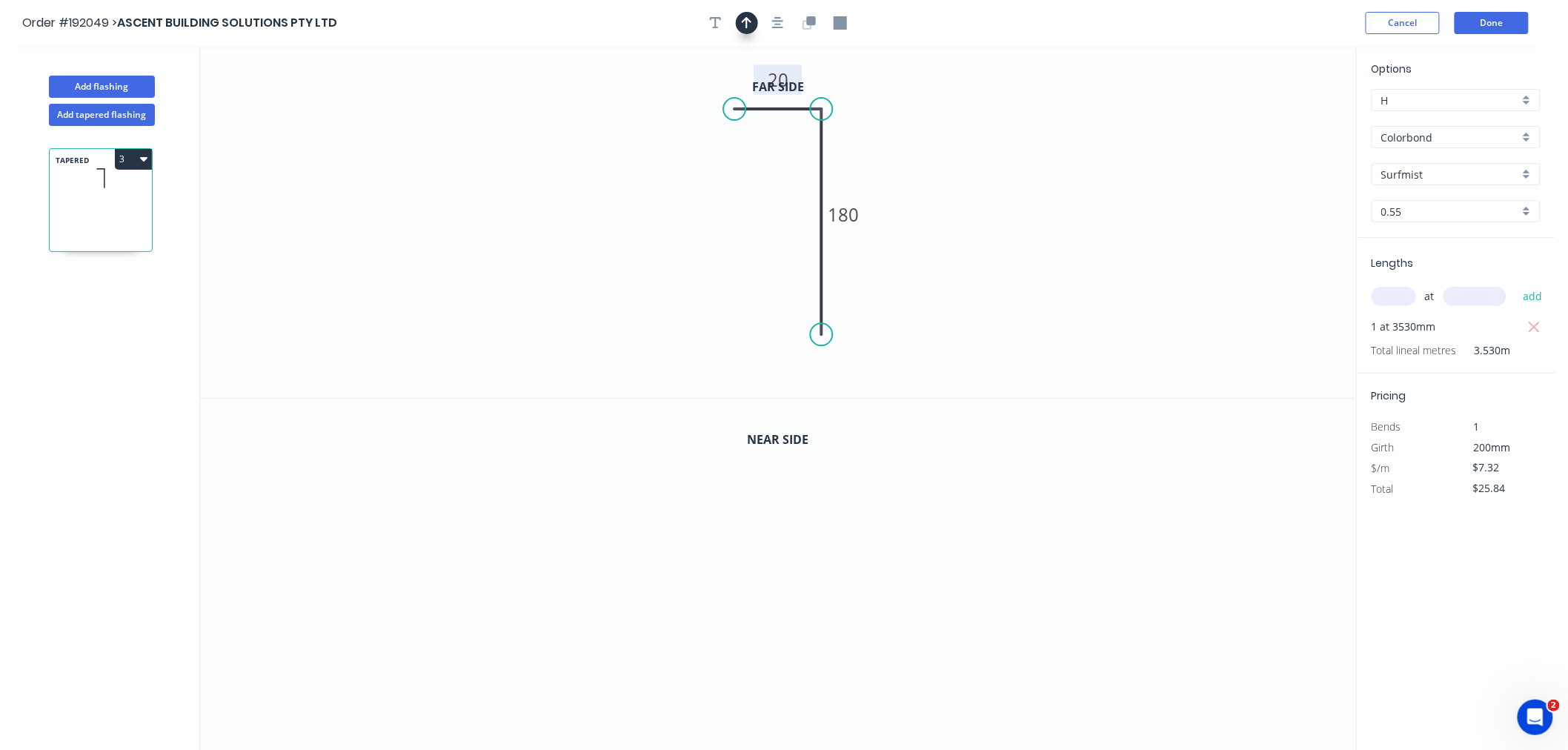
click at [738, 21] on button "button" at bounding box center [747, 23] width 22 height 22
drag, startPoint x: 1277, startPoint y: 116, endPoint x: 769, endPoint y: 216, distance: 517.7
click at [769, 200] on icon at bounding box center [775, 176] width 13 height 47
click at [769, 216] on icon at bounding box center [769, 198] width 13 height 47
click at [769, 216] on icon at bounding box center [781, 203] width 43 height 43
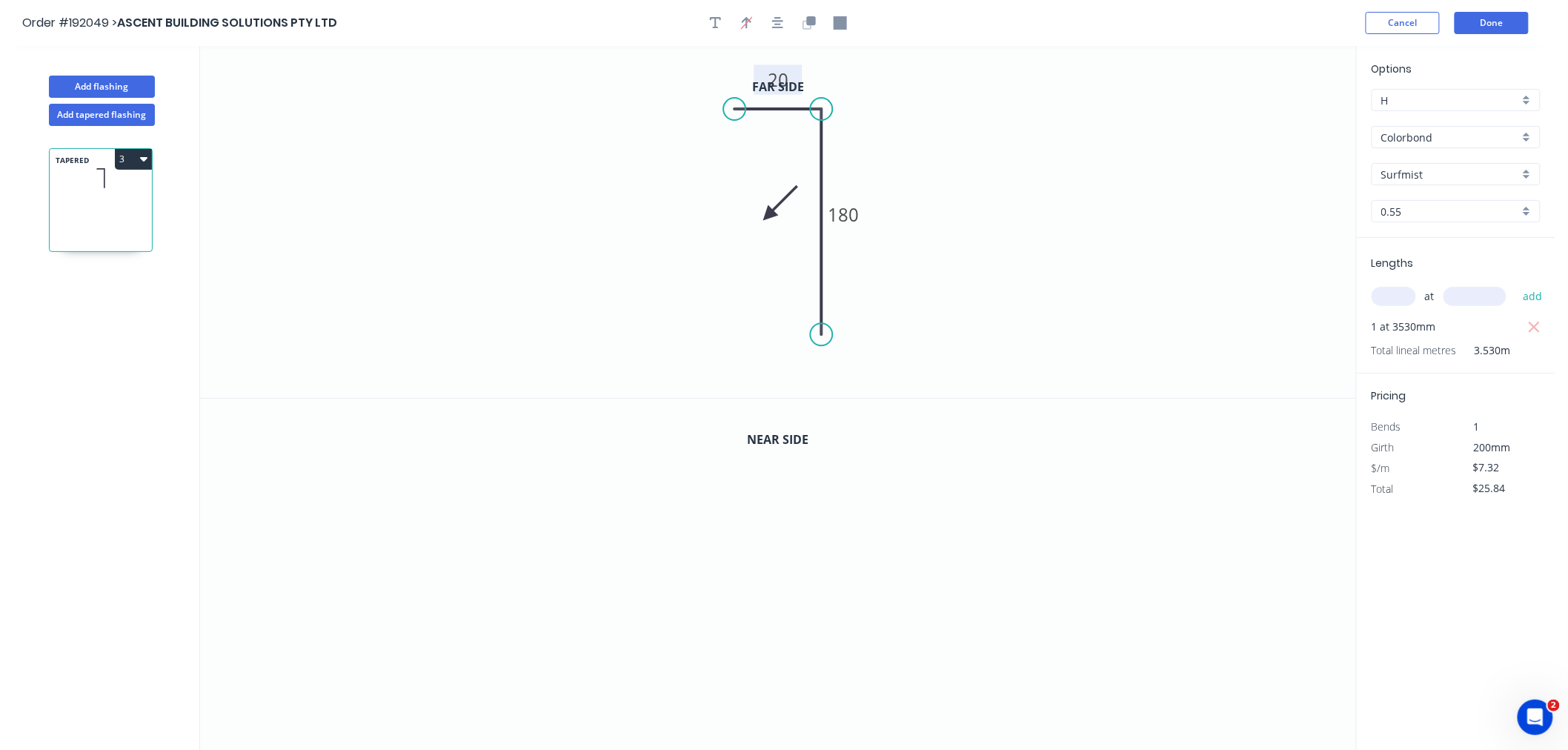
click at [769, 216] on icon at bounding box center [781, 203] width 43 height 43
click at [769, 216] on icon at bounding box center [781, 228] width 43 height 43
click at [769, 216] on icon at bounding box center [769, 232] width 13 height 47
click at [769, 216] on icon at bounding box center [757, 228] width 43 height 43
drag, startPoint x: 769, startPoint y: 216, endPoint x: 764, endPoint y: 179, distance: 37.3
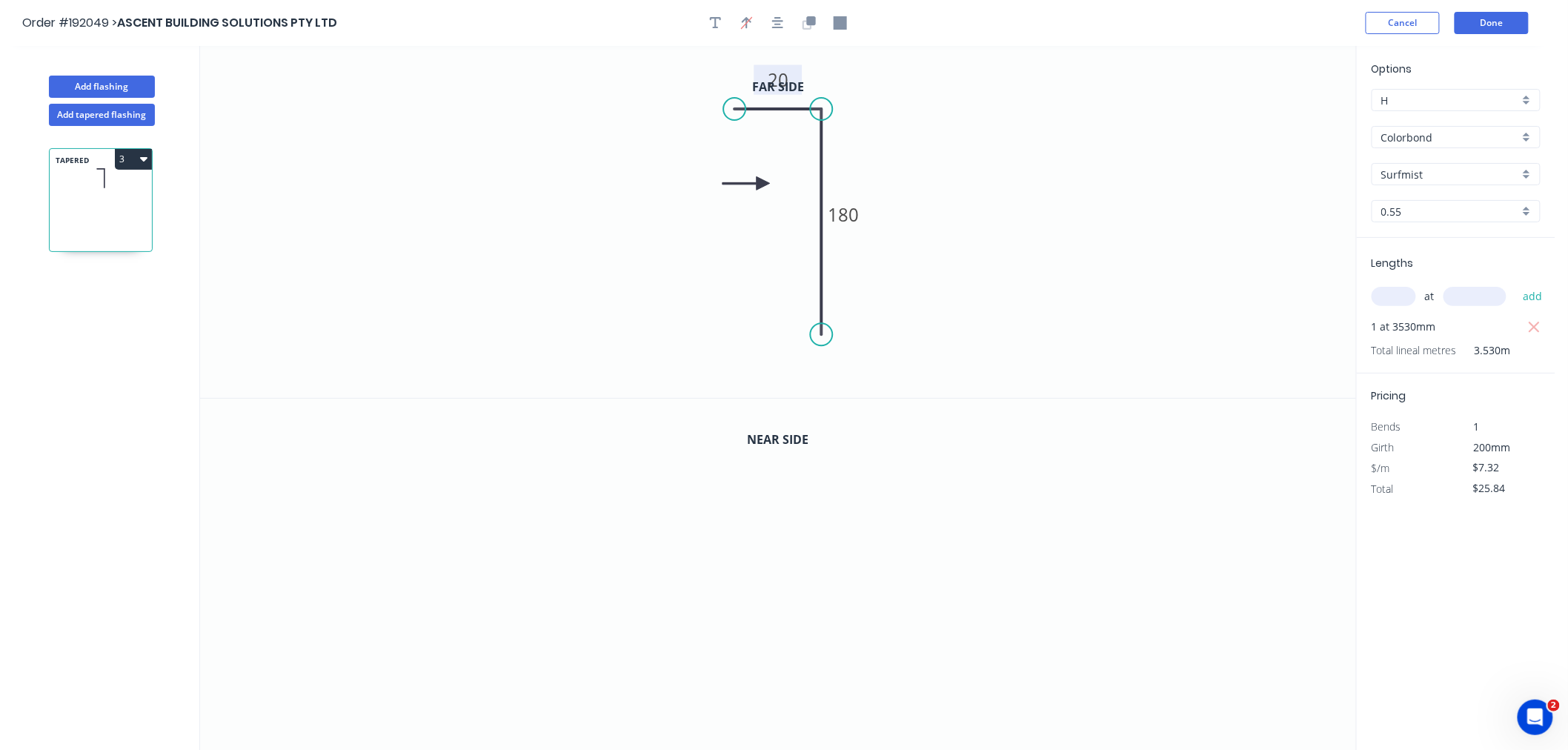
click at [764, 179] on icon at bounding box center [747, 183] width 47 height 13
click at [755, 179] on icon at bounding box center [739, 177] width 47 height 13
click at [818, 24] on button "button" at bounding box center [810, 23] width 22 height 22
click at [779, 439] on tspan "20" at bounding box center [778, 432] width 21 height 24
click at [1076, 520] on icon "0 20 140" at bounding box center [778, 575] width 1156 height 353
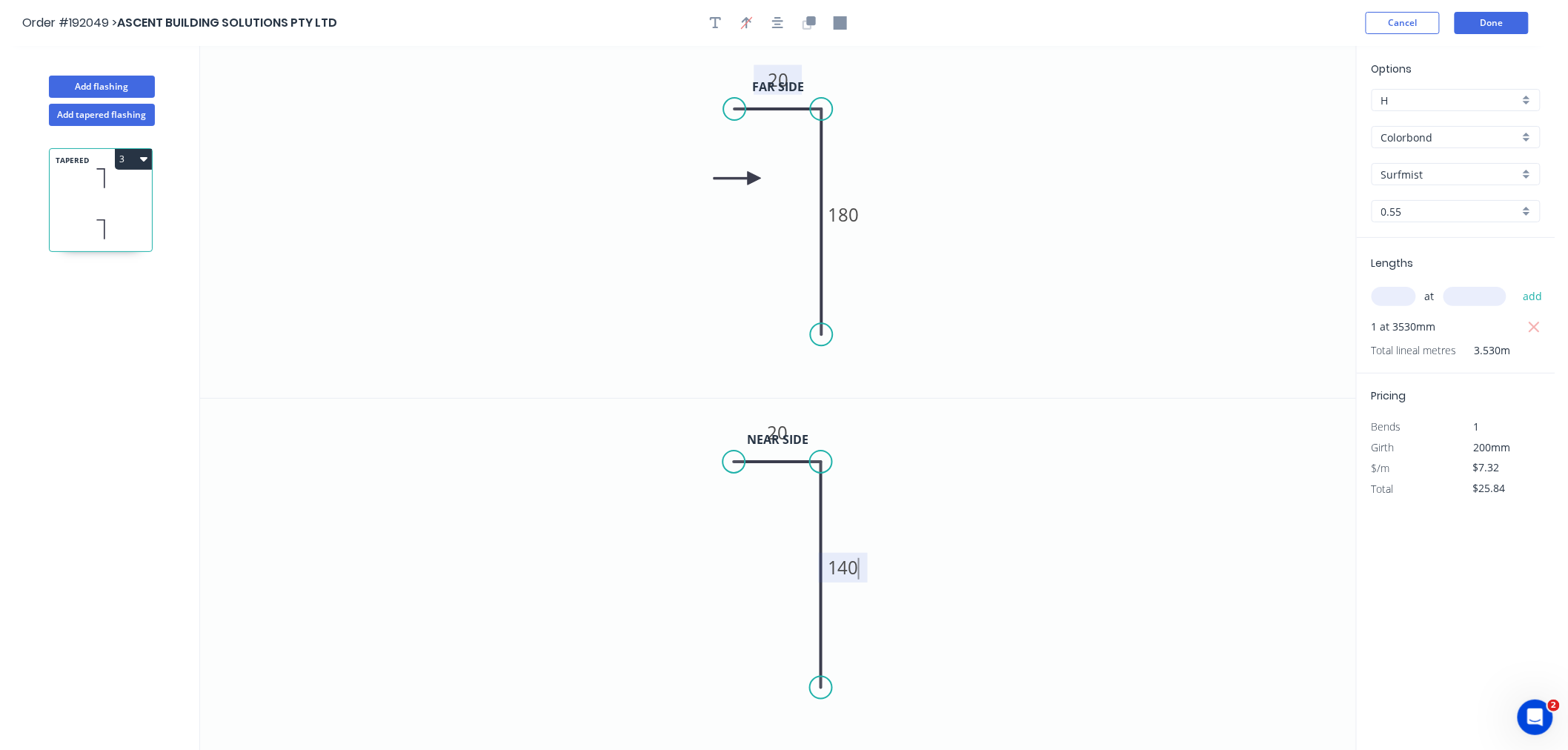
type input "$8.87"
type input "$31.31"
click at [119, 106] on button "Add tapered flashing" at bounding box center [102, 115] width 106 height 22
type input "$0.00"
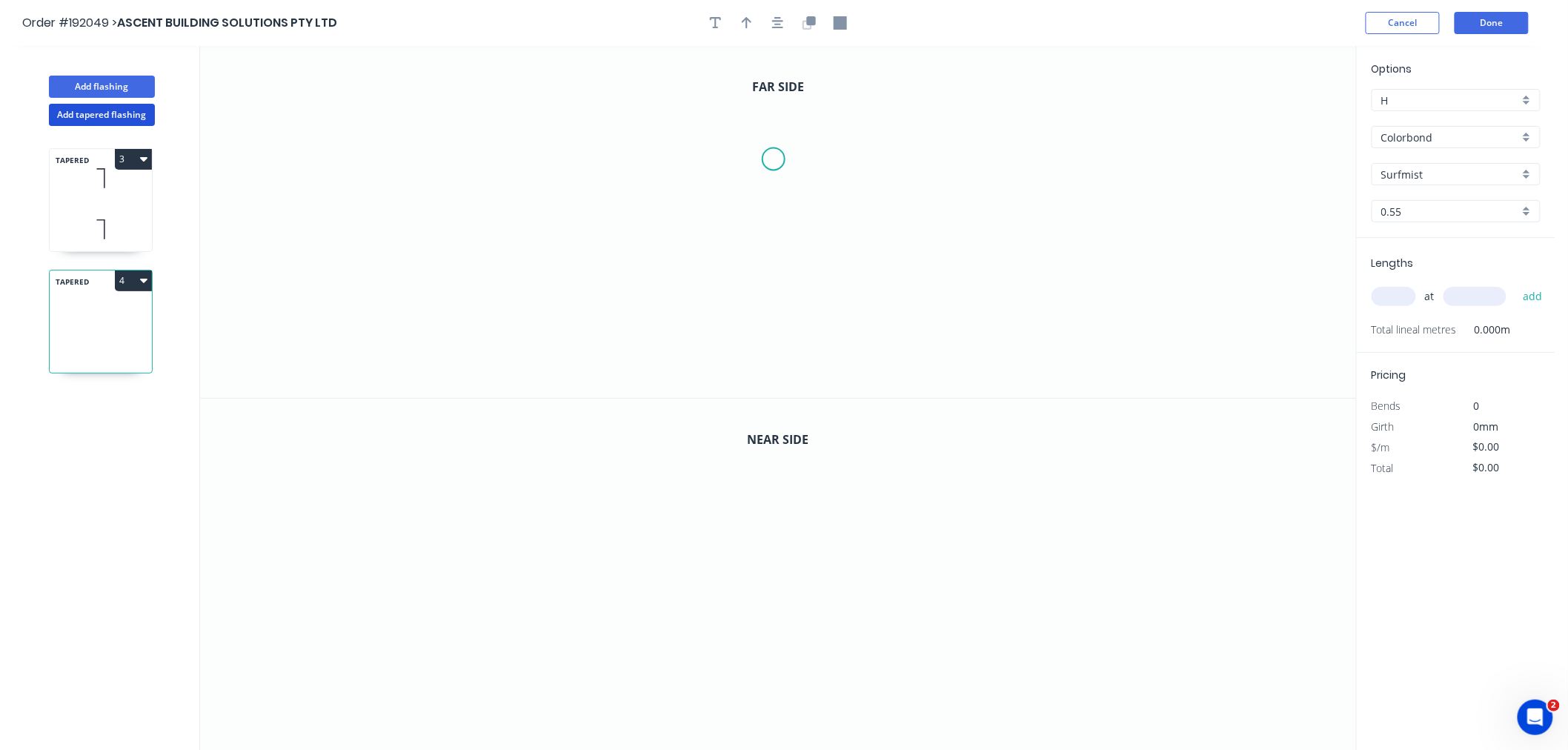
click at [778, 161] on icon "0" at bounding box center [778, 222] width 1156 height 352
click at [667, 165] on icon "0" at bounding box center [778, 222] width 1156 height 352
click at [662, 368] on icon "0 ?" at bounding box center [778, 222] width 1156 height 352
click at [776, 26] on icon "button" at bounding box center [778, 23] width 12 height 13
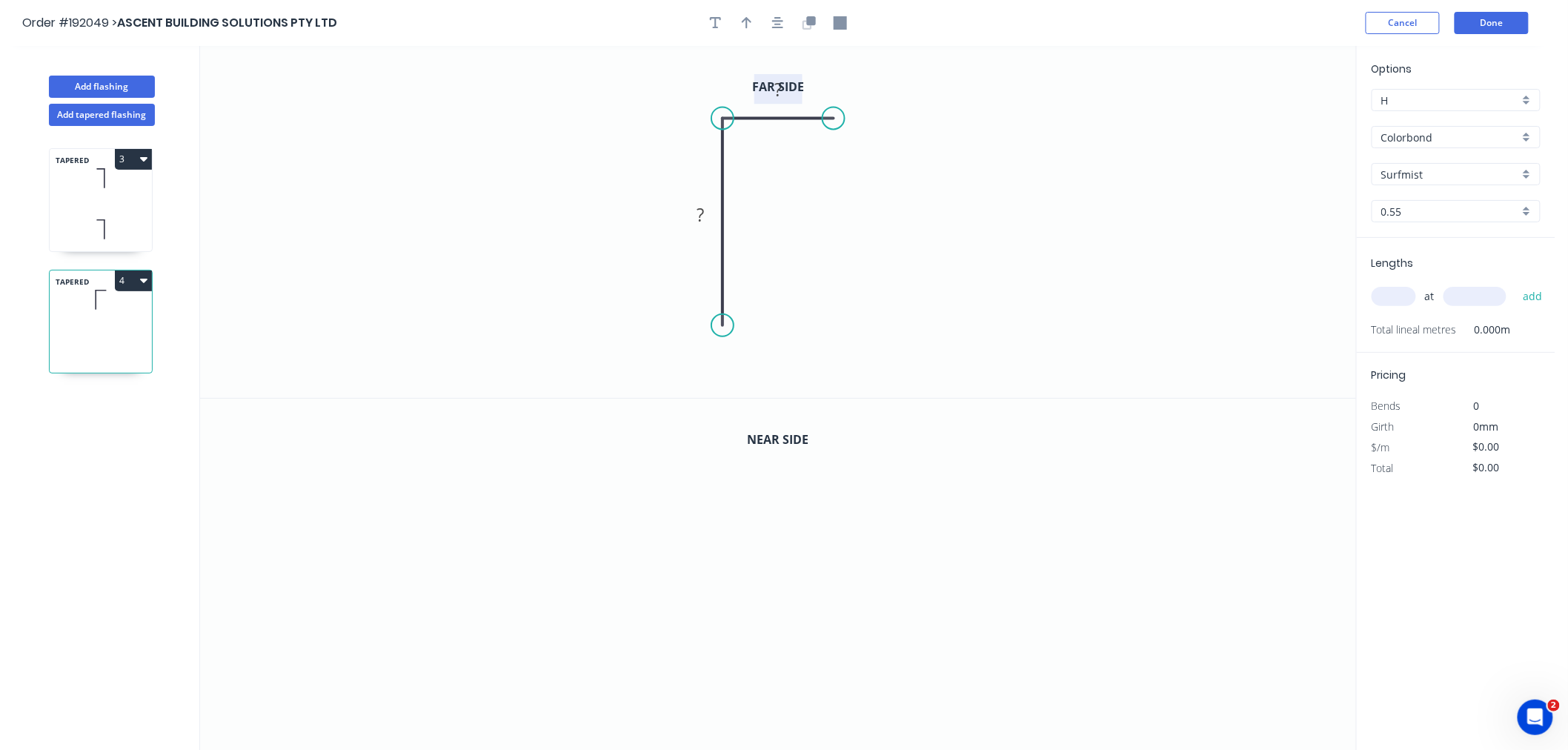
click at [775, 87] on tspan "?" at bounding box center [778, 89] width 7 height 24
click at [775, 86] on tspan "?" at bounding box center [778, 89] width 7 height 24
click at [931, 123] on icon "0 175 25" at bounding box center [778, 222] width 1156 height 352
type input "$7.32"
click at [752, 27] on icon "button" at bounding box center [747, 23] width 10 height 13
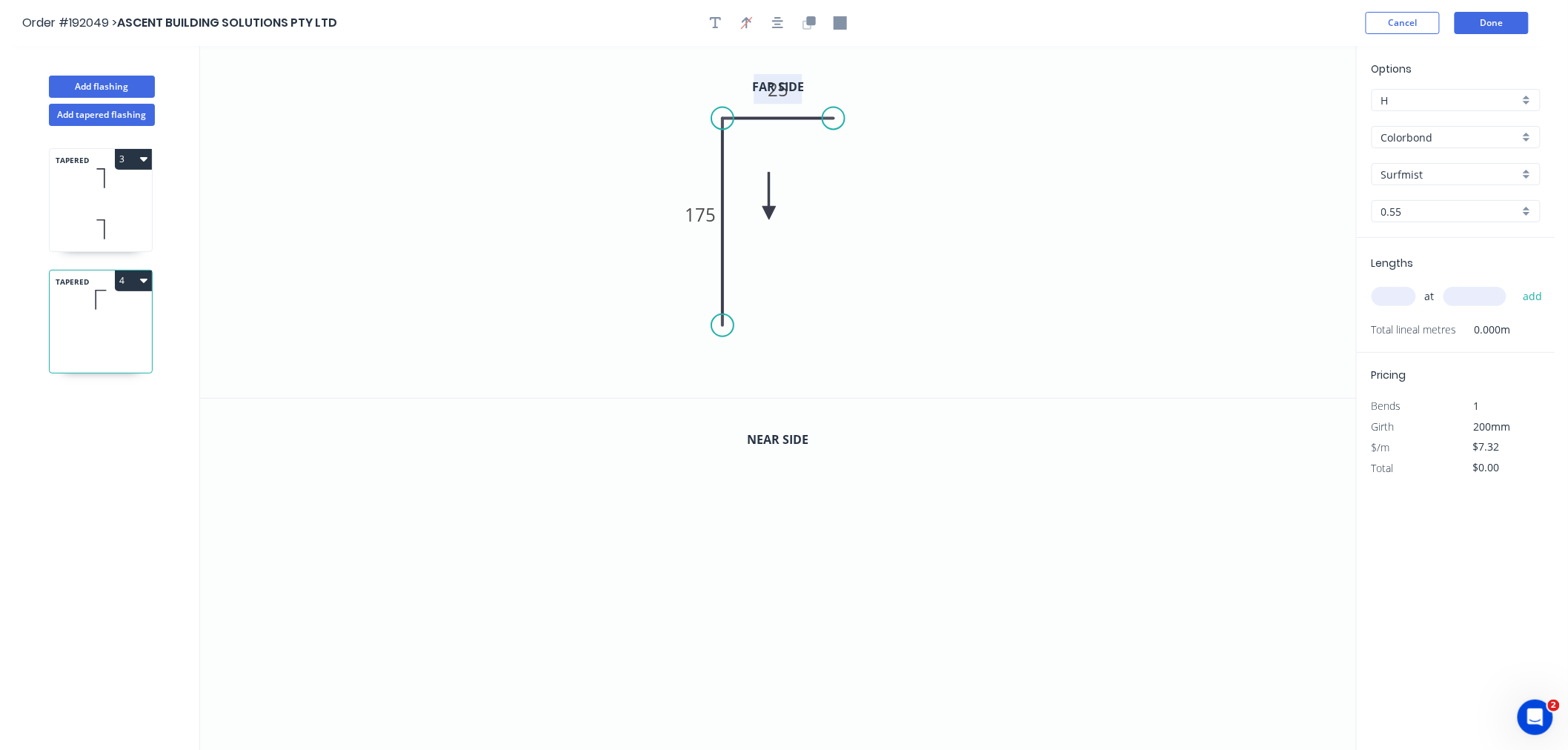
drag, startPoint x: 1277, startPoint y: 115, endPoint x: 770, endPoint y: 213, distance: 516.4
click at [770, 213] on icon at bounding box center [770, 196] width 13 height 47
click at [770, 213] on icon at bounding box center [770, 196] width 13 height 47
click at [1391, 299] on input "text" at bounding box center [1394, 296] width 44 height 19
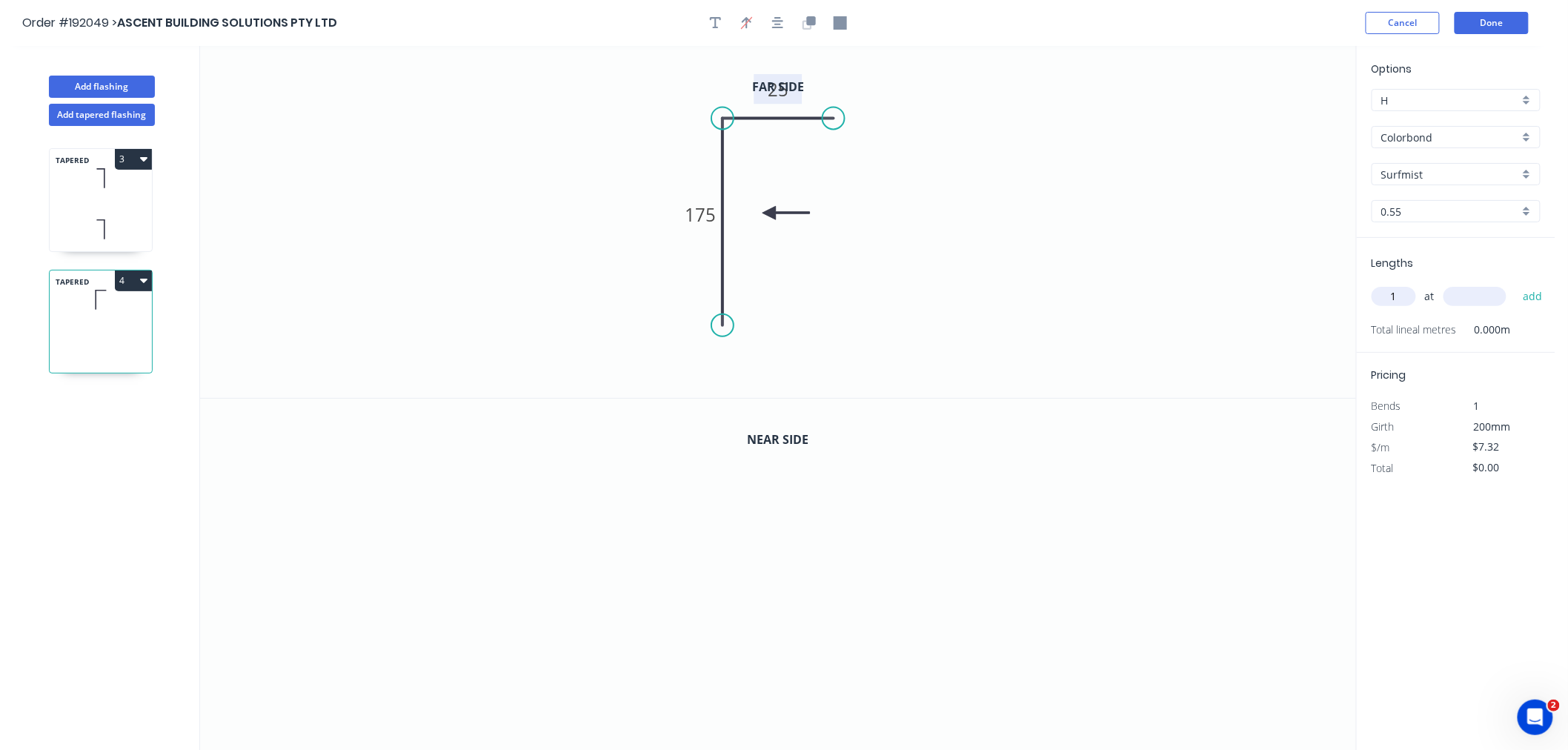
type input "1"
type input "3530"
click at [1515, 284] on button "add" at bounding box center [1532, 296] width 35 height 25
type input "$25.84"
click at [804, 24] on icon "button" at bounding box center [810, 23] width 13 height 13
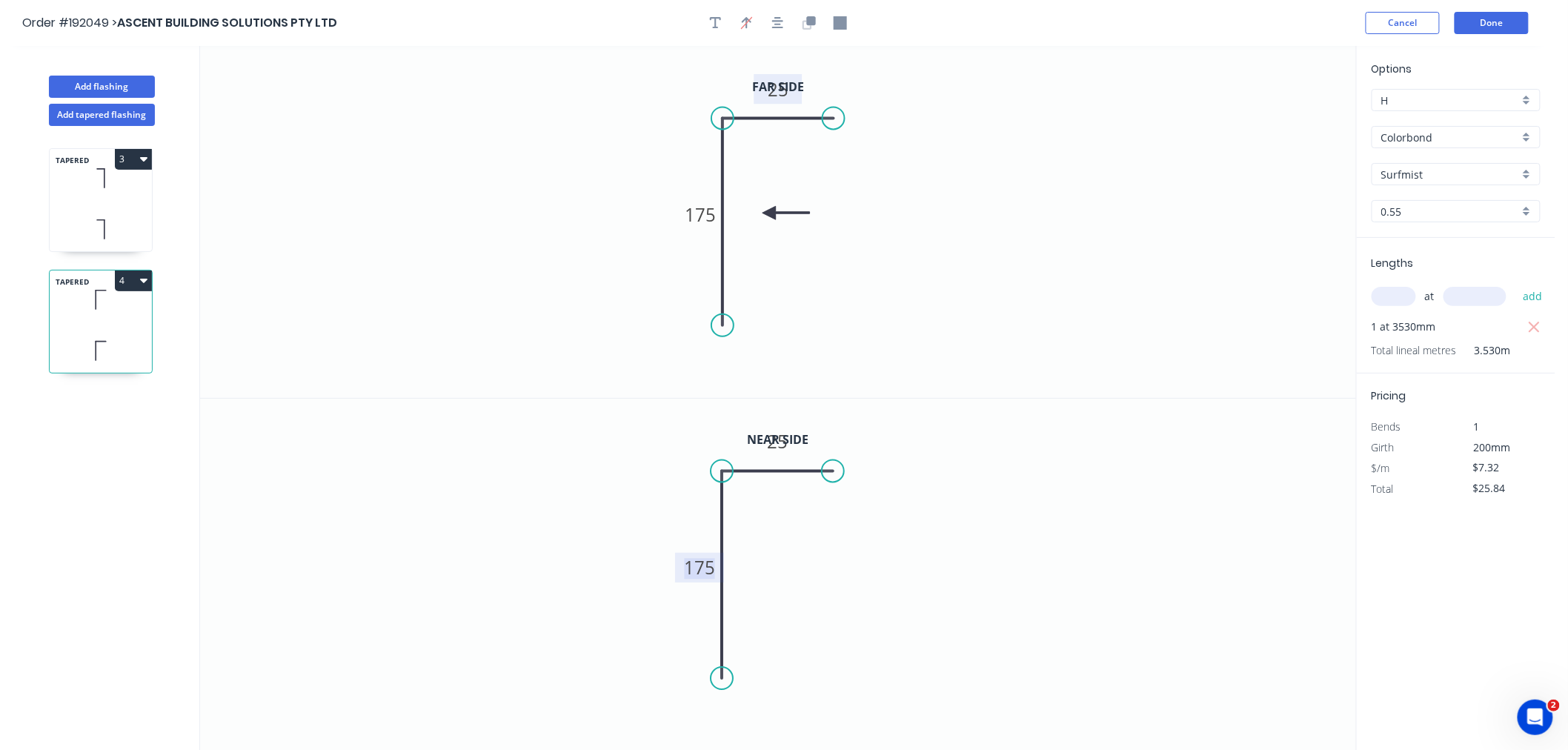
click at [704, 571] on tspan "175" at bounding box center [701, 567] width 31 height 24
click at [777, 440] on tspan "25" at bounding box center [778, 441] width 21 height 24
click at [1065, 479] on icon "0 175 40" at bounding box center [778, 575] width 1156 height 353
type input "$10.85"
type input "$38.30"
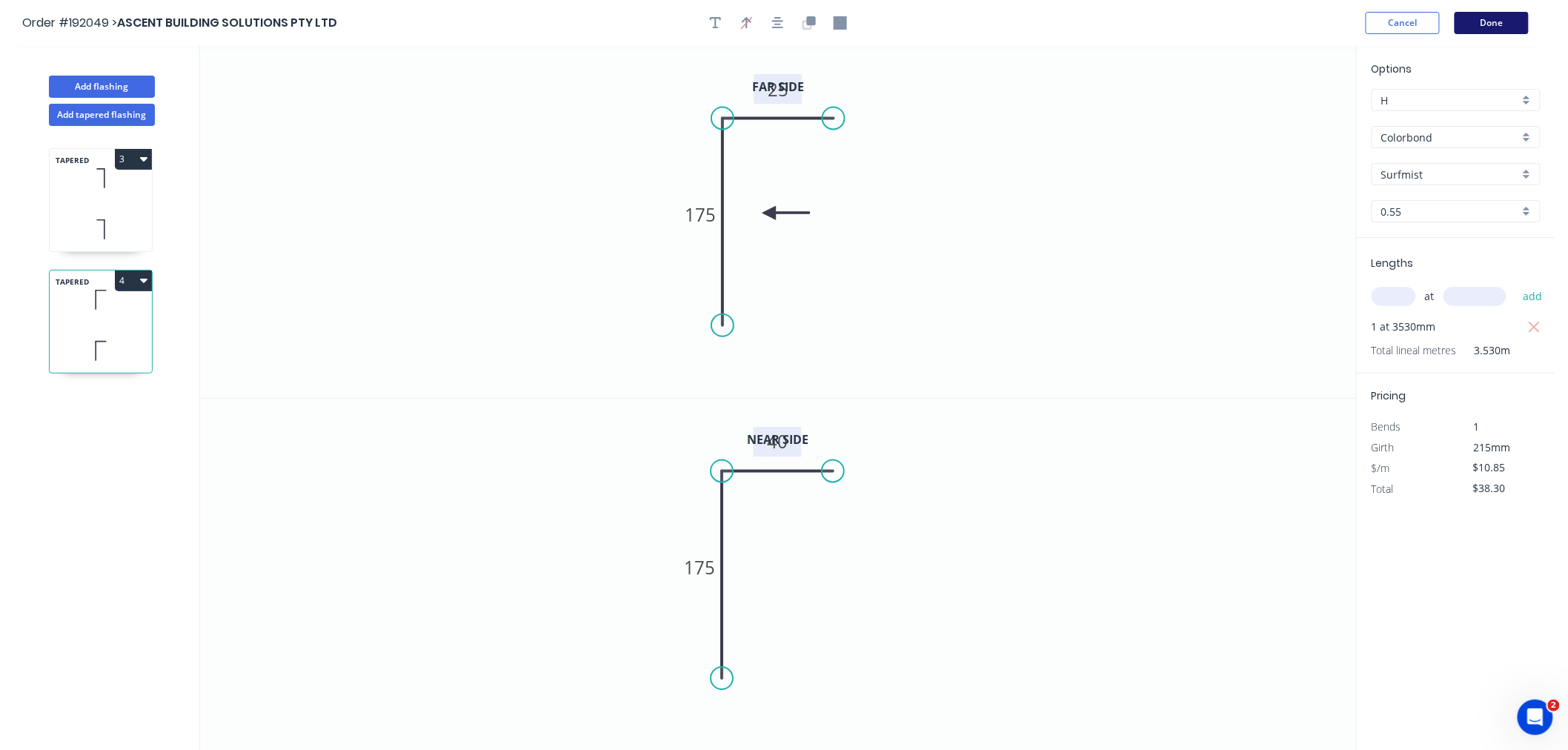
click at [1501, 26] on button "Done" at bounding box center [1492, 23] width 74 height 22
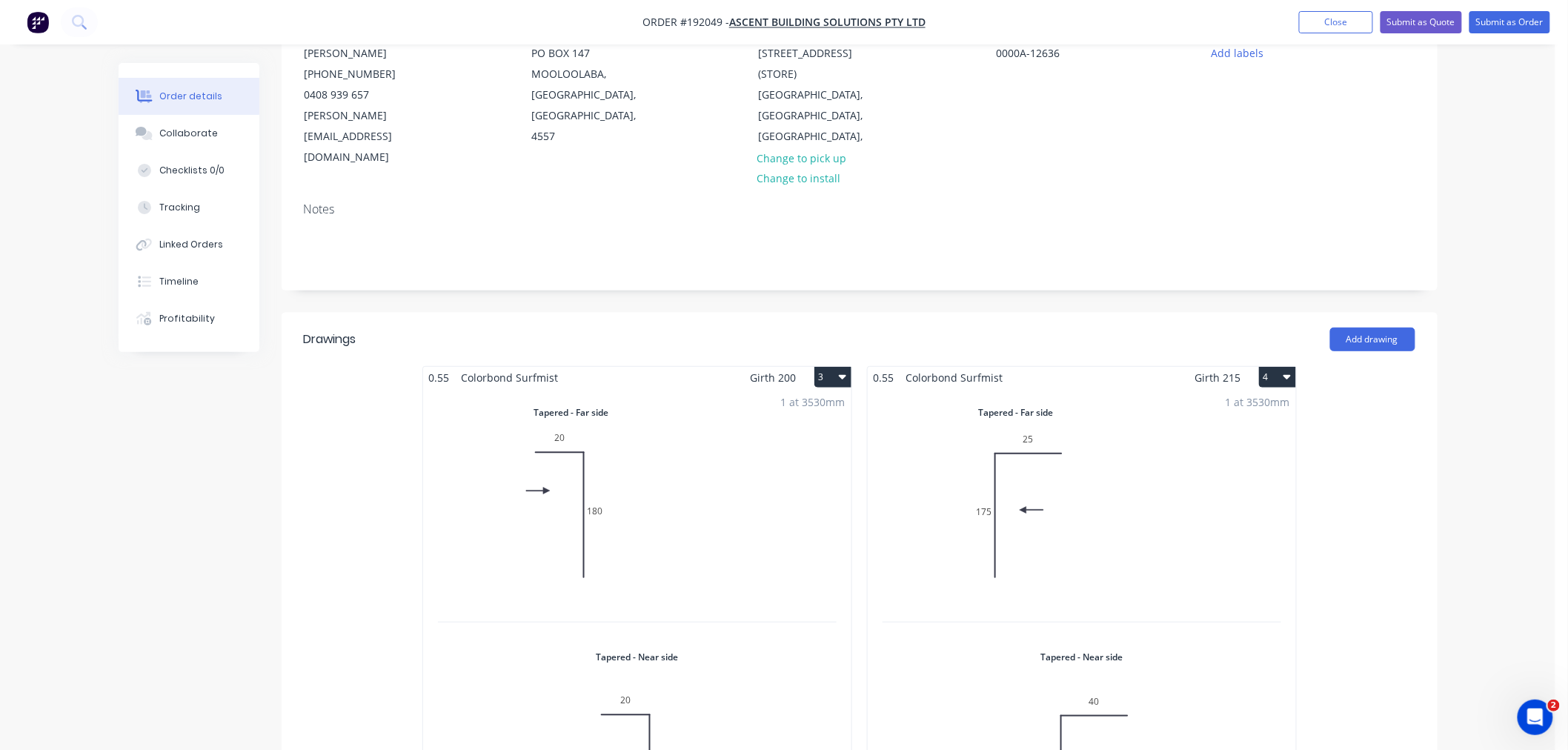
scroll to position [329, 0]
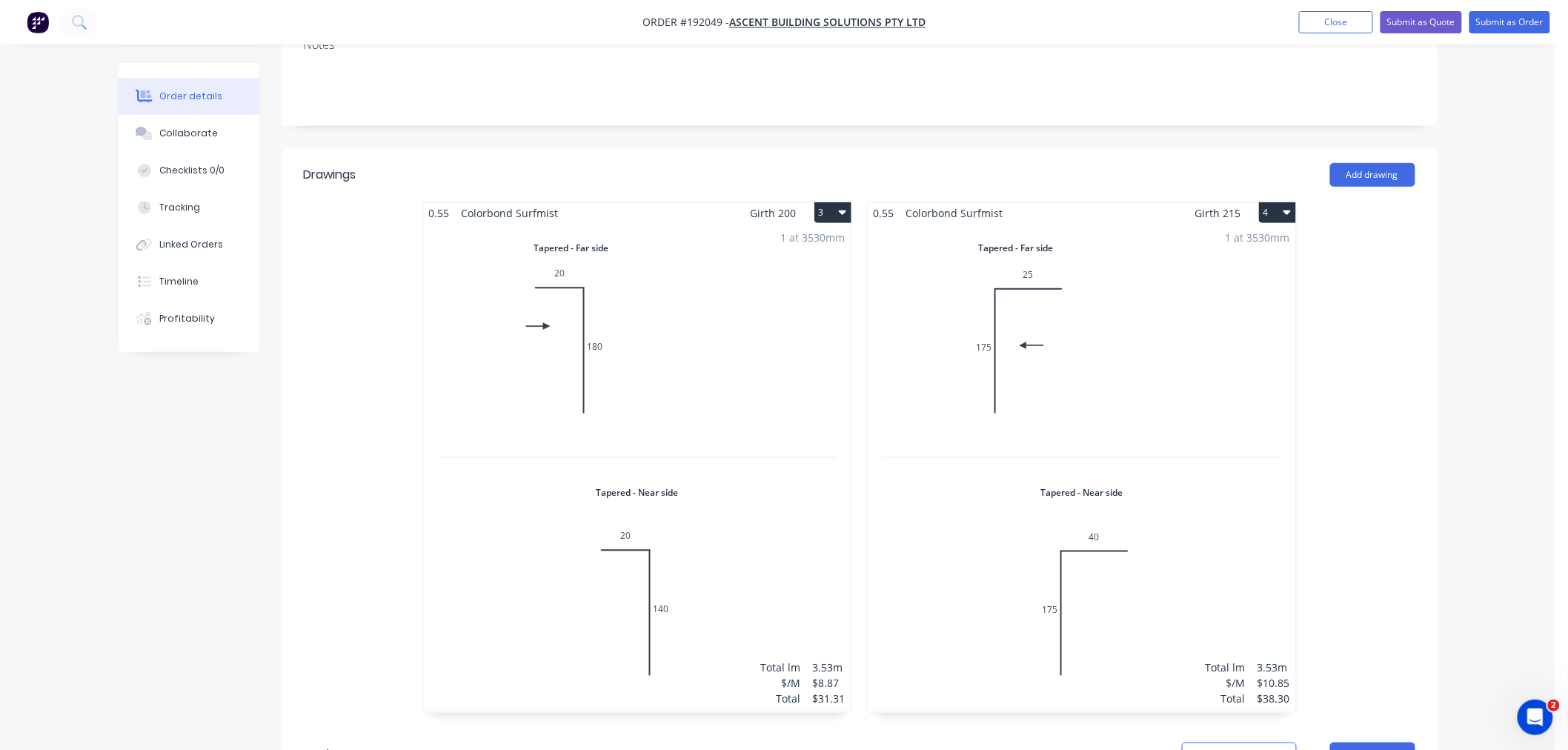
click at [1446, 453] on div "Order details Collaborate Checklists 0/0 Tracking Linked Orders Timeline Profit…" at bounding box center [778, 471] width 1349 height 1474
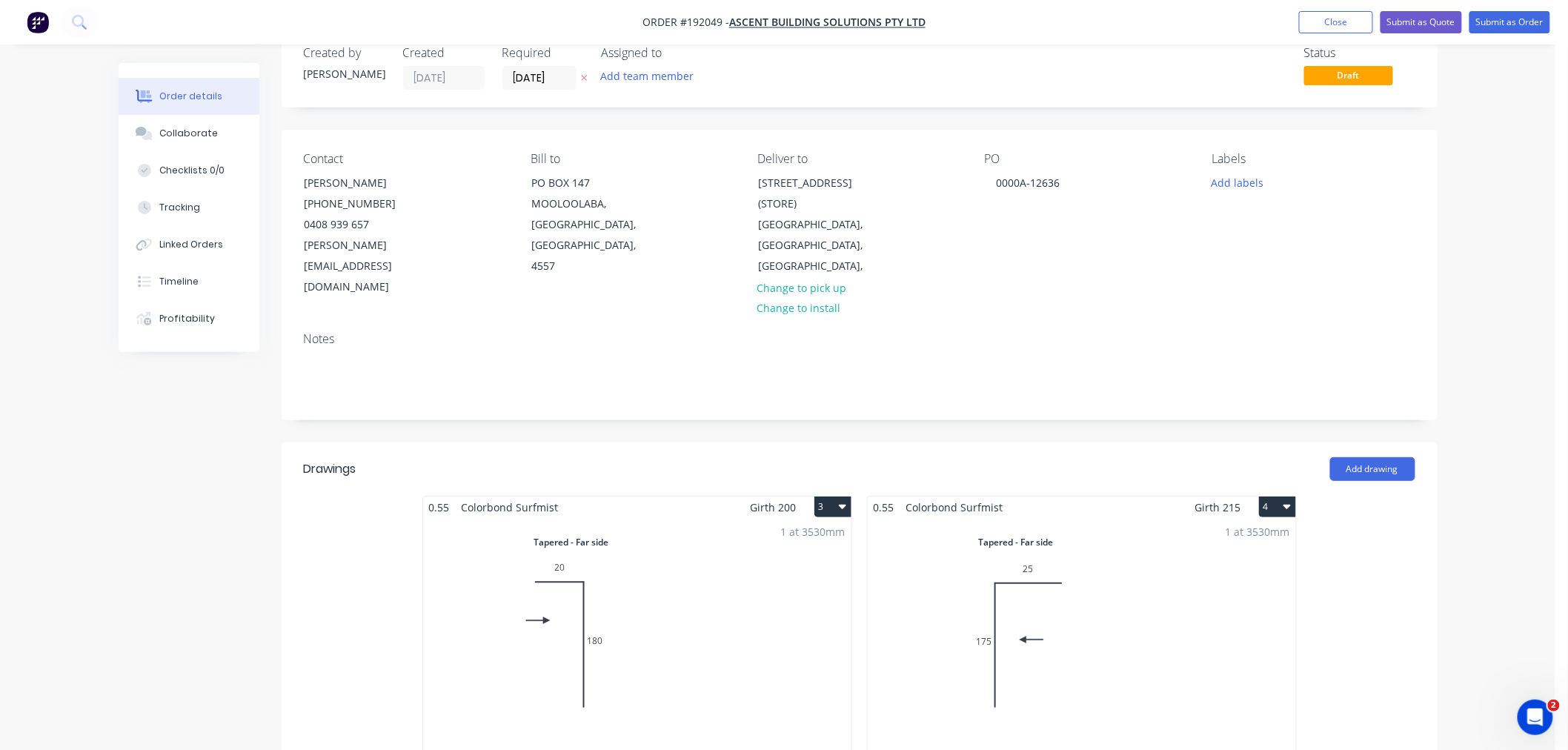
scroll to position [0, 0]
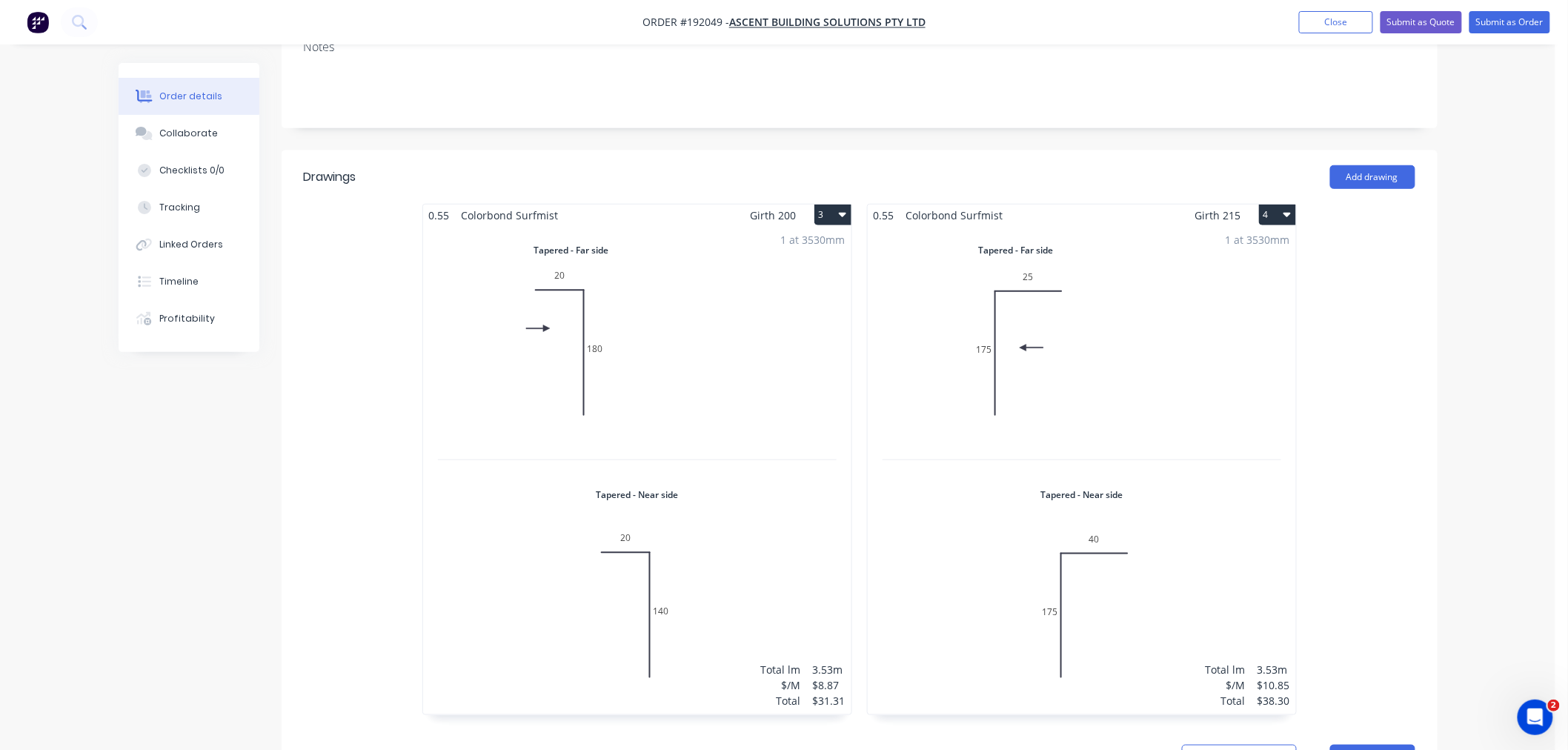
scroll to position [329, 0]
click at [1463, 323] on div "Order details Collaborate Checklists 0/0 Tracking Linked Orders Timeline Profit…" at bounding box center [778, 439] width 1555 height 1537
click at [1509, 286] on div "Order details Collaborate Checklists 0/0 Tracking Linked Orders Timeline Profit…" at bounding box center [778, 439] width 1555 height 1537
drag, startPoint x: 1514, startPoint y: 288, endPoint x: 1518, endPoint y: 307, distance: 19.4
click at [1516, 297] on div "Order details Collaborate Checklists 0/0 Tracking Linked Orders Timeline Profit…" at bounding box center [778, 439] width 1555 height 1537
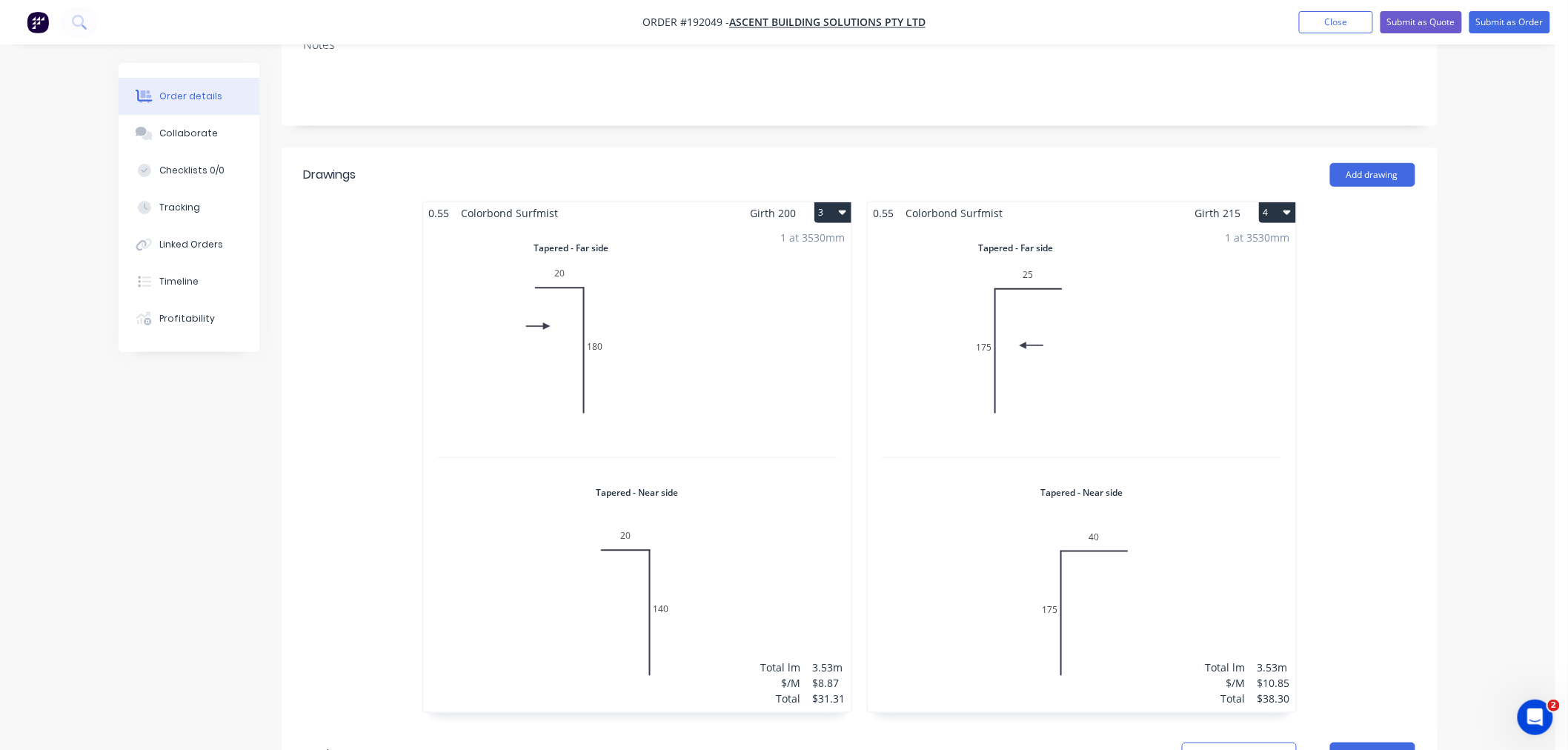
click at [1542, 453] on div "Order details Collaborate Checklists 0/0 Tracking Linked Orders Timeline Profit…" at bounding box center [778, 439] width 1555 height 1537
click at [1506, 250] on div "Order details Collaborate Checklists 0/0 Tracking Linked Orders Timeline Profit…" at bounding box center [778, 439] width 1555 height 1537
click at [1504, 18] on button "Submit as Order" at bounding box center [1509, 22] width 81 height 22
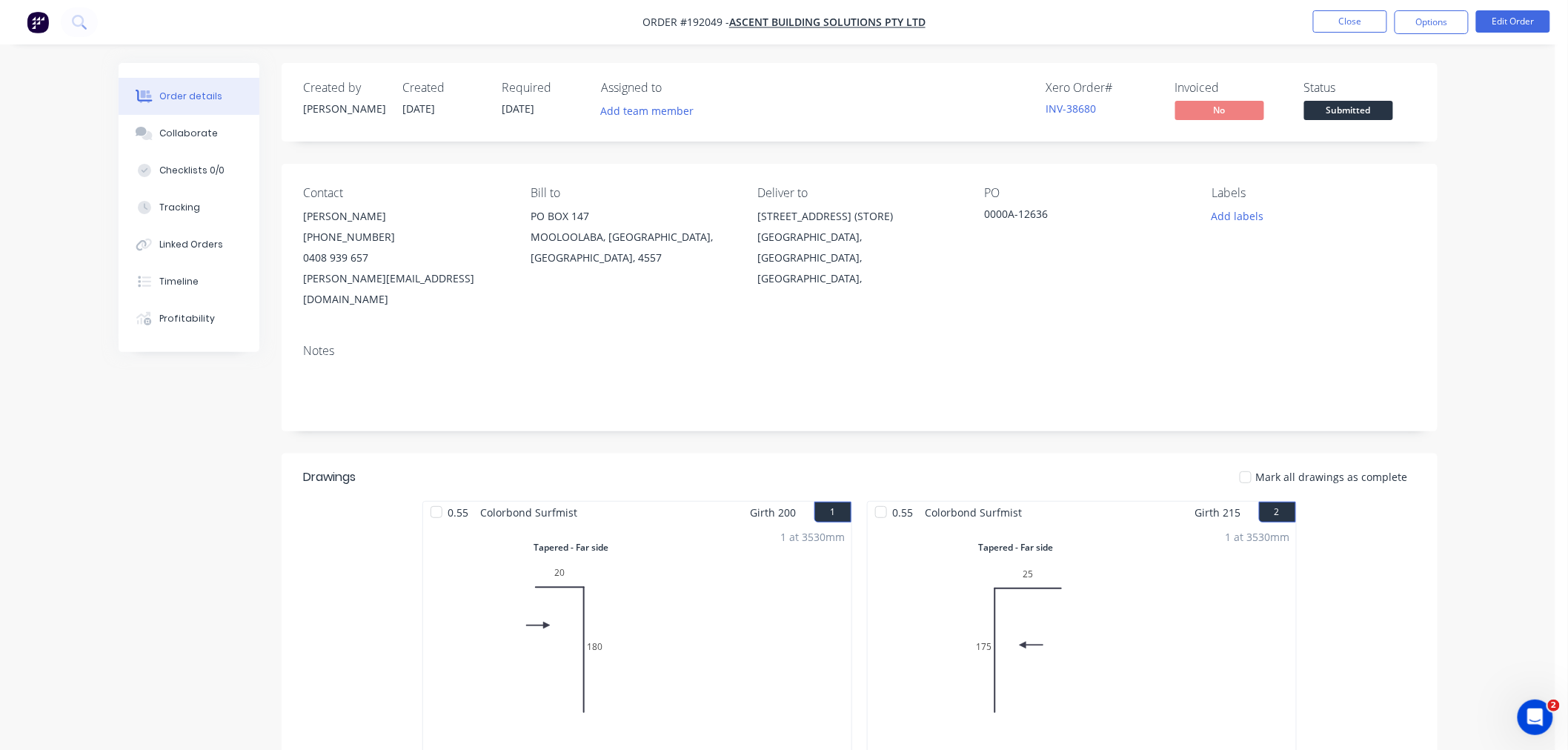
click at [1480, 301] on div "Order details Collaborate Checklists 0/0 Tracking Linked Orders Timeline Profit…" at bounding box center [778, 645] width 1555 height 1290
